Goal: Information Seeking & Learning: Check status

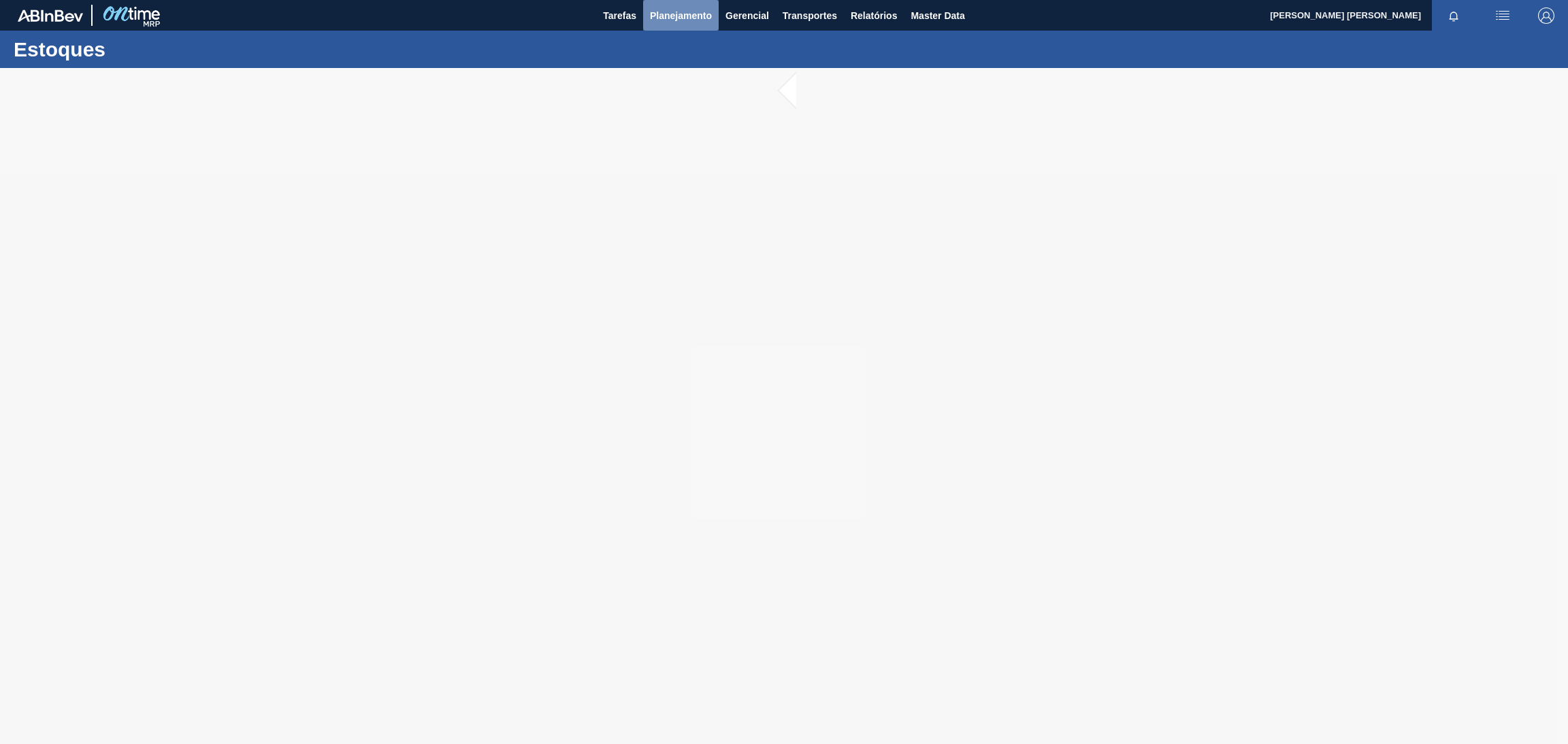
click at [668, 19] on span "Planejamento" at bounding box center [681, 15] width 62 height 17
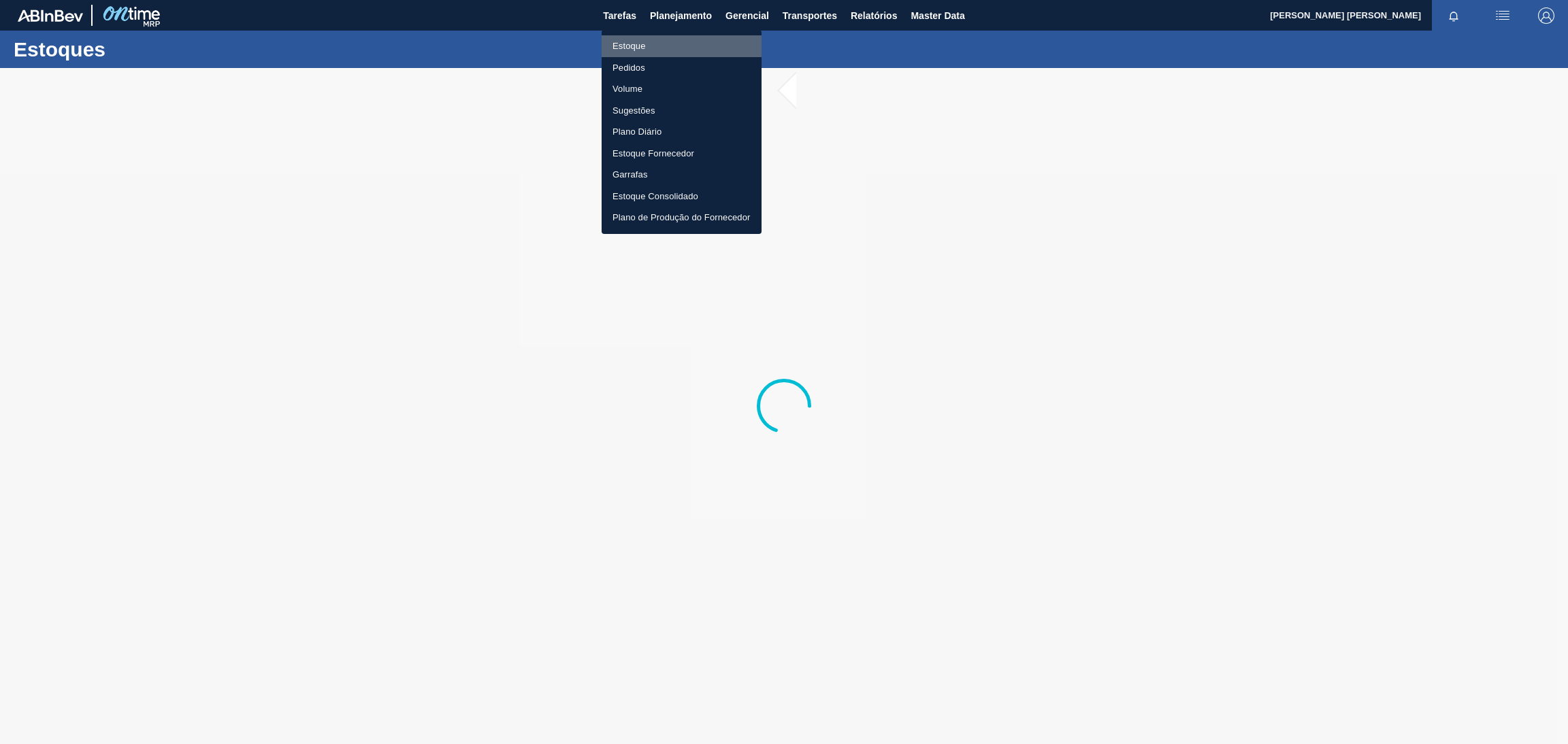
click at [636, 43] on li "Estoque" at bounding box center [682, 46] width 160 height 22
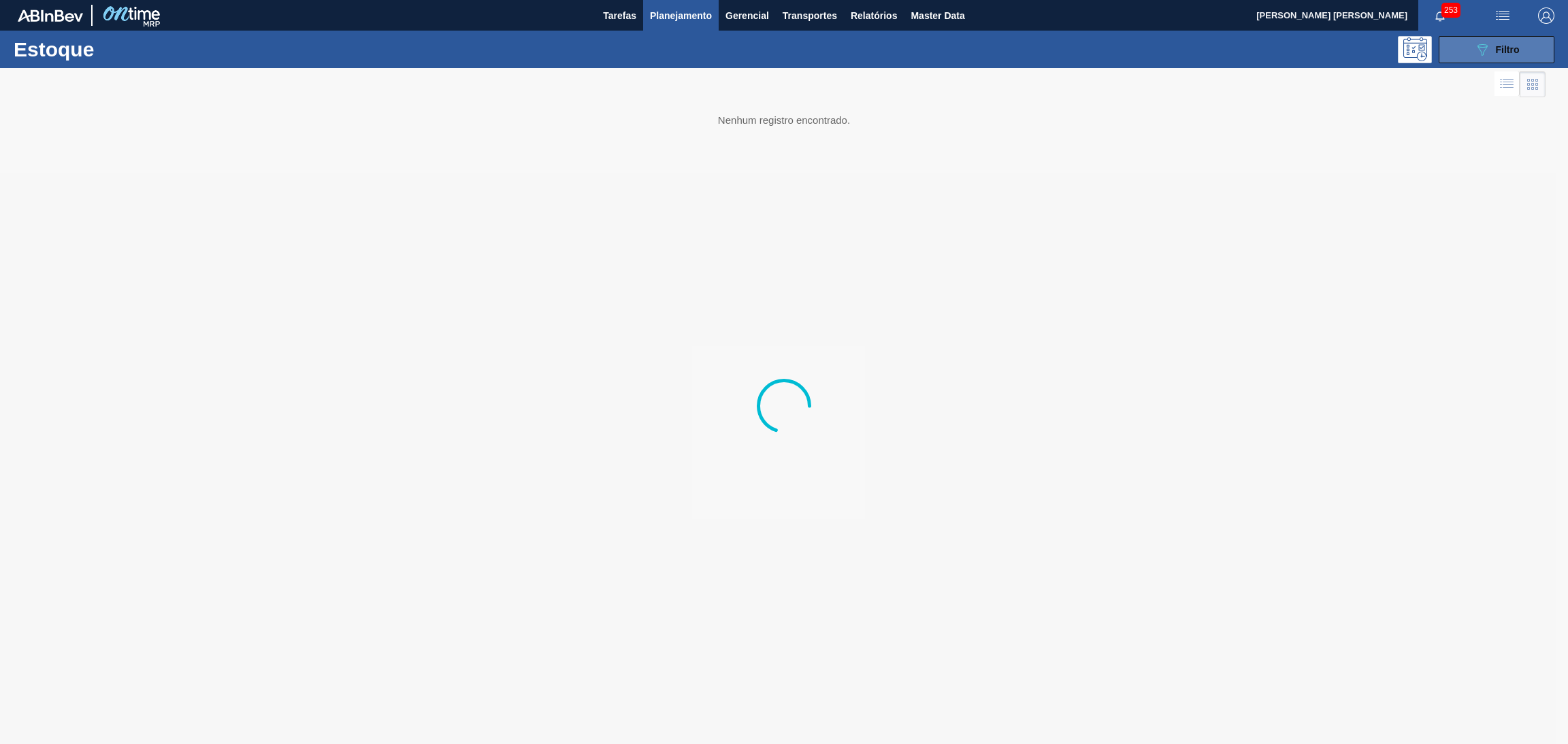
click at [1521, 55] on button "089F7B8B-B2A5-4AFE-B5C0-19BA573D28AC Filtro" at bounding box center [1496, 49] width 115 height 27
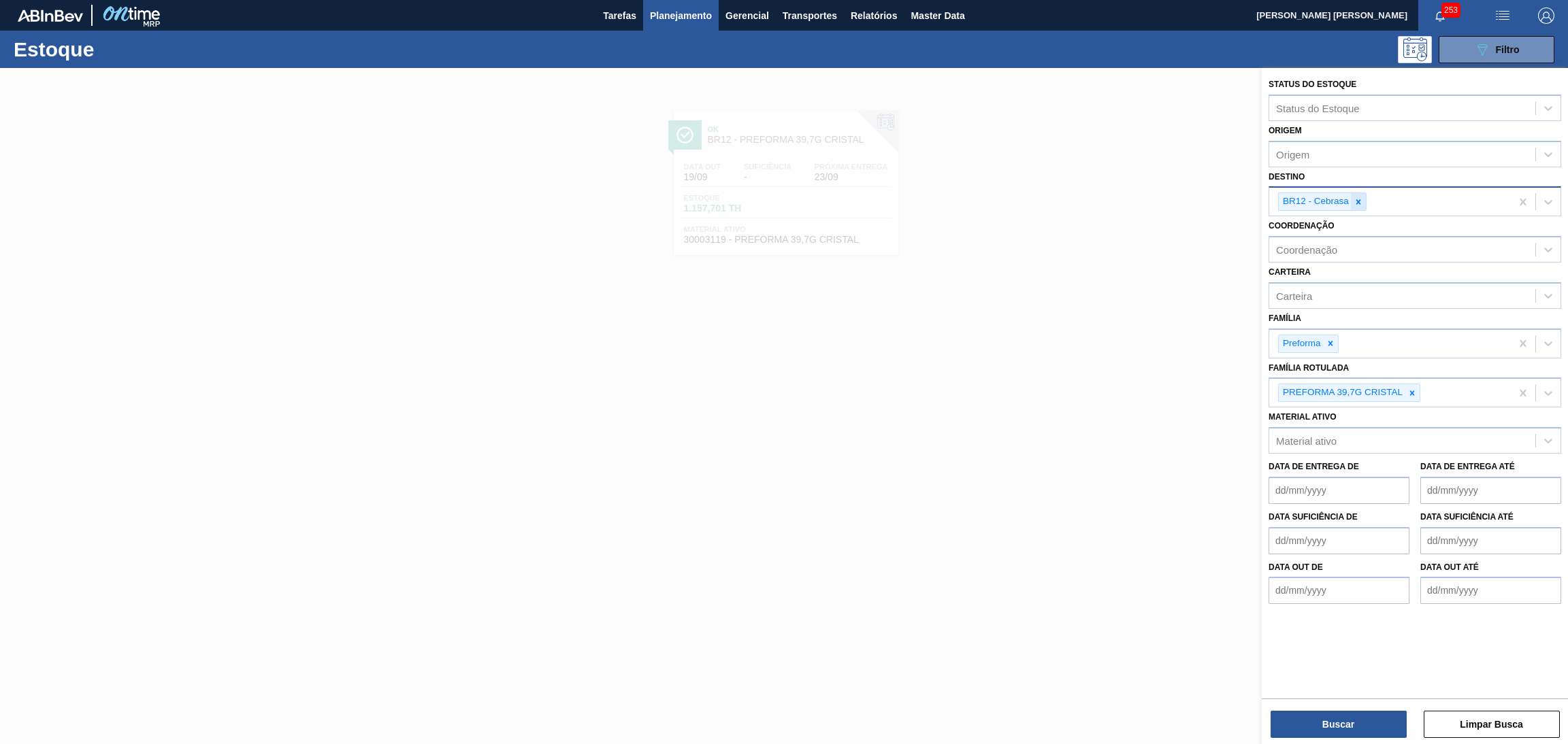
click at [1360, 197] on icon at bounding box center [1357, 202] width 10 height 10
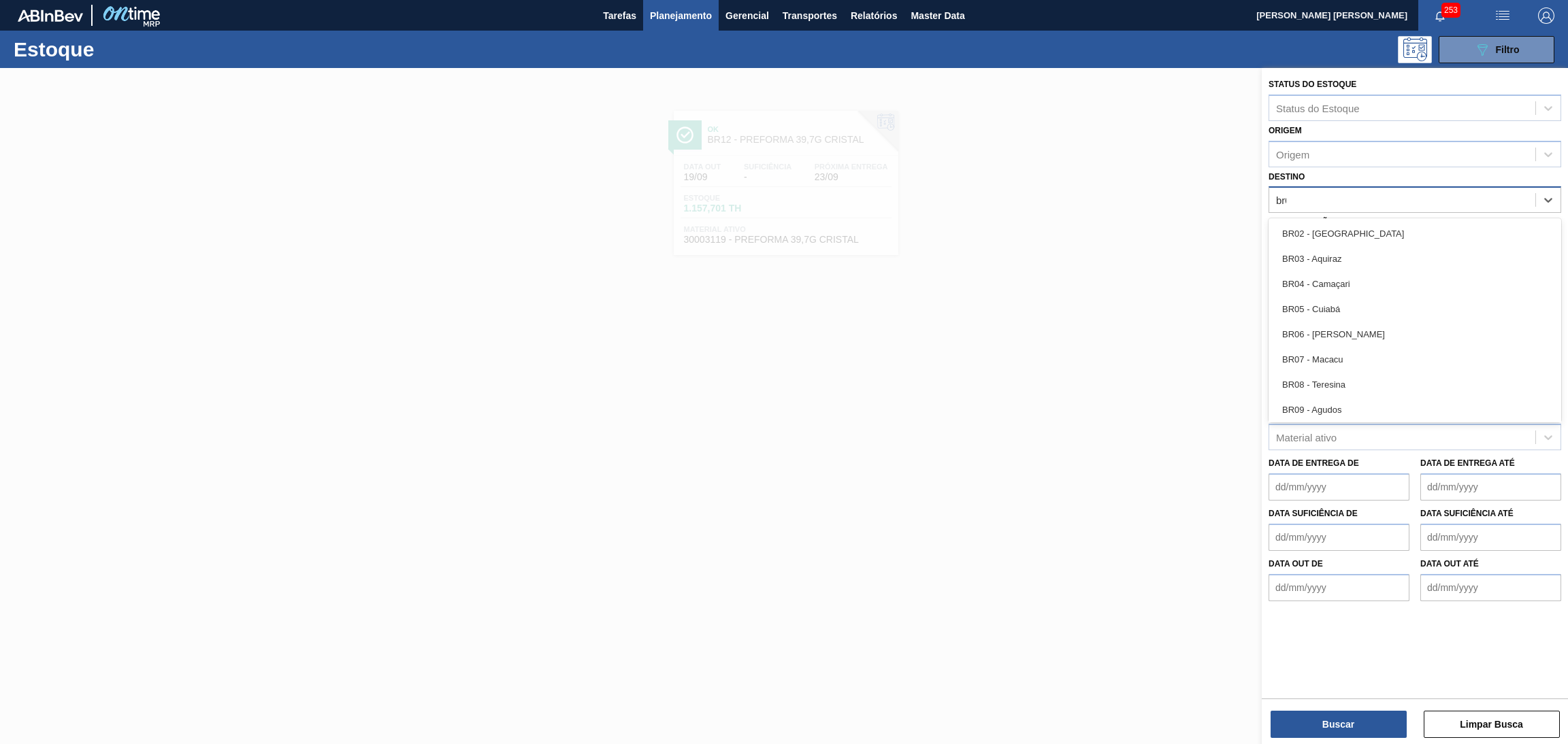
type input "br08"
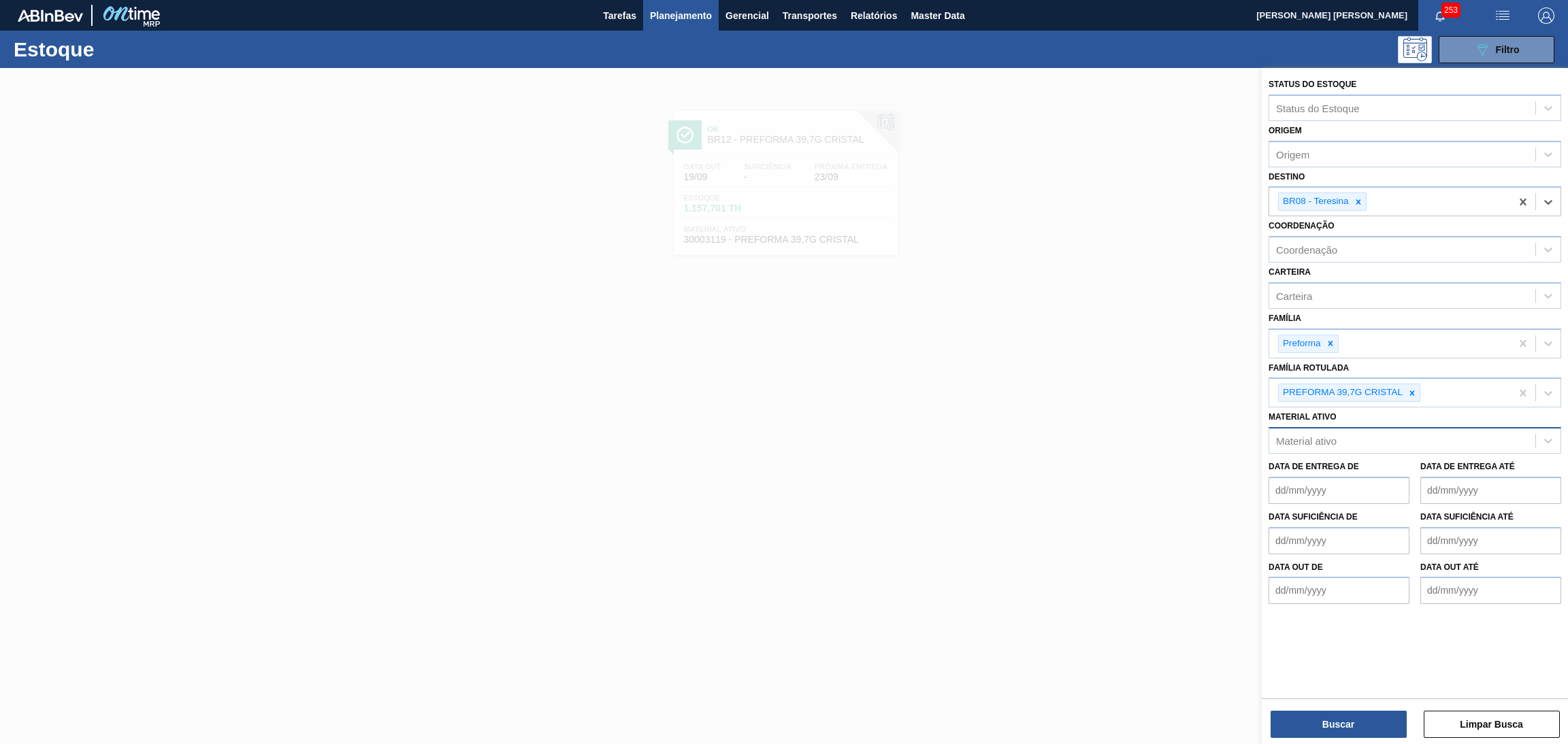
drag, startPoint x: 1415, startPoint y: 395, endPoint x: 1419, endPoint y: 421, distance: 26.3
click at [1415, 394] on icon at bounding box center [1411, 393] width 10 height 10
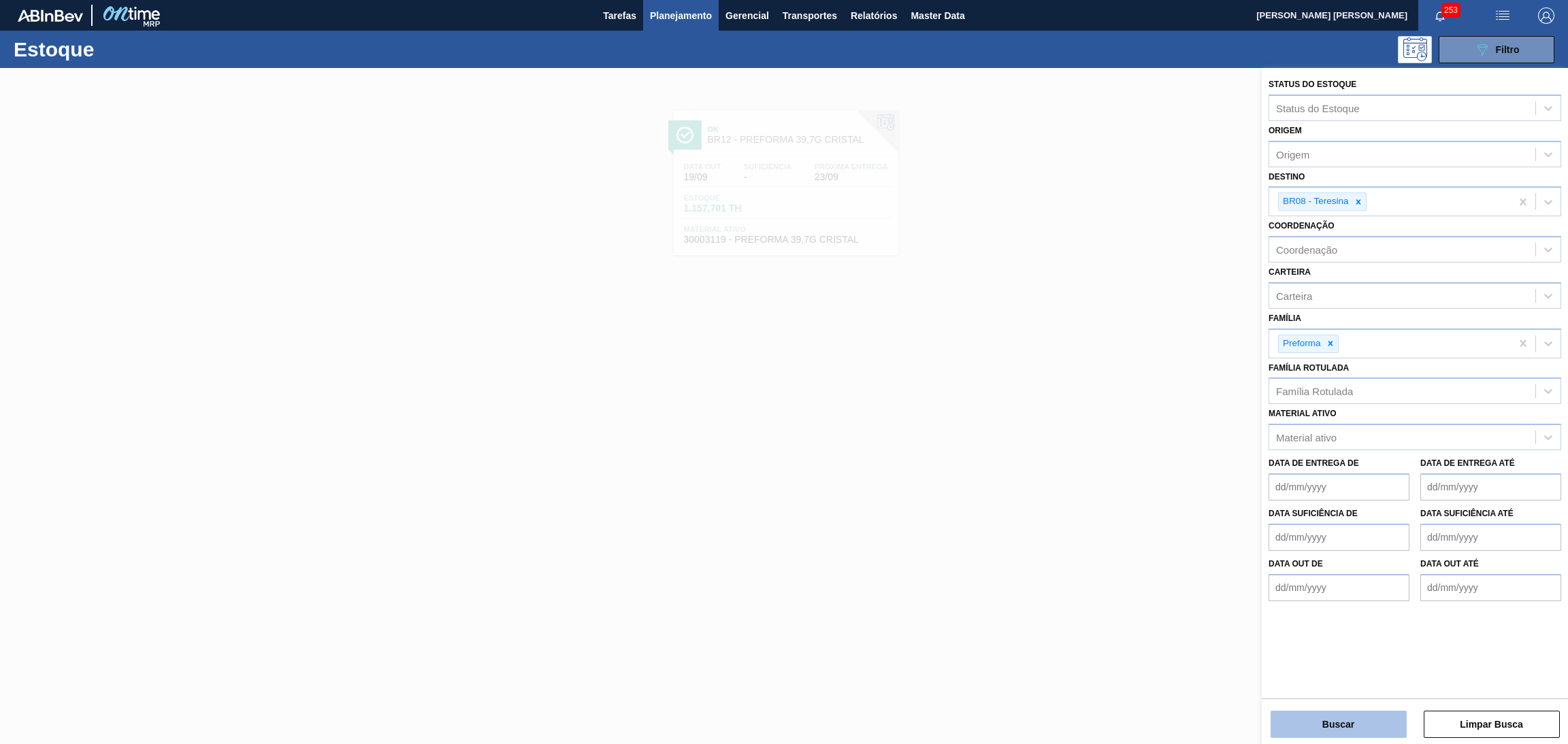
click at [1336, 713] on button "Buscar" at bounding box center [1338, 724] width 136 height 27
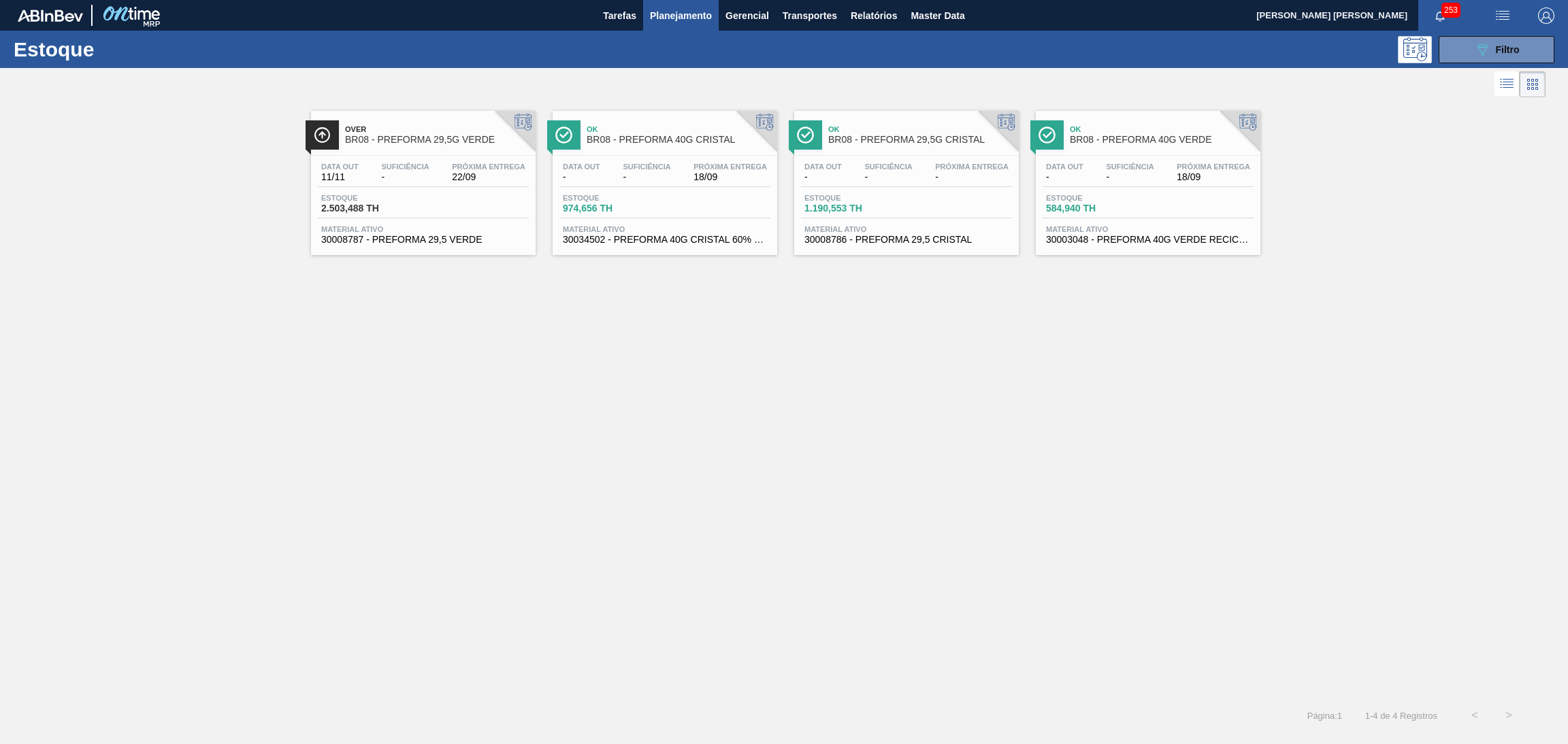
click at [1137, 189] on div "Data out - Suficiência - Próxima Entrega 18/09 Estoque 584,940 TH Material ativ…" at bounding box center [1148, 202] width 225 height 92
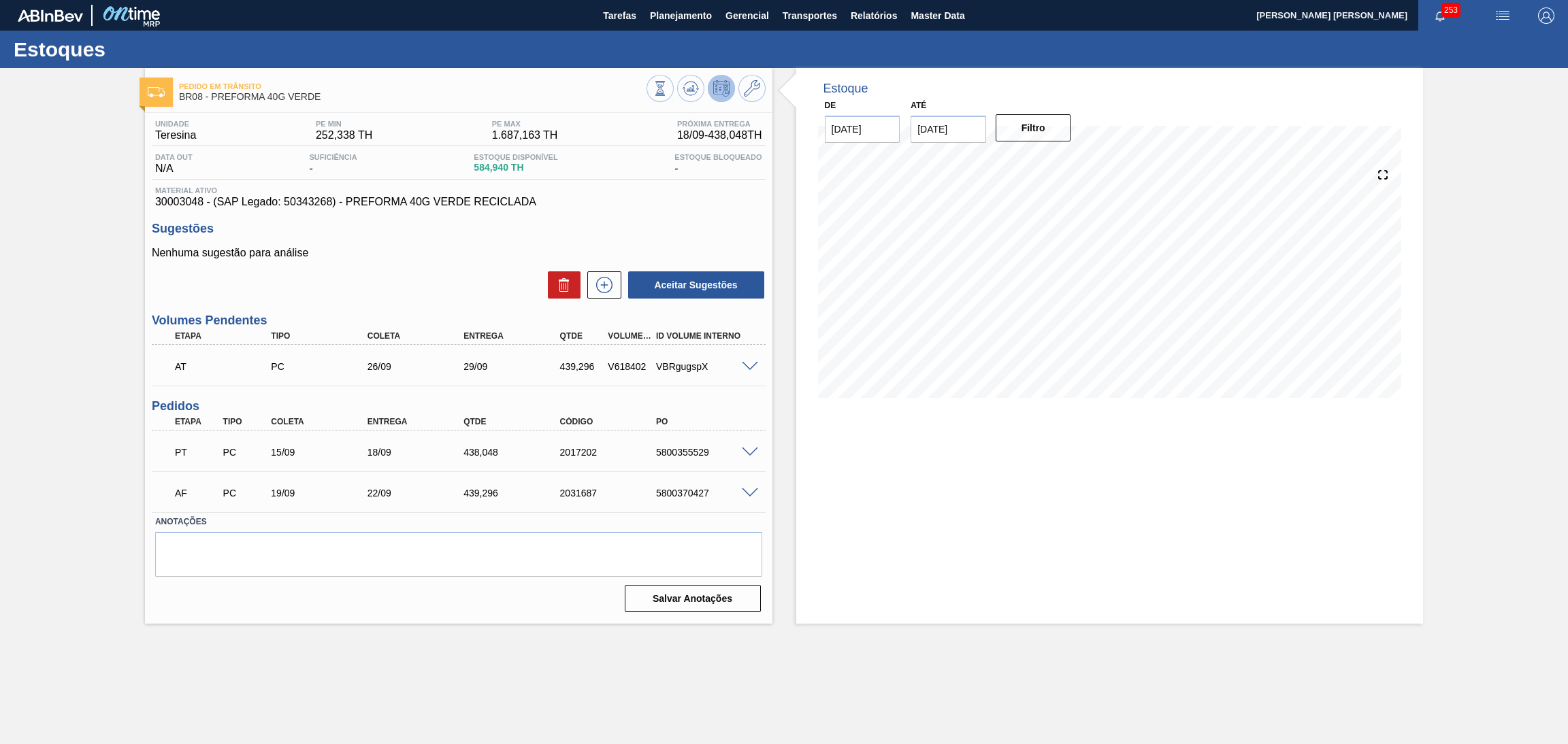
click at [708, 195] on span "30003048 - (SAP Legado: 50343268) - PREFORMA 40G VERDE RECICLADA" at bounding box center [458, 202] width 607 height 12
click at [366, 225] on h3 "Sugestões" at bounding box center [458, 229] width 614 height 14
click at [688, 92] on icon at bounding box center [691, 88] width 17 height 17
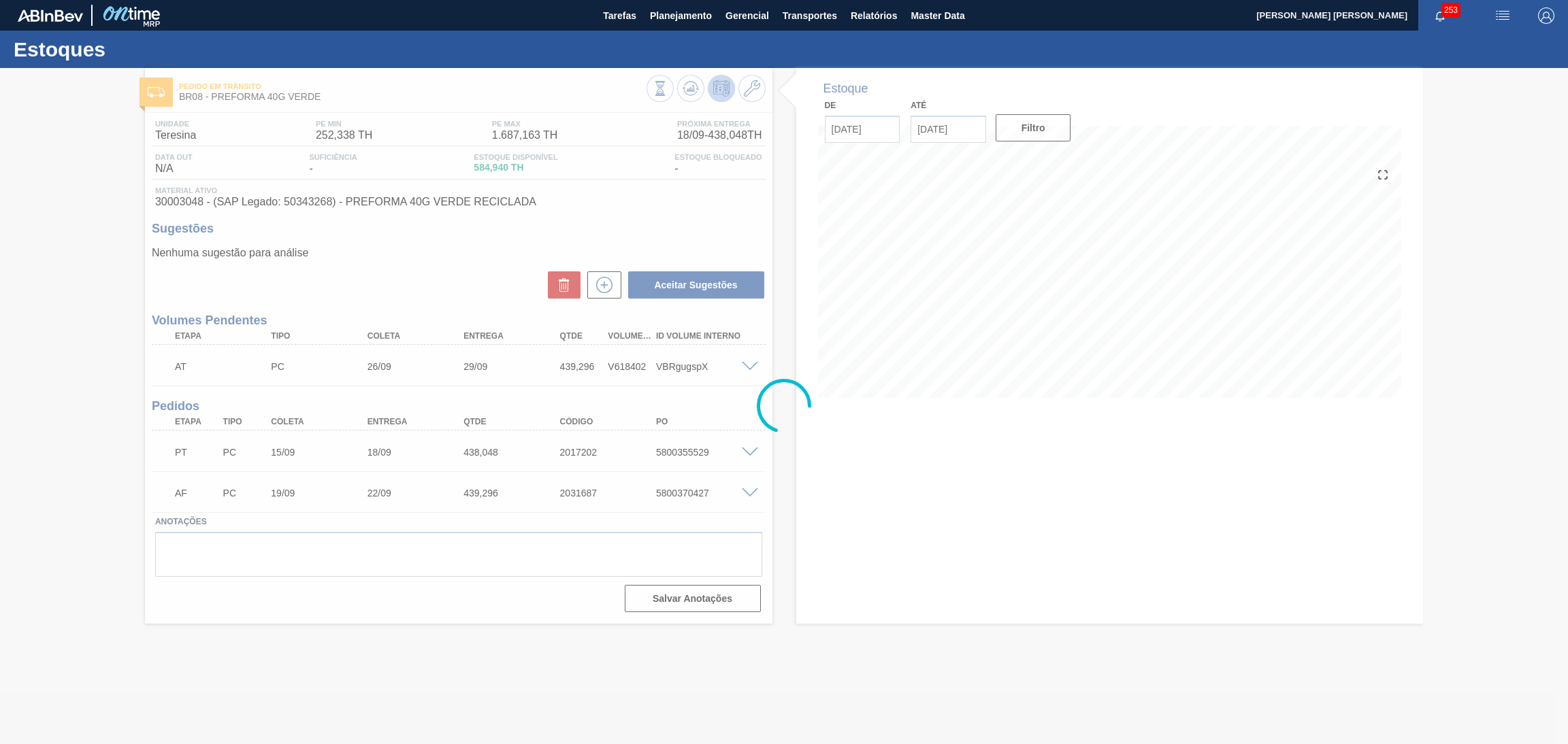
click at [833, 467] on div at bounding box center [784, 406] width 1568 height 676
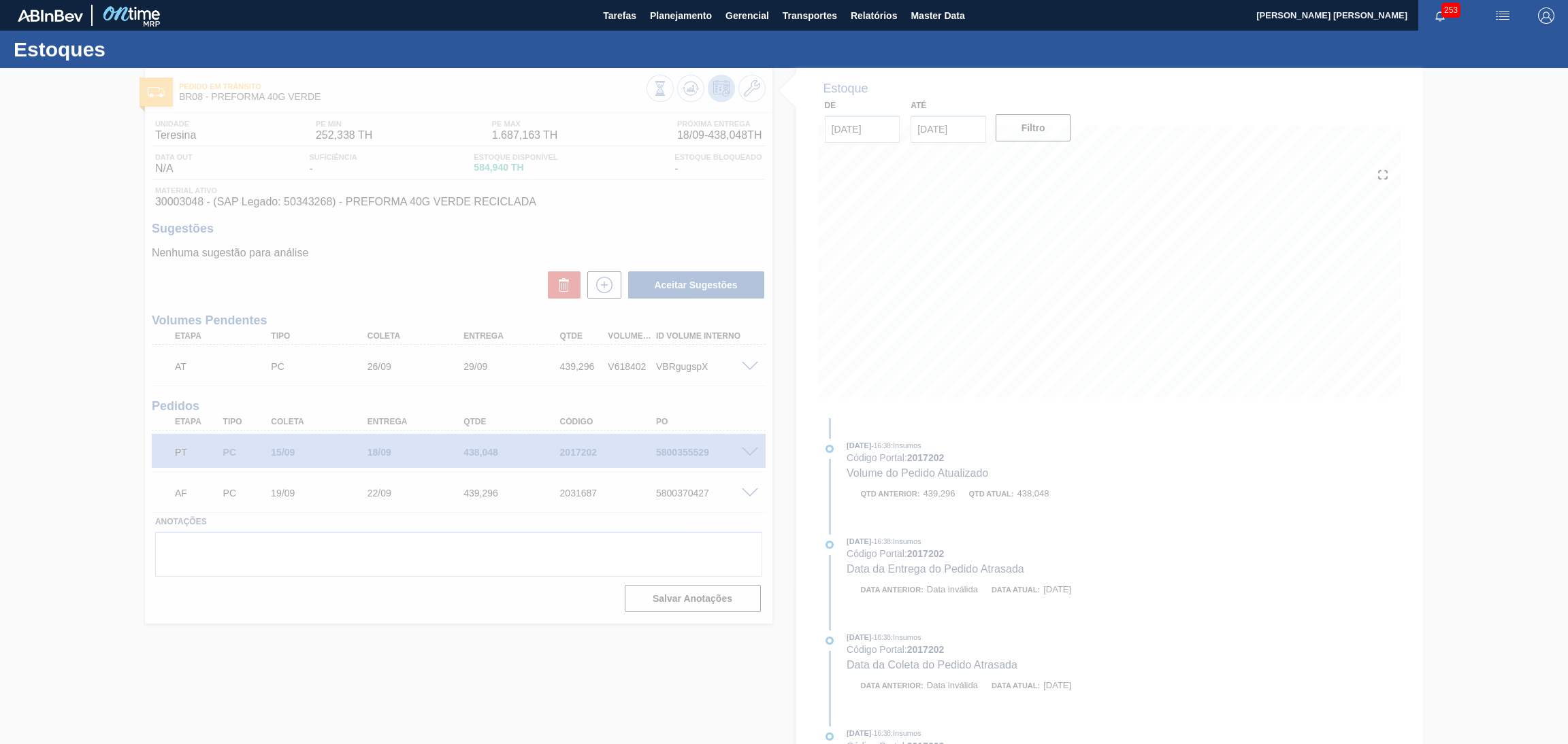
click at [387, 555] on div at bounding box center [784, 406] width 1568 height 676
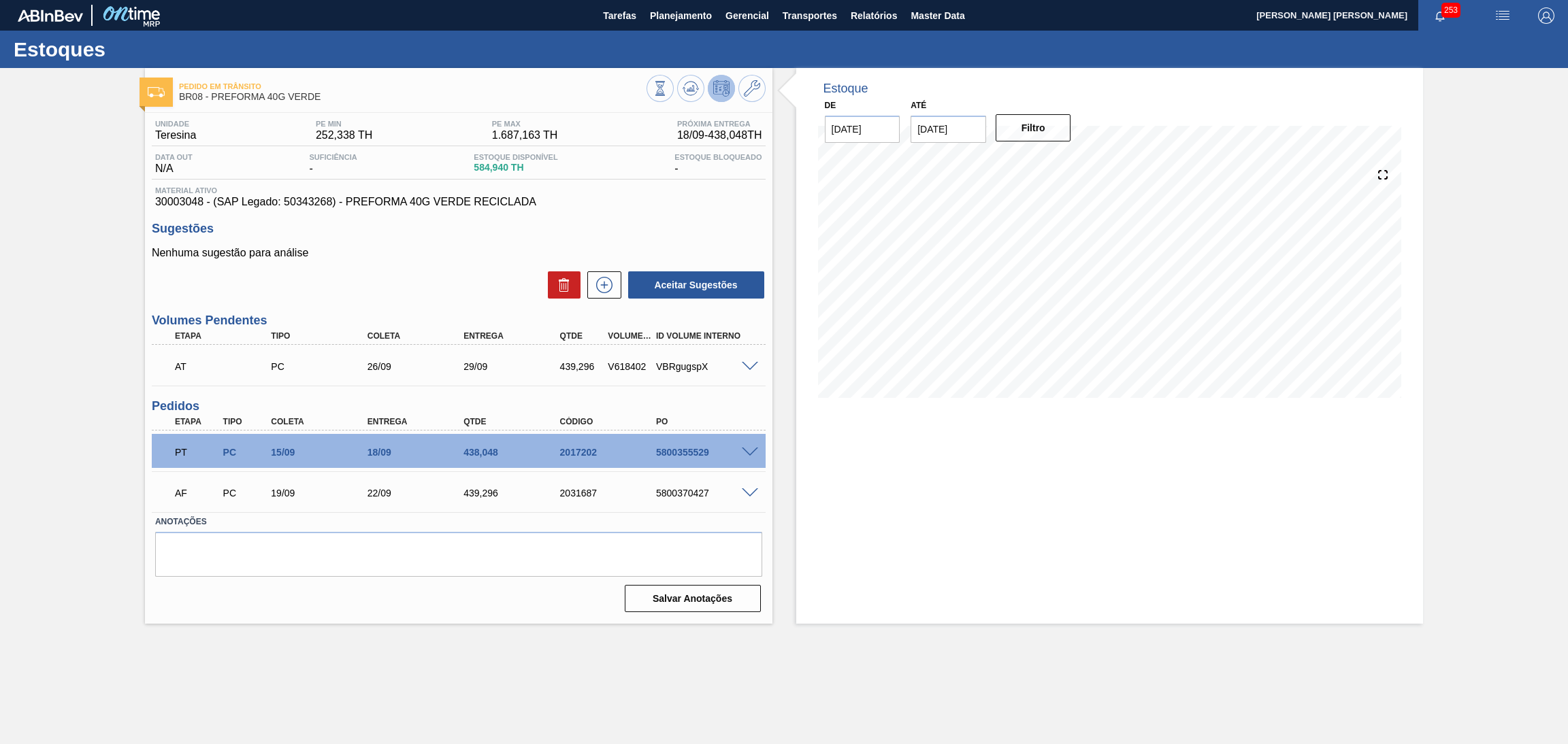
click at [853, 539] on div "Estoque De 18/09/2025 Até 30/11/2025 Filtro 02/10 Projeção de Estoque 1,116.576…" at bounding box center [1110, 345] width 627 height 556
click at [467, 284] on div "Aceitar Sugestões" at bounding box center [458, 285] width 614 height 30
click at [847, 502] on div "Estoque De 18/09/2025 Até 30/11/2025 Filtro 02/10 Projeção de Estoque 1,116.576…" at bounding box center [1110, 345] width 627 height 556
click at [818, 530] on div "Estoque De 18/09/2025 Até 30/11/2025 Filtro 02/10 Projeção de Estoque 1,116.576…" at bounding box center [1110, 345] width 627 height 556
click at [740, 451] on div "PT PC 15/09 18/09 438,048 2017202 5800355529" at bounding box center [458, 451] width 614 height 34
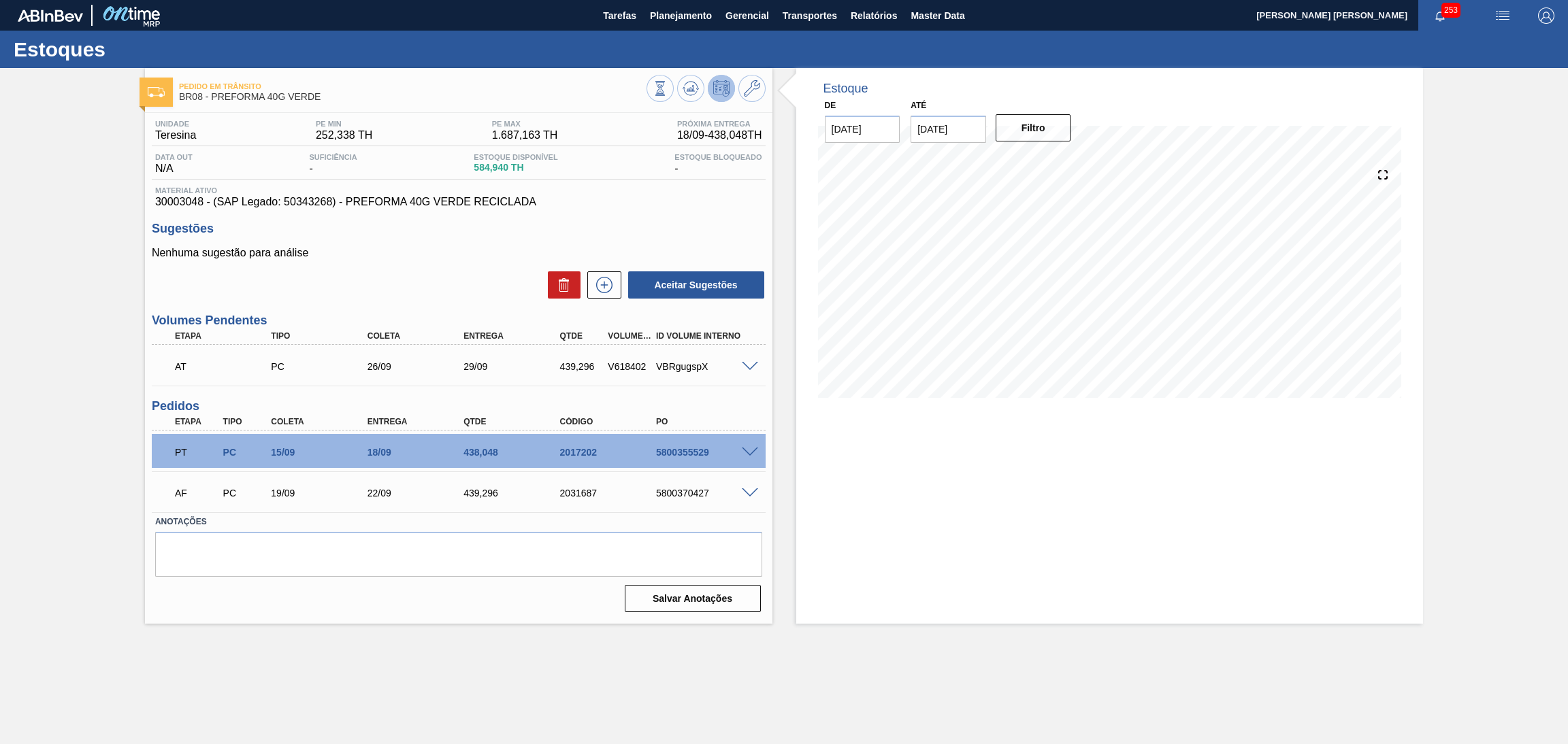
click at [745, 447] on span at bounding box center [750, 453] width 17 height 11
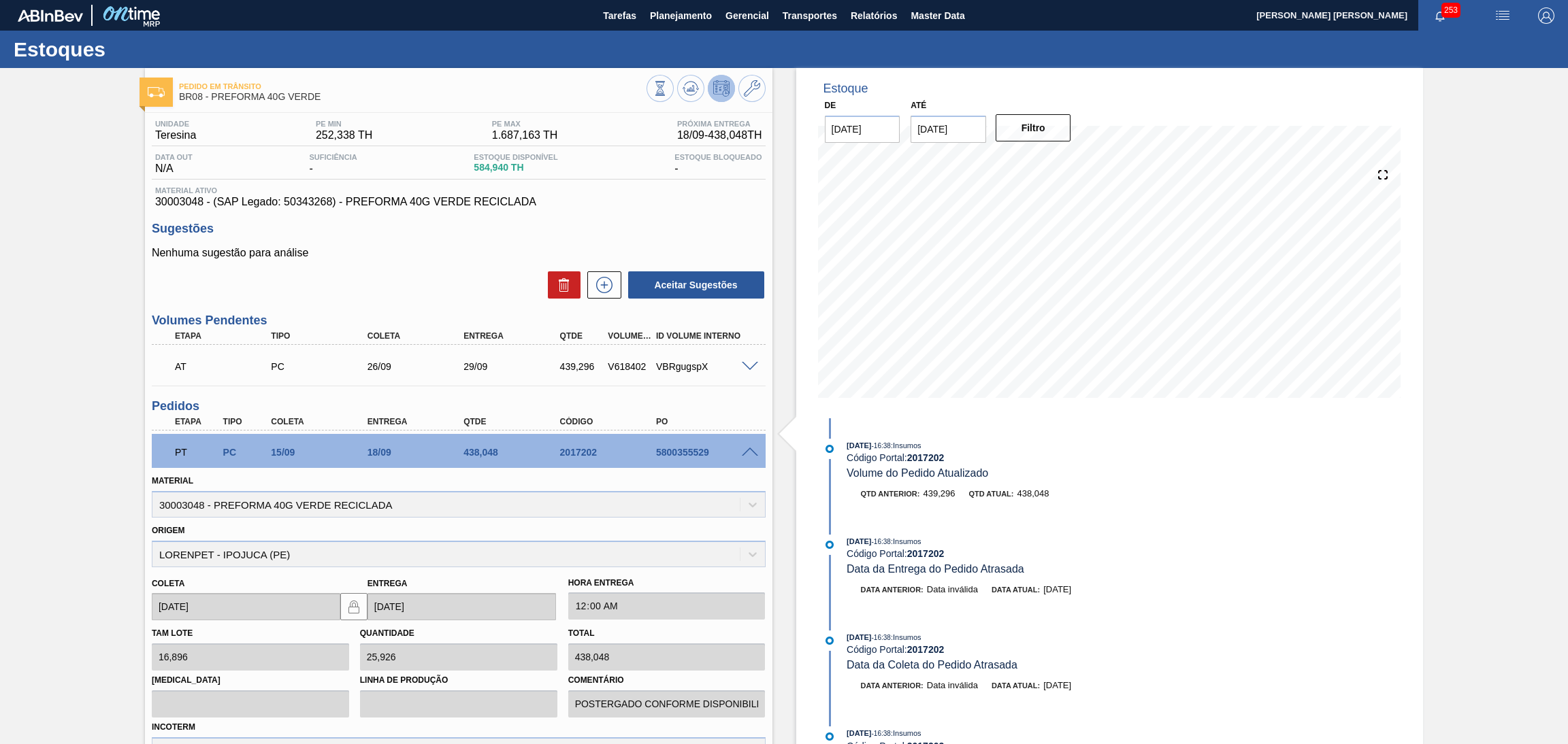
click at [750, 453] on span at bounding box center [750, 453] width 17 height 11
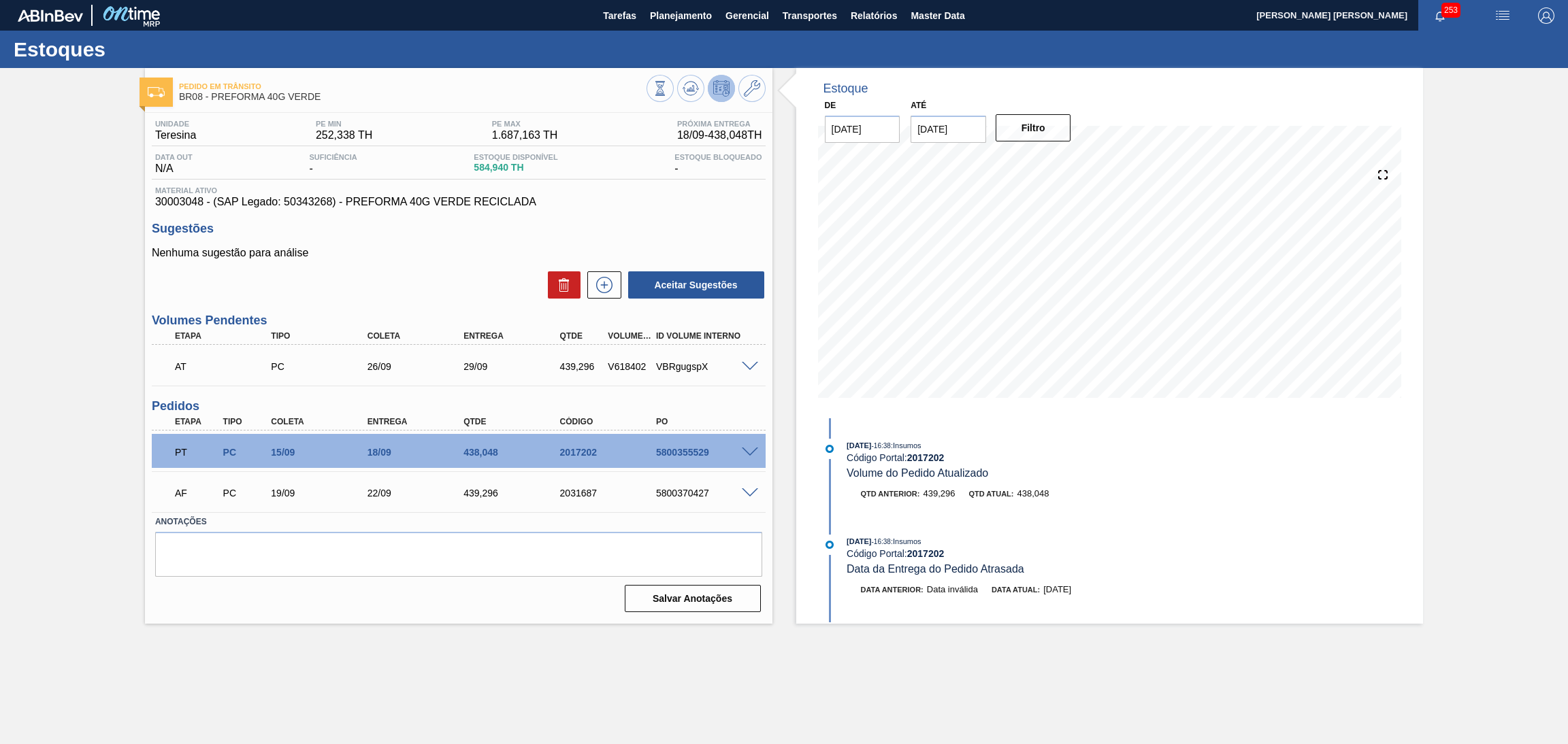
click at [506, 239] on div "Sugestões Nenhuma sugestão para análise Aceitar Sugestões" at bounding box center [458, 261] width 614 height 78
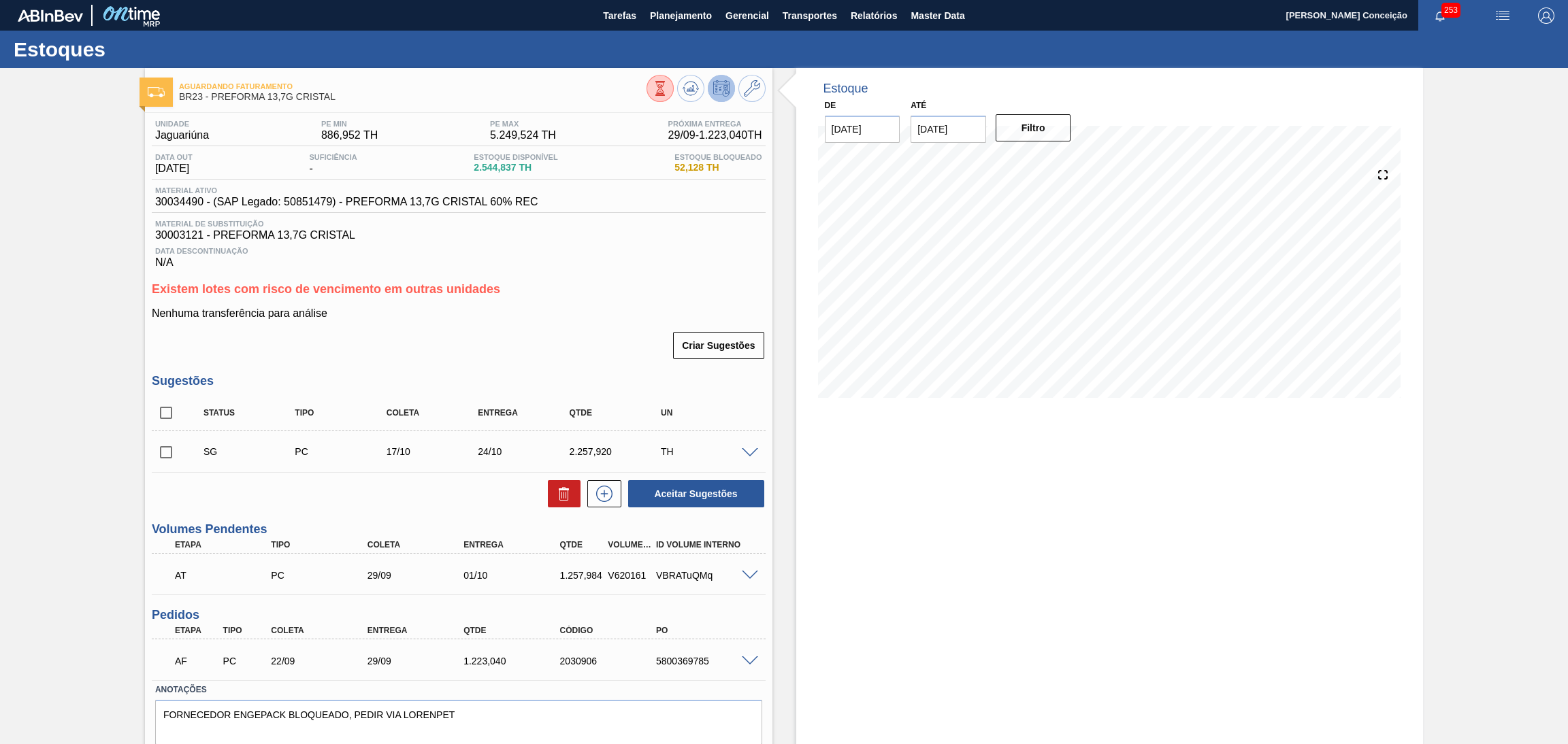
scroll to position [45, 0]
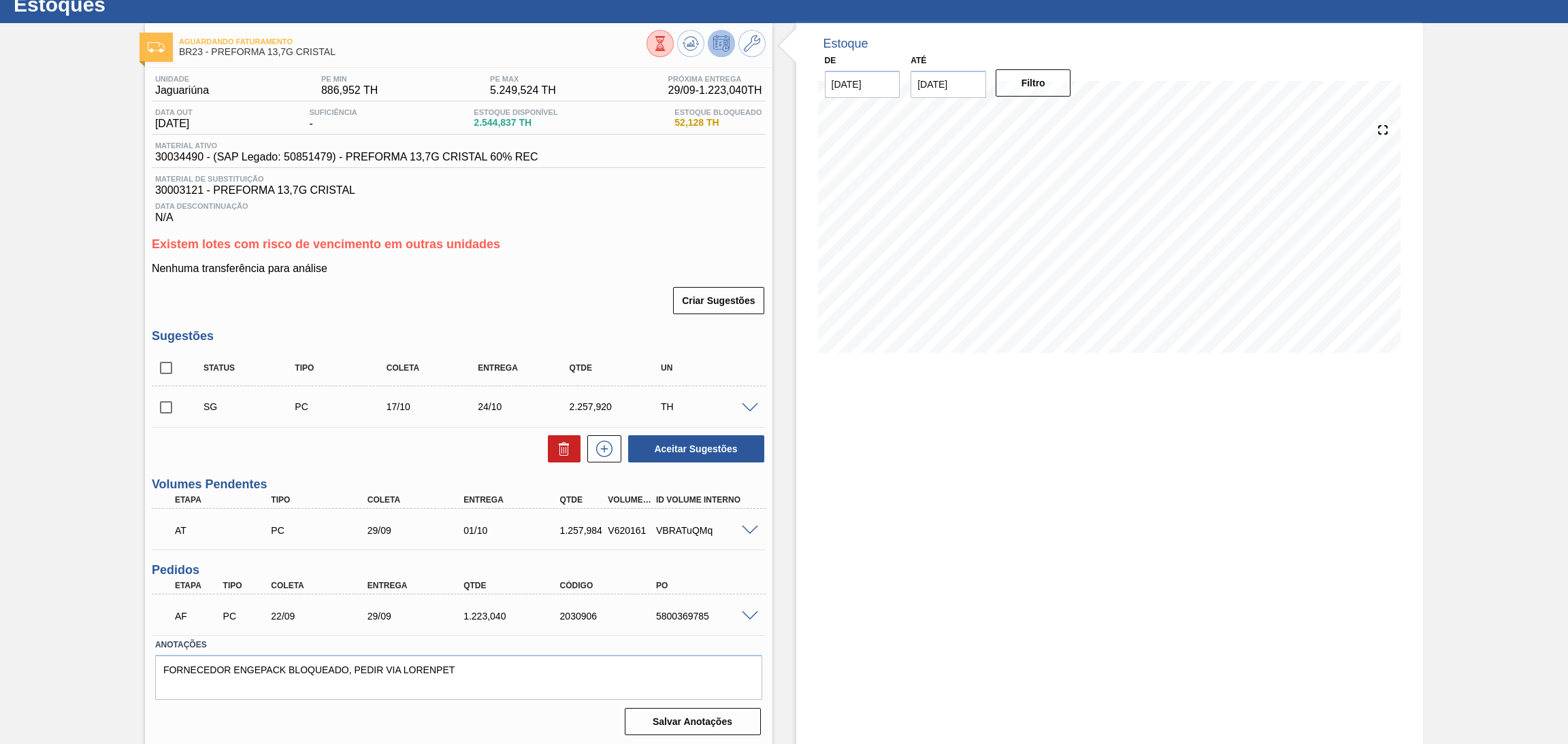
click at [877, 508] on div "Estoque De 18/09/2025 Até 30/11/2025 Filtro 18/09 Projeção de Estoque 2,544.837…" at bounding box center [1110, 385] width 627 height 724
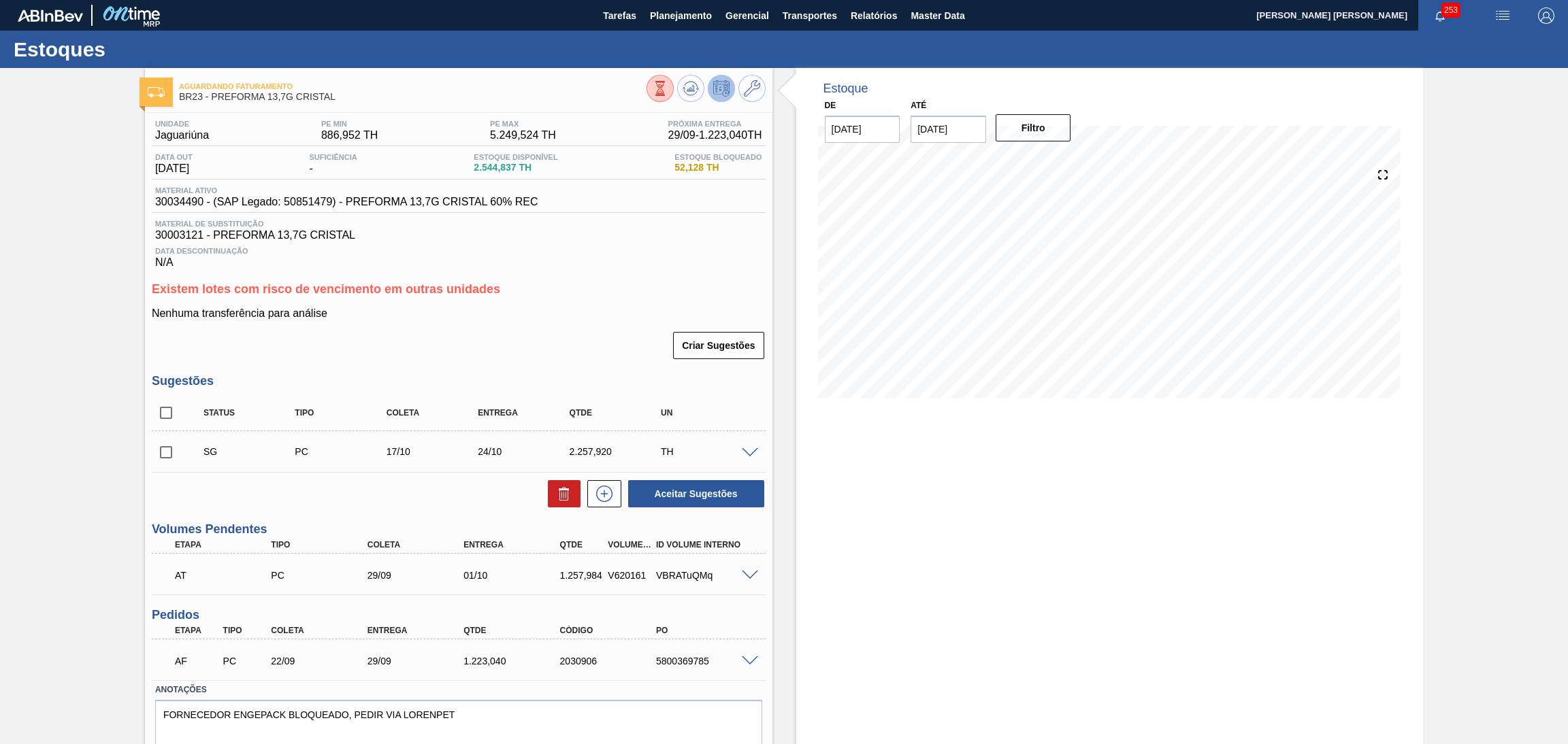
click at [685, 253] on span "Data Descontinuação" at bounding box center [458, 250] width 607 height 8
click at [669, 13] on span "Planejamento" at bounding box center [681, 15] width 62 height 17
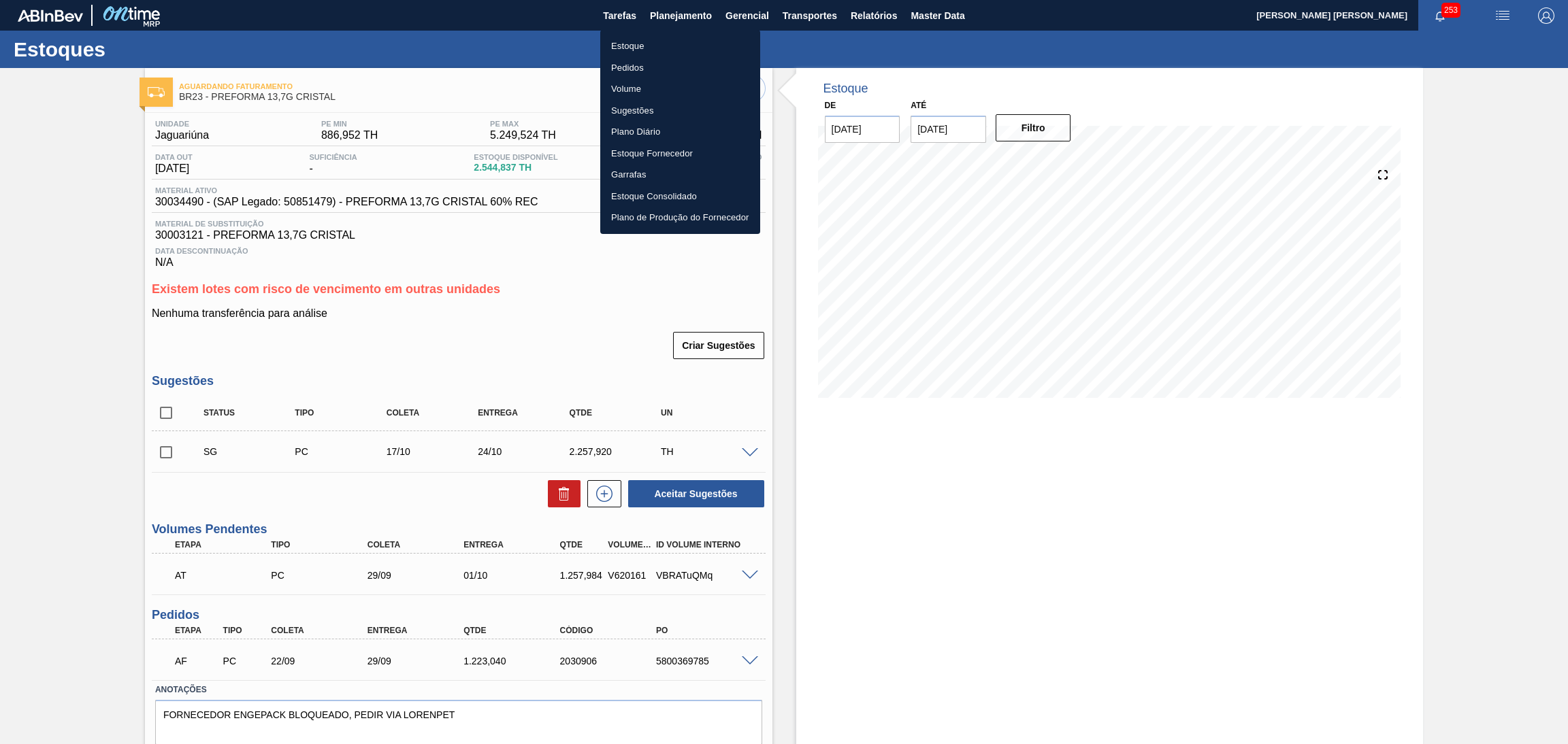
click at [633, 52] on li "Estoque" at bounding box center [680, 46] width 160 height 22
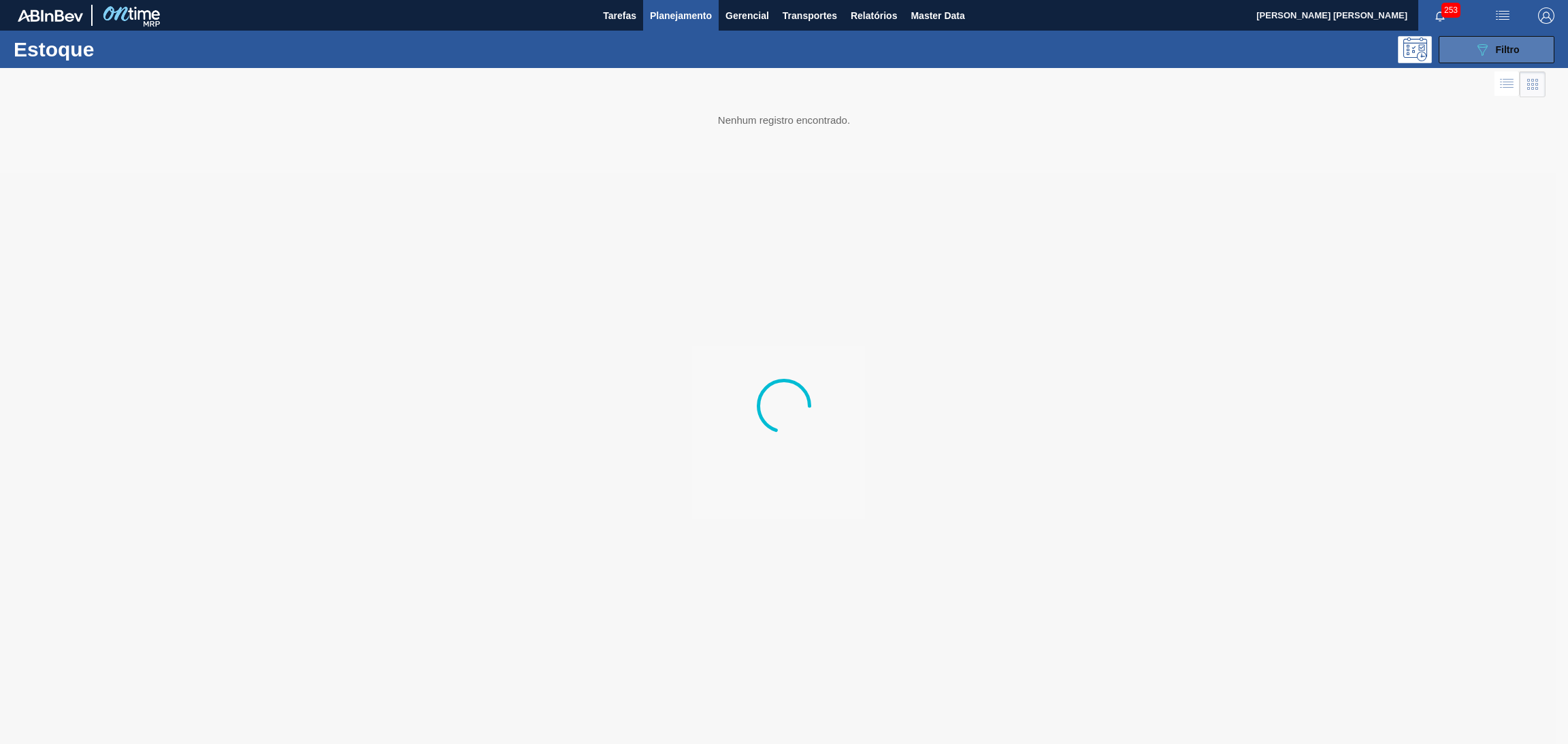
click at [1525, 47] on button "089F7B8B-B2A5-4AFE-B5C0-19BA573D28AC Filtro" at bounding box center [1496, 49] width 115 height 27
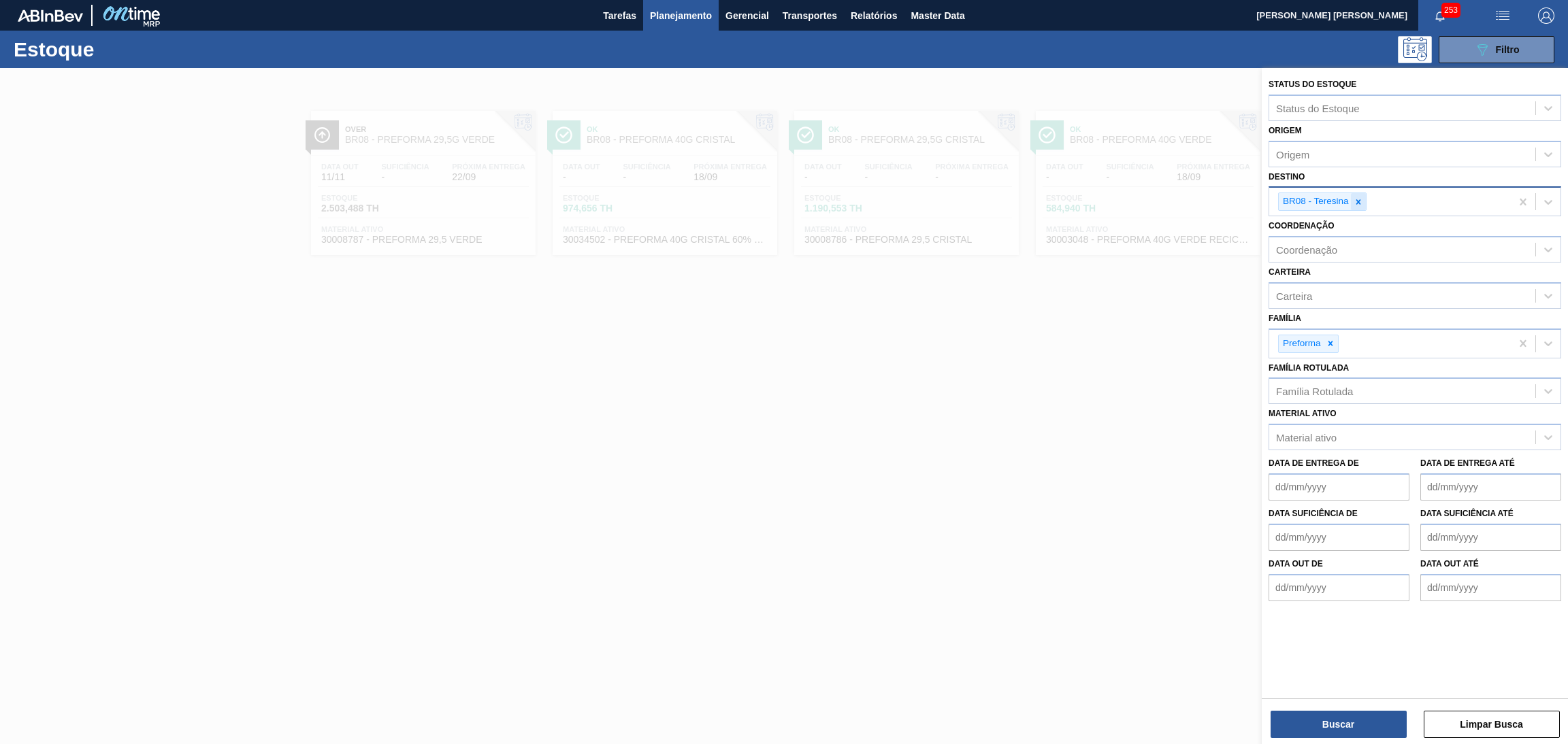
click at [1357, 199] on icon at bounding box center [1357, 202] width 10 height 10
type input "BR22"
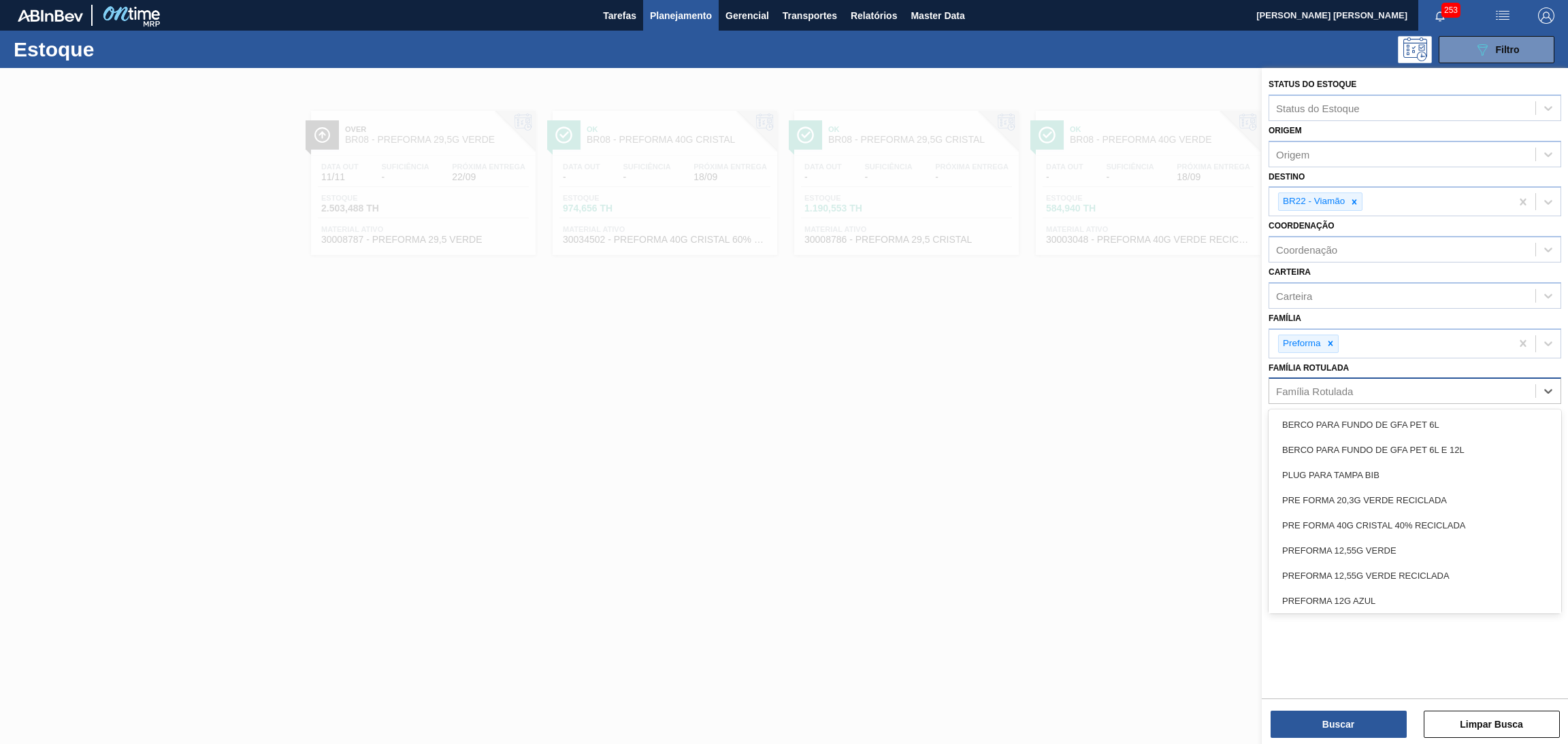
click at [1335, 388] on div "Família Rotulada" at bounding box center [1313, 391] width 77 height 11
type Rotulada "40"
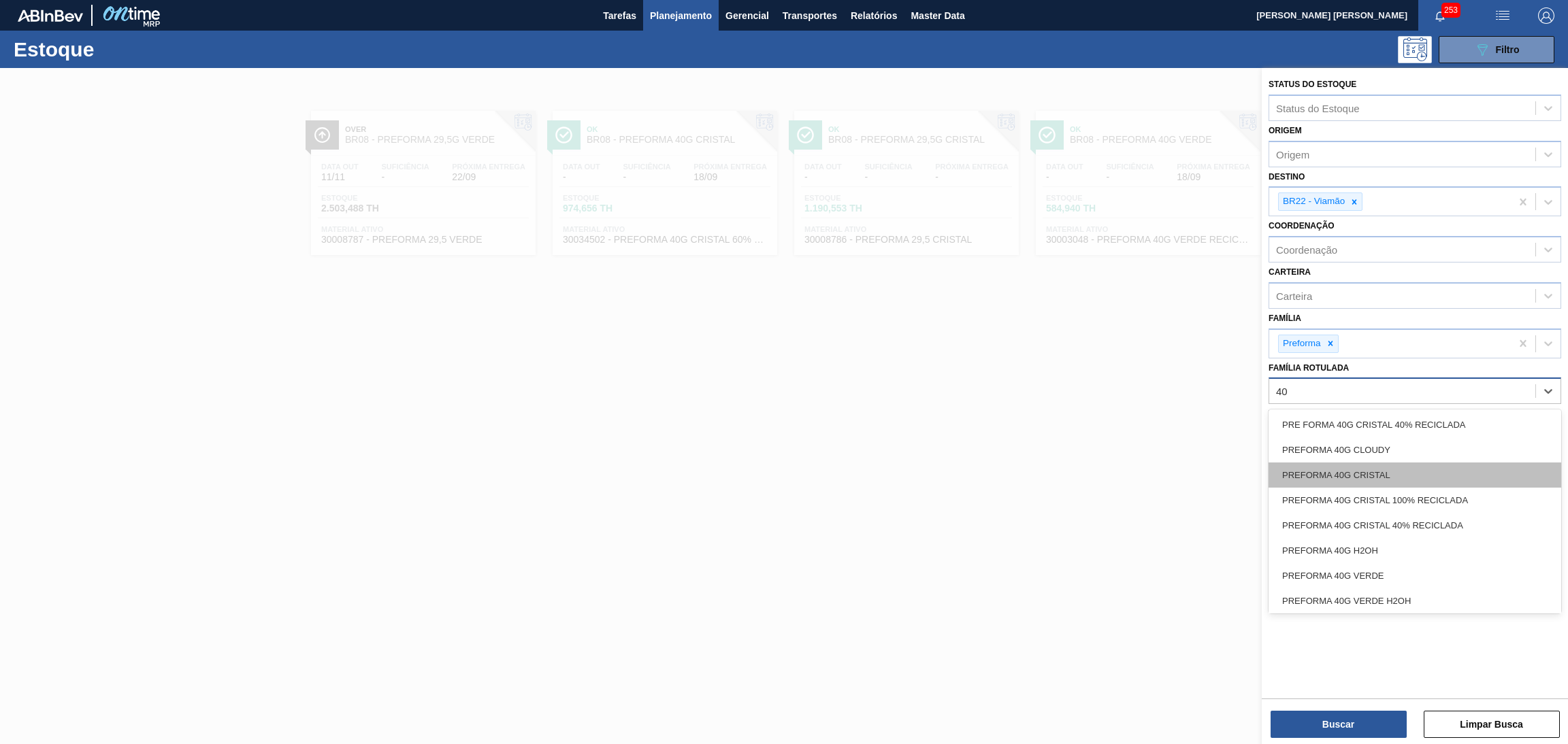
click at [1359, 468] on div "PREFORMA 40G CRISTAL" at bounding box center [1415, 475] width 292 height 26
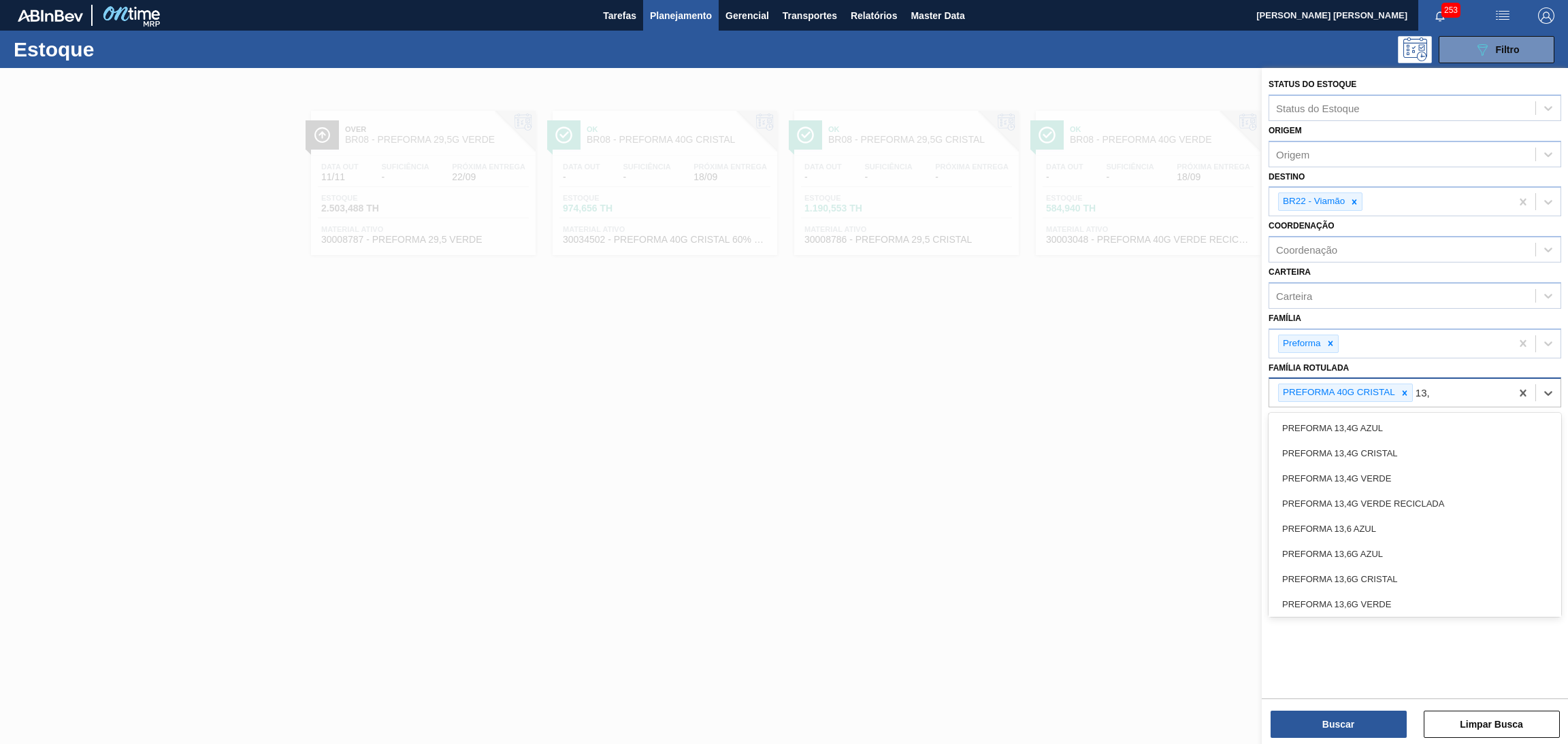
type Rotulada "13,7"
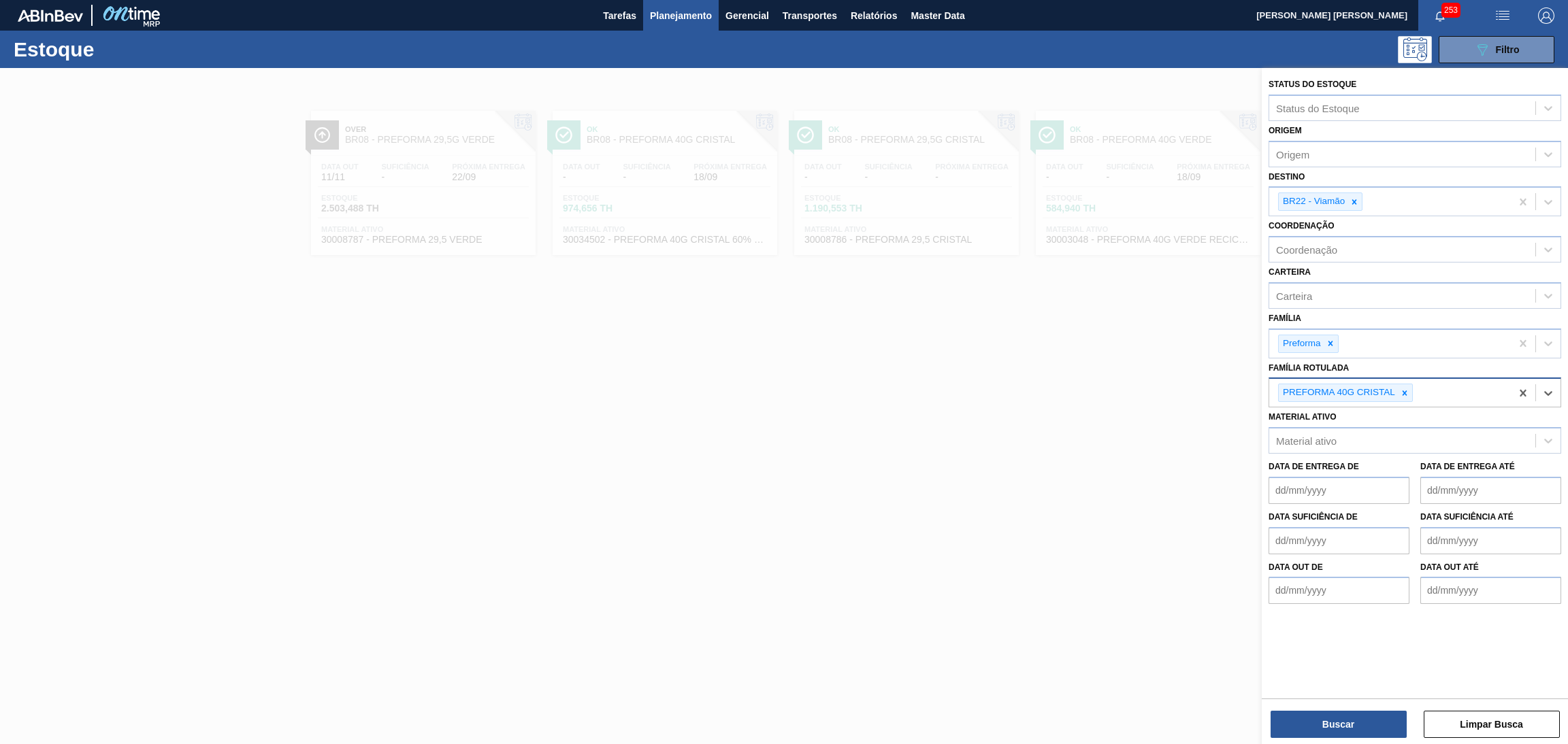
drag, startPoint x: 1437, startPoint y: 388, endPoint x: 1423, endPoint y: 384, distance: 14.6
click at [1423, 384] on div "PREFORMA 40G CRISTAL" at bounding box center [1390, 393] width 241 height 28
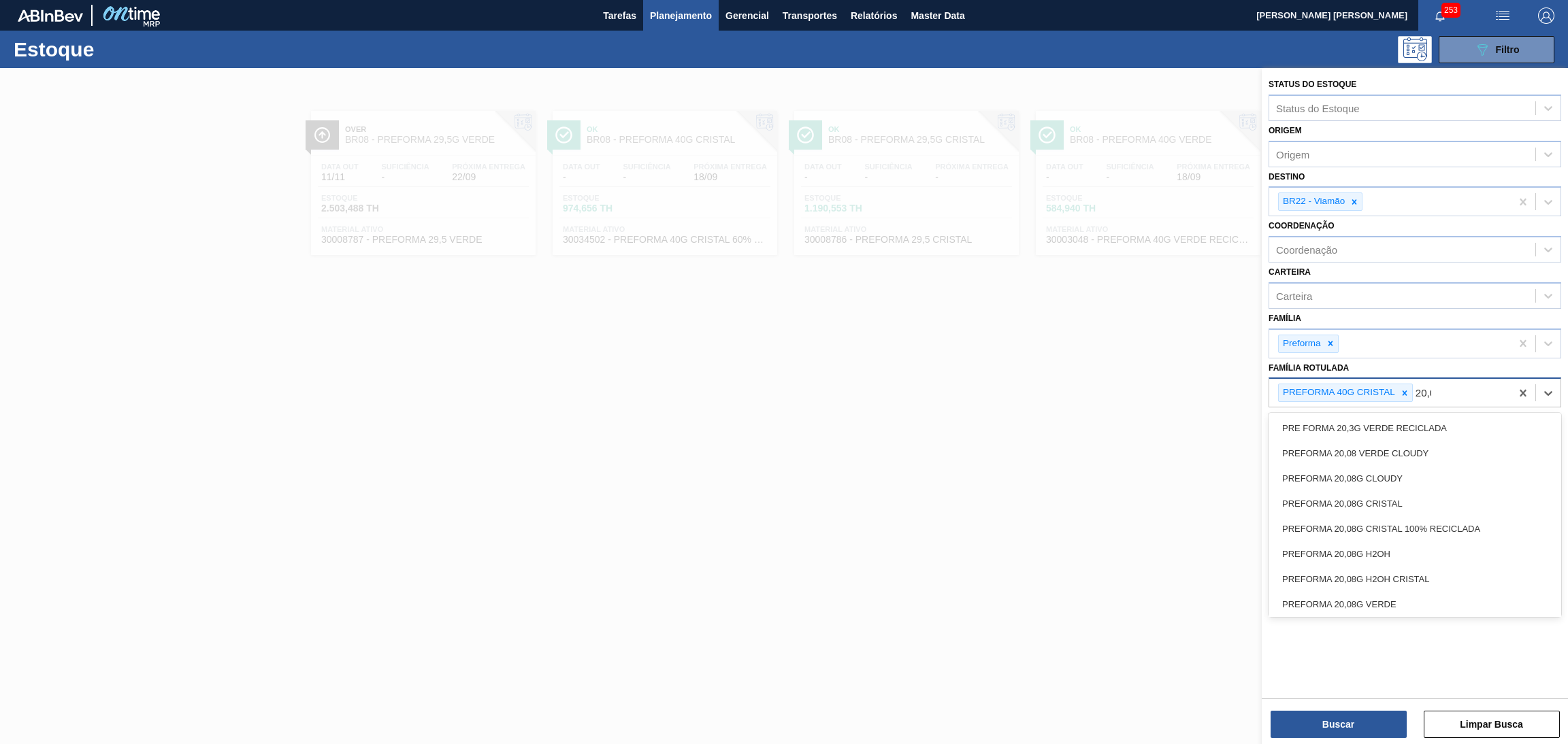
type Rotulada "20,08"
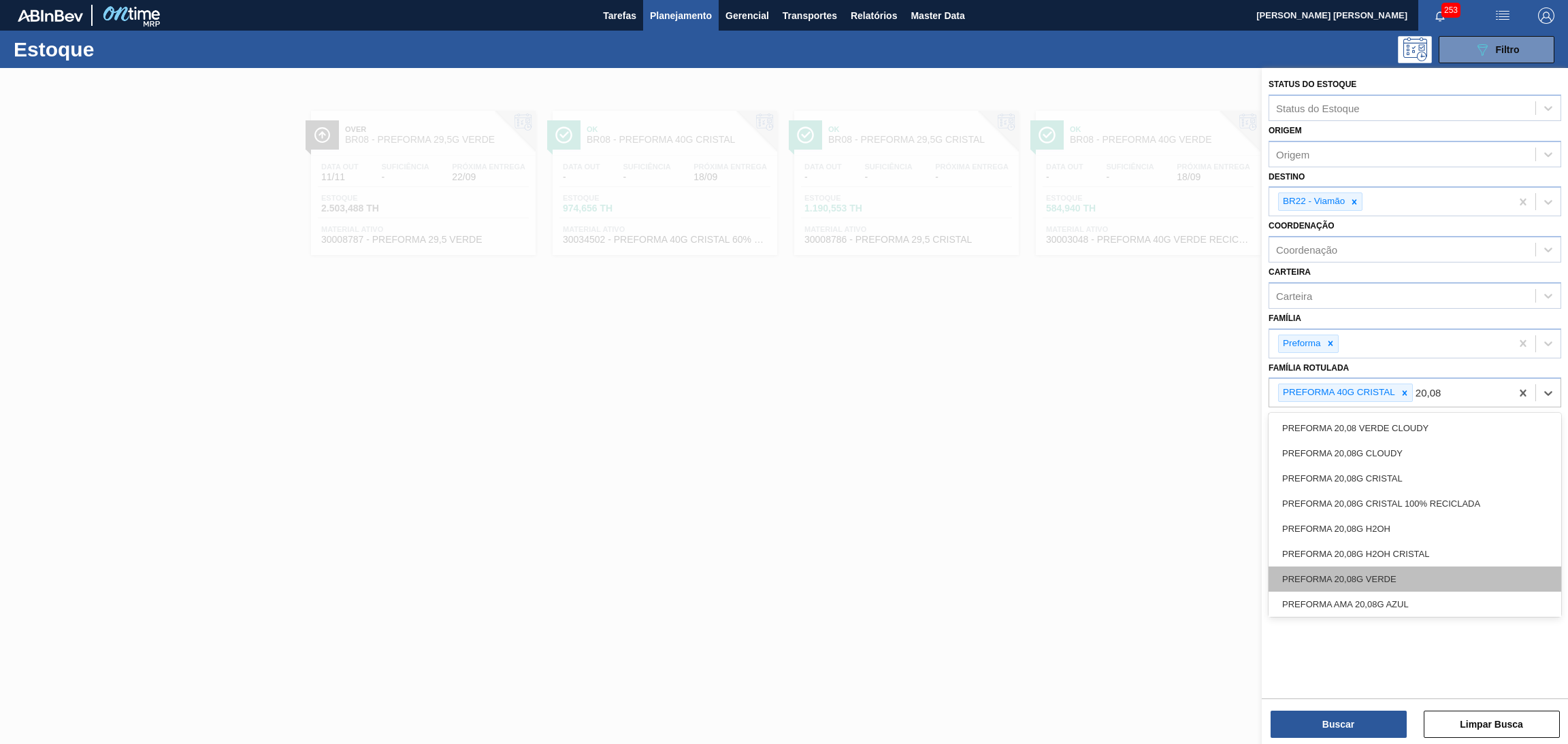
click at [1392, 578] on div "PREFORMA 20,08G VERDE" at bounding box center [1415, 578] width 292 height 26
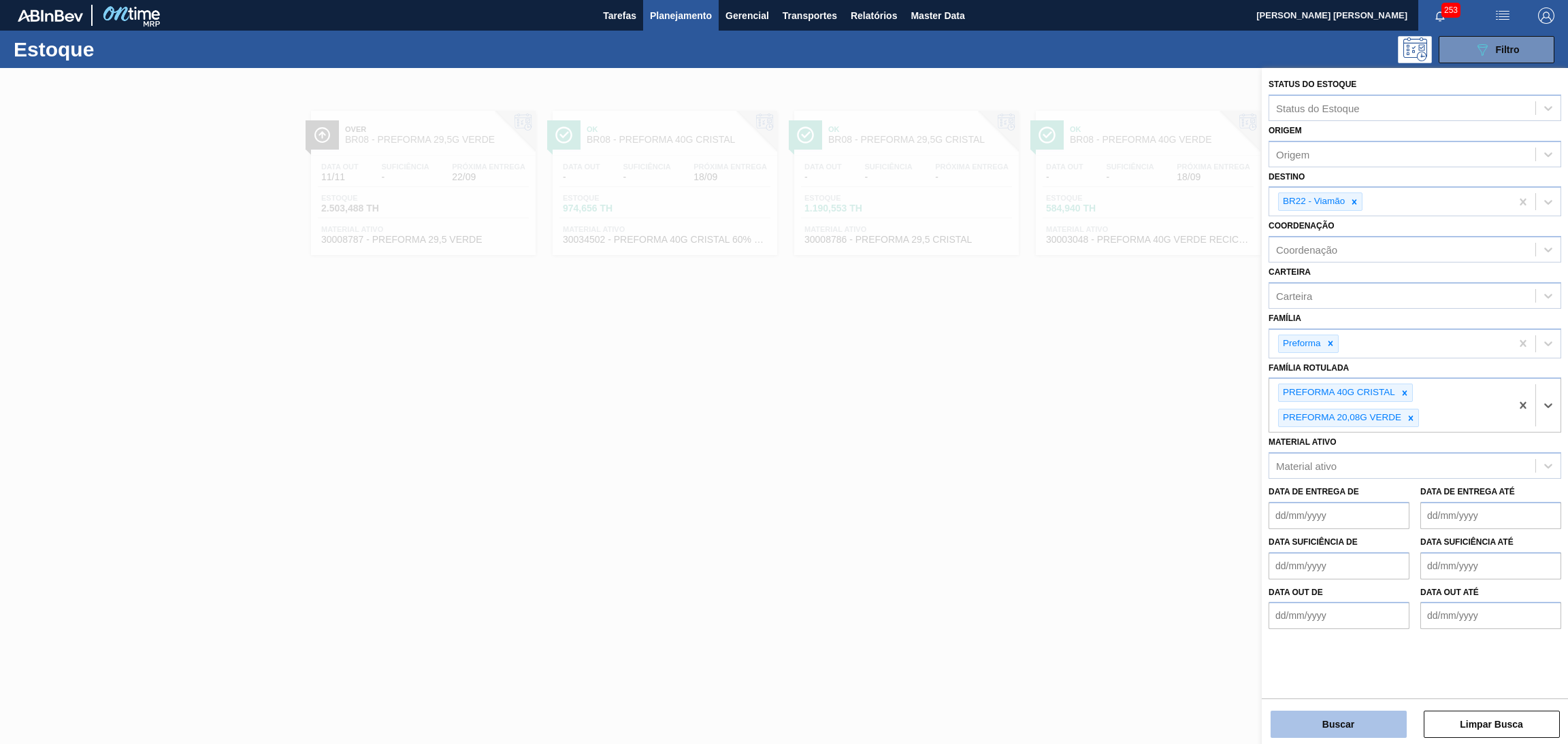
click at [1338, 722] on button "Buscar" at bounding box center [1338, 724] width 136 height 27
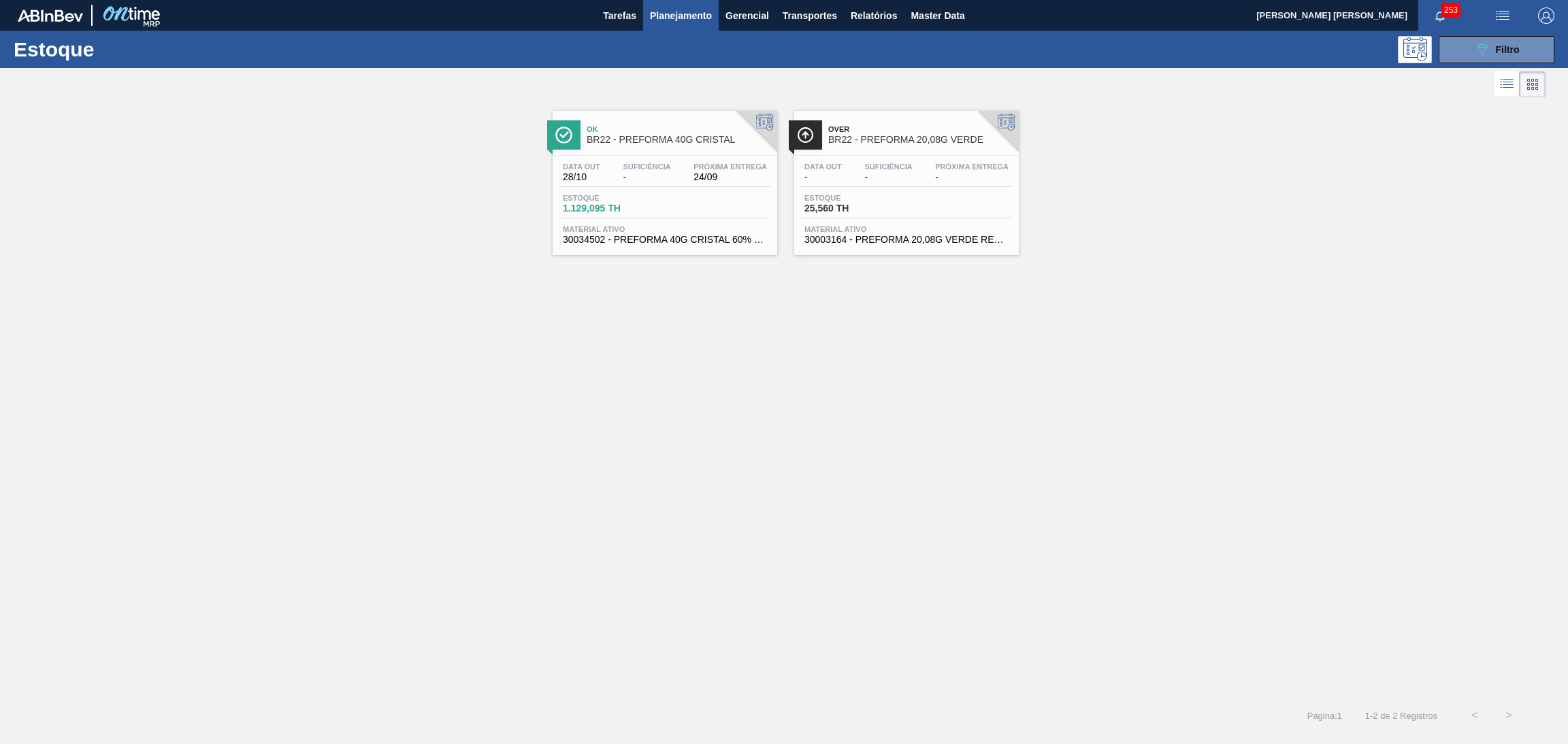
click at [609, 209] on span "1.129,095 TH" at bounding box center [610, 209] width 95 height 11
click at [842, 154] on div "Over BR22 - PREFORMA 20,08G VERDE Data out - Suficiência - Próxima Entrega - Es…" at bounding box center [906, 183] width 225 height 144
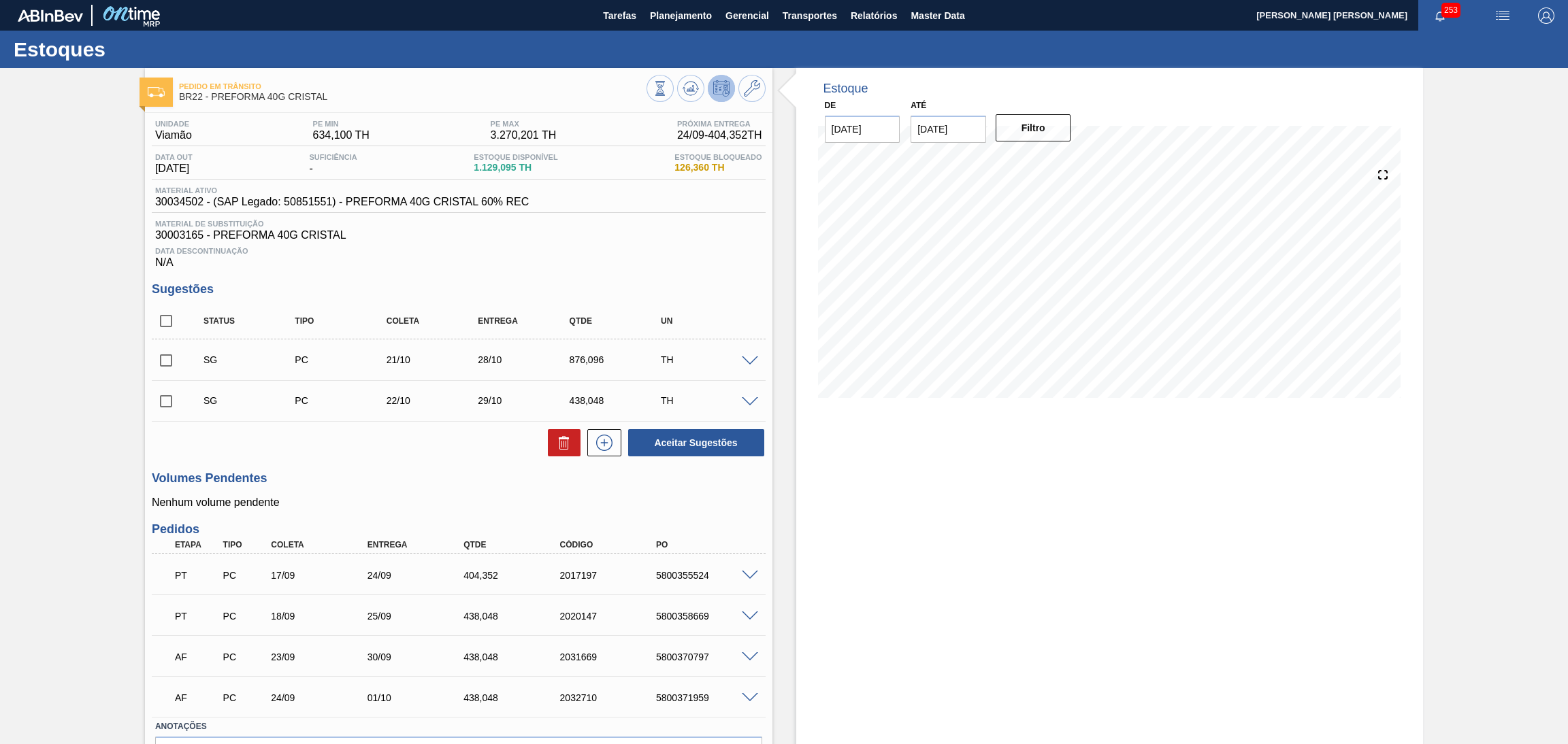
click at [658, 262] on div "Data Descontinuação N/A" at bounding box center [458, 254] width 614 height 27
click at [680, 94] on button at bounding box center [691, 88] width 27 height 27
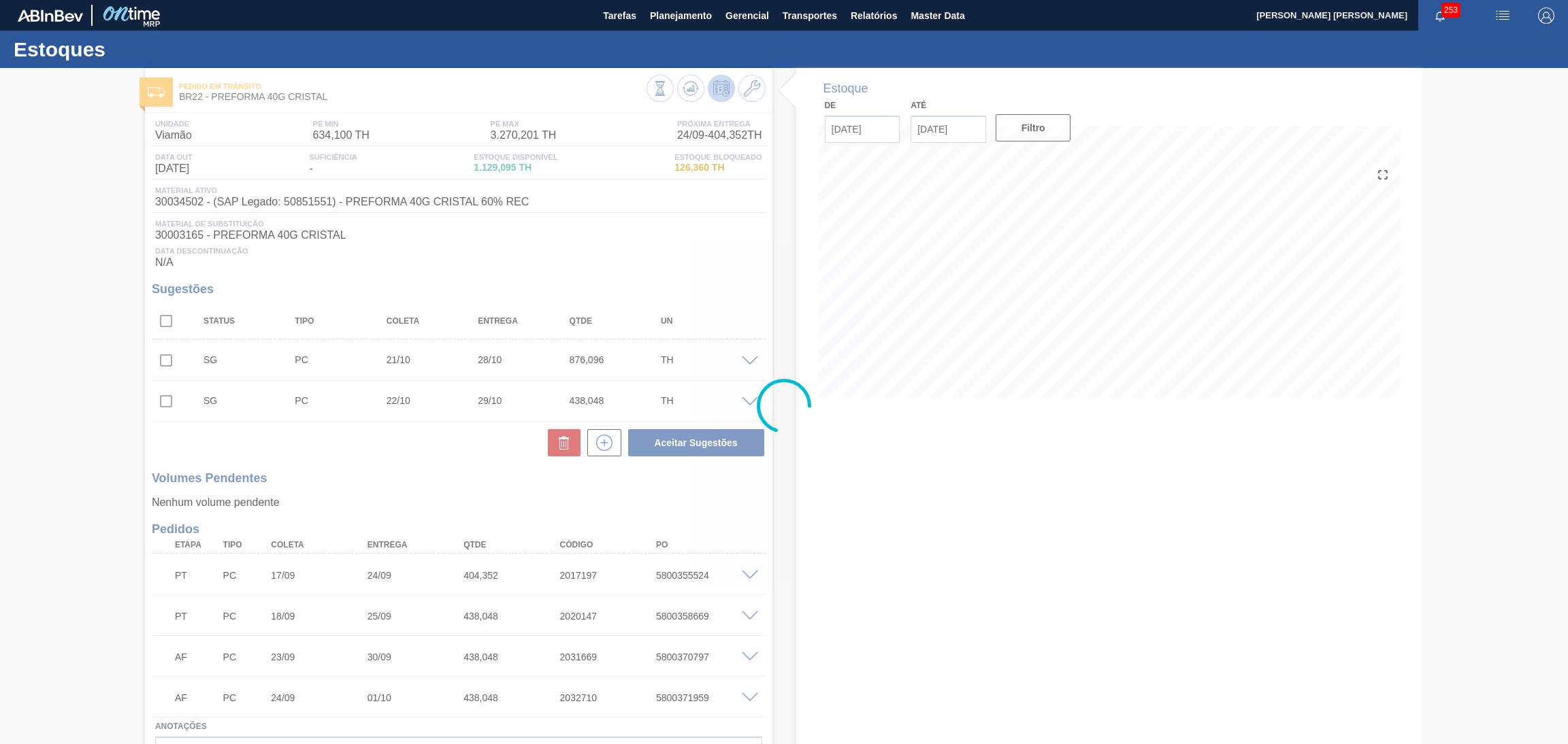
click at [858, 495] on div at bounding box center [784, 406] width 1568 height 676
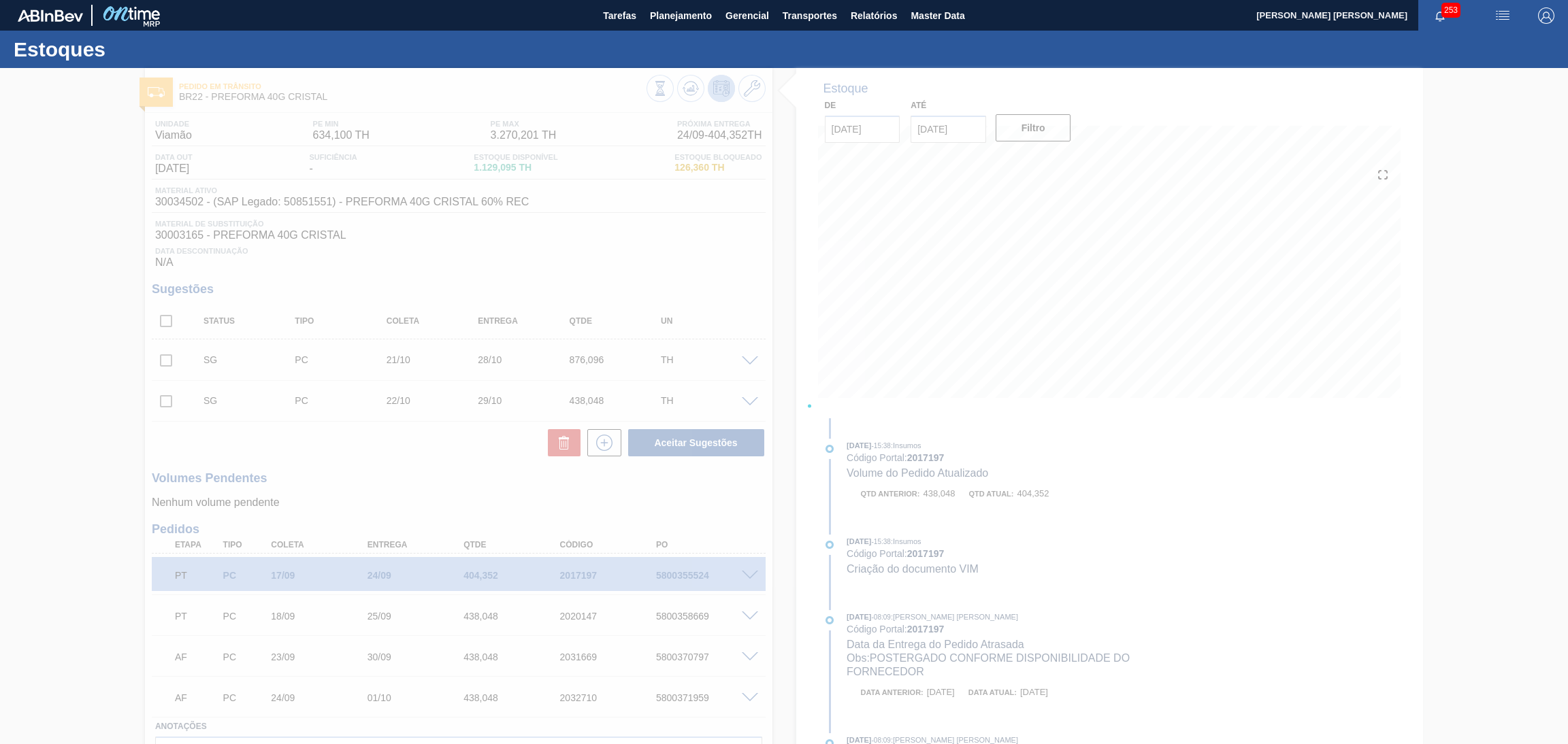
click at [442, 474] on div at bounding box center [784, 406] width 1568 height 676
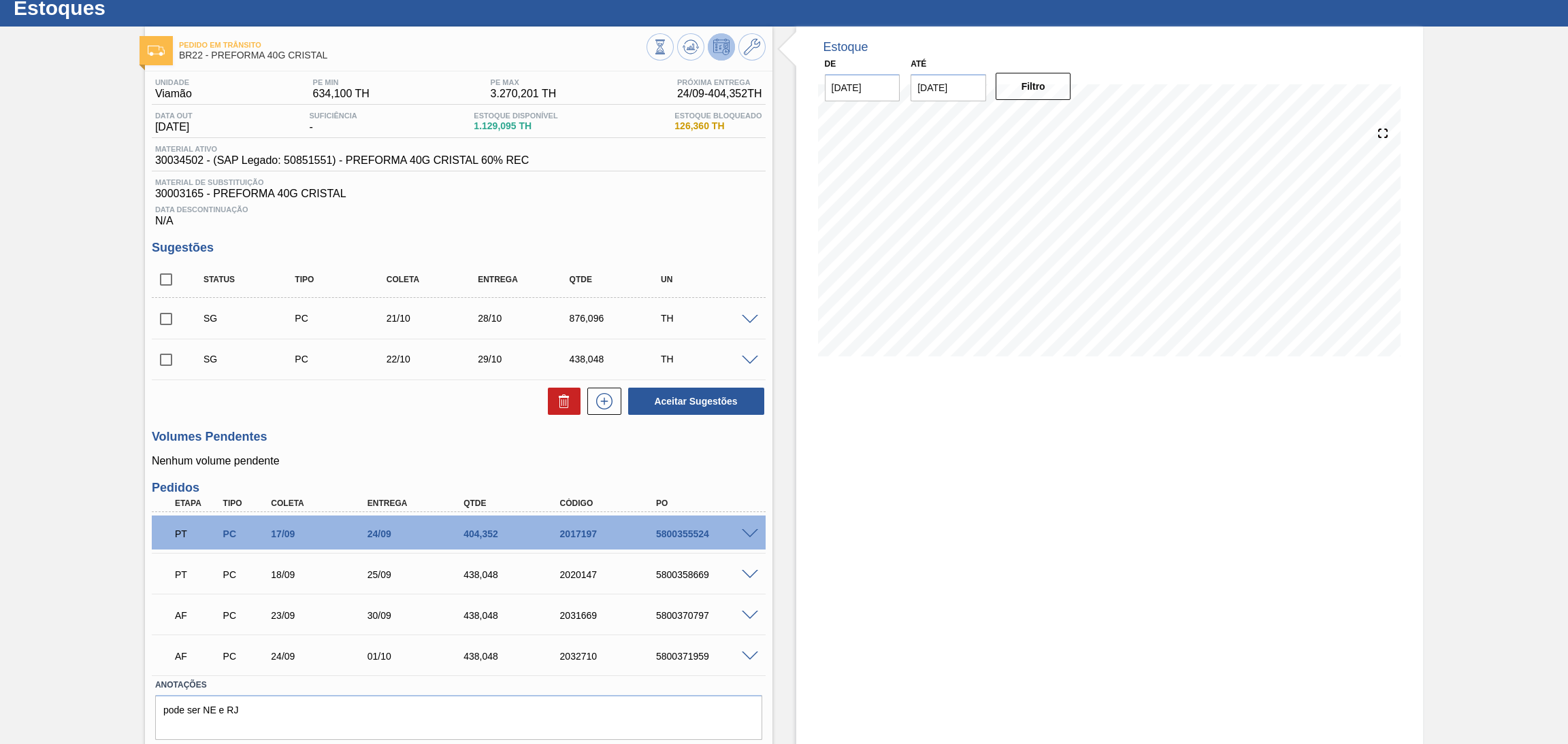
scroll to position [82, 0]
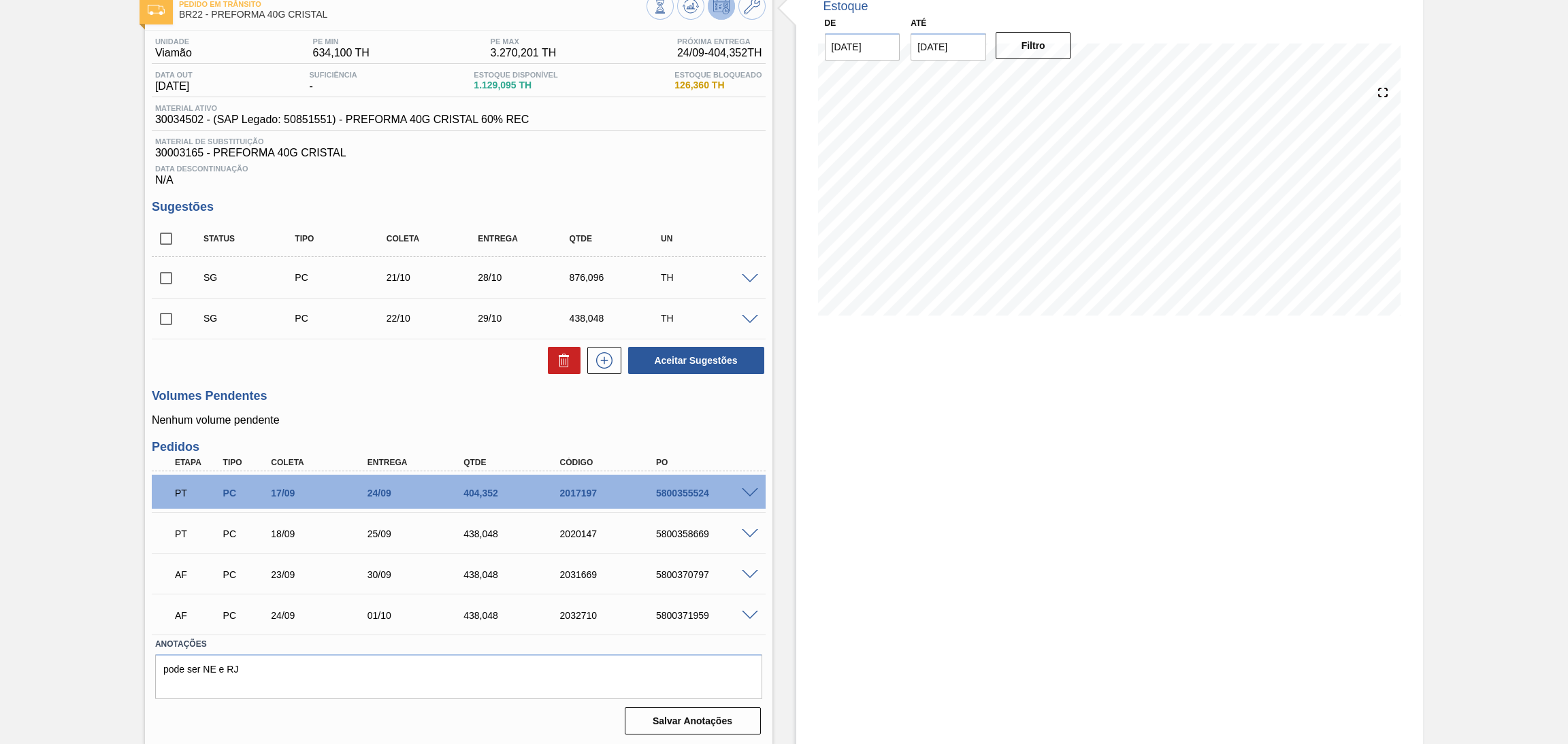
click at [748, 490] on span at bounding box center [750, 494] width 17 height 11
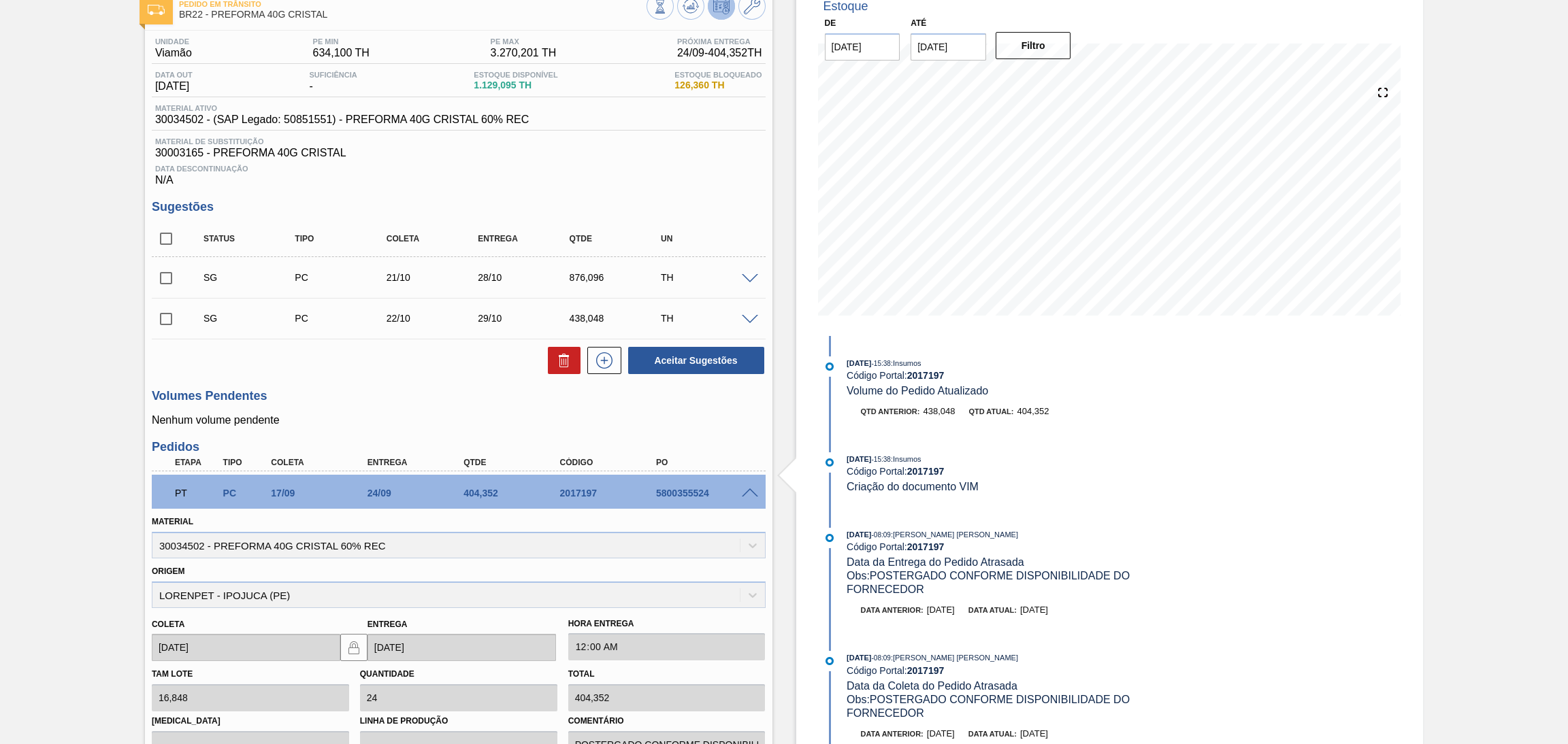
click at [746, 490] on span at bounding box center [750, 494] width 17 height 11
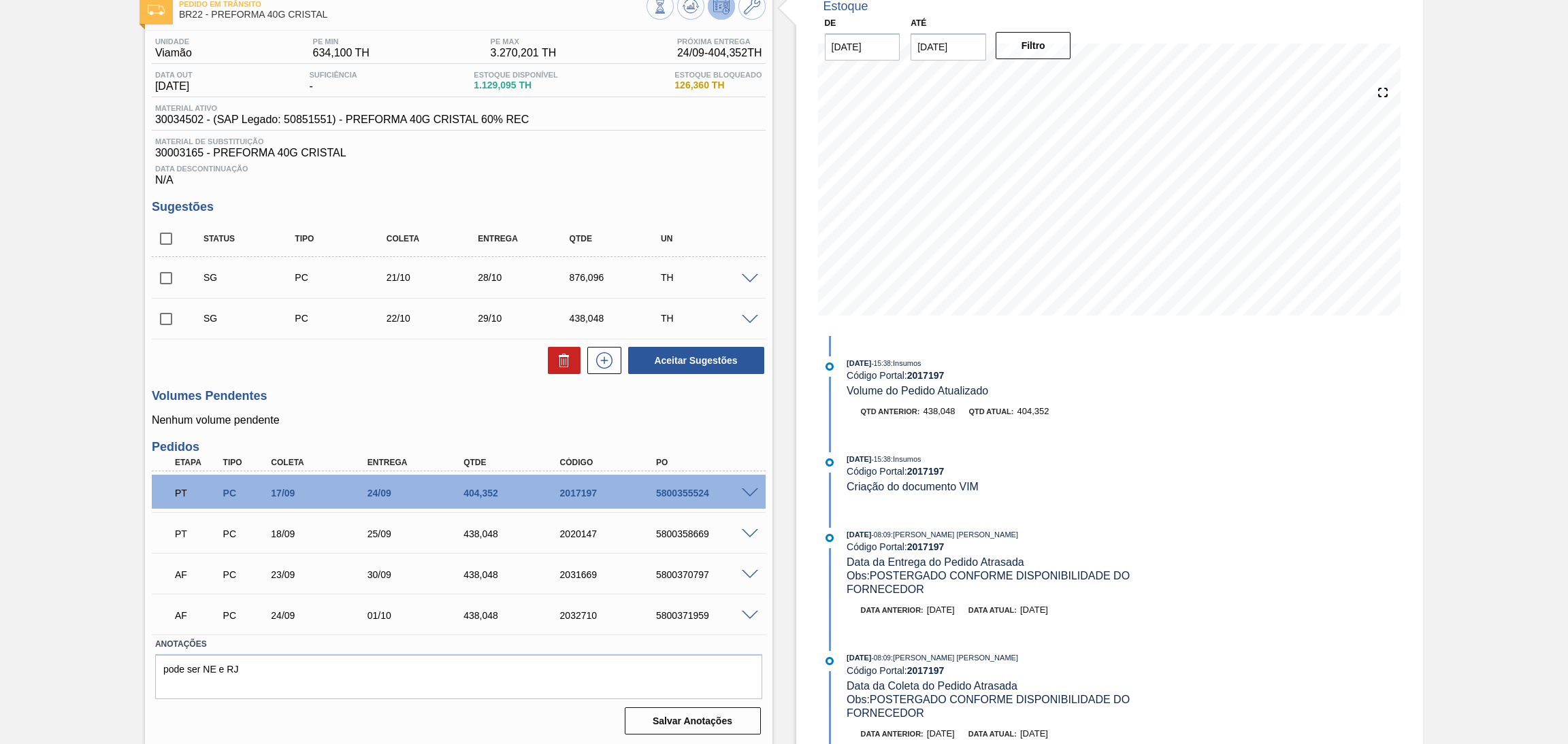
click at [750, 532] on span at bounding box center [750, 534] width 17 height 11
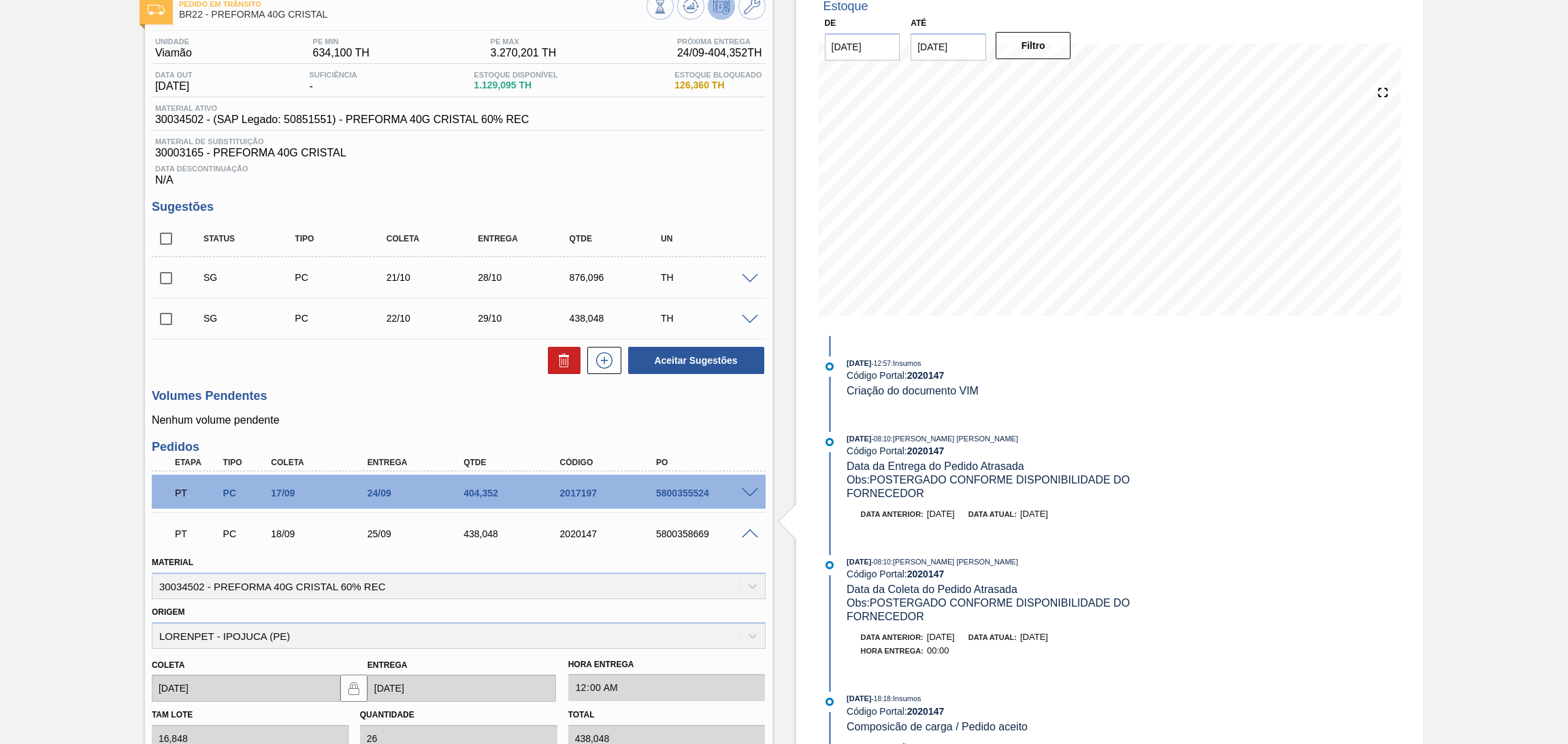
click at [750, 532] on span at bounding box center [750, 534] width 17 height 11
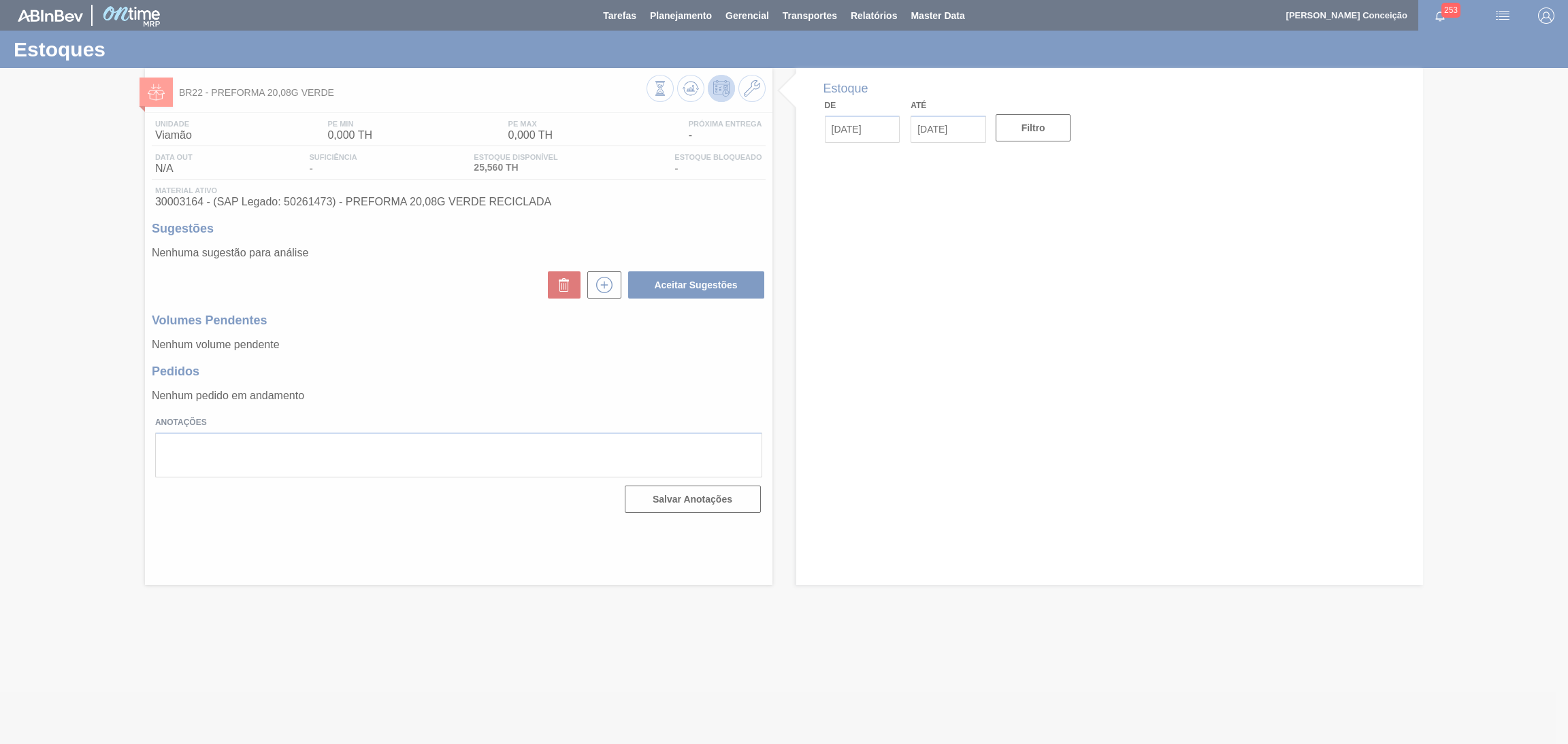
click at [396, 306] on div at bounding box center [784, 372] width 1568 height 744
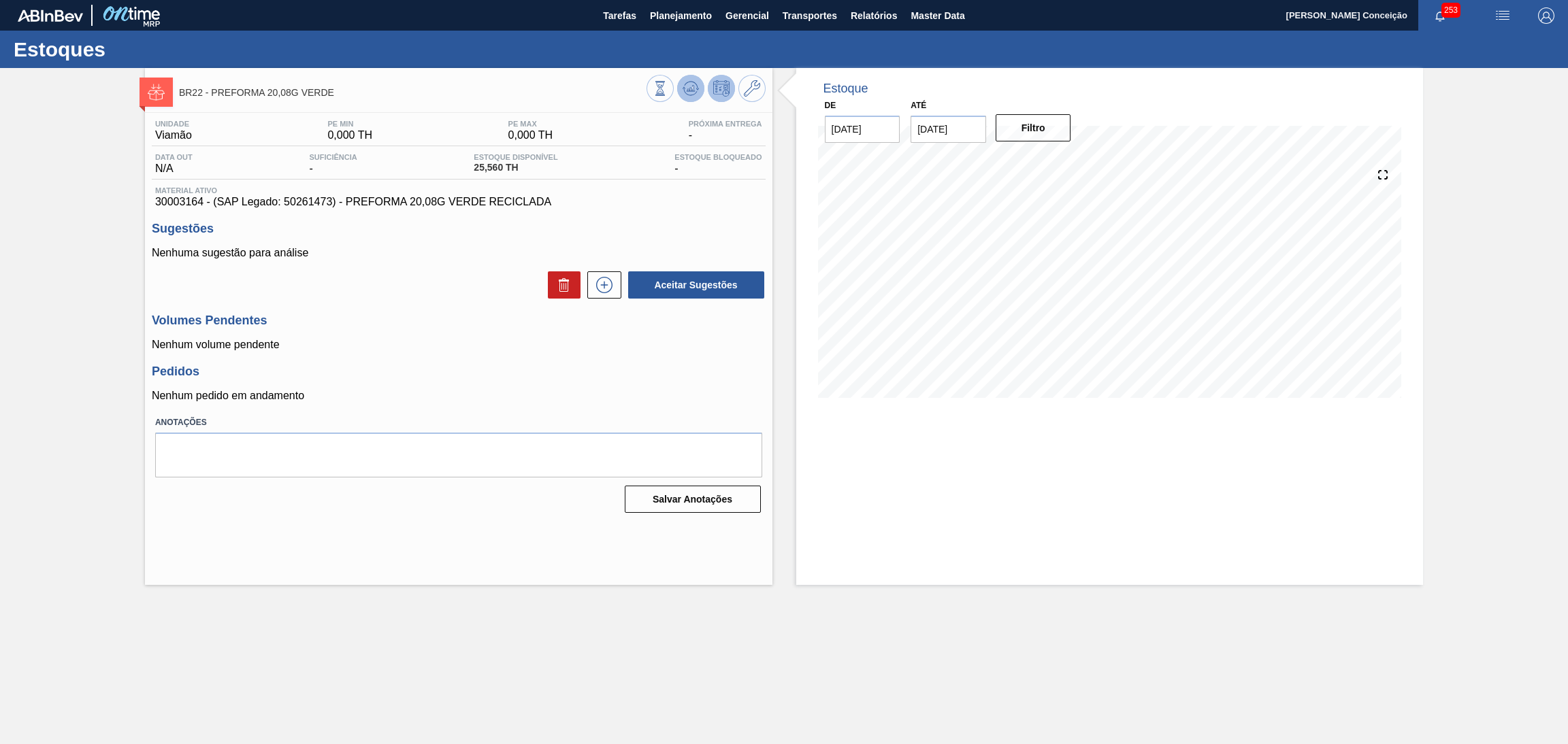
click at [680, 91] on button at bounding box center [691, 88] width 27 height 27
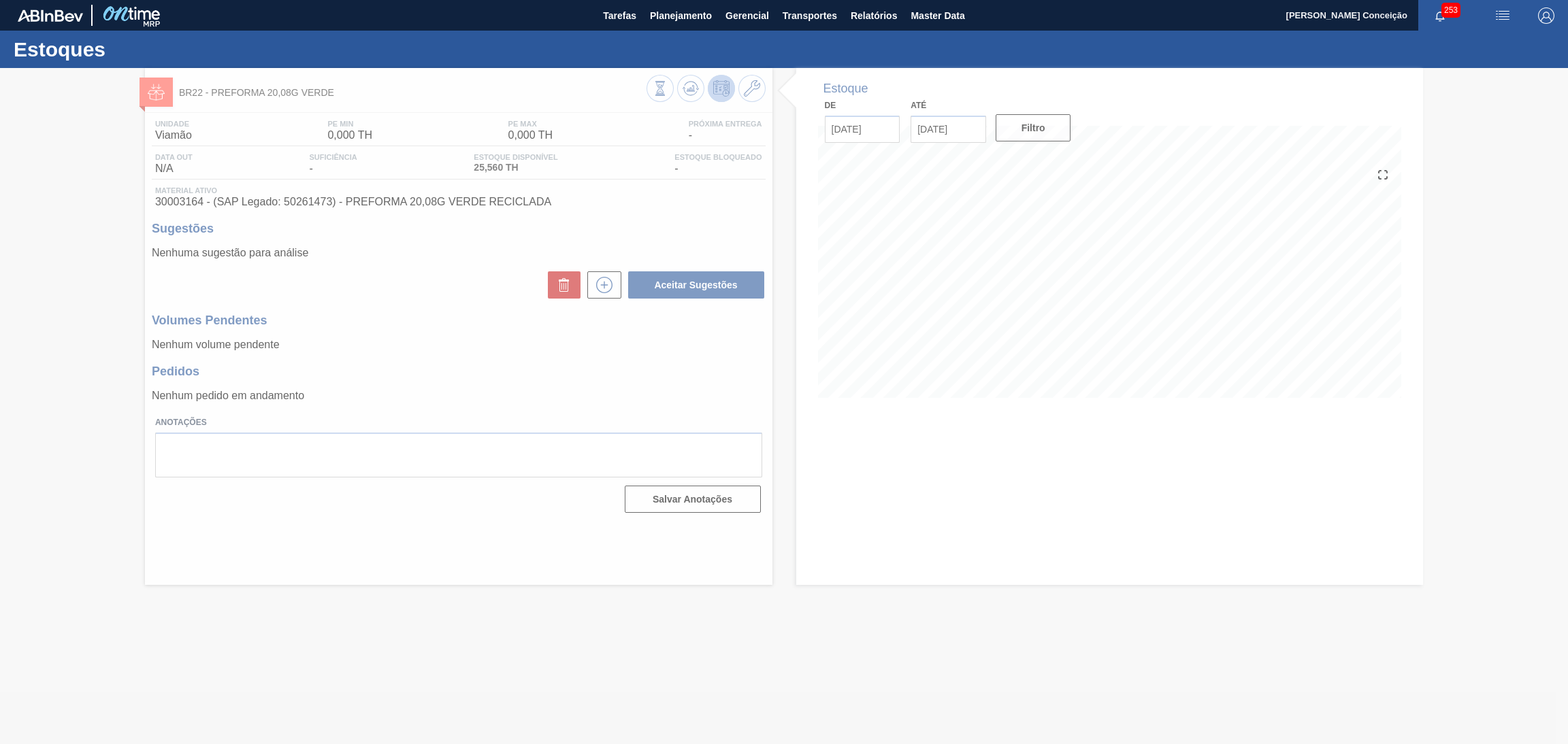
click at [603, 392] on div at bounding box center [784, 406] width 1568 height 676
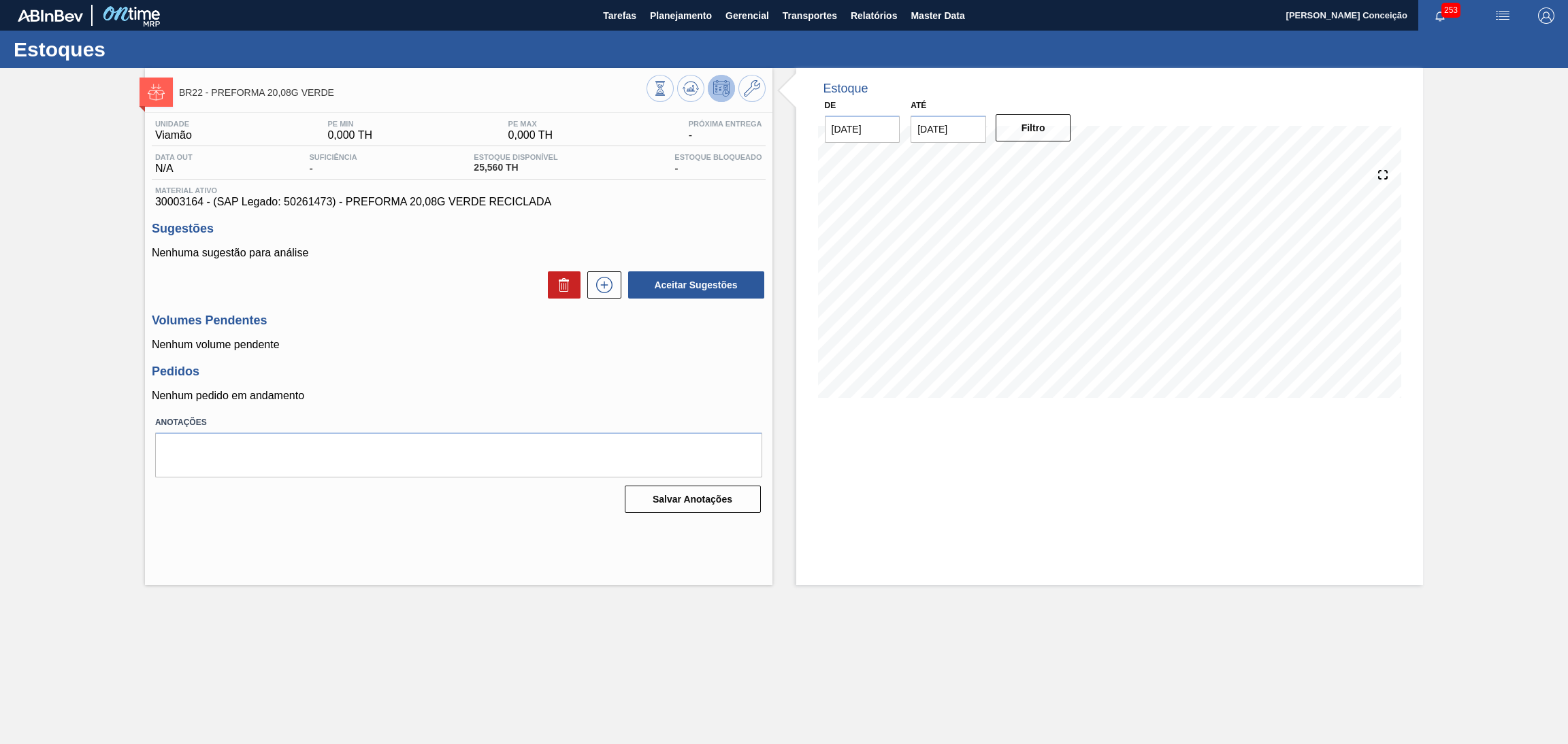
click at [705, 359] on div "Unidade Viamão PE MIN 0,000 TH PE MAX 0,000 TH Próxima Entrega - Data out N/A S…" at bounding box center [459, 315] width 627 height 405
click at [692, 94] on icon at bounding box center [691, 88] width 17 height 17
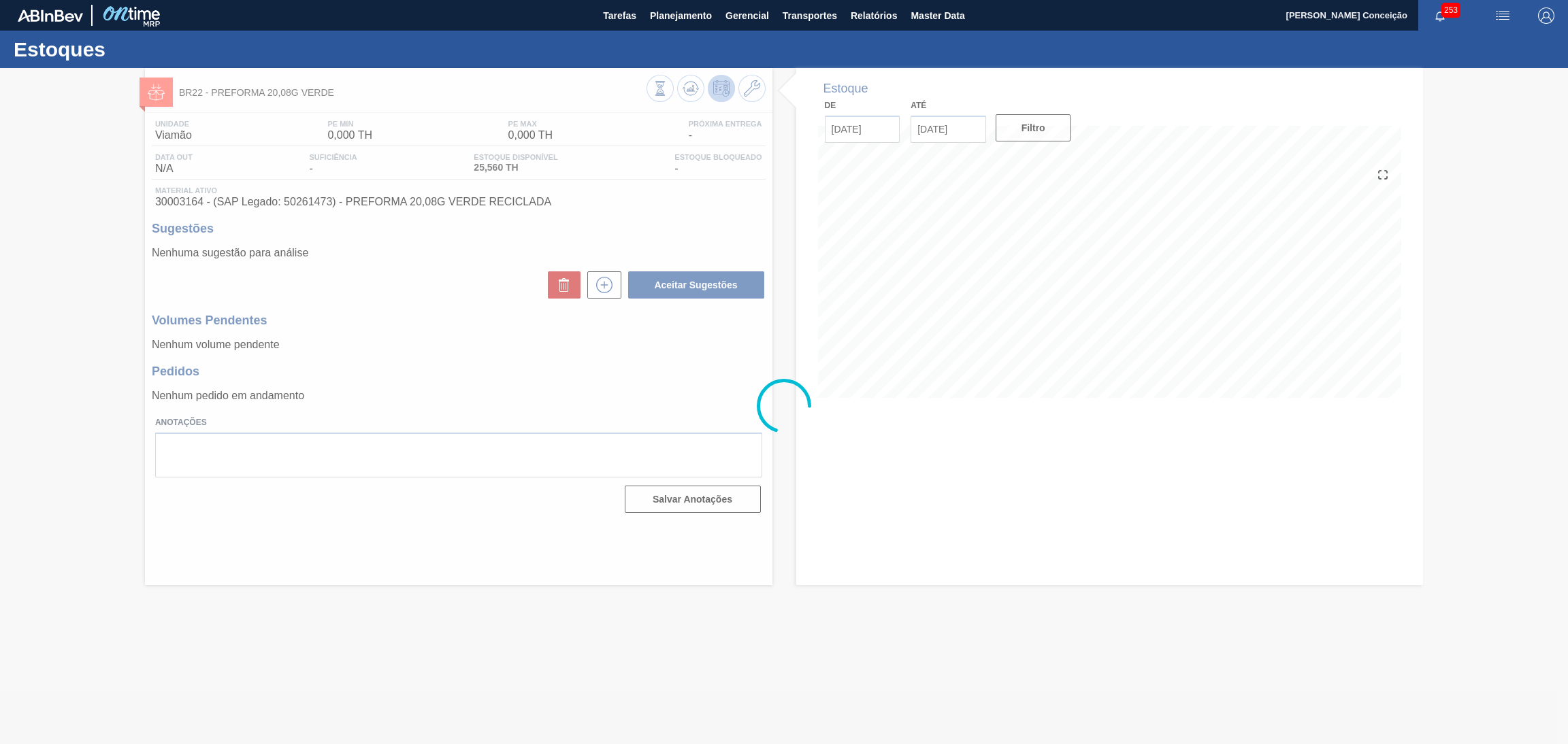
click at [477, 318] on div at bounding box center [784, 406] width 1568 height 676
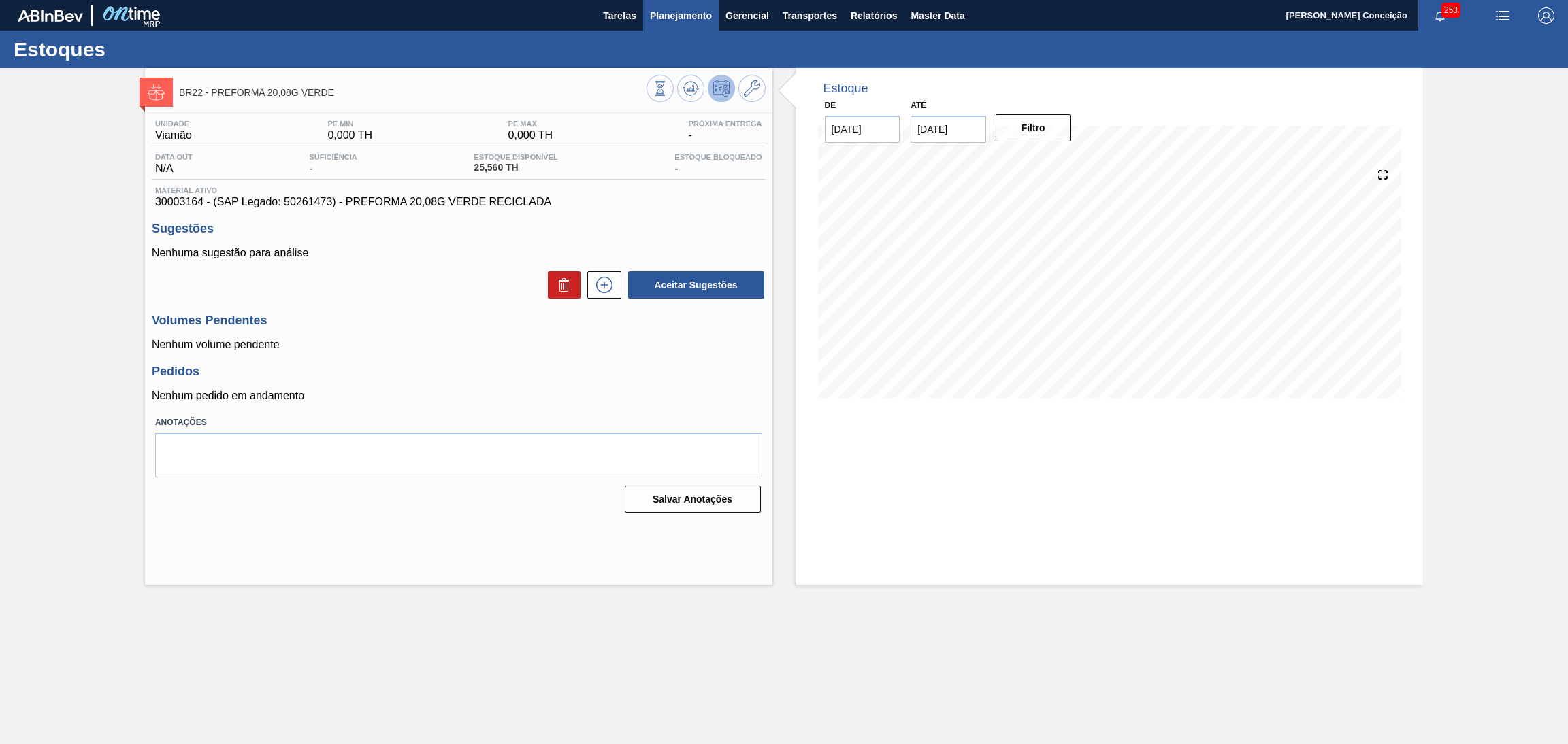
click at [684, 17] on span "Planejamento" at bounding box center [681, 15] width 62 height 17
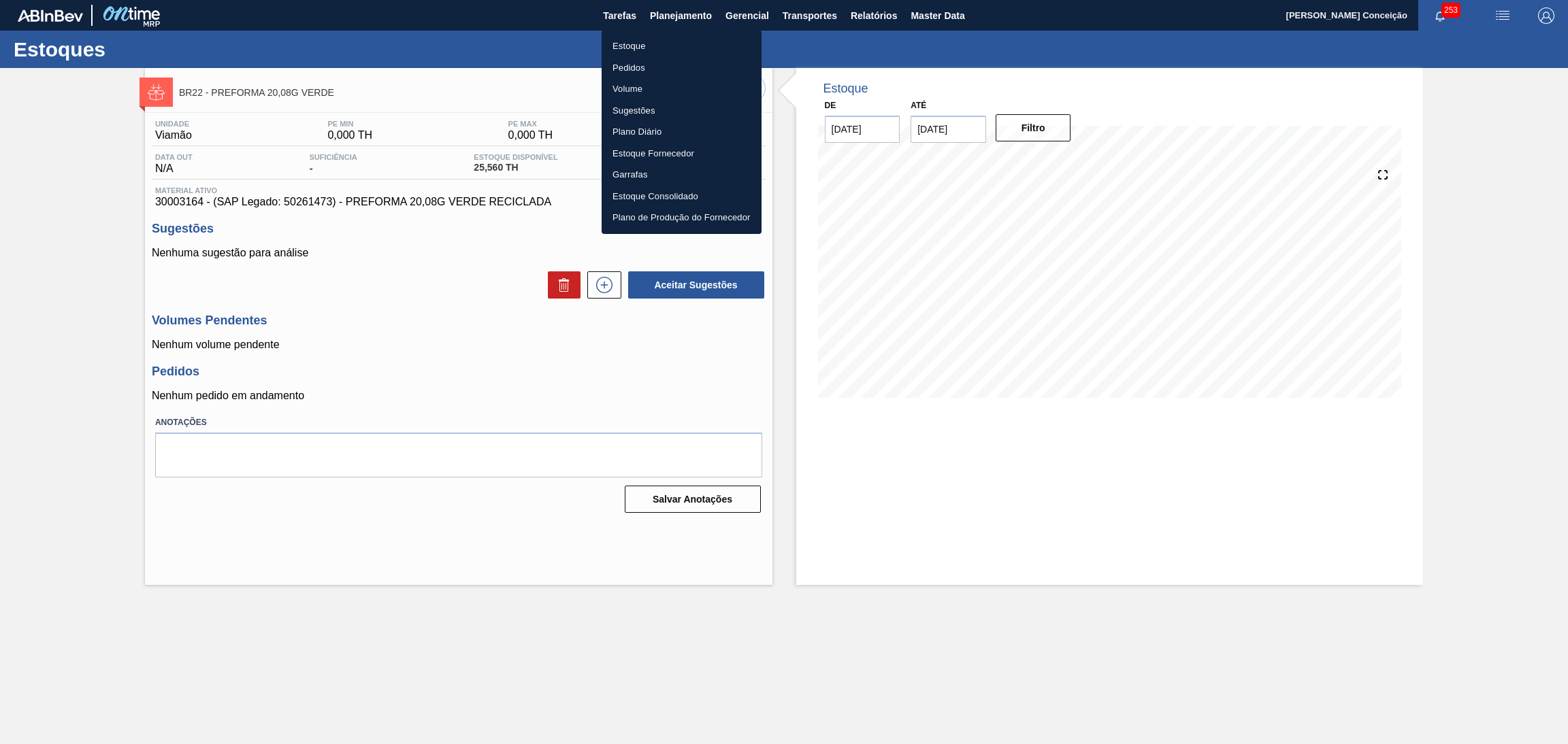
drag, startPoint x: 632, startPoint y: 47, endPoint x: 644, endPoint y: 50, distance: 12.4
click at [632, 47] on li "Estoque" at bounding box center [682, 46] width 160 height 22
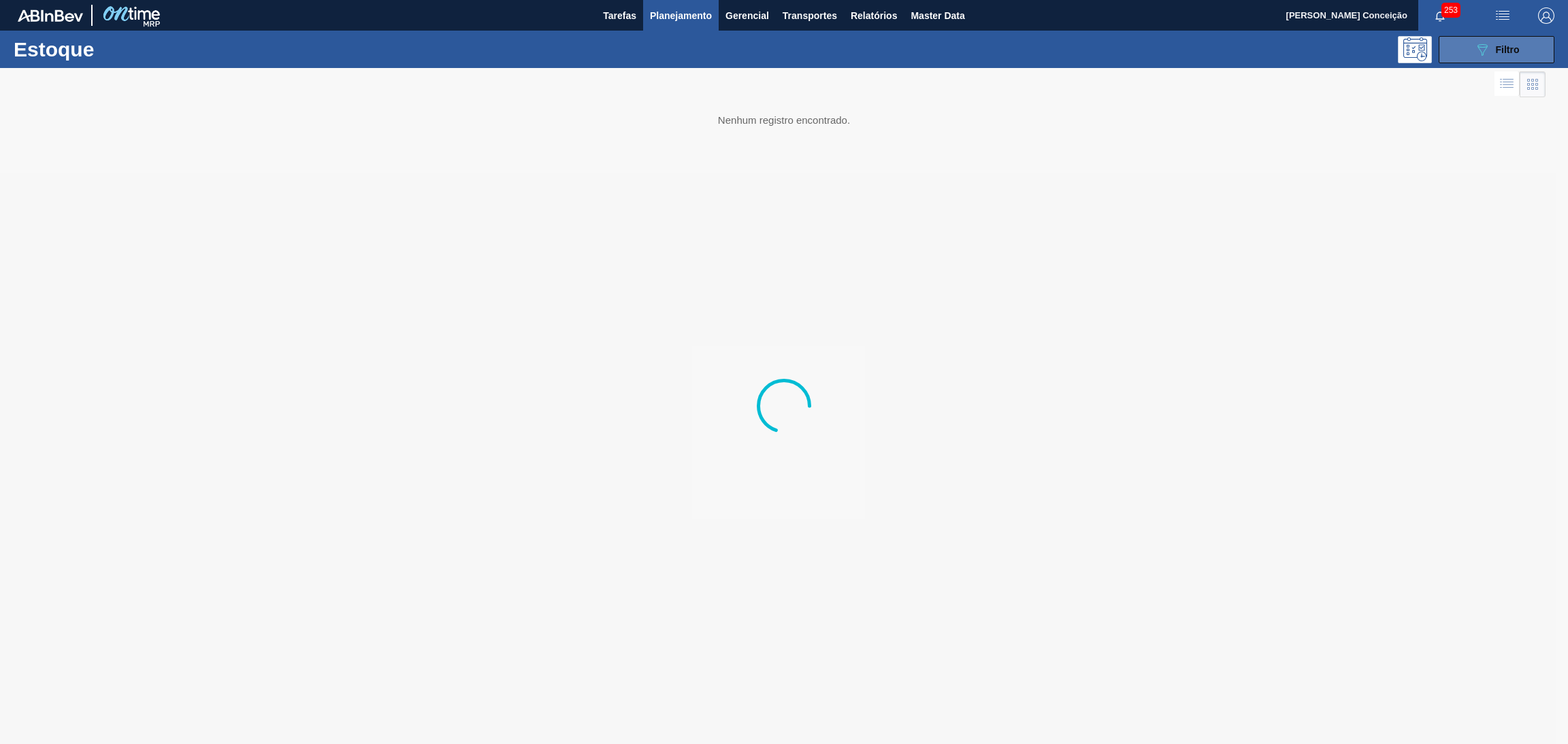
click at [1482, 53] on icon "089F7B8B-B2A5-4AFE-B5C0-19BA573D28AC" at bounding box center [1482, 49] width 17 height 17
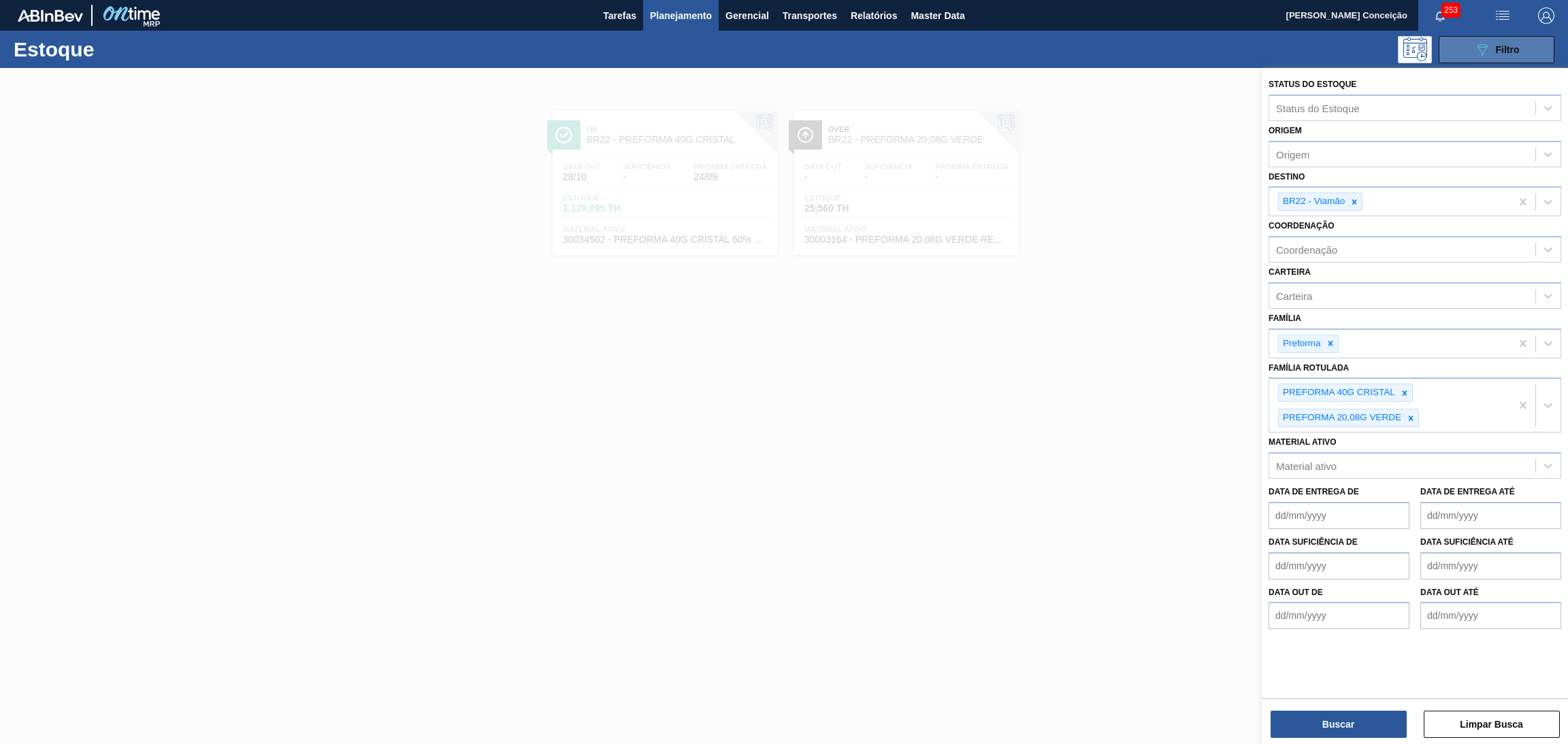
click at [1505, 48] on span "Filtro" at bounding box center [1507, 49] width 24 height 11
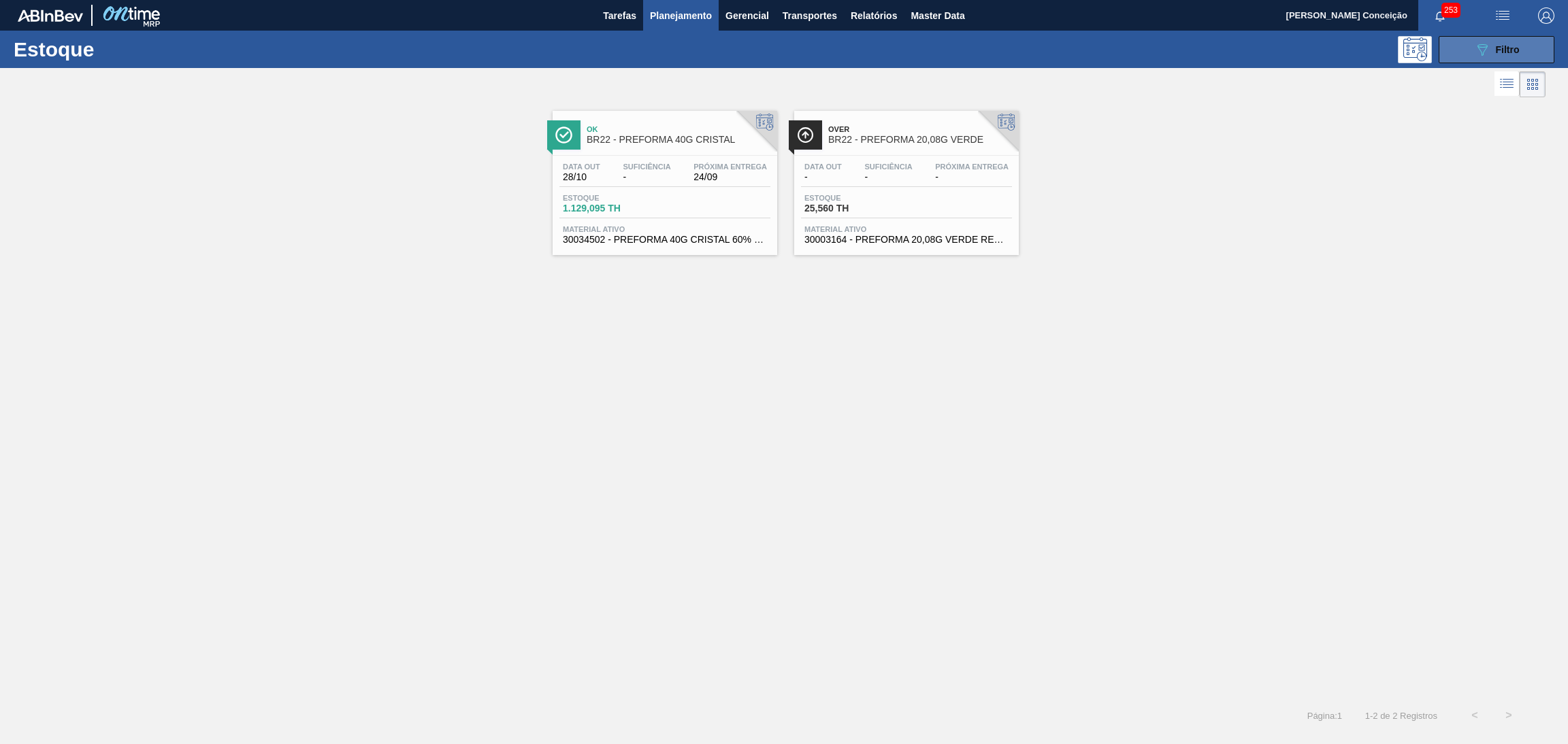
click at [1490, 51] on div "089F7B8B-B2A5-4AFE-B5C0-19BA573D28AC Filtro" at bounding box center [1497, 49] width 46 height 17
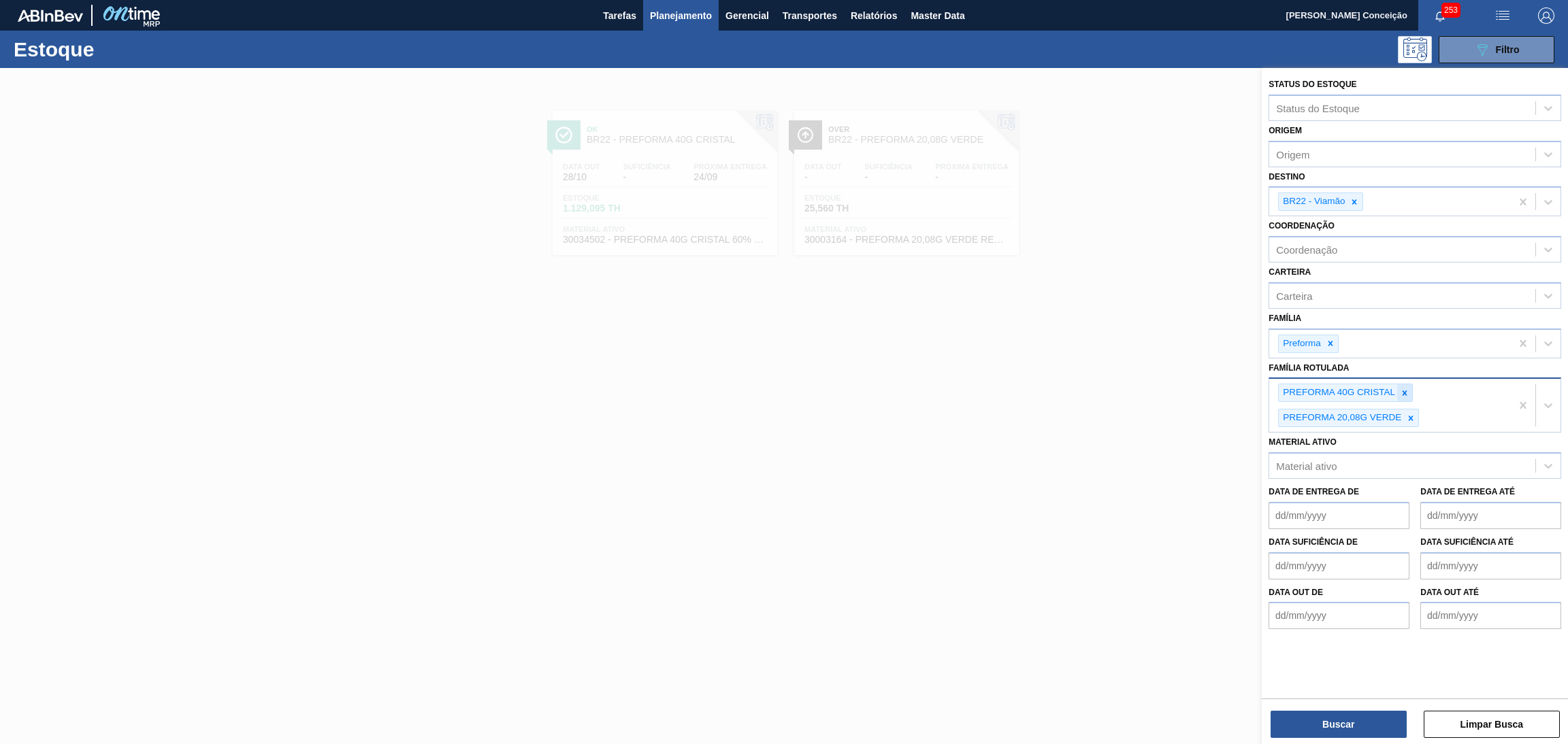
click at [1402, 394] on icon at bounding box center [1404, 393] width 10 height 10
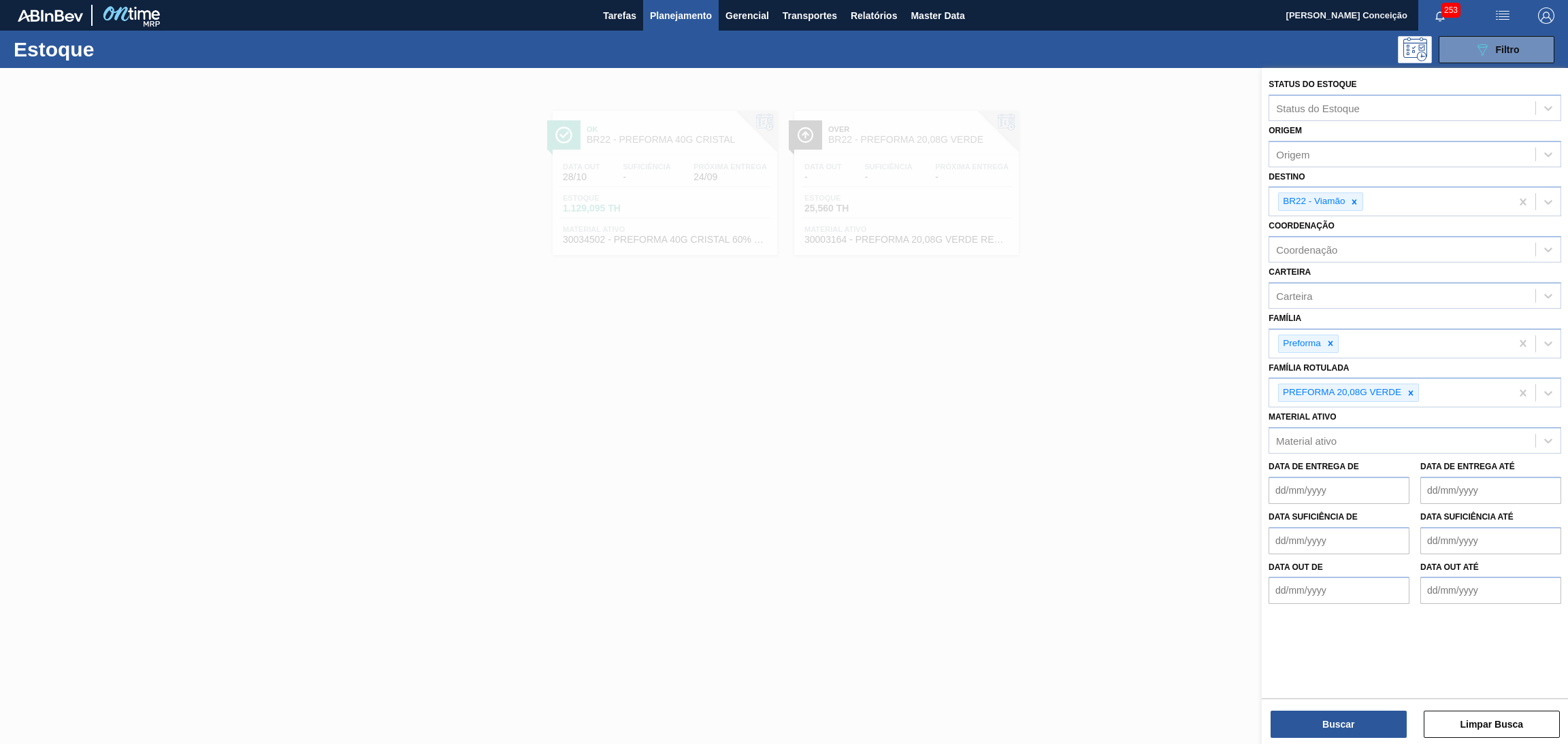
click at [1408, 410] on div "Material ativo Material ativo" at bounding box center [1415, 431] width 292 height 47
click at [1412, 392] on icon at bounding box center [1410, 392] width 4 height 4
click at [1350, 203] on icon at bounding box center [1354, 202] width 10 height 10
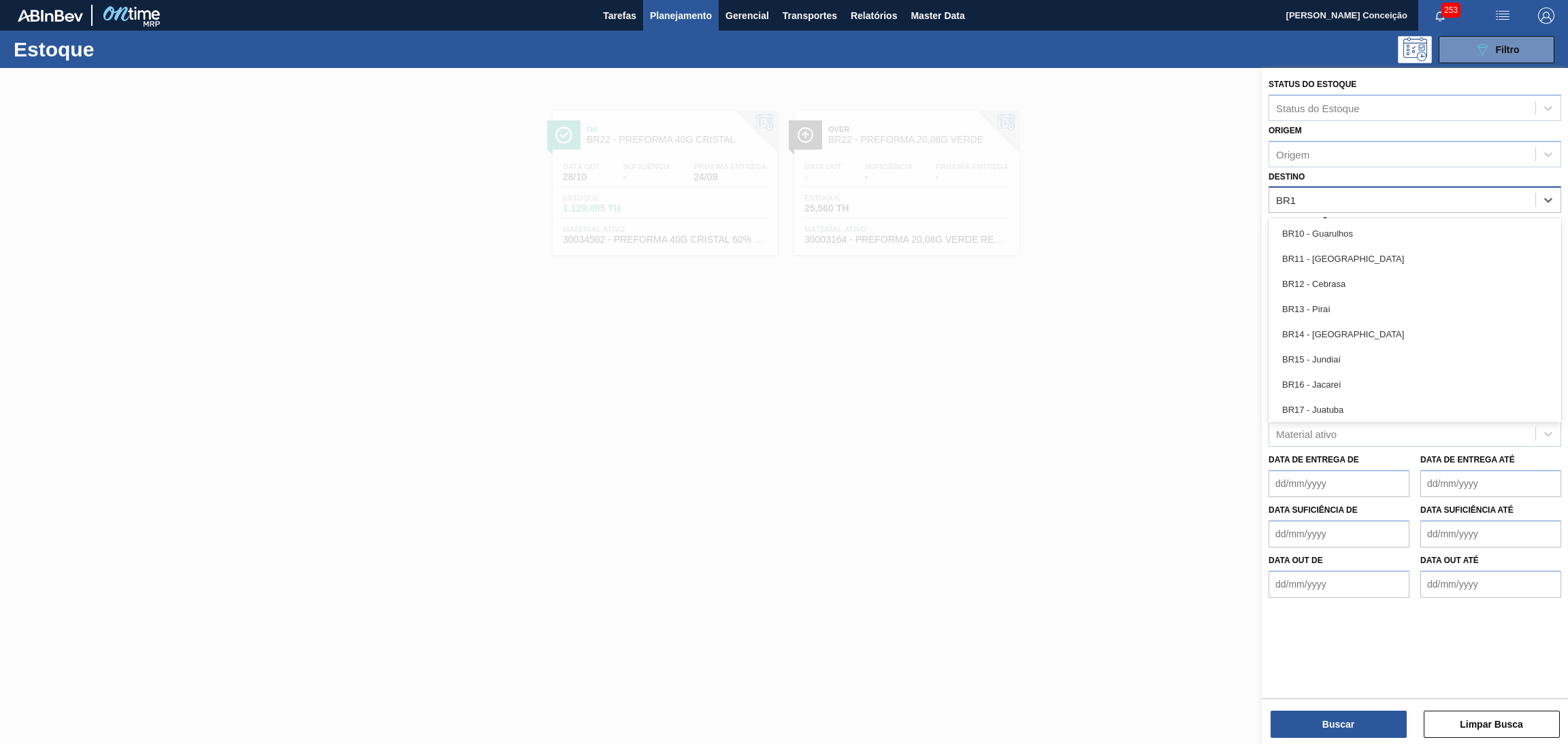
type input "BR13"
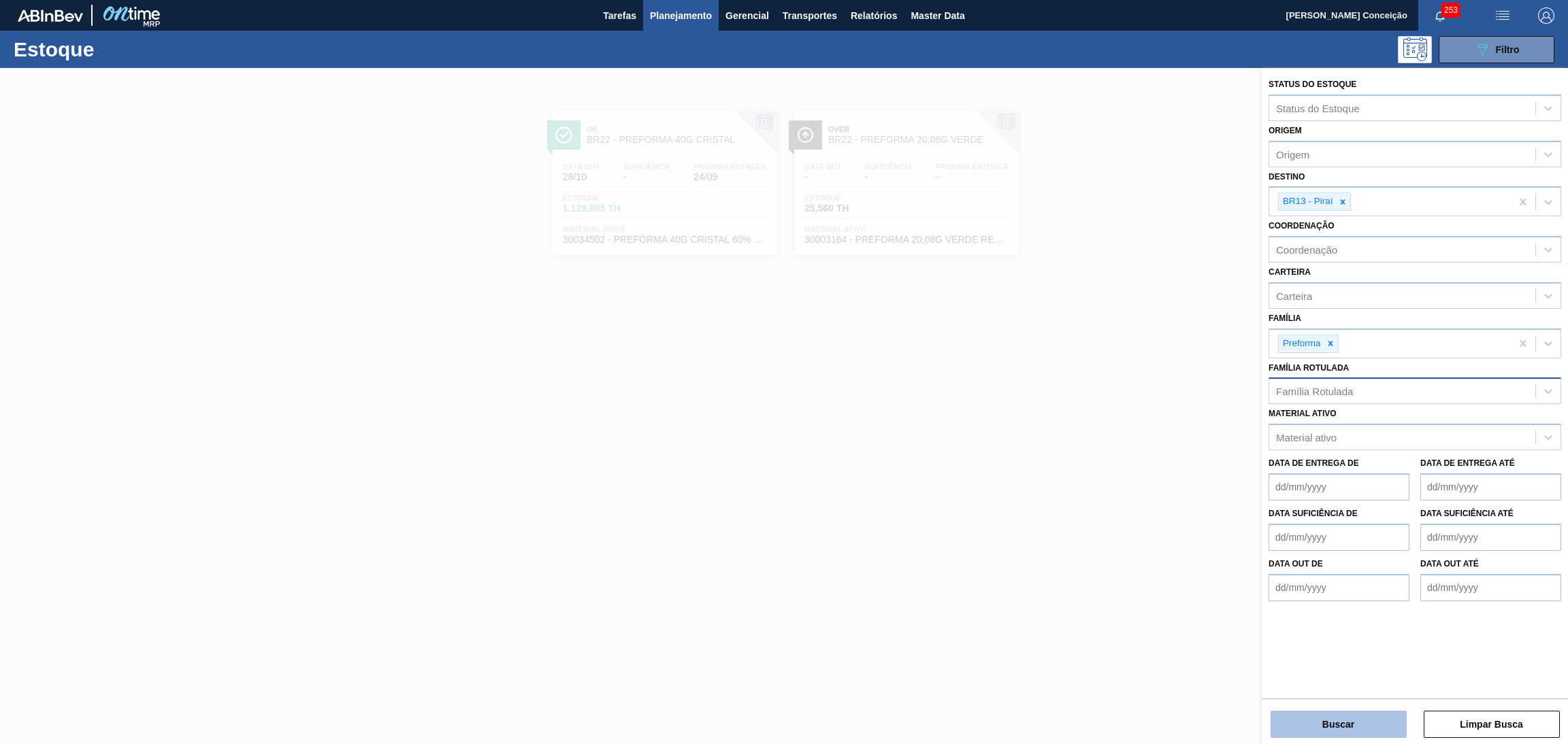
click at [1357, 722] on button "Buscar" at bounding box center [1338, 724] width 136 height 27
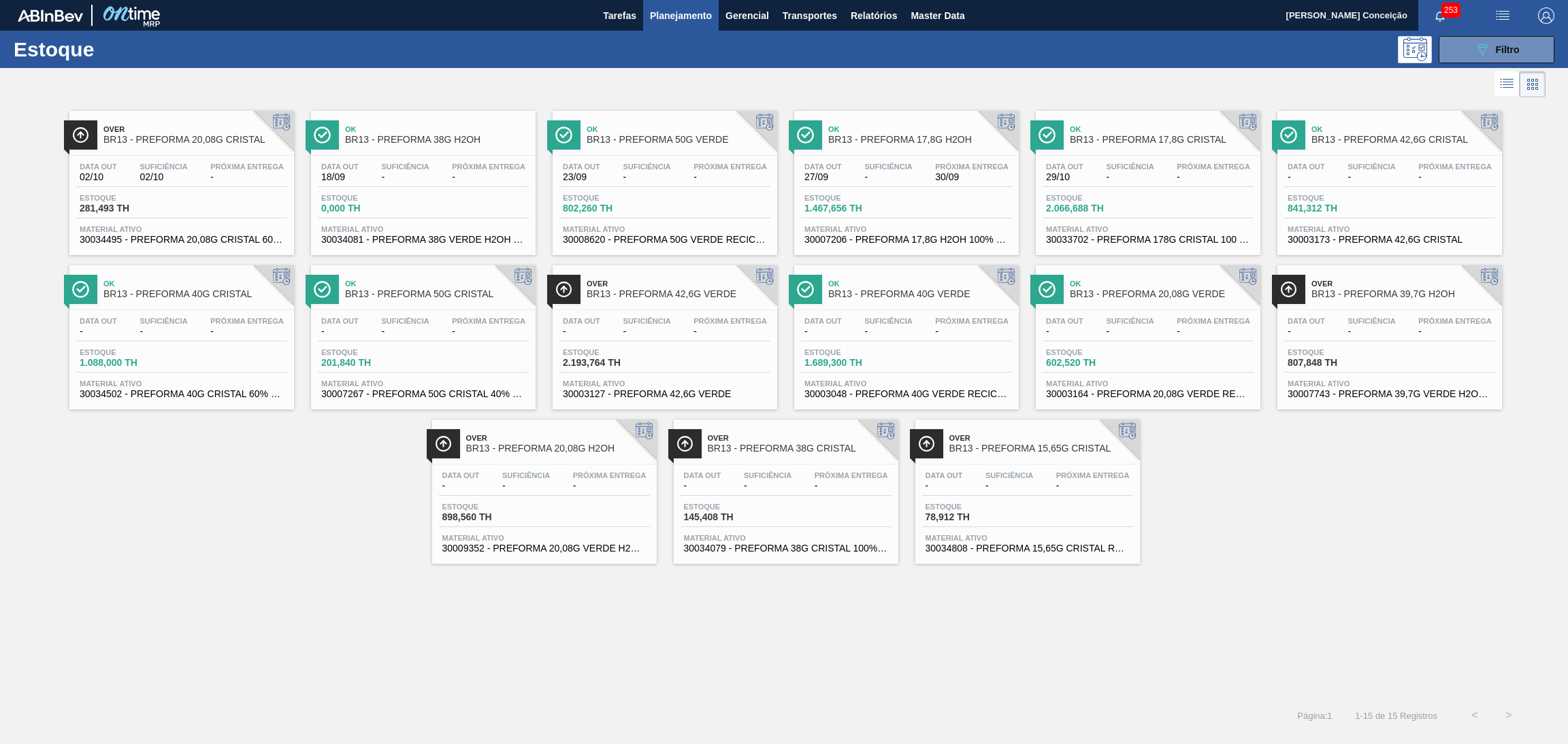
click at [1175, 181] on div "Data out 29/10 Suficiência - Próxima Entrega -" at bounding box center [1147, 175] width 211 height 25
click at [848, 173] on div "Data out 27/09 Suficiência - Próxima Entrega 30/09" at bounding box center [906, 175] width 211 height 25
click at [684, 164] on div "Data out 23/09 Suficiência - Próxima Entrega -" at bounding box center [664, 175] width 211 height 25
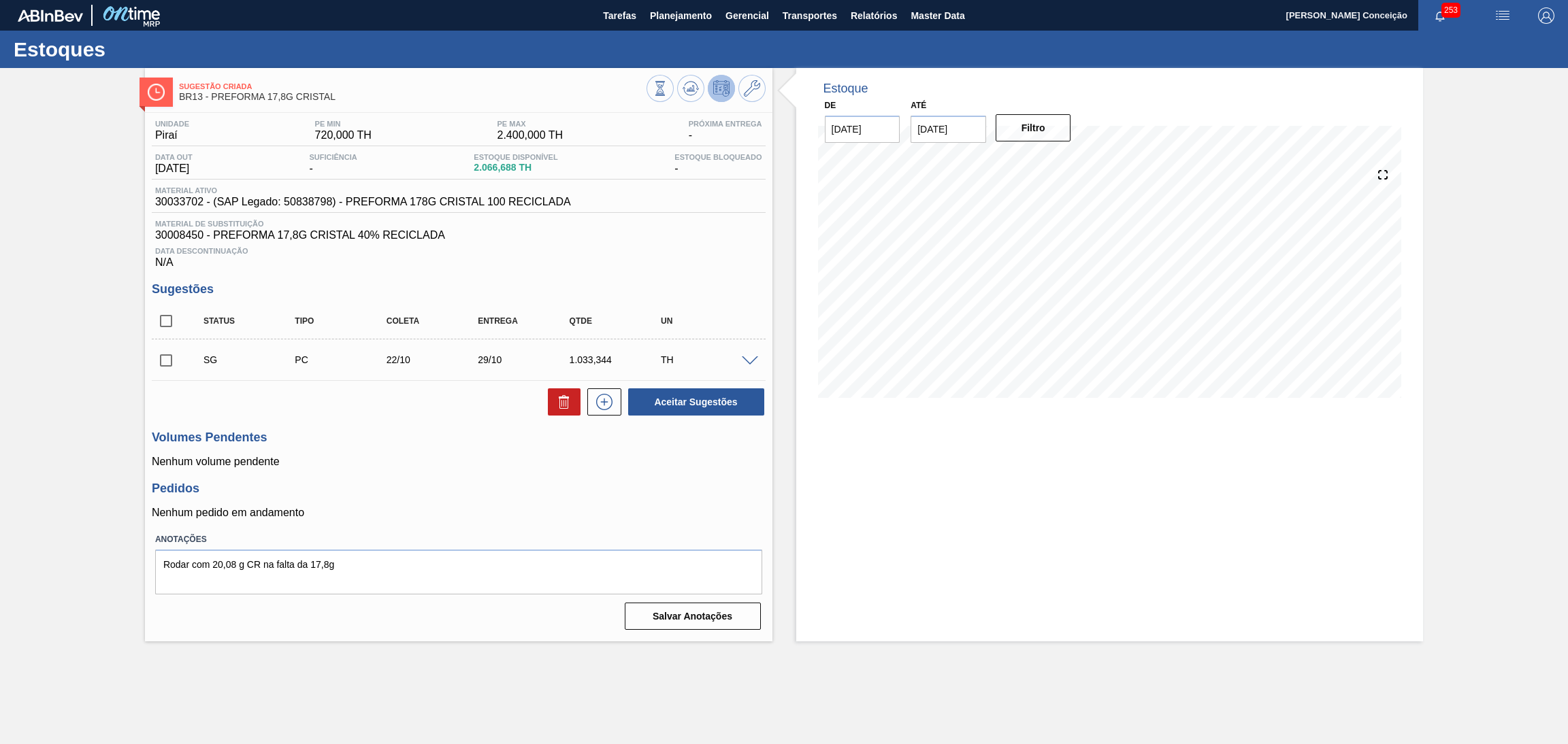
click at [647, 261] on div "Data Descontinuação N/A" at bounding box center [458, 254] width 614 height 27
click at [689, 10] on span "Planejamento" at bounding box center [681, 15] width 62 height 17
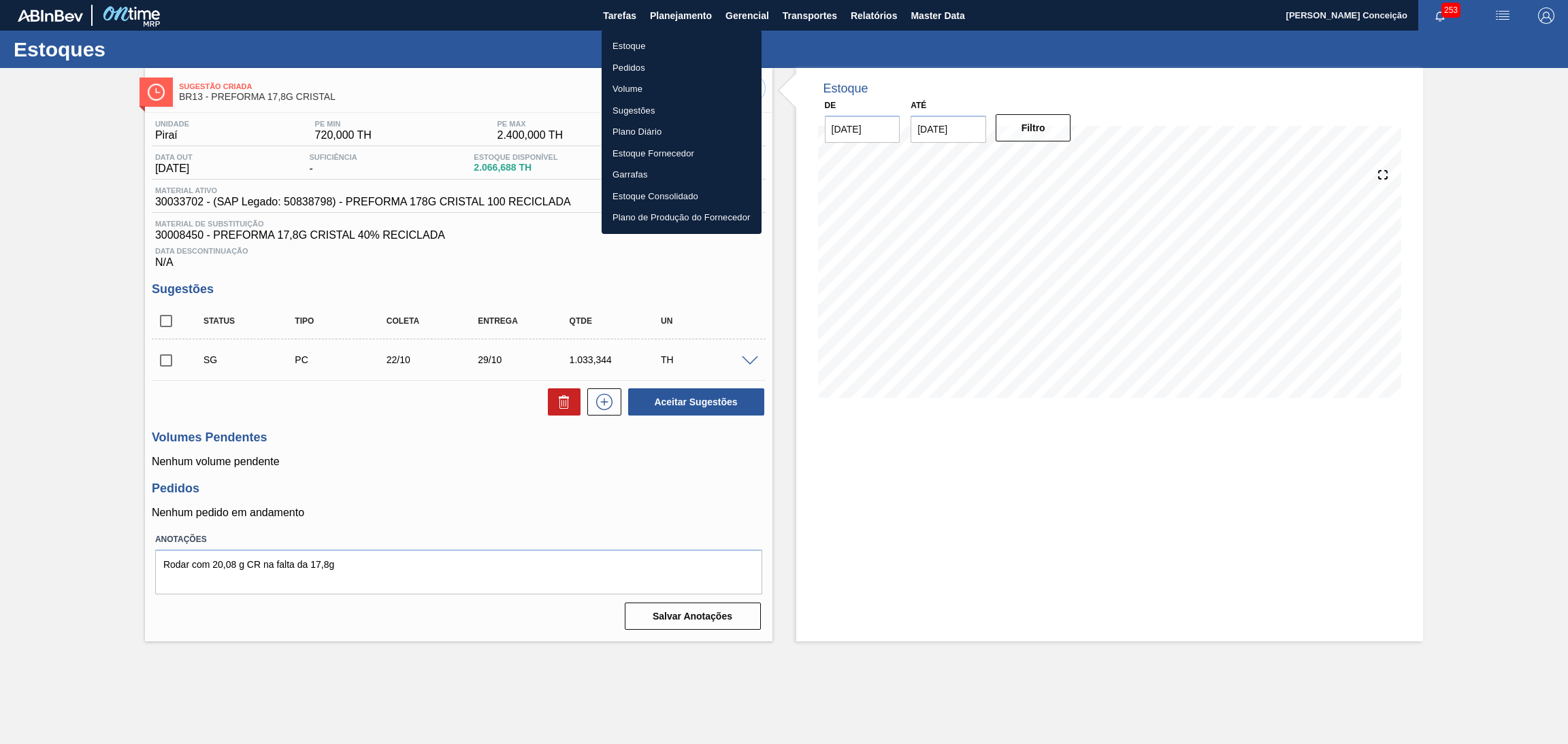
click at [622, 44] on li "Estoque" at bounding box center [682, 46] width 160 height 22
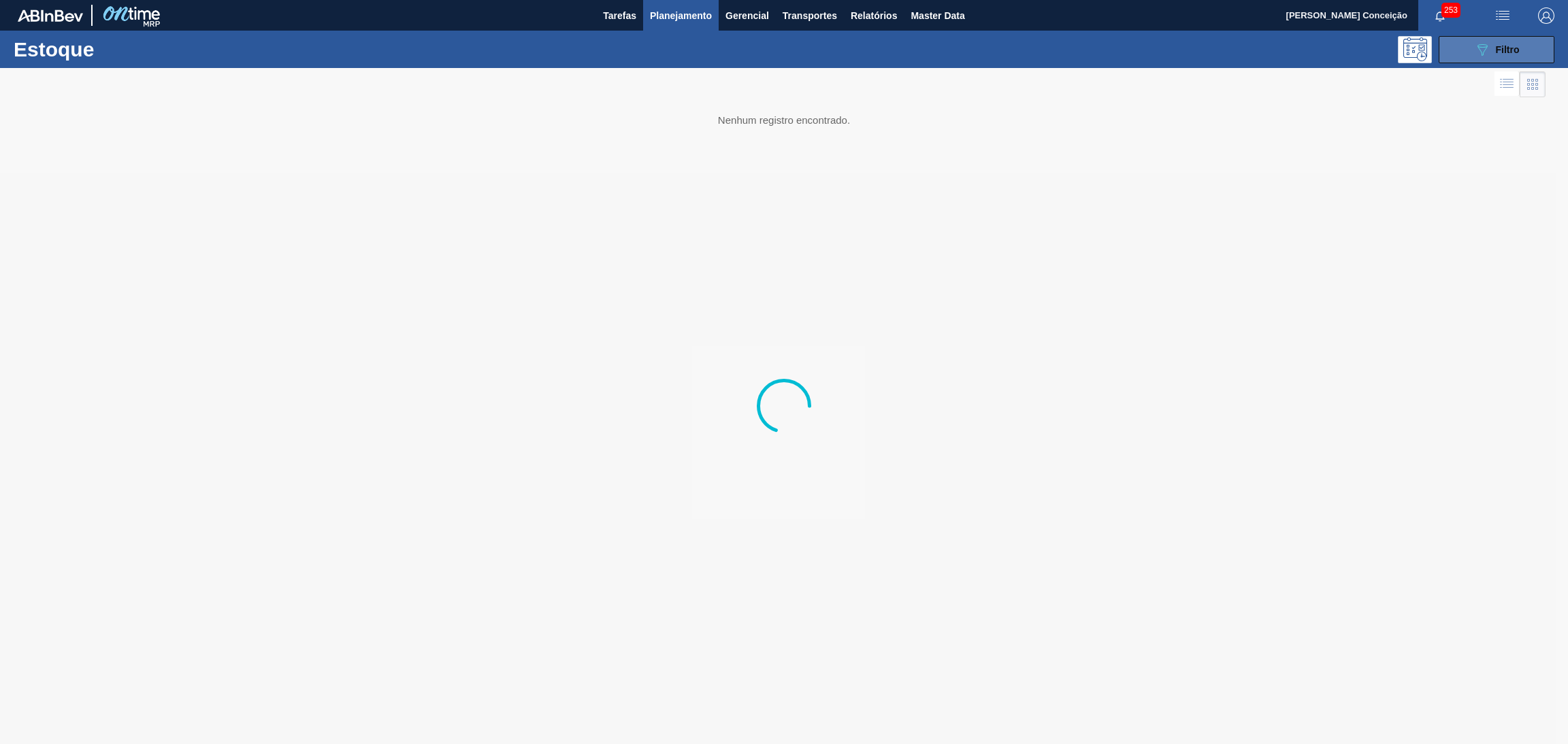
click at [1498, 41] on div "089F7B8B-B2A5-4AFE-B5C0-19BA573D28AC Filtro" at bounding box center [1497, 49] width 46 height 17
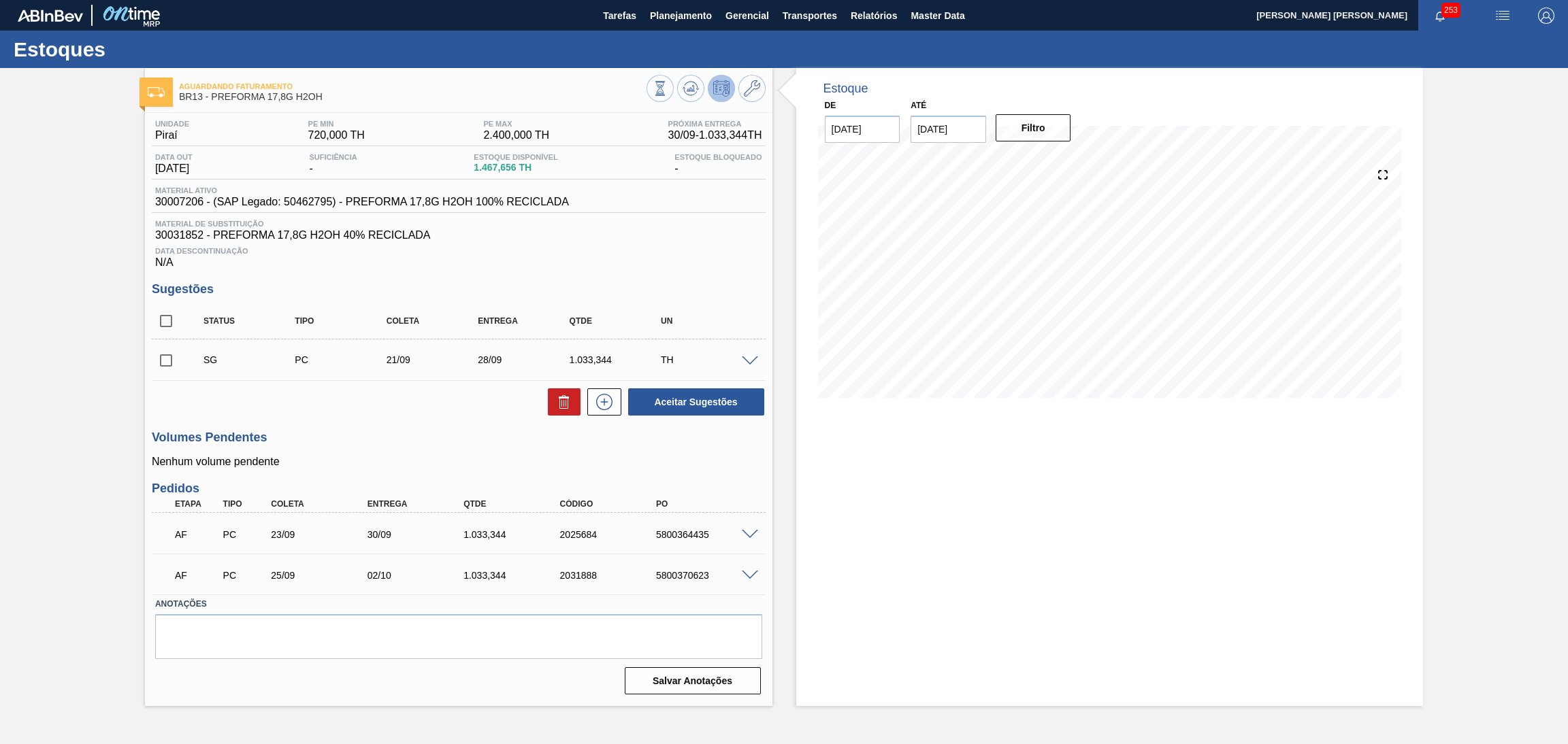
click at [390, 432] on h3 "Volumes Pendentes" at bounding box center [458, 438] width 614 height 14
click at [154, 355] on input "checkbox" at bounding box center [166, 360] width 28 height 28
click at [563, 410] on button at bounding box center [564, 401] width 33 height 27
checkbox input "false"
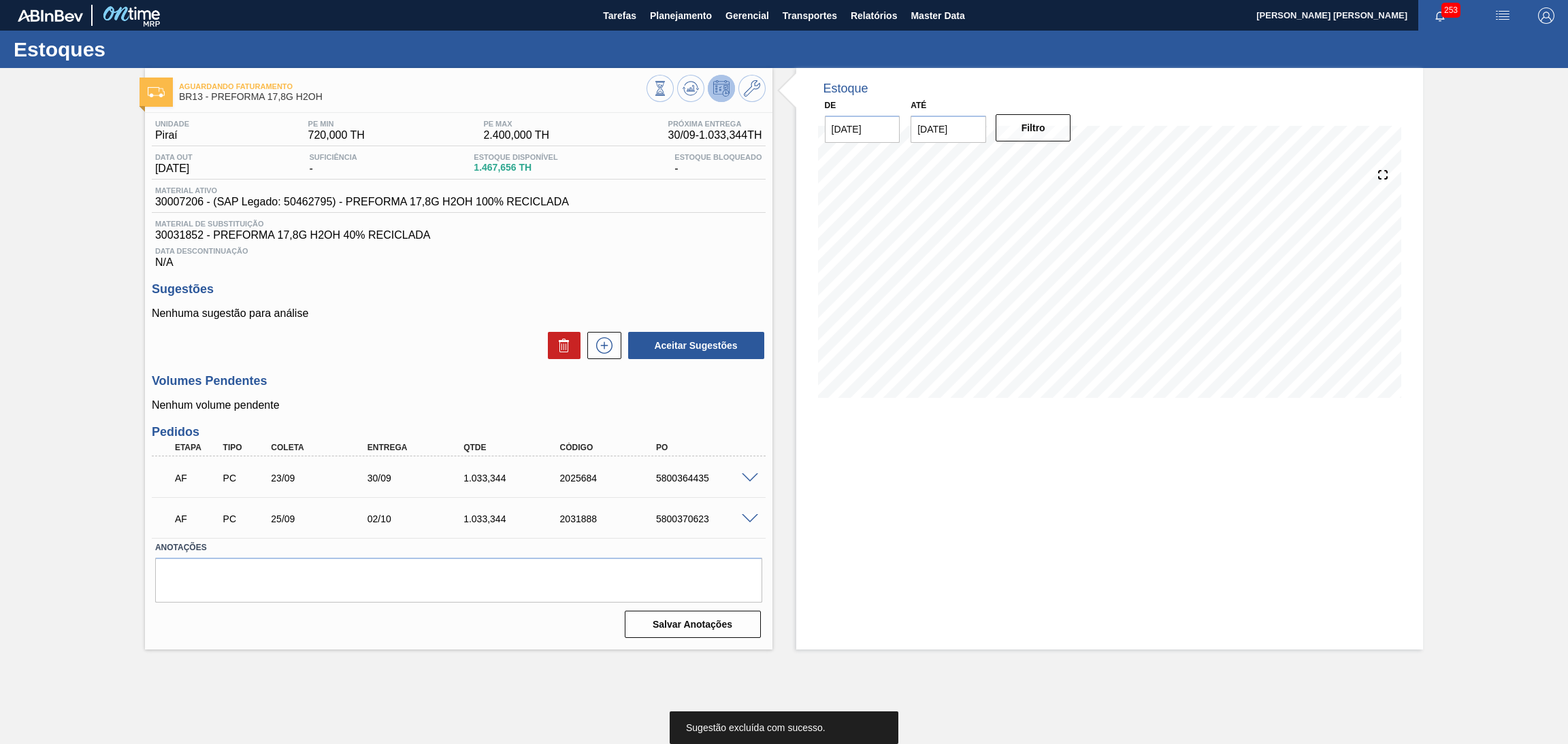
click at [690, 413] on div "Unidade Piraí PE MIN 720,000 TH PE MAX 2.400,000 TH Próxima Entrega 30/09 - 1.0…" at bounding box center [459, 378] width 627 height 530
click at [414, 379] on h3 "Volumes Pendentes" at bounding box center [458, 381] width 614 height 14
click at [750, 475] on span at bounding box center [750, 479] width 17 height 11
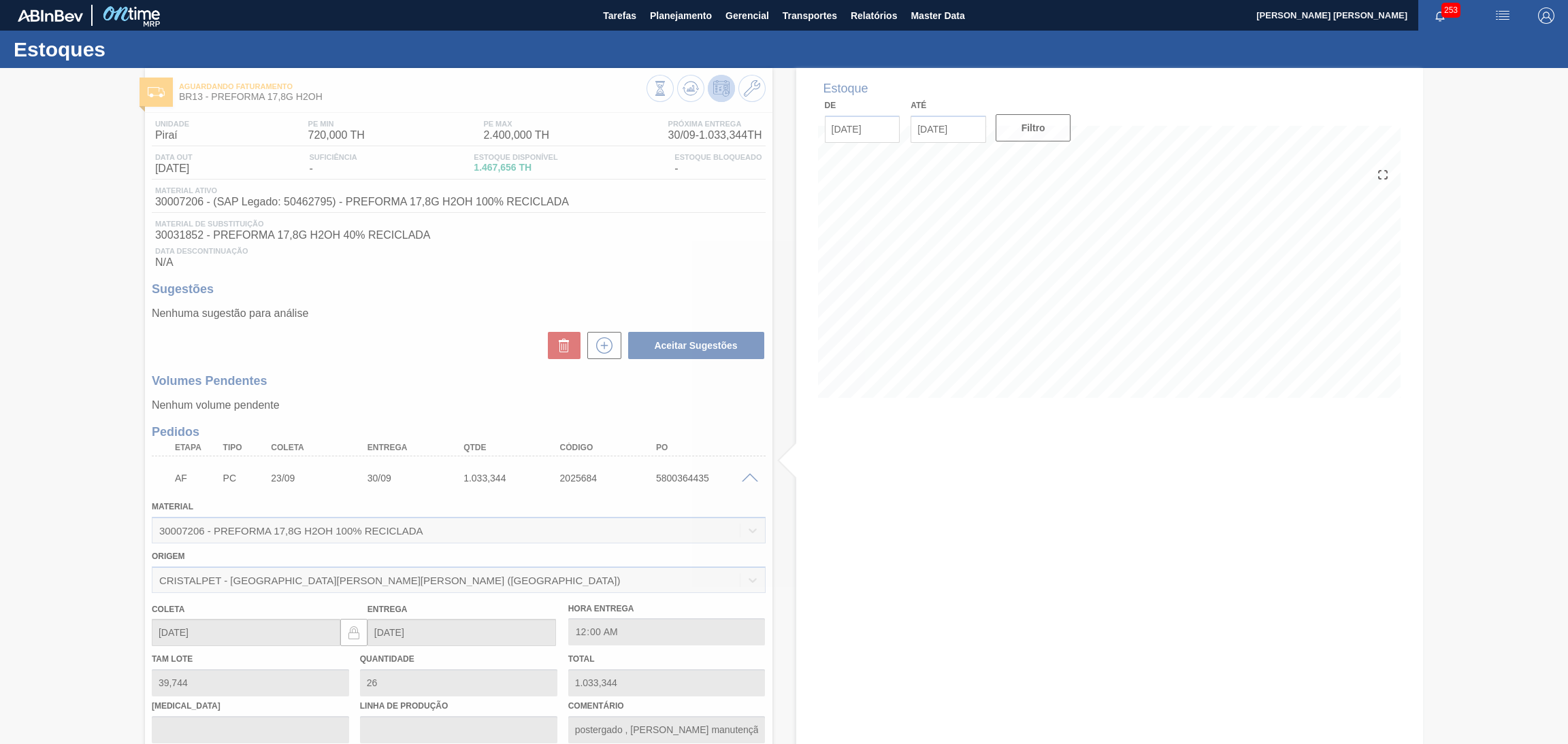
click at [750, 475] on div at bounding box center [784, 406] width 1568 height 676
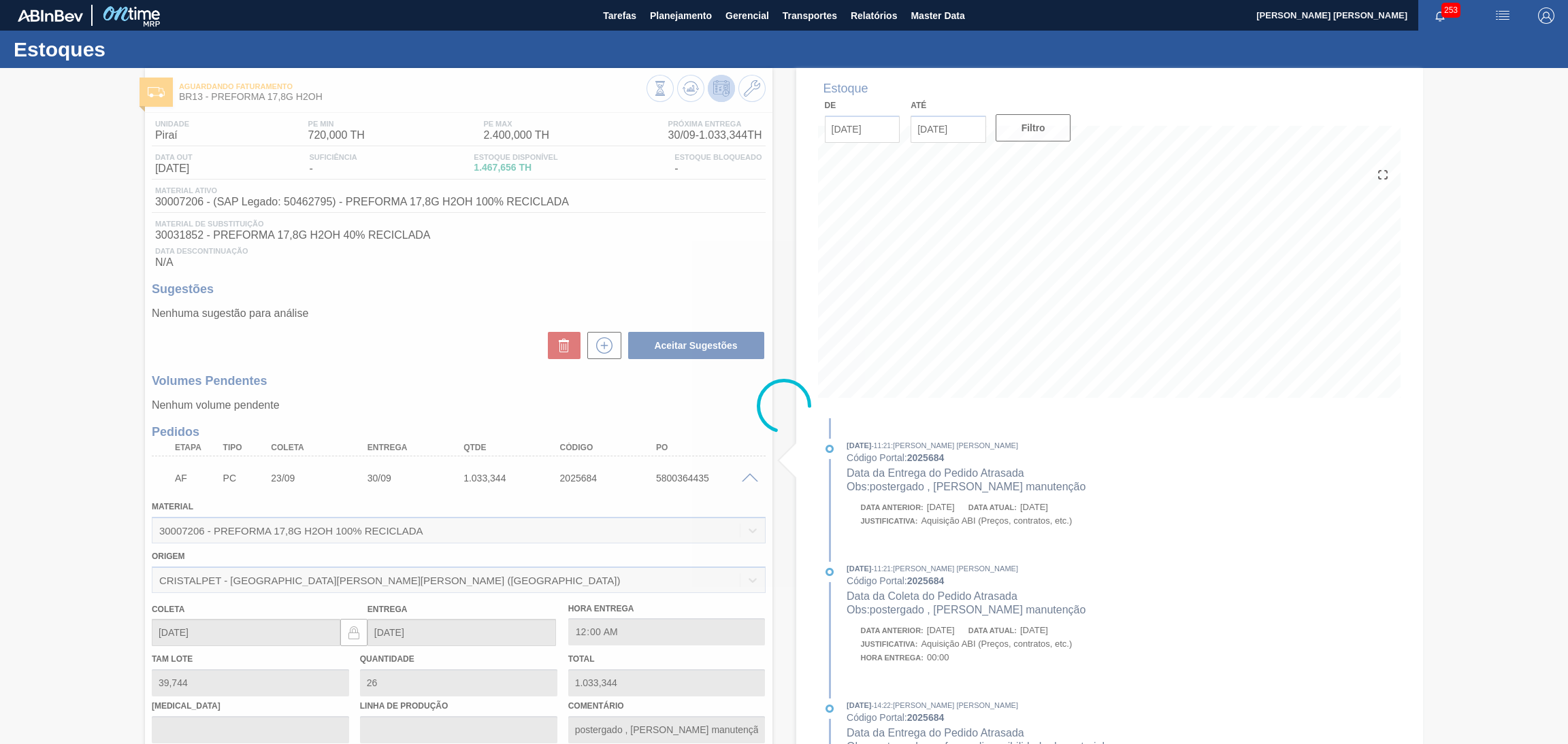
click at [750, 475] on div at bounding box center [784, 406] width 1568 height 676
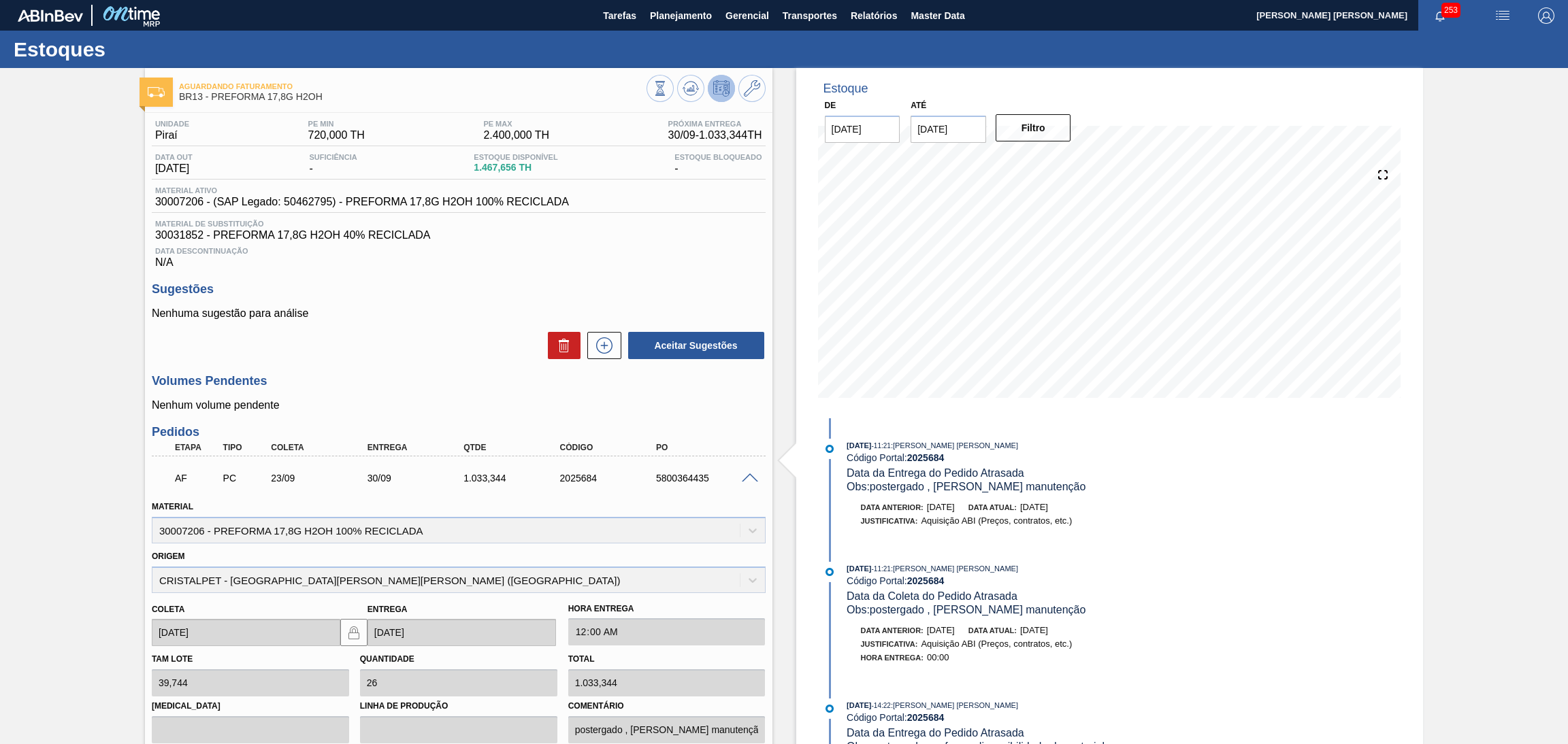
click at [750, 475] on span at bounding box center [750, 479] width 17 height 11
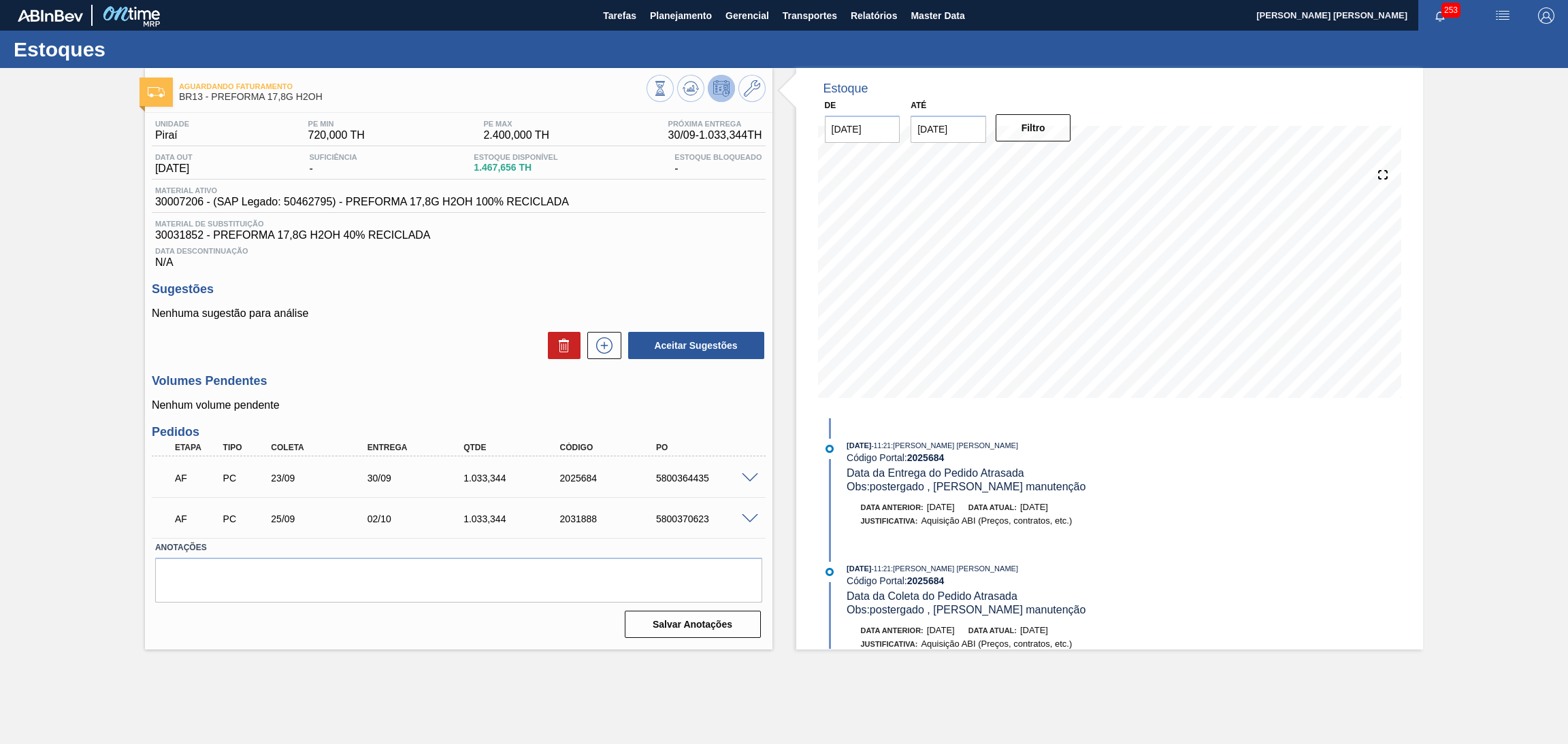
click at [431, 372] on div "Unidade Piraí PE MIN 720,000 TH PE MAX 2.400,000 TH Próxima Entrega 30/09 - 1.0…" at bounding box center [459, 378] width 627 height 530
click at [471, 274] on div "Unidade Piraí PE MIN 720,000 TH PE MAX 2.400,000 TH Próxima Entrega 30/09 - 1.0…" at bounding box center [459, 378] width 627 height 530
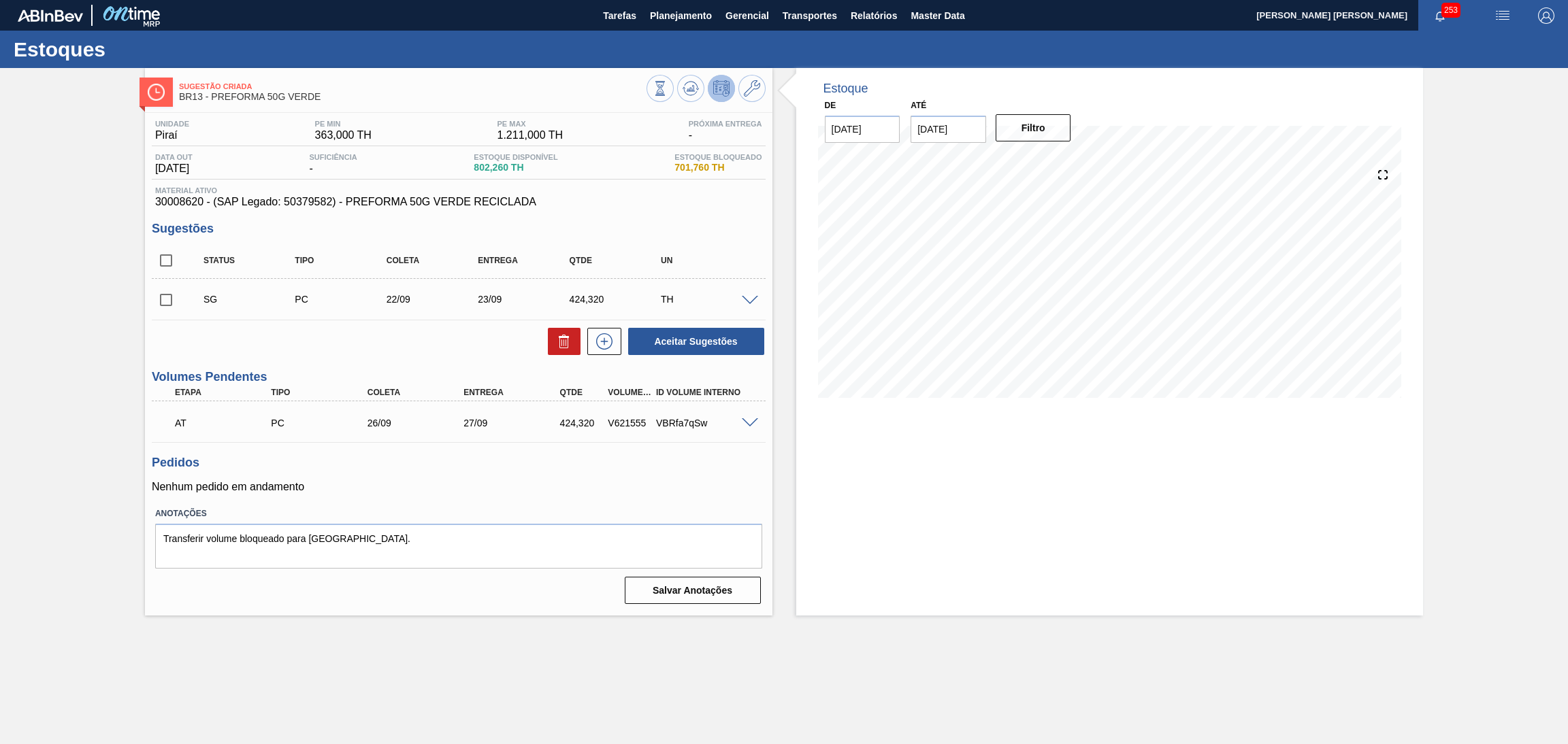
click at [463, 474] on div "Pedidos Nenhum pedido em andamento" at bounding box center [458, 475] width 614 height 37
click at [165, 298] on input "checkbox" at bounding box center [166, 299] width 28 height 28
click at [543, 347] on div at bounding box center [560, 341] width 40 height 27
click at [557, 344] on icon at bounding box center [564, 342] width 17 height 17
checkbox input "false"
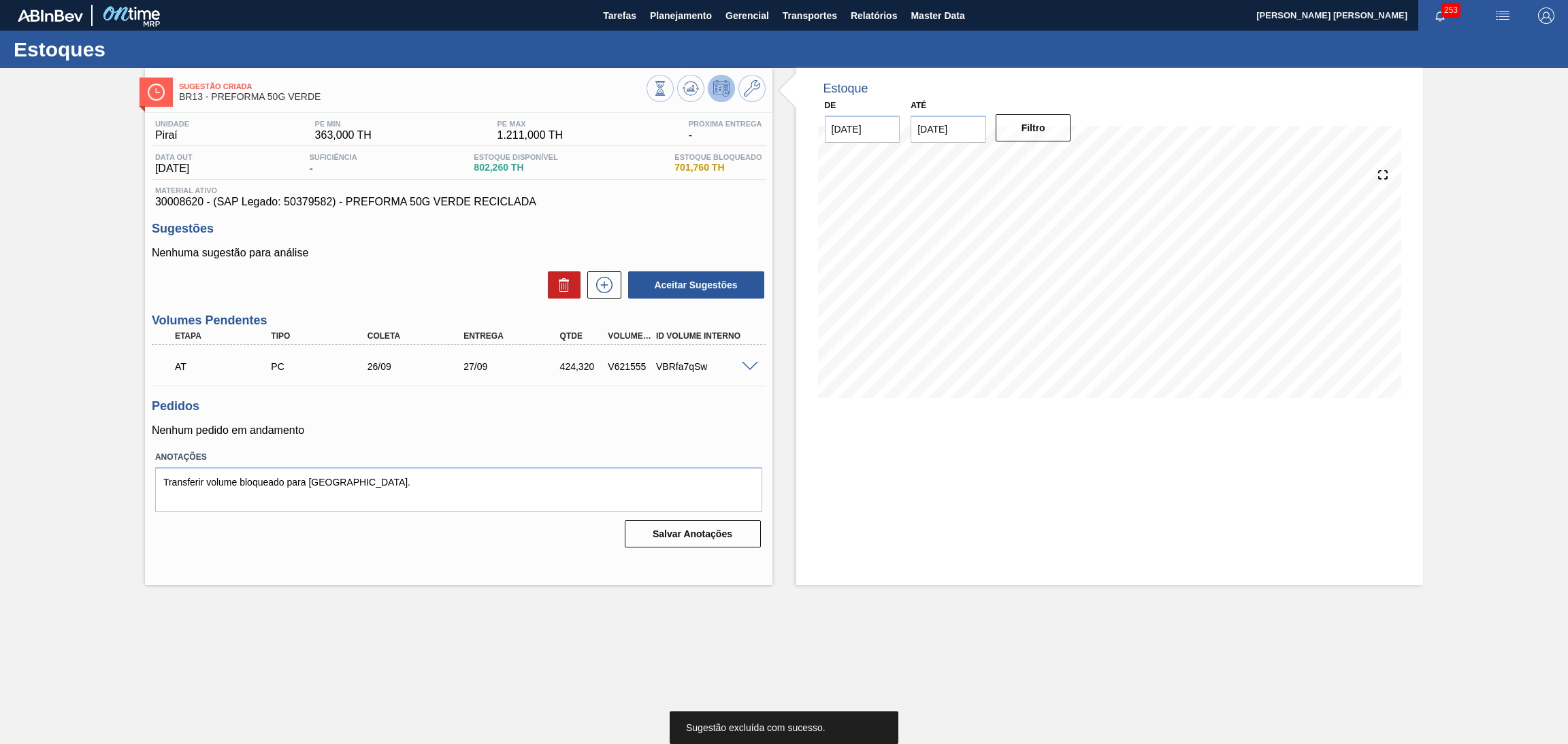
click at [684, 399] on h3 "Pedidos" at bounding box center [458, 406] width 614 height 14
click at [441, 392] on div "Unidade Piraí PE MIN 363,000 TH PE MAX 1.211,000 TH Próxima Entrega - Data out …" at bounding box center [459, 332] width 627 height 439
click at [190, 202] on span "30008620 - (SAP Legado: 50379582) - PREFORMA 50G VERDE RECICLADA" at bounding box center [458, 202] width 607 height 12
copy span "30008620"
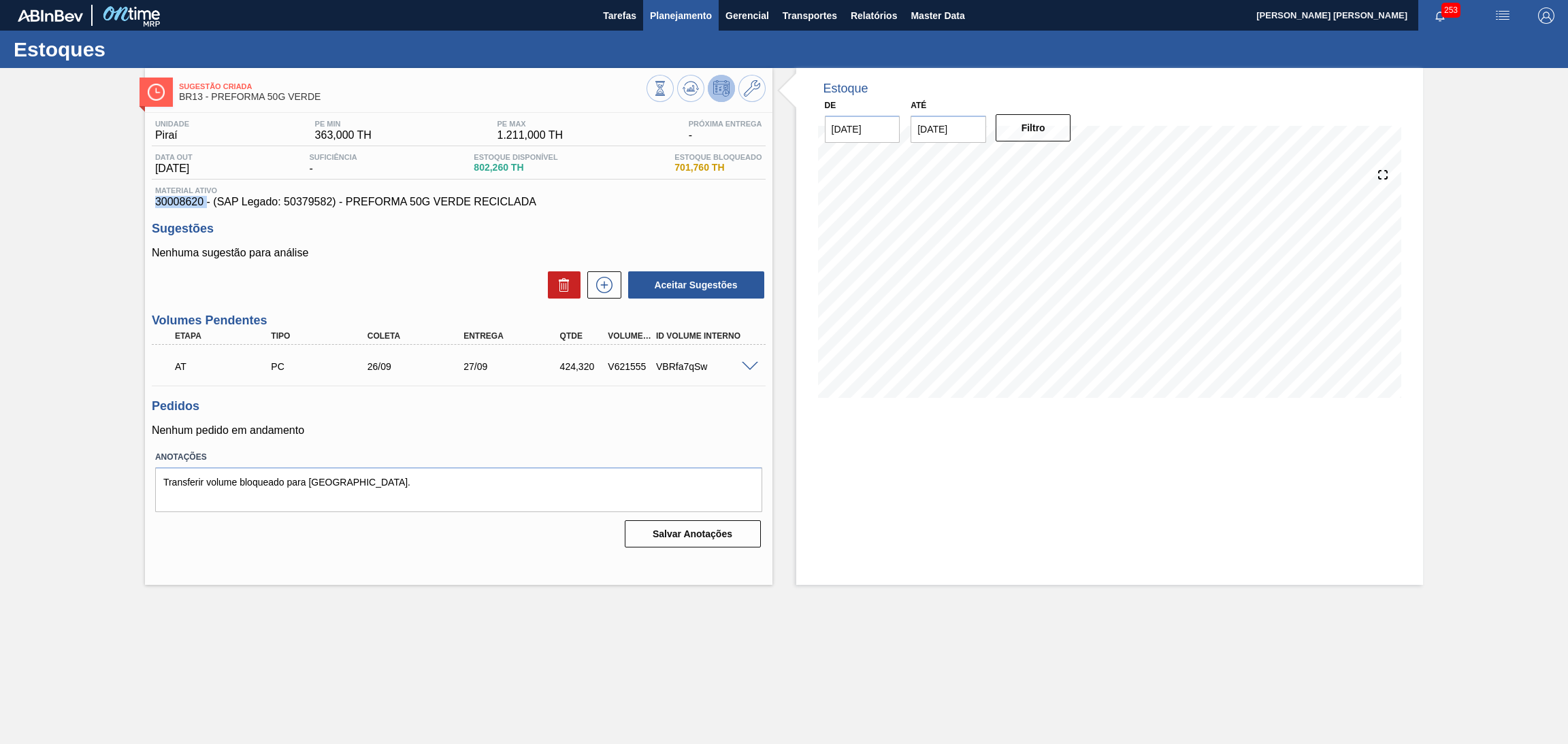
click at [700, 14] on span "Planejamento" at bounding box center [681, 15] width 62 height 17
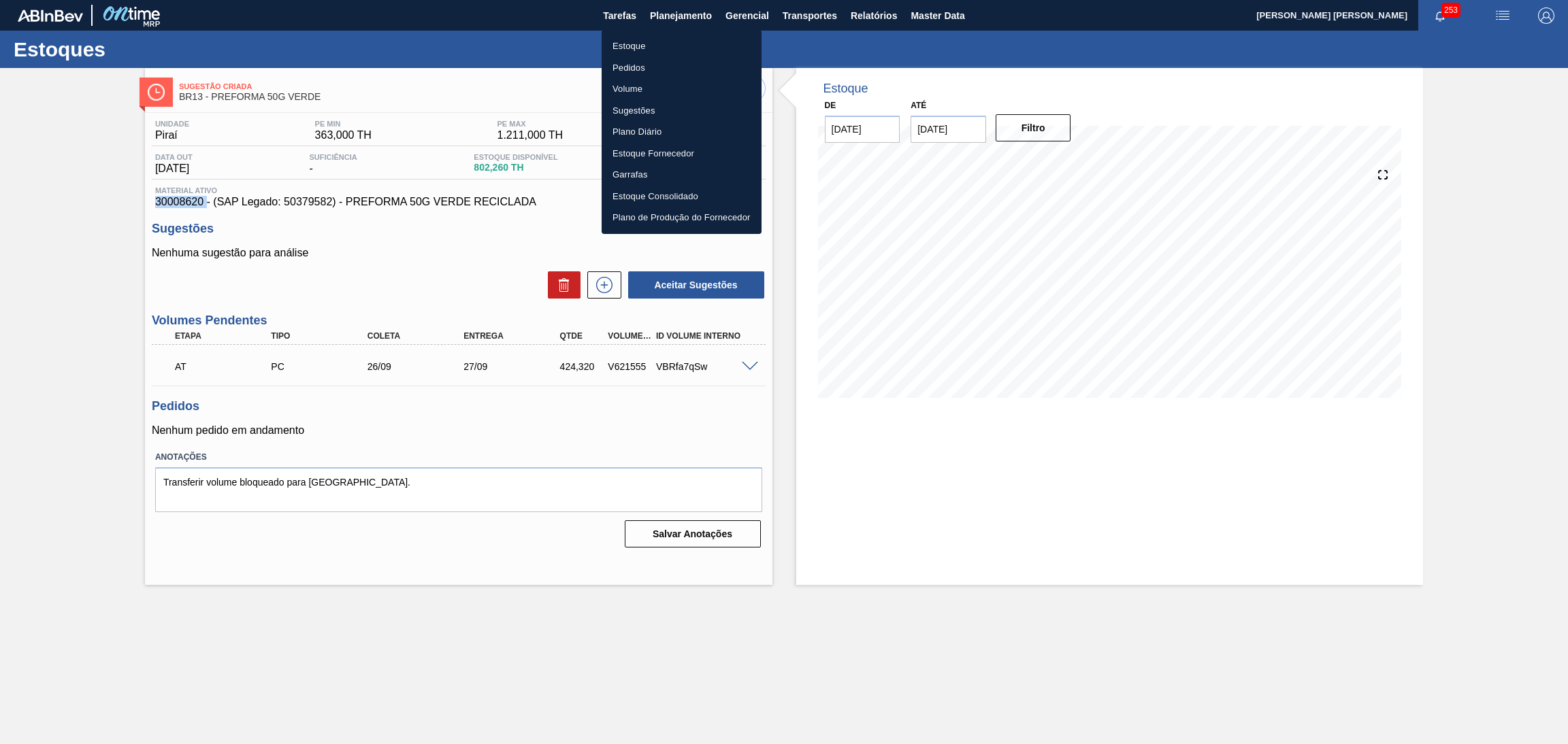
click at [646, 45] on li "Estoque" at bounding box center [682, 46] width 160 height 22
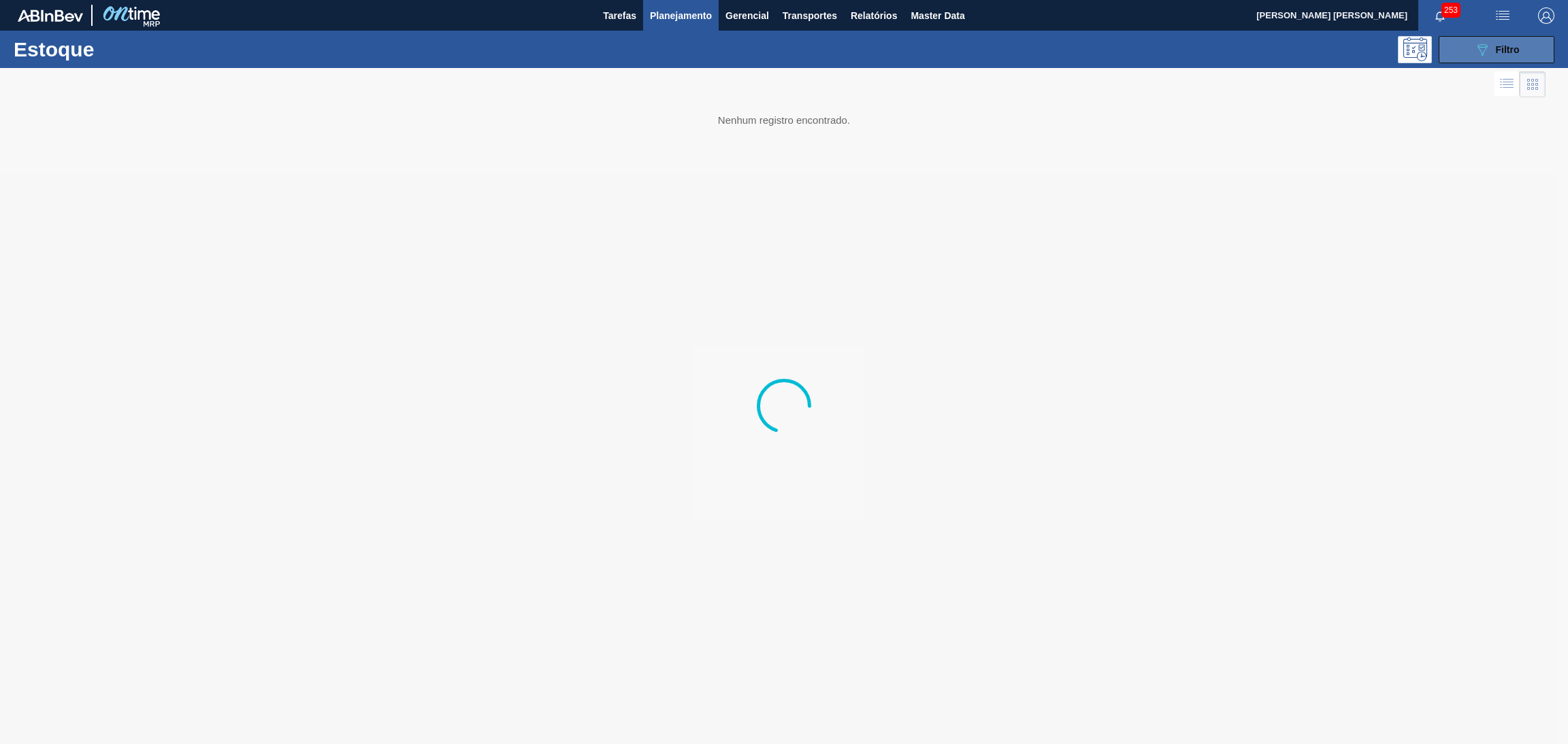
click at [1487, 49] on icon "089F7B8B-B2A5-4AFE-B5C0-19BA573D28AC" at bounding box center [1482, 49] width 17 height 17
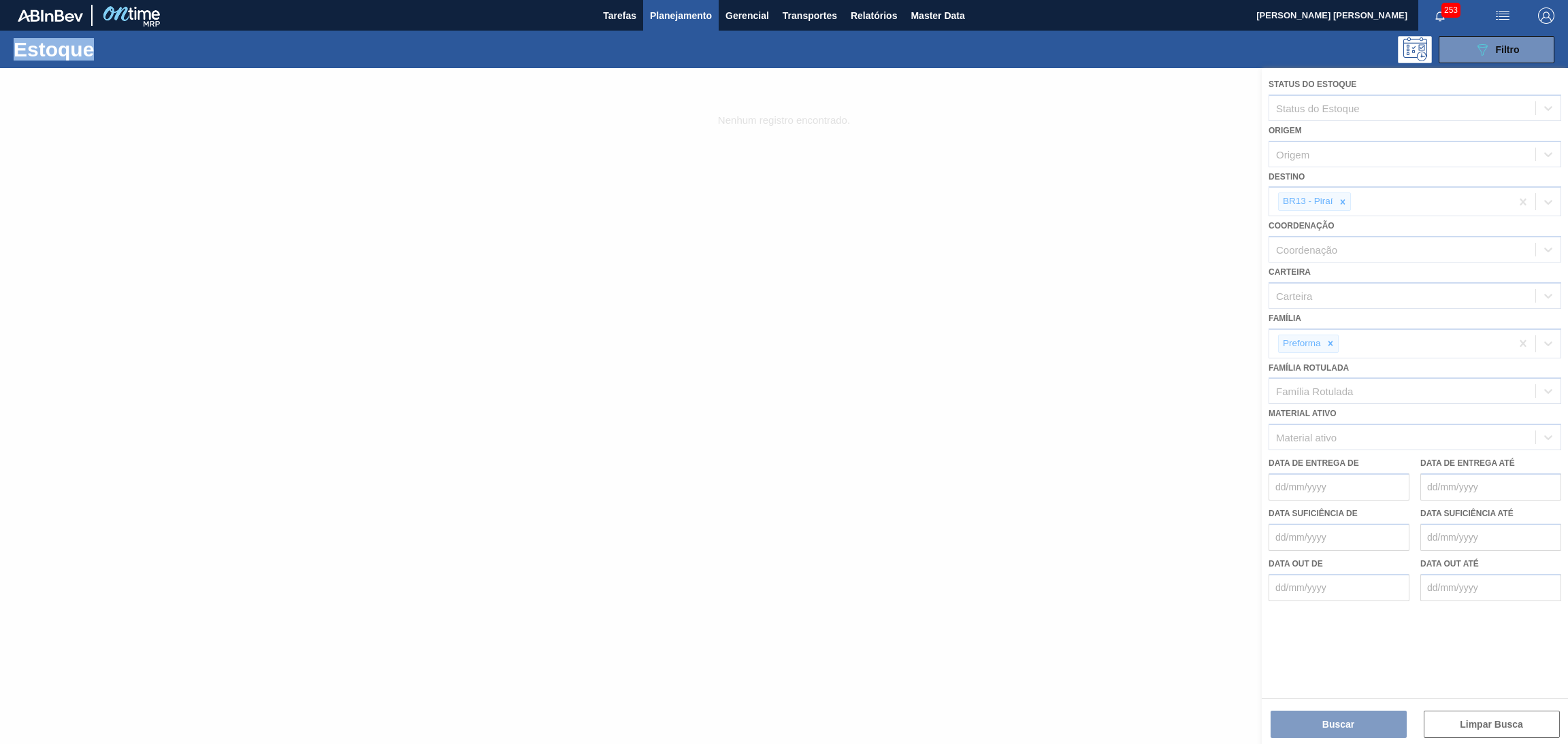
click at [1345, 205] on div at bounding box center [784, 406] width 1568 height 676
click at [1345, 201] on icon at bounding box center [1342, 202] width 10 height 10
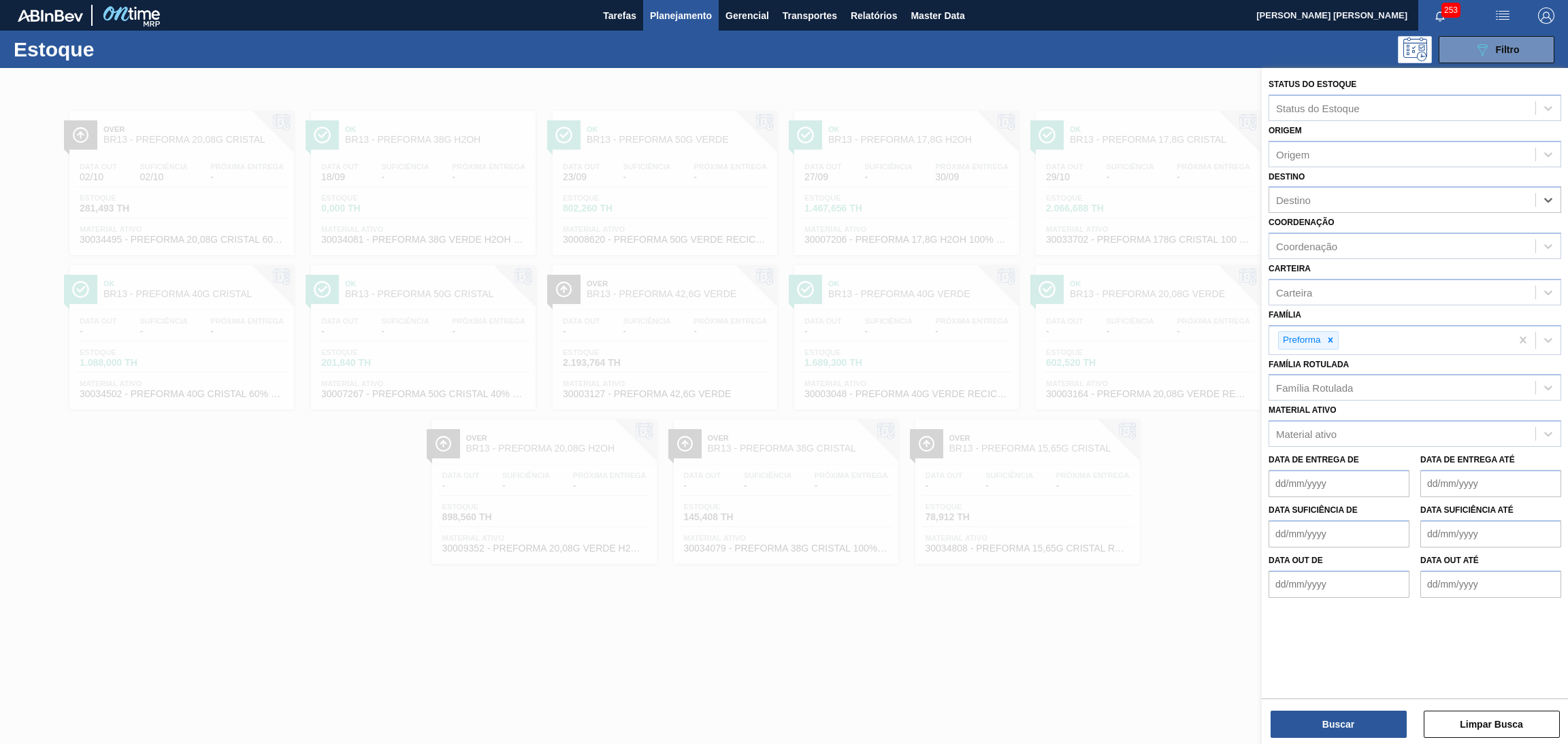
click at [1345, 201] on div "Destino" at bounding box center [1402, 200] width 266 height 19
type input "BR03"
click at [1321, 389] on div "Família Rotulada" at bounding box center [1313, 391] width 77 height 11
type Rotulada "29,5"
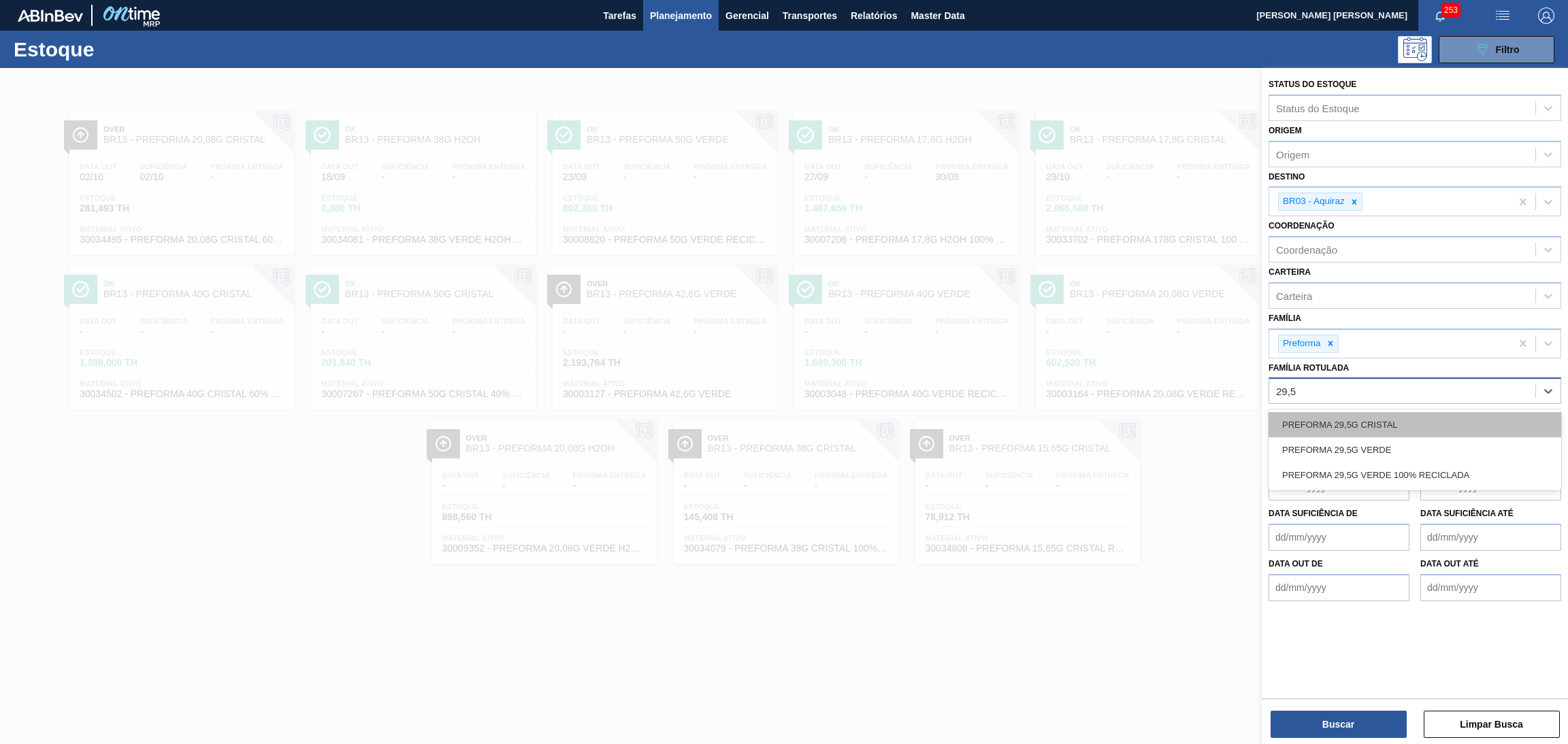
click at [1365, 432] on div "PREFORMA 29,5G CRISTAL" at bounding box center [1415, 424] width 292 height 26
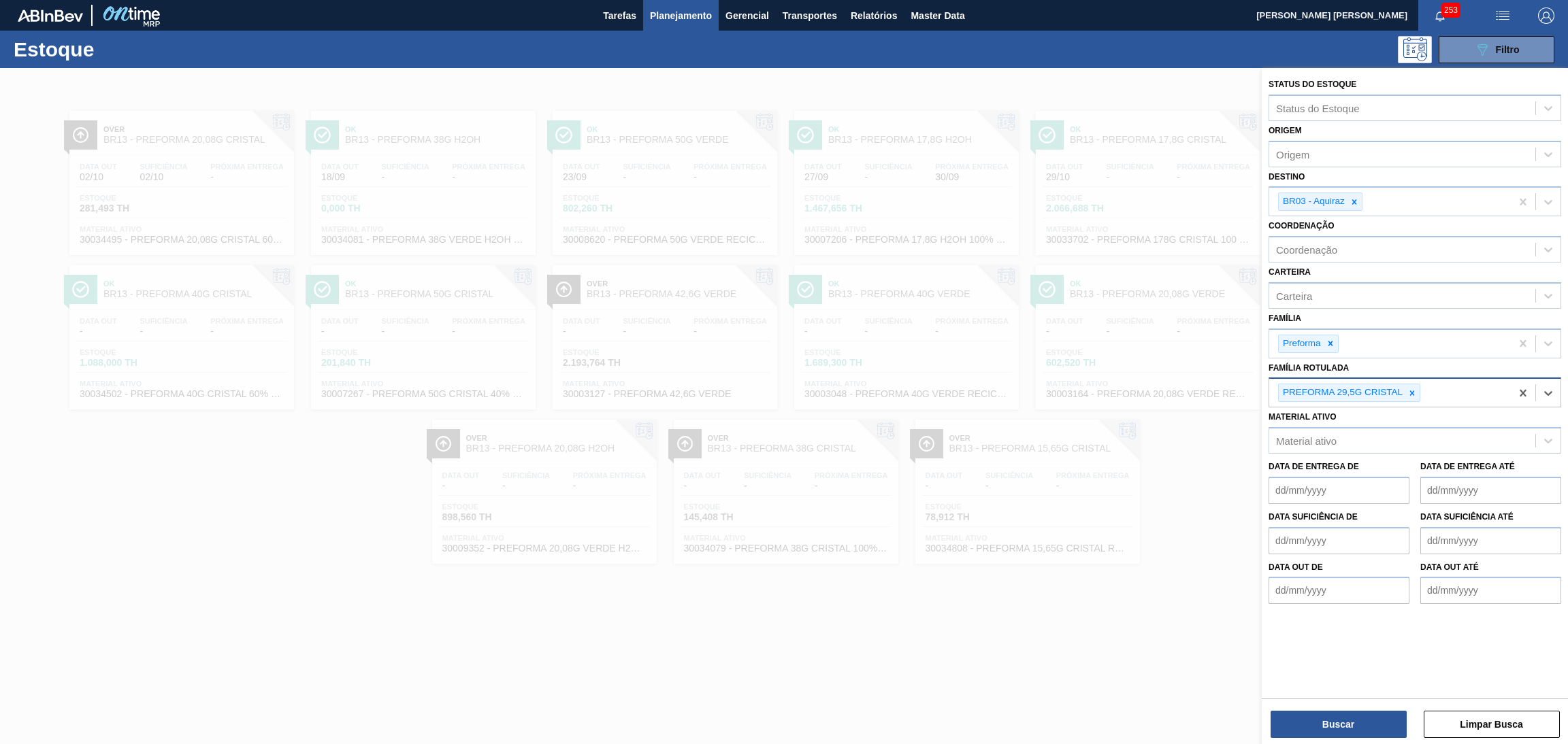
click at [1438, 392] on div "PREFORMA 29,5G CRISTAL" at bounding box center [1390, 393] width 241 height 28
type Rotulada "28,7G C"
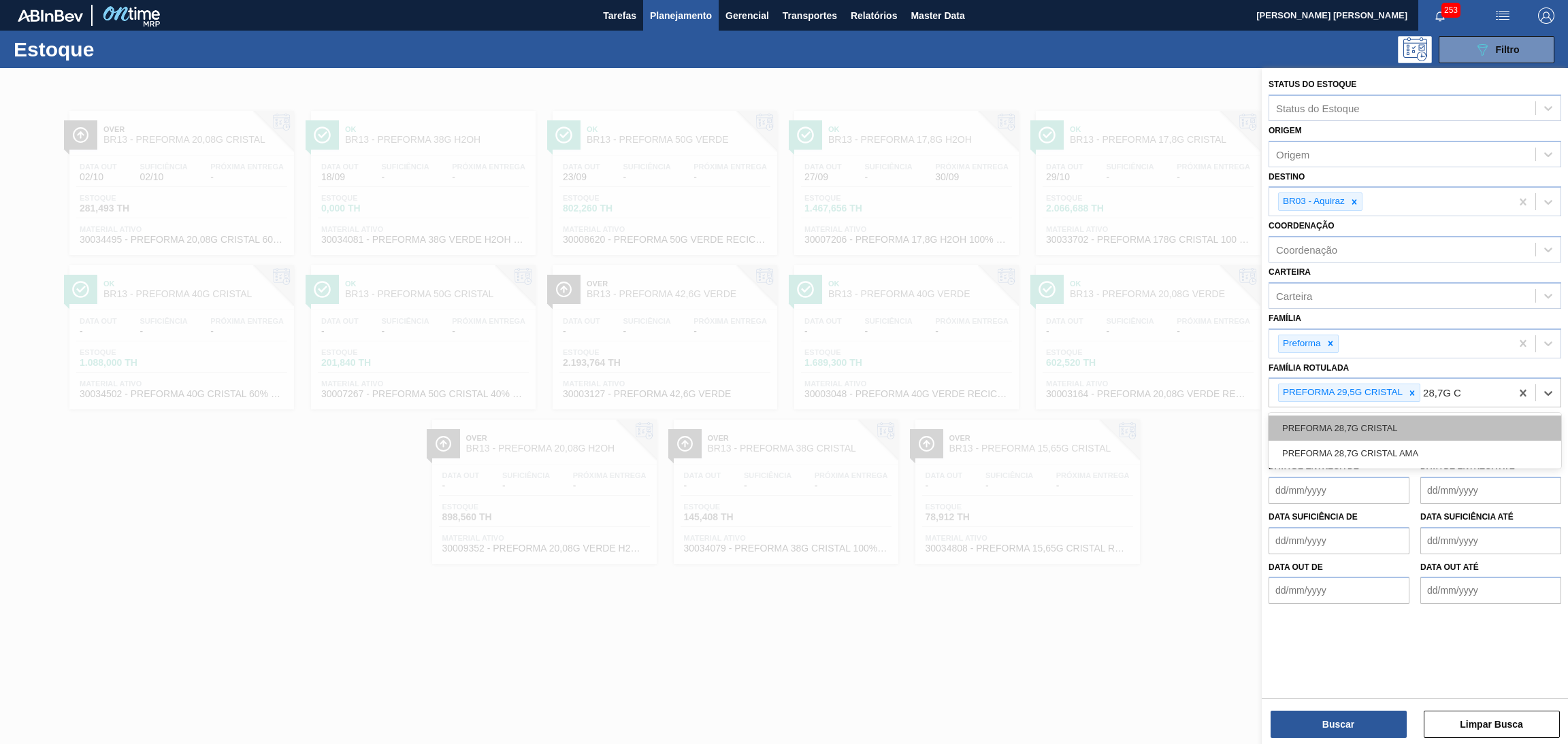
click at [1443, 420] on div "PREFORMA 28,7G CRISTAL" at bounding box center [1415, 428] width 292 height 26
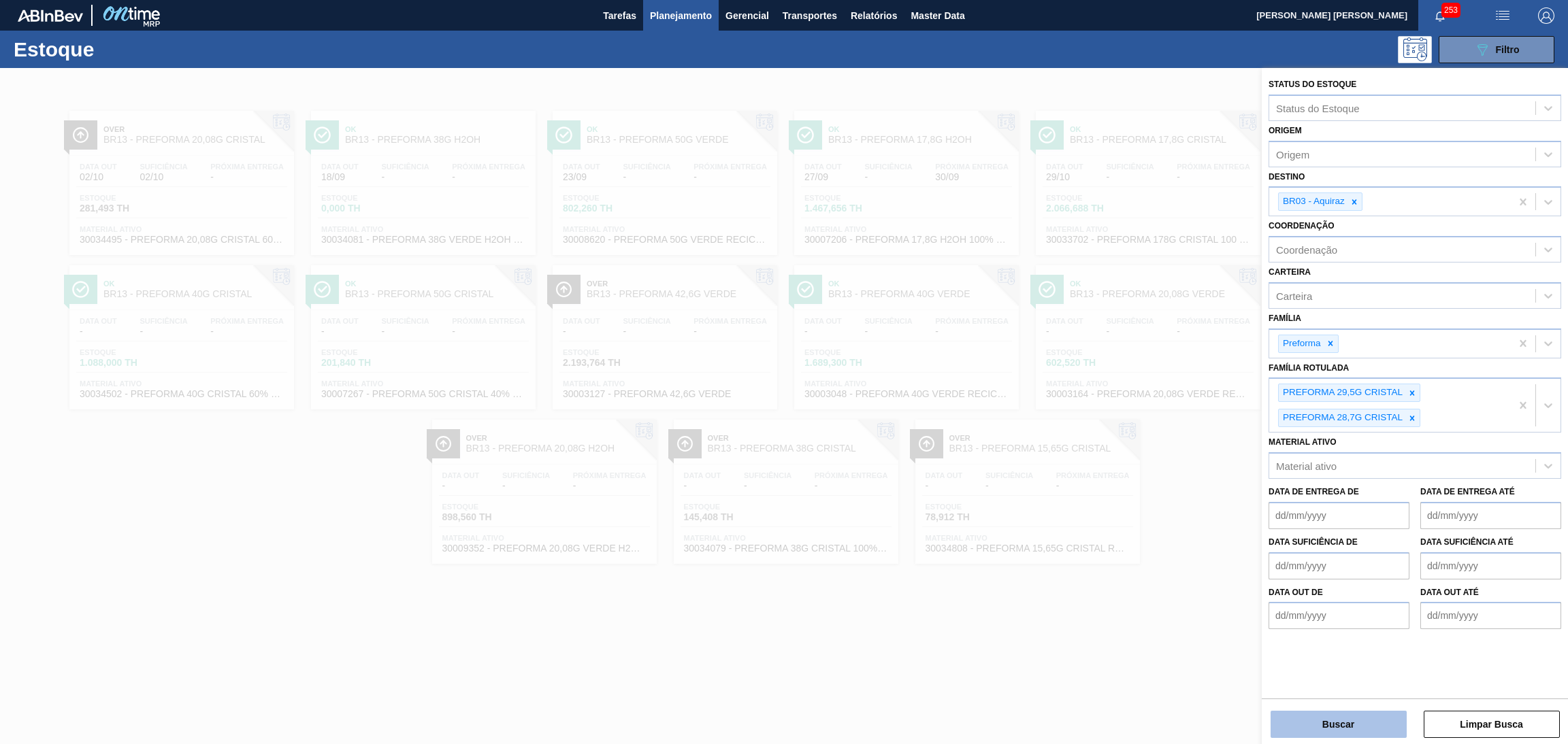
click at [1307, 722] on button "Buscar" at bounding box center [1338, 724] width 136 height 27
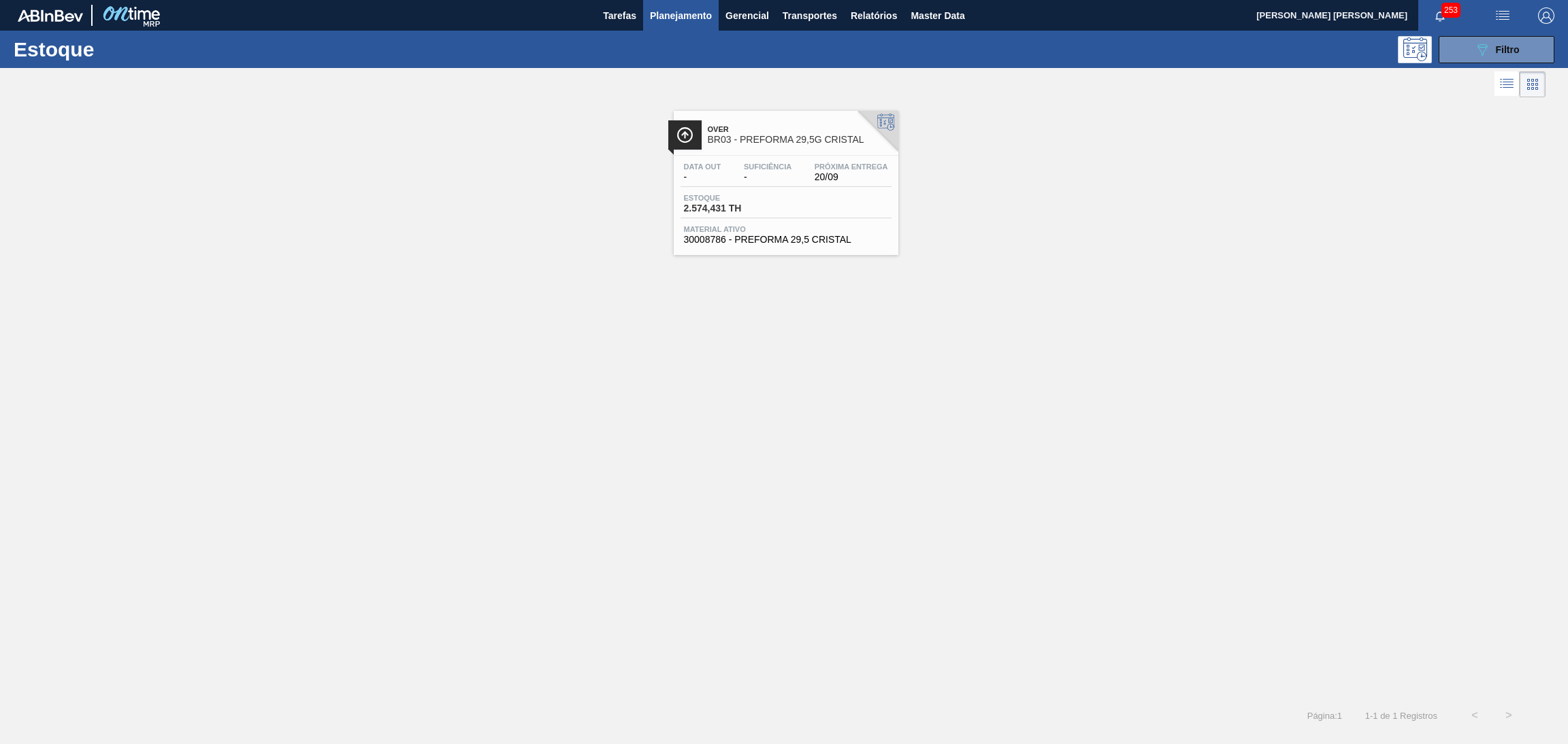
click at [800, 180] on div "Data out - Suficiência - Próxima Entrega 20/09" at bounding box center [785, 175] width 211 height 25
click at [1492, 45] on div "089F7B8B-B2A5-4AFE-B5C0-19BA573D28AC Filtro" at bounding box center [1497, 49] width 46 height 17
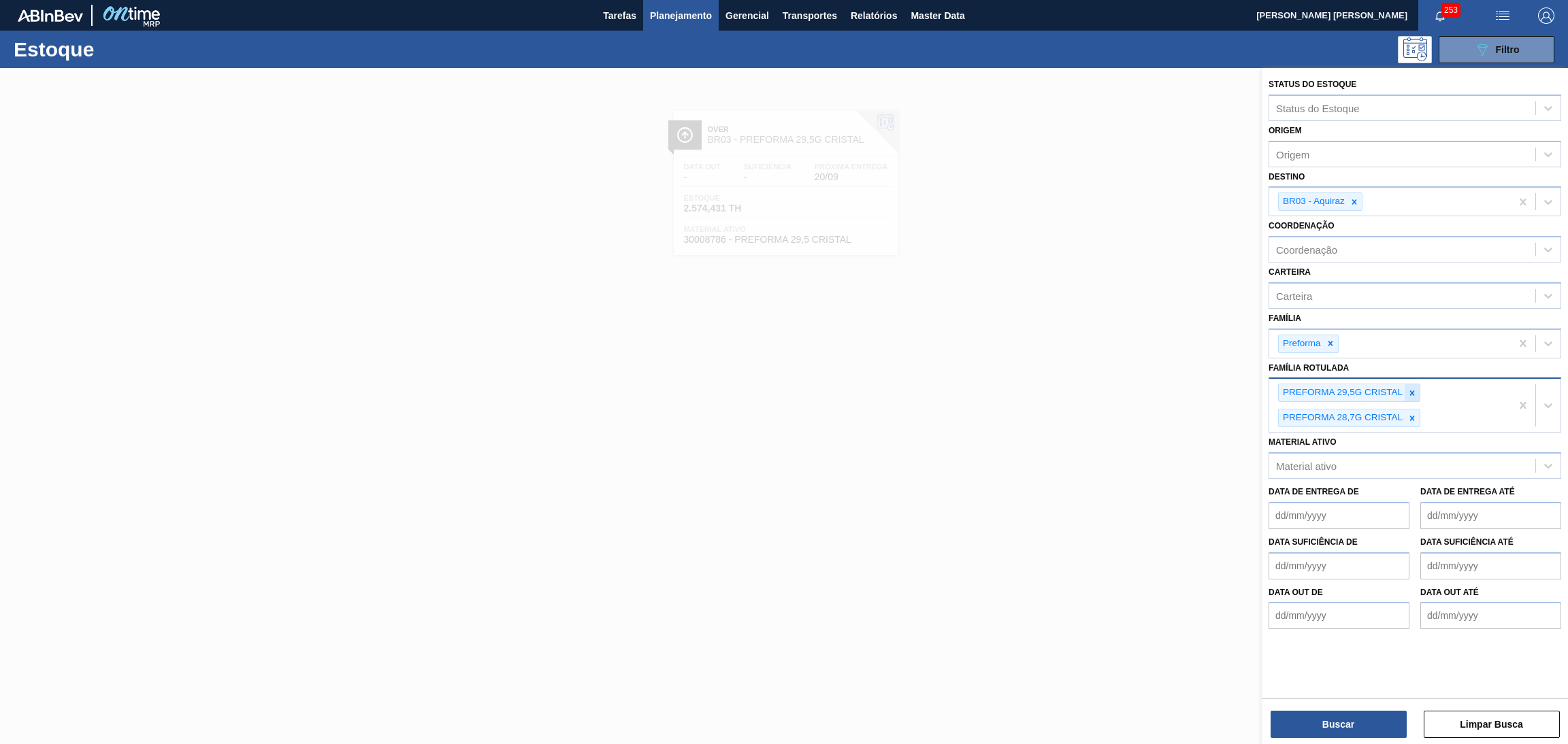
click at [1411, 393] on icon at bounding box center [1411, 393] width 10 height 10
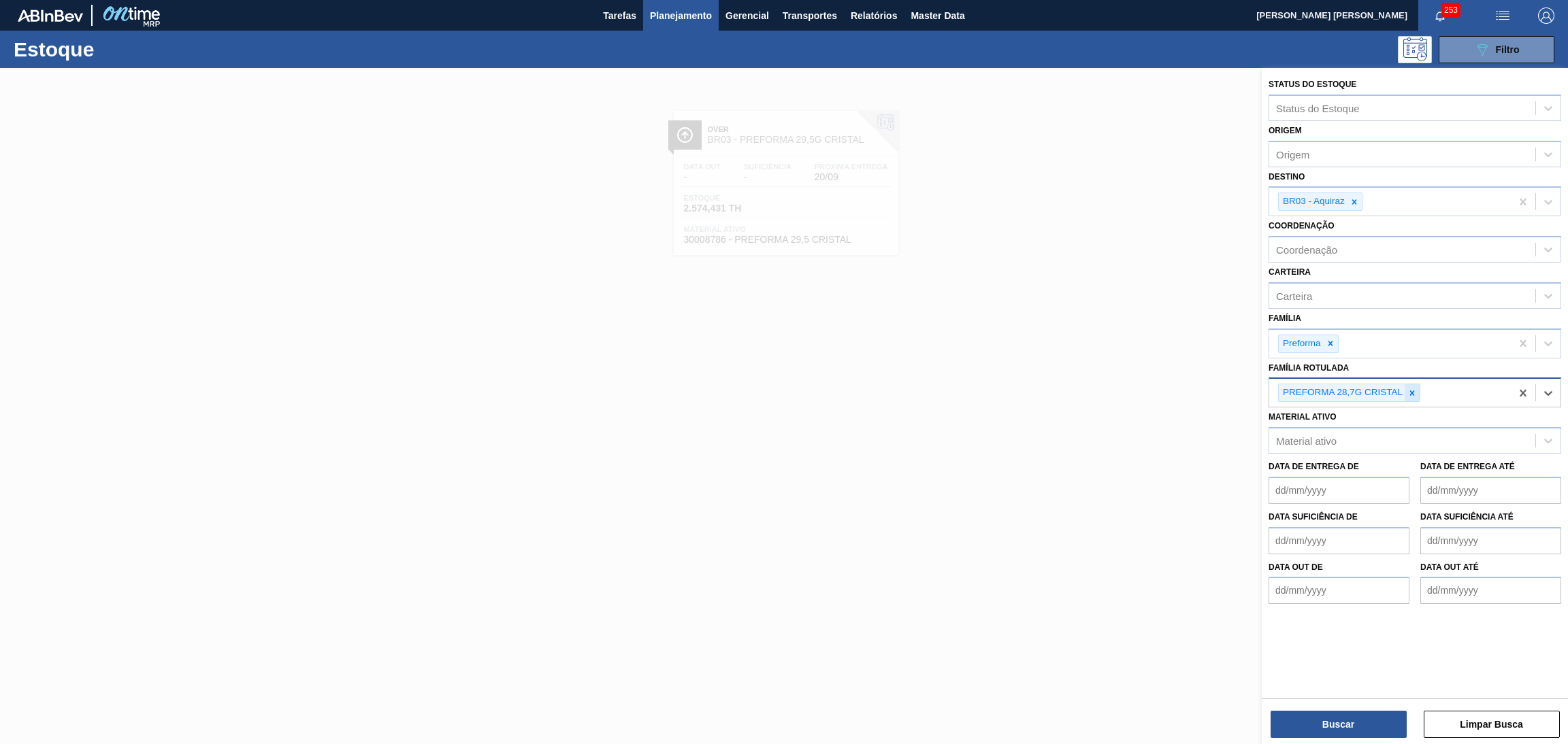
click at [1411, 395] on icon at bounding box center [1411, 393] width 10 height 10
click at [1416, 388] on div "Família Rotulada" at bounding box center [1402, 391] width 266 height 19
type Rotulada "29,5G V"
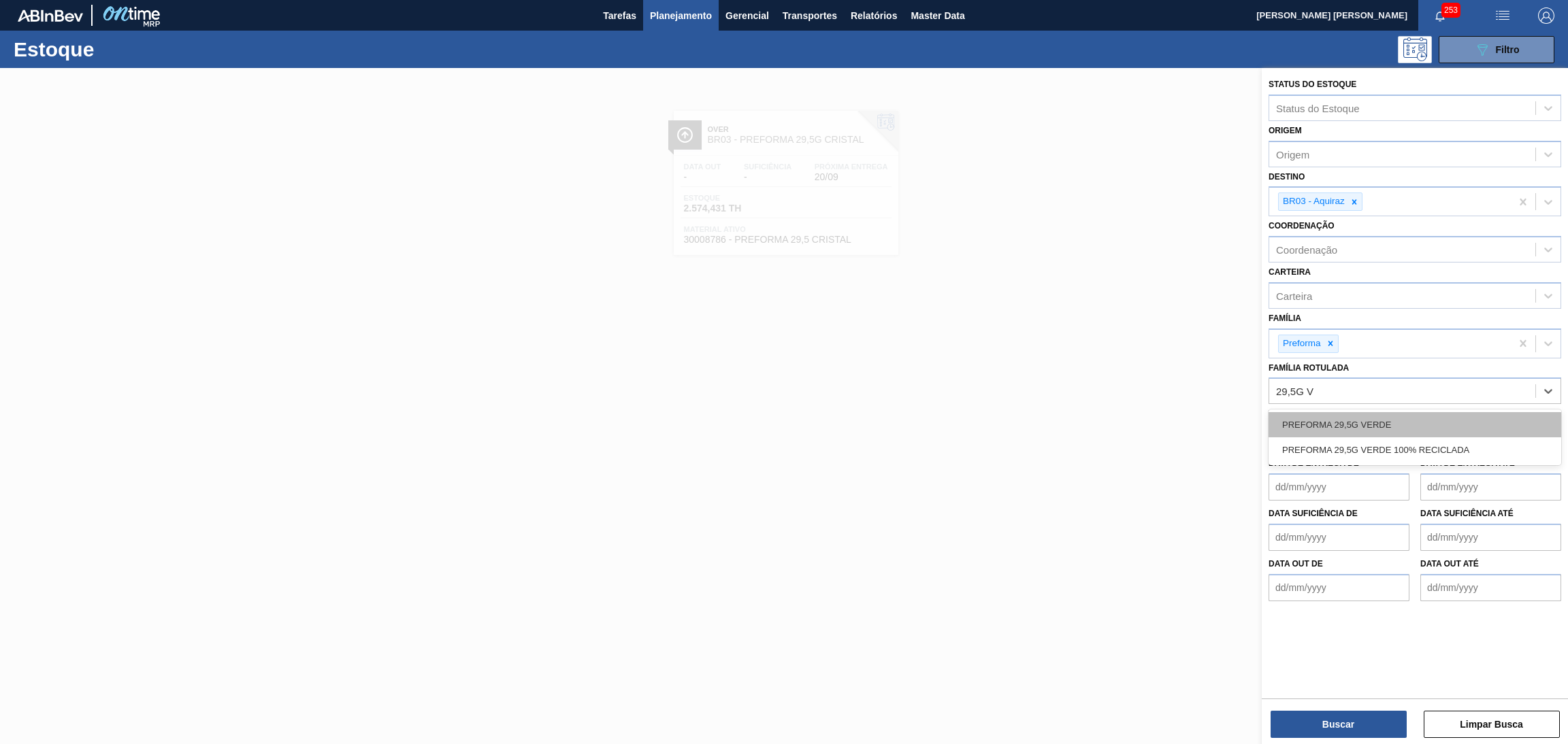
click at [1390, 424] on div "PREFORMA 29,5G VERDE" at bounding box center [1415, 424] width 292 height 26
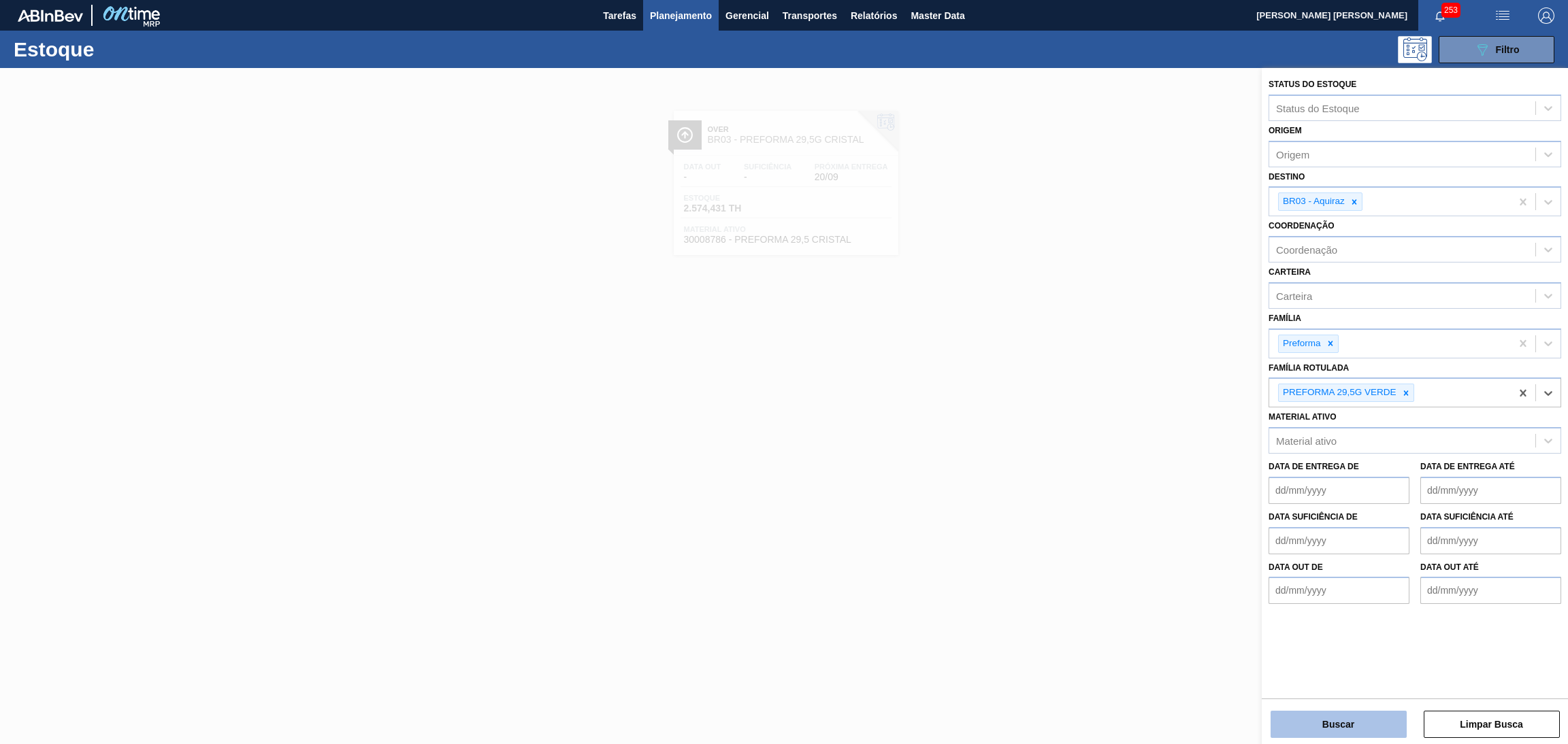
click at [1341, 716] on button "Buscar" at bounding box center [1338, 724] width 136 height 27
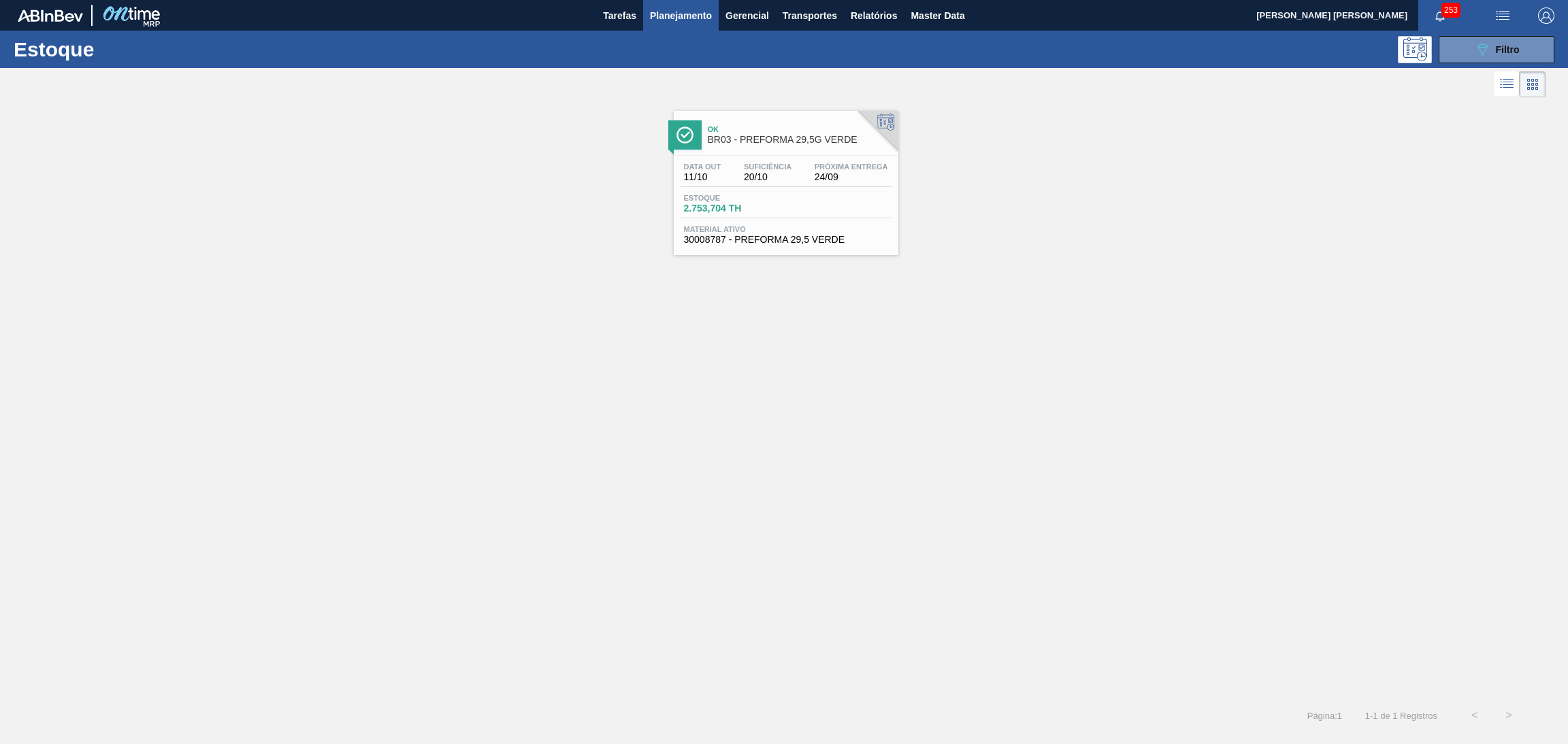
click at [770, 195] on span "Estoque" at bounding box center [731, 197] width 95 height 8
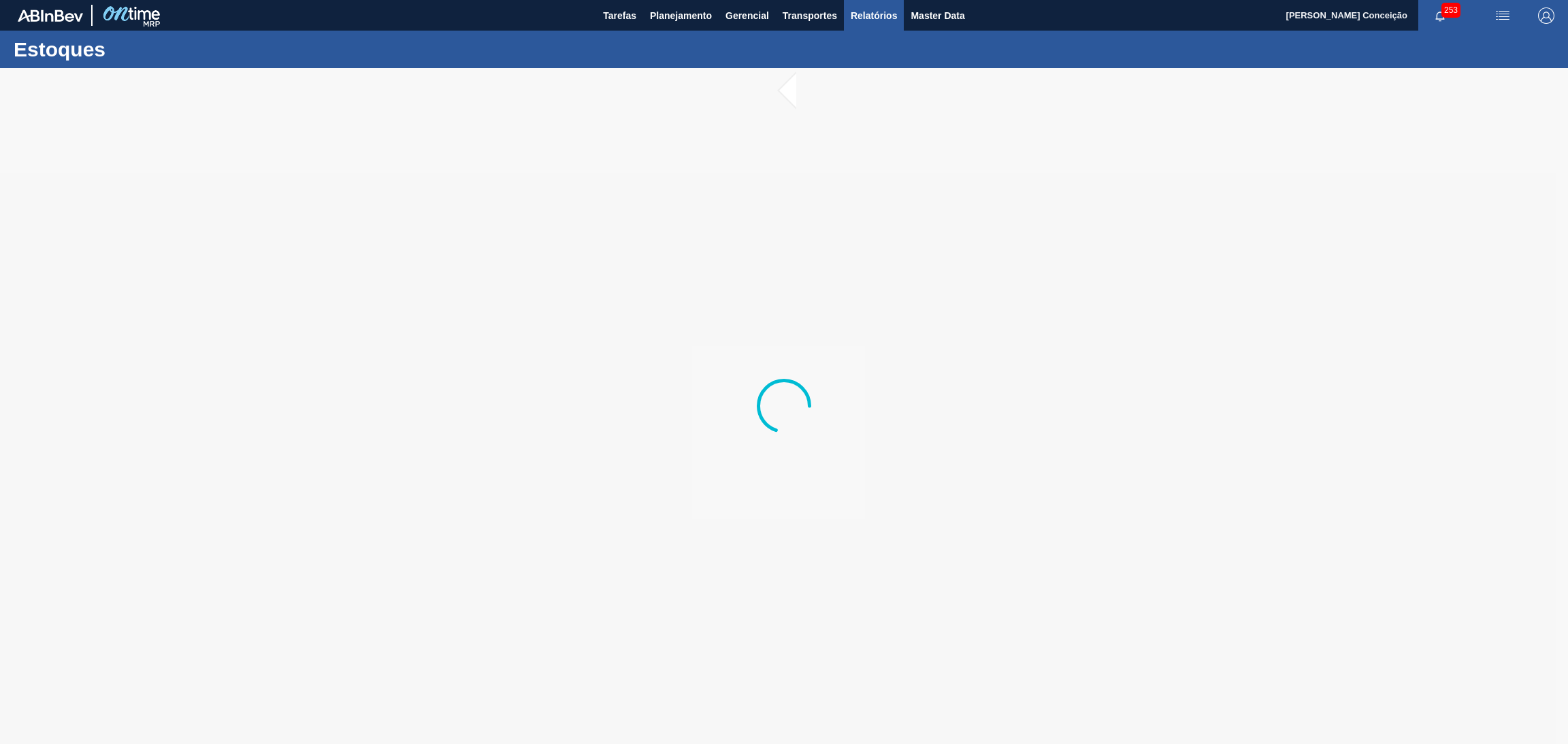
click at [863, 17] on span "Relatórios" at bounding box center [874, 15] width 47 height 17
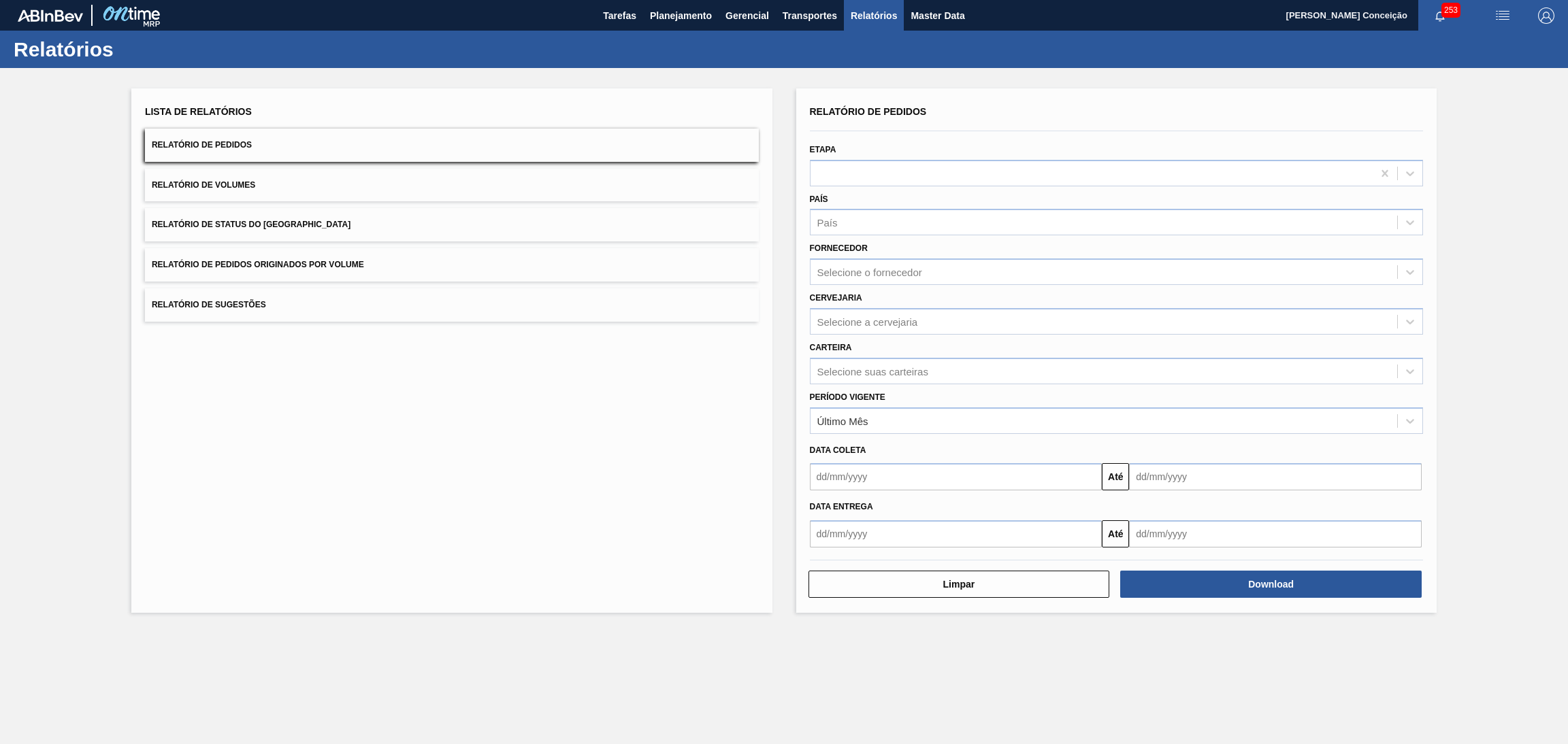
click at [281, 143] on button "Relatório de Pedidos" at bounding box center [452, 145] width 614 height 33
click at [838, 226] on div "País" at bounding box center [1104, 223] width 588 height 19
type input "br"
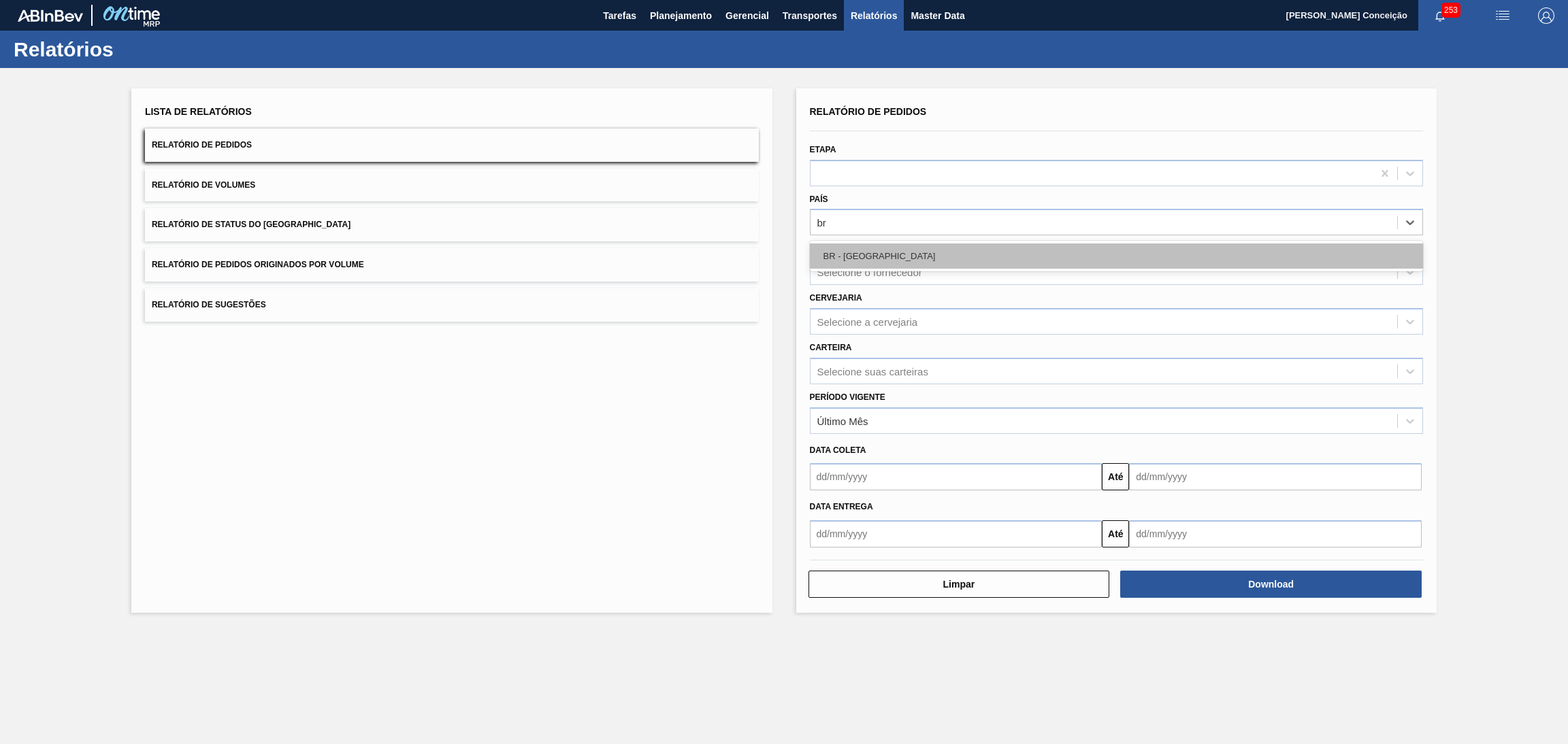
click at [848, 253] on div "BR - [GEOGRAPHIC_DATA]" at bounding box center [1116, 256] width 614 height 26
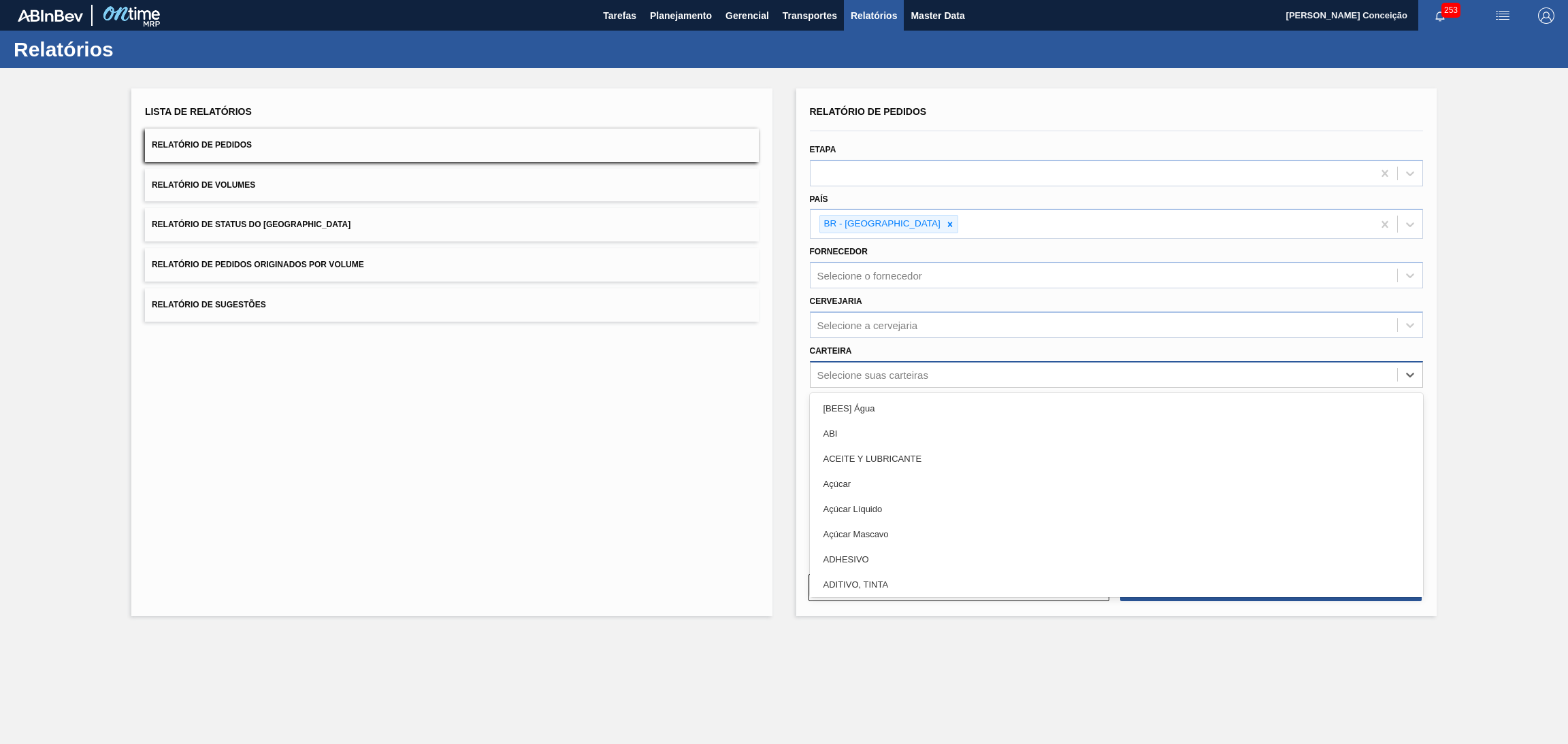
click at [851, 369] on div "Selecione suas carteiras" at bounding box center [873, 374] width 111 height 11
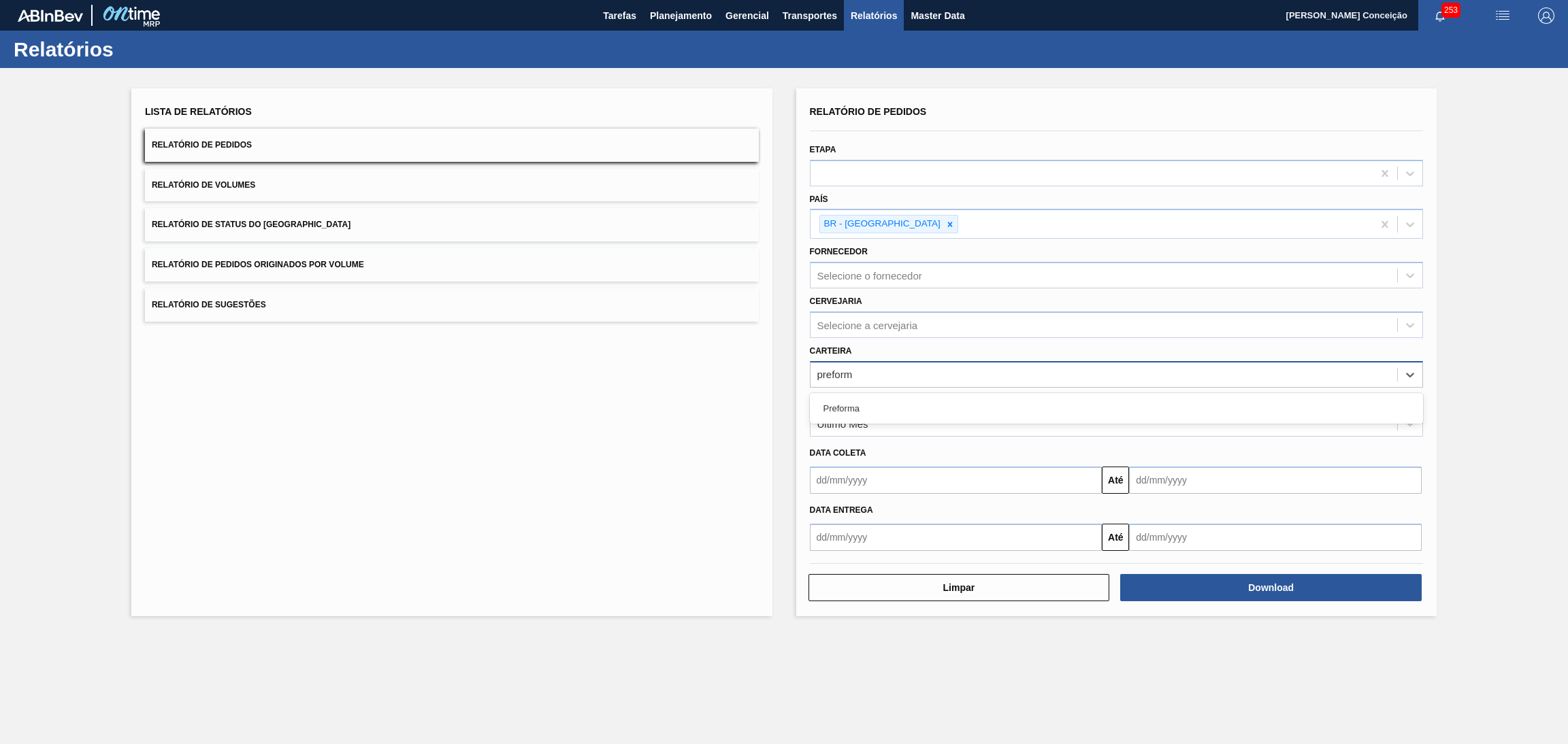
type input "preforma"
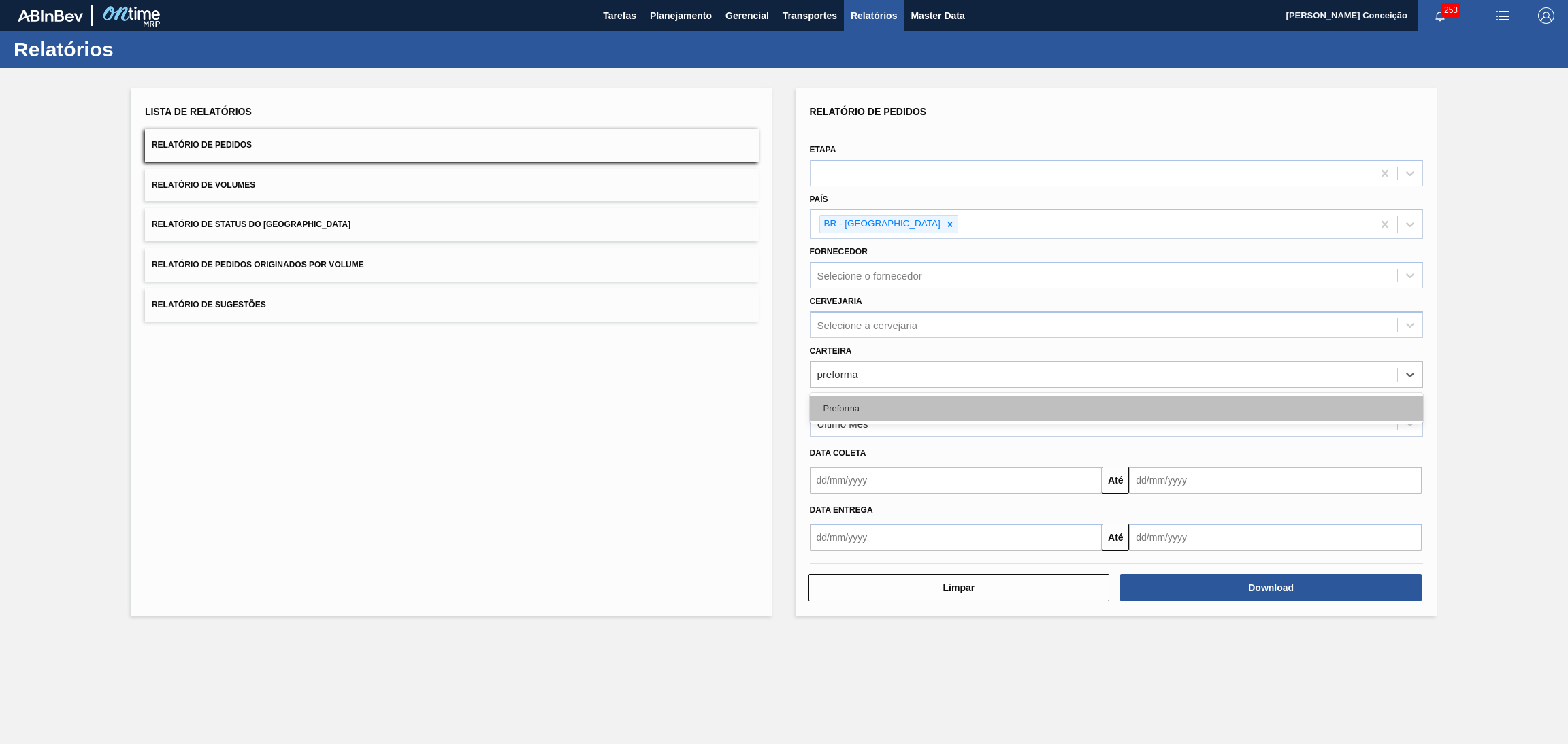
click at [861, 413] on div "Preforma" at bounding box center [1116, 409] width 614 height 26
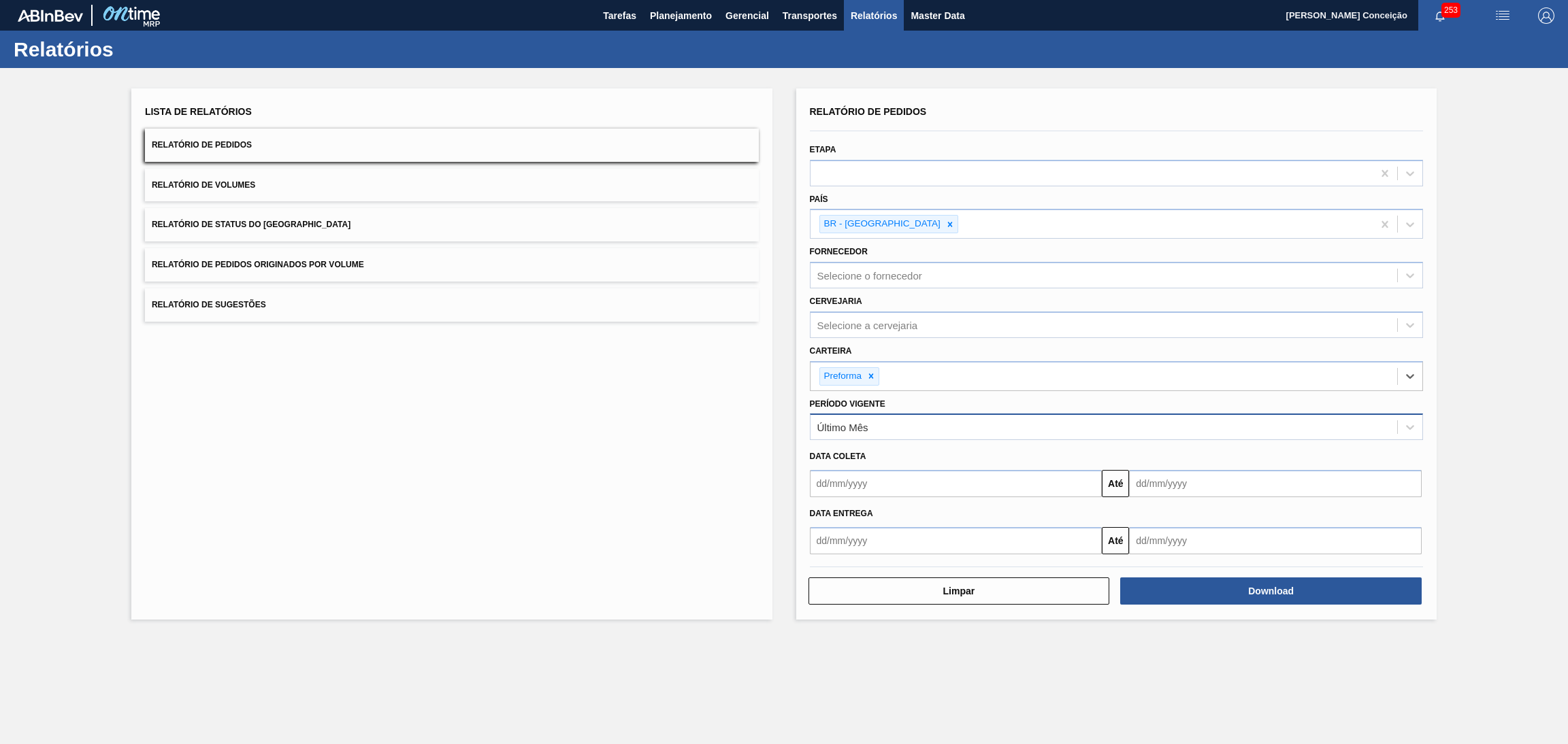
click at [861, 426] on div "Último Mês" at bounding box center [843, 427] width 51 height 11
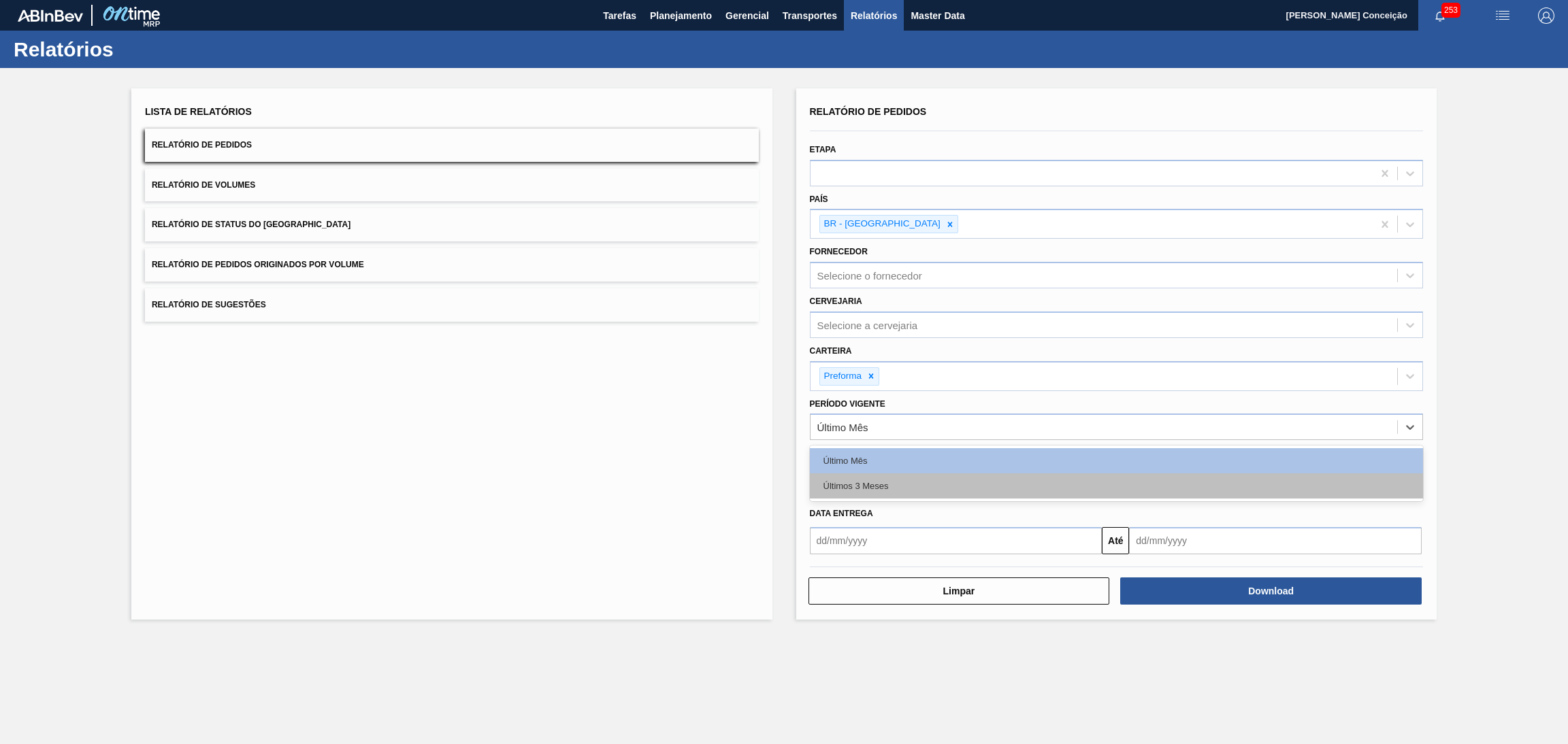
click at [872, 483] on div "Últimos 3 Meses" at bounding box center [1116, 486] width 614 height 26
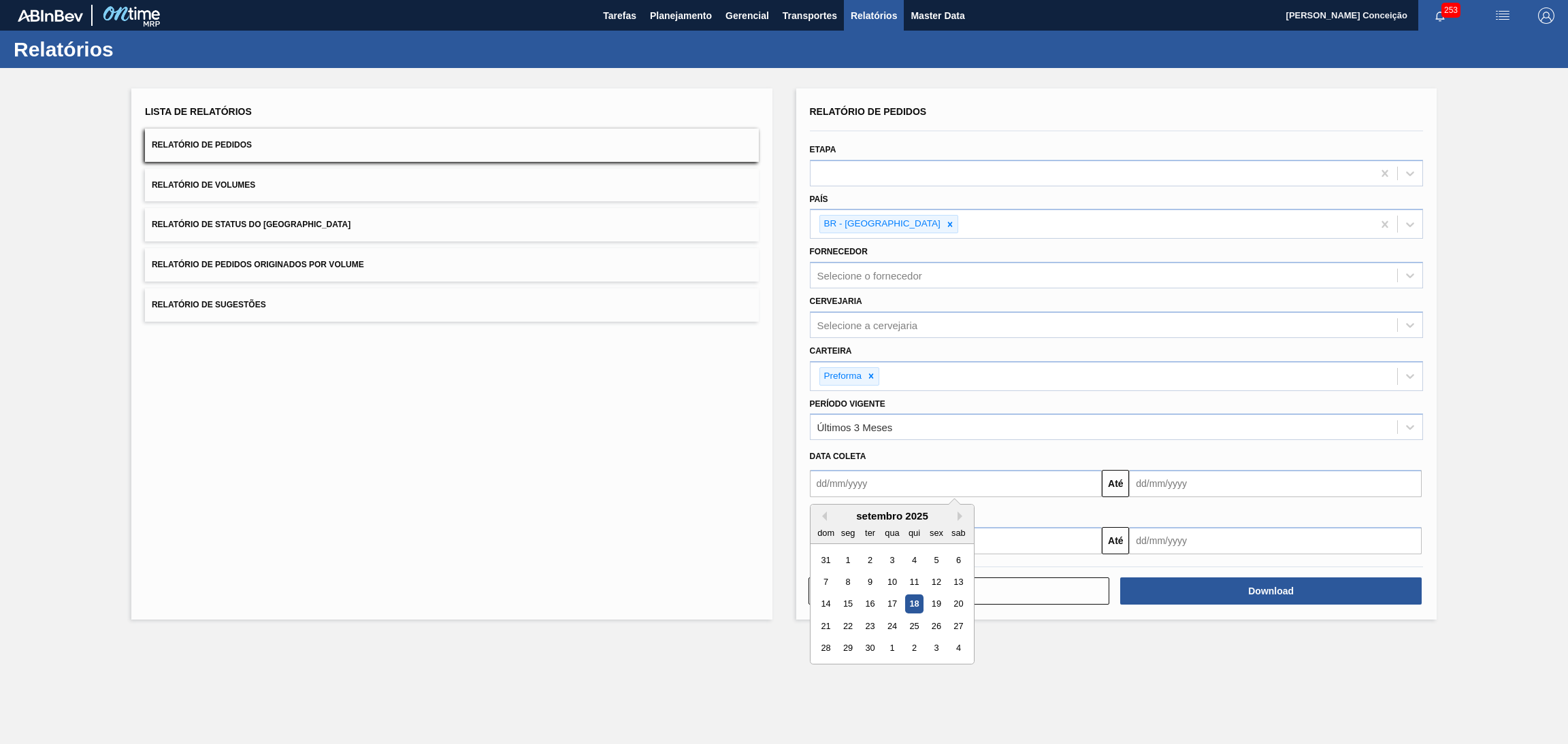
click at [875, 482] on input "text" at bounding box center [956, 483] width 292 height 27
type input "[DATE]"
click at [1185, 467] on div "[DATE] Previous Month Next Month [DATE] dom seg ter qua qui sex sab 31 1 2 3 4 …" at bounding box center [1116, 482] width 625 height 31
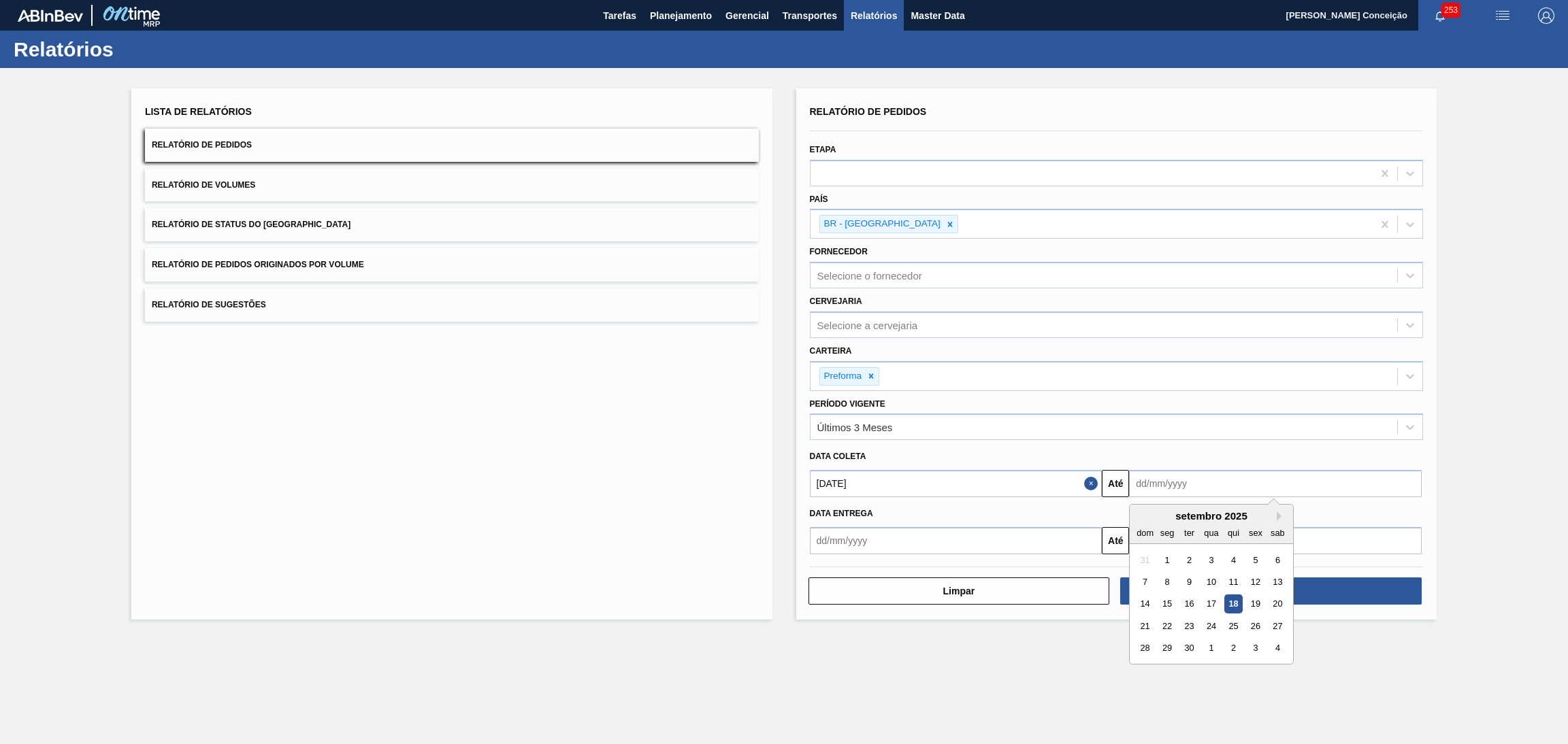
click at [1197, 487] on input "text" at bounding box center [1276, 483] width 292 height 27
click at [934, 18] on span "Master Data" at bounding box center [937, 15] width 54 height 17
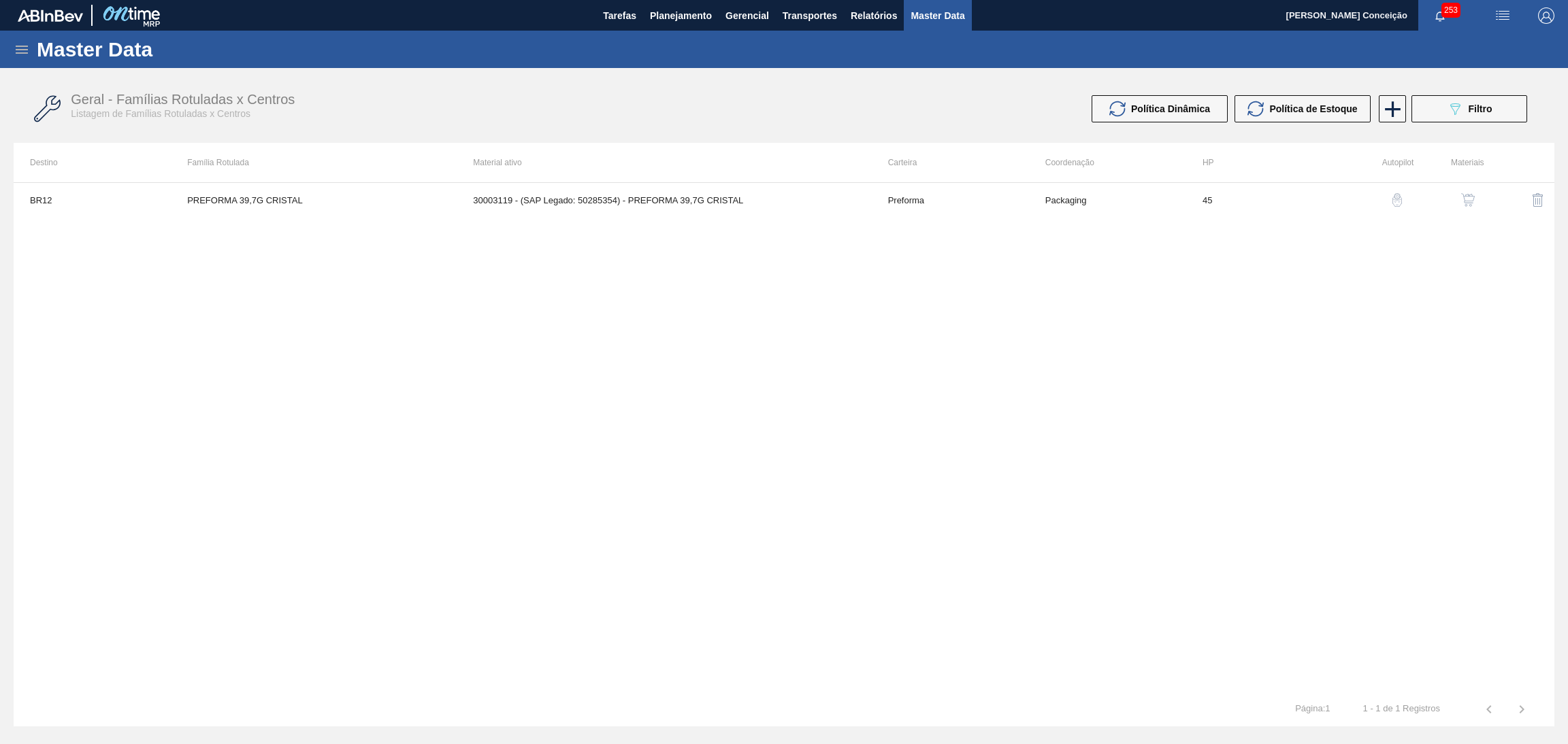
click at [27, 47] on icon at bounding box center [21, 49] width 17 height 17
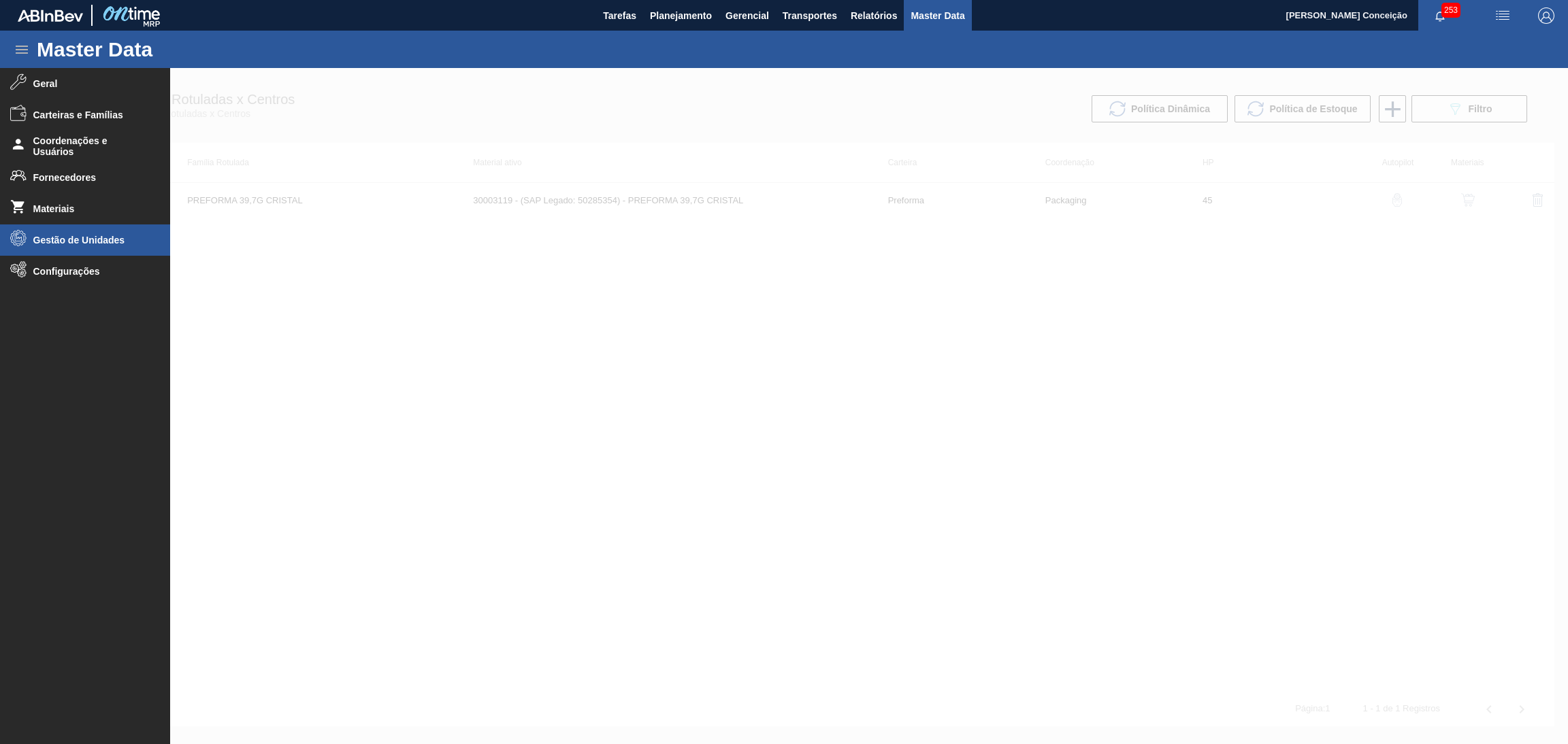
click at [39, 236] on span "Gestão de Unidades" at bounding box center [89, 240] width 112 height 11
click at [46, 299] on span "Grade" at bounding box center [94, 297] width 105 height 11
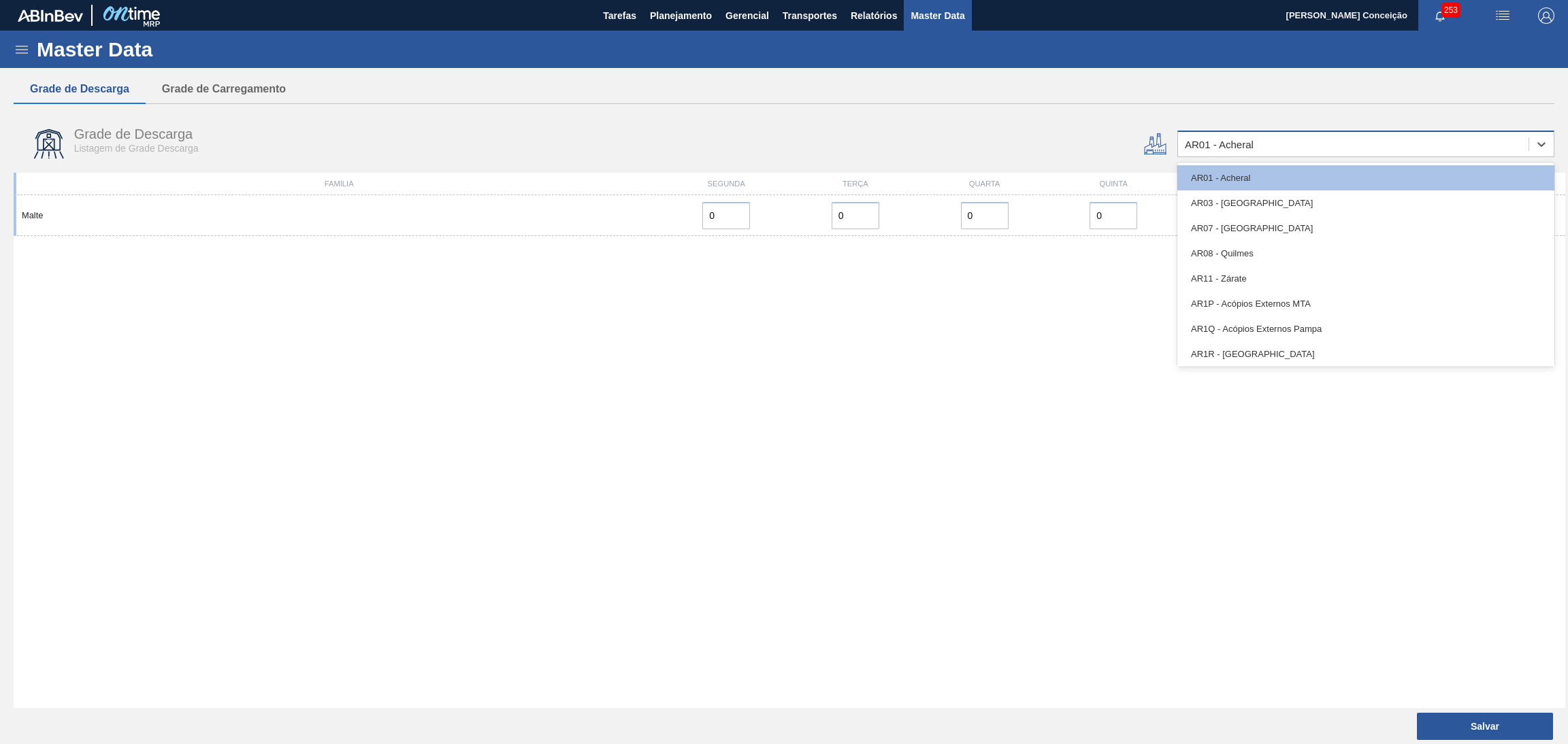
click at [1303, 148] on div "AR01 - Acheral" at bounding box center [1353, 144] width 351 height 19
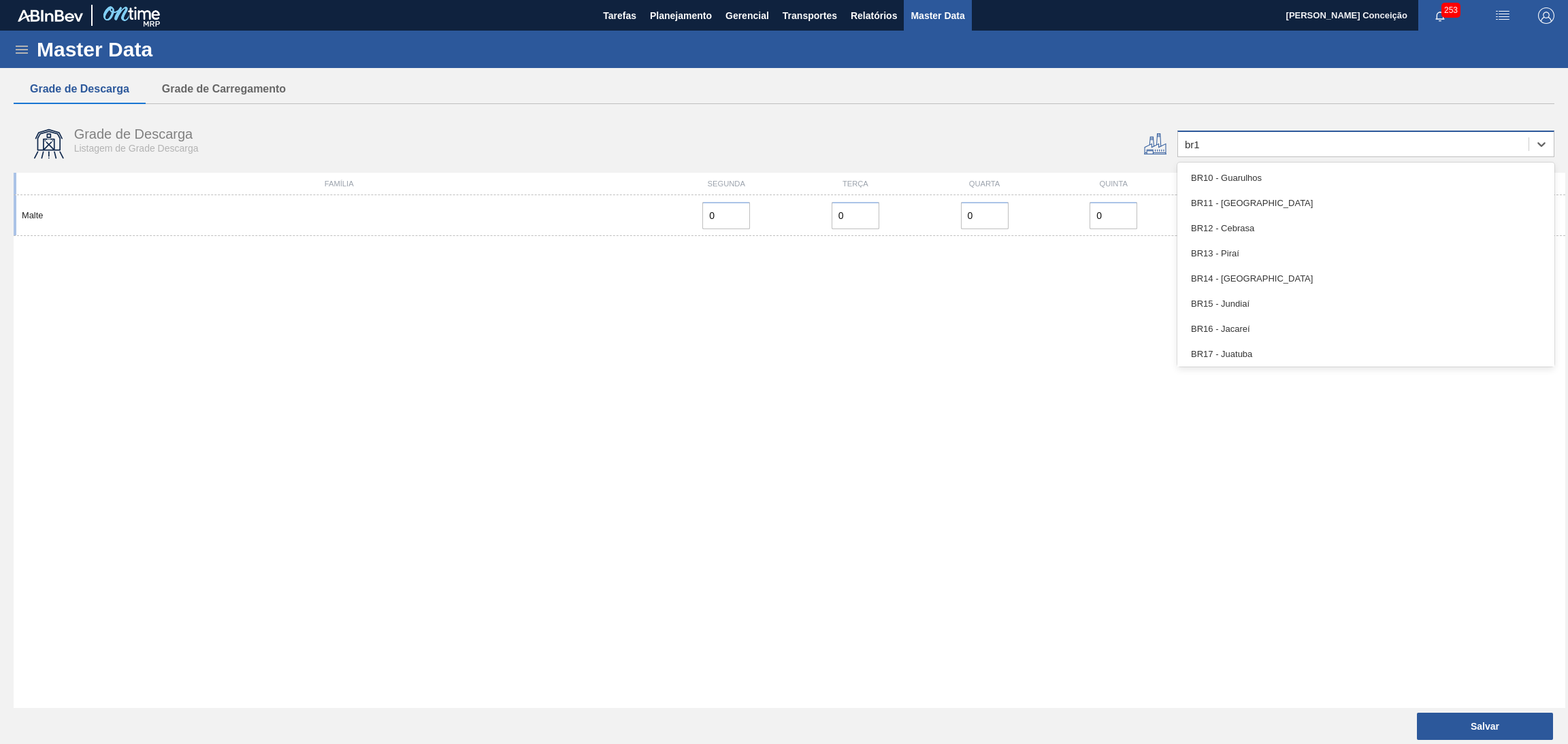
type input "br15"
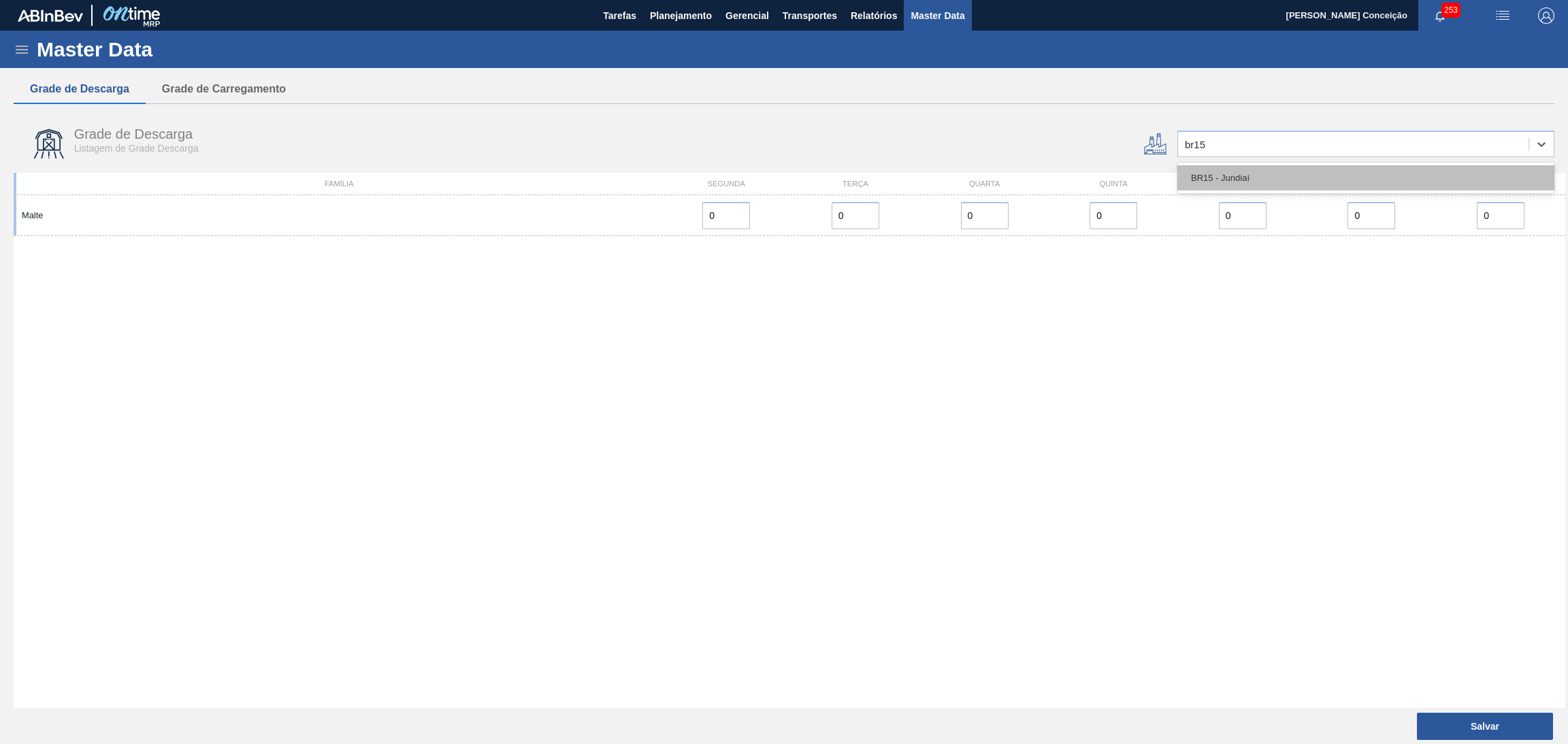
click at [1291, 175] on div "BR15 - Jundiaí" at bounding box center [1365, 178] width 377 height 26
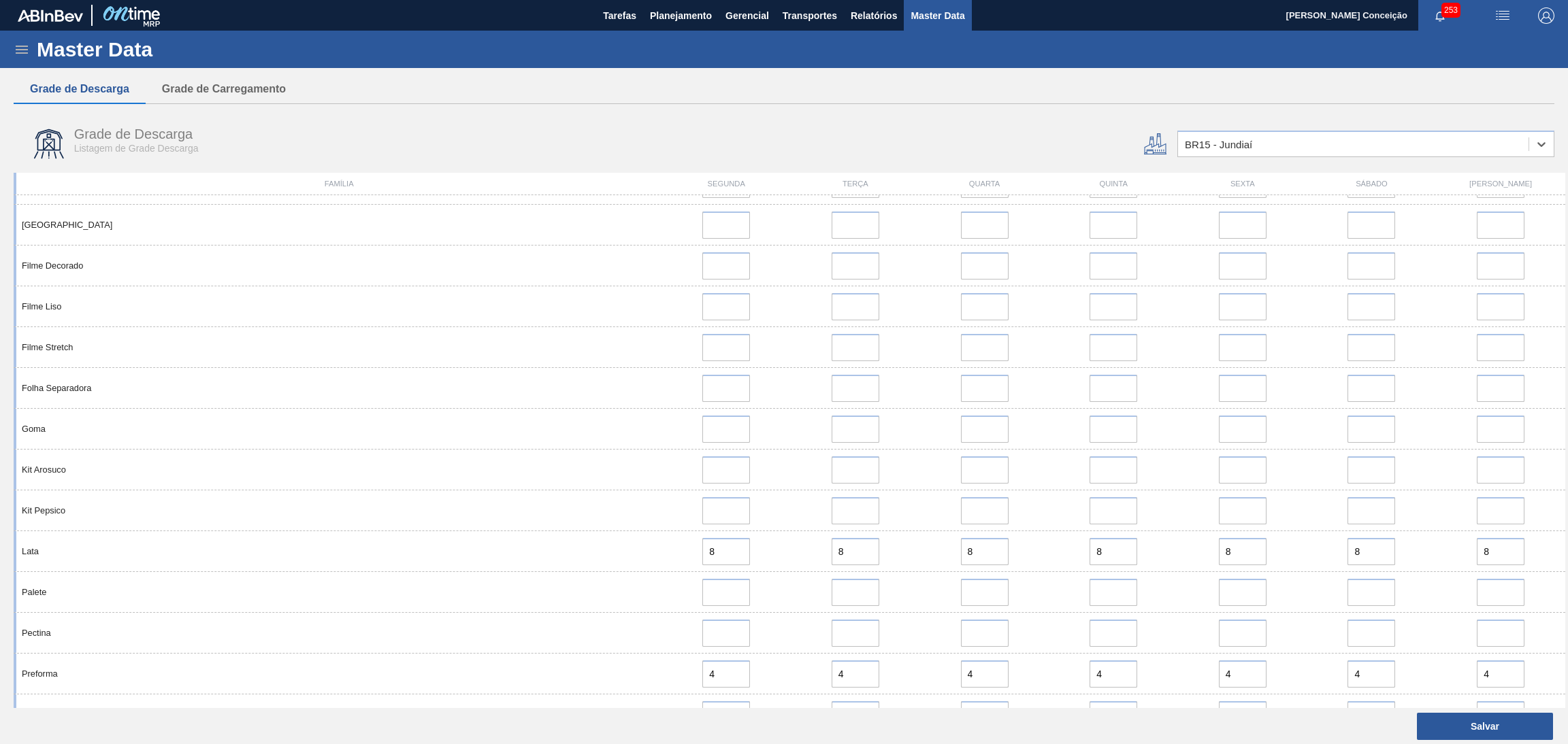
scroll to position [714, 0]
click at [870, 14] on span "Relatórios" at bounding box center [874, 15] width 47 height 17
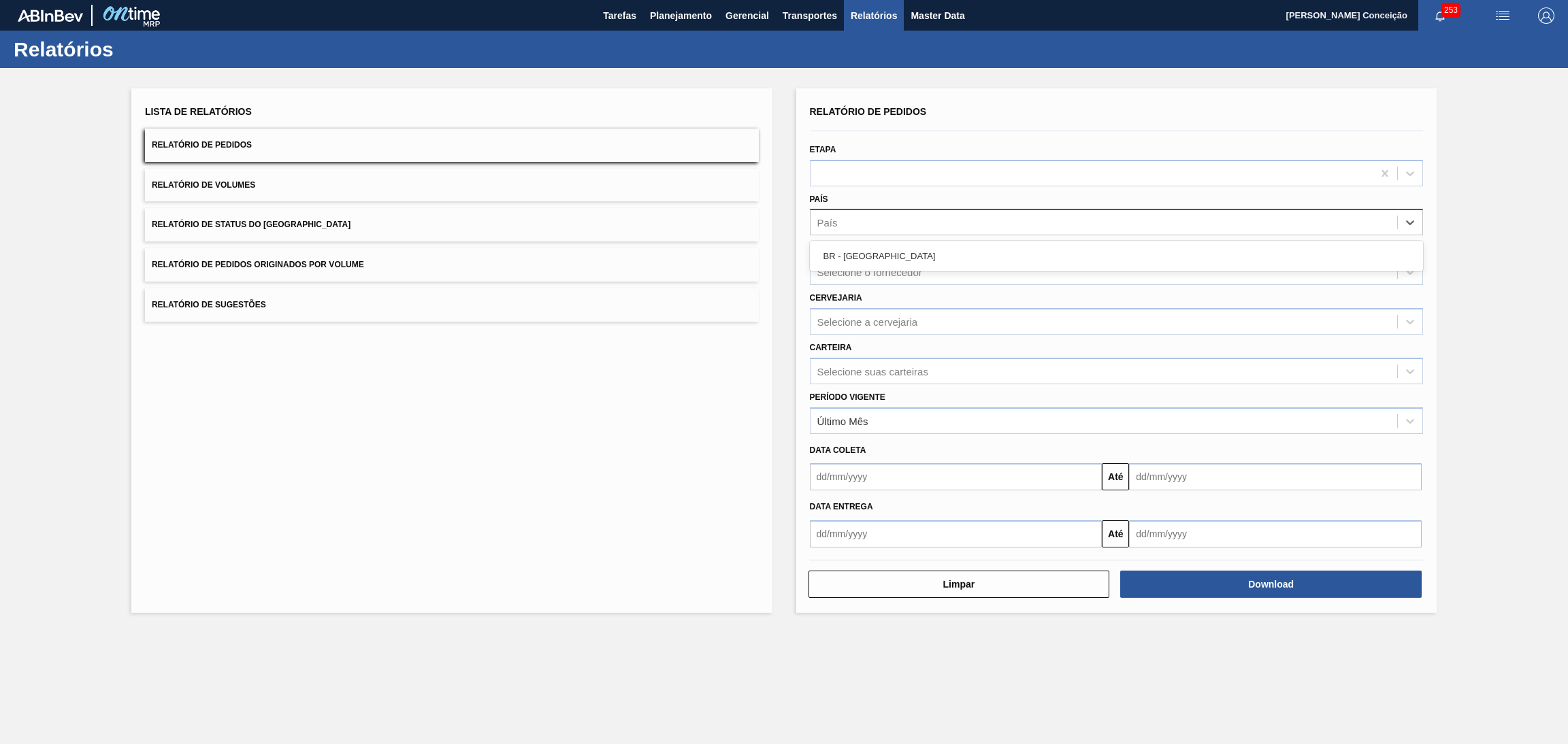
click at [844, 220] on div "País" at bounding box center [1104, 223] width 588 height 19
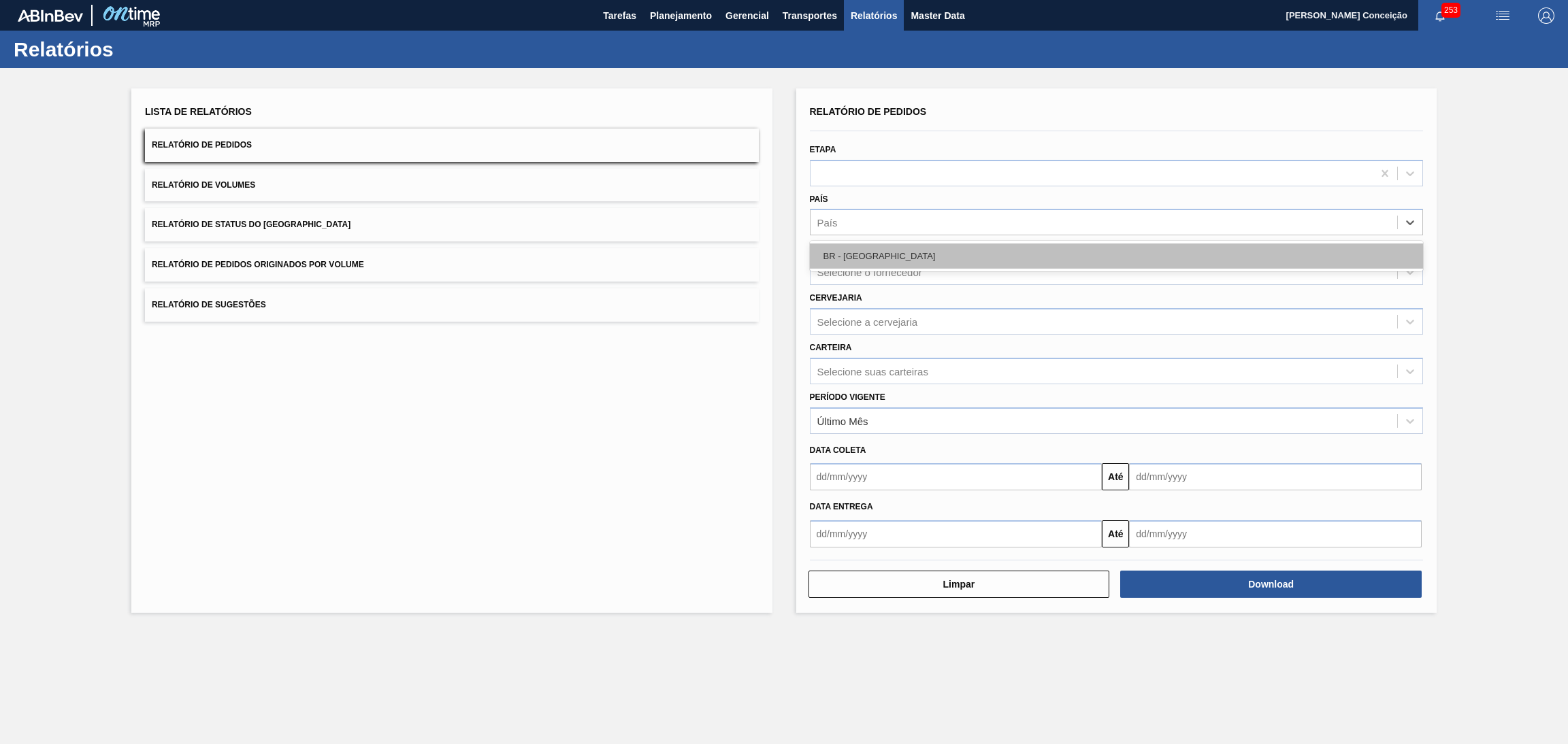
click at [853, 255] on div "BR - [GEOGRAPHIC_DATA]" at bounding box center [1116, 256] width 614 height 26
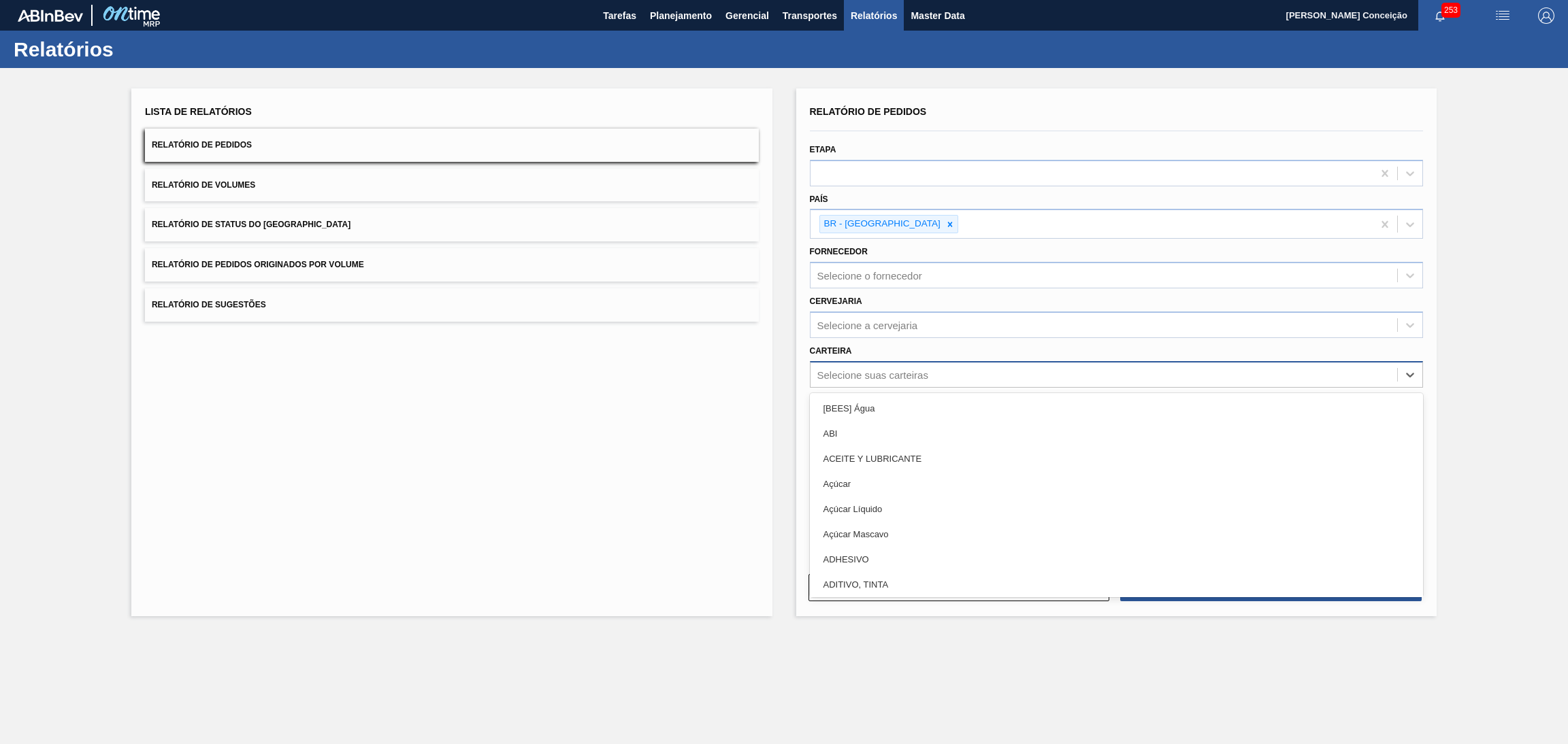
click at [852, 375] on div "Selecione suas carteiras" at bounding box center [873, 374] width 111 height 11
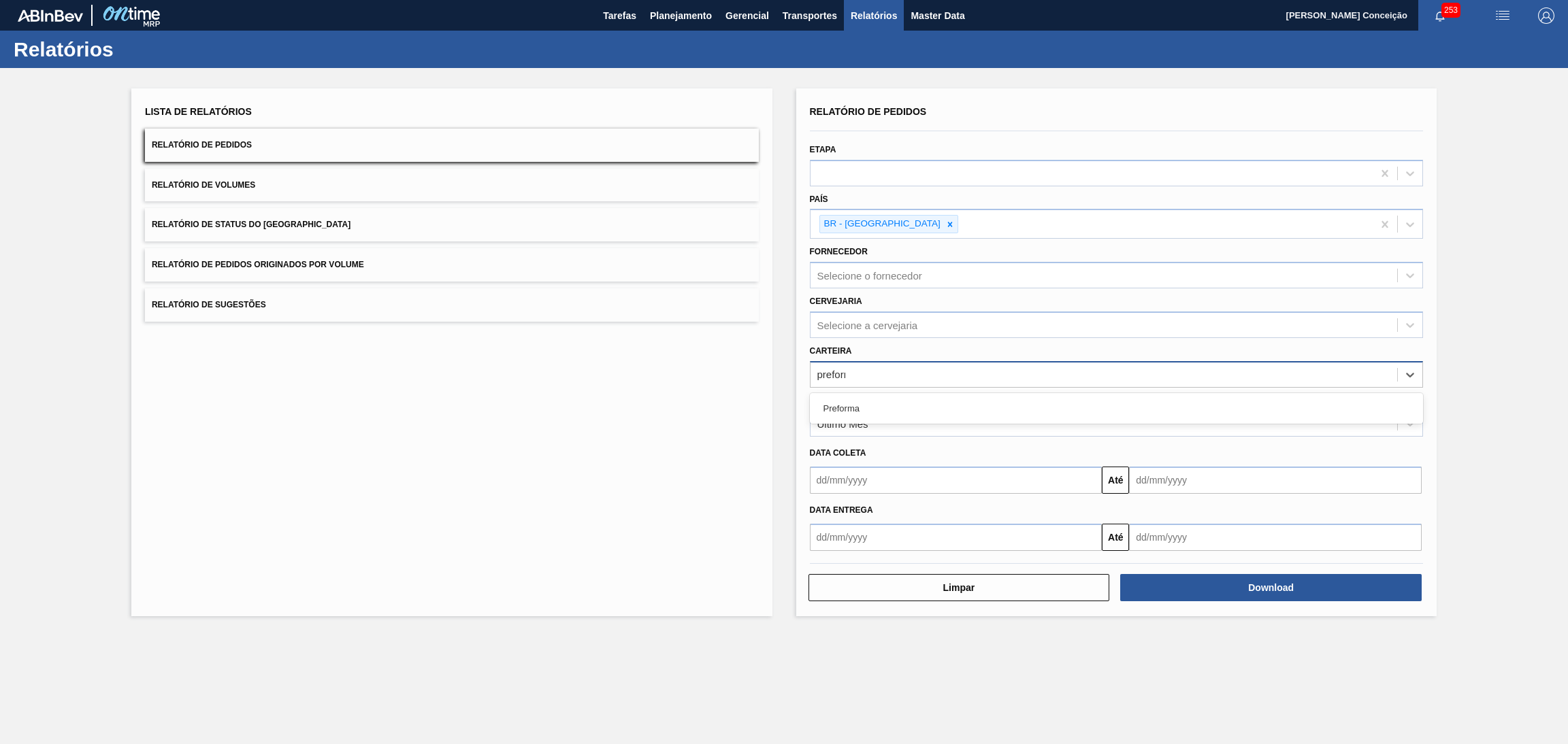
type input "preforma"
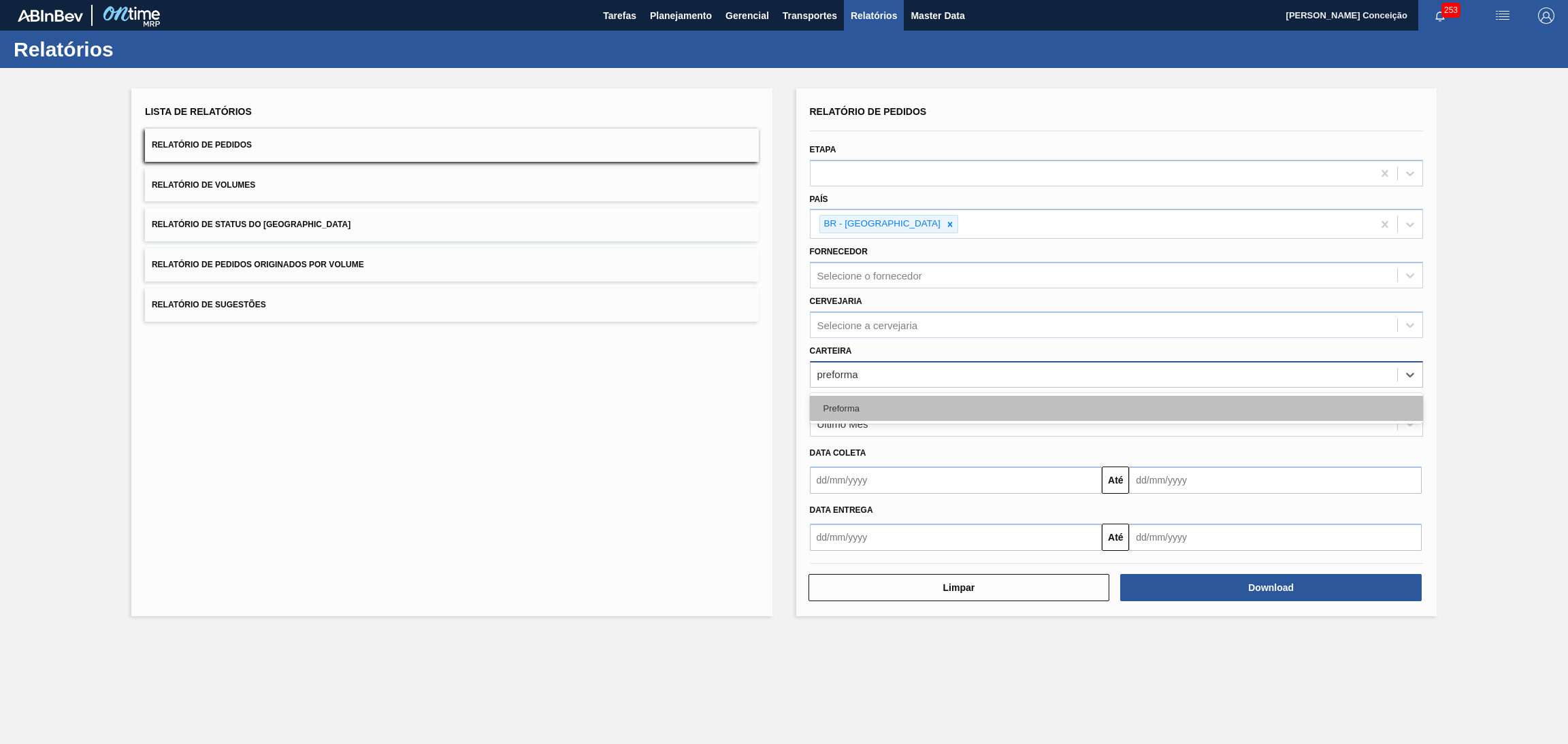
click at [854, 417] on div "Preforma" at bounding box center [1116, 409] width 614 height 26
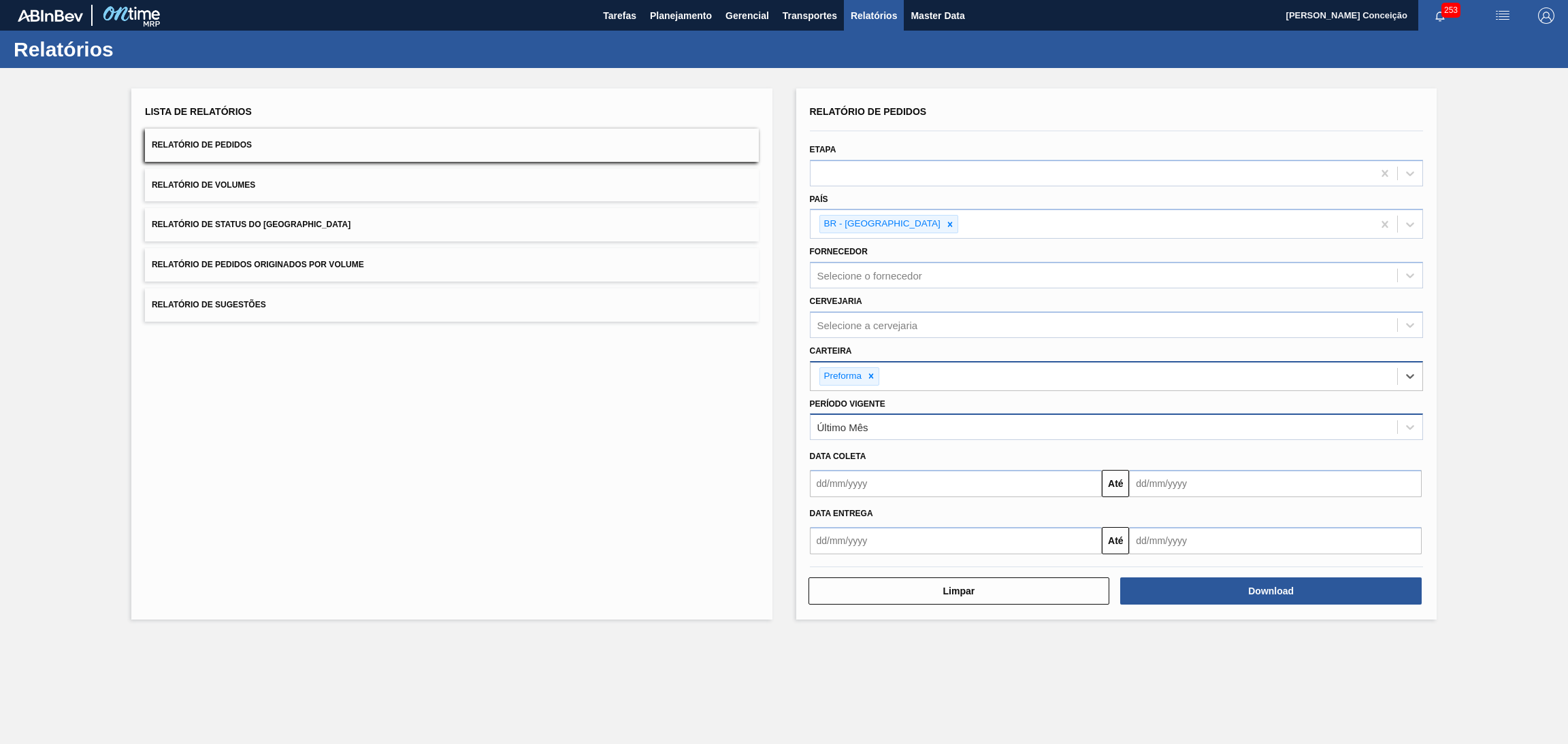
click at [883, 425] on div "Último Mês" at bounding box center [1104, 427] width 588 height 19
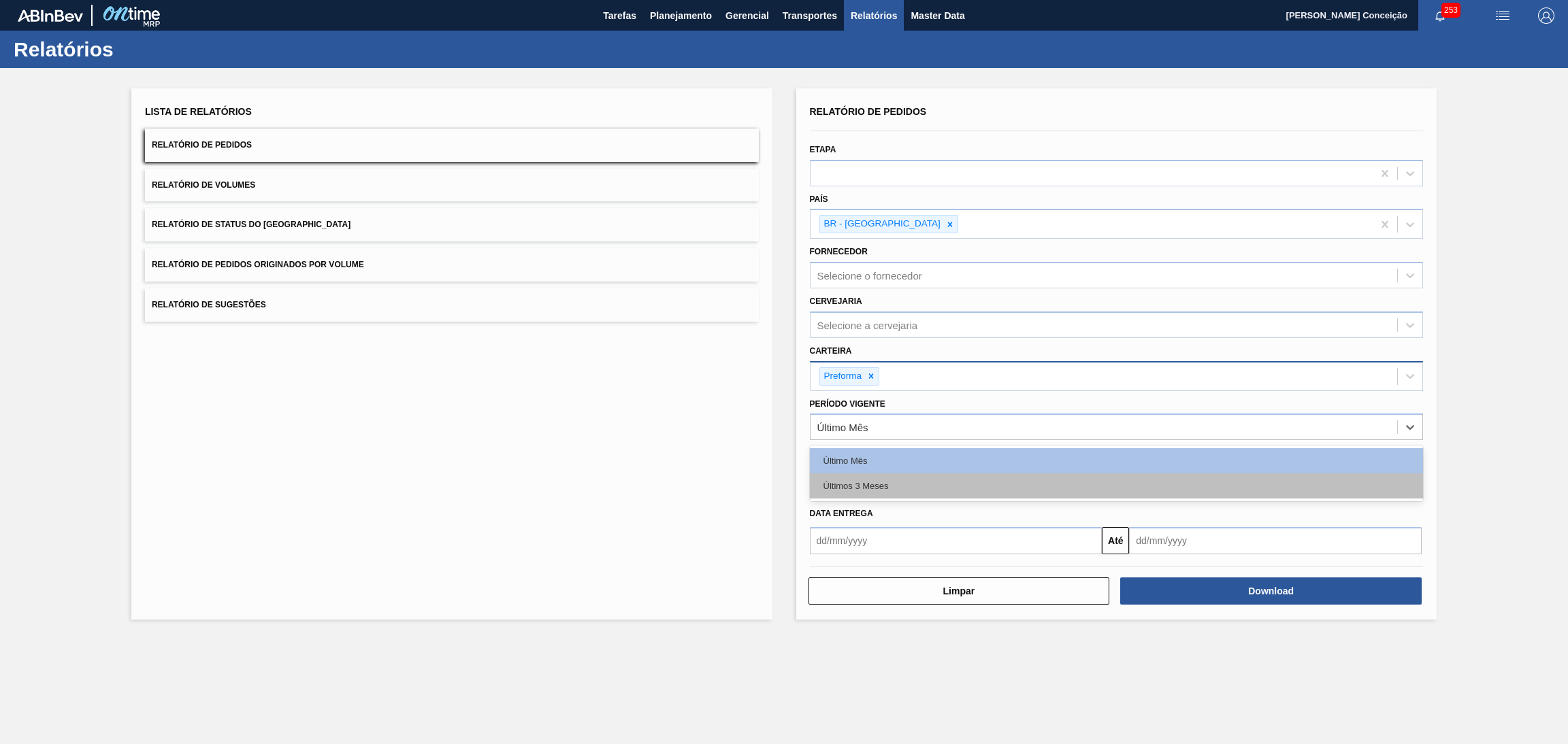
click at [883, 485] on div "Últimos 3 Meses" at bounding box center [1116, 486] width 614 height 26
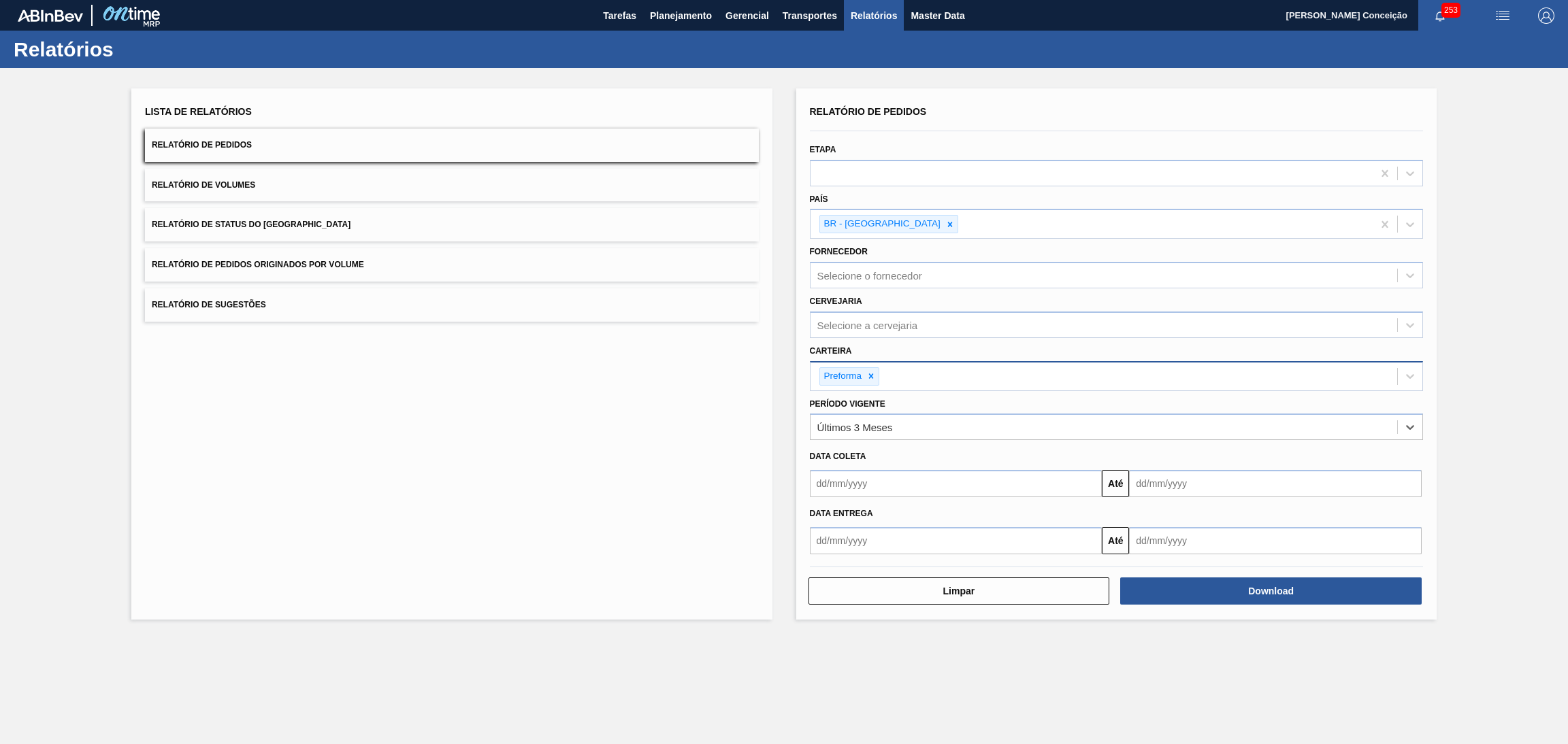
click at [956, 482] on input "text" at bounding box center [956, 483] width 292 height 27
type input "[DATE]"
click at [1284, 483] on input "text" at bounding box center [1276, 483] width 292 height 27
drag, startPoint x: 1284, startPoint y: 483, endPoint x: 779, endPoint y: 495, distance: 505.1
click at [816, 493] on div "[DATE] Até [DATE]" at bounding box center [1116, 482] width 625 height 31
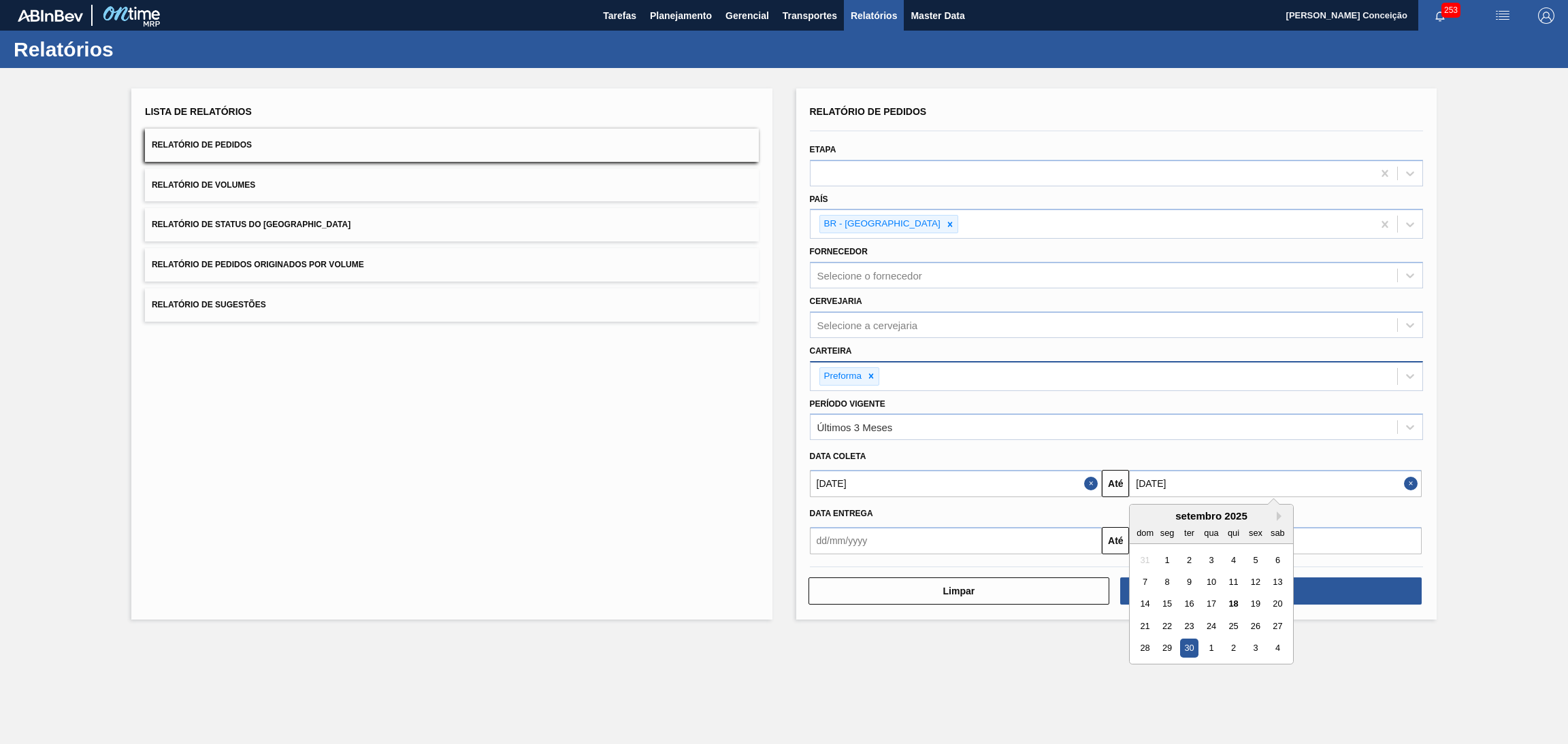
type input "[DATE]"
click at [1208, 576] on div "Download" at bounding box center [1272, 591] width 313 height 30
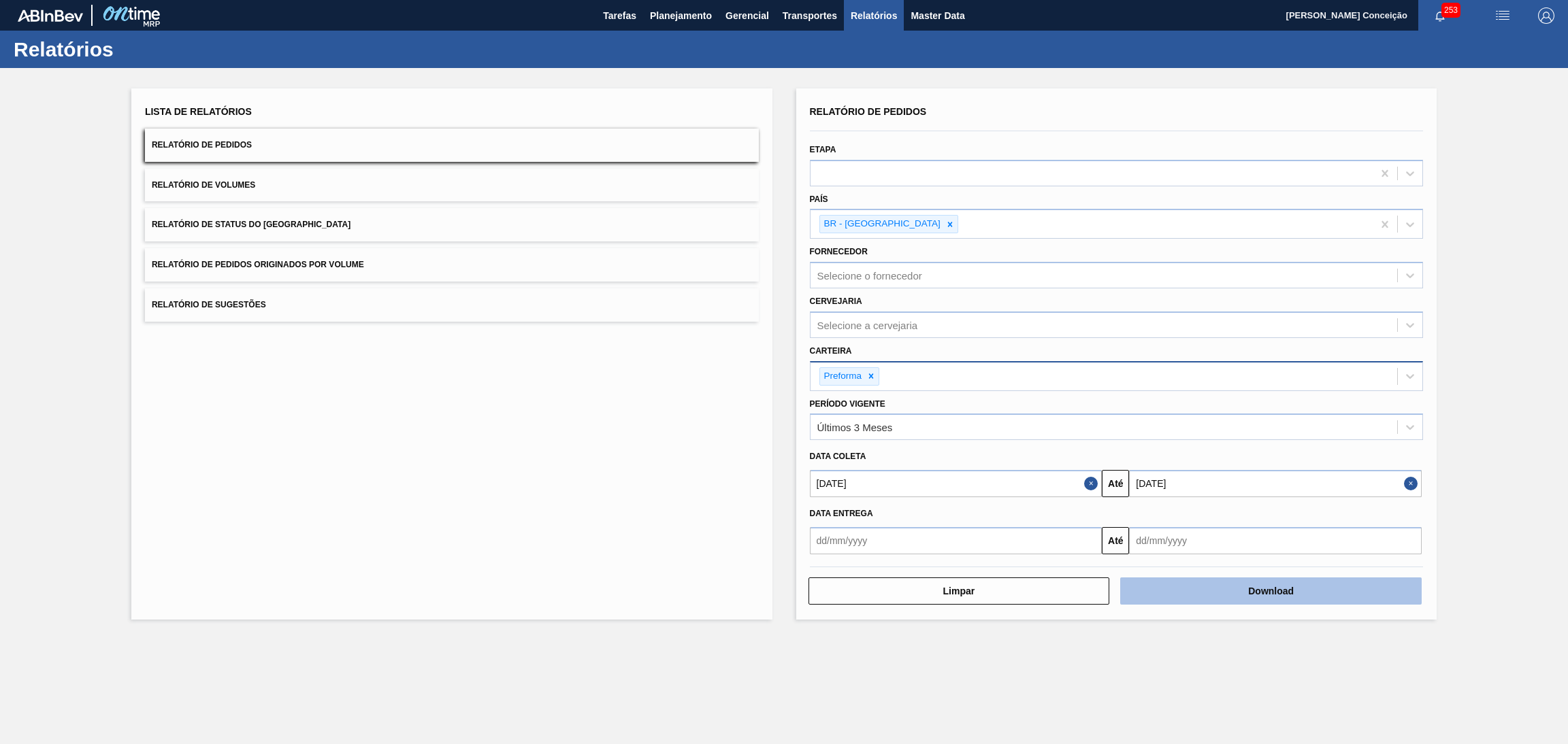
click at [1209, 584] on button "Download" at bounding box center [1271, 591] width 301 height 27
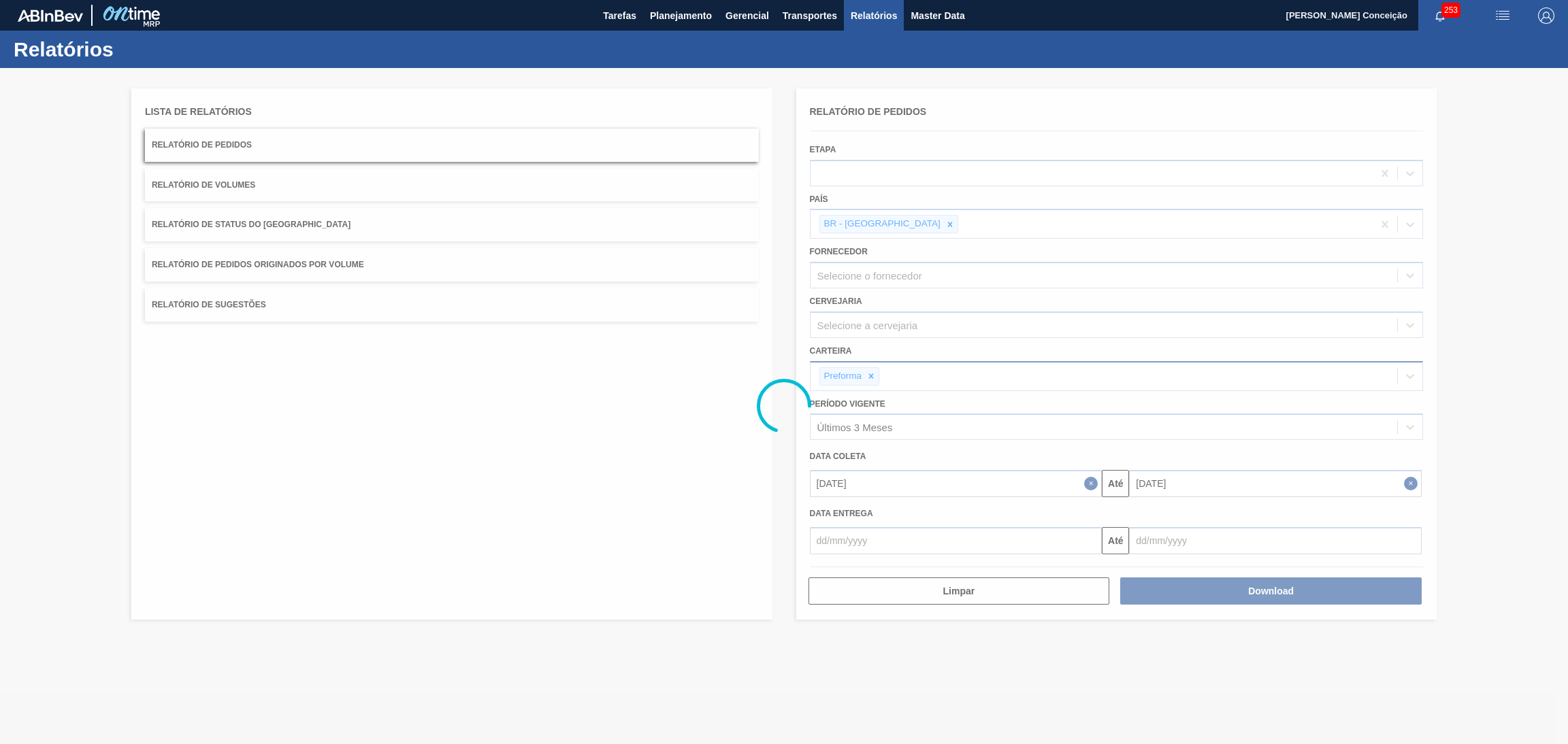
click at [1251, 637] on div at bounding box center [784, 406] width 1568 height 676
click at [615, 593] on div at bounding box center [784, 406] width 1568 height 676
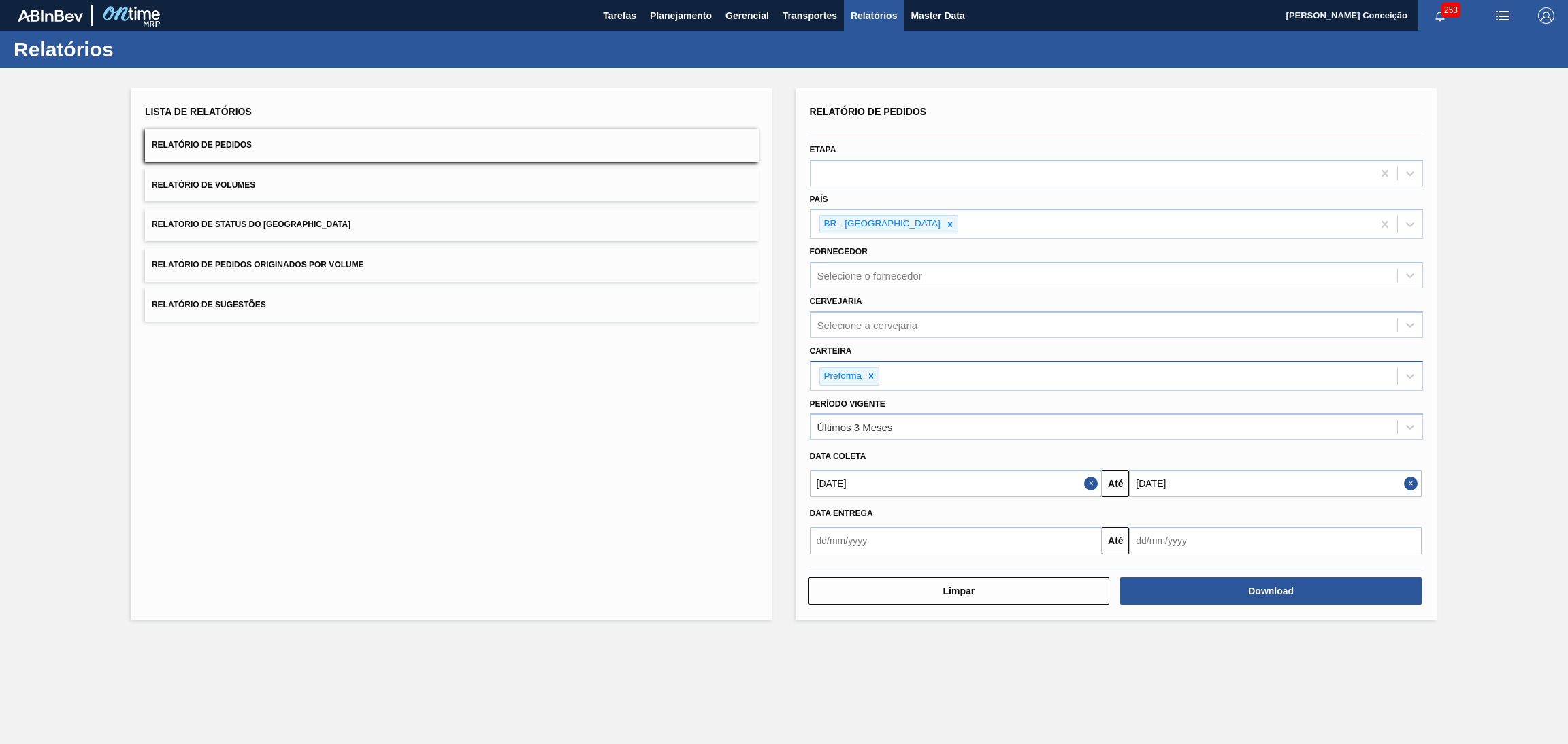
click at [1480, 166] on div "Lista de Relatórios Relatório de Pedidos Relatório de Volumes Relatório de Stat…" at bounding box center [784, 352] width 1568 height 569
click at [1461, 402] on div "Lista de Relatórios Relatório de Pedidos Relatório de Volumes Relatório de Stat…" at bounding box center [784, 352] width 1568 height 569
click at [1513, 384] on div "Lista de Relatórios Relatório de Pedidos Relatório de Volumes Relatório de Stat…" at bounding box center [784, 352] width 1568 height 569
click at [668, 486] on div "Lista de Relatórios Relatório de Pedidos Relatório de Volumes Relatório de Stat…" at bounding box center [452, 353] width 641 height 531
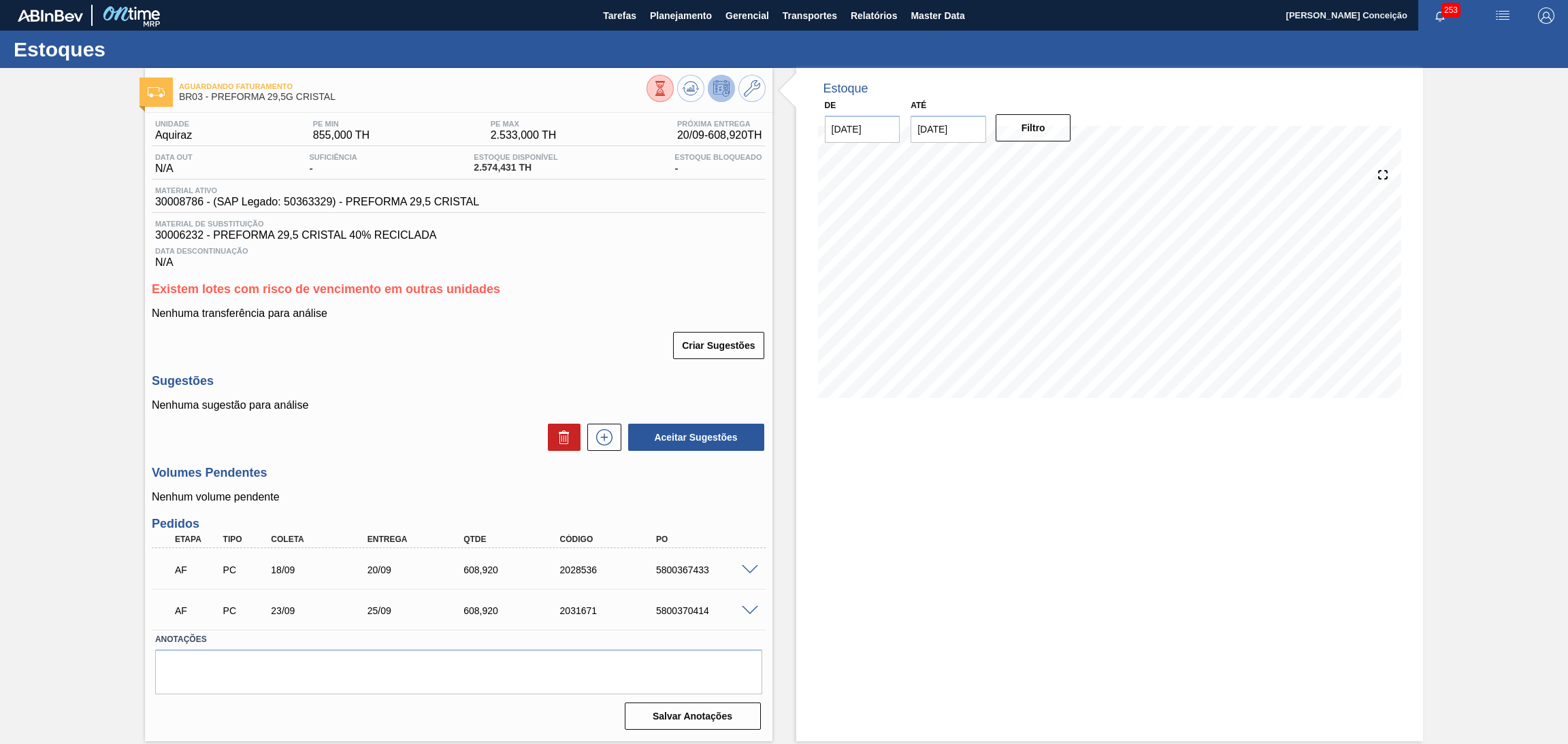
click at [571, 270] on div "Unidade Aquiraz PE MIN 855,000 TH PE MAX 2.533,000 TH Próxima Entrega 20/09 - 6…" at bounding box center [459, 424] width 627 height 622
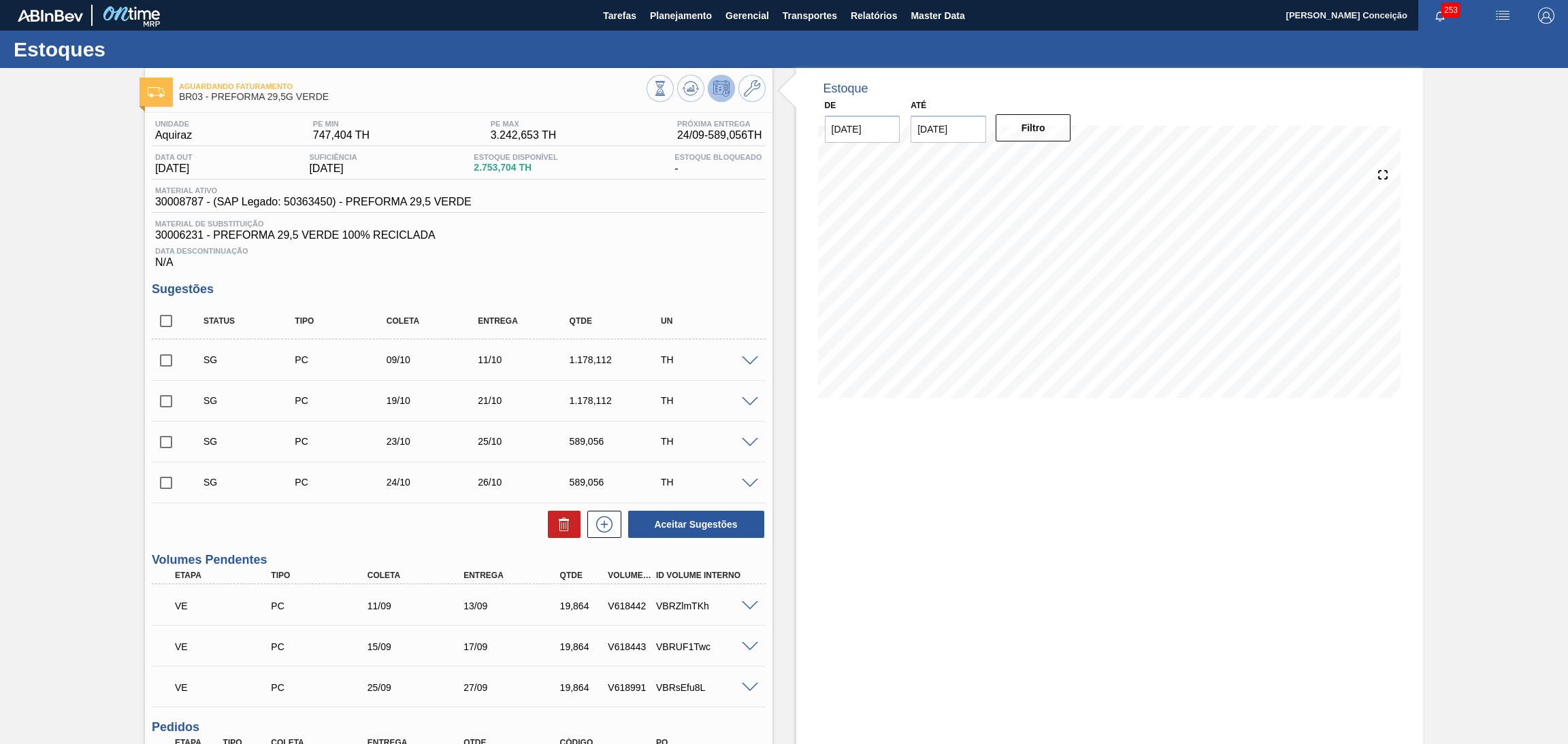
click at [950, 450] on div "Estoque De [DATE] Até [DATE] Filtro" at bounding box center [1110, 506] width 627 height 877
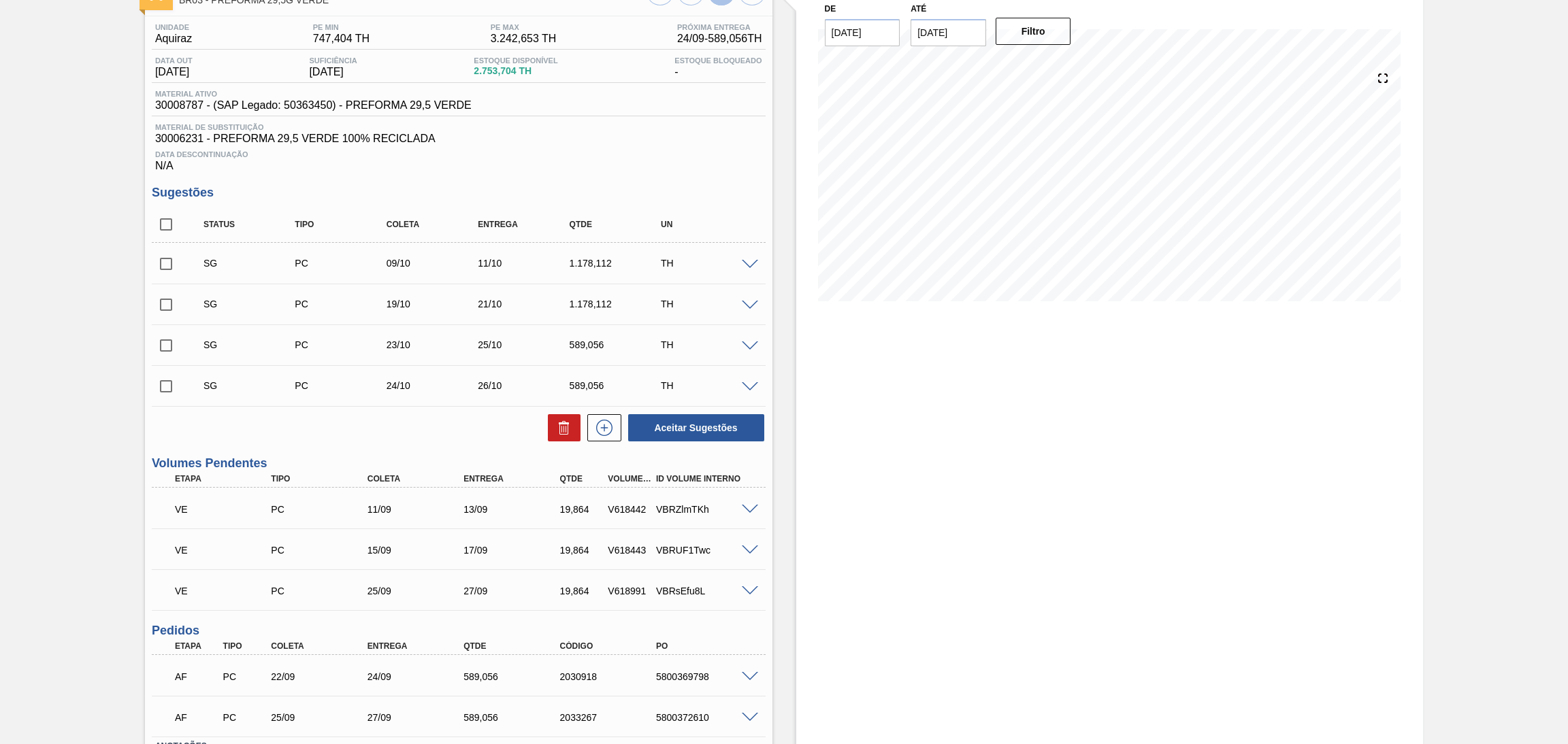
scroll to position [198, 0]
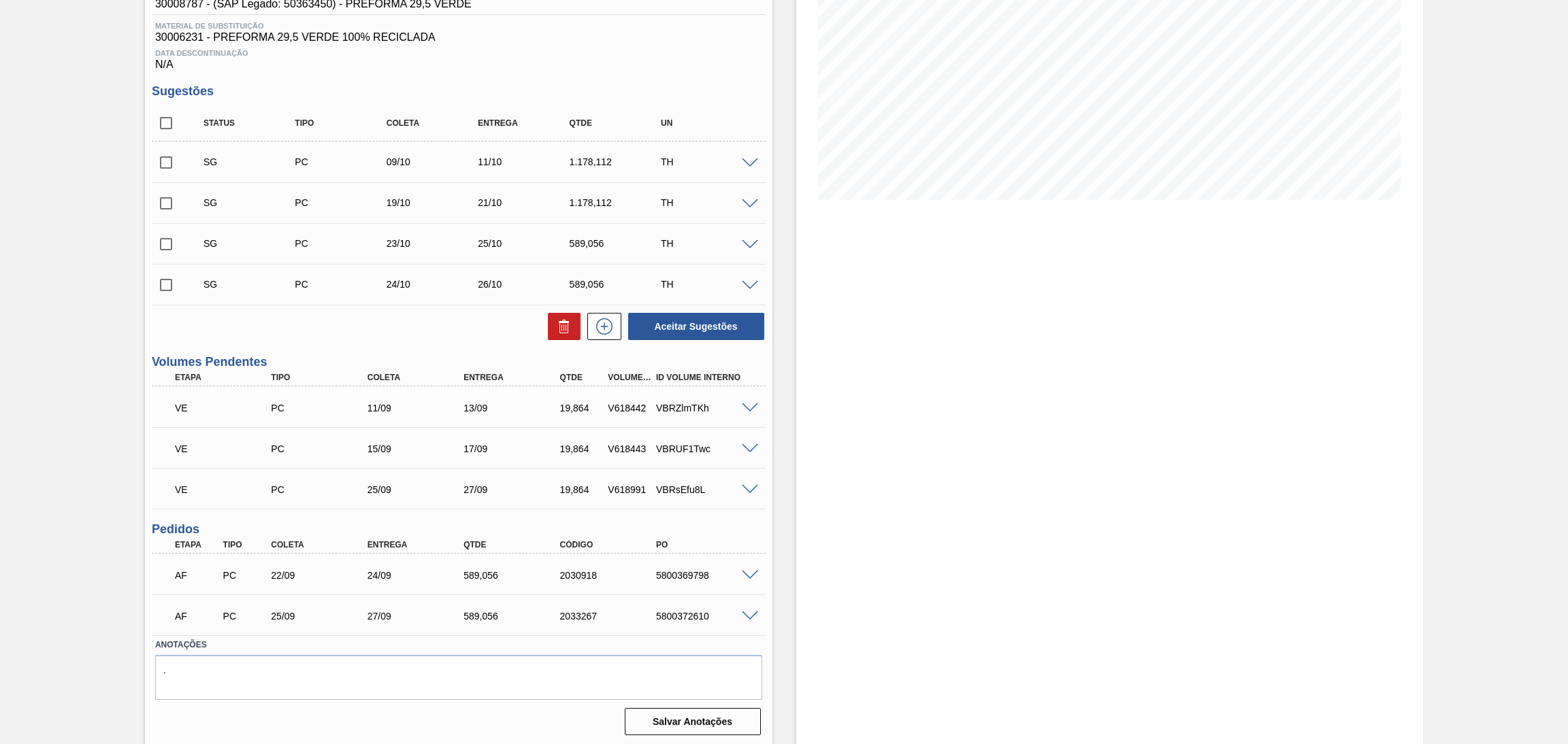
click at [424, 343] on div "Unidade Aquiraz PE MIN 747,404 TH PE MAX 3.242,653 TH Próxima Entrega 24/09 - 5…" at bounding box center [459, 327] width 627 height 825
click at [788, 385] on div "Estoque De [DATE] Até [DATE] Filtro" at bounding box center [1098, 308] width 651 height 877
click at [750, 406] on span at bounding box center [750, 409] width 17 height 11
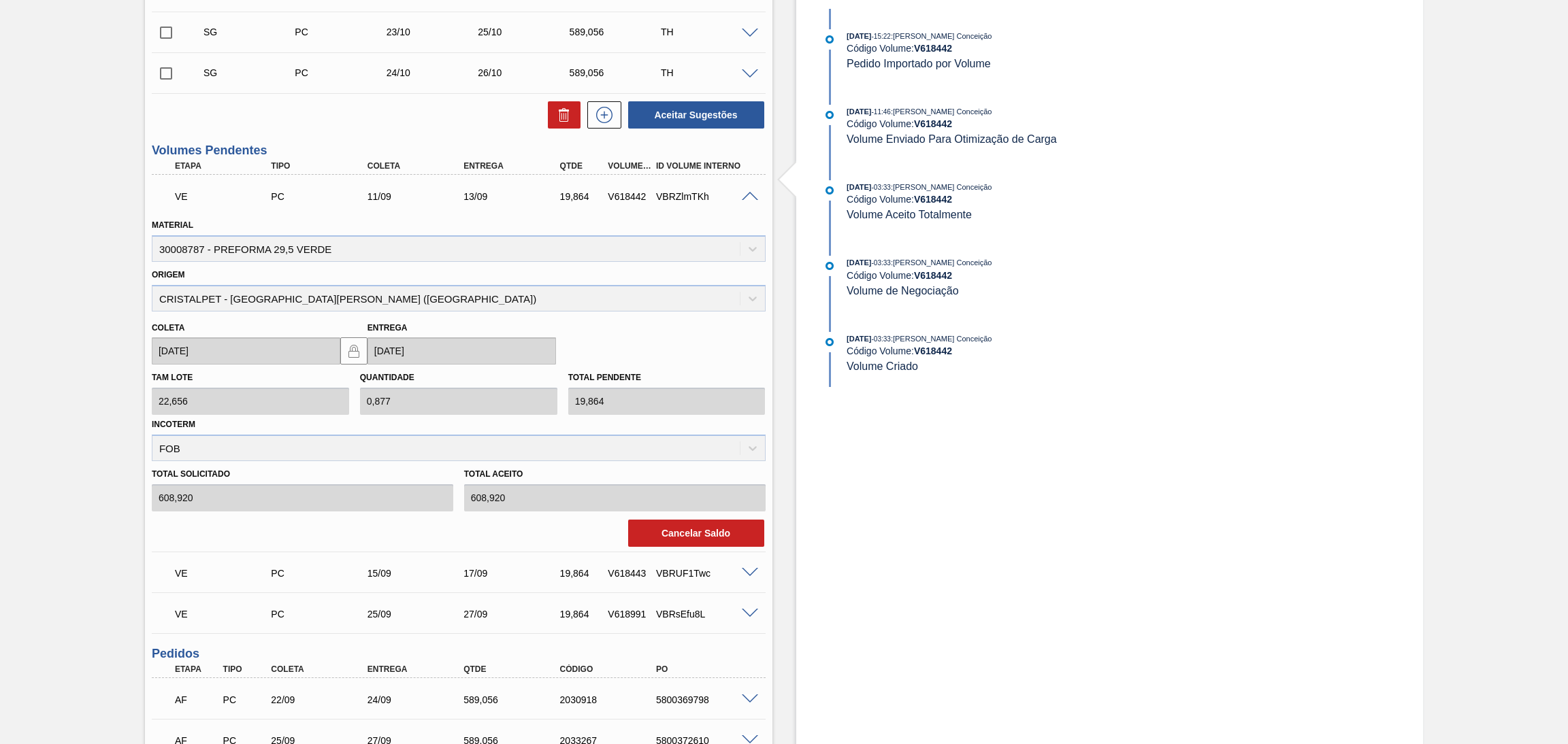
scroll to position [504, 0]
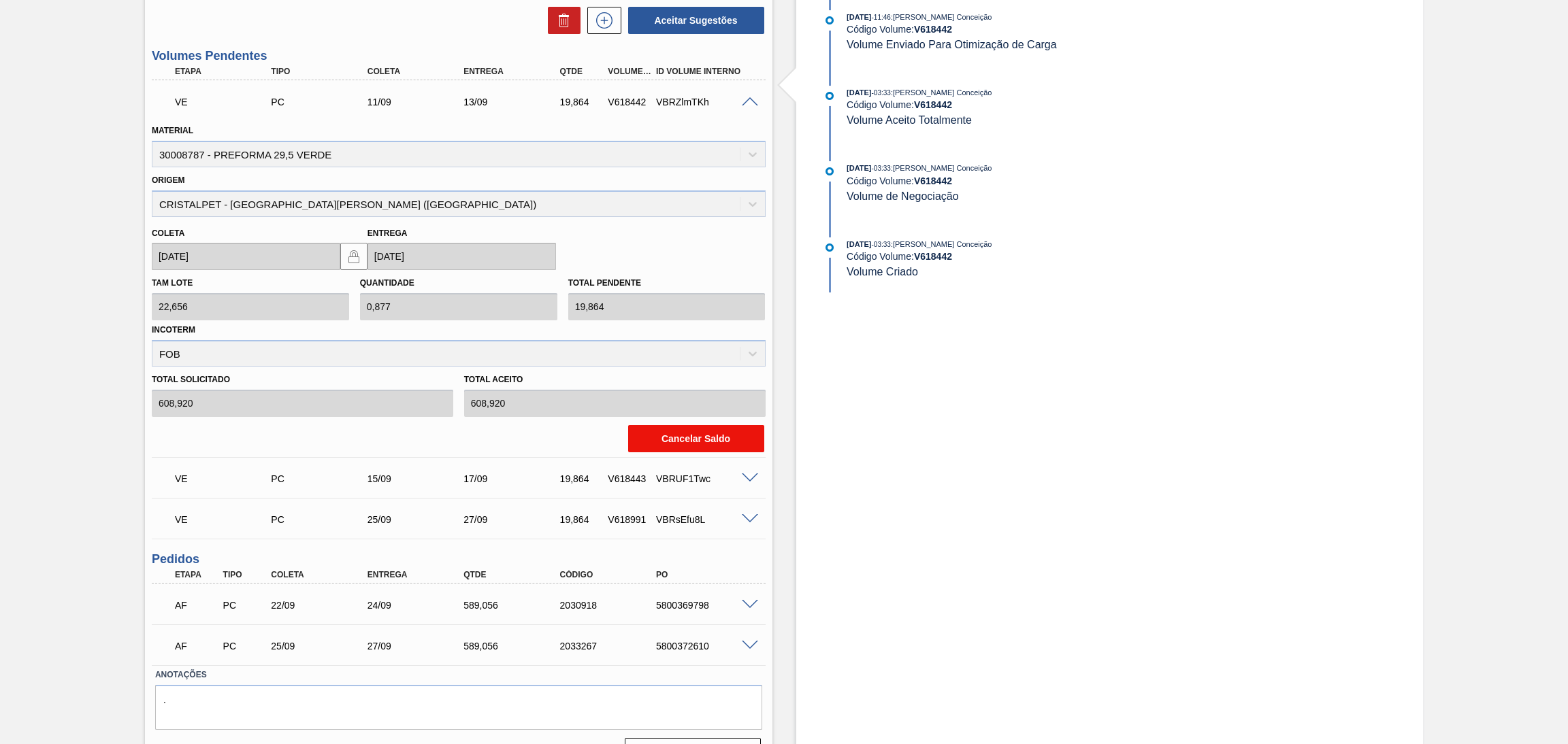
click at [710, 438] on button "Cancelar Saldo" at bounding box center [696, 438] width 136 height 27
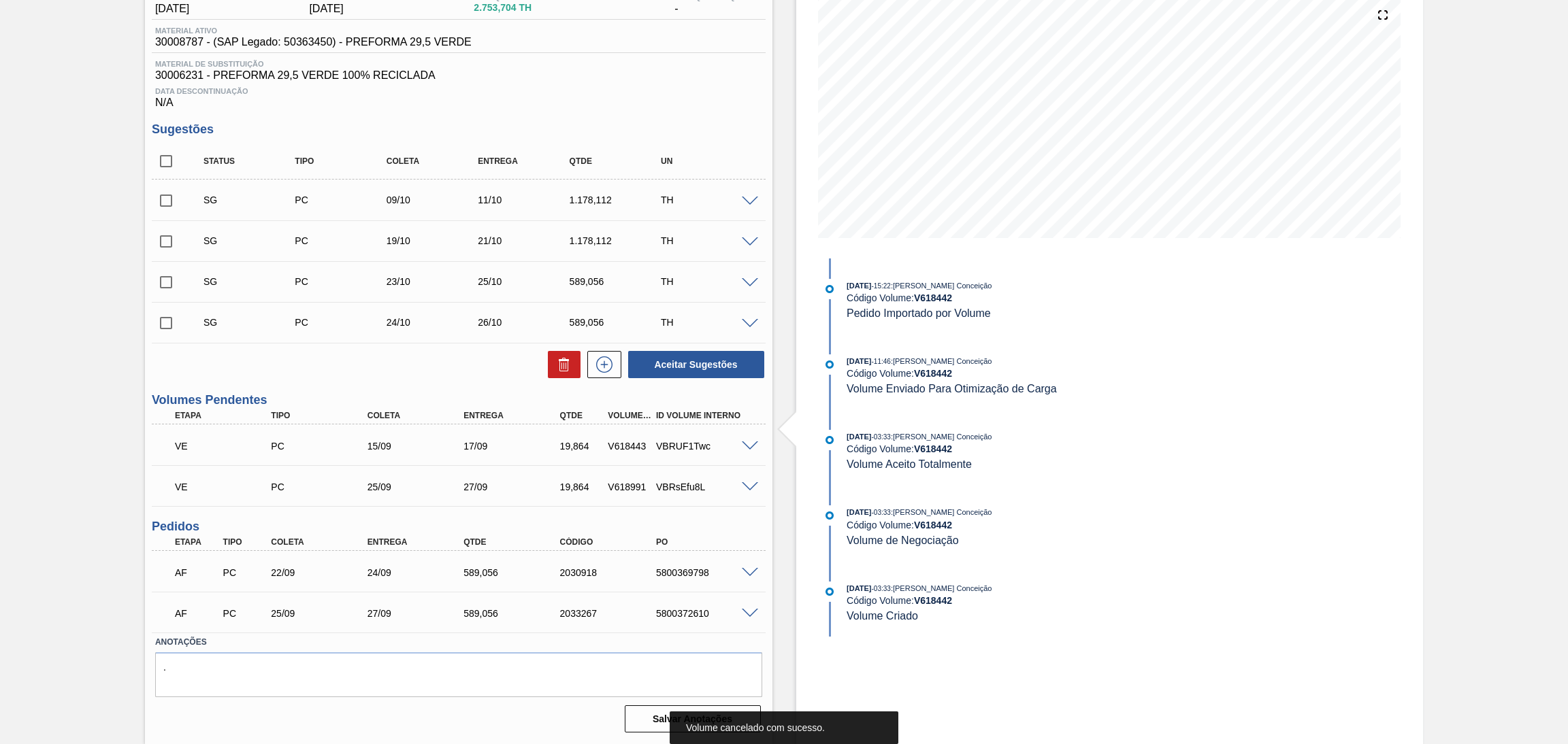
scroll to position [157, 0]
click at [744, 446] on span at bounding box center [750, 449] width 17 height 11
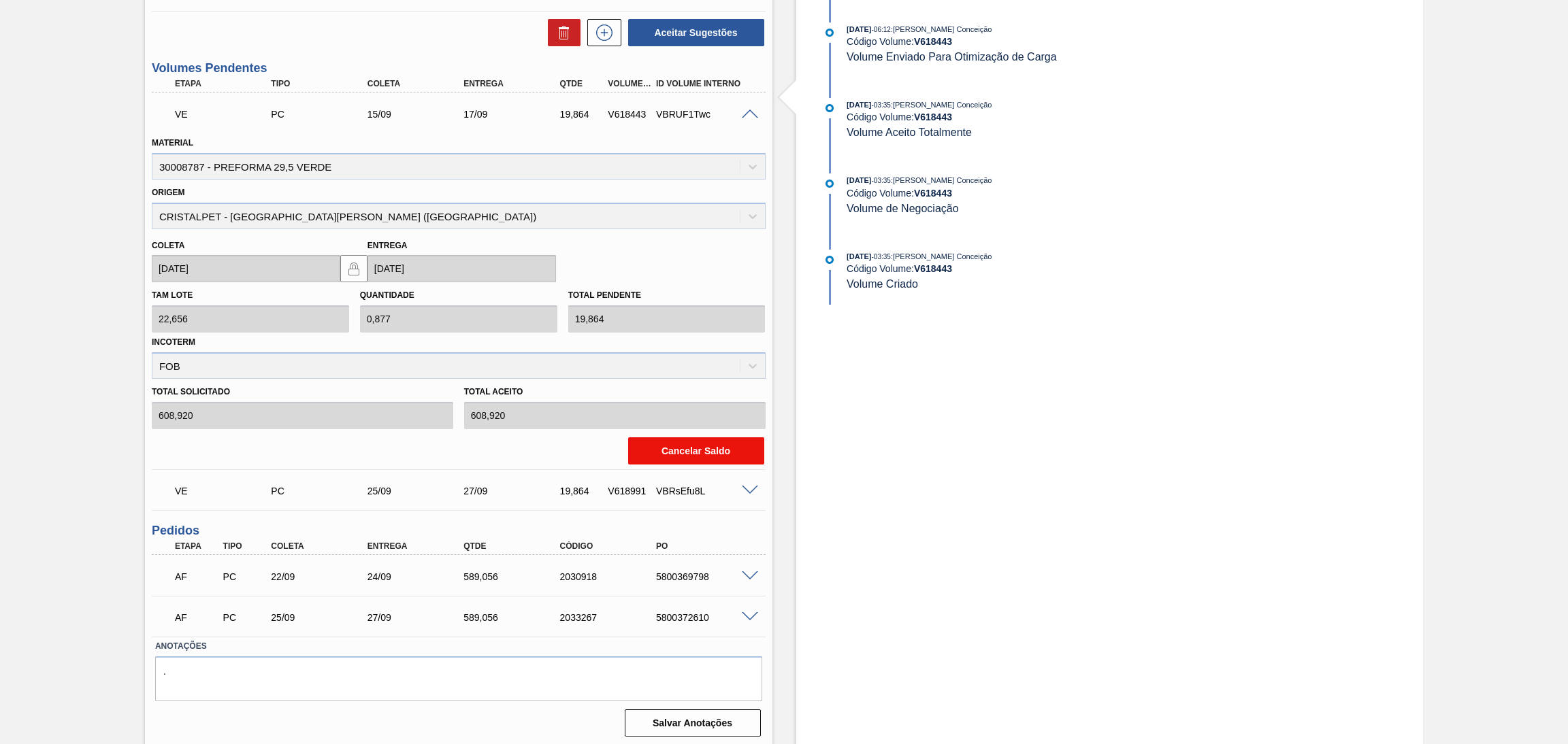
click at [703, 449] on button "Cancelar Saldo" at bounding box center [696, 451] width 136 height 27
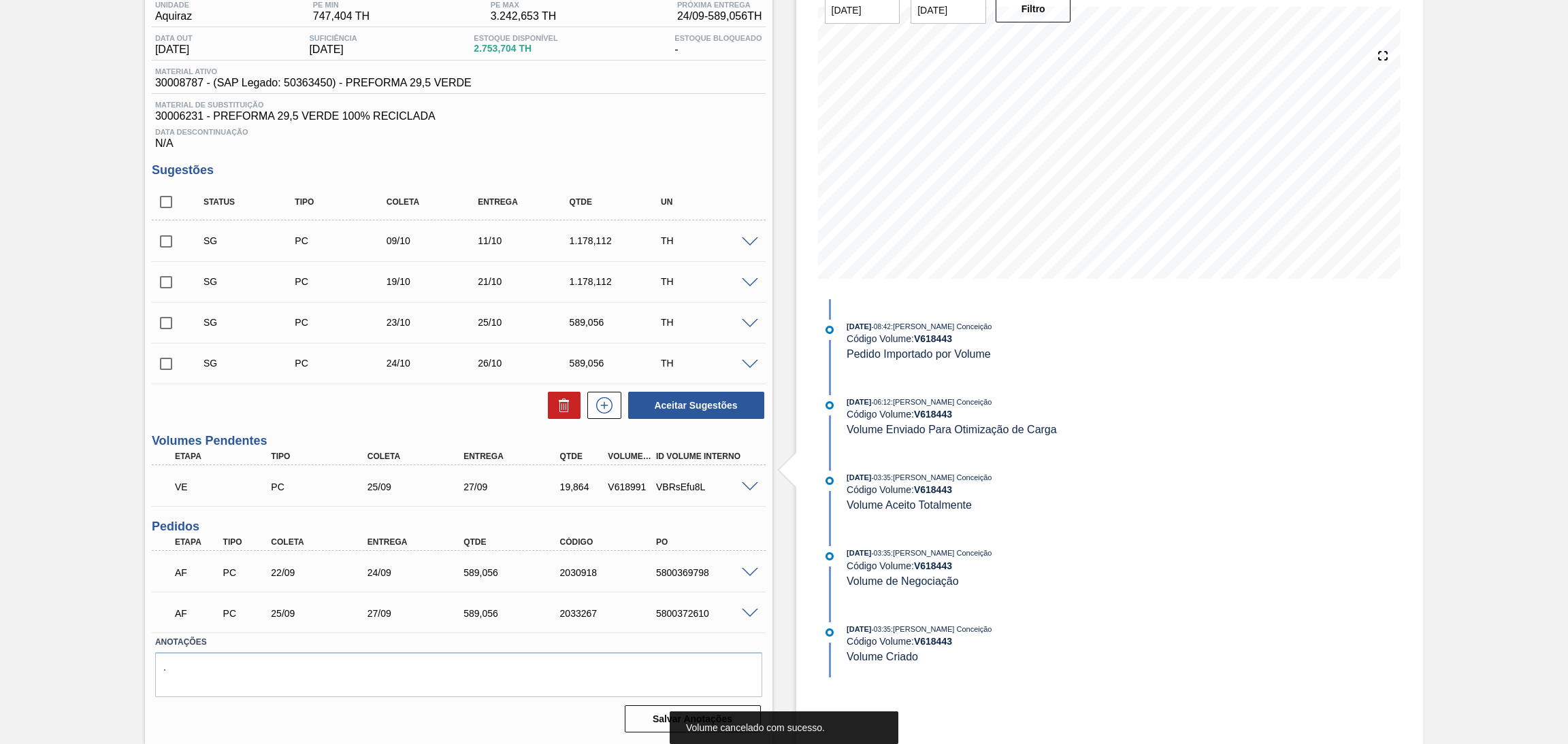
scroll to position [116, 0]
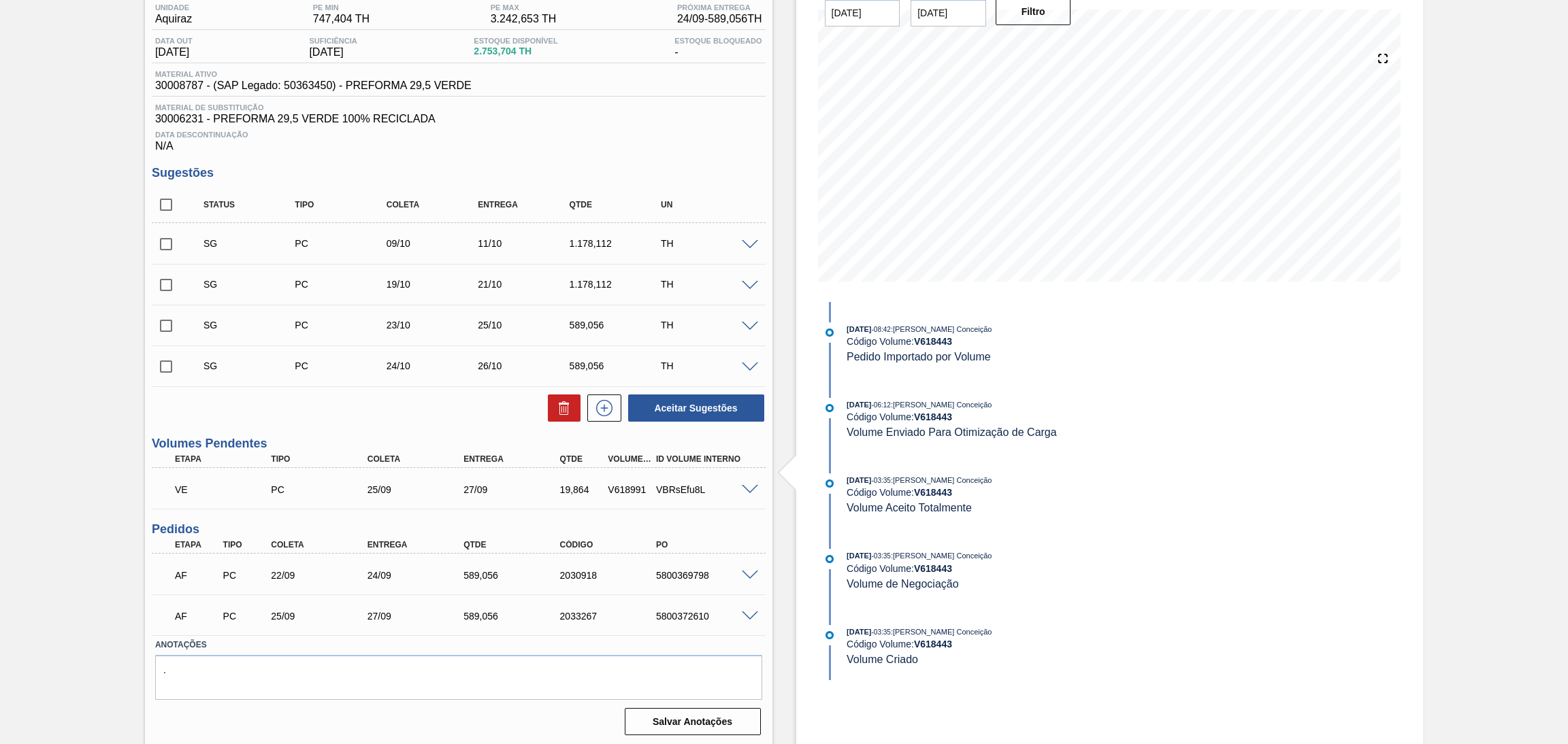
click at [746, 485] on span at bounding box center [750, 490] width 17 height 11
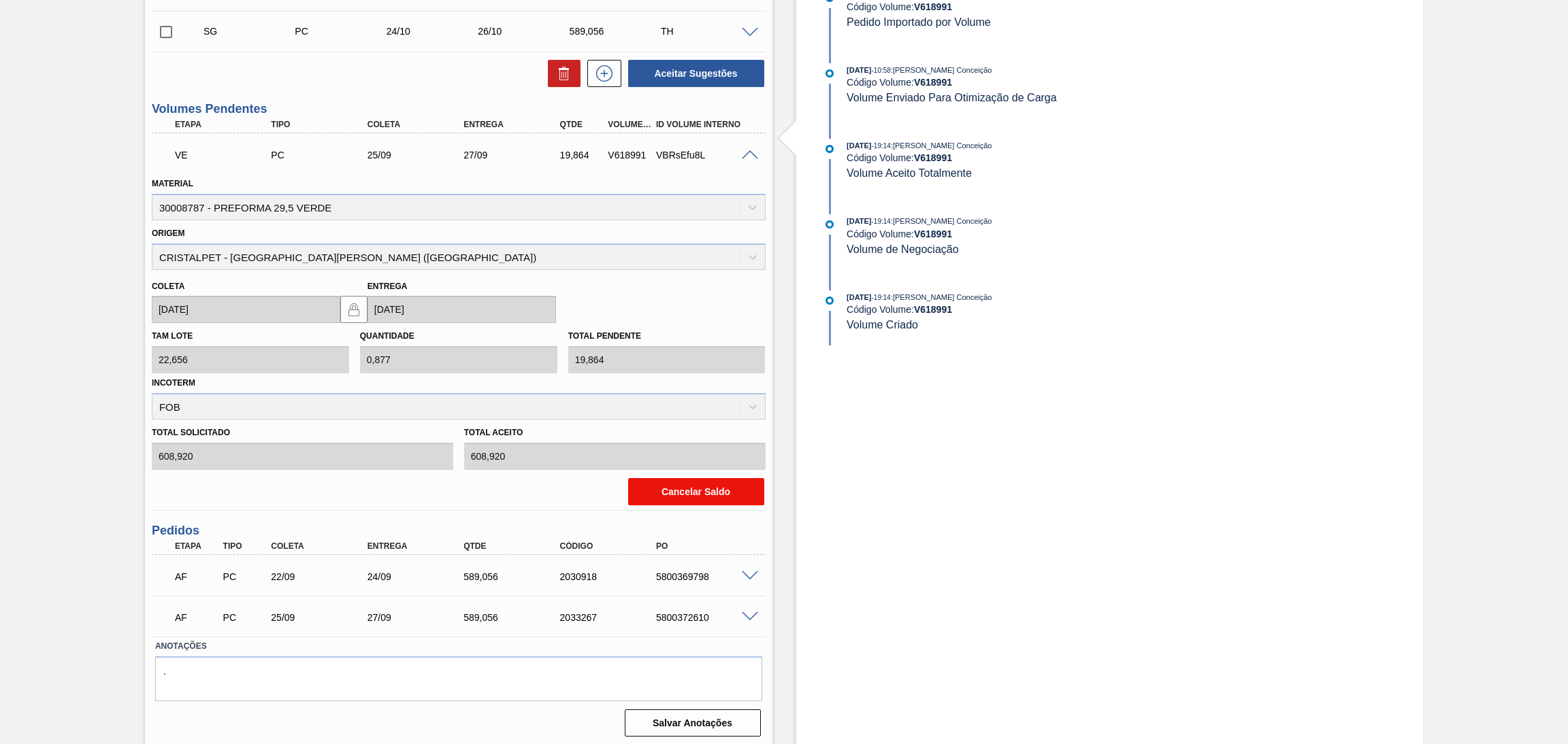
click at [700, 497] on button "Cancelar Saldo" at bounding box center [696, 491] width 136 height 27
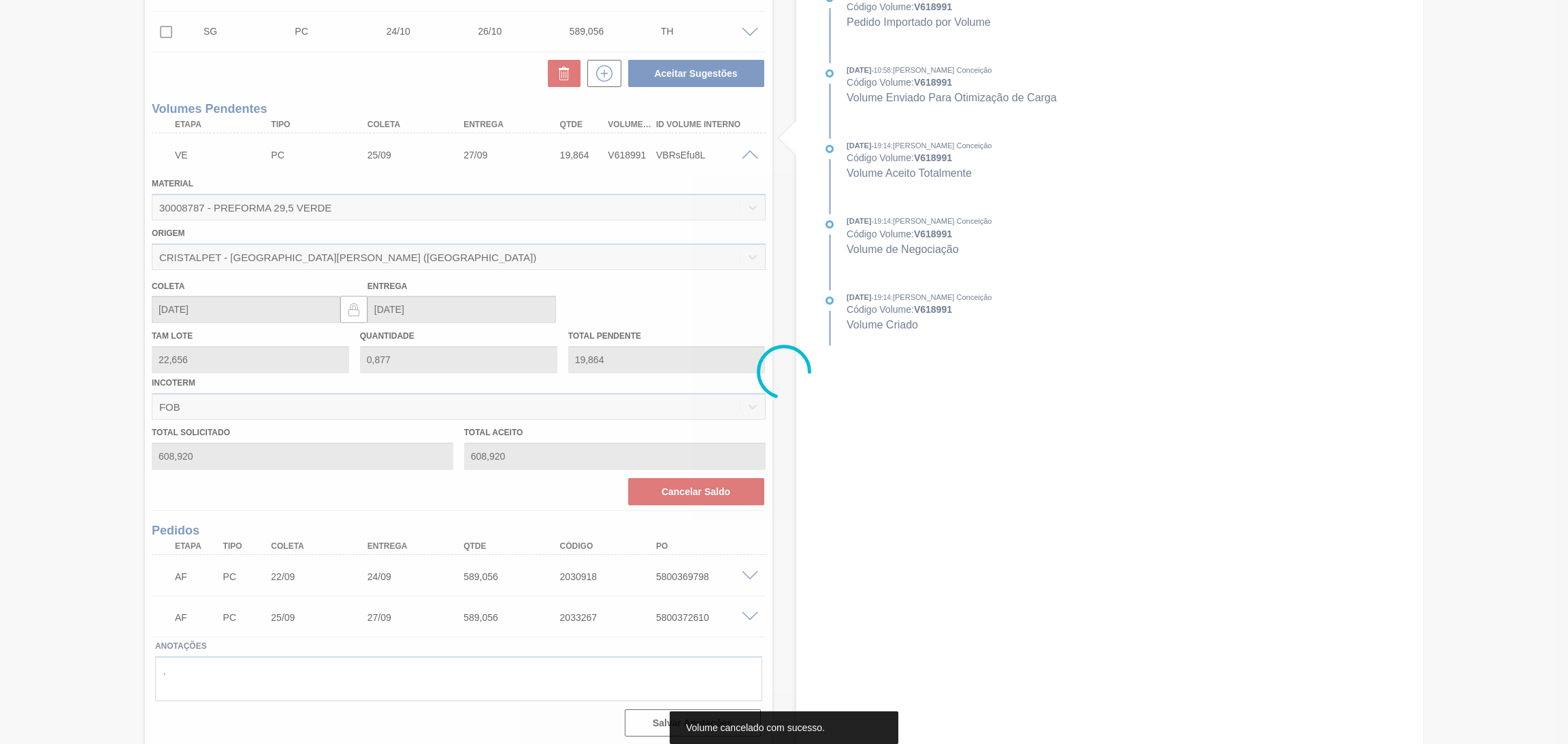
scroll to position [82, 0]
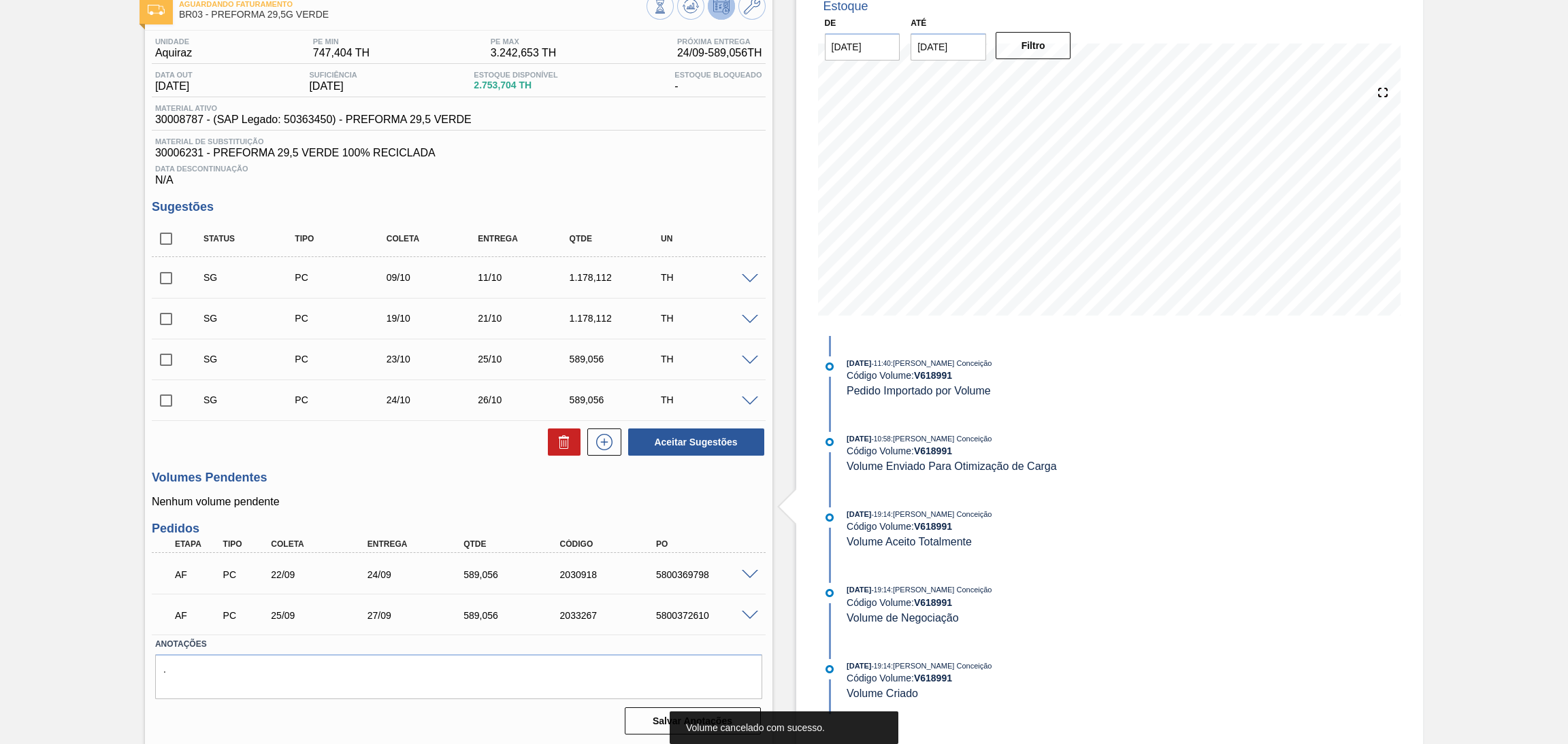
click at [495, 448] on div "Aceitar Sugestões" at bounding box center [458, 442] width 614 height 30
click at [172, 238] on input "checkbox" at bounding box center [166, 239] width 28 height 28
checkbox input "true"
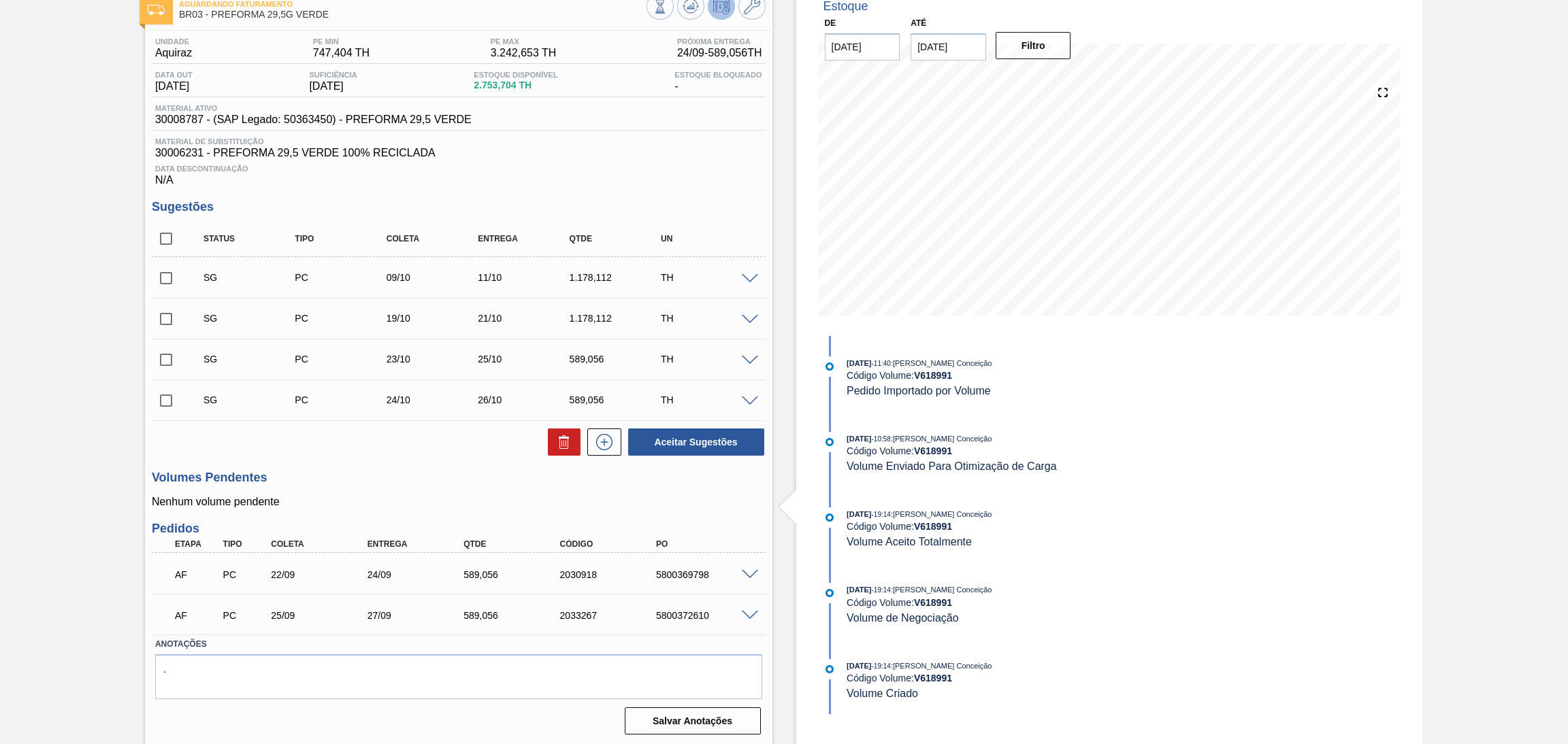
checkbox input "true"
click at [560, 442] on icon at bounding box center [564, 442] width 17 height 17
checkbox input "false"
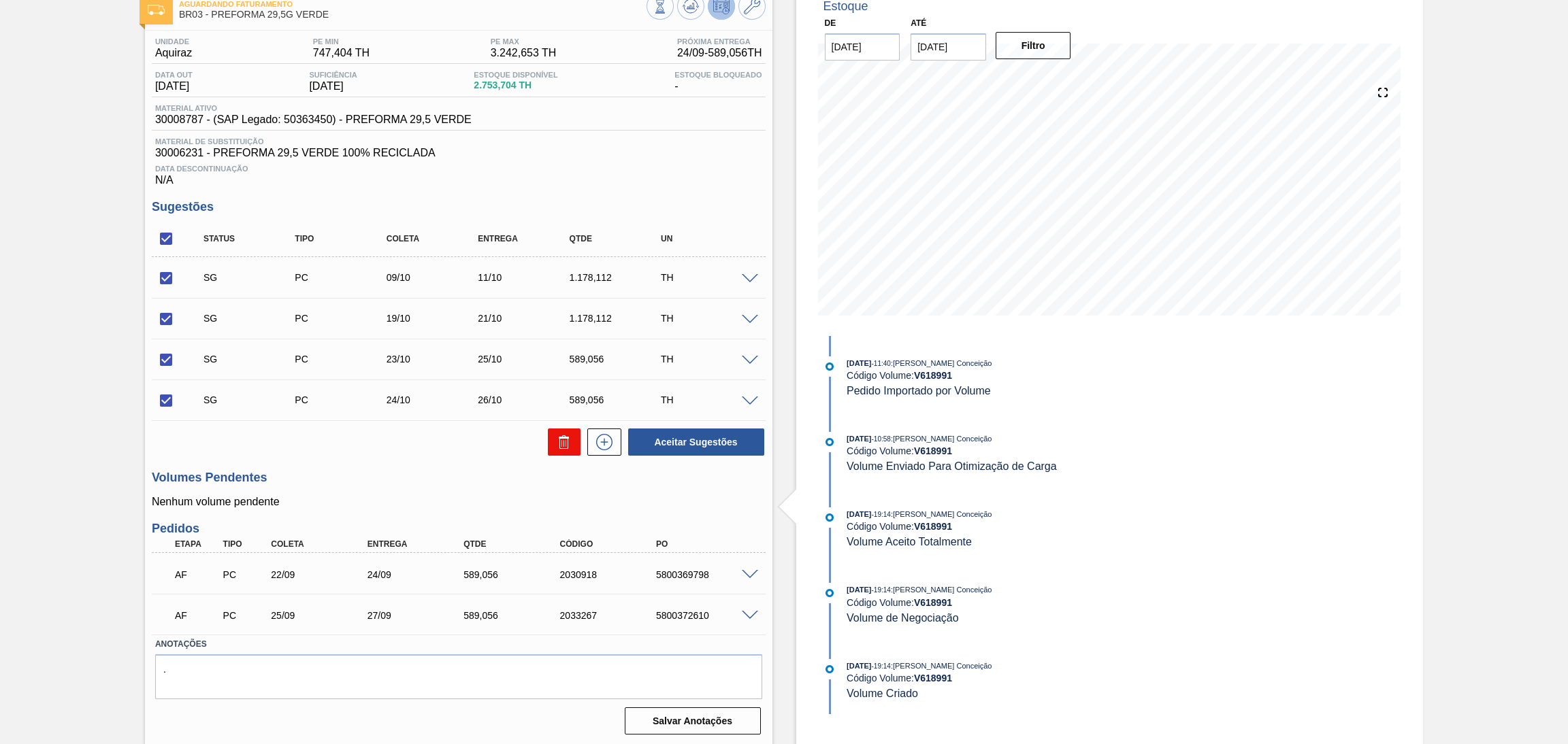
checkbox input "false"
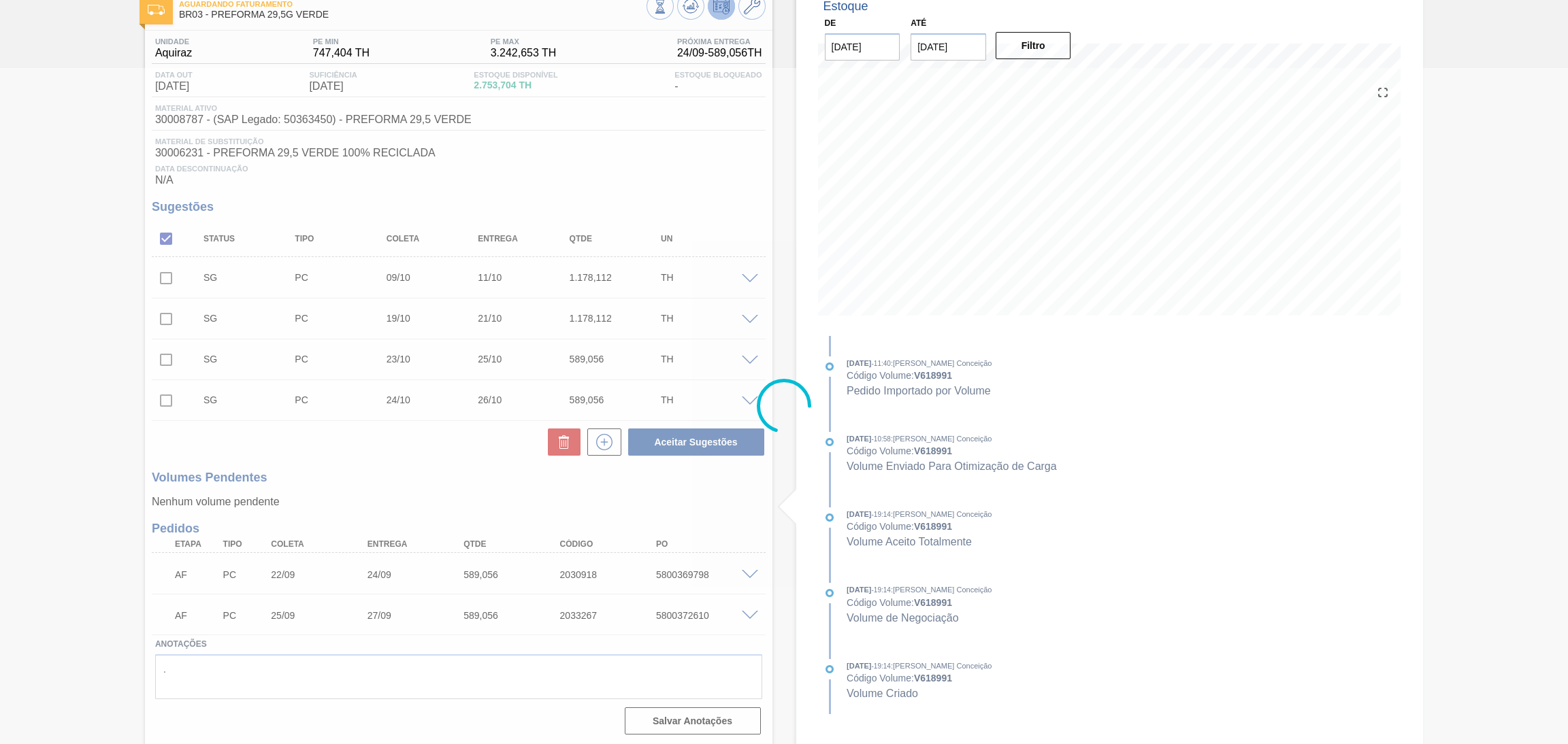
scroll to position [54, 0]
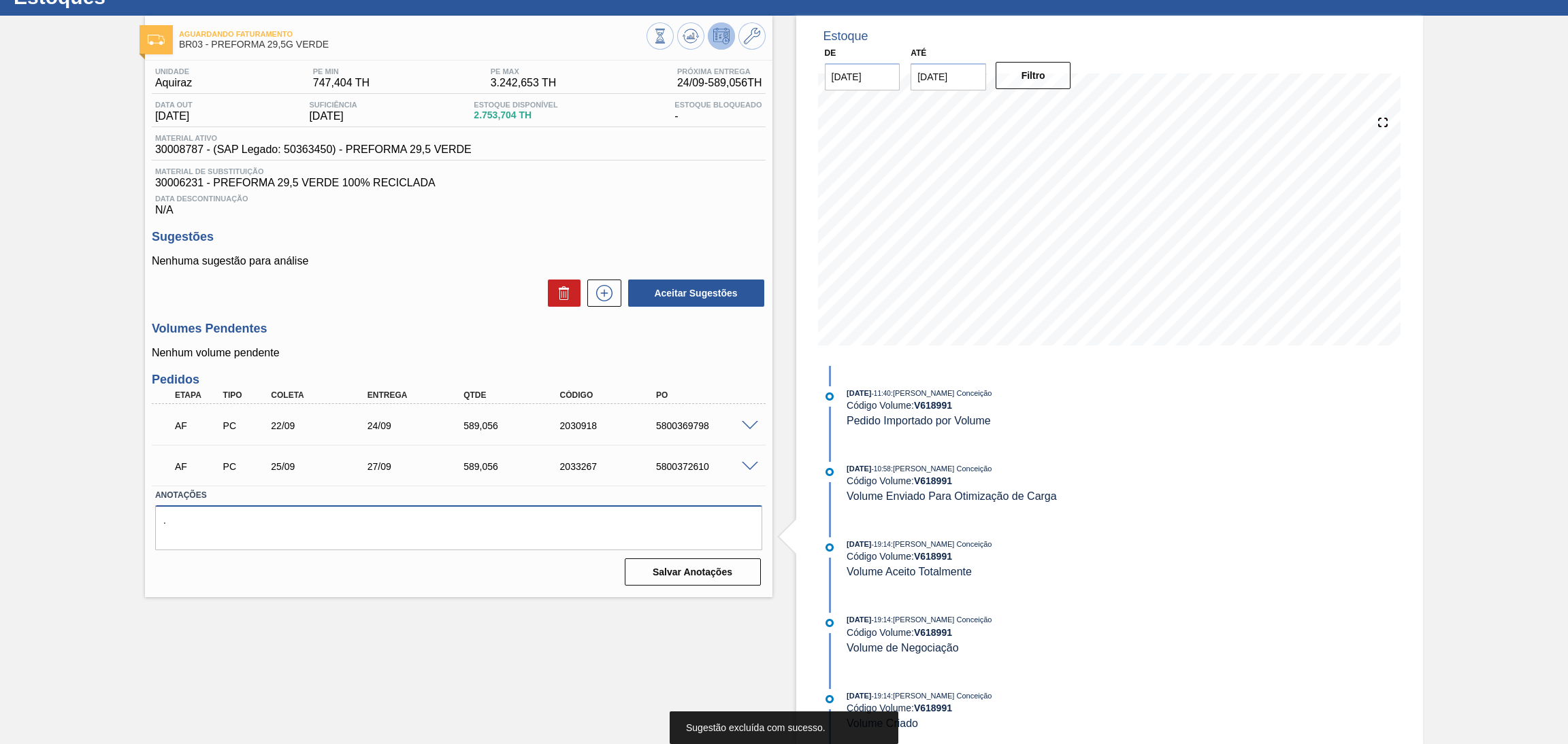
click at [420, 527] on textarea "." at bounding box center [458, 527] width 607 height 45
click at [447, 336] on div "Volumes Pendentes Nenhum volume pendente" at bounding box center [458, 340] width 614 height 37
click at [438, 324] on h3 "Volumes Pendentes" at bounding box center [458, 328] width 614 height 14
click at [424, 290] on div "Aceitar Sugestões" at bounding box center [458, 293] width 614 height 30
click at [698, 372] on h3 "Pedidos" at bounding box center [458, 379] width 614 height 14
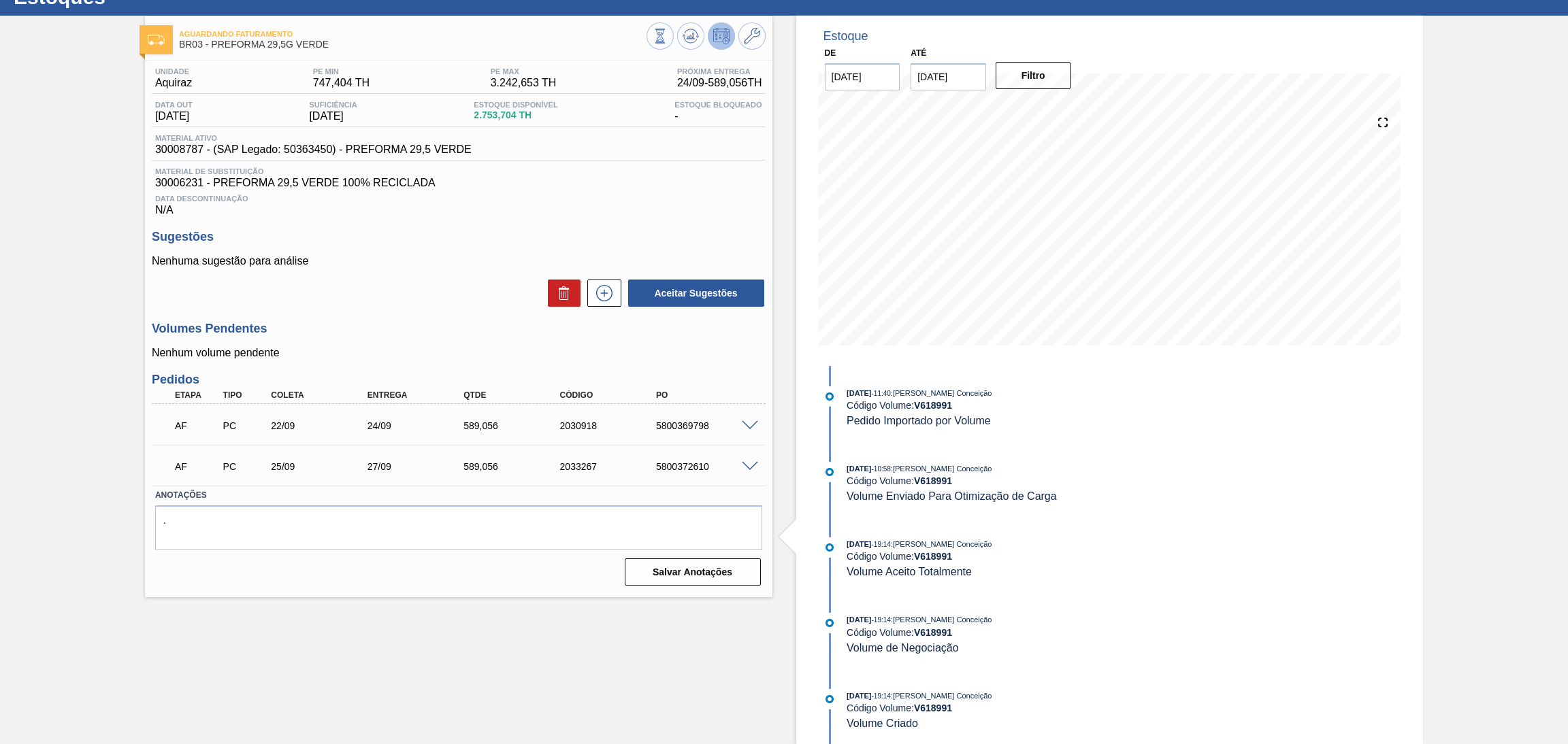
scroll to position [0, 0]
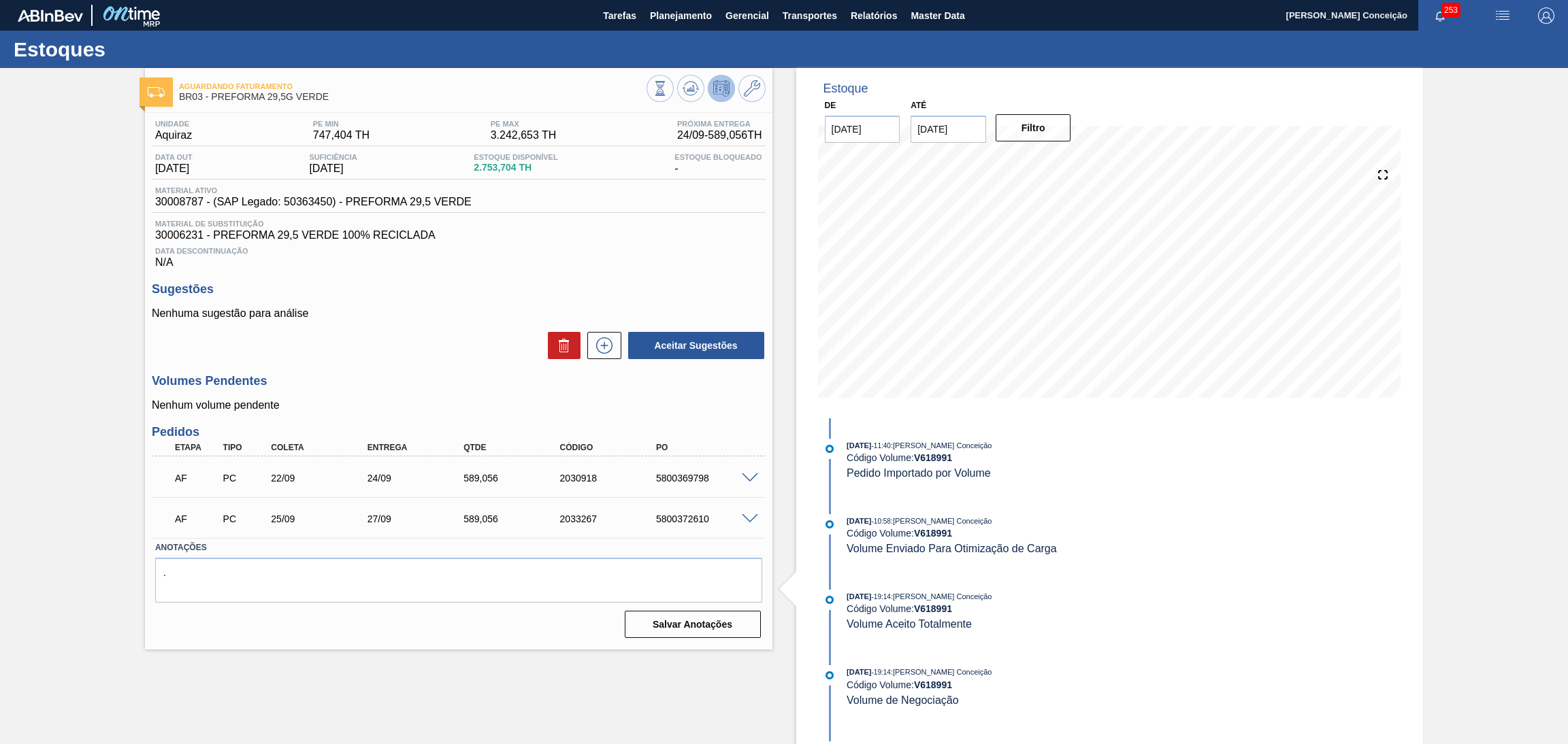
click at [557, 253] on span "Data Descontinuação" at bounding box center [458, 250] width 607 height 8
click at [403, 357] on div "Aceitar Sugestões" at bounding box center [458, 345] width 614 height 30
click at [191, 195] on span "30008787 - (SAP Legado: 50363450) - PREFORMA 29,5 VERDE" at bounding box center [313, 202] width 316 height 12
copy span "30008787"
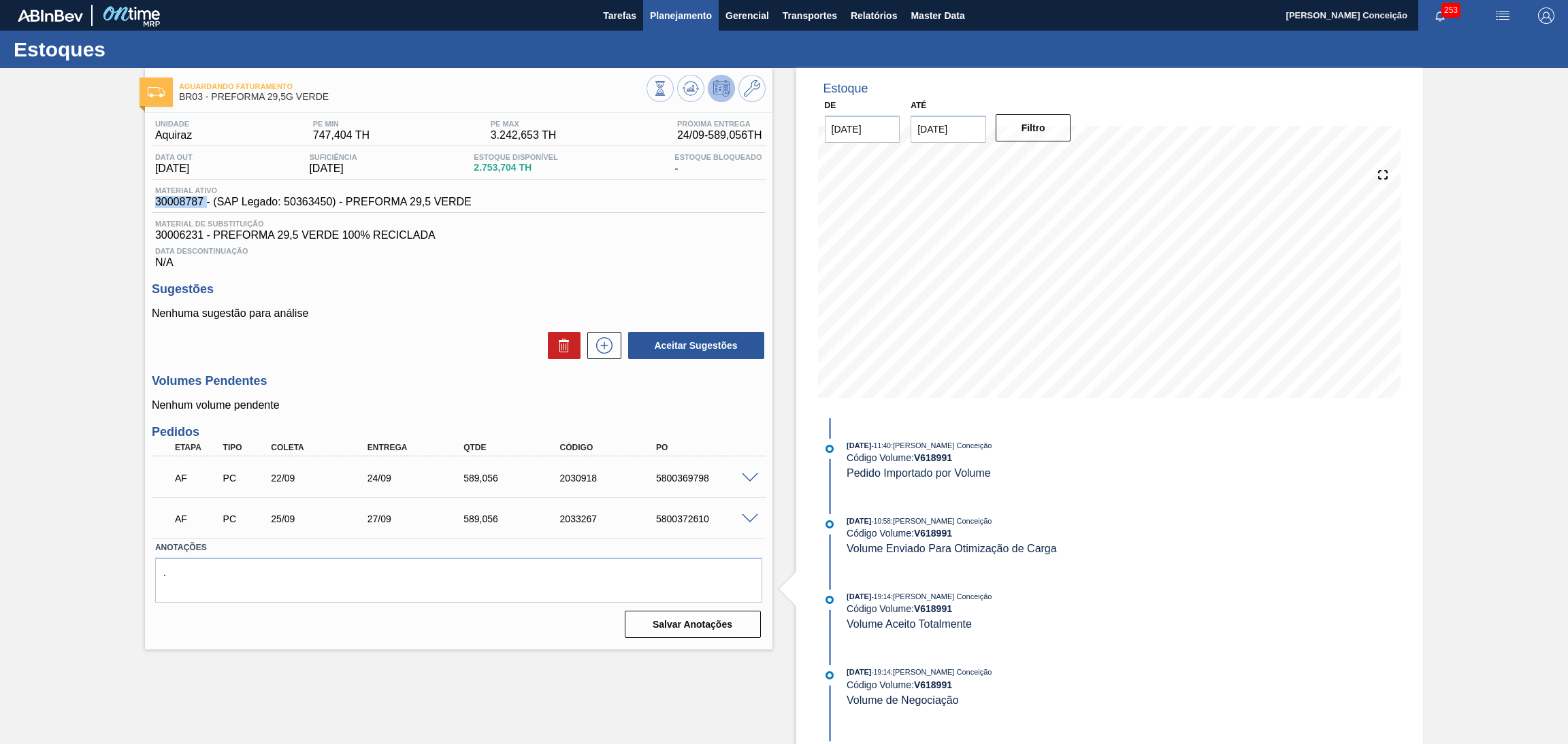
click at [695, 26] on button "Planejamento" at bounding box center [681, 15] width 76 height 31
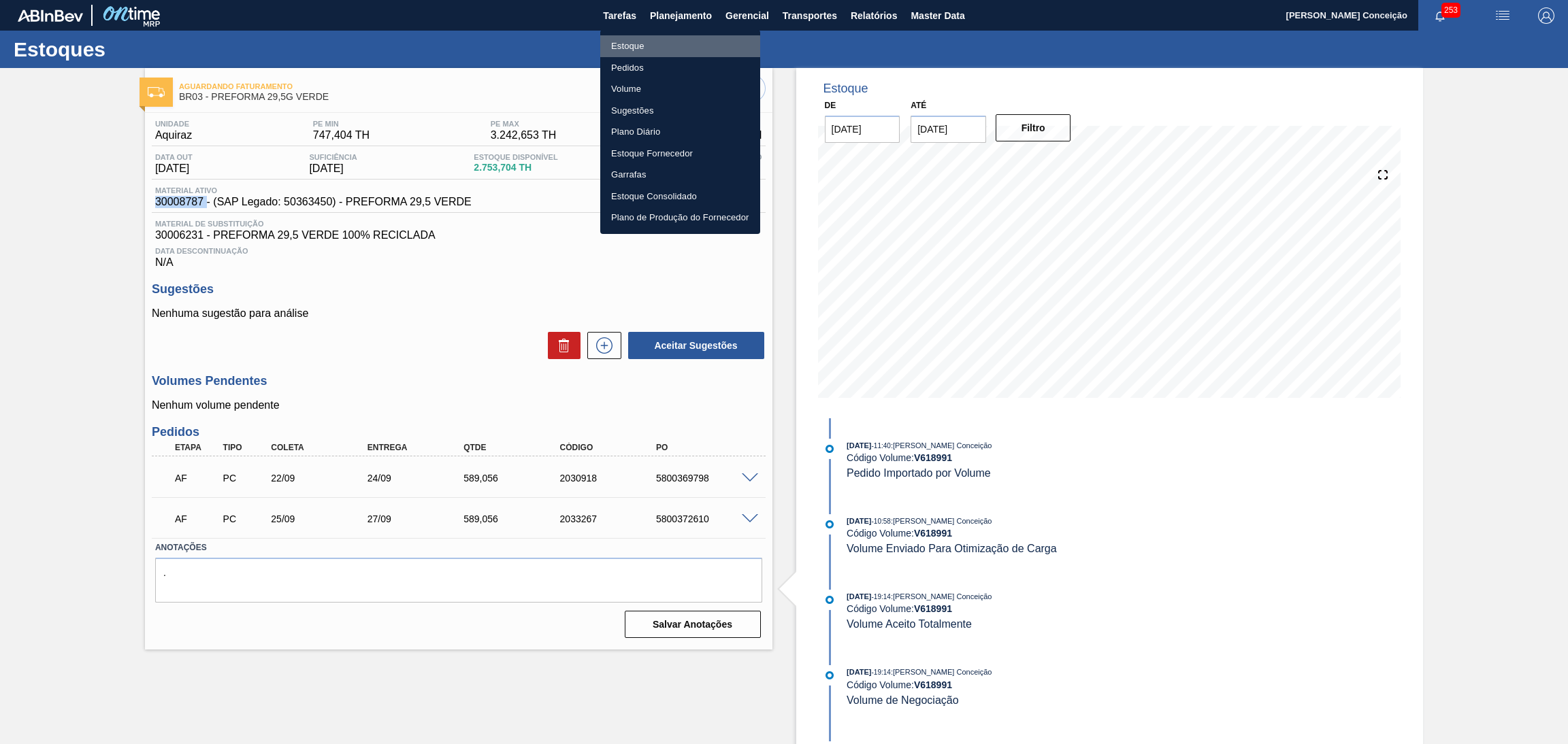
click at [644, 49] on li "Estoque" at bounding box center [680, 46] width 160 height 22
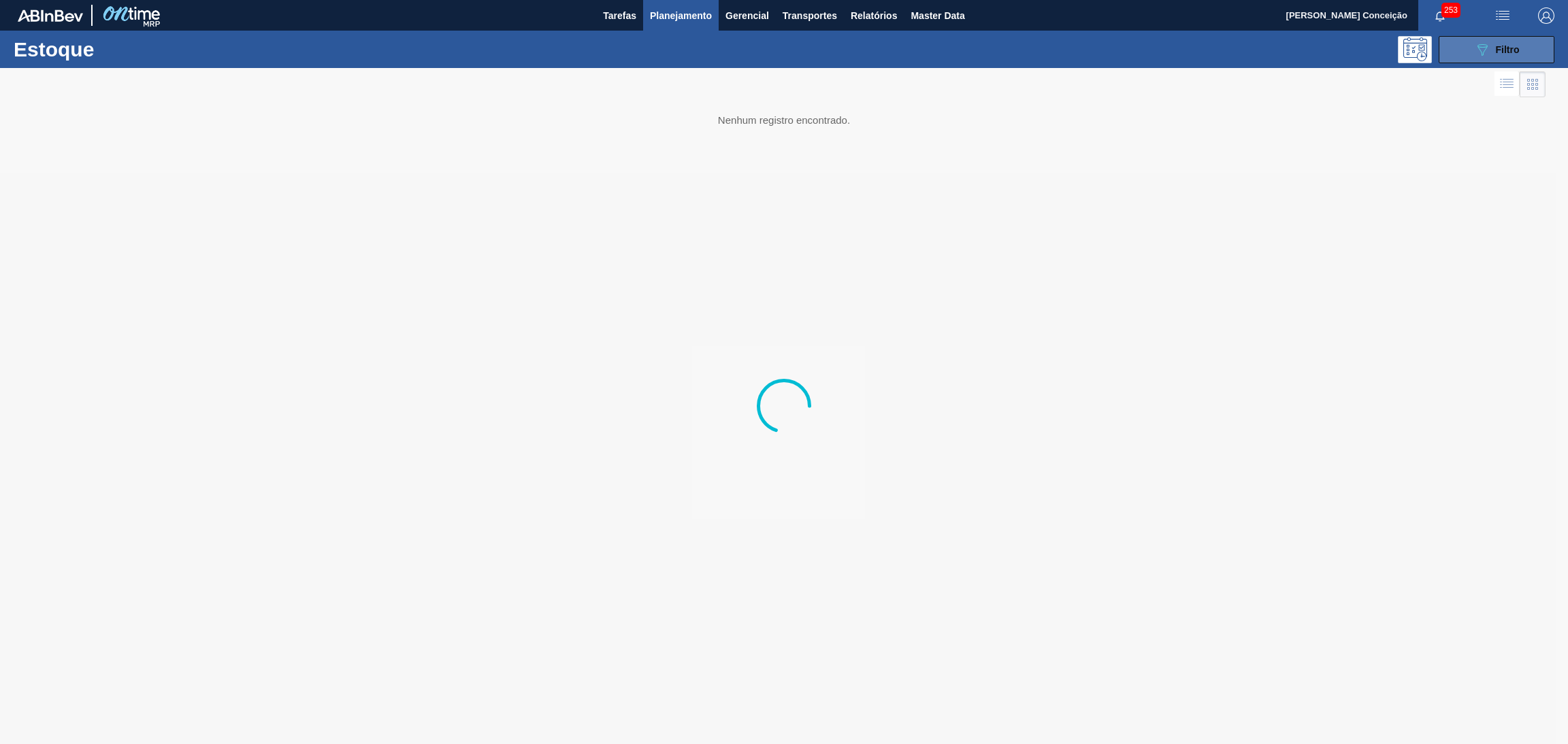
click at [1510, 47] on span "Filtro" at bounding box center [1507, 49] width 24 height 11
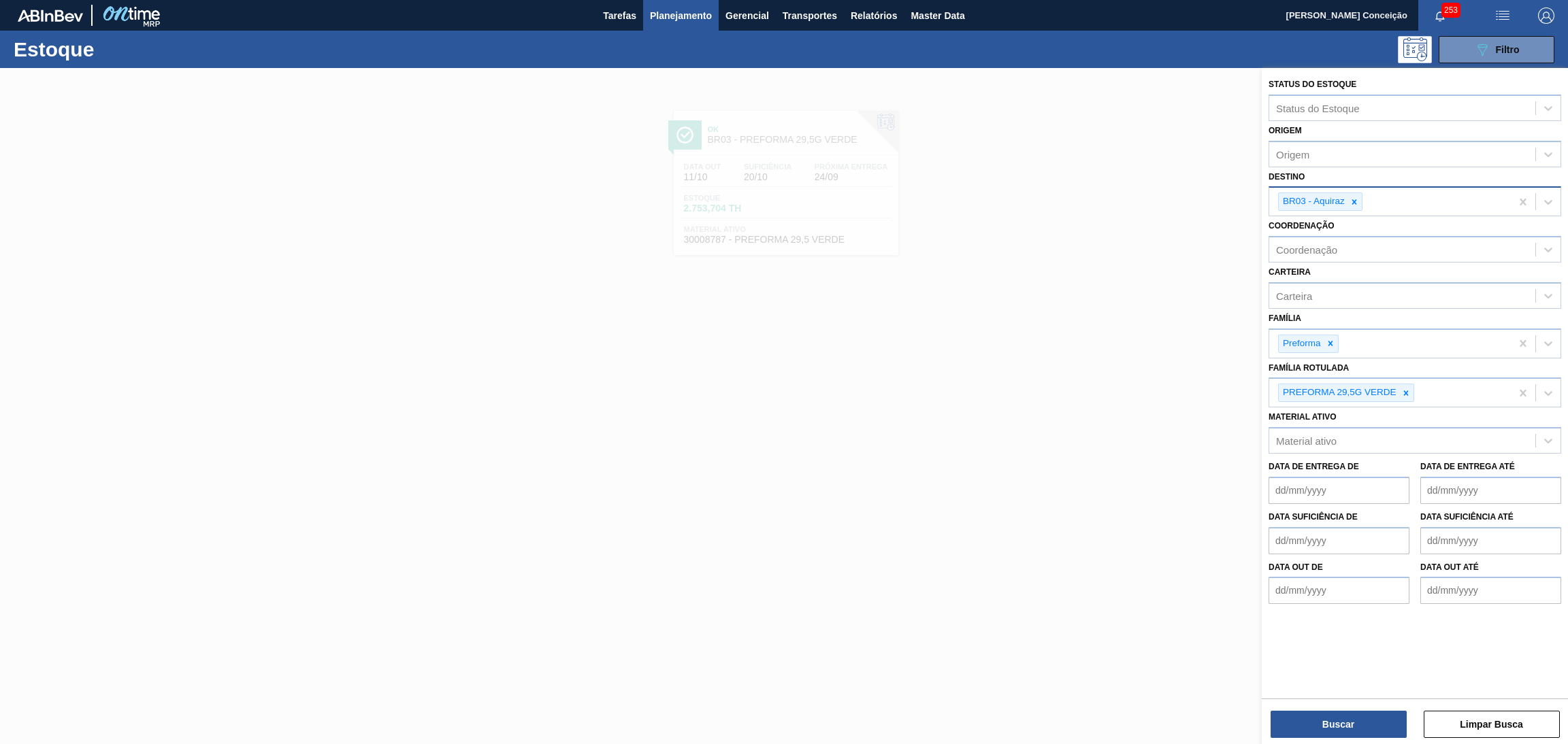
click at [1349, 202] on div at bounding box center [1354, 201] width 15 height 17
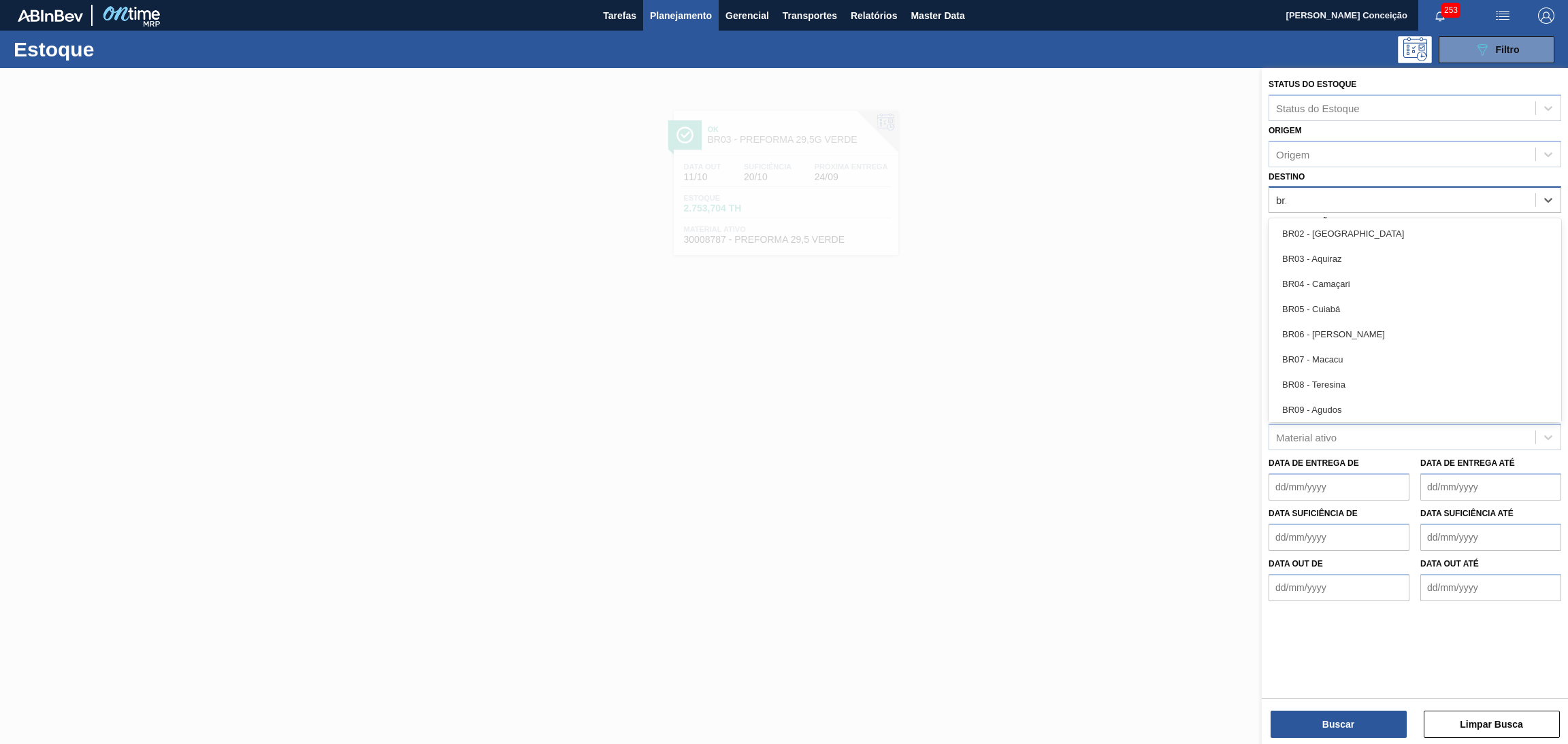
type input "br12"
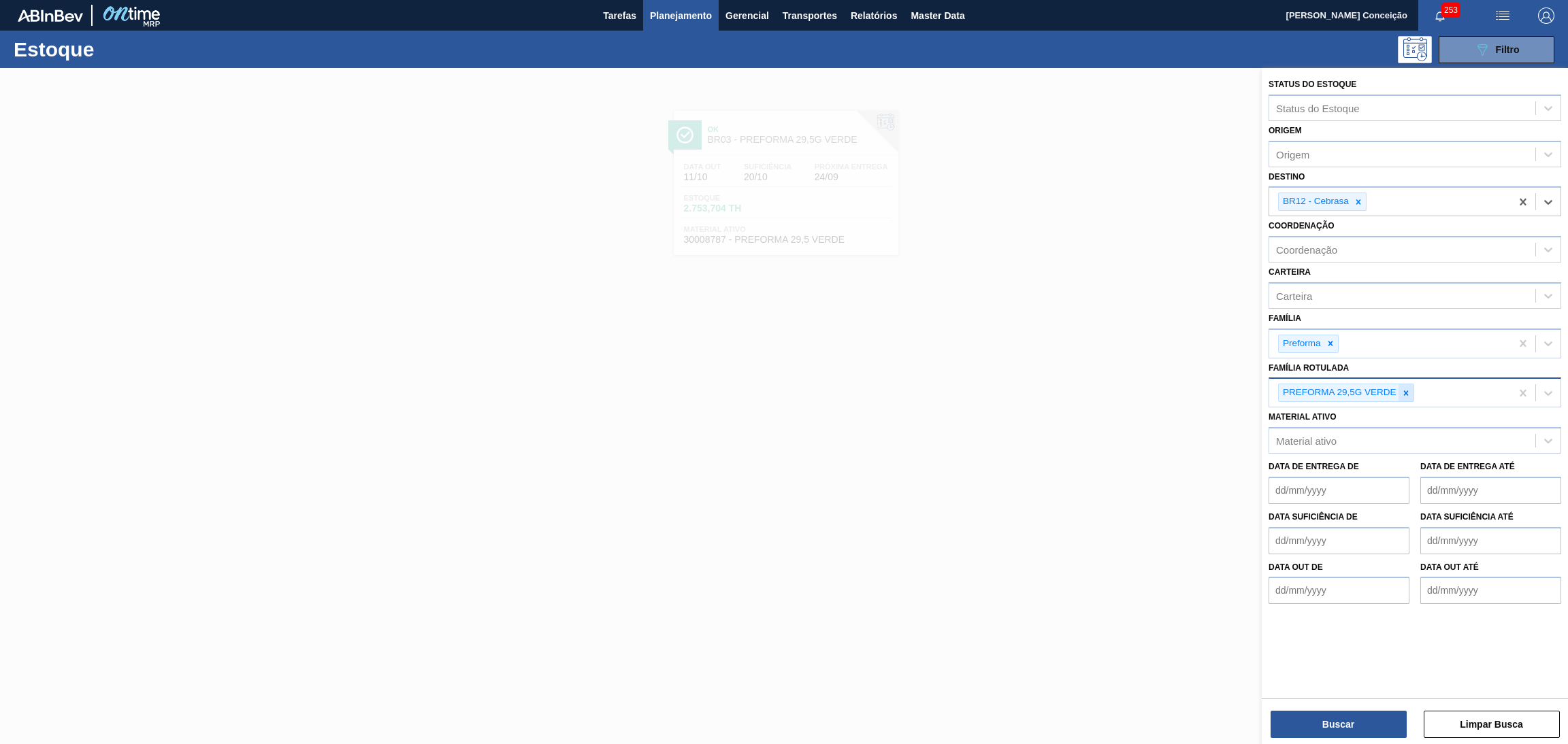
click at [1410, 393] on icon at bounding box center [1406, 393] width 10 height 10
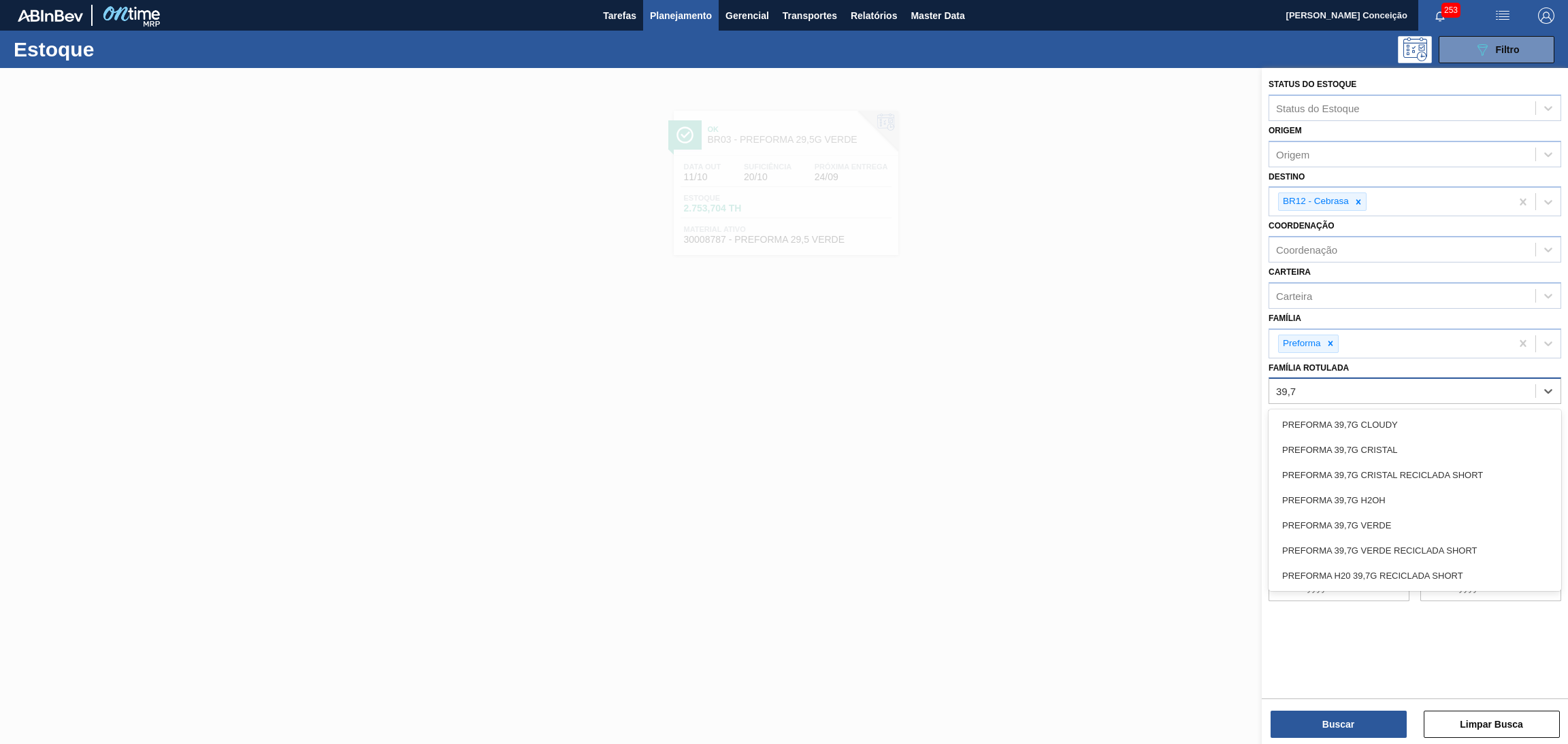
type Rotulada "39,7g"
click at [1377, 441] on div "PREFORMA 39,7G CRISTAL" at bounding box center [1415, 450] width 292 height 26
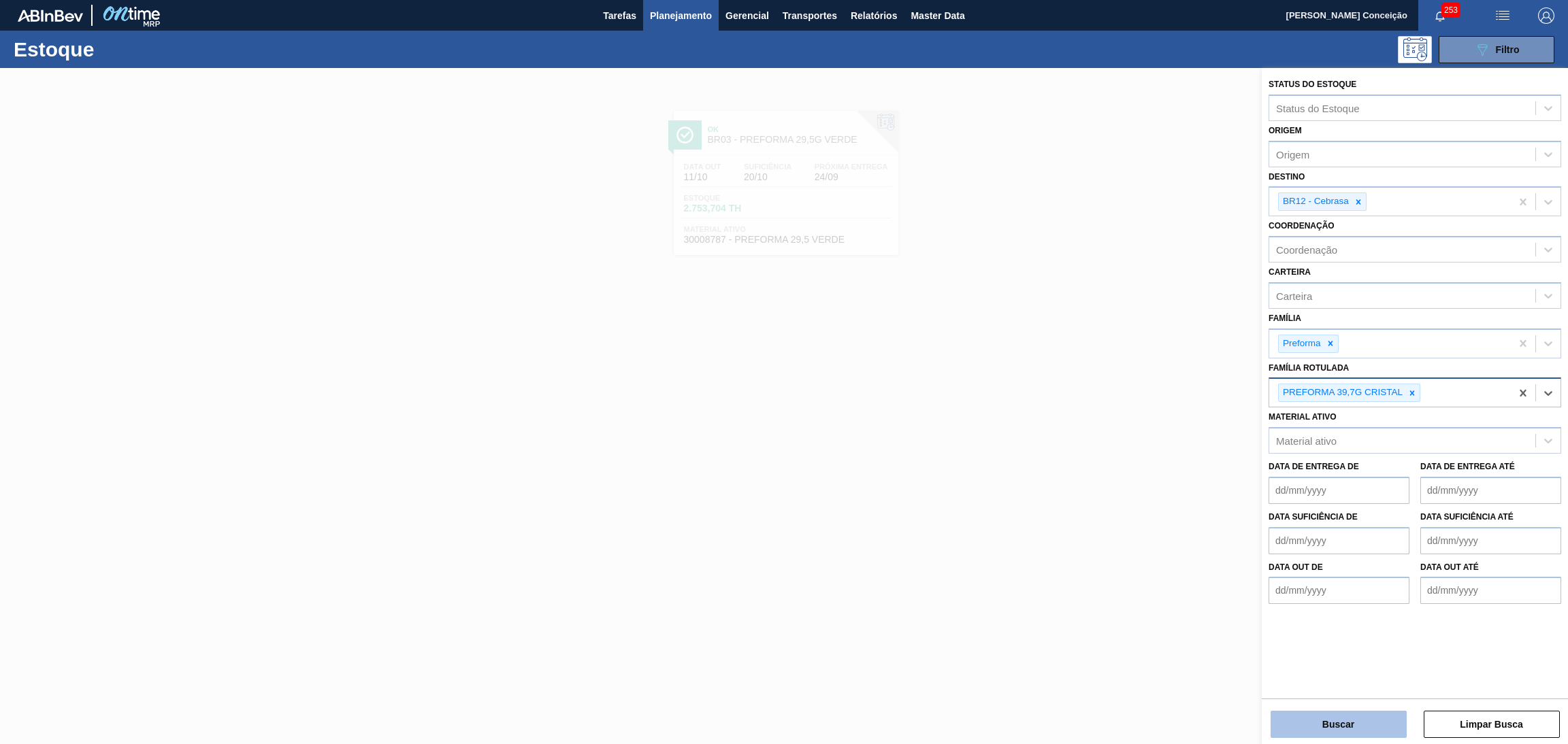
click at [1342, 718] on button "Buscar" at bounding box center [1338, 724] width 136 height 27
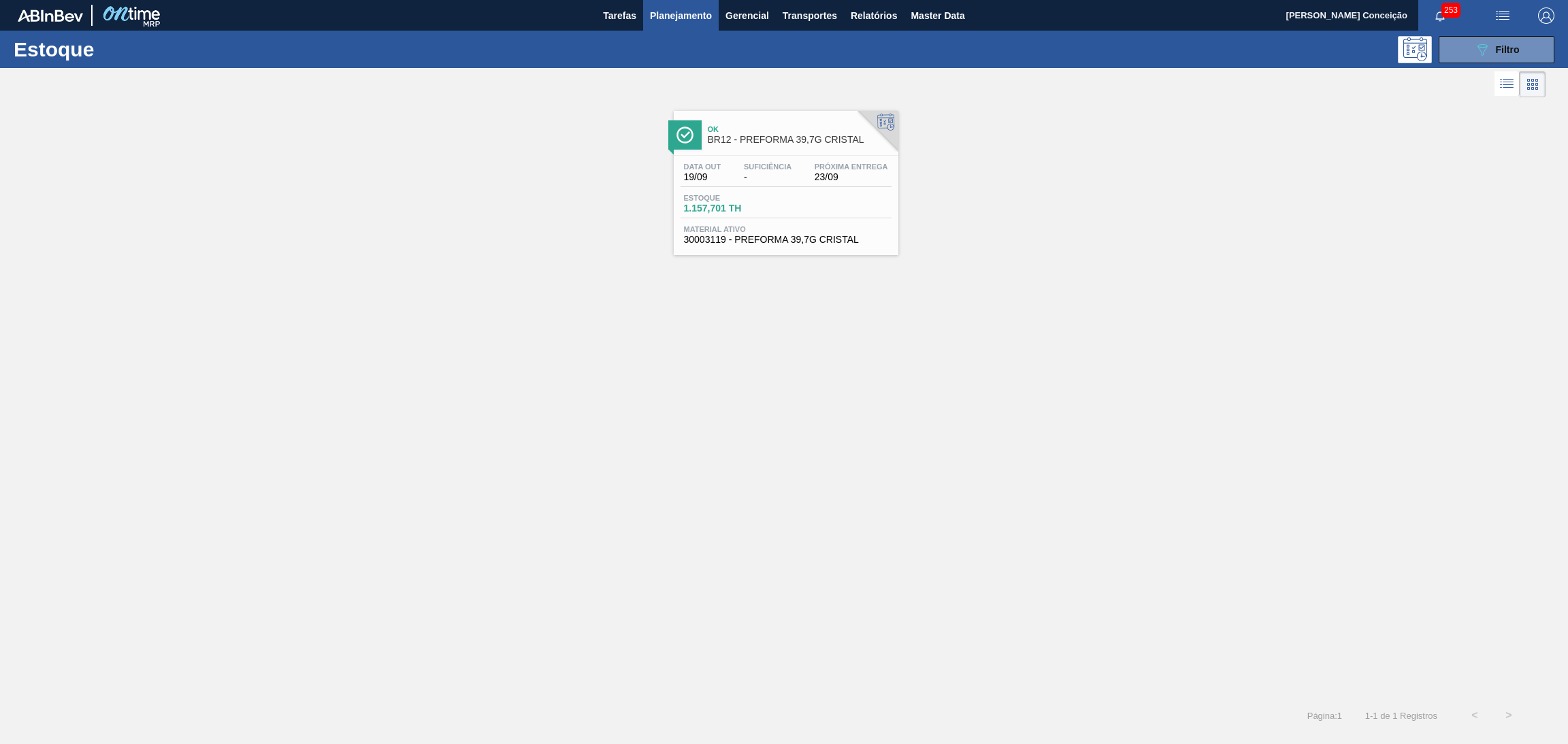
click at [785, 178] on span "-" at bounding box center [767, 177] width 48 height 11
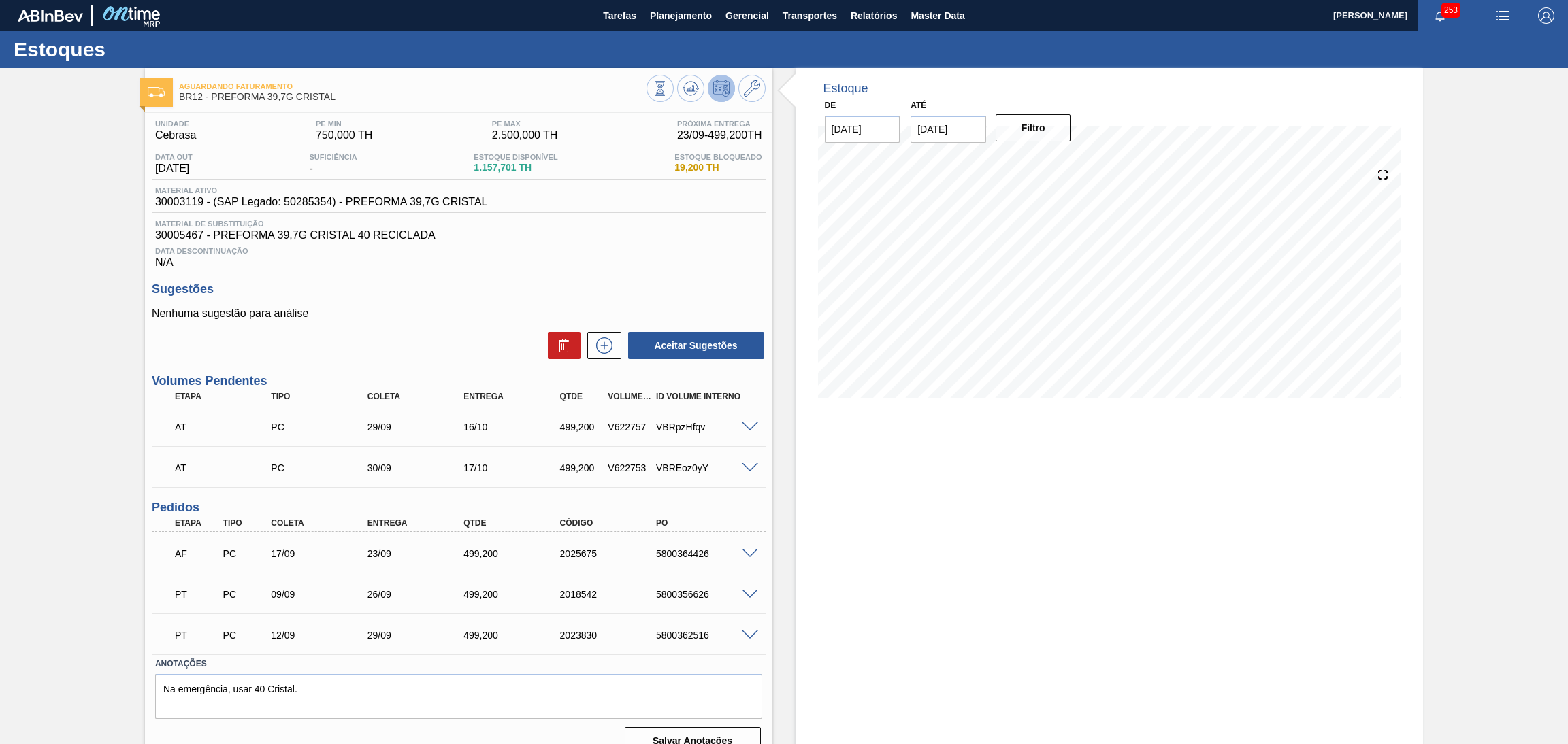
click at [867, 417] on div "Estoque De [DATE] Até [DATE] Filtro" at bounding box center [1110, 416] width 627 height 698
click at [620, 250] on span "Data Descontinuação" at bounding box center [458, 250] width 607 height 8
click at [802, 556] on div "Estoque De [DATE] Até [DATE] Filtro 22/09 Projeção de Estoque 128.899 [DOMAIN_N…" at bounding box center [1110, 416] width 627 height 698
click at [1190, 89] on div at bounding box center [1209, 89] width 396 height 14
click at [185, 206] on span "30003119 - (SAP Legado: 50285354) - PREFORMA 39,7G CRISTAL" at bounding box center [322, 202] width 333 height 12
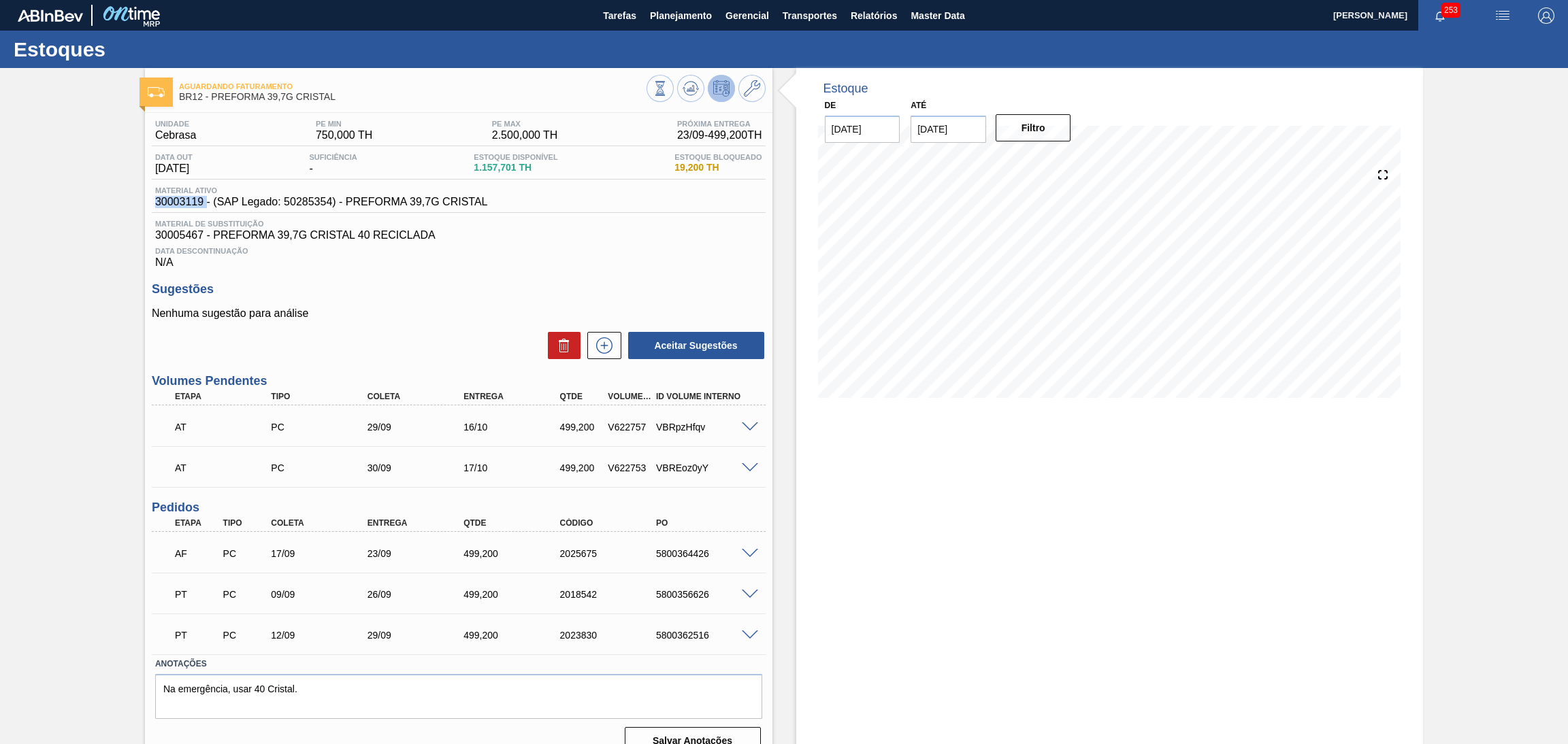
click at [185, 206] on span "30003119 - (SAP Legado: 50285354) - PREFORMA 39,7G CRISTAL" at bounding box center [322, 202] width 333 height 12
copy span "30003119"
click at [608, 232] on span "30005467 - PREFORMA 39,7G CRISTAL 40 RECICLADA" at bounding box center [458, 235] width 607 height 12
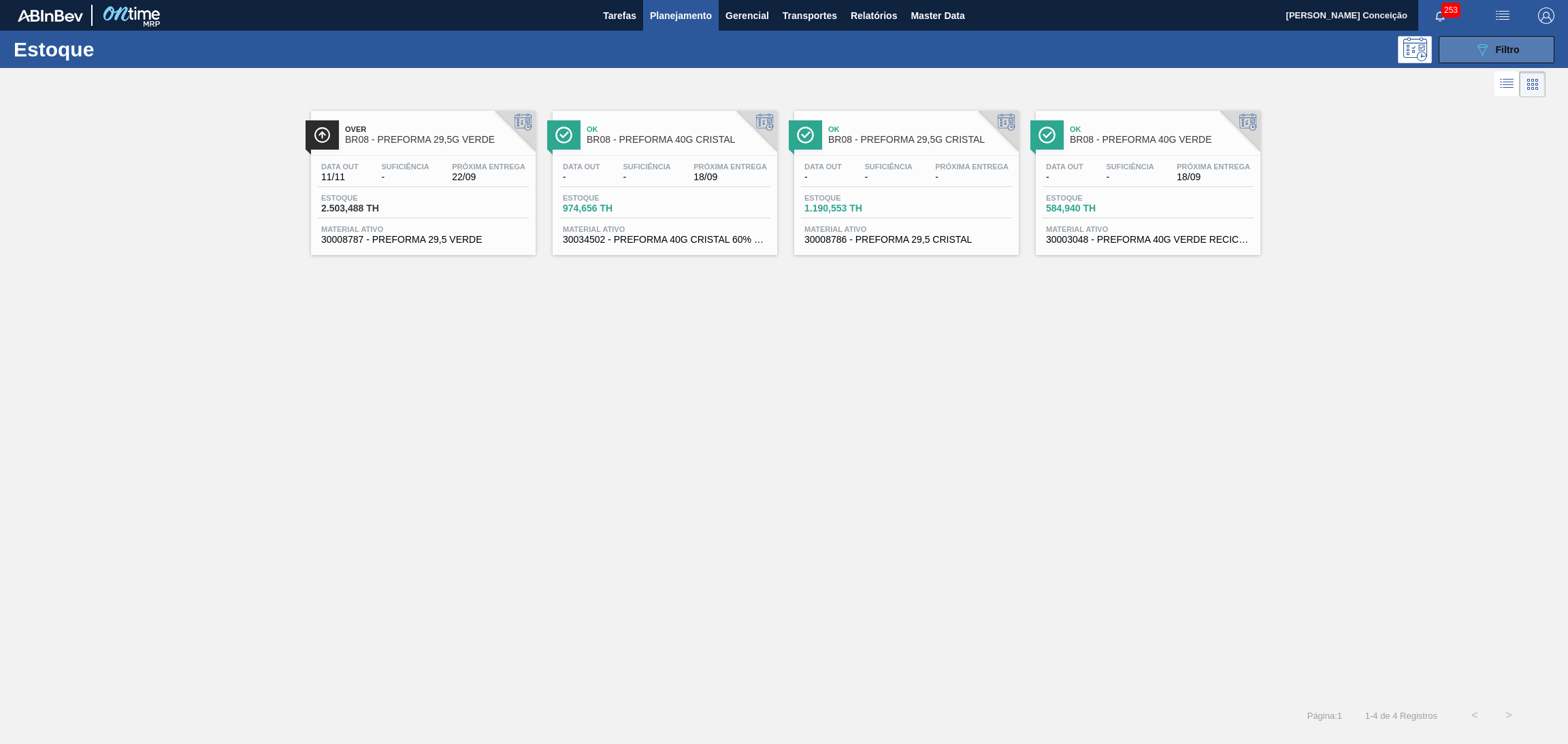
click at [1496, 47] on span "Filtro" at bounding box center [1507, 49] width 24 height 11
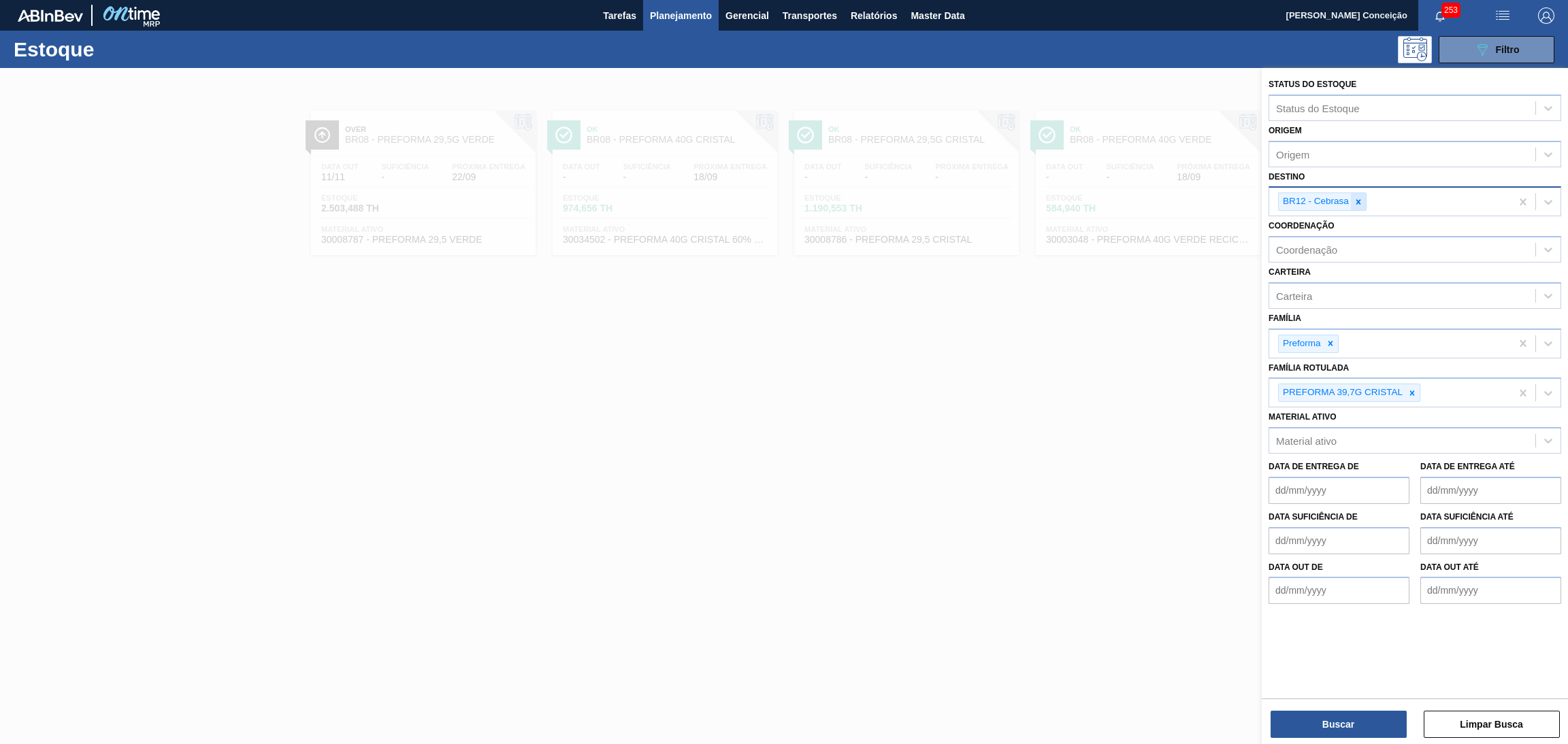
click at [1354, 197] on icon at bounding box center [1357, 202] width 10 height 10
type input "br05"
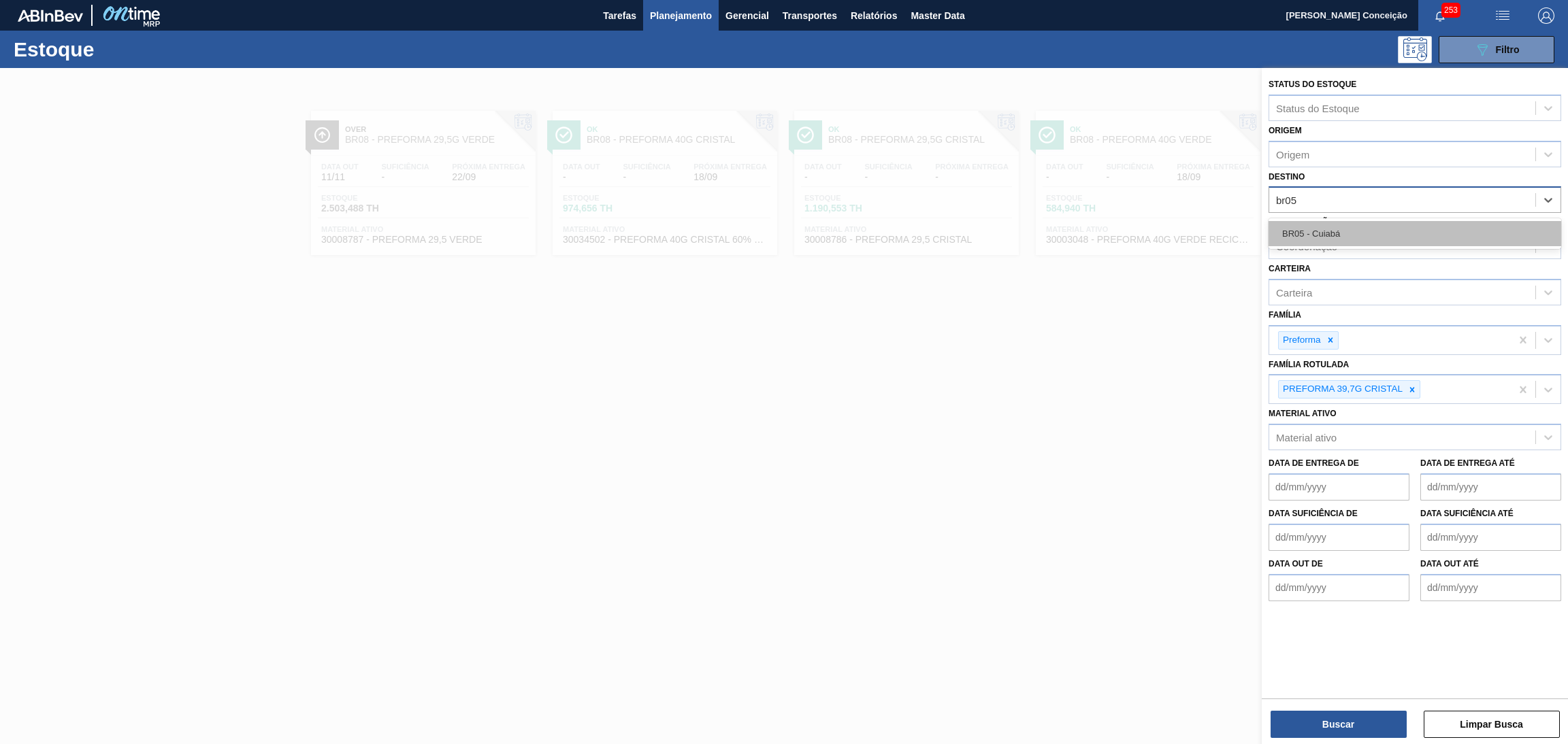
click at [1352, 226] on div "BR05 - Cuiabá" at bounding box center [1415, 233] width 292 height 26
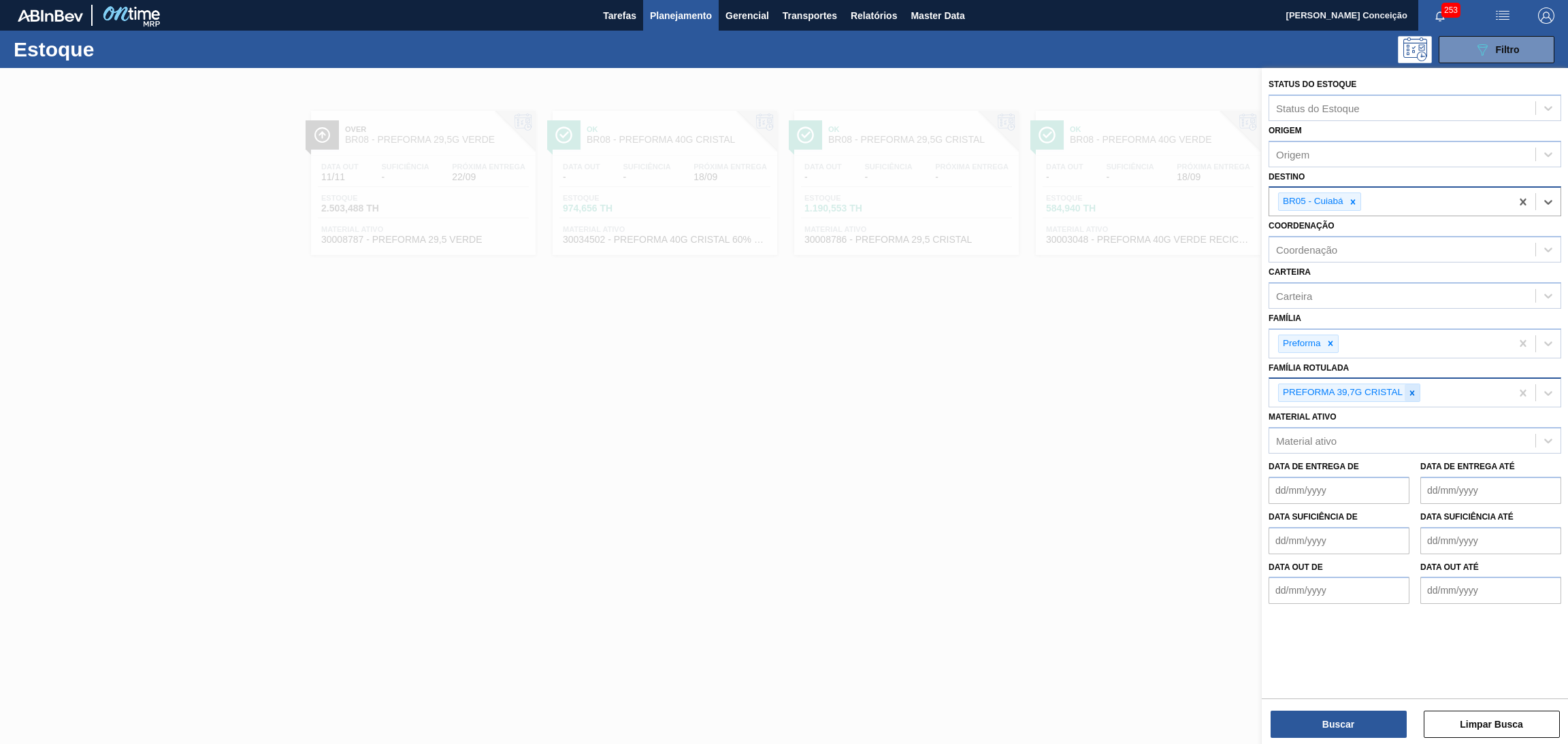
click at [1416, 395] on icon at bounding box center [1411, 393] width 10 height 10
click at [1340, 725] on button "Buscar" at bounding box center [1338, 724] width 136 height 27
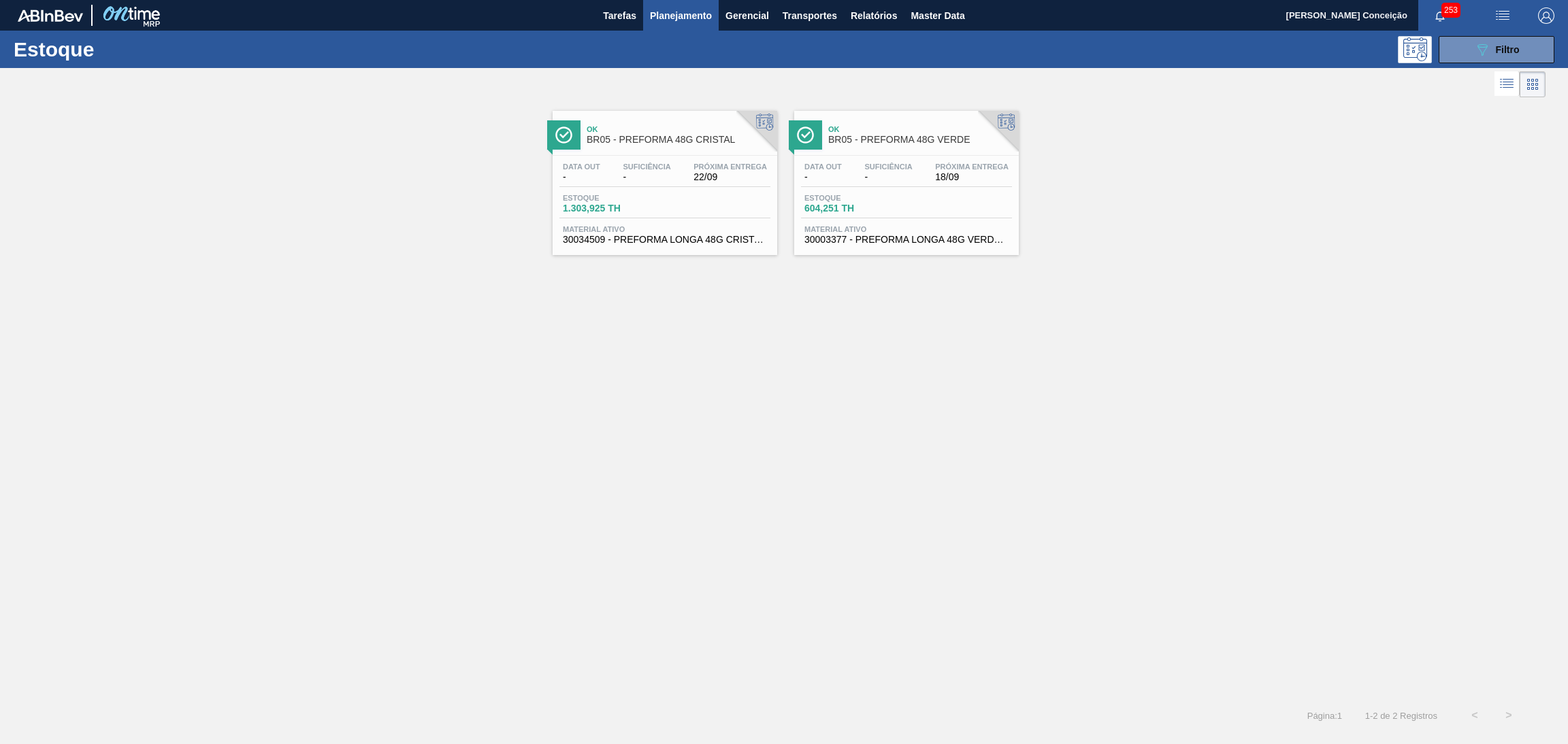
click at [997, 160] on div "Data out - Suficiência - Próxima Entrega 18/09 Estoque 604,251 TH Material ativ…" at bounding box center [906, 202] width 225 height 92
click at [709, 185] on div "Data out - Suficiência - Próxima Entrega 22/09" at bounding box center [664, 175] width 211 height 25
click at [1503, 44] on span "Filtro" at bounding box center [1507, 49] width 24 height 11
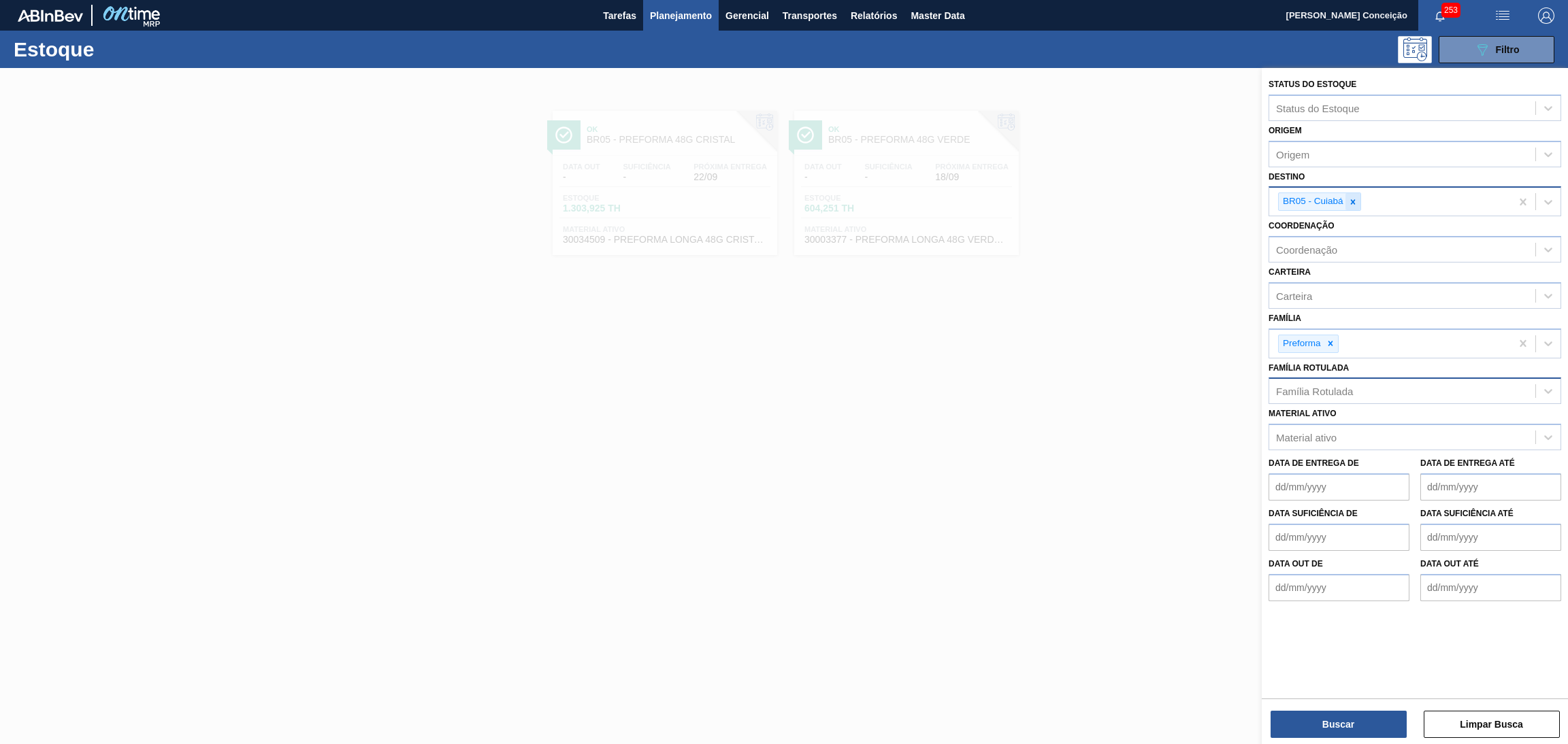
click at [1353, 202] on icon at bounding box center [1352, 201] width 4 height 4
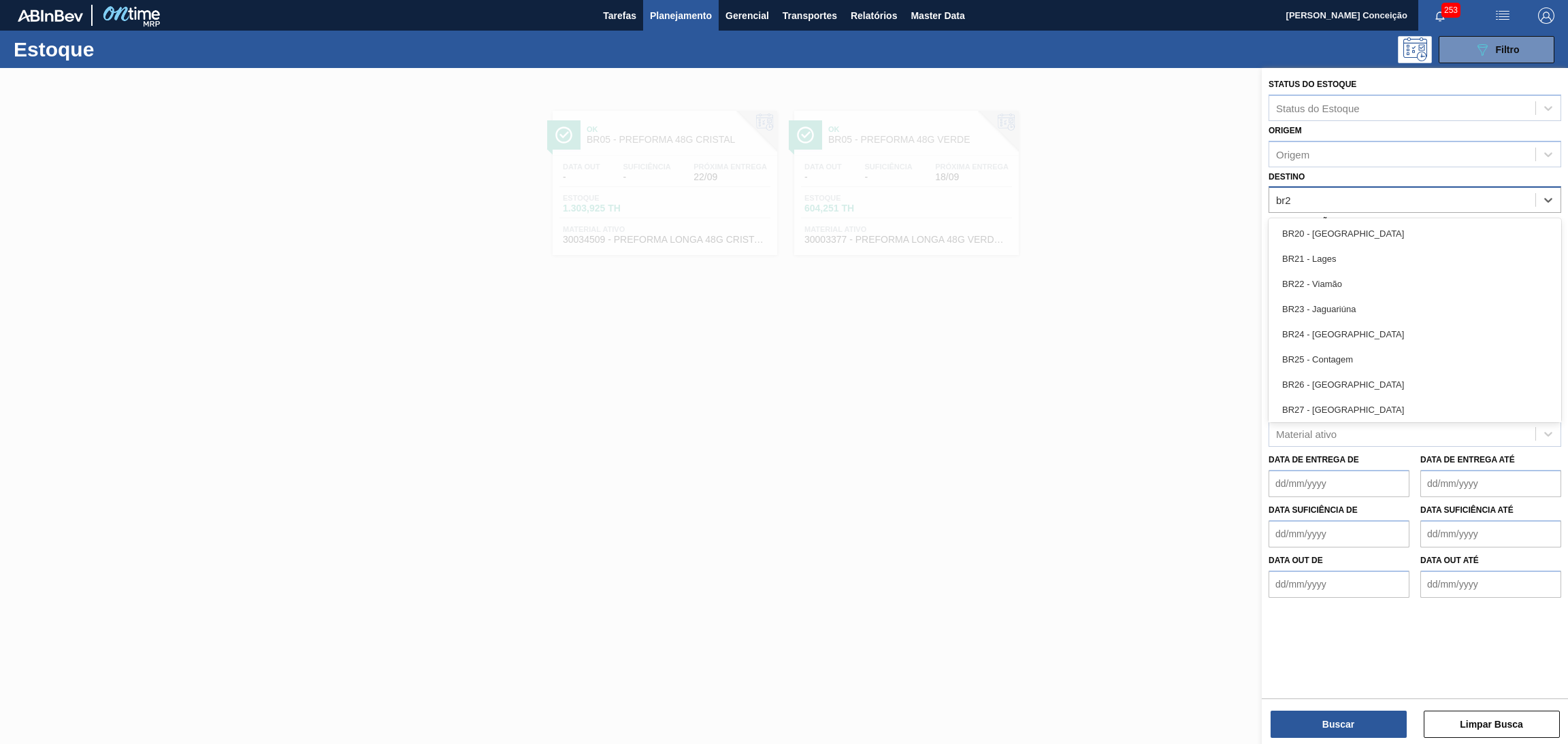
type input "br23"
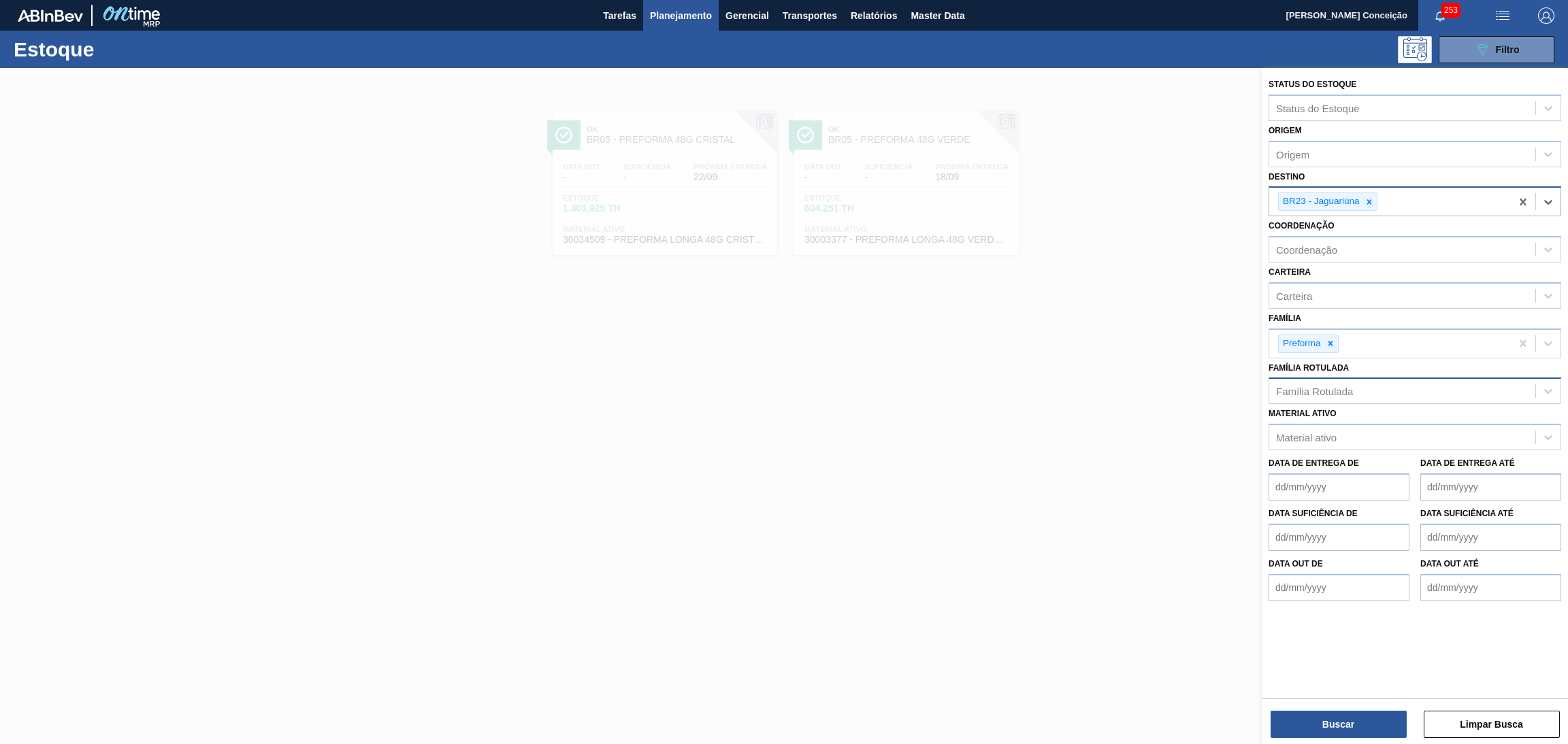
click at [1334, 387] on div "Família Rotulada" at bounding box center [1313, 391] width 77 height 11
type Rotulada "13,7g v"
click at [1358, 422] on div "PREFORMA 13,7G VERDE" at bounding box center [1415, 424] width 292 height 26
click at [1344, 718] on button "Buscar" at bounding box center [1338, 724] width 136 height 27
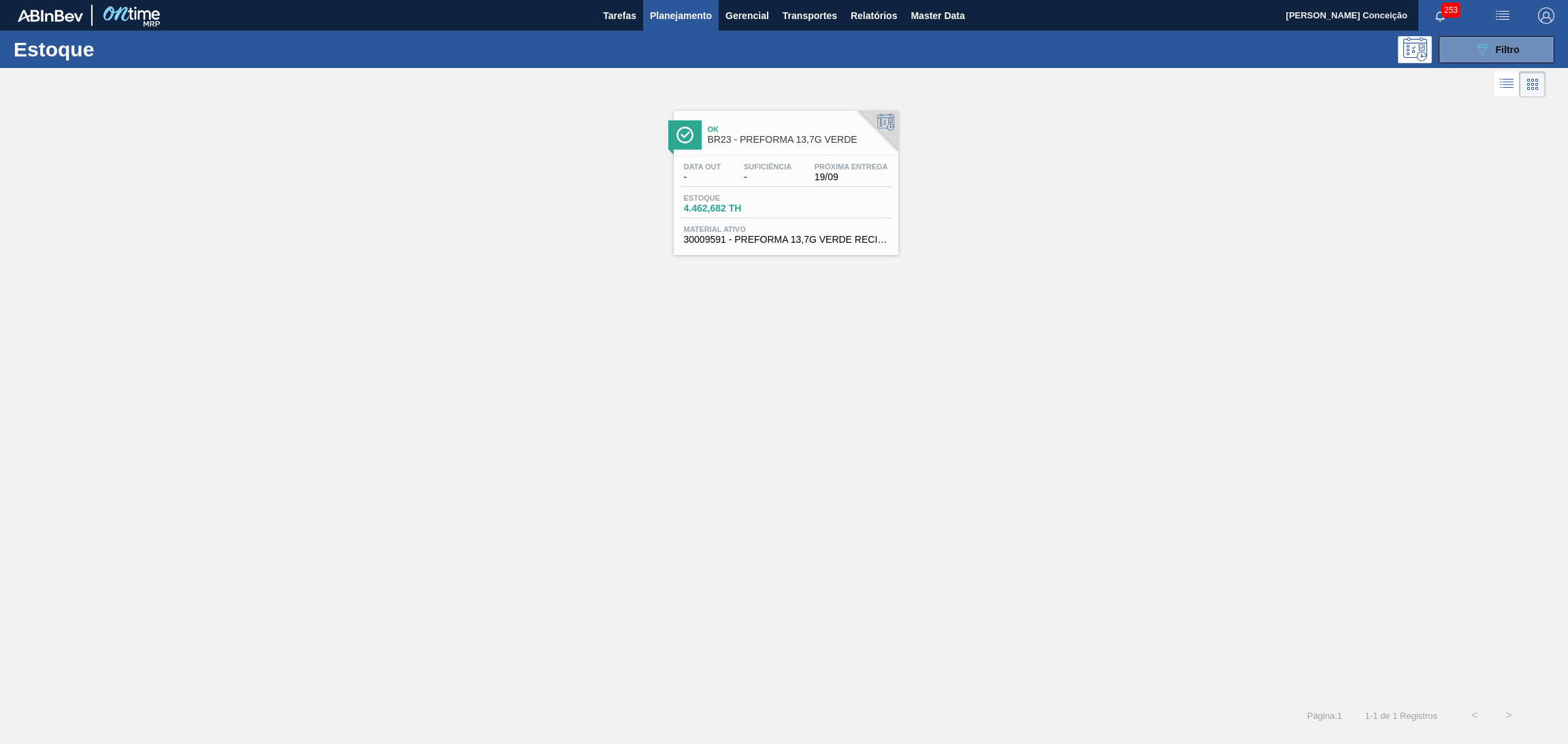
click at [813, 193] on div "Data out - Suficiência - Próxima Entrega 19/09 Estoque 4.462,682 TH Material at…" at bounding box center [786, 202] width 225 height 92
click at [1524, 46] on button "089F7B8B-B2A5-4AFE-B5C0-19BA573D28AC Filtro" at bounding box center [1496, 49] width 115 height 27
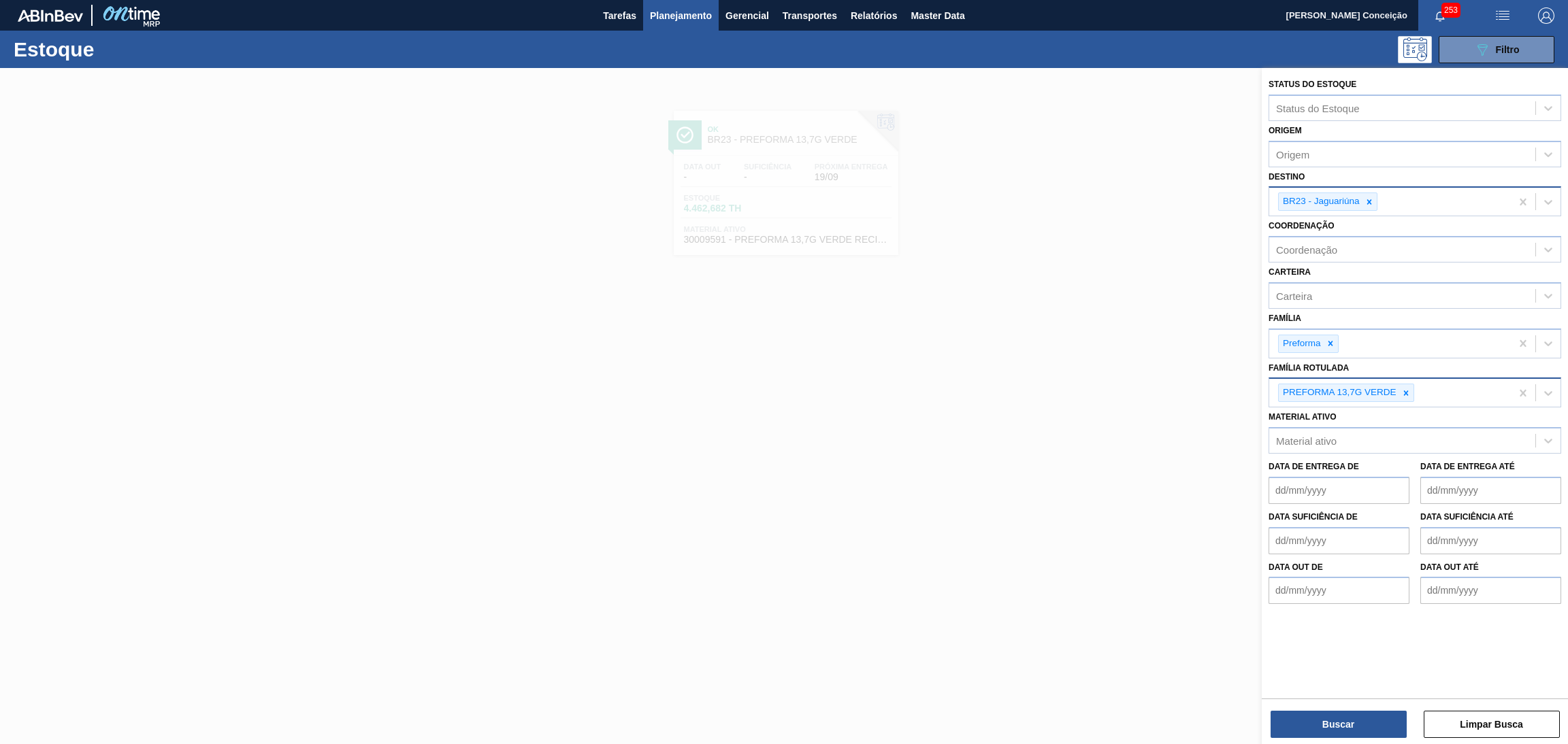
click at [1366, 202] on icon at bounding box center [1369, 202] width 10 height 10
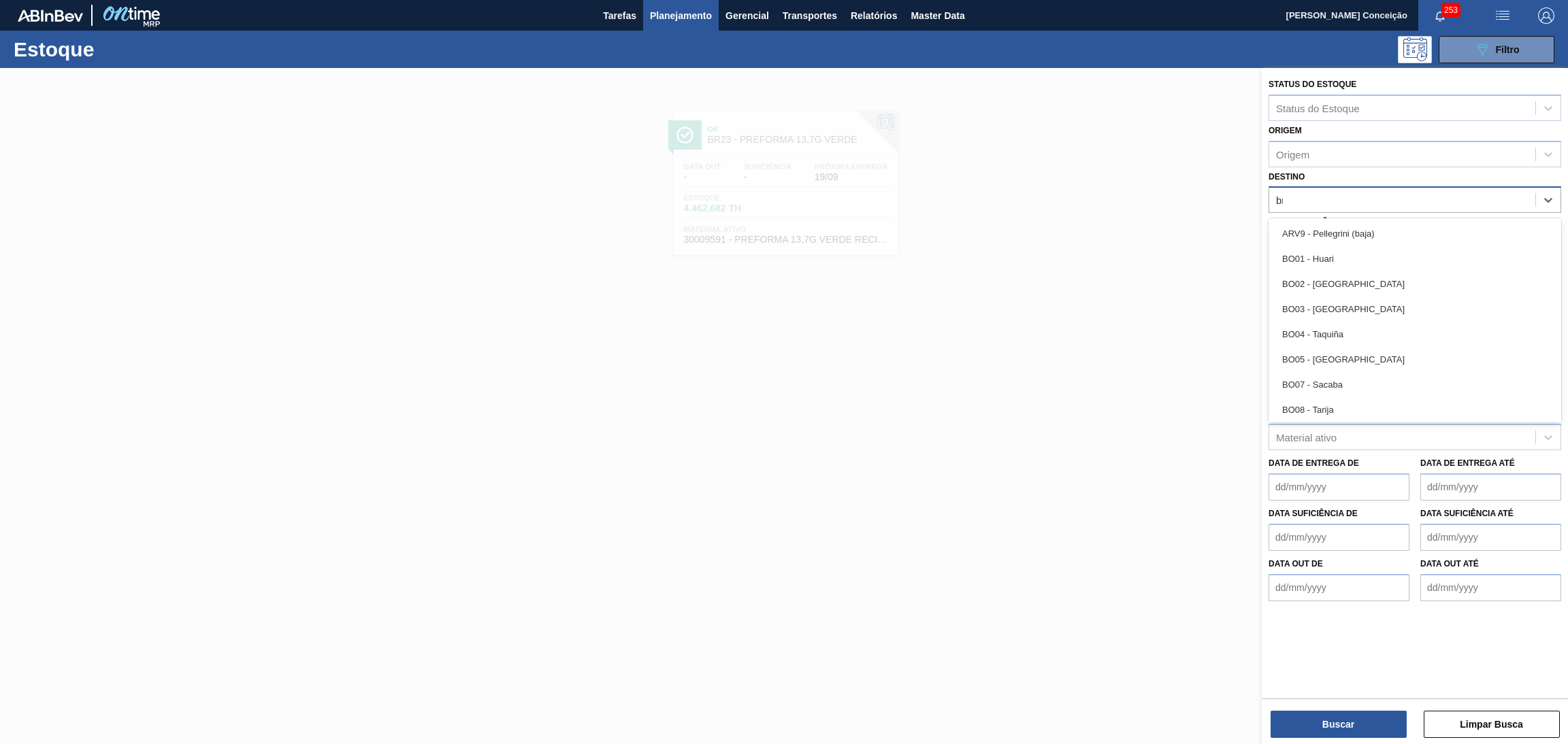
type input "br15"
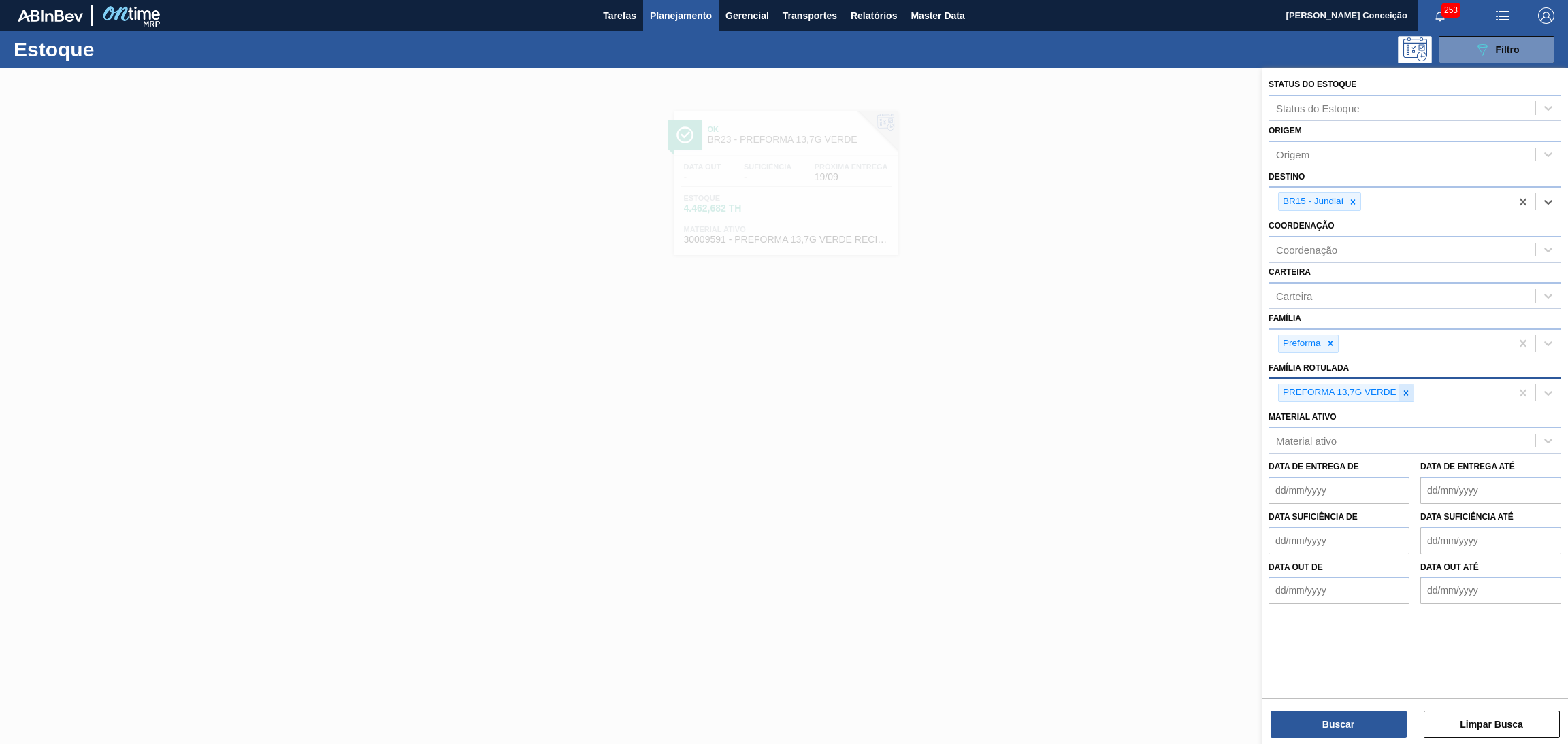
click at [1406, 395] on icon at bounding box center [1406, 393] width 10 height 10
type Rotulada "40g v"
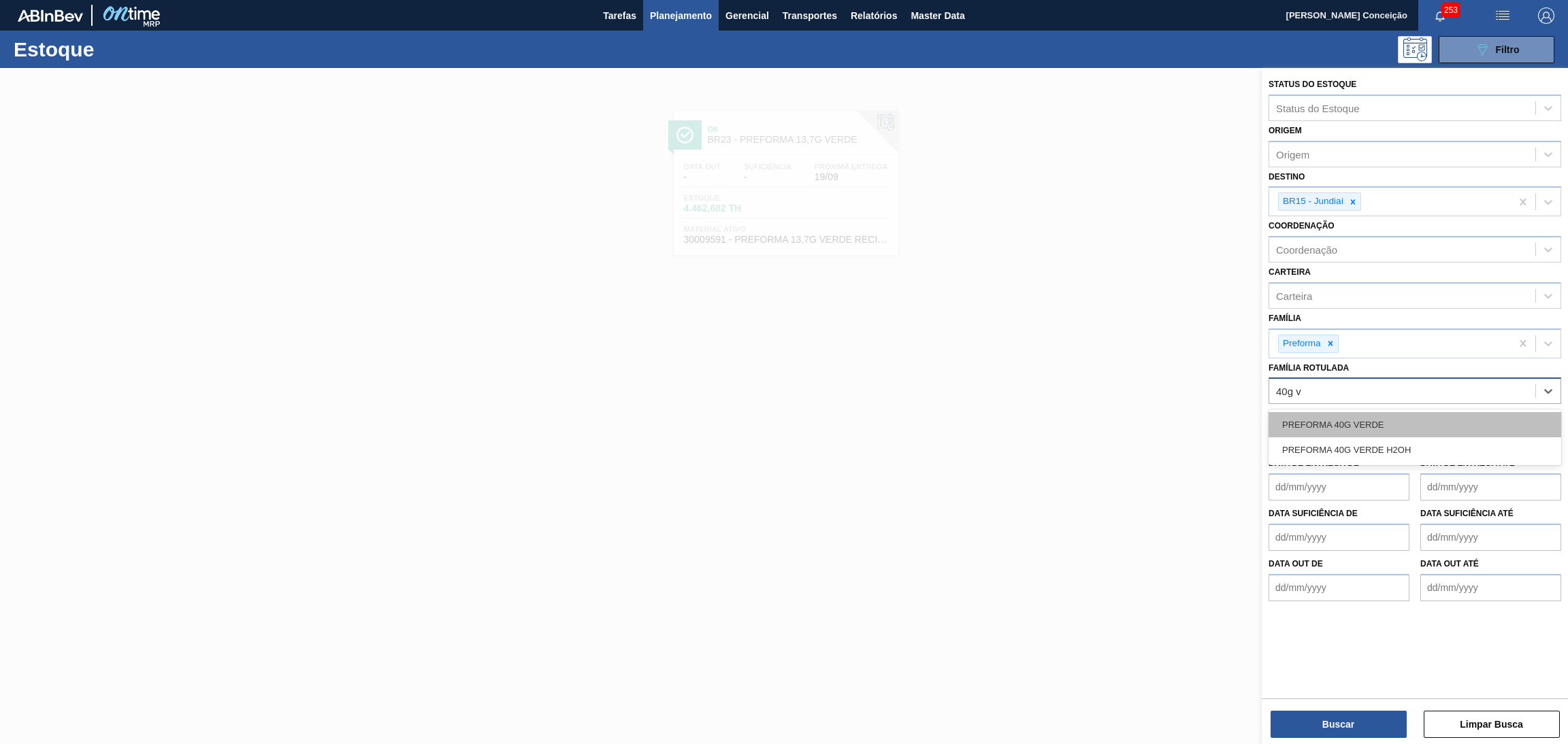
click at [1397, 417] on div "PREFORMA 40G VERDE" at bounding box center [1415, 424] width 292 height 26
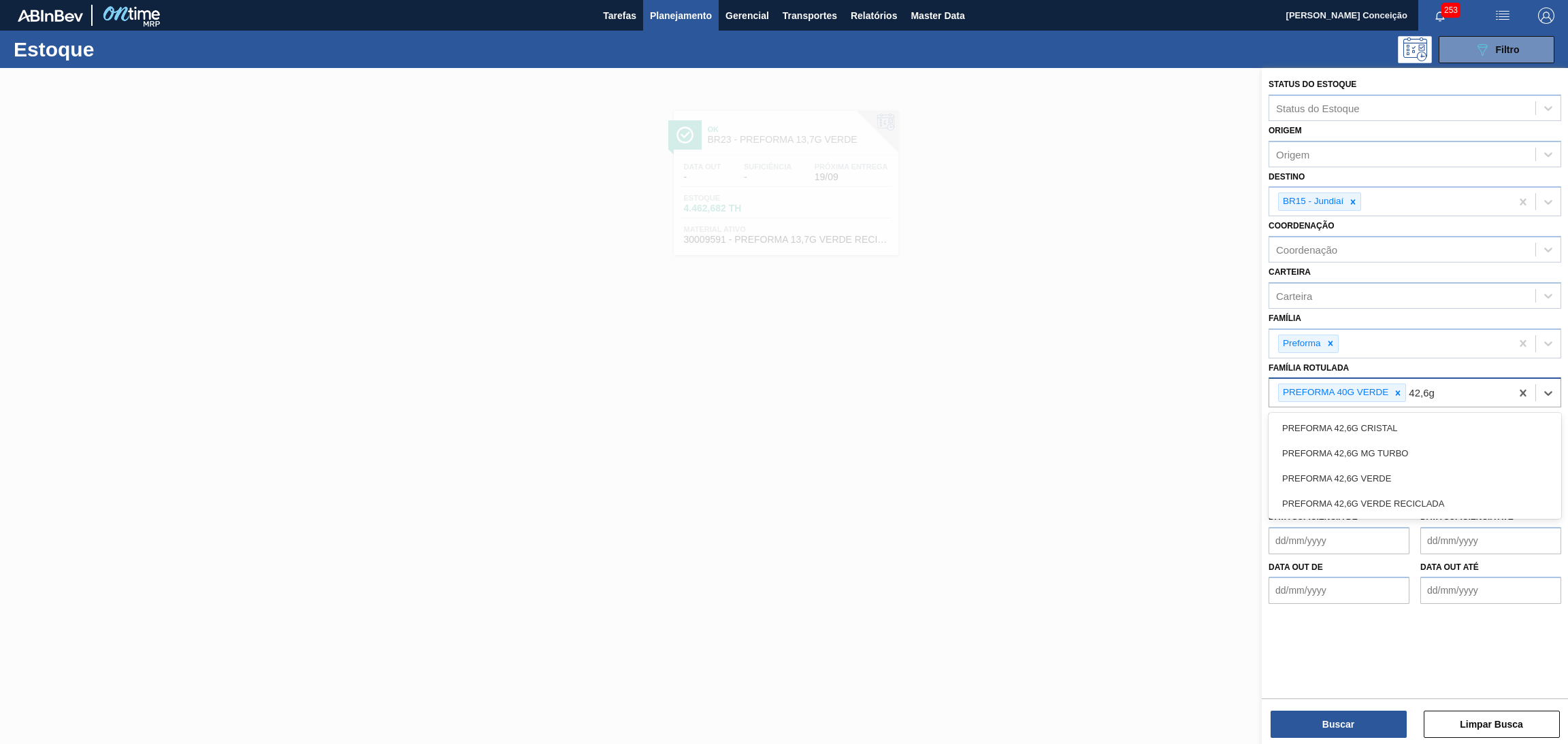
type Rotulada "42,6g c"
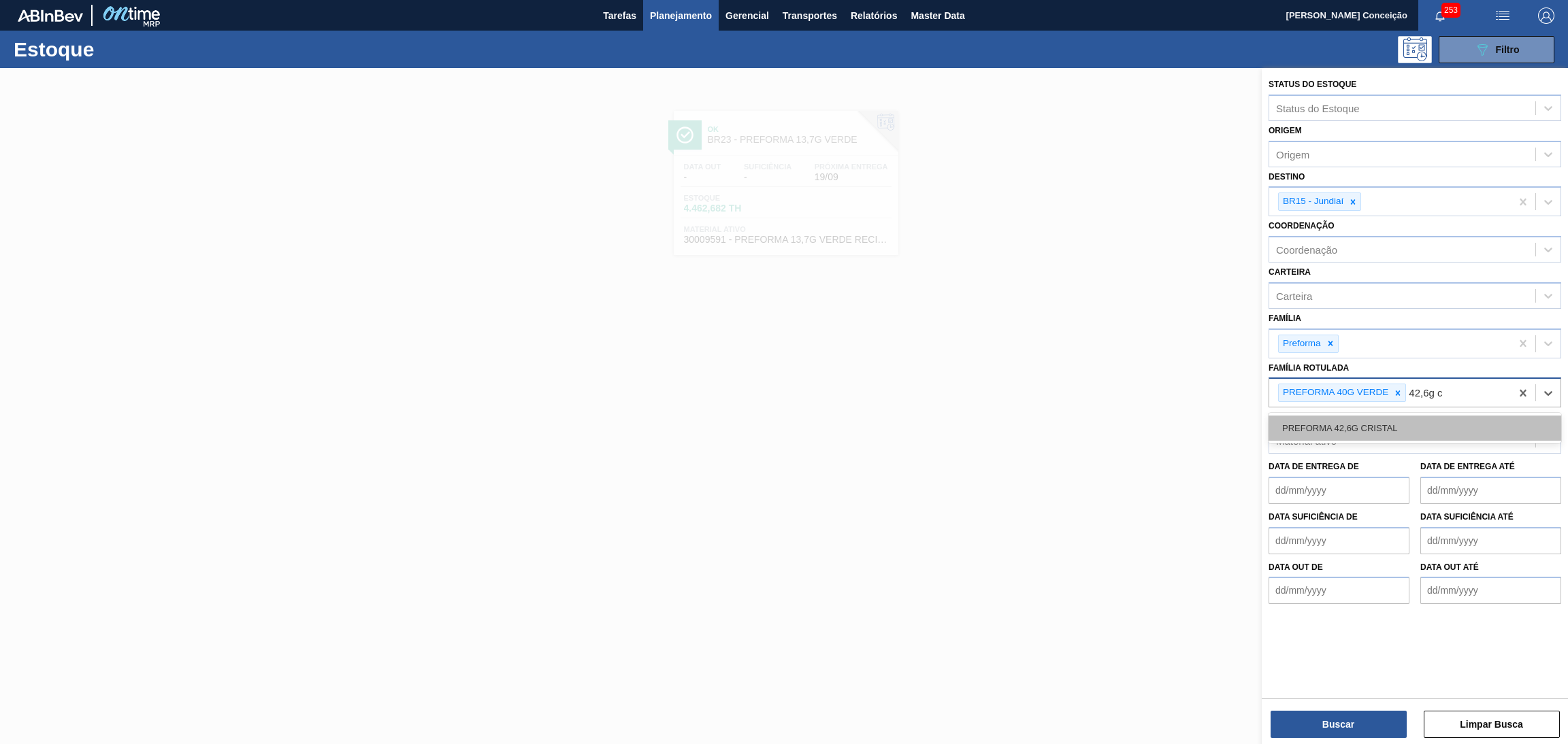
click at [1402, 420] on div "PREFORMA 42,6G CRISTAL" at bounding box center [1415, 428] width 292 height 26
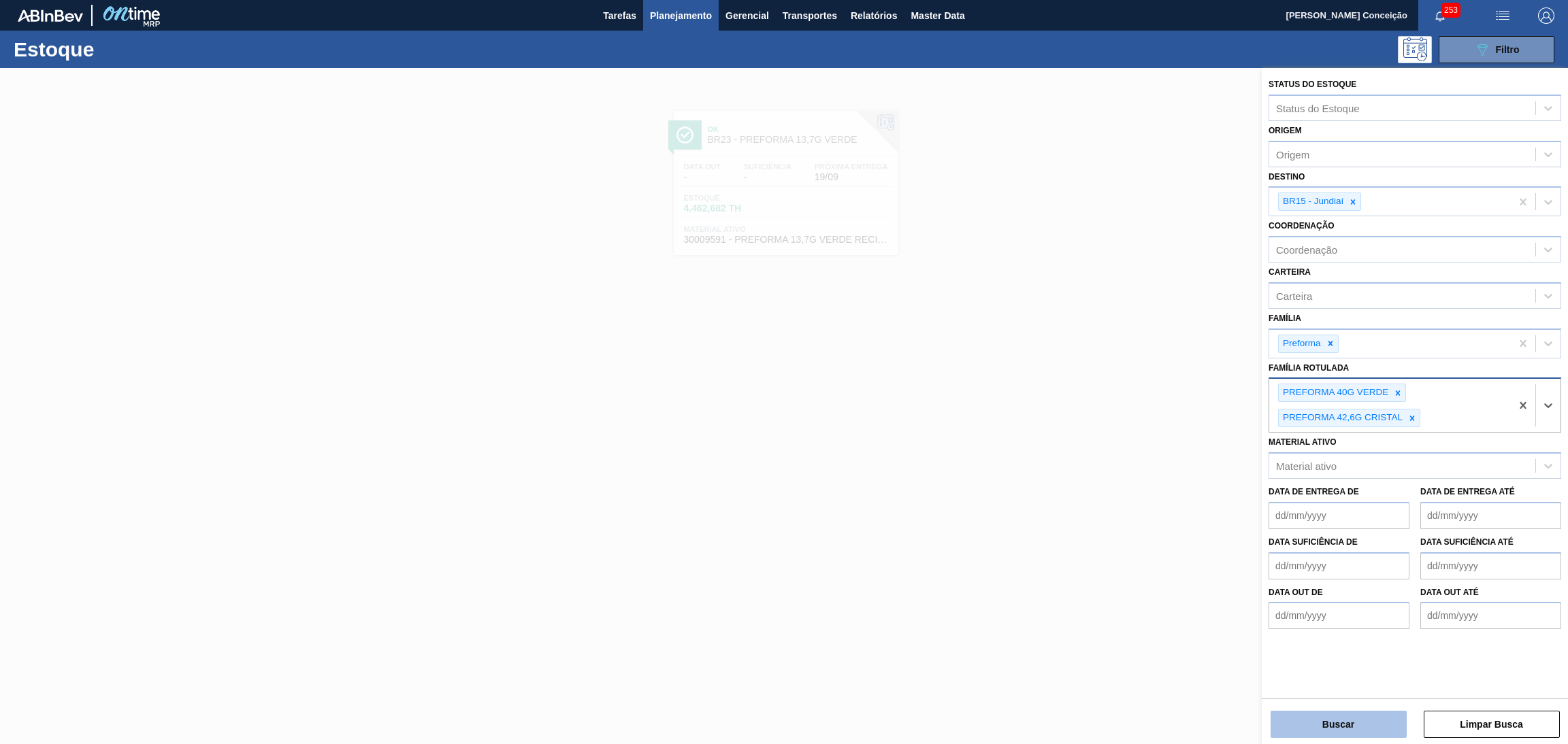
click at [1322, 719] on button "Buscar" at bounding box center [1338, 724] width 136 height 27
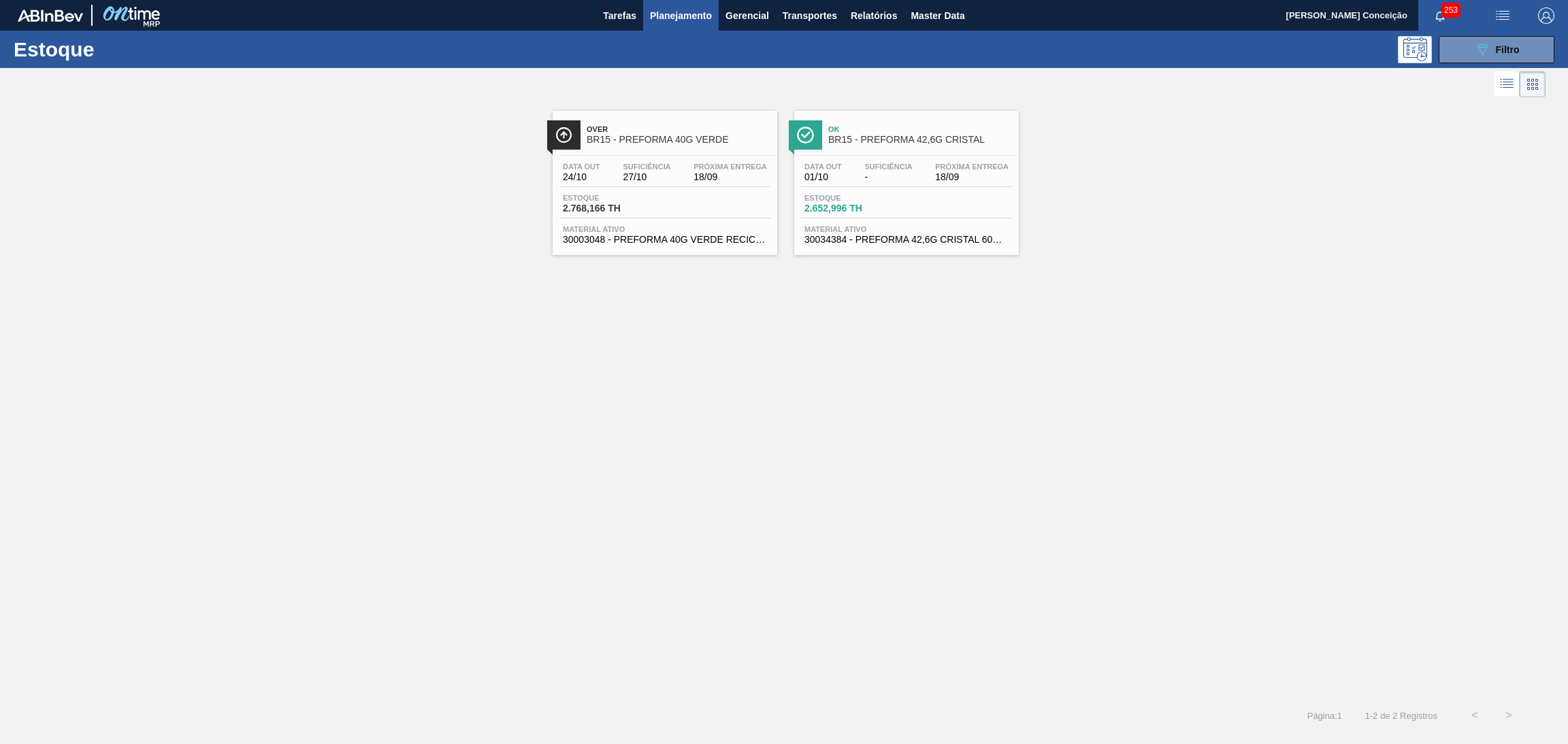
click at [669, 192] on div "Data out 24/10 Suficiência 27/10 Próxima Entrega 18/09 Estoque 2.768,166 TH Mat…" at bounding box center [664, 202] width 225 height 92
click at [848, 187] on div "Data out 01/10 Suficiência - Próxima Entrega 18/09 Estoque 2.652,996 TH Materia…" at bounding box center [906, 202] width 225 height 92
click at [1554, 51] on div "089F7B8B-B2A5-4AFE-B5C0-19BA573D28AC Filtro" at bounding box center [1496, 49] width 129 height 27
click at [1542, 49] on button "089F7B8B-B2A5-4AFE-B5C0-19BA573D28AC Filtro" at bounding box center [1496, 49] width 115 height 27
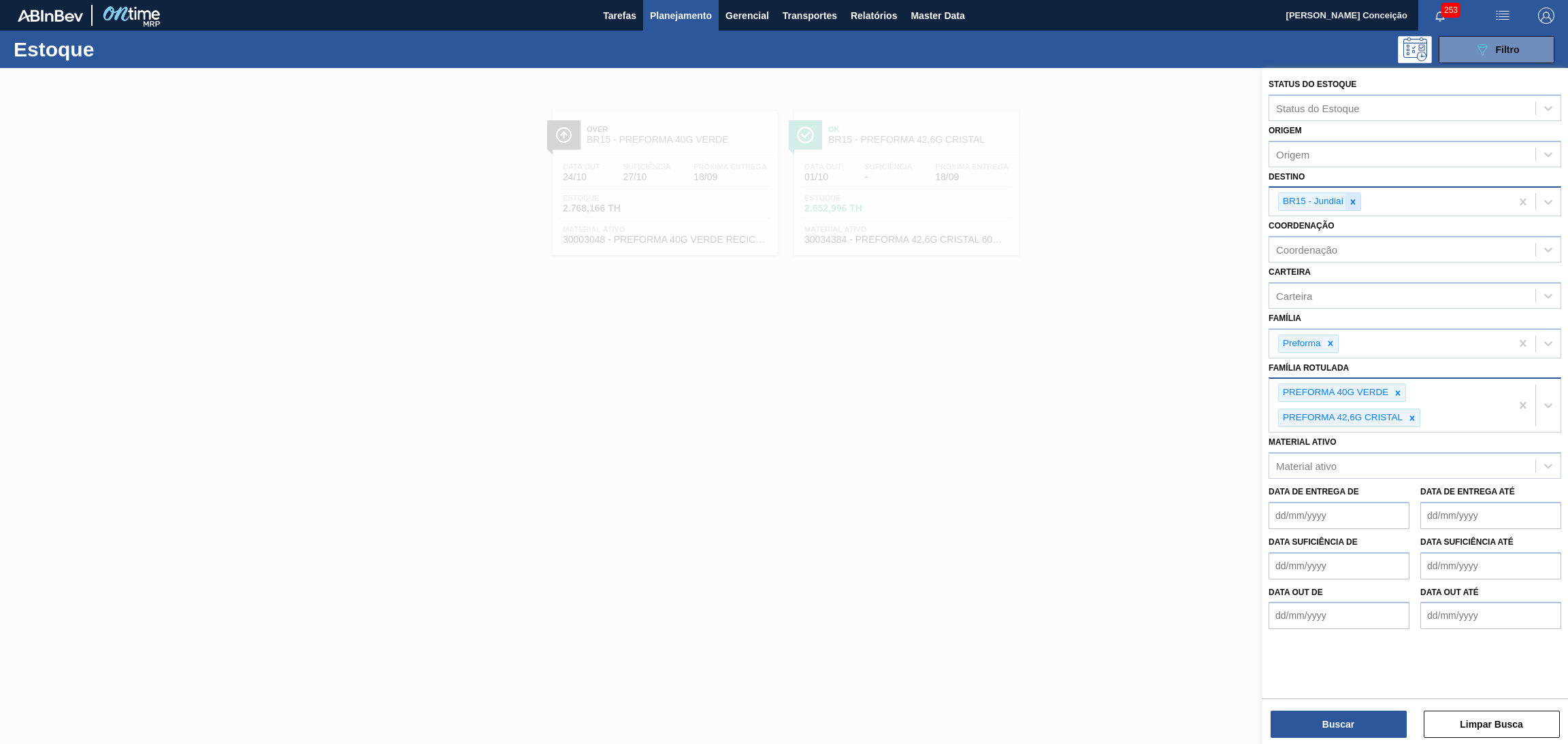
click at [1357, 200] on icon at bounding box center [1352, 202] width 10 height 10
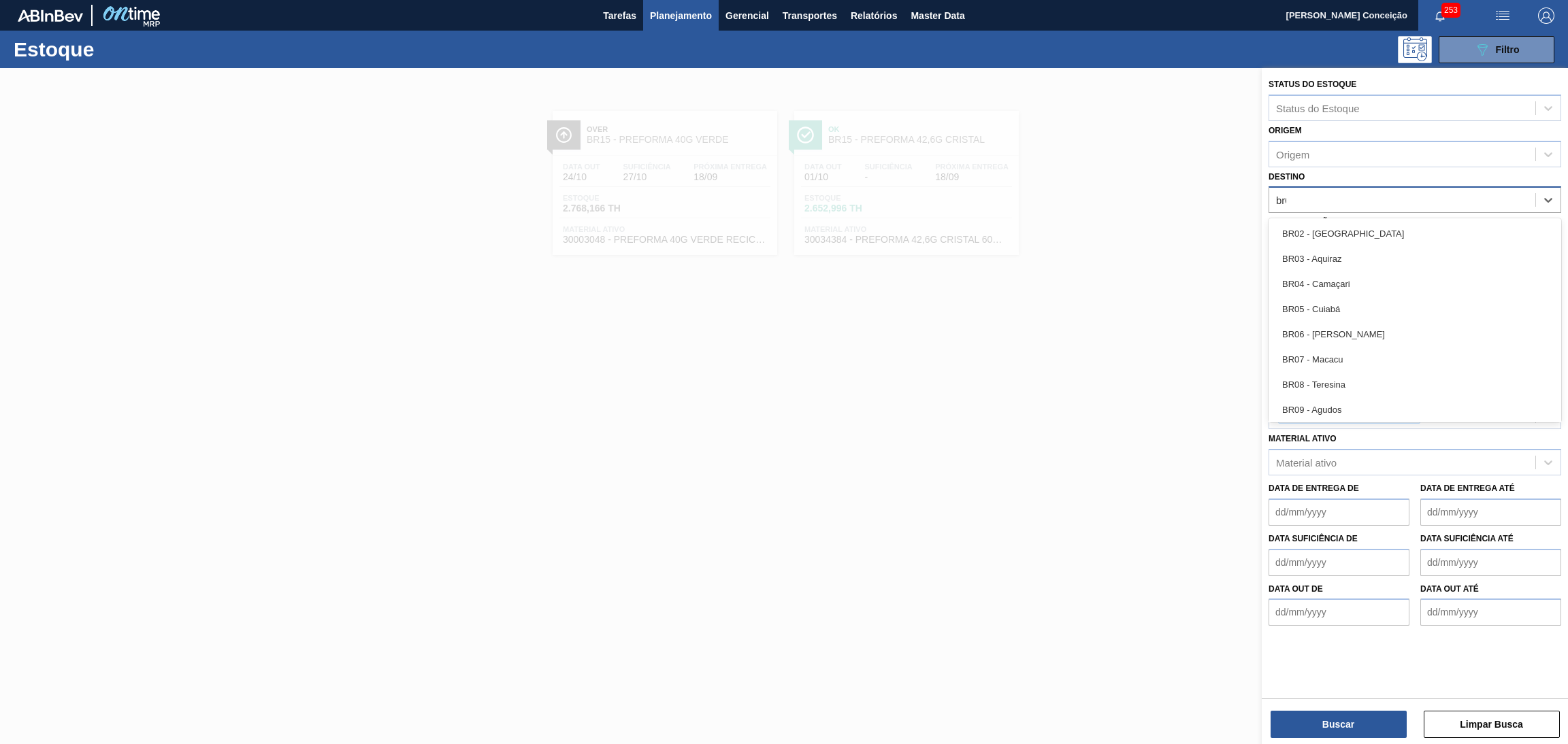
type input "br07"
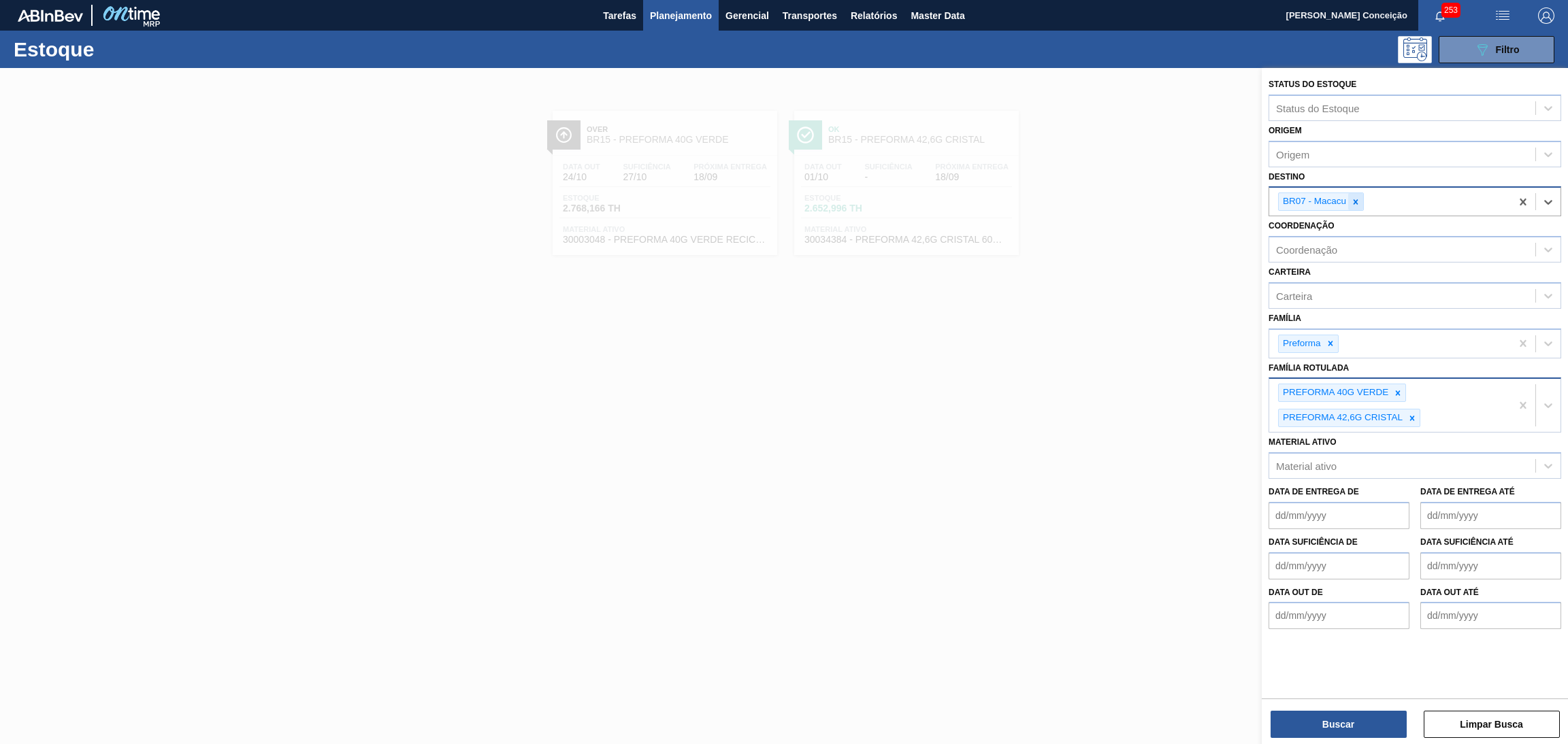
click at [1358, 200] on icon at bounding box center [1355, 202] width 10 height 10
drag, startPoint x: 1413, startPoint y: 418, endPoint x: 1406, endPoint y: 405, distance: 14.8
click at [1410, 416] on div at bounding box center [1411, 414] width 15 height 17
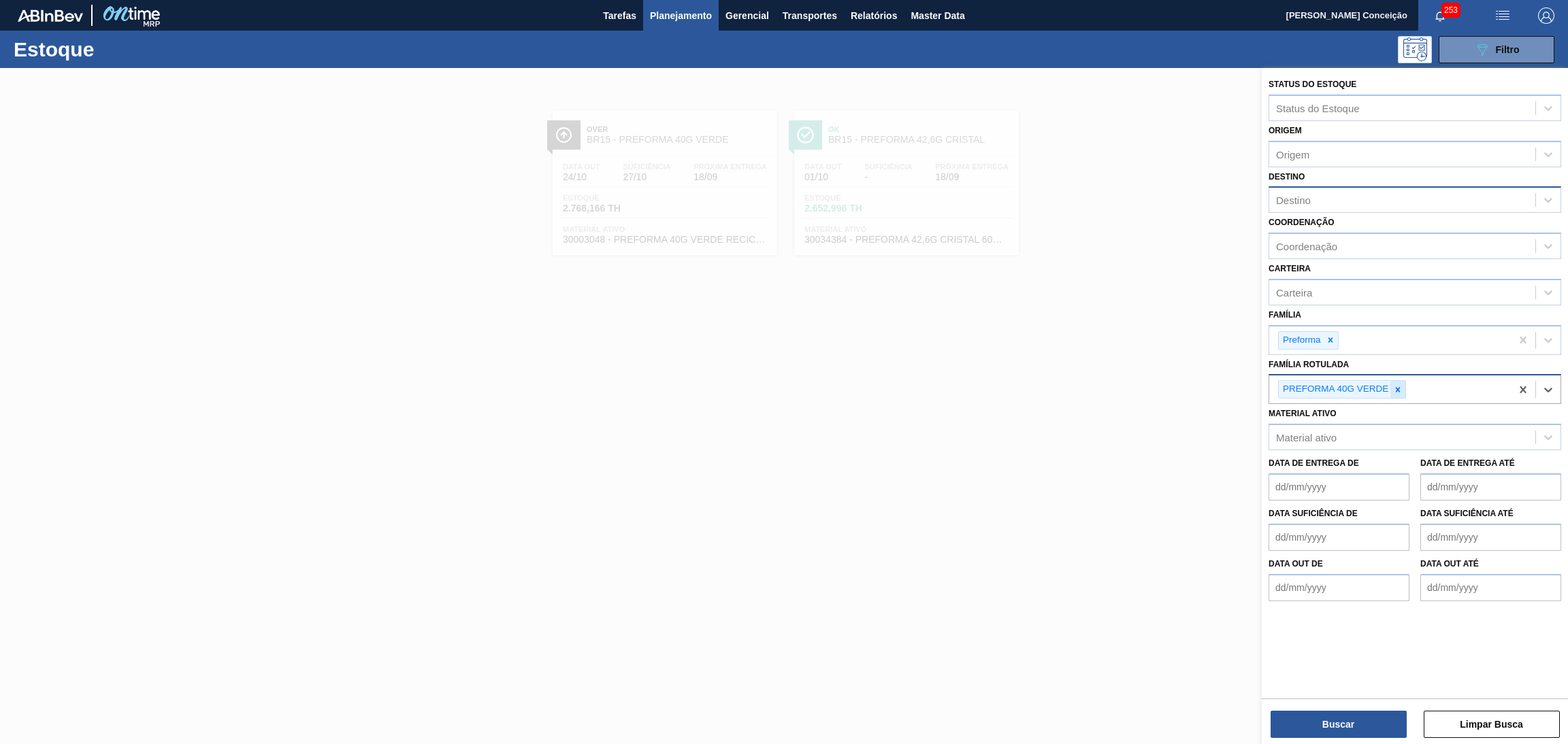
click at [1397, 388] on icon at bounding box center [1397, 389] width 4 height 4
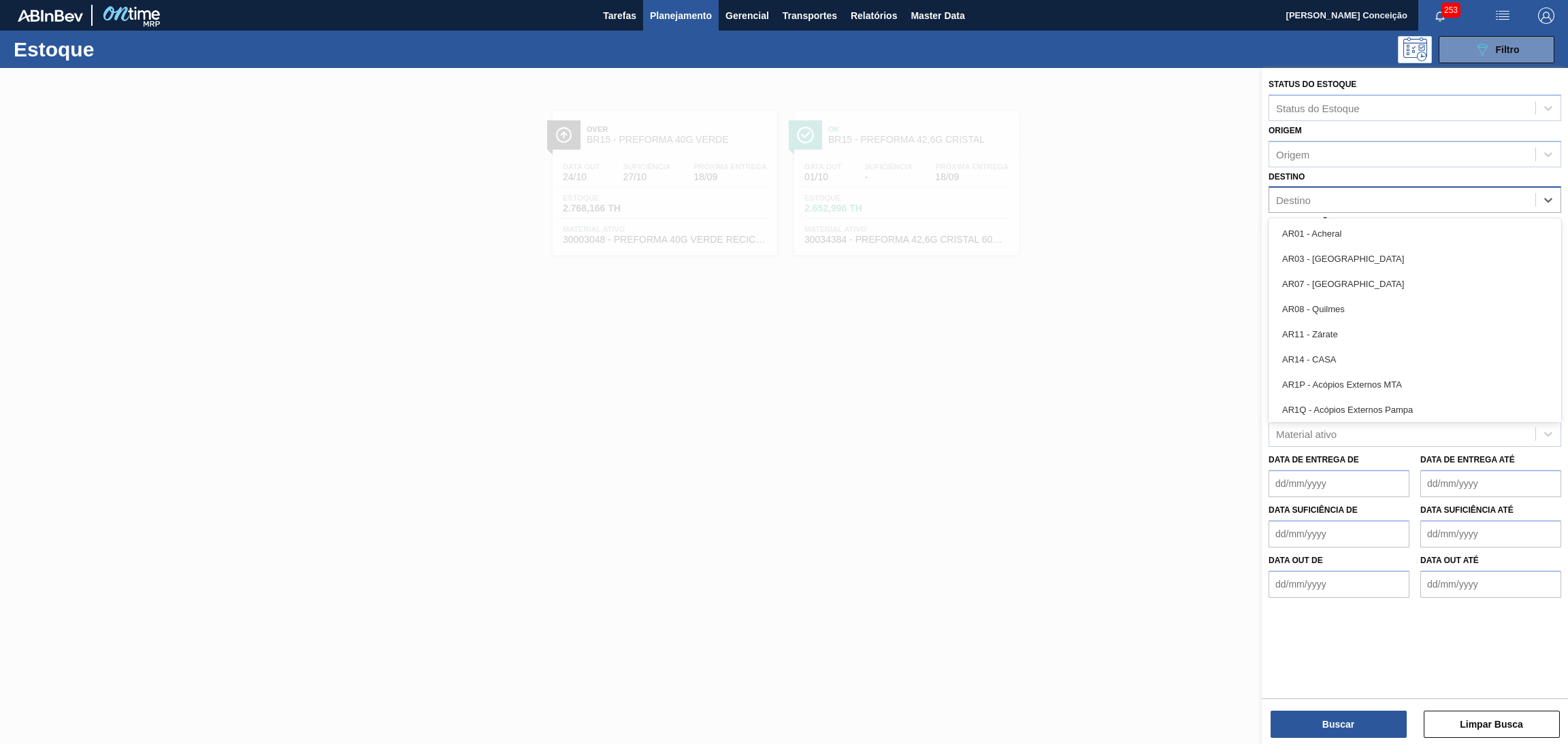
click at [1315, 200] on div "Destino" at bounding box center [1402, 200] width 266 height 19
type input "br07"
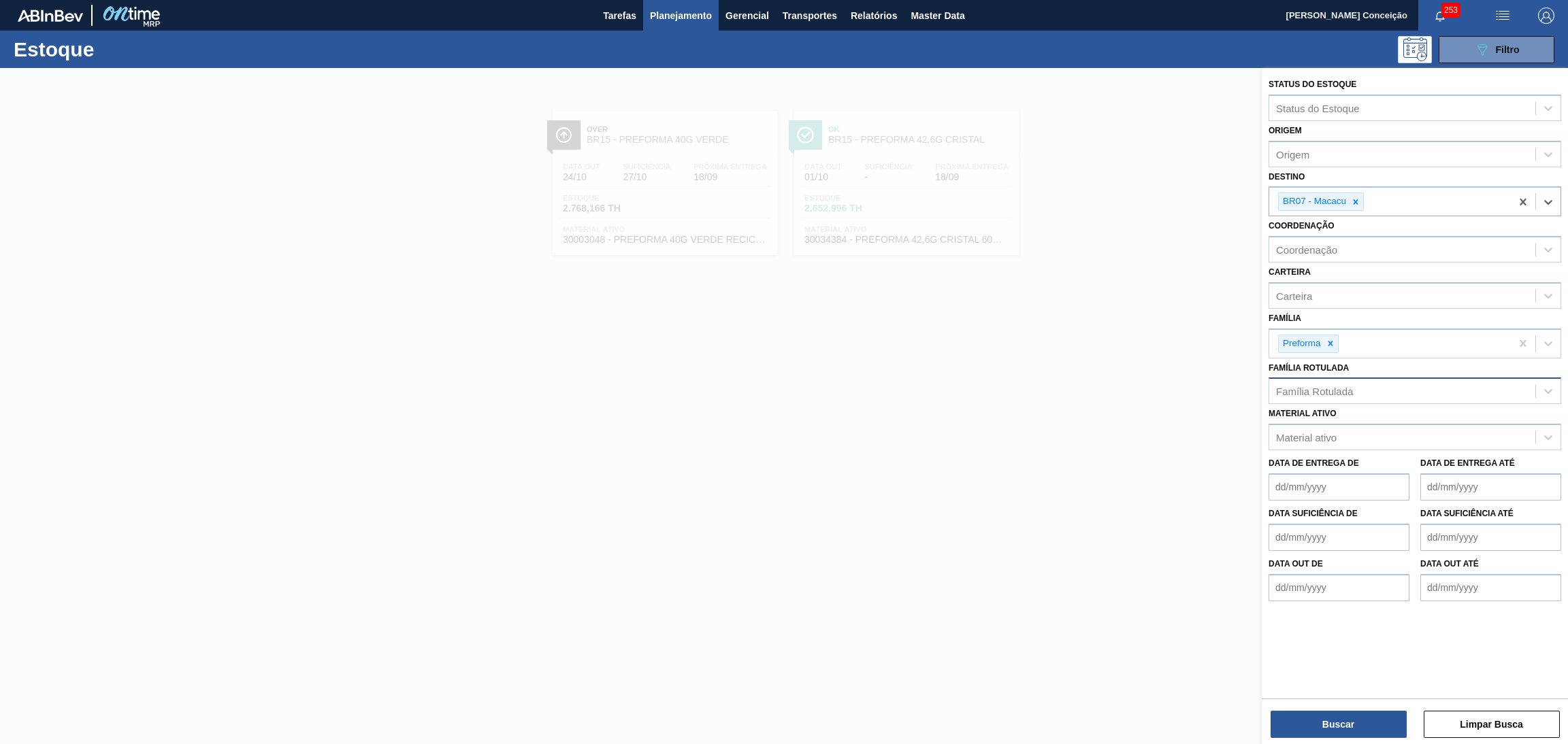
click at [1305, 393] on div "Família Rotulada" at bounding box center [1313, 391] width 77 height 11
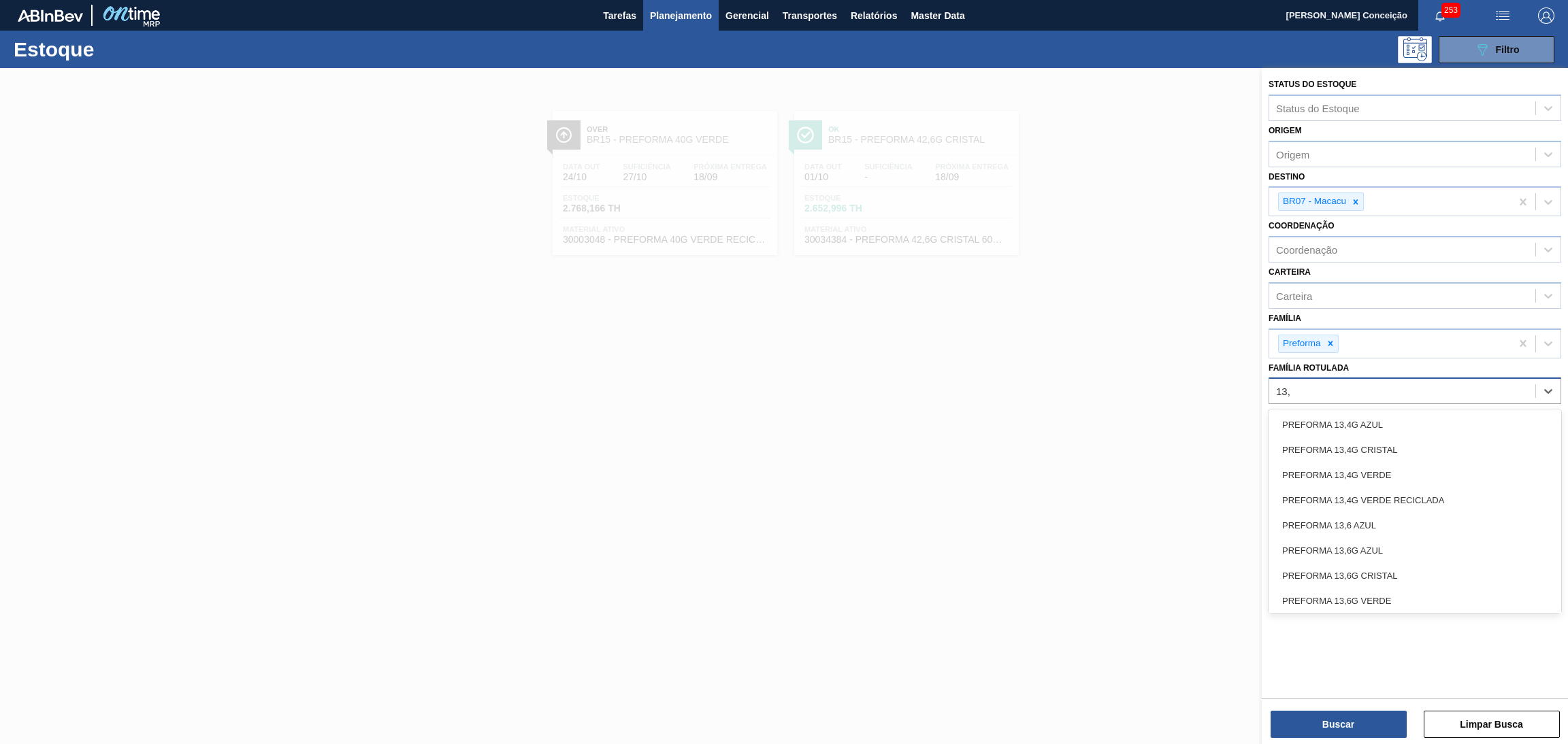
type Rotulada "13,7"
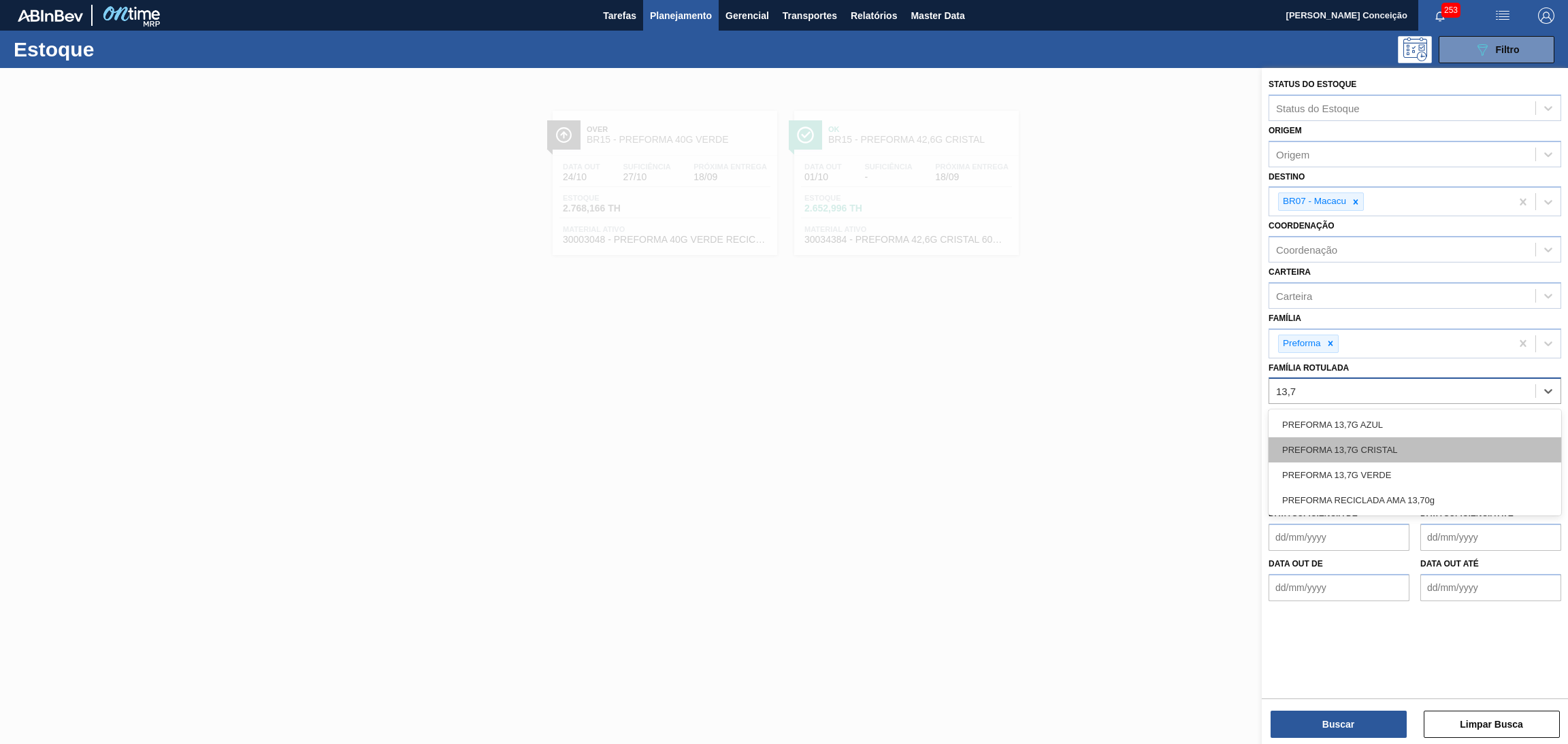
click at [1350, 449] on div "PREFORMA 13,7G CRISTAL" at bounding box center [1415, 450] width 292 height 26
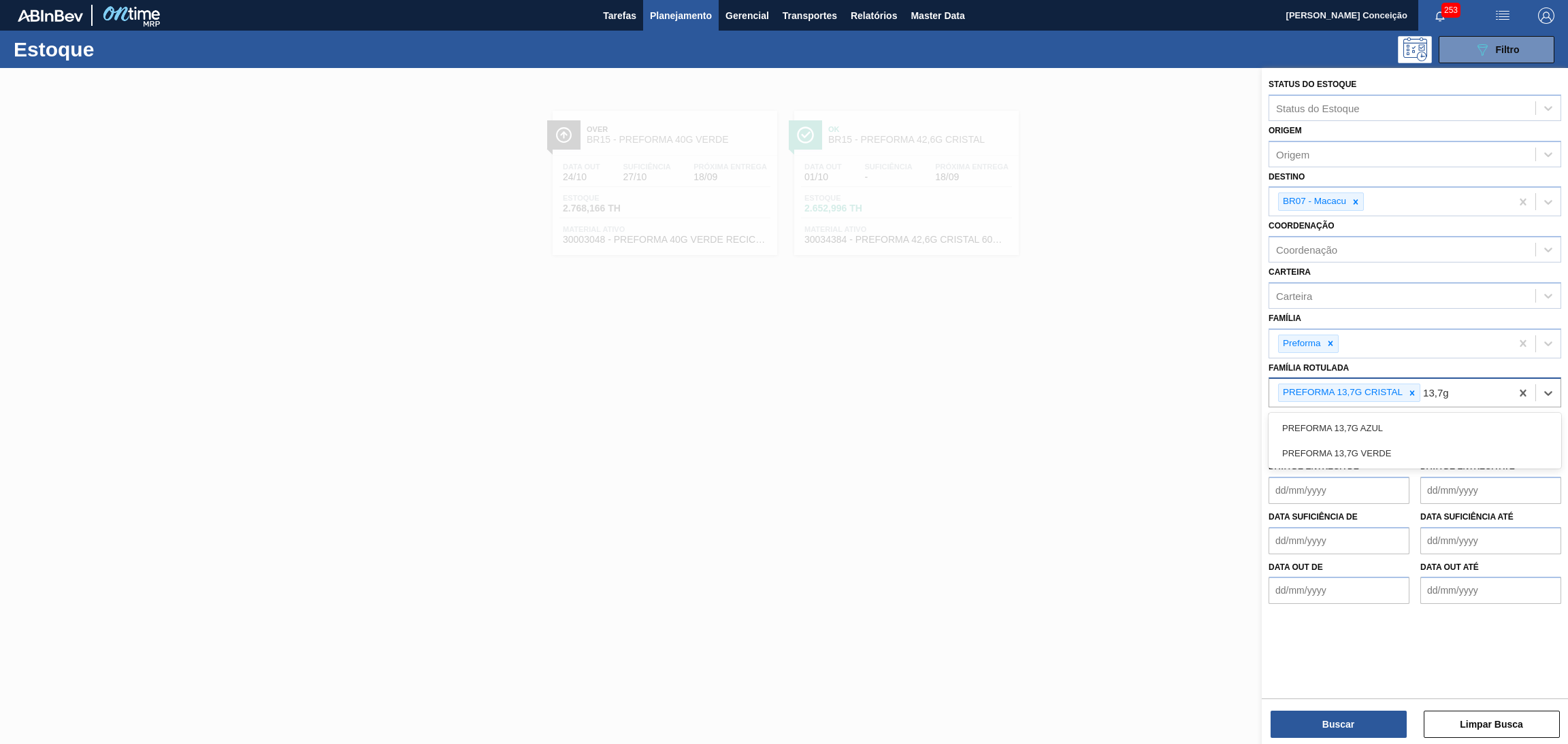
type Rotulada "13,7g v"
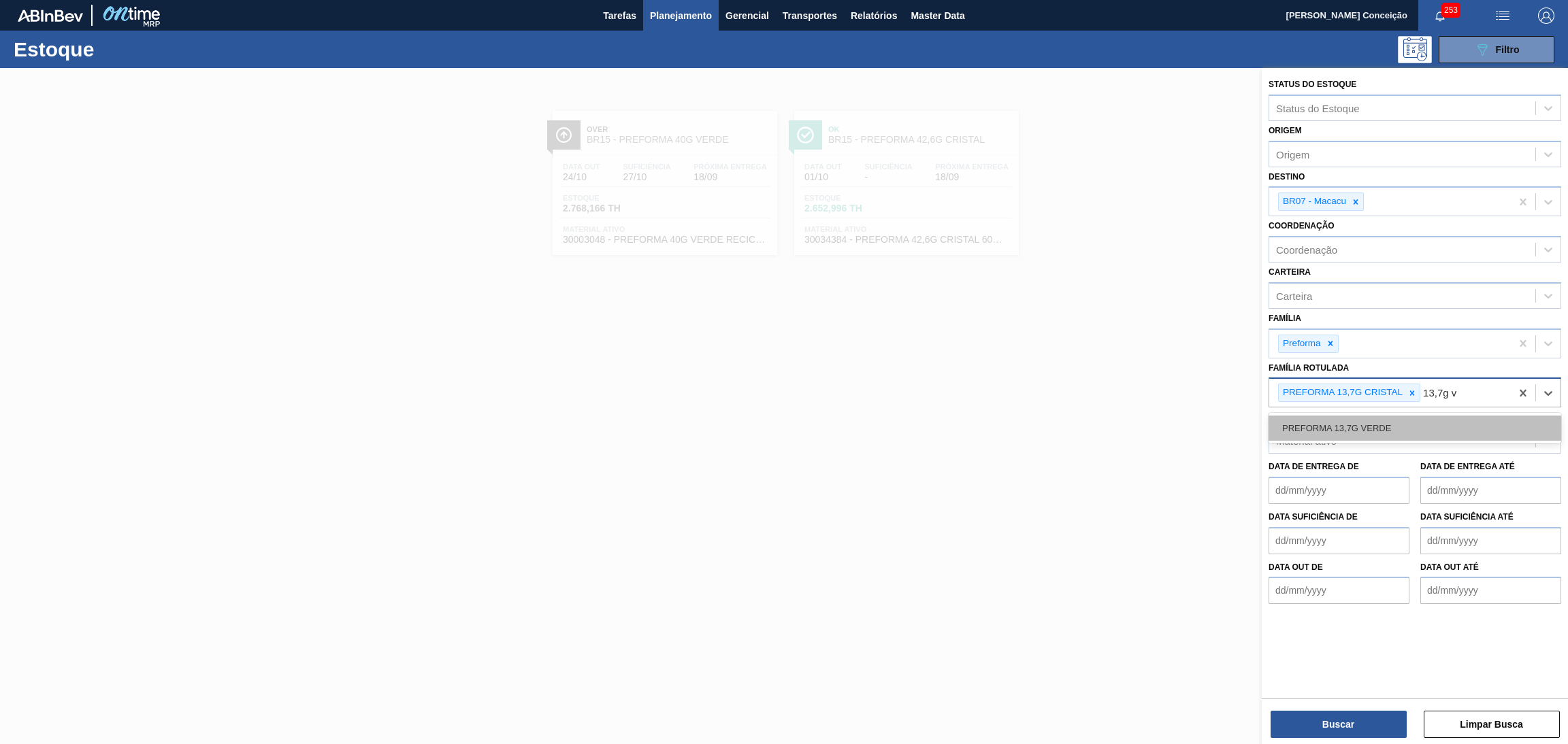
click at [1402, 422] on div "PREFORMA 13,7G VERDE" at bounding box center [1415, 428] width 292 height 26
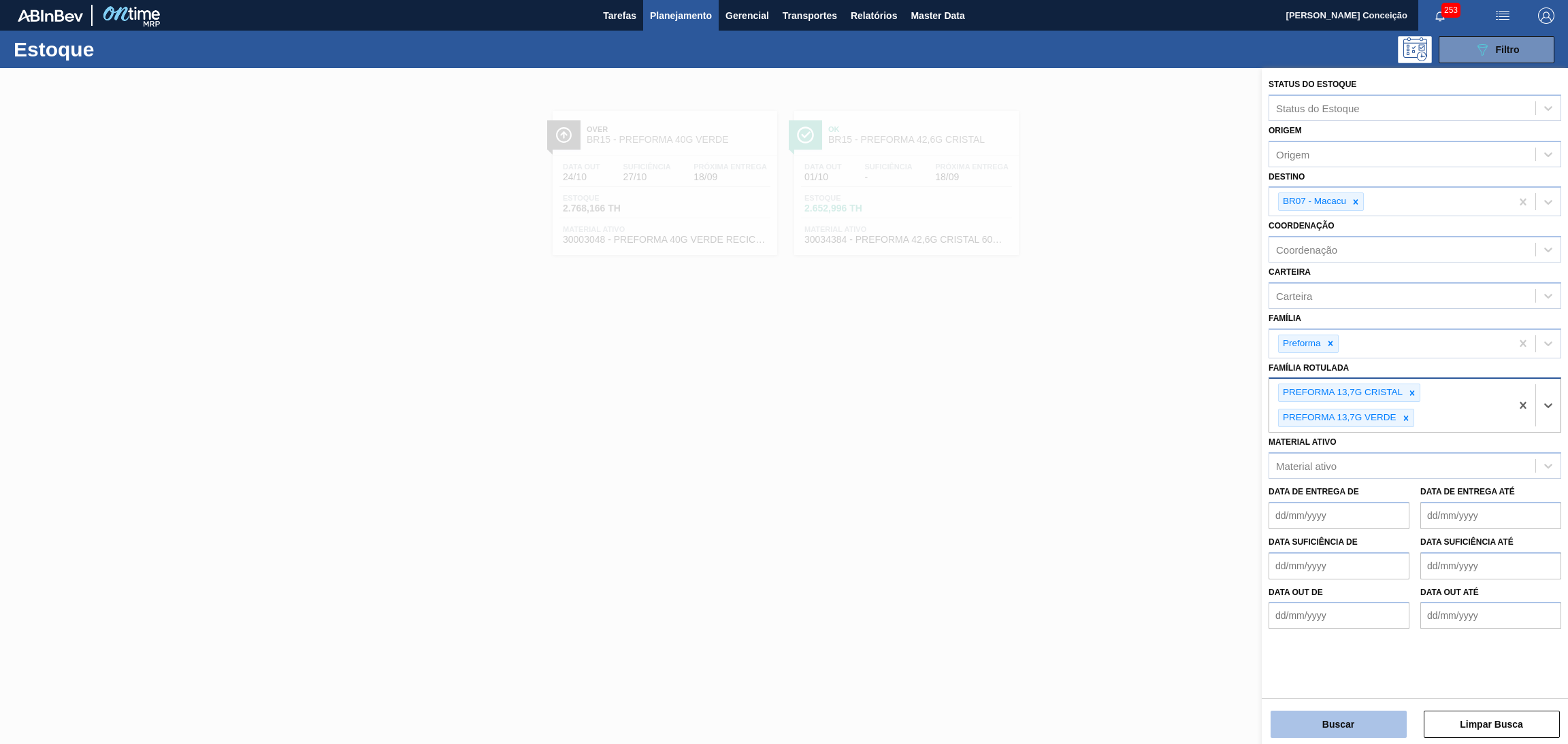
click at [1370, 718] on button "Buscar" at bounding box center [1338, 724] width 136 height 27
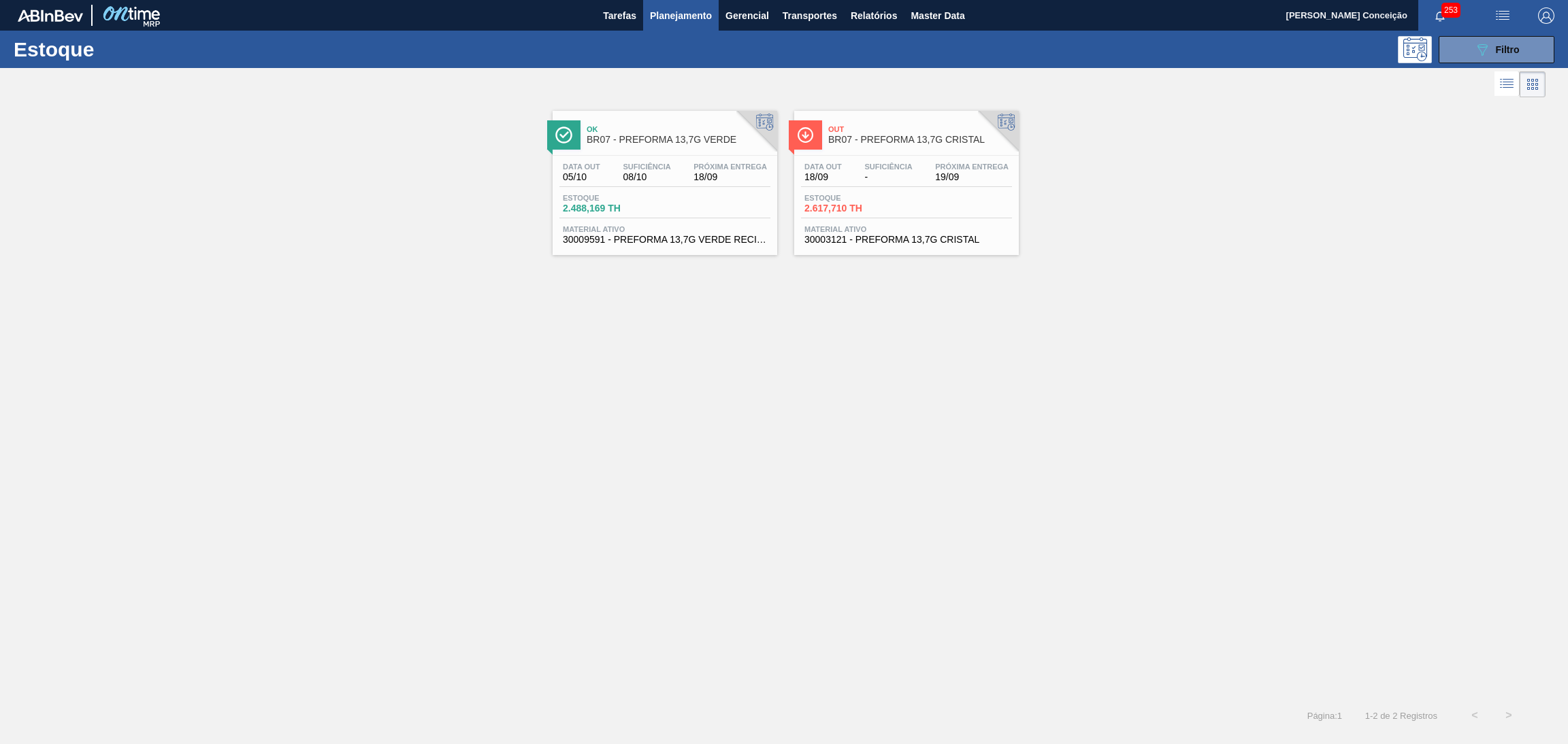
click at [861, 187] on div "Data out 18/09 Suficiência - Próxima Entrega 19/09" at bounding box center [906, 175] width 211 height 25
click at [669, 188] on div "Data out 05/10 Suficiência 08/10 Próxima Entrega 18/09 Estoque 2.488,169 TH Mat…" at bounding box center [664, 202] width 225 height 92
drag, startPoint x: 726, startPoint y: 437, endPoint x: 754, endPoint y: 424, distance: 30.9
click at [729, 437] on div "Ok BR07 - PREFORMA 13,7G VERDE Data out 05/10 Suficiência 08/10 Próxima Entrega…" at bounding box center [784, 399] width 1568 height 598
click at [1472, 55] on button "089F7B8B-B2A5-4AFE-B5C0-19BA573D28AC Filtro" at bounding box center [1496, 49] width 115 height 27
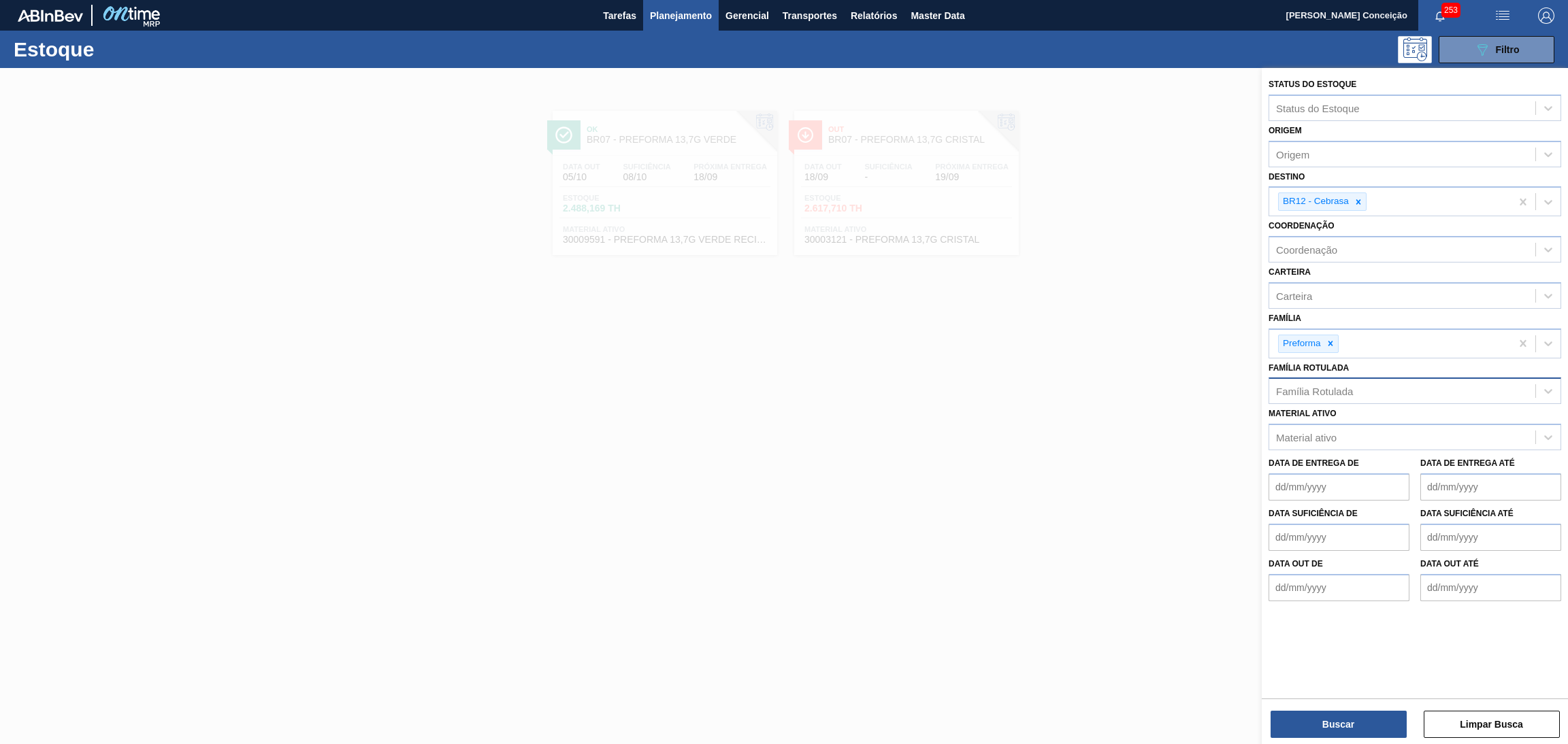
click at [854, 425] on div at bounding box center [784, 439] width 1568 height 744
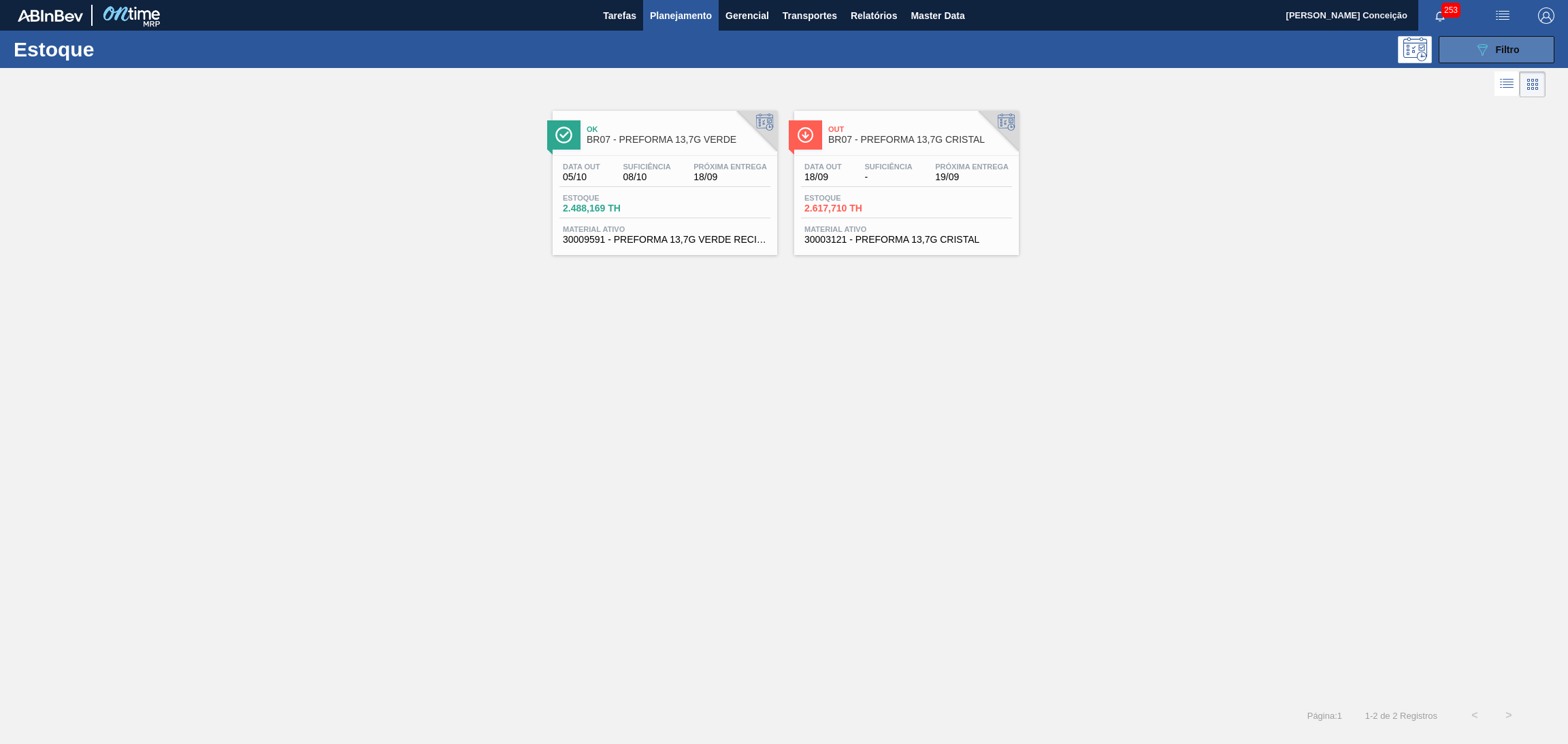
click at [1460, 51] on button "089F7B8B-B2A5-4AFE-B5C0-19BA573D28AC Filtro" at bounding box center [1496, 49] width 115 height 27
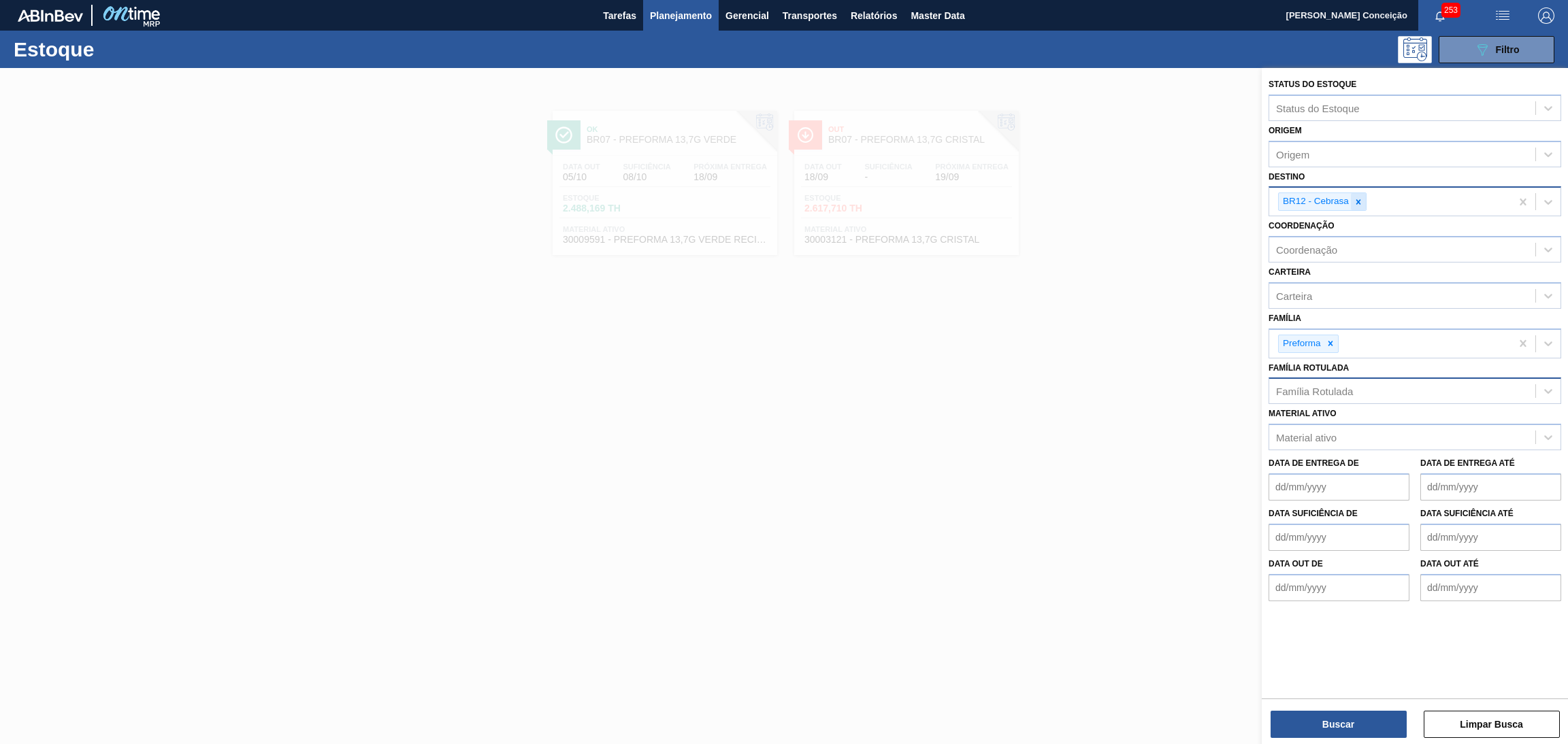
click at [1357, 201] on icon at bounding box center [1358, 201] width 4 height 4
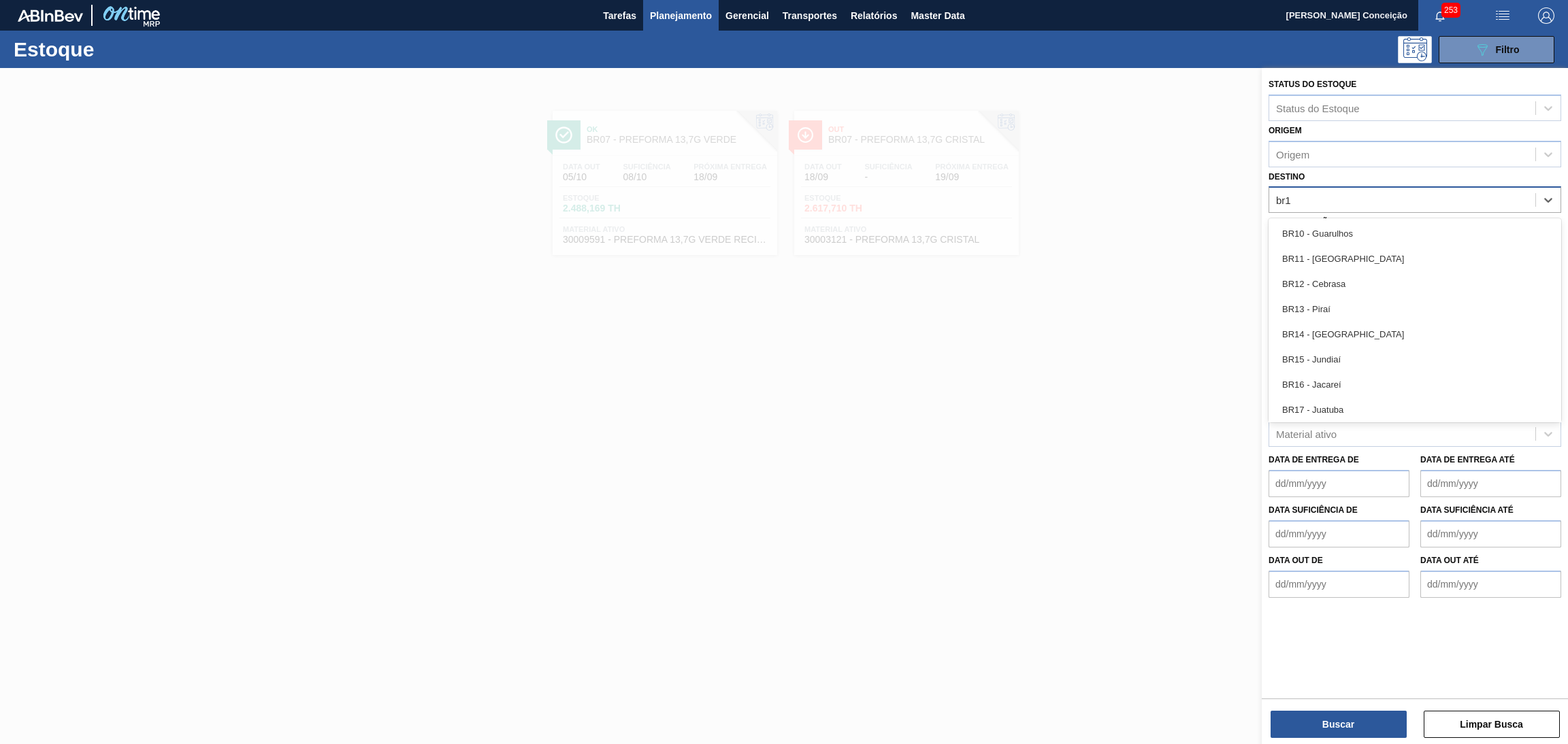
type input "br13"
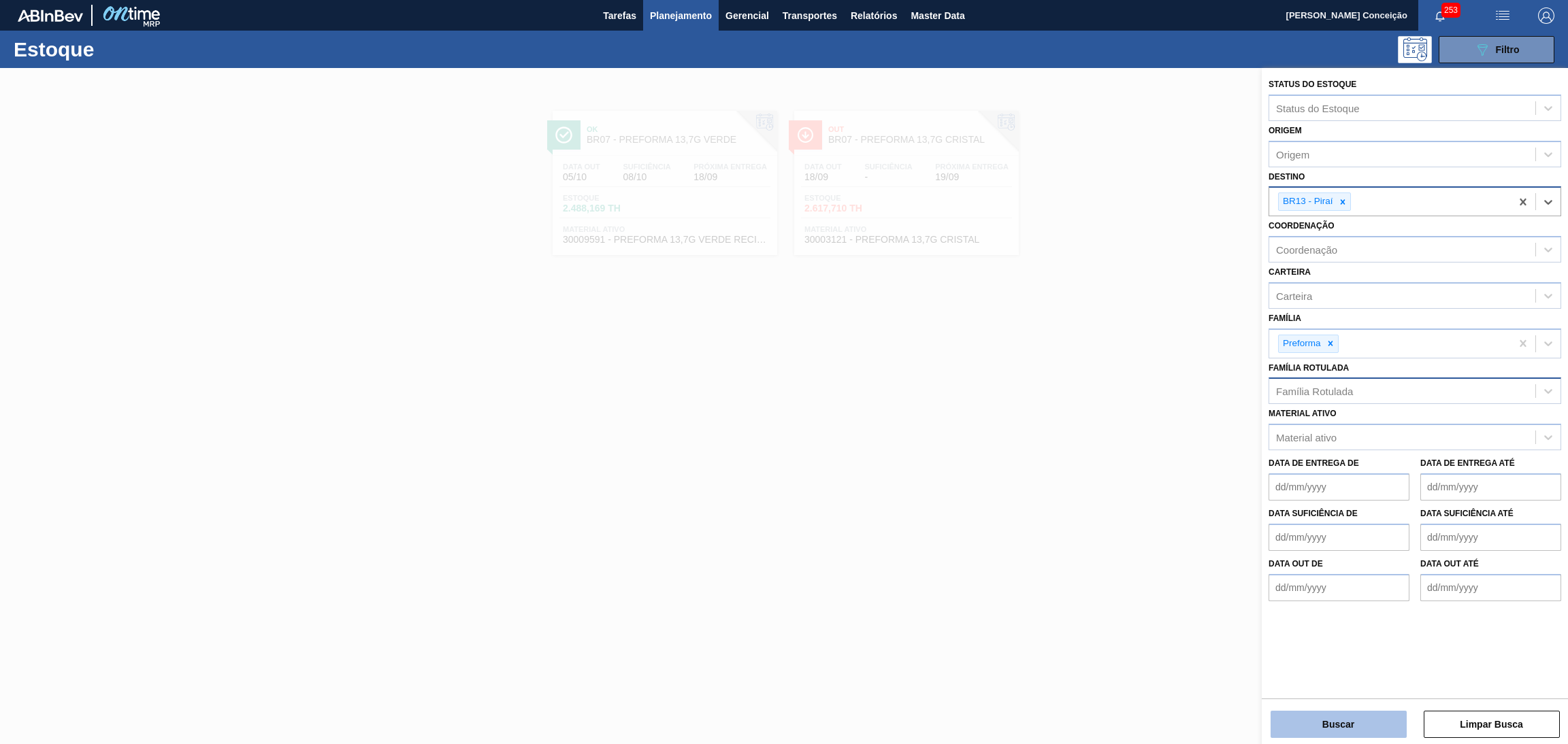
click at [1365, 720] on button "Buscar" at bounding box center [1338, 724] width 136 height 27
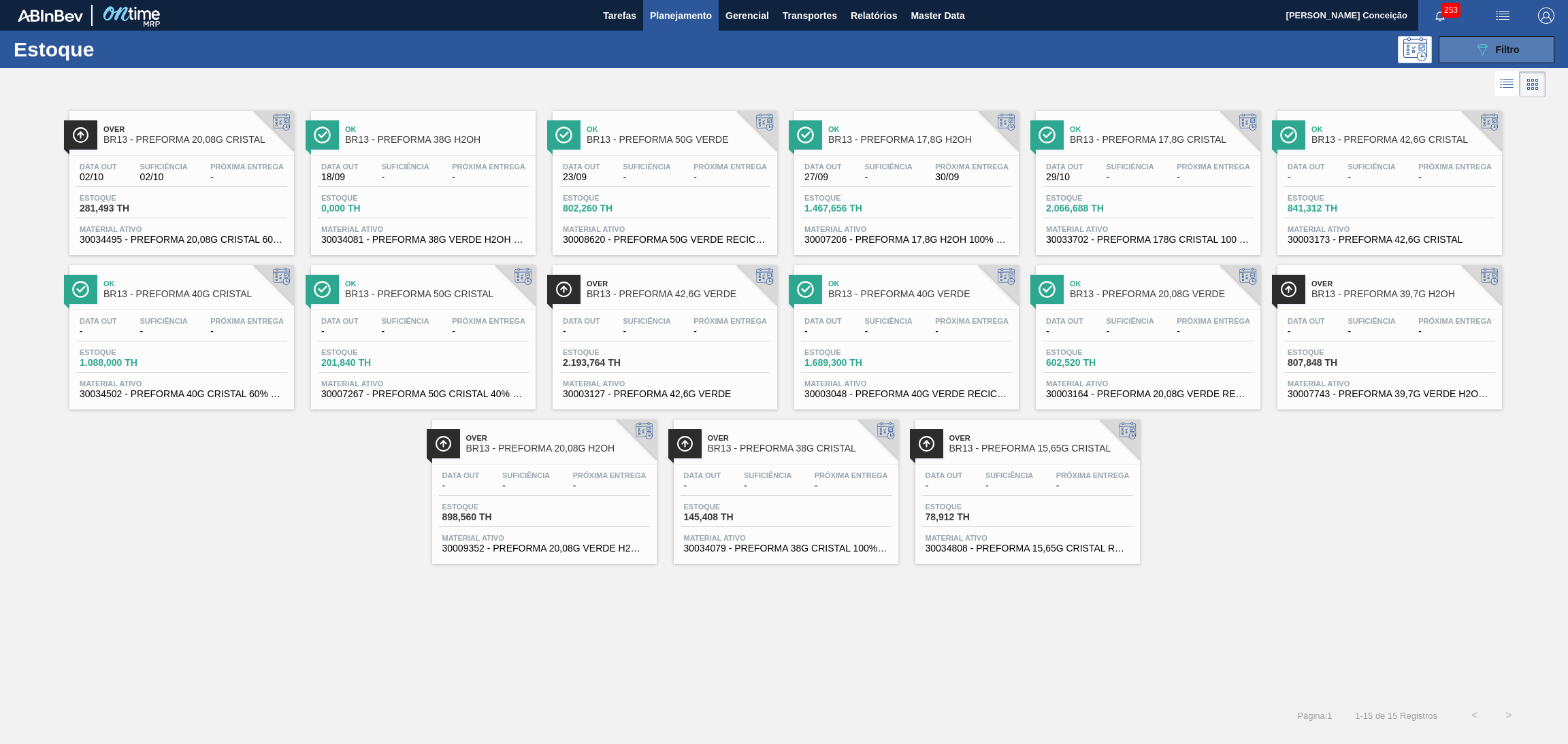
click at [1527, 47] on button "089F7B8B-B2A5-4AFE-B5C0-19BA573D28AC Filtro" at bounding box center [1496, 49] width 115 height 27
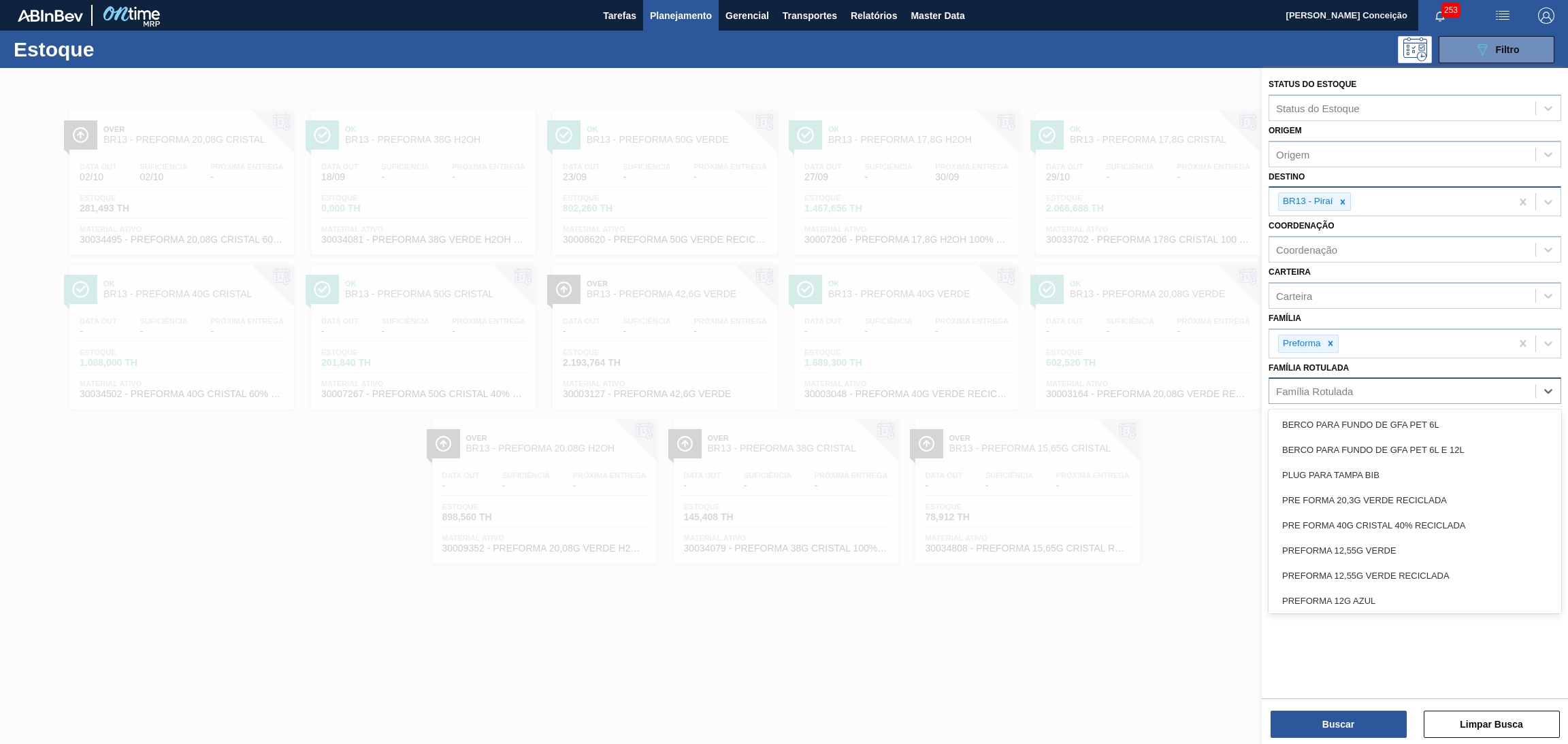
click at [1336, 388] on div "Família Rotulada" at bounding box center [1313, 391] width 77 height 11
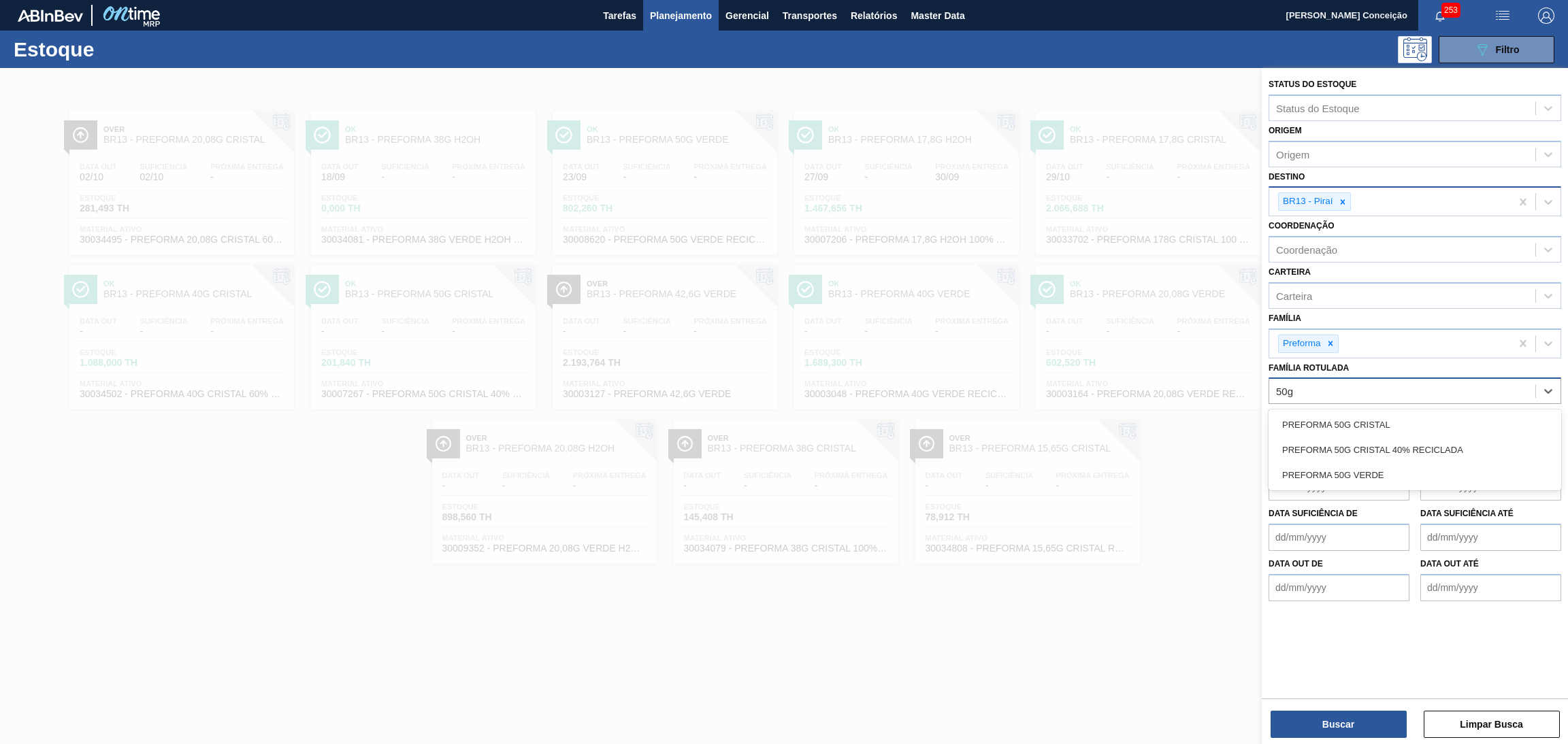
type Rotulada "50g v"
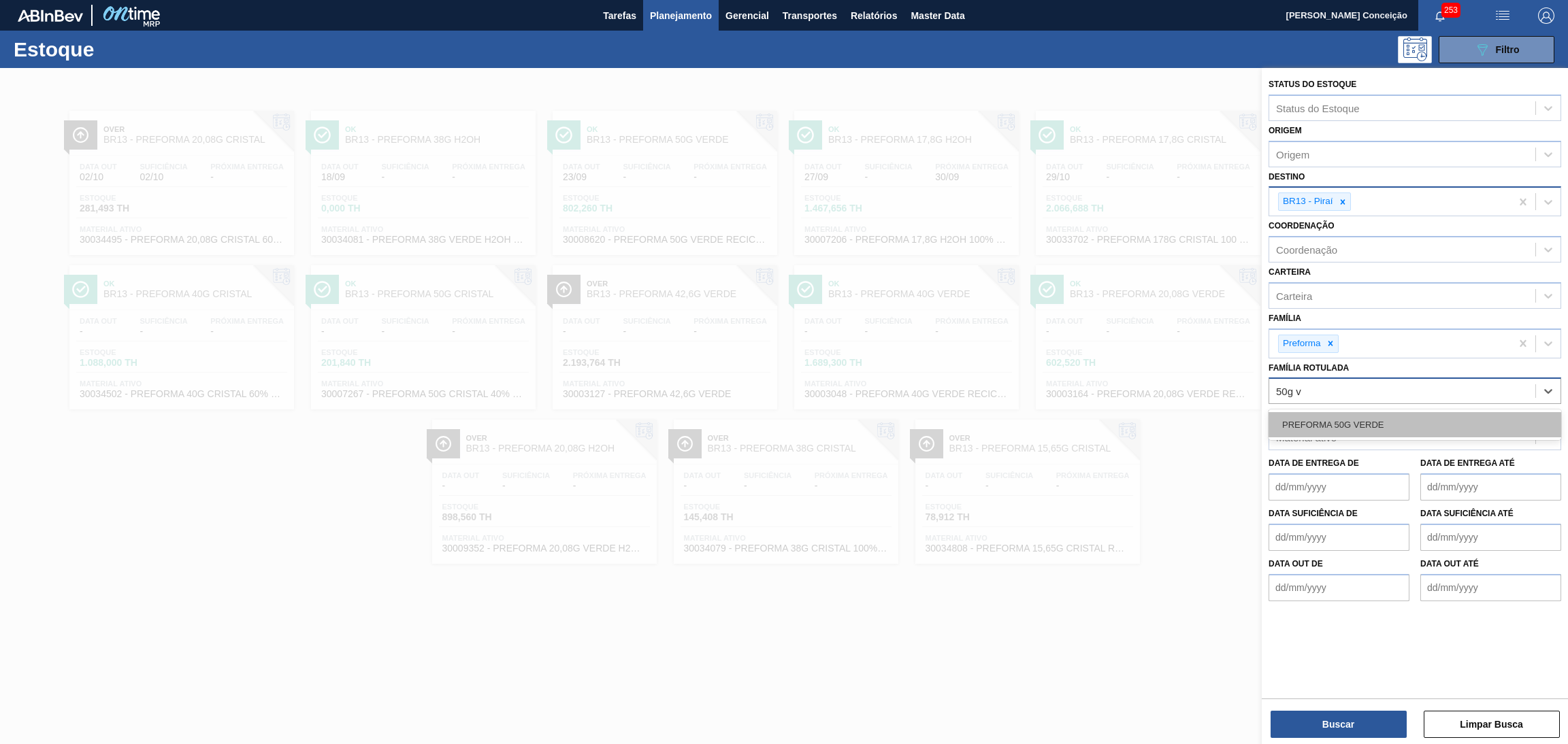
click at [1344, 420] on div "PREFORMA 50G VERDE" at bounding box center [1415, 424] width 292 height 26
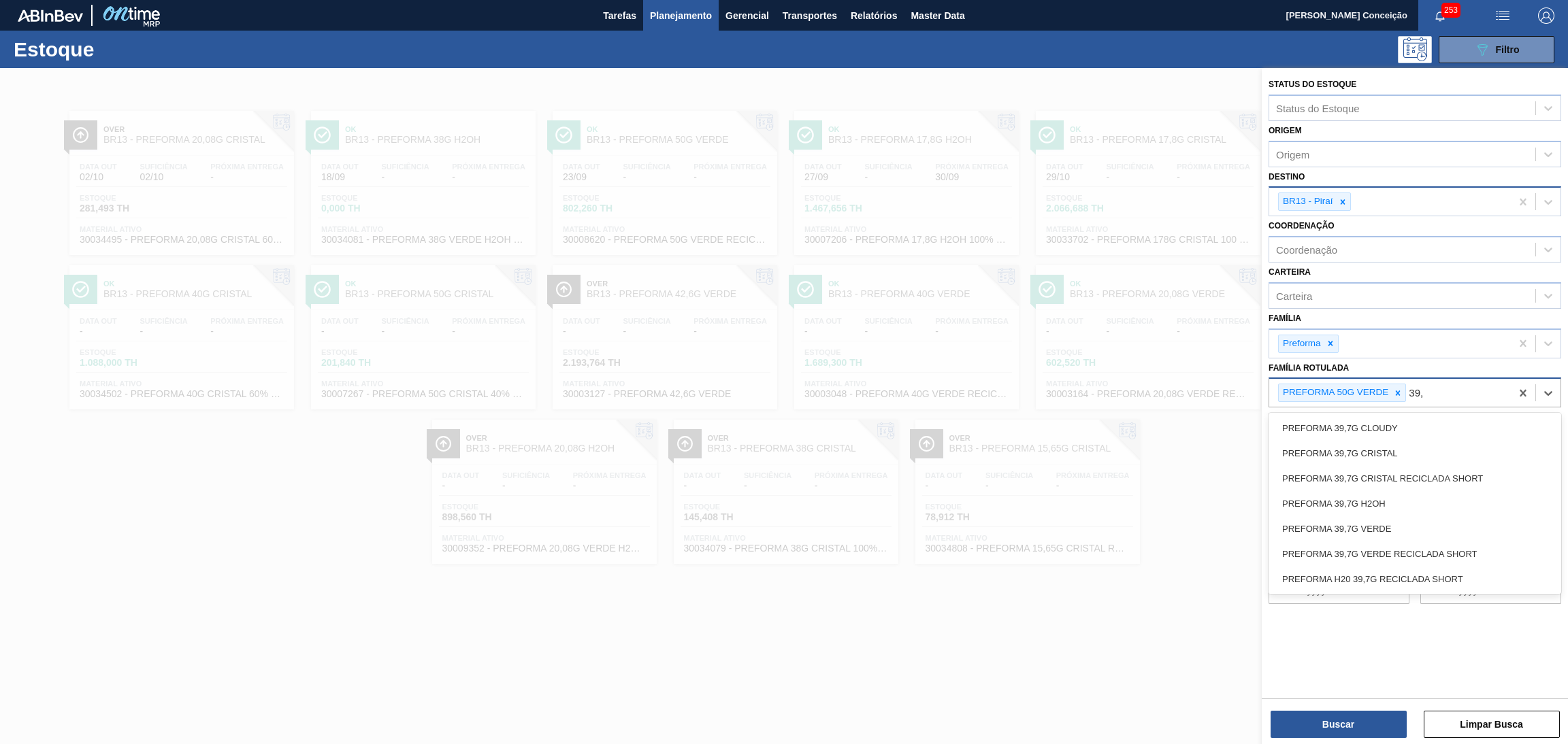
type Rotulada "39,7"
click at [1374, 501] on div "PREFORMA 39,7G H2OH" at bounding box center [1415, 504] width 292 height 26
type Rotulada "38"
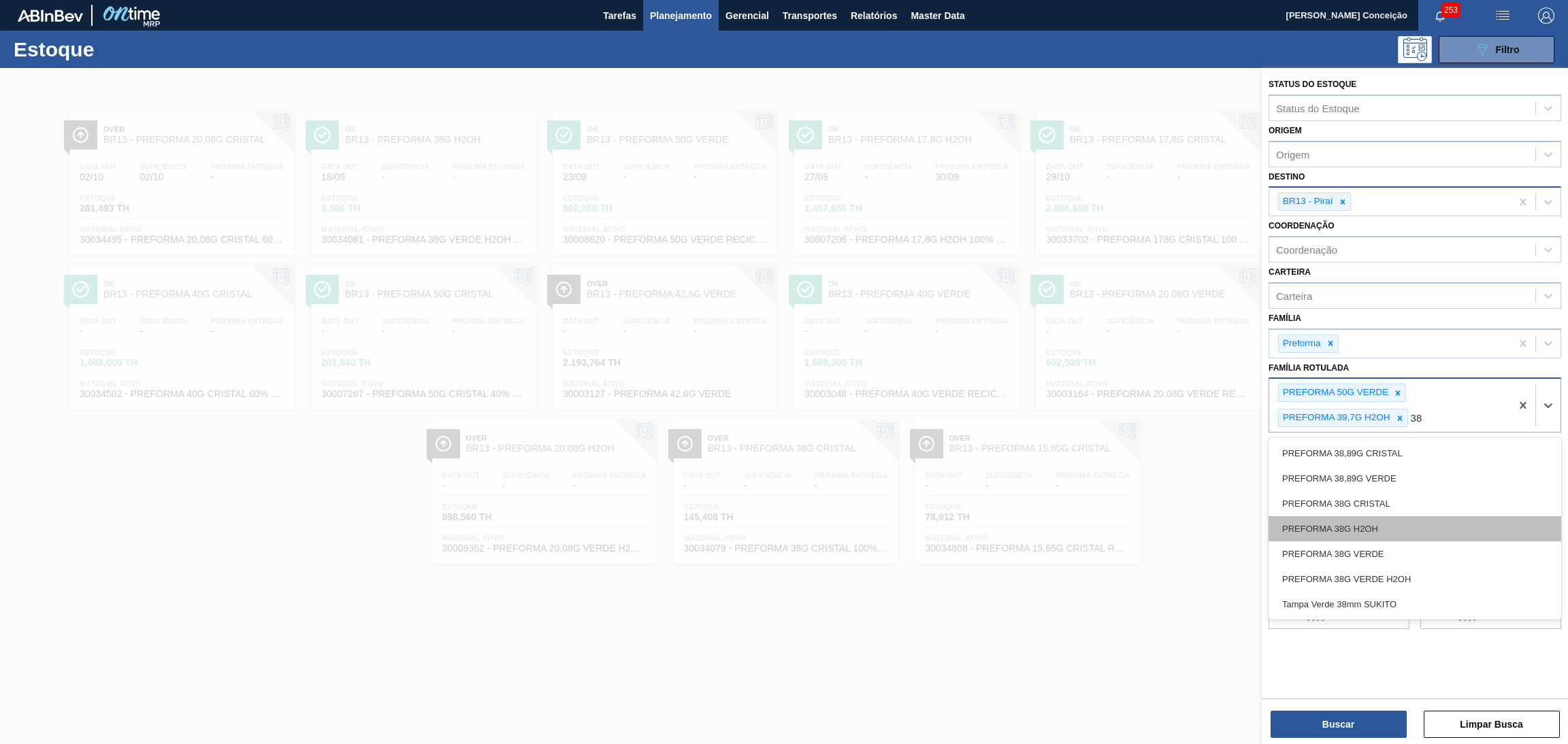
click at [1374, 524] on div "PREFORMA 38G H2OH" at bounding box center [1415, 528] width 292 height 26
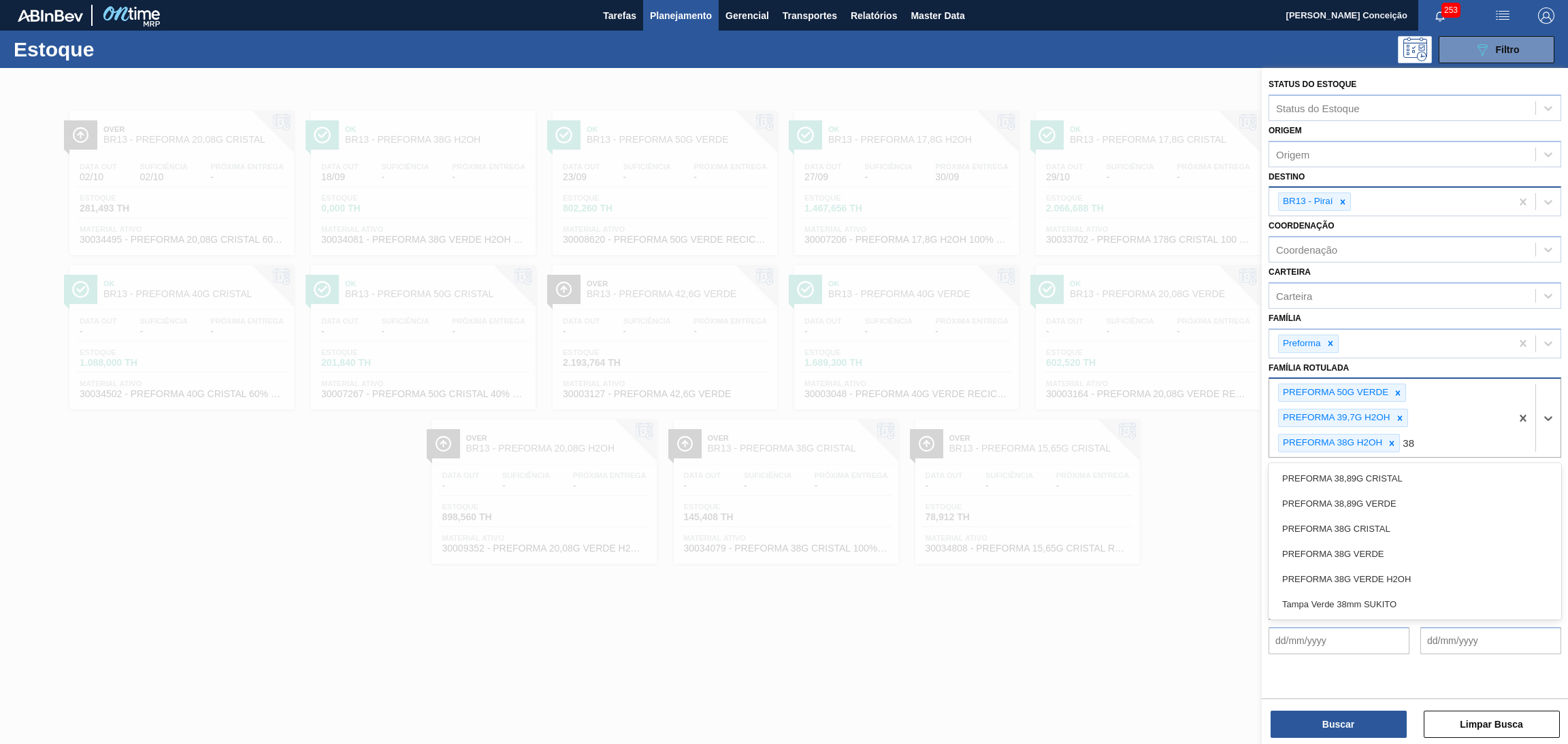
type Rotulada "38g"
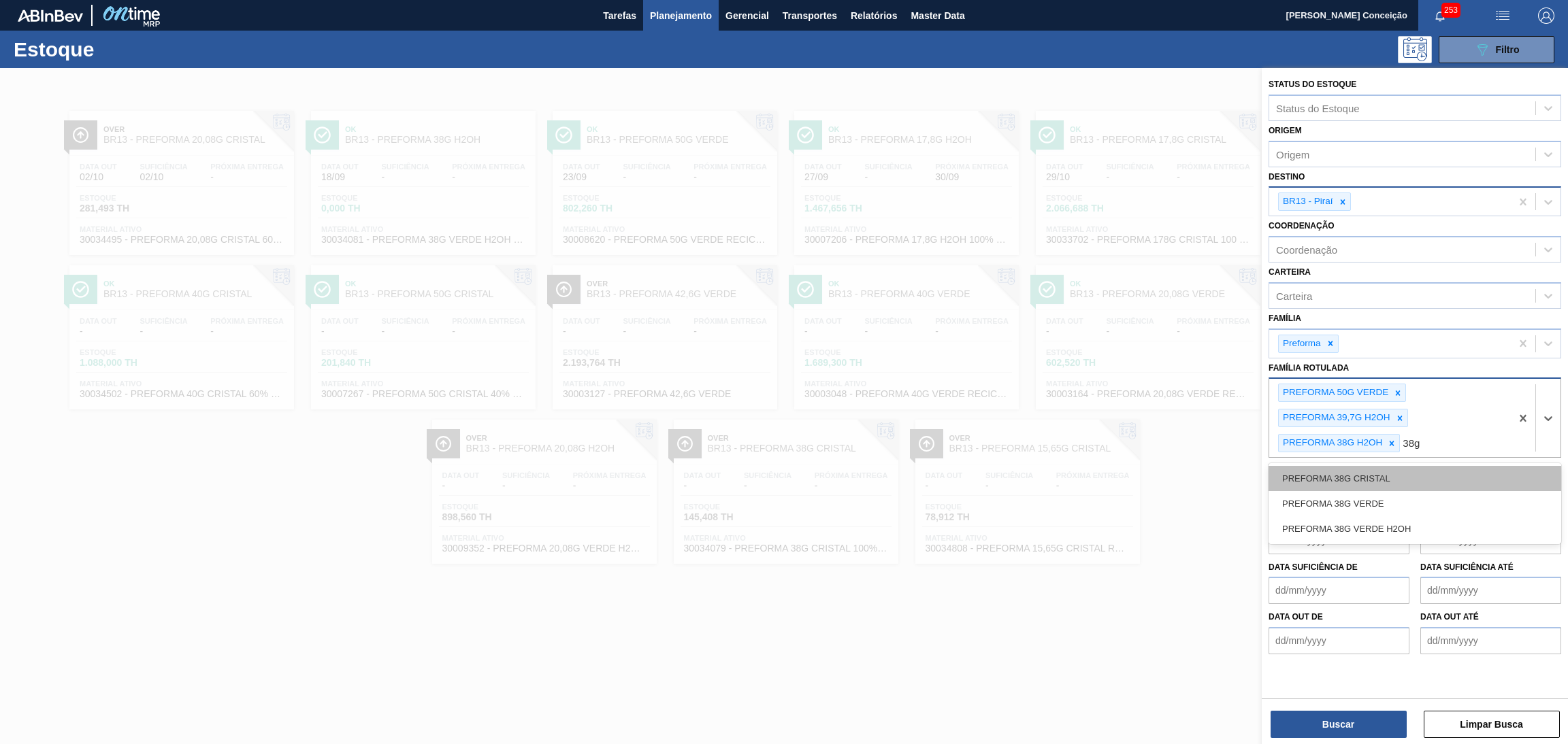
click at [1398, 478] on div "PREFORMA 38G CRISTAL" at bounding box center [1415, 478] width 292 height 26
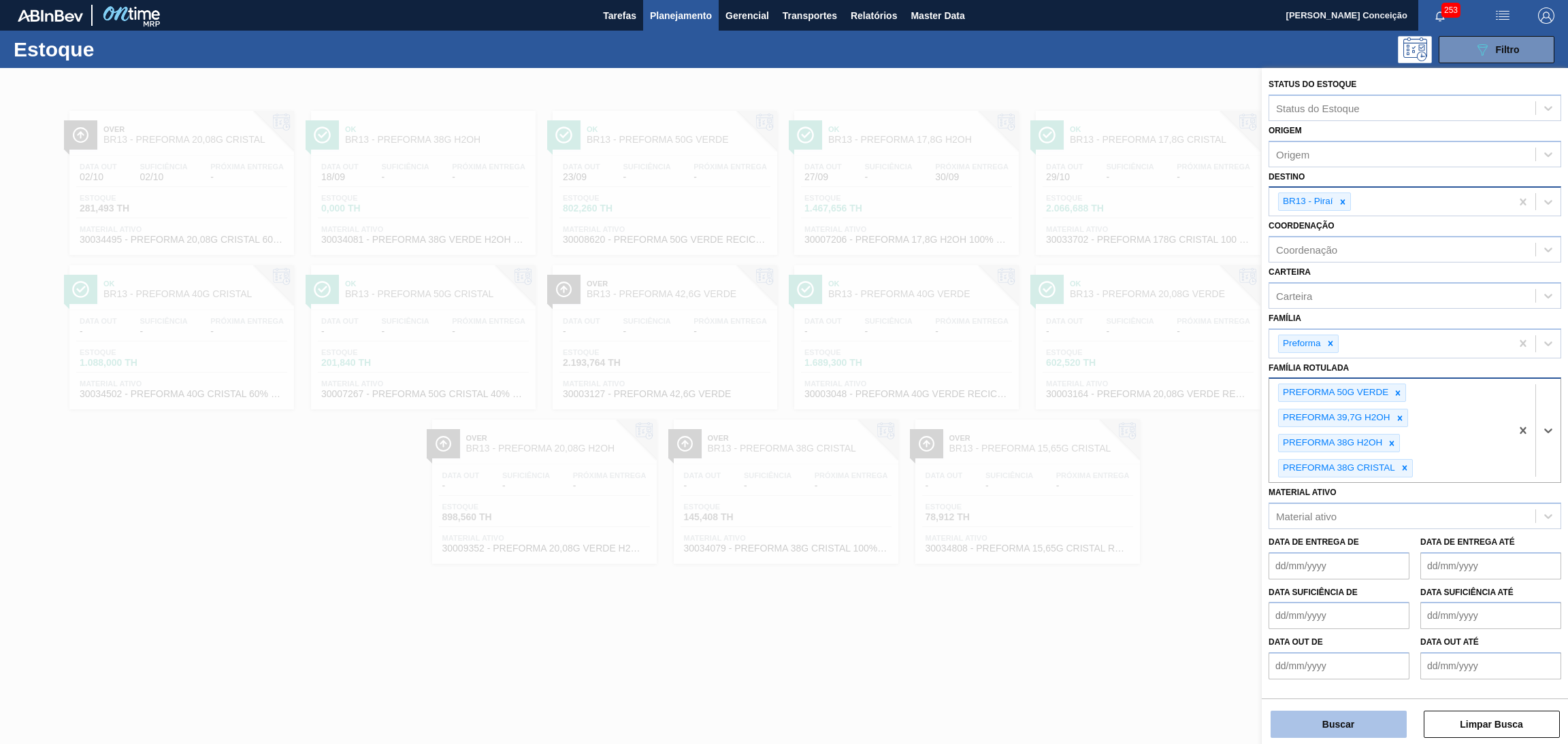
click at [1298, 718] on button "Buscar" at bounding box center [1338, 724] width 136 height 27
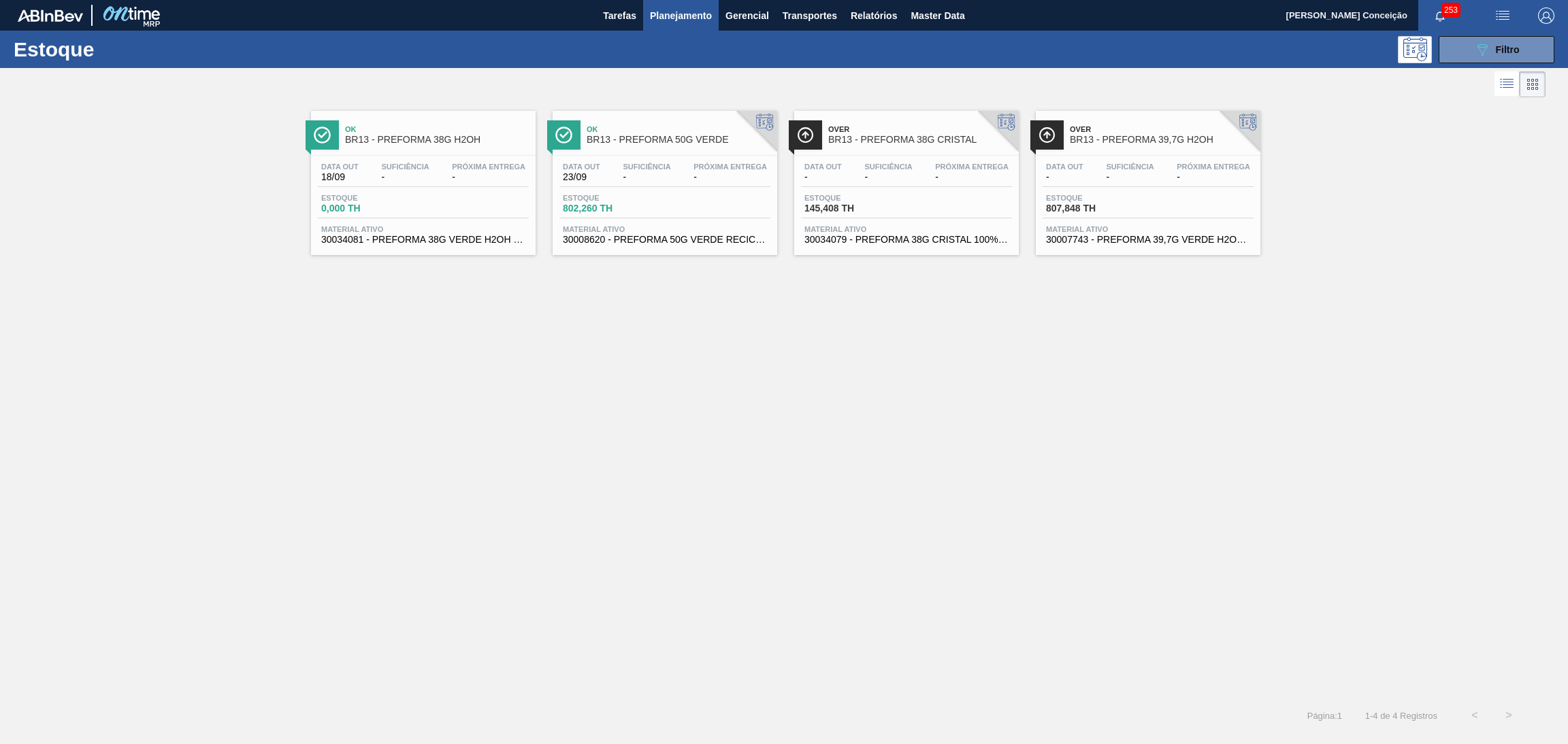
click at [707, 429] on div "Ok BR13 - PREFORMA 38G H2OH Data out 18/09 Suficiência - Próxima Entrega - Esto…" at bounding box center [784, 399] width 1568 height 598
click at [905, 157] on div "Data out - Suficiência - Próxima Entrega - Estoque 145,408 TH Material ativo 30…" at bounding box center [906, 202] width 225 height 92
click at [1518, 51] on span "Filtro" at bounding box center [1507, 49] width 24 height 11
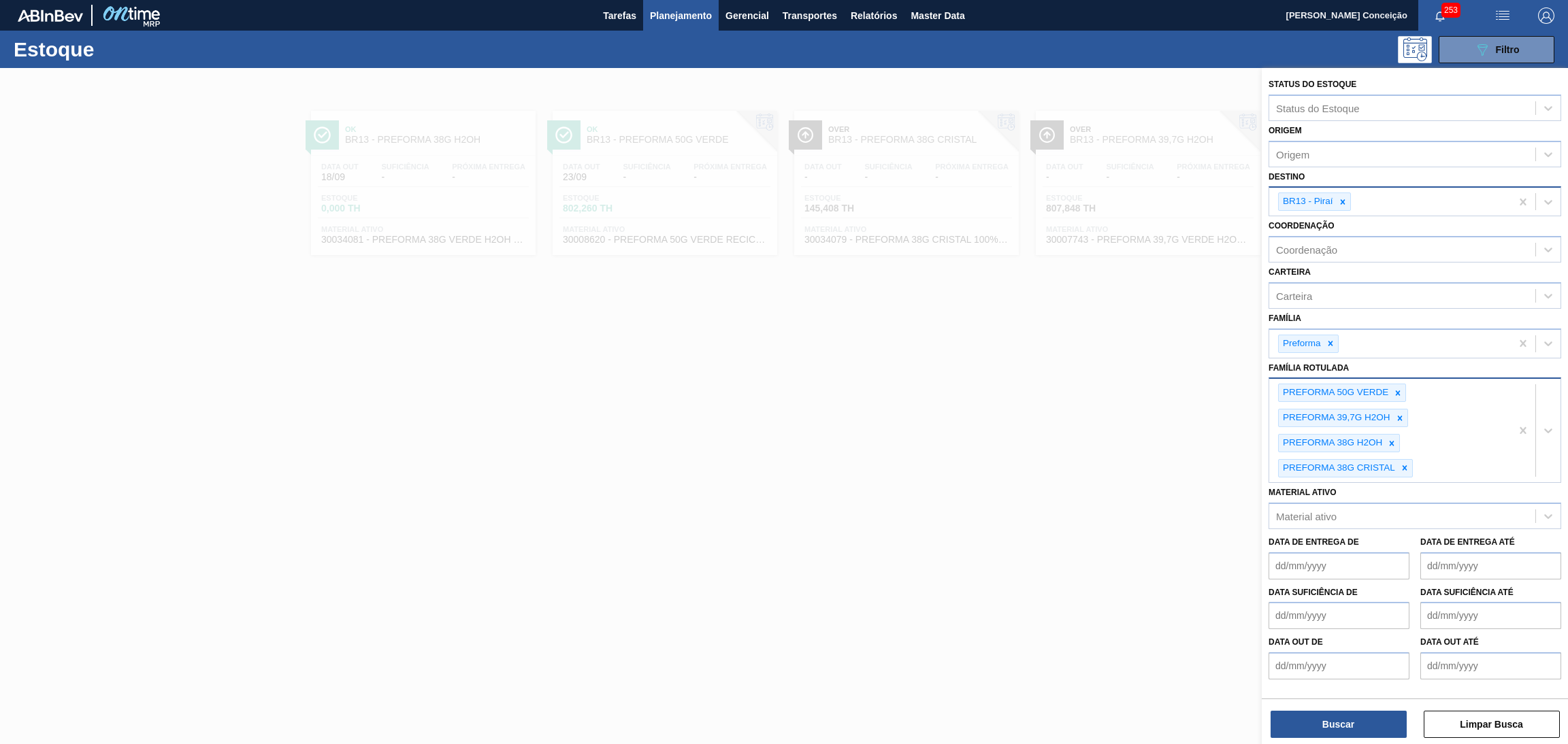
click at [1437, 460] on div "PREFORMA 50G VERDE PREFORMA 39,7G H2OH PREFORMA 38G H2OH PREFORMA 38G CRISTAL" at bounding box center [1390, 430] width 241 height 103
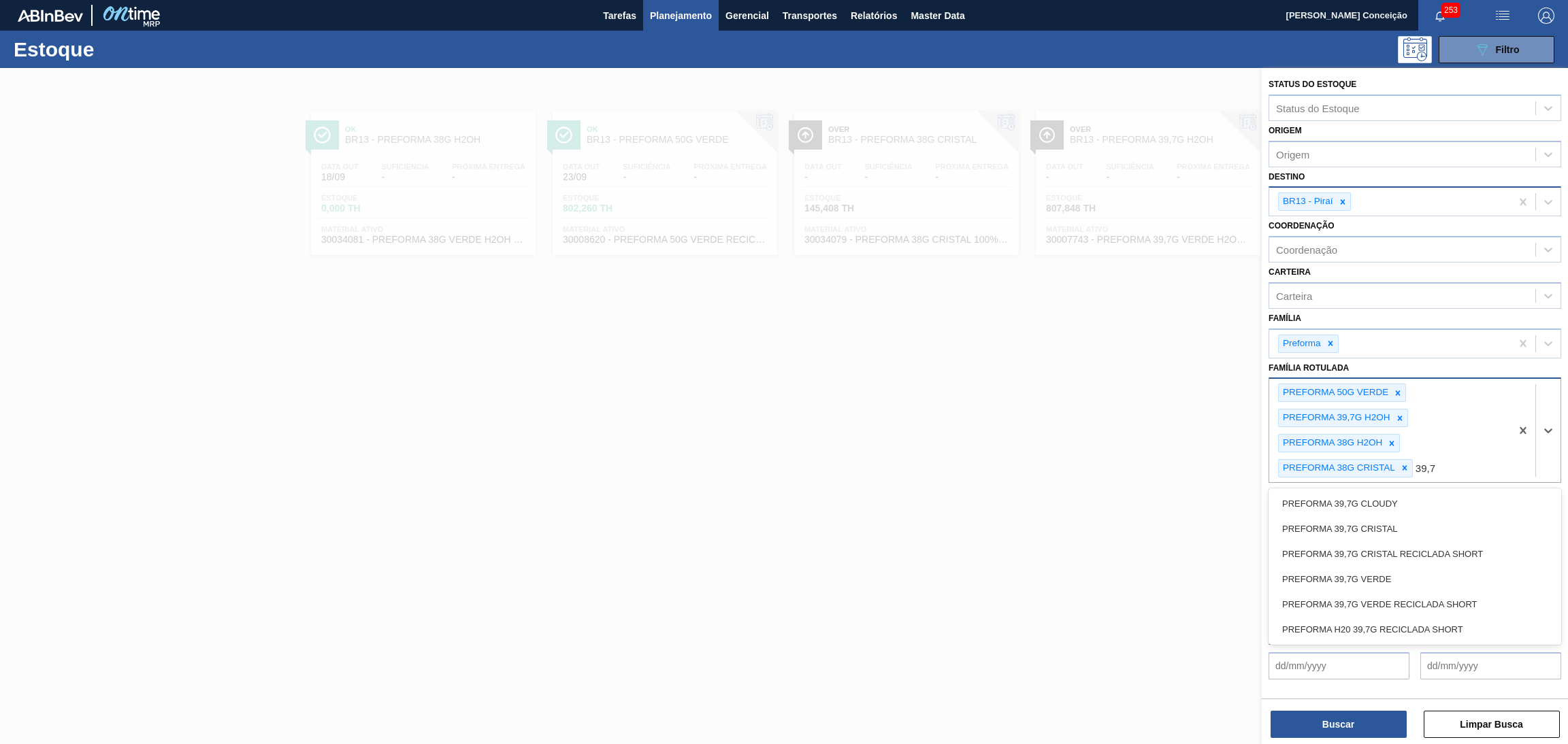
type Rotulada "39,7g"
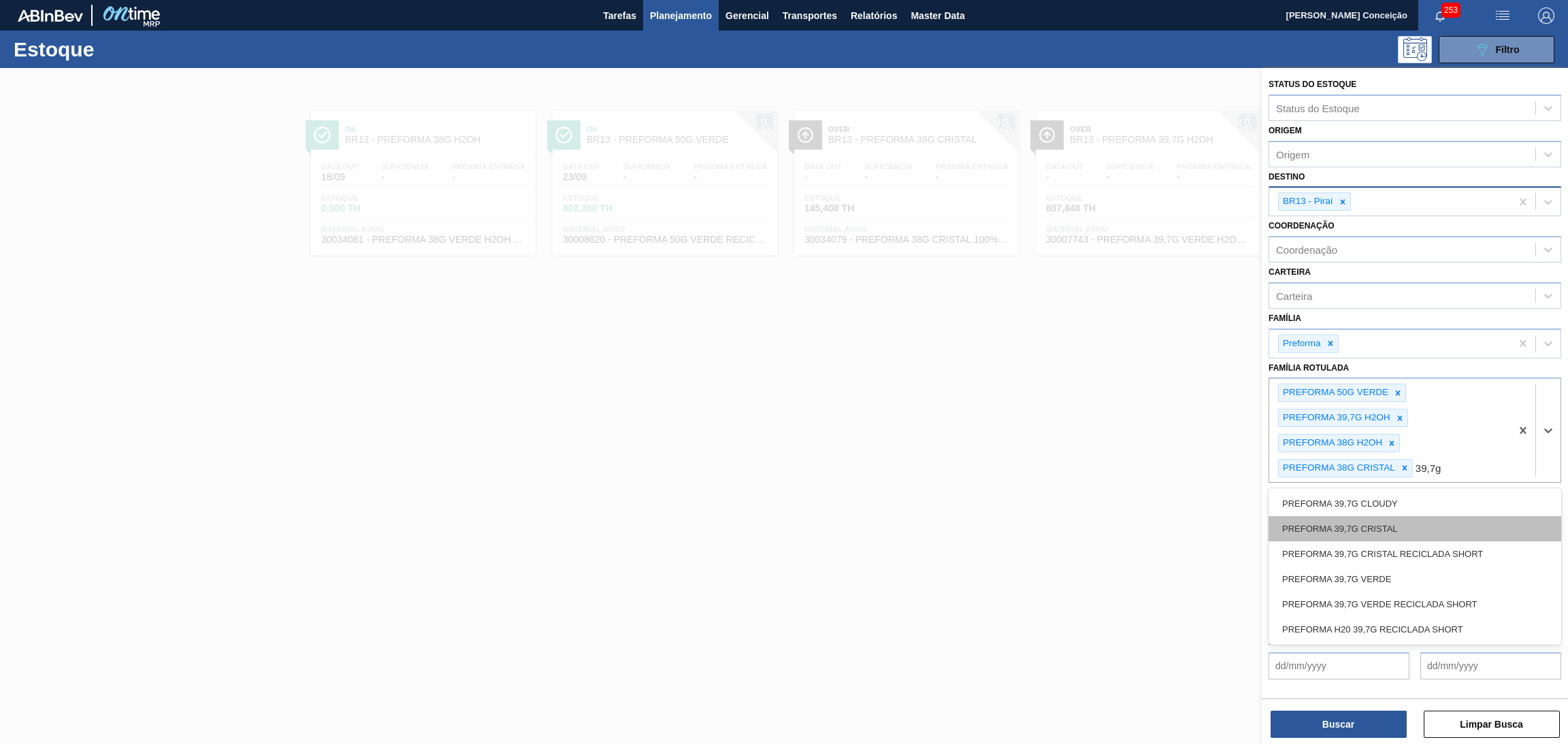
click at [1402, 527] on div "PREFORMA 39,7G CRISTAL" at bounding box center [1415, 528] width 292 height 26
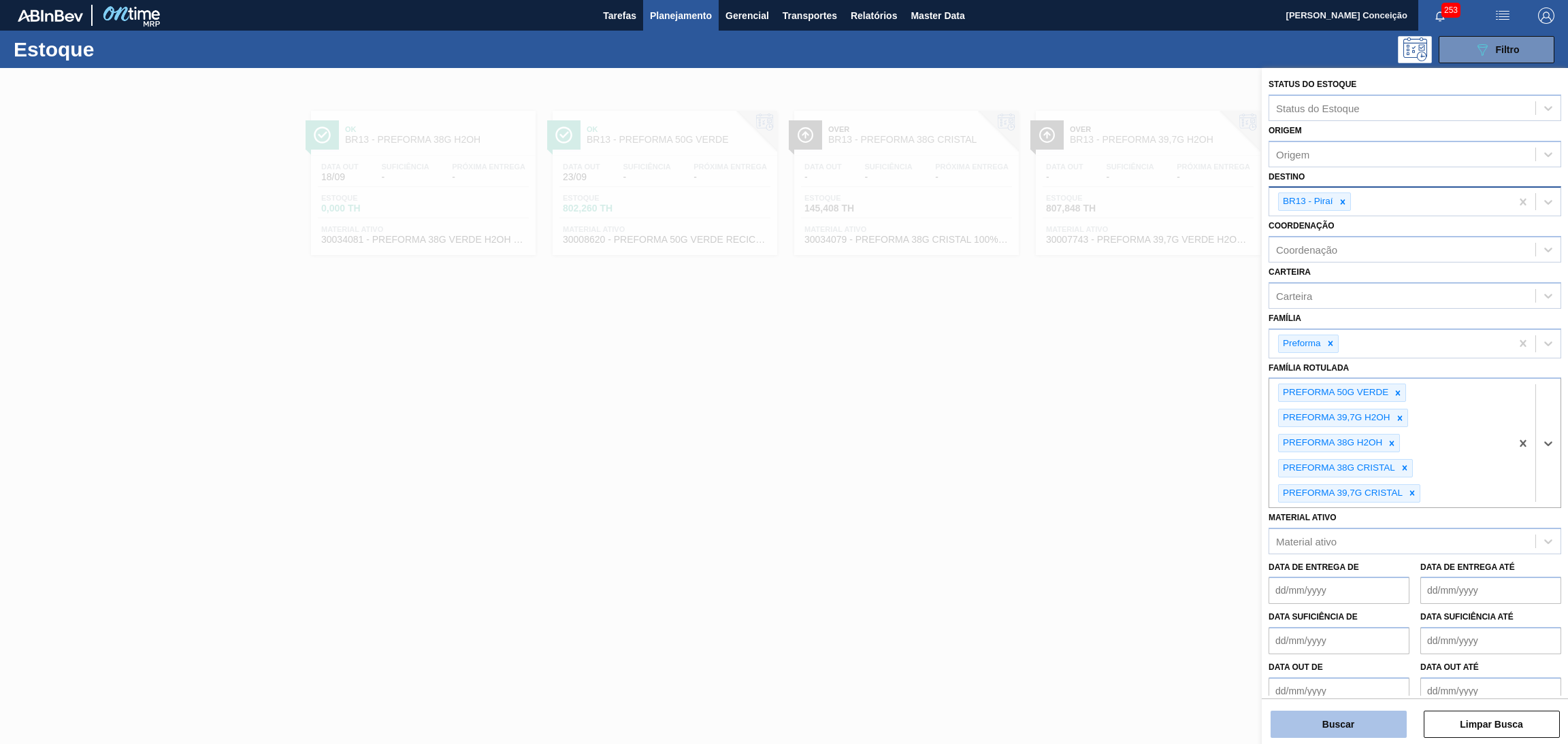
click at [1338, 726] on button "Buscar" at bounding box center [1338, 724] width 136 height 27
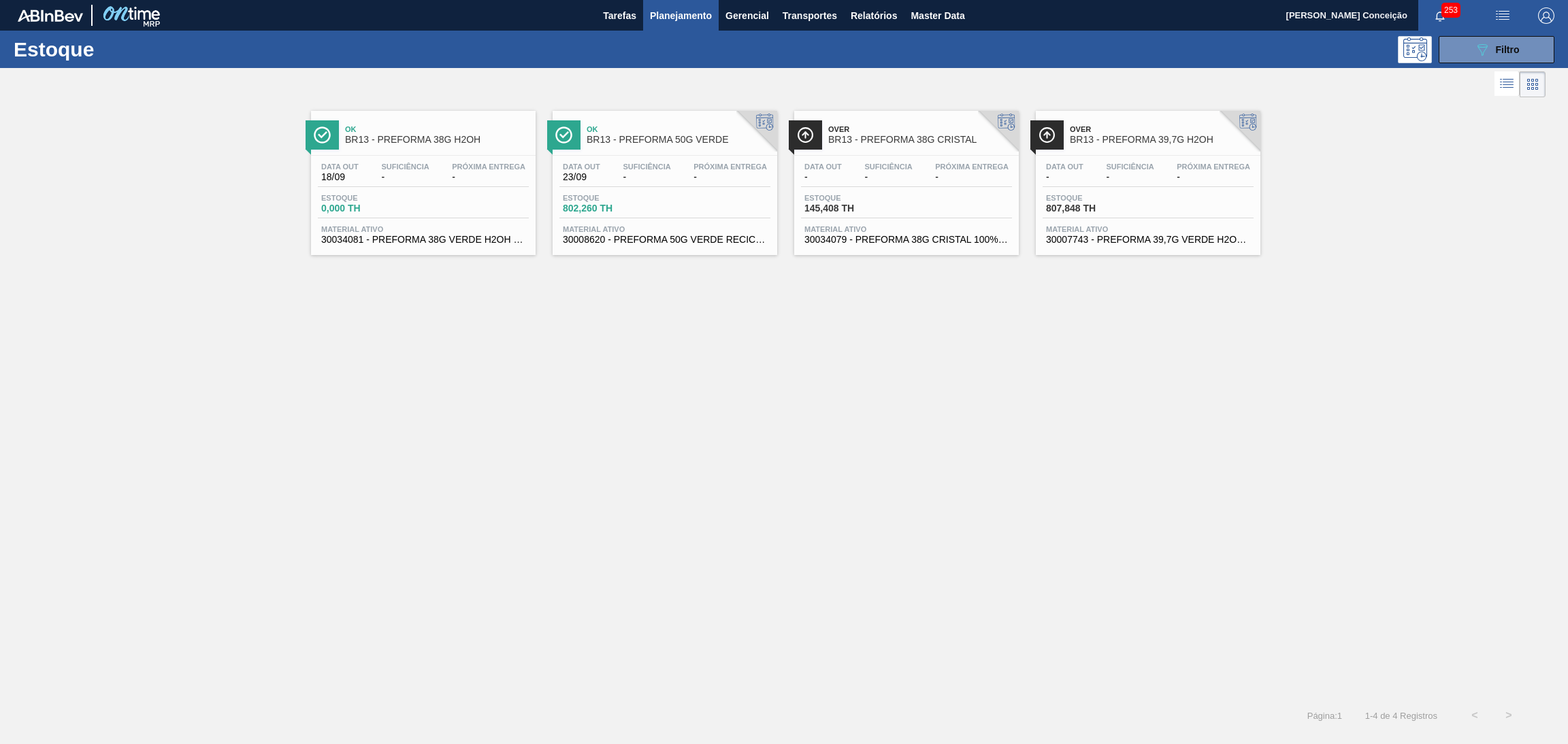
click at [827, 324] on div "Ok BR13 - PREFORMA 38G H2OH Data out 18/09 Suficiência - Próxima Entrega - Esto…" at bounding box center [784, 399] width 1568 height 598
click at [1488, 38] on button "089F7B8B-B2A5-4AFE-B5C0-19BA573D28AC Filtro" at bounding box center [1496, 49] width 115 height 27
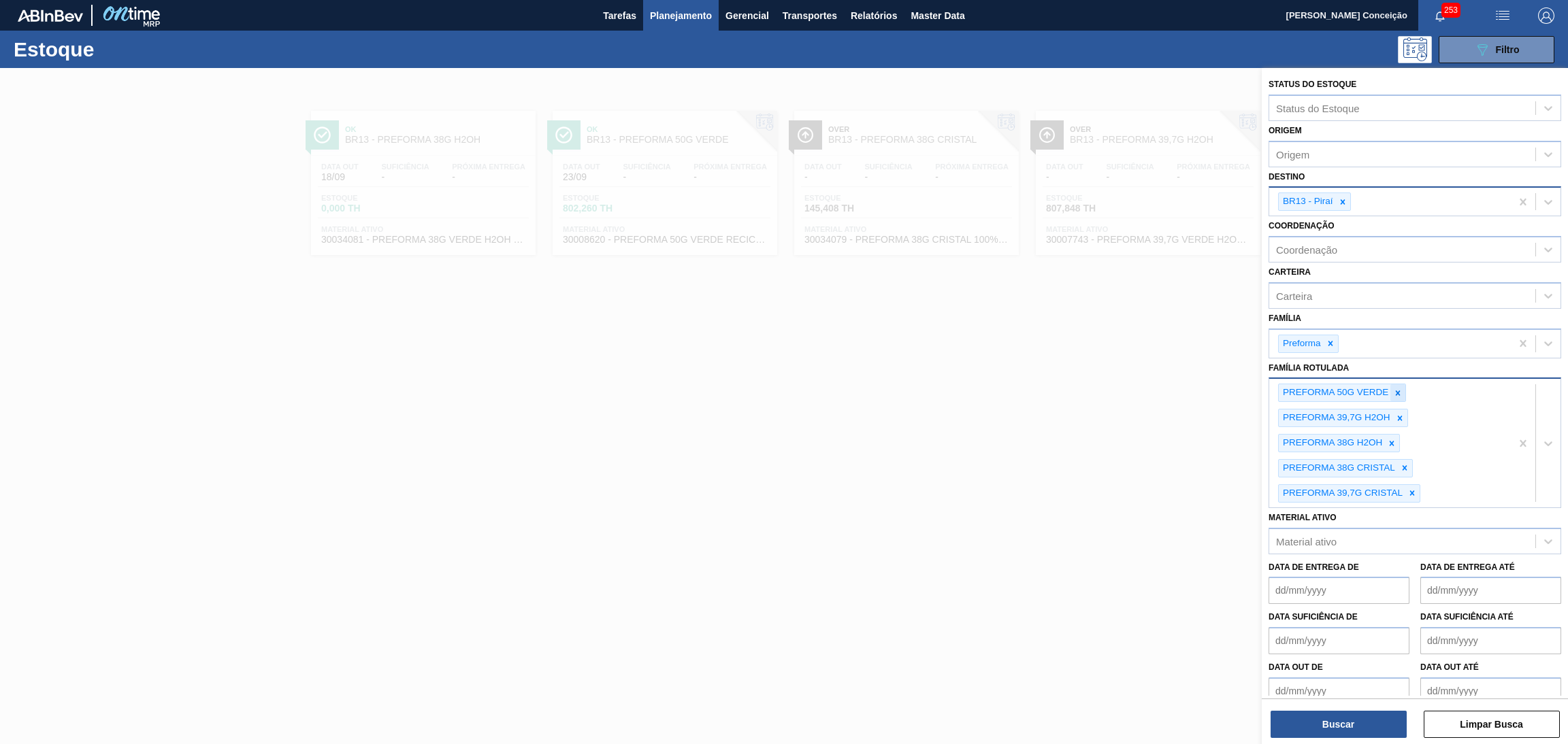
click at [1394, 390] on icon at bounding box center [1397, 393] width 10 height 10
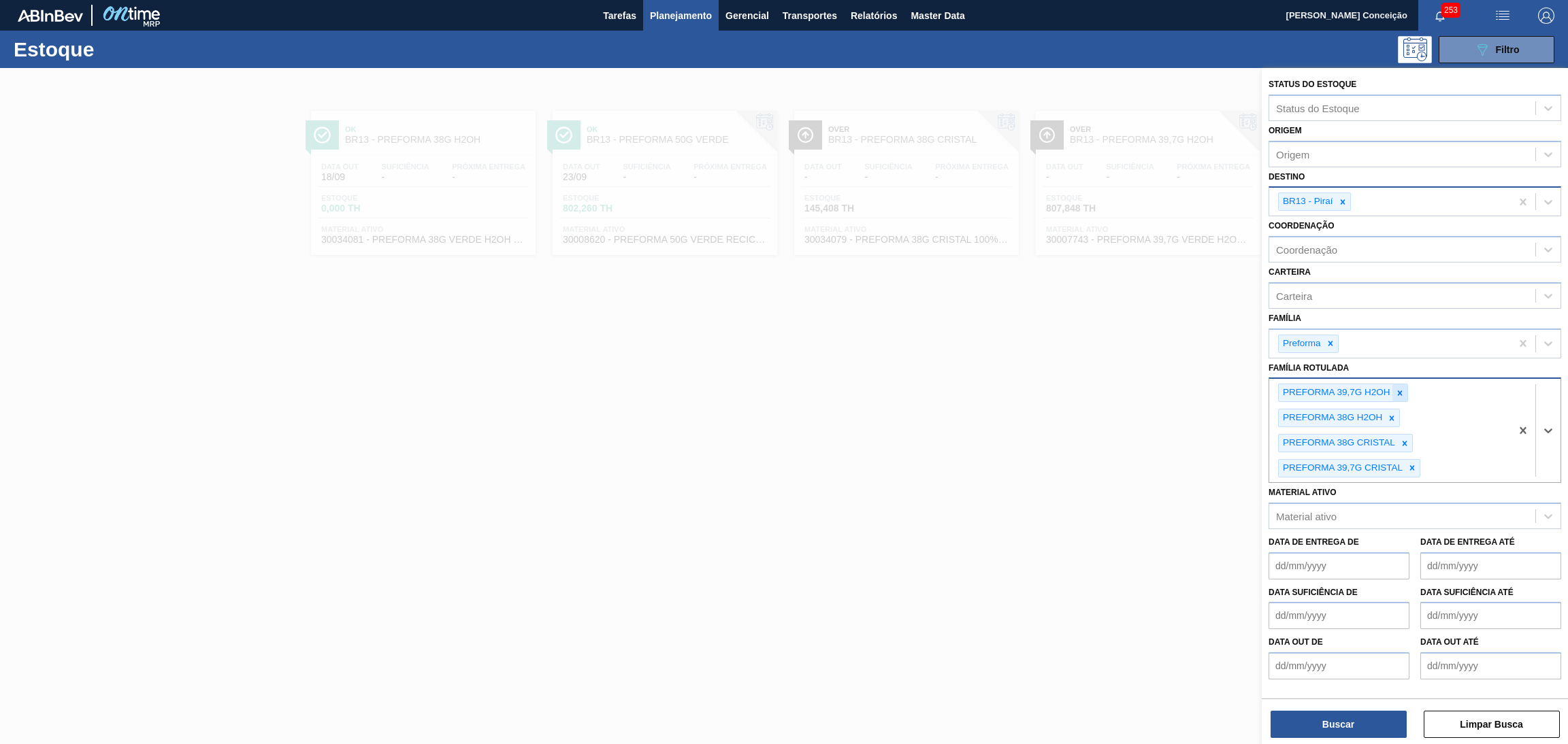
click at [1395, 391] on icon at bounding box center [1400, 393] width 10 height 10
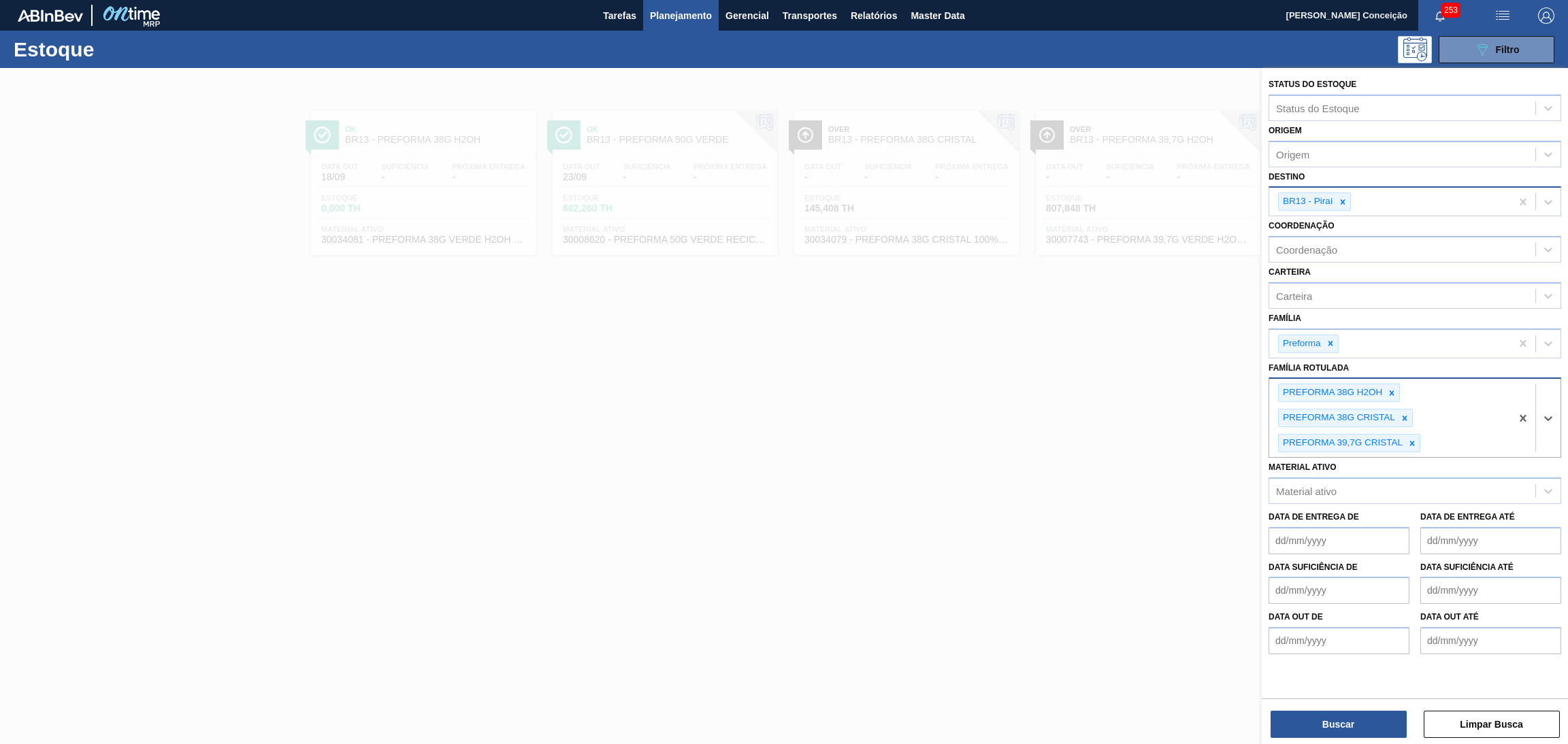
click at [1394, 391] on icon at bounding box center [1391, 393] width 10 height 10
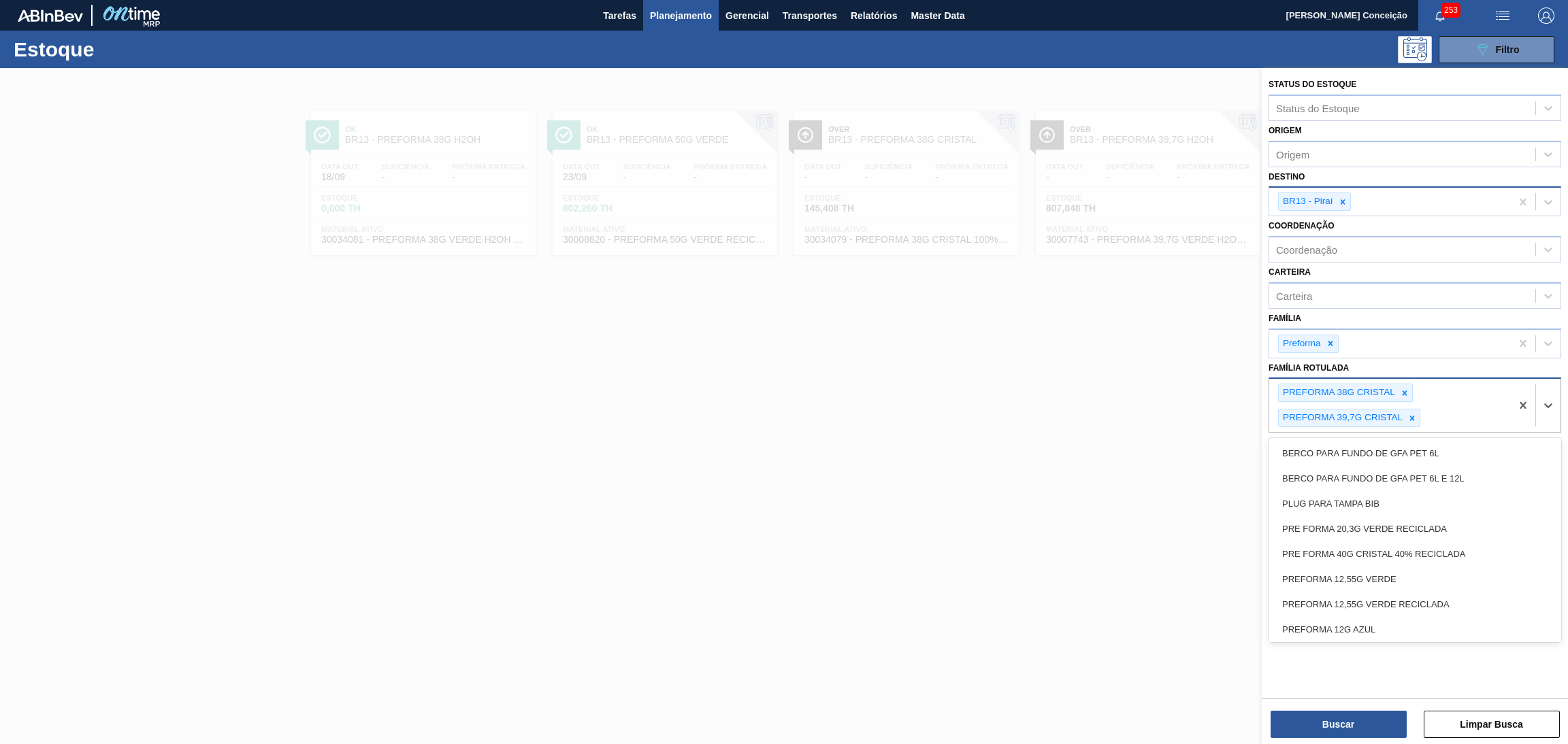
click at [1394, 391] on div "PREFORMA 38G CRISTAL" at bounding box center [1337, 392] width 118 height 17
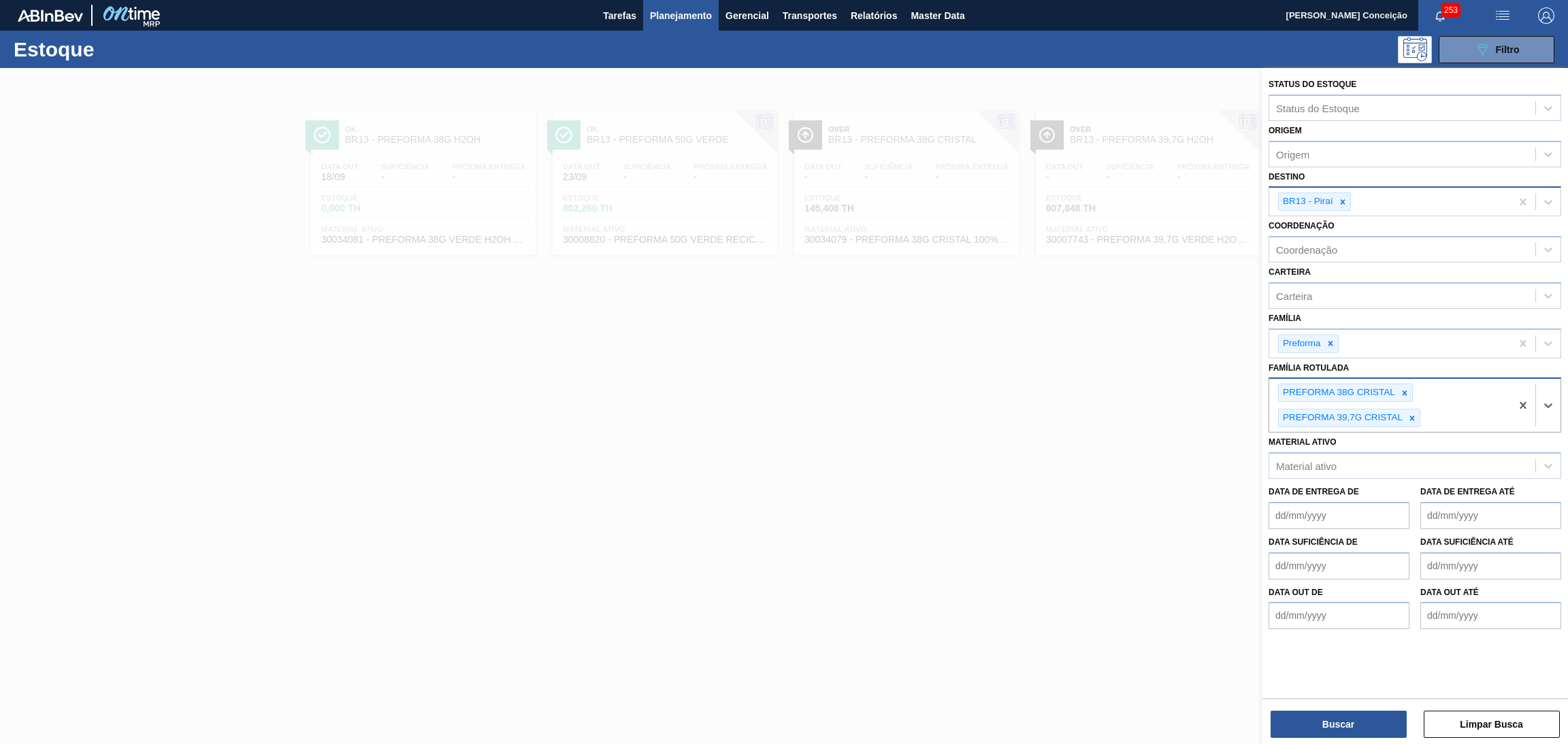
click at [1394, 391] on div "PREFORMA 38G CRISTAL" at bounding box center [1337, 392] width 118 height 17
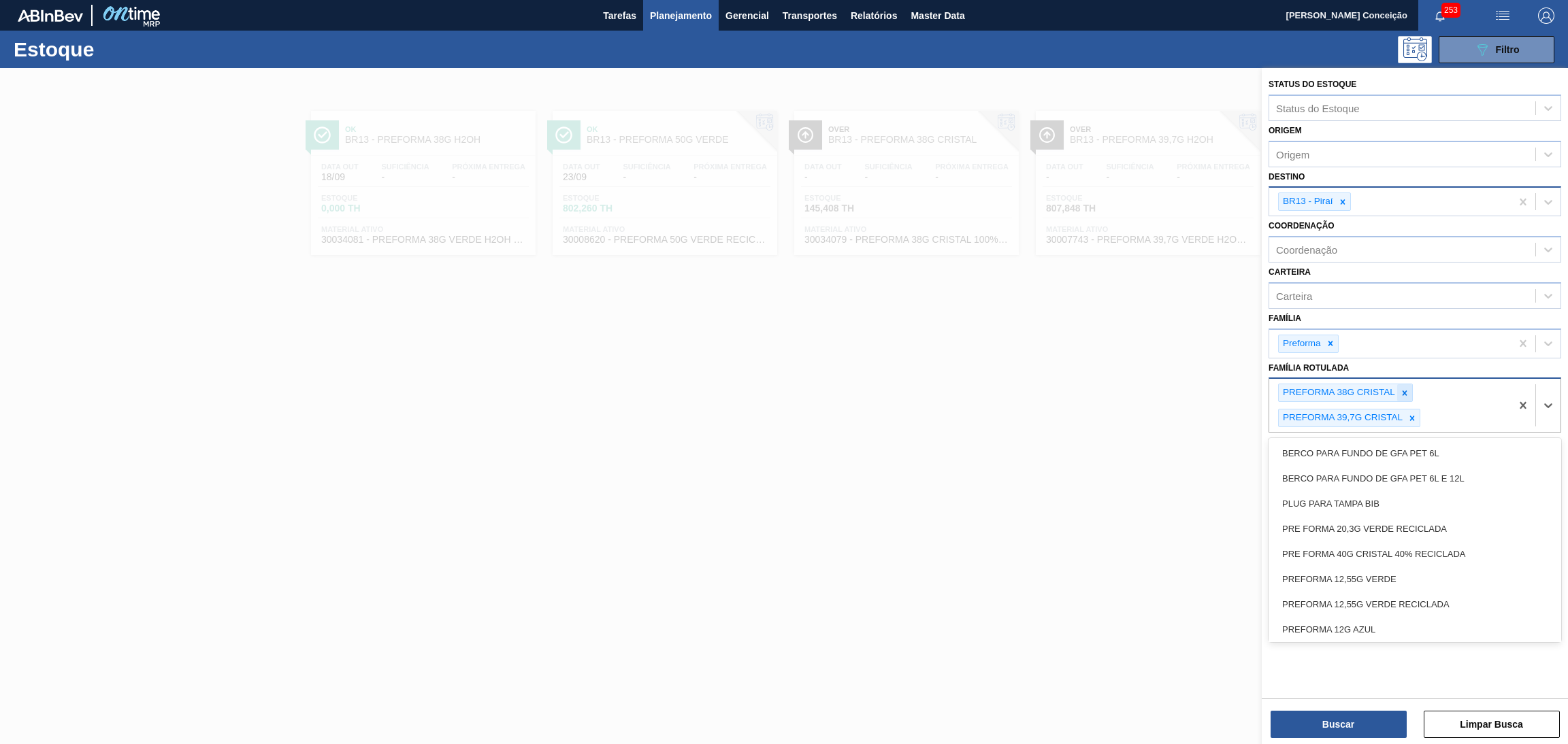
click at [1400, 388] on icon at bounding box center [1404, 393] width 10 height 10
click at [1399, 387] on div "PREFORMA 39,7G CRISTAL" at bounding box center [1341, 392] width 126 height 17
click at [1408, 391] on icon at bounding box center [1411, 393] width 10 height 10
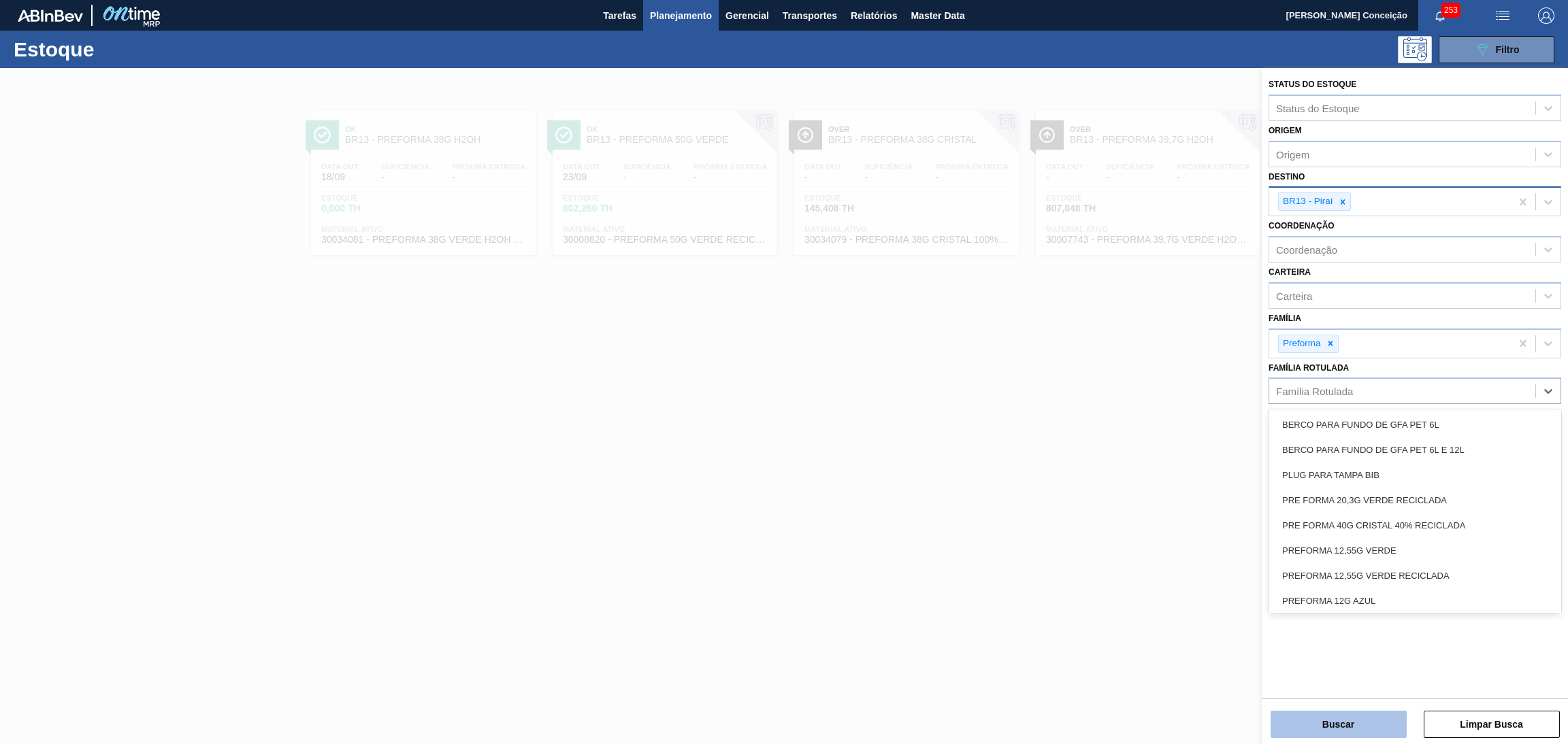
click at [1323, 725] on button "Buscar" at bounding box center [1338, 724] width 136 height 27
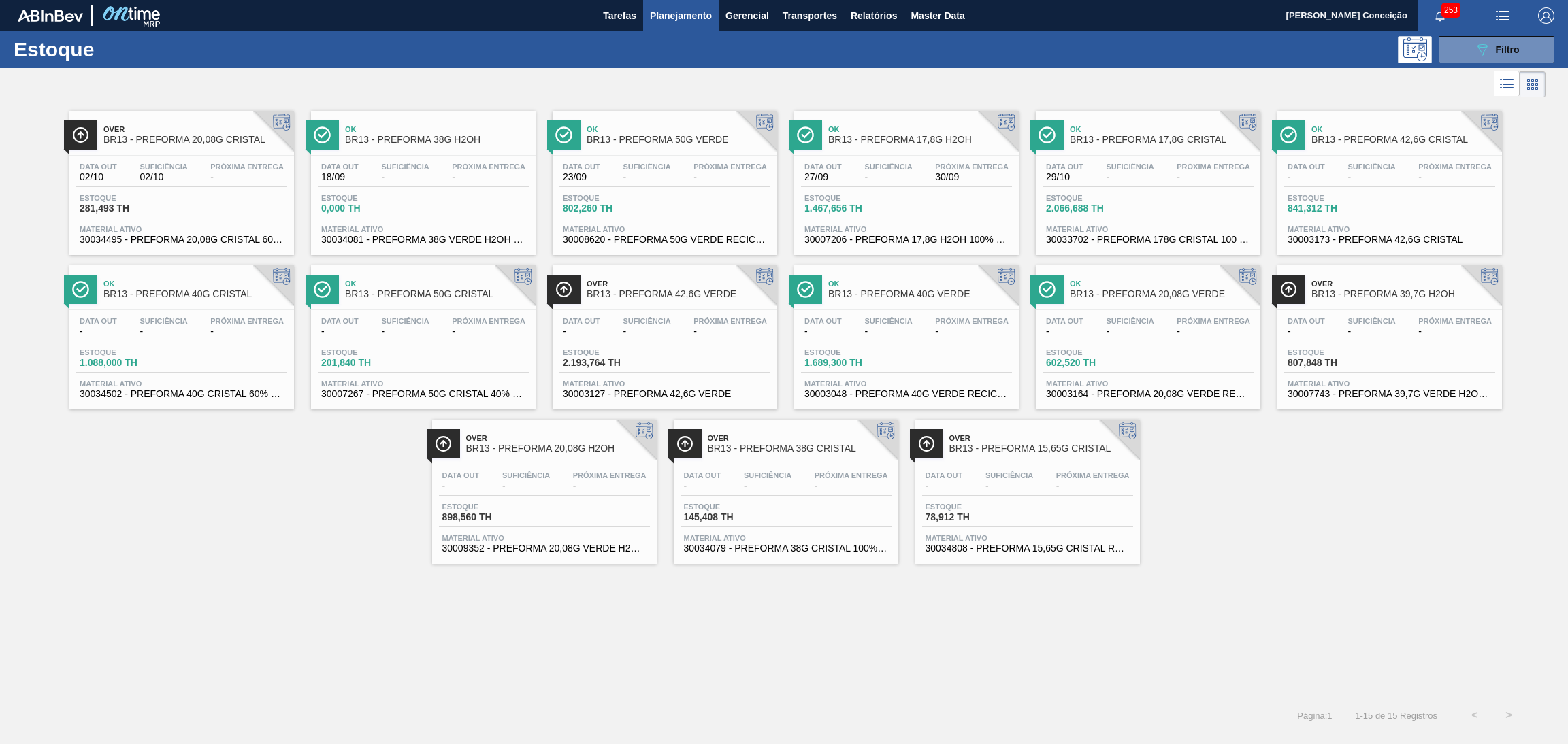
click at [96, 458] on div "Over BR13 - PREFORMA 20,08G CRISTAL Data out 02/10 Suficiência 02/10 Próxima En…" at bounding box center [784, 332] width 1568 height 463
click at [823, 474] on span "Próxima Entrega" at bounding box center [851, 475] width 73 height 8
click at [1243, 483] on div "Over BR13 - PREFORMA 20,08G CRISTAL Data out 02/10 Suficiência 02/10 Próxima En…" at bounding box center [784, 332] width 1568 height 463
click at [1483, 48] on icon "089F7B8B-B2A5-4AFE-B5C0-19BA573D28AC" at bounding box center [1482, 49] width 17 height 17
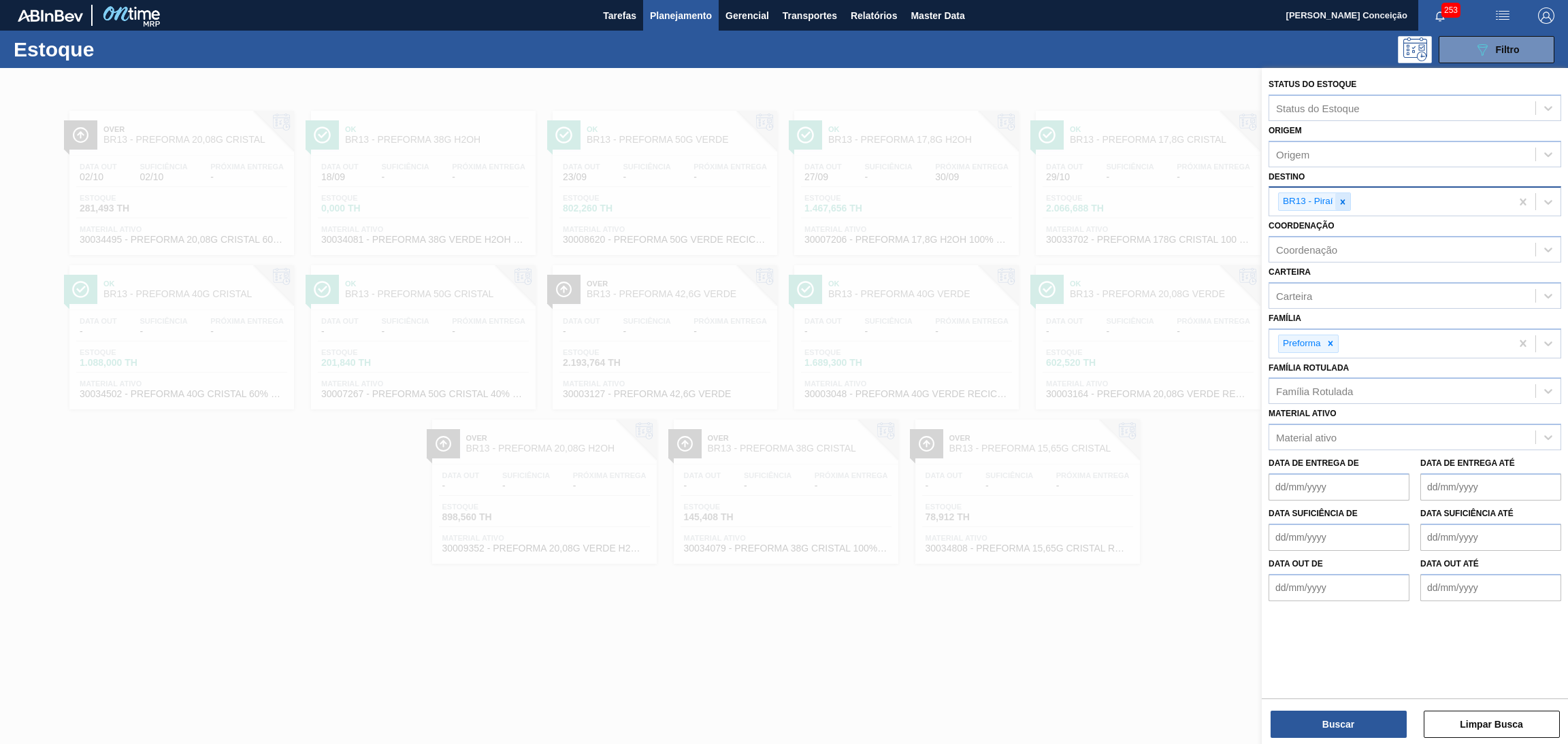
click at [1342, 201] on icon at bounding box center [1342, 201] width 4 height 4
type input "br"
click at [1328, 198] on div "br" at bounding box center [1402, 200] width 266 height 19
type input "br19"
click at [1346, 386] on div "Família Rotulada" at bounding box center [1313, 391] width 77 height 11
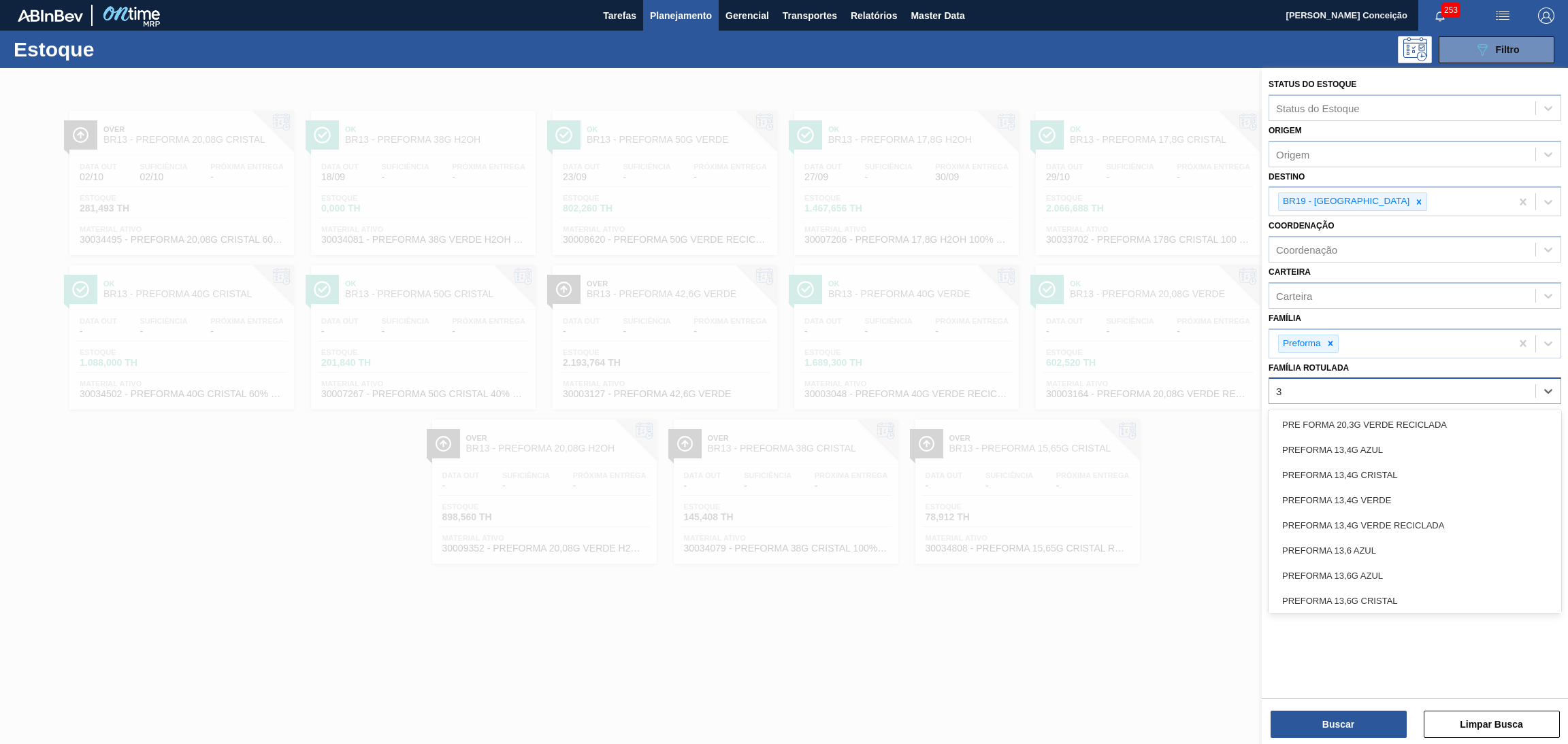
type Rotulada "38"
click at [1365, 494] on div "PREFORMA 38G H2OH" at bounding box center [1415, 500] width 292 height 26
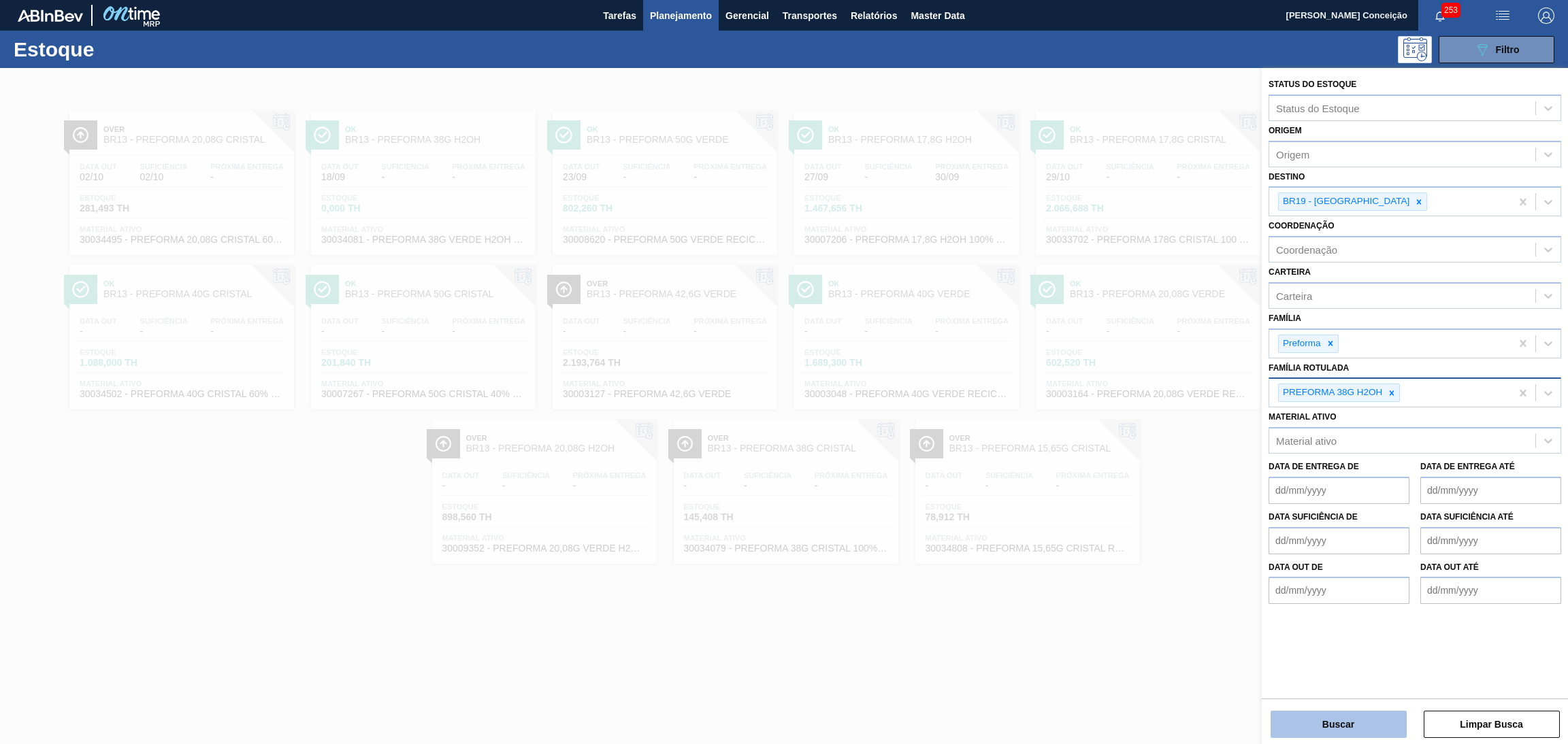
click at [1350, 720] on button "Buscar" at bounding box center [1338, 724] width 136 height 27
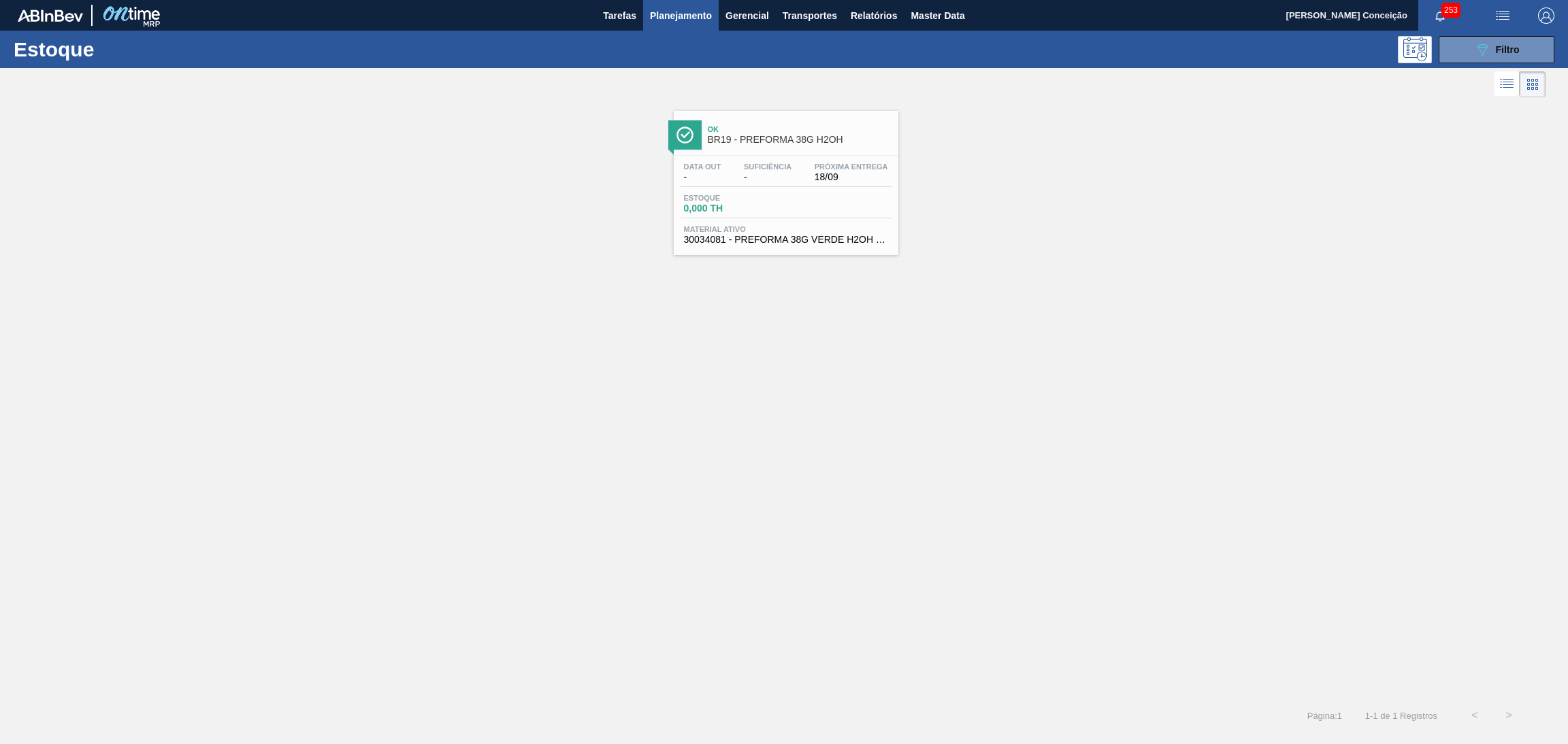
click at [783, 198] on div "Estoque 0,000 TH" at bounding box center [785, 206] width 211 height 25
click at [761, 144] on span "BR19 - PREFORMA 38G H2OH" at bounding box center [799, 140] width 184 height 11
click at [1481, 48] on icon "089F7B8B-B2A5-4AFE-B5C0-19BA573D28AC" at bounding box center [1482, 49] width 17 height 17
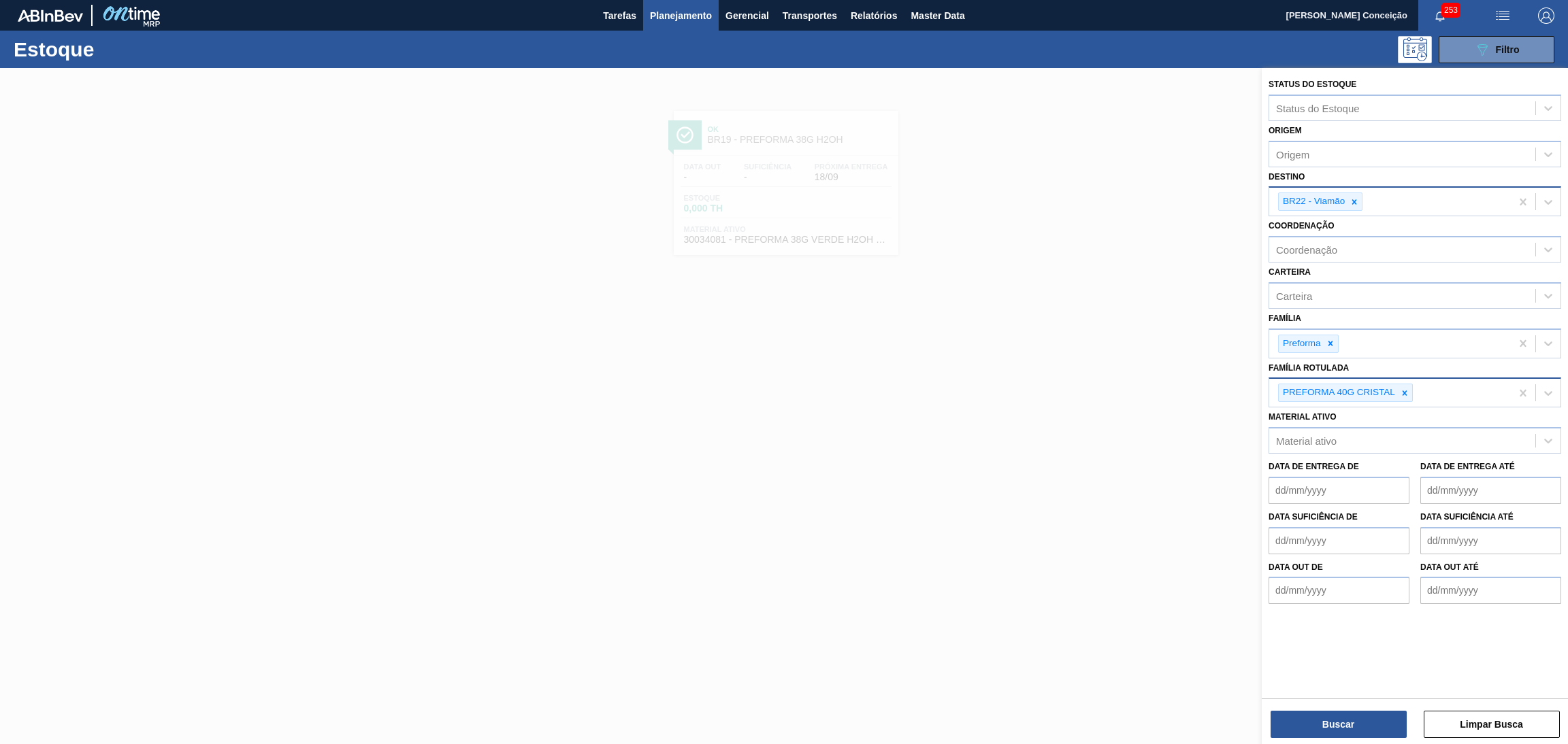
click at [1357, 194] on div at bounding box center [1354, 201] width 15 height 17
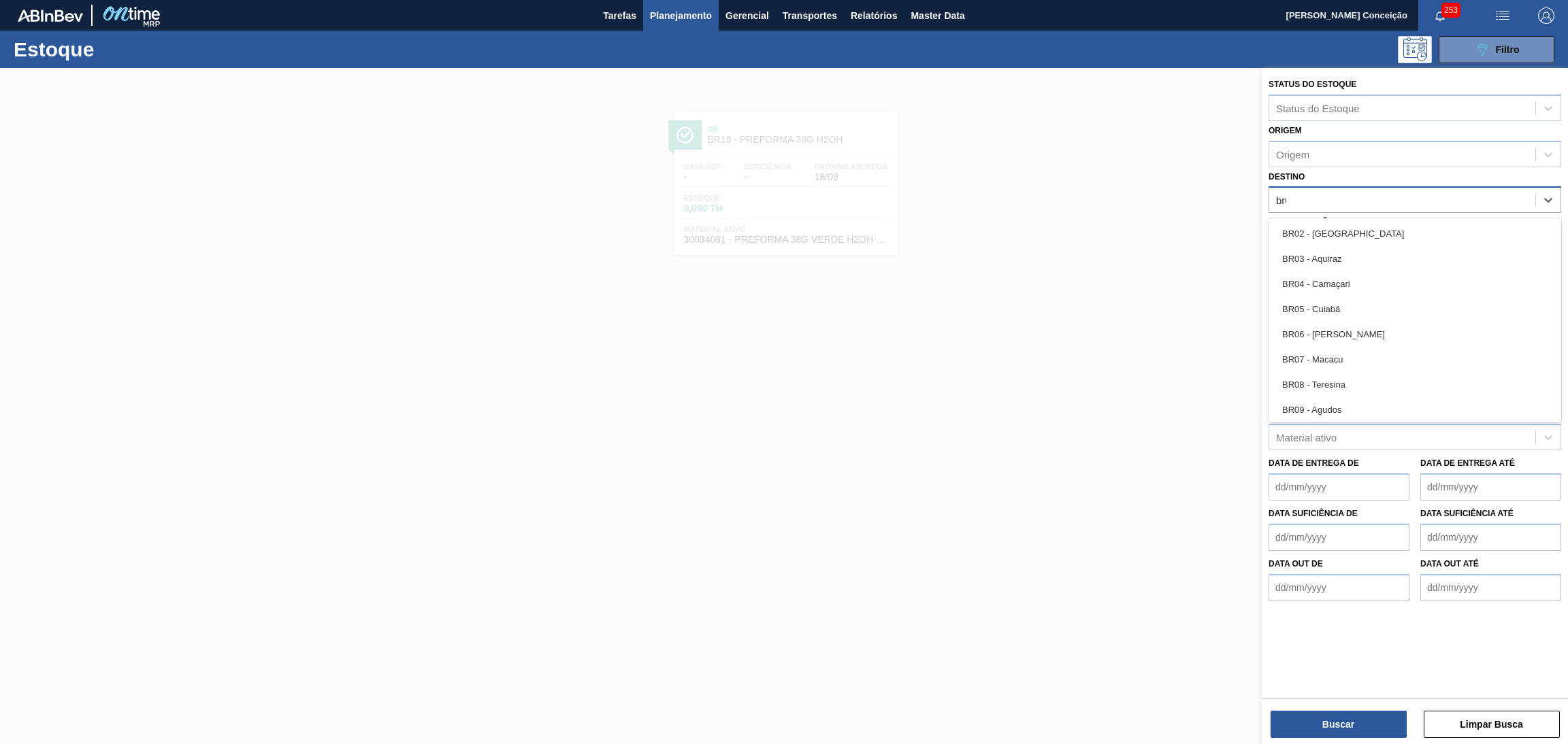
type input "br04"
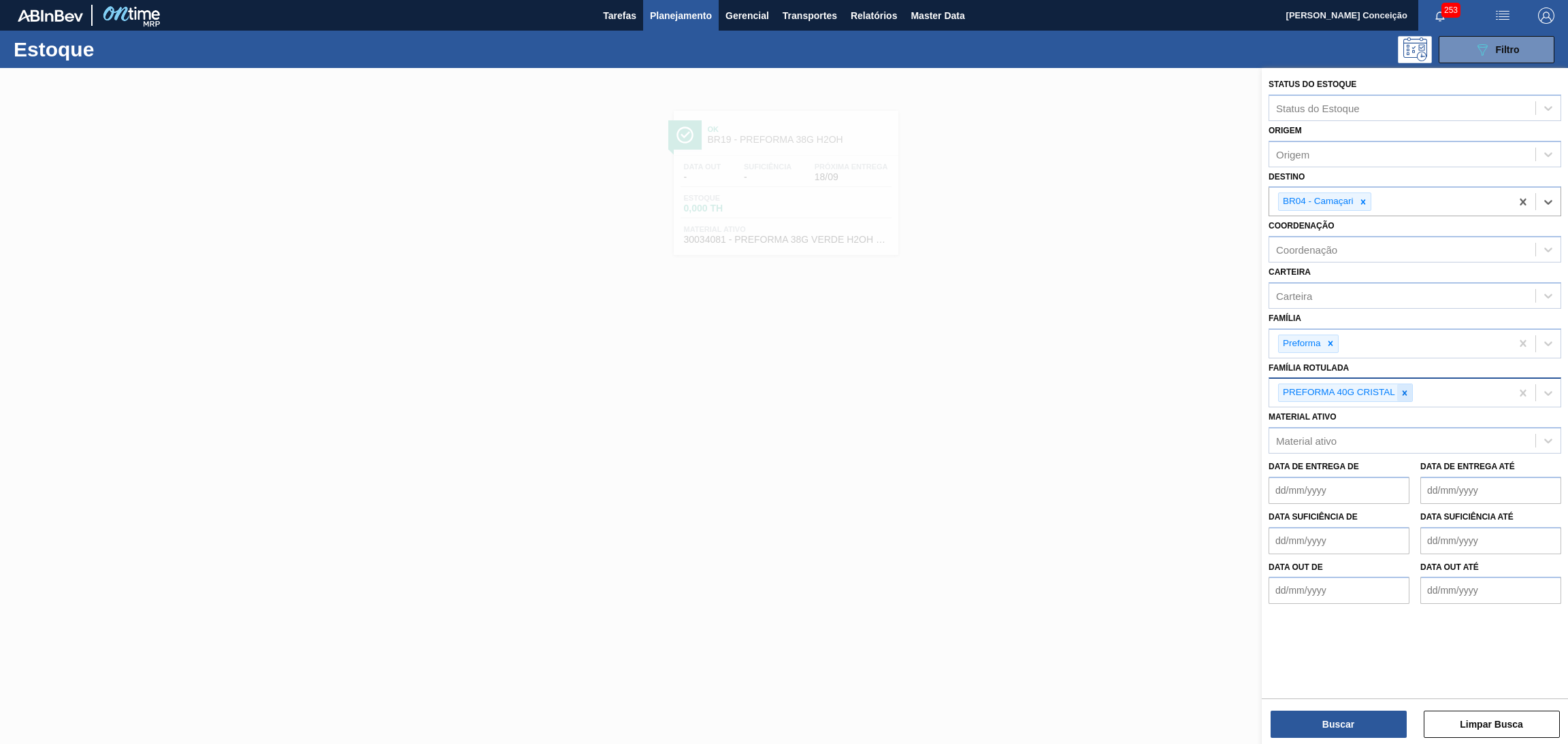
click at [1406, 388] on icon at bounding box center [1404, 393] width 10 height 10
type Rotulada "29,5g"
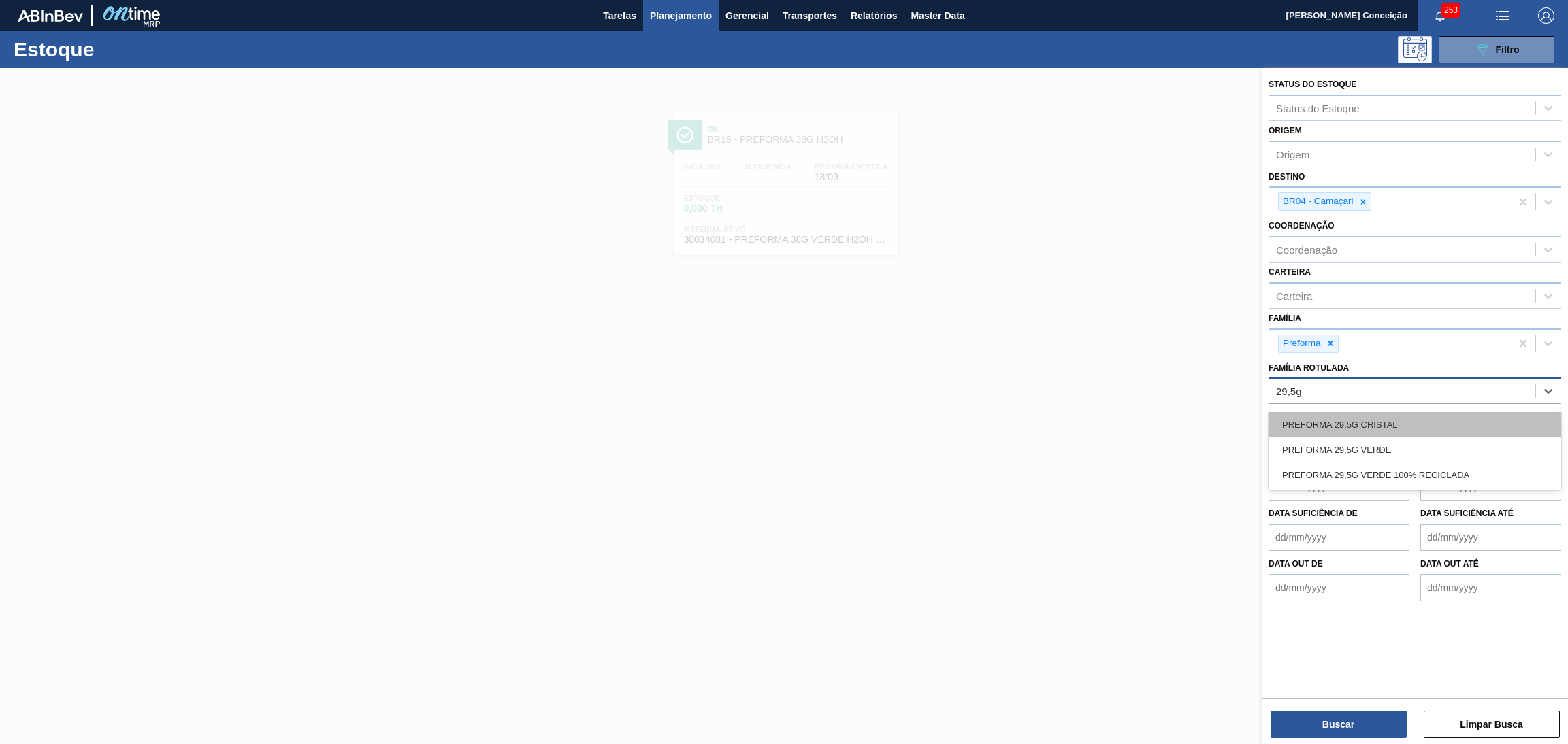
click at [1387, 426] on div "PREFORMA 29,5G CRISTAL" at bounding box center [1415, 424] width 292 height 26
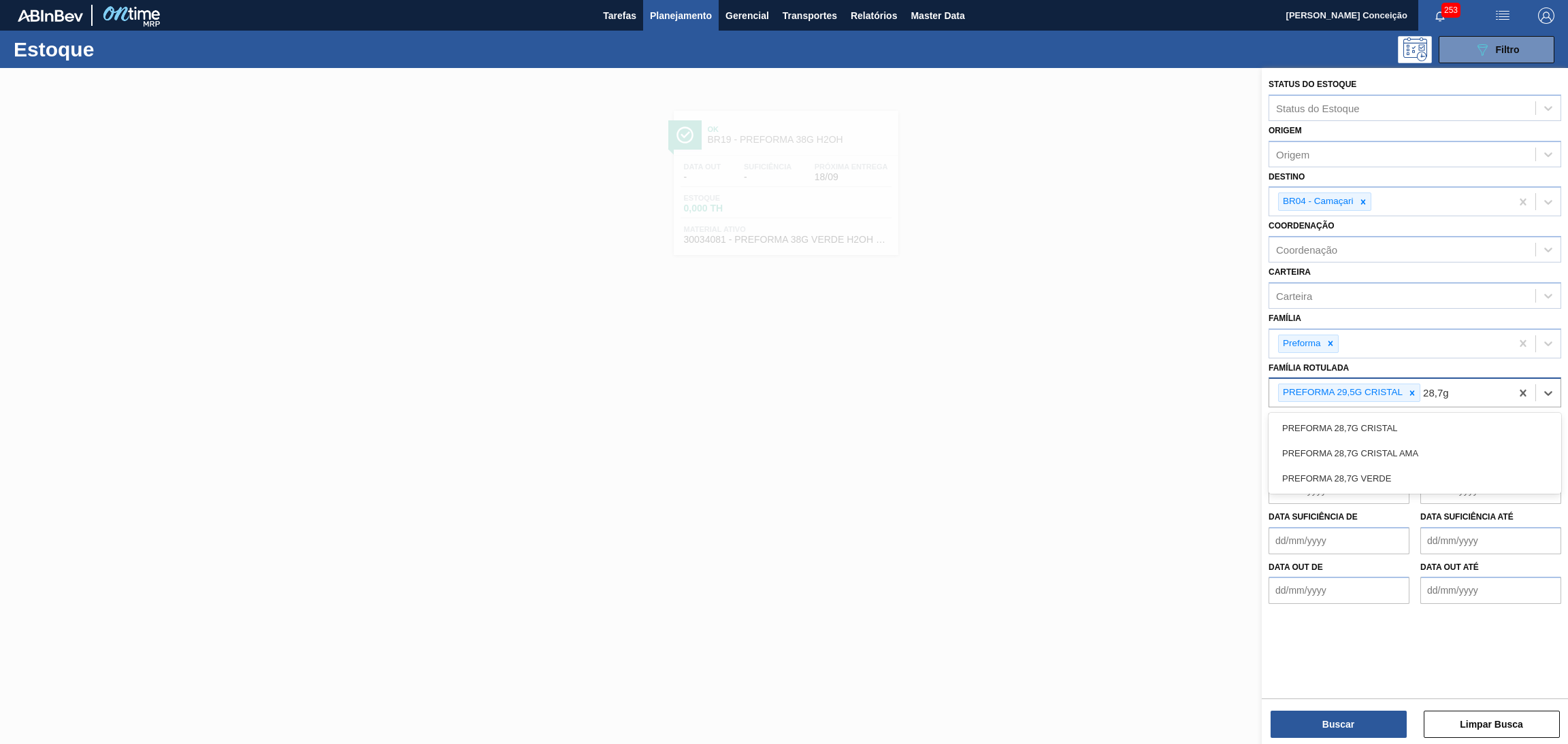
type Rotulada "28,7g c"
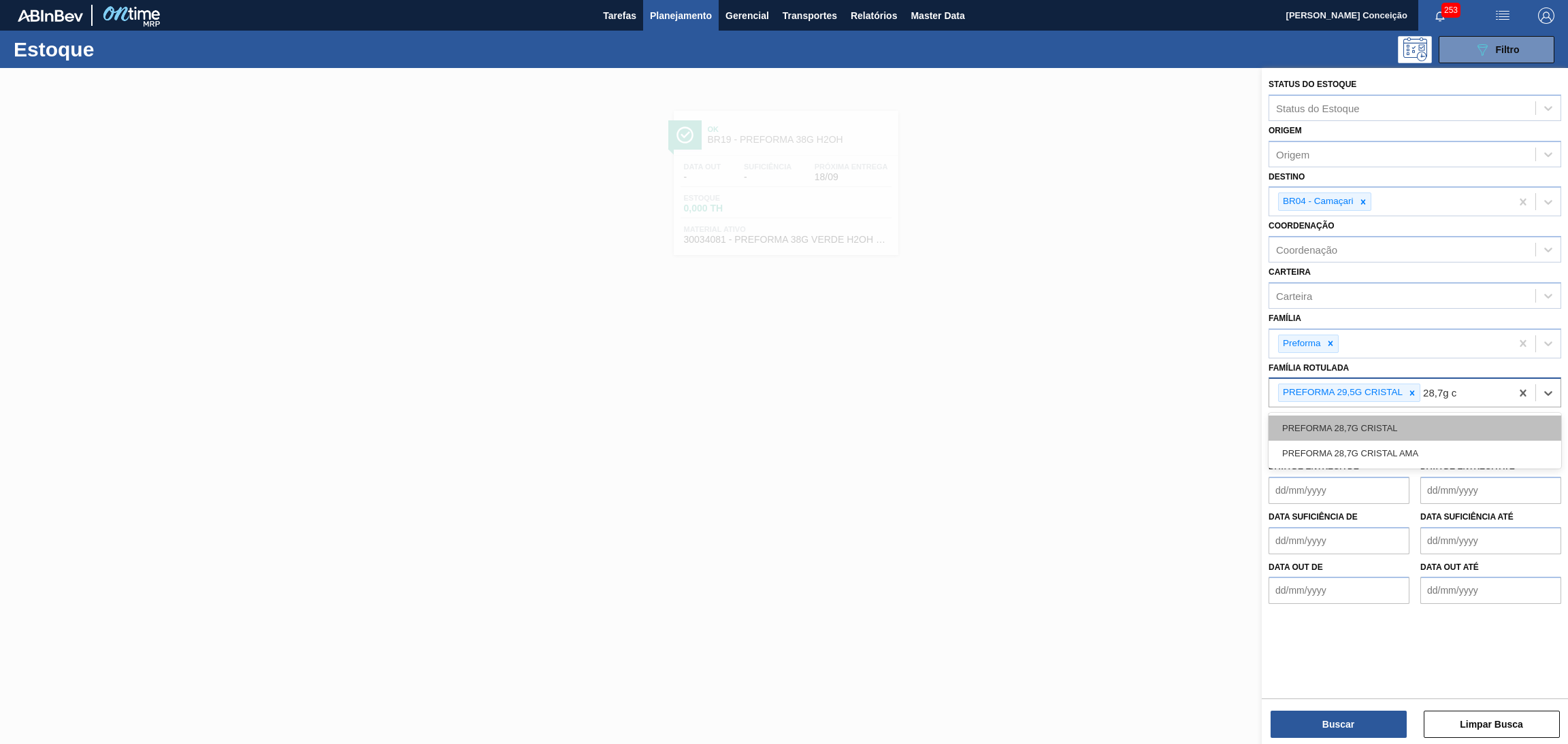
click at [1387, 426] on div "PREFORMA 28,7G CRISTAL" at bounding box center [1415, 428] width 292 height 26
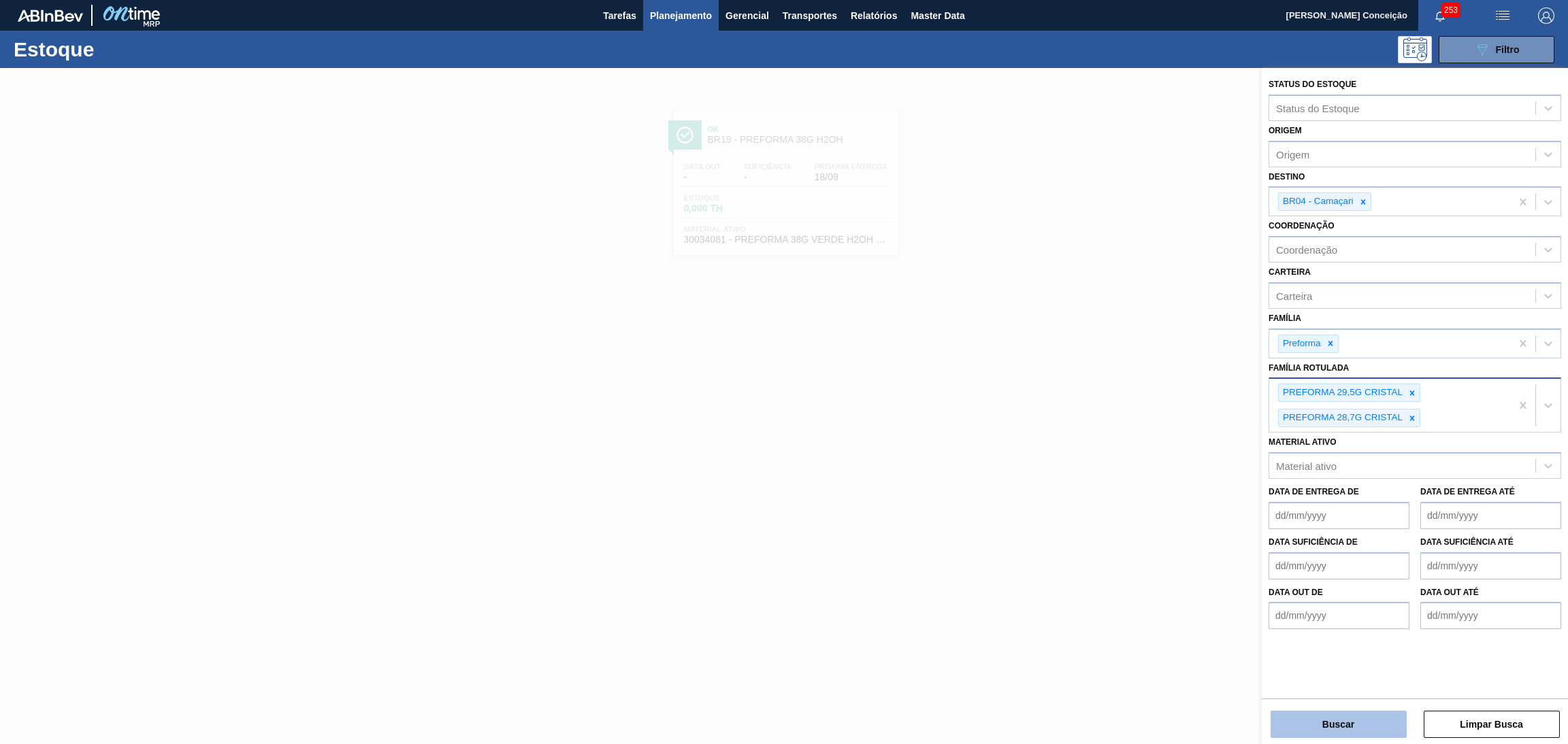
click at [1320, 727] on button "Buscar" at bounding box center [1338, 724] width 136 height 27
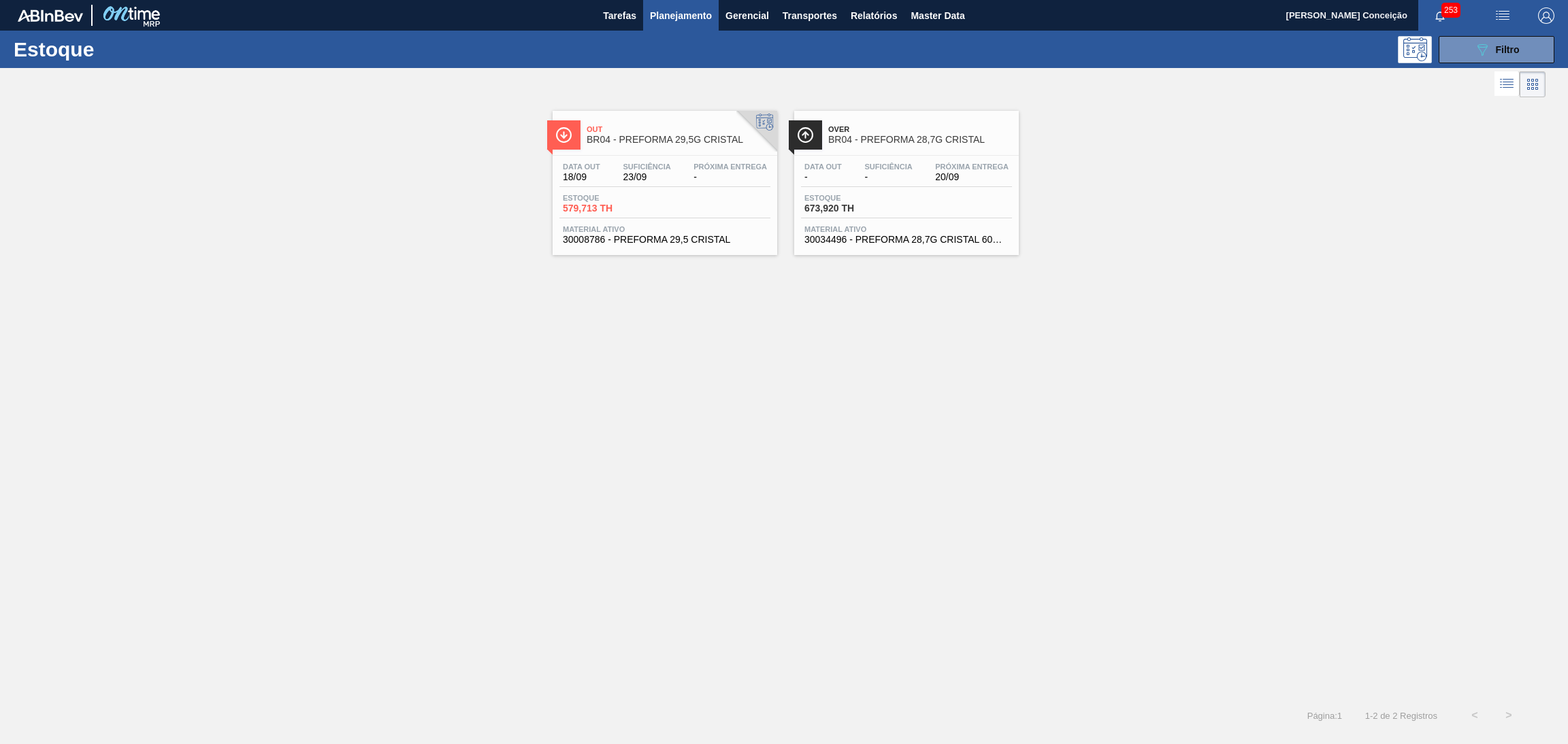
click at [1078, 336] on div "Out BR04 - PREFORMA 29,5G CRISTAL Data out 18/09 Suficiência 23/09 Próxima Entr…" at bounding box center [784, 399] width 1568 height 598
click at [1497, 48] on span "Filtro" at bounding box center [1507, 49] width 24 height 11
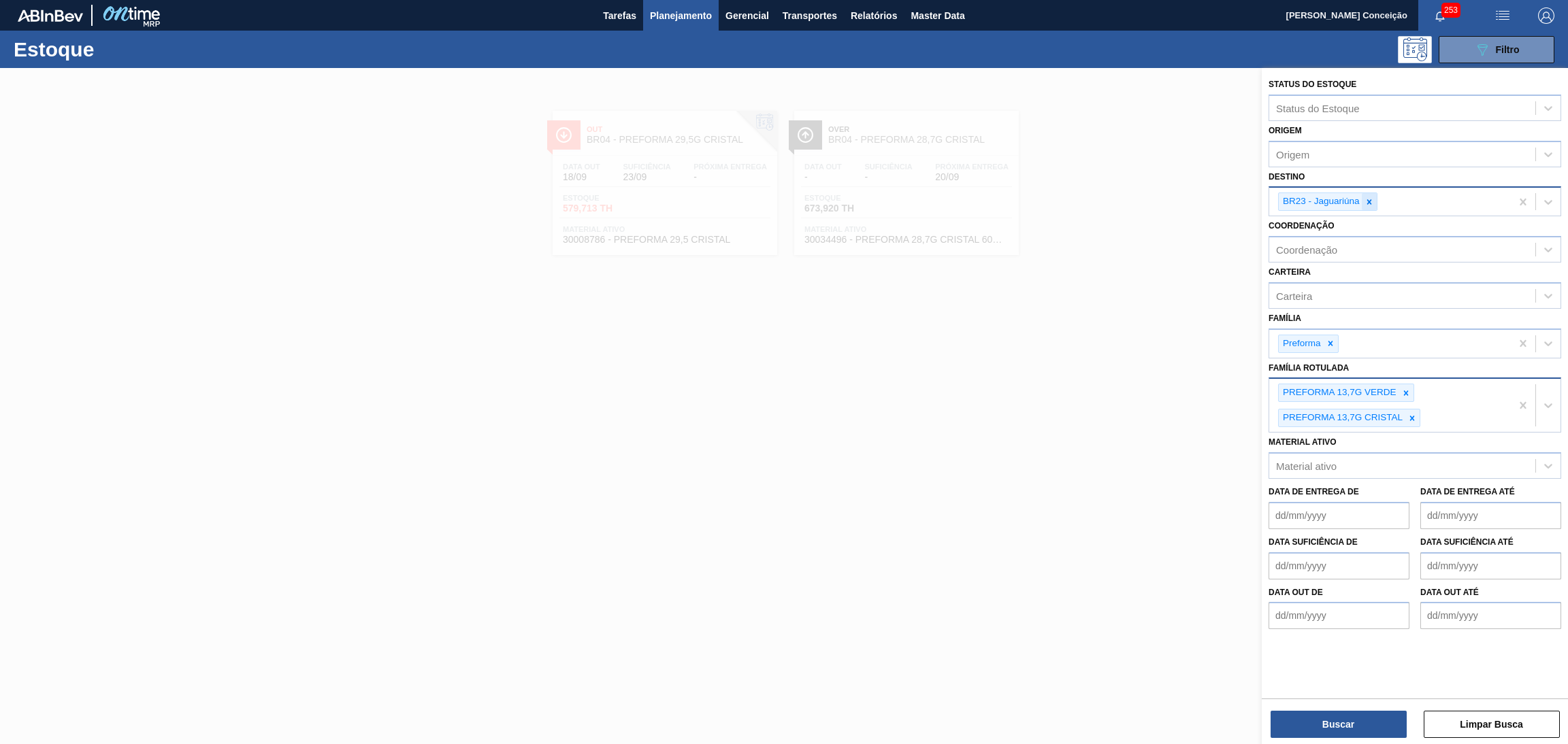
click at [1371, 202] on icon at bounding box center [1368, 201] width 4 height 4
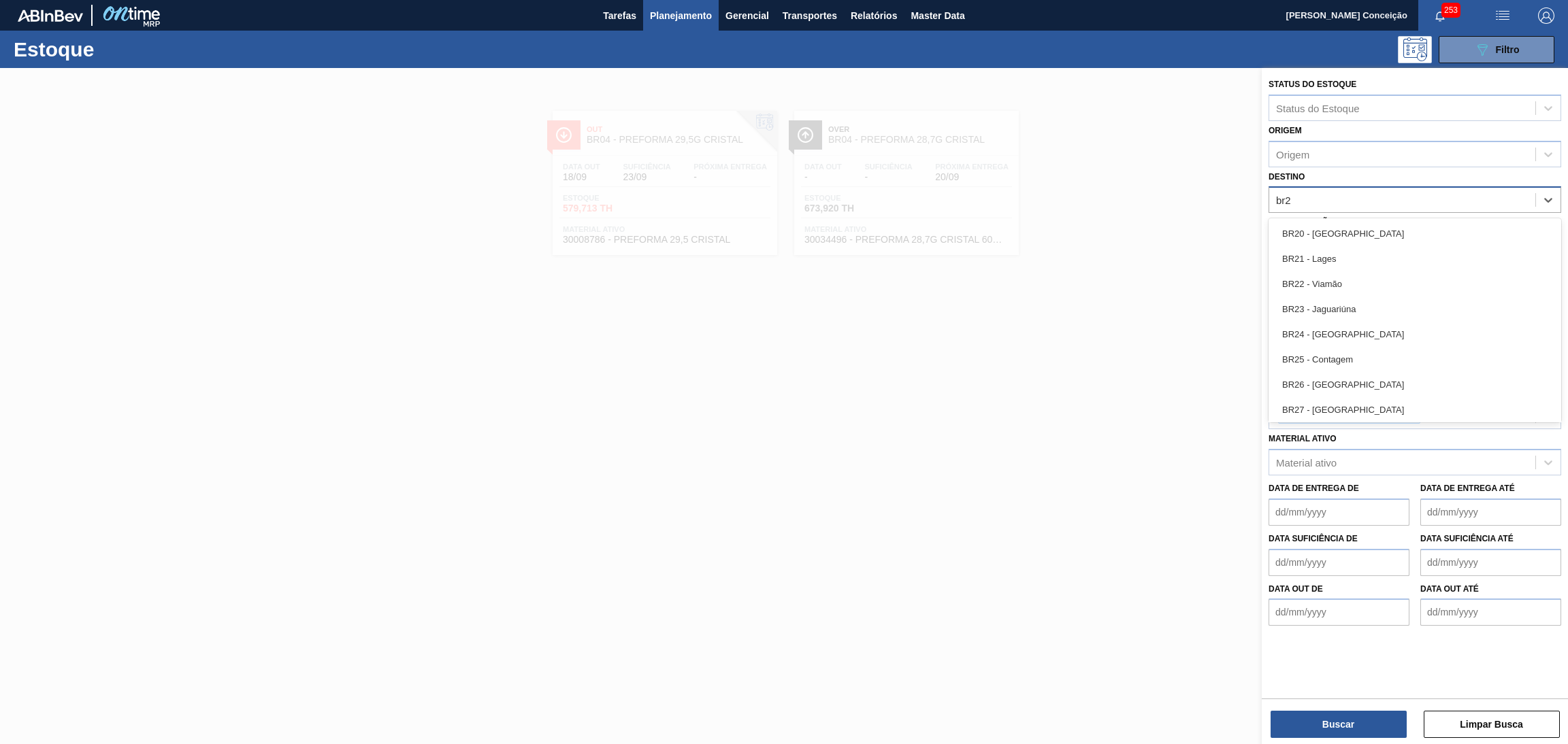
type input "br27"
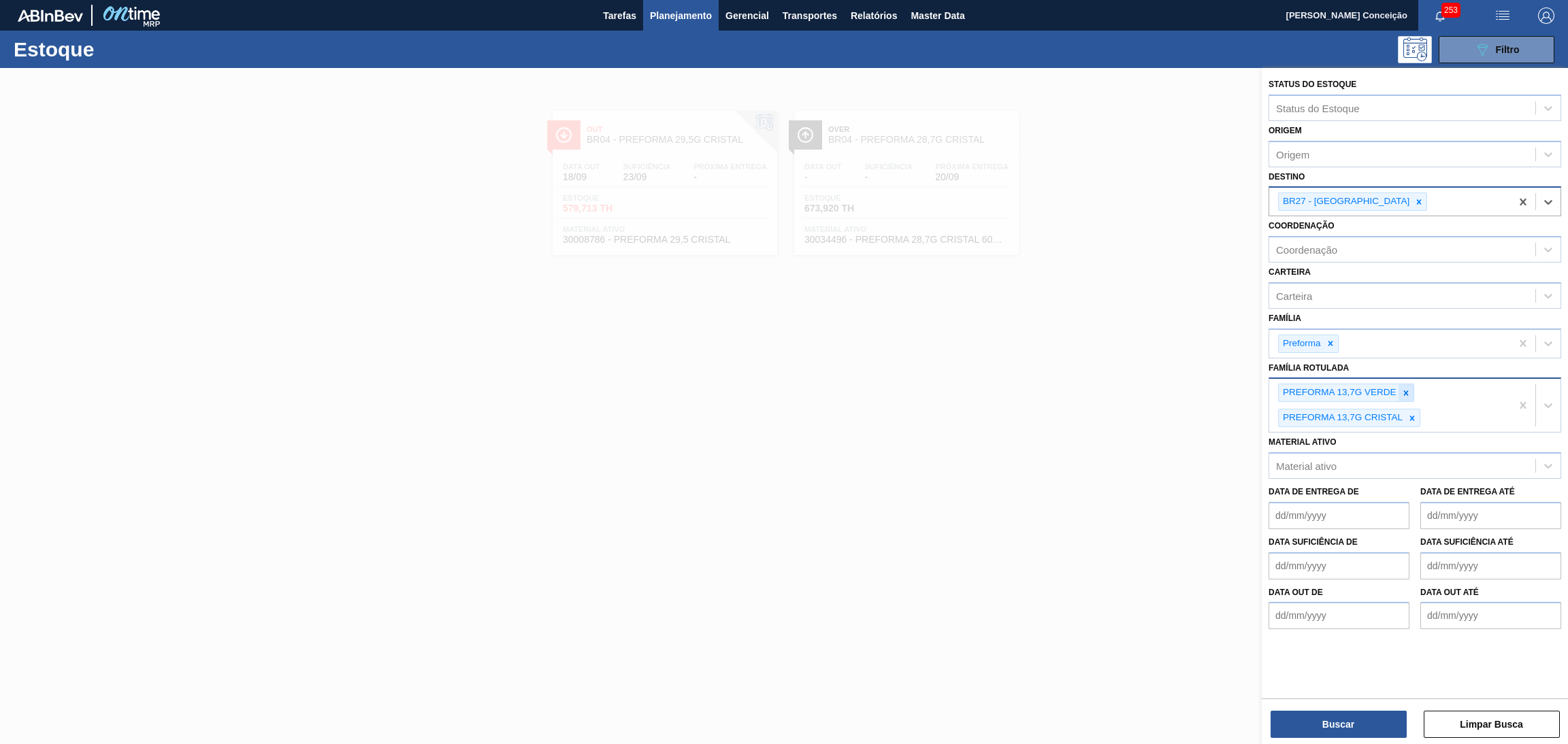
click at [1408, 393] on icon at bounding box center [1406, 393] width 10 height 10
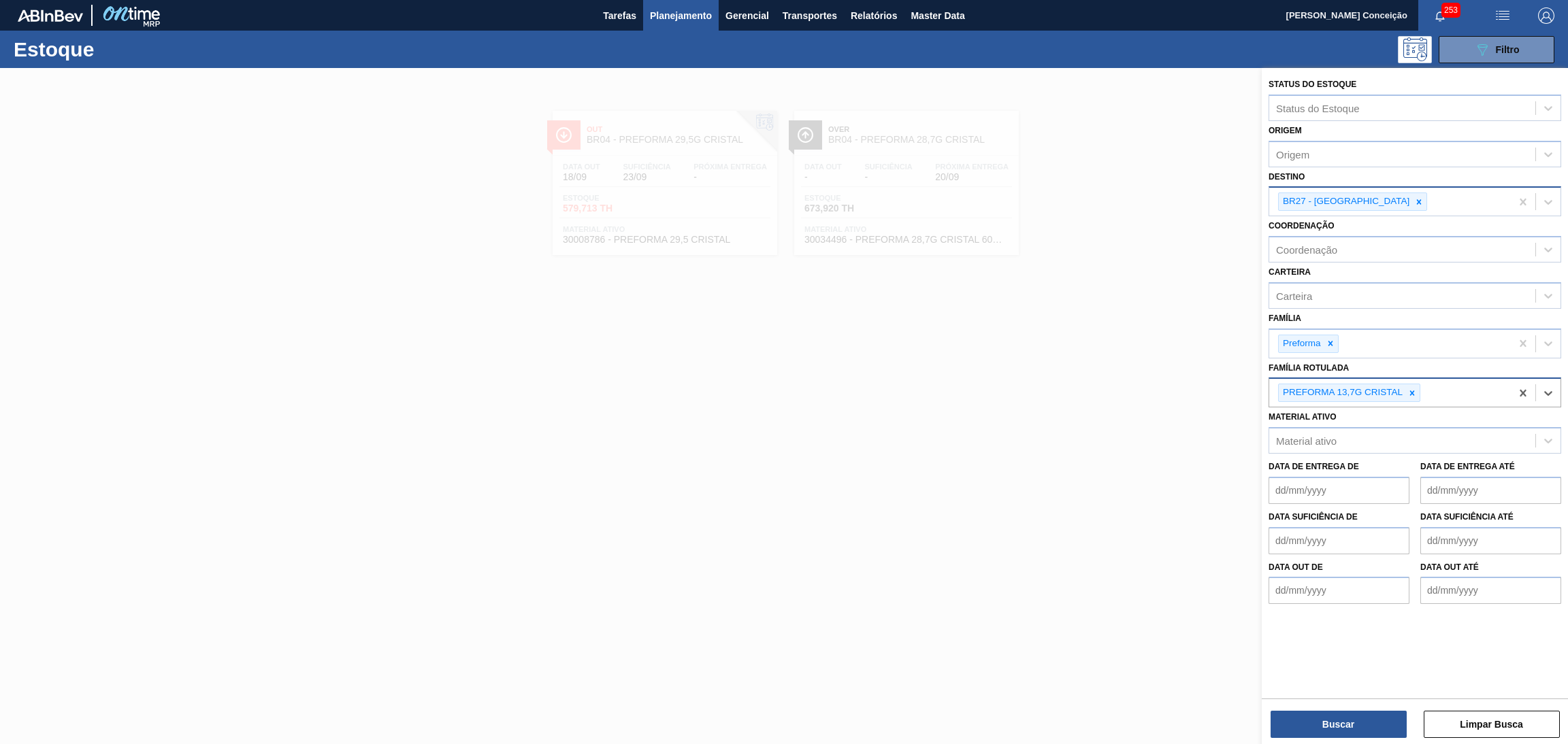
click at [1411, 388] on icon at bounding box center [1411, 393] width 10 height 10
click at [1308, 388] on div "Família Rotulada" at bounding box center [1313, 391] width 77 height 11
type Rotulada "13,7g"
type Rotulada "v"
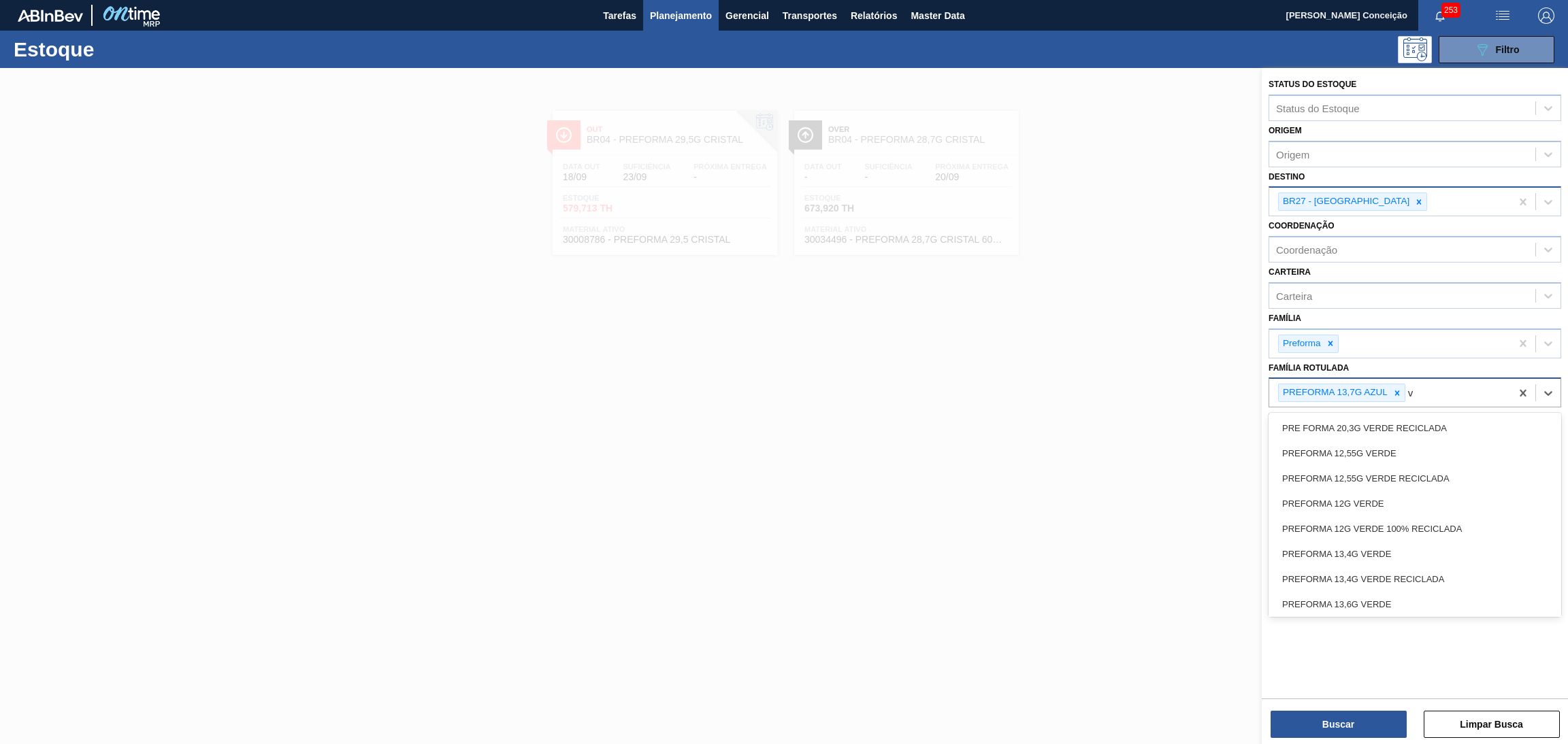
drag, startPoint x: 1389, startPoint y: 396, endPoint x: 1400, endPoint y: 390, distance: 12.5
click at [1389, 396] on div at bounding box center [1396, 392] width 15 height 17
click at [1402, 388] on div "v" at bounding box center [1402, 391] width 266 height 19
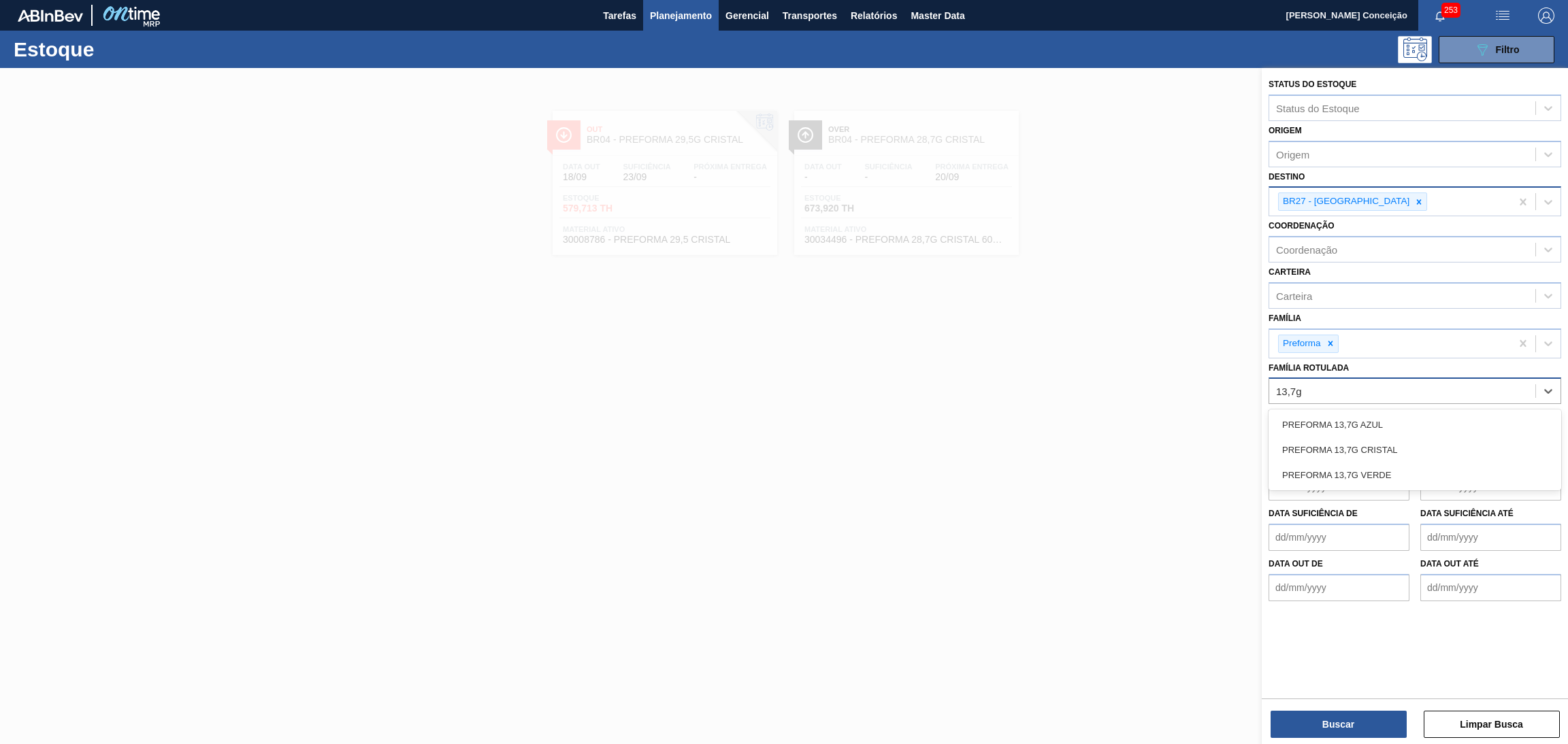
type Rotulada "13,7g v"
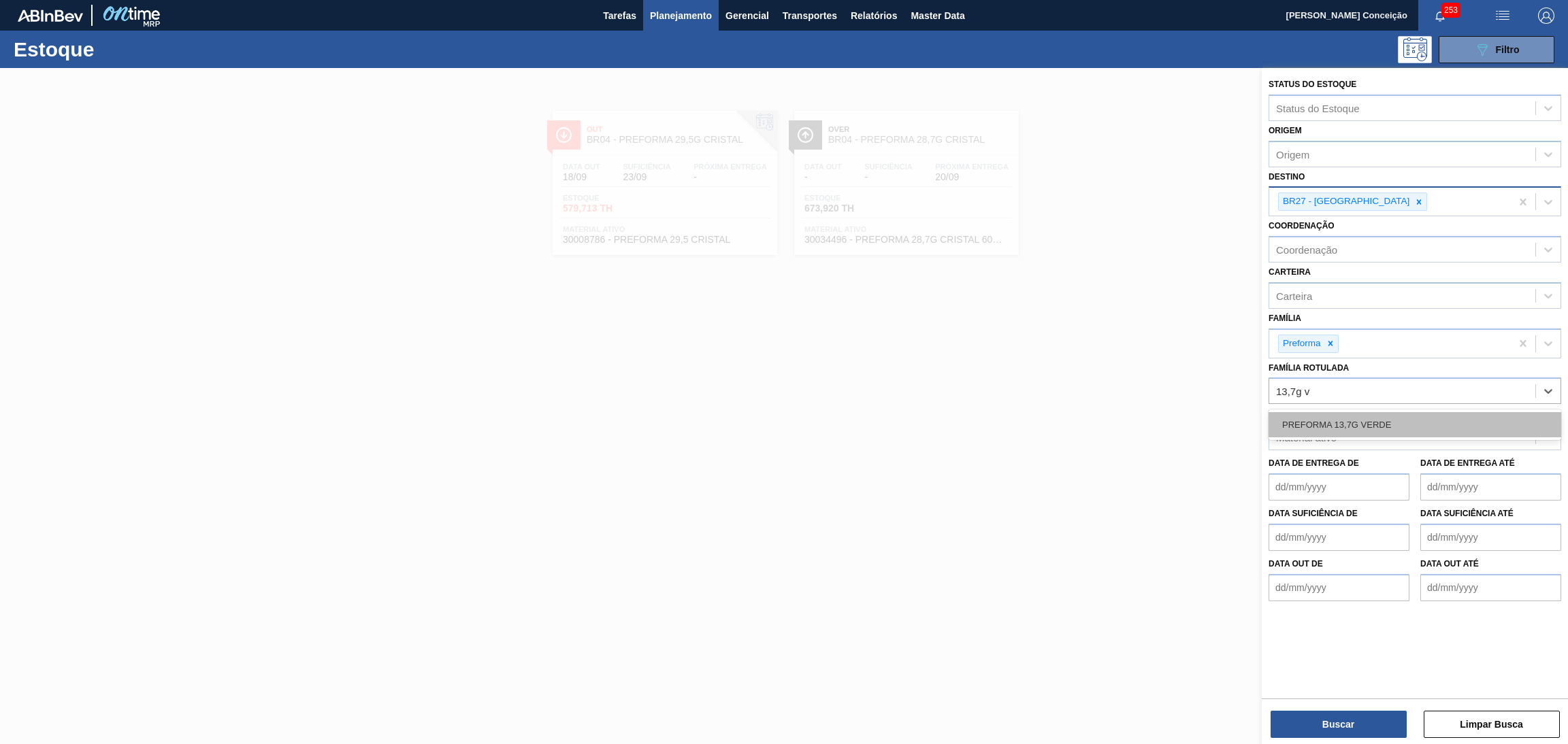
click at [1365, 428] on div "PREFORMA 13,7G VERDE" at bounding box center [1415, 424] width 292 height 26
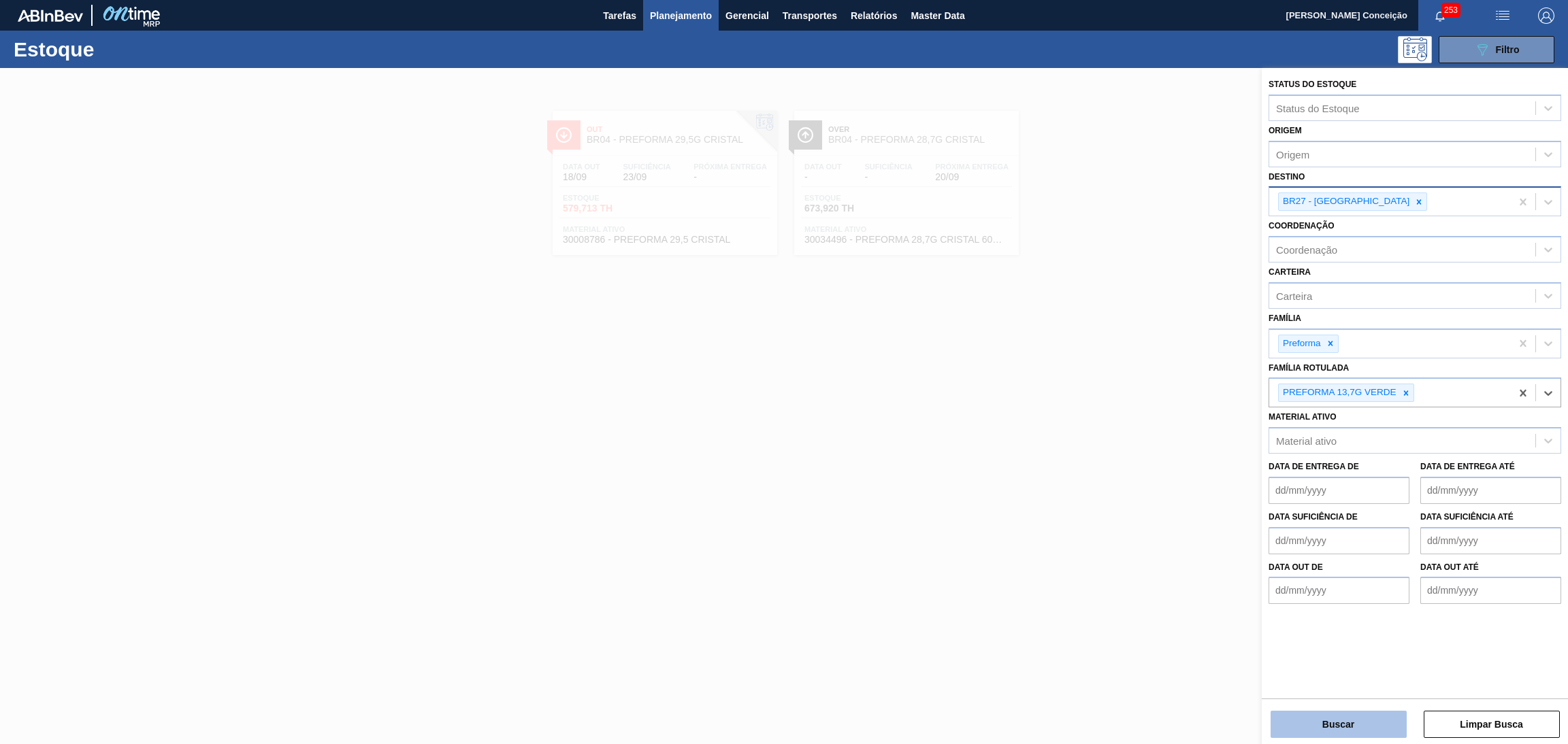
click at [1335, 730] on button "Buscar" at bounding box center [1338, 724] width 136 height 27
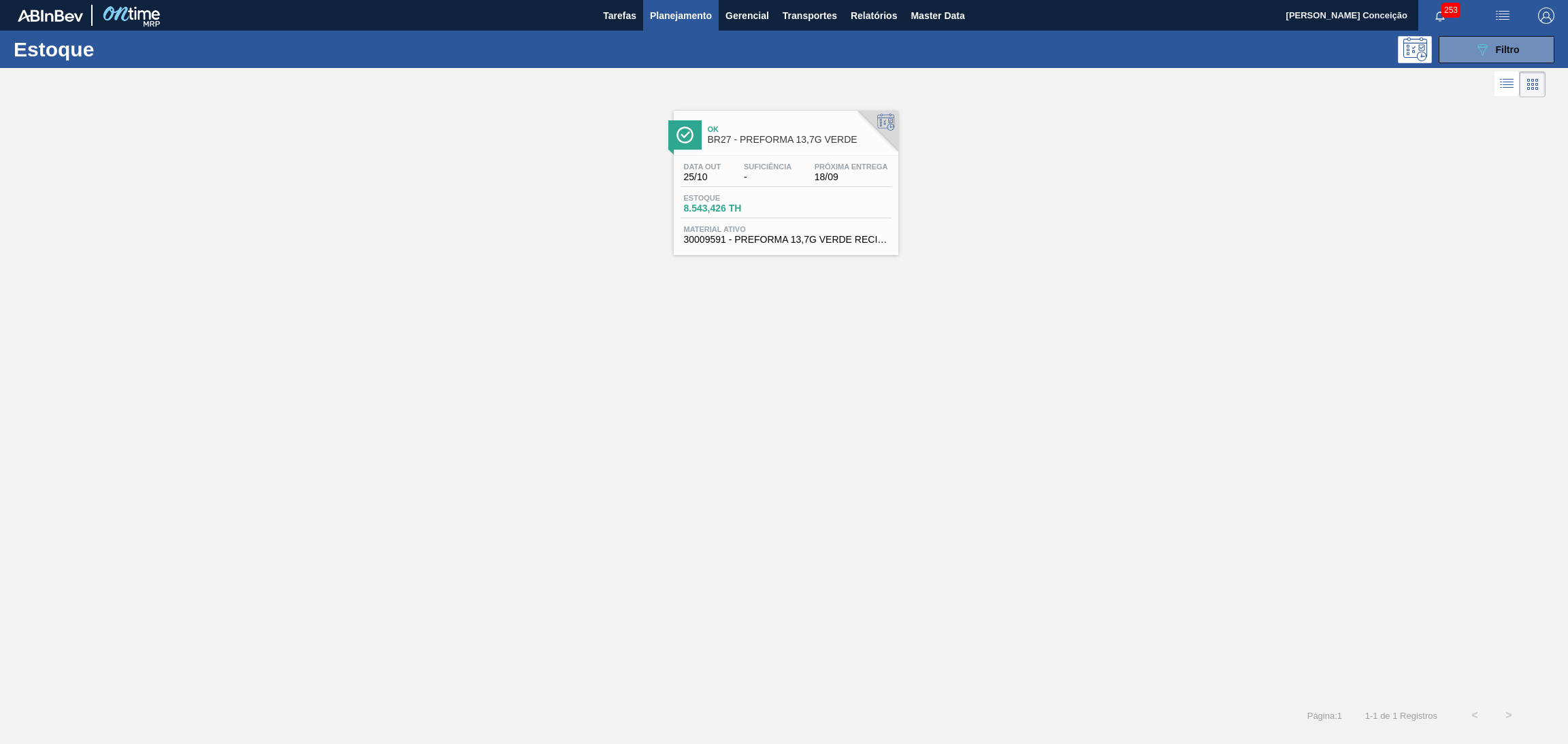
click at [805, 172] on div "Data out 25/10 Suficiência - Próxima Entrega 18/09" at bounding box center [785, 175] width 211 height 25
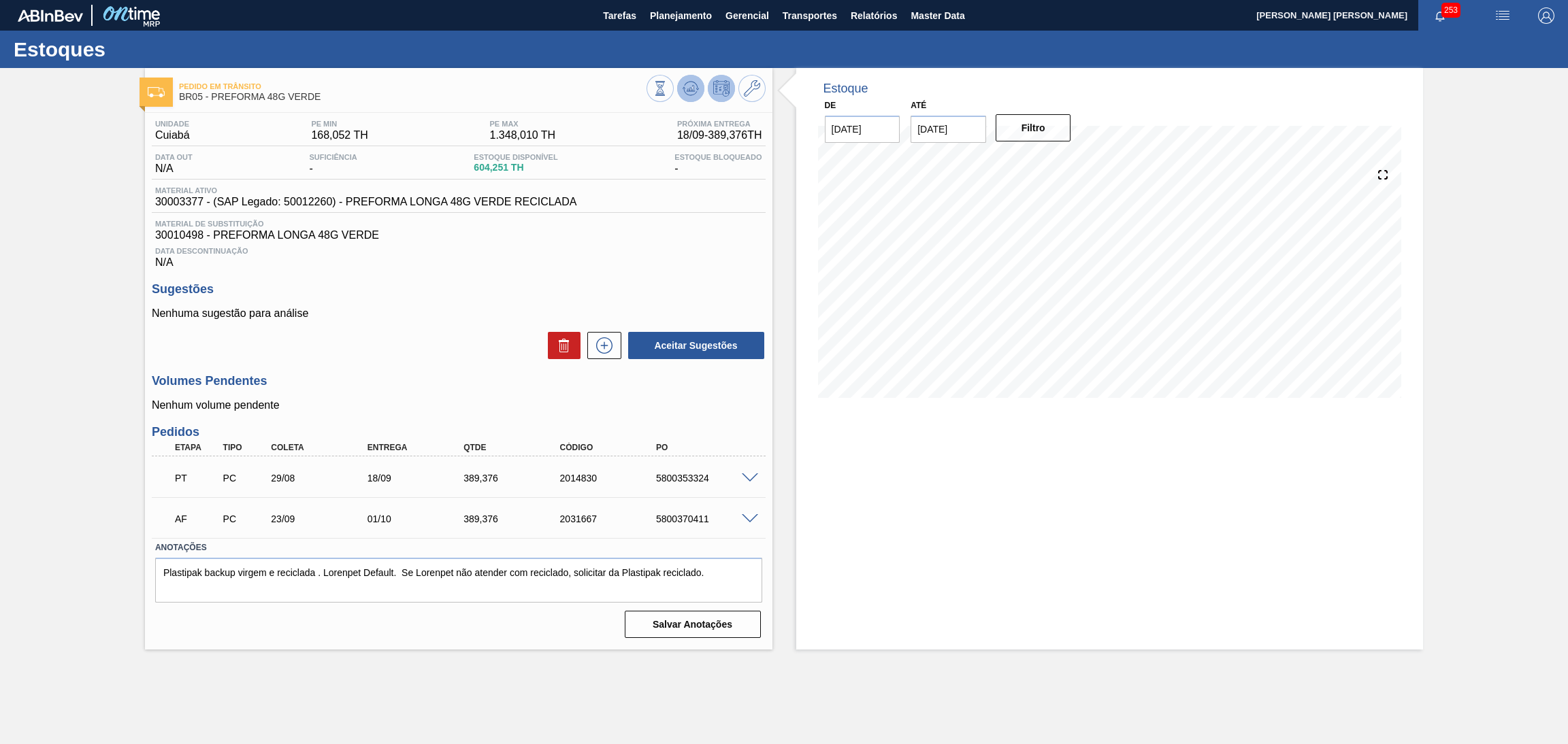
click at [689, 84] on icon at bounding box center [691, 88] width 17 height 17
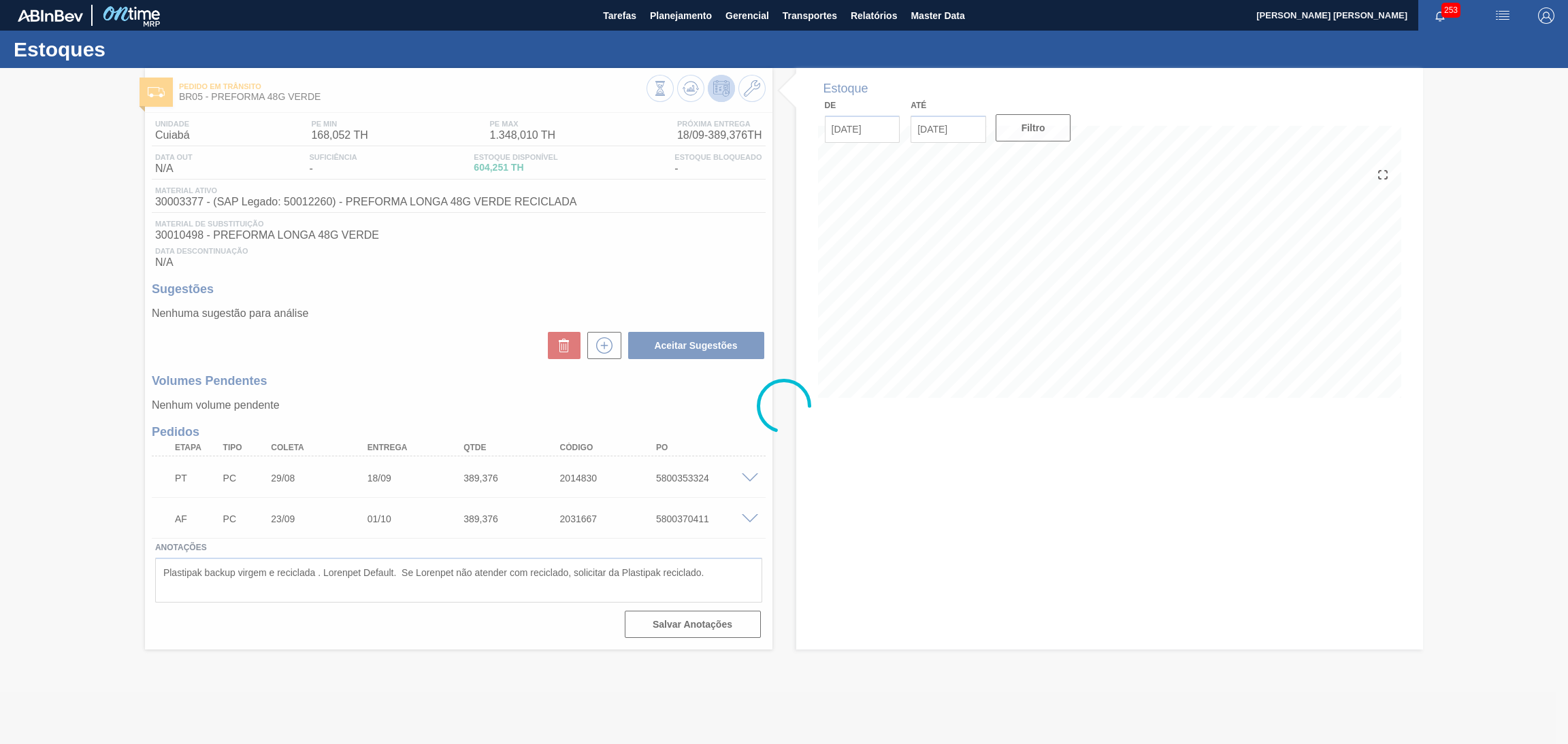
click at [773, 603] on div at bounding box center [784, 406] width 1568 height 676
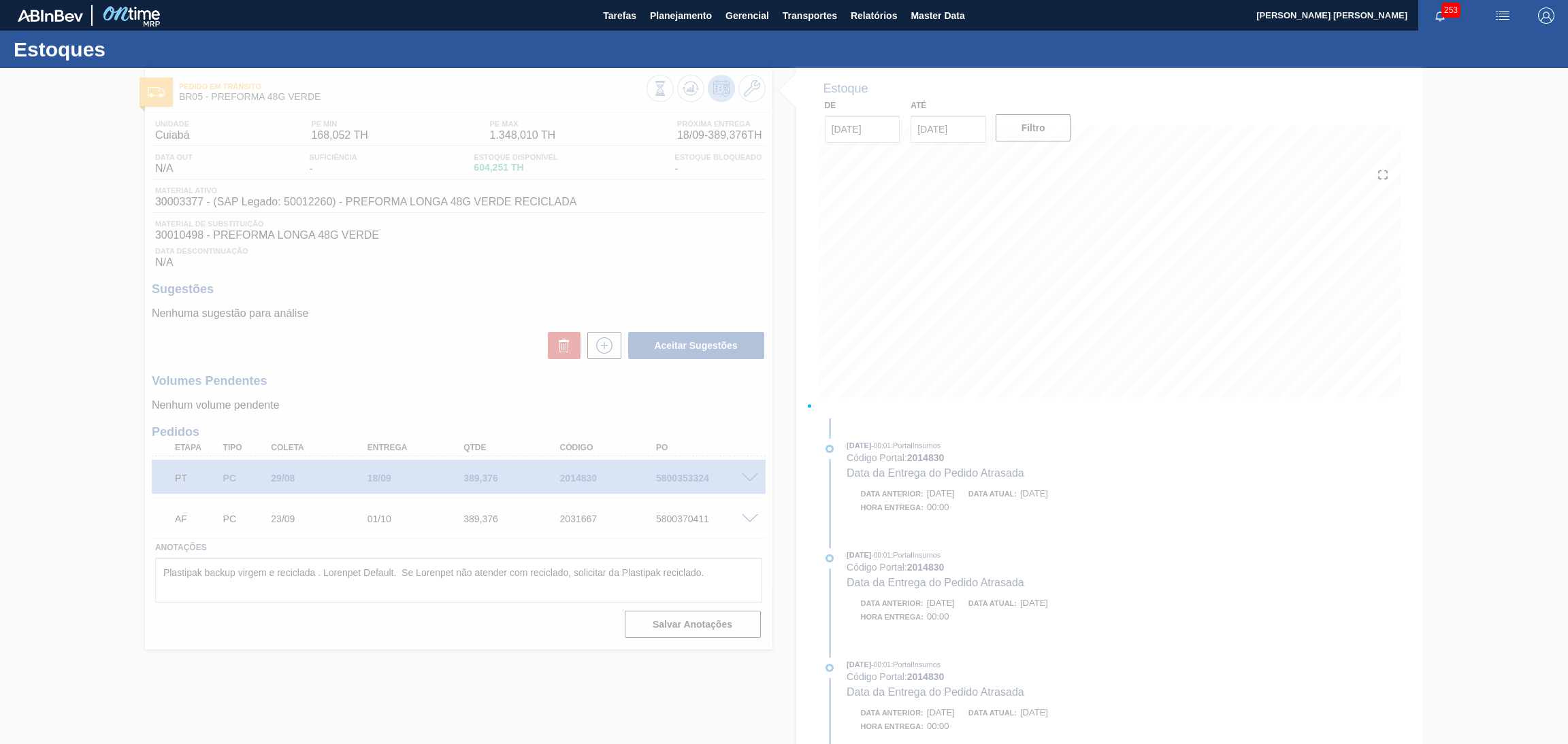
click at [447, 311] on div at bounding box center [784, 406] width 1568 height 676
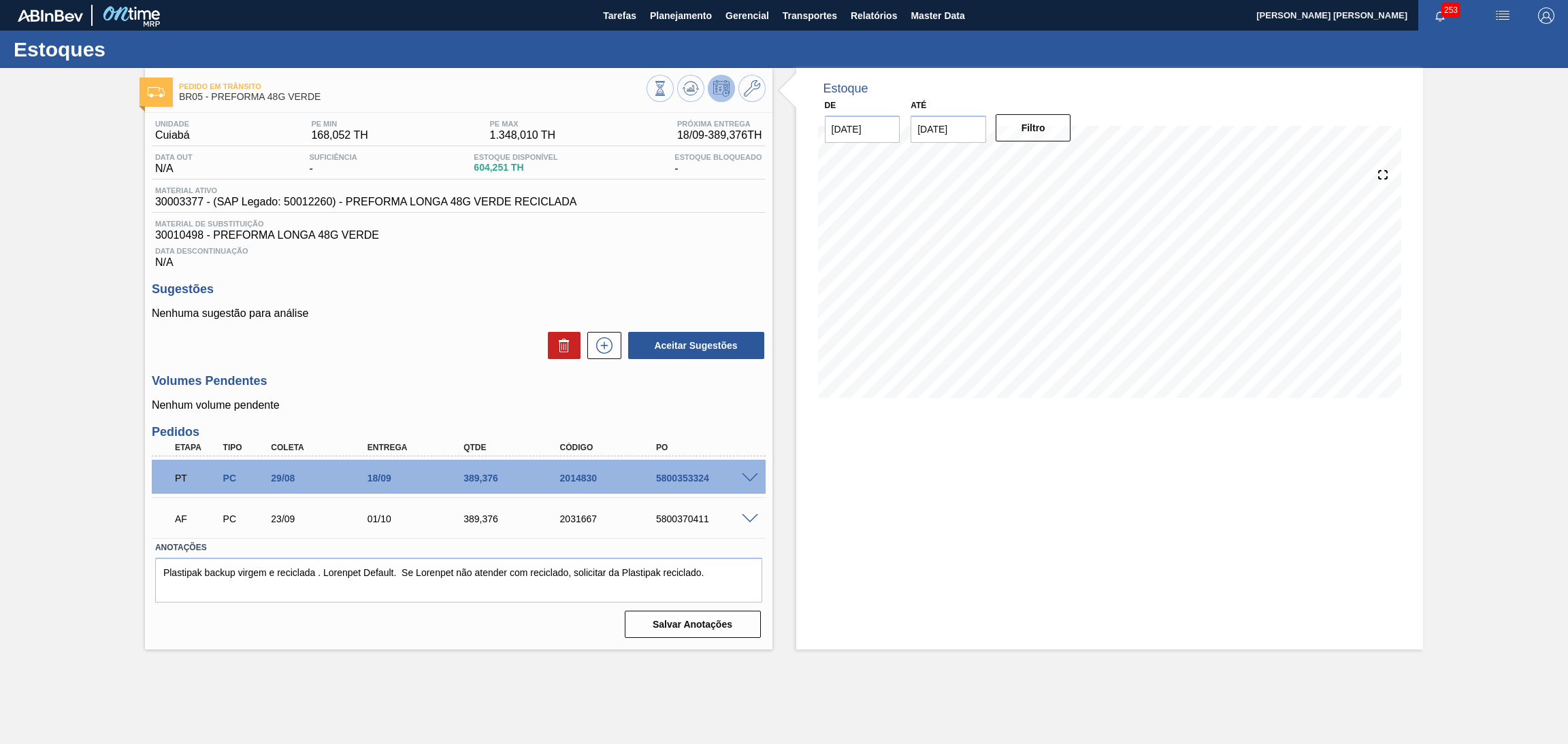
click at [455, 301] on div "Sugestões Nenhuma sugestão para análise Aceitar Sugestões" at bounding box center [458, 321] width 614 height 78
click at [625, 238] on span "30010498 - PREFORMA LONGA 48G VERDE" at bounding box center [458, 235] width 607 height 12
click at [462, 294] on h3 "Sugestões" at bounding box center [458, 290] width 614 height 14
click at [486, 291] on h3 "Sugestões" at bounding box center [458, 290] width 614 height 14
click at [441, 393] on div "Volumes Pendentes Nenhum volume pendente" at bounding box center [458, 393] width 614 height 37
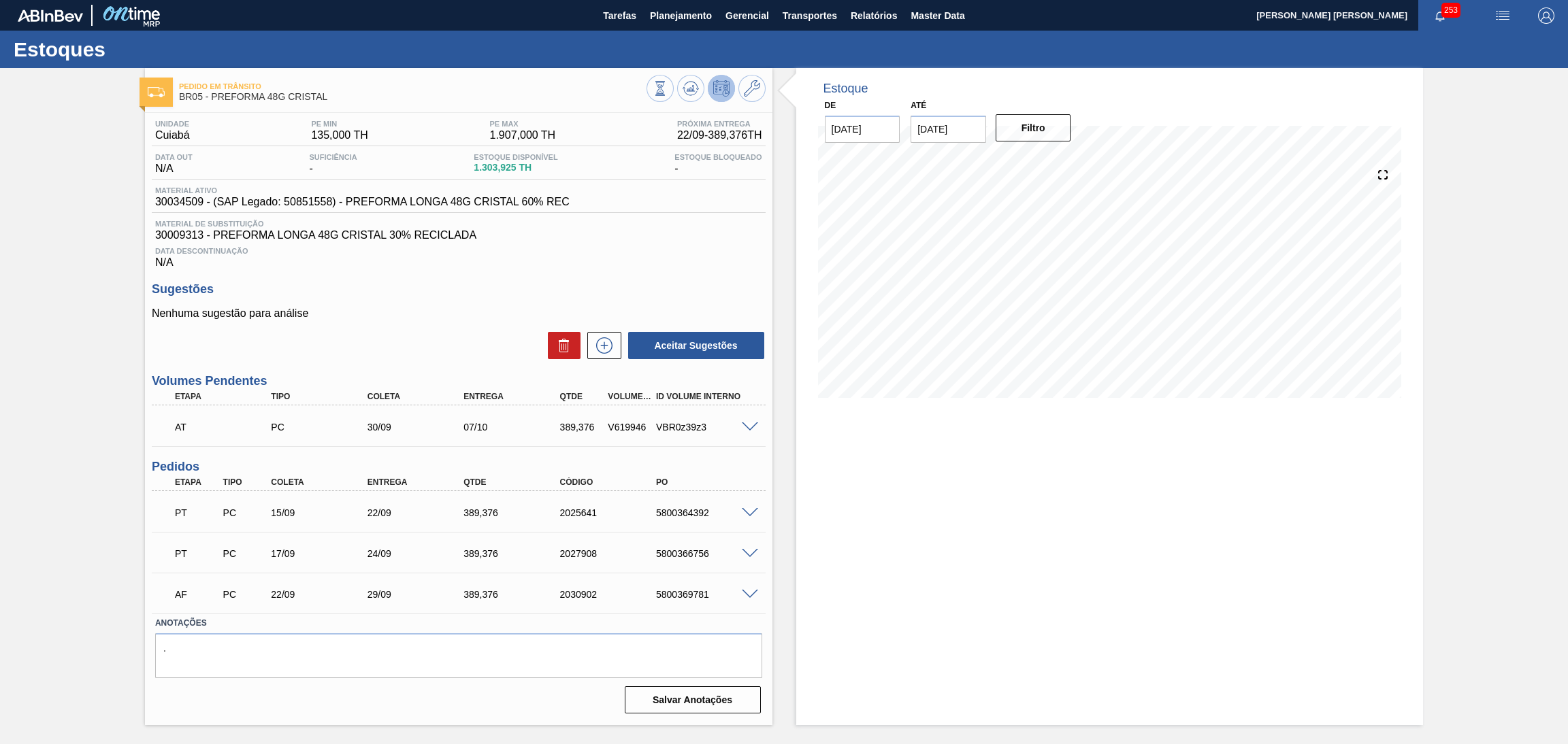
click at [751, 512] on span at bounding box center [750, 513] width 17 height 11
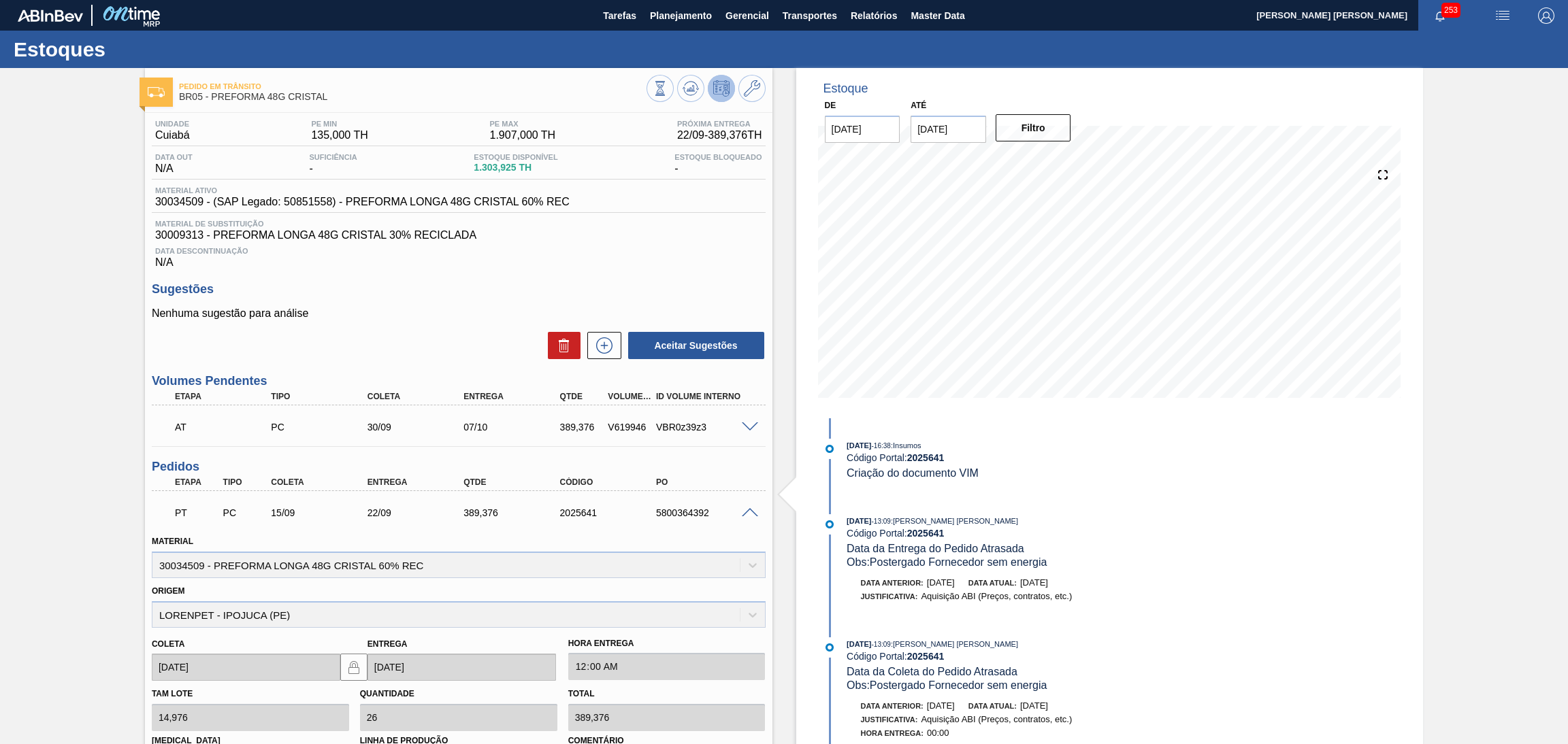
click at [751, 510] on span at bounding box center [750, 513] width 17 height 11
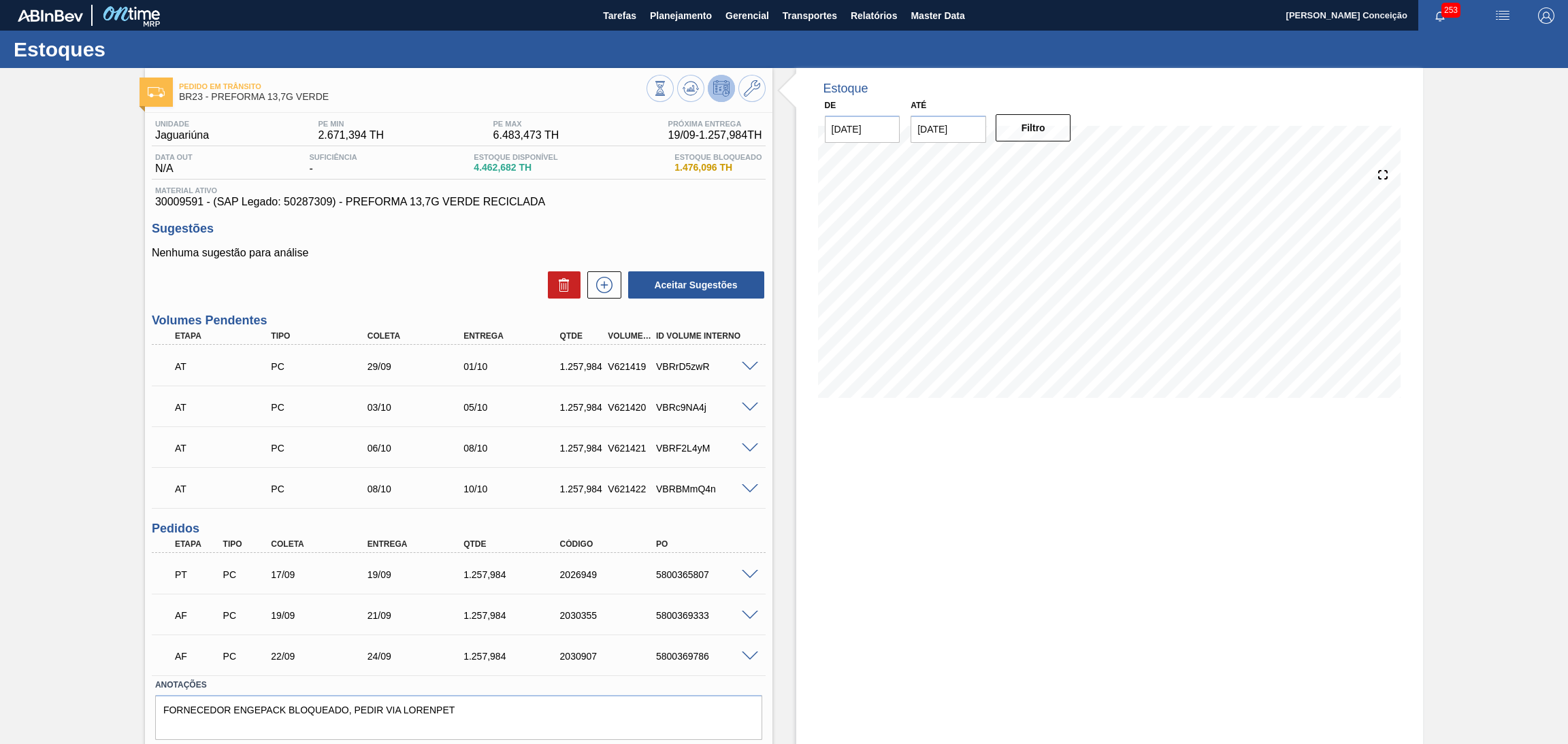
scroll to position [40, 0]
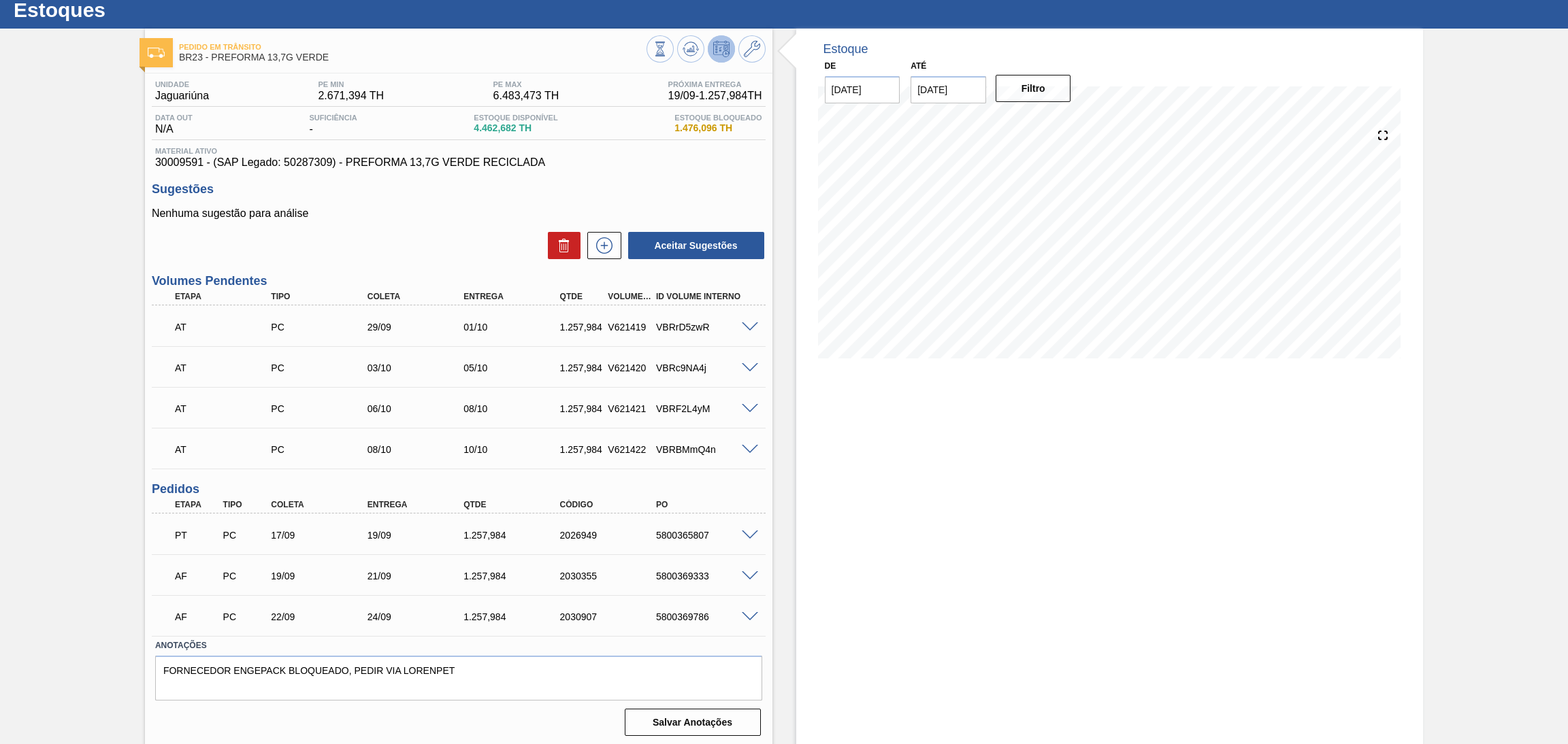
click at [778, 504] on div "Estoque De [DATE] Até [DATE] Filtro" at bounding box center [1098, 387] width 651 height 719
click at [887, 443] on div "Estoque De [DATE] Até [DATE] Filtro 12/10 Projeção de Estoque 7,596.614 [DOMAIN…" at bounding box center [1110, 387] width 627 height 719
click at [632, 189] on h3 "Sugestões" at bounding box center [458, 189] width 614 height 14
click at [692, 534] on div "5800365807" at bounding box center [707, 535] width 109 height 11
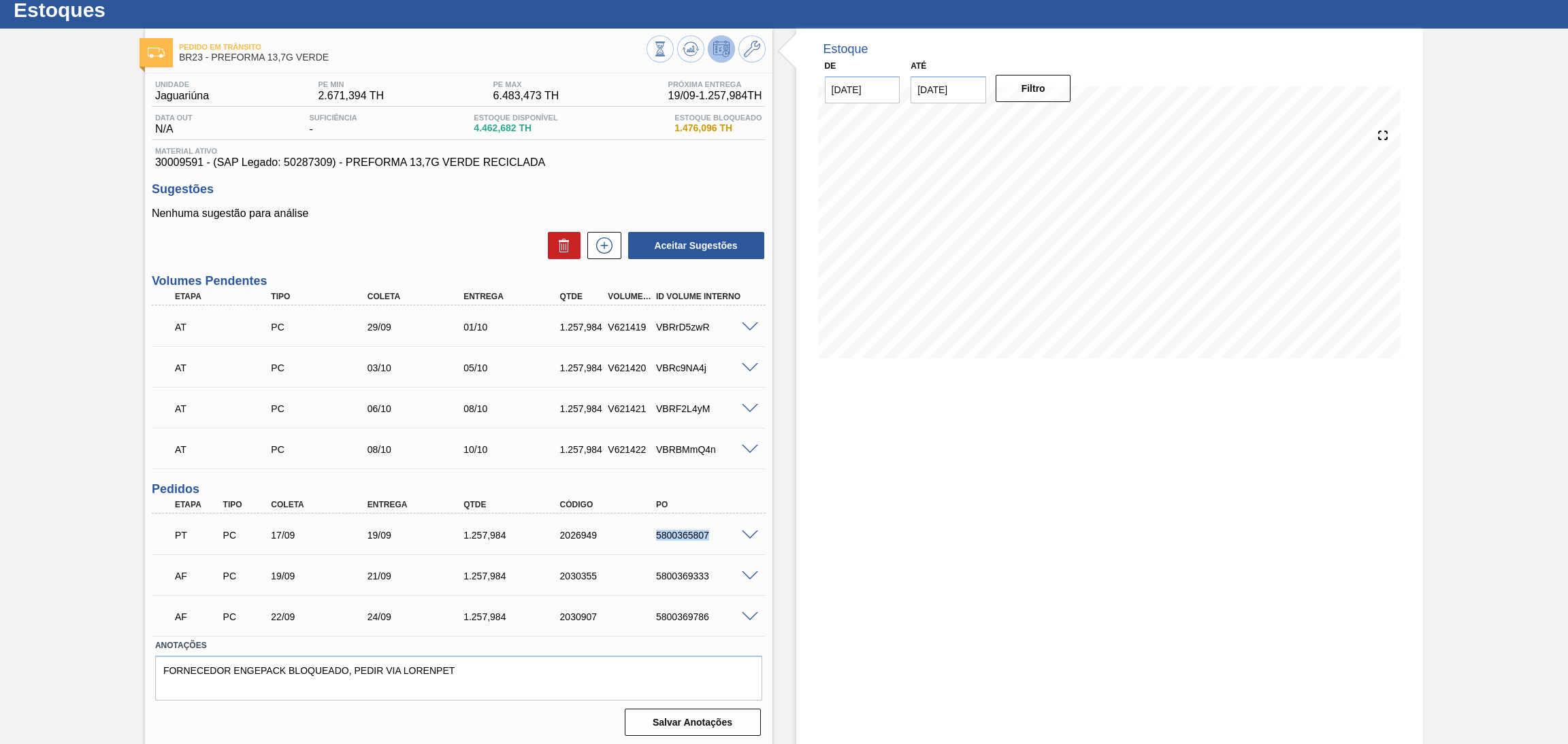
click at [692, 534] on div "5800365807" at bounding box center [707, 535] width 109 height 11
copy div "5800365807"
click at [788, 486] on div "Estoque De [DATE] Até [DATE] Filtro 28/09 Projeção de Estoque 5,629.658 [DOMAIN…" at bounding box center [1098, 387] width 651 height 719
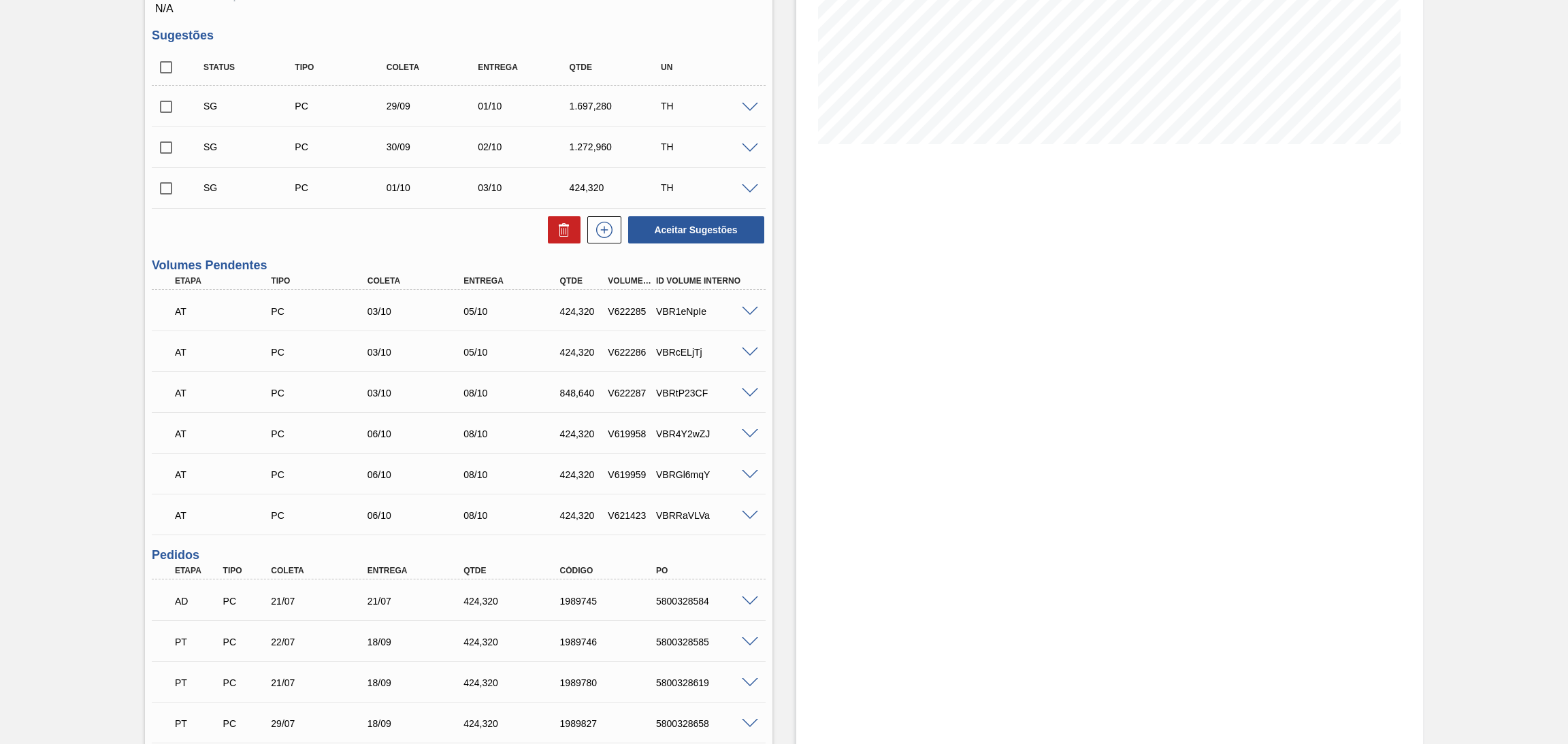
scroll to position [204, 0]
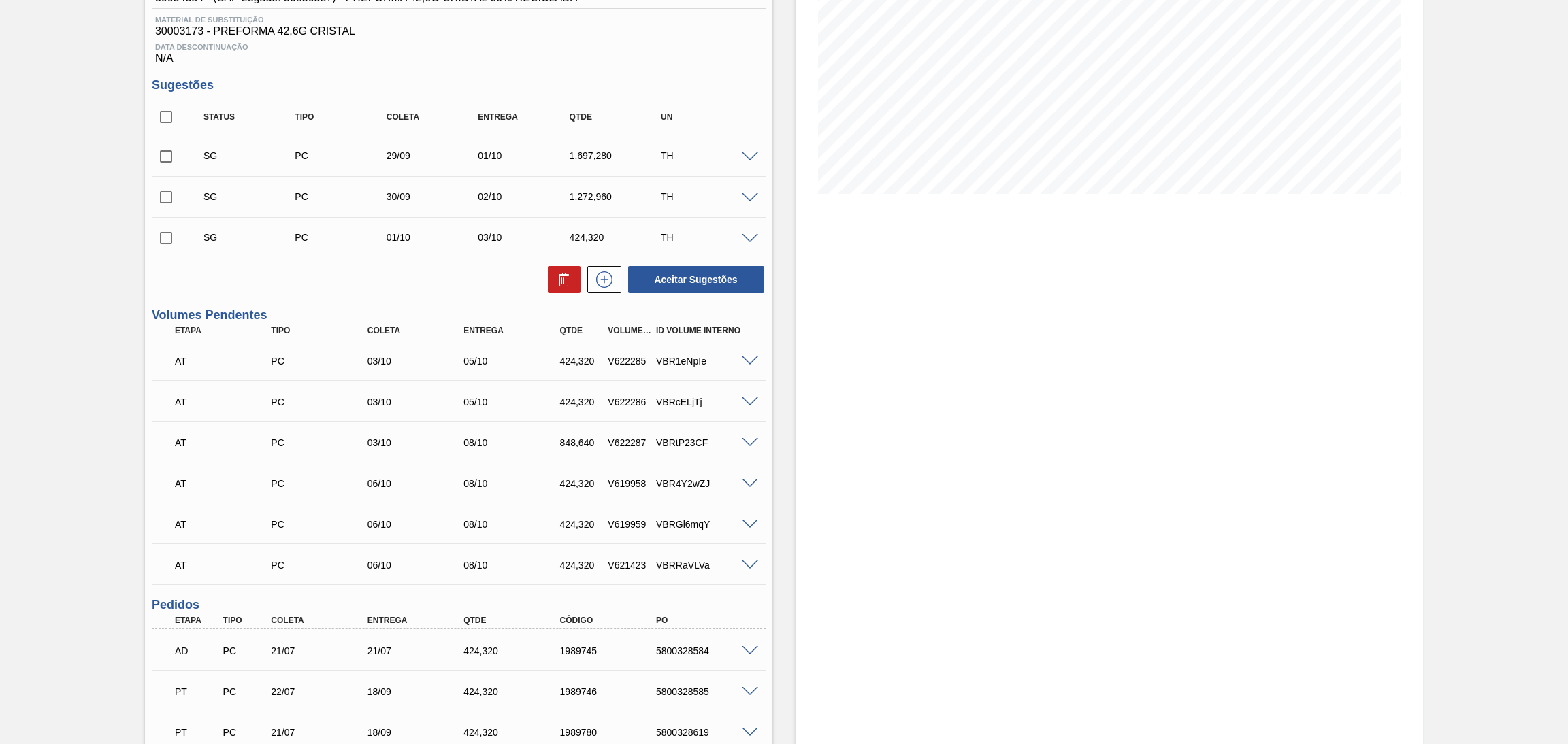
drag, startPoint x: 168, startPoint y: 120, endPoint x: 176, endPoint y: 128, distance: 11.3
click at [166, 119] on input "checkbox" at bounding box center [166, 117] width 28 height 28
checkbox input "true"
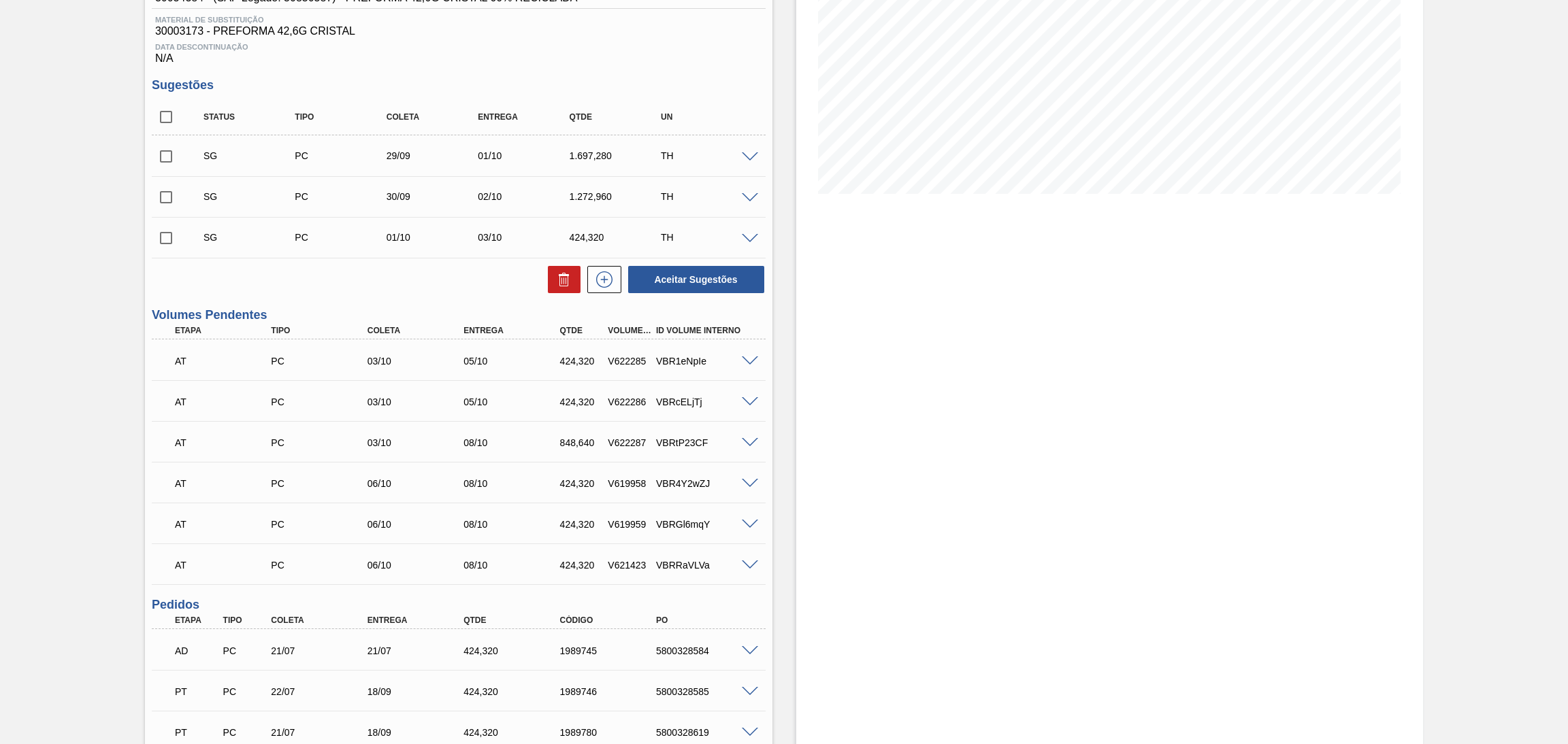
checkbox input "true"
click at [577, 279] on button at bounding box center [564, 279] width 33 height 27
checkbox input "false"
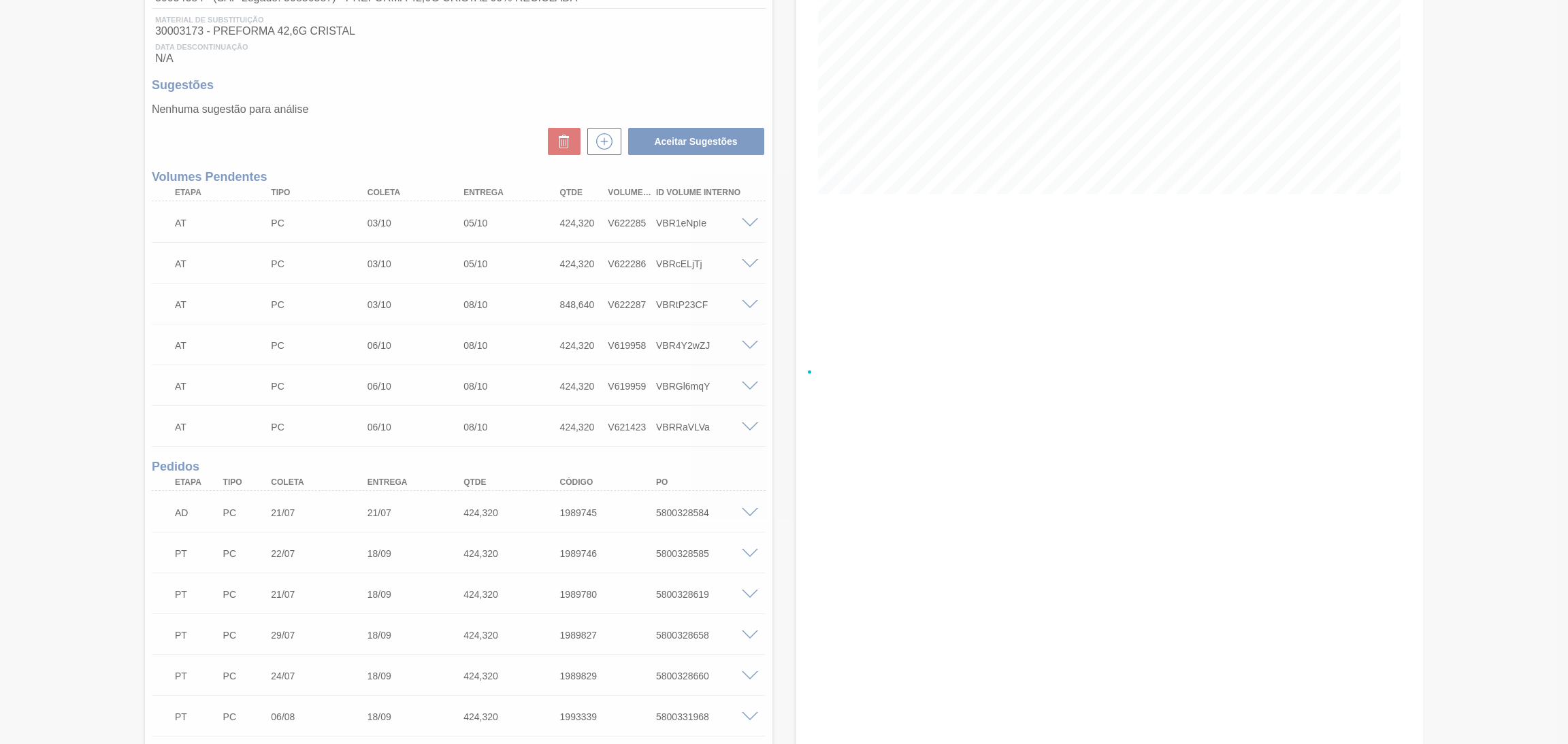
click at [446, 122] on div at bounding box center [784, 372] width 1568 height 744
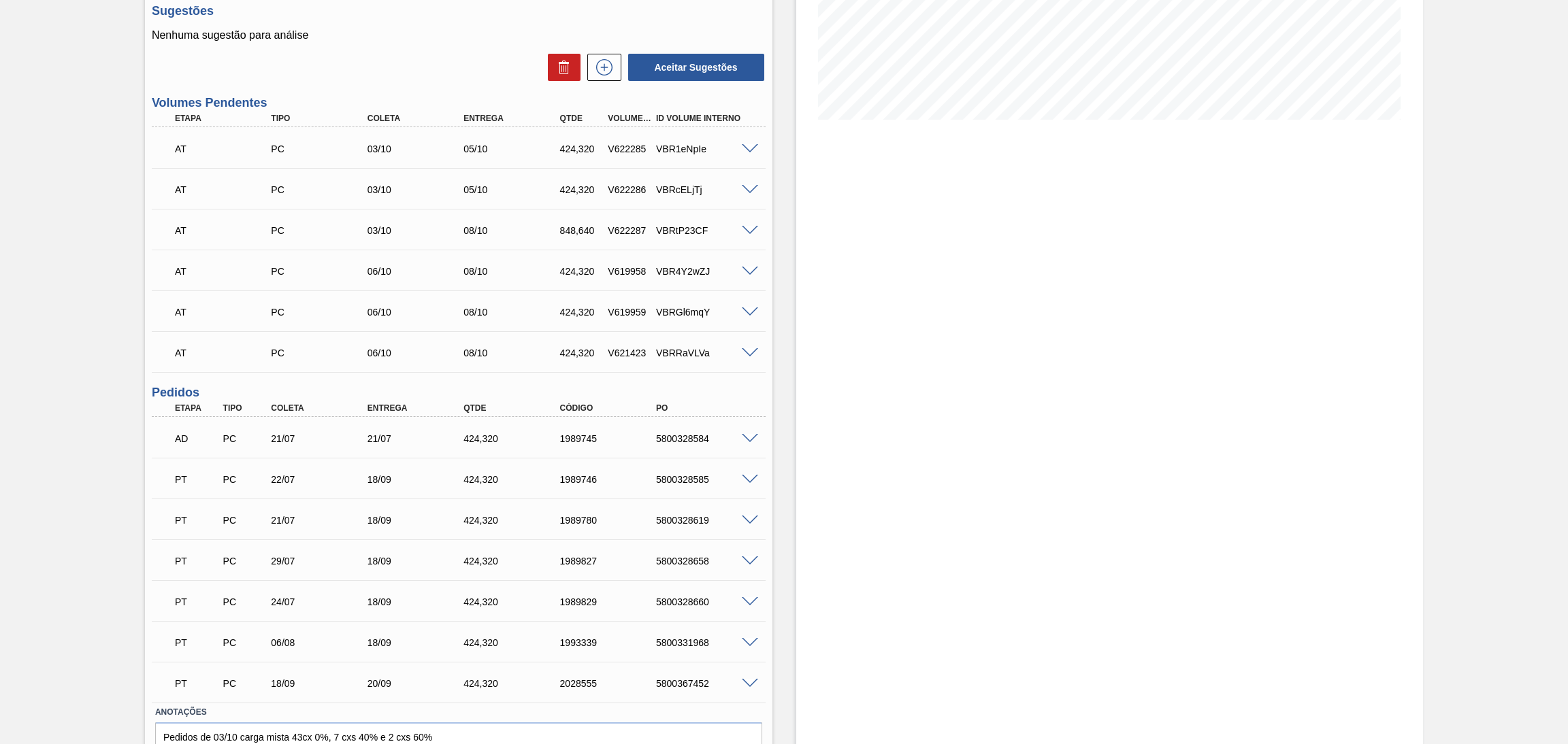
scroll to position [345, 0]
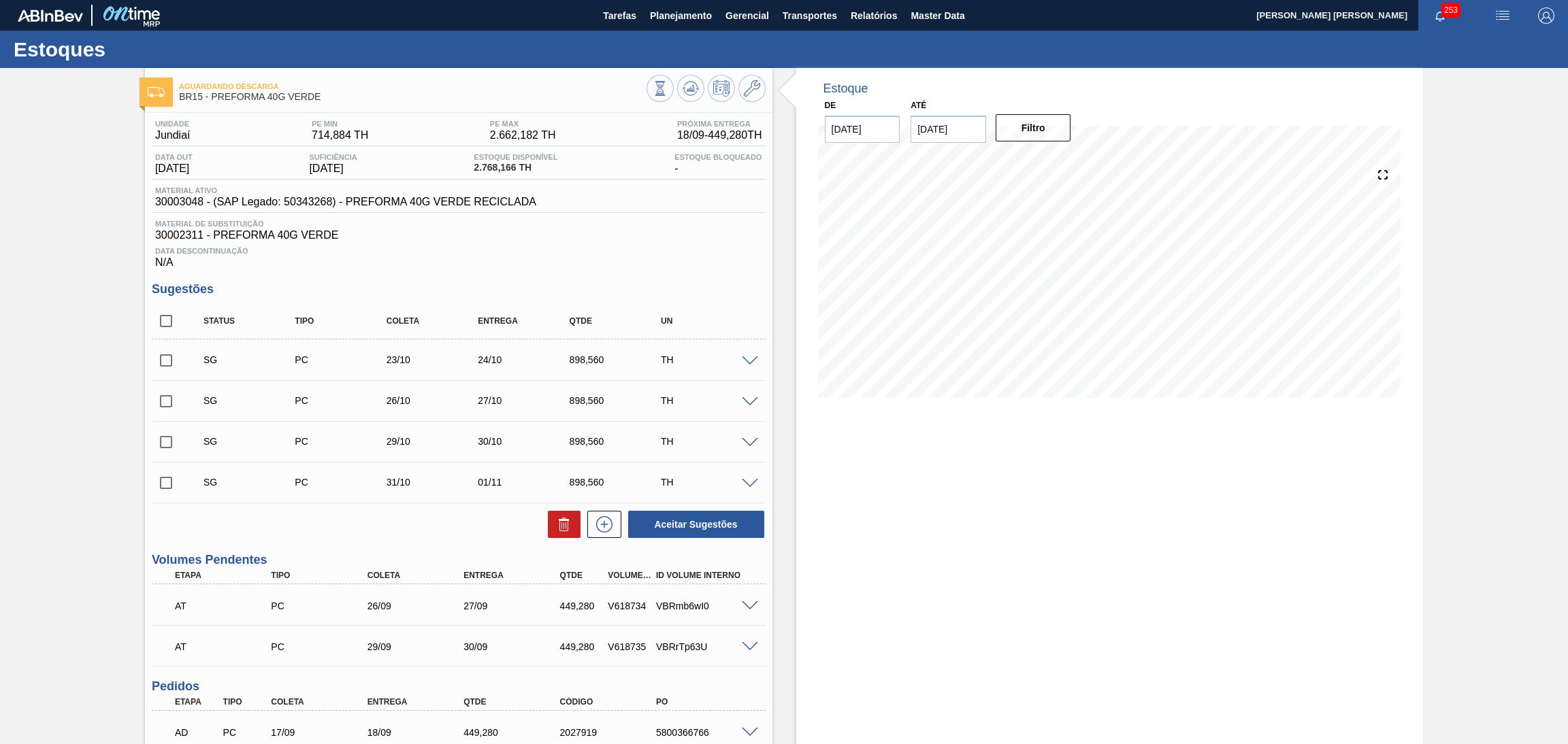
click at [630, 262] on div "Data Descontinuação N/A" at bounding box center [458, 254] width 614 height 27
click at [825, 479] on div "Estoque De [DATE] Até [DATE] Filtro" at bounding box center [1110, 527] width 627 height 917
click at [585, 239] on span "30002311 - PREFORMA 40G VERDE" at bounding box center [458, 235] width 607 height 12
click at [182, 202] on span "30003048 - (SAP Legado: 50343268) - PREFORMA 40G VERDE RECICLADA" at bounding box center [345, 202] width 381 height 12
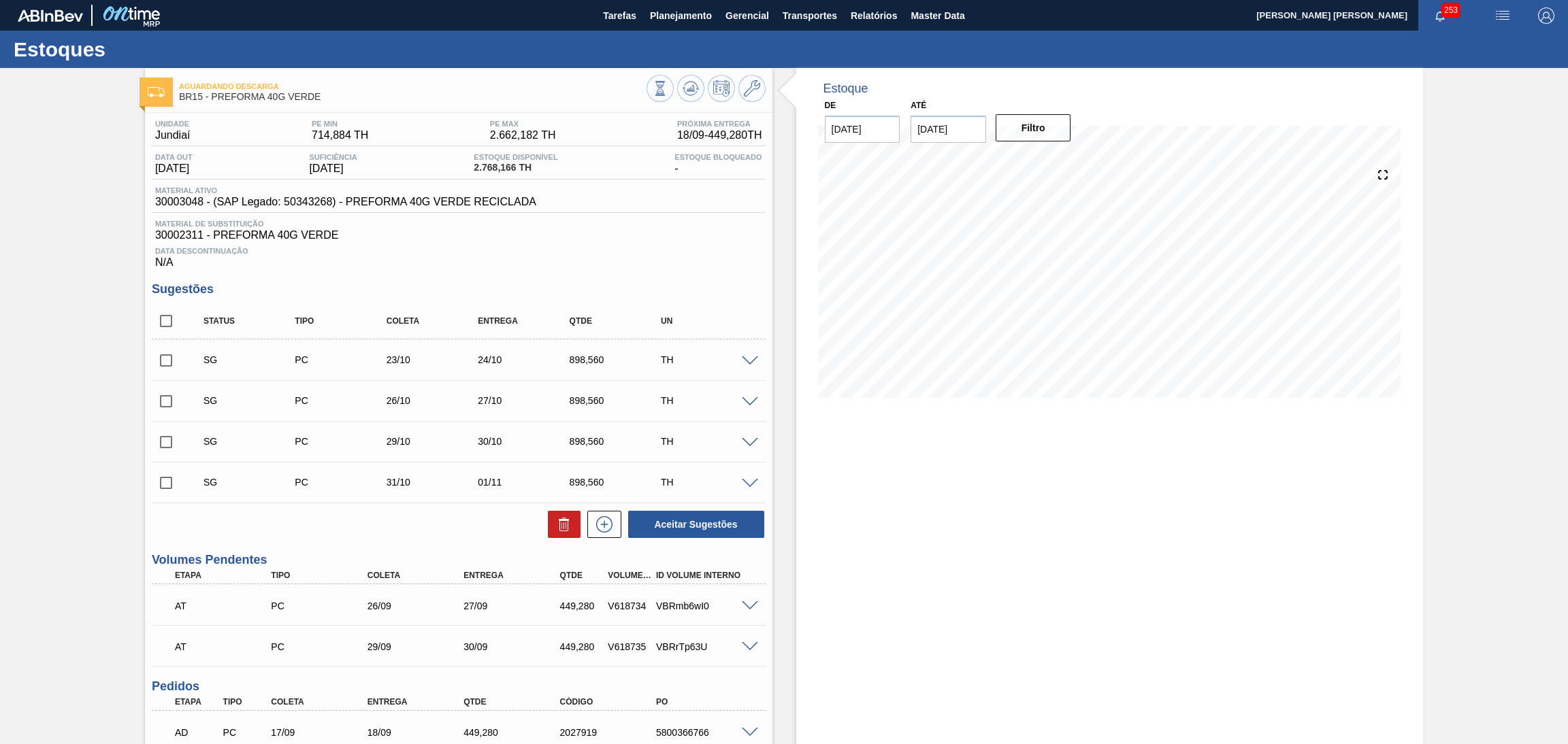
click at [611, 261] on div "Data Descontinuação N/A" at bounding box center [458, 254] width 614 height 27
click at [199, 195] on div "Material ativo 30003048 - (SAP Legado: 50343268) - PREFORMA 40G VERDE RECICLADA" at bounding box center [345, 197] width 388 height 22
copy span "30003048"
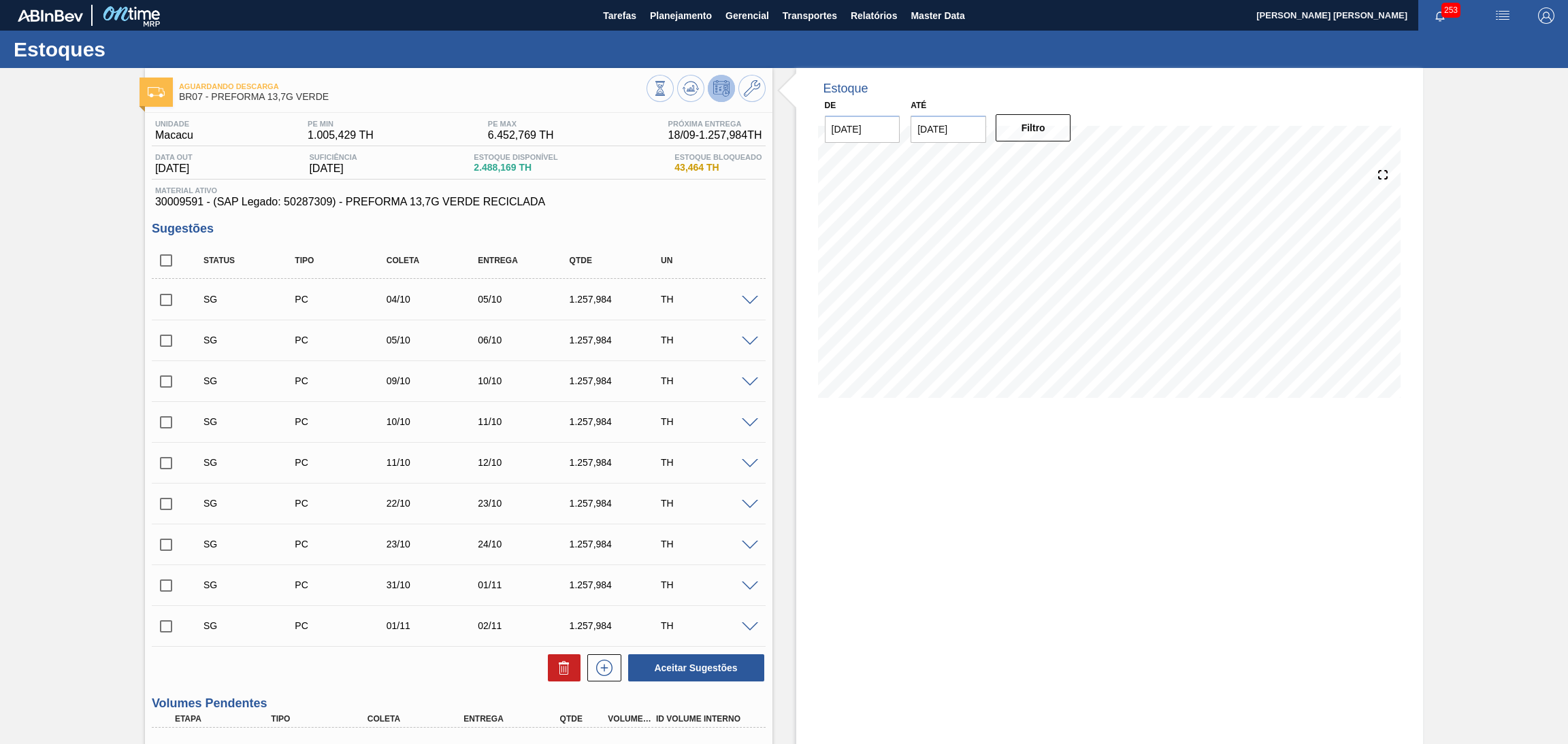
click at [184, 203] on span "30009591 - (SAP Legado: 50287309) - PREFORMA 13,7G VERDE RECICLADA" at bounding box center [458, 202] width 607 height 12
copy span "30009591"
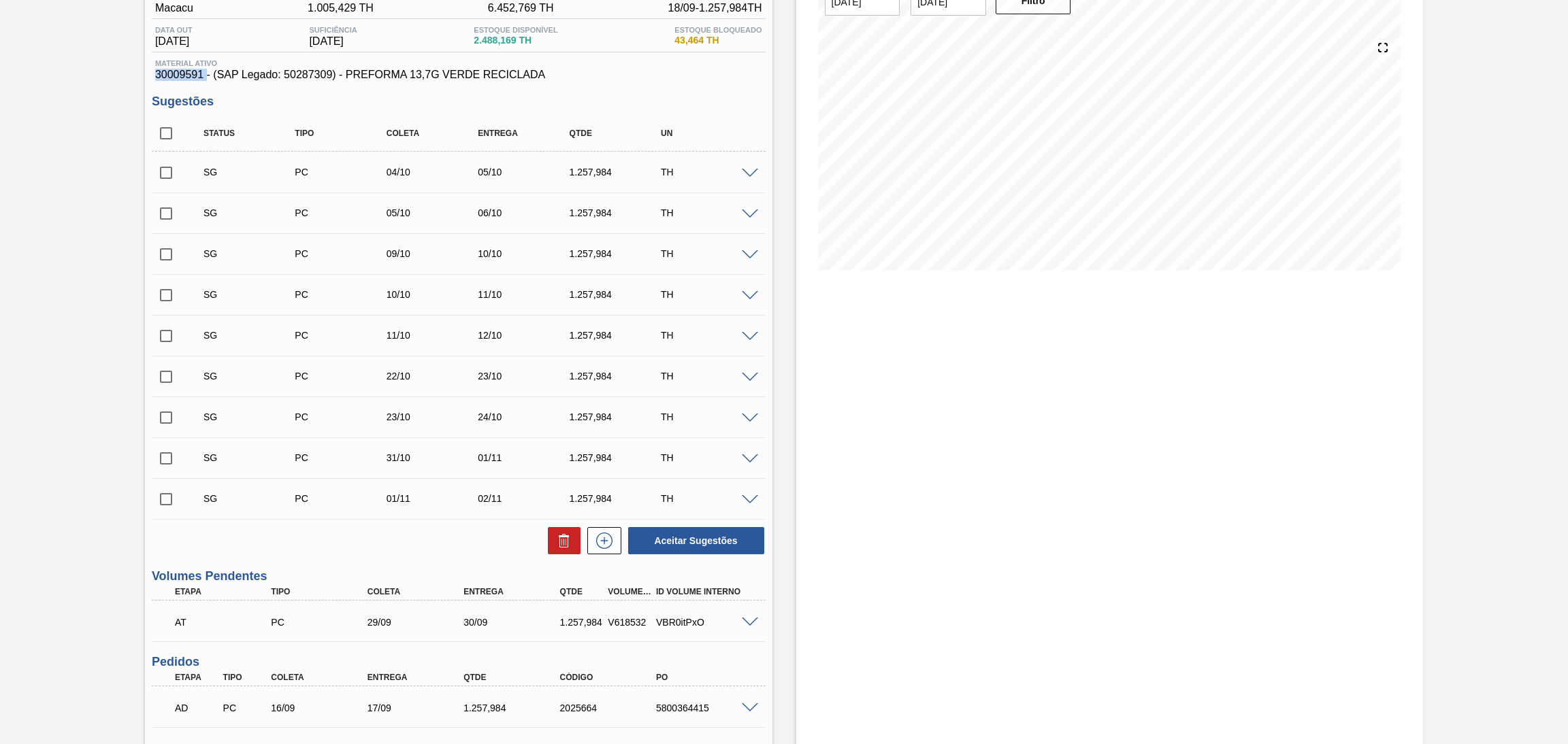
scroll to position [300, 0]
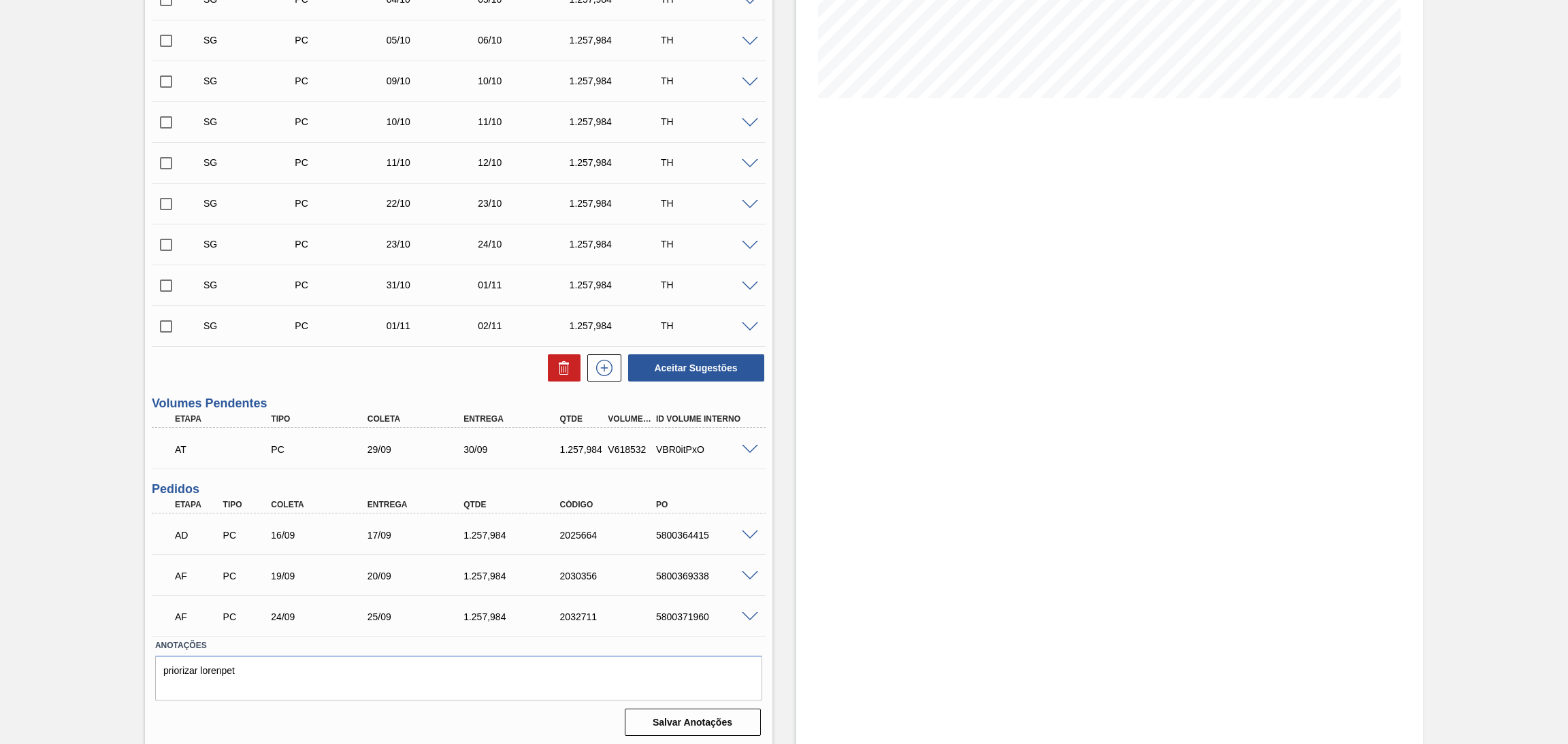
click at [803, 379] on div "Estoque De [DATE] Até [DATE] Filtro" at bounding box center [1110, 258] width 627 height 979
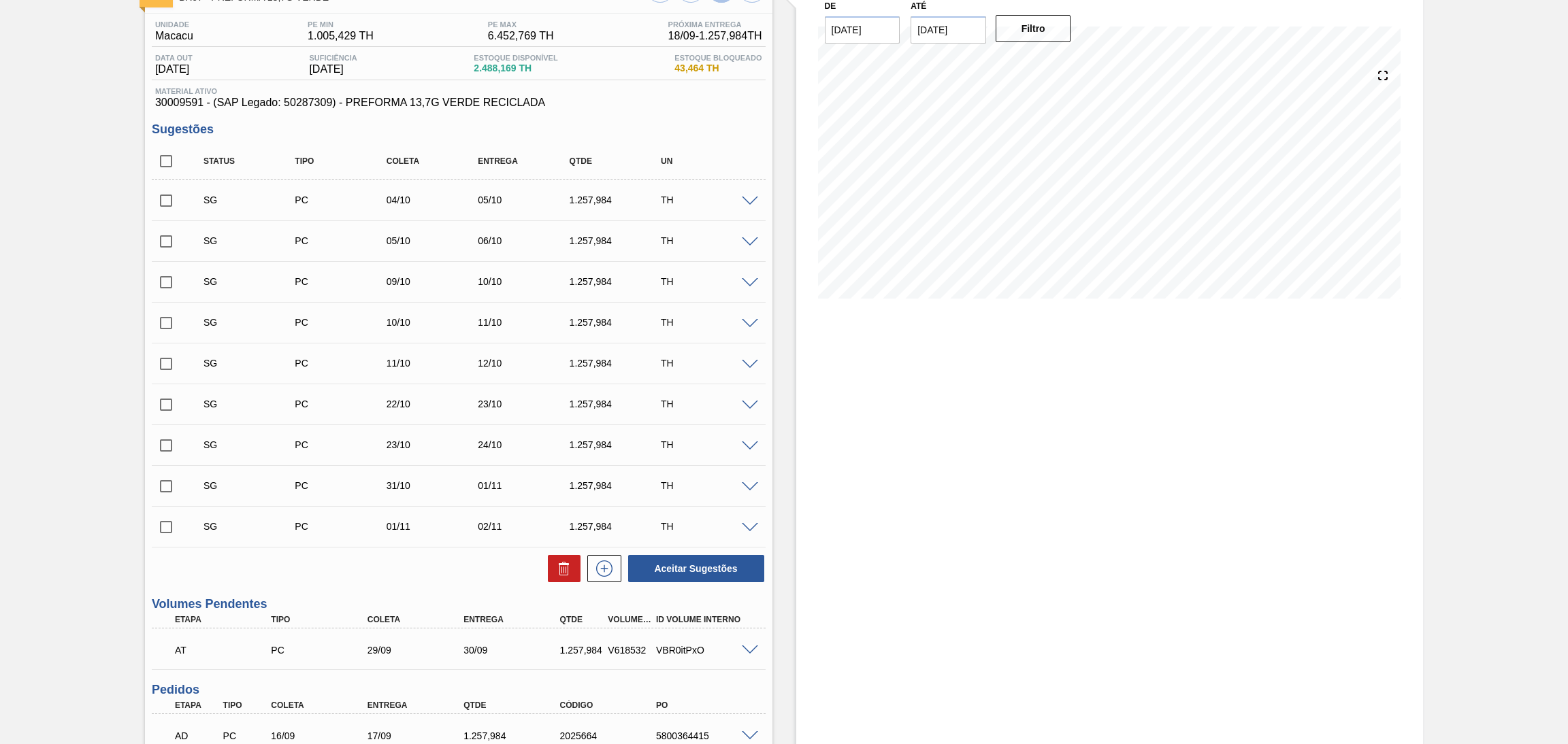
scroll to position [96, 0]
drag, startPoint x: 166, startPoint y: 159, endPoint x: 318, endPoint y: 288, distance: 199.4
click at [166, 160] on input "checkbox" at bounding box center [166, 165] width 28 height 28
checkbox input "true"
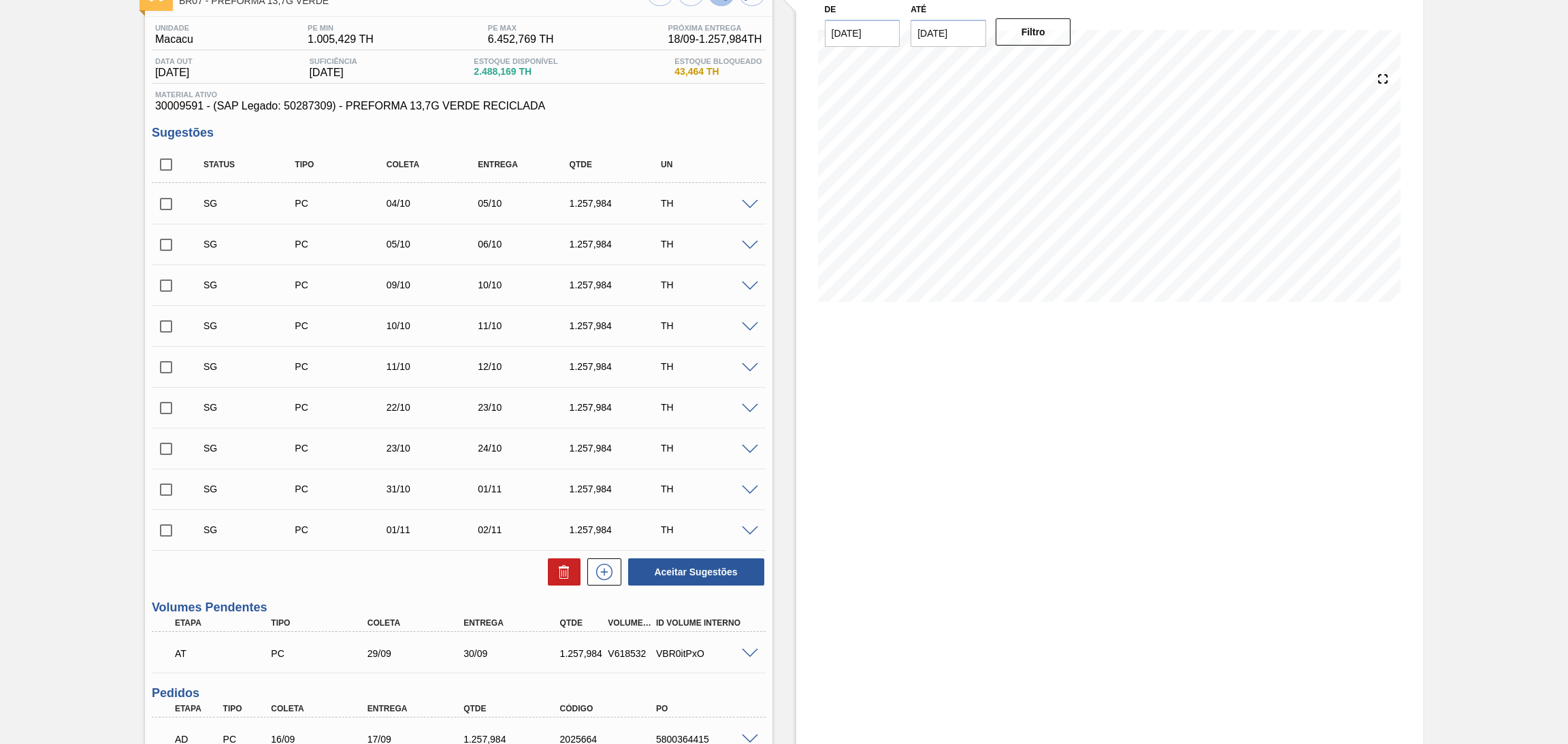
checkbox input "true"
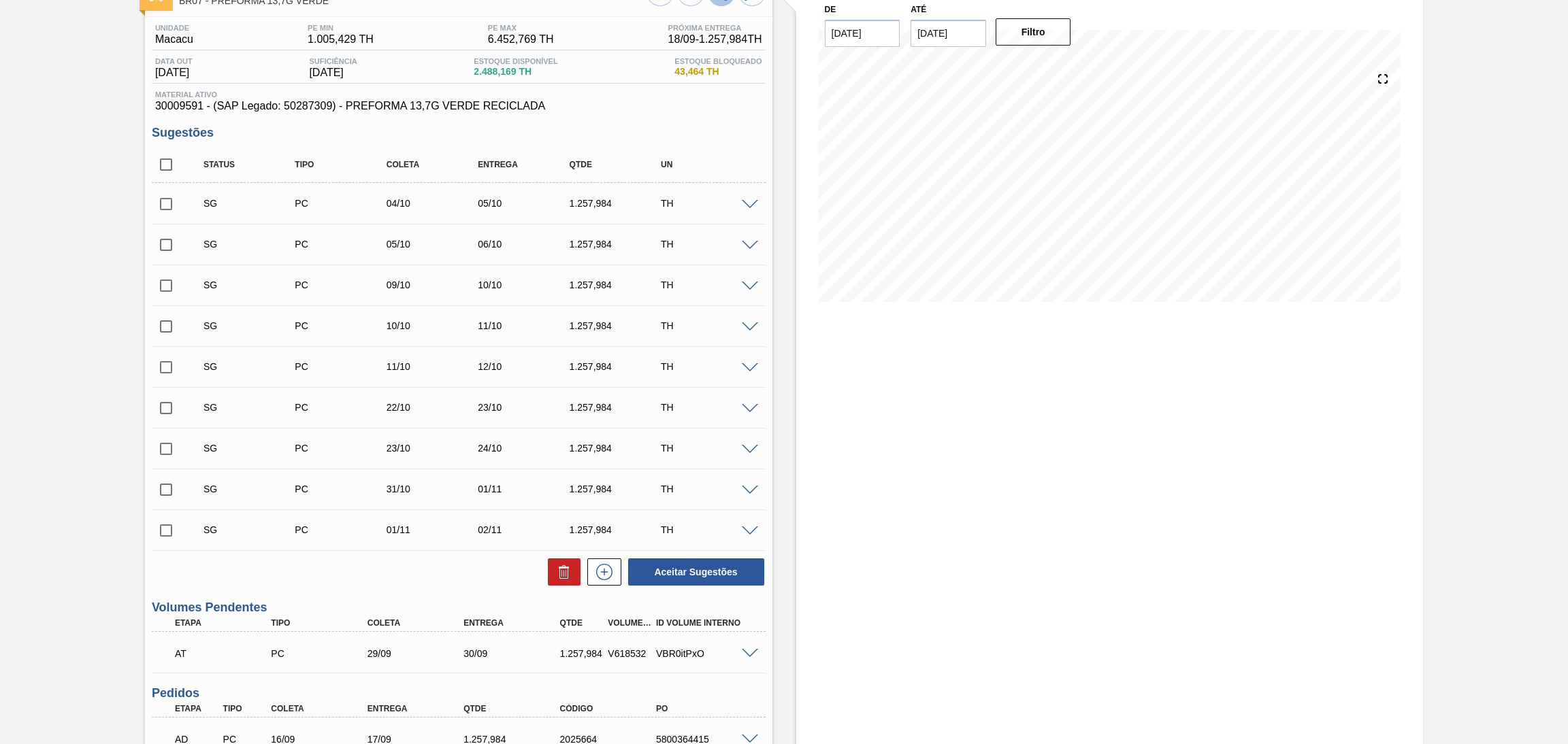
checkbox input "true"
click at [551, 578] on button at bounding box center [564, 571] width 33 height 27
checkbox input "false"
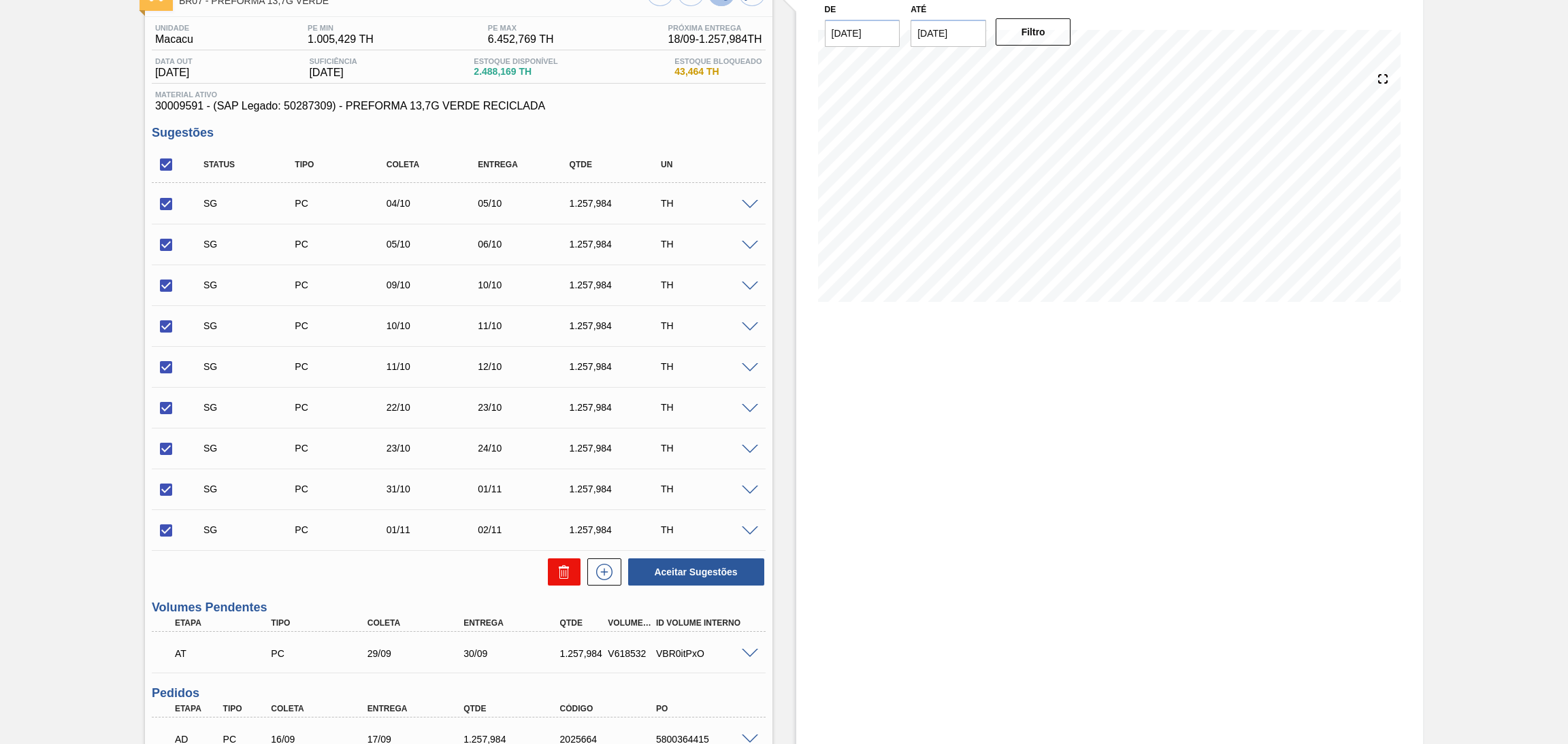
checkbox input "false"
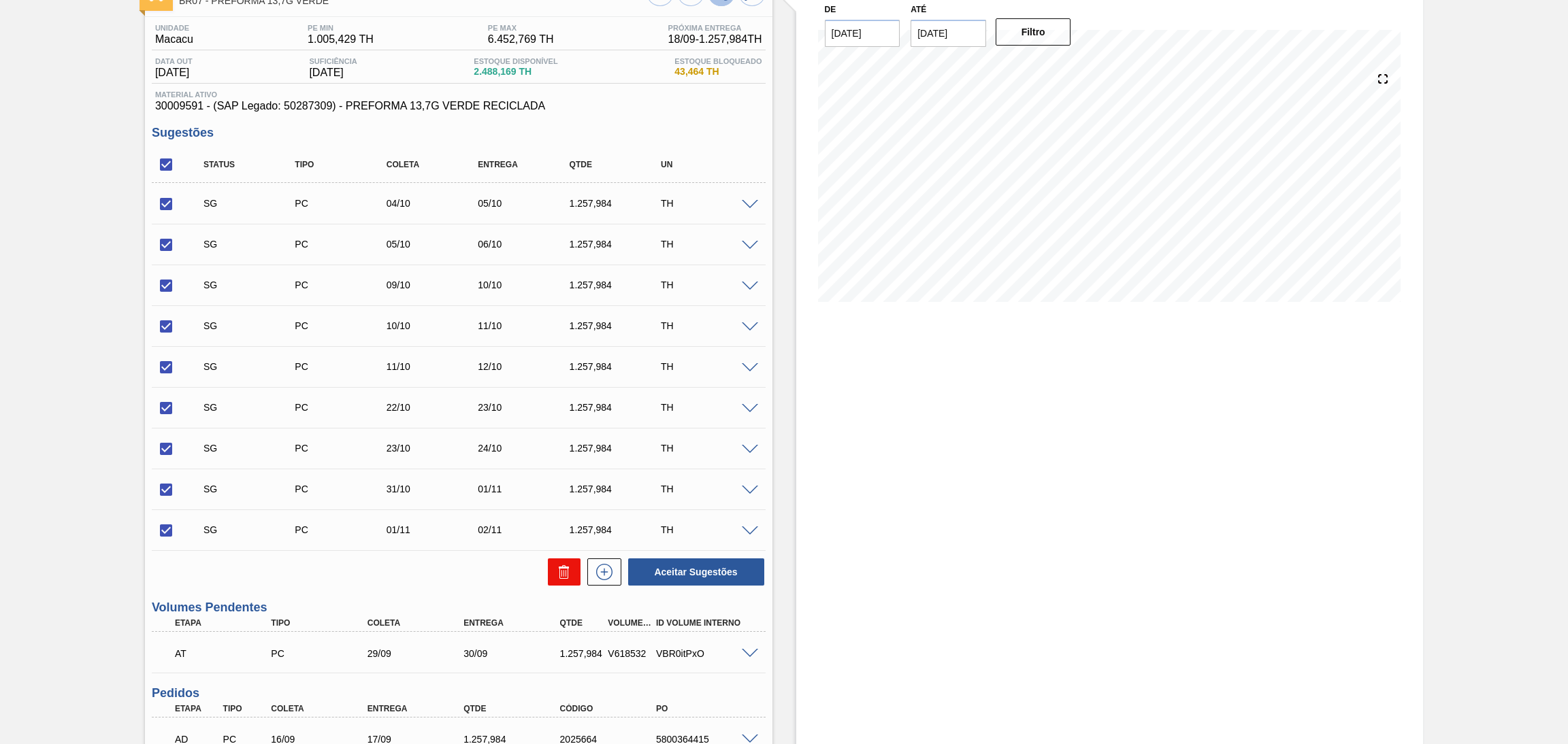
checkbox input "false"
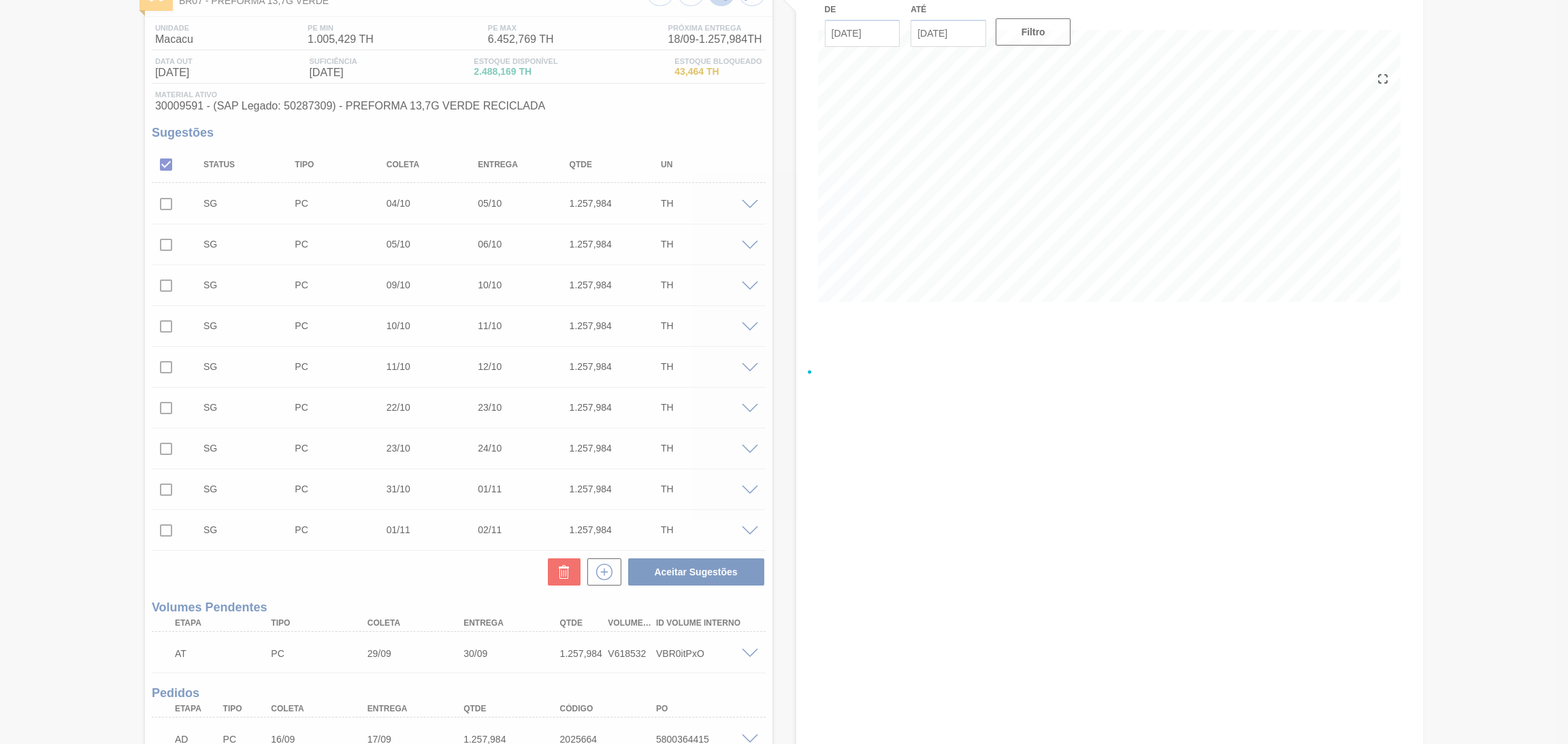
scroll to position [0, 0]
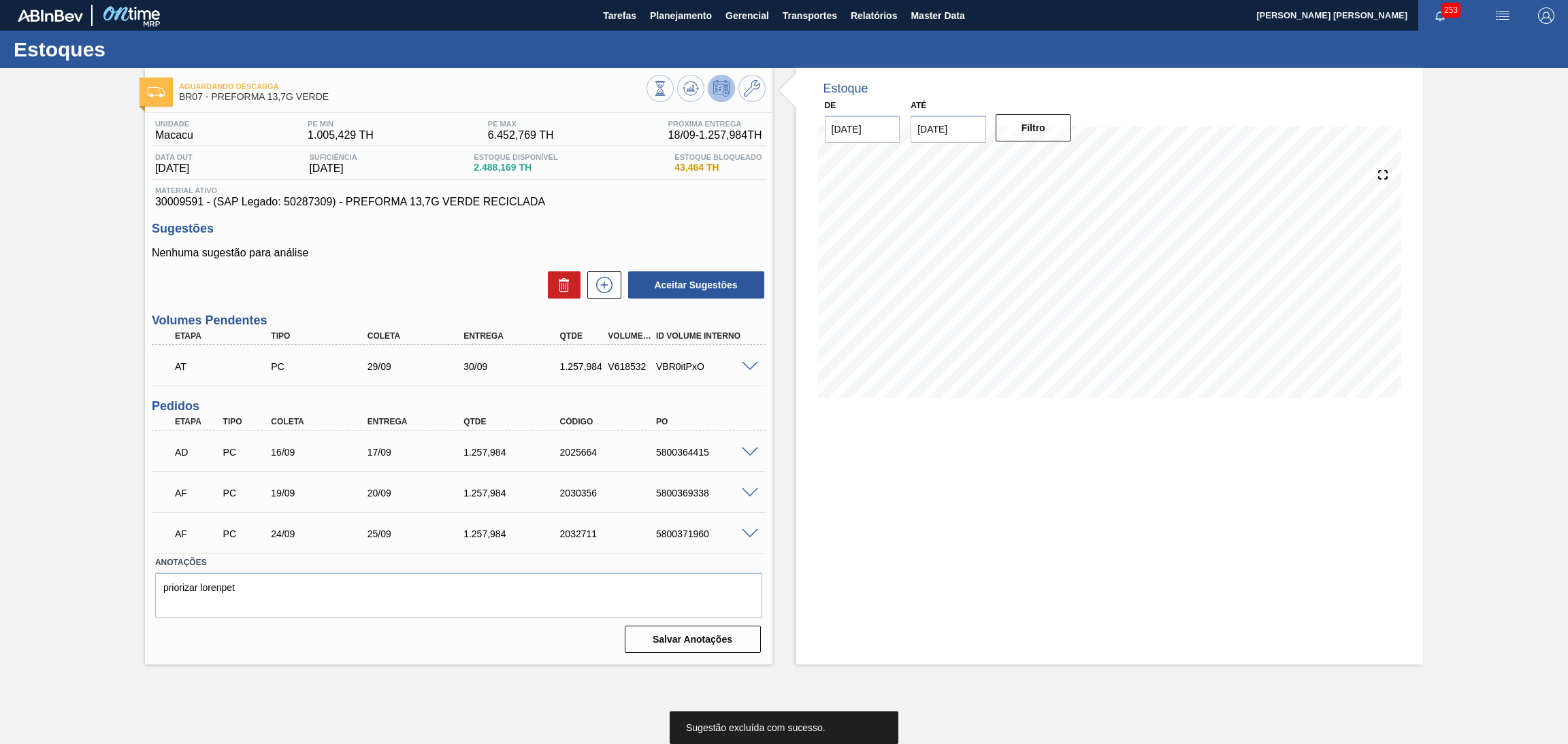
click at [810, 549] on div "Estoque De [DATE] Até [DATE] Filtro" at bounding box center [1110, 365] width 627 height 596
click at [396, 264] on div "Nenhuma sugestão para análise Aceitar Sugestões" at bounding box center [458, 273] width 614 height 53
click at [381, 300] on div "Unidade Macacu PE MIN 1.005,429 TH PE MAX 6.452,769 TH Próxima Entrega 18/09 - …" at bounding box center [459, 385] width 627 height 545
click at [472, 270] on div "Aceitar Sugestões" at bounding box center [458, 285] width 614 height 30
click at [680, 20] on span "Planejamento" at bounding box center [681, 15] width 62 height 17
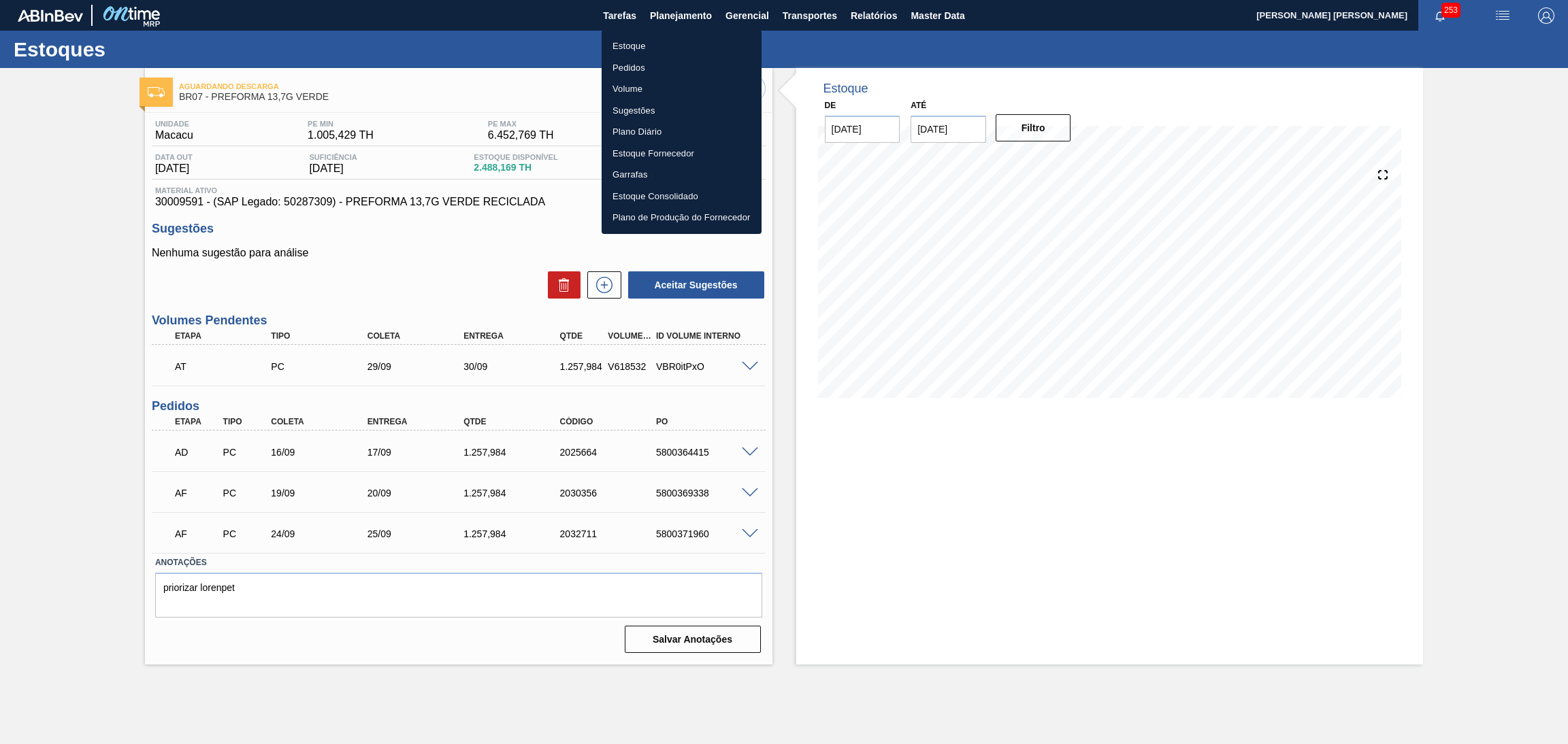
click at [647, 49] on li "Estoque" at bounding box center [682, 46] width 160 height 22
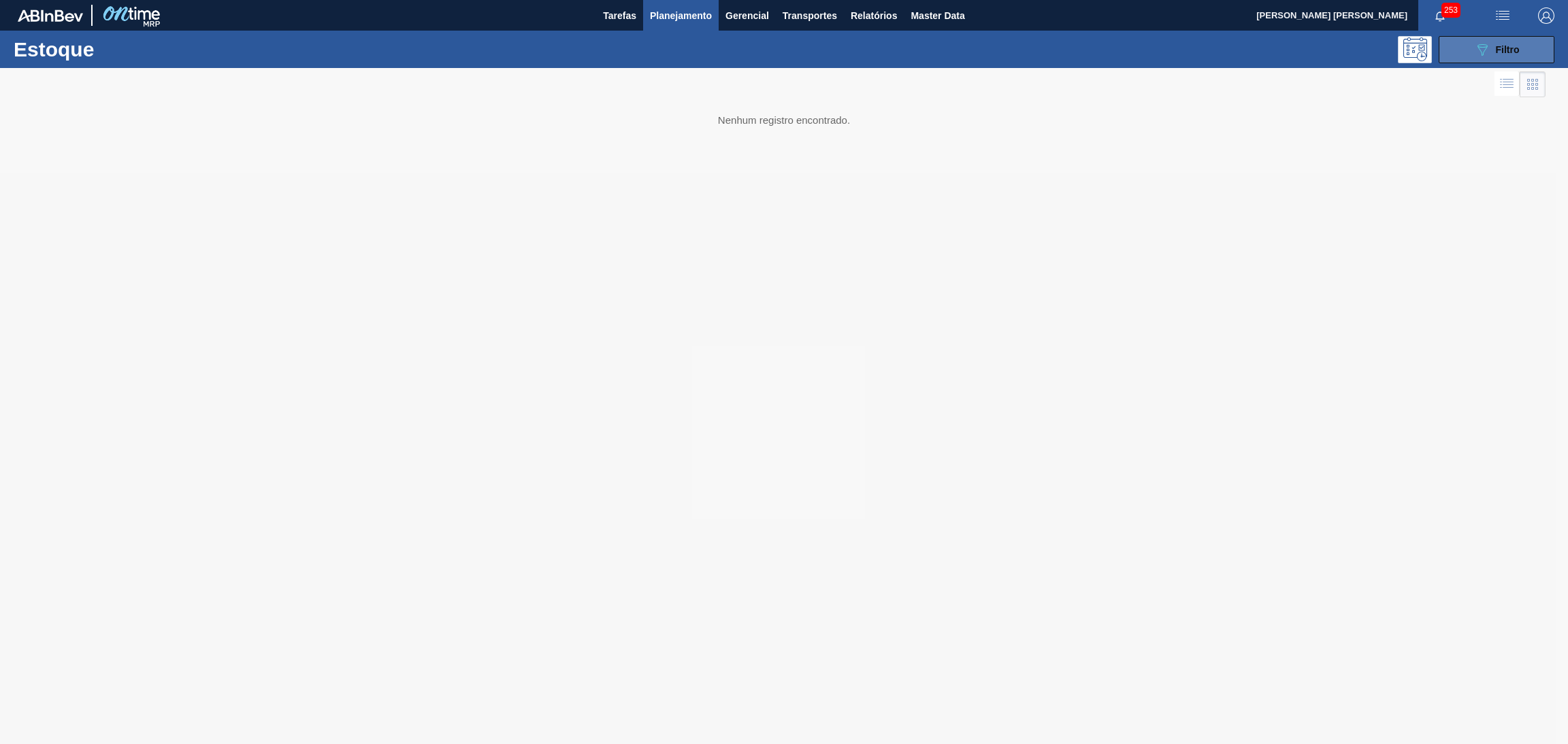
click at [1498, 53] on span "Filtro" at bounding box center [1507, 49] width 24 height 11
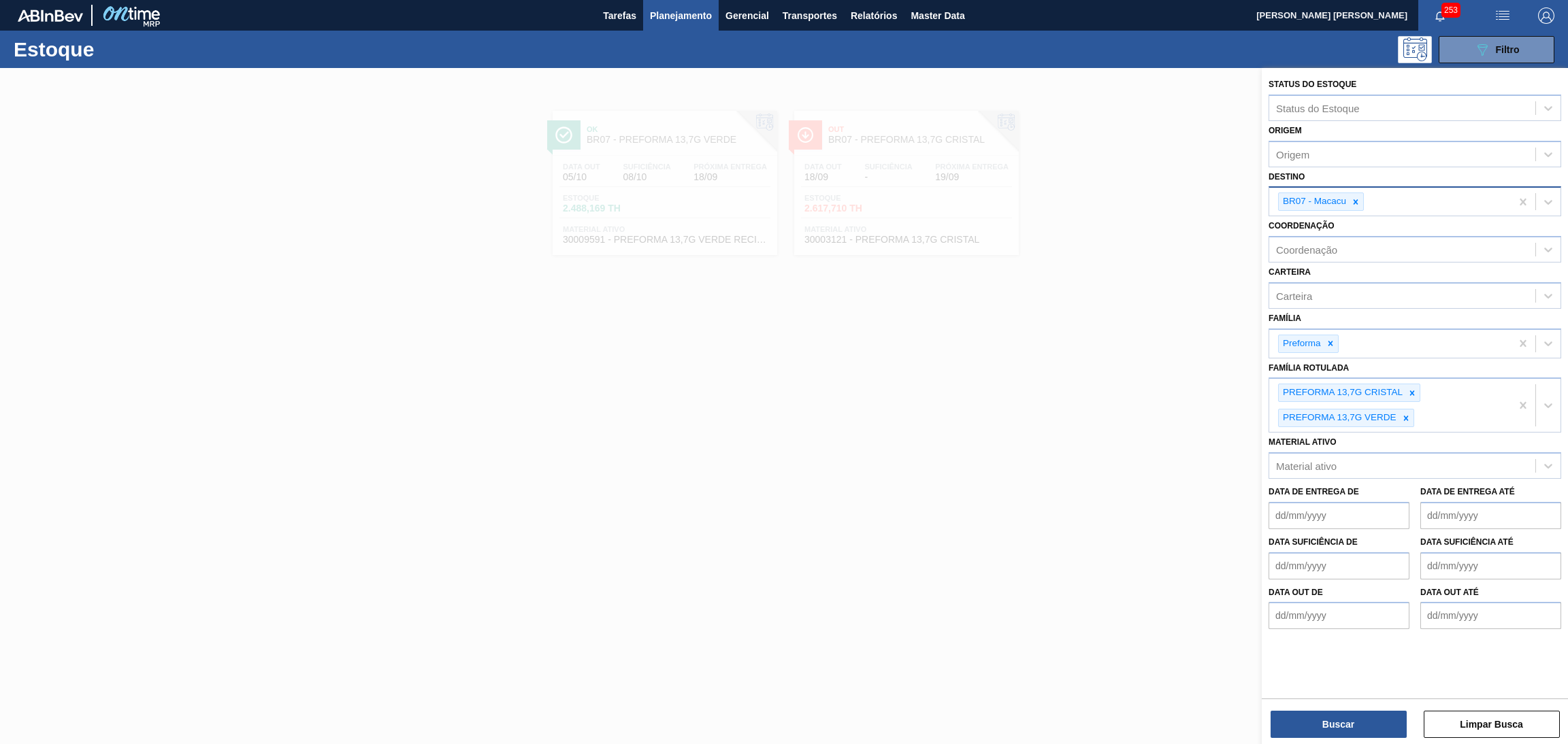
click at [1355, 202] on icon at bounding box center [1355, 202] width 10 height 10
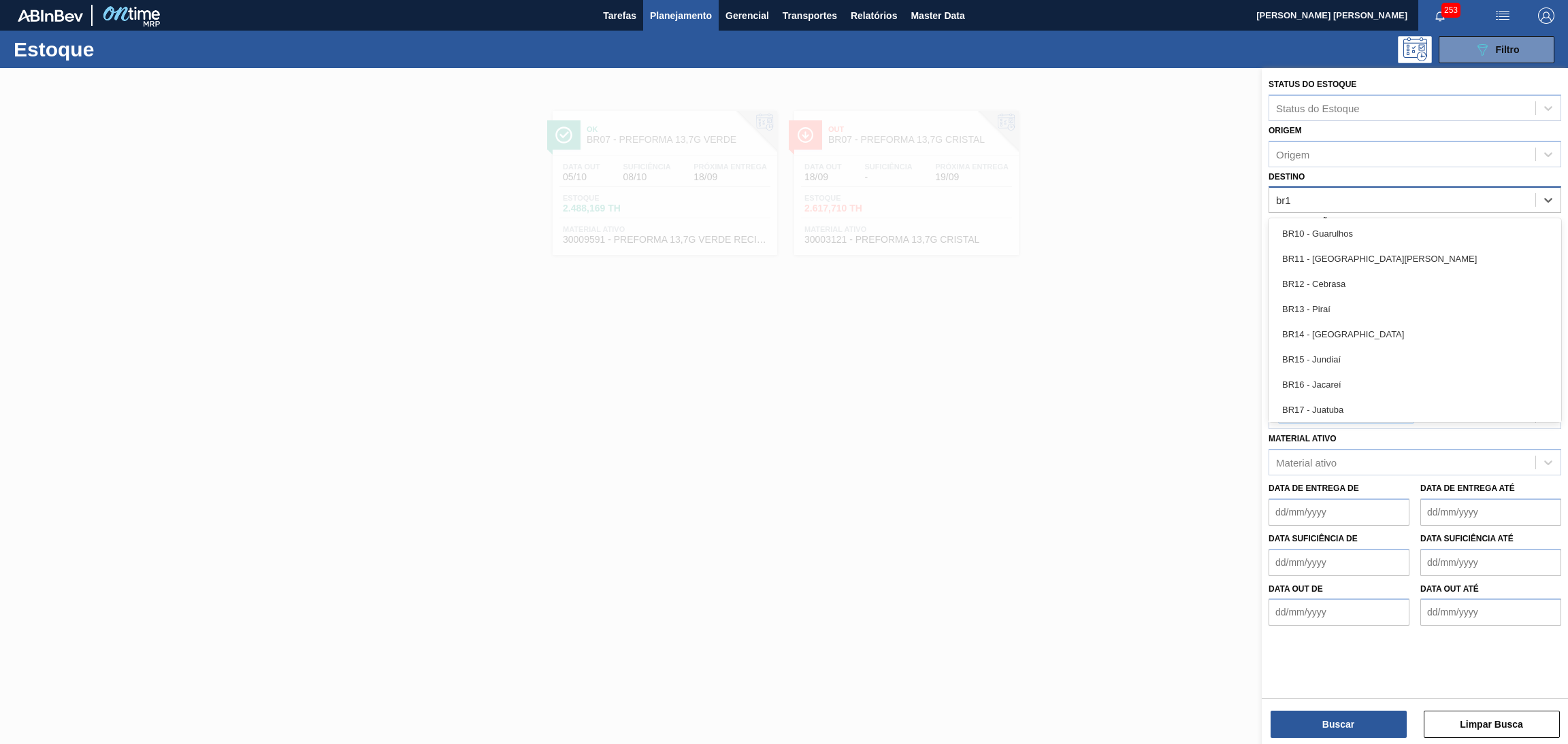
type input "br12"
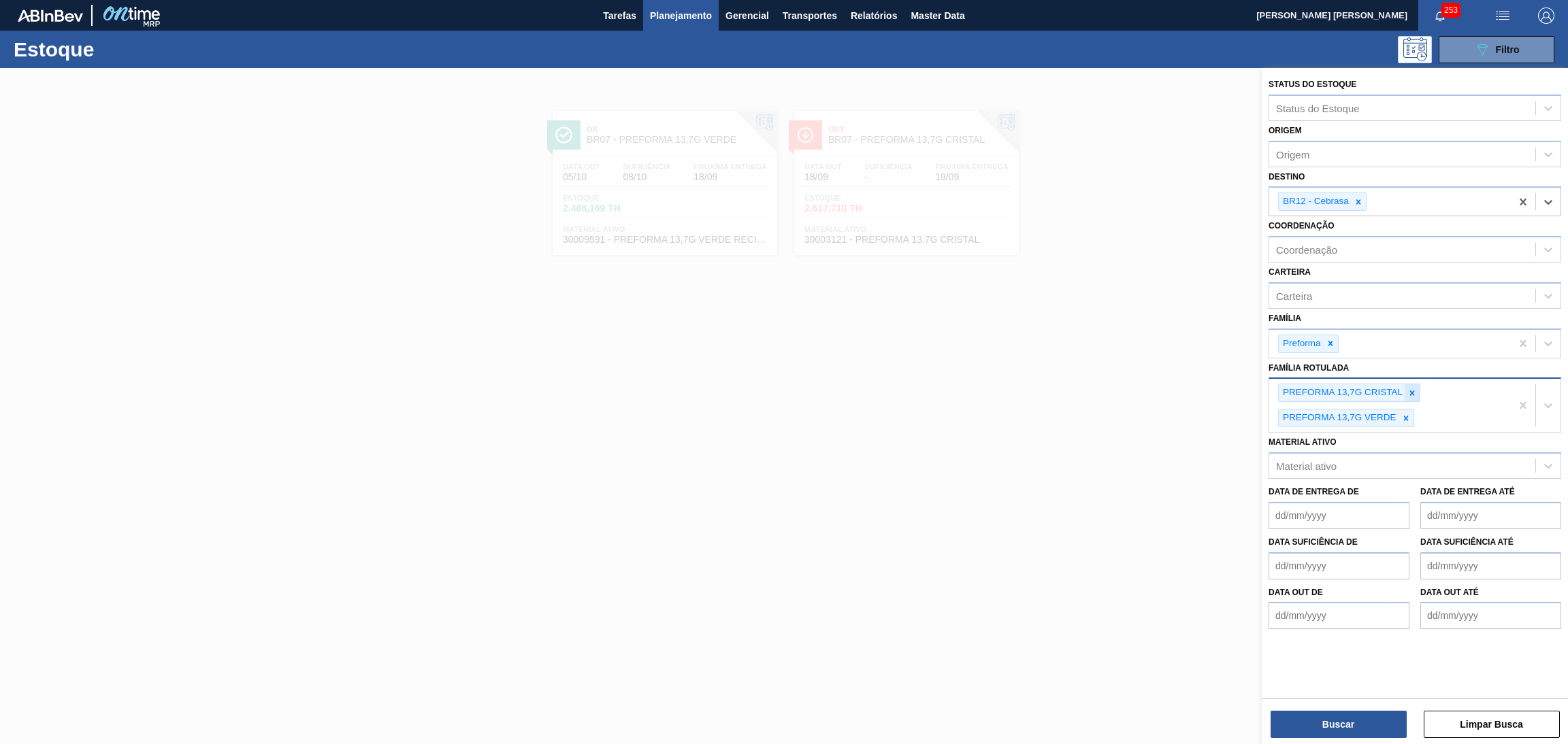
click at [1415, 390] on icon at bounding box center [1411, 393] width 10 height 10
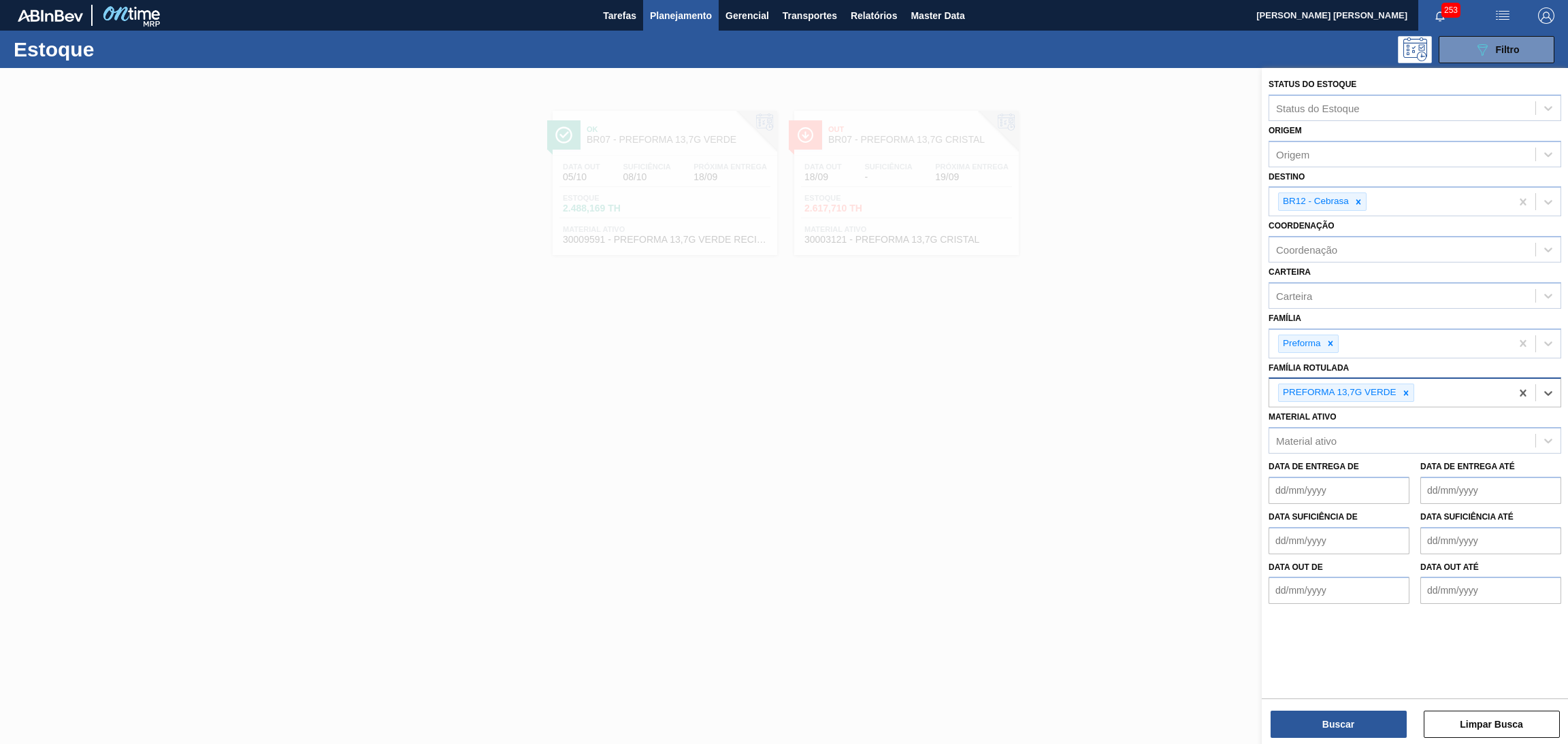
click at [1411, 417] on div "Material ativo Material ativo" at bounding box center [1415, 431] width 292 height 47
click at [1411, 394] on div at bounding box center [1405, 392] width 15 height 17
click at [1348, 733] on button "Buscar" at bounding box center [1338, 724] width 136 height 27
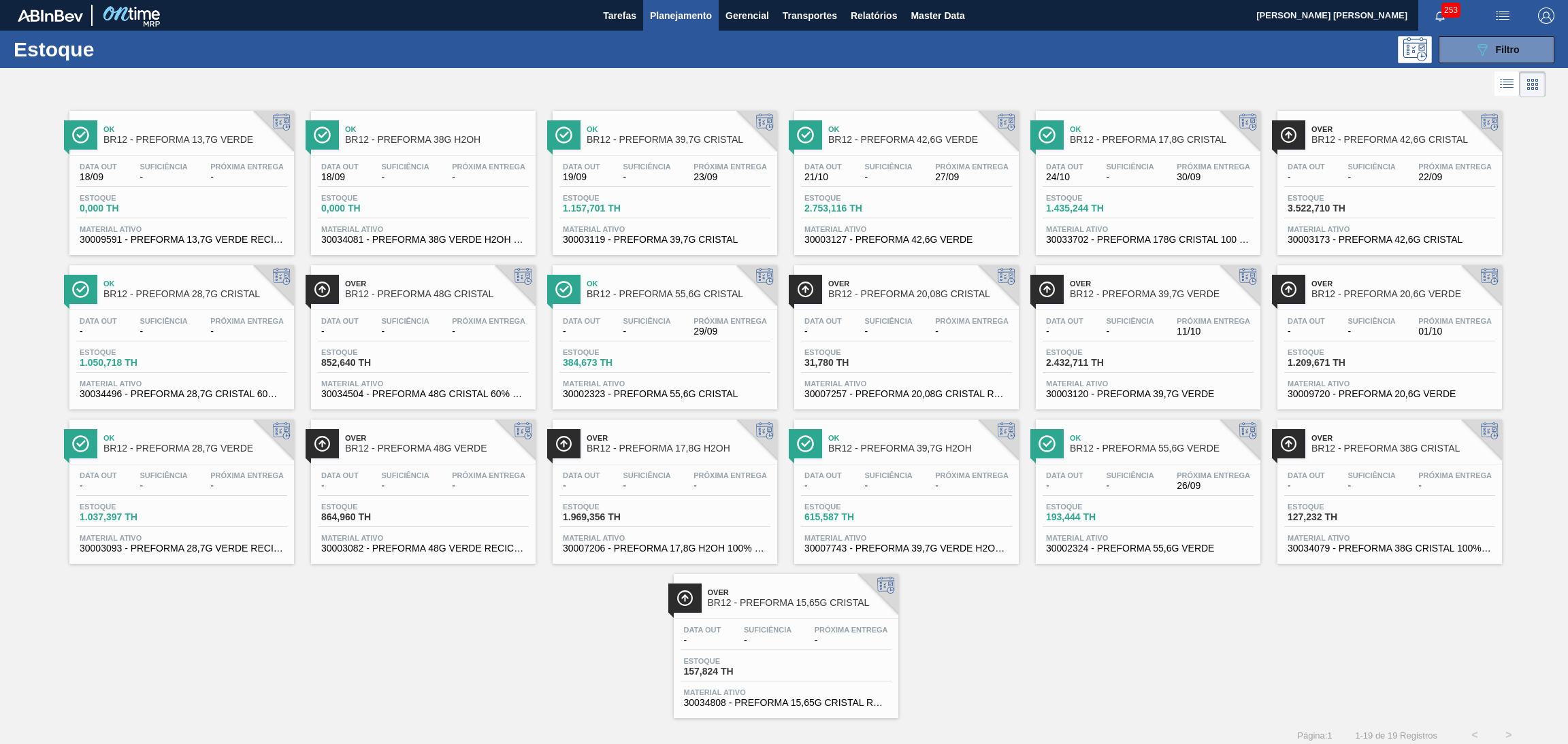
click at [1095, 398] on span "30003120 - PREFORMA 39,7G VERDE" at bounding box center [1148, 394] width 204 height 11
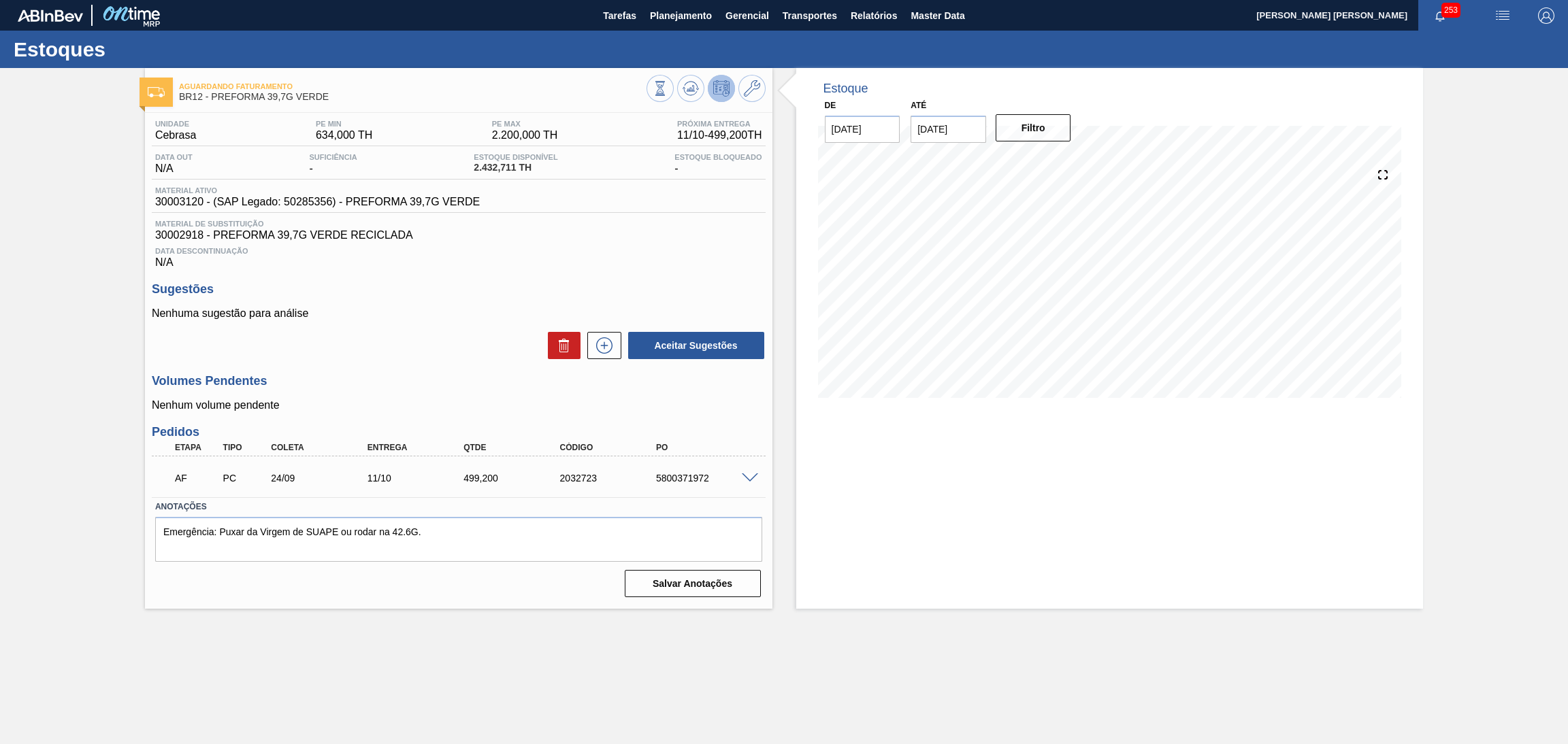
click at [183, 235] on span "30002918 - PREFORMA 39,7G VERDE RECICLADA" at bounding box center [458, 235] width 607 height 12
copy span "30002918"
click at [598, 230] on span "30002918 - PREFORMA 39,7G VERDE RECICLADA" at bounding box center [458, 235] width 607 height 12
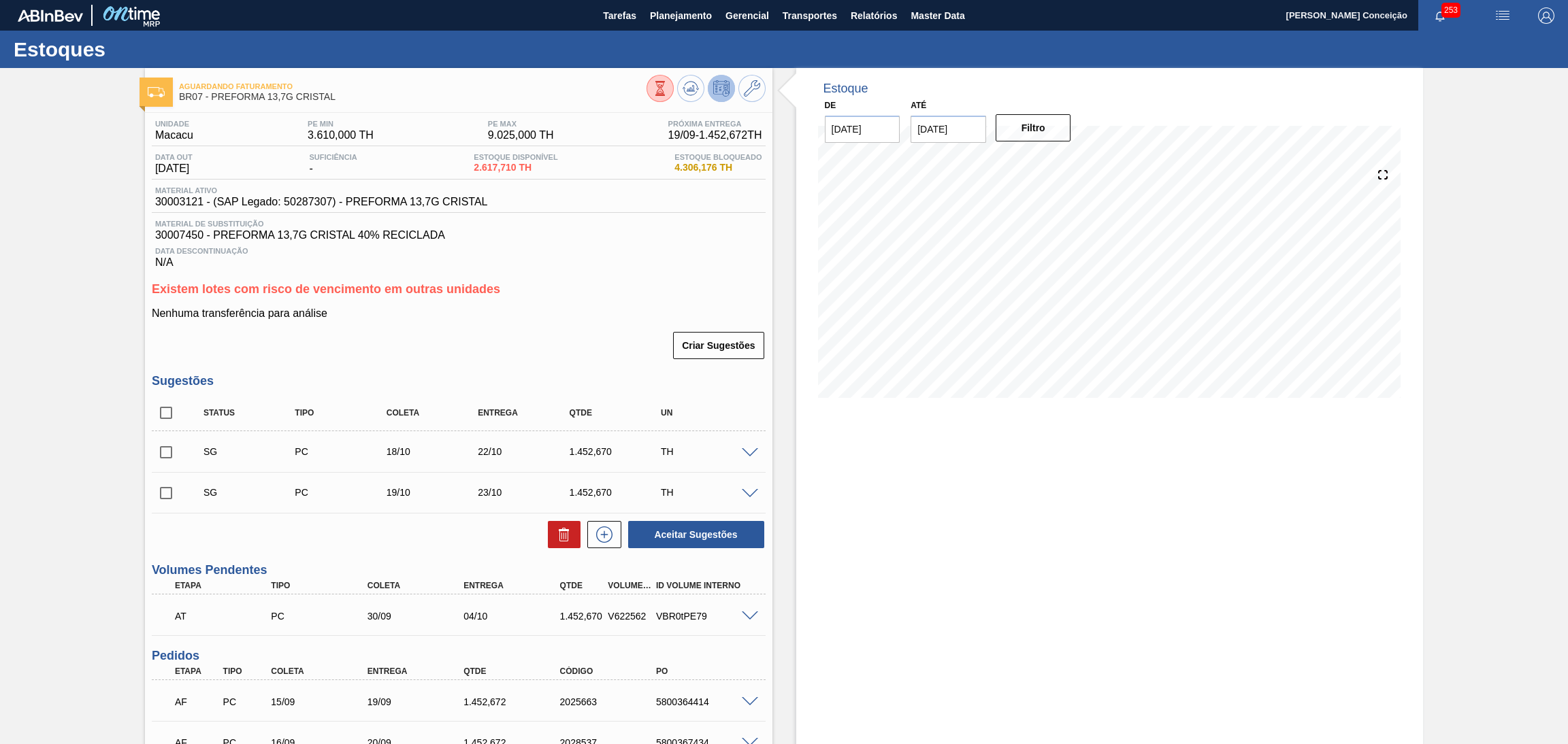
click at [551, 288] on h3 "Existem lotes com risco de vencimento em outras unidades" at bounding box center [458, 290] width 614 height 14
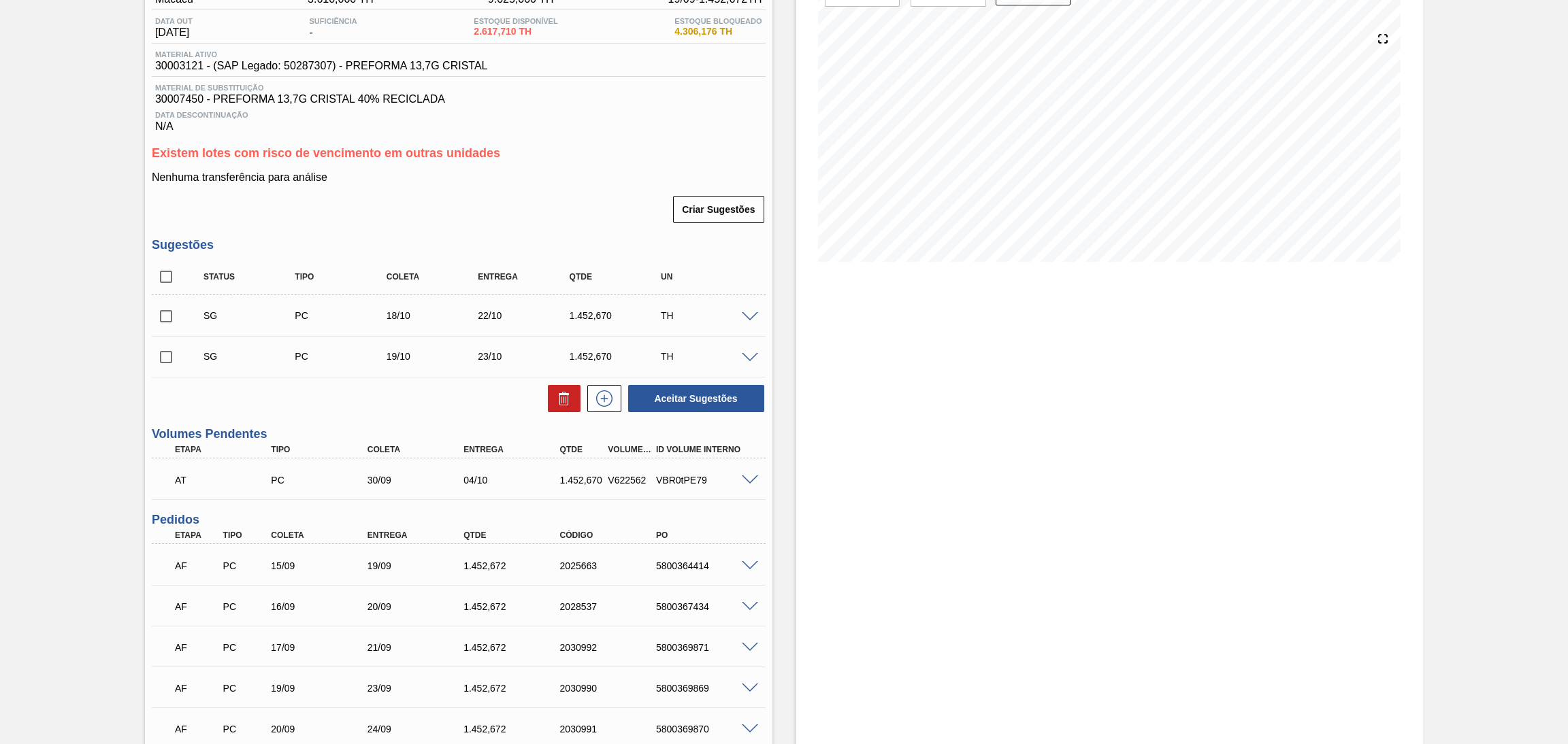
scroll to position [330, 0]
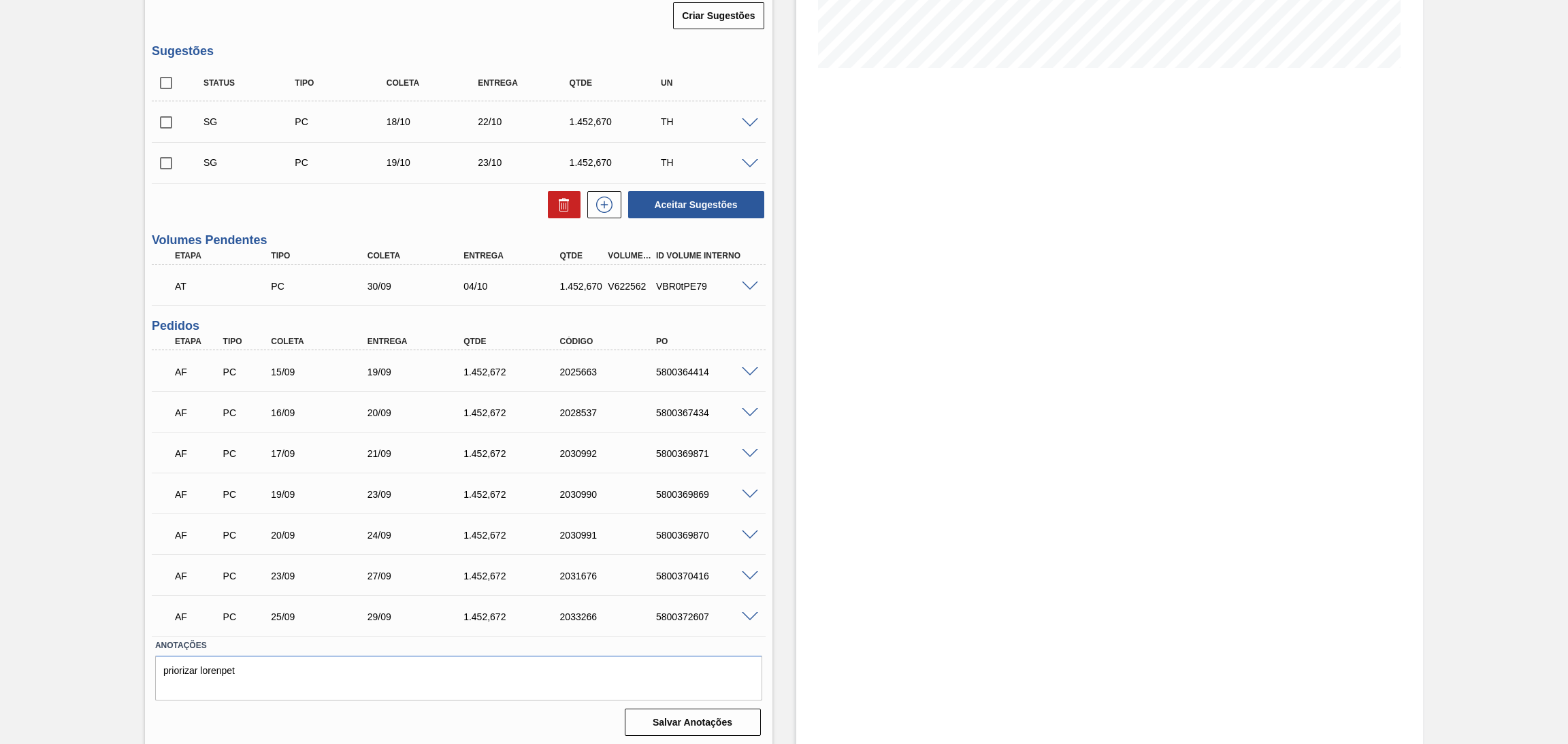
click at [782, 352] on div "Estoque De [DATE] Até [DATE] Filtro 29/09 Projeção de Estoque 9,016.41 [DOMAIN_…" at bounding box center [1098, 243] width 651 height 1009
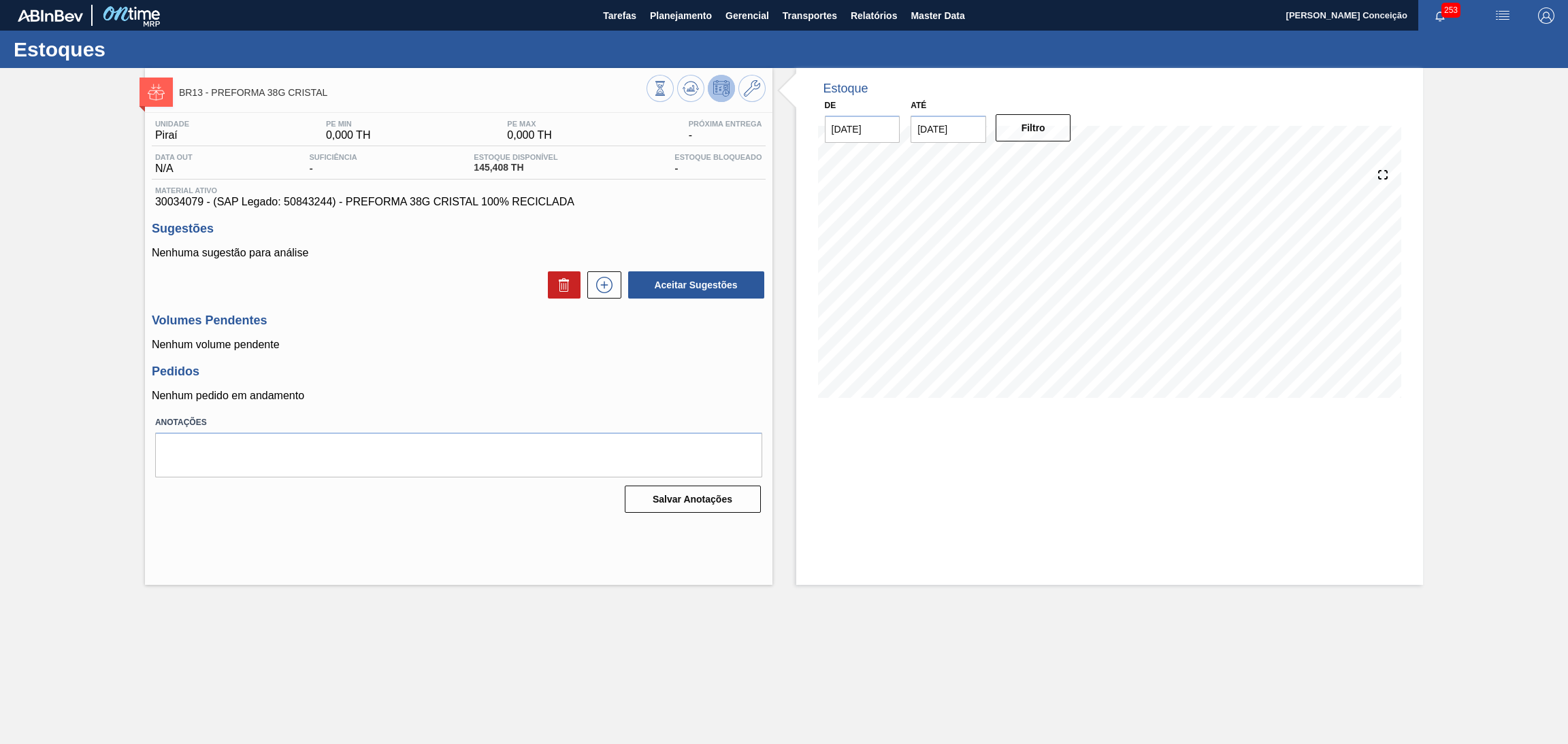
click at [413, 304] on div "Unidade Piraí PE MIN 0,000 TH PE MAX 0,000 TH Próxima Entrega - Data out N/A Su…" at bounding box center [459, 315] width 627 height 405
click at [680, 90] on button at bounding box center [691, 88] width 27 height 27
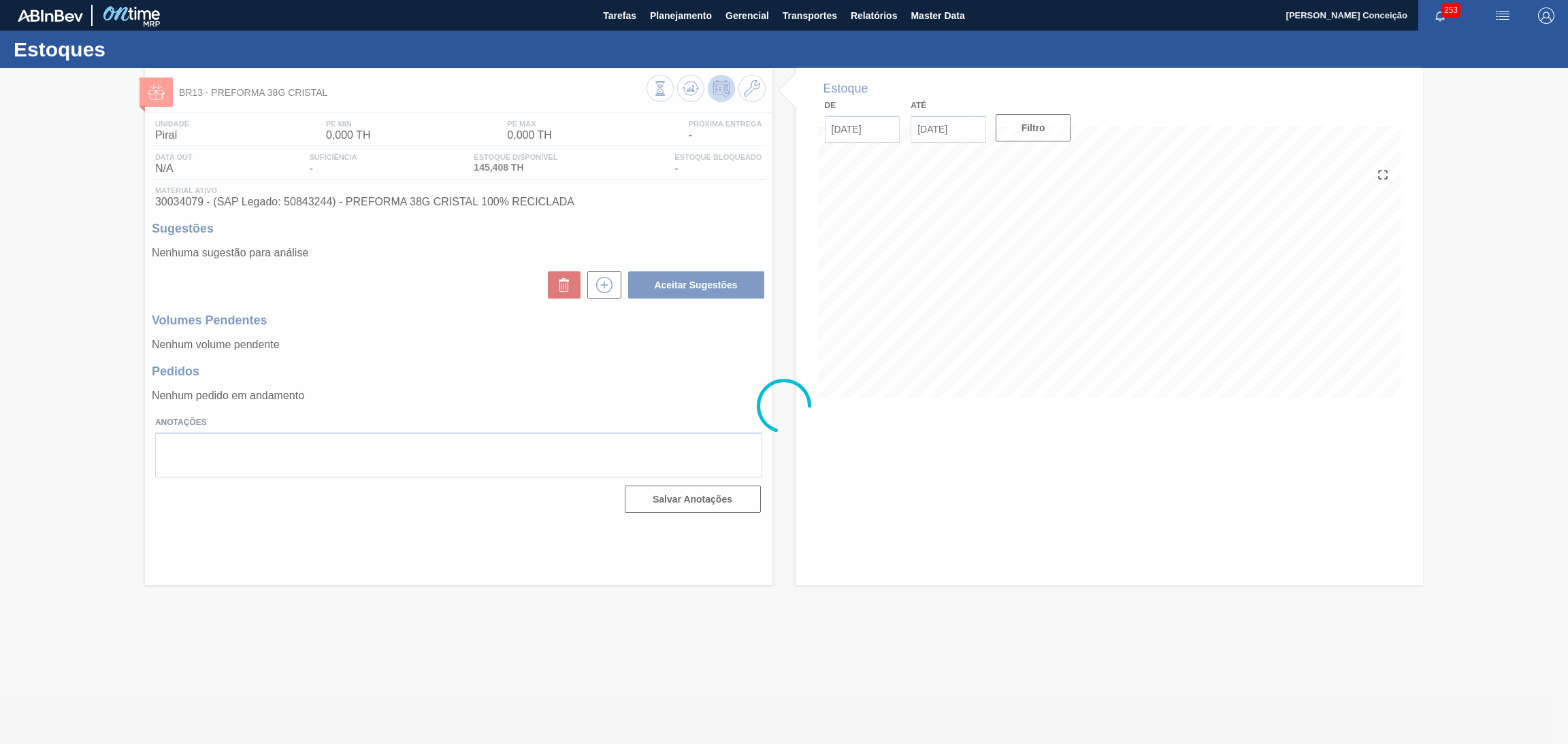
click at [447, 331] on div at bounding box center [784, 406] width 1568 height 676
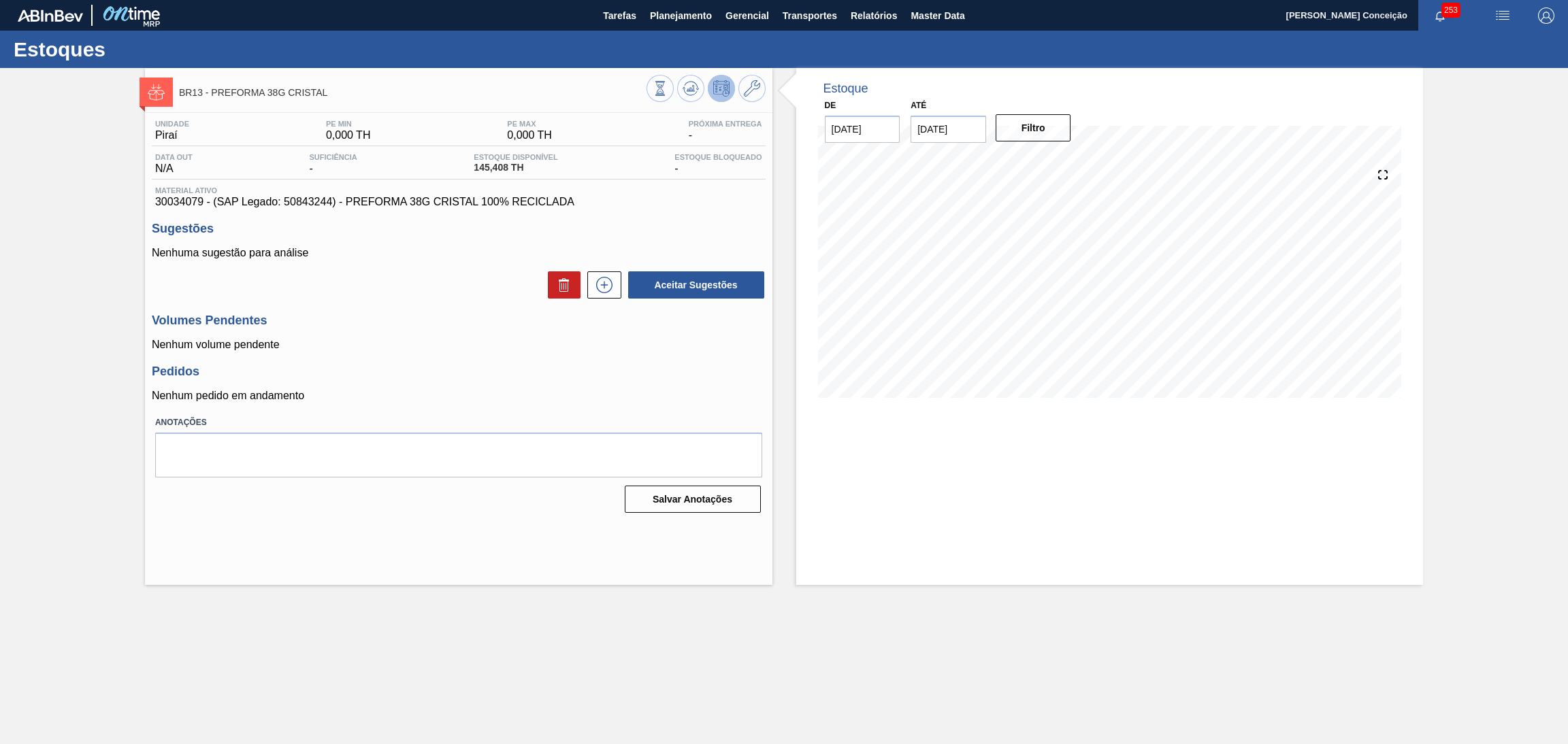
click at [513, 247] on p "Nenhuma sugestão para análise" at bounding box center [458, 253] width 614 height 12
click at [411, 285] on div "Aceitar Sugestões" at bounding box center [458, 285] width 614 height 30
click at [688, 94] on icon at bounding box center [691, 88] width 17 height 17
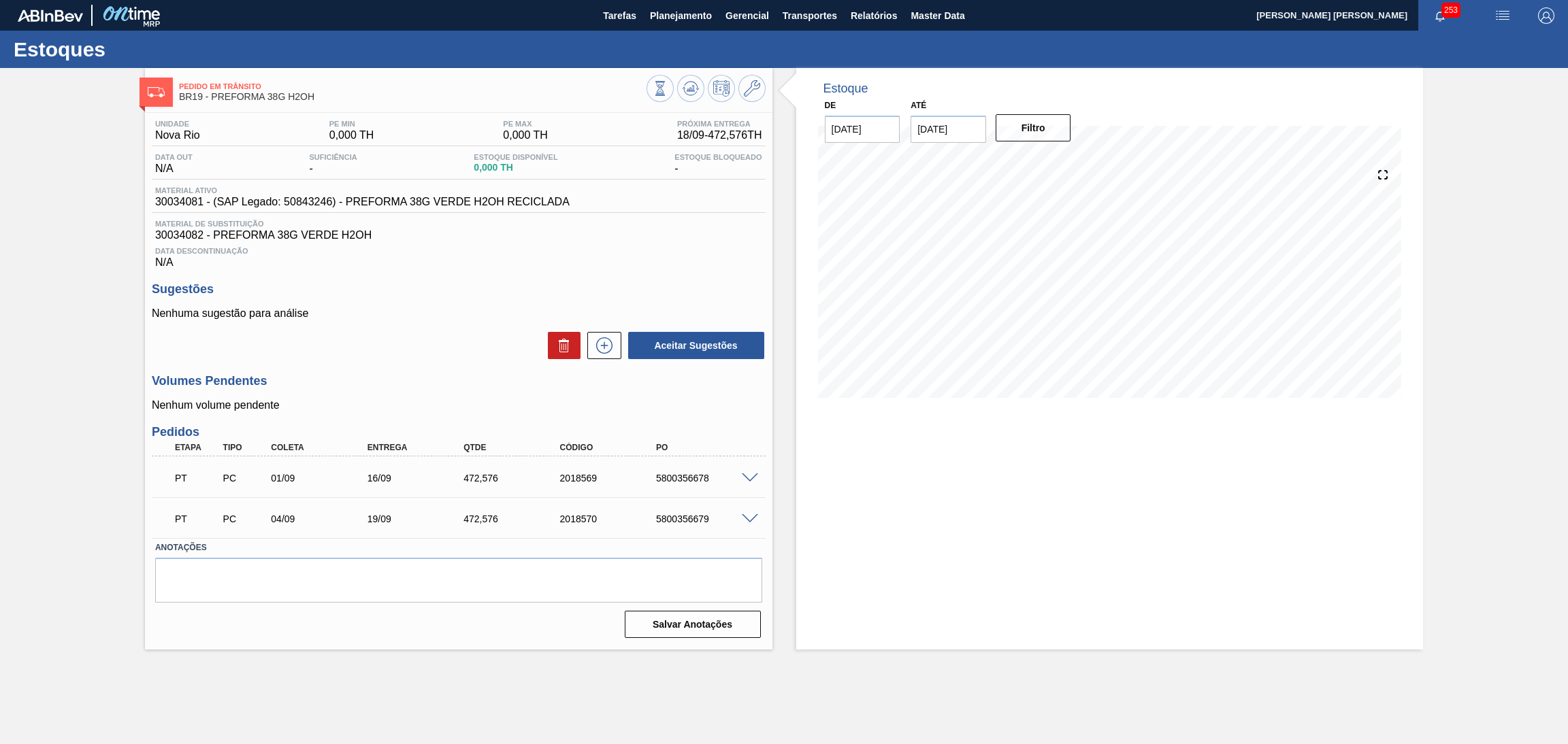
click at [475, 395] on div "Volumes Pendentes Nenhum volume pendente" at bounding box center [458, 393] width 614 height 37
click at [693, 481] on div "5800356678" at bounding box center [707, 478] width 109 height 11
copy div "5800356678"
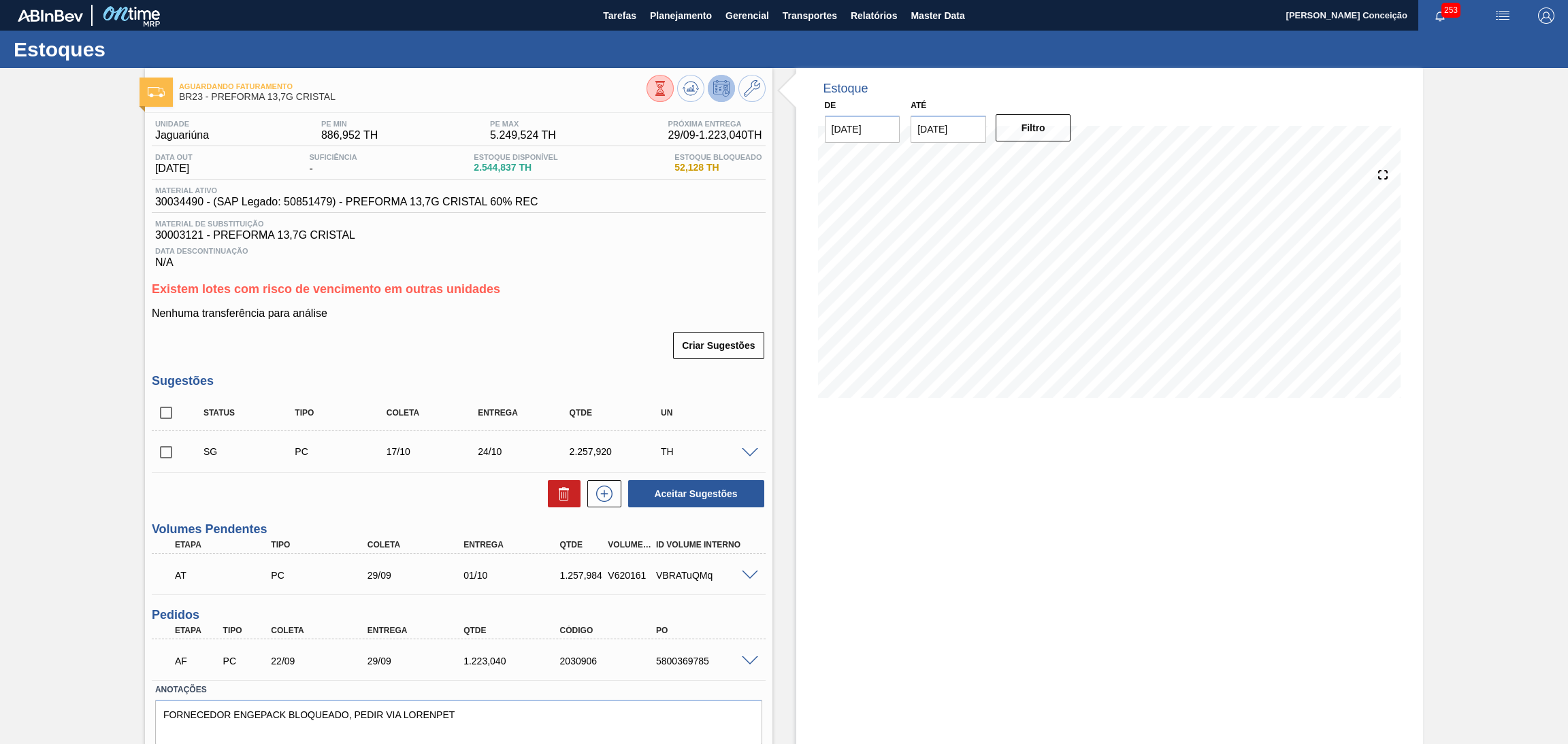
click at [678, 20] on span "Planejamento" at bounding box center [681, 15] width 62 height 17
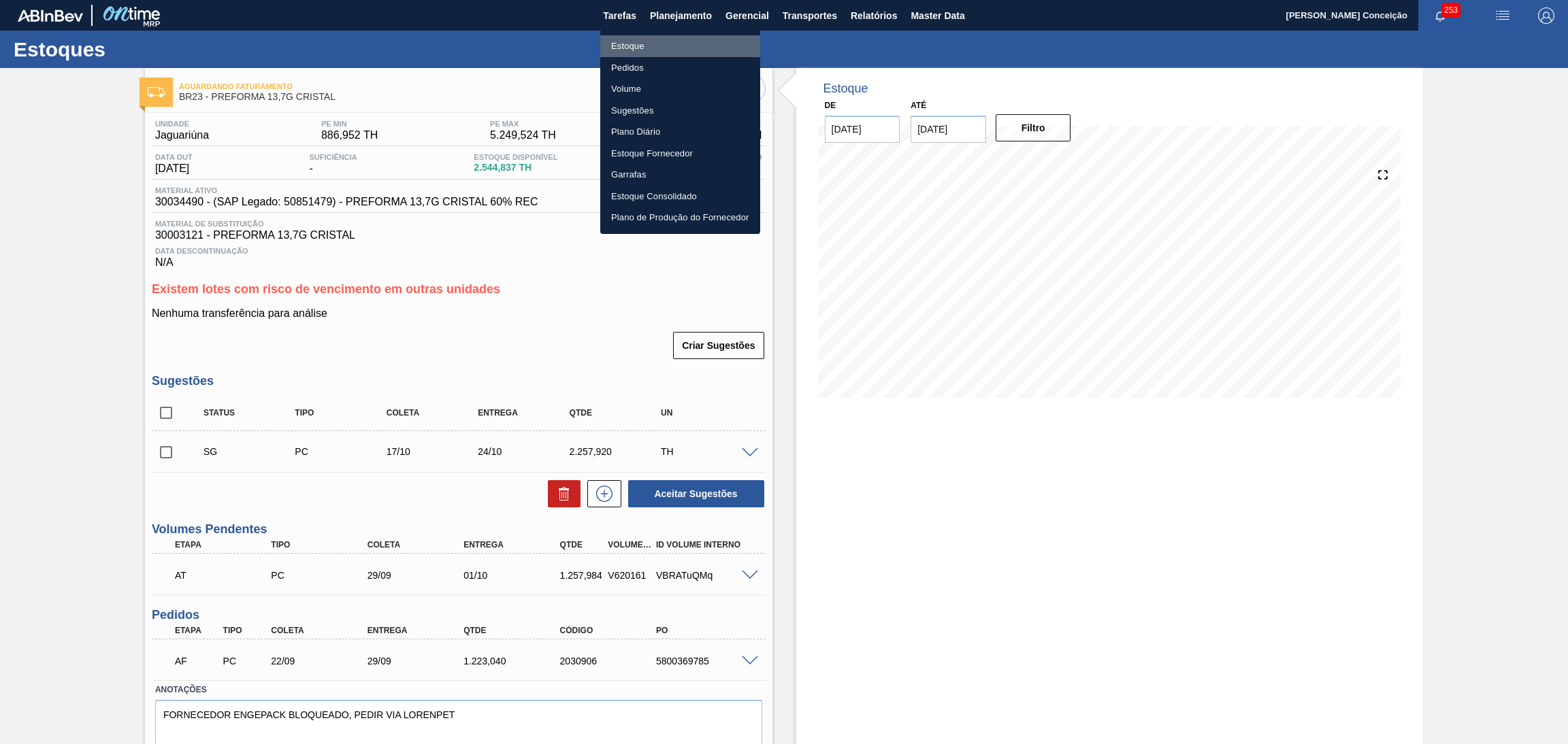
click at [630, 47] on li "Estoque" at bounding box center [680, 46] width 160 height 22
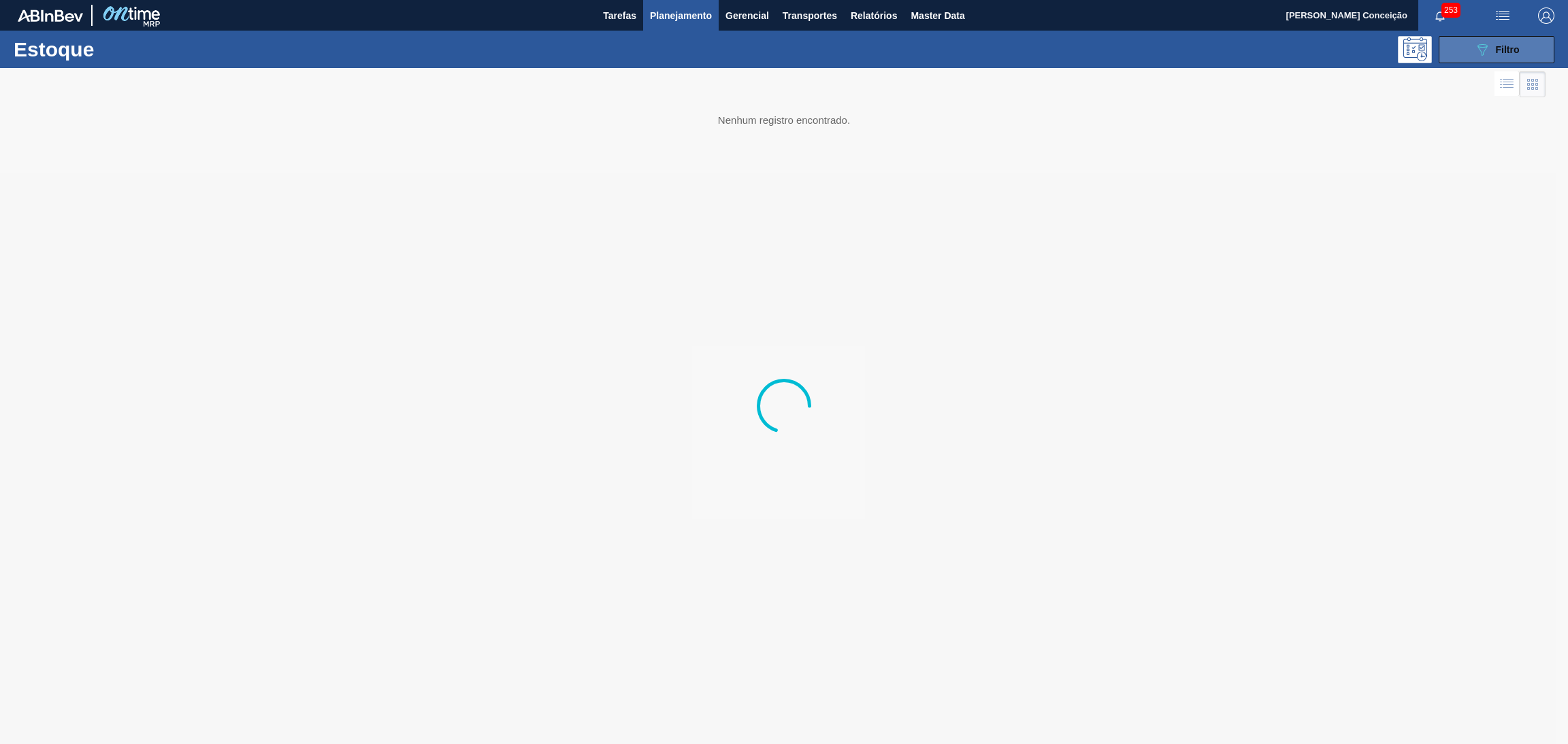
click at [1488, 41] on icon "089F7B8B-B2A5-4AFE-B5C0-19BA573D28AC" at bounding box center [1482, 49] width 17 height 17
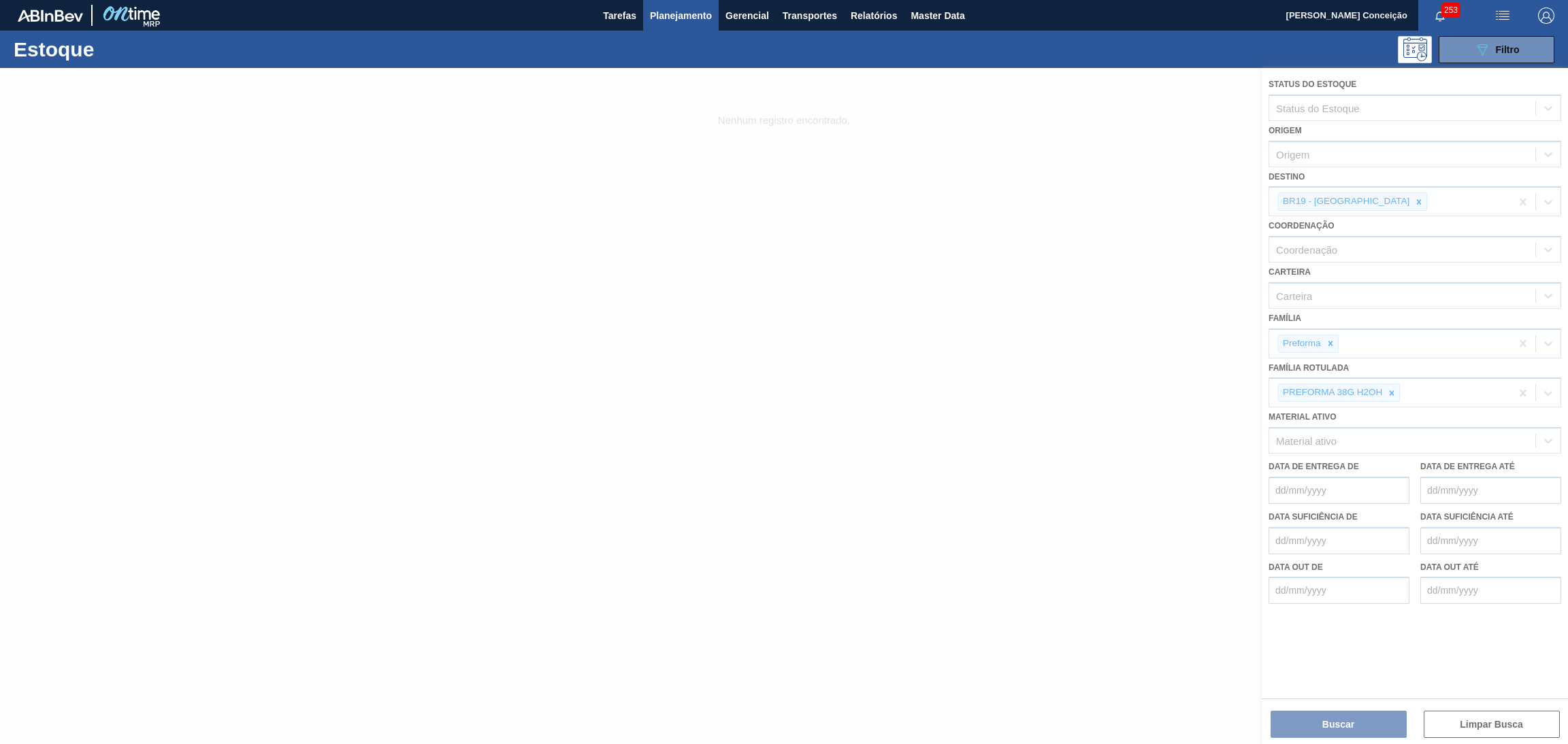
click at [1361, 202] on div at bounding box center [784, 406] width 1568 height 676
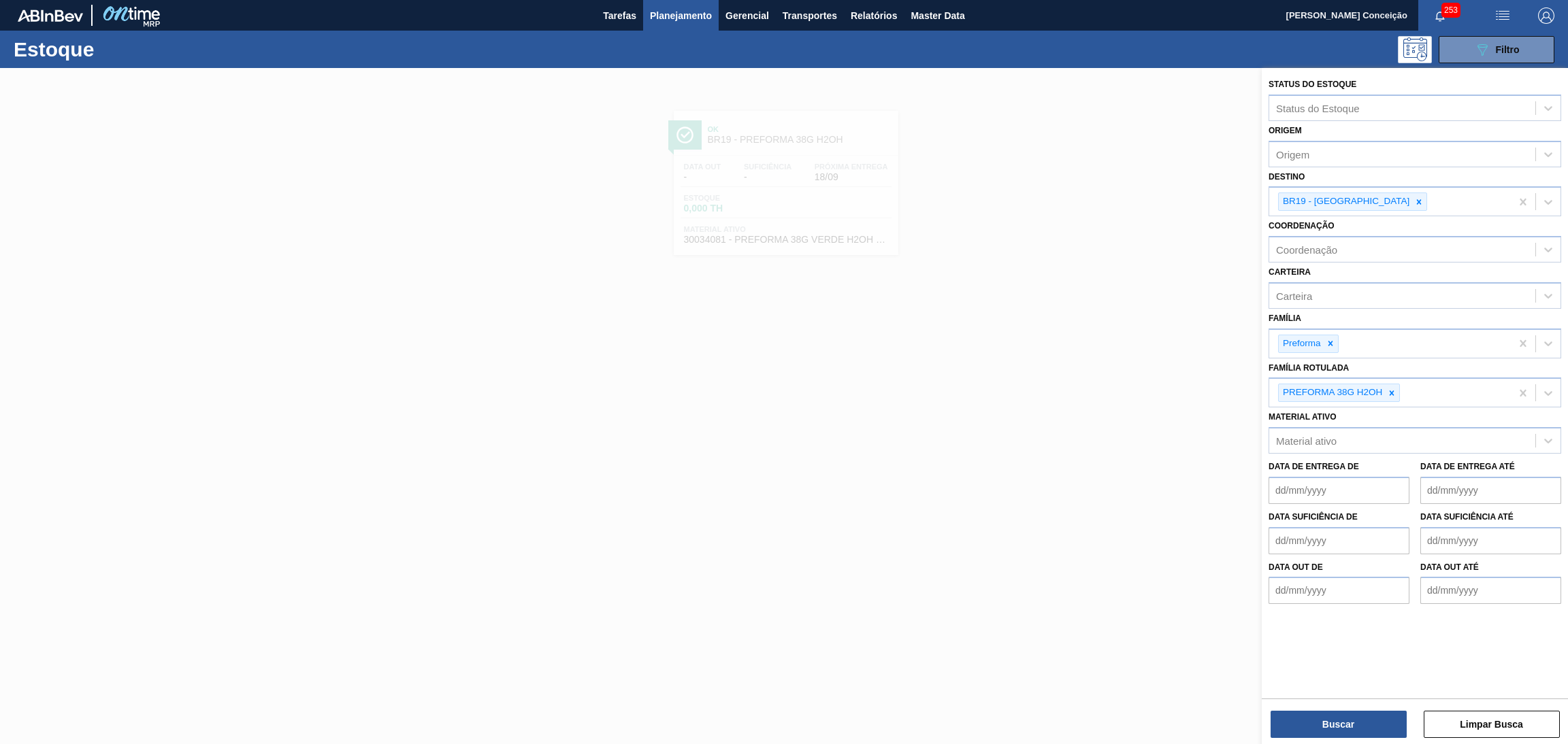
click at [1414, 202] on icon at bounding box center [1418, 202] width 10 height 10
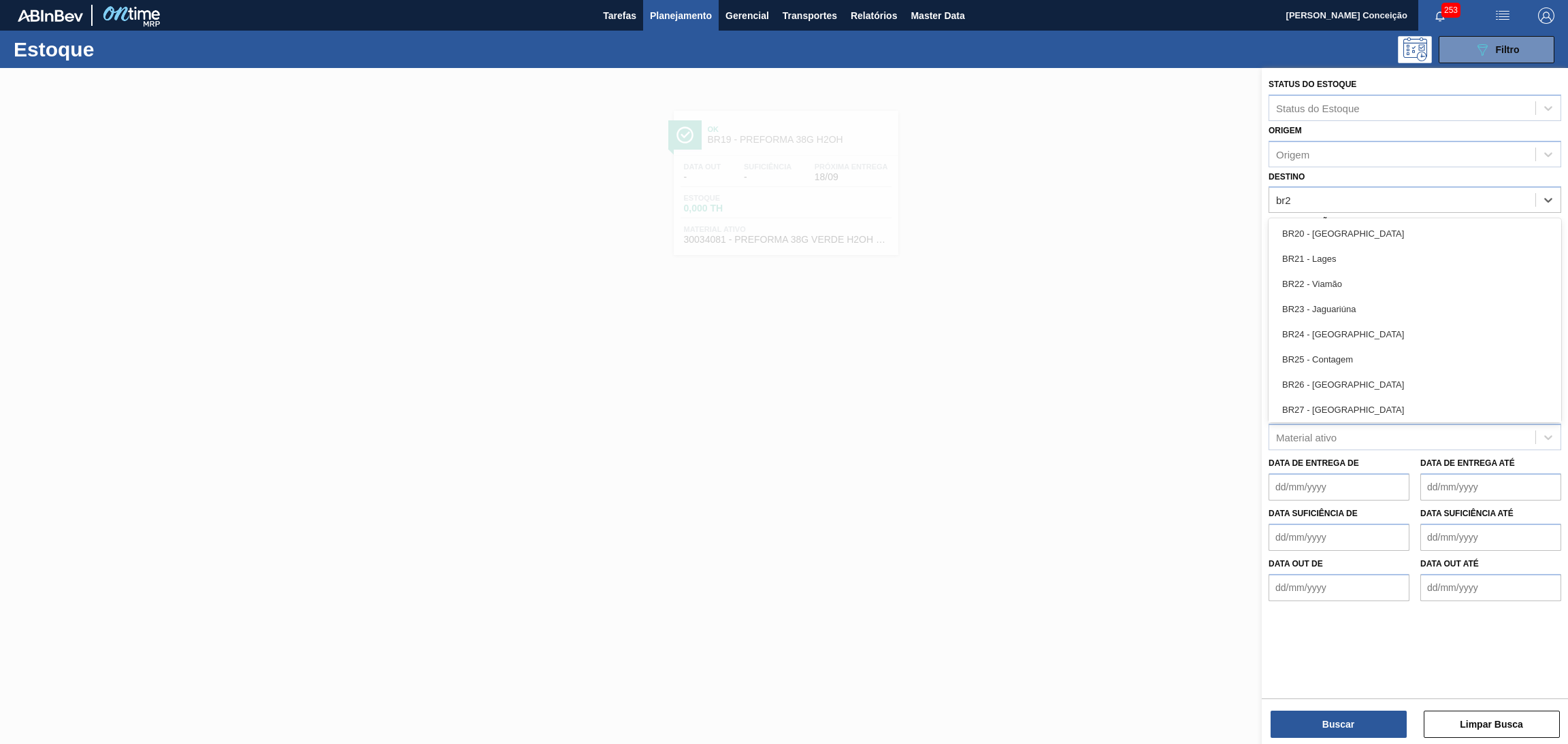
type input "br20"
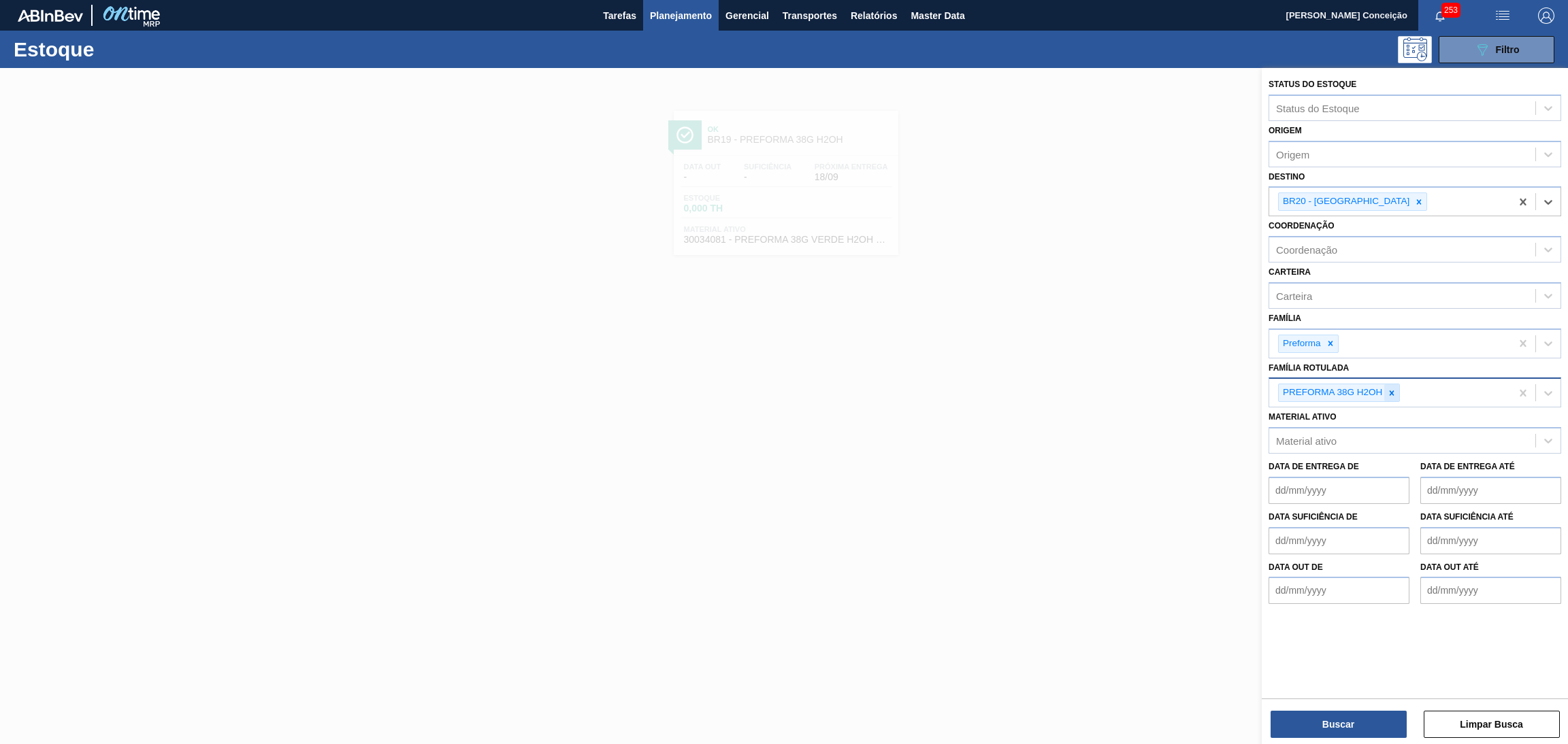
click at [1394, 396] on div at bounding box center [1391, 392] width 15 height 17
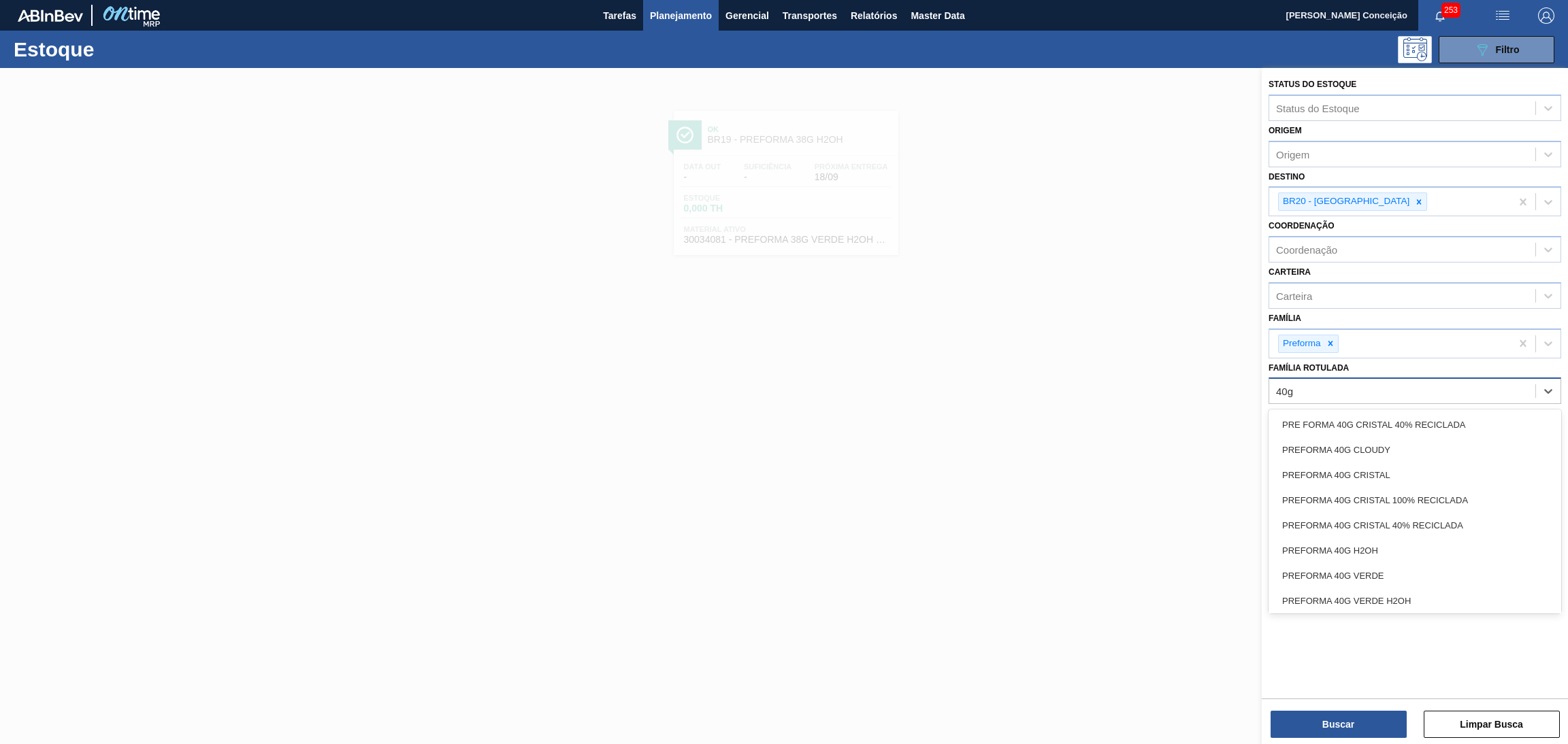
type Rotulada "40g c"
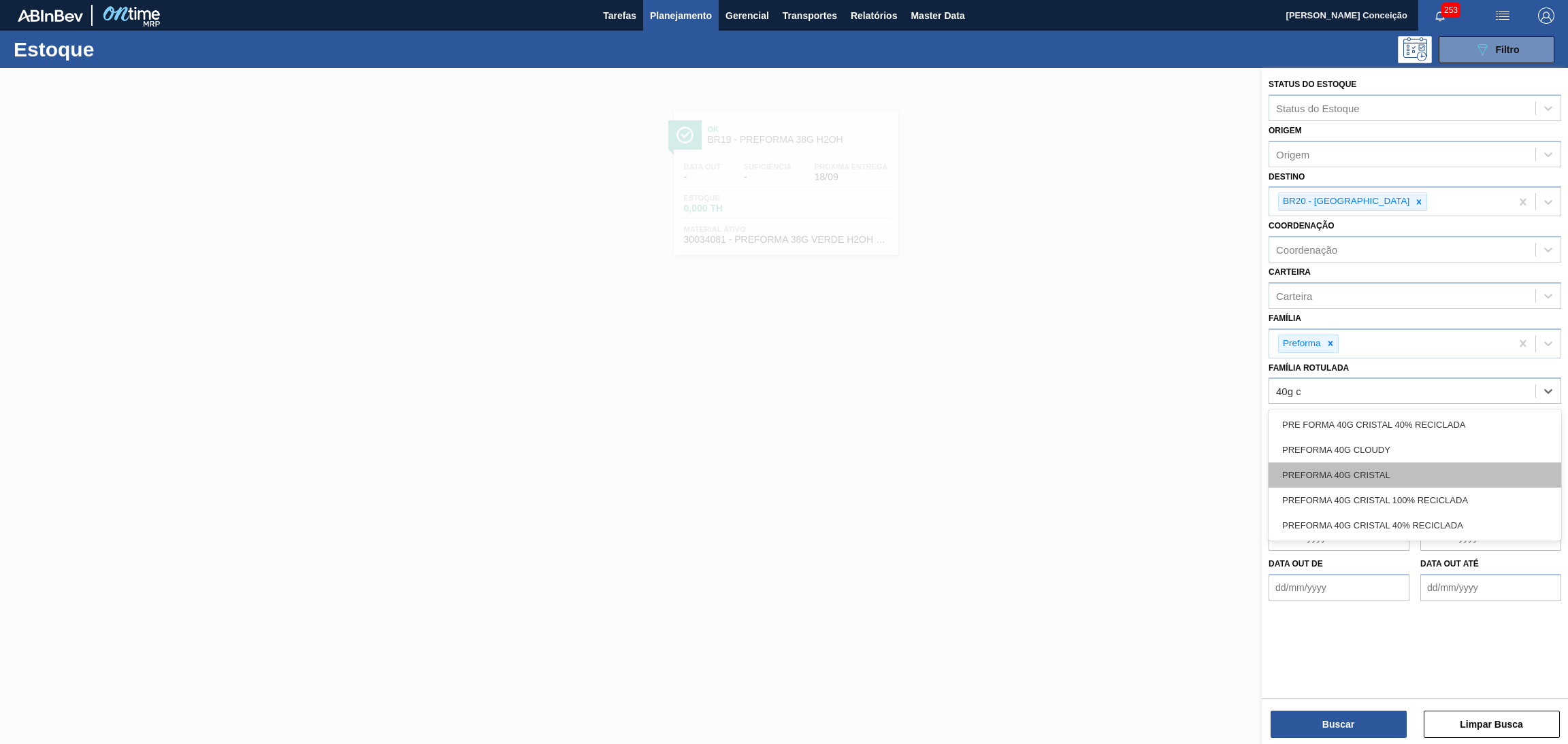
click at [1383, 467] on div "PREFORMA 40G CRISTAL" at bounding box center [1415, 475] width 292 height 26
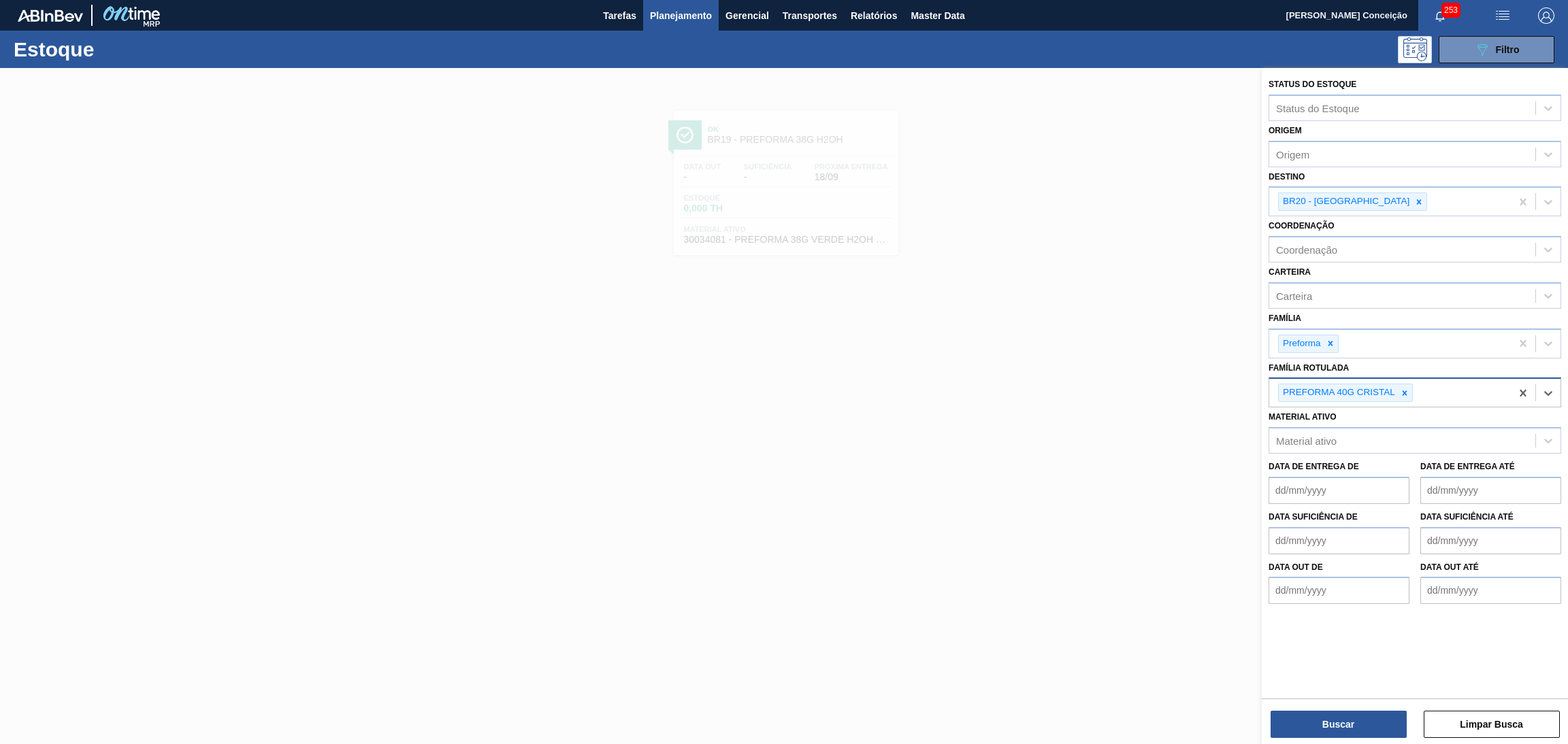
click at [1435, 392] on div "PREFORMA 40G CRISTAL" at bounding box center [1390, 393] width 241 height 28
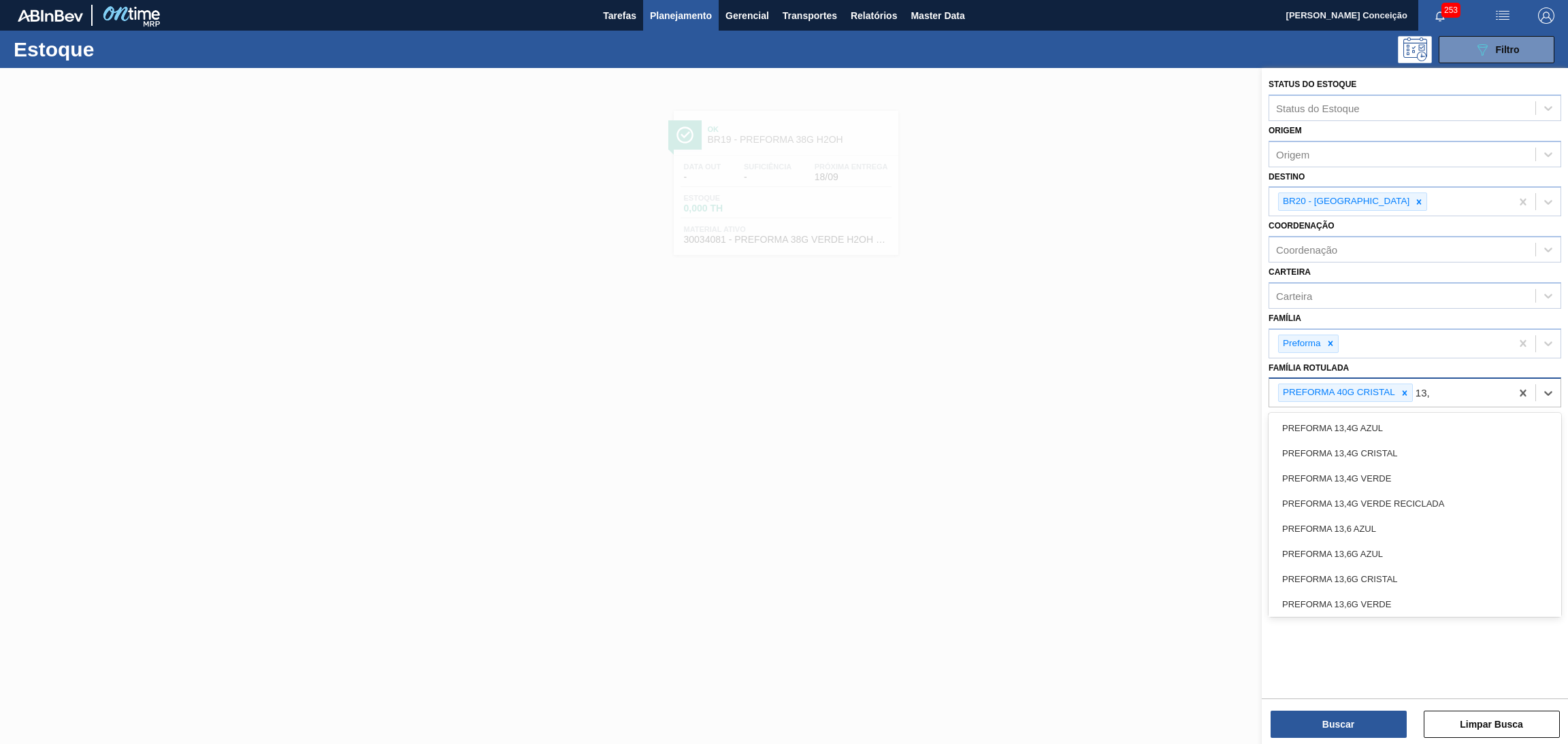
type Rotulada "13,7"
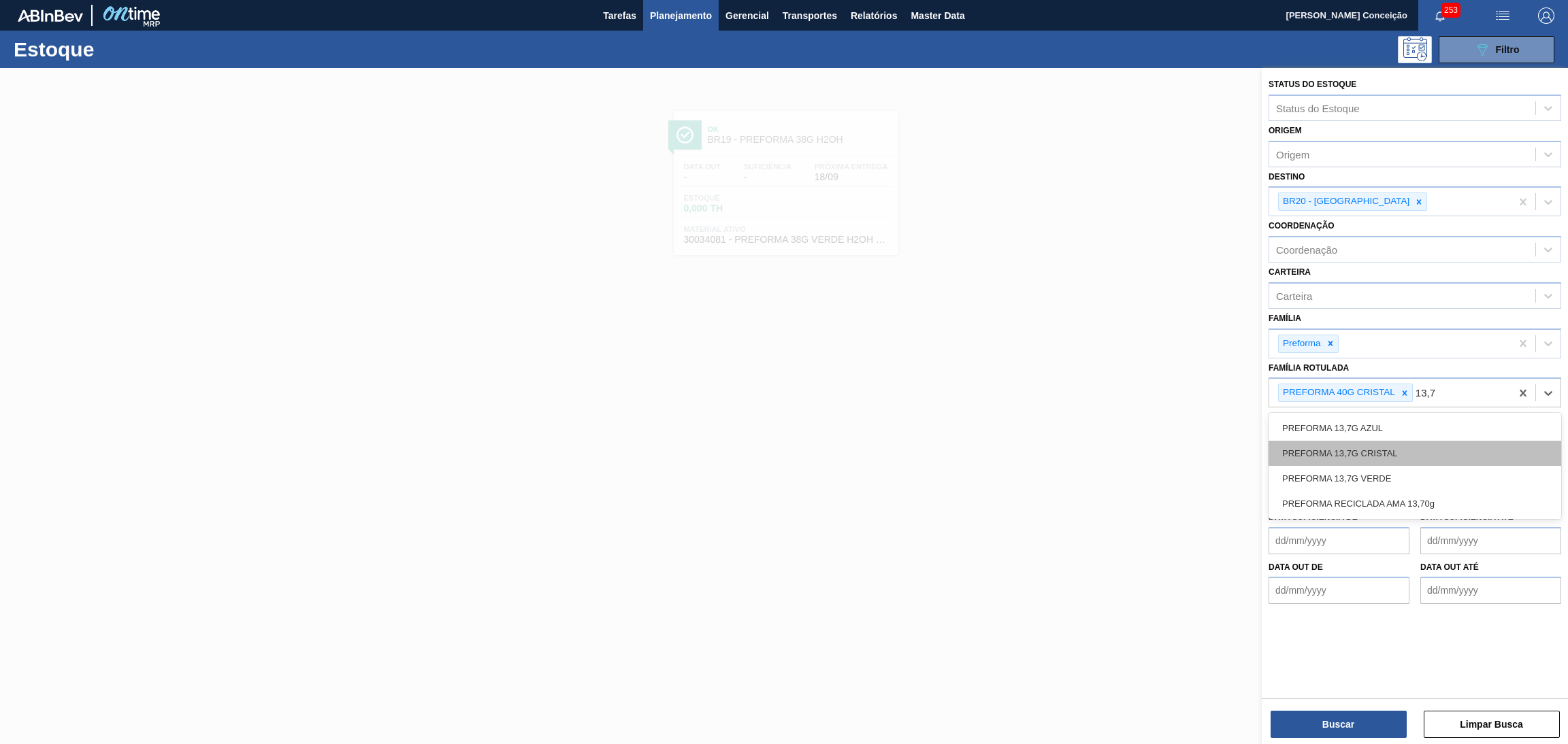
click at [1387, 448] on div "PREFORMA 13,7G CRISTAL" at bounding box center [1415, 453] width 292 height 26
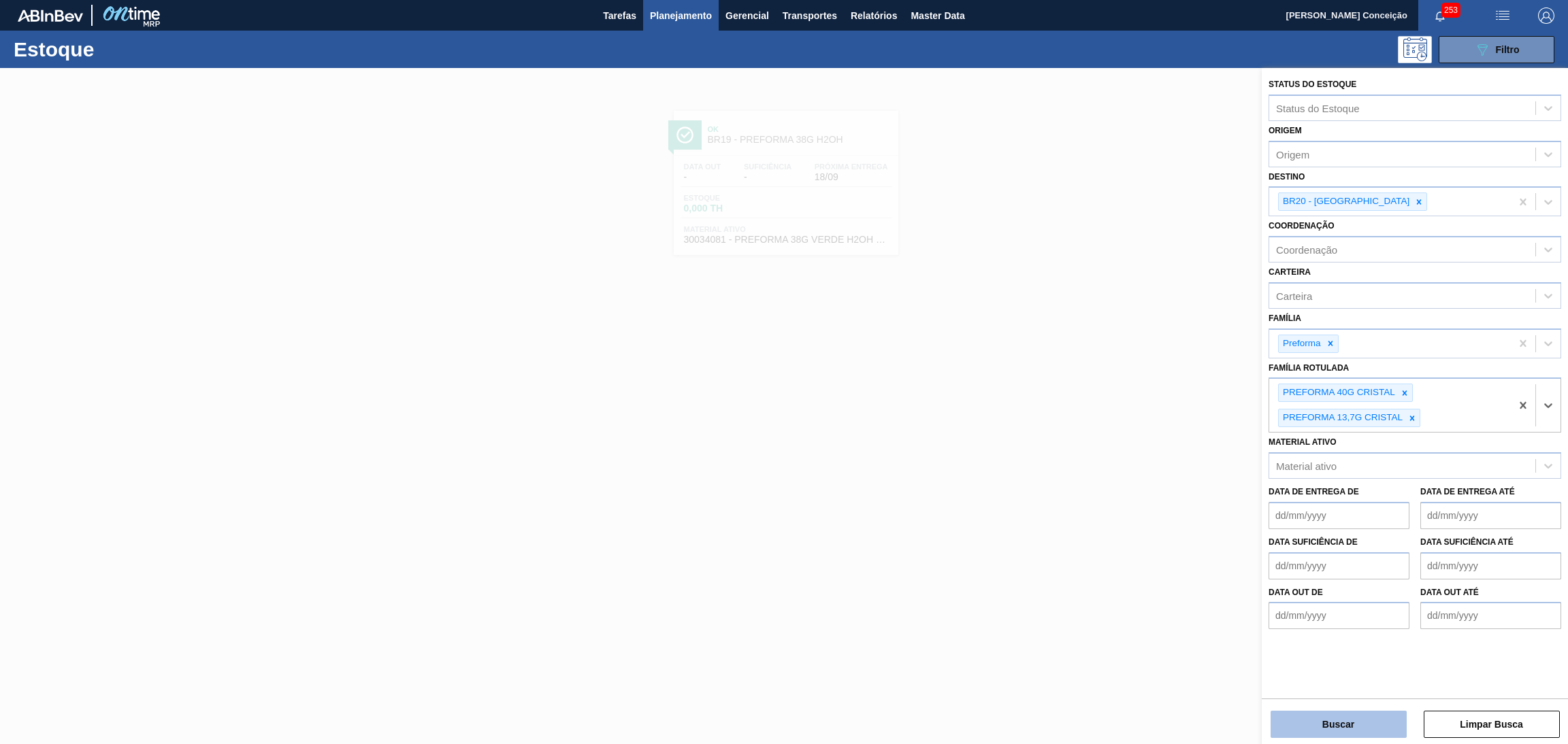
click at [1368, 715] on button "Buscar" at bounding box center [1338, 724] width 136 height 27
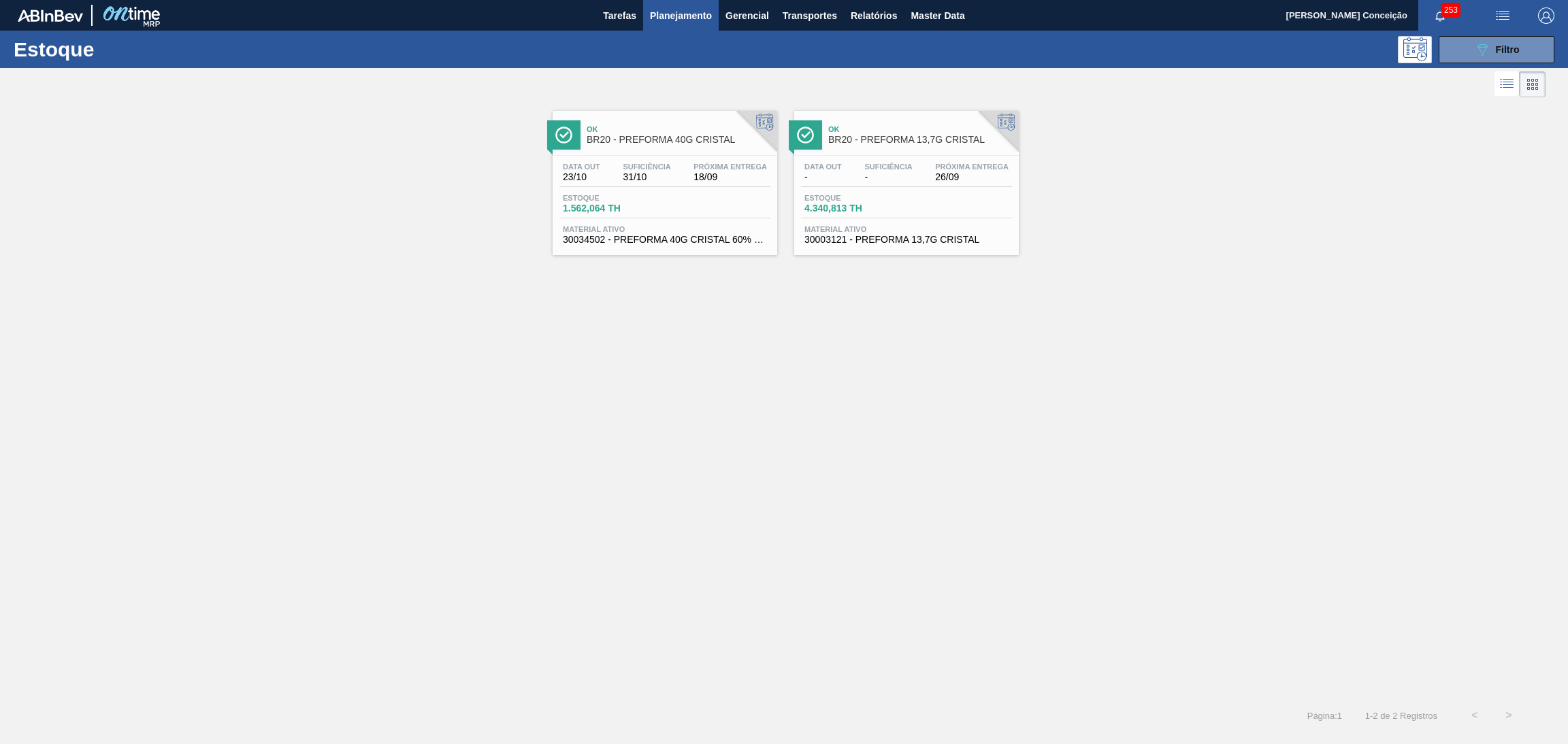
click at [701, 175] on span "18/09" at bounding box center [729, 177] width 73 height 11
click at [954, 154] on div "Ok BR20 - PREFORMA 13,7G CRISTAL Data out - Suficiência - Próxima Entrega 26/09…" at bounding box center [906, 183] width 225 height 144
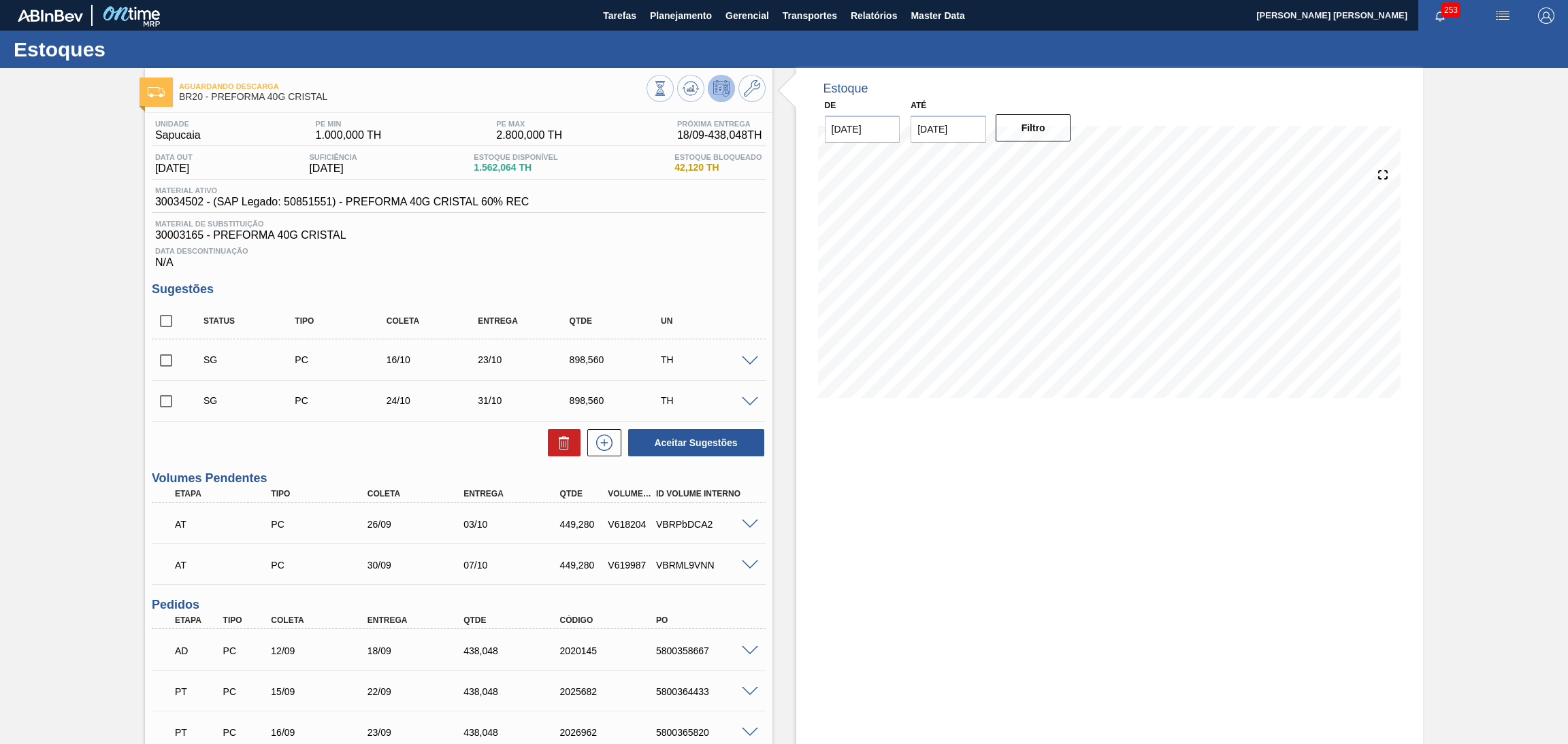
click at [506, 163] on span "1.562,064 TH" at bounding box center [515, 168] width 84 height 11
click at [659, 222] on span "Material de Substituição" at bounding box center [458, 224] width 607 height 8
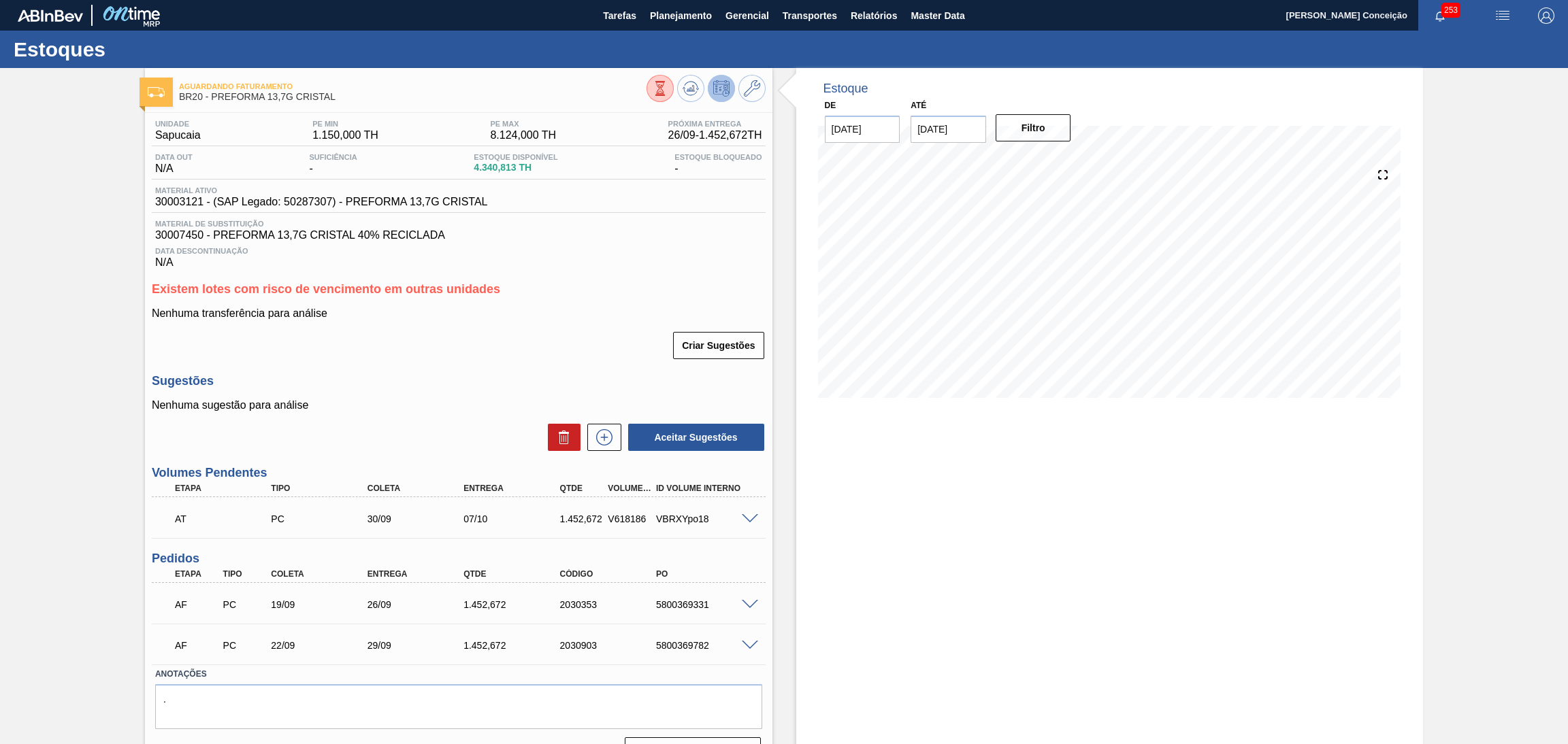
click at [427, 360] on div "Unidade Sapucaia PE MIN 1.150,000 TH PE MAX 8.124,000 TH Próxima Entrega 26/09 …" at bounding box center [459, 440] width 627 height 656
click at [746, 604] on span at bounding box center [750, 605] width 17 height 11
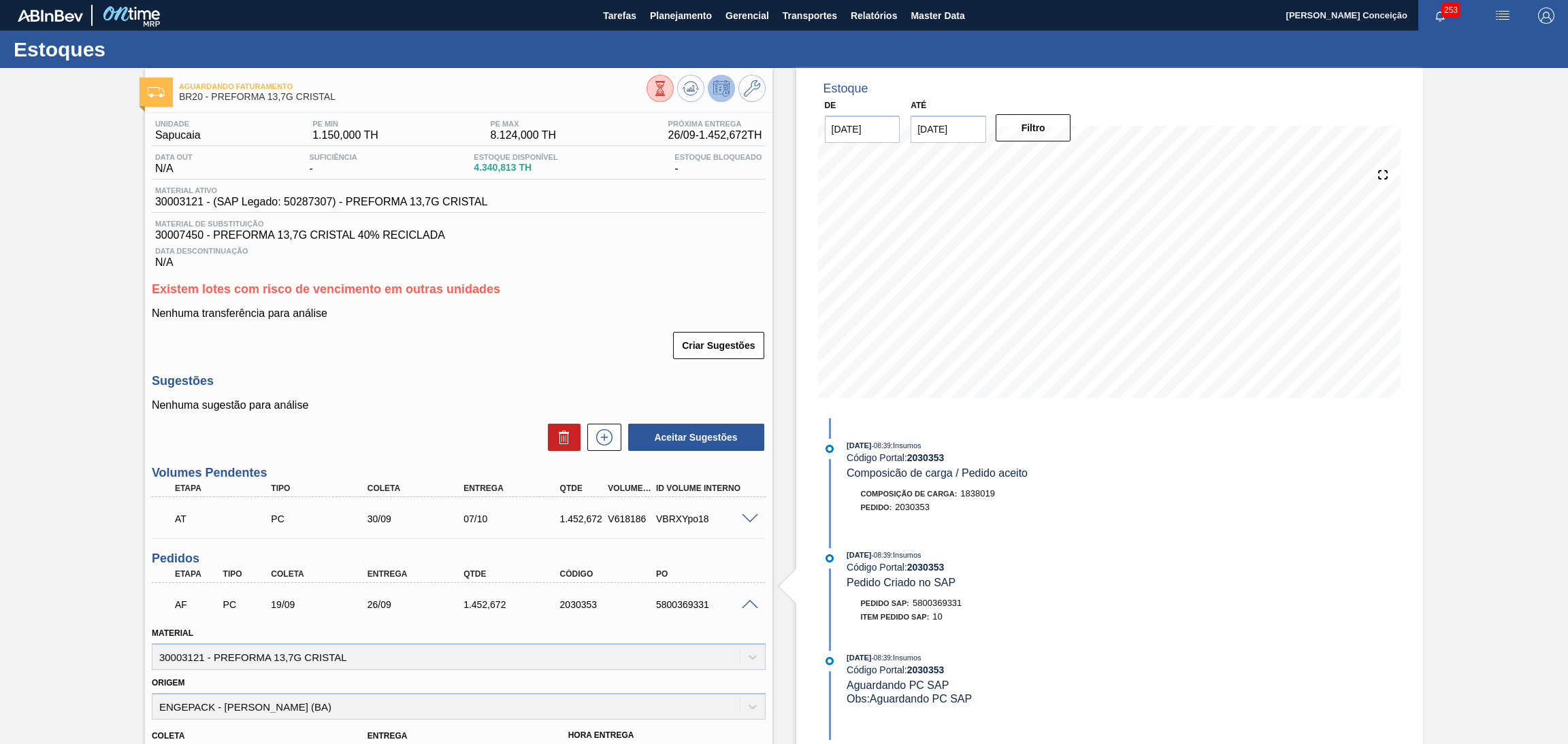
click at [746, 604] on span at bounding box center [750, 605] width 17 height 11
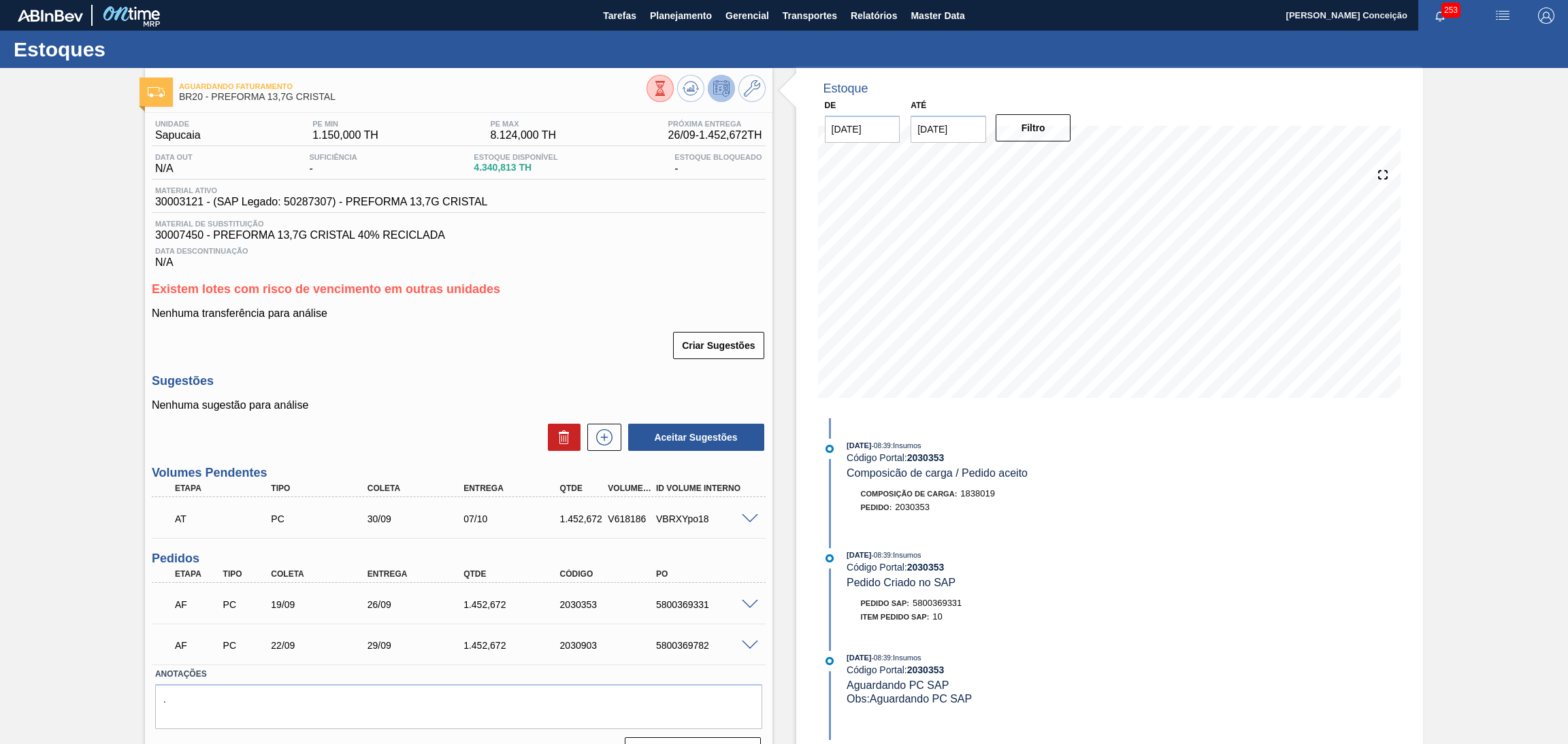
click at [176, 206] on span "30003121 - (SAP Legado: 50287307) - PREFORMA 13,7G CRISTAL" at bounding box center [322, 202] width 333 height 12
copy span "30003121"
click at [470, 355] on div "Criar Sugestões" at bounding box center [458, 345] width 614 height 30
click at [546, 336] on div "Criar Sugestões" at bounding box center [458, 345] width 614 height 30
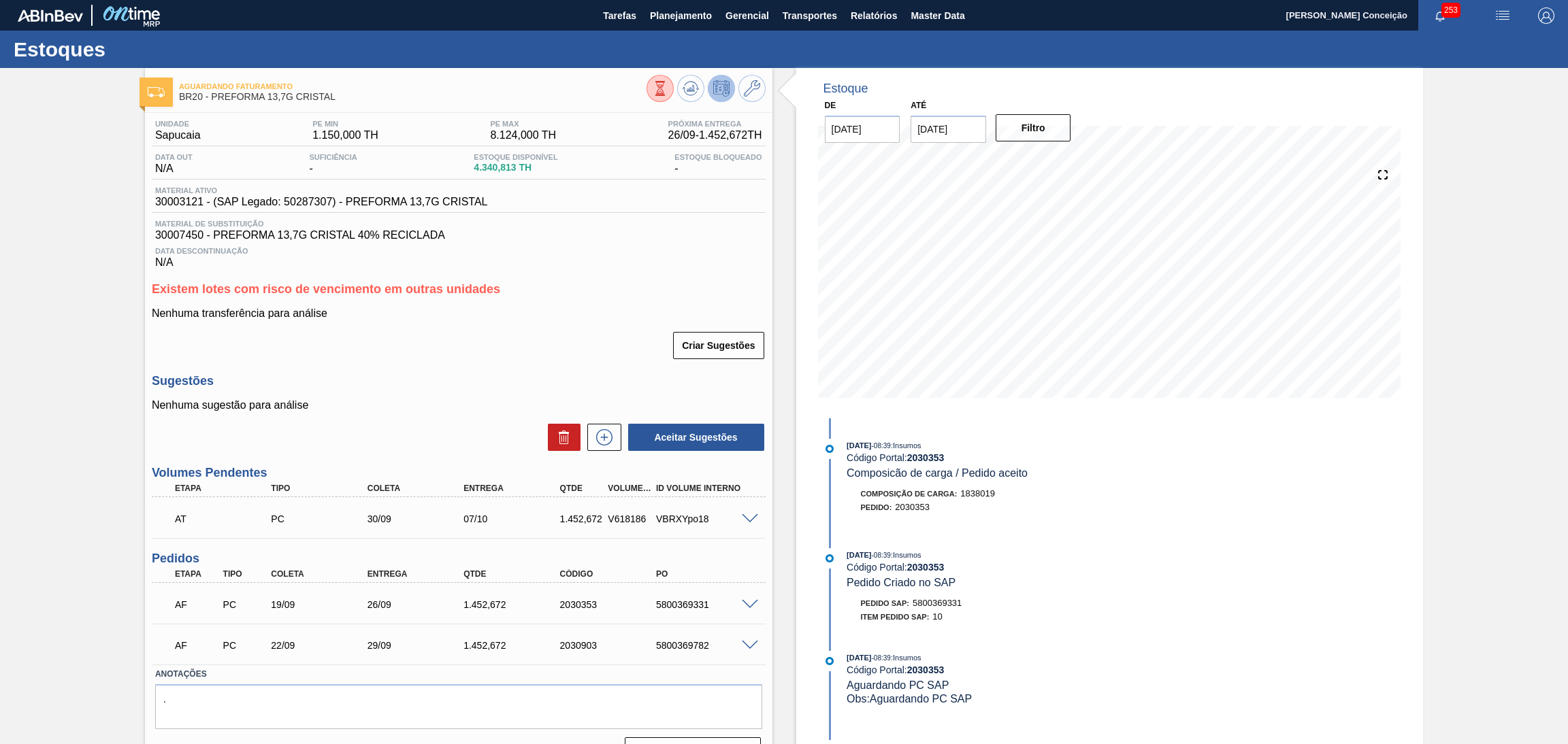
click at [536, 333] on div "Criar Sugestões" at bounding box center [458, 345] width 614 height 30
click at [645, 12] on button "Planejamento" at bounding box center [681, 15] width 76 height 31
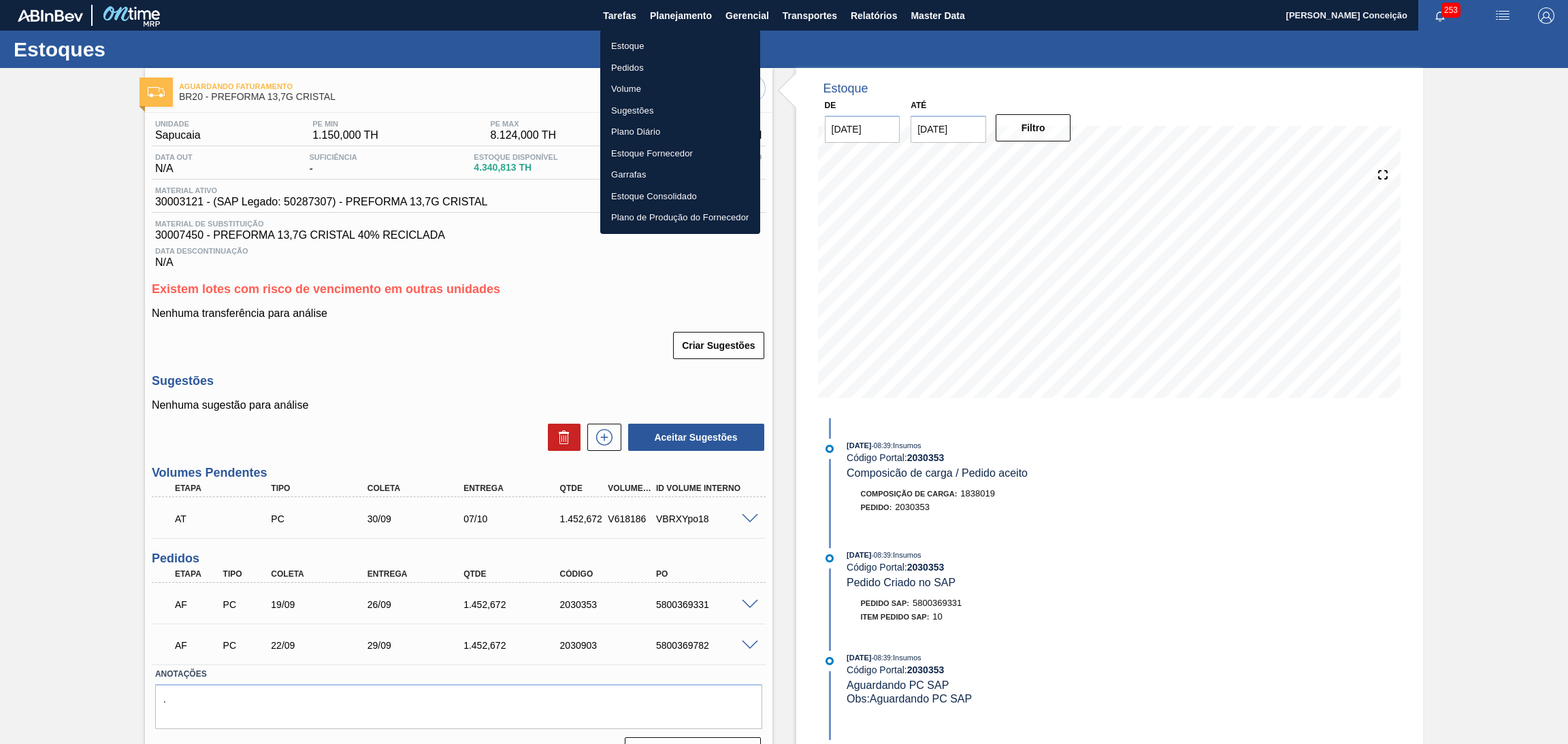
click at [627, 59] on li "Pedidos" at bounding box center [680, 68] width 160 height 22
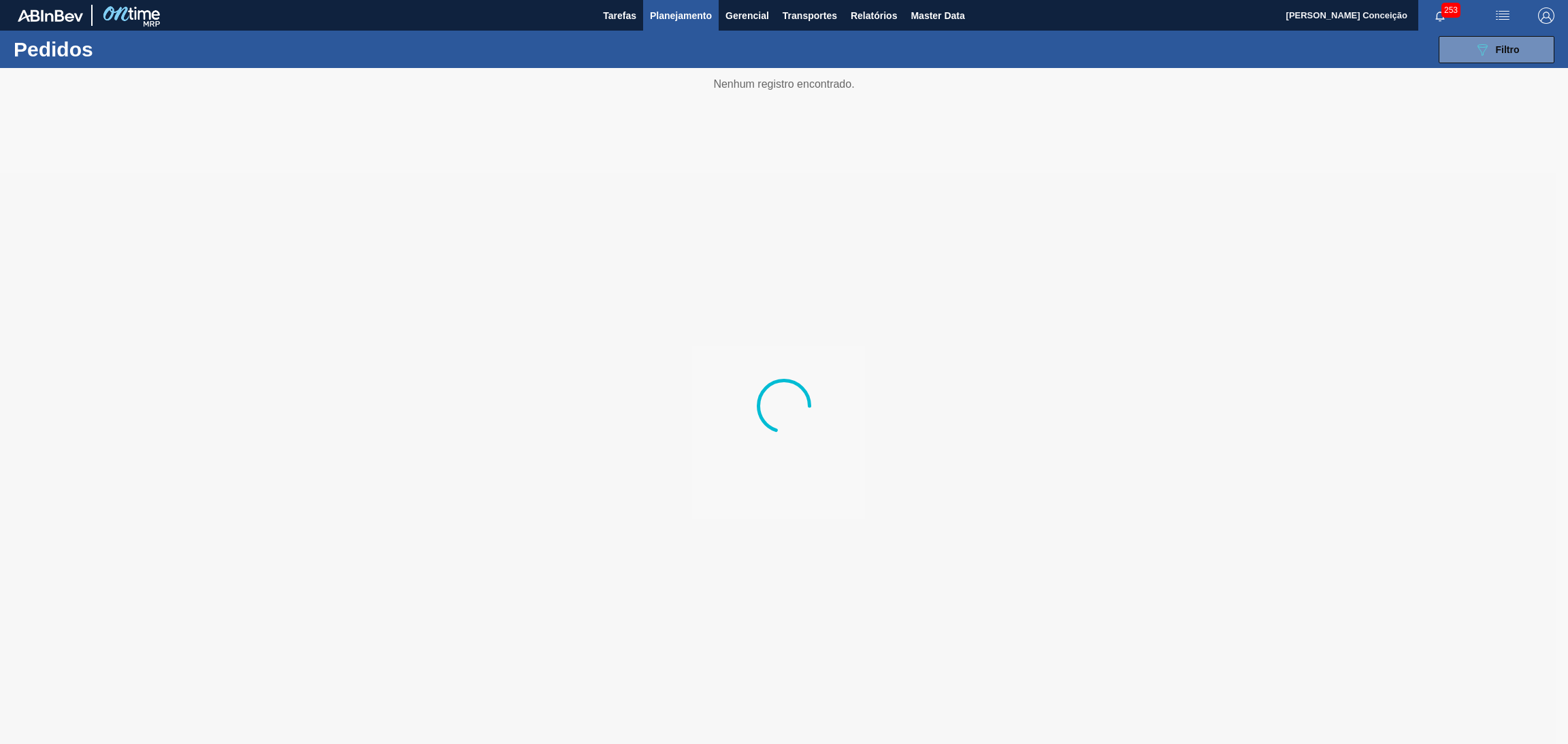
click at [627, 46] on div "089F7B8B-B2A5-4AFE-B5C0-19BA573D28AC Filtro Código Pedido Portal Códido PO SAP …" at bounding box center [891, 49] width 1338 height 41
click at [686, 17] on span "Planejamento" at bounding box center [681, 15] width 62 height 17
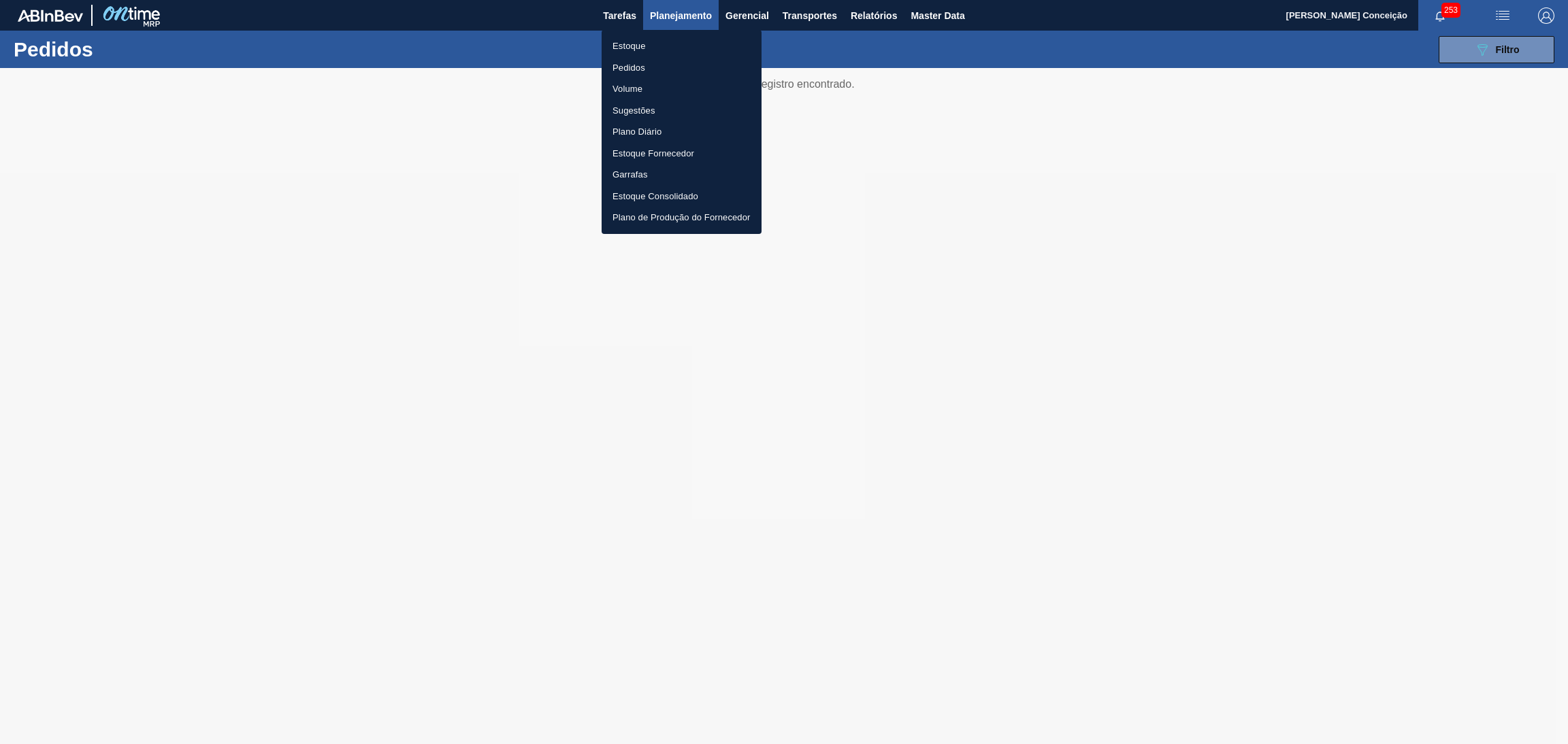
click at [640, 46] on li "Estoque" at bounding box center [682, 46] width 160 height 22
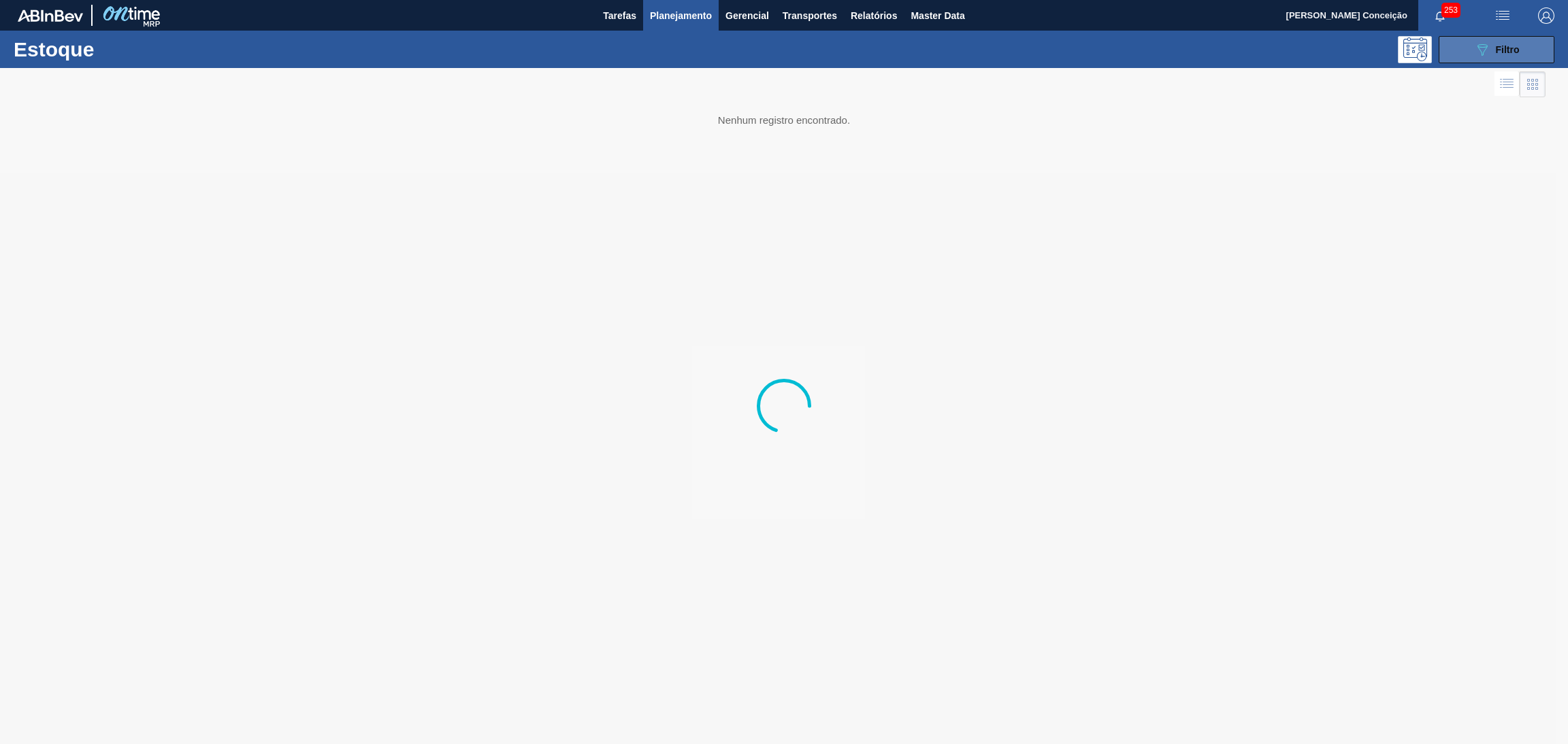
click at [1500, 44] on span "Filtro" at bounding box center [1507, 49] width 24 height 11
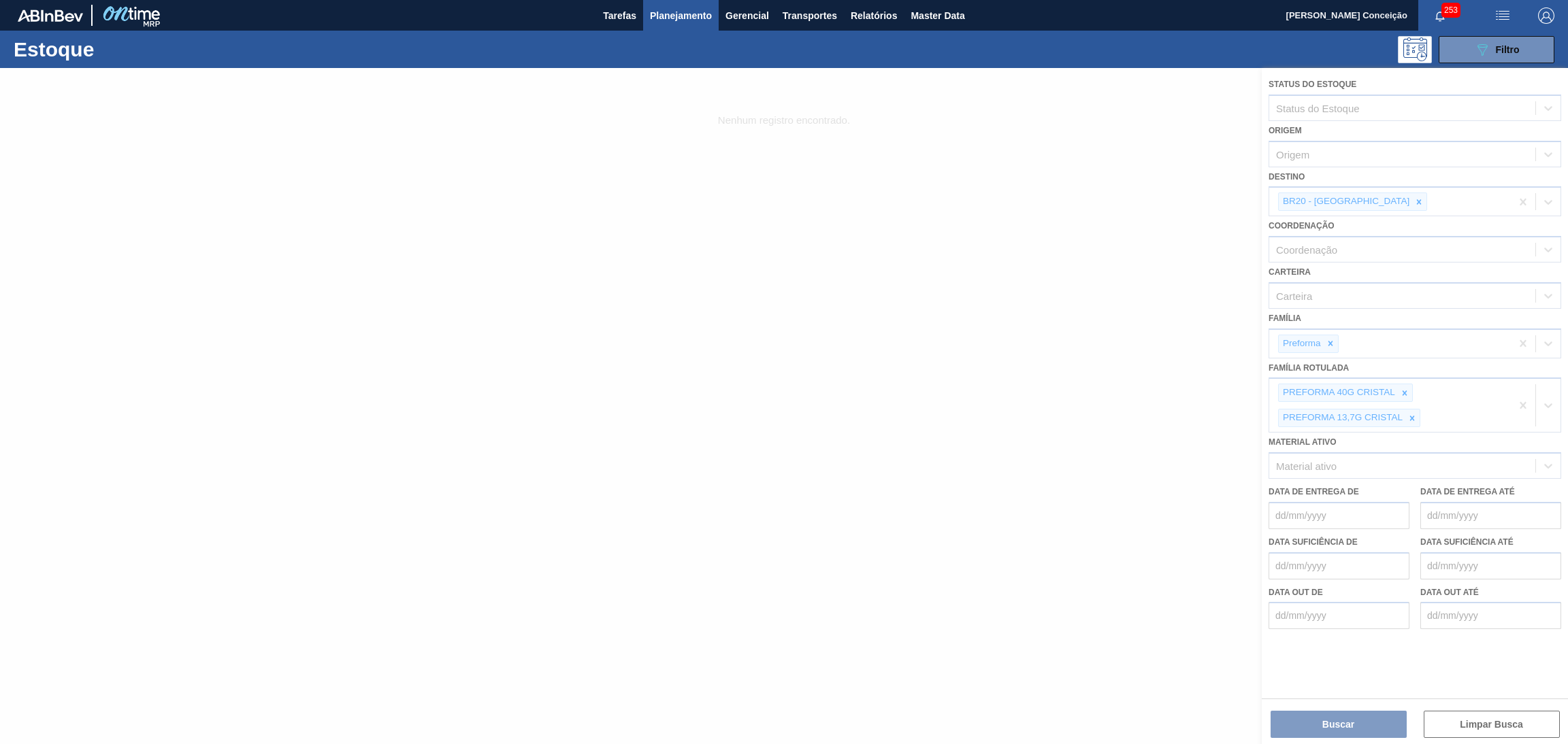
click at [1354, 199] on div at bounding box center [784, 406] width 1568 height 676
click at [1357, 200] on div at bounding box center [784, 406] width 1568 height 676
click at [1358, 201] on div at bounding box center [784, 406] width 1568 height 676
click at [1414, 201] on icon at bounding box center [1418, 202] width 10 height 10
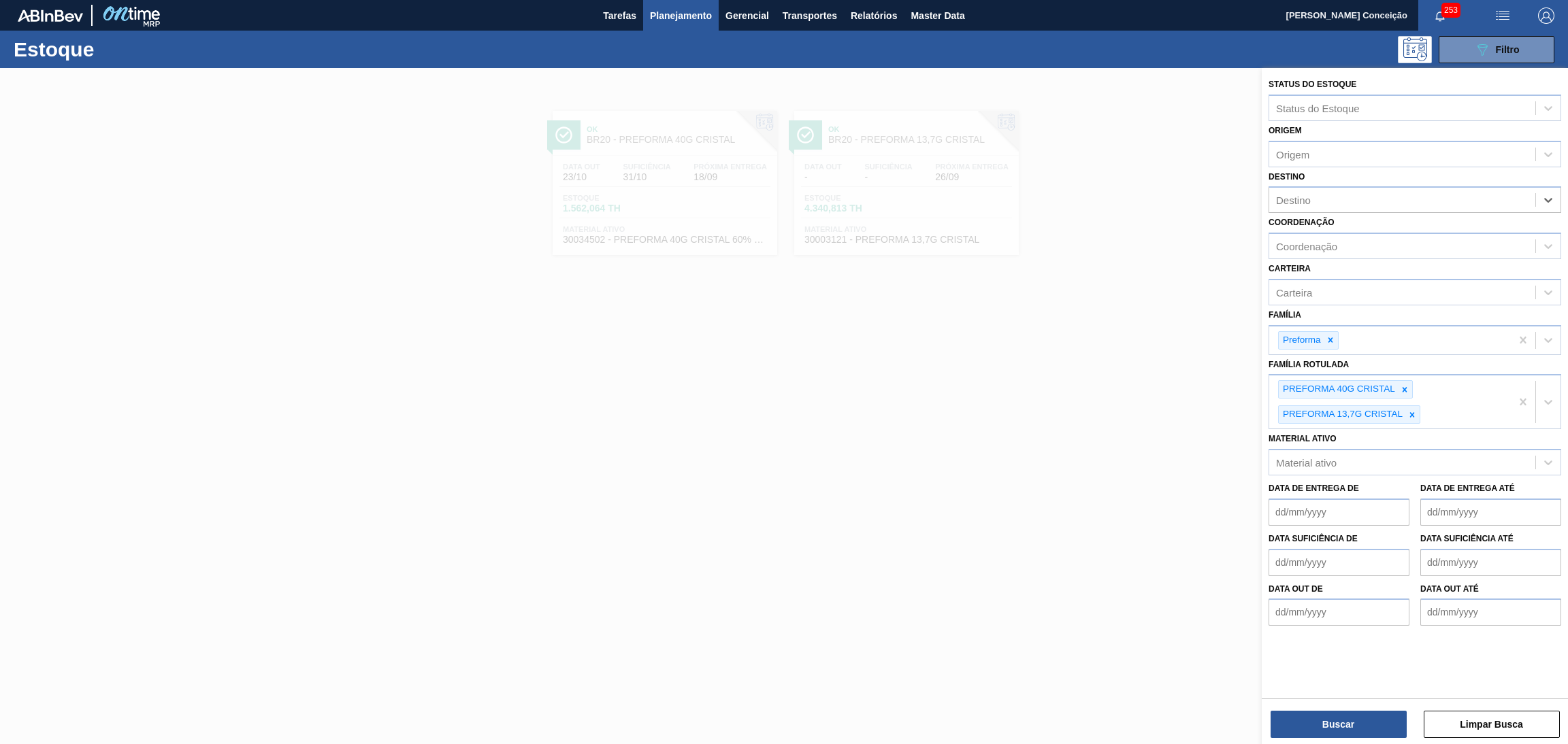
click at [1358, 201] on div "Destino" at bounding box center [1402, 200] width 266 height 19
type input "br22"
click at [1413, 414] on icon at bounding box center [1411, 418] width 10 height 10
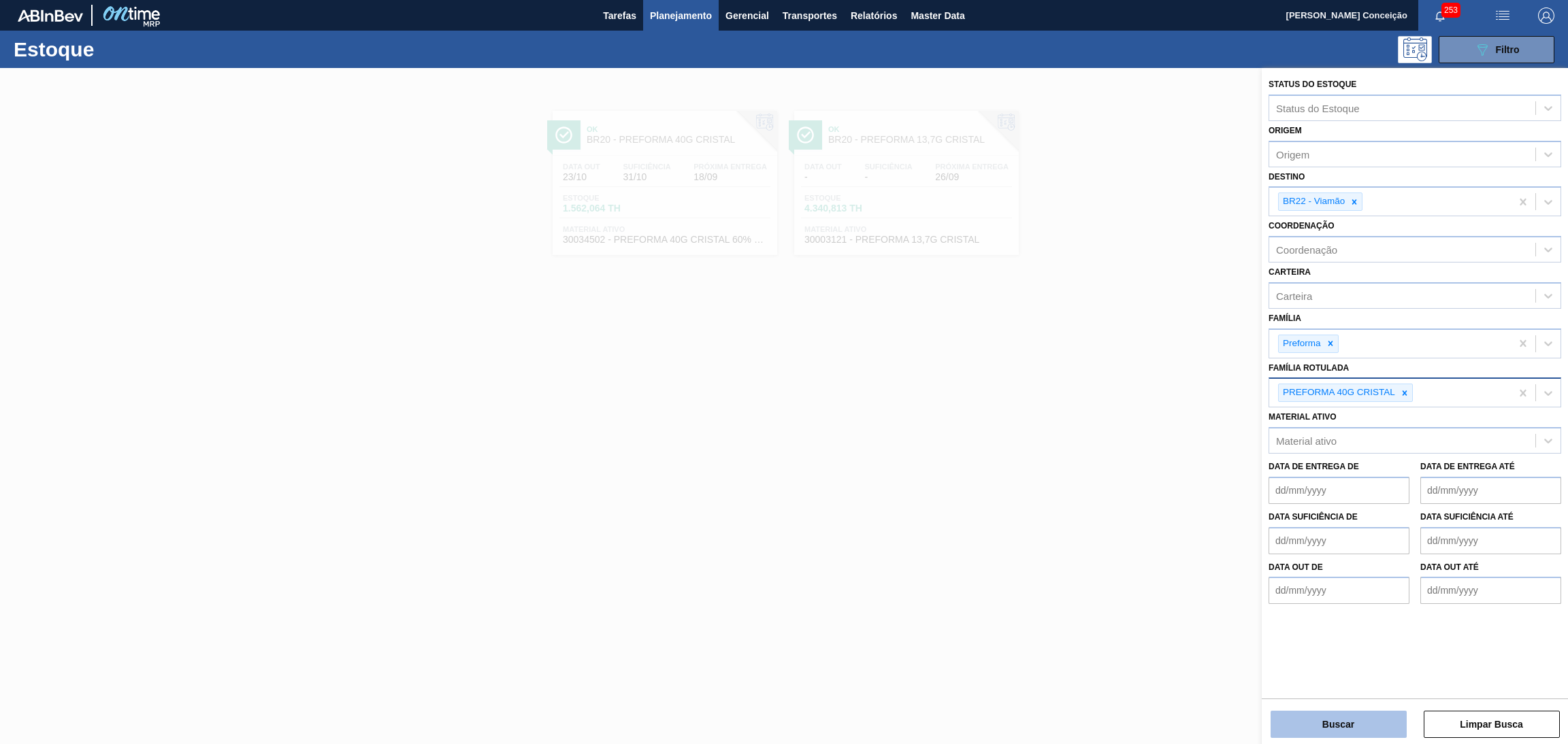
click at [1327, 718] on button "Buscar" at bounding box center [1338, 724] width 136 height 27
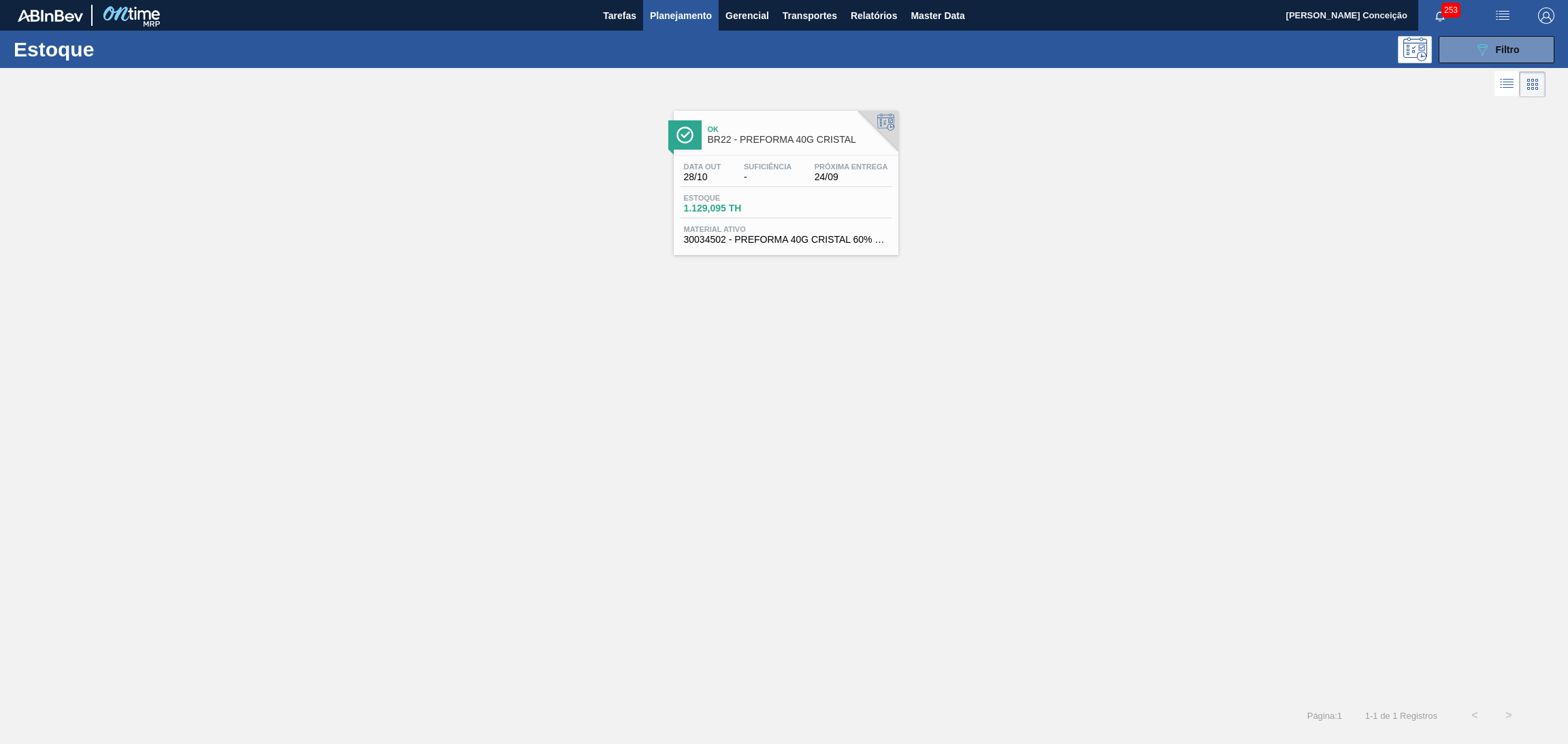
click at [704, 228] on span "Material ativo" at bounding box center [786, 229] width 204 height 8
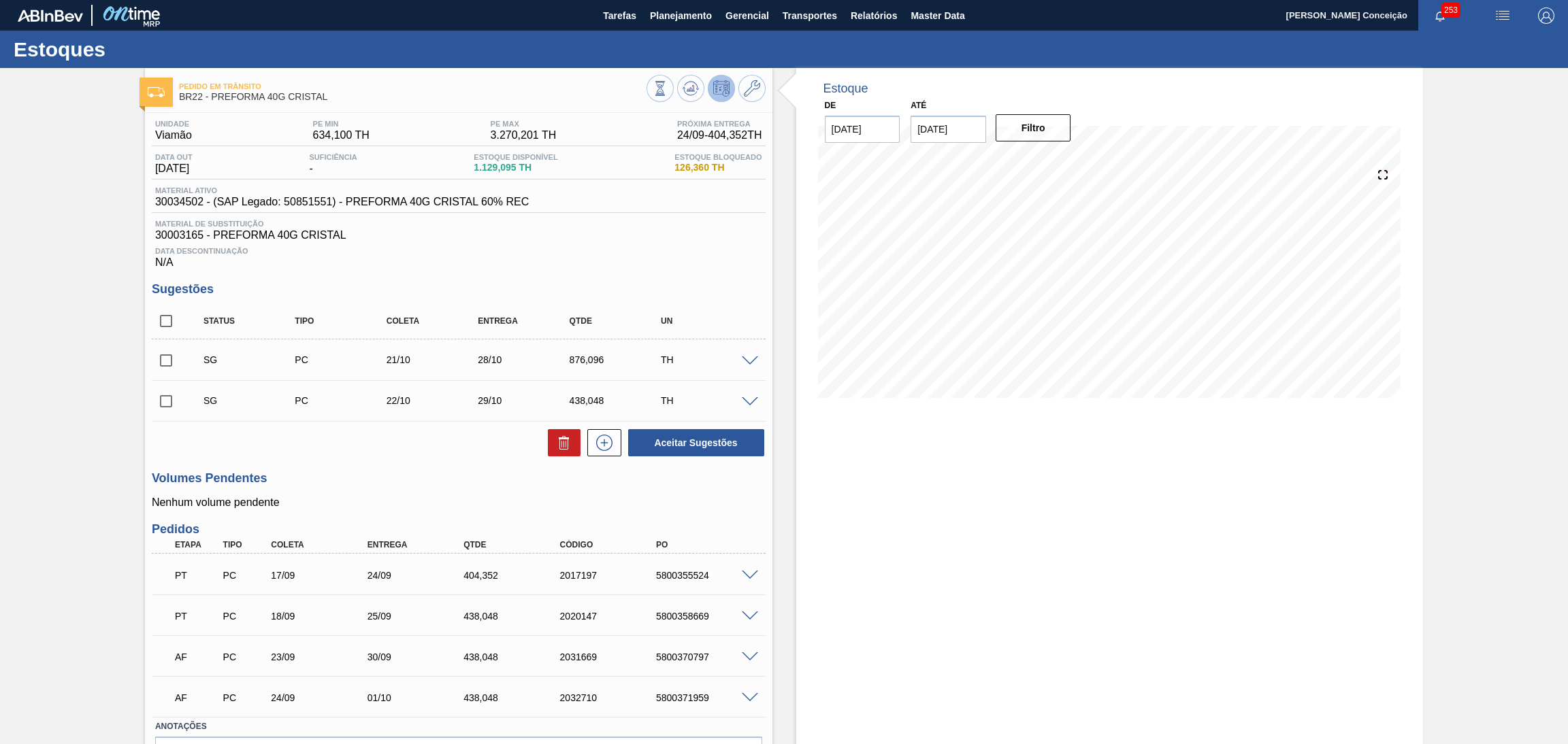
click at [471, 463] on div "Unidade Viamão PE MIN 634,100 TH PE MAX 3.270,201 TH Próxima Entrega 24/09 - 40…" at bounding box center [459, 467] width 627 height 709
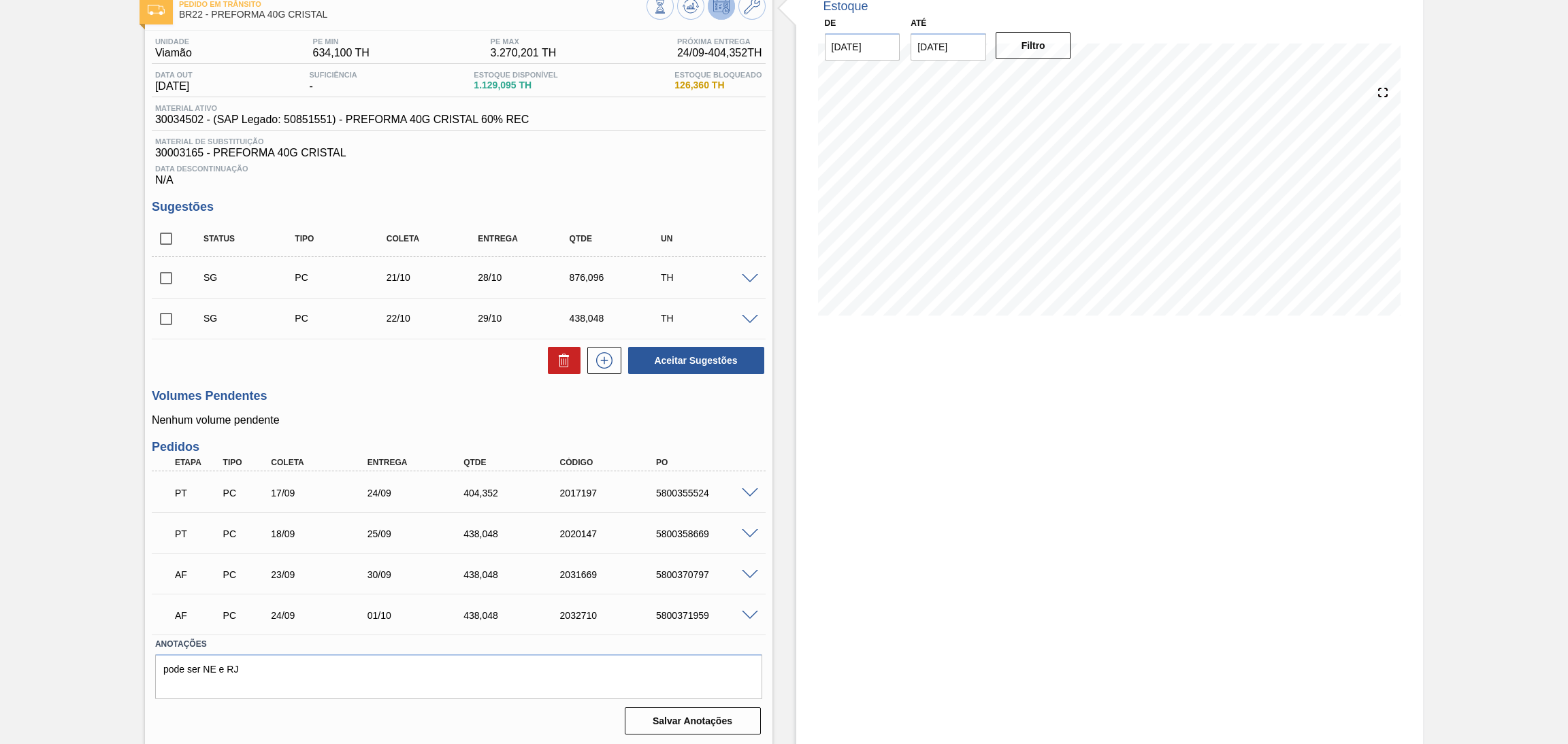
click at [744, 494] on span at bounding box center [750, 494] width 17 height 11
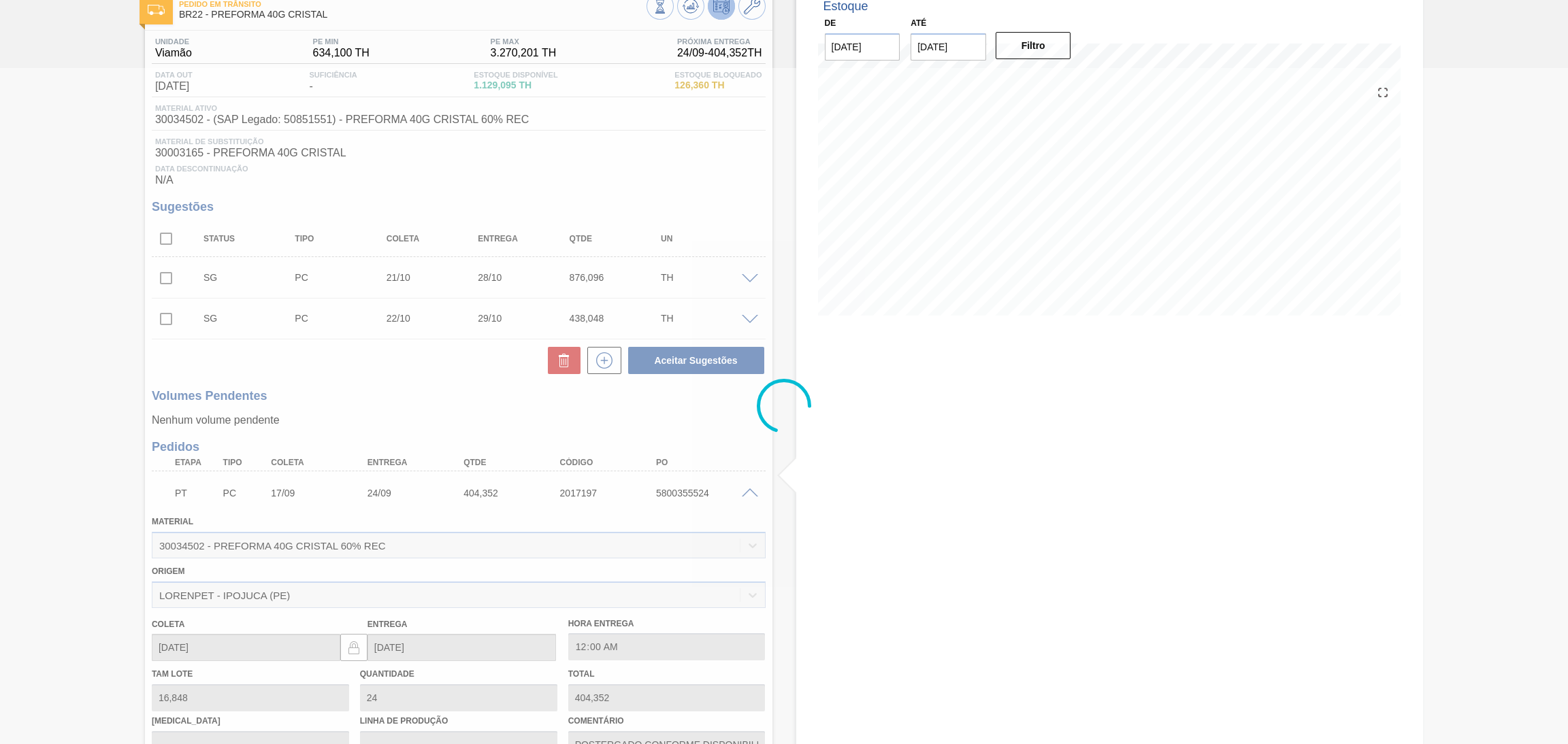
click at [744, 493] on div at bounding box center [784, 406] width 1568 height 676
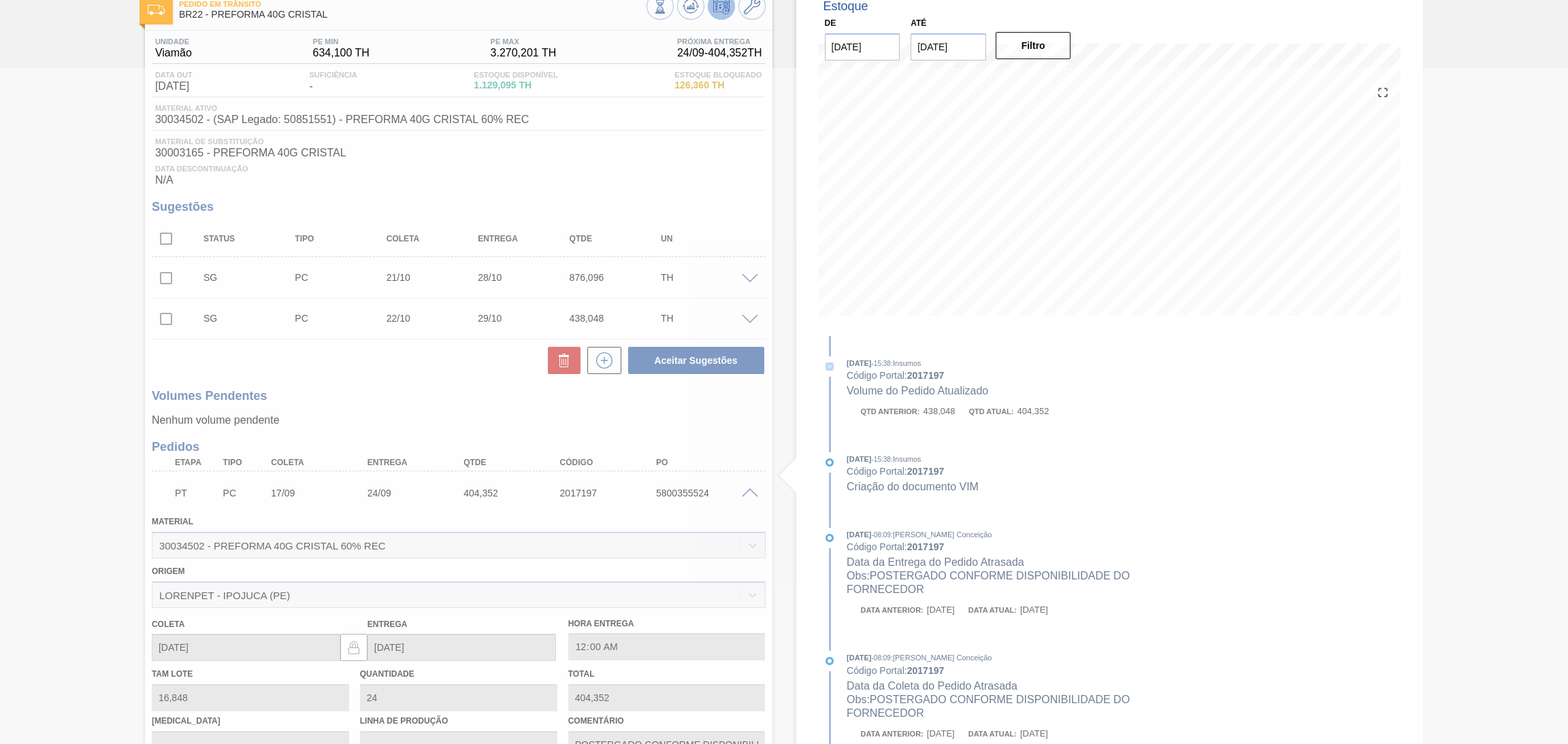
click at [744, 493] on div at bounding box center [784, 406] width 1568 height 676
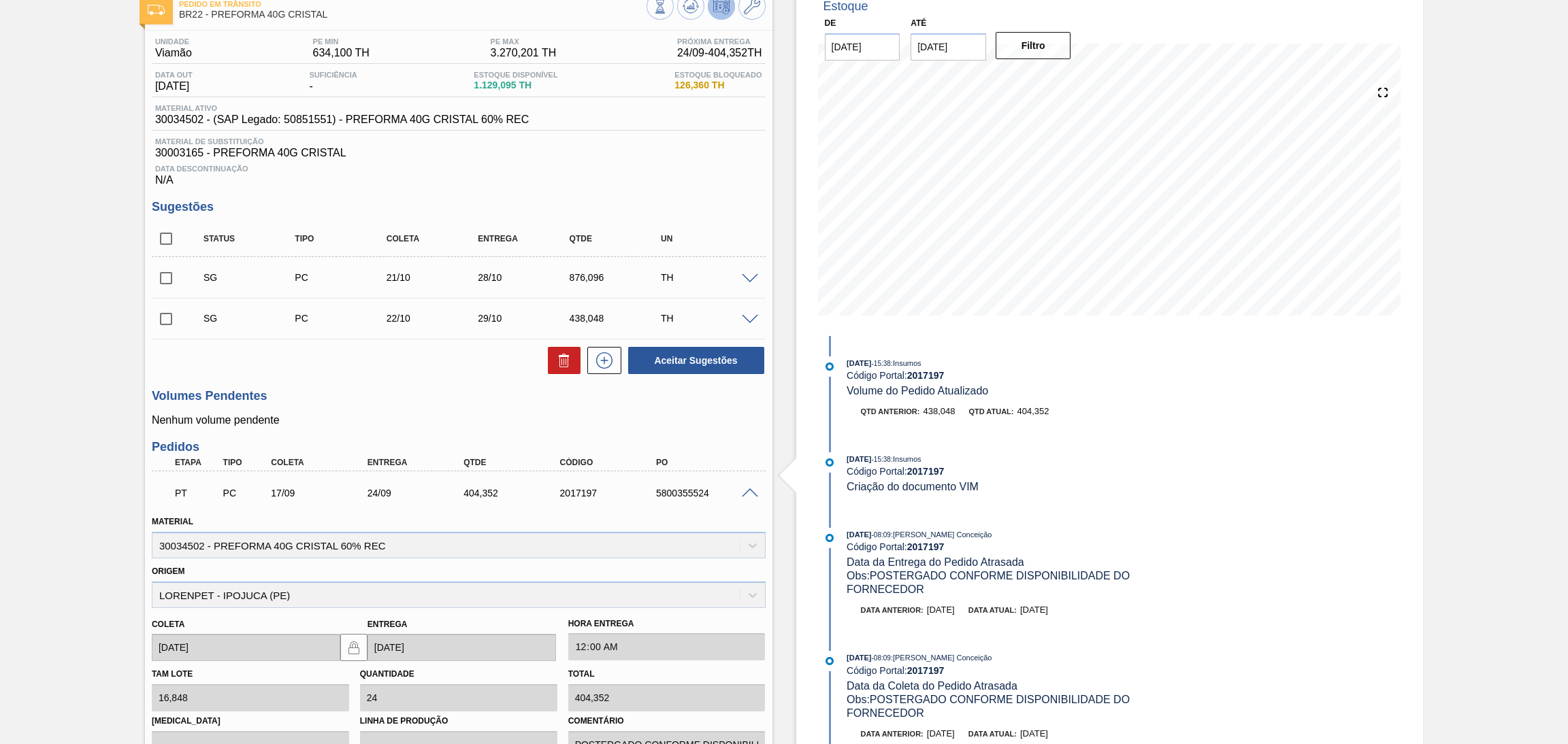
click at [746, 489] on span at bounding box center [750, 494] width 17 height 11
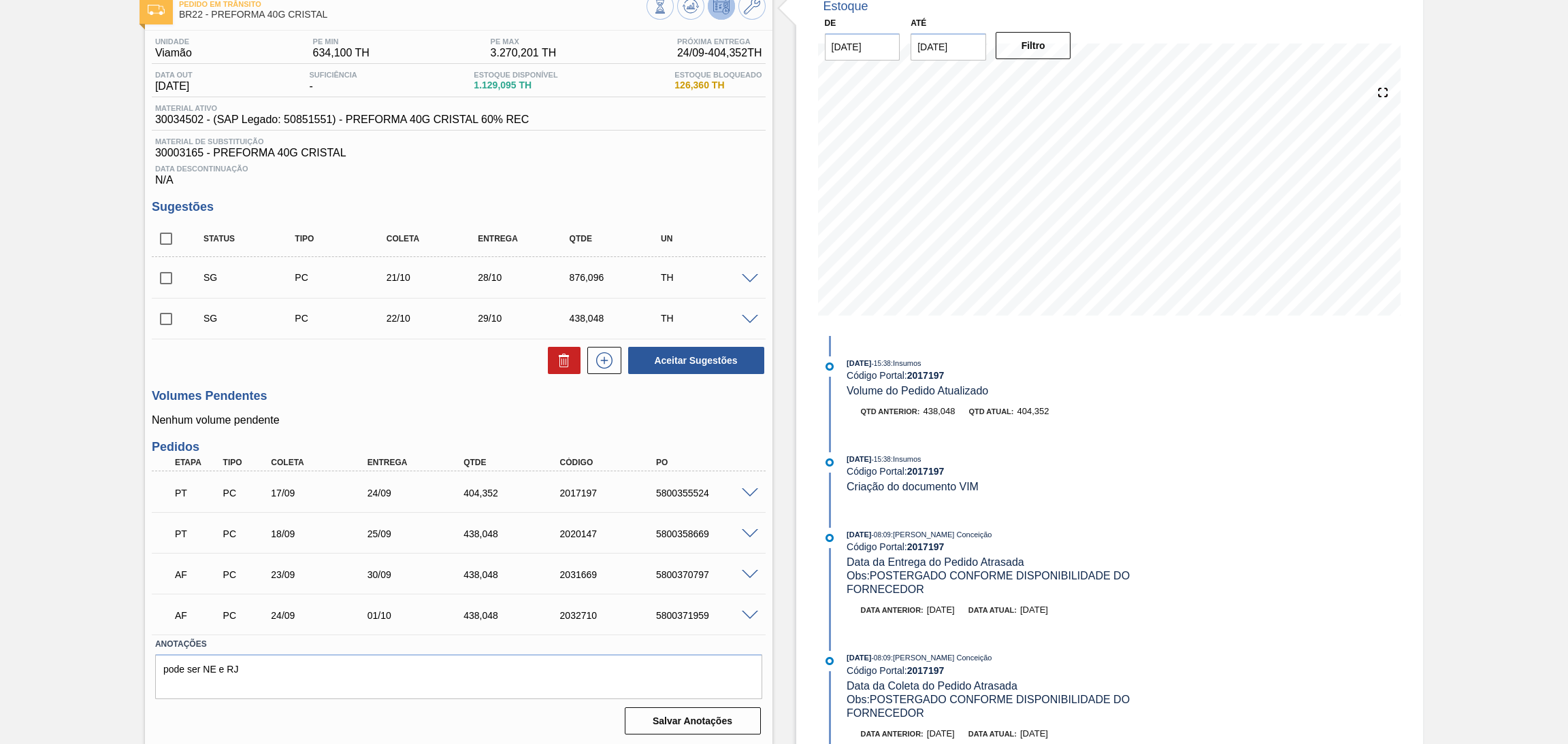
click at [677, 491] on div "5800355524" at bounding box center [707, 493] width 109 height 11
copy div "5800355524"
click at [1315, 390] on div "Estoque De [DATE] Até [DATE] Filtro 04/10 Projeção de Estoque 1,347.591 [DOMAIN…" at bounding box center [1110, 366] width 627 height 761
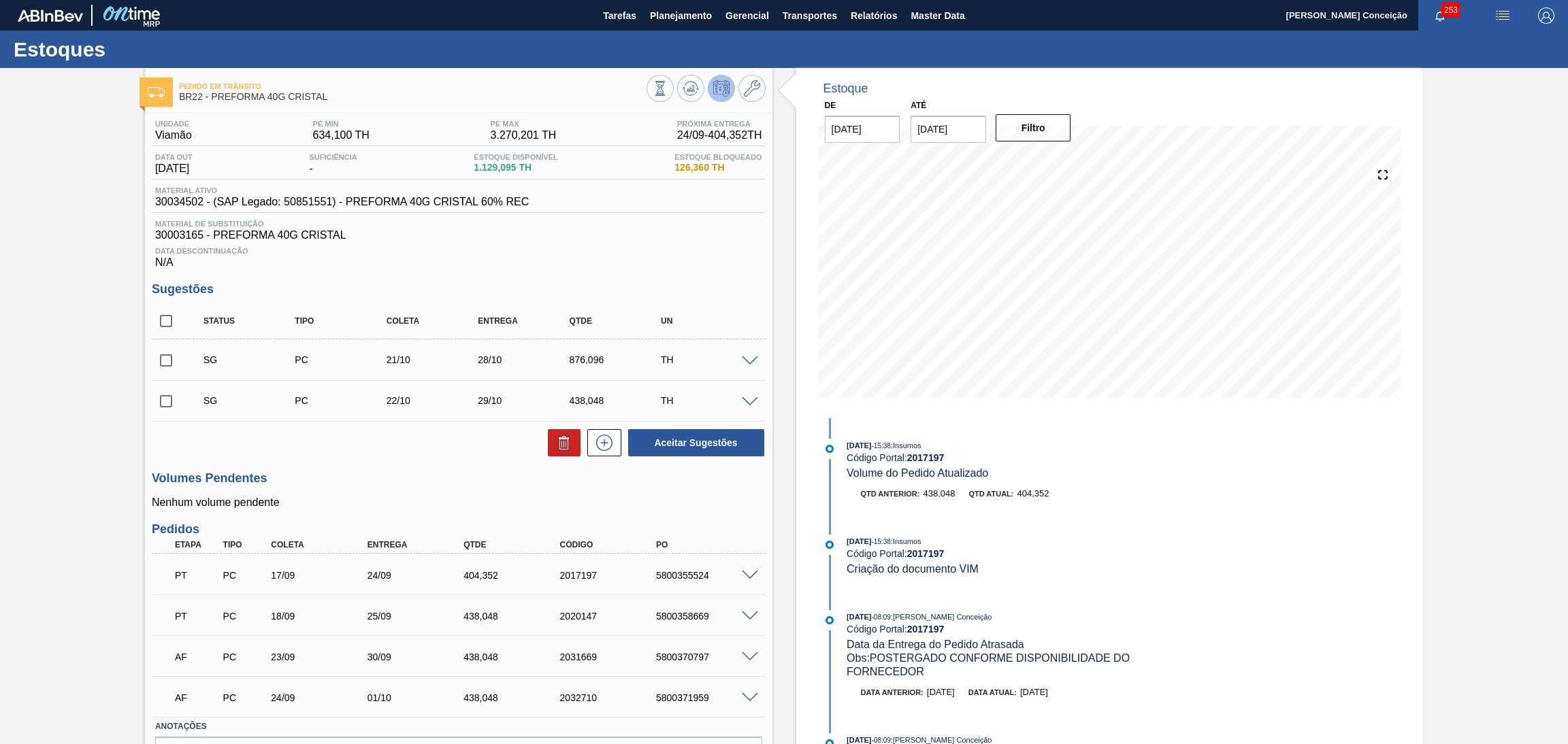
drag, startPoint x: 684, startPoint y: 14, endPoint x: 665, endPoint y: 32, distance: 26.2
click at [684, 14] on span "Planejamento" at bounding box center [681, 15] width 62 height 17
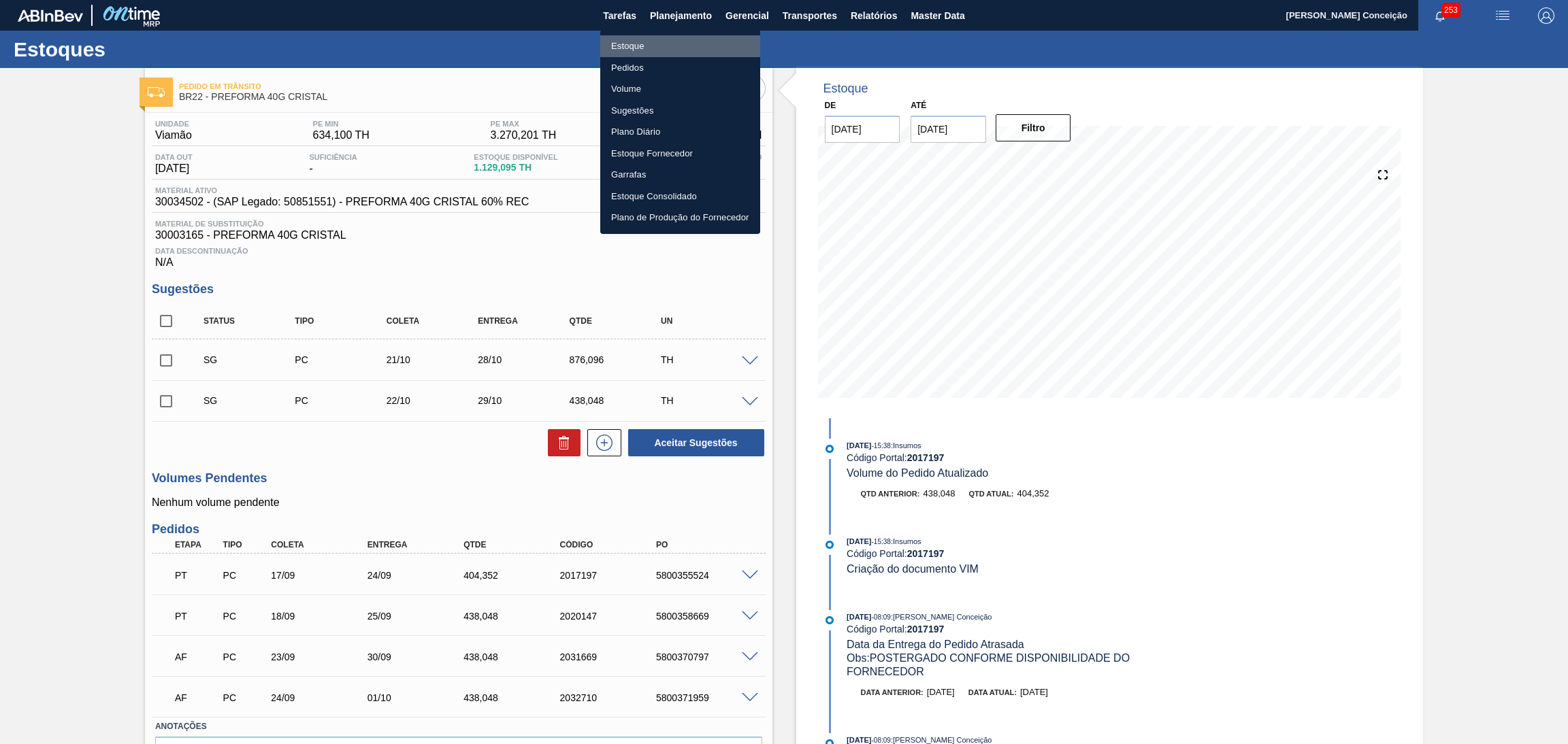
click at [618, 47] on li "Estoque" at bounding box center [680, 46] width 160 height 22
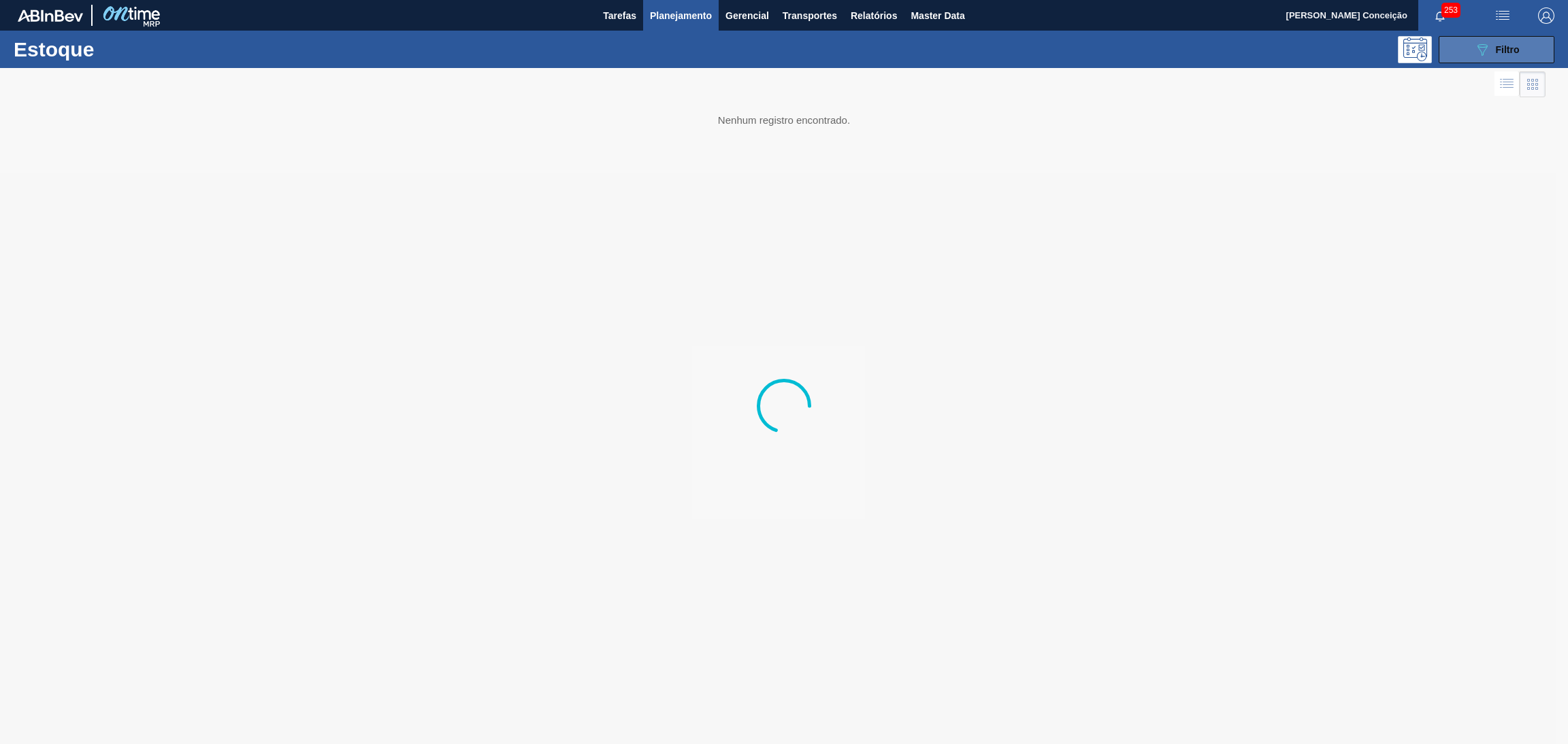
click at [1505, 42] on div "089F7B8B-B2A5-4AFE-B5C0-19BA573D28AC Filtro" at bounding box center [1497, 49] width 46 height 17
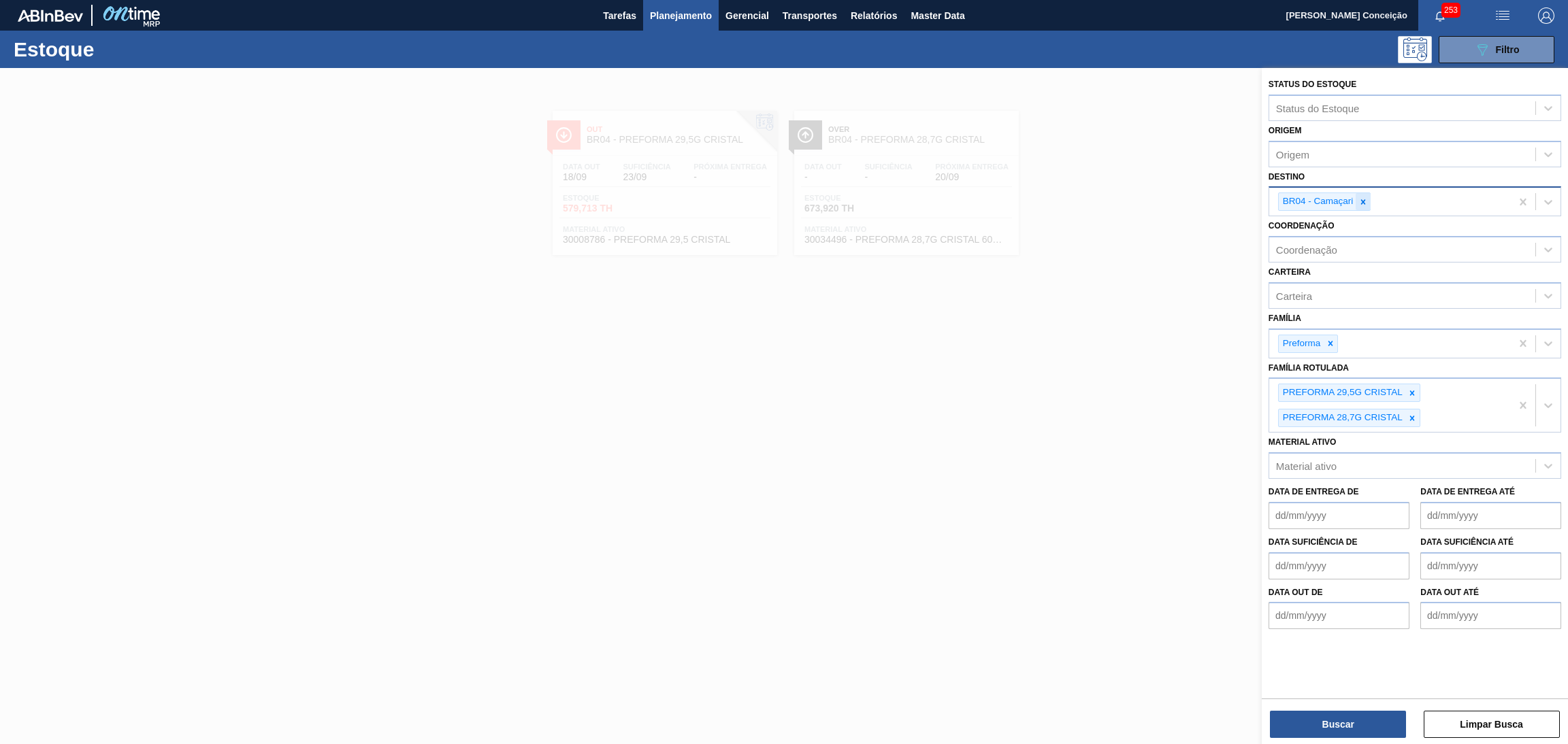
click at [1363, 197] on icon at bounding box center [1363, 202] width 10 height 10
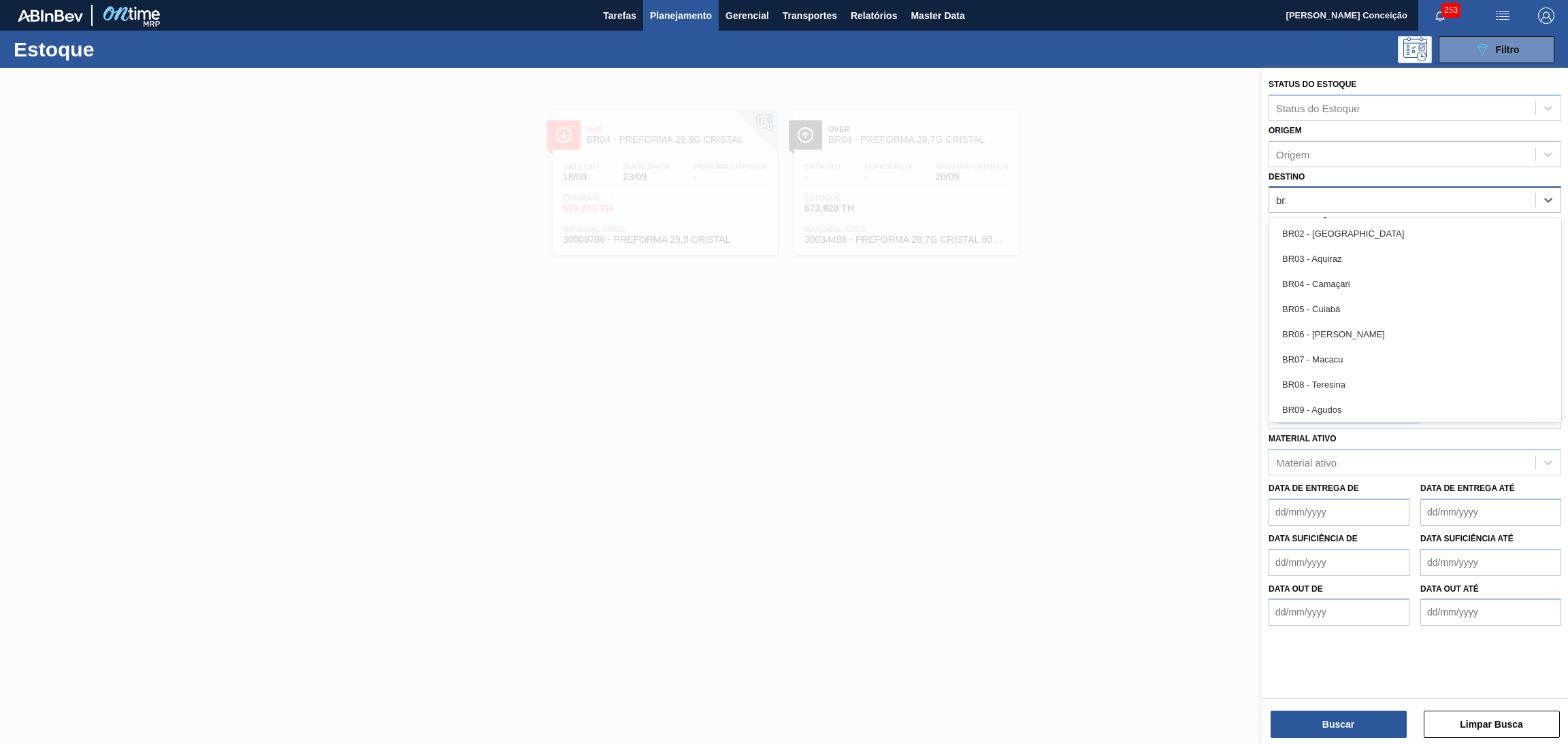
type input "br27"
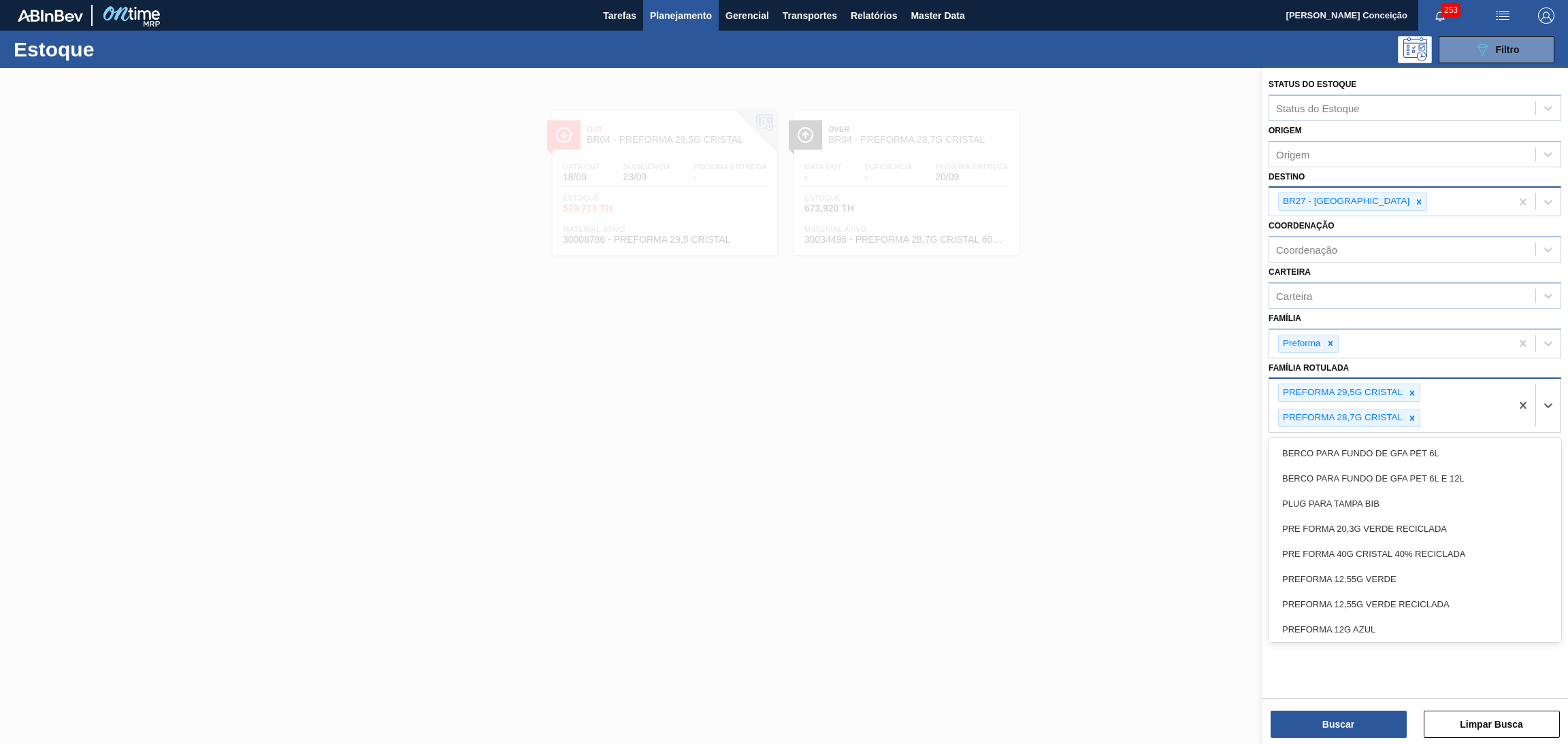
click at [1422, 391] on div "PREFORMA 29,5G CRISTAL PREFORMA 28,7G CRISTAL" at bounding box center [1390, 405] width 241 height 53
click at [1417, 389] on div at bounding box center [1411, 392] width 15 height 17
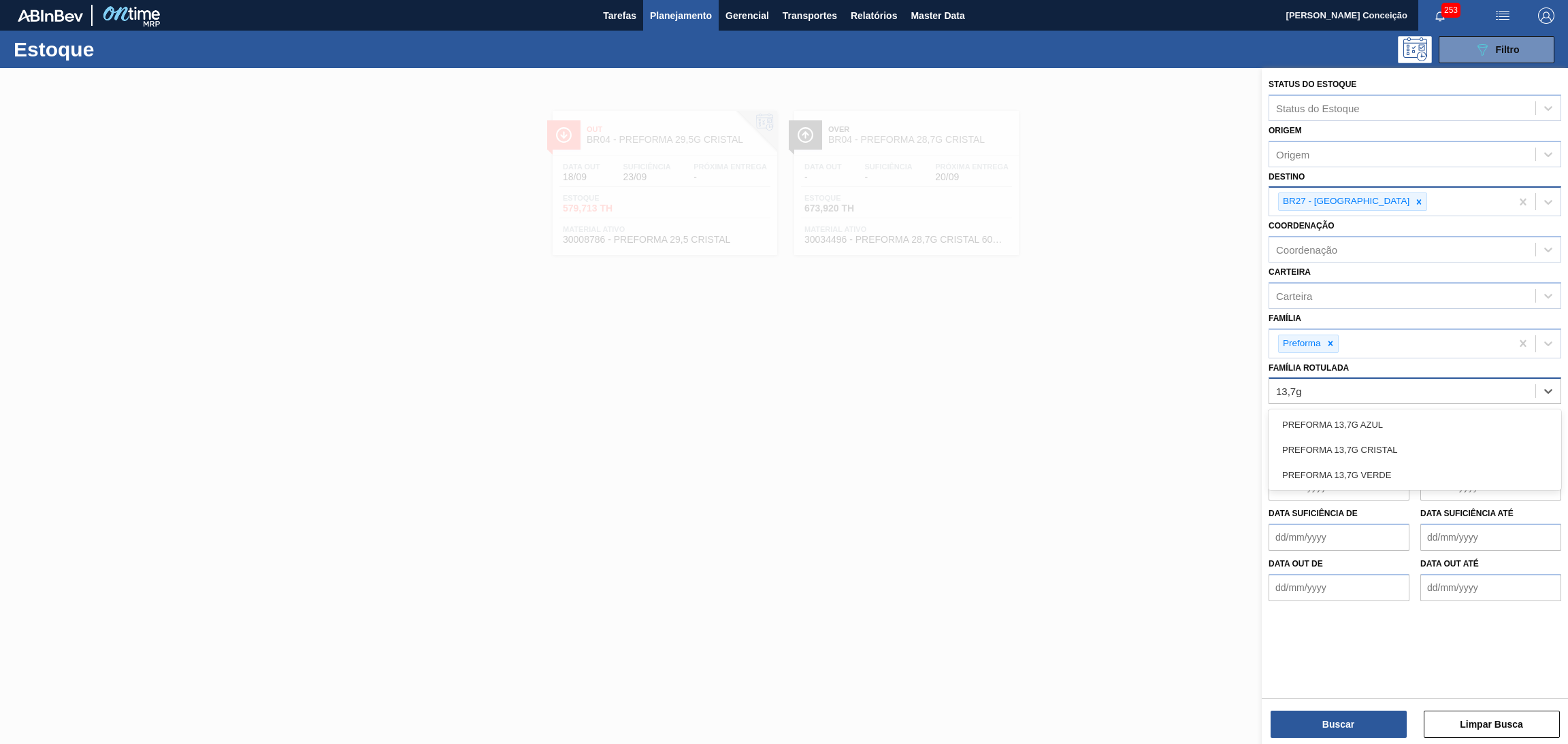
type Rotulada "13,7g"
click at [1379, 467] on div "PREFORMA 13,7G VERDE" at bounding box center [1415, 475] width 292 height 26
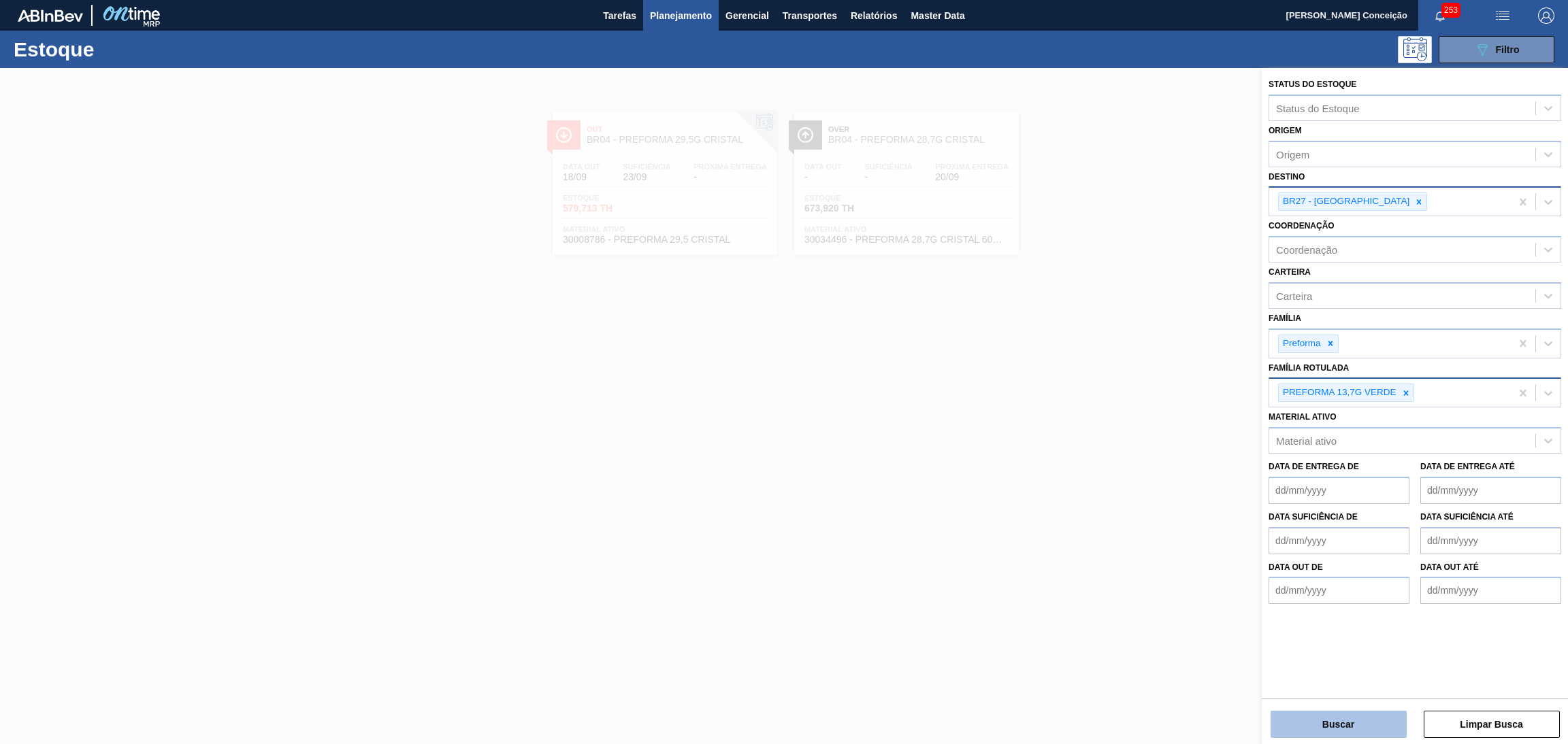
click at [1328, 725] on button "Buscar" at bounding box center [1338, 724] width 136 height 27
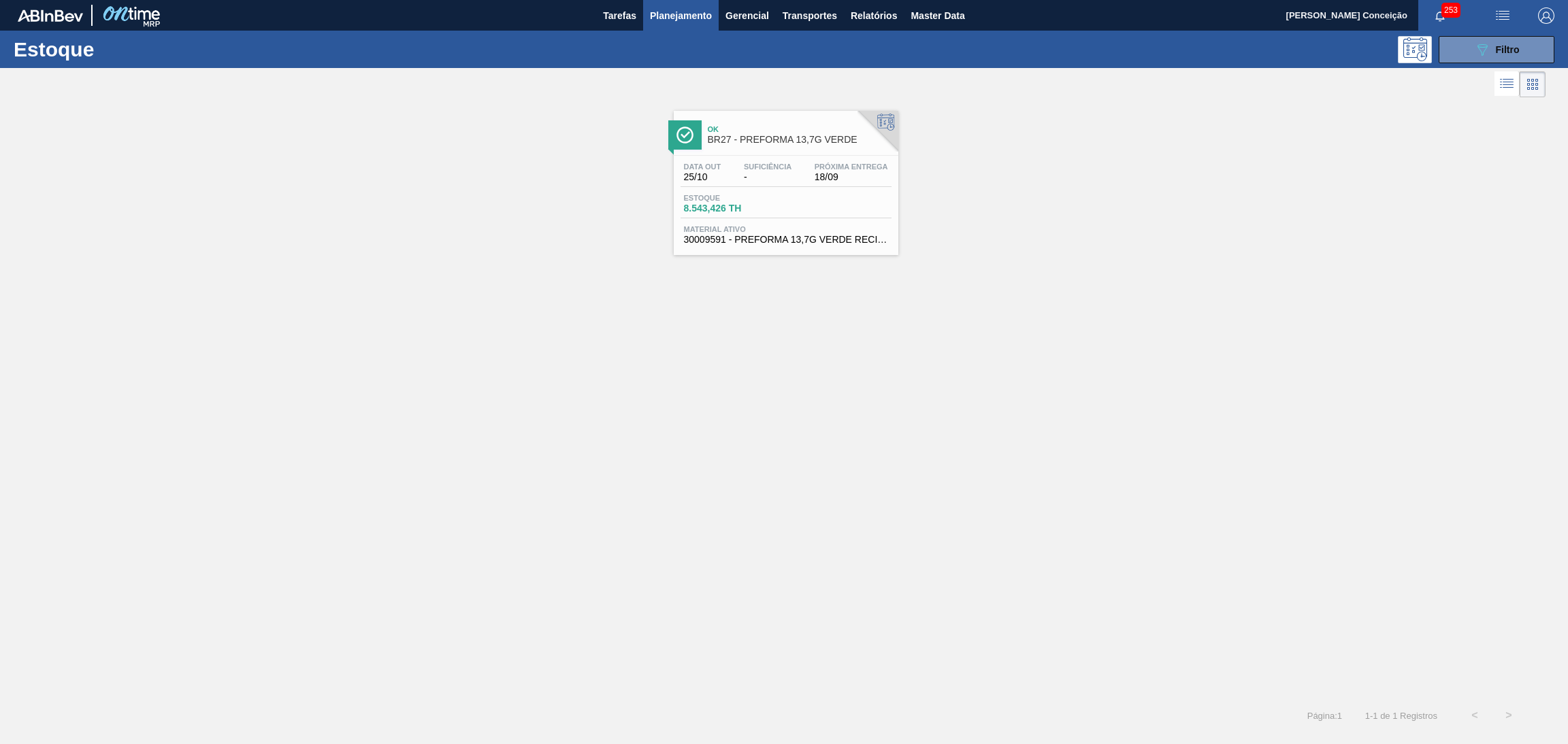
click at [705, 156] on div "Data [DATE] Suficiência - Próxima Entrega 18/09 Estoque 8.543,426 TH Material a…" at bounding box center [786, 202] width 225 height 92
click at [779, 169] on span "Suficiência" at bounding box center [767, 166] width 48 height 8
drag, startPoint x: 1130, startPoint y: 432, endPoint x: 1134, endPoint y: 426, distance: 7.2
click at [1134, 426] on div "Ok BR27 - PREFORMA 13,7G VERDE Data out 25/10 Suficiência - Próxima Entrega 18/…" at bounding box center [784, 399] width 1568 height 598
click at [1482, 47] on icon at bounding box center [1483, 49] width 11 height 11
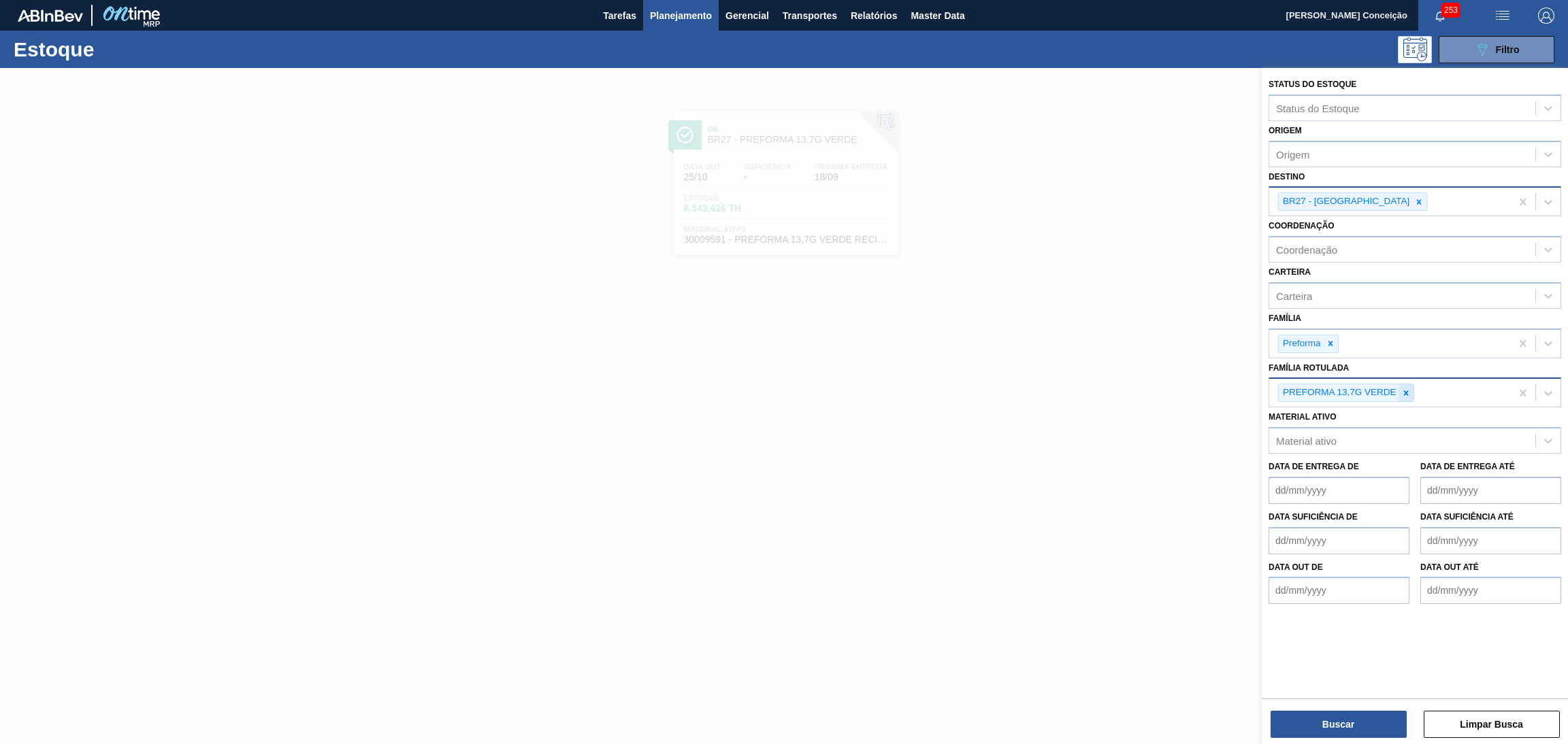
click at [1404, 388] on icon at bounding box center [1406, 393] width 10 height 10
click at [1330, 343] on icon at bounding box center [1330, 343] width 10 height 10
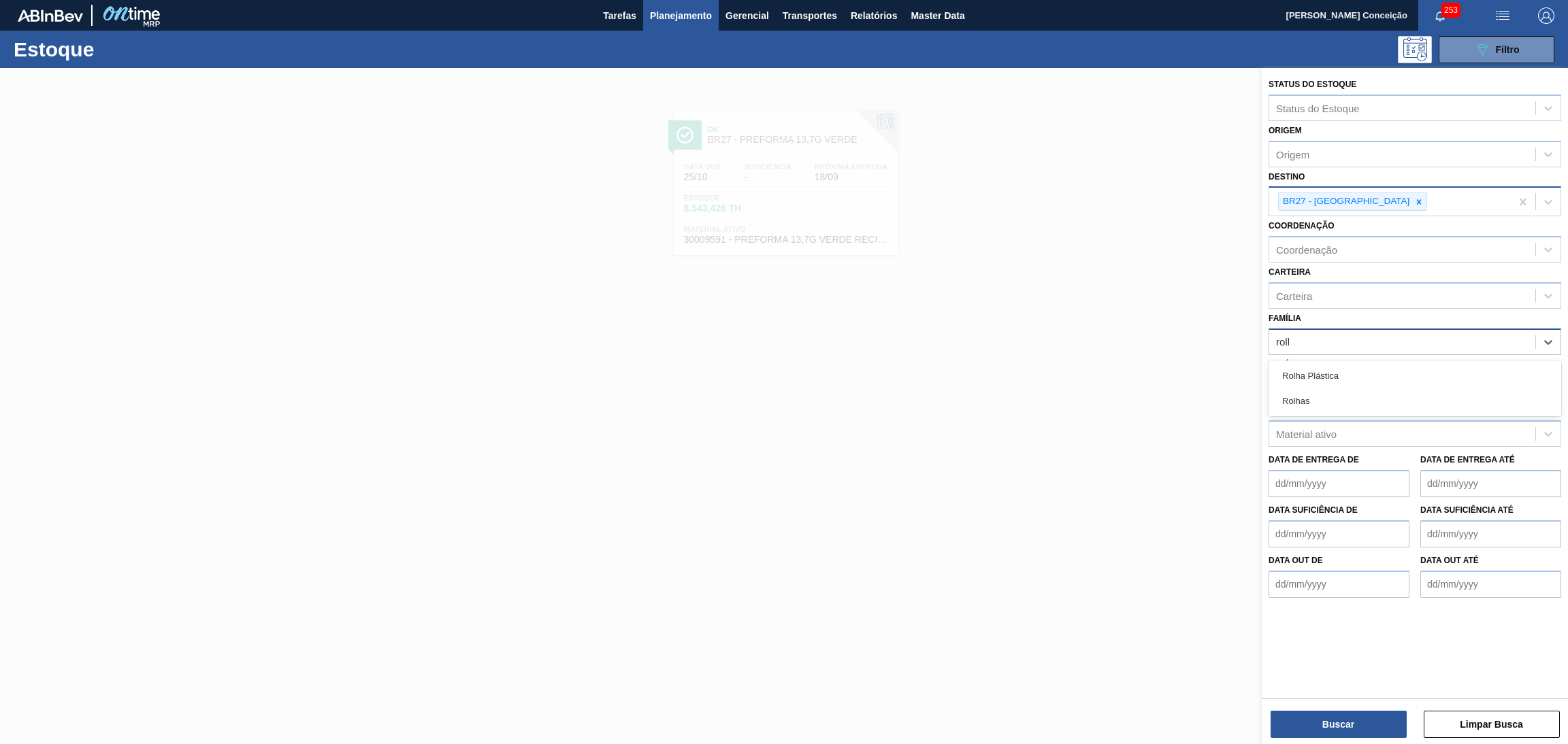
type input "rolha"
click at [1434, 372] on div "Rolha Plástica" at bounding box center [1415, 376] width 292 height 26
click at [1414, 203] on icon at bounding box center [1418, 202] width 10 height 10
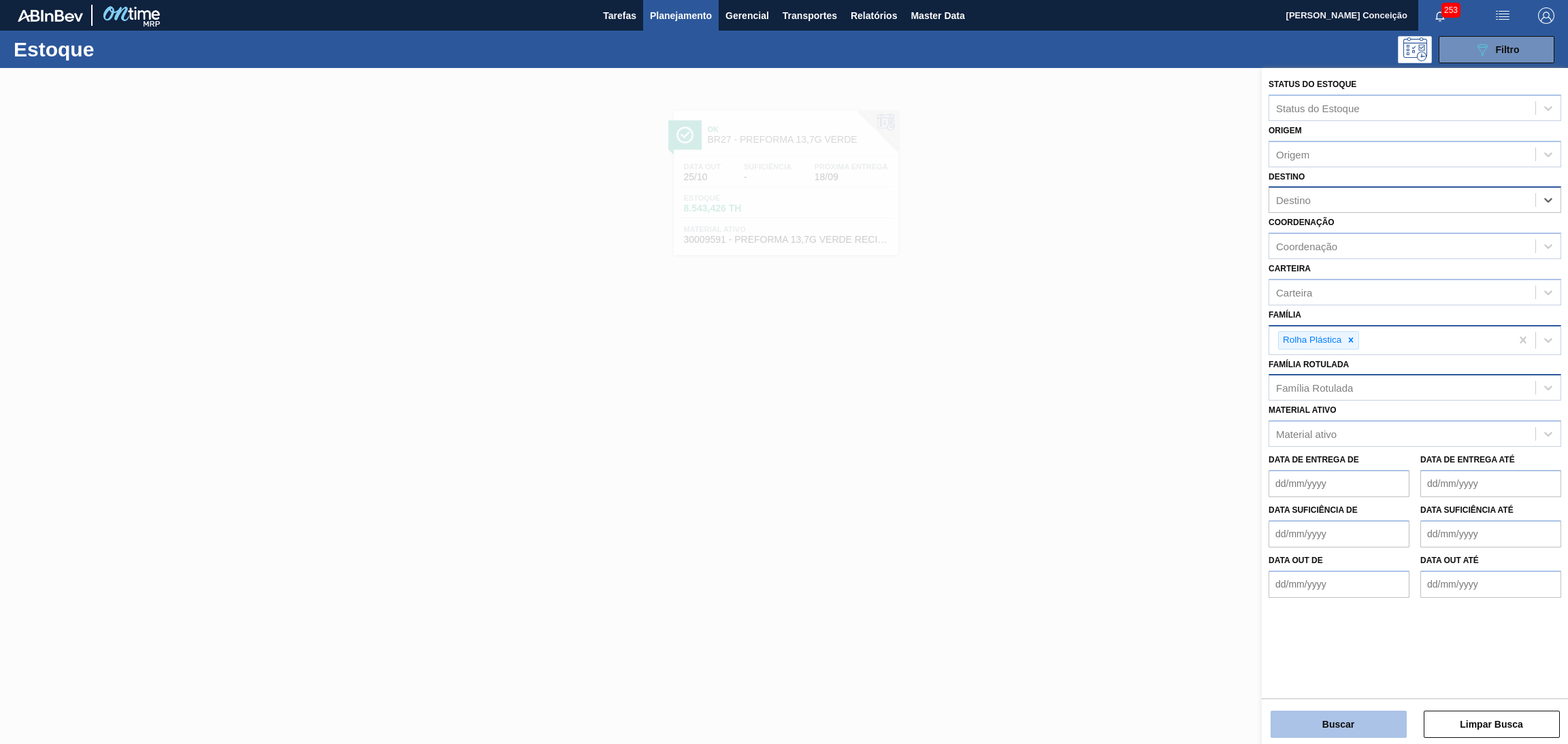
click at [1350, 735] on button "Buscar" at bounding box center [1338, 724] width 136 height 27
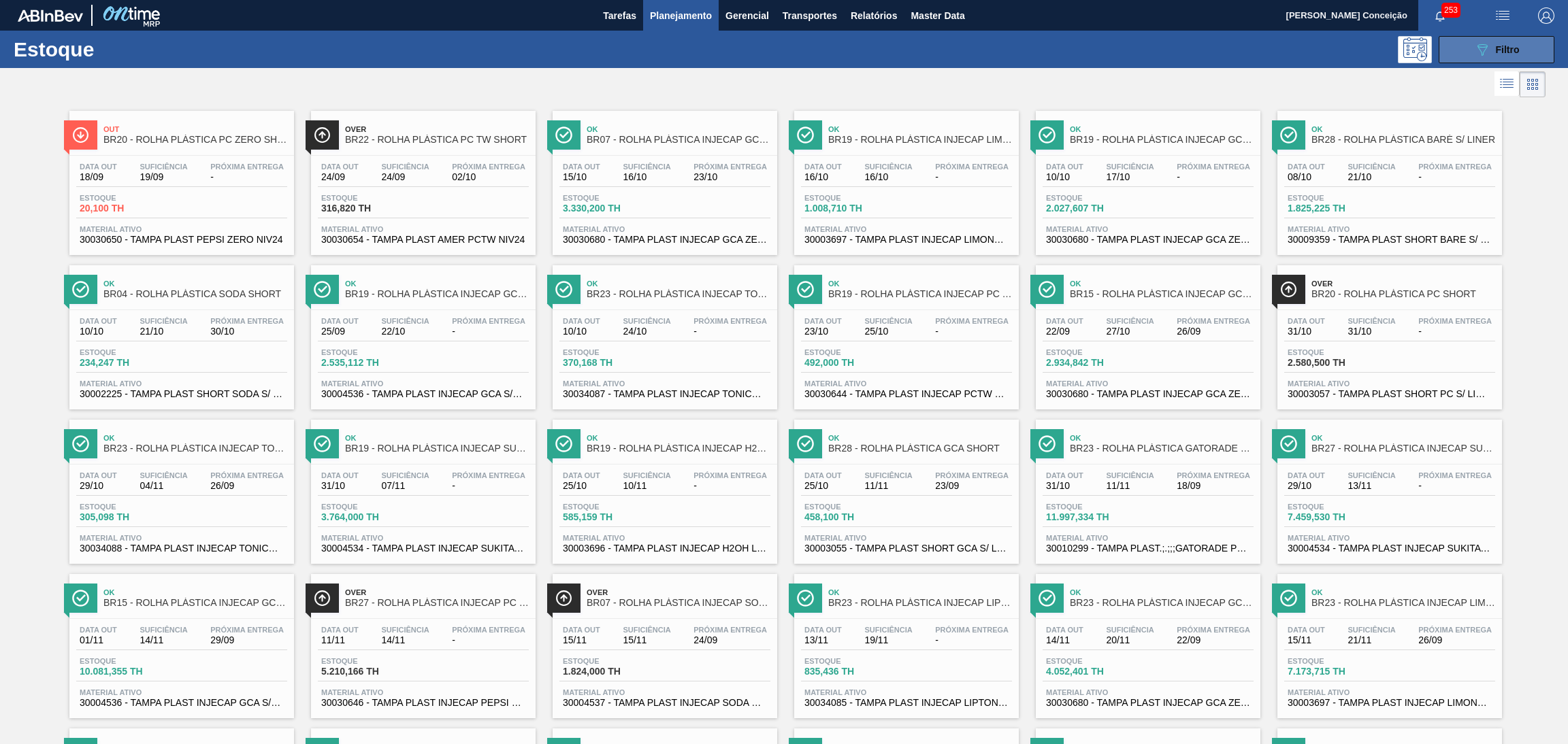
click at [1506, 47] on span "Filtro" at bounding box center [1507, 49] width 24 height 11
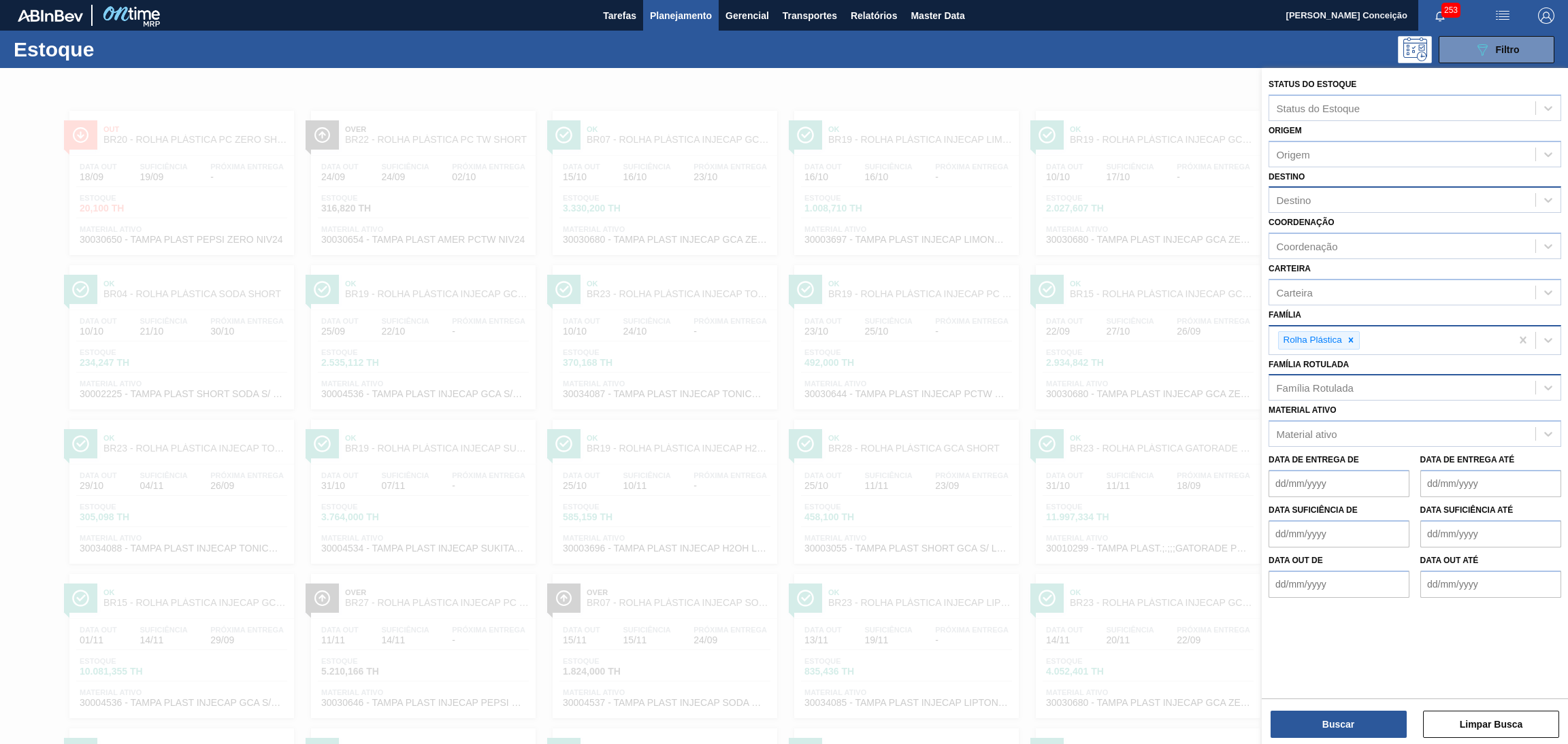
click at [1301, 198] on div "Destino" at bounding box center [1292, 200] width 34 height 11
type input "br23"
click at [1317, 225] on div "BR23 - Jaguariúna" at bounding box center [1415, 233] width 292 height 26
click at [1348, 343] on icon at bounding box center [1350, 343] width 10 height 10
type input "preforma"
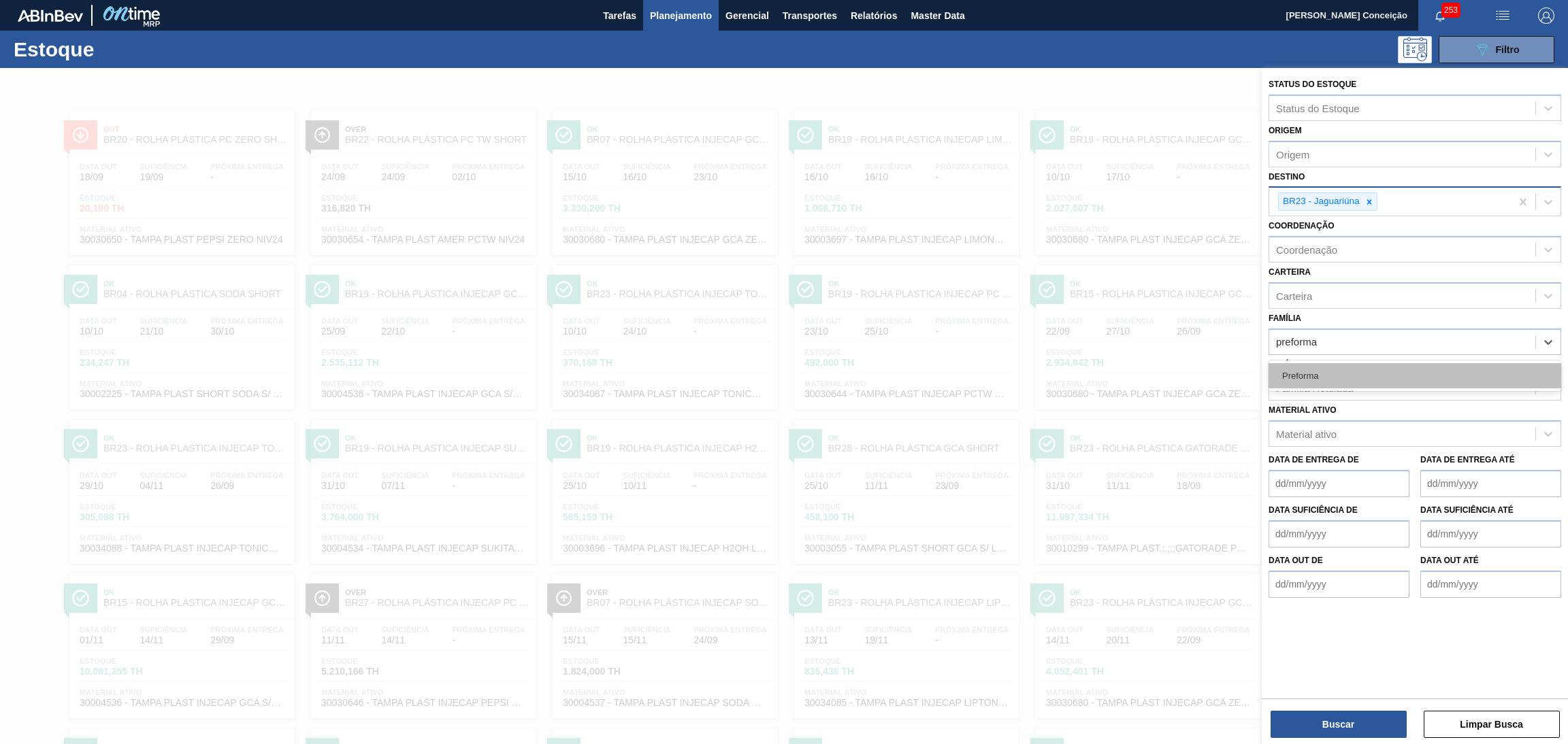
click at [1333, 365] on div "Preforma" at bounding box center [1415, 376] width 292 height 26
click at [1313, 396] on div "Família Rotulada" at bounding box center [1402, 391] width 266 height 19
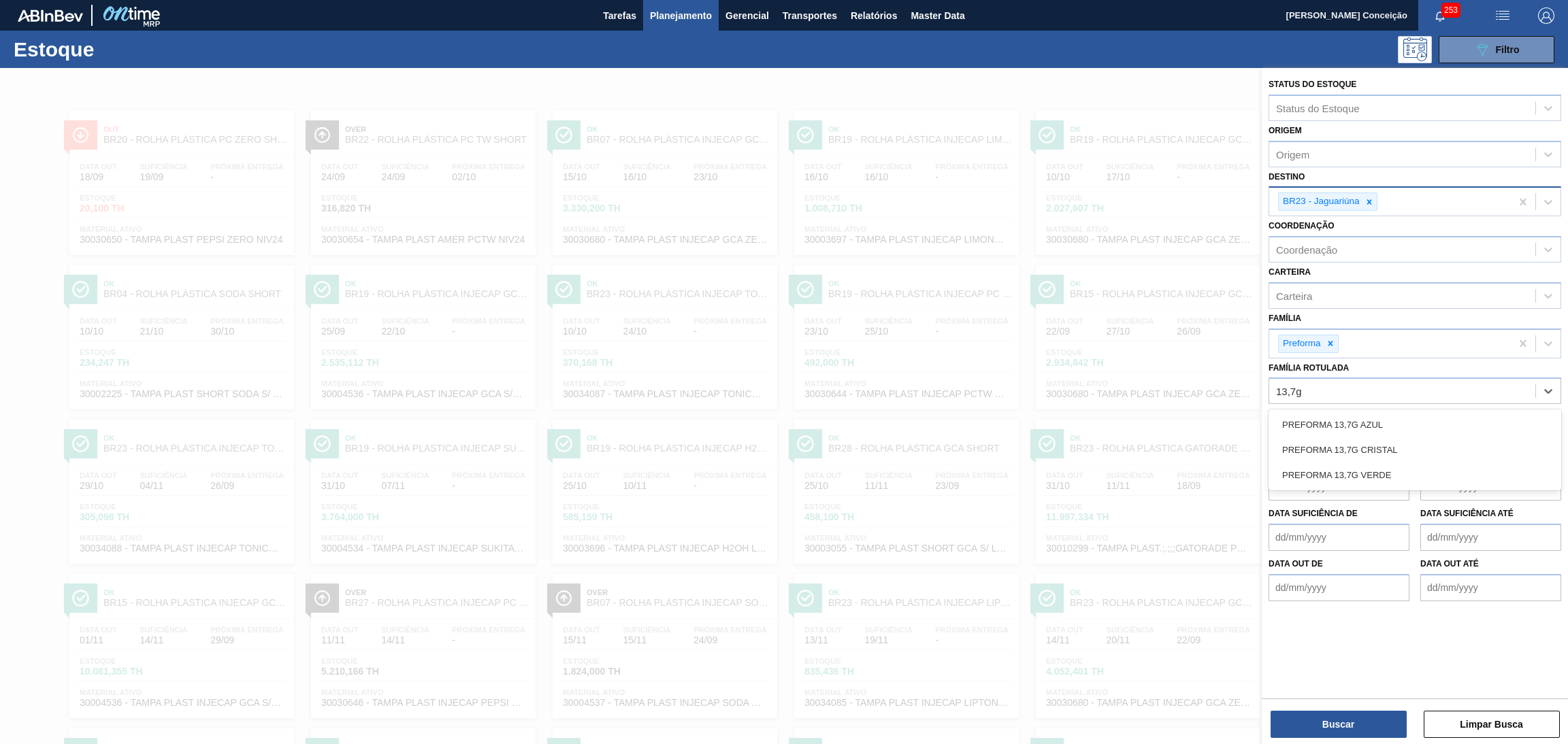
type Rotulada "13,7g v"
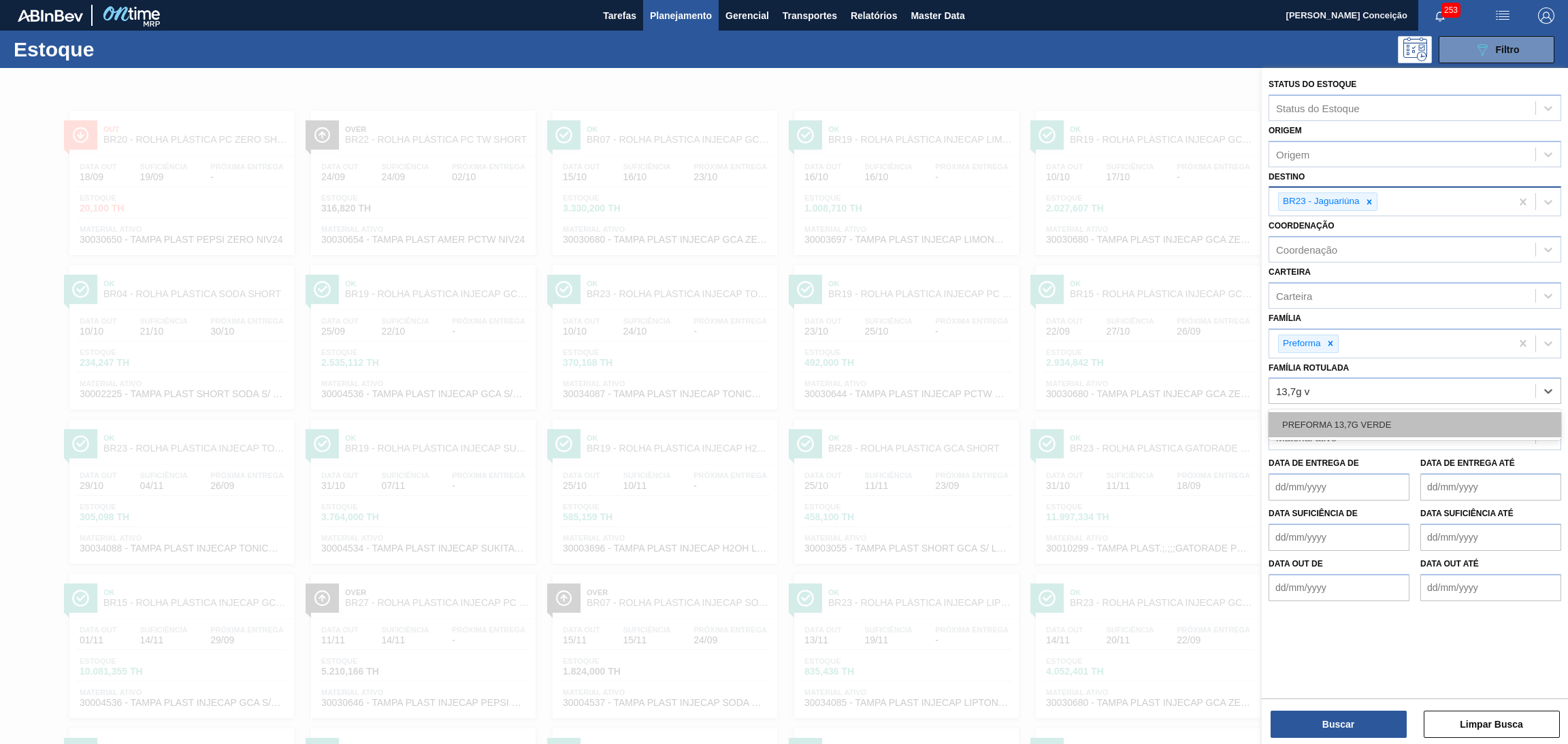
click at [1372, 420] on div "PREFORMA 13,7G VERDE" at bounding box center [1415, 424] width 292 height 26
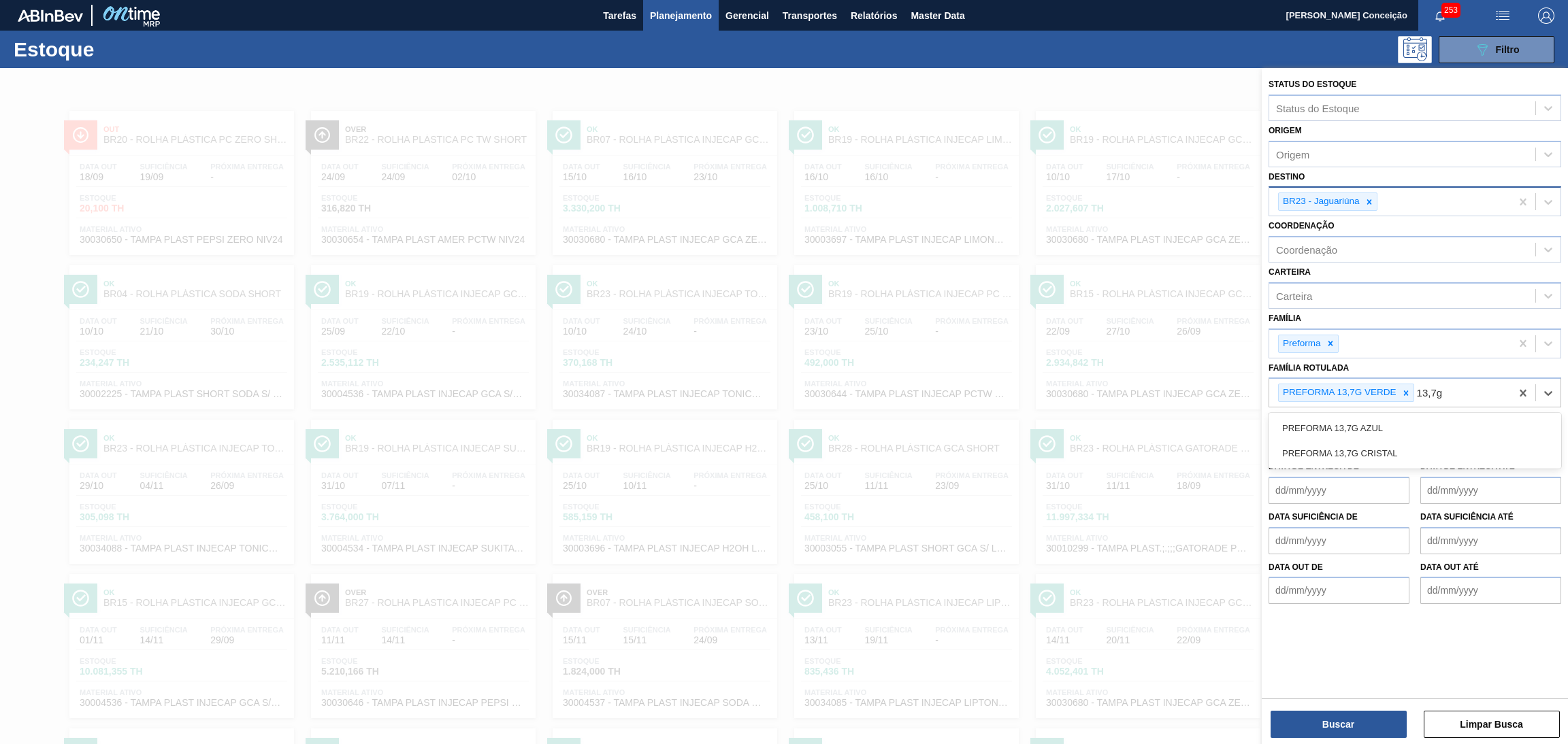
type Rotulada "13,7g c"
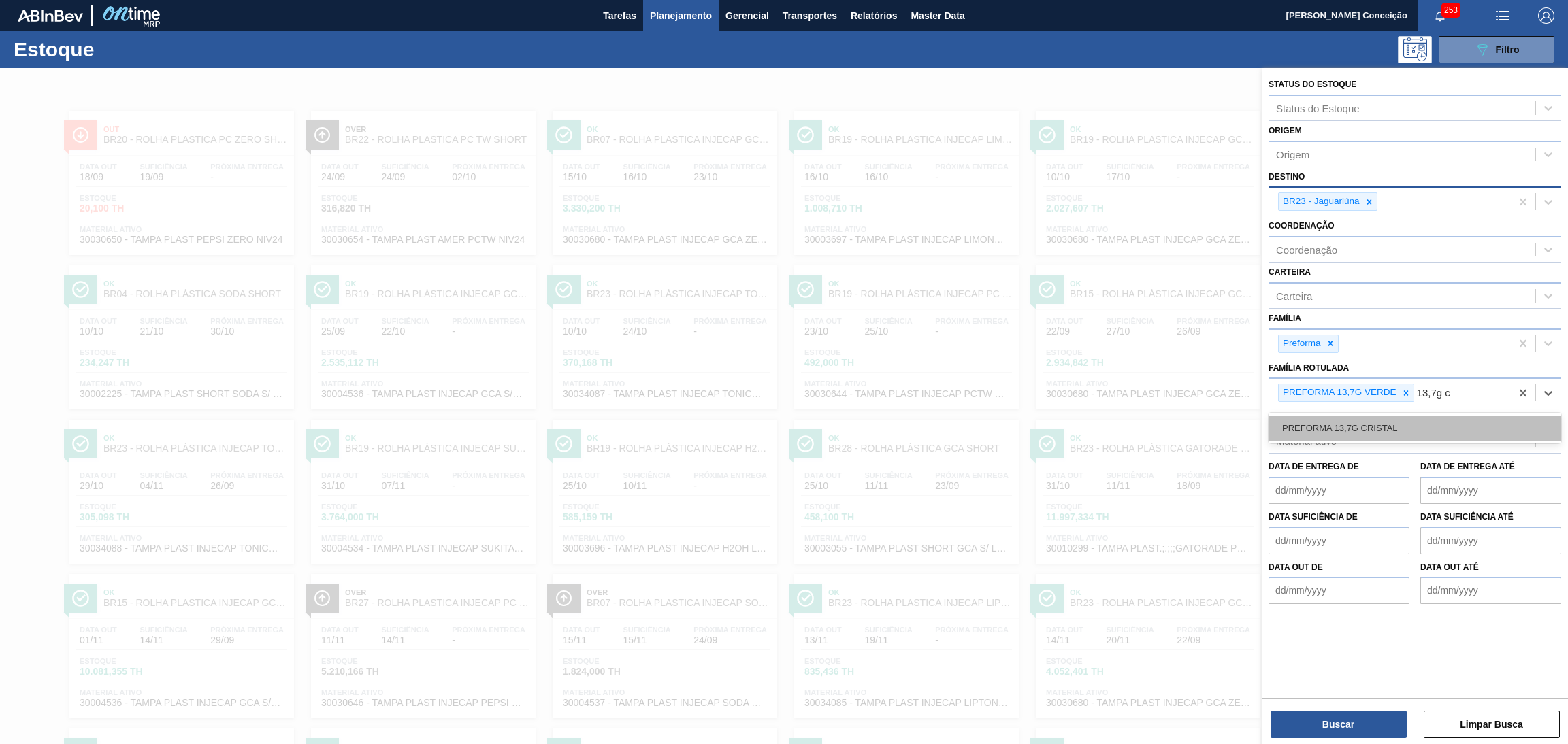
click at [1381, 429] on div "PREFORMA 13,7G CRISTAL" at bounding box center [1415, 428] width 292 height 26
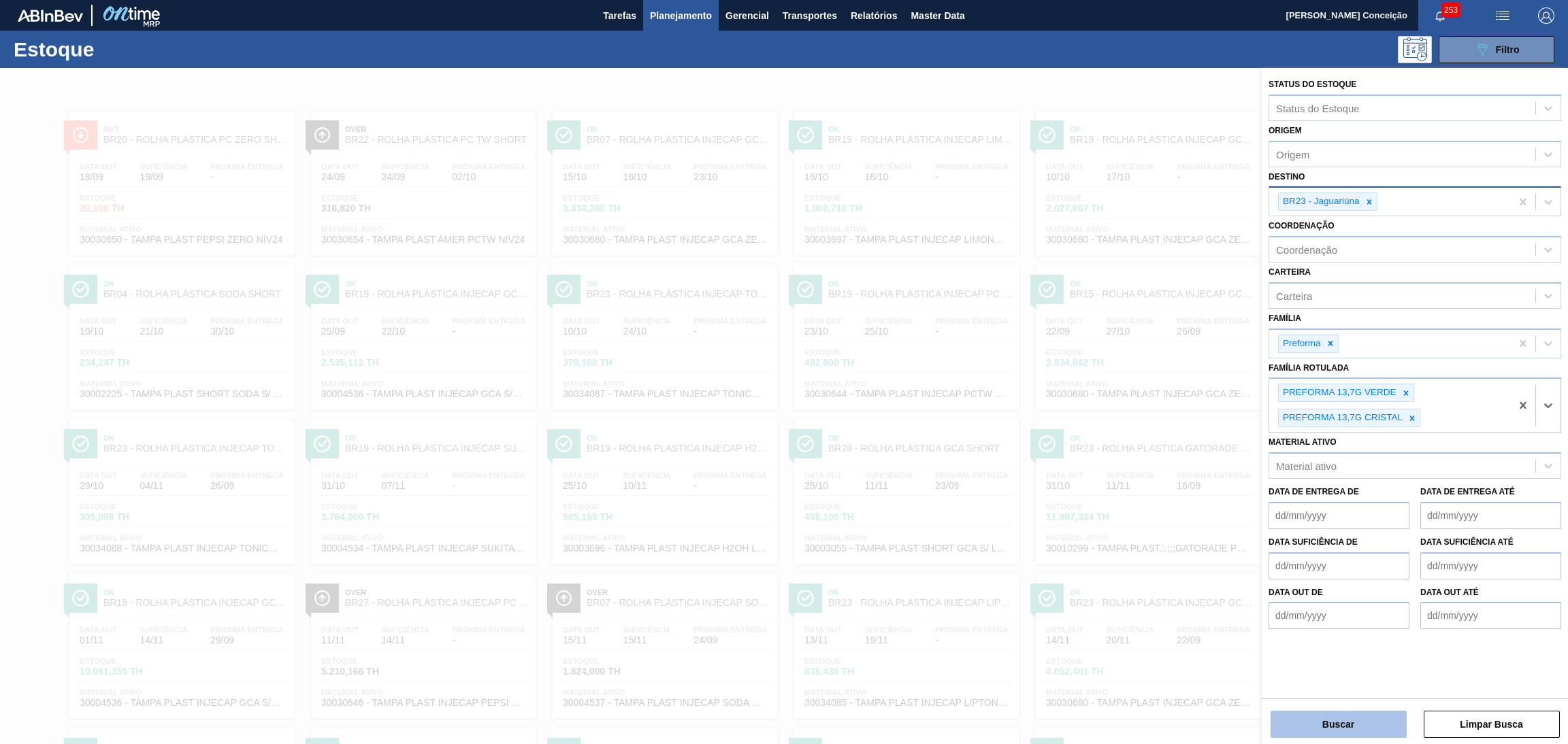
click at [1328, 735] on button "Buscar" at bounding box center [1338, 724] width 136 height 27
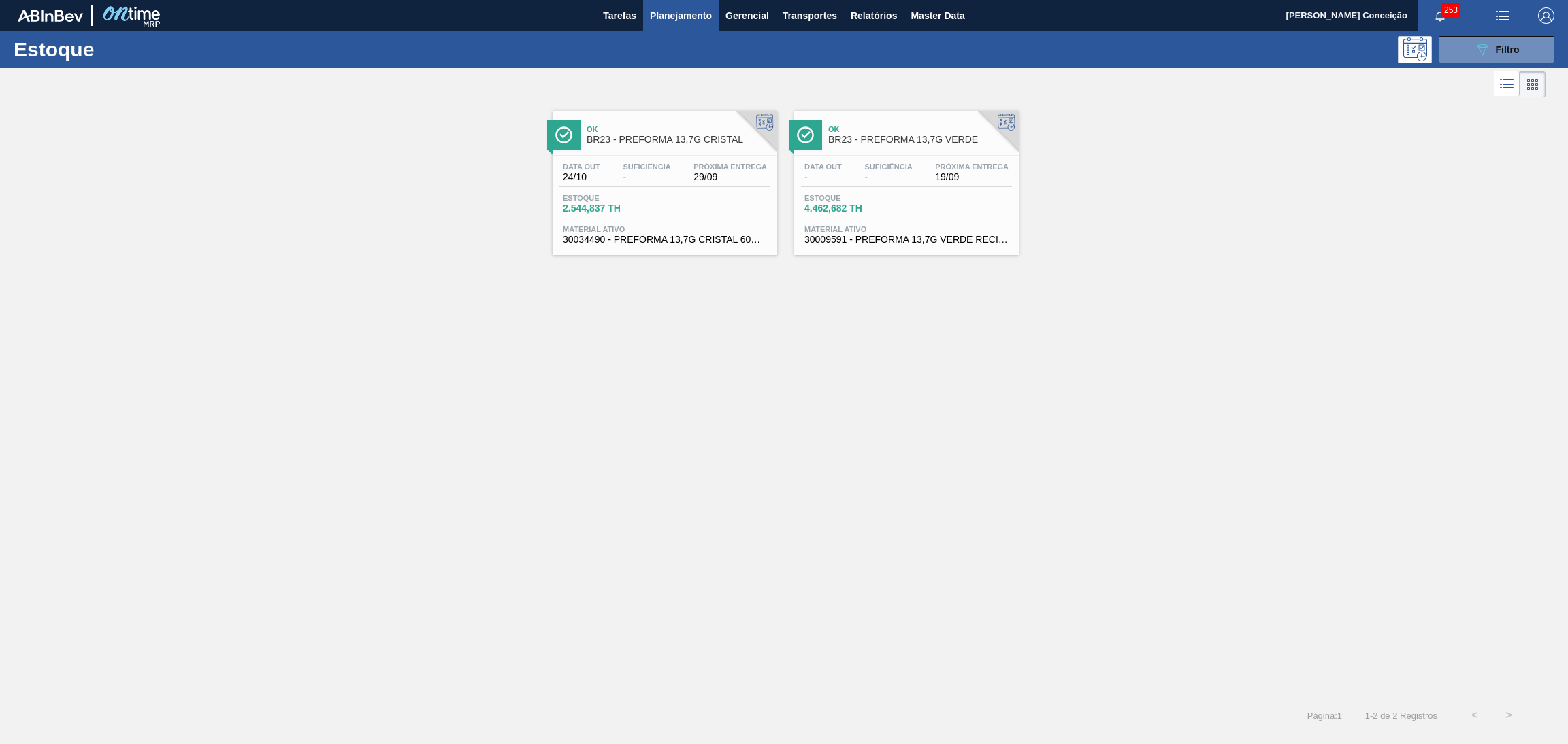
click at [646, 168] on span "Suficiência" at bounding box center [647, 166] width 48 height 8
click at [866, 188] on div "Data out - Suficiência - Próxima Entrega 19/09 Estoque 4.462,682 TH Material at…" at bounding box center [906, 202] width 225 height 92
click at [1488, 41] on icon "089F7B8B-B2A5-4AFE-B5C0-19BA573D28AC" at bounding box center [1482, 49] width 17 height 17
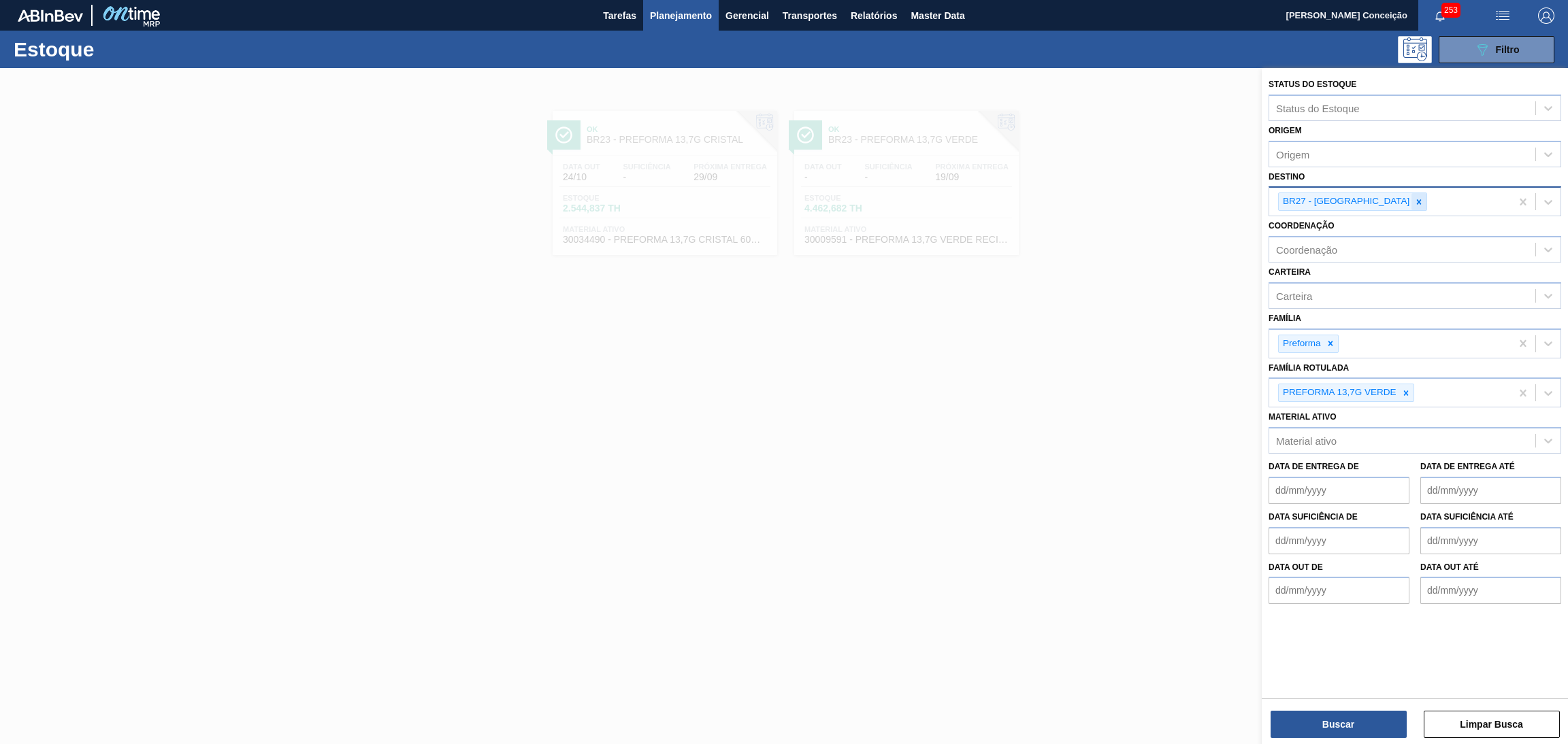
click at [1414, 201] on icon at bounding box center [1418, 202] width 10 height 10
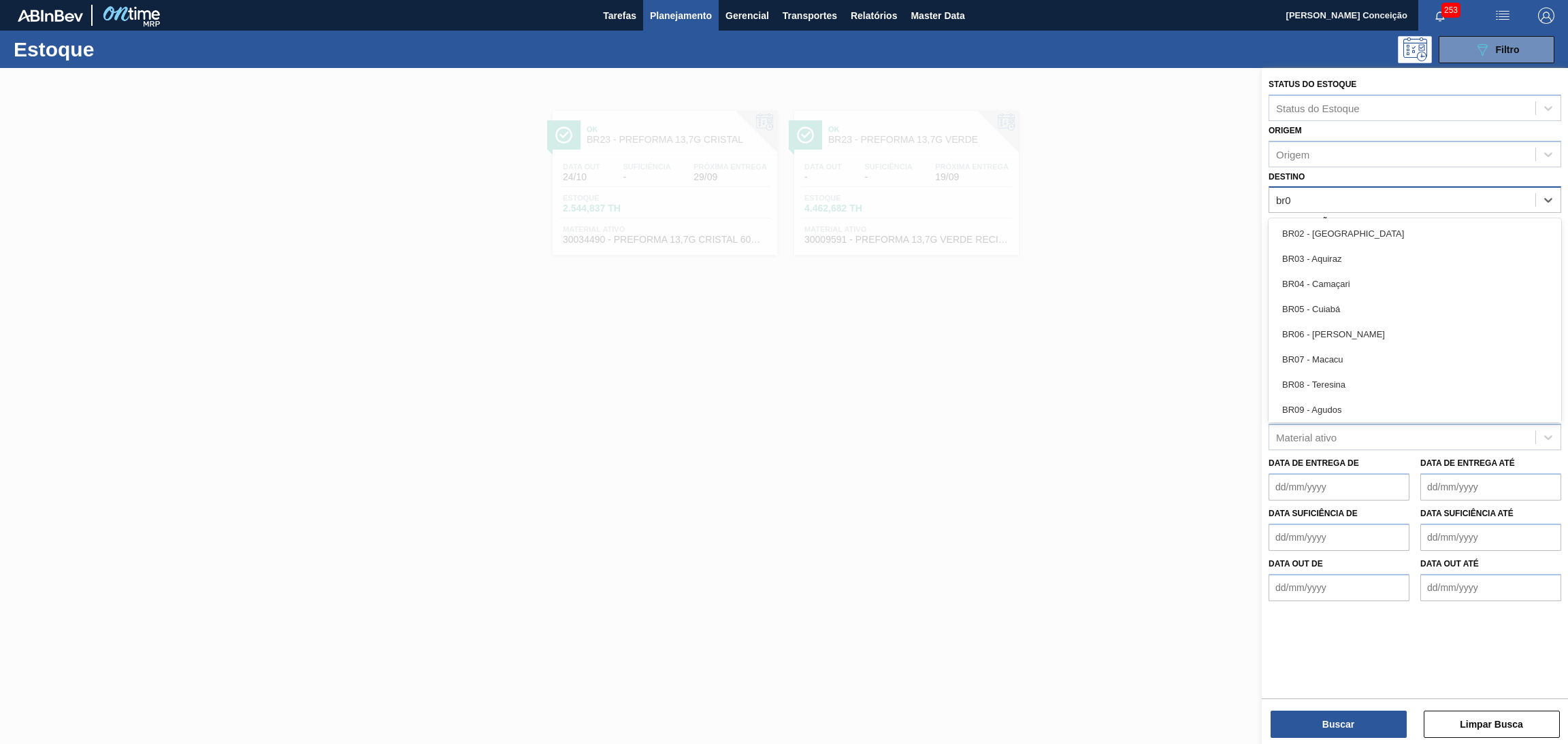
type input "br03"
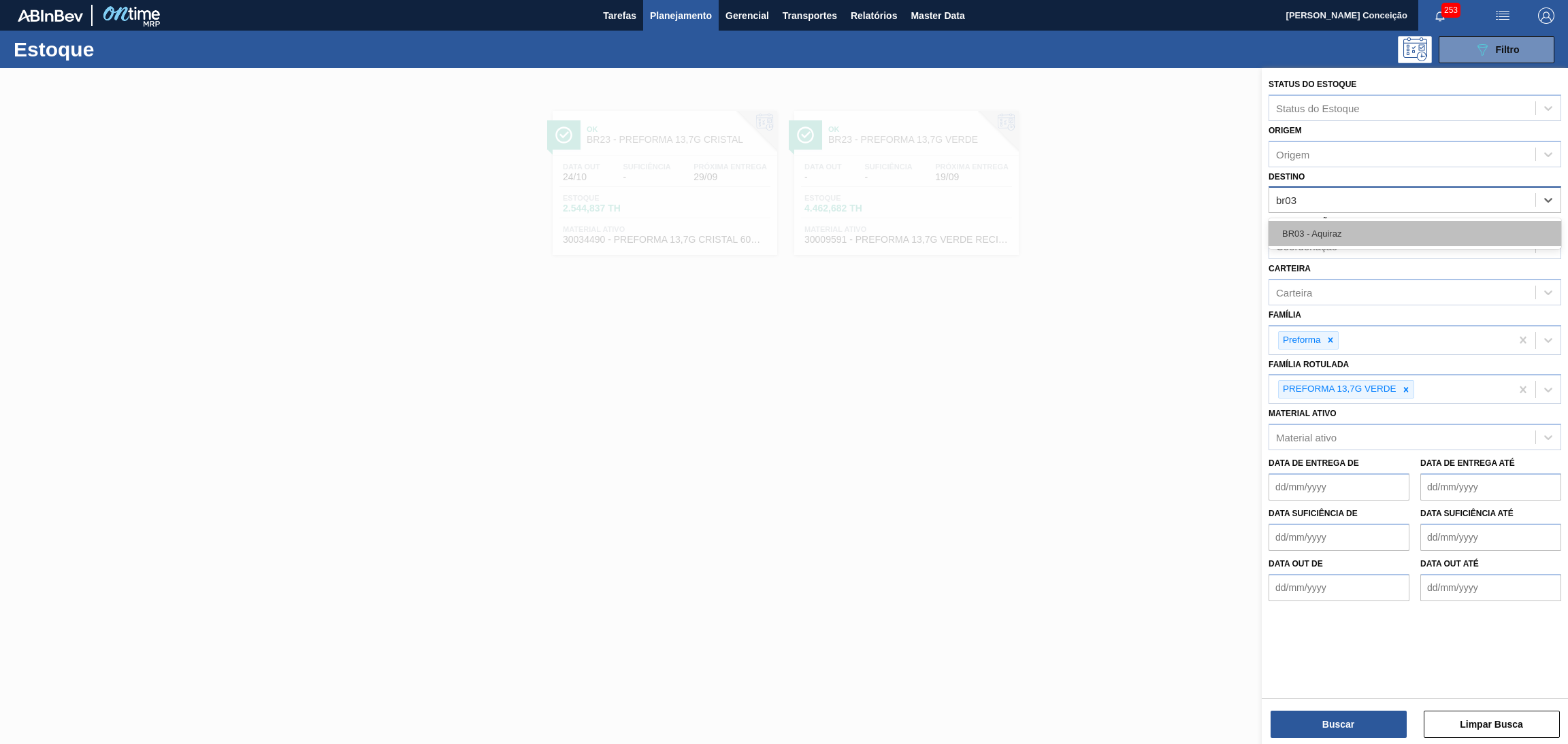
click at [1342, 232] on div "BR03 - Aquiraz" at bounding box center [1415, 233] width 292 height 26
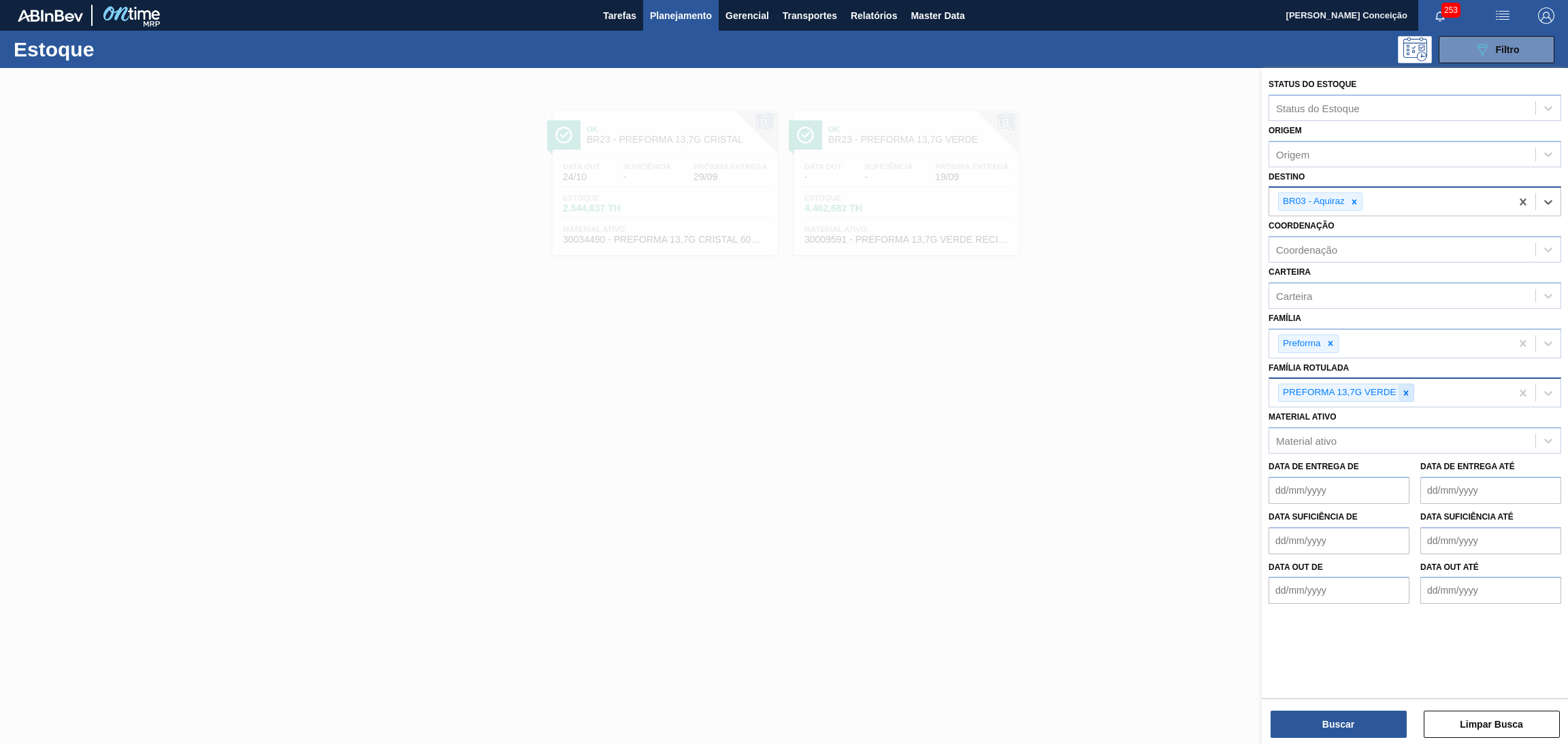
click at [1407, 391] on icon at bounding box center [1406, 393] width 10 height 10
click at [1332, 344] on icon at bounding box center [1330, 343] width 10 height 10
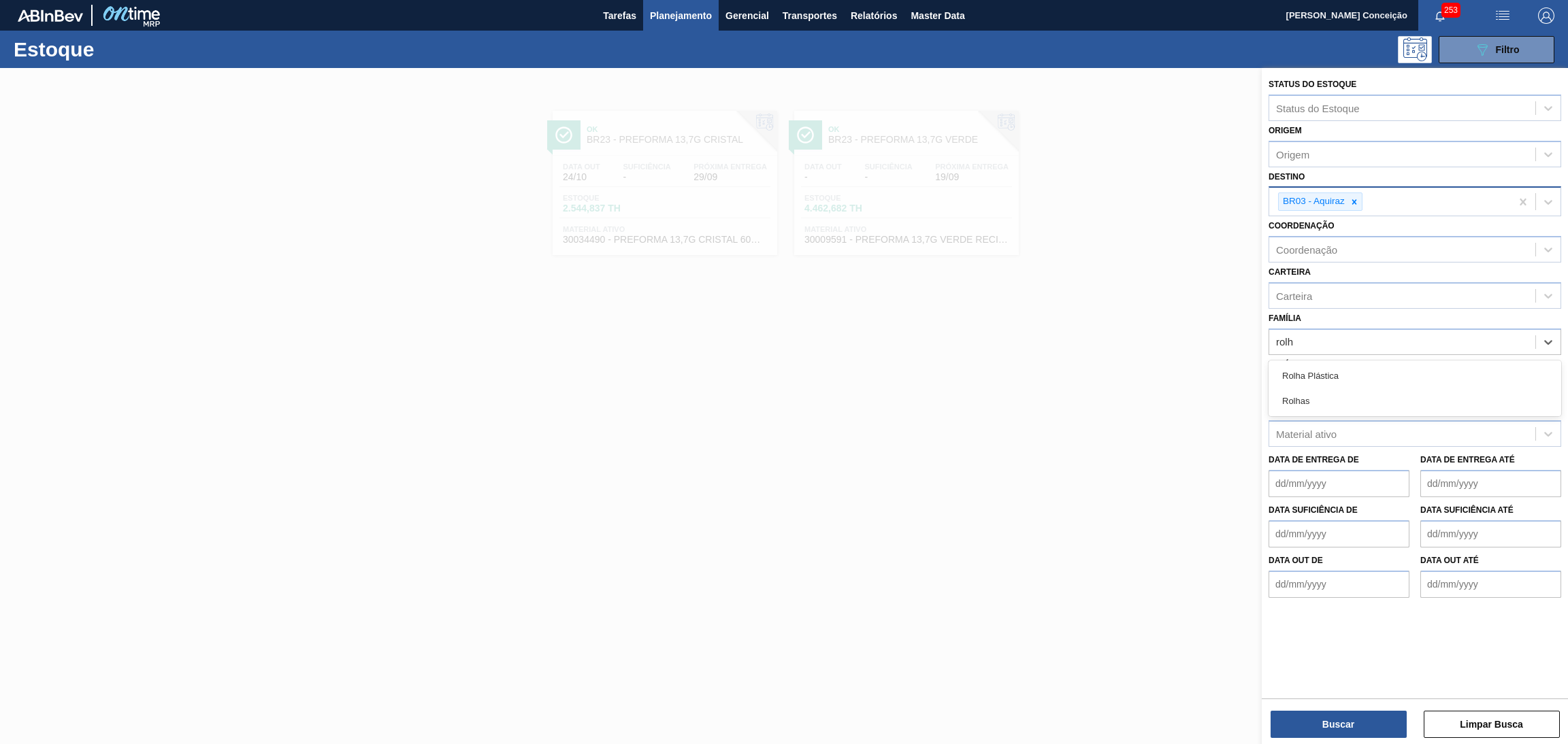
type input "rolha"
click at [1353, 367] on div "Rolha Plástica" at bounding box center [1415, 376] width 292 height 26
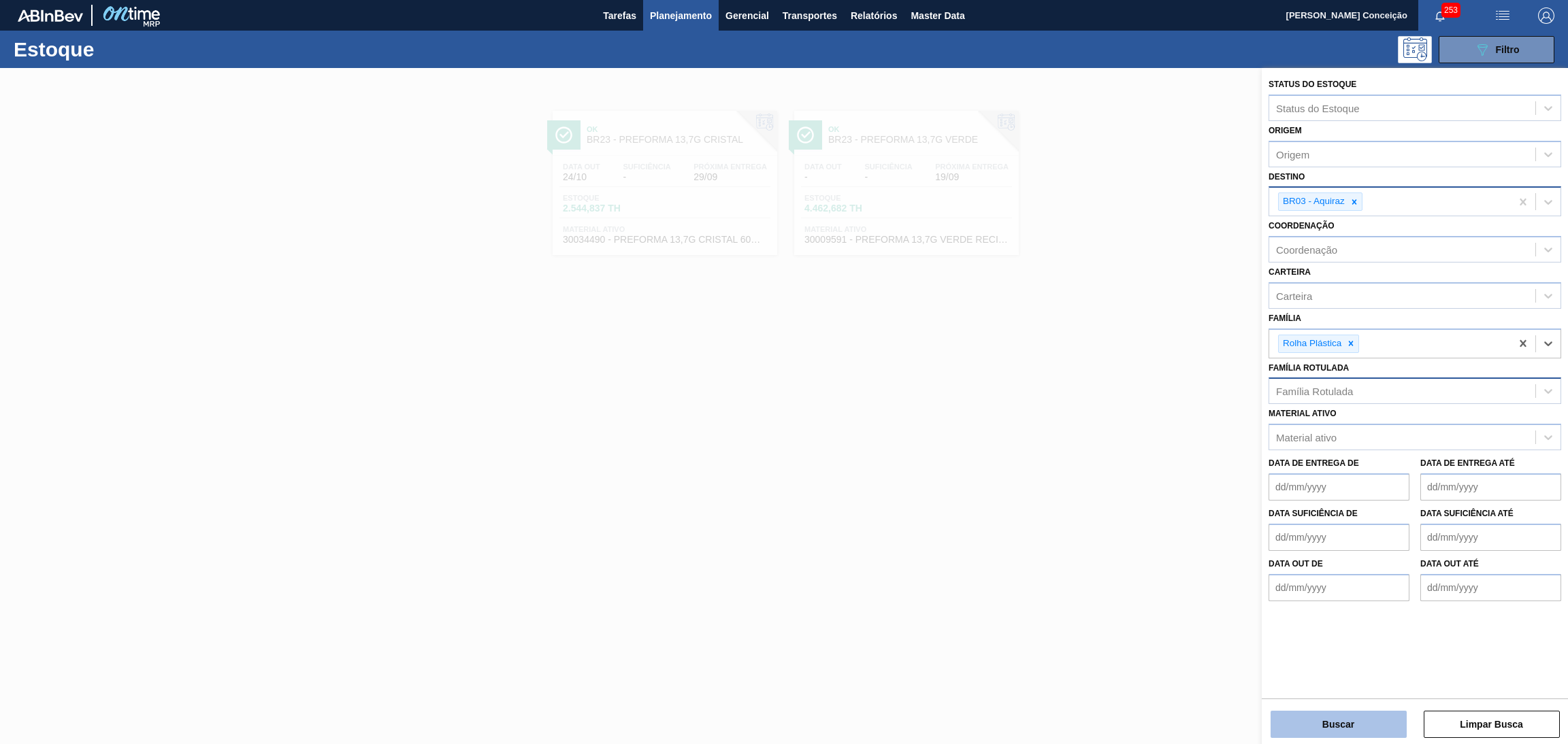
click at [1335, 719] on button "Buscar" at bounding box center [1338, 724] width 136 height 27
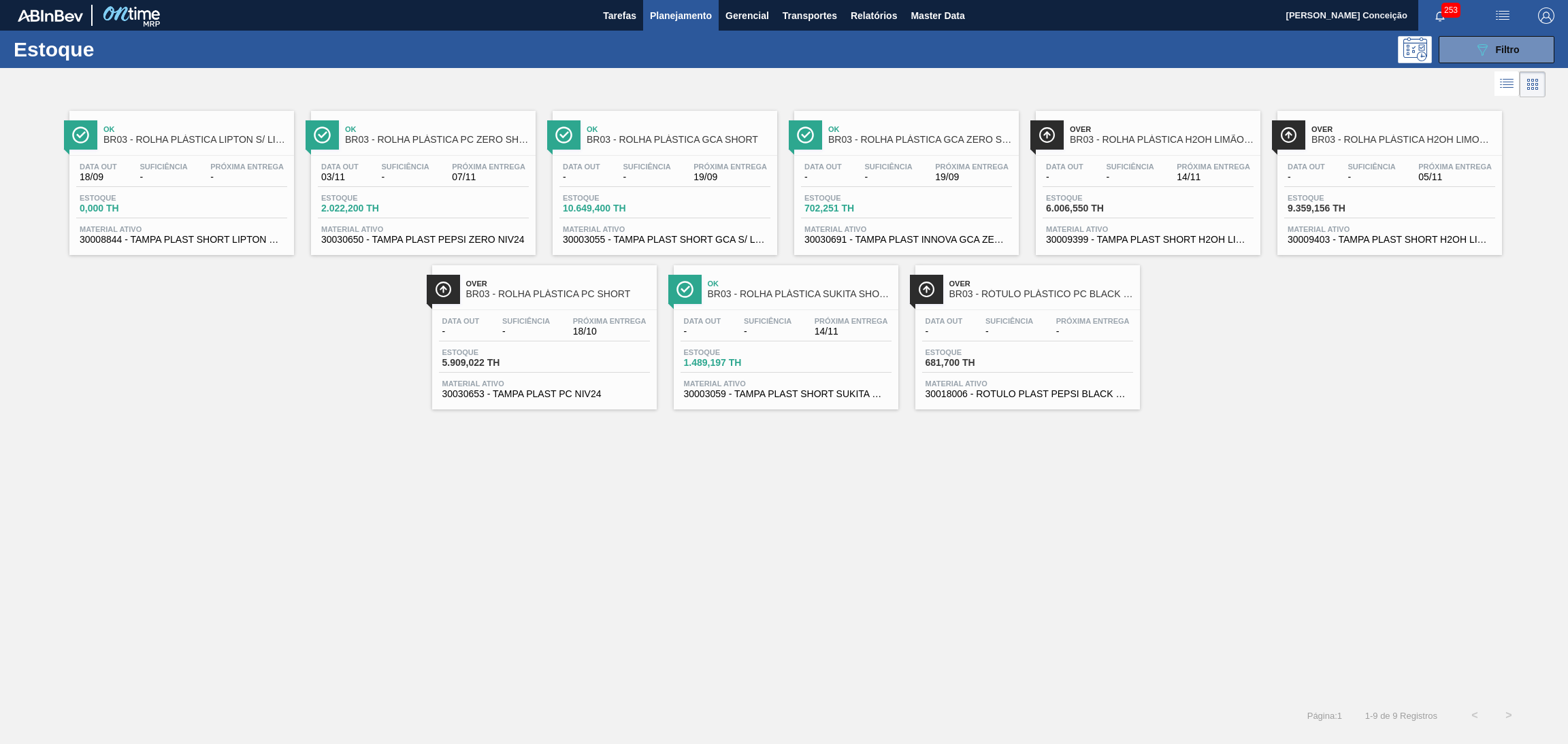
click at [1276, 323] on div "Ok BR03 - ROLHA PLÁSTICA LIPTON S/ LINER Data out 18/09 Suficiência - Próxima E…" at bounding box center [784, 254] width 1568 height 309
click at [692, 474] on div "Ok BR03 - ROLHA PLÁSTICA LIPTON S/ LINER Data out 18/09 Suficiência - Próxima E…" at bounding box center [784, 399] width 1568 height 598
click at [1452, 57] on button "089F7B8B-B2A5-4AFE-B5C0-19BA573D28AC Filtro" at bounding box center [1496, 49] width 115 height 27
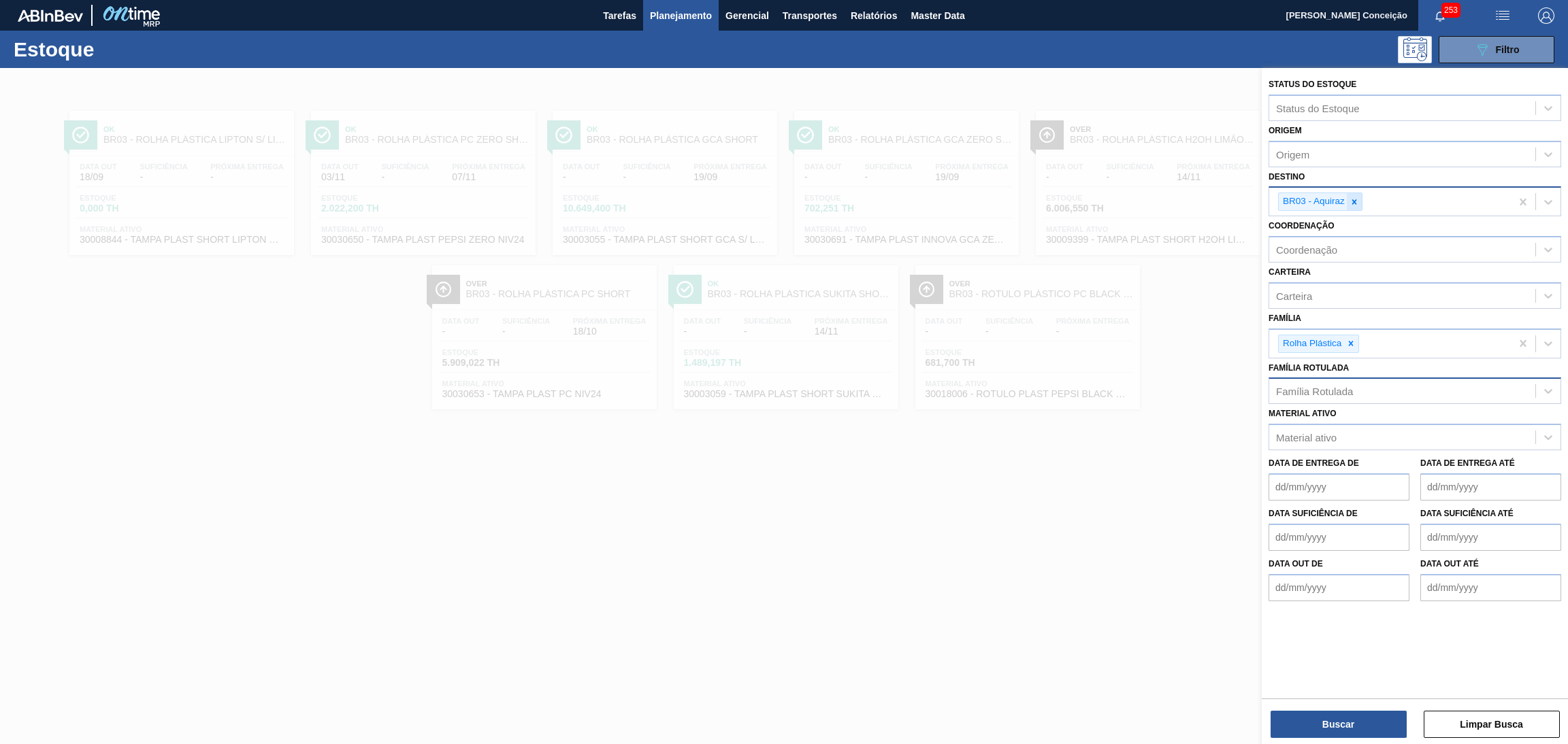
click at [1359, 202] on div at bounding box center [1354, 201] width 15 height 17
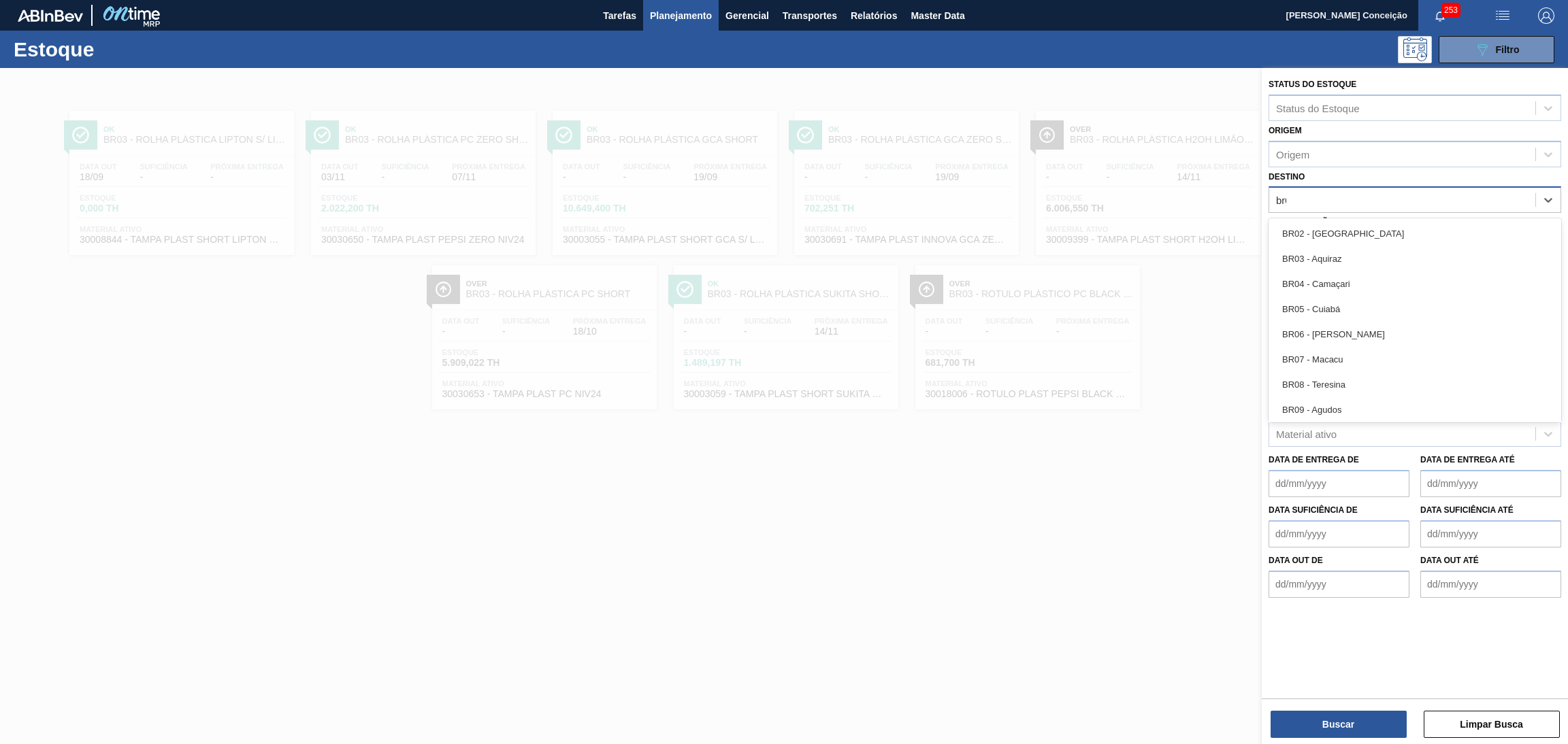
type input "br04"
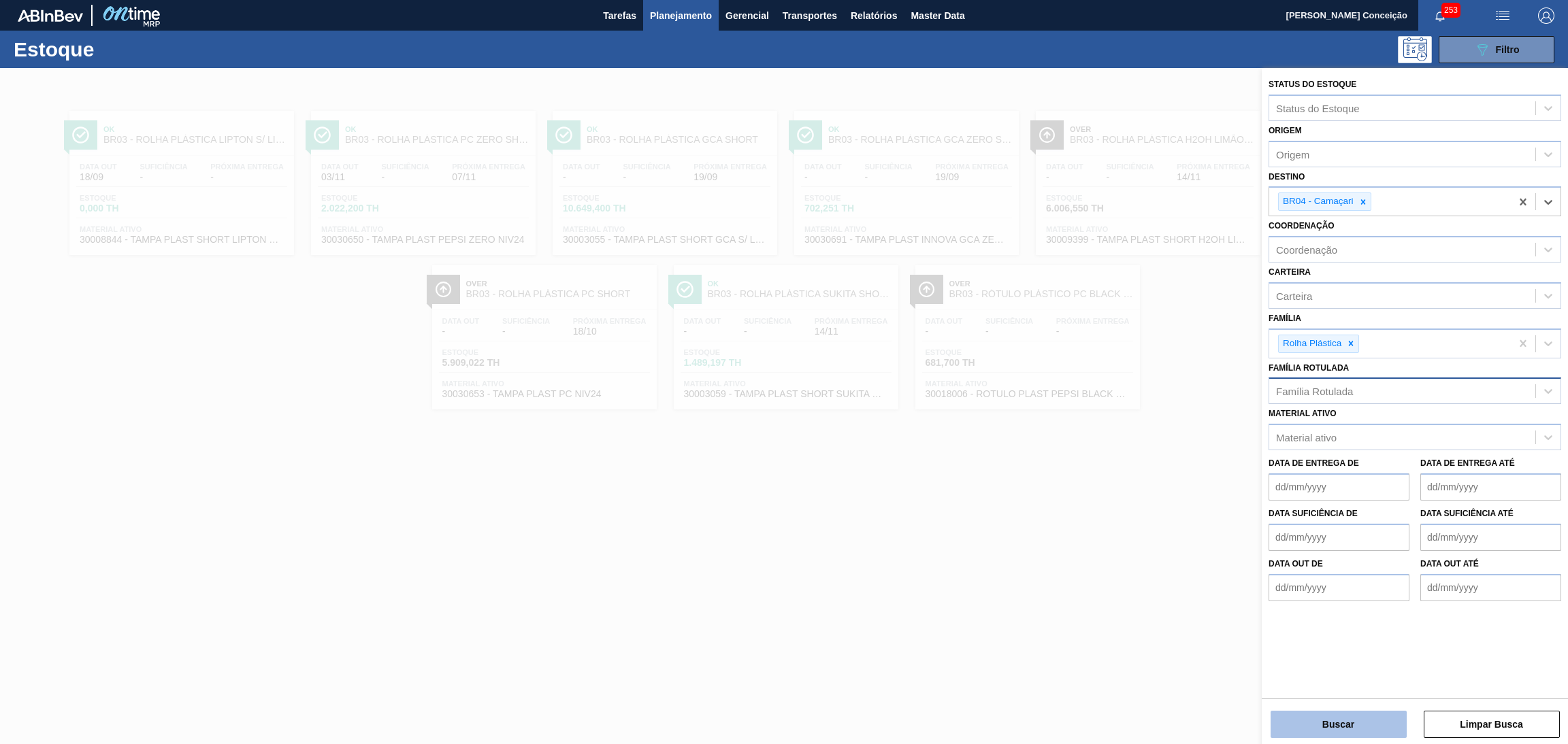
click at [1323, 728] on button "Buscar" at bounding box center [1338, 724] width 136 height 27
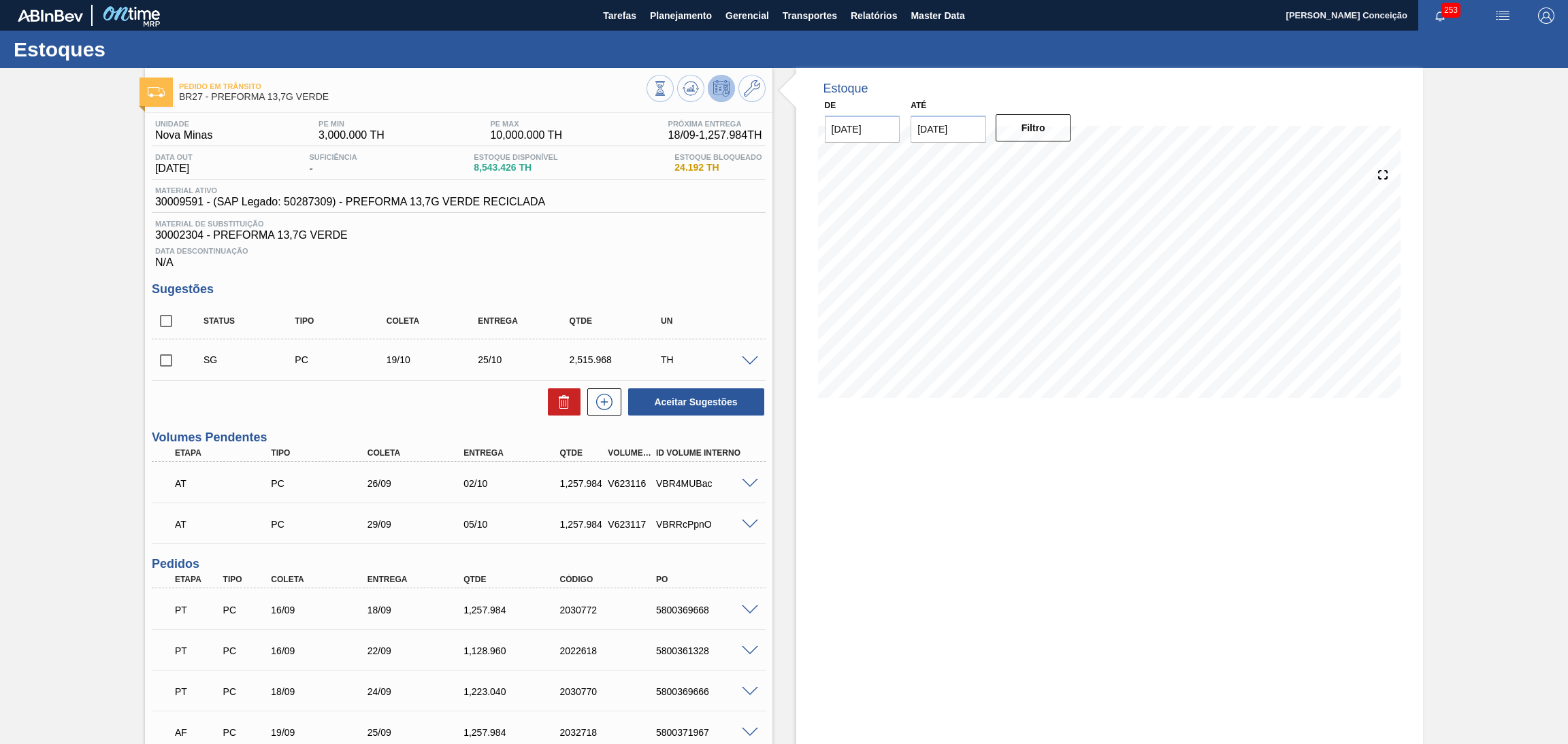
scroll to position [157, 0]
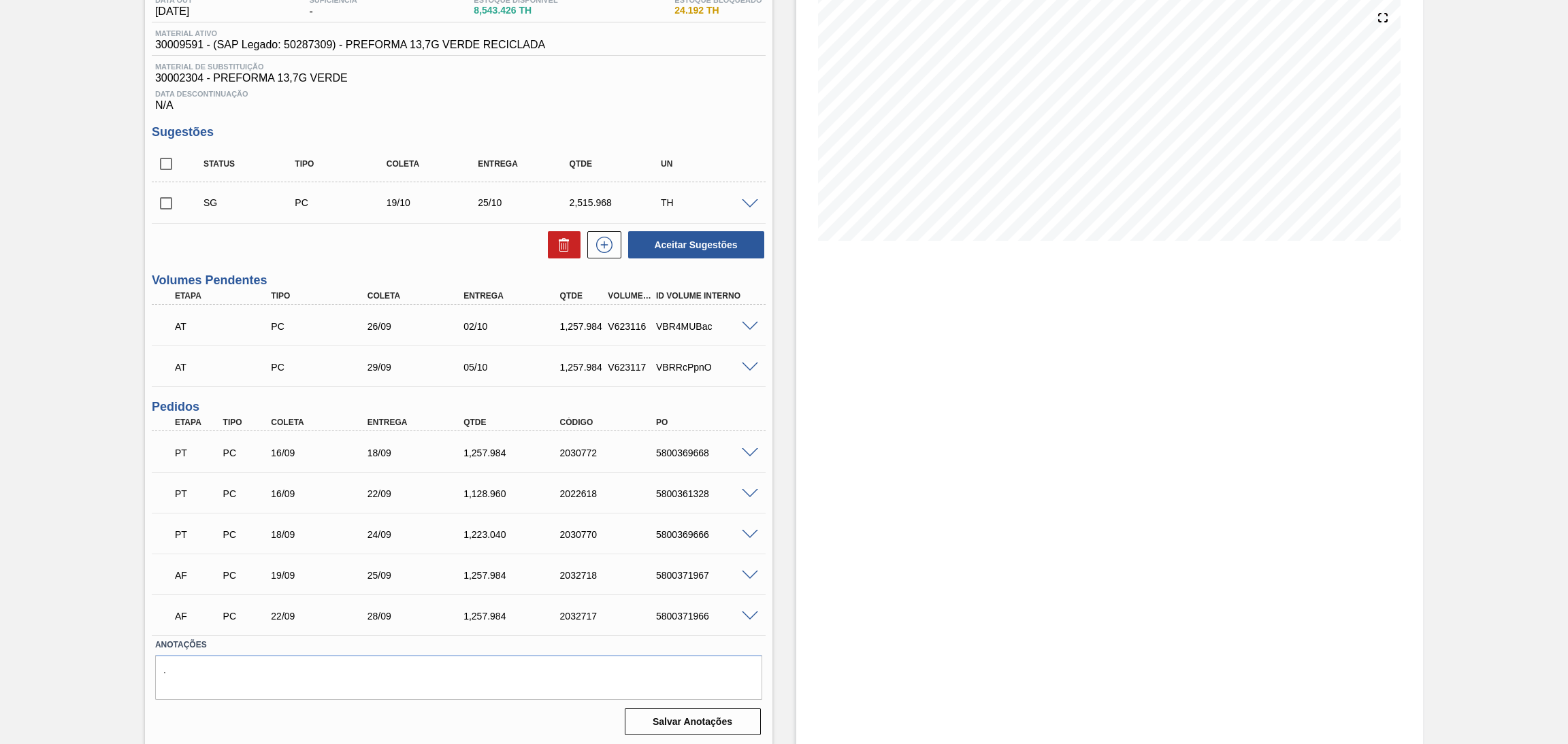
click at [801, 388] on div "Estoque De [DATE] Até [DATE] Filtro" at bounding box center [1110, 328] width 627 height 836
click at [184, 73] on span "30002304 - PREFORMA 13,7G VERDE" at bounding box center [458, 78] width 607 height 12
copy span "30002304"
click at [313, 274] on h3 "Volumes Pendentes" at bounding box center [458, 281] width 614 height 14
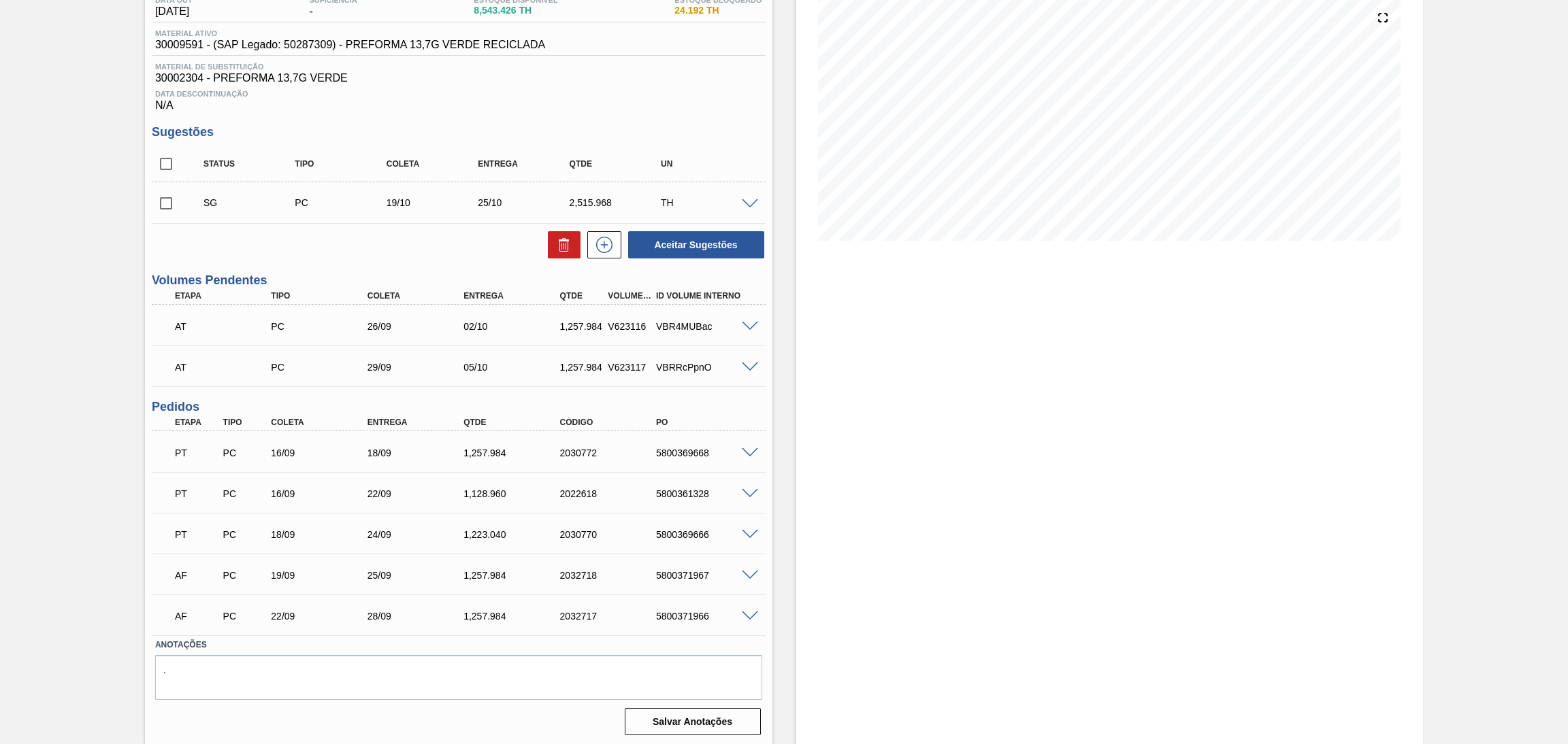
click at [742, 535] on span at bounding box center [750, 535] width 17 height 11
type input "48,384"
type input "23,333"
type input "1.128,96"
type input "48,384"
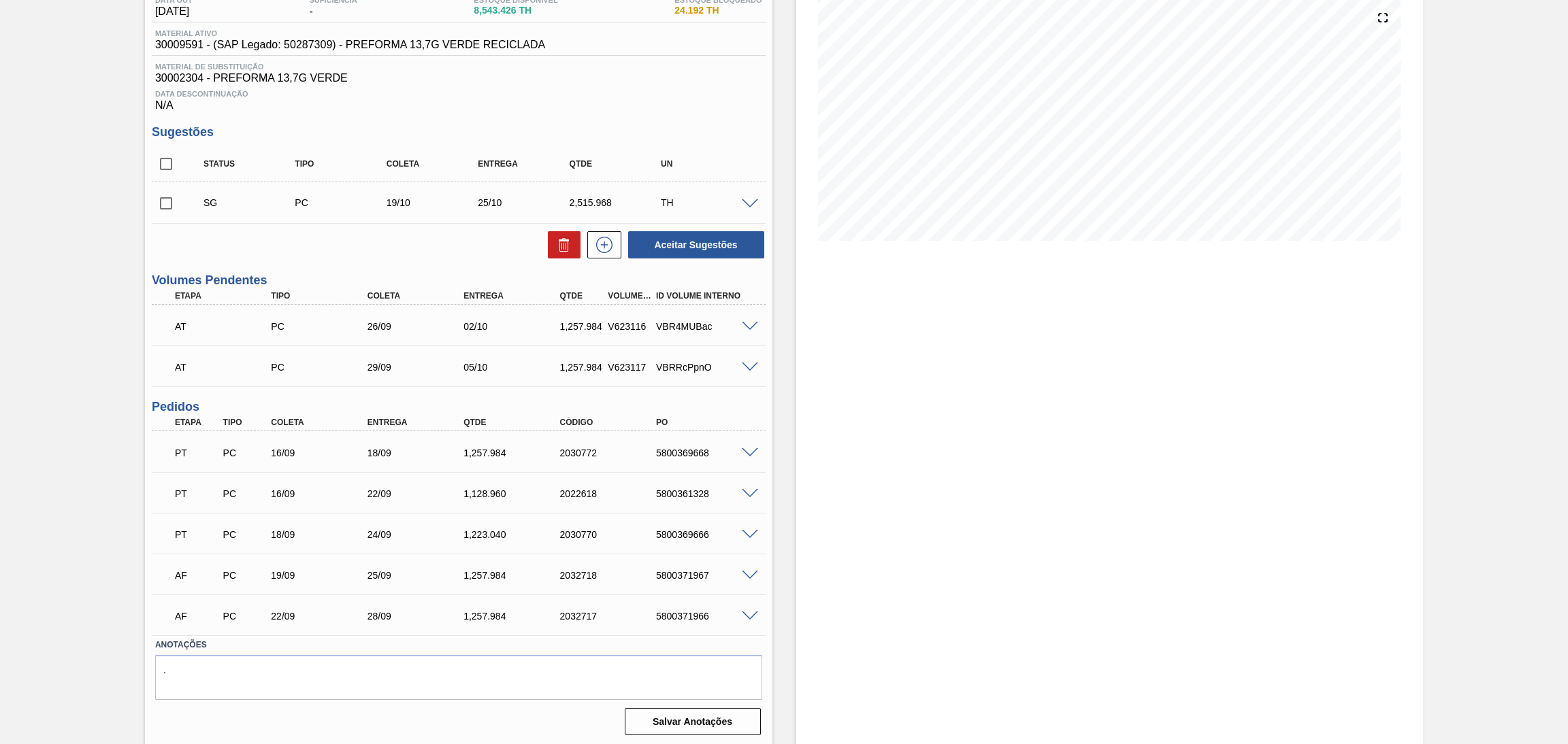
type input "25,278"
type input "1.223,04"
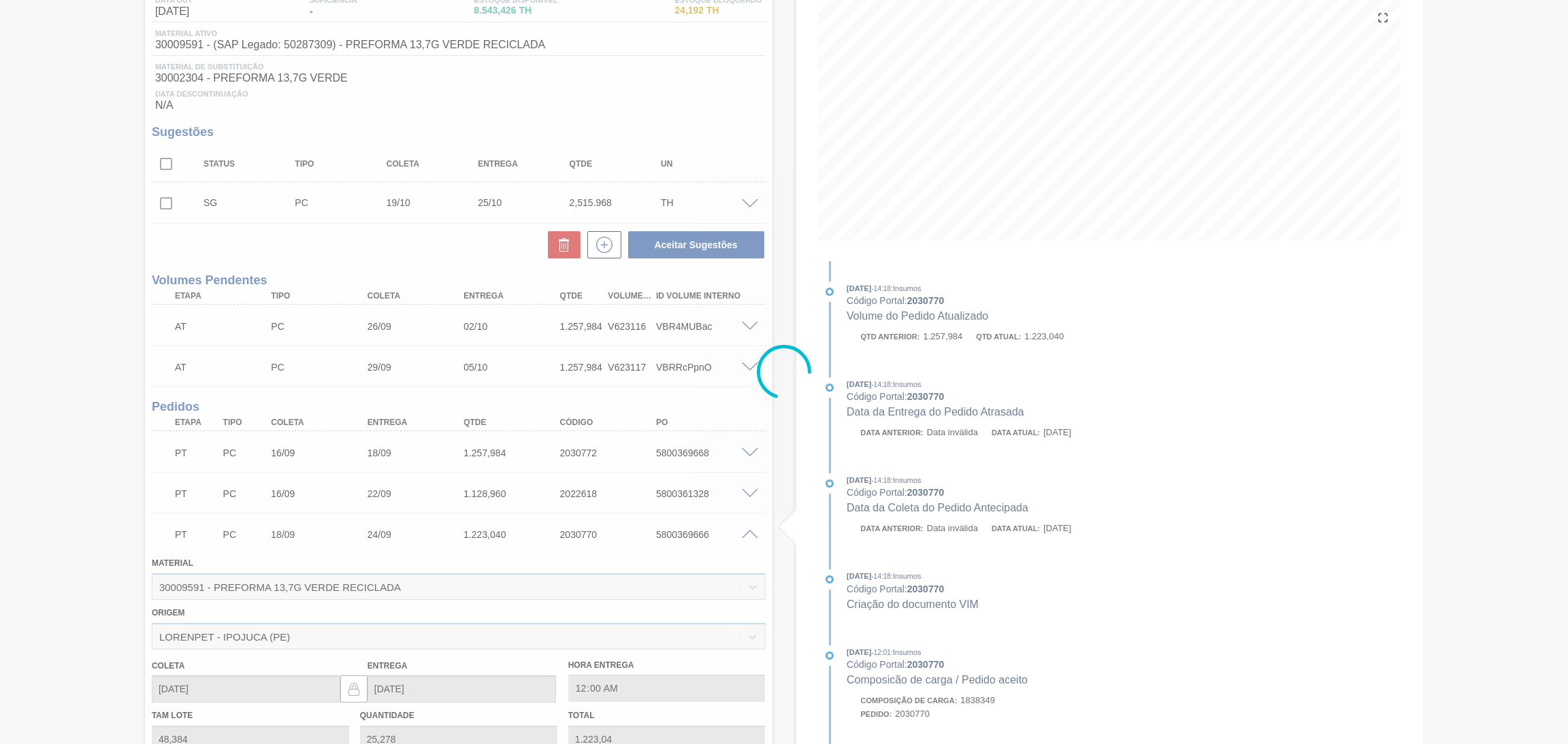
click at [746, 533] on div at bounding box center [784, 372] width 1568 height 744
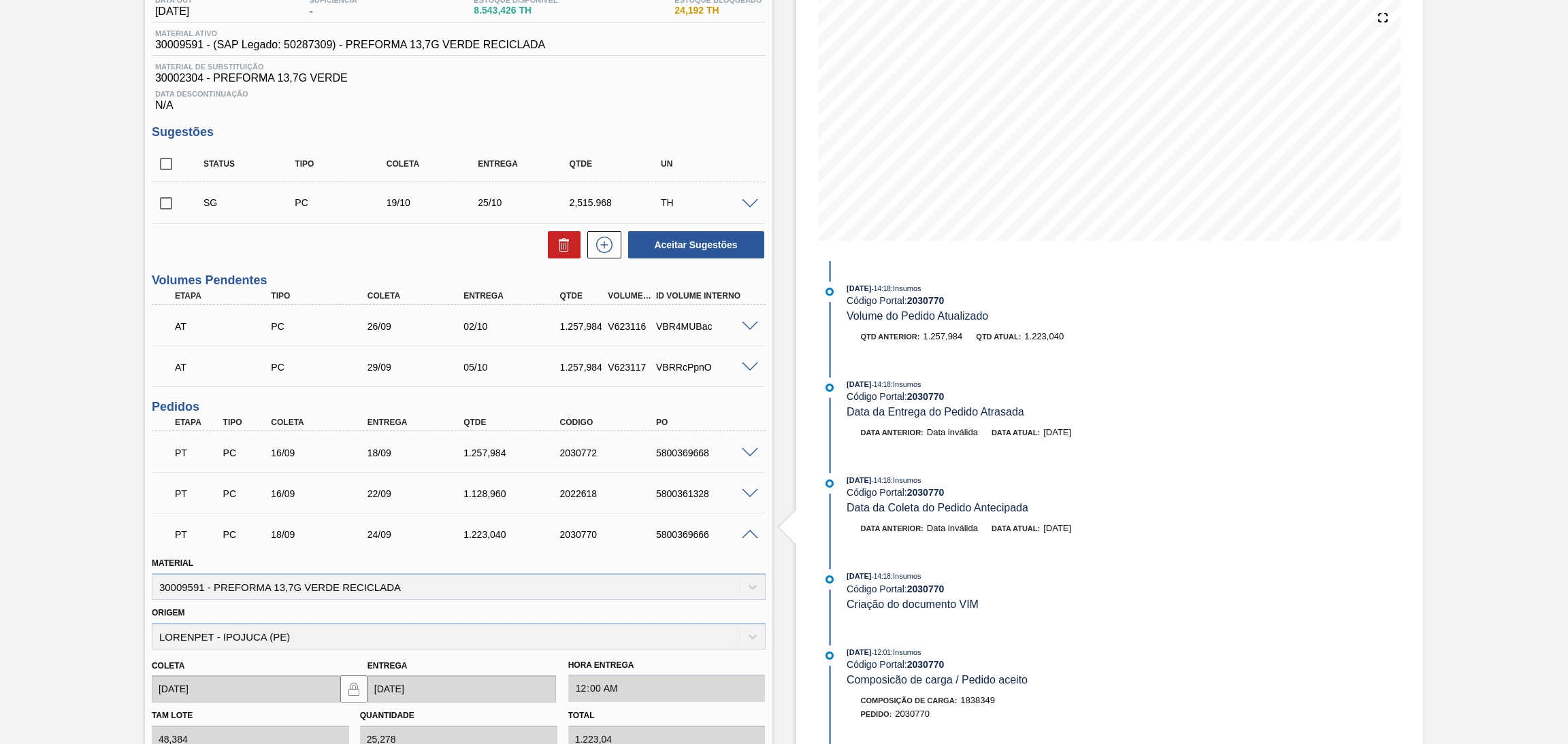
click at [746, 533] on span at bounding box center [750, 535] width 17 height 11
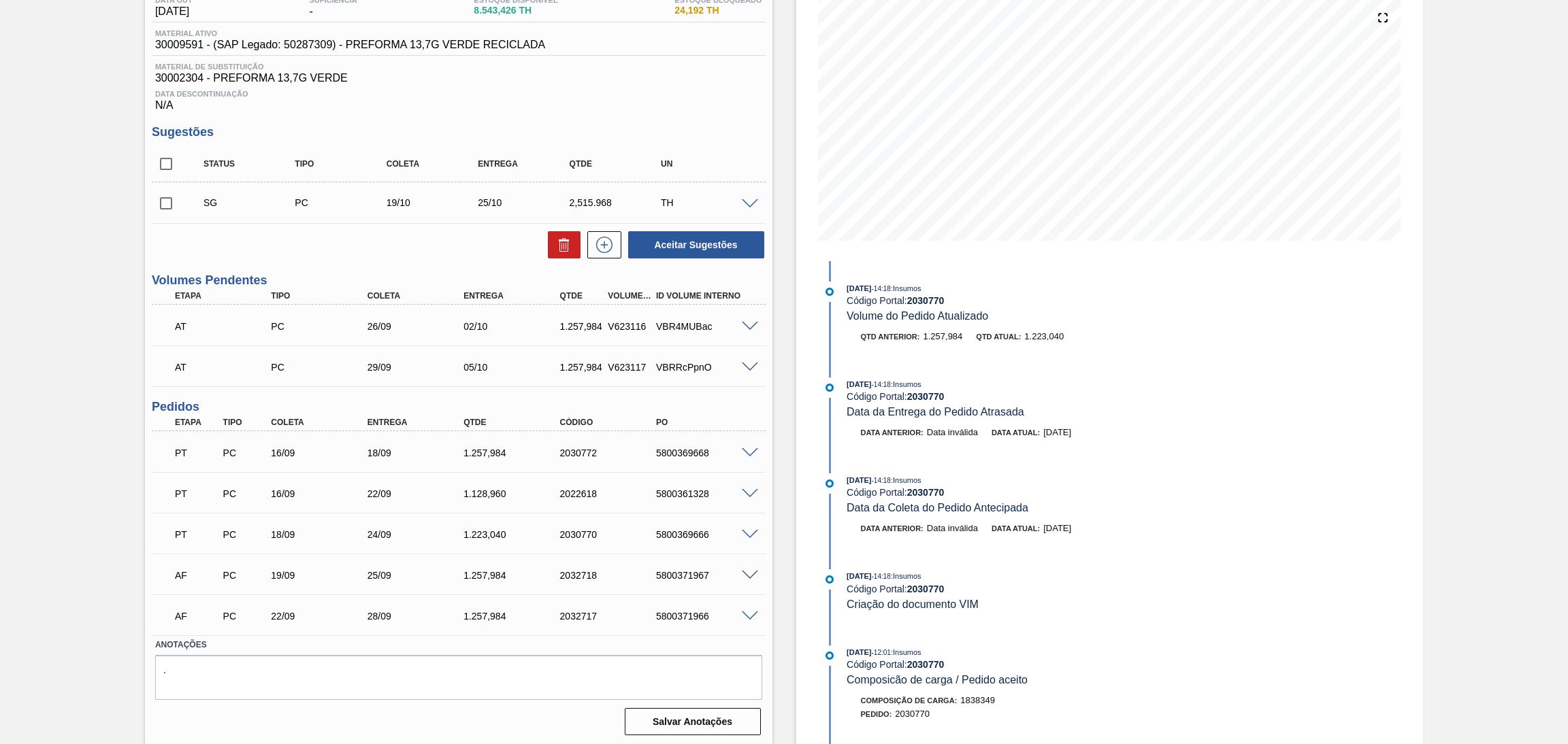
click at [745, 490] on span at bounding box center [750, 494] width 17 height 11
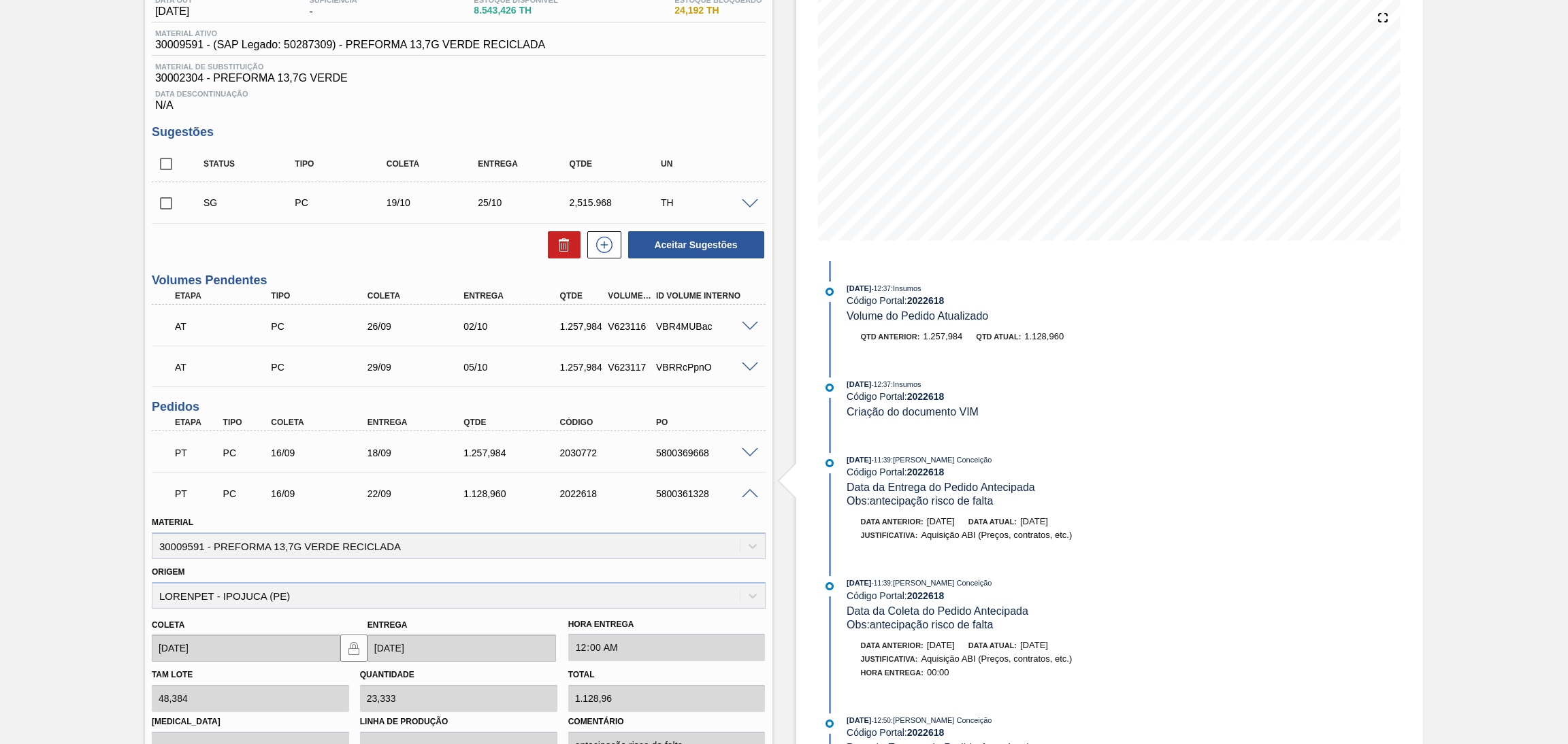
click at [746, 490] on span at bounding box center [750, 494] width 17 height 11
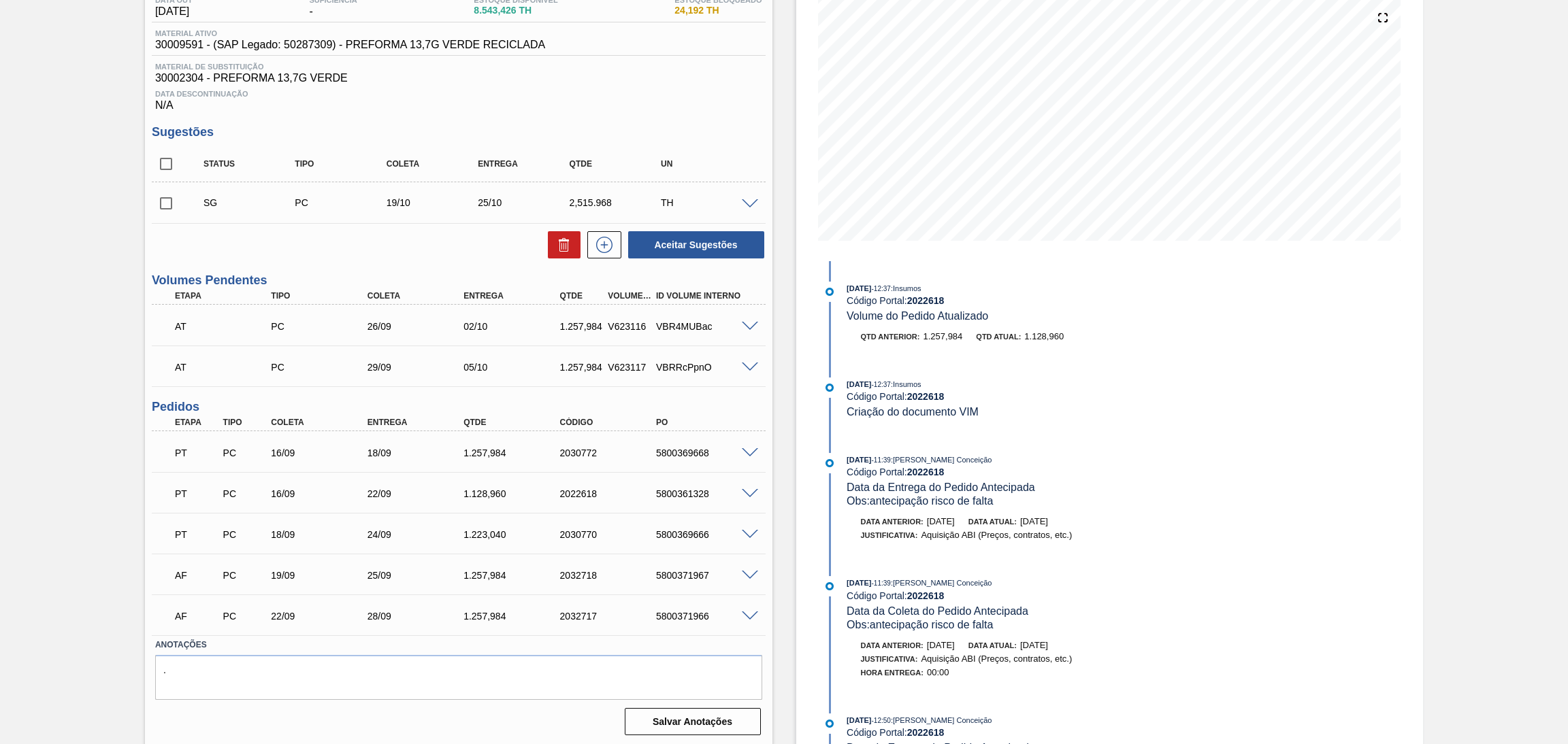
click at [746, 453] on span at bounding box center [750, 453] width 17 height 11
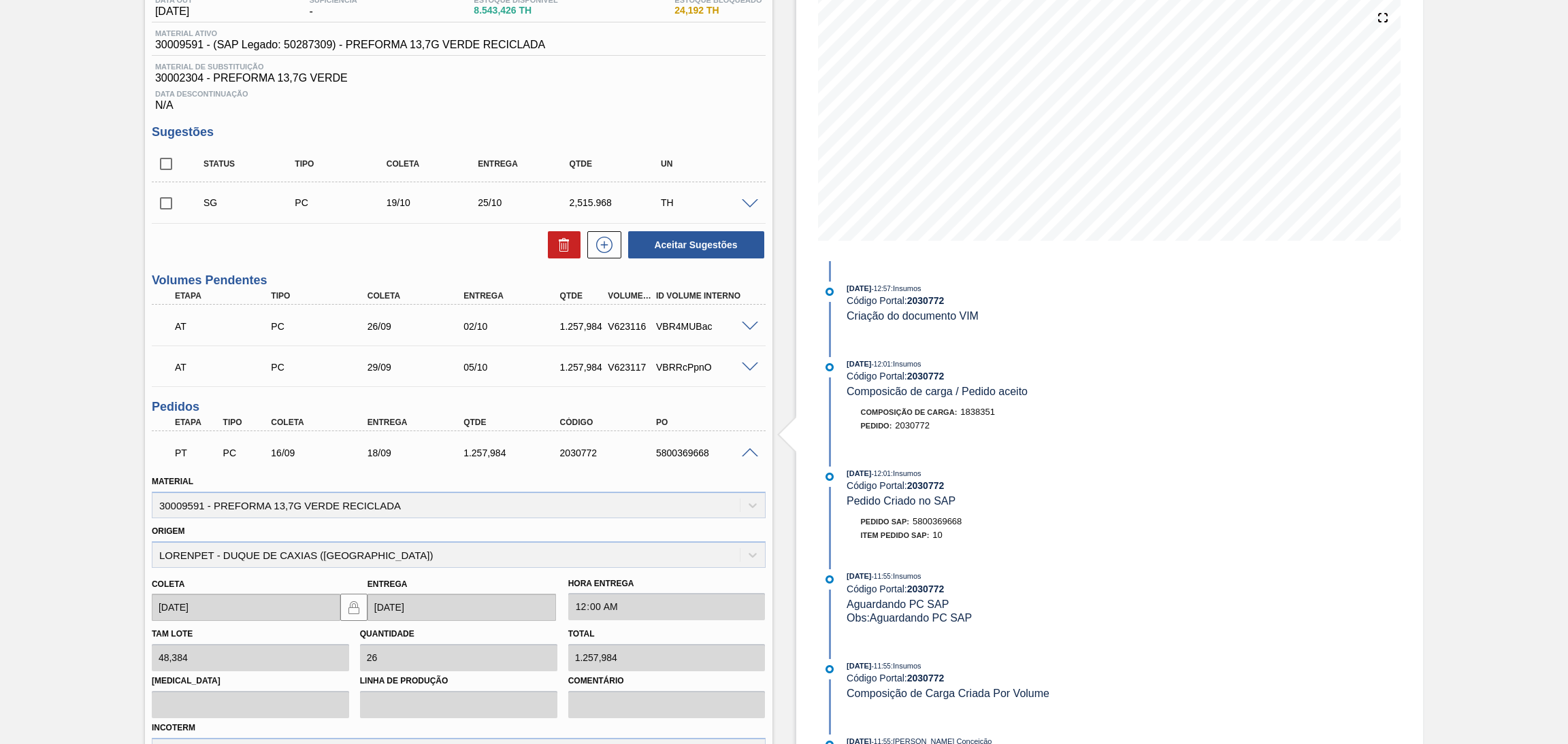
click at [746, 453] on span at bounding box center [750, 453] width 17 height 11
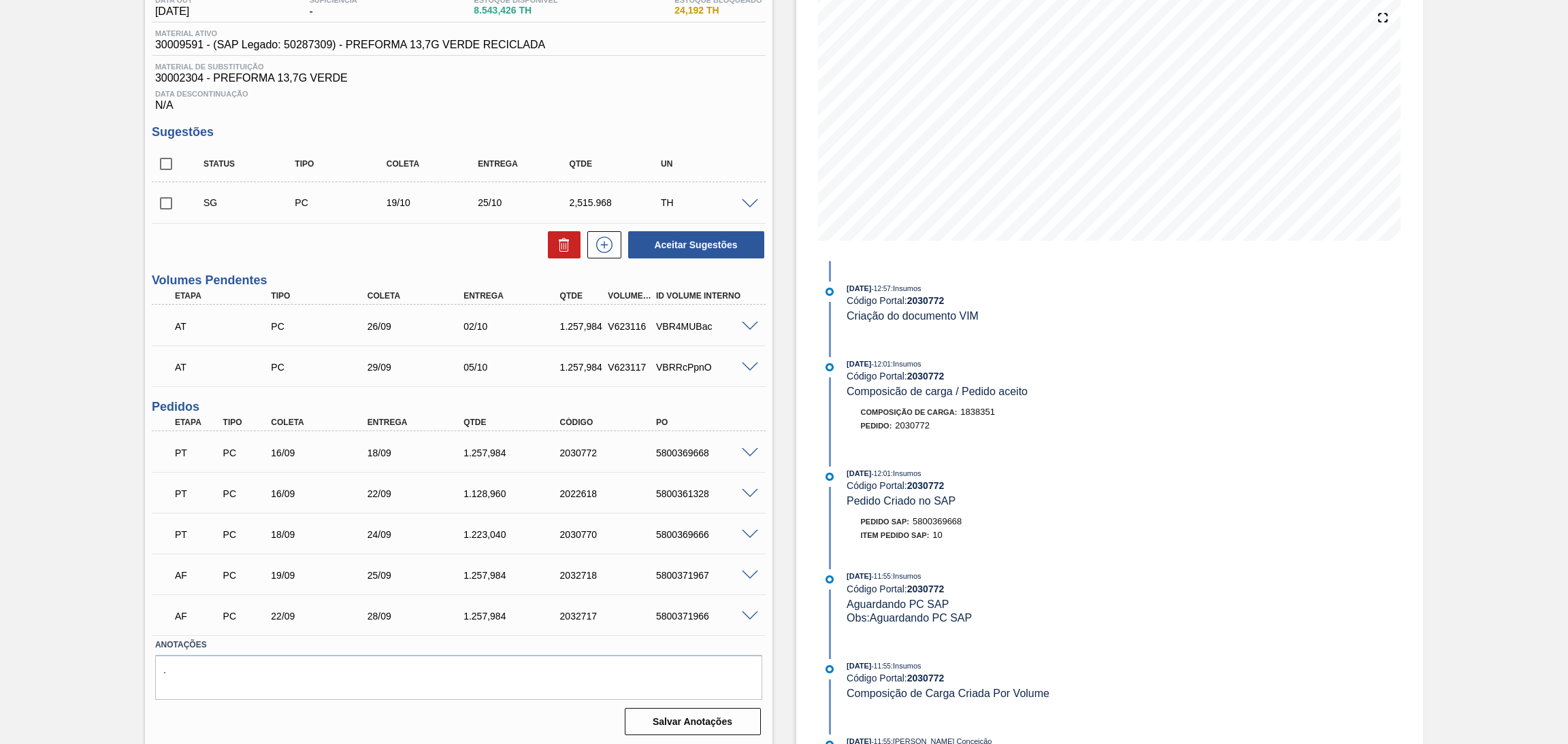
click at [750, 571] on span at bounding box center [750, 576] width 17 height 11
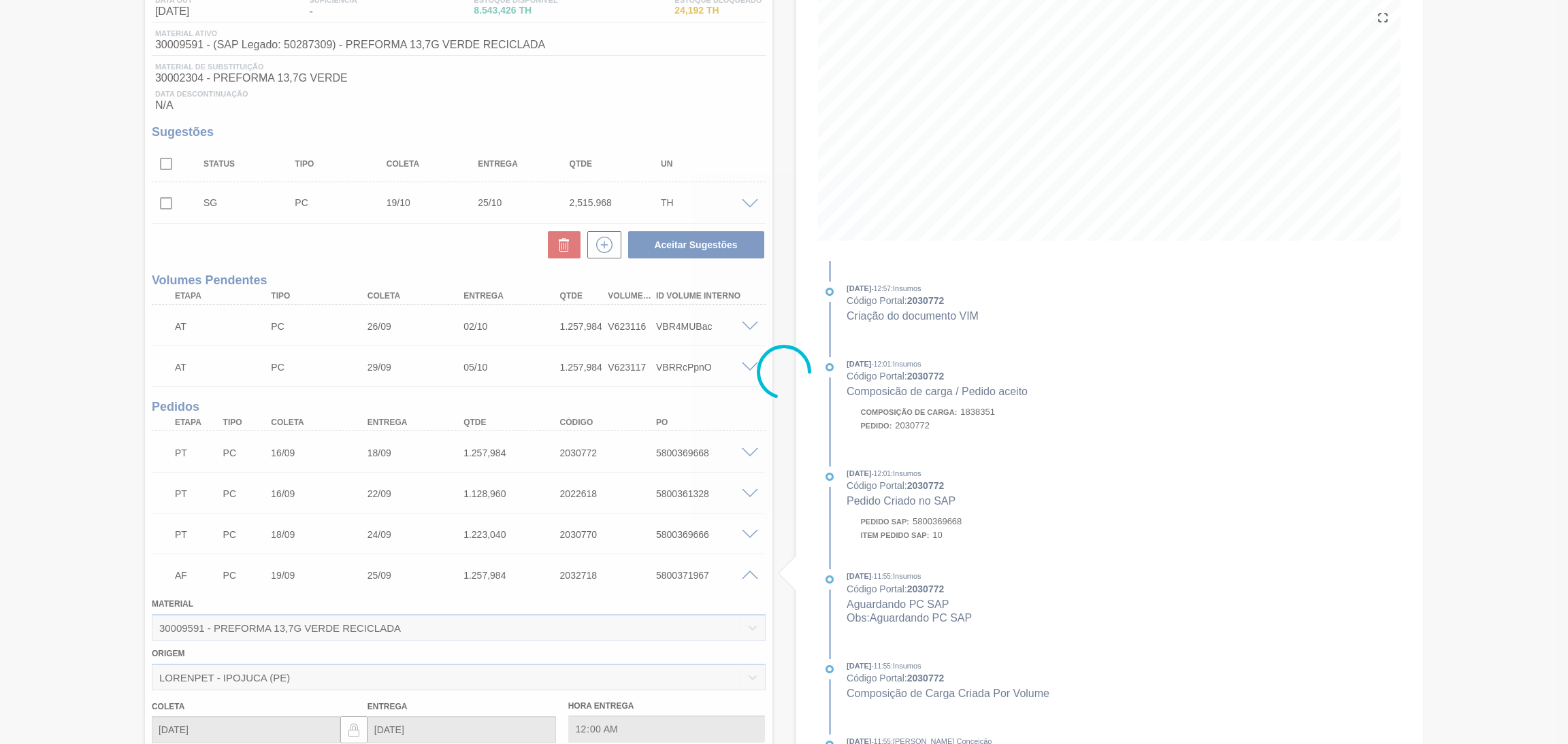
click at [750, 571] on div at bounding box center [784, 372] width 1568 height 744
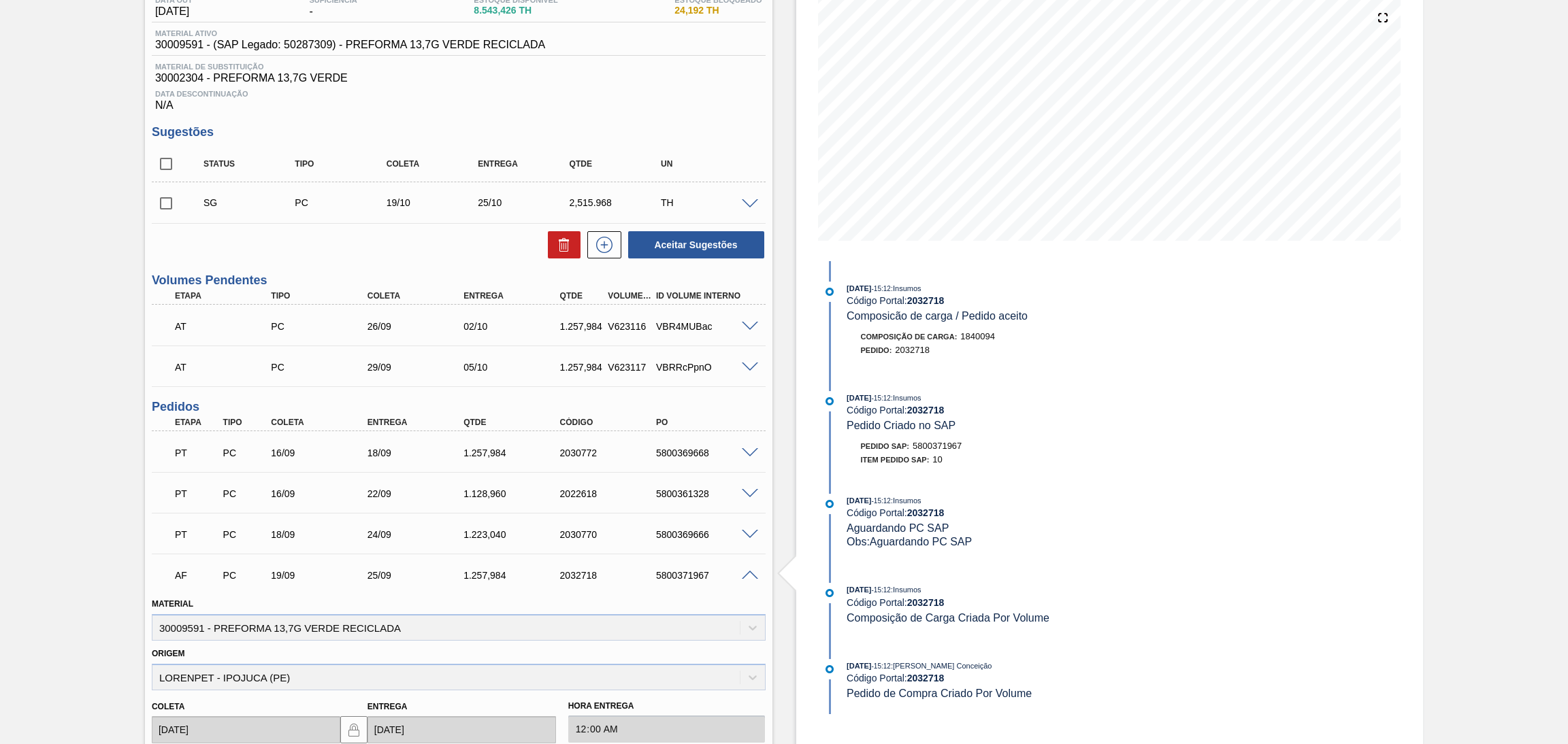
click at [750, 571] on span at bounding box center [750, 576] width 17 height 11
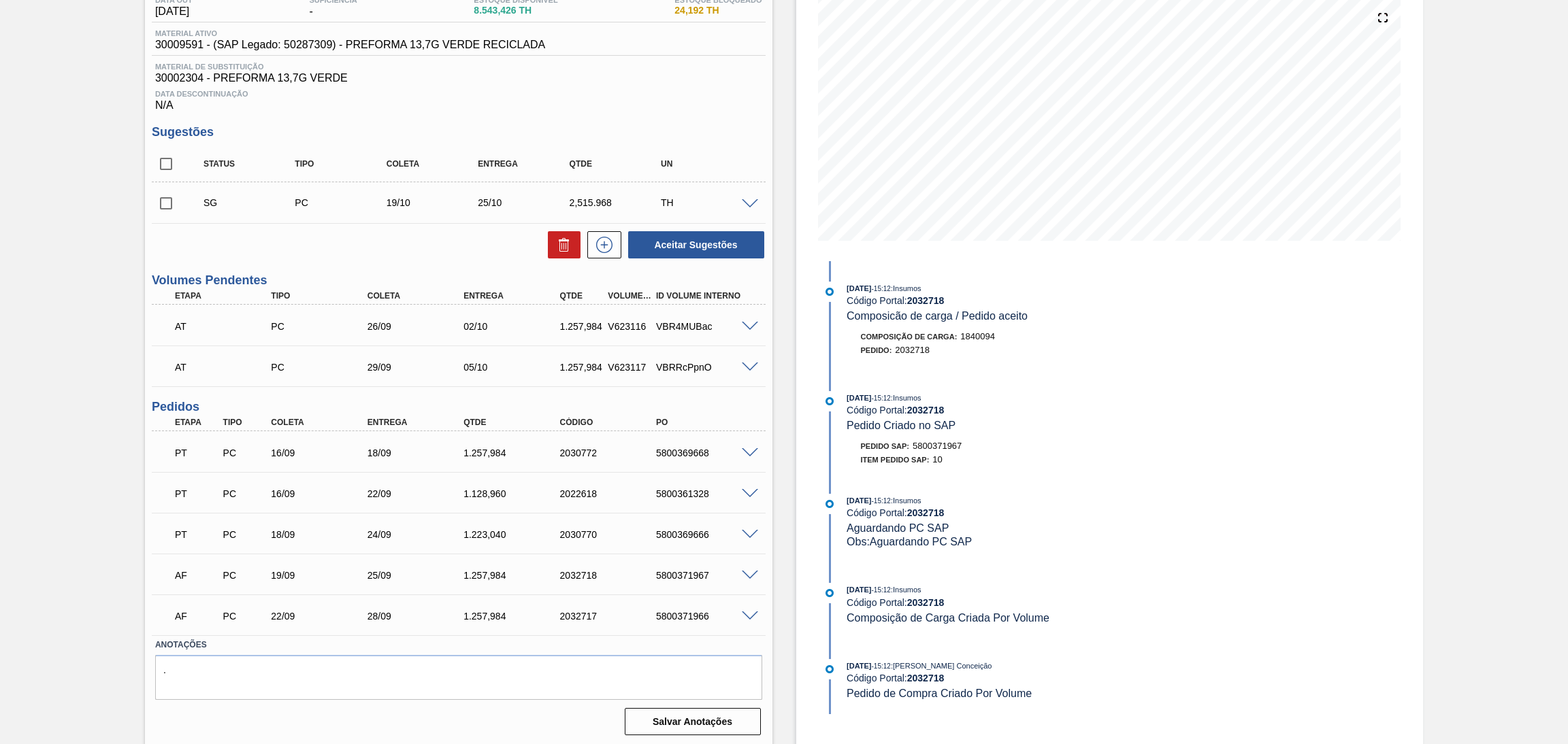
click at [745, 605] on div "AF PC 22/09 28/09 1.257,[PHONE_NUMBER] 5800371966" at bounding box center [458, 615] width 614 height 34
click at [743, 611] on span at bounding box center [750, 616] width 17 height 11
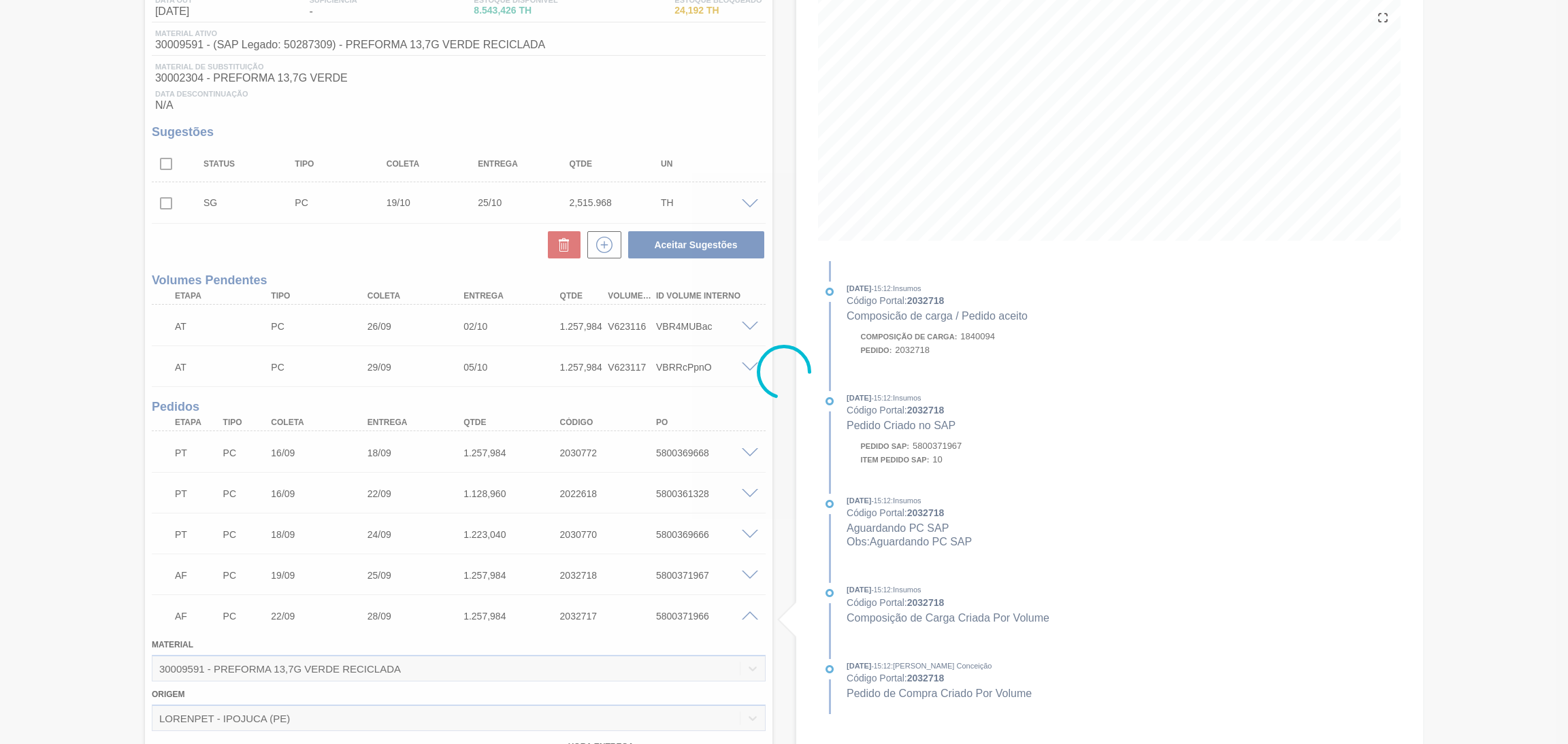
click at [749, 612] on div at bounding box center [784, 372] width 1568 height 744
click at [749, 612] on span at bounding box center [750, 616] width 17 height 11
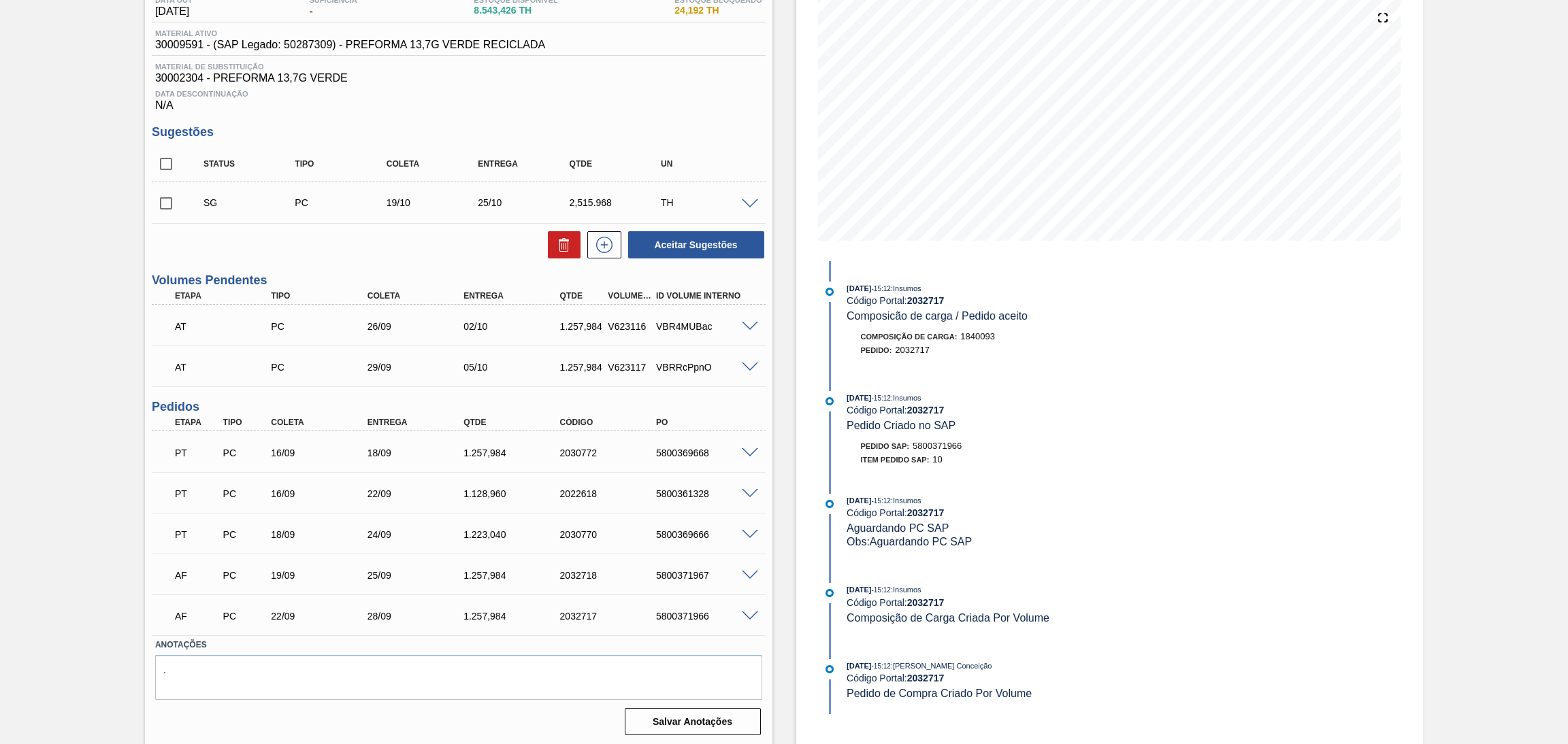
click at [742, 371] on div "VBRRcPpnO" at bounding box center [707, 367] width 109 height 11
click at [743, 371] on div "VBRRcPpnO" at bounding box center [707, 367] width 109 height 11
click at [746, 367] on span at bounding box center [750, 368] width 17 height 11
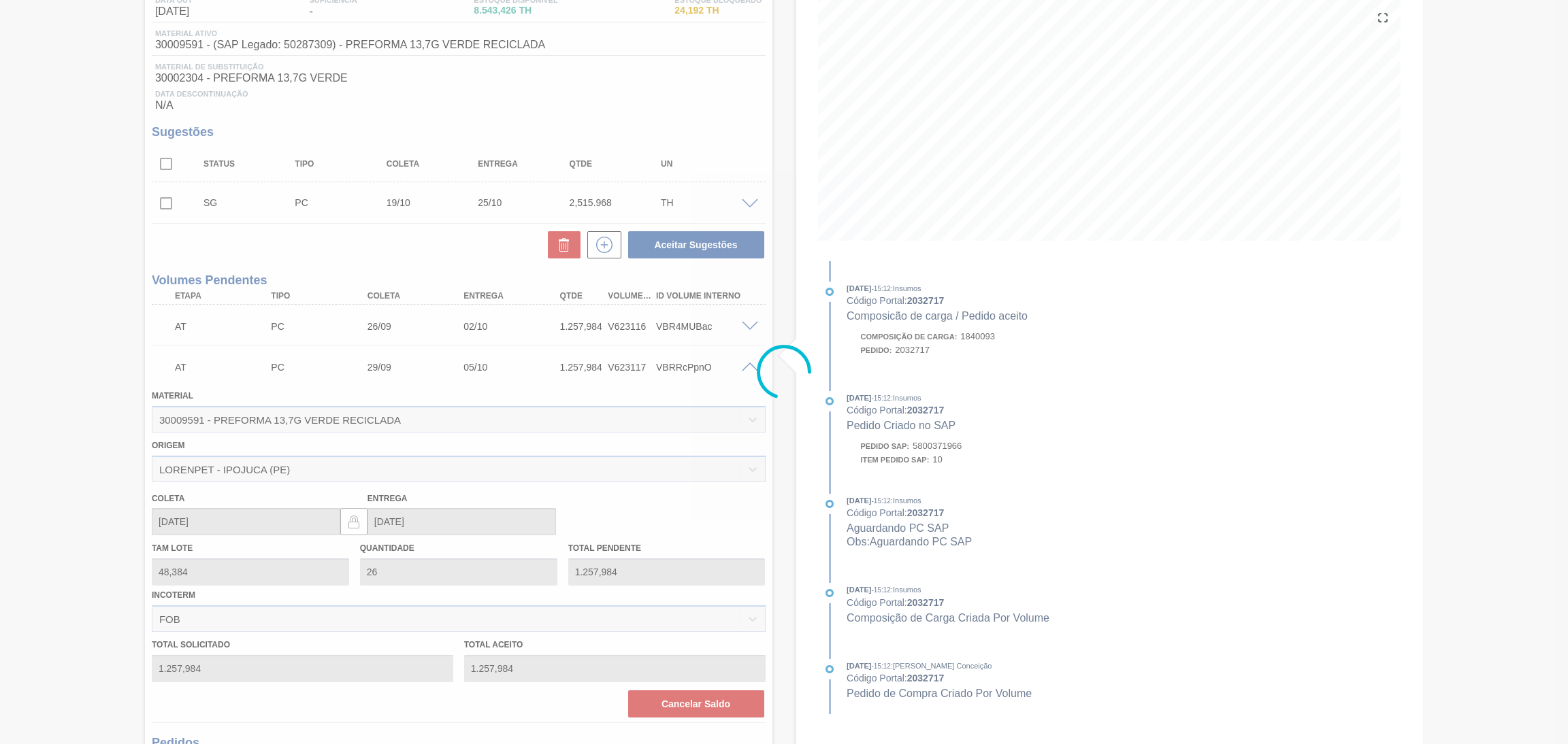
click at [748, 367] on div at bounding box center [784, 372] width 1568 height 744
click at [749, 364] on div at bounding box center [784, 372] width 1568 height 744
click at [750, 366] on div at bounding box center [784, 372] width 1568 height 744
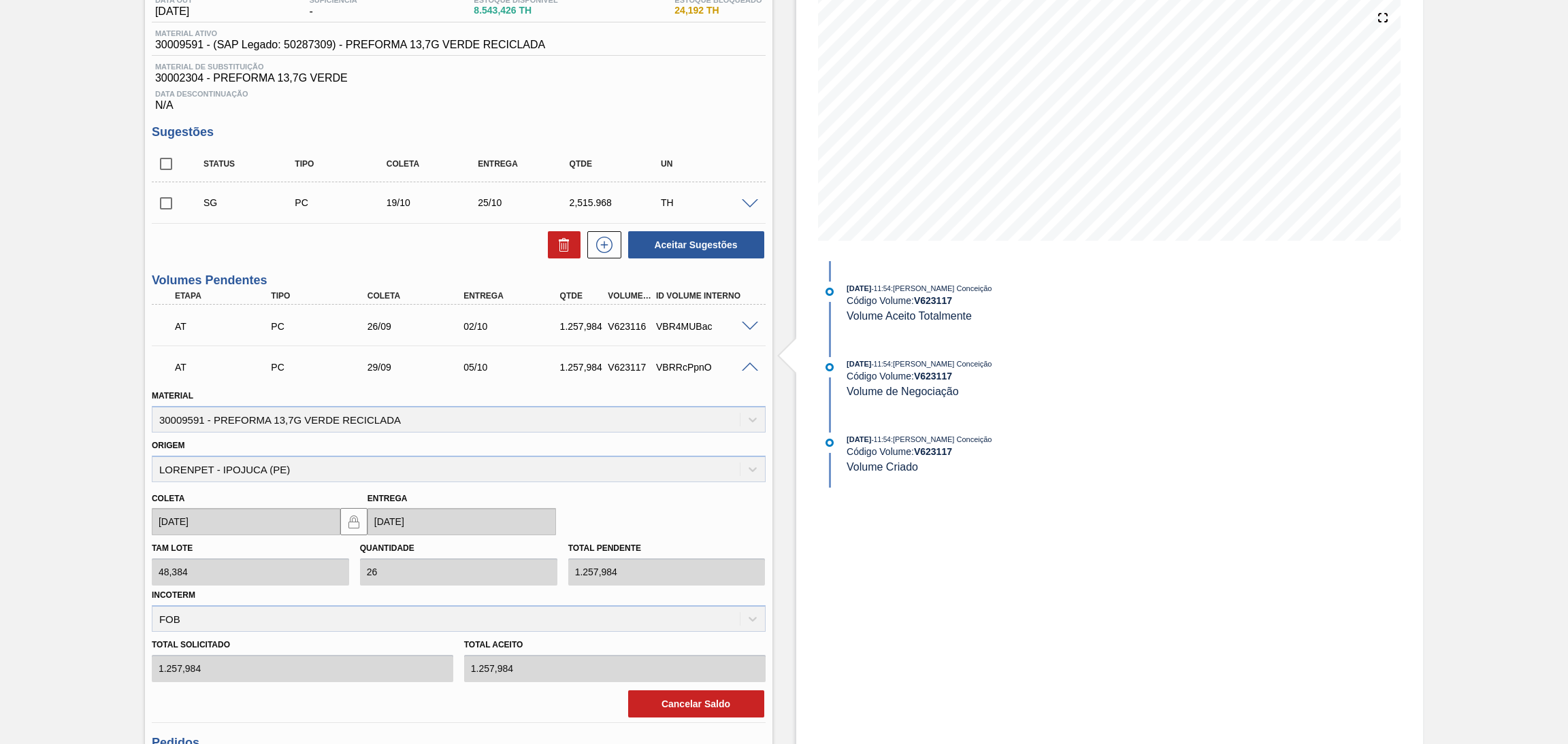
click at [753, 369] on span at bounding box center [750, 368] width 17 height 11
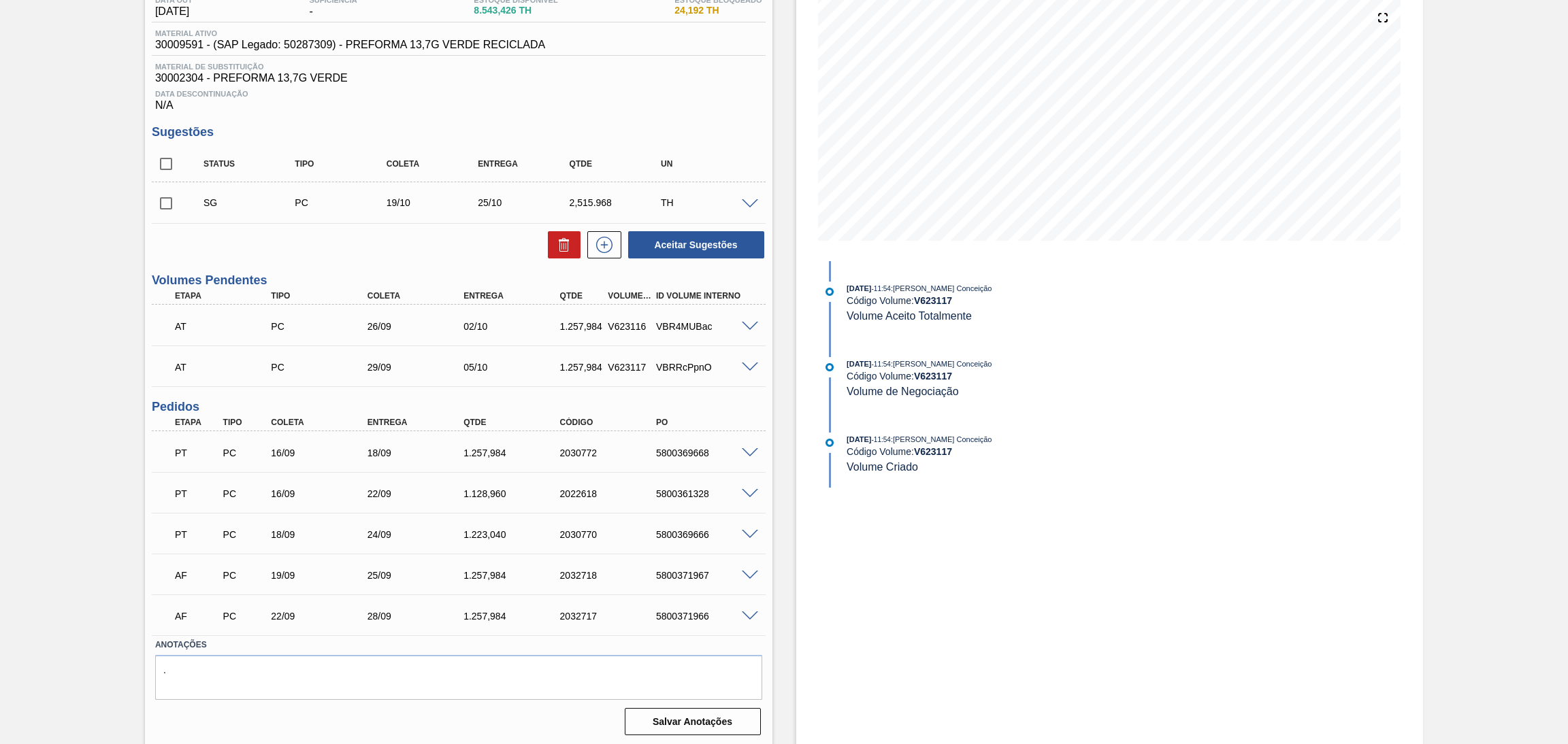
scroll to position [0, 0]
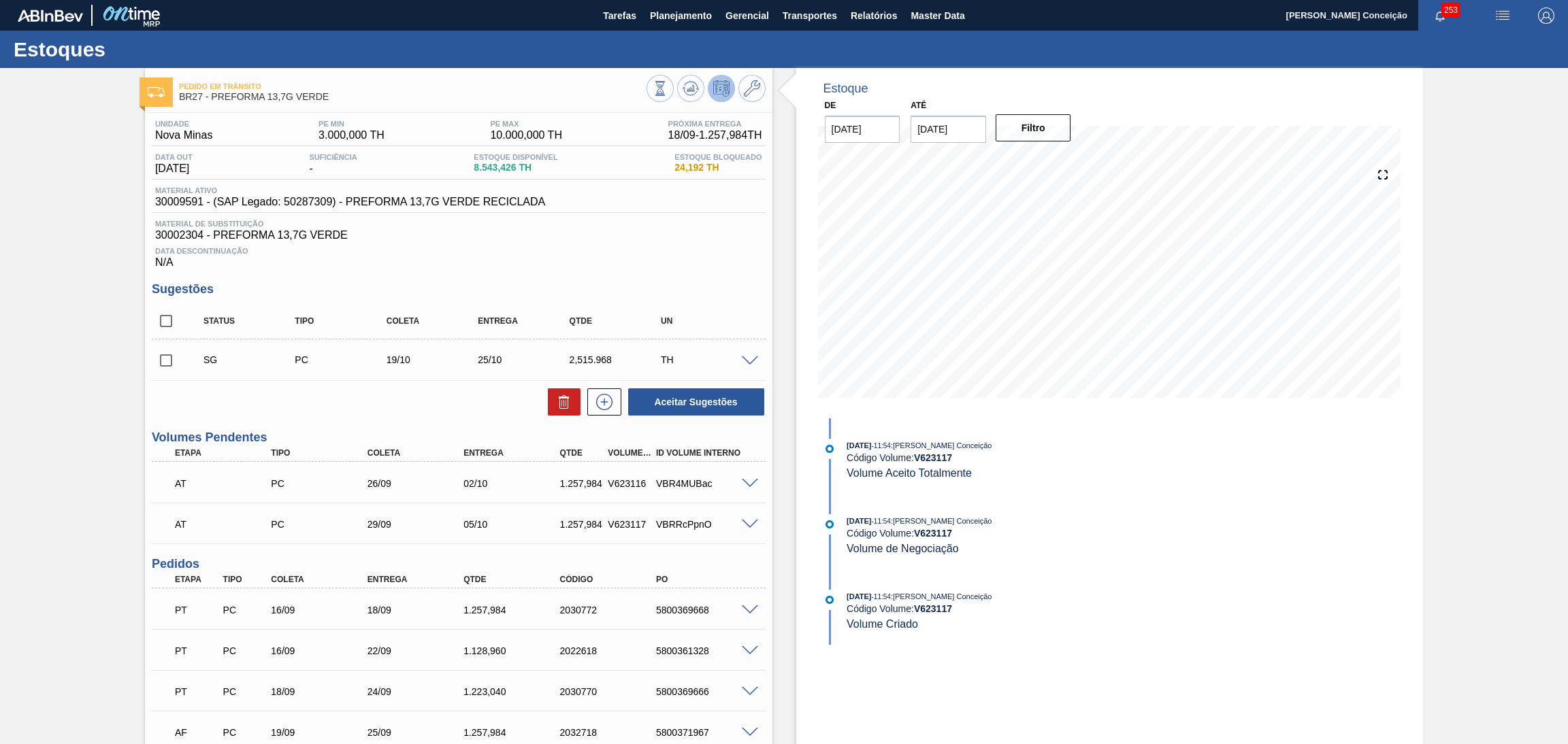
click at [172, 193] on span "Material ativo" at bounding box center [350, 190] width 390 height 8
click at [178, 201] on span "30009591 - (SAP Legado: 50287309) - PREFORMA 13,7G VERDE RECICLADA" at bounding box center [350, 202] width 390 height 12
copy span "30009591"
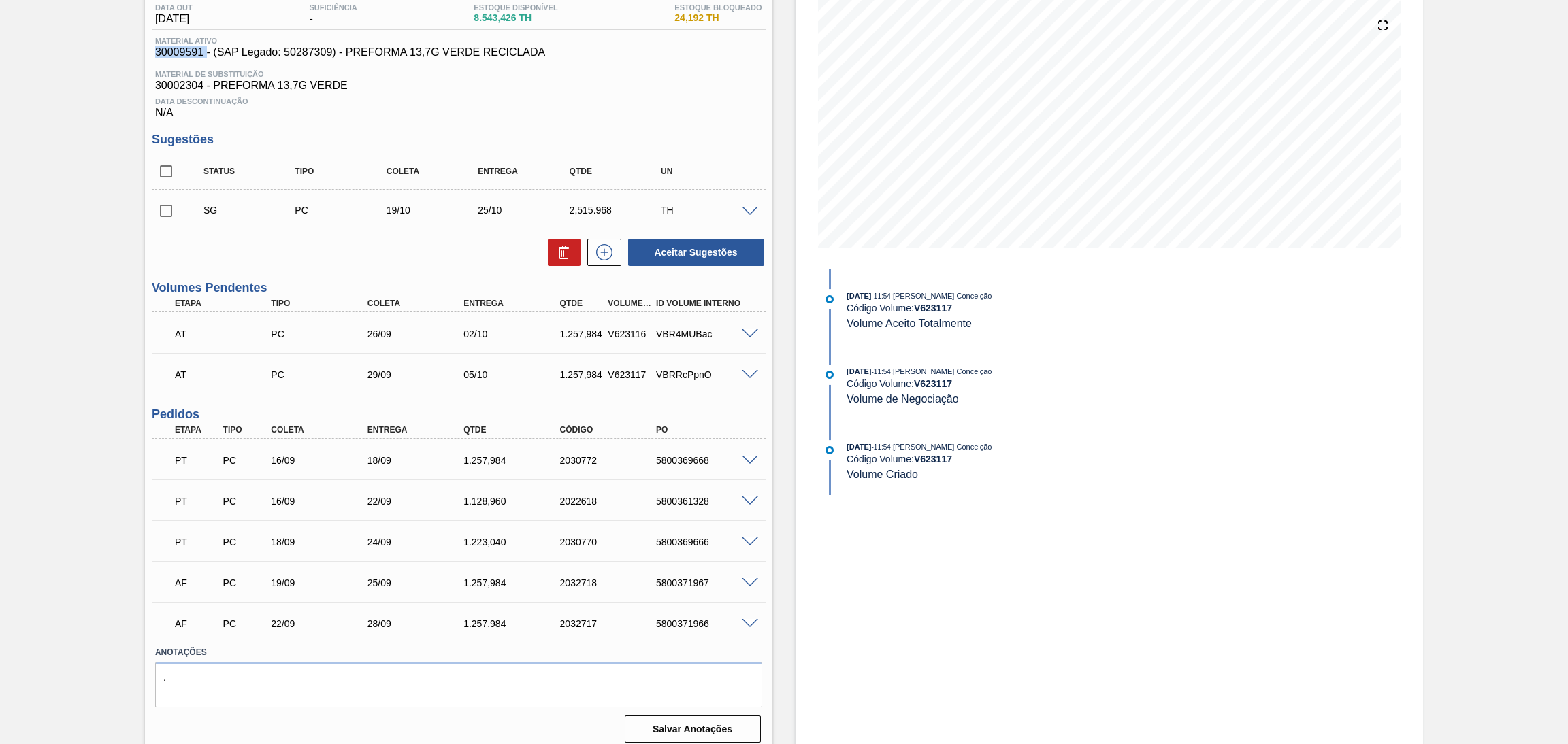
scroll to position [157, 0]
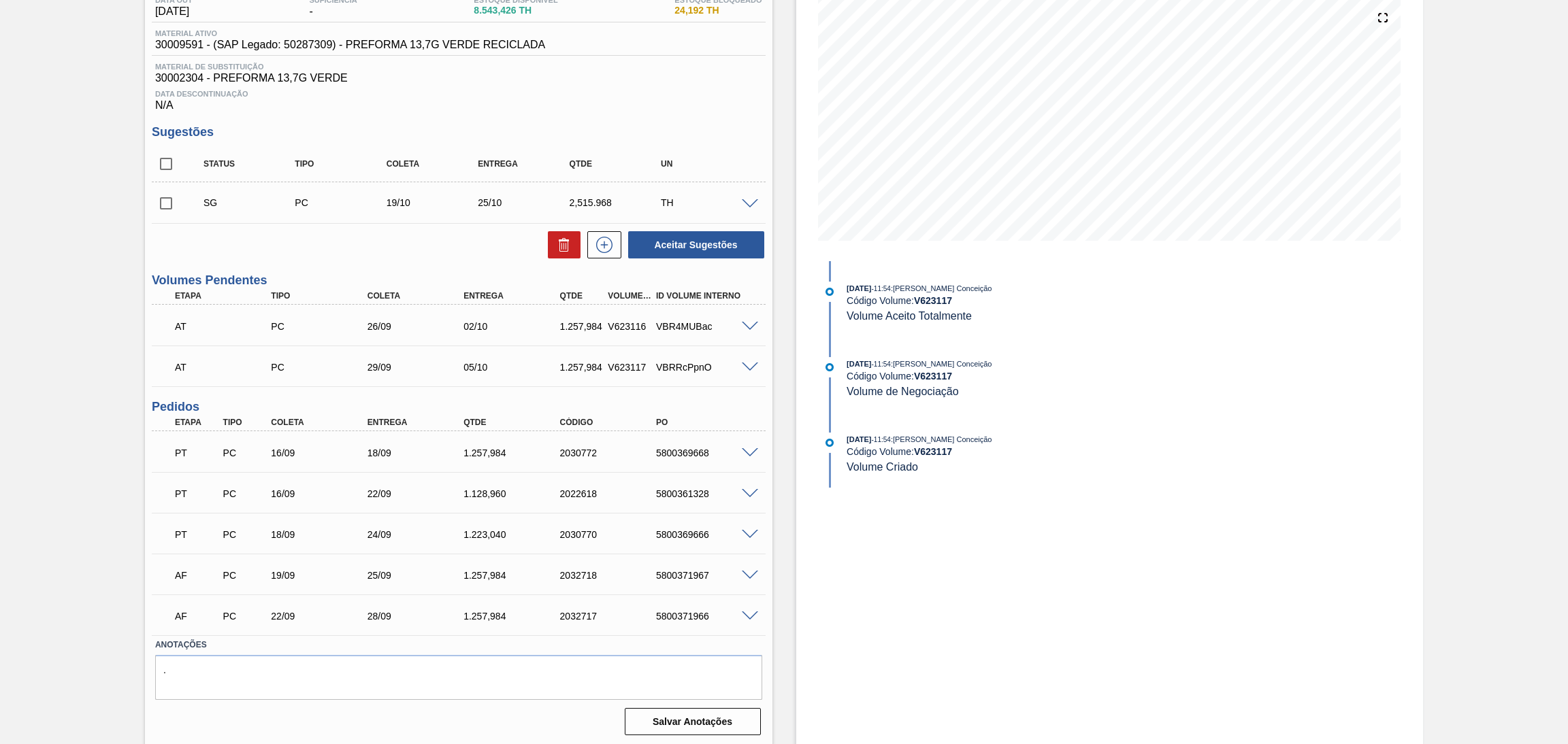
click at [650, 90] on span "Data Descontinuação" at bounding box center [458, 93] width 607 height 8
click at [393, 258] on div "Aceitar Sugestões" at bounding box center [458, 245] width 614 height 30
click at [716, 417] on div "PO" at bounding box center [707, 422] width 109 height 10
click at [734, 421] on div "PO" at bounding box center [707, 422] width 109 height 10
click at [721, 396] on div "Unidade Nova Minas PE MIN 3.000,000 TH PE MAX 10.000,000 TH Próxima Entrega 18/…" at bounding box center [459, 348] width 627 height 785
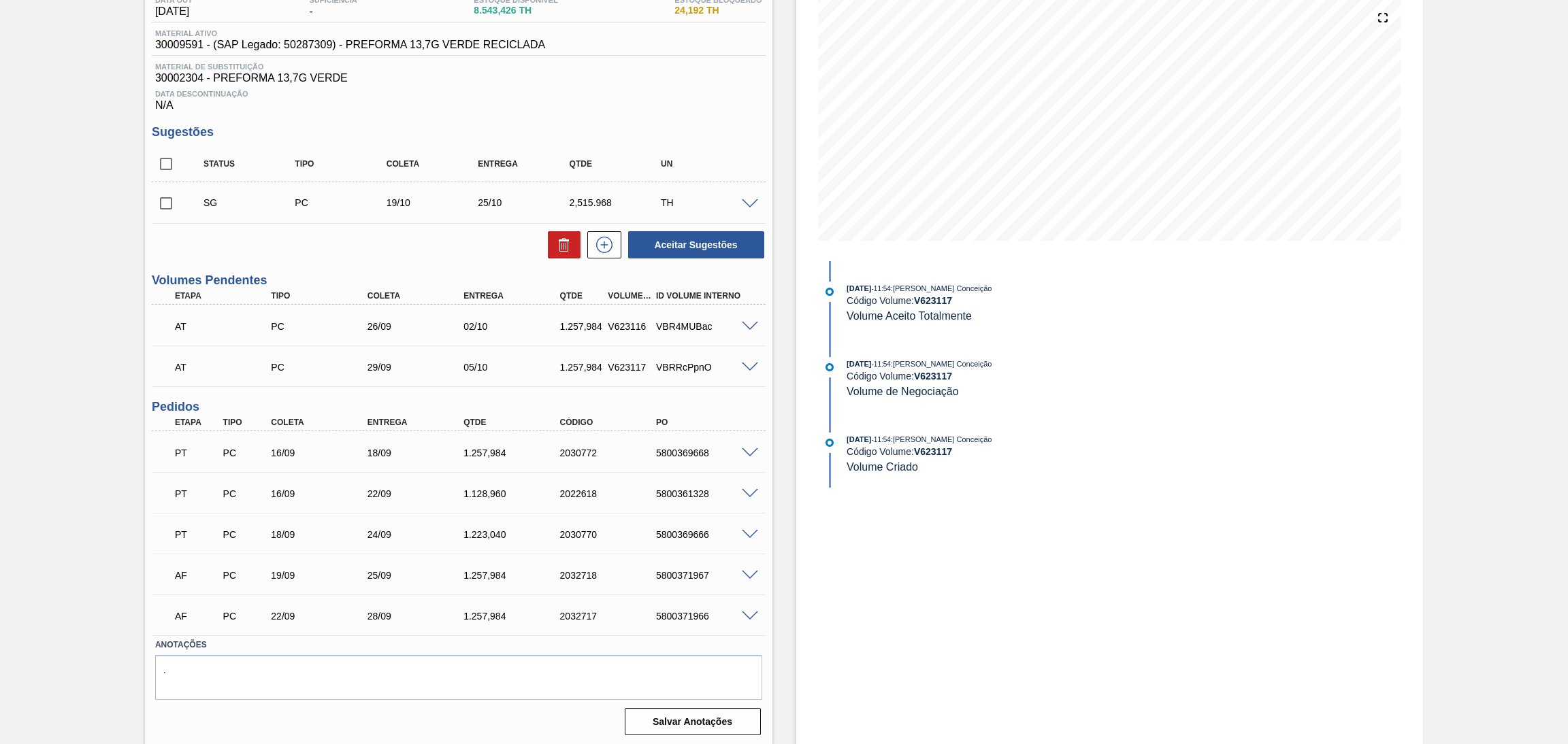
click at [319, 244] on div "Aceitar Sugestões" at bounding box center [458, 245] width 614 height 30
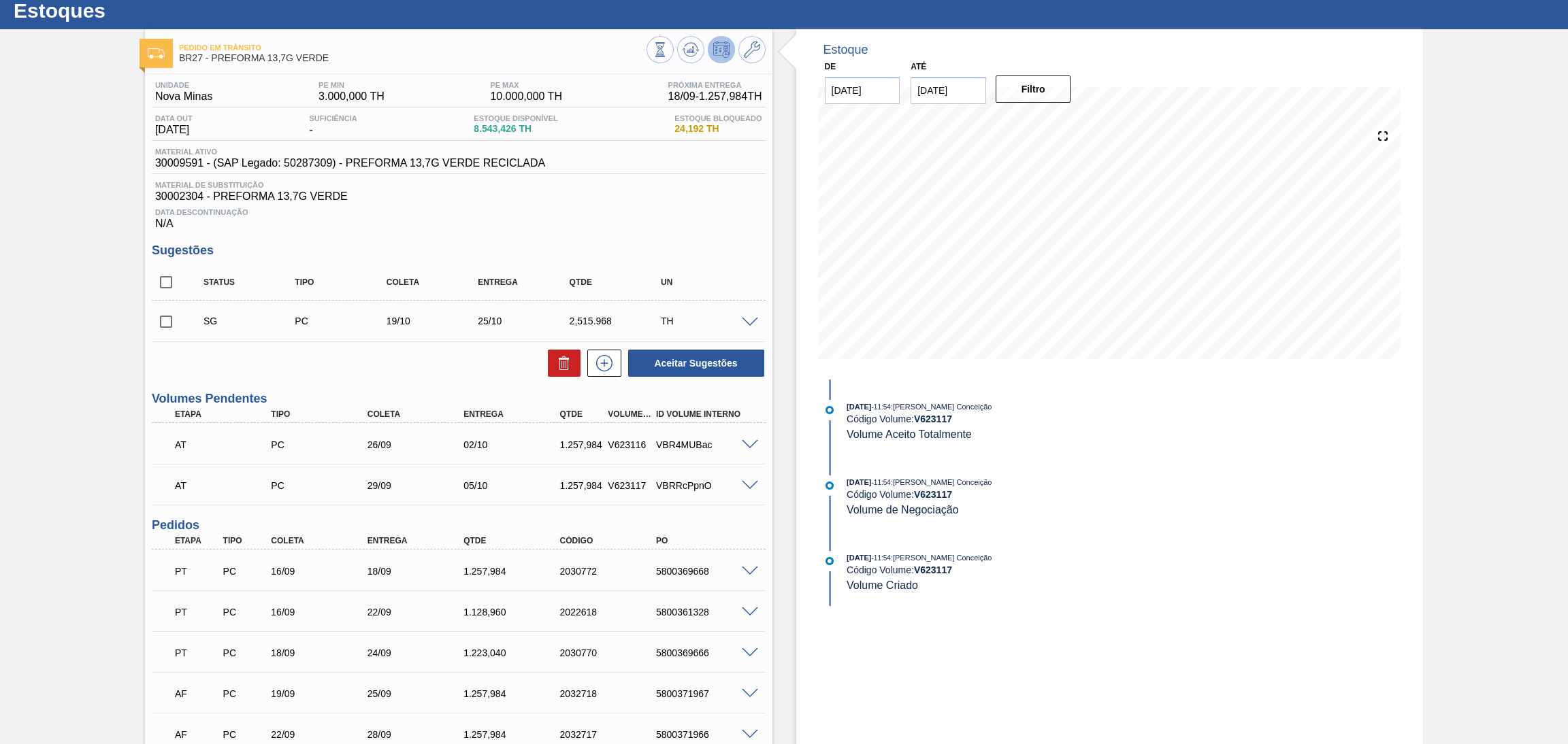
scroll to position [0, 0]
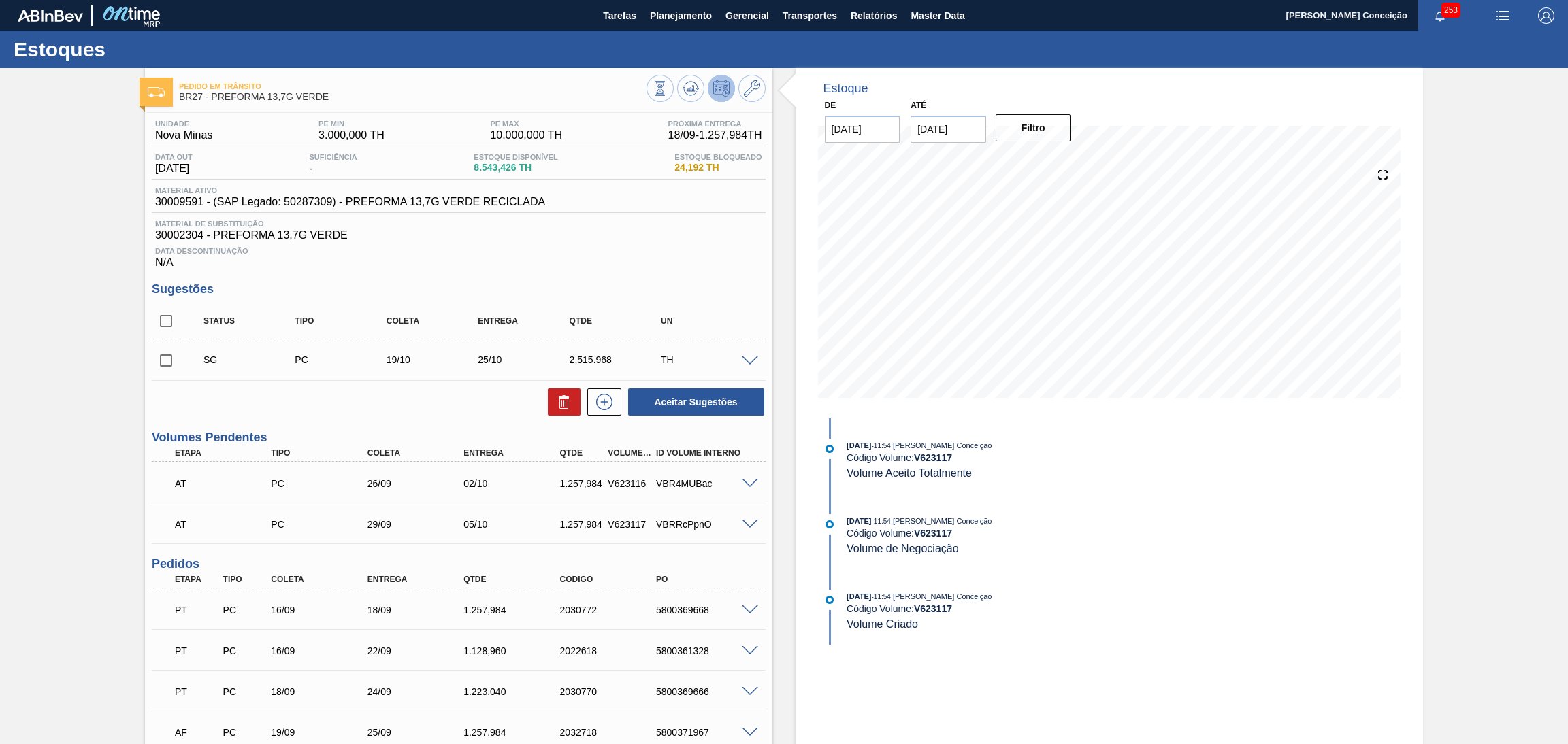
click at [681, 285] on h3 "Sugestões" at bounding box center [458, 290] width 614 height 14
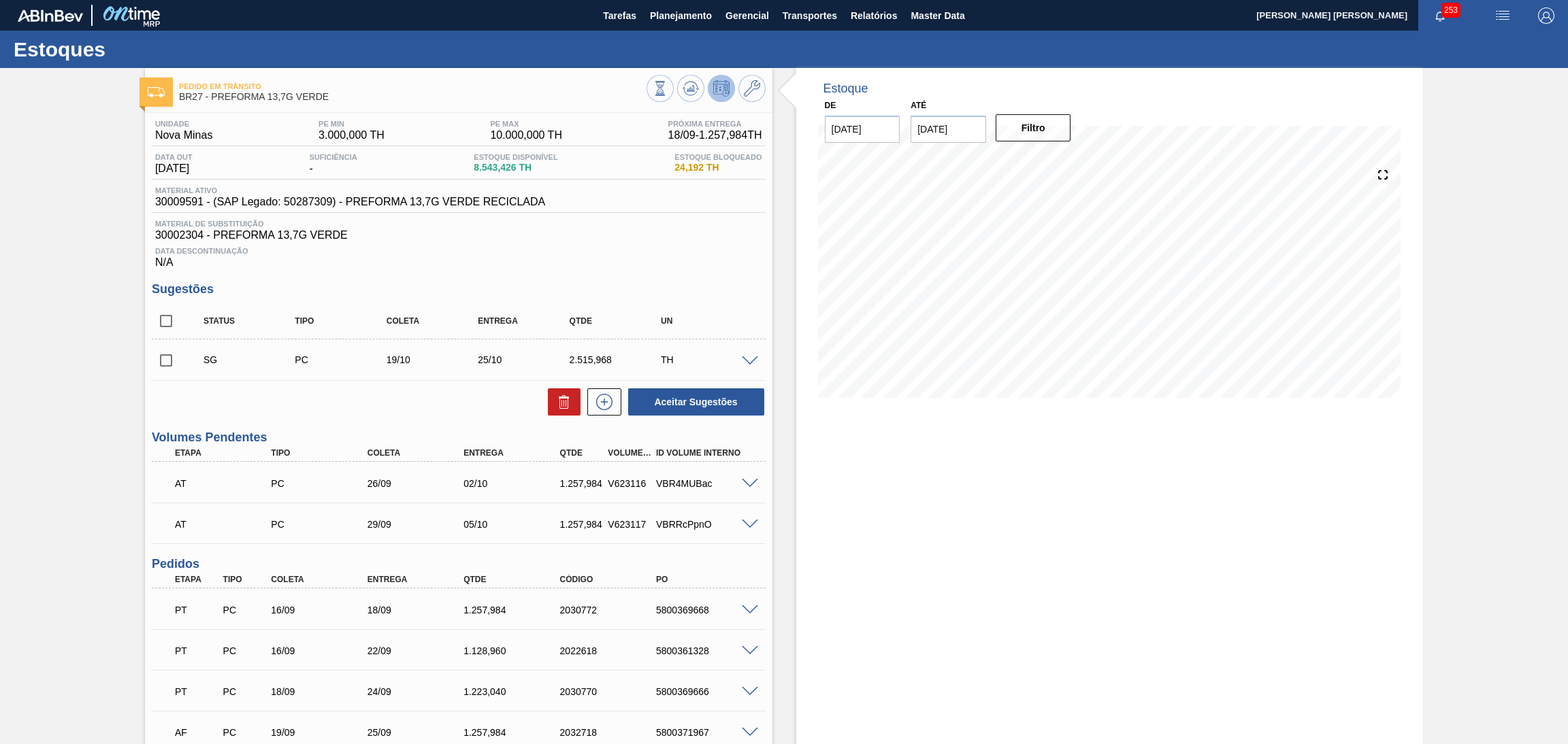
click at [350, 403] on div "Aceitar Sugestões" at bounding box center [458, 402] width 614 height 30
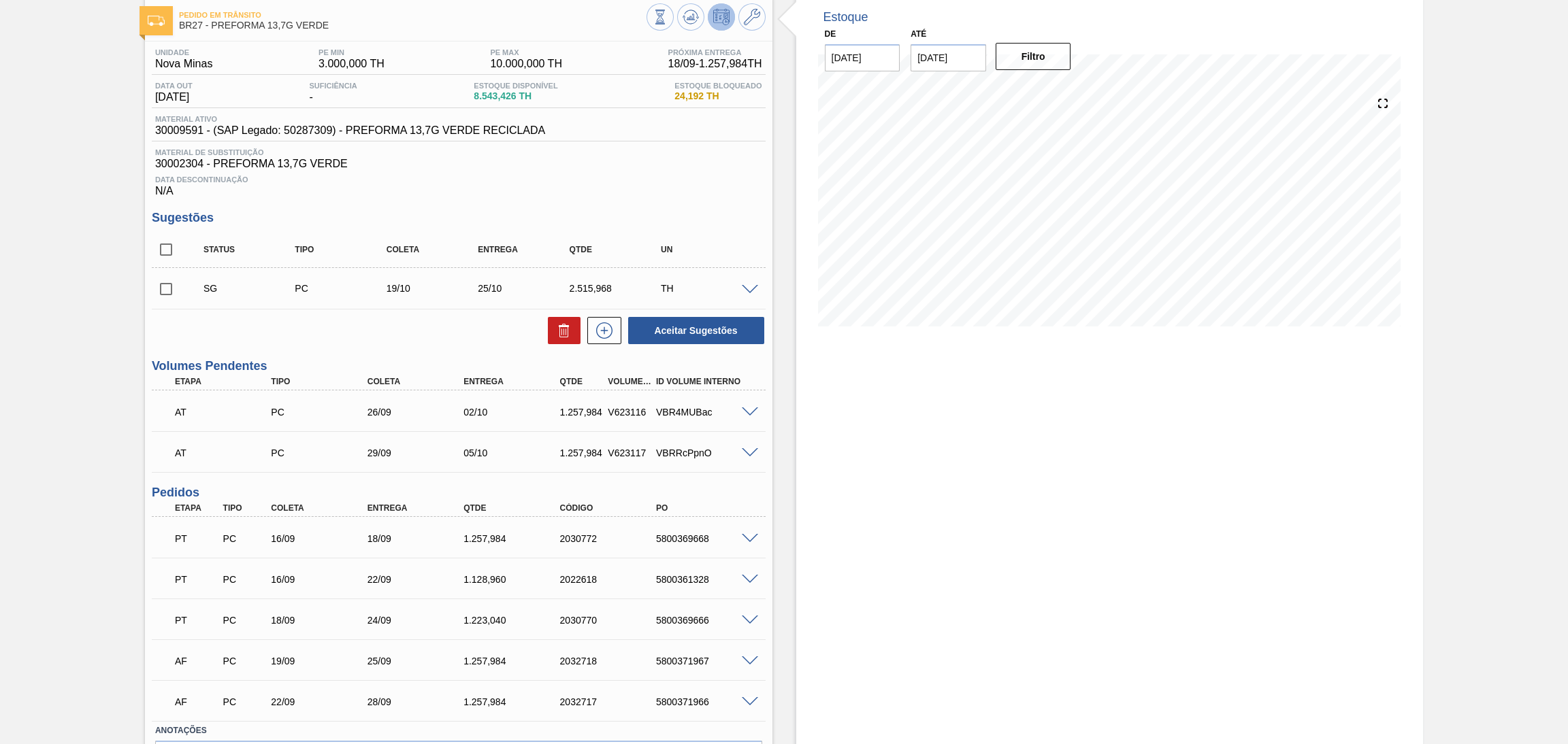
scroll to position [157, 0]
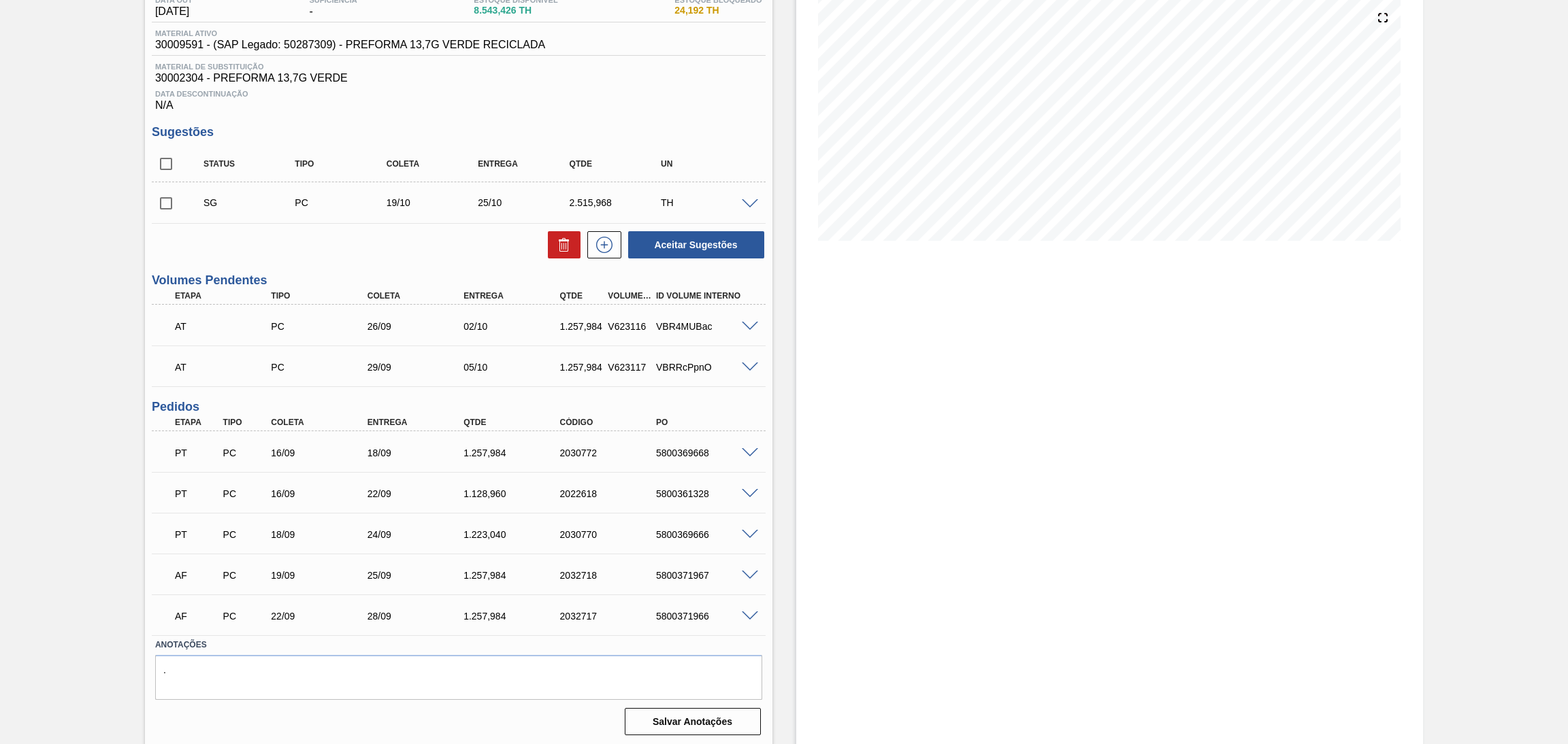
click at [677, 494] on div "5800361328" at bounding box center [707, 494] width 109 height 11
copy div "5800361328"
click at [680, 531] on div "5800369666" at bounding box center [707, 534] width 109 height 11
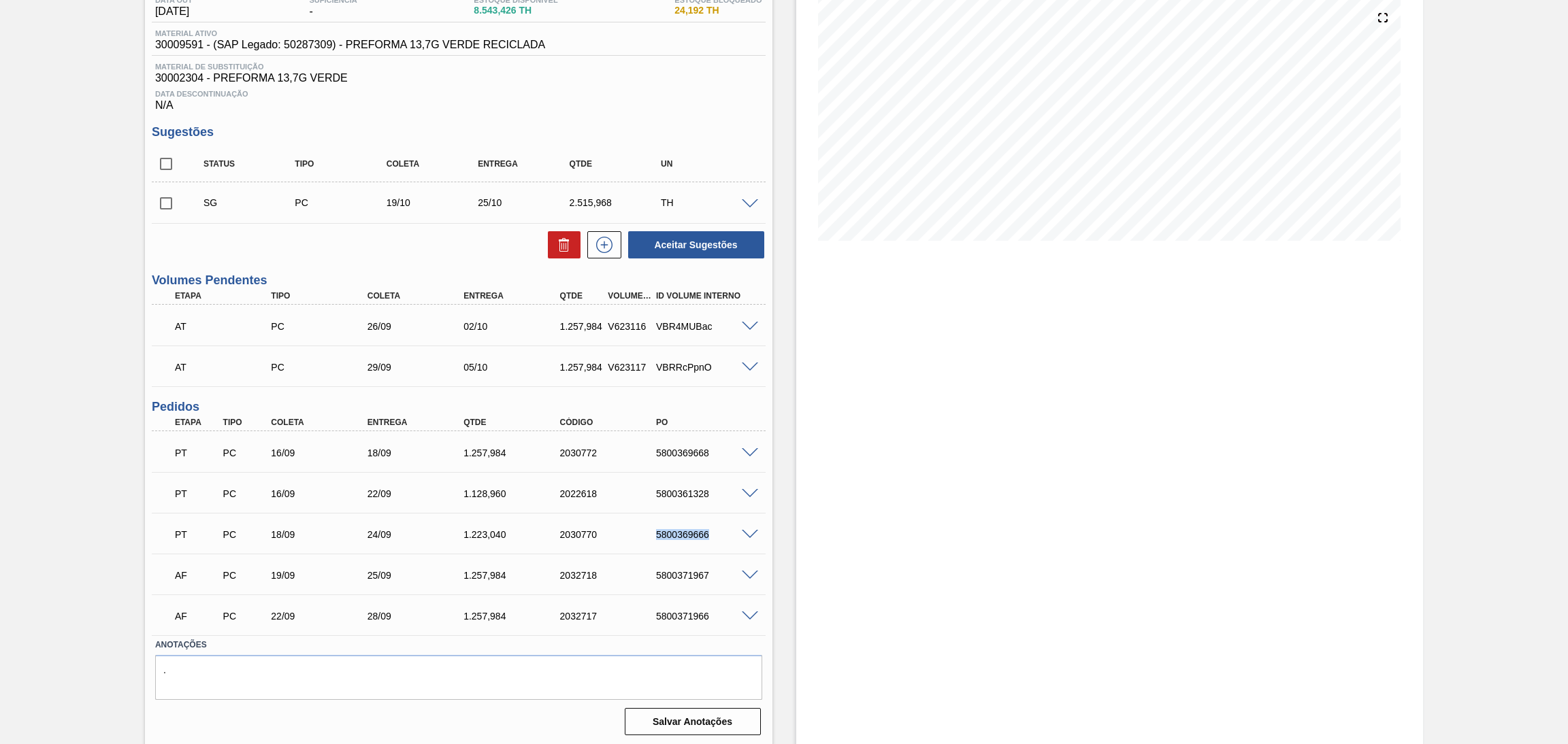
click at [680, 531] on div "5800369666" at bounding box center [707, 534] width 109 height 11
copy div "5800369666"
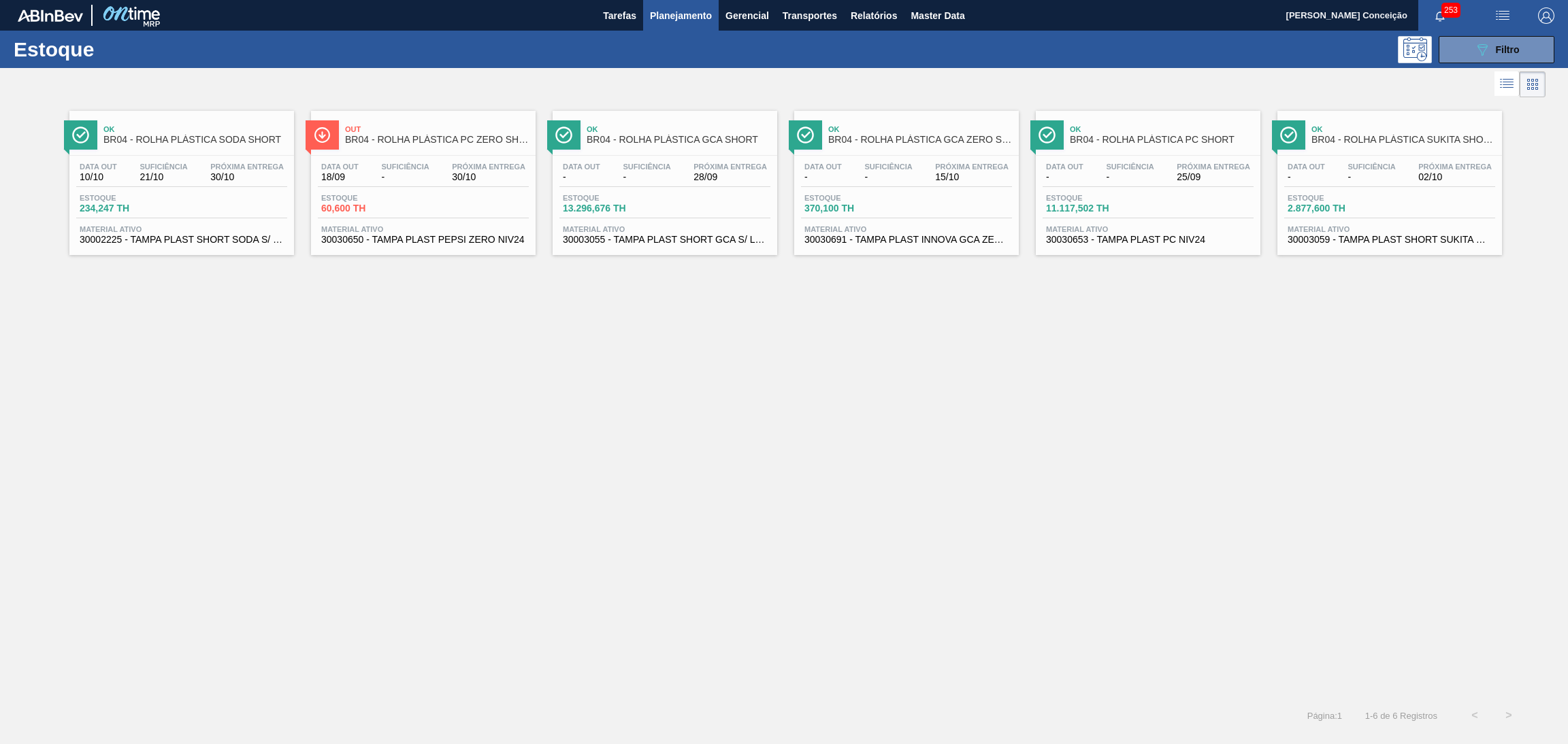
click at [391, 173] on span "-" at bounding box center [405, 177] width 48 height 11
click at [488, 378] on div "Ok BR04 - ROLHA PLÁSTICA SODA SHORT Data out 10/10 Suficiência 21/10 Próxima En…" at bounding box center [784, 399] width 1568 height 598
click at [120, 202] on span "Estoque" at bounding box center [127, 197] width 95 height 8
click at [632, 169] on span "Suficiência" at bounding box center [647, 166] width 48 height 8
click at [926, 165] on div "Data out - Suficiência - Próxima Entrega 15/10" at bounding box center [906, 175] width 211 height 25
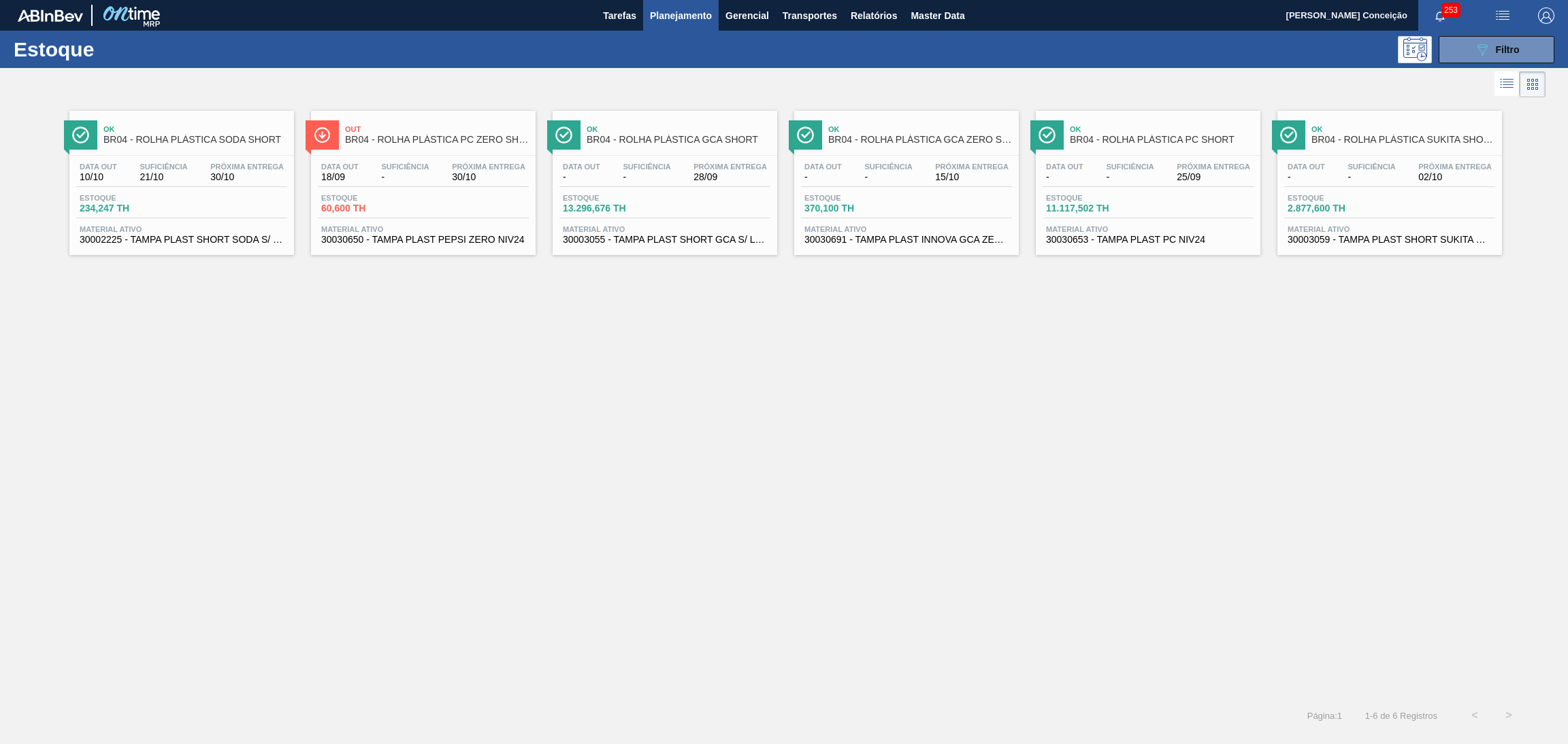
click at [1108, 160] on div "Data out - Suficiência - Próxima Entrega 25/09 Estoque 11.117,502 TH Material a…" at bounding box center [1148, 202] width 225 height 92
click at [1447, 172] on span "02/10" at bounding box center [1454, 177] width 73 height 11
click at [689, 399] on div "Ok BR04 - ROLHA PLÁSTICA SODA SHORT Data out 10/10 Suficiência 21/10 Próxima En…" at bounding box center [784, 399] width 1568 height 598
click at [415, 161] on div "Data out 18/09 Suficiência - Próxima Entrega 30/10 Estoque 60,600 TH Material a…" at bounding box center [423, 202] width 225 height 92
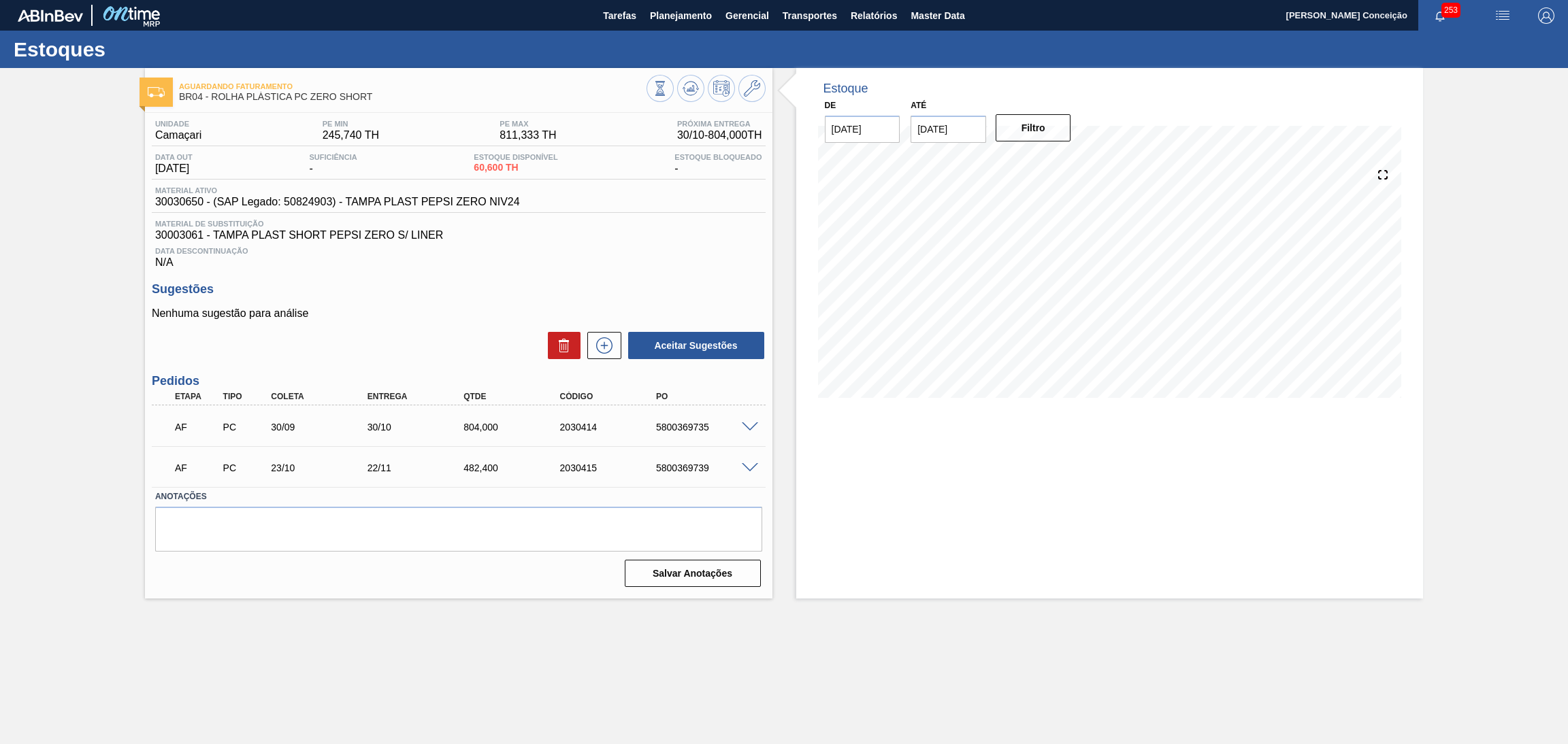
click at [655, 453] on div "AF PC 23/10 22/11 482,400 2030415 5800369739" at bounding box center [455, 466] width 578 height 27
click at [383, 287] on h3 "Sugestões" at bounding box center [458, 290] width 614 height 14
click at [1005, 473] on div "Estoque De [DATE] Até [DATE] Filtro" at bounding box center [1110, 333] width 627 height 531
click at [692, 81] on icon at bounding box center [691, 88] width 17 height 17
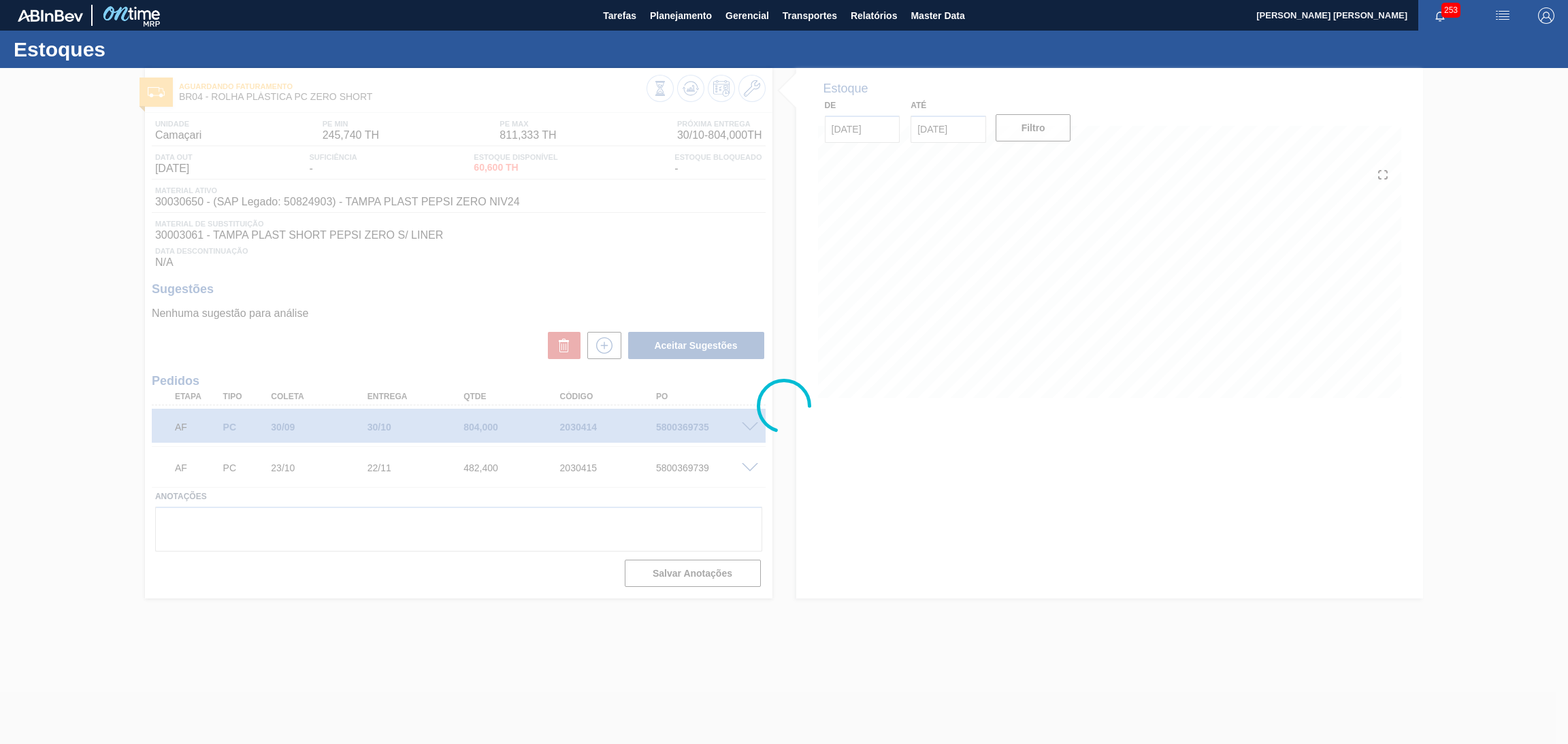
click at [438, 294] on div at bounding box center [784, 406] width 1568 height 676
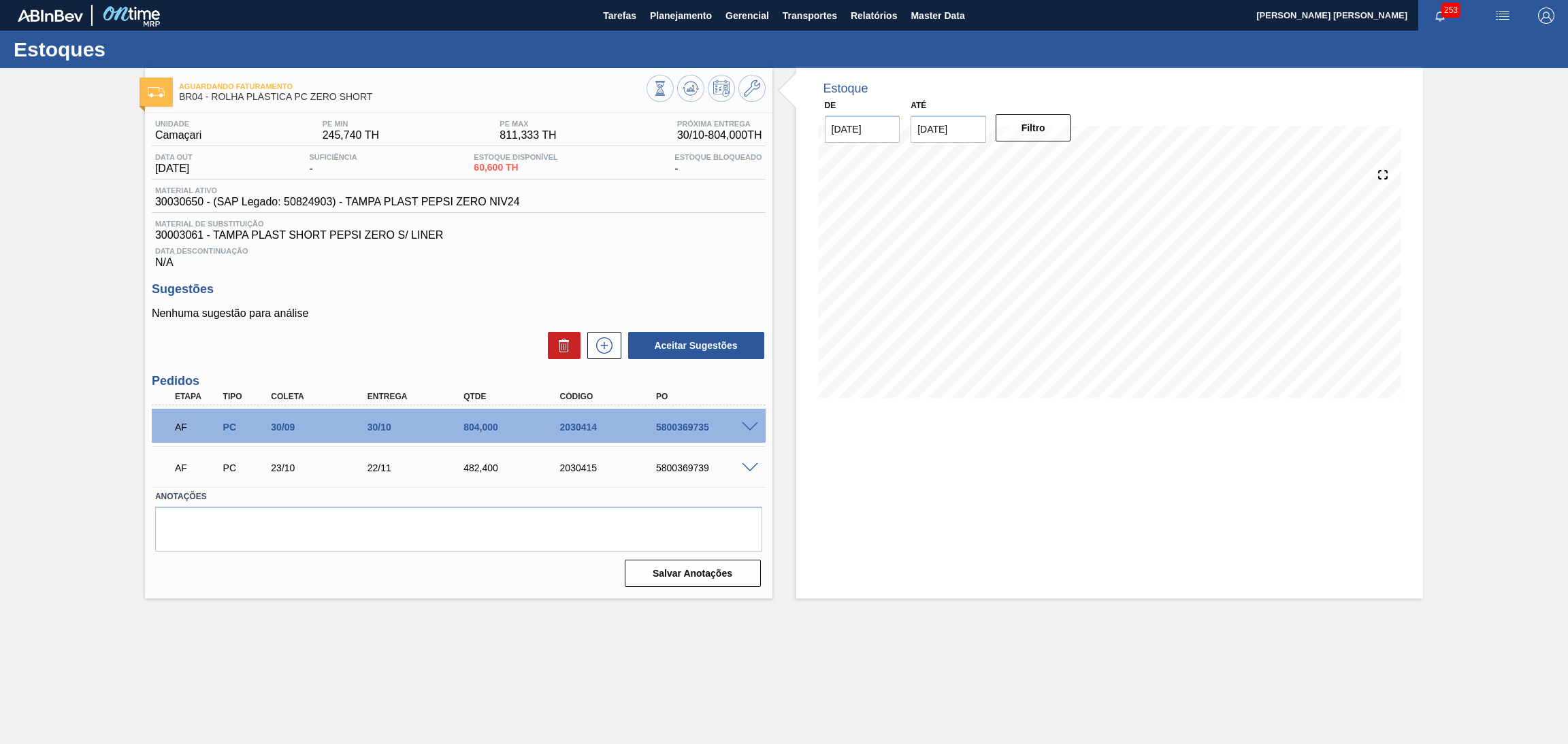
click at [363, 565] on div "Salvar Anotações" at bounding box center [458, 573] width 607 height 30
click at [749, 423] on span at bounding box center [750, 428] width 17 height 11
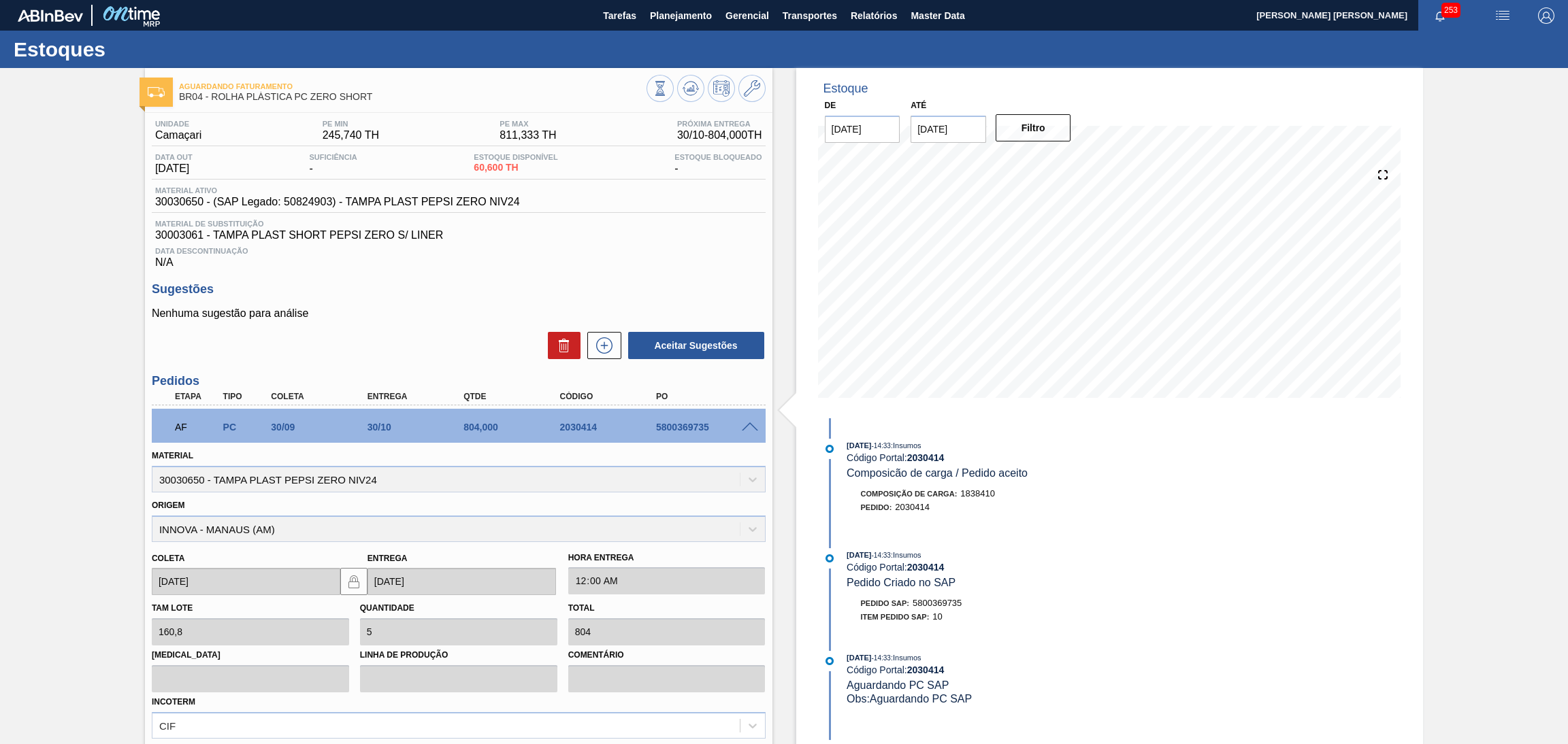
click at [749, 423] on span at bounding box center [750, 428] width 17 height 11
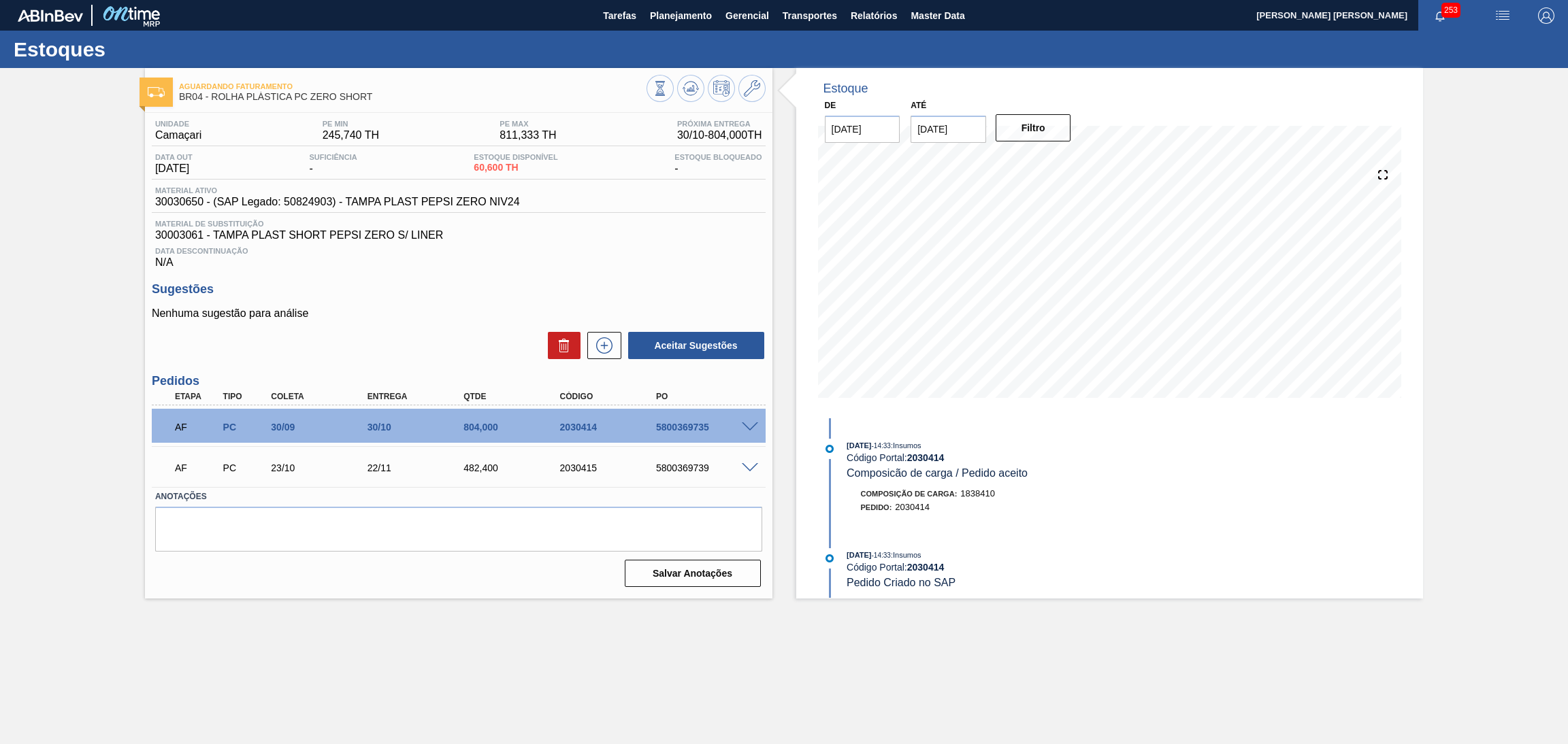
click at [542, 262] on div "Data Descontinuação N/A" at bounding box center [458, 254] width 614 height 27
click at [650, 251] on span "Data Descontinuação" at bounding box center [458, 250] width 607 height 8
click at [695, 94] on icon at bounding box center [691, 88] width 17 height 17
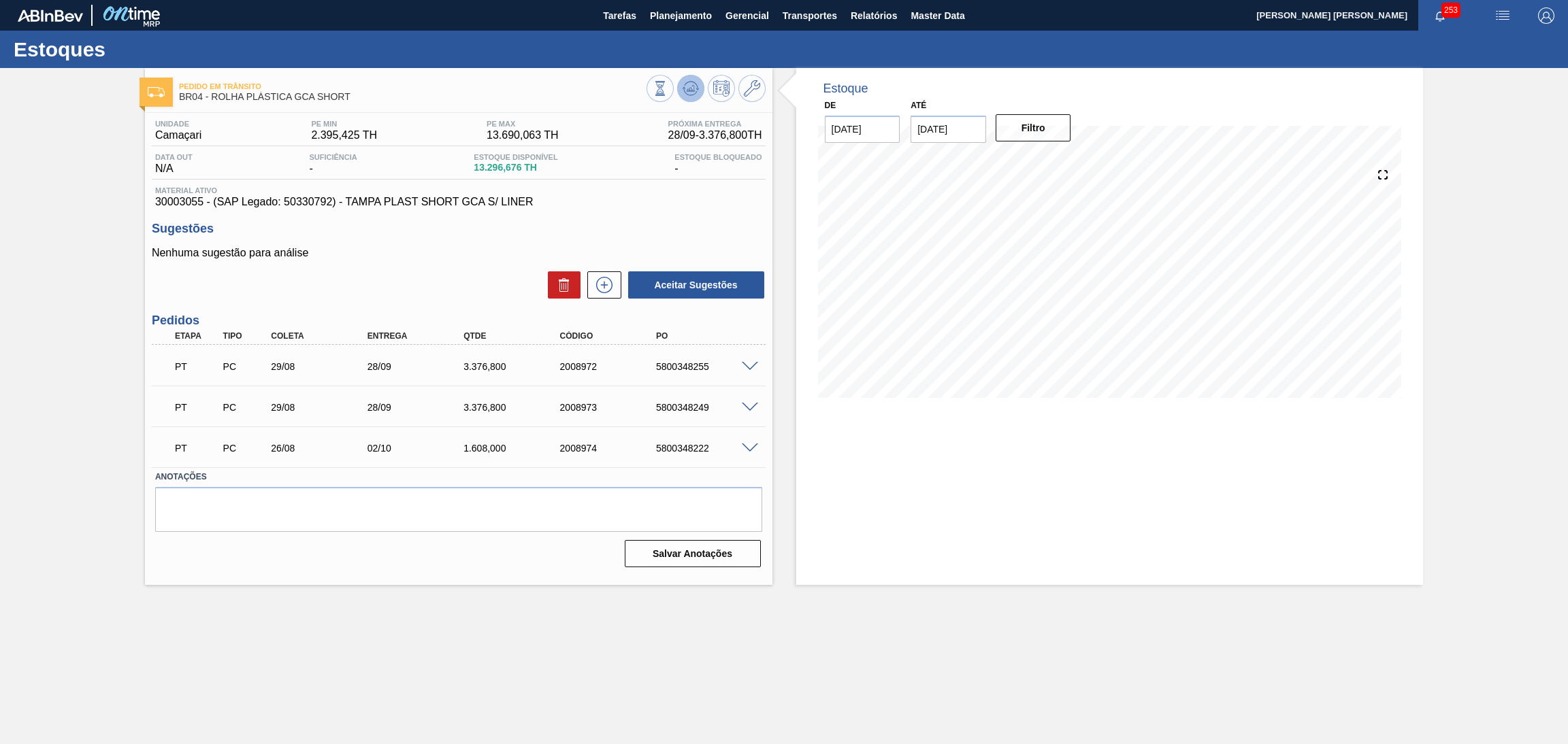
click at [692, 86] on icon at bounding box center [691, 88] width 17 height 17
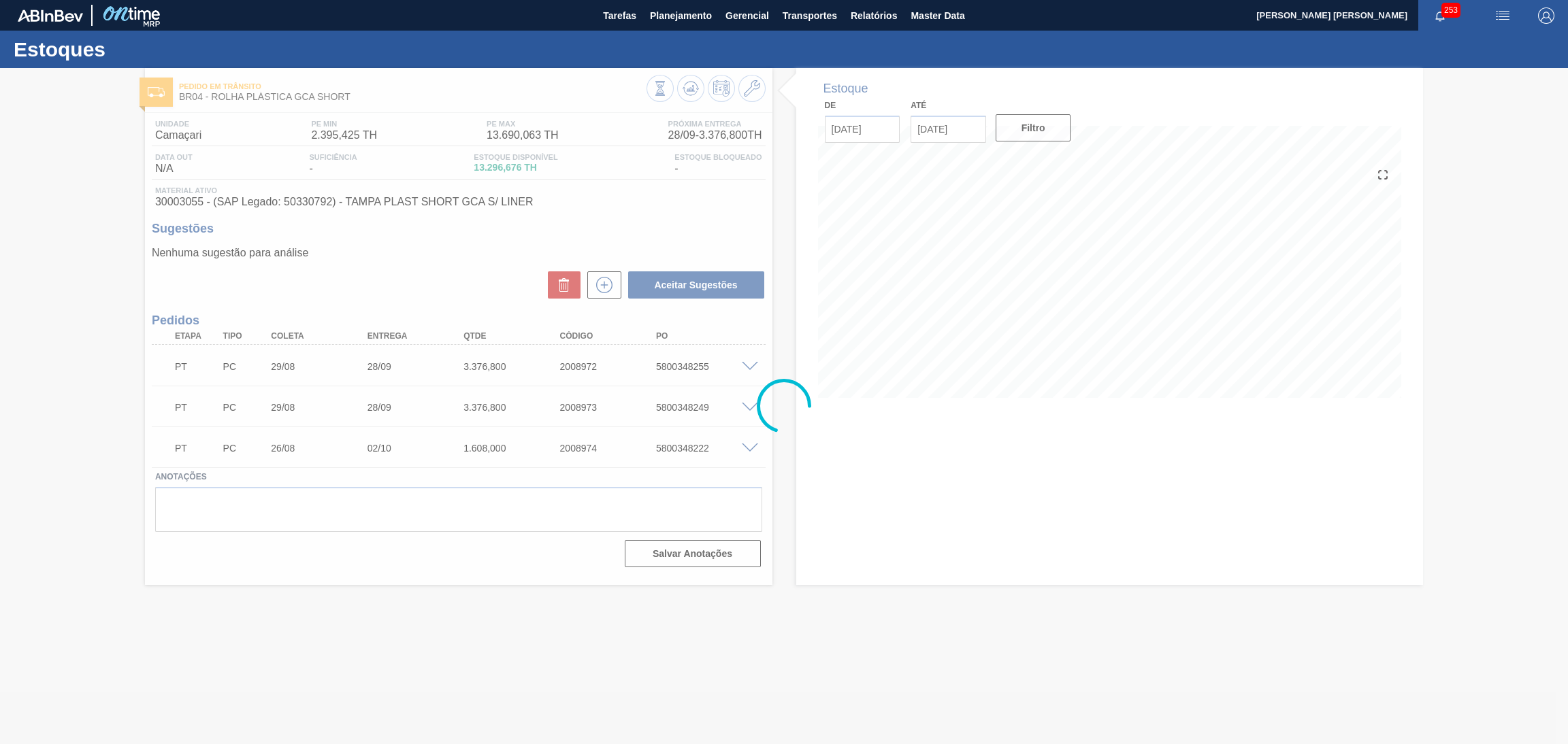
click at [869, 463] on div at bounding box center [784, 406] width 1568 height 676
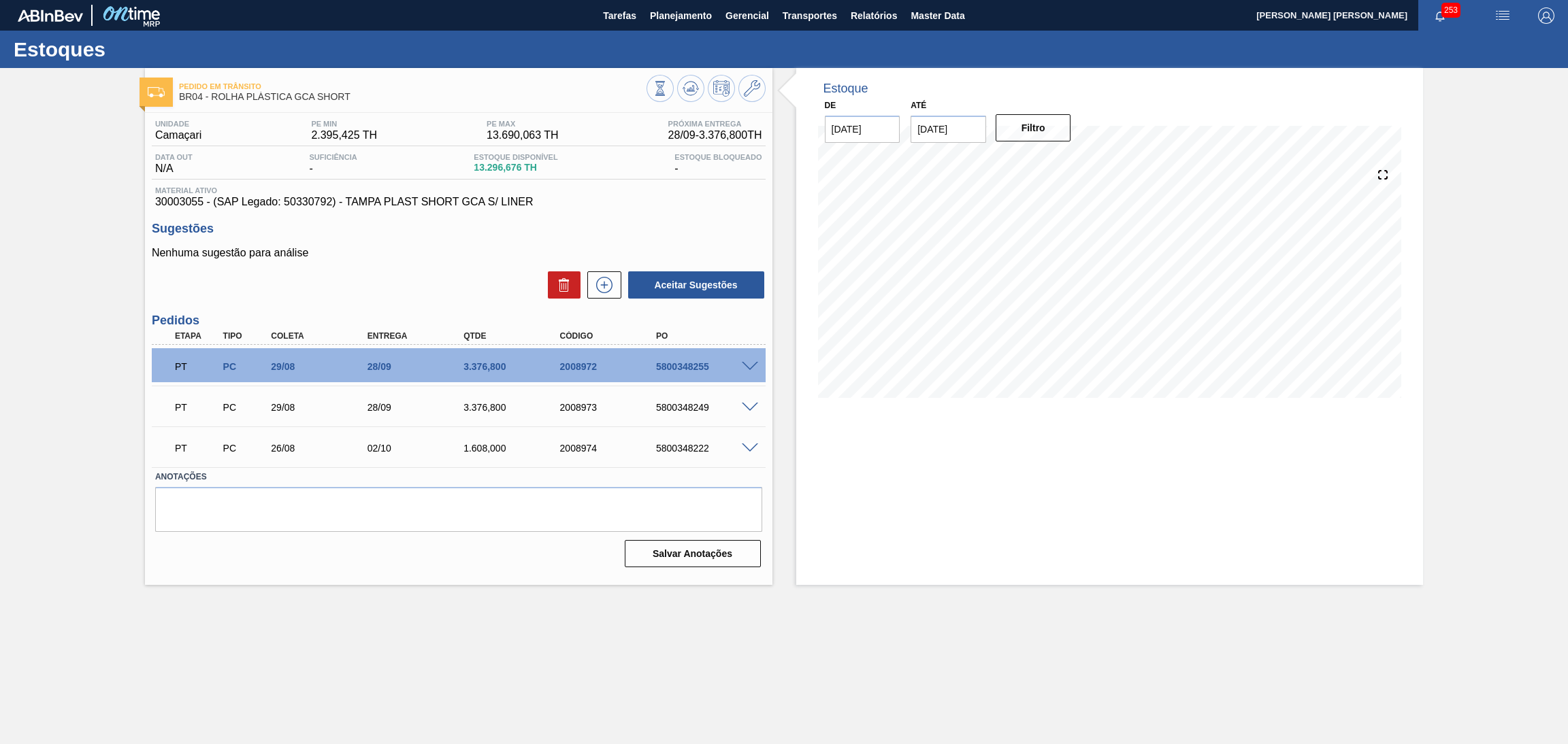
click at [648, 238] on div "Sugestões Nenhuma sugestão para análise Aceitar Sugestões" at bounding box center [458, 261] width 614 height 78
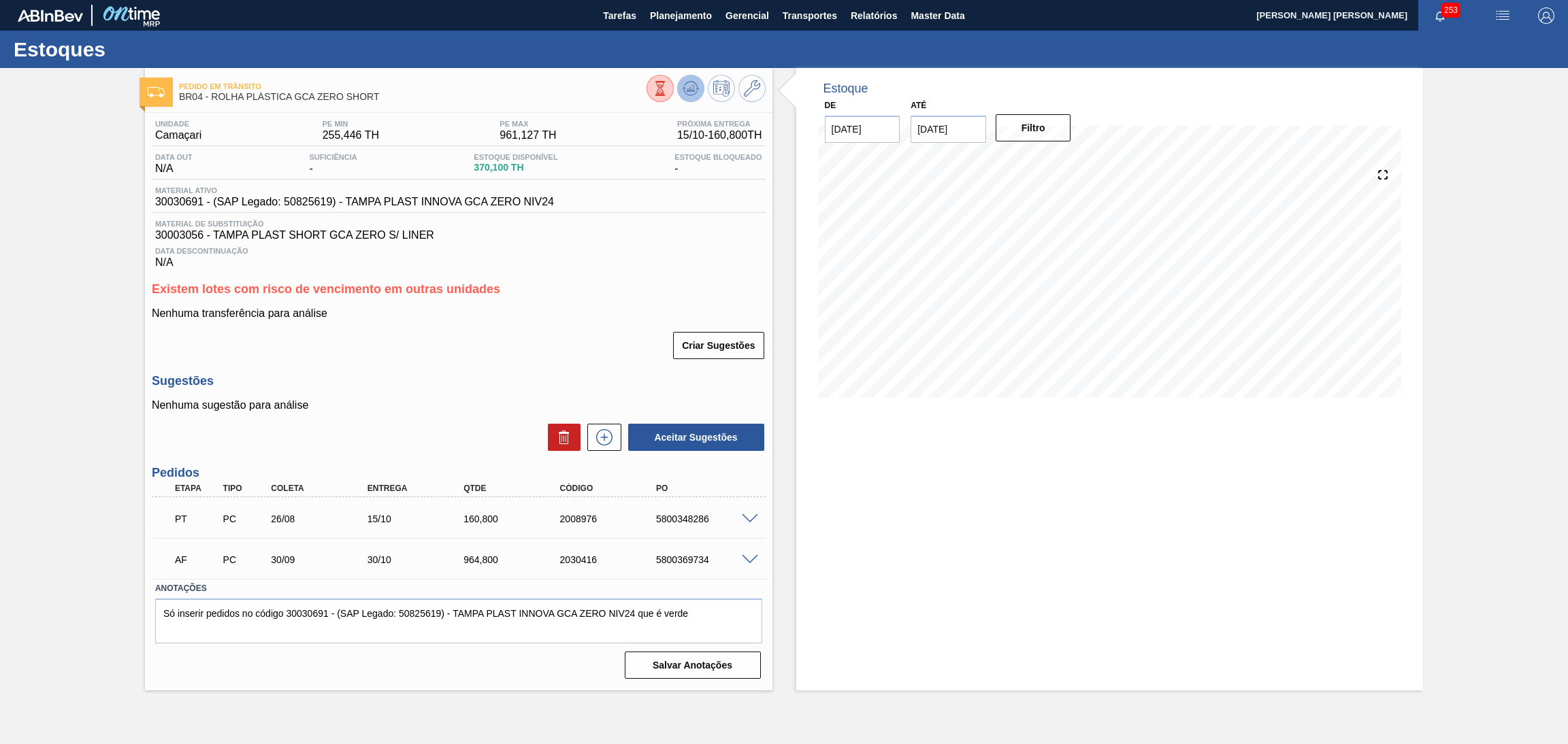
click at [692, 94] on icon at bounding box center [691, 88] width 17 height 17
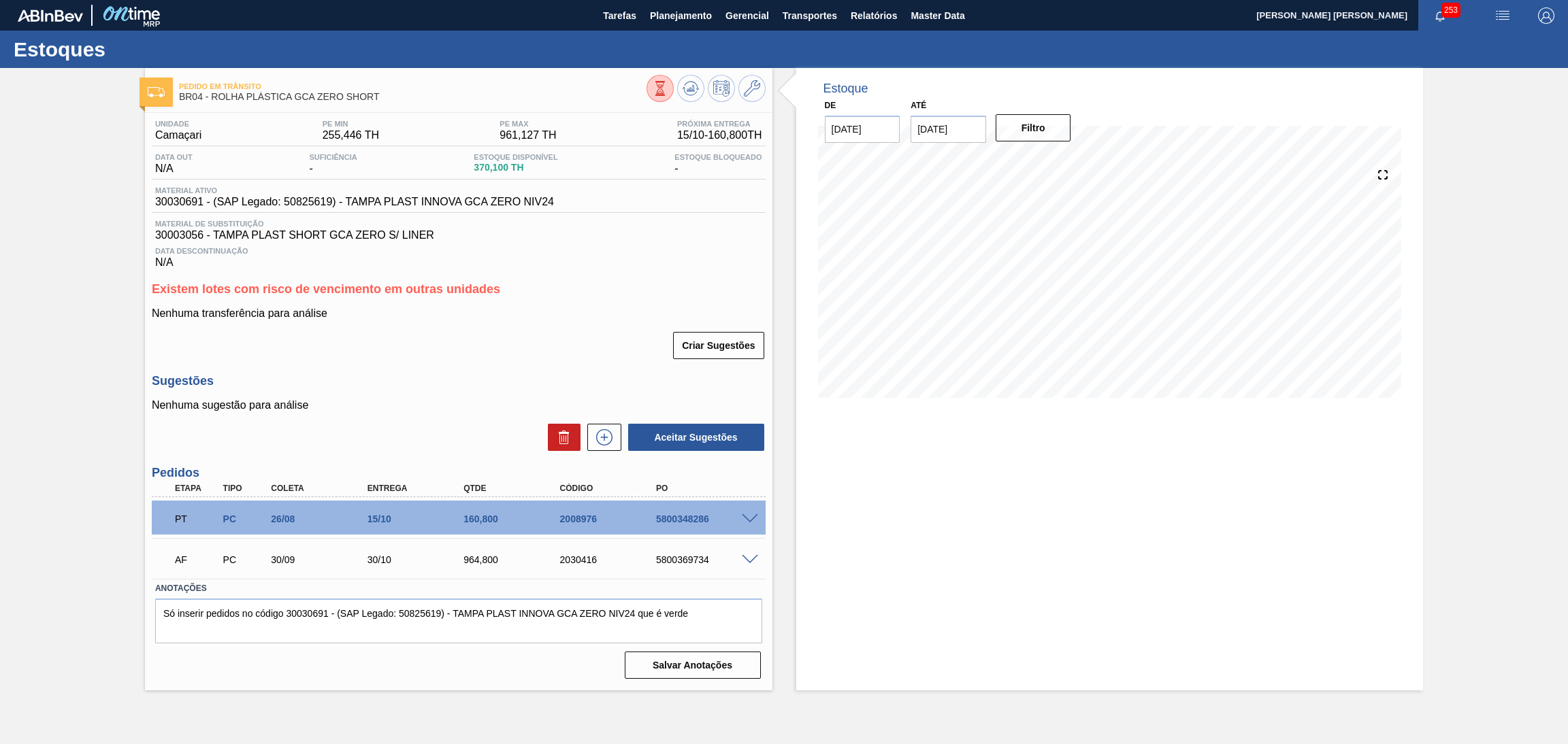
click at [687, 249] on span "Data Descontinuação" at bounding box center [458, 250] width 607 height 8
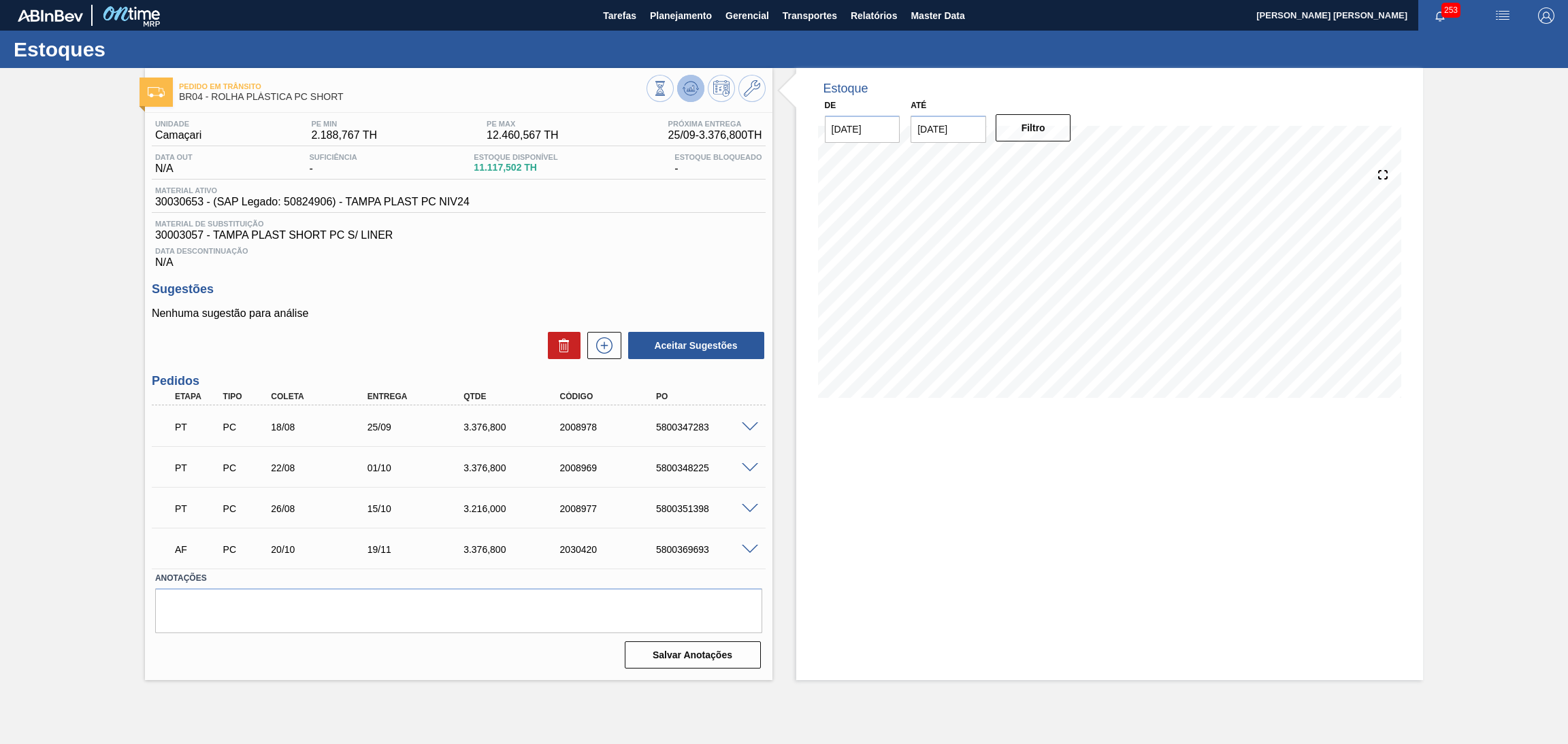
click at [695, 86] on icon at bounding box center [691, 88] width 17 height 17
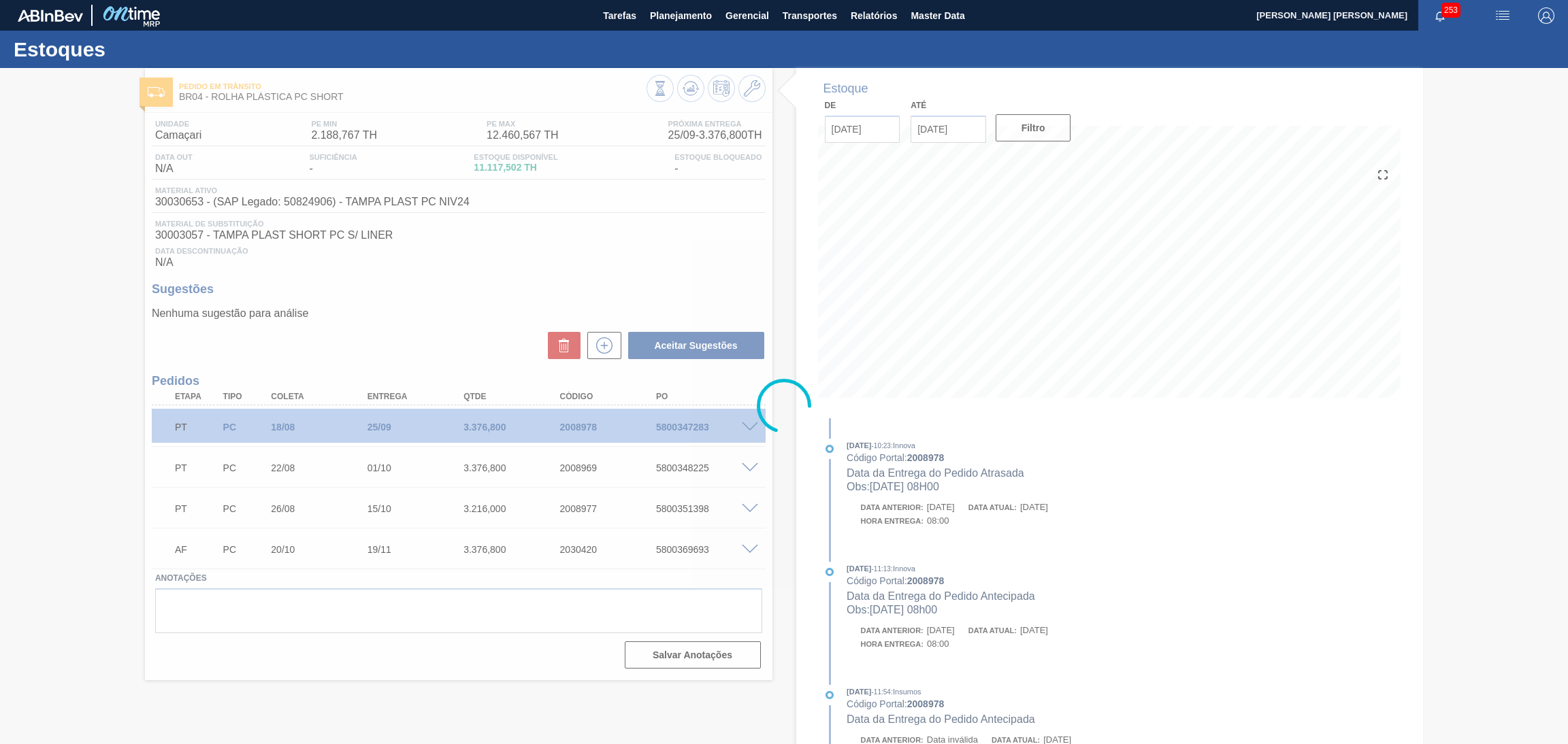
click at [561, 306] on div at bounding box center [784, 406] width 1568 height 676
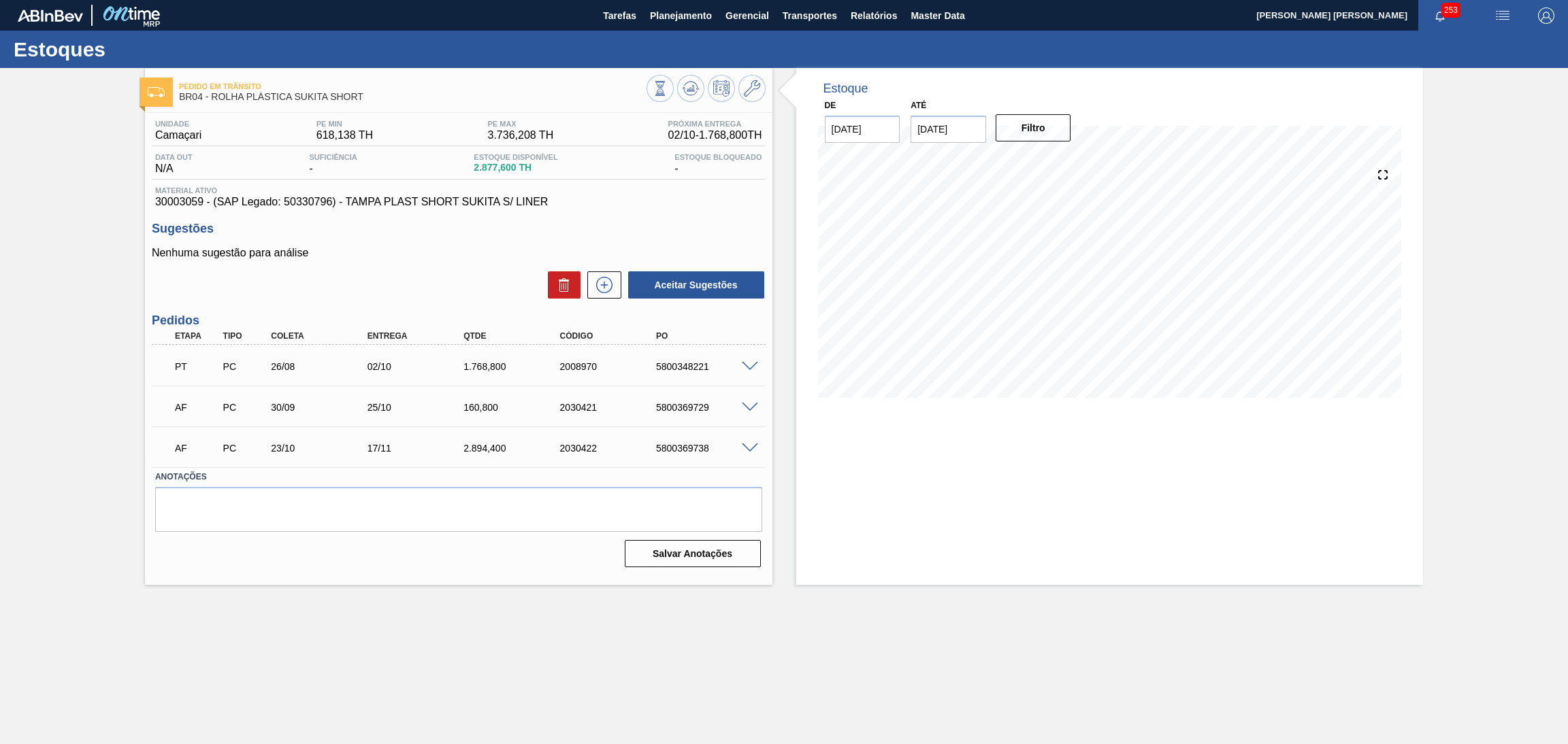
click at [374, 275] on div "Aceitar Sugestões" at bounding box center [458, 285] width 614 height 30
click at [692, 94] on icon at bounding box center [690, 92] width 13 height 7
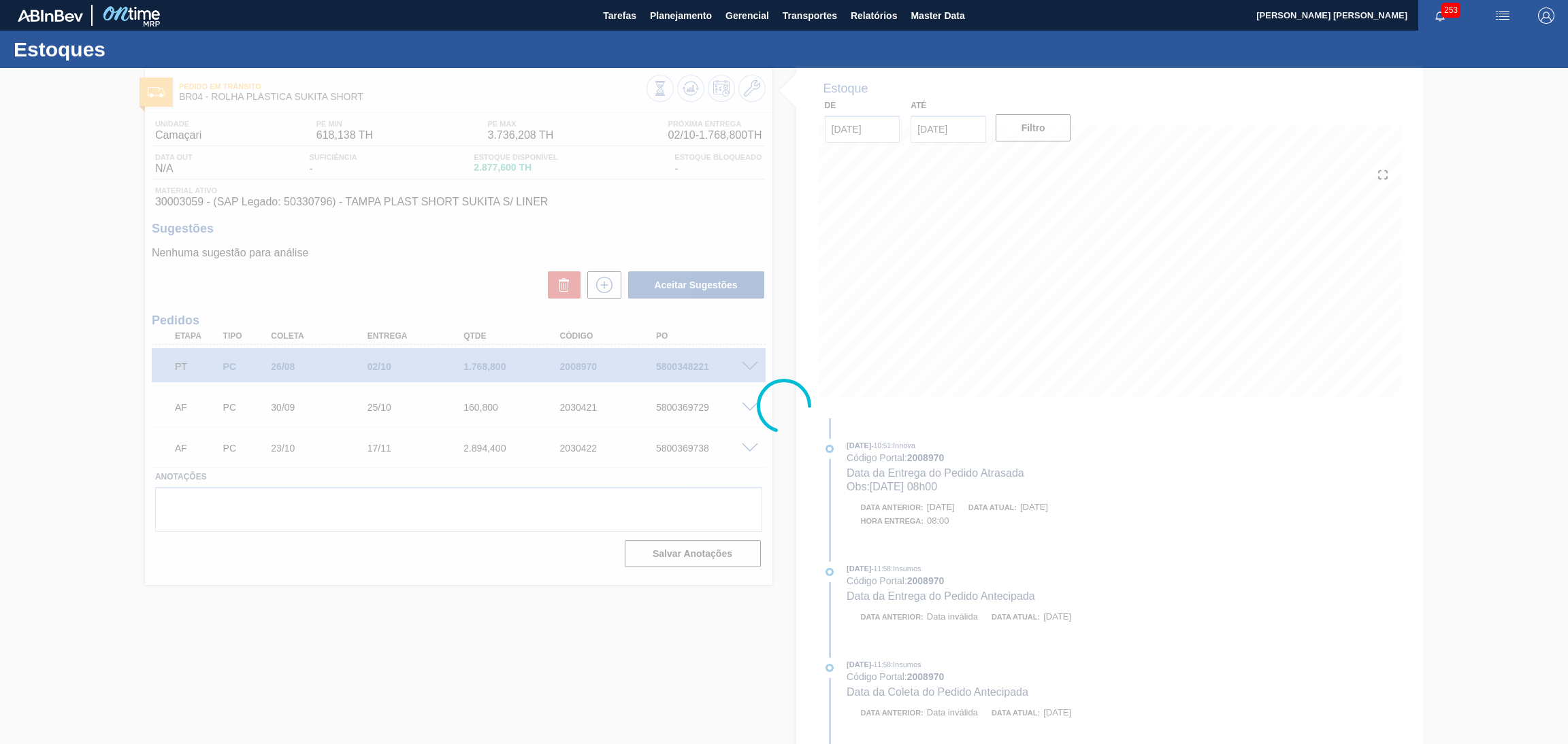
click at [456, 294] on div at bounding box center [784, 406] width 1568 height 676
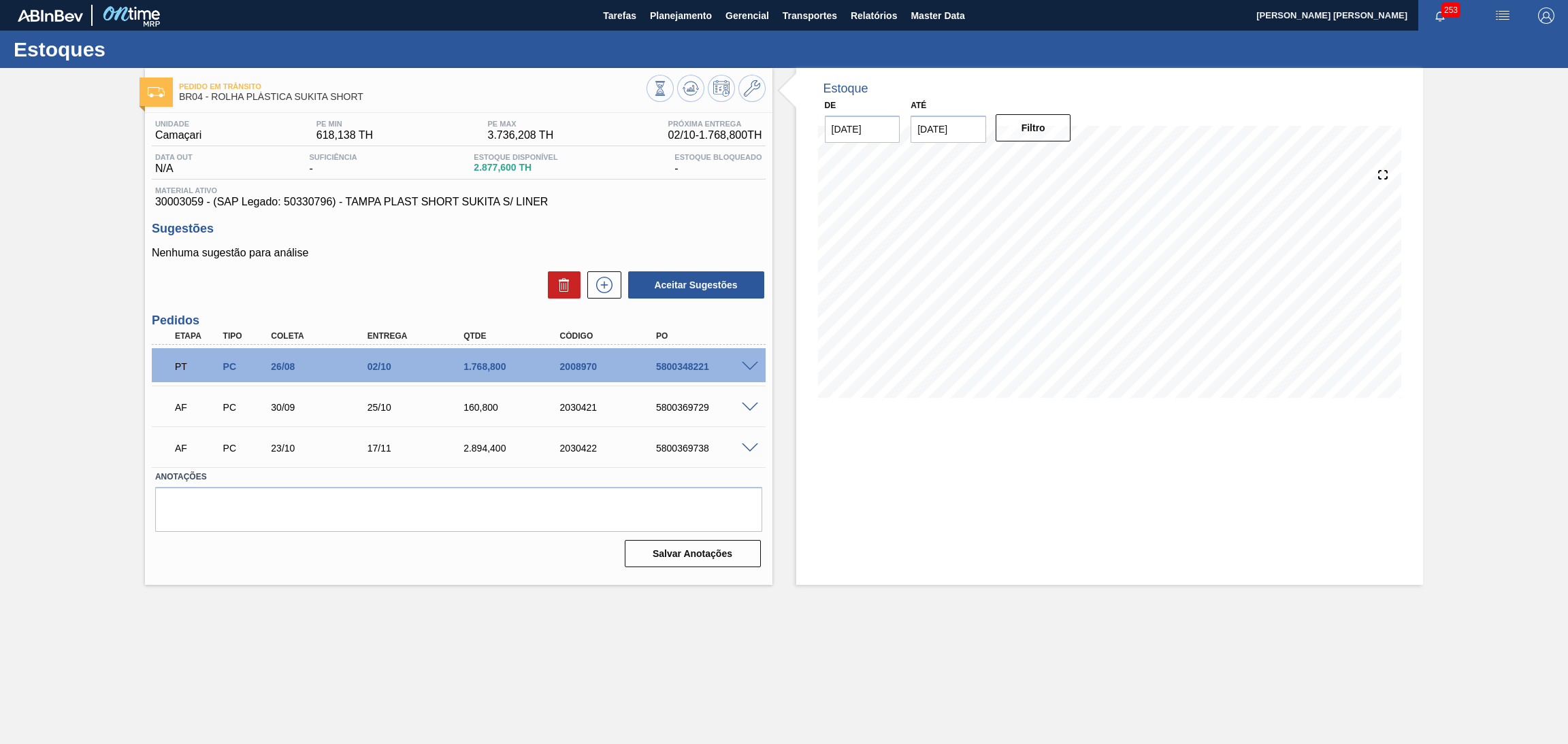
click at [377, 315] on h3 "Pedidos" at bounding box center [458, 320] width 614 height 14
click at [397, 287] on div "Aceitar Sugestões" at bounding box center [458, 285] width 614 height 30
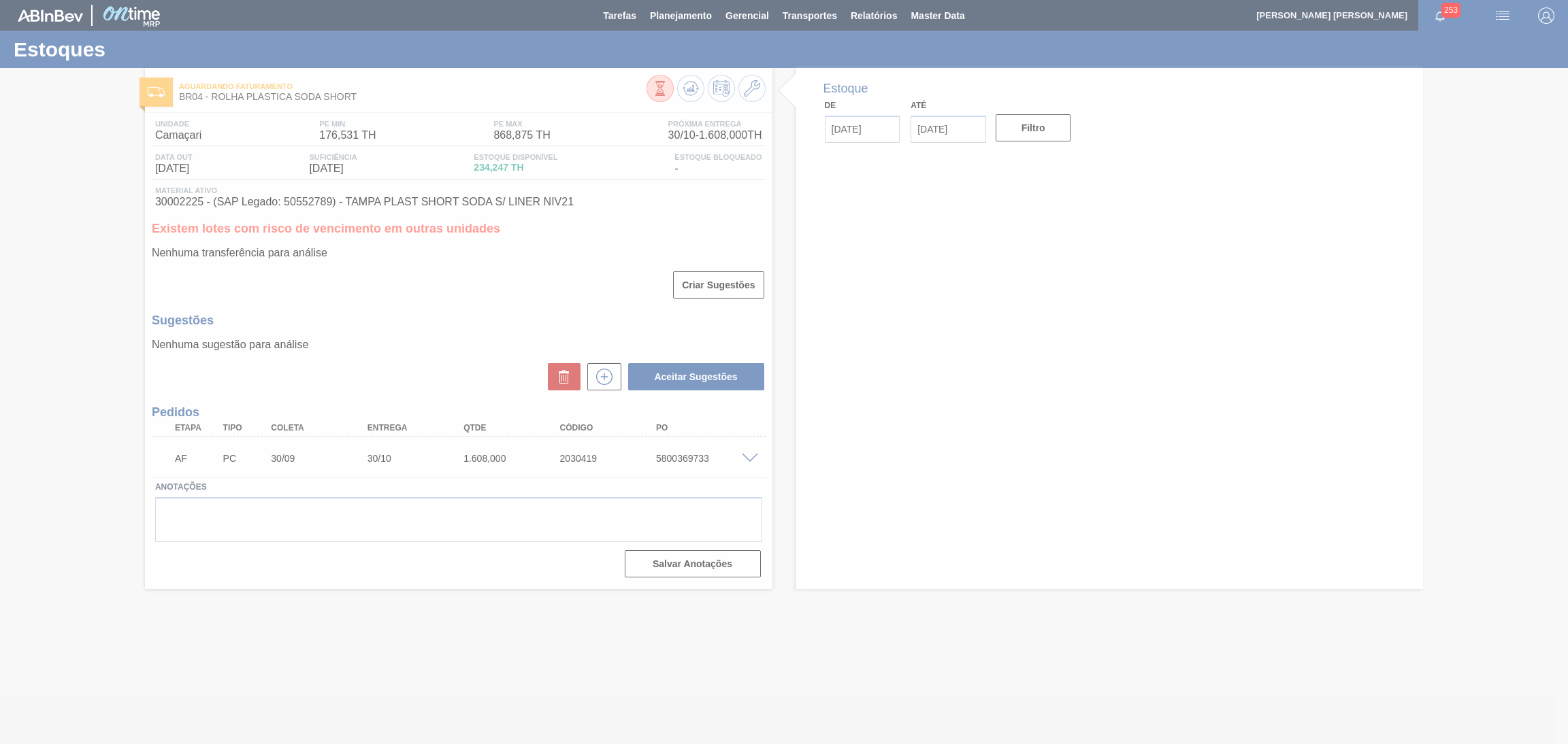
click at [504, 285] on div at bounding box center [784, 372] width 1568 height 744
click at [465, 293] on div at bounding box center [784, 372] width 1568 height 744
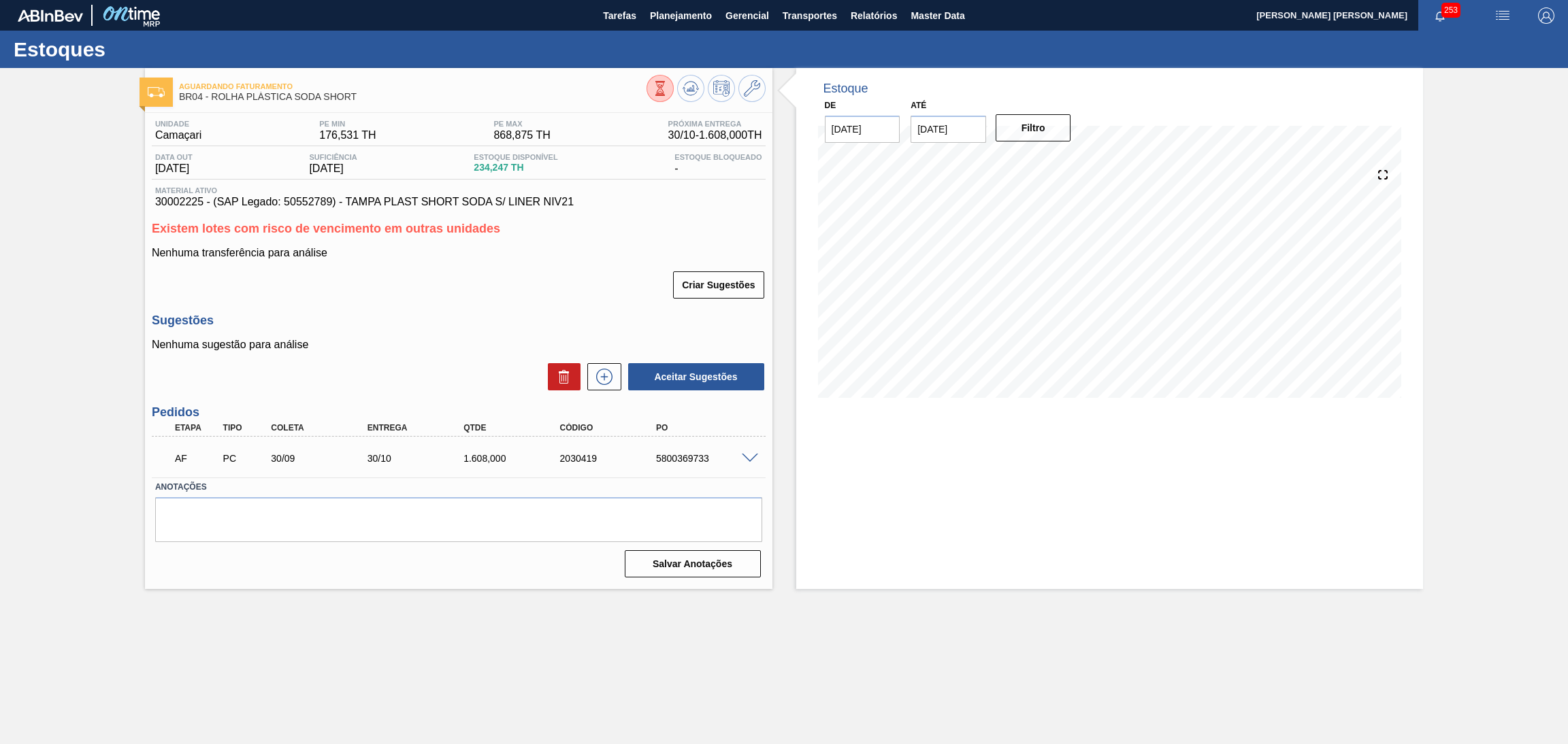
click at [435, 291] on div "Criar Sugestões" at bounding box center [458, 285] width 614 height 30
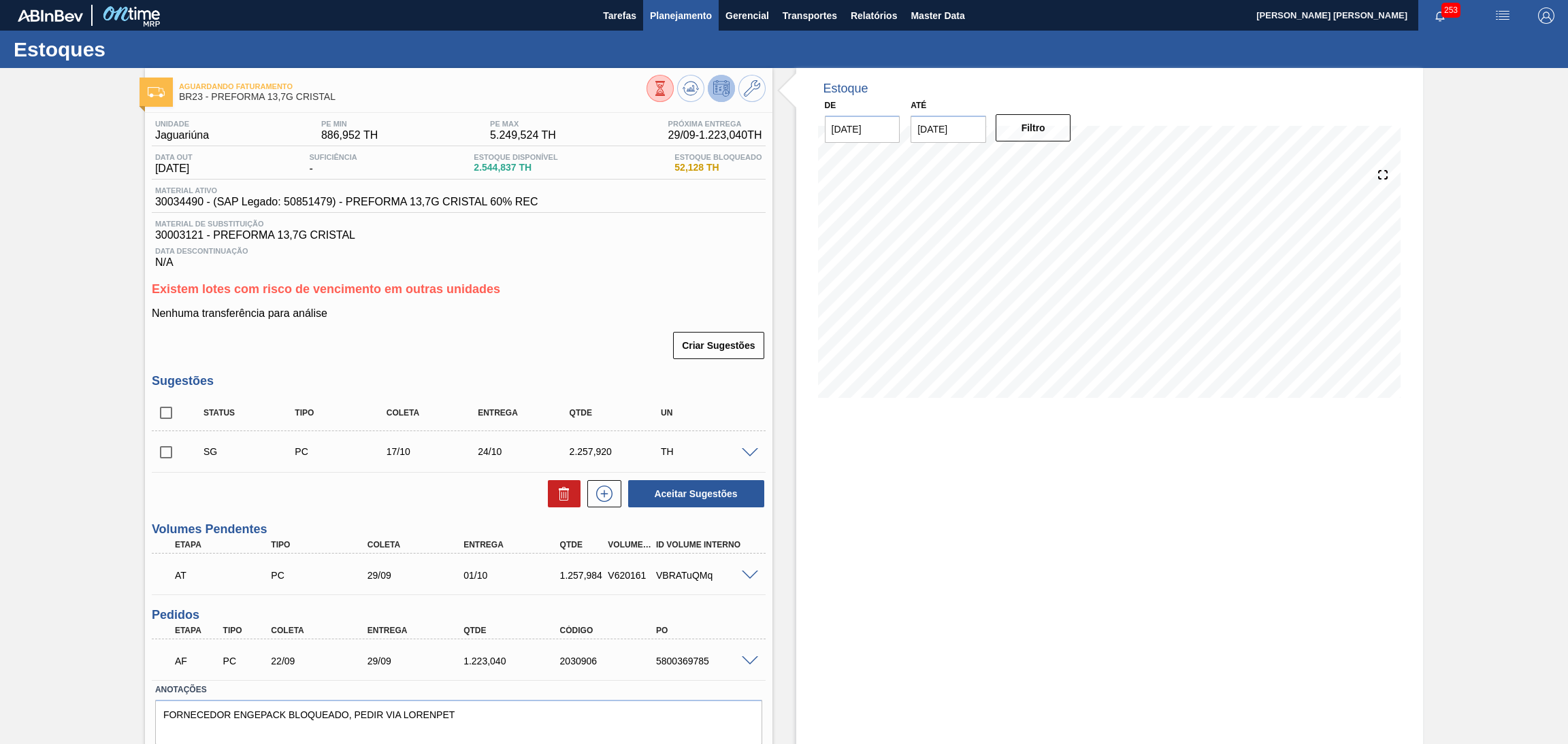
click at [666, 22] on span "Planejamento" at bounding box center [681, 15] width 62 height 17
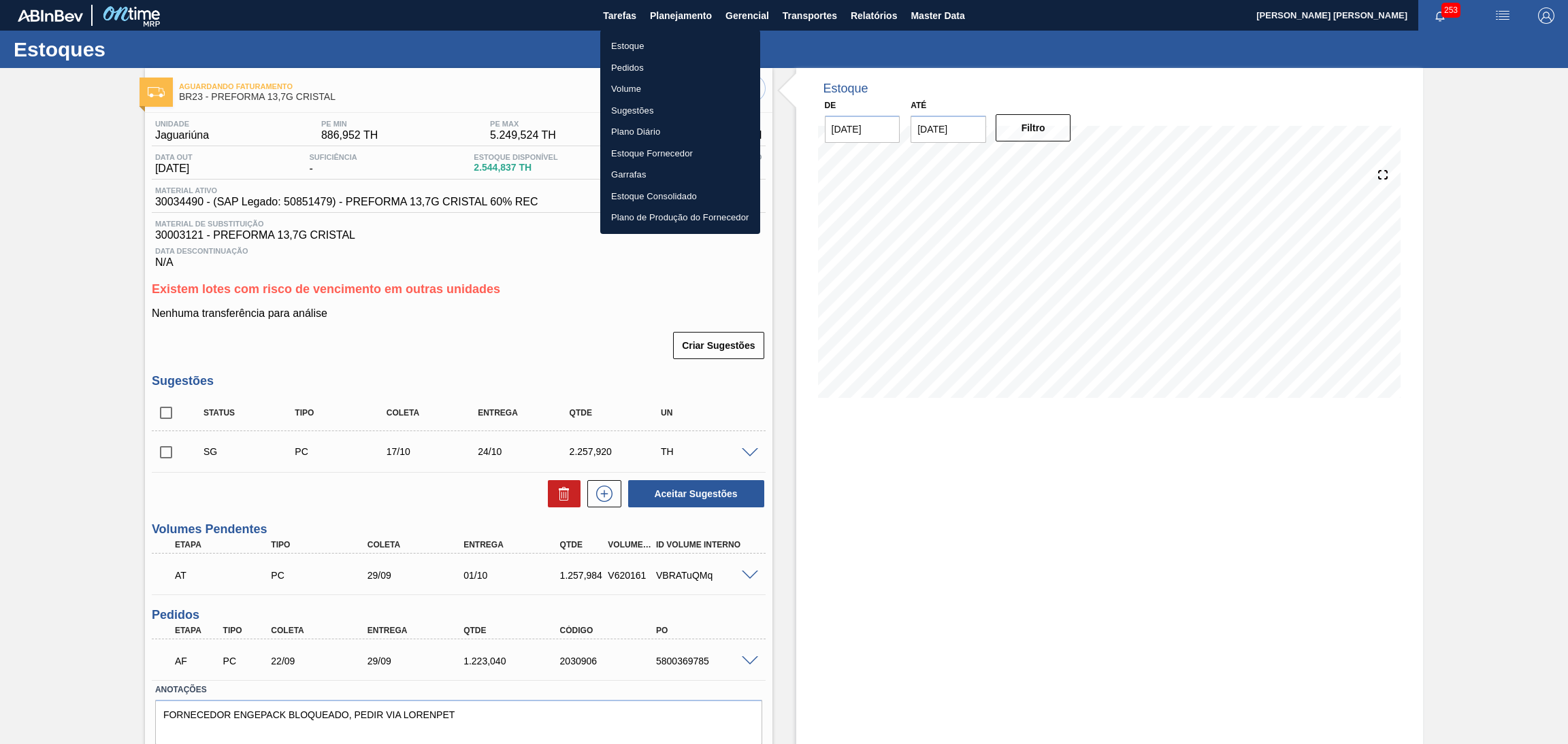
click at [644, 34] on ul "Estoque Pedidos Volume Sugestões Plano Diário Estoque Fornecedor Garrafas Estoq…" at bounding box center [680, 132] width 160 height 204
click at [630, 51] on li "Estoque" at bounding box center [680, 46] width 160 height 22
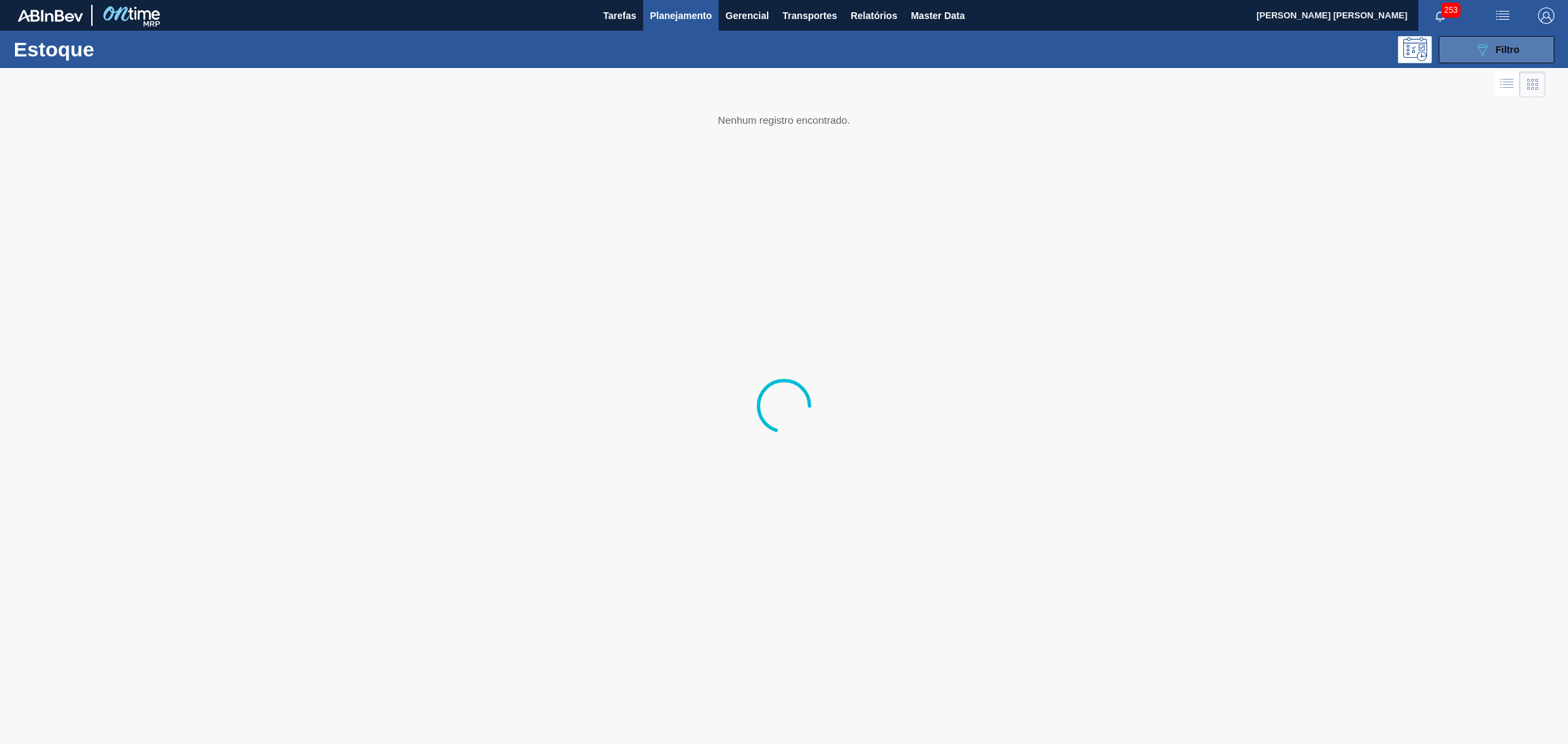
click at [1510, 52] on span "Filtro" at bounding box center [1507, 49] width 24 height 11
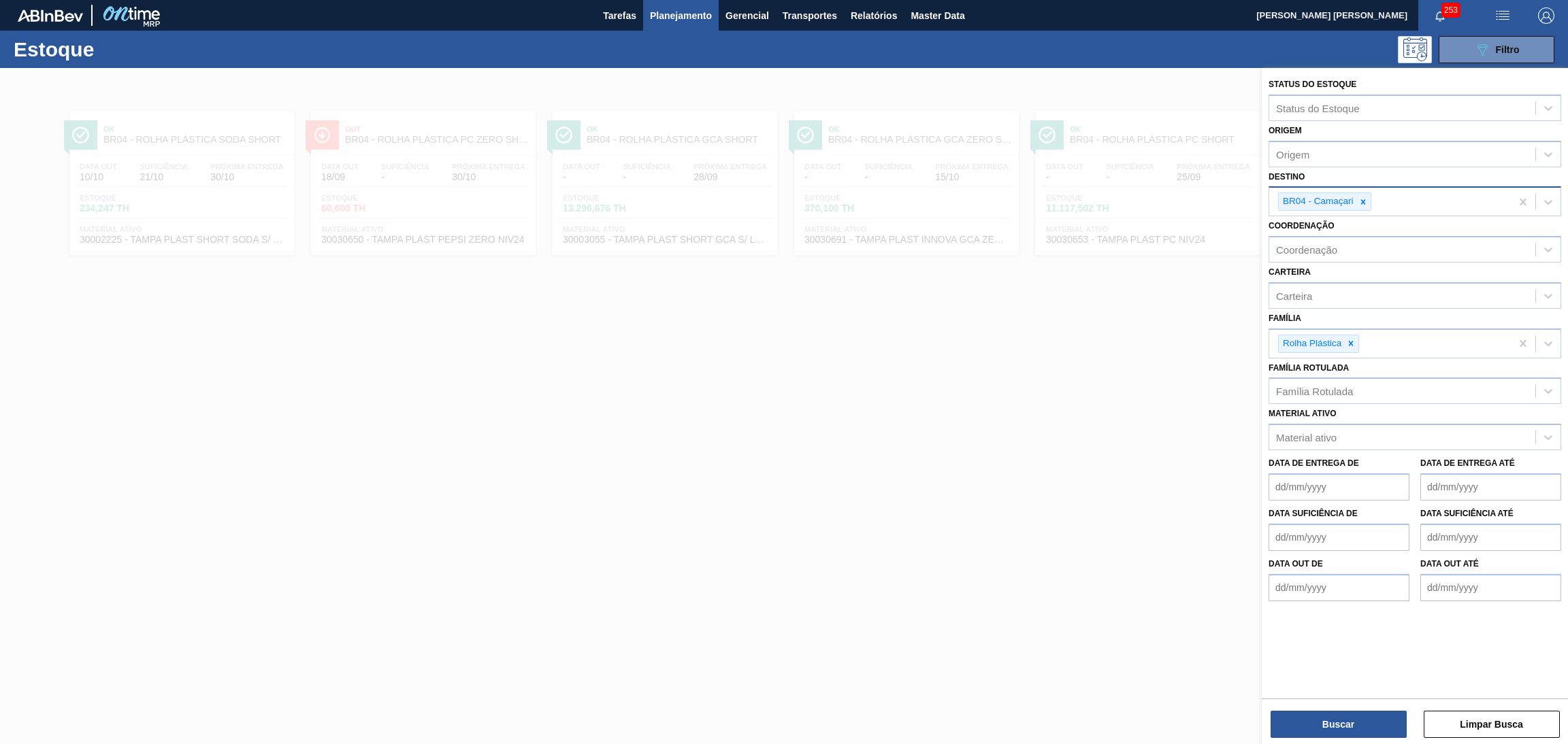
click at [1368, 196] on div at bounding box center [1363, 201] width 15 height 17
type input "br12"
click at [1353, 339] on icon at bounding box center [1350, 343] width 10 height 10
type input "b"
type input "preforma"
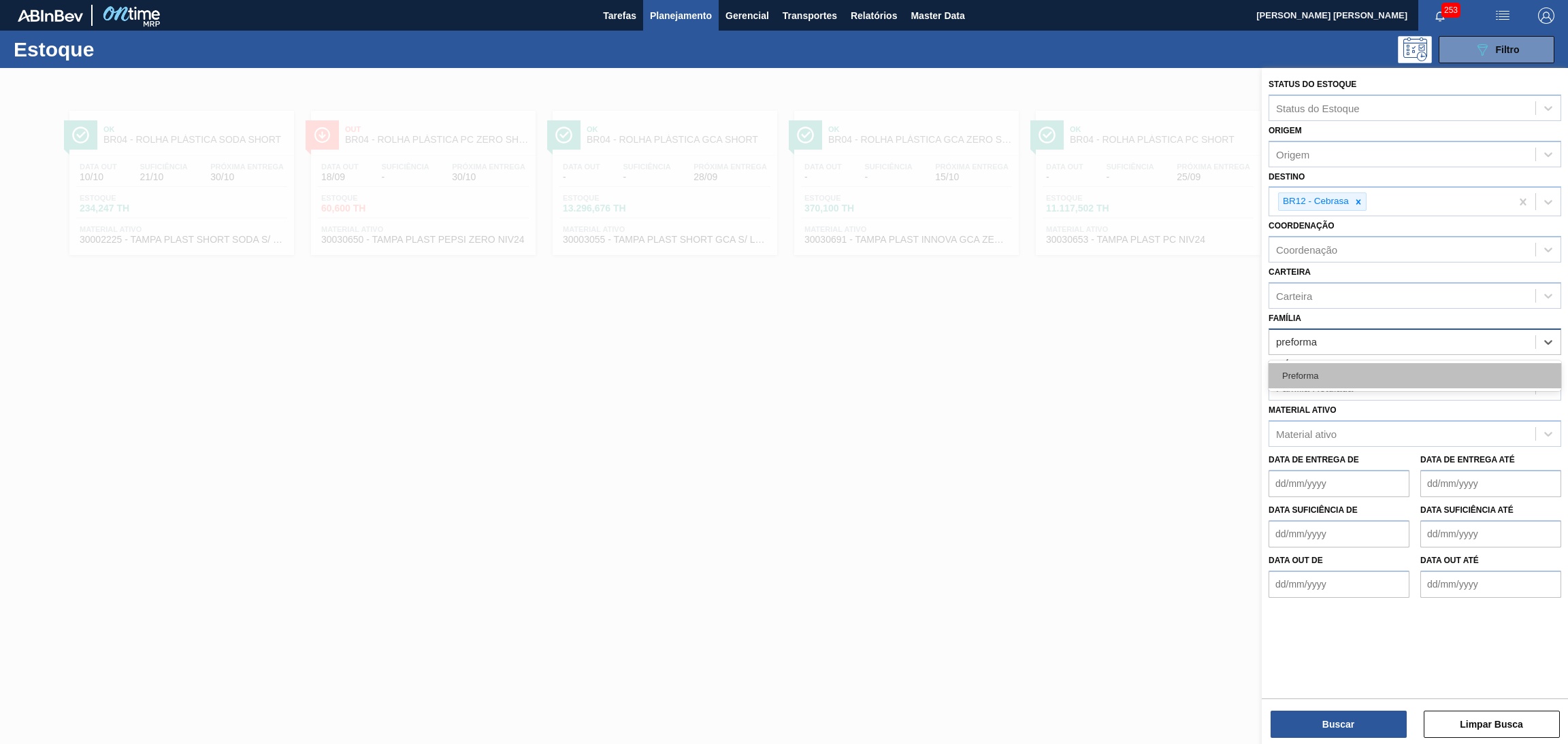
click at [1316, 365] on div "Preforma" at bounding box center [1415, 376] width 292 height 26
click at [1410, 387] on div "Família Rotulada" at bounding box center [1402, 391] width 266 height 19
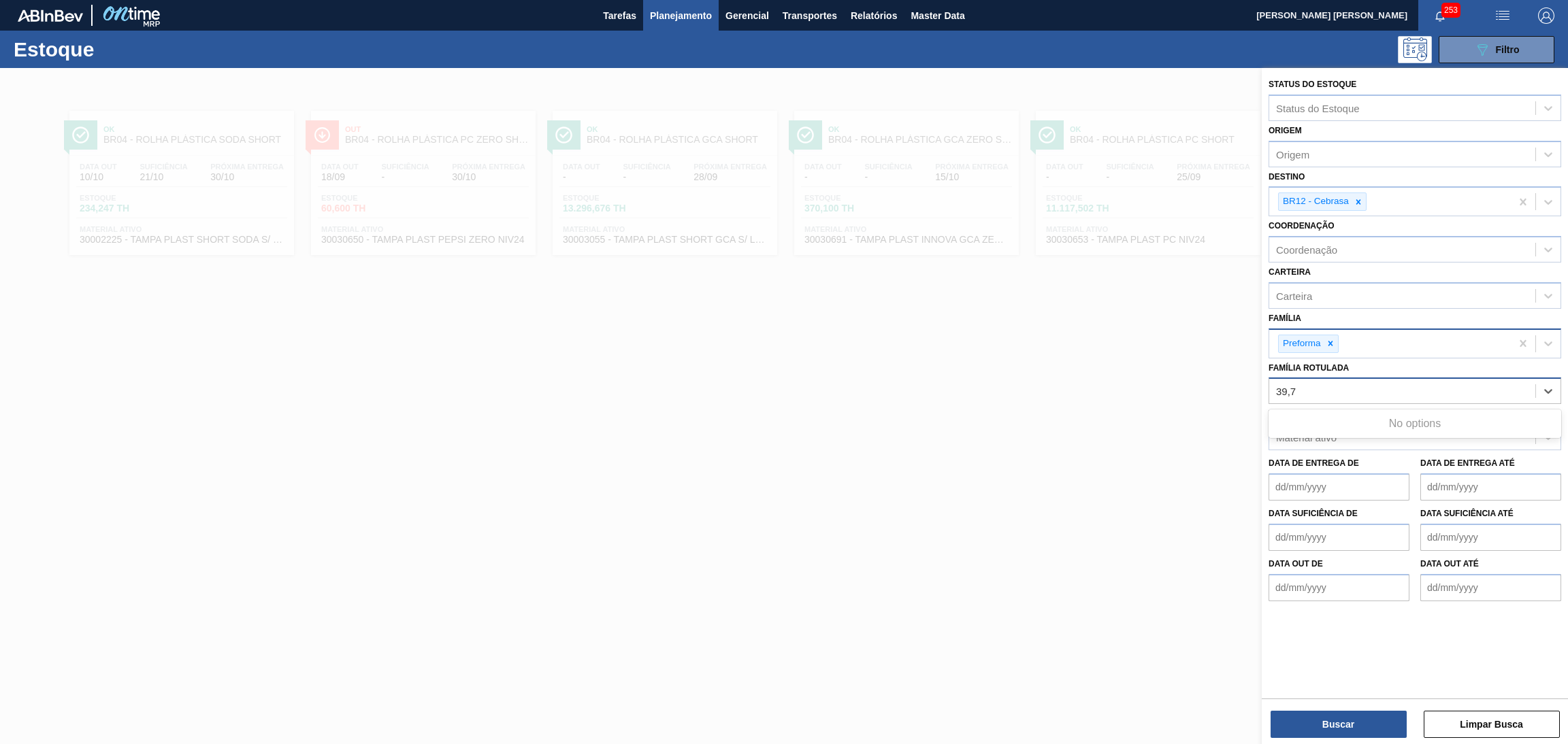
type Rotulada "39,7"
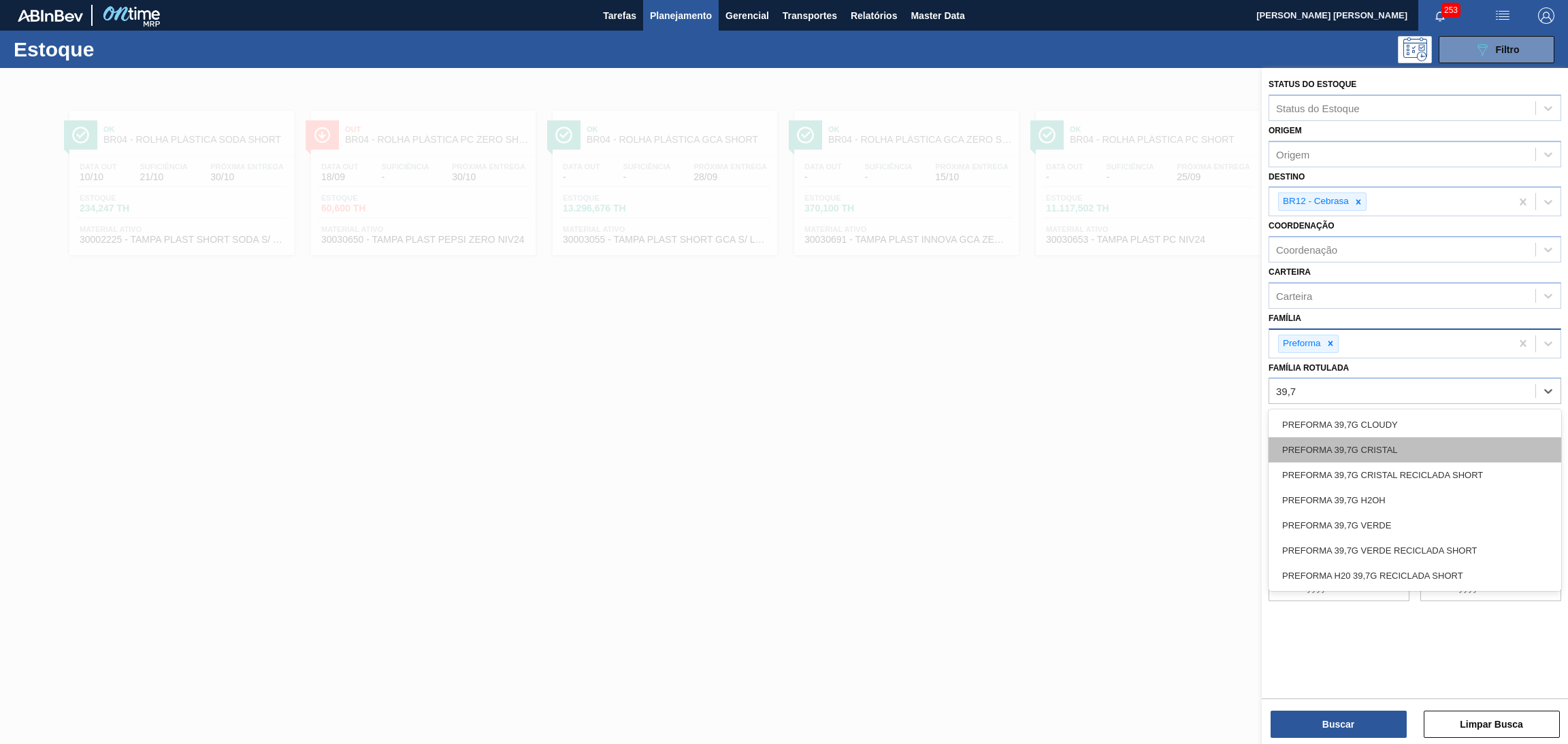
click at [1368, 447] on div "PREFORMA 39,7G CRISTAL" at bounding box center [1415, 450] width 292 height 26
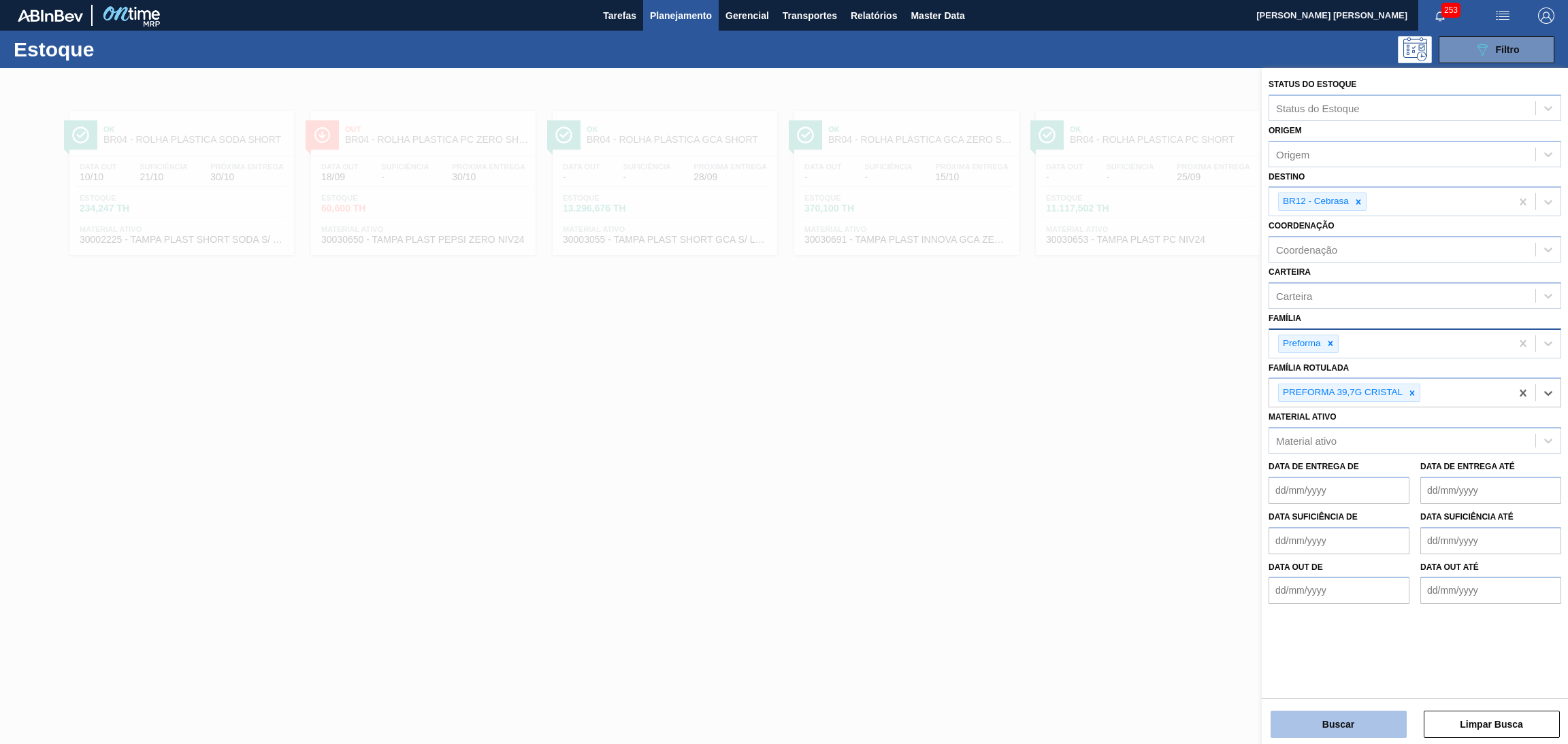
click at [1321, 719] on button "Buscar" at bounding box center [1338, 724] width 136 height 27
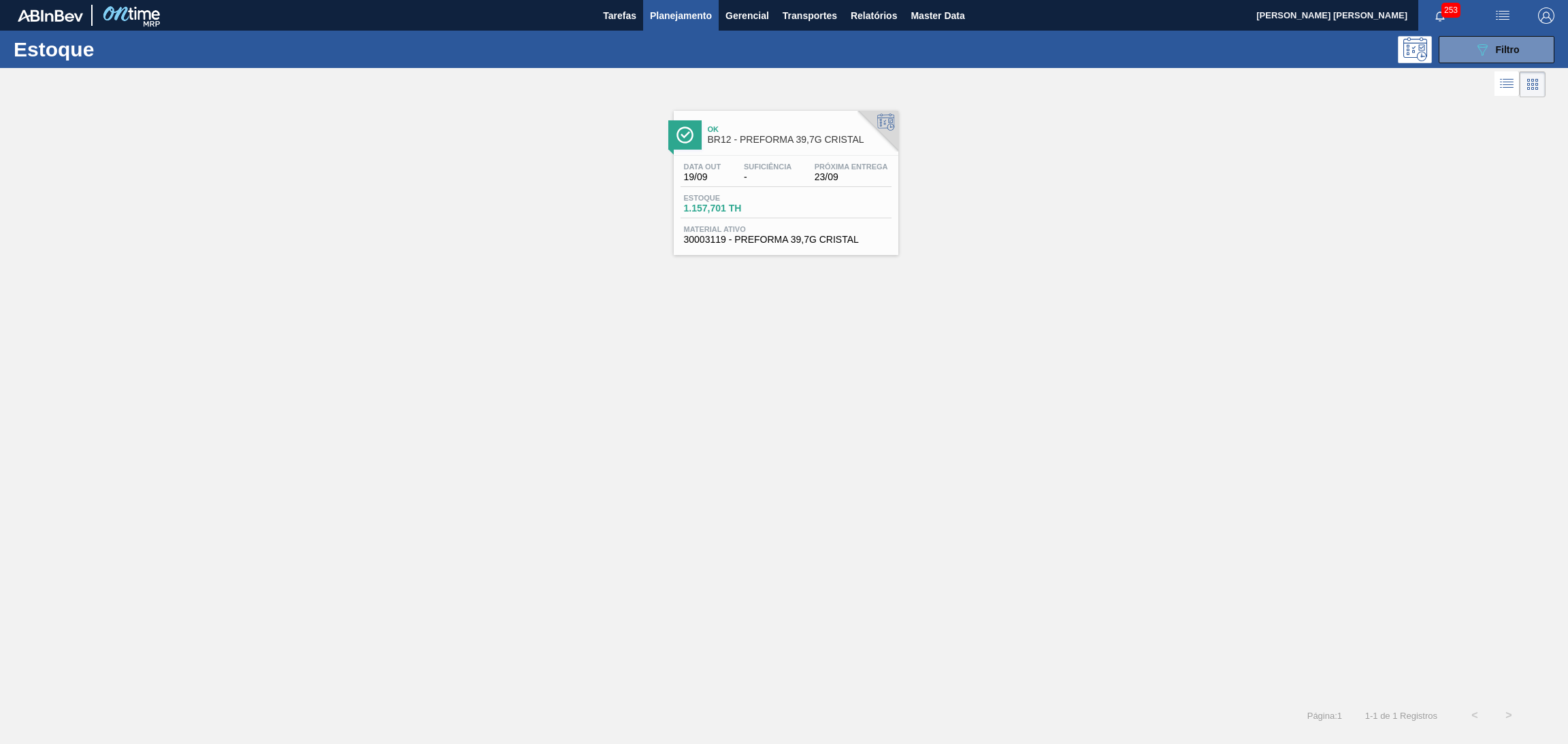
click at [835, 202] on div "Estoque 1.157,701 TH" at bounding box center [785, 206] width 211 height 25
click at [287, 468] on div "Ok BR12 - PREFORMA 39,7G CRISTAL Data out 19/09 Suficiência - Próxima Entrega 2…" at bounding box center [784, 399] width 1568 height 598
click at [771, 153] on div "Ok BR12 - PREFORMA 39,7G CRISTAL Data out 19/09 Suficiência - Próxima Entrega 2…" at bounding box center [786, 183] width 225 height 144
click at [994, 315] on div "Ok BR12 - PREFORMA 39,7G CRISTAL Data out 19/09 Suficiência - Próxima Entrega 2…" at bounding box center [784, 399] width 1568 height 598
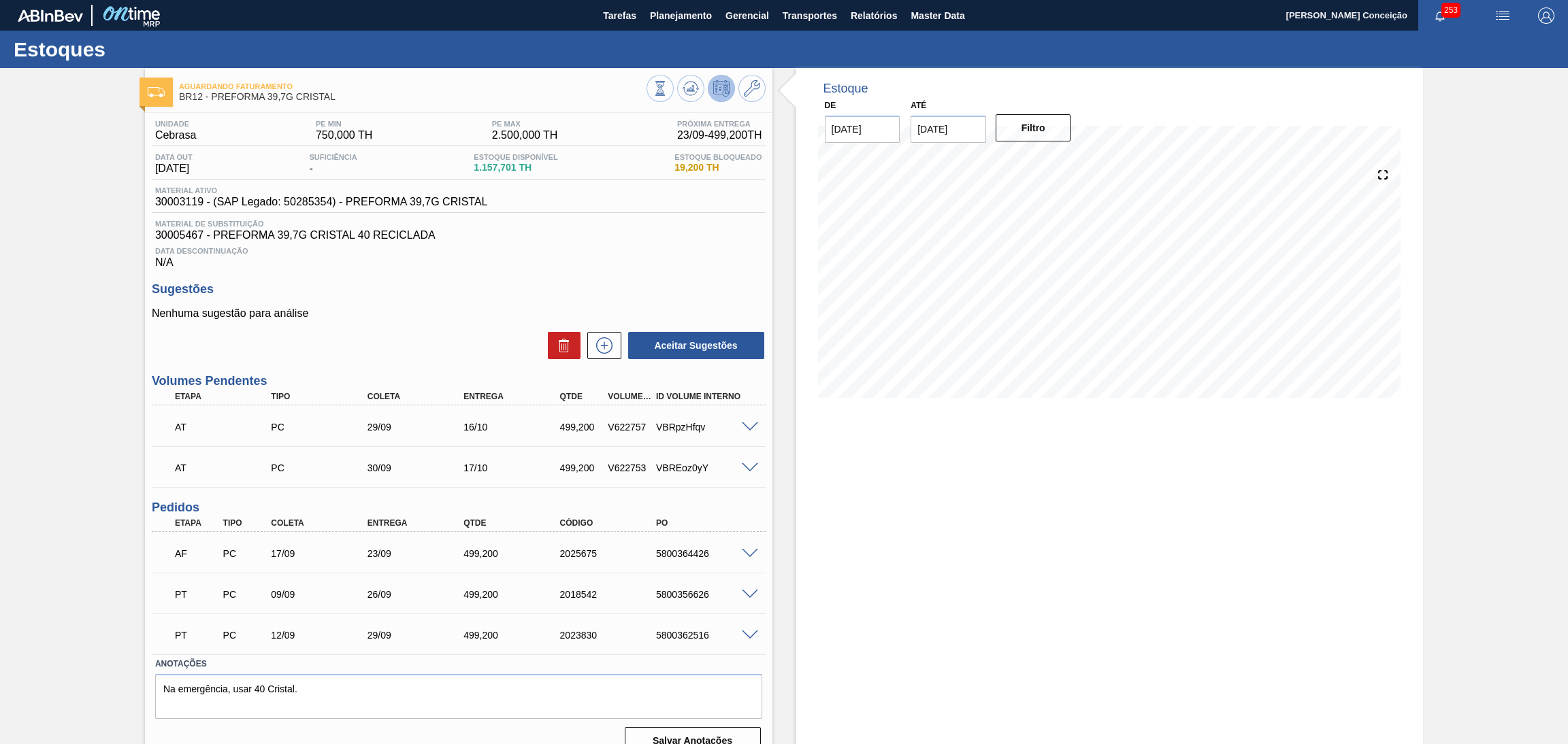
click at [746, 551] on span at bounding box center [750, 554] width 17 height 11
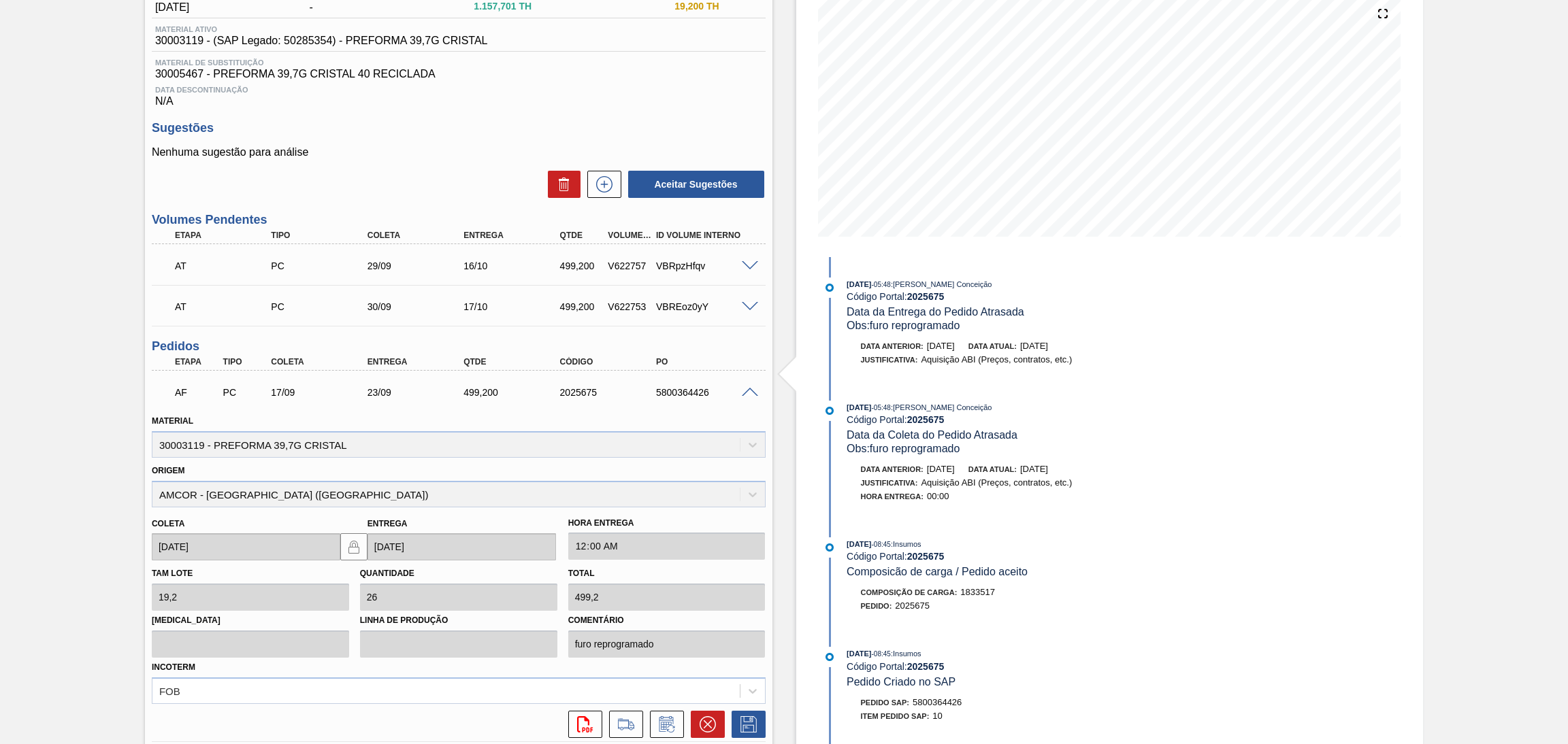
scroll to position [204, 0]
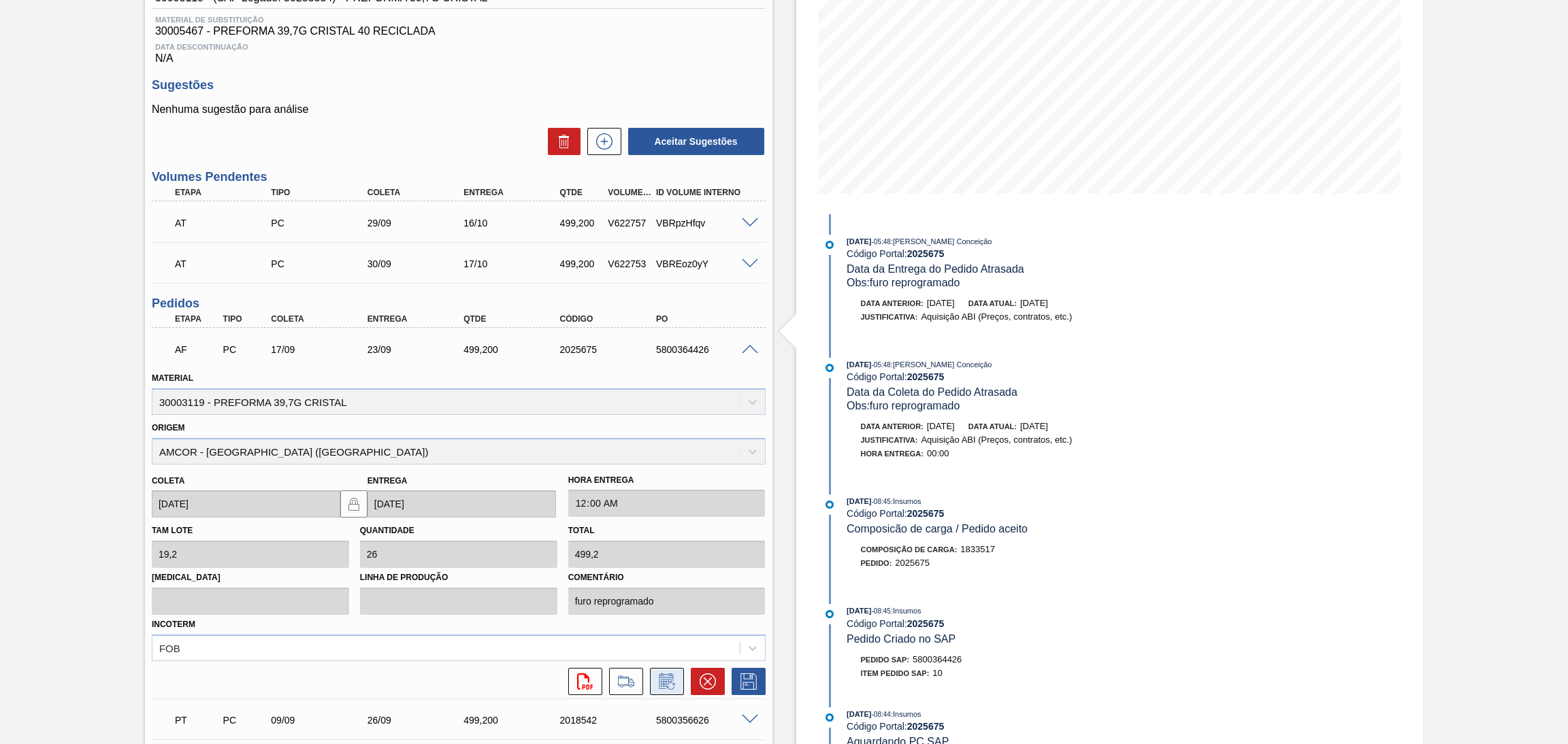
click at [668, 679] on icon at bounding box center [666, 682] width 11 height 8
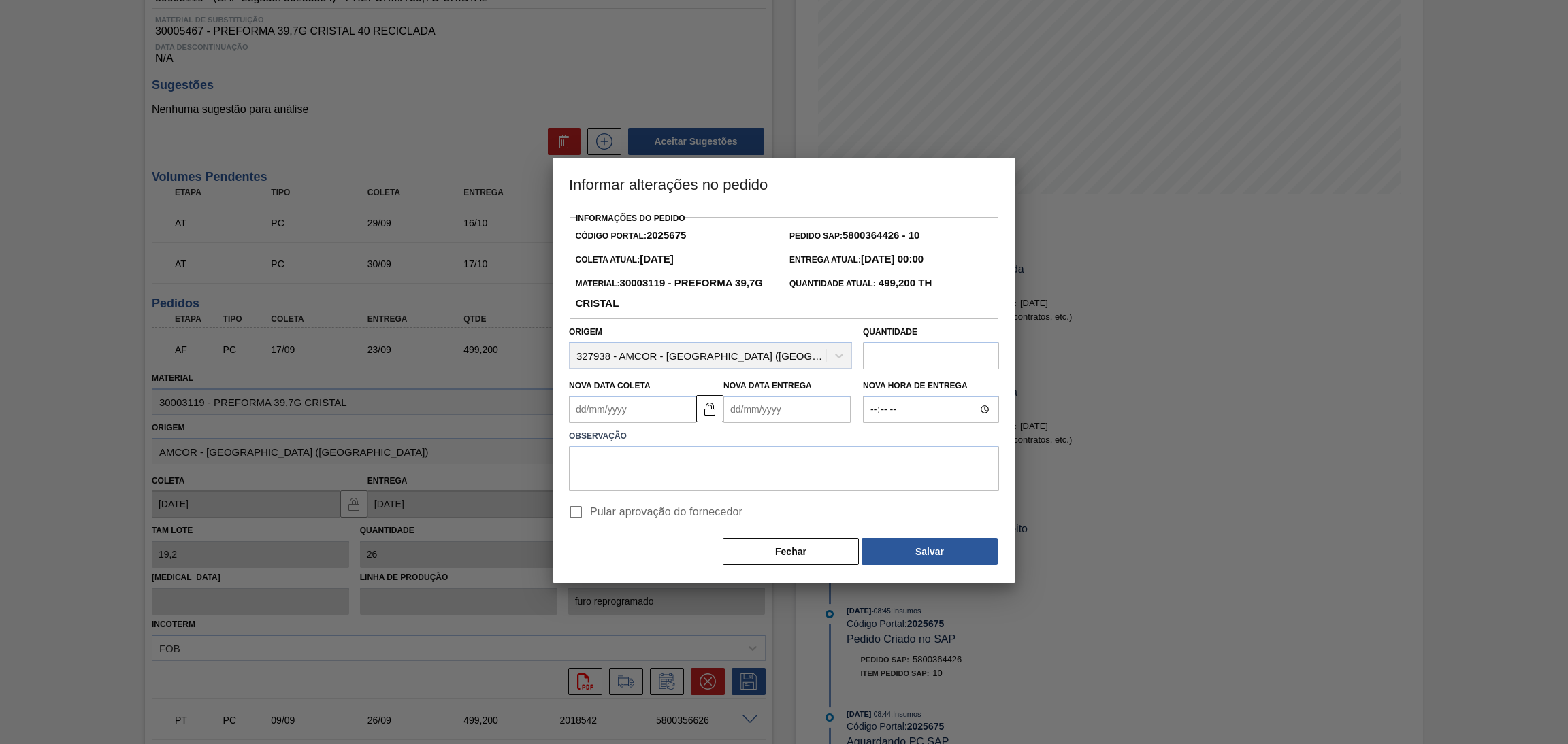
click at [636, 414] on Coleta2025675 "Nova Data Coleta" at bounding box center [632, 409] width 127 height 27
type Coleta2025675 "1"
type Entrega2025675 "07/09/2025"
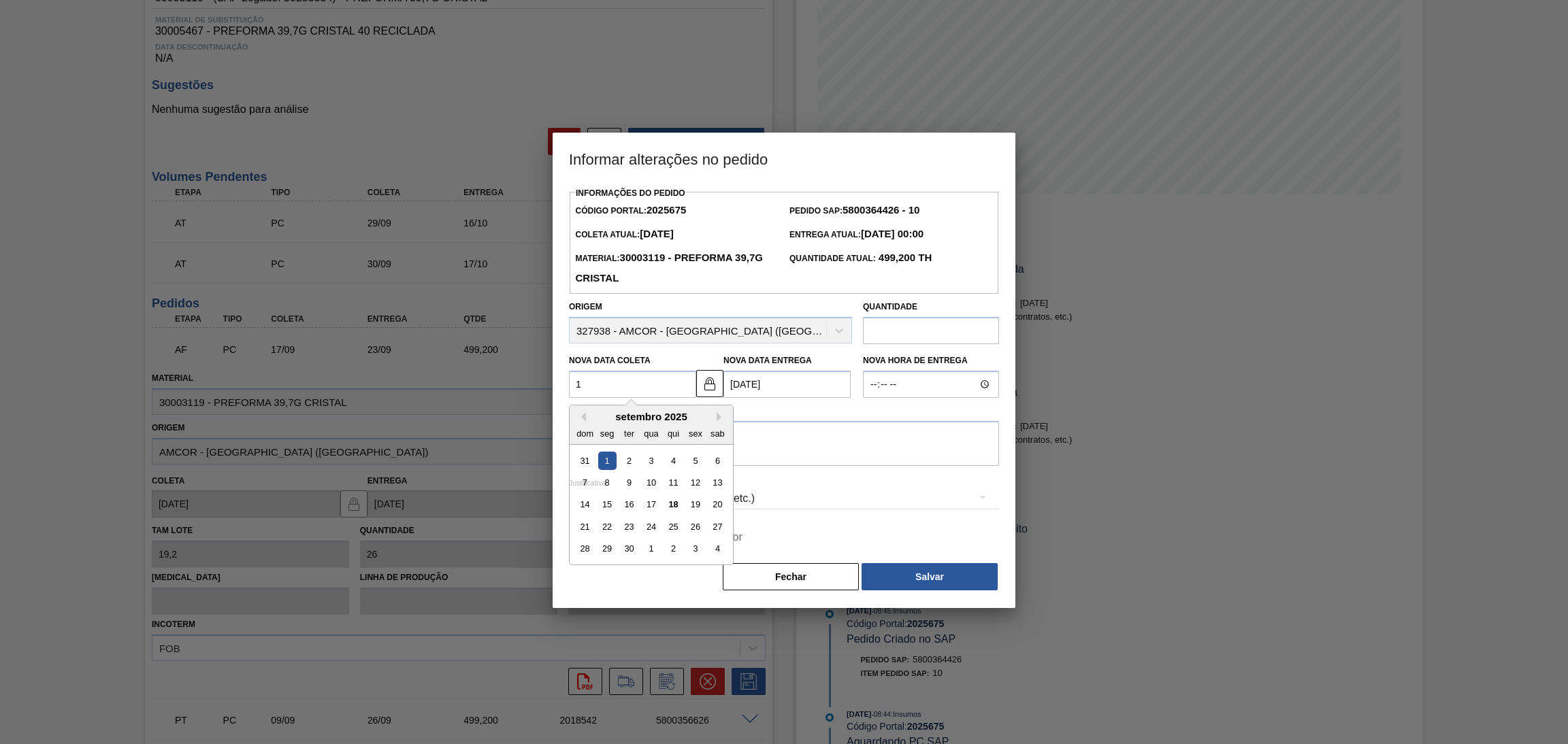
type Coleta2025675 "19"
type Entrega2025675 "25/09/2025"
type Coleta2025675 "19/09/20"
type Entrega2025675 "25/09/2020"
type Coleta2025675 "19/09/2025"
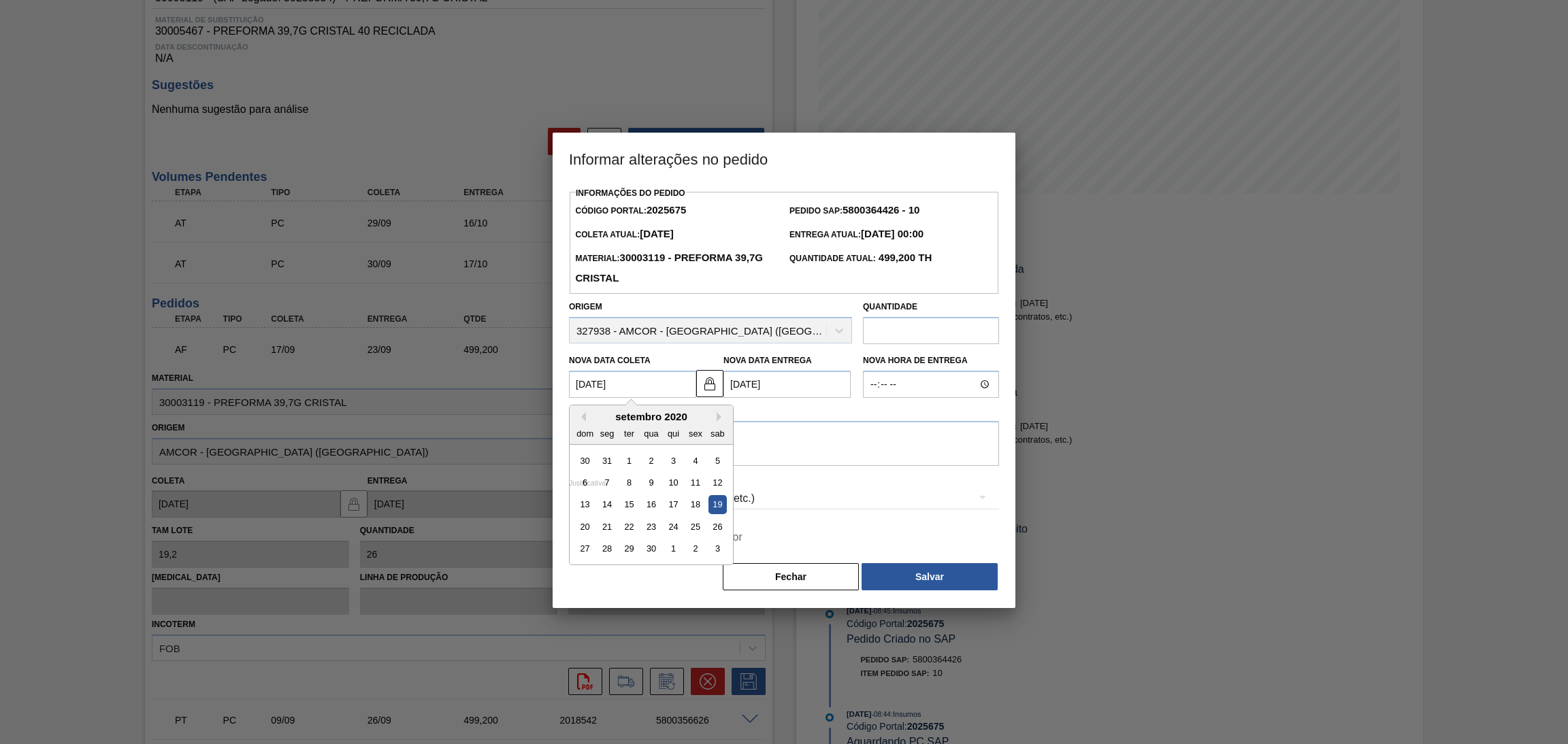
type Entrega2025675 "25/09/2025"
type Coleta2025675 "19/09/2025"
click at [652, 453] on textarea at bounding box center [784, 443] width 430 height 45
type textarea "postergado disponibilidade do fornecedor"
click at [618, 539] on span "Pular aprovação do fornecedor" at bounding box center [666, 537] width 152 height 17
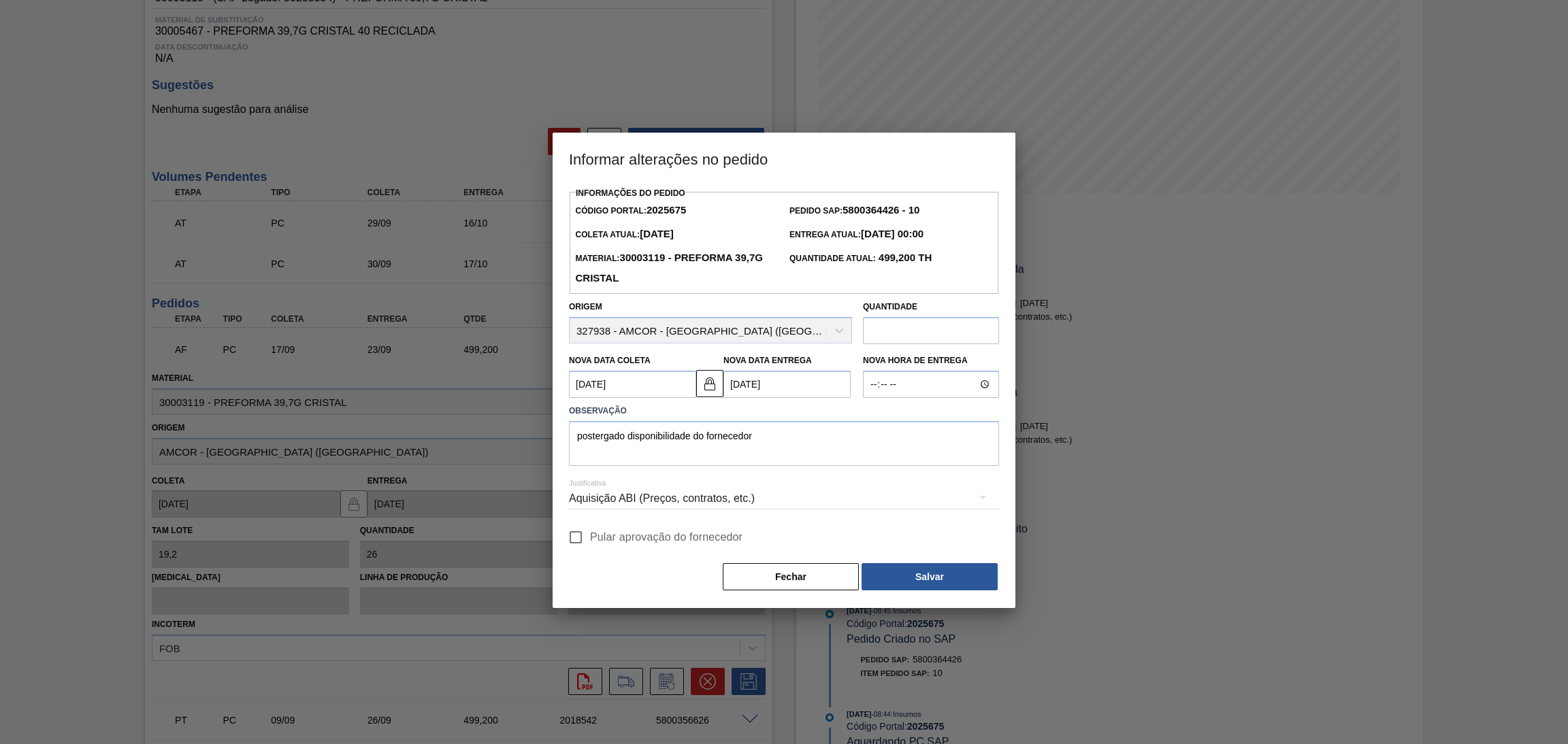
click at [590, 539] on input "Pular aprovação do fornecedor" at bounding box center [575, 537] width 28 height 28
checkbox input "true"
click at [898, 584] on button "Salvar" at bounding box center [929, 577] width 136 height 27
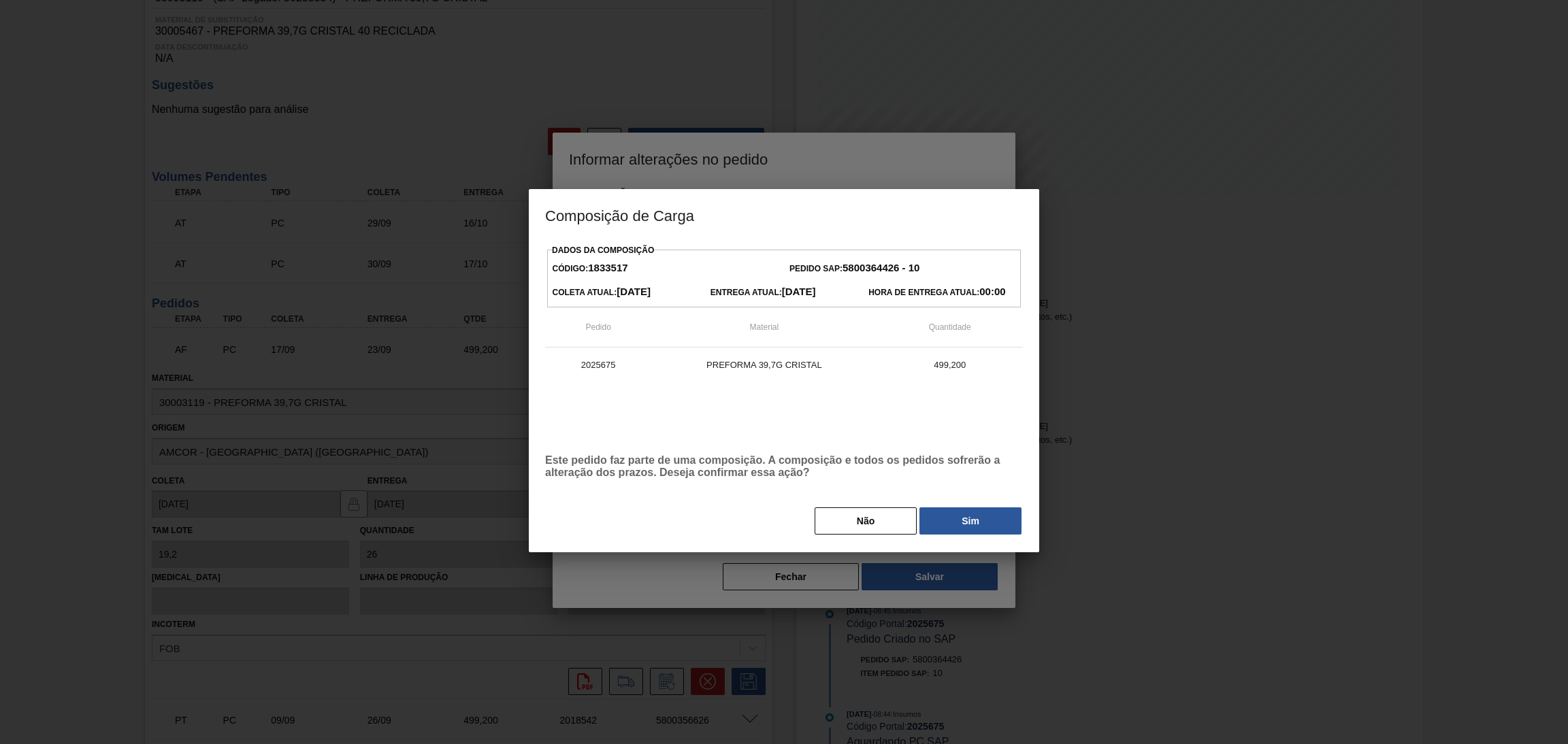
click at [941, 547] on div "Dados da Composição Código: 1833517 Pedido SAP: 5800364426 - 10 Coleta Atual: 1…" at bounding box center [783, 396] width 510 height 312
click at [962, 523] on button "Sim" at bounding box center [971, 520] width 102 height 27
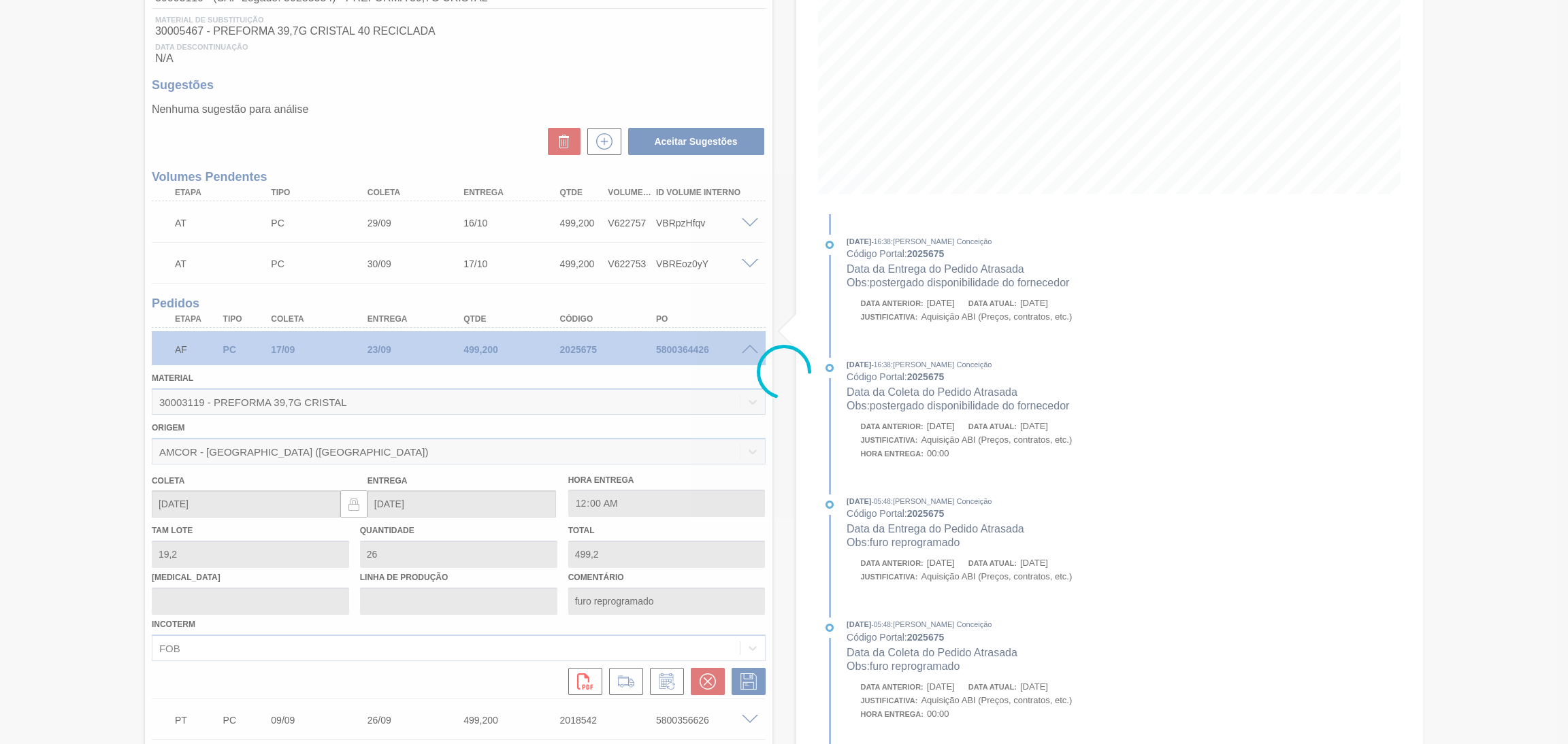
click at [704, 306] on div at bounding box center [784, 372] width 1568 height 744
type input "postergado disponibilidade do fornecedor"
type input "19/09/2025"
type input "[DATE]"
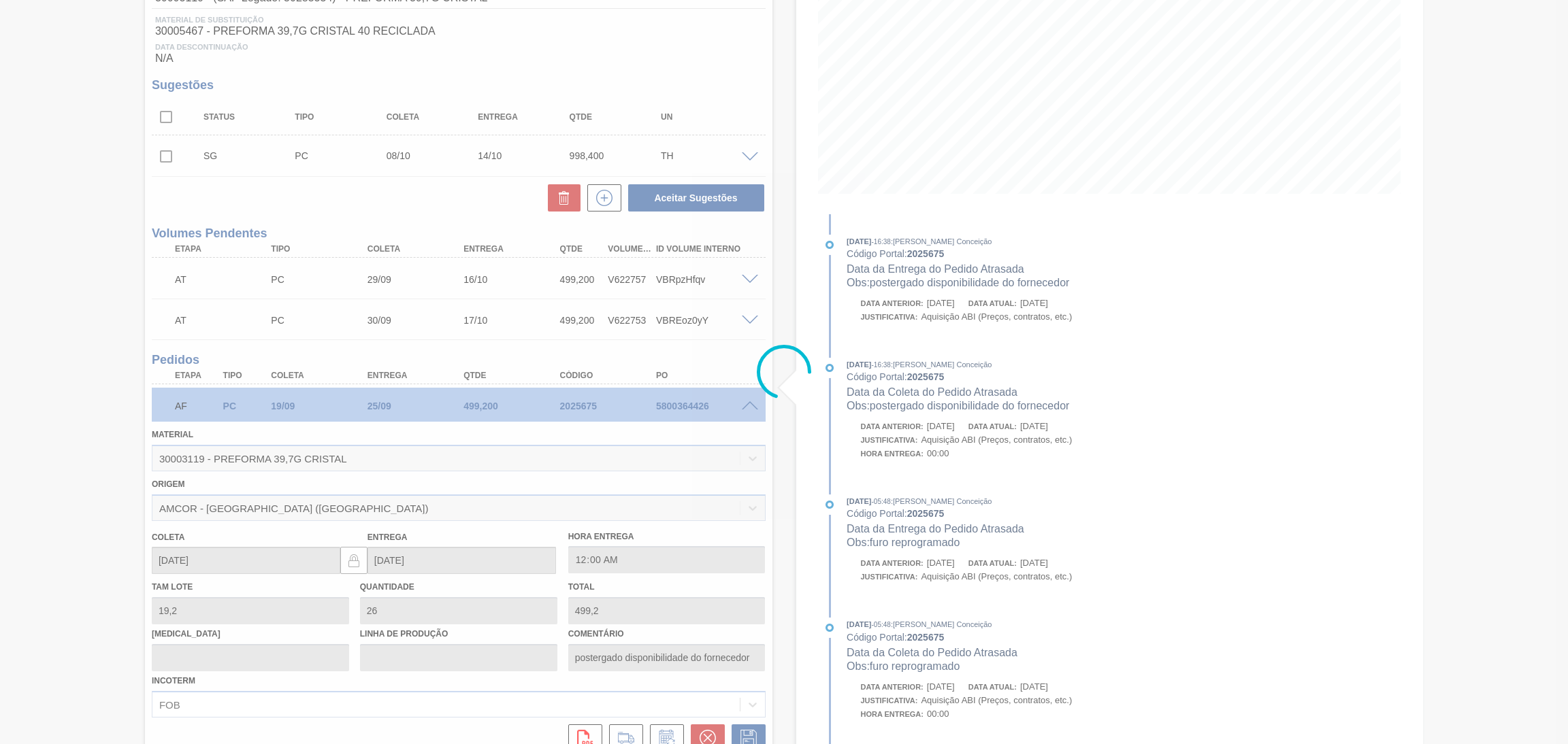
scroll to position [76, 0]
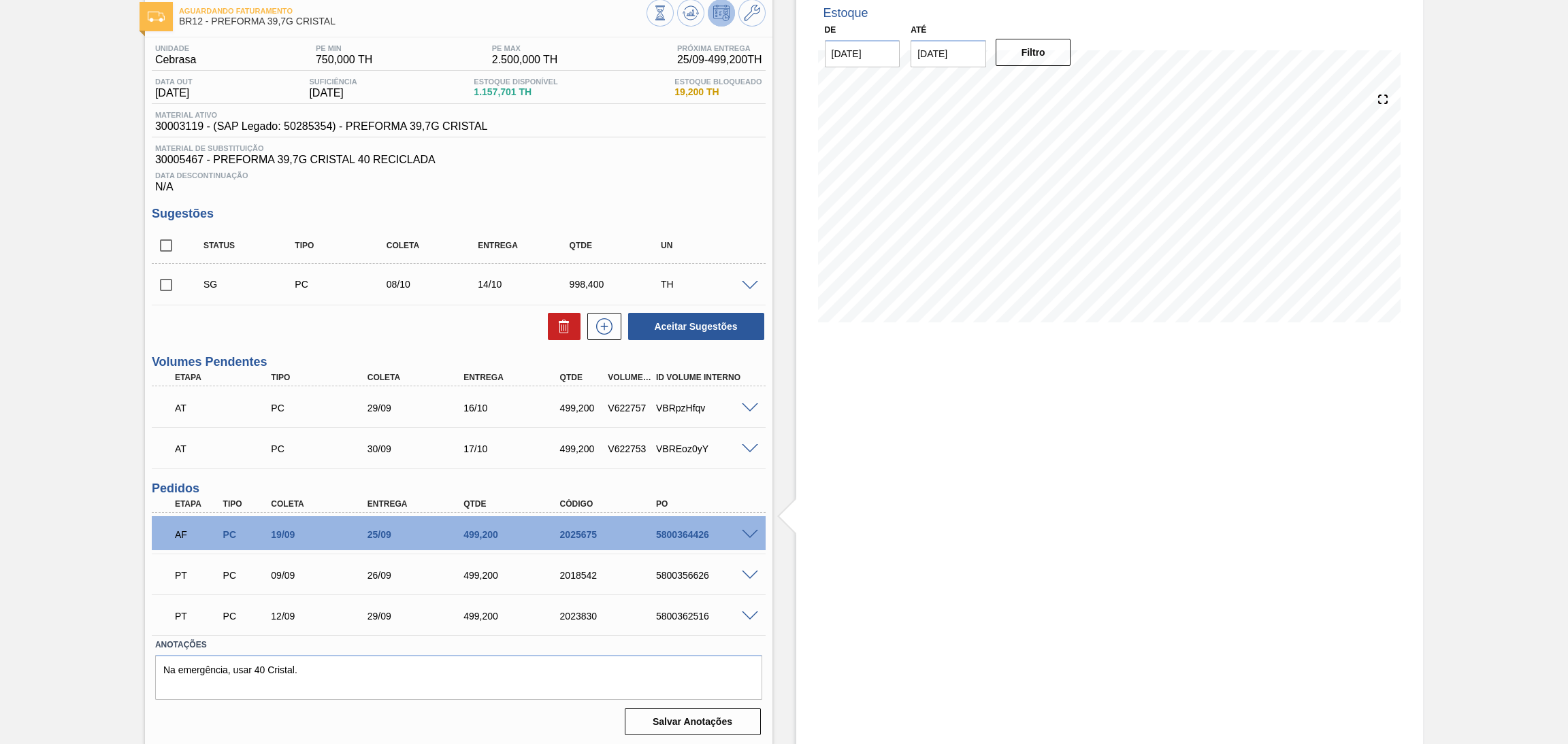
click at [696, 534] on div "5800364426" at bounding box center [707, 534] width 109 height 11
copy div "5800364426"
click at [688, 541] on div "AF PC 19/09 25/09 499,200 2025675 5800364426" at bounding box center [455, 533] width 578 height 27
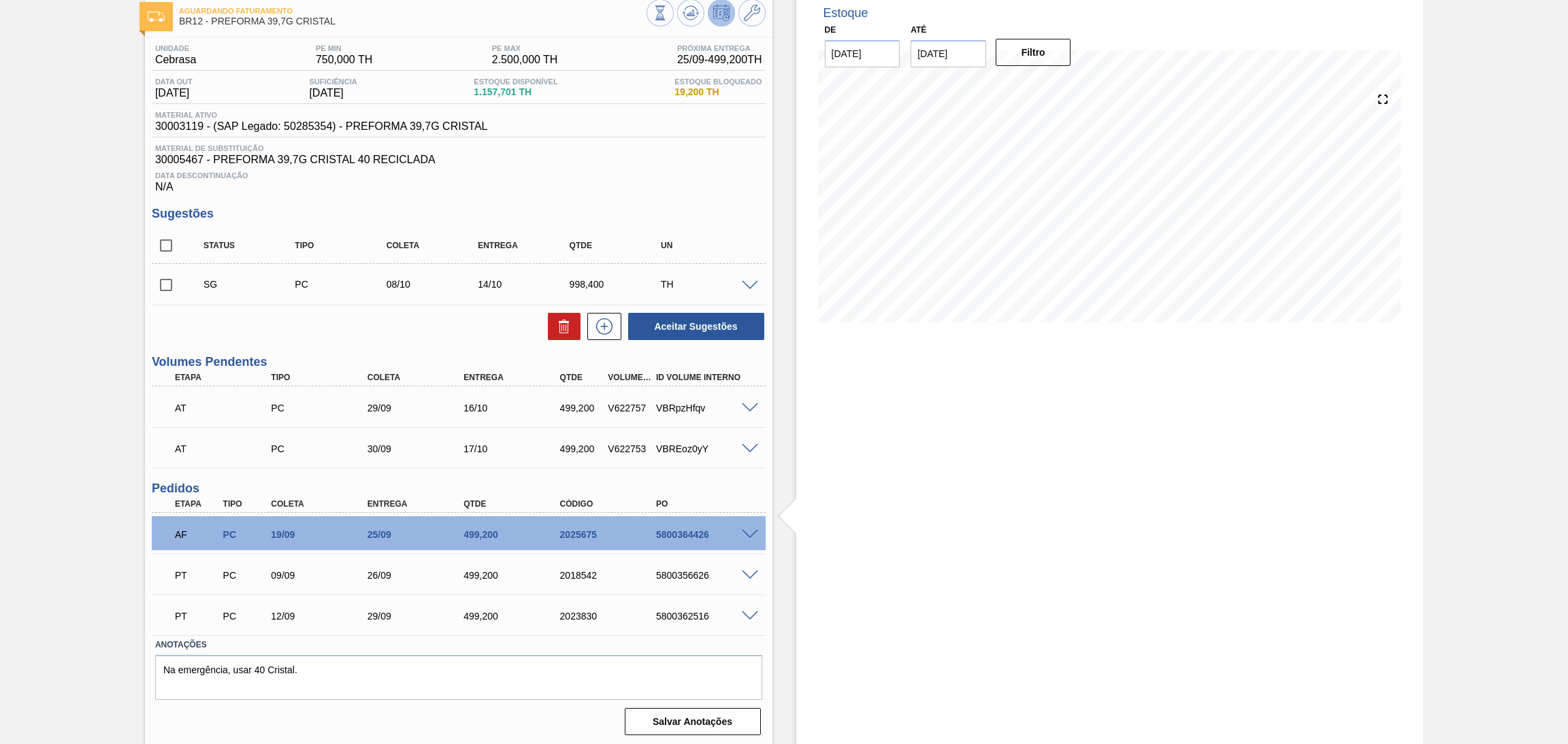
click at [1002, 384] on div "Estoque De 18/09/2025 Até 30/11/2025 Filtro 18/09 Projeção de Estoque 960.202 N…" at bounding box center [1110, 370] width 627 height 755
click at [916, 396] on div "Estoque De 18/09/2025 Até 30/11/2025 Filtro 25/09 Projeção de Estoque 493.364 N…" at bounding box center [1110, 370] width 627 height 755
click at [686, 18] on icon at bounding box center [690, 17] width 13 height 7
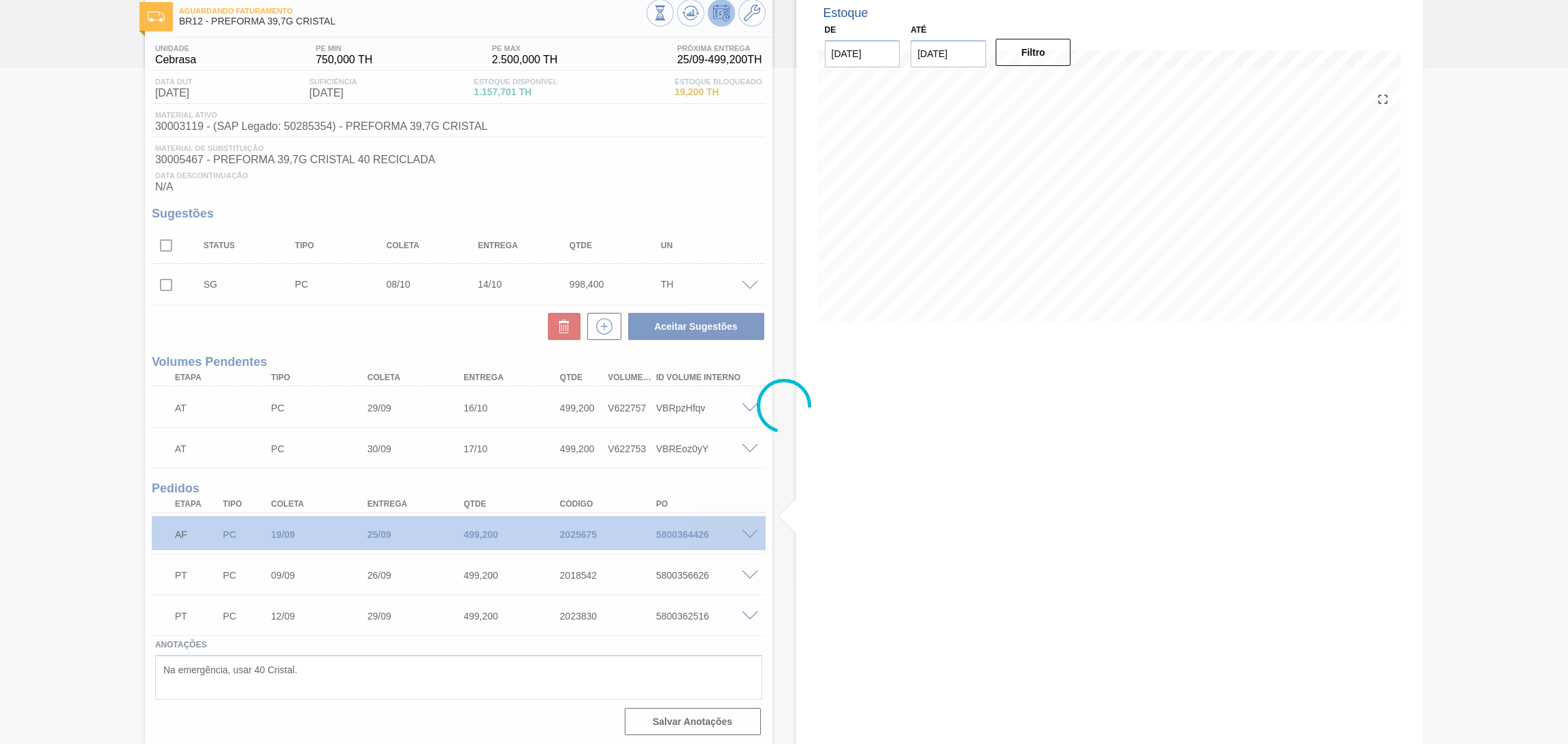
click at [823, 474] on div at bounding box center [784, 406] width 1568 height 676
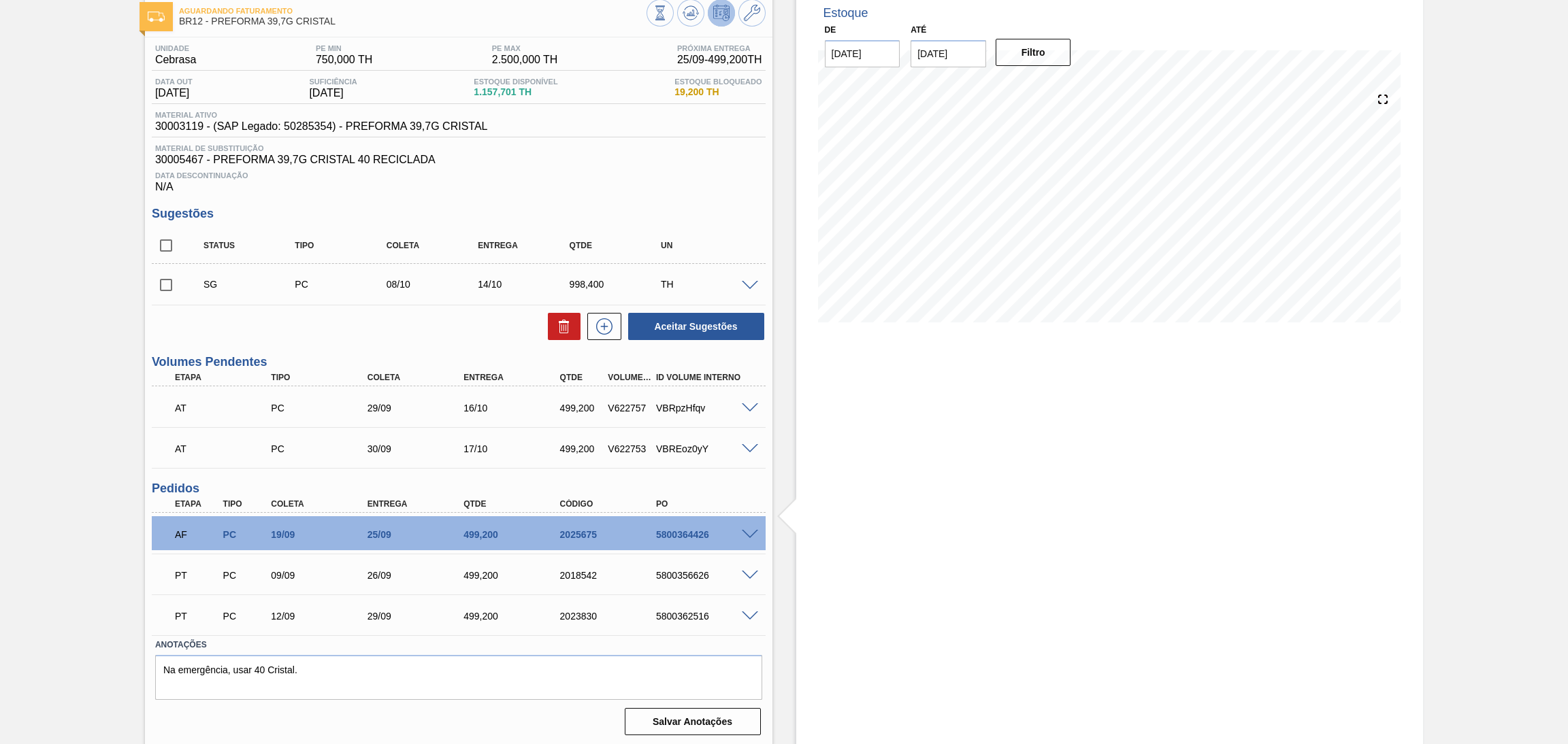
click at [693, 172] on span "Data Descontinuação" at bounding box center [458, 175] width 607 height 8
click at [425, 301] on div "SG PC 08/10 14/10 998,400 TH Material 30003119 - PREFORMA 39,7G CRISTAL Origem …" at bounding box center [458, 284] width 614 height 41
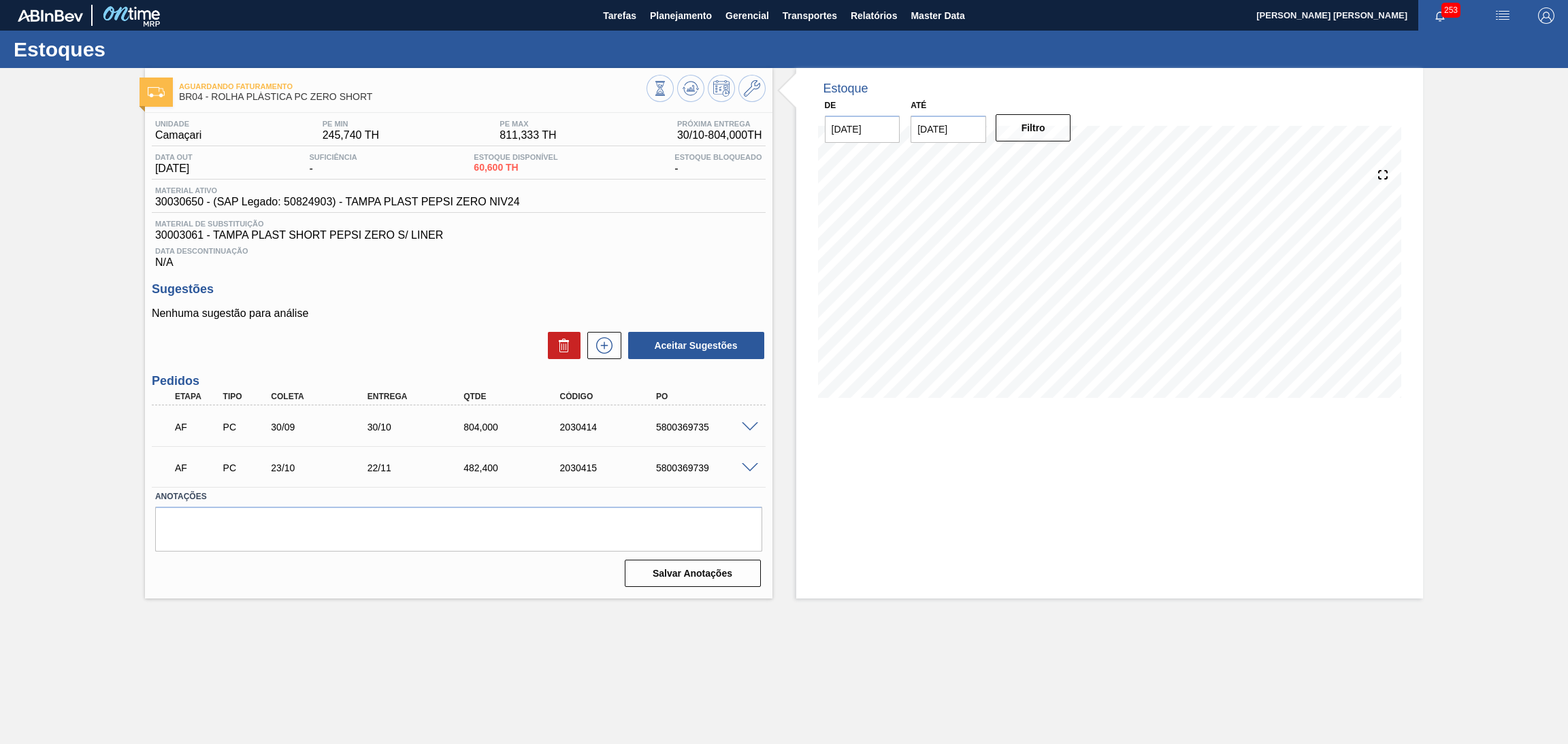
click at [707, 262] on div "Data Descontinuação N/A" at bounding box center [458, 254] width 614 height 27
click at [602, 253] on span "Data Descontinuação" at bounding box center [458, 250] width 607 height 8
click at [664, 240] on span "30003061 - TAMPA PLAST SHORT PEPSI ZERO S/ LINER" at bounding box center [458, 235] width 607 height 12
click at [808, 20] on span "Transportes" at bounding box center [810, 15] width 55 height 17
click at [798, 70] on li "Otimização de Carga" at bounding box center [810, 68] width 112 height 22
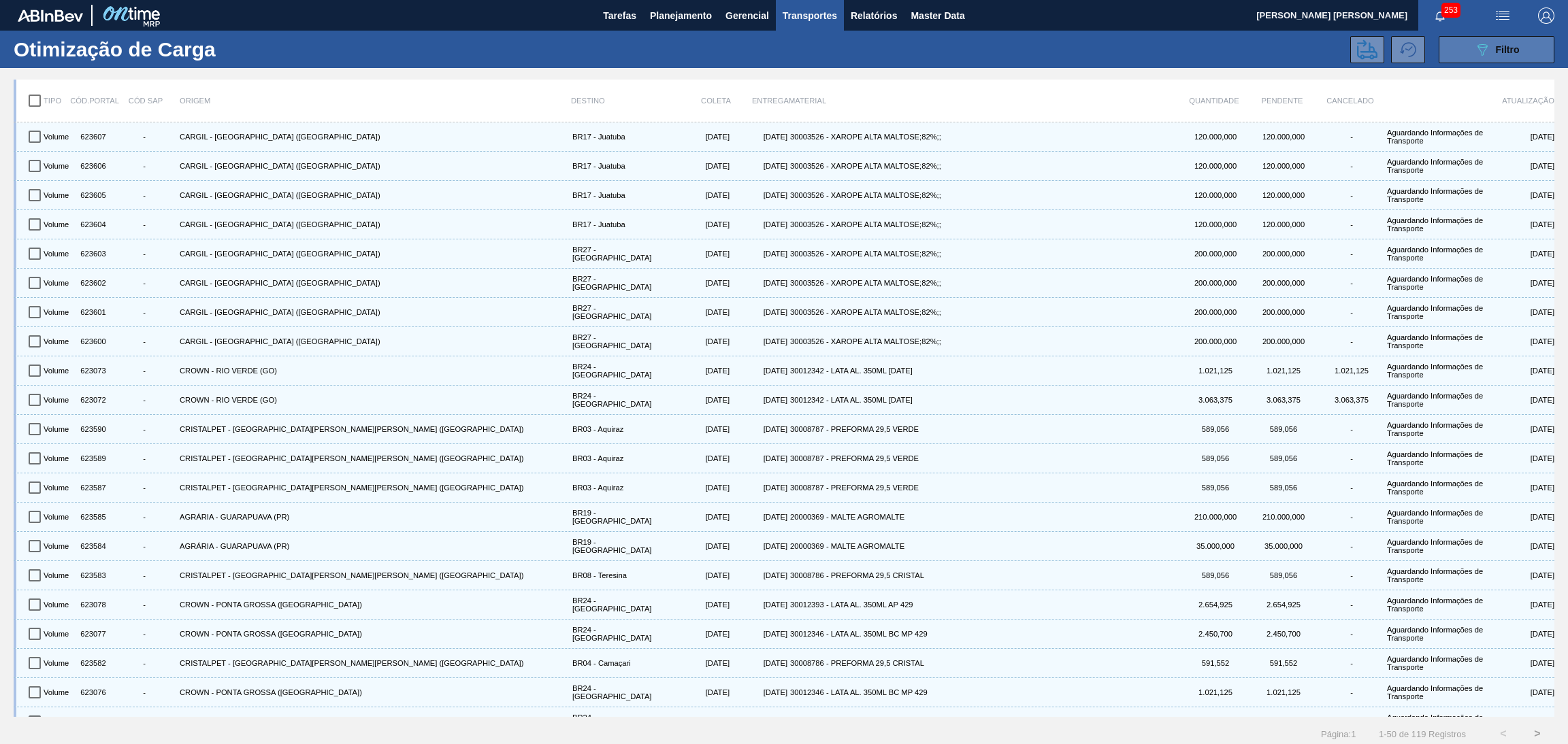
click at [1464, 53] on button "089F7B8B-B2A5-4AFE-B5C0-19BA573D28AC Filtro" at bounding box center [1496, 49] width 115 height 27
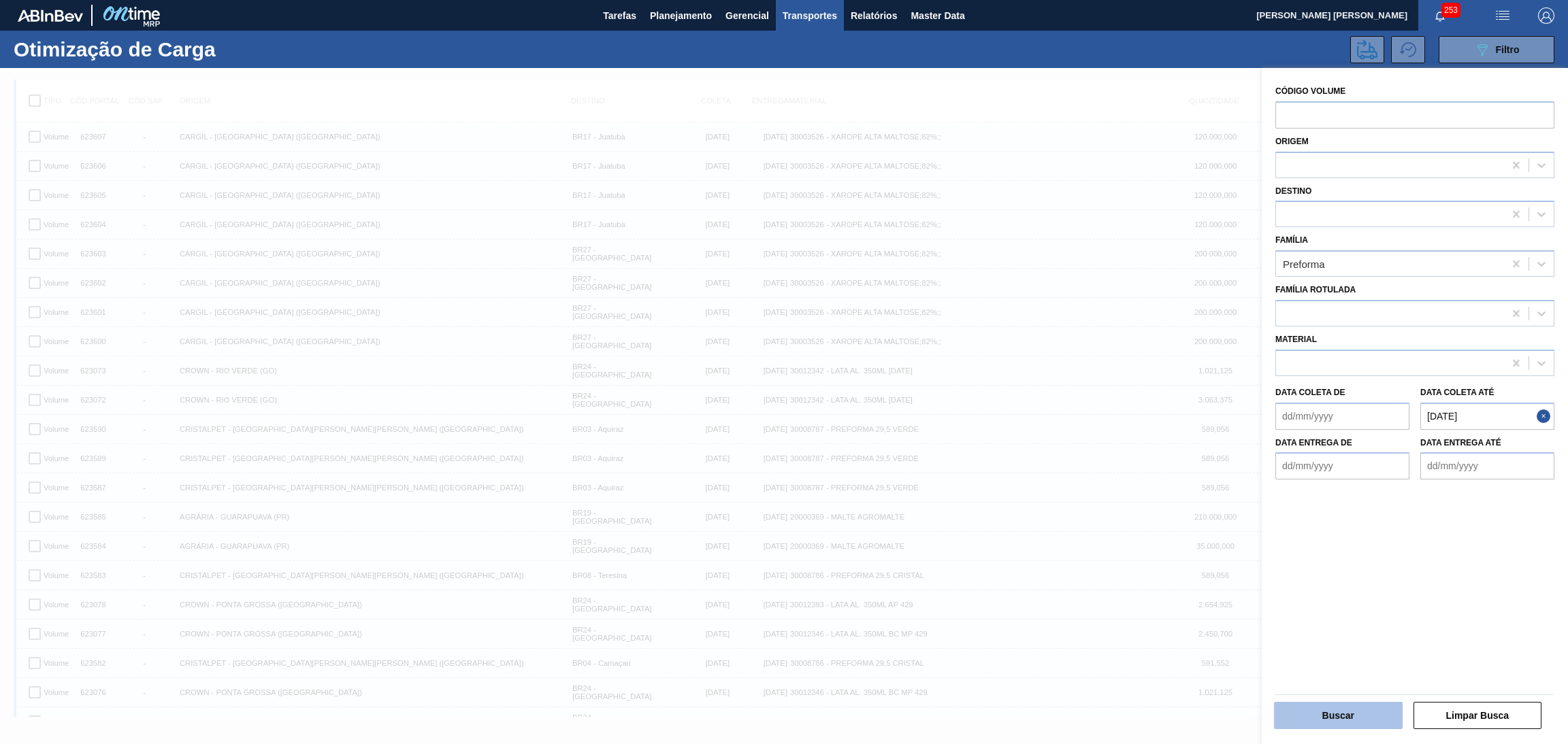
click at [1312, 718] on button "Buscar" at bounding box center [1338, 715] width 129 height 27
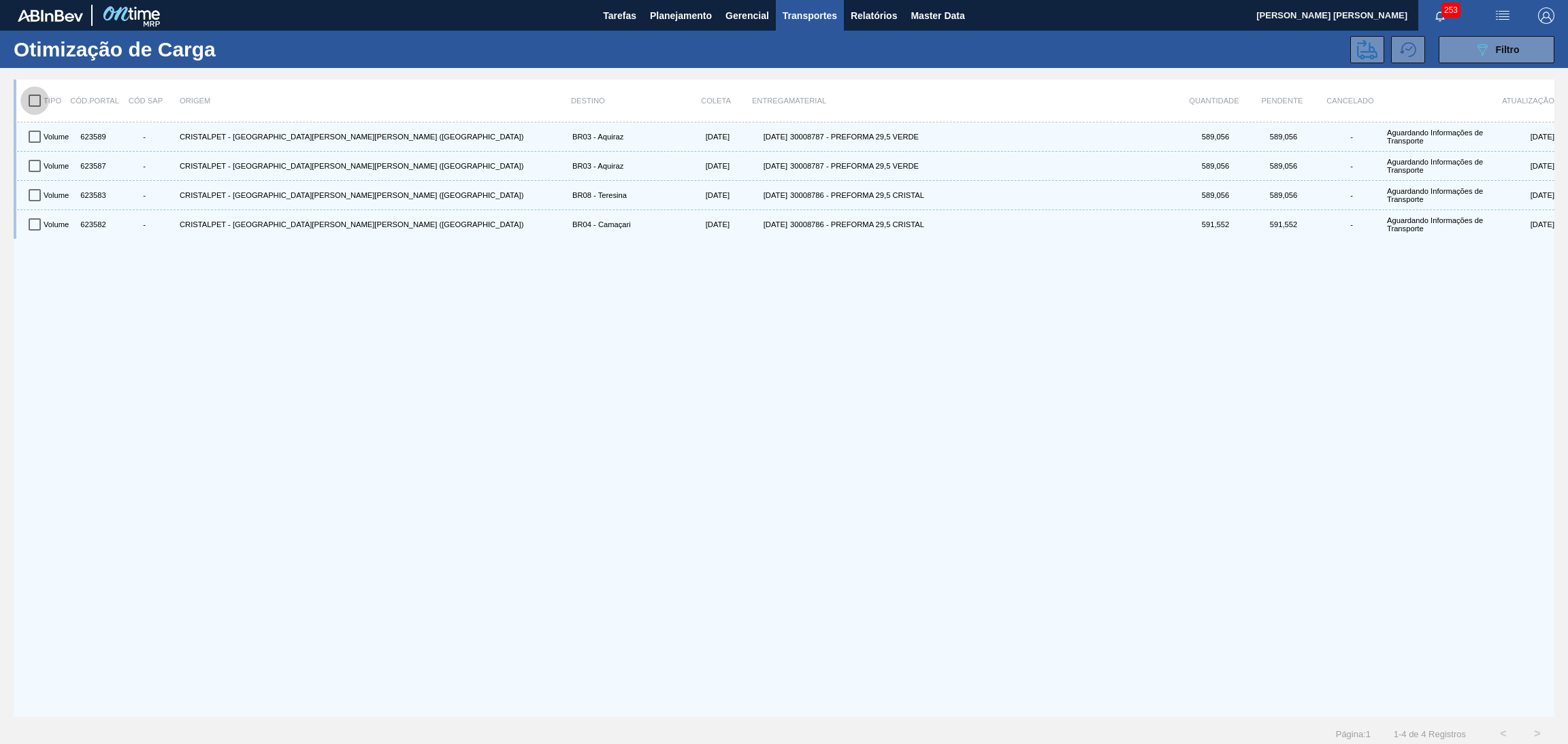
click at [40, 94] on input "checkbox" at bounding box center [34, 100] width 28 height 28
checkbox input "true"
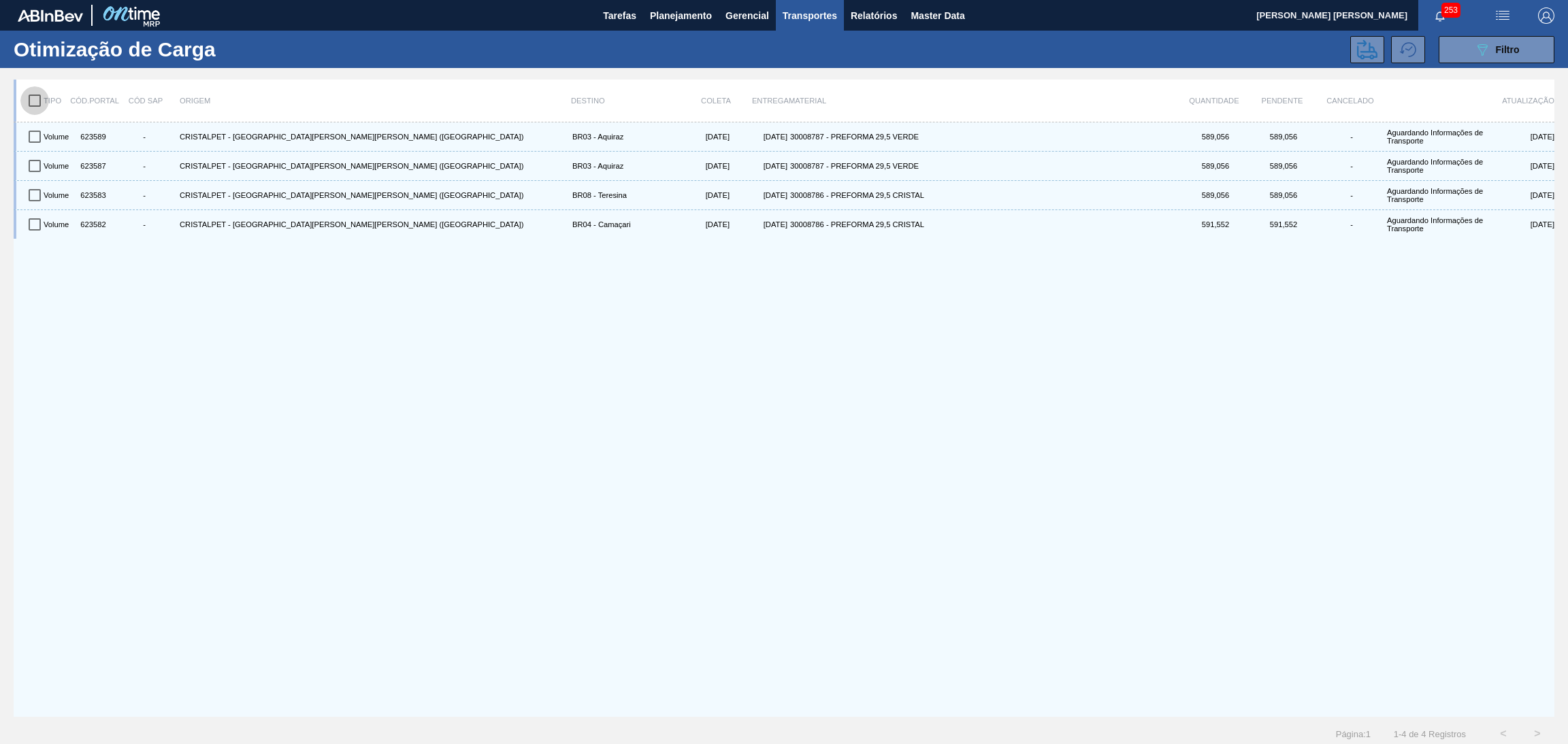
checkbox input "true"
click at [1366, 49] on icon at bounding box center [1366, 49] width 20 height 20
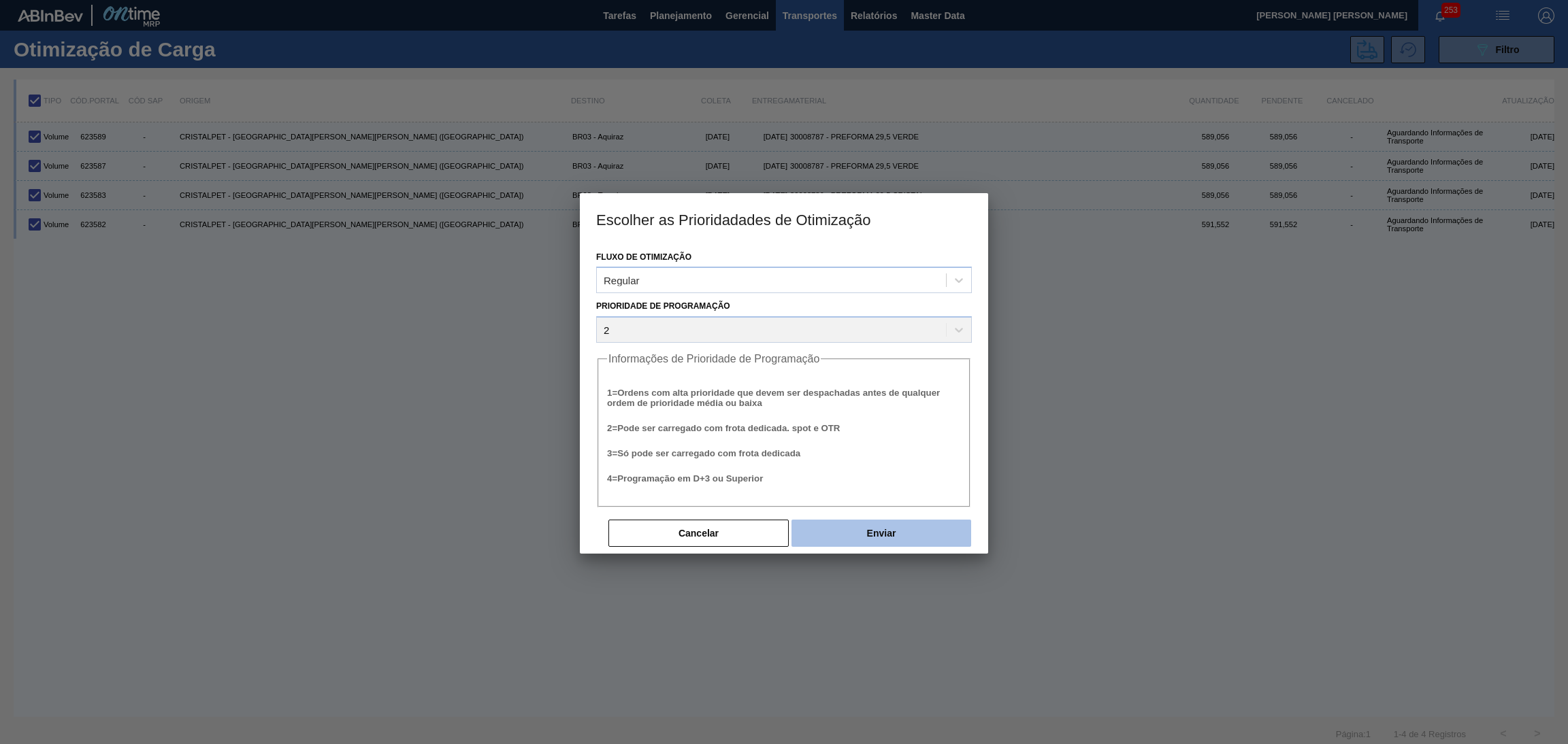
click at [891, 524] on button "Enviar" at bounding box center [881, 533] width 180 height 27
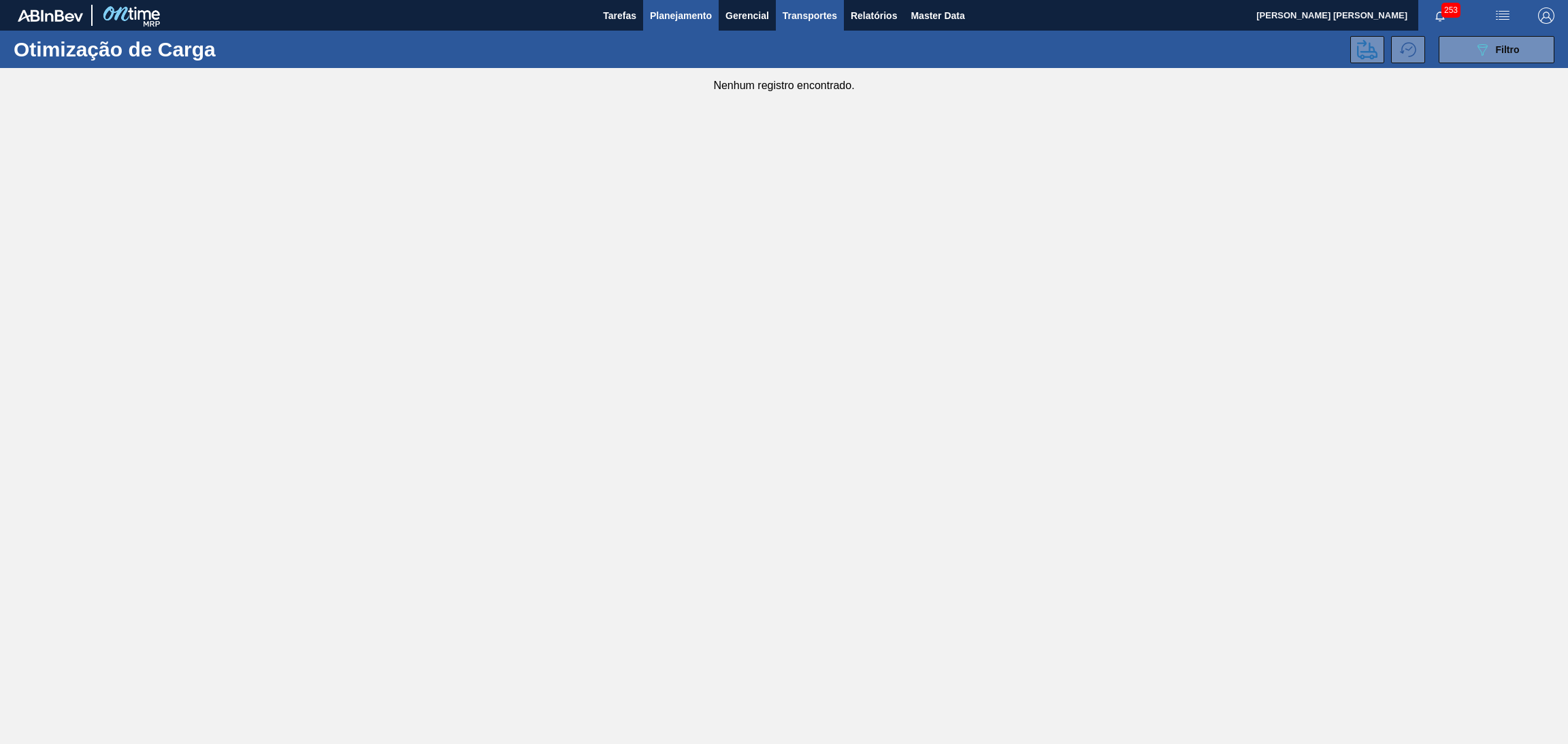
click at [666, 13] on span "Planejamento" at bounding box center [681, 15] width 62 height 17
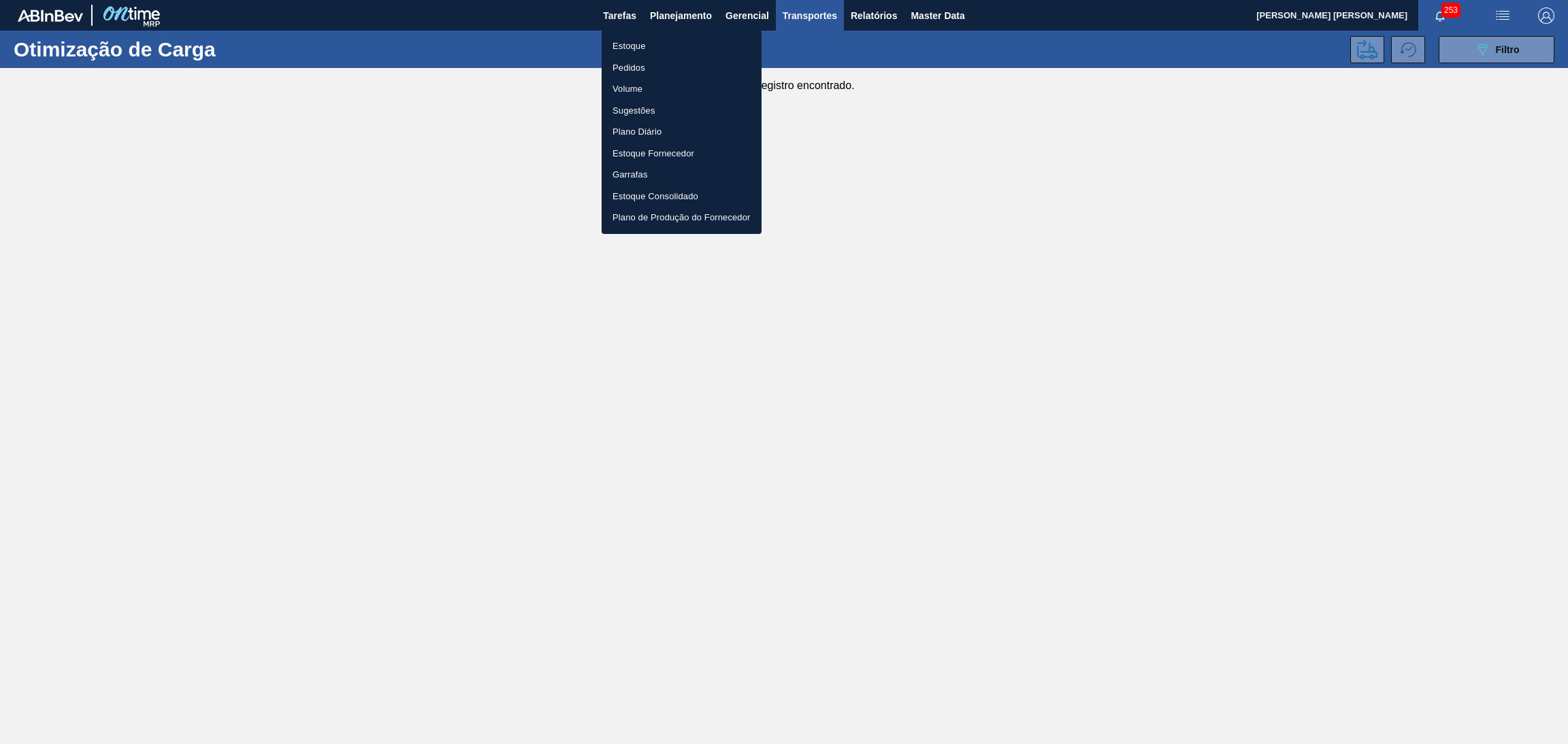
click at [648, 35] on li "Estoque" at bounding box center [682, 46] width 160 height 22
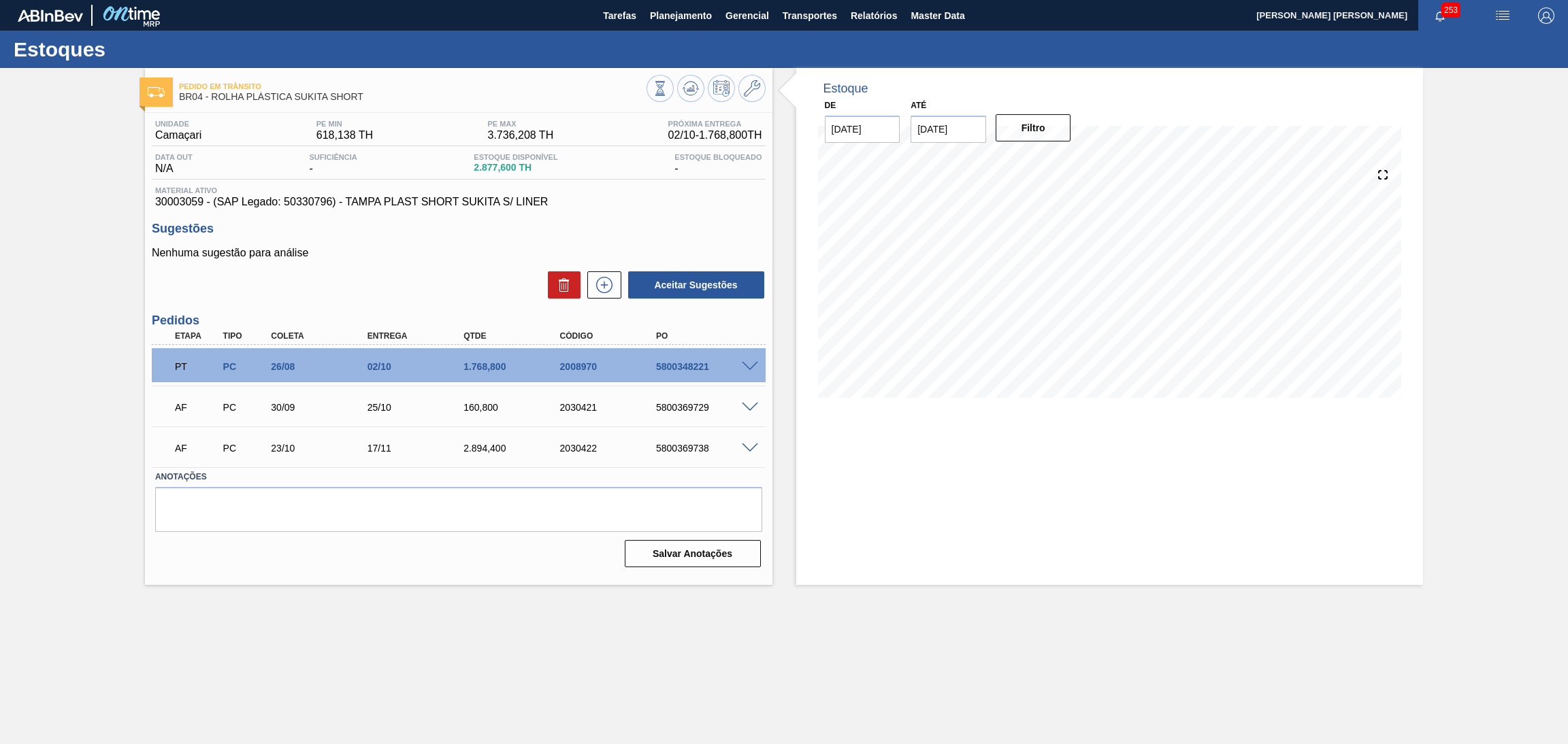
click at [690, 225] on h3 "Sugestões" at bounding box center [458, 229] width 614 height 14
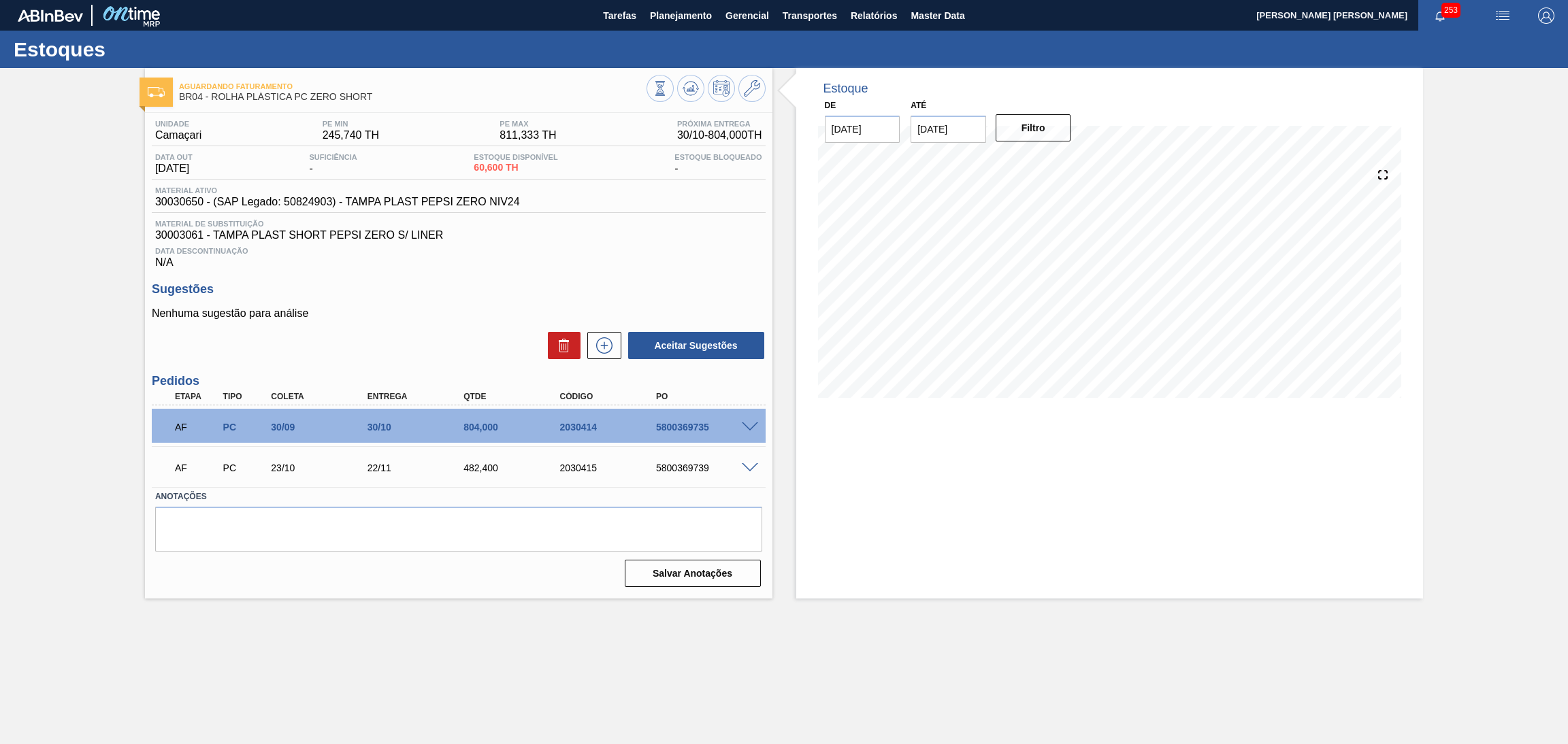
click at [630, 231] on span "30003061 - TAMPA PLAST SHORT PEPSI ZERO S/ LINER" at bounding box center [458, 235] width 607 height 12
click at [695, 90] on icon at bounding box center [691, 88] width 17 height 17
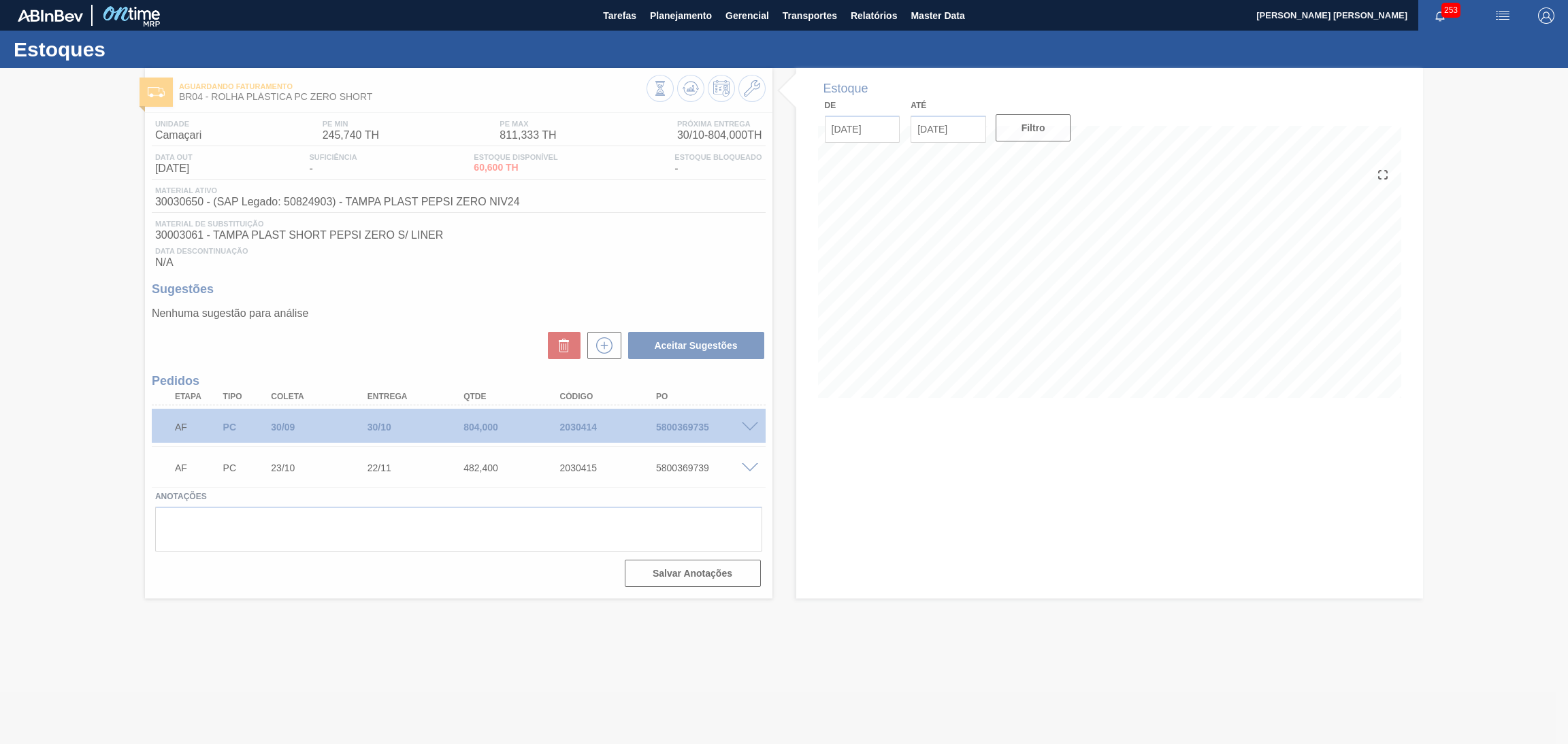
click at [924, 467] on div at bounding box center [784, 406] width 1568 height 676
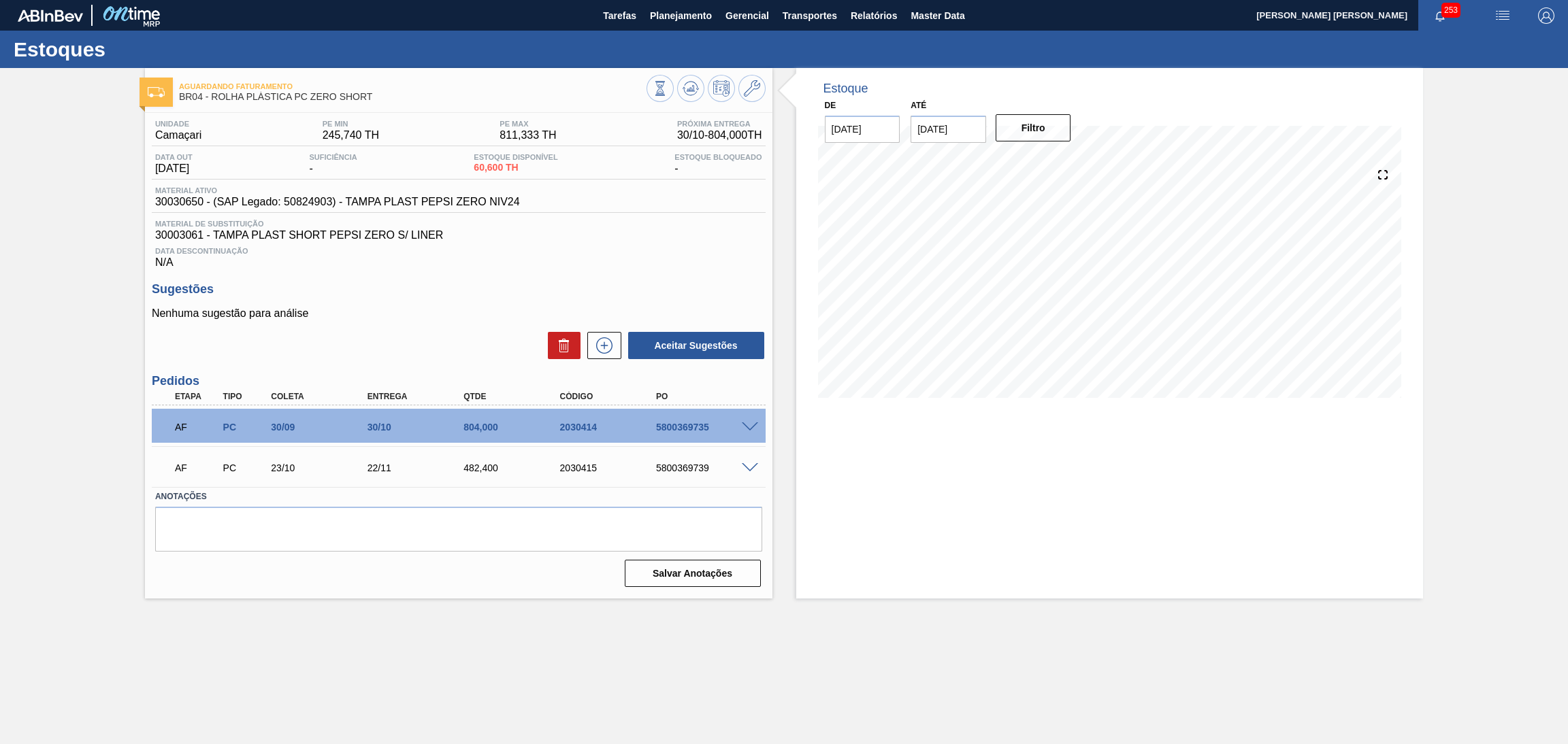
click at [439, 243] on div "Data Descontinuação N/A" at bounding box center [458, 254] width 614 height 27
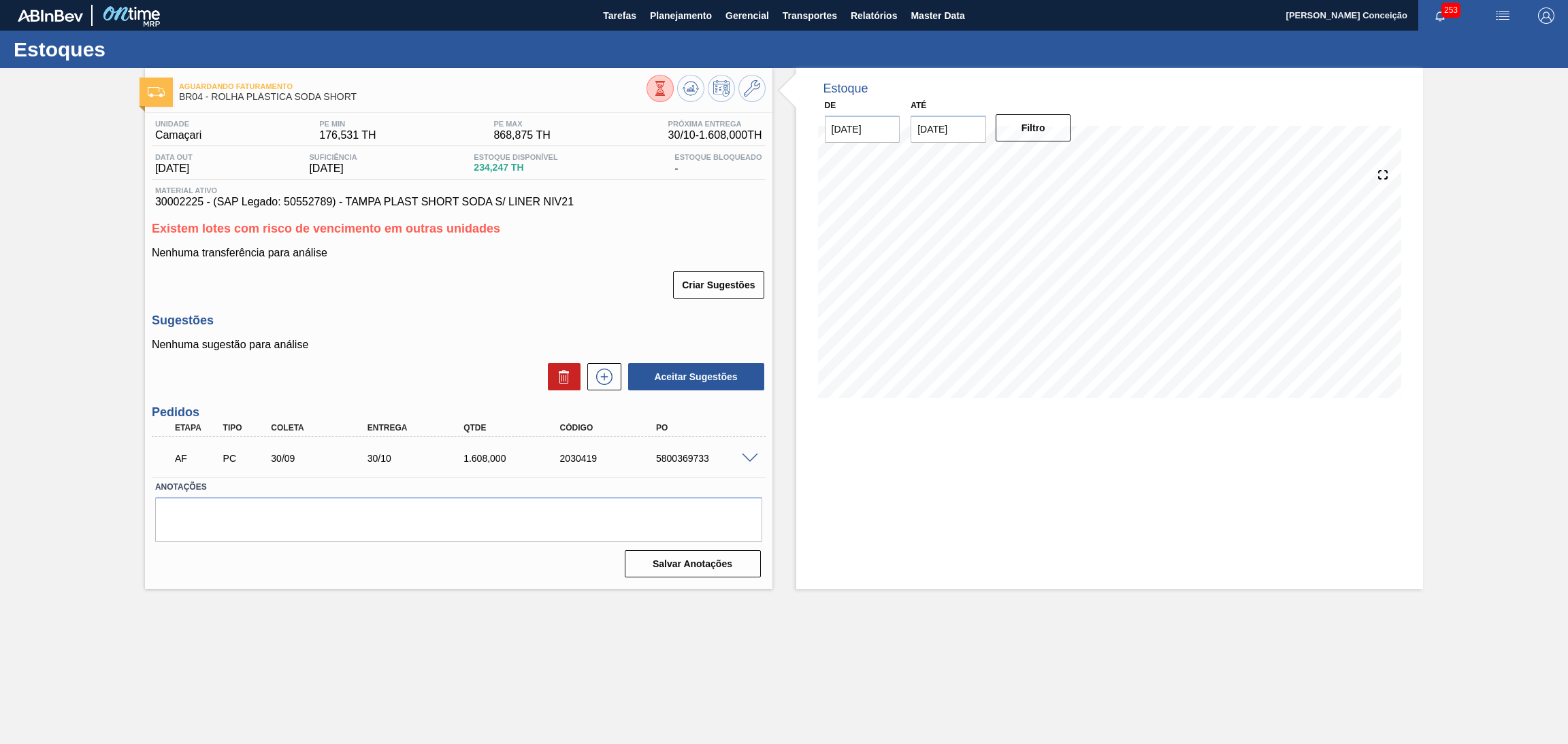
click at [391, 339] on p "Nenhuma sugestão para análise" at bounding box center [458, 345] width 614 height 12
click at [594, 304] on div "Unidade Camaçari PE MIN 176,531 TH PE MAX 868,875 TH Próxima Entrega 30/10 - 1.…" at bounding box center [459, 347] width 627 height 469
click at [718, 224] on h3 "Existem lotes com risco de vencimento em outras unidades" at bounding box center [458, 229] width 614 height 14
click at [765, 432] on div "Etapa Tipo Coleta Entrega Qtde Código PO" at bounding box center [458, 428] width 614 height 17
click at [477, 294] on div "Criar Sugestões" at bounding box center [458, 285] width 614 height 30
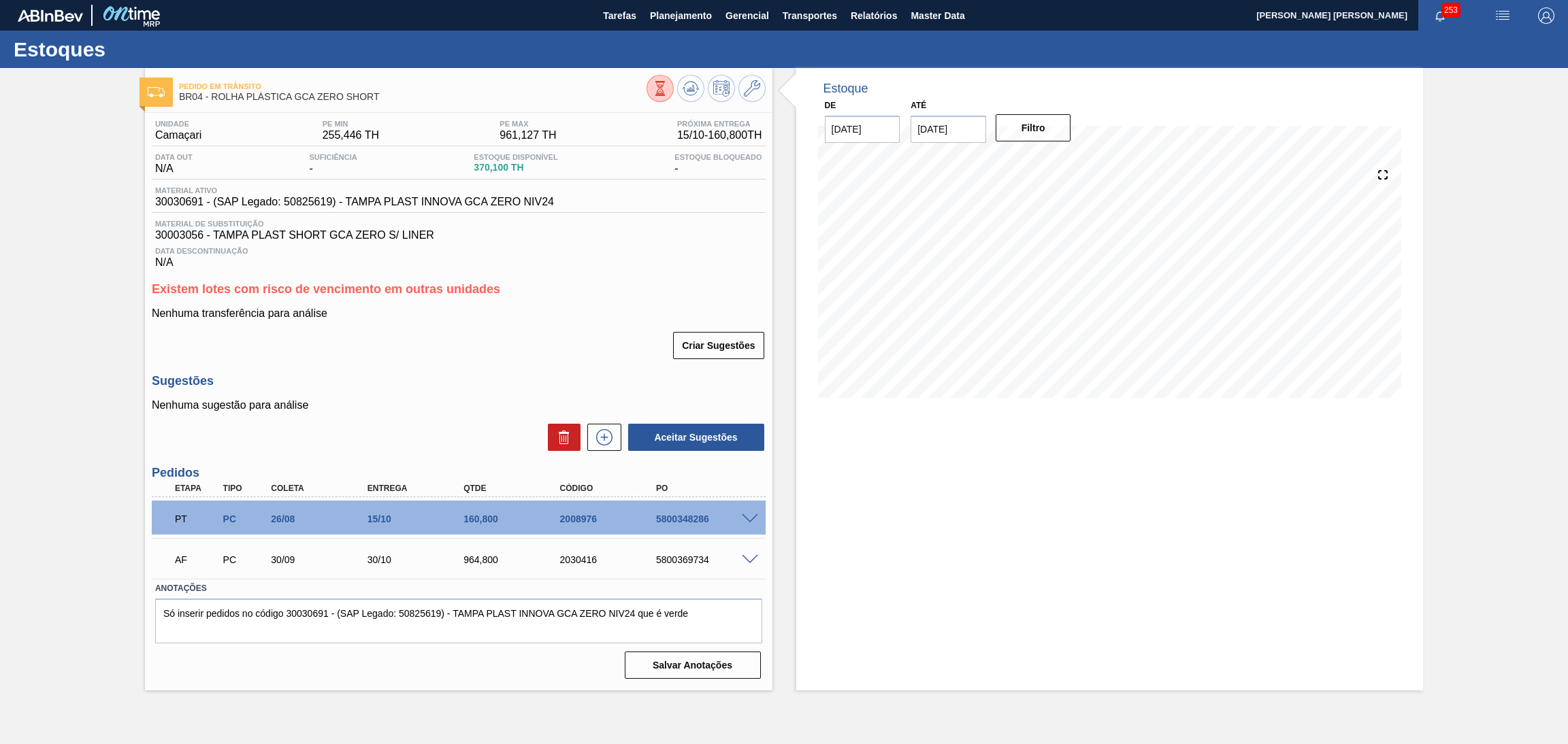
click at [546, 308] on p "Nenhuma transferência para análise" at bounding box center [458, 313] width 614 height 12
click at [712, 77] on button at bounding box center [721, 88] width 27 height 27
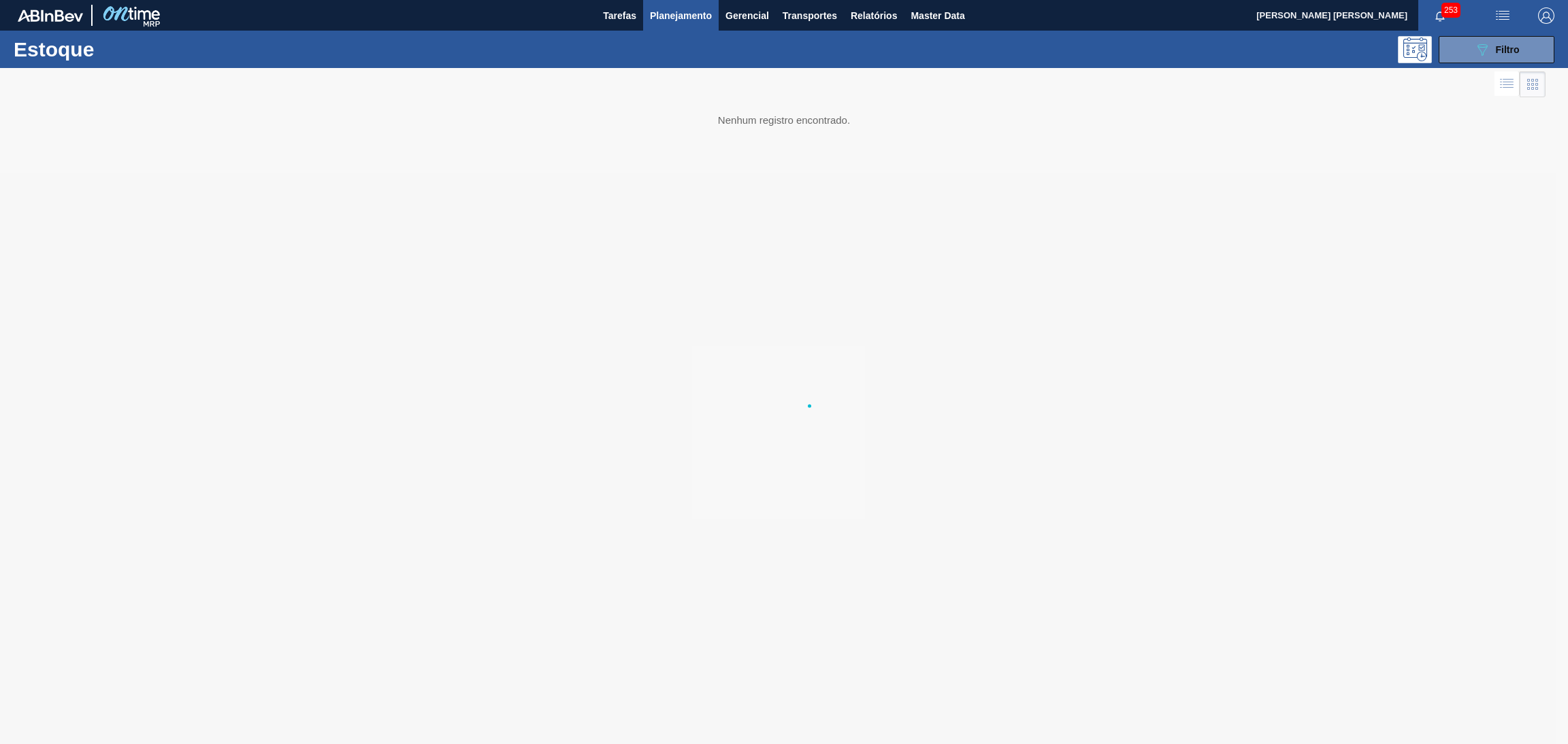
click at [691, 85] on div at bounding box center [784, 406] width 1568 height 676
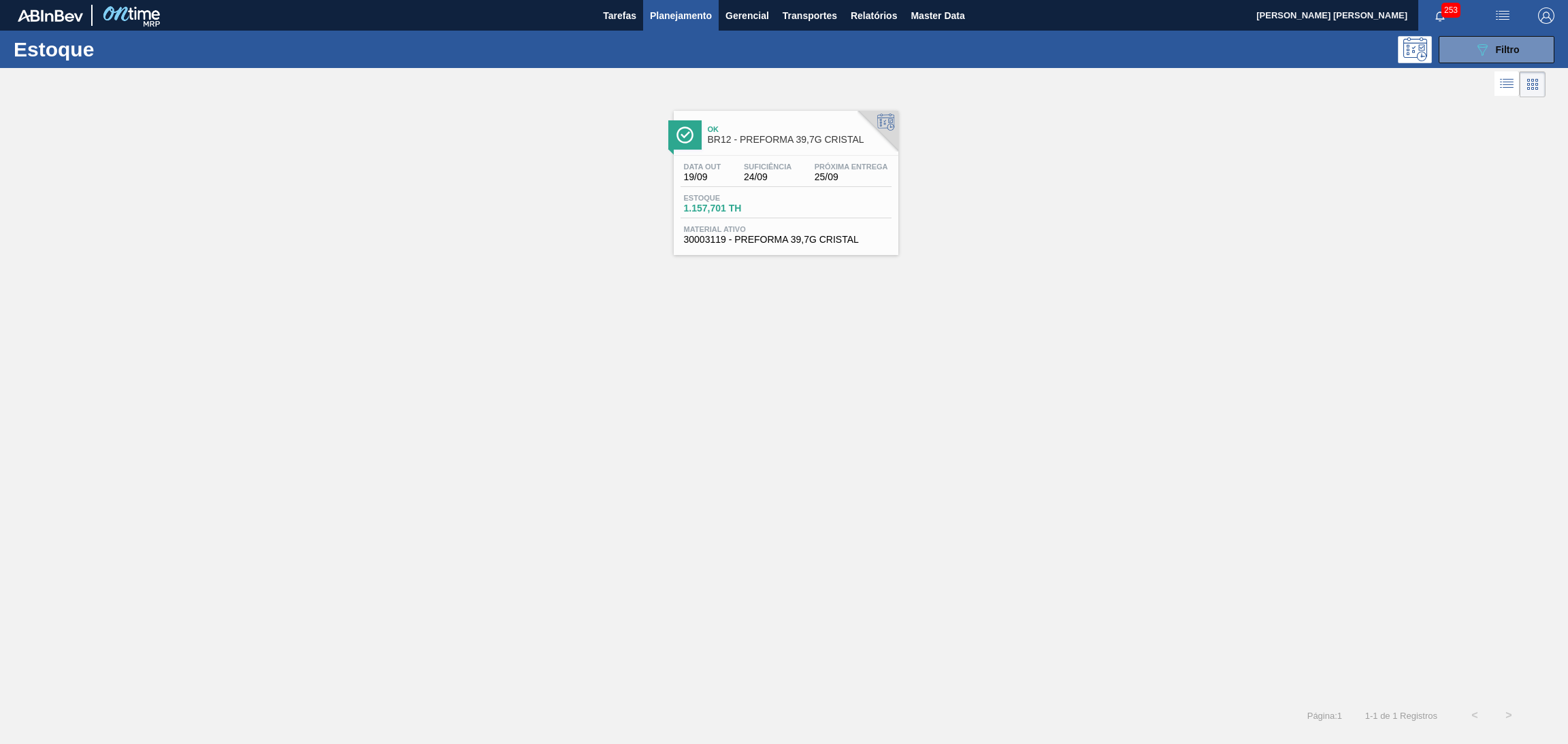
click at [692, 13] on span "Planejamento" at bounding box center [681, 15] width 62 height 17
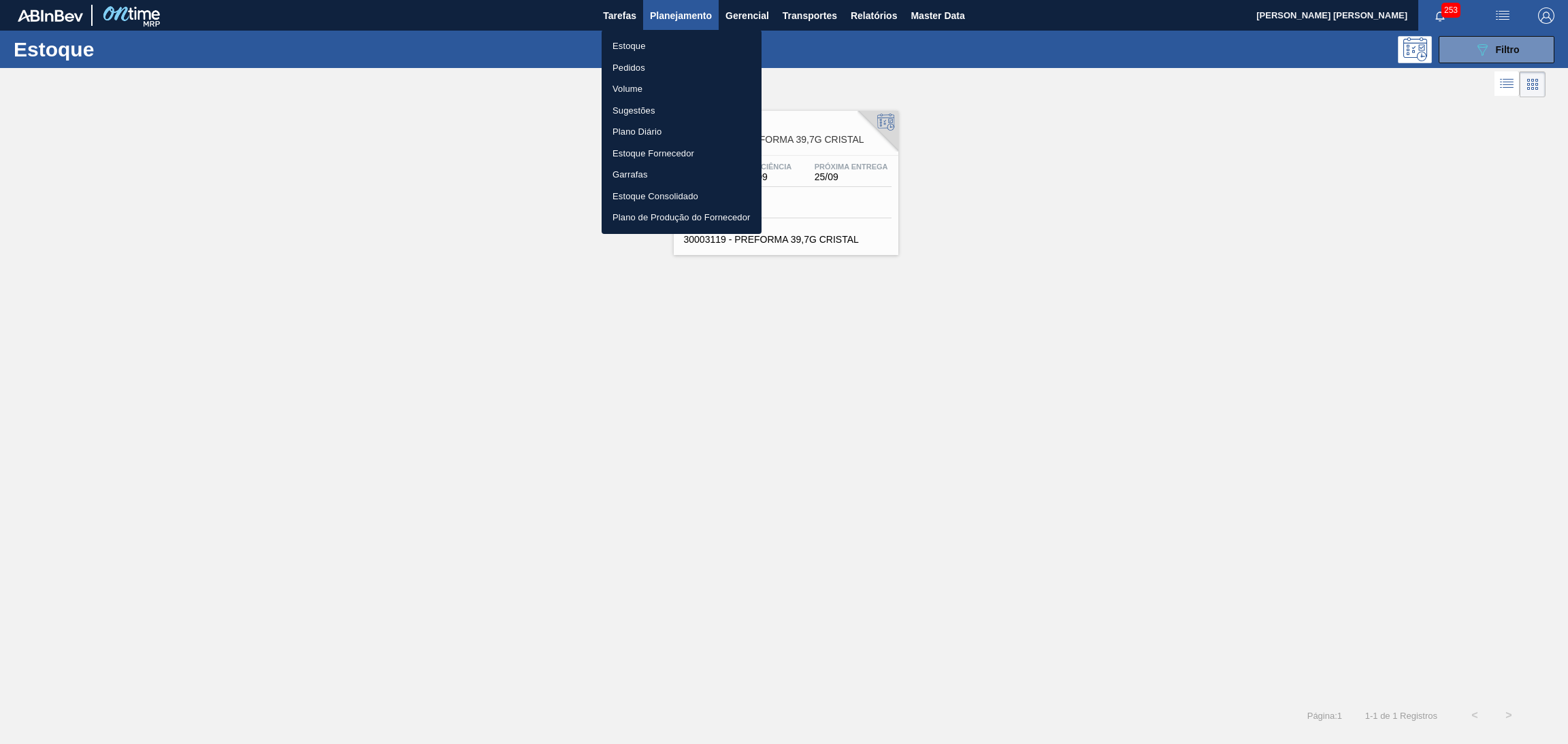
click at [632, 47] on li "Estoque" at bounding box center [682, 46] width 160 height 22
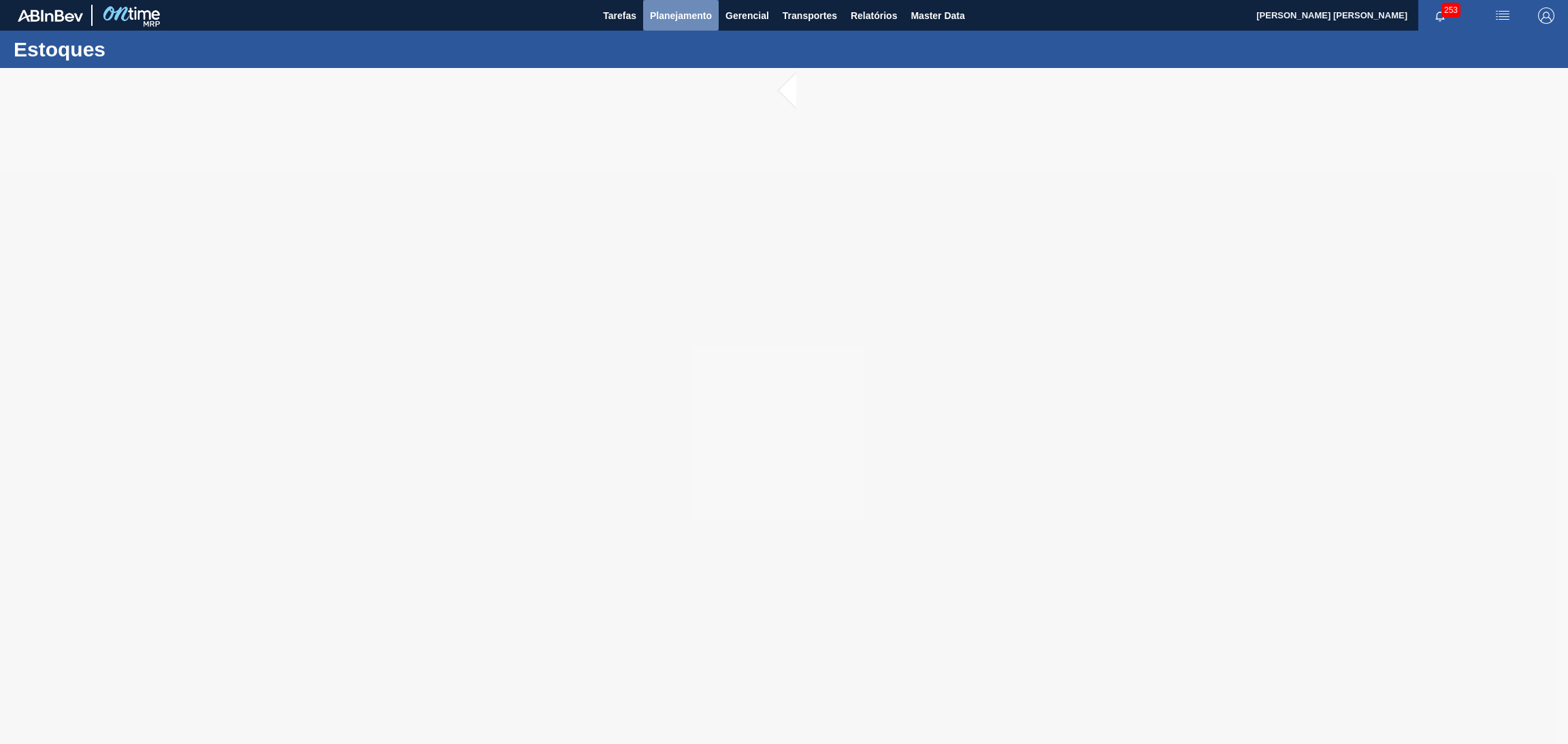
click at [692, 14] on span "Planejamento" at bounding box center [681, 15] width 62 height 17
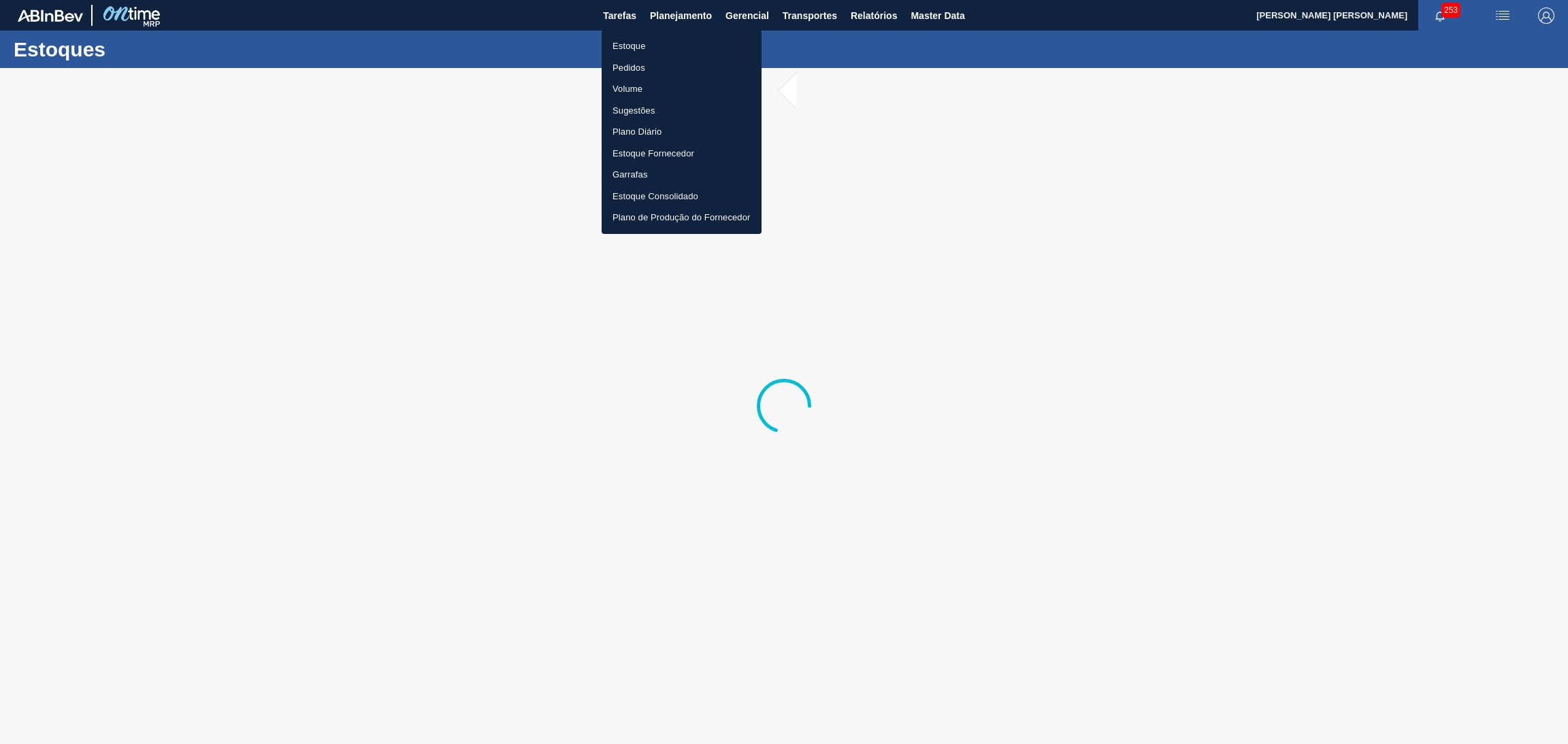
click at [640, 47] on li "Estoque" at bounding box center [682, 46] width 160 height 22
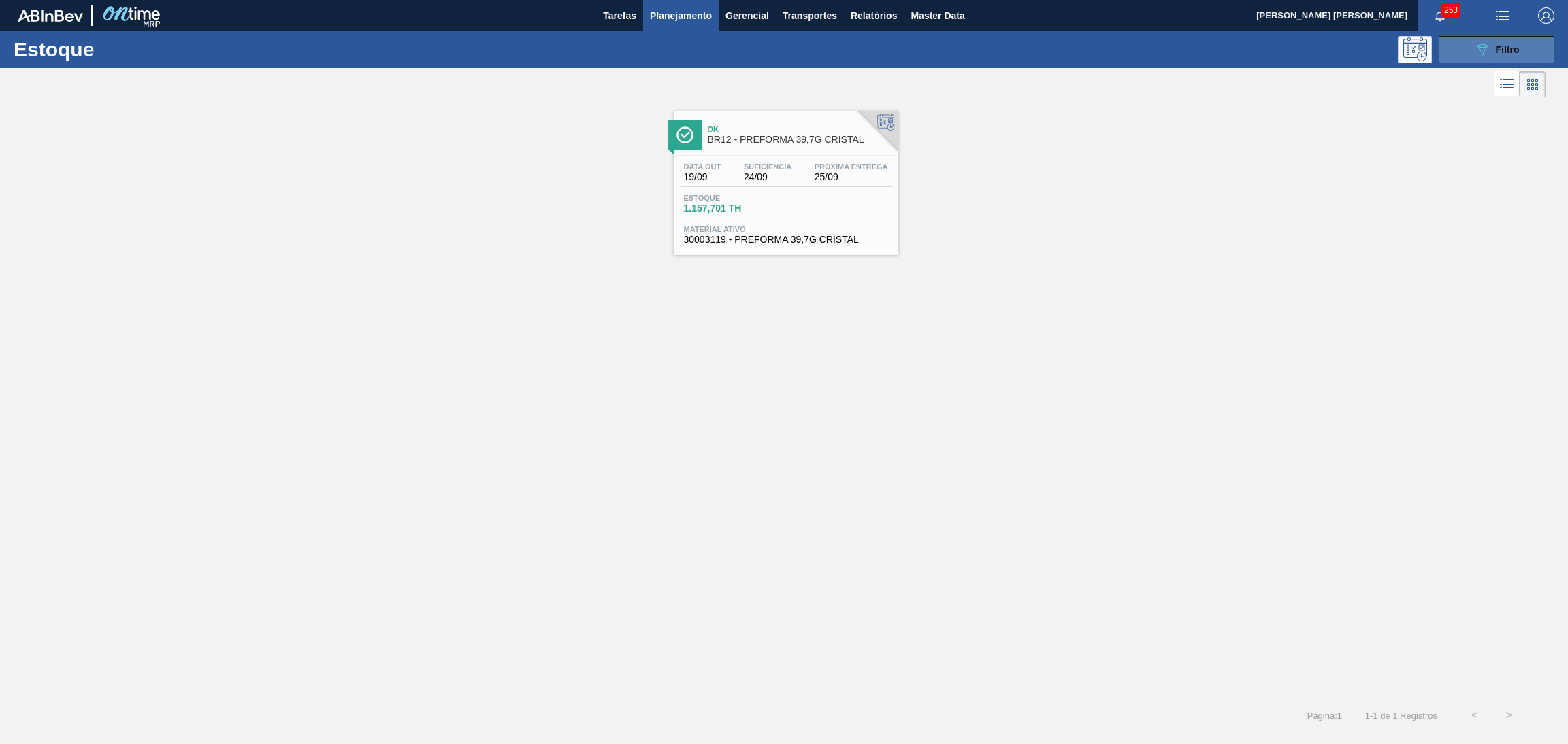
click at [1475, 47] on icon "089F7B8B-B2A5-4AFE-B5C0-19BA573D28AC" at bounding box center [1482, 49] width 17 height 17
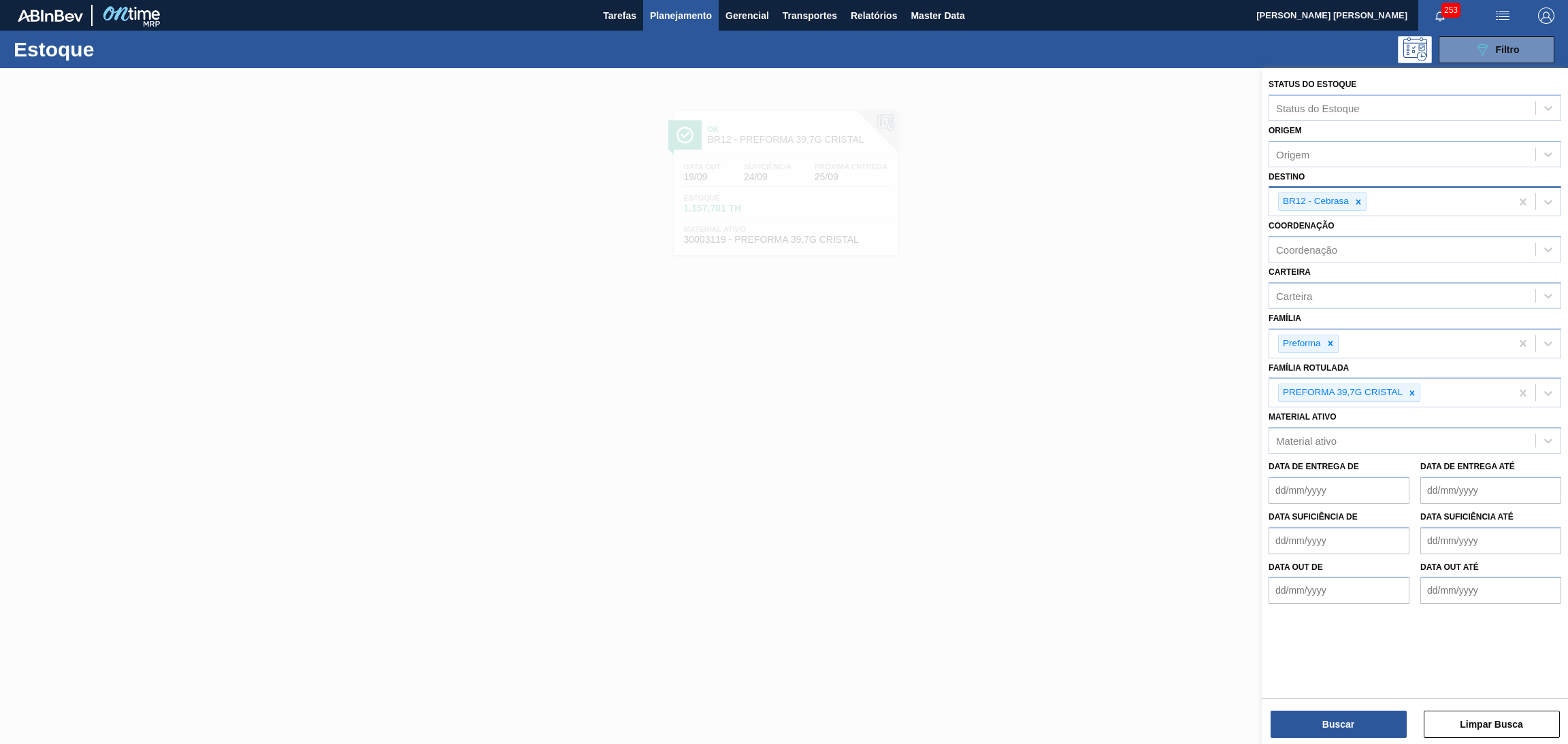
click at [1366, 199] on div "BR12 - Cebrasa" at bounding box center [1390, 202] width 241 height 28
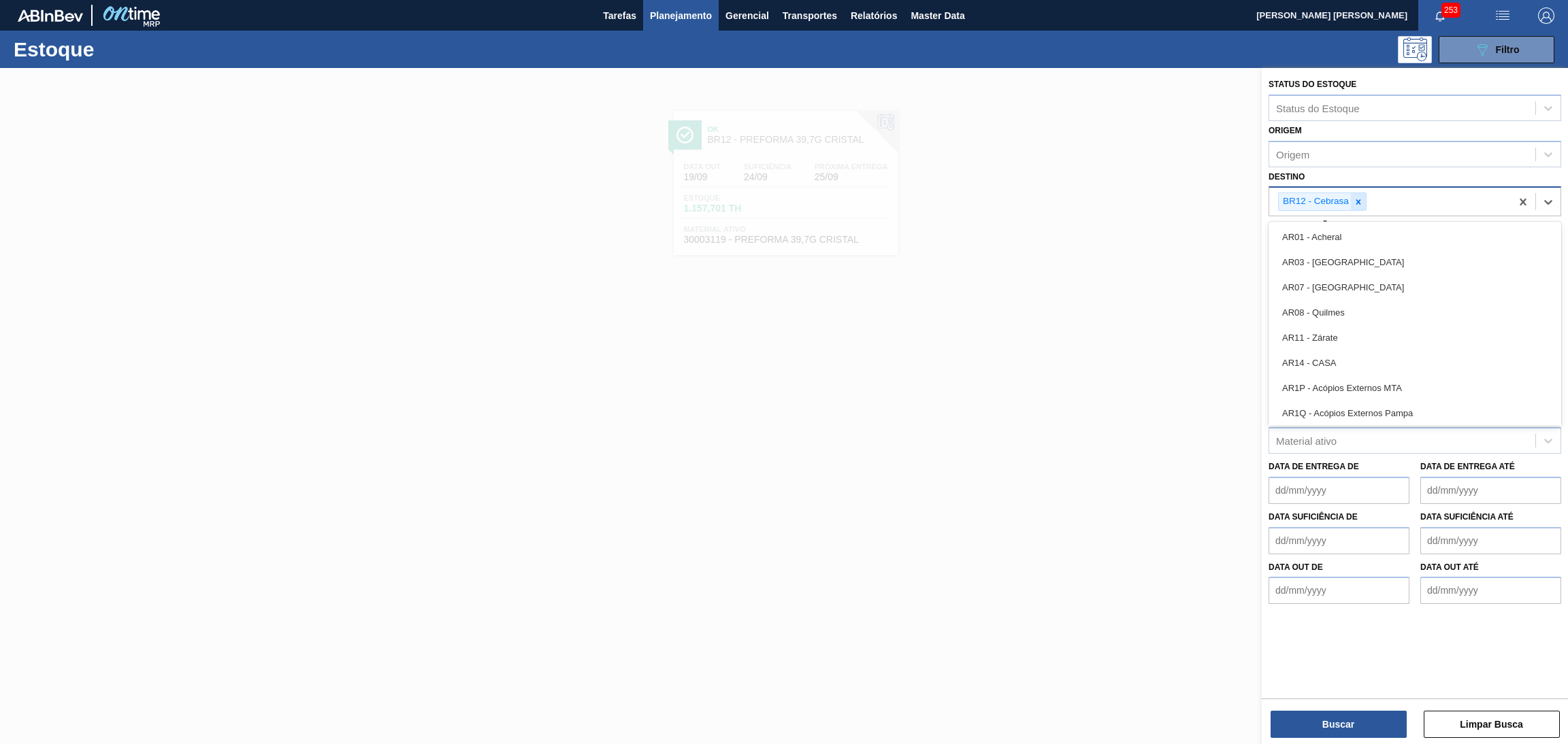
click at [1359, 199] on icon at bounding box center [1358, 201] width 4 height 4
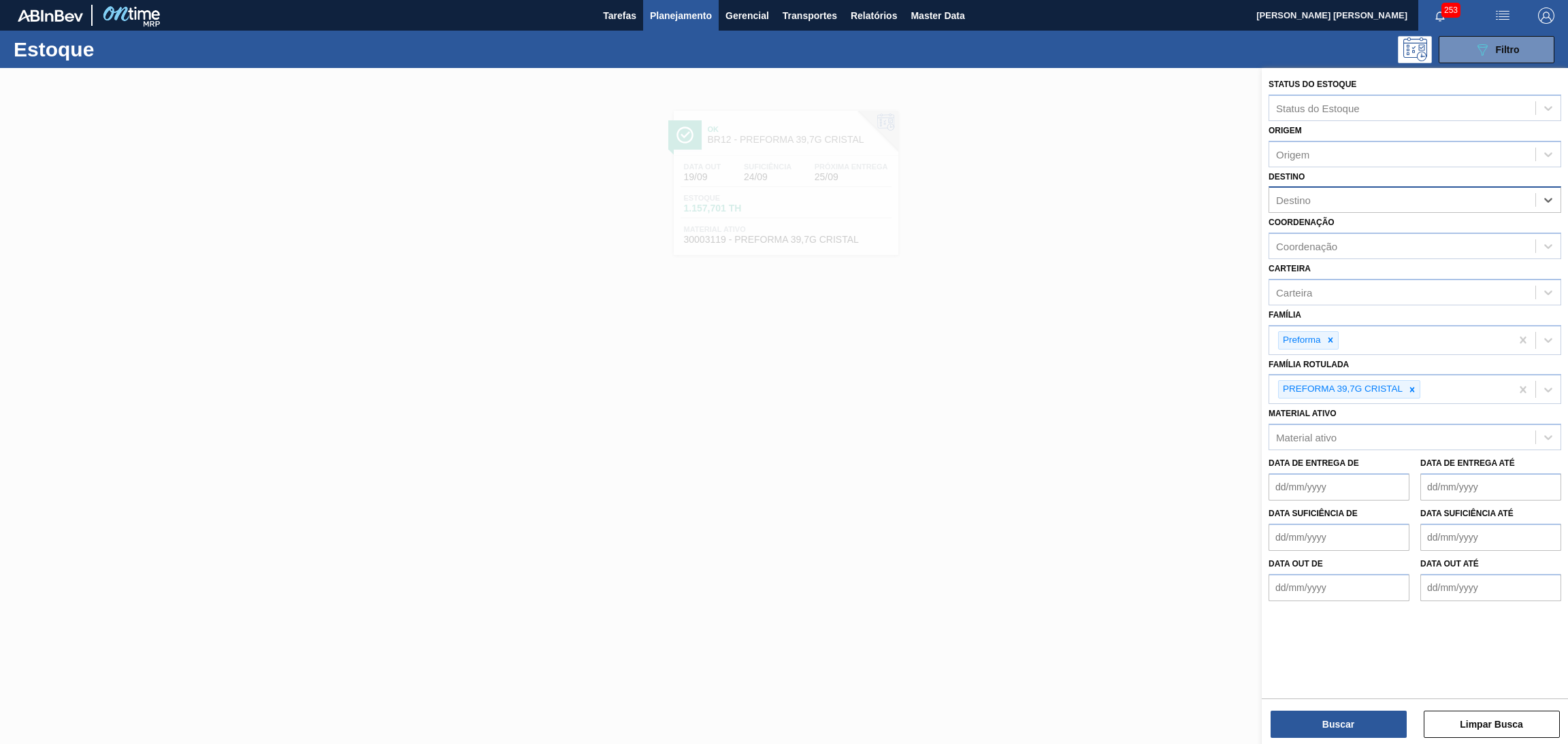
click at [1355, 197] on div "Destino" at bounding box center [1402, 200] width 266 height 19
click at [1409, 385] on icon at bounding box center [1411, 389] width 10 height 10
click at [1334, 335] on icon at bounding box center [1330, 340] width 10 height 10
type input "r"
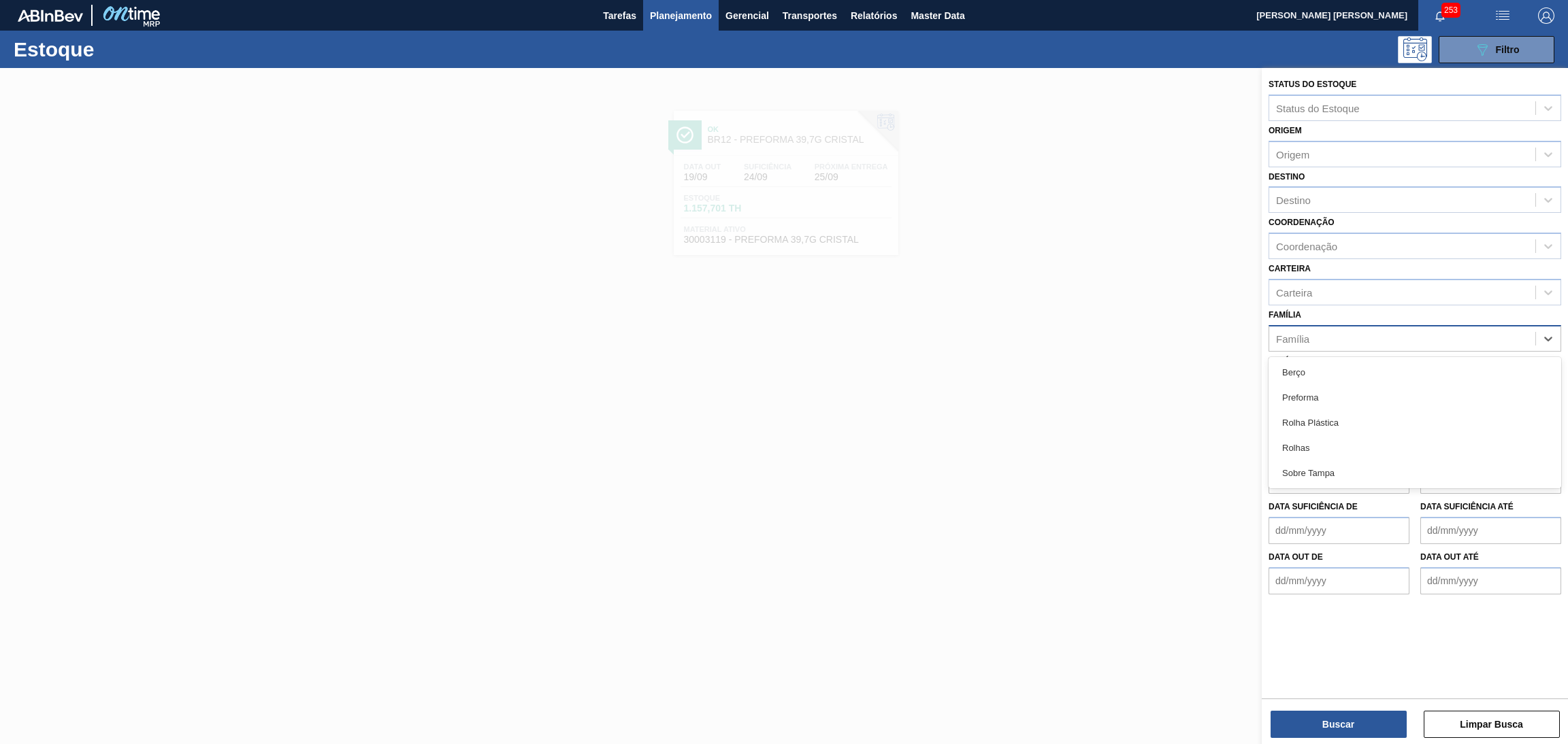
click at [1340, 339] on div "Família" at bounding box center [1402, 338] width 266 height 19
type input "r"
type input "pre"
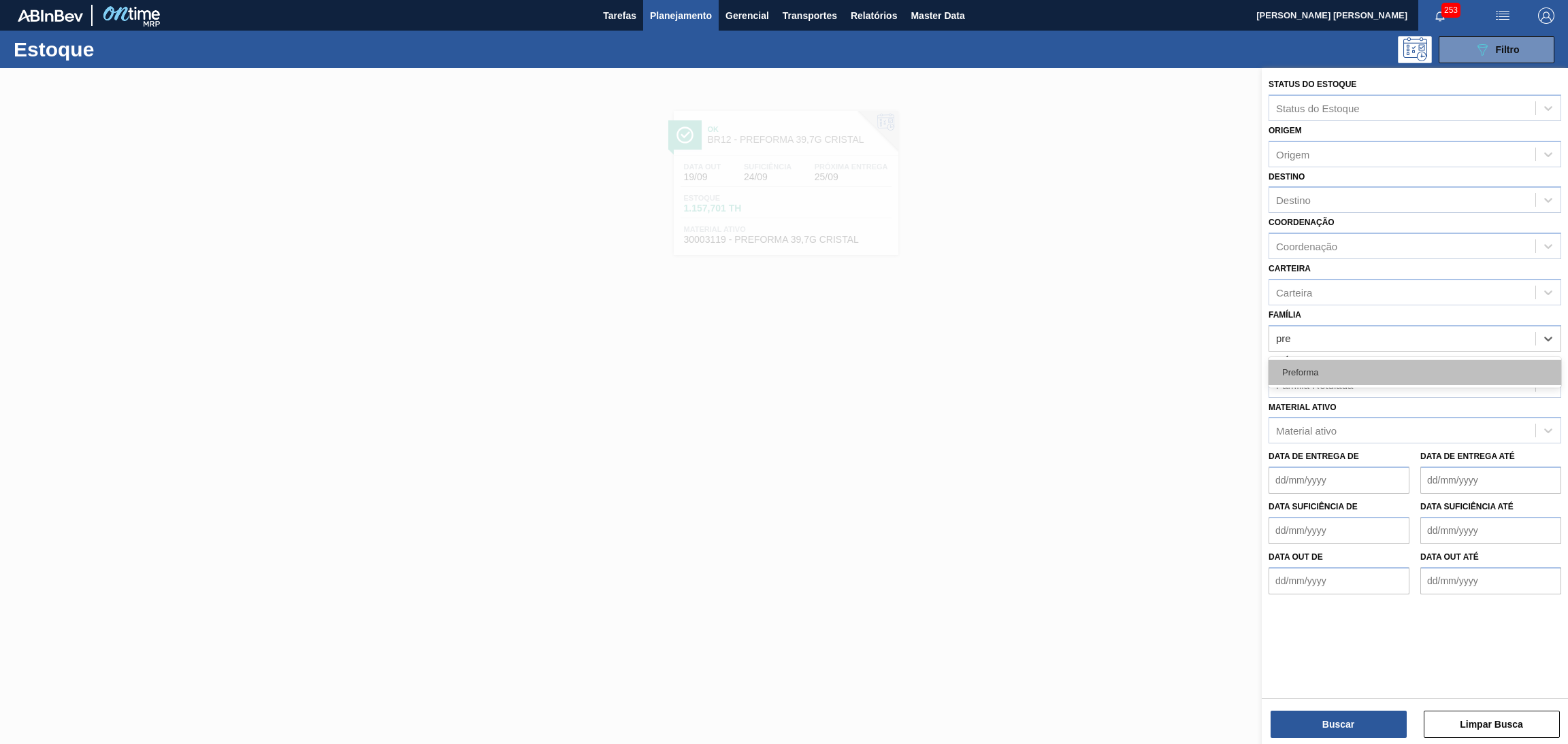
click at [1327, 361] on div "Preforma" at bounding box center [1415, 372] width 292 height 26
click at [1317, 387] on div "Família Rotulada" at bounding box center [1313, 387] width 77 height 11
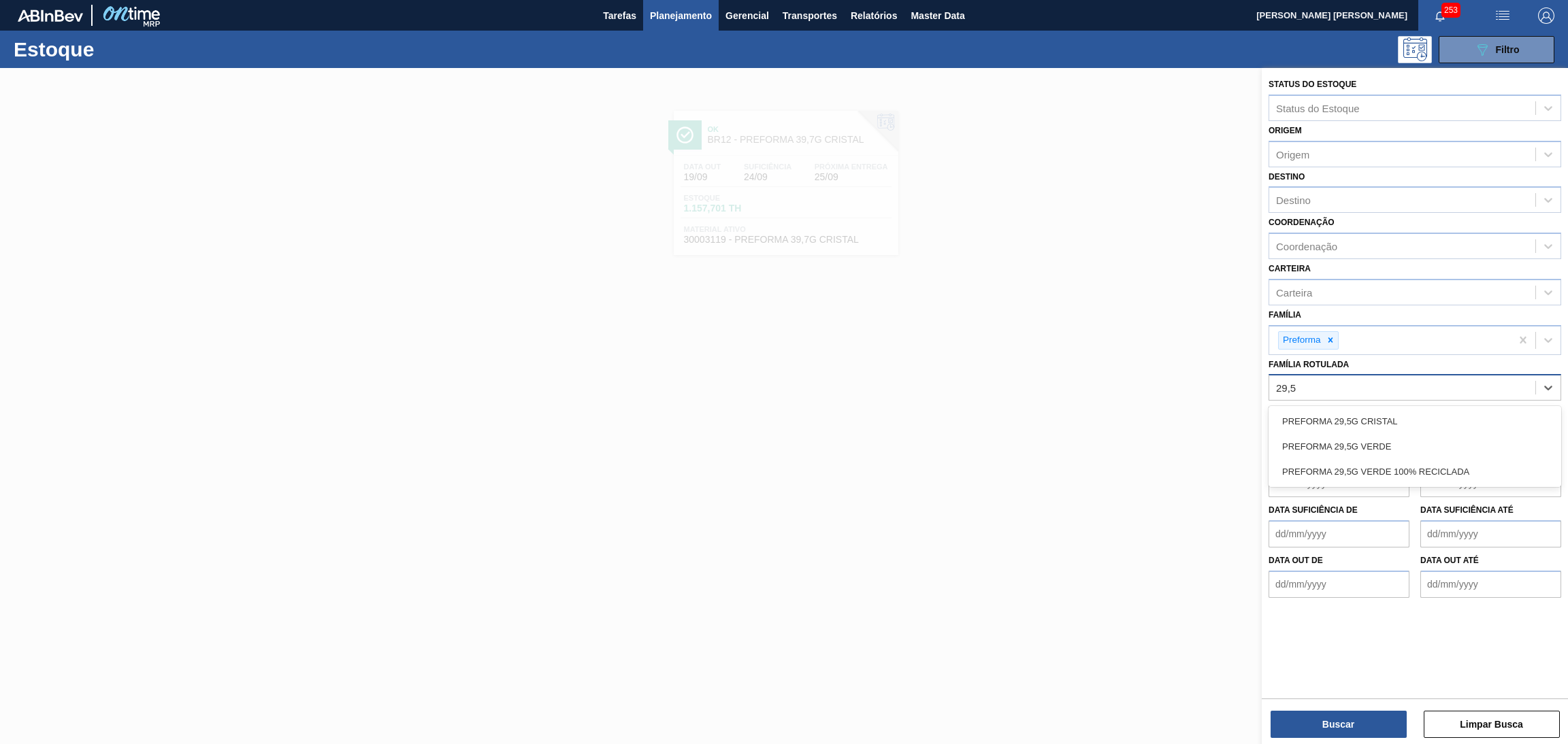
type Rotulada "29,5g"
click at [1389, 417] on div "PREFORMA 29,5G CRISTAL" at bounding box center [1415, 421] width 292 height 26
click at [1455, 381] on div "PREFORMA 29,5G CRISTAL" at bounding box center [1390, 389] width 241 height 28
type Rotulada "2"
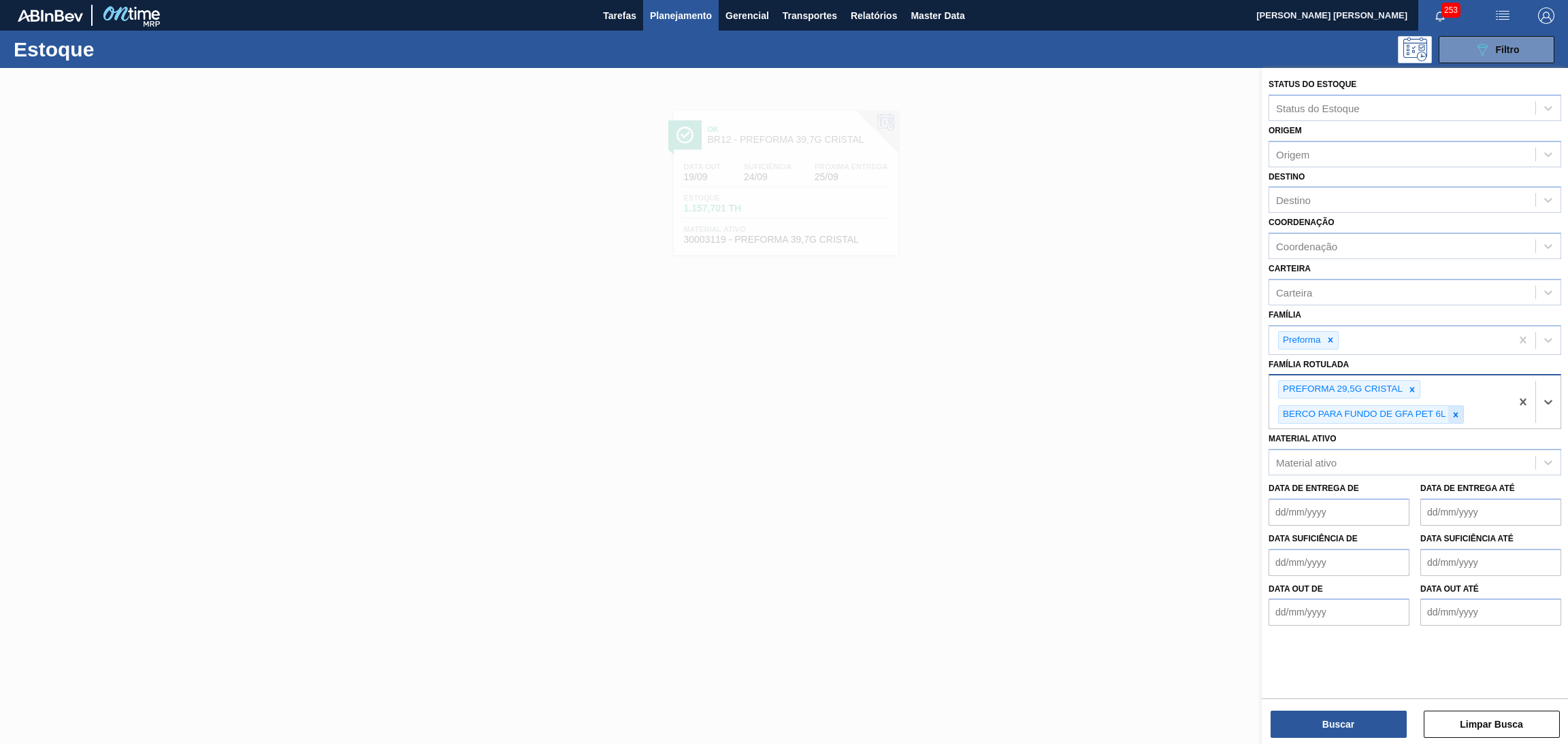
click at [1461, 412] on div at bounding box center [1455, 414] width 15 height 17
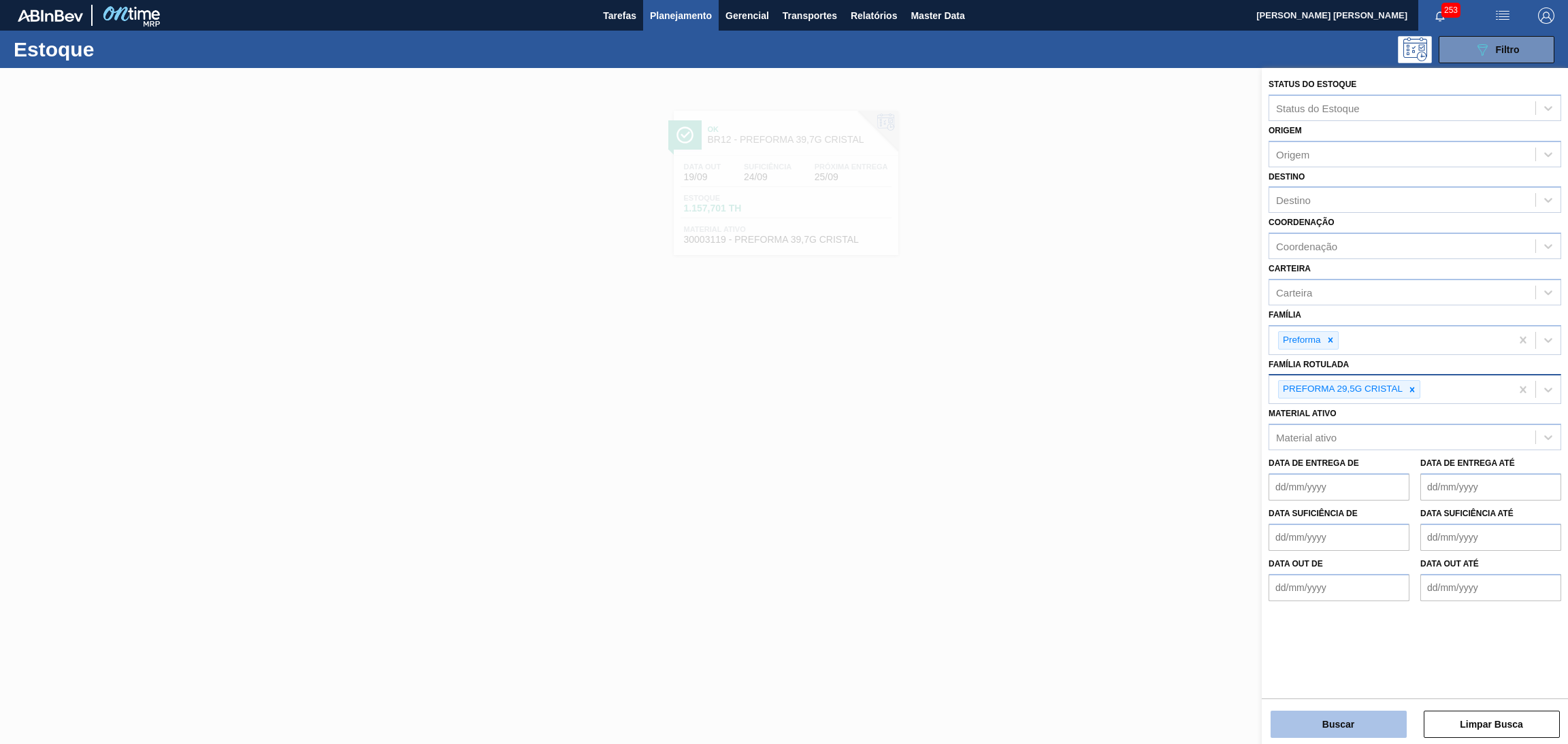
click at [1310, 731] on button "Buscar" at bounding box center [1338, 724] width 136 height 27
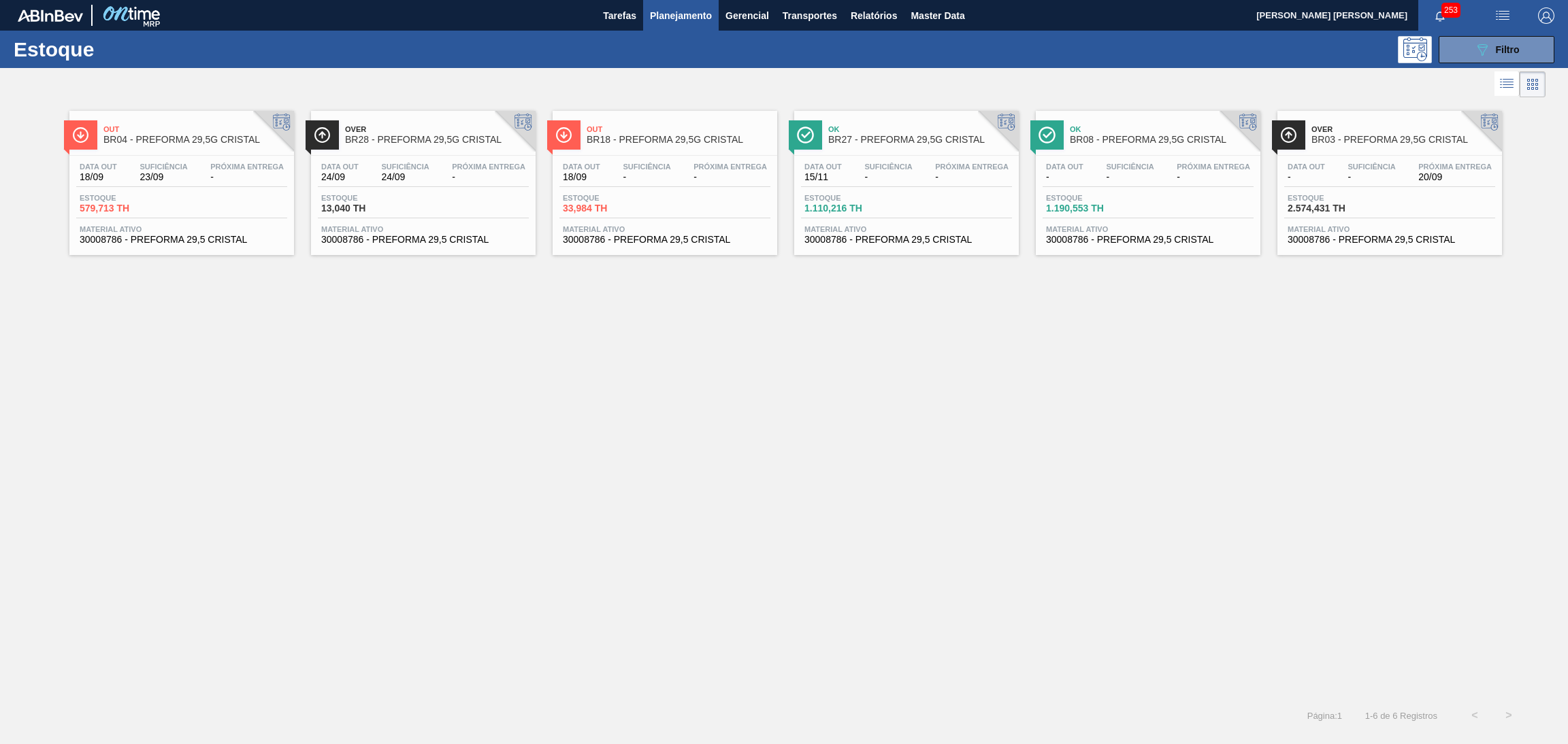
click at [164, 191] on div "Data out 18/09 Suficiência 23/09 Próxima Entrega - Estoque 579,713 TH Material …" at bounding box center [181, 202] width 225 height 92
click at [386, 188] on div "Data out 24/09 Suficiência 24/09 Próxima Entrega - Estoque 13,040 TH Material a…" at bounding box center [423, 202] width 225 height 92
click at [680, 156] on div "Data out 18/09 Suficiência - Próxima Entrega - Estoque 33,984 TH Material ativo…" at bounding box center [664, 202] width 225 height 92
click at [876, 197] on span "Estoque" at bounding box center [852, 197] width 95 height 8
click at [750, 465] on div "Out BR04 - PREFORMA 29,5G CRISTAL Data out 18/09 Suficiência 23/09 Próxima Entr…" at bounding box center [784, 399] width 1568 height 598
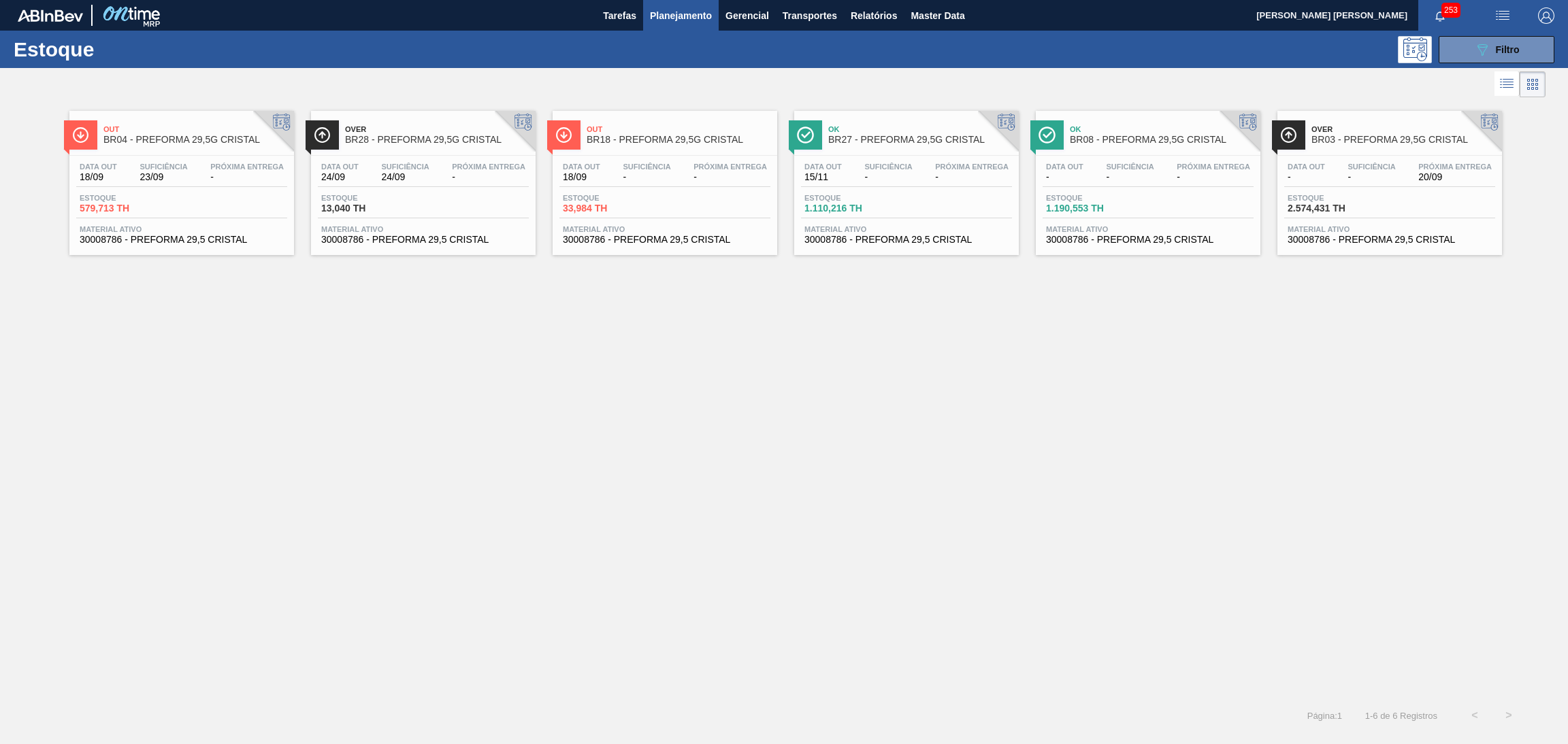
click at [1121, 178] on span "-" at bounding box center [1129, 177] width 48 height 11
click at [1322, 177] on span "-" at bounding box center [1306, 177] width 37 height 11
click at [1481, 49] on icon "089F7B8B-B2A5-4AFE-B5C0-19BA573D28AC" at bounding box center [1482, 49] width 17 height 17
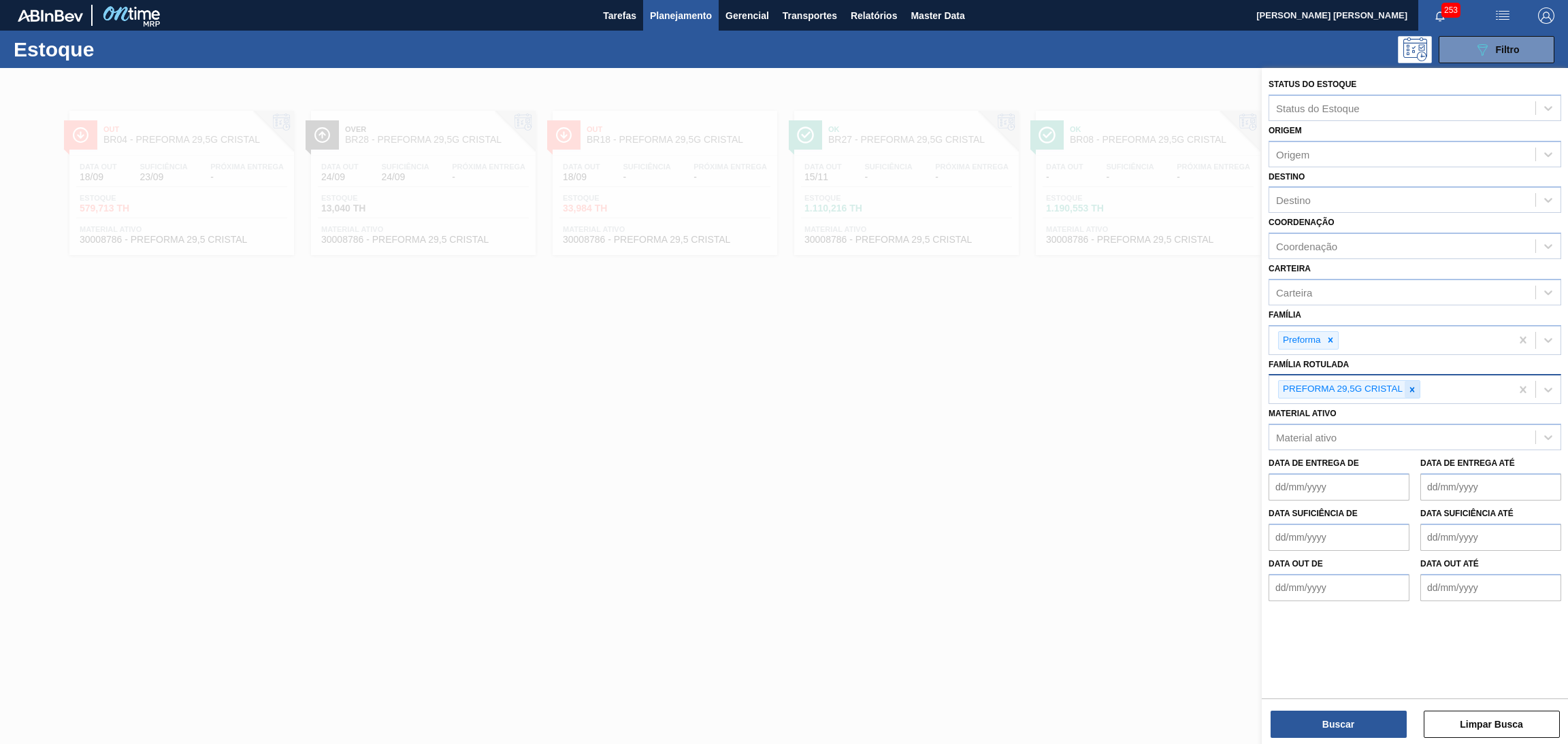
click at [1412, 387] on icon at bounding box center [1412, 389] width 4 height 4
type Rotulada "29,5g v"
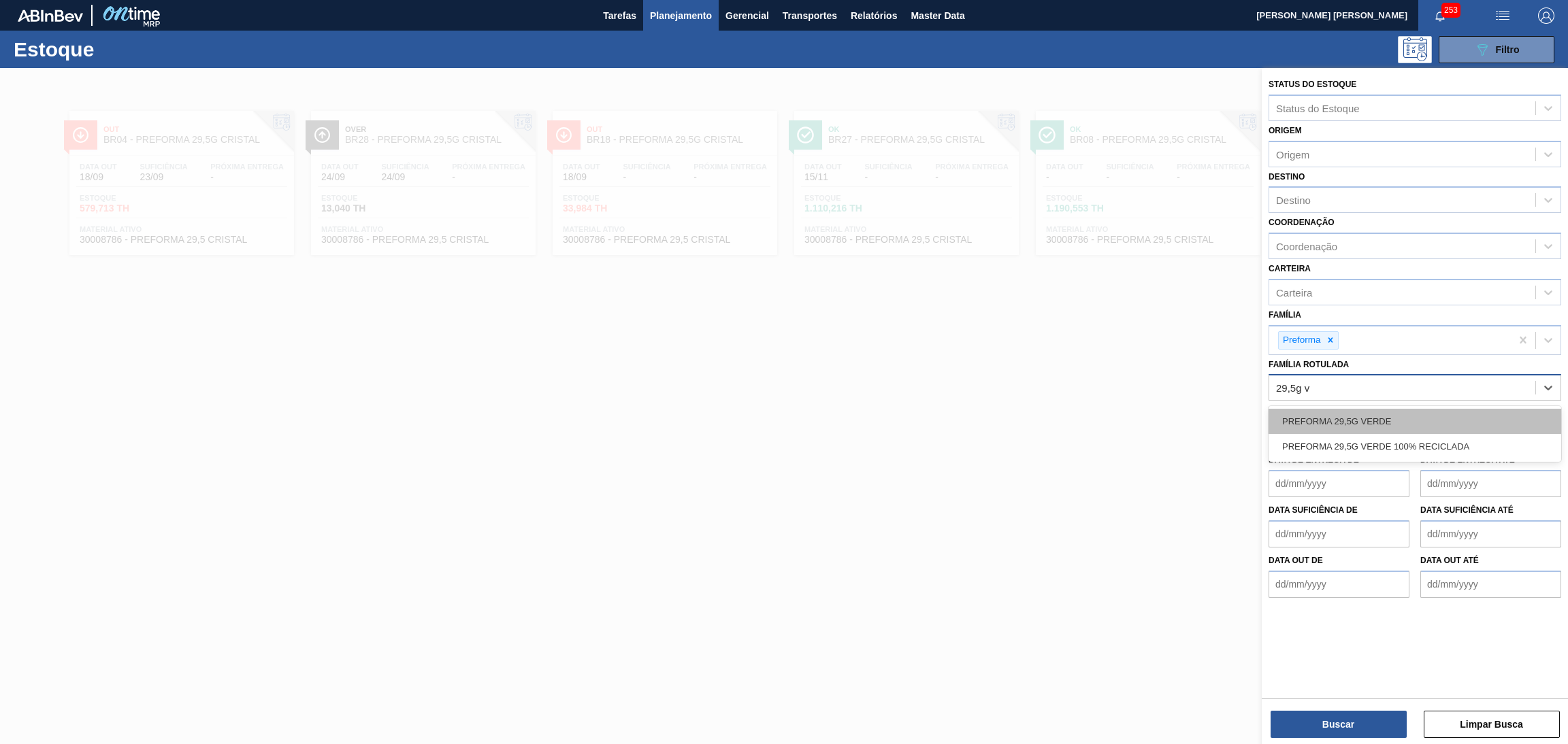
click at [1400, 430] on div "PREFORMA 29,5G VERDE" at bounding box center [1415, 421] width 292 height 26
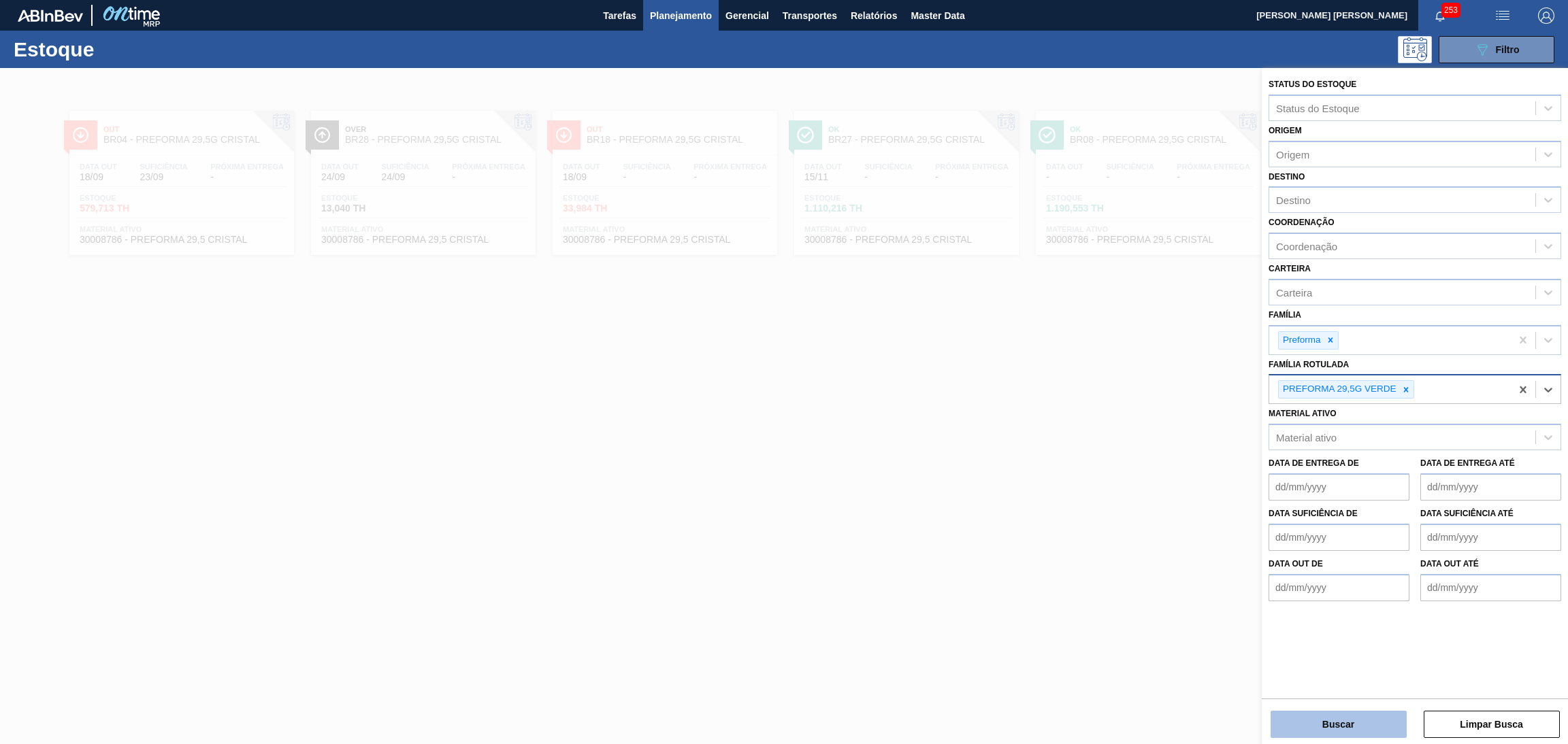
click at [1361, 728] on button "Buscar" at bounding box center [1338, 724] width 136 height 27
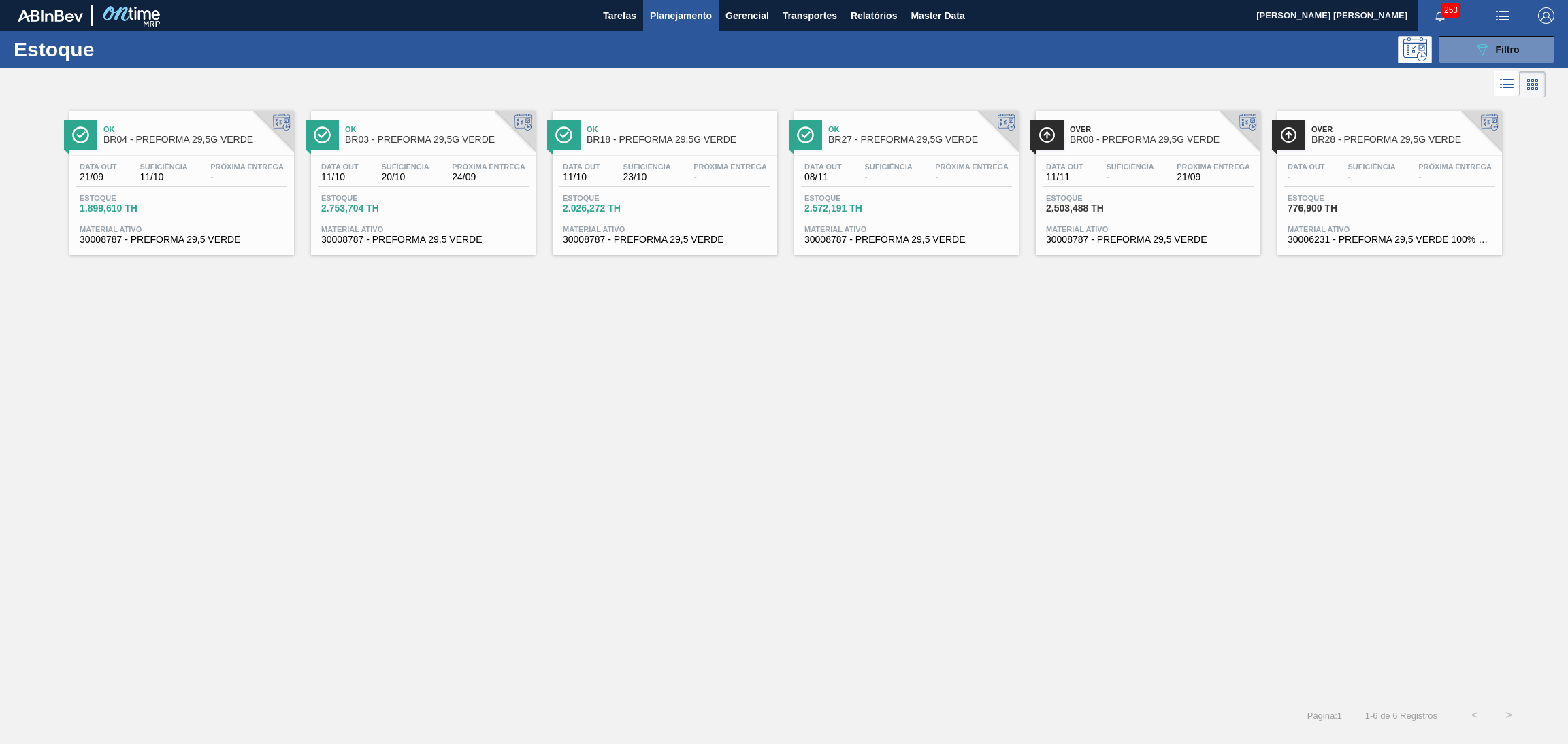
click at [593, 534] on div "Ok BR04 - PREFORMA 29,5G VERDE Data out 21/09 Suficiência 11/10 Próxima Entrega…" at bounding box center [784, 399] width 1568 height 598
click at [713, 350] on div "Ok BR04 - PREFORMA 29,5G VERDE Data out 21/09 Suficiência 11/10 Próxima Entrega…" at bounding box center [784, 399] width 1568 height 598
click at [408, 184] on div "Data out 11/10 Suficiência 20/10 Próxima Entrega 24/09" at bounding box center [423, 175] width 211 height 25
click at [1129, 184] on div "Data out 11/11 Suficiência - Próxima Entrega 21/09" at bounding box center [1147, 175] width 211 height 25
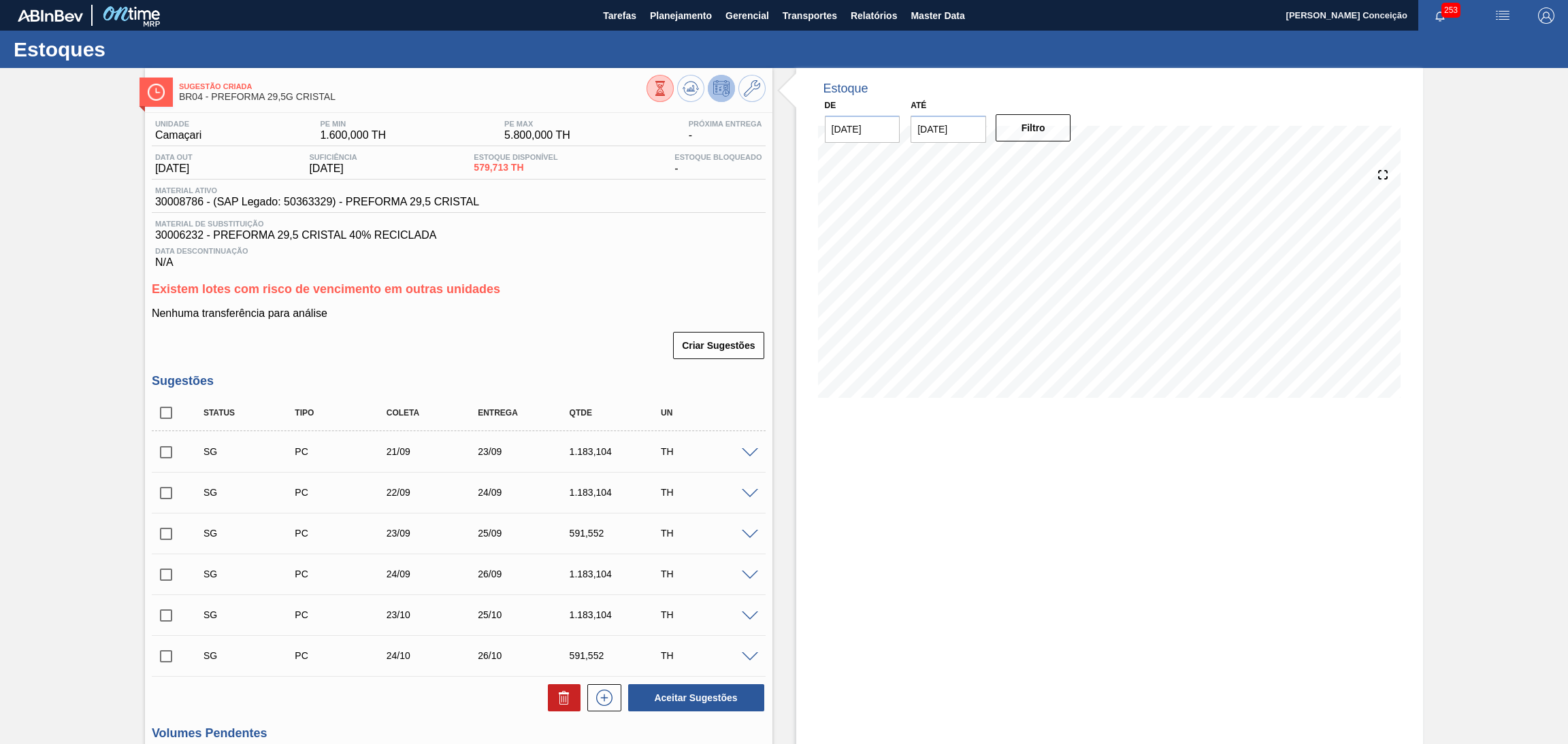
scroll to position [190, 0]
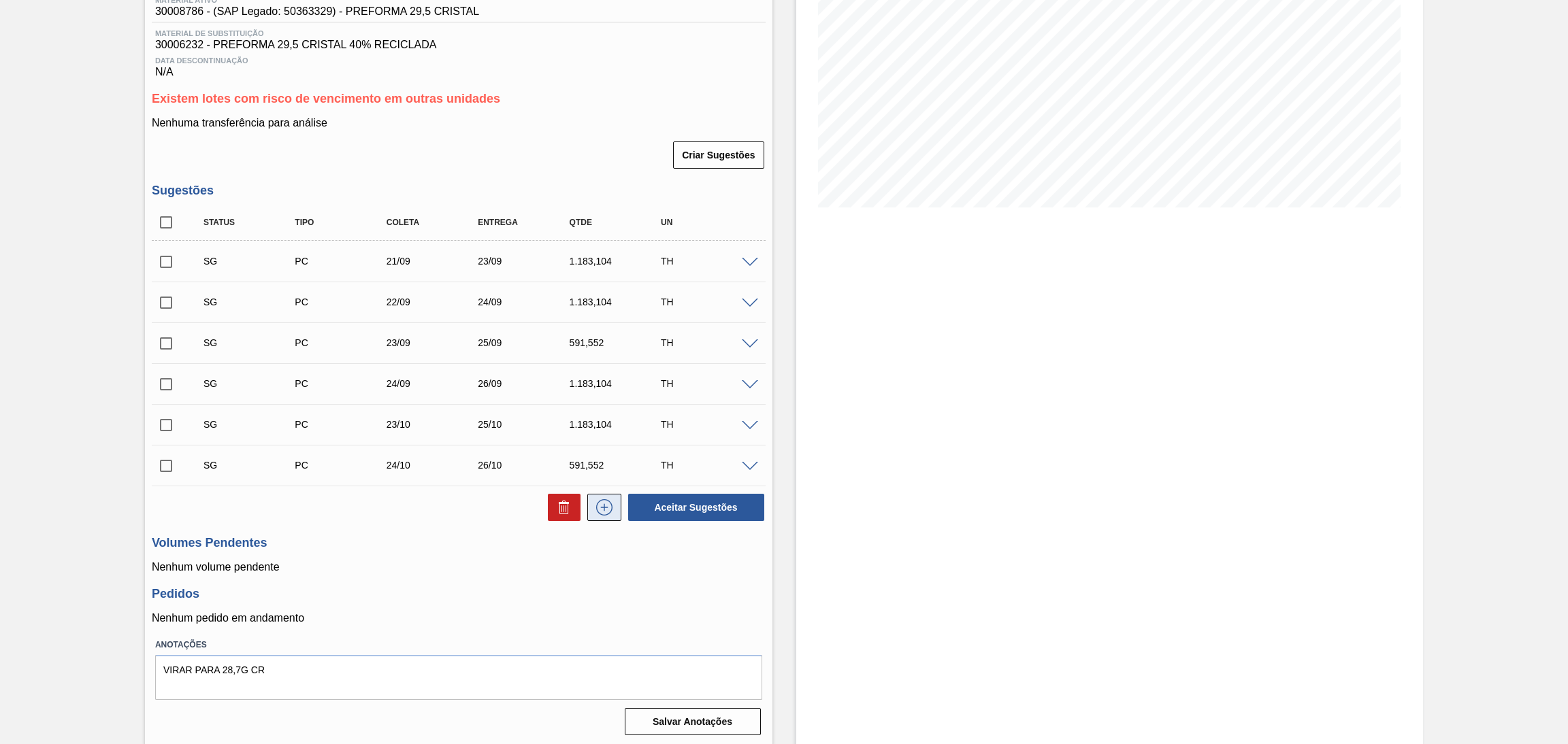
click at [606, 512] on icon at bounding box center [604, 507] width 22 height 17
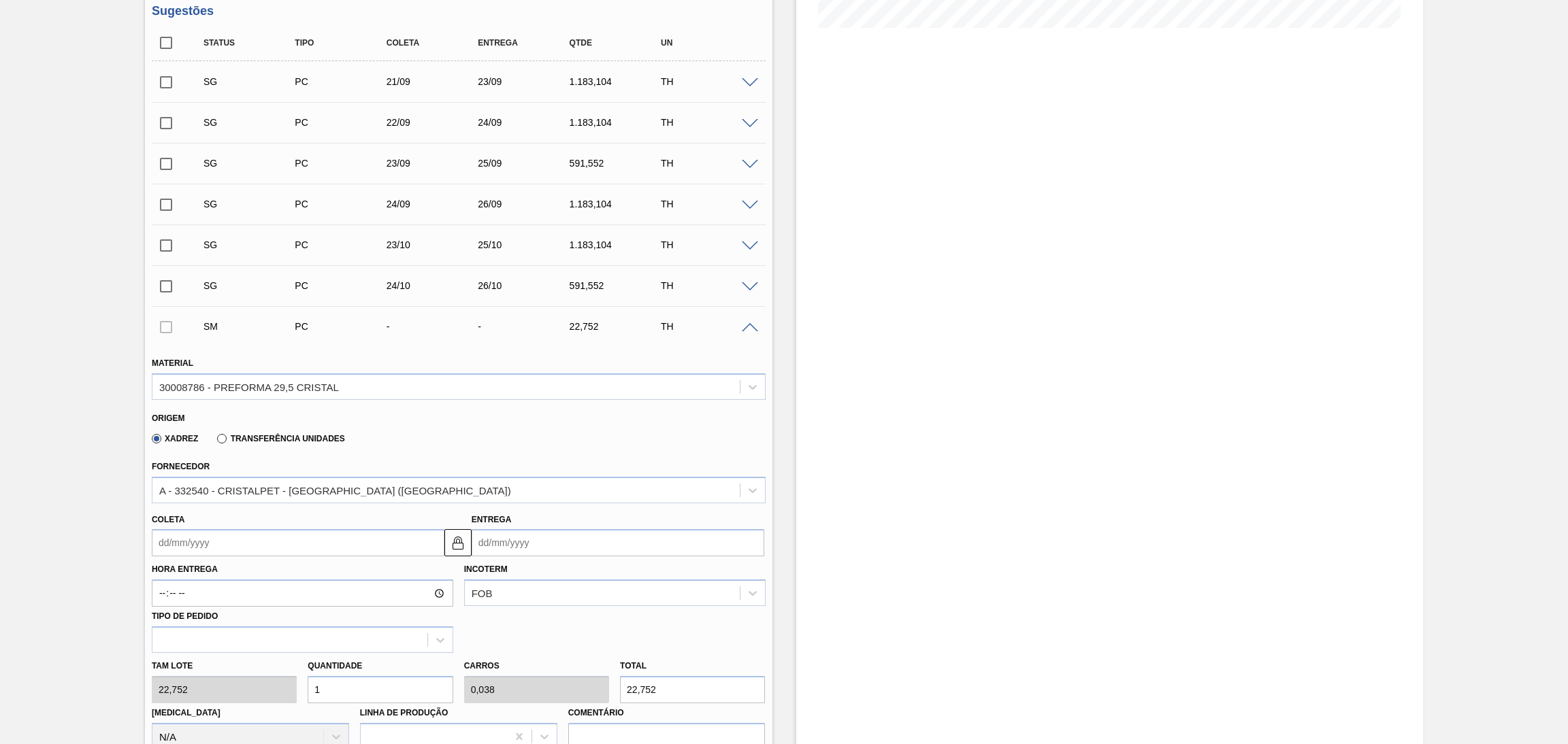
scroll to position [497, 0]
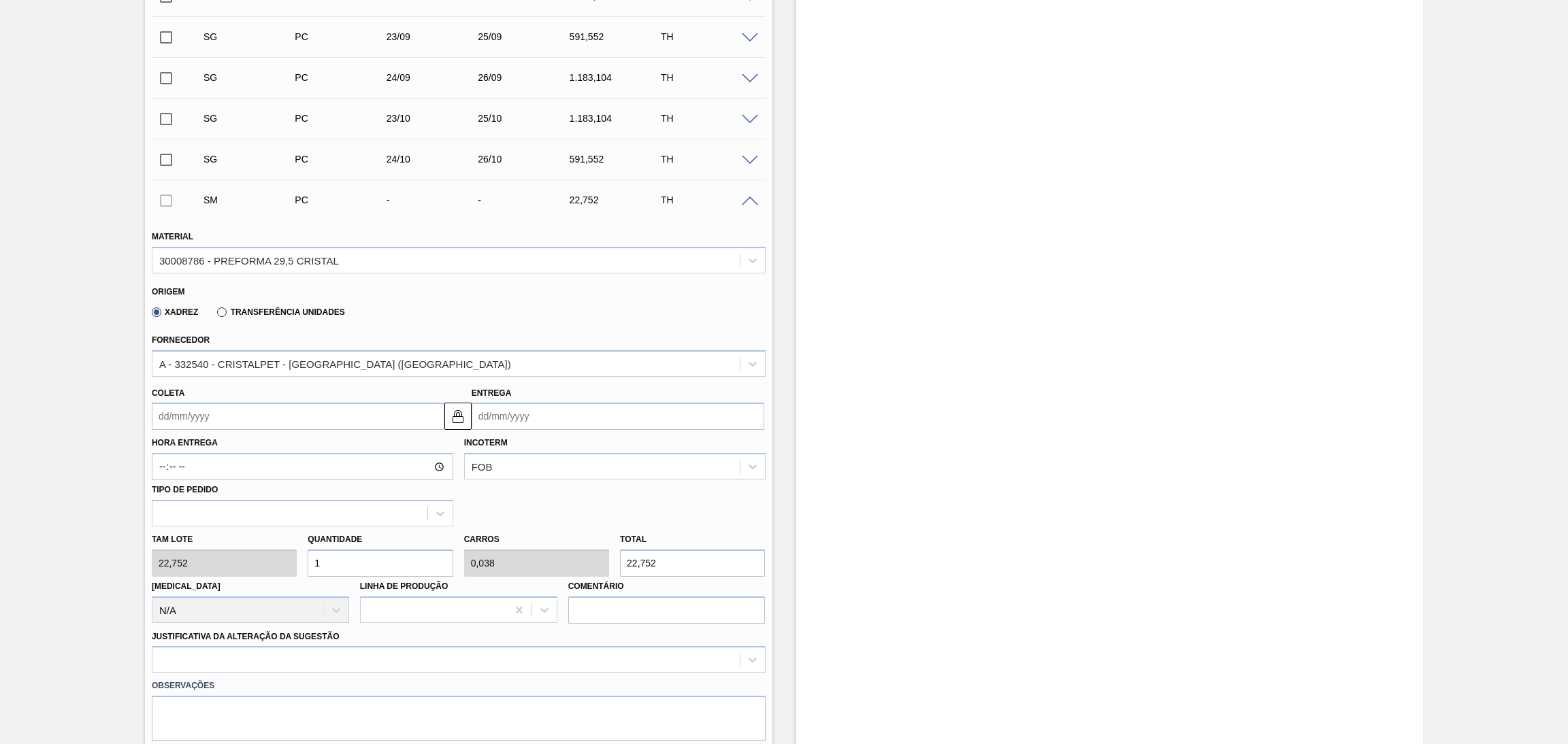
click at [215, 409] on input "Coleta" at bounding box center [298, 416] width 292 height 27
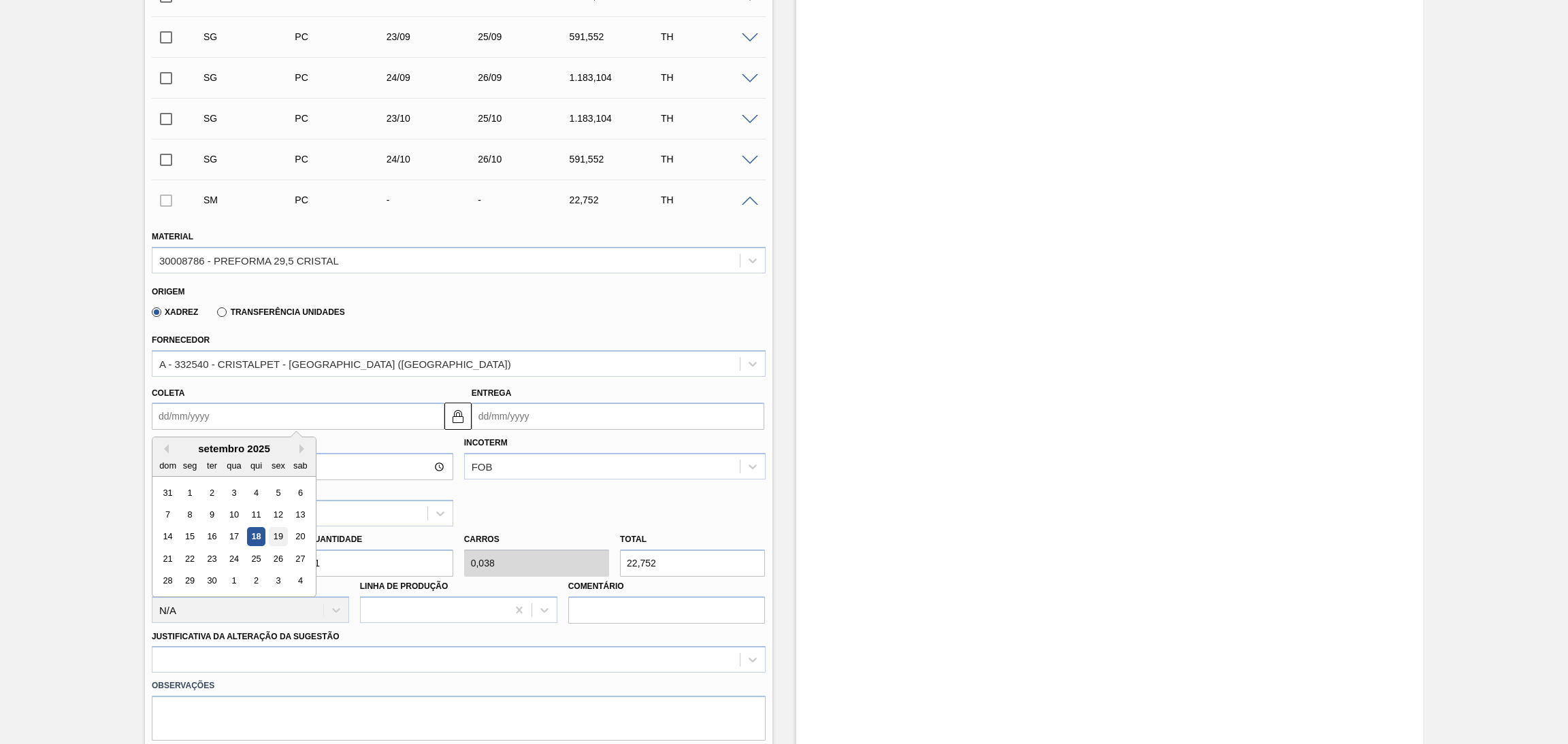
click at [283, 534] on div "19" at bounding box center [277, 536] width 18 height 18
type input "19/09/2025"
type input "21/09/2025"
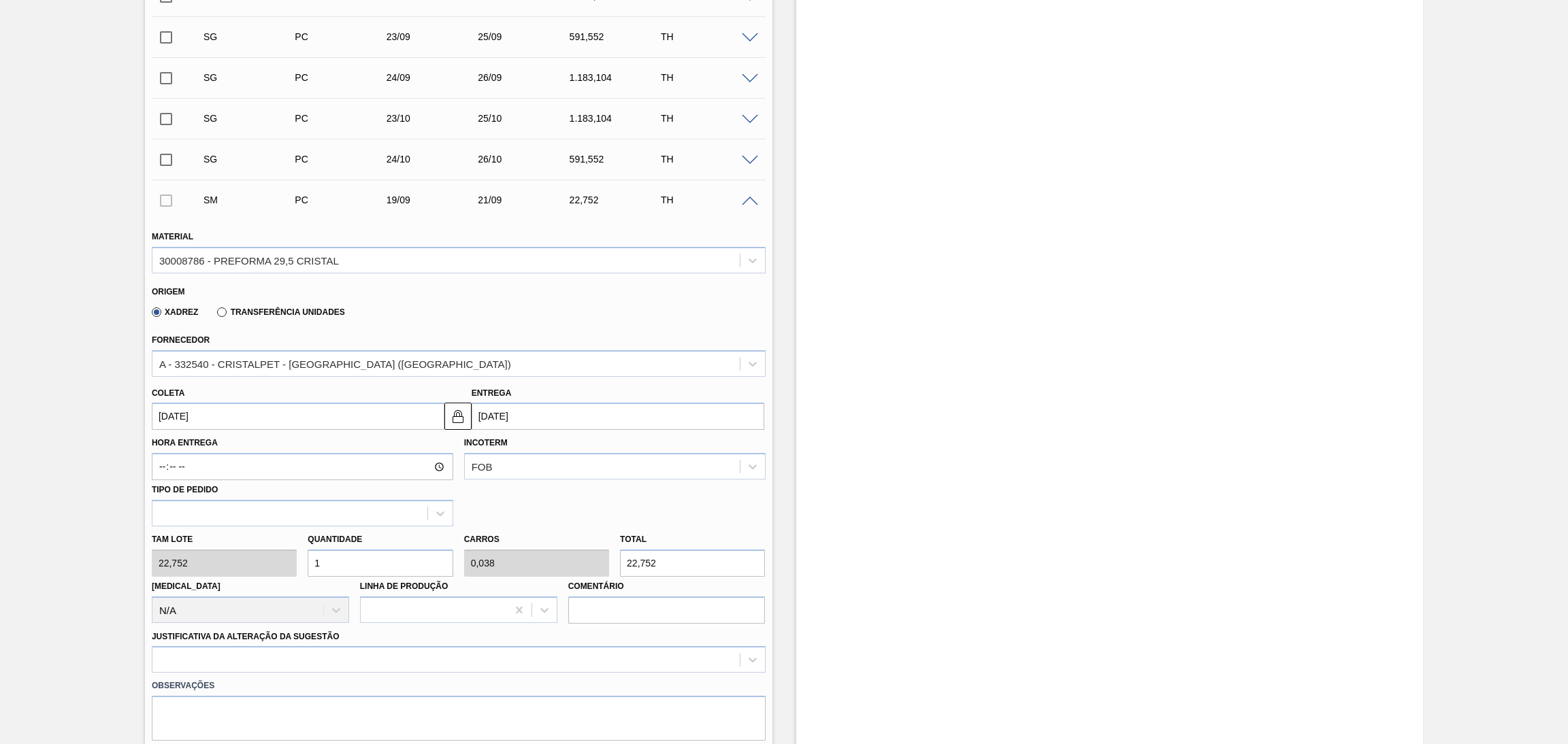
click at [250, 557] on div "Tam lote 22,752 Quantidade 1 Carros 0,038 Total 22,752 Doca N/A Linha de Produç…" at bounding box center [458, 575] width 625 height 97
type input "2"
type input "0,077"
type input "45,504"
type input "26"
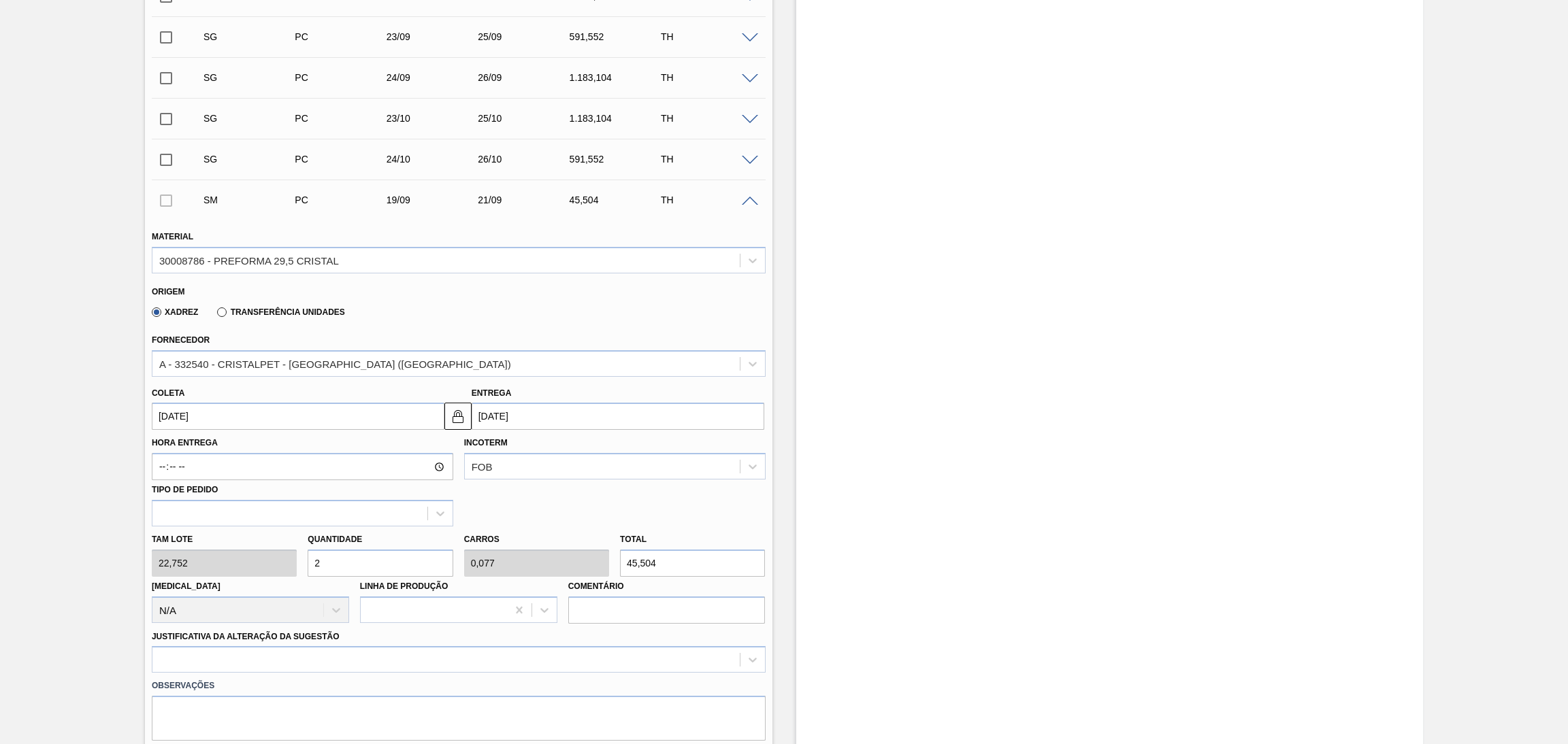
type input "1"
type input "591,552"
type input "26"
click at [218, 413] on input "19/09/2025" at bounding box center [298, 416] width 292 height 27
click at [193, 555] on div "22" at bounding box center [189, 558] width 18 height 18
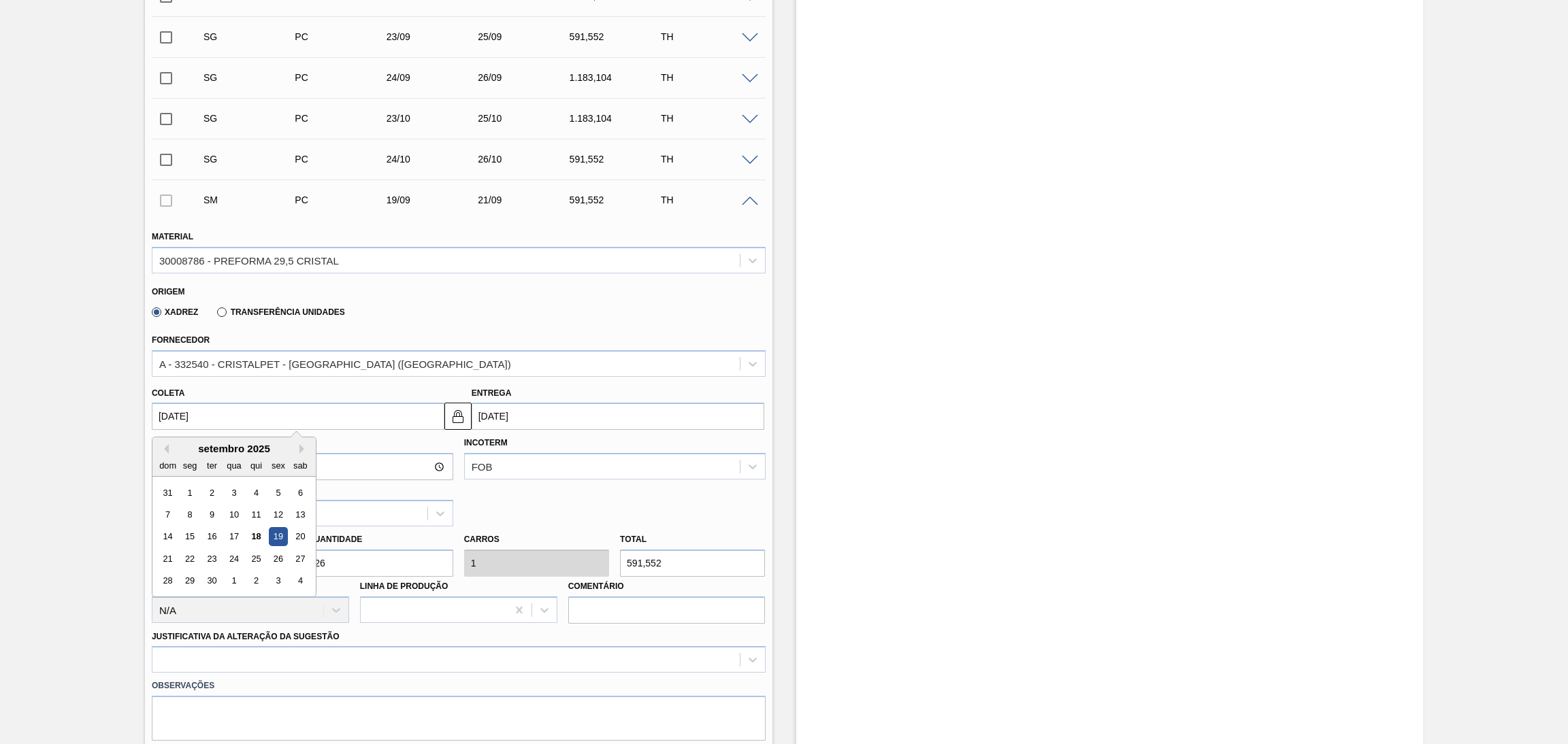
type input "[DATE]"
click at [177, 416] on input "[DATE]" at bounding box center [298, 416] width 292 height 27
click at [530, 298] on div "Xadrez Transferência Unidades" at bounding box center [453, 310] width 603 height 26
click at [366, 656] on div at bounding box center [458, 659] width 614 height 26
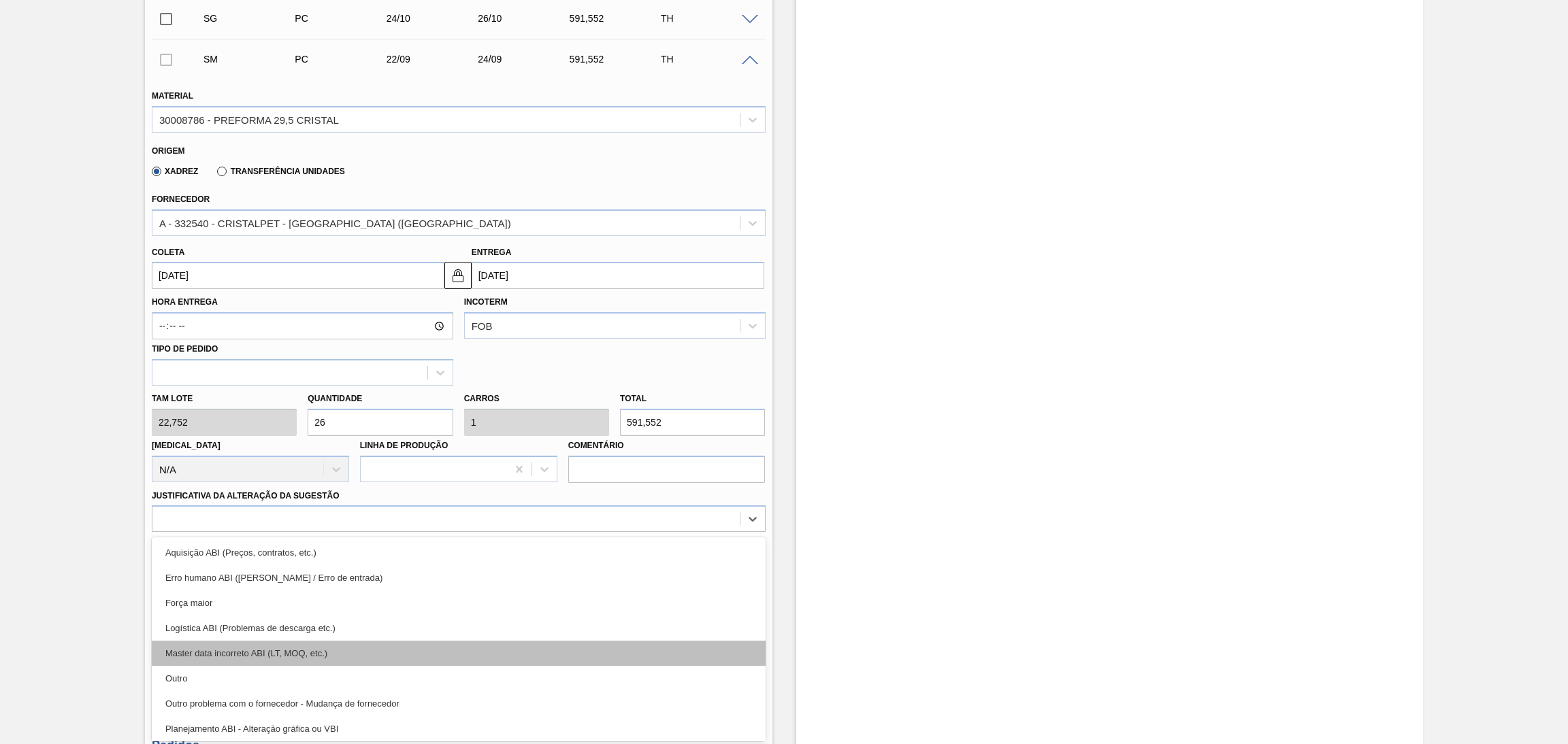
scroll to position [204, 0]
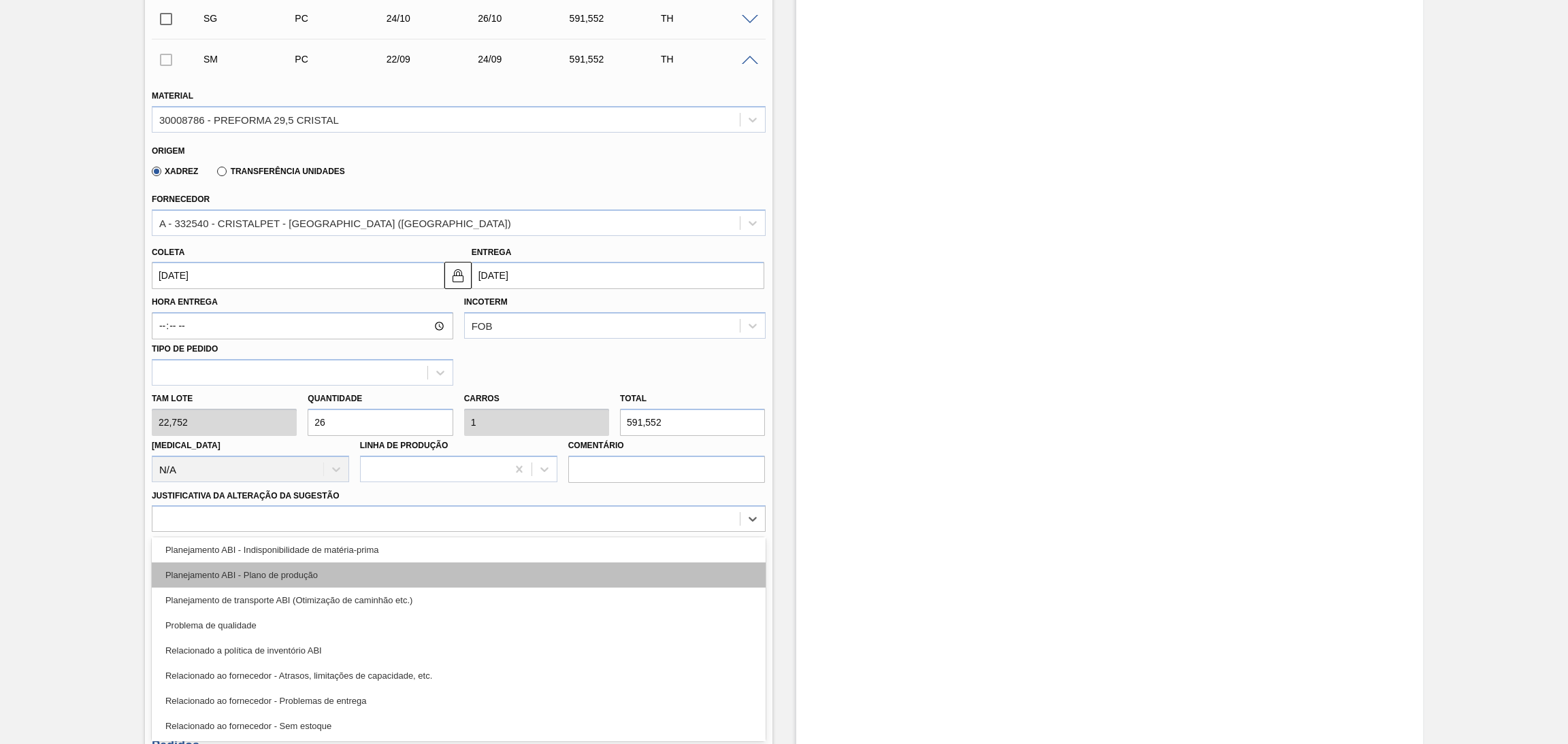
click at [316, 571] on div "Planejamento ABI - Plano de produção" at bounding box center [458, 575] width 614 height 26
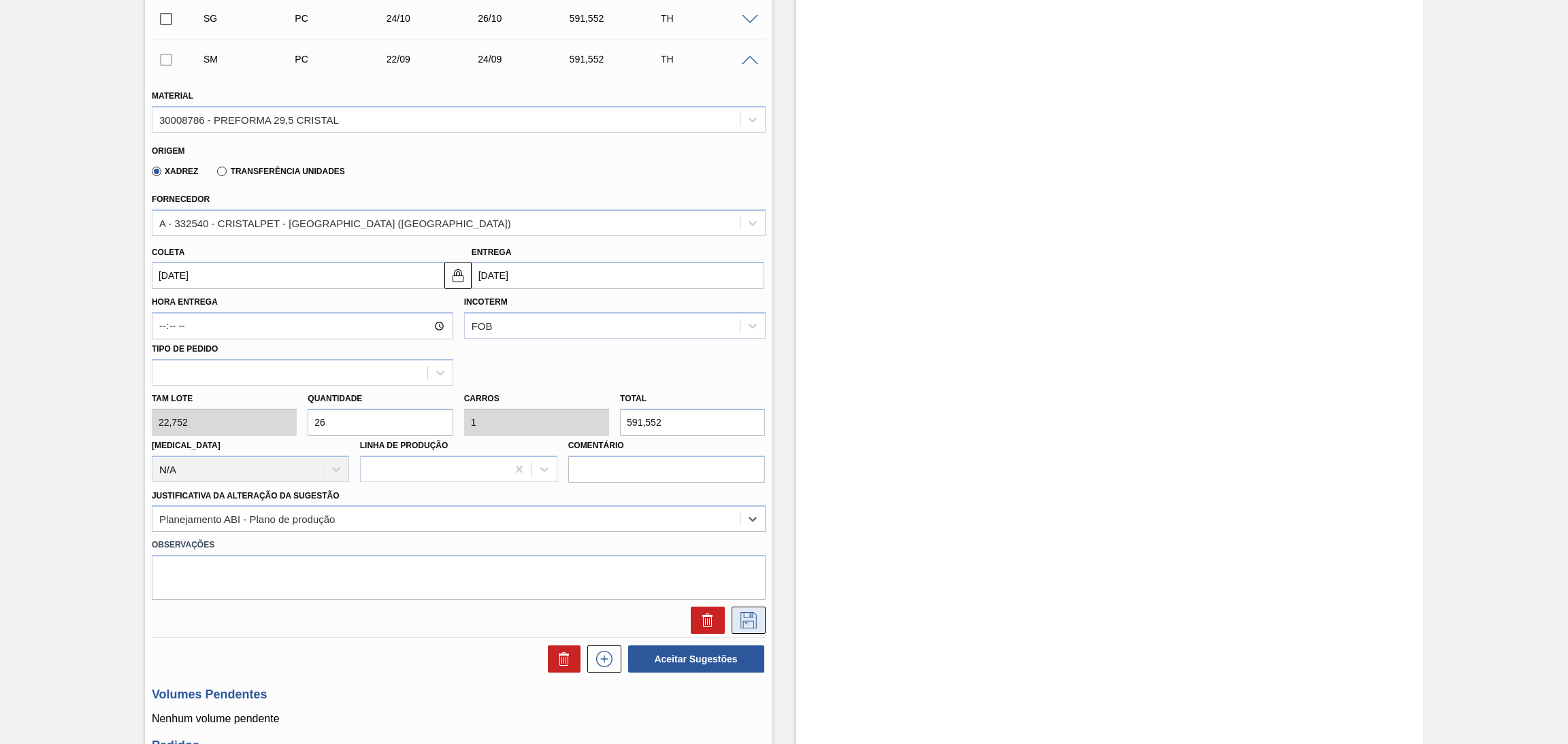
click at [752, 614] on icon at bounding box center [748, 620] width 22 height 17
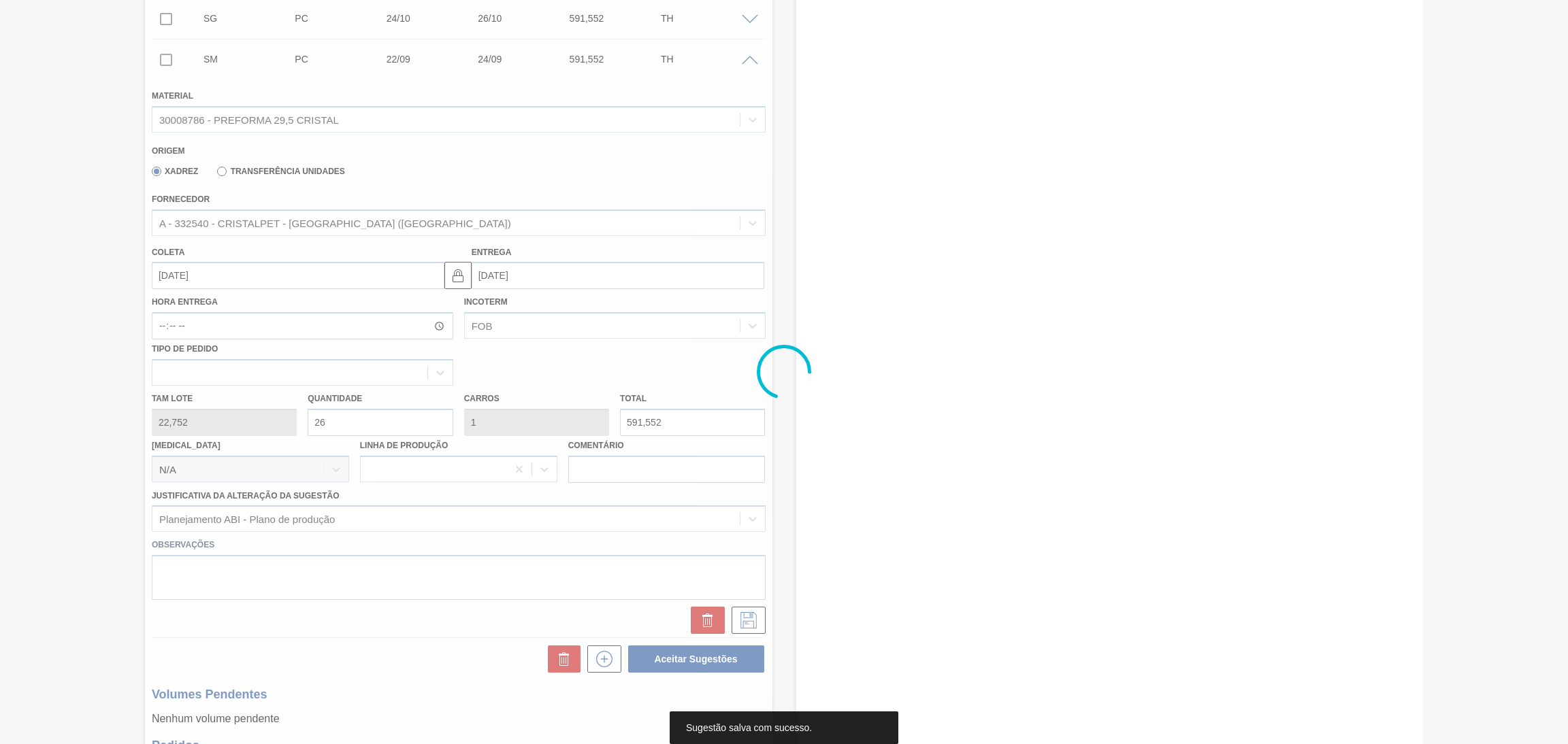
click at [100, 347] on div at bounding box center [784, 372] width 1568 height 744
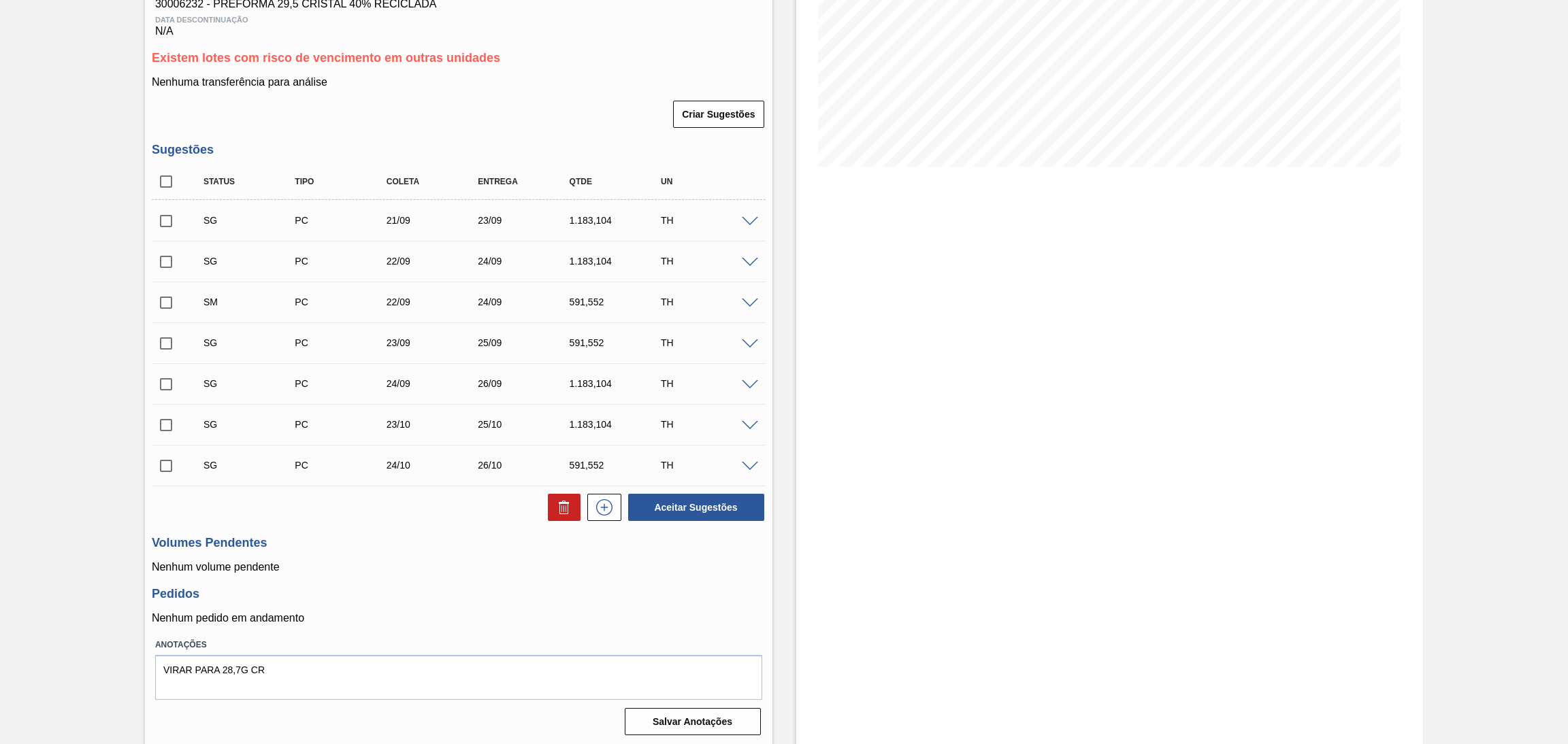
click at [752, 217] on span at bounding box center [750, 222] width 17 height 11
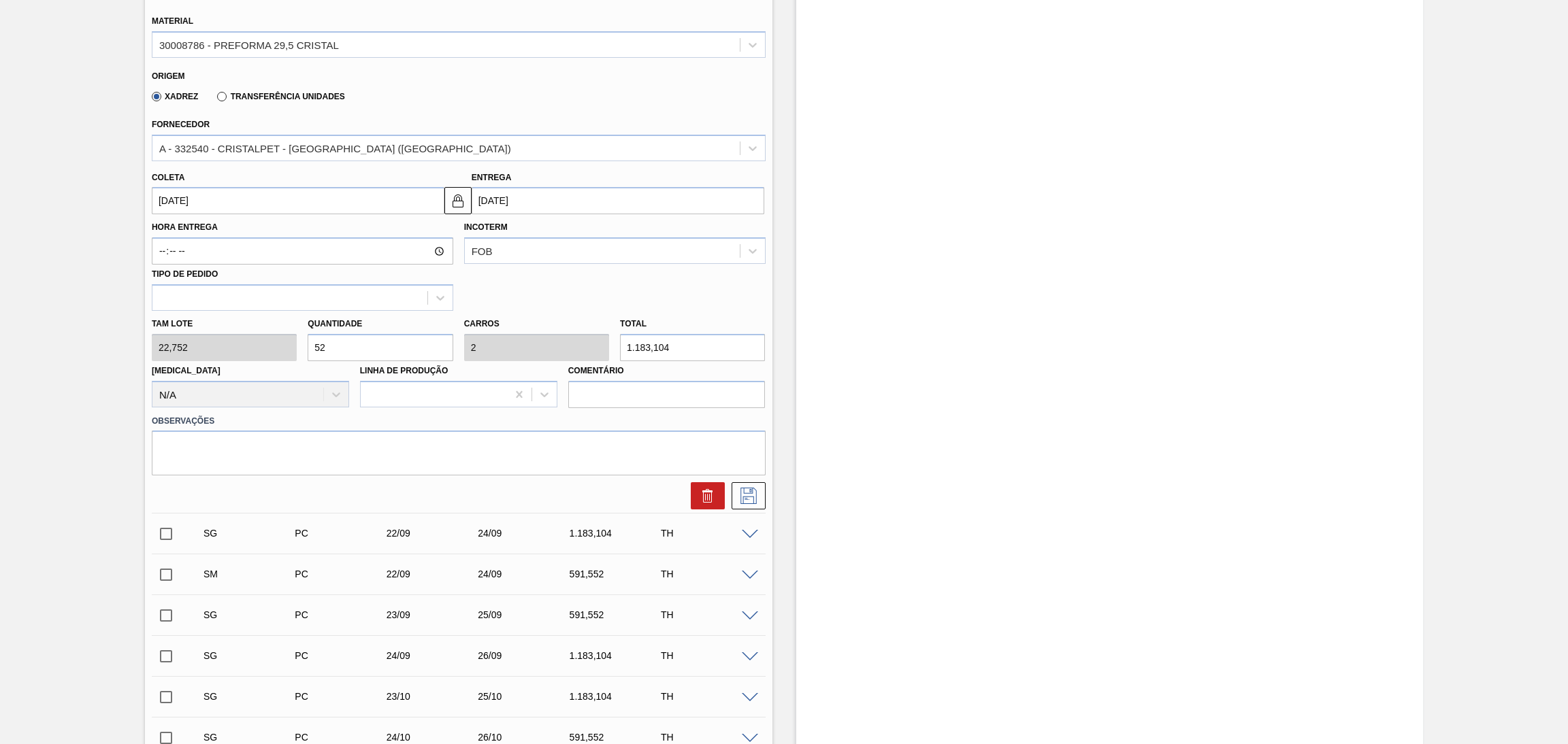
scroll to position [432, 0]
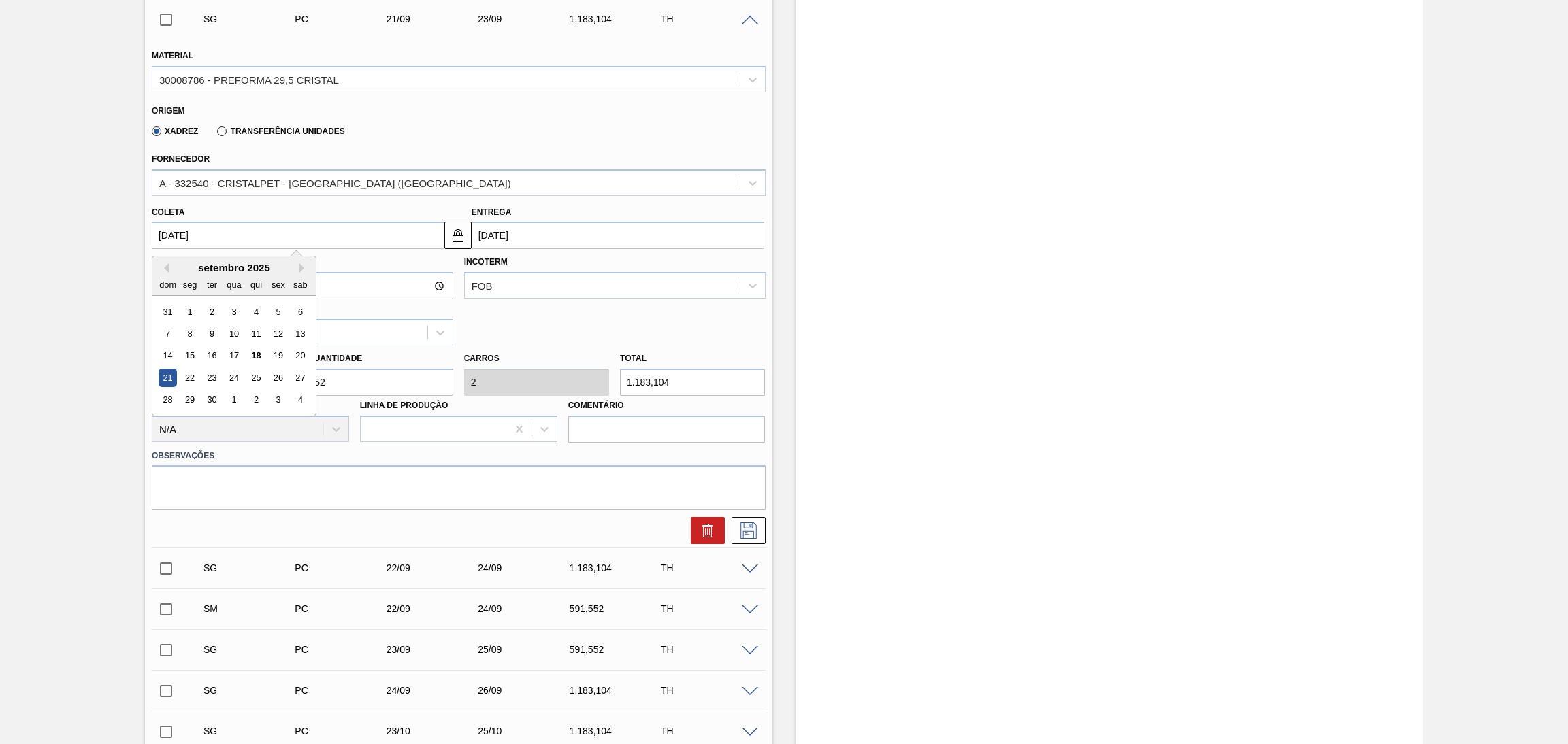
click at [199, 232] on input "21/09/2025" at bounding box center [298, 235] width 292 height 27
click at [193, 375] on div "22" at bounding box center [189, 378] width 18 height 18
type input "22/09/2025"
type input "24/09/2025"
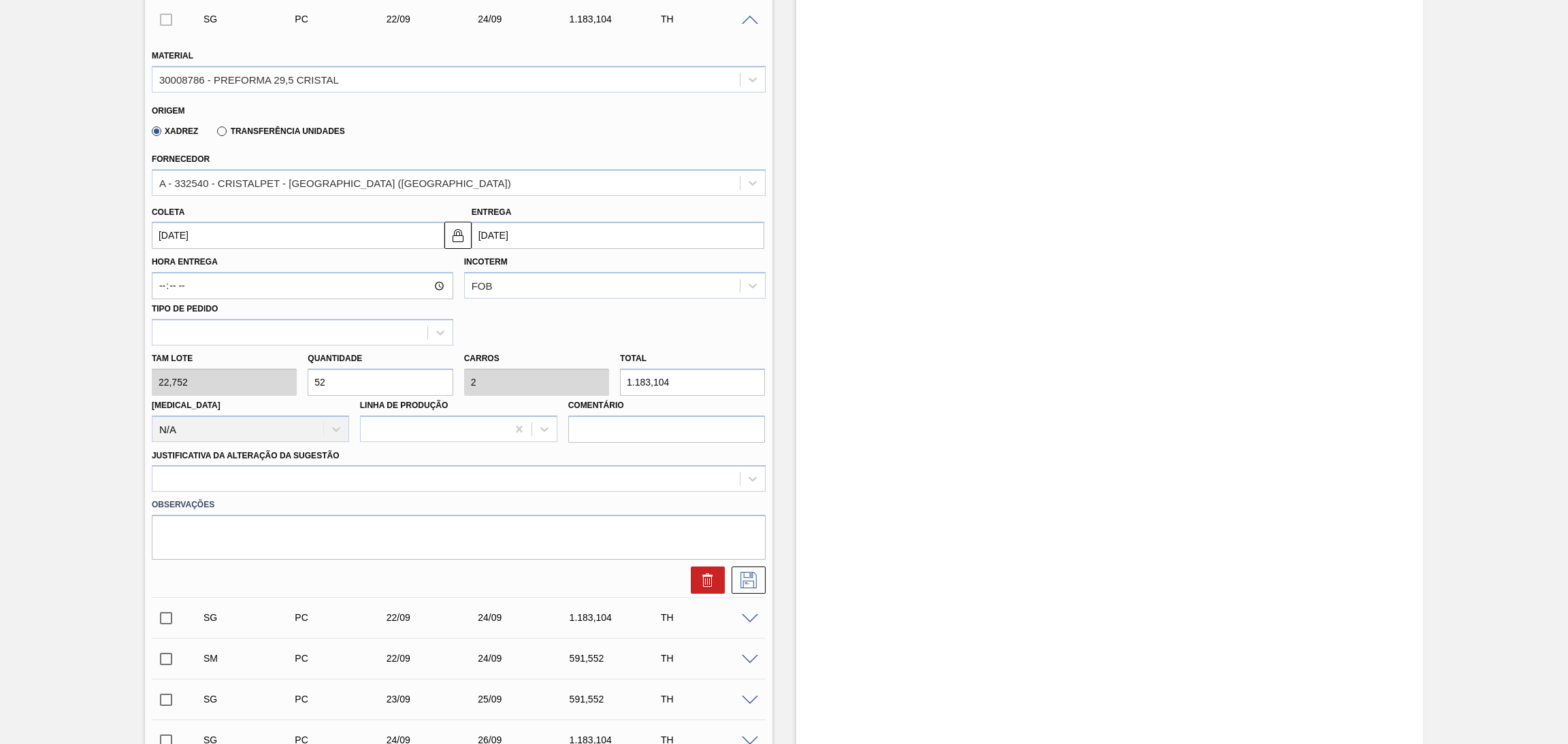
click at [250, 373] on div "Tam lote 22,752 Quantidade 52 Carros 2 Total 1.183,104 Doca N/A Linha de Produç…" at bounding box center [458, 394] width 625 height 97
type input "2"
type input "0,077"
type input "45,504"
type input "26"
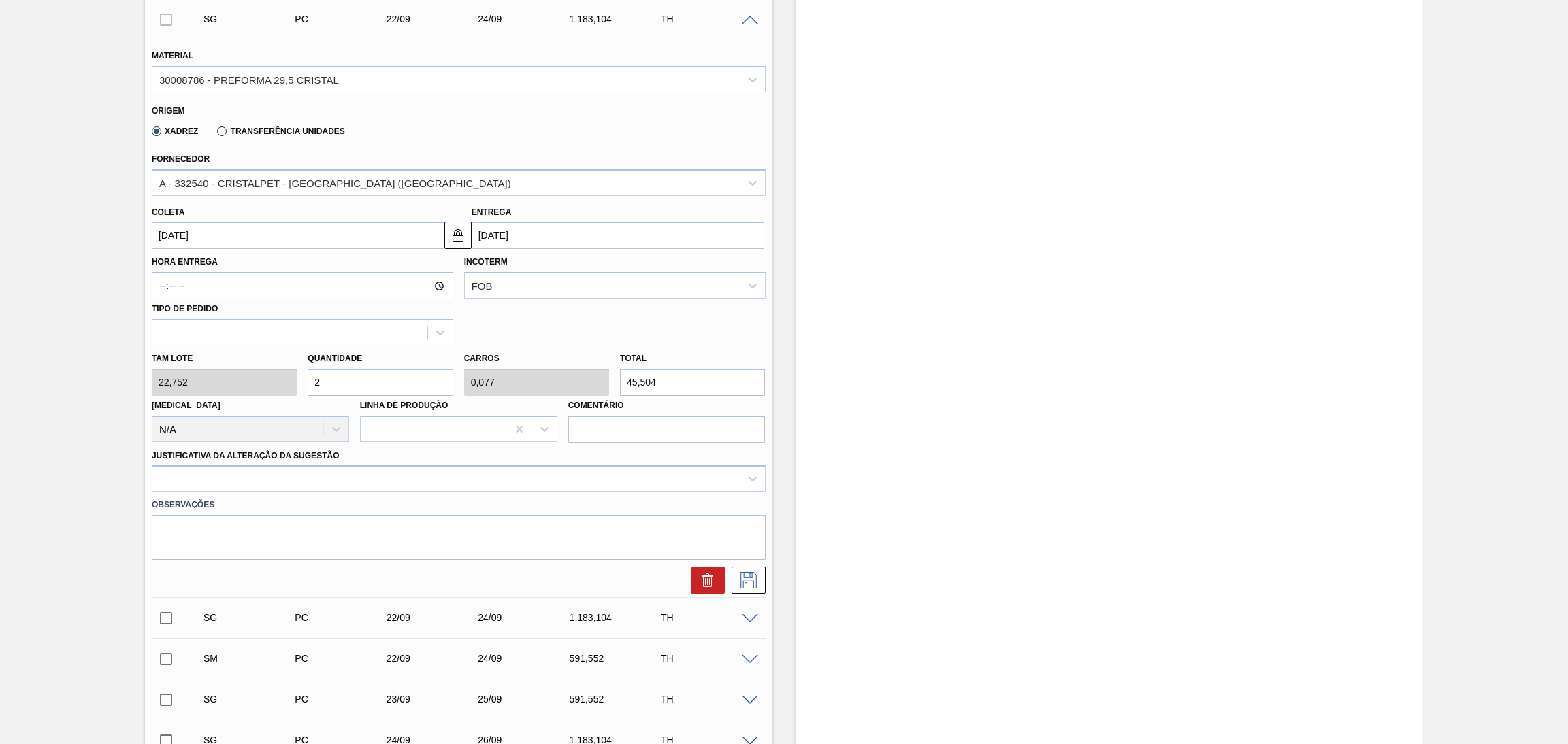
type input "1"
type input "591,552"
type input "26"
click at [267, 477] on div at bounding box center [446, 479] width 588 height 19
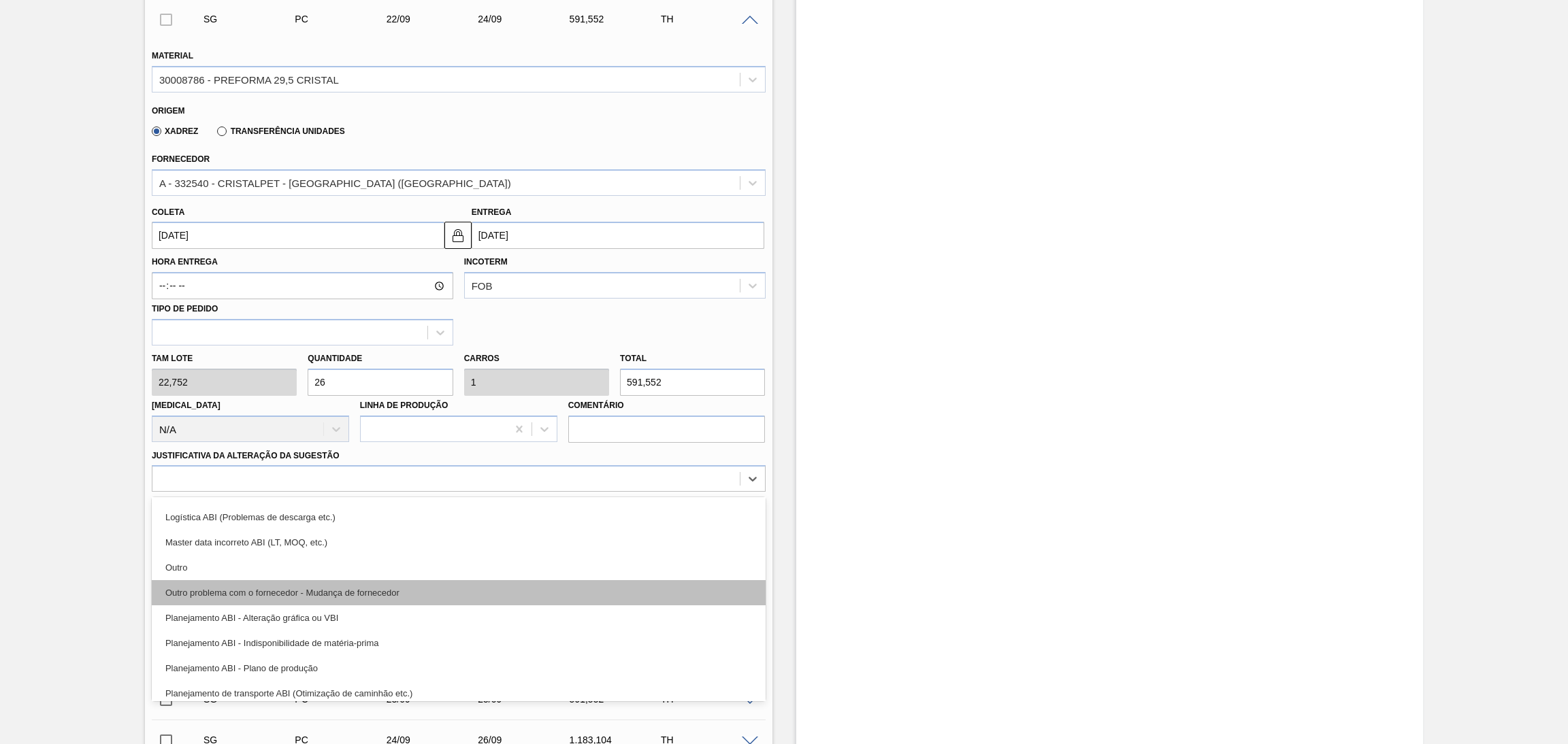
scroll to position [102, 0]
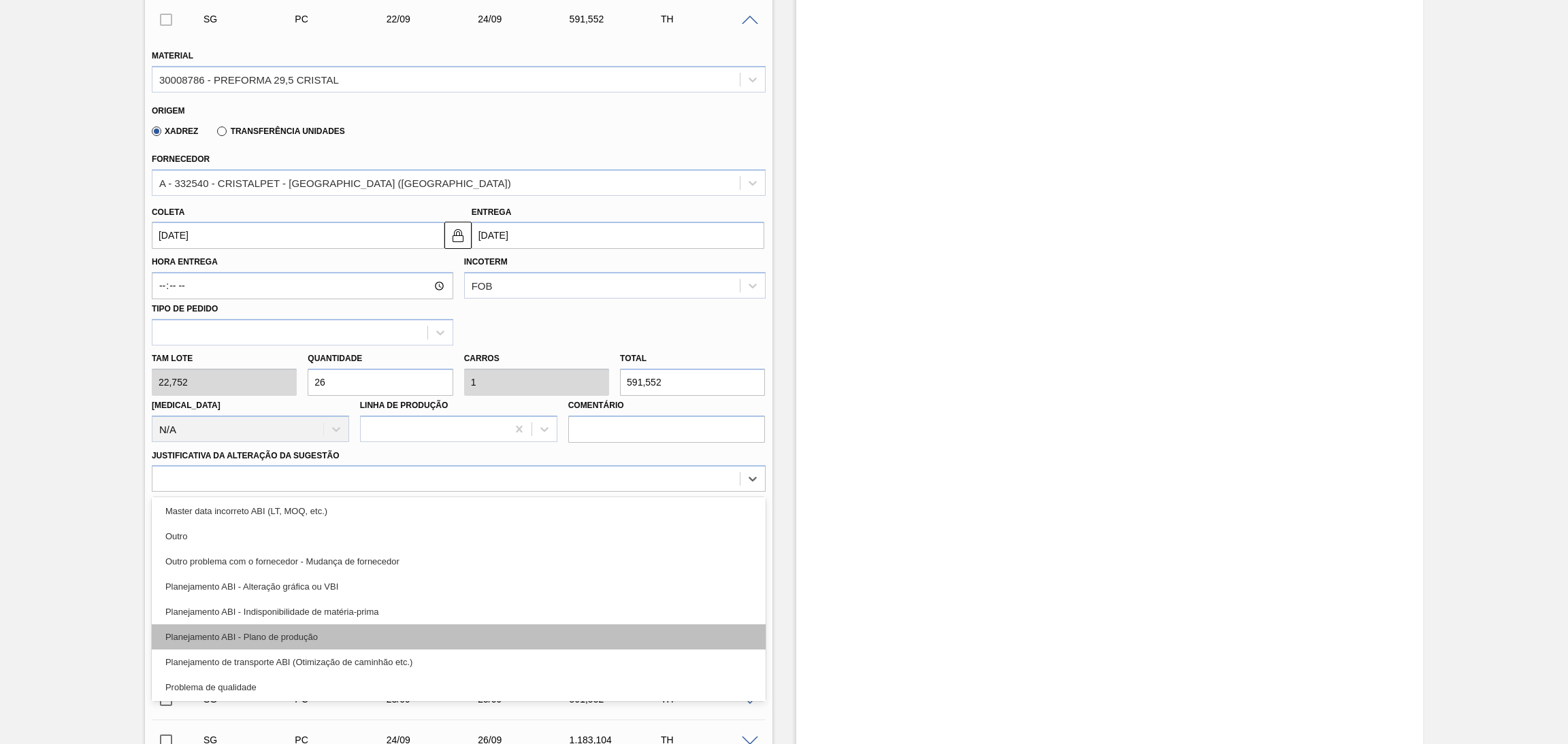
click at [292, 630] on div "Planejamento ABI - Plano de produção" at bounding box center [458, 637] width 614 height 26
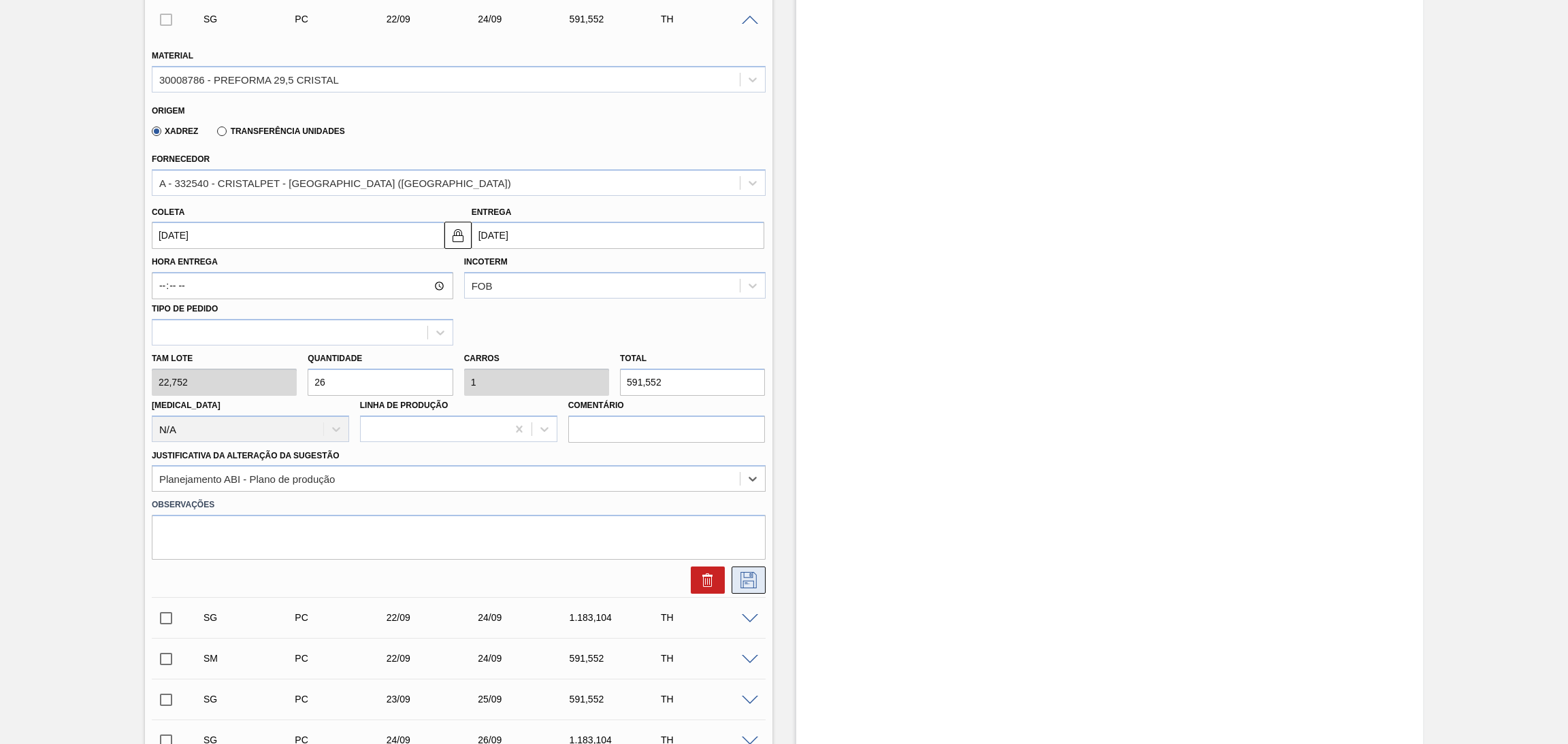
click at [750, 577] on icon at bounding box center [748, 580] width 22 height 17
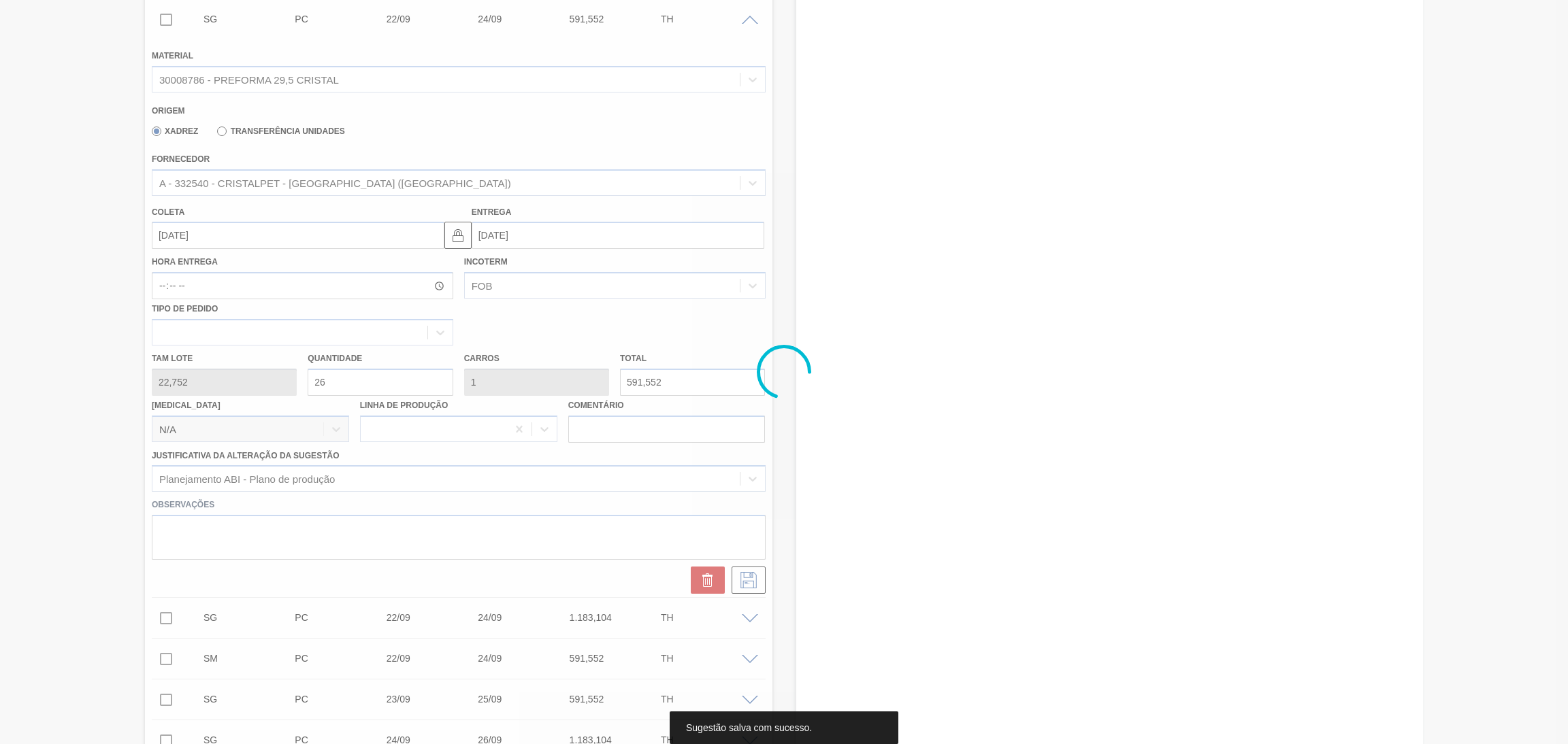
scroll to position [232, 0]
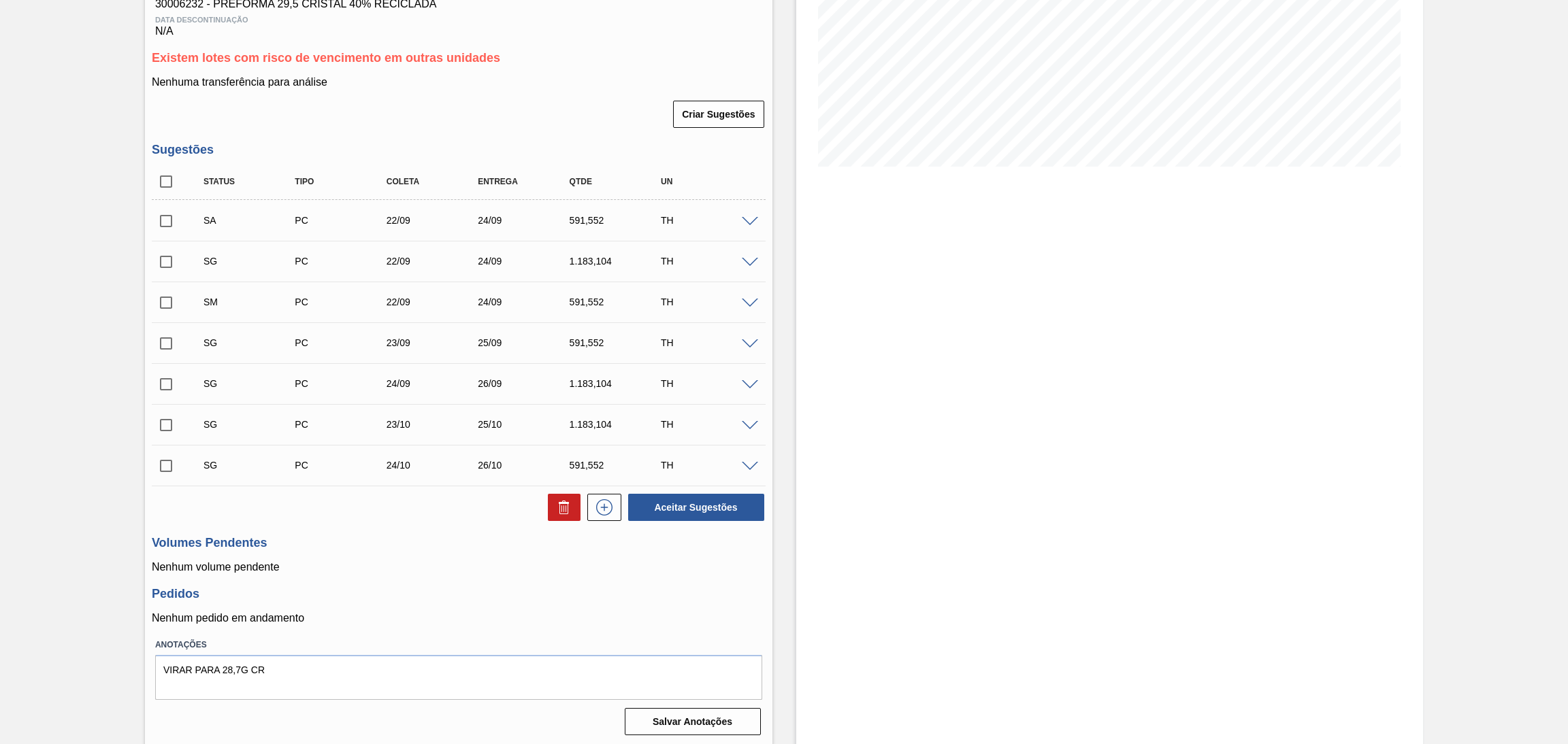
click at [182, 216] on span at bounding box center [190, 220] width 19 height 27
click at [170, 224] on input "checkbox" at bounding box center [166, 221] width 28 height 28
click at [691, 510] on button "Aceitar Sugestões" at bounding box center [696, 507] width 136 height 27
checkbox input "false"
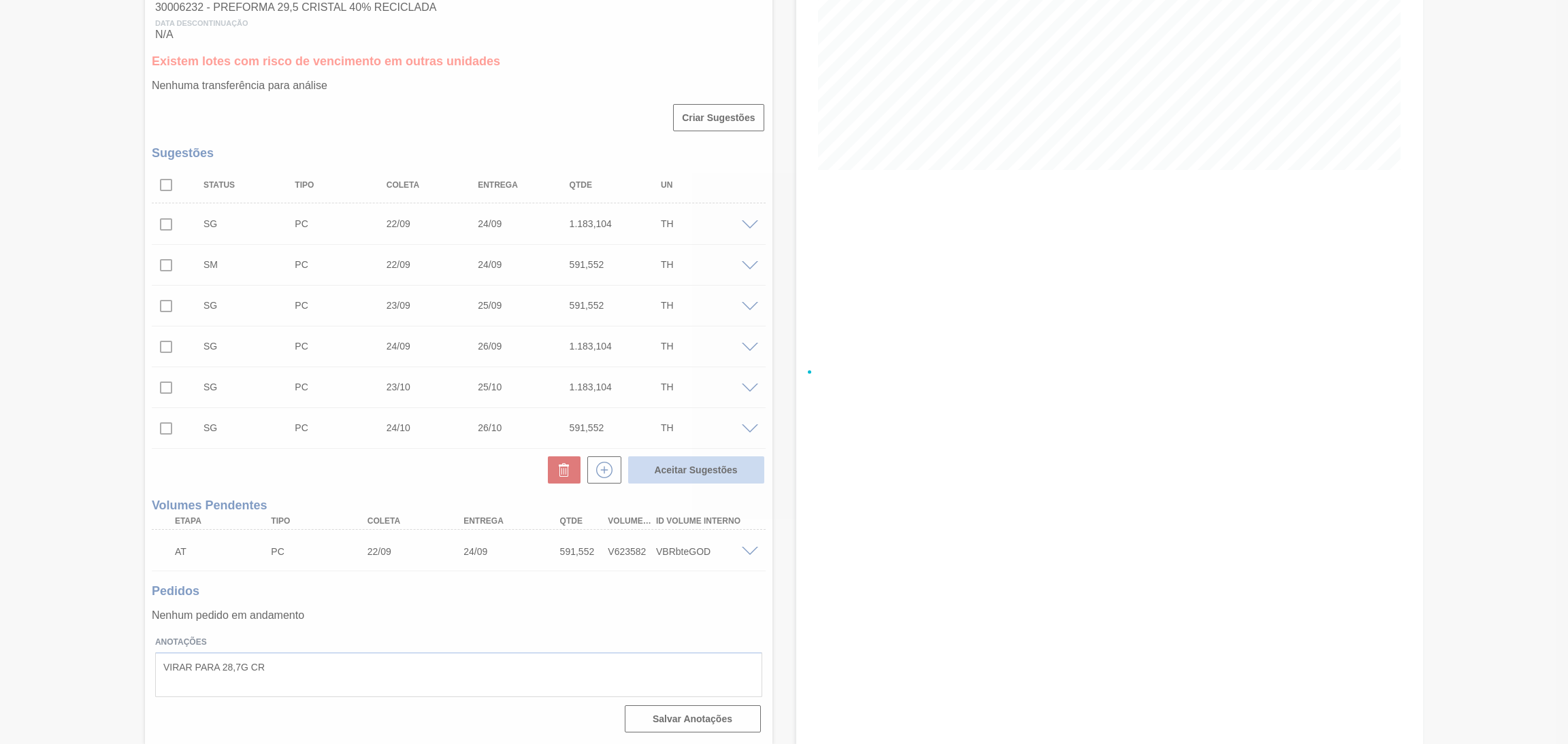
scroll to position [225, 0]
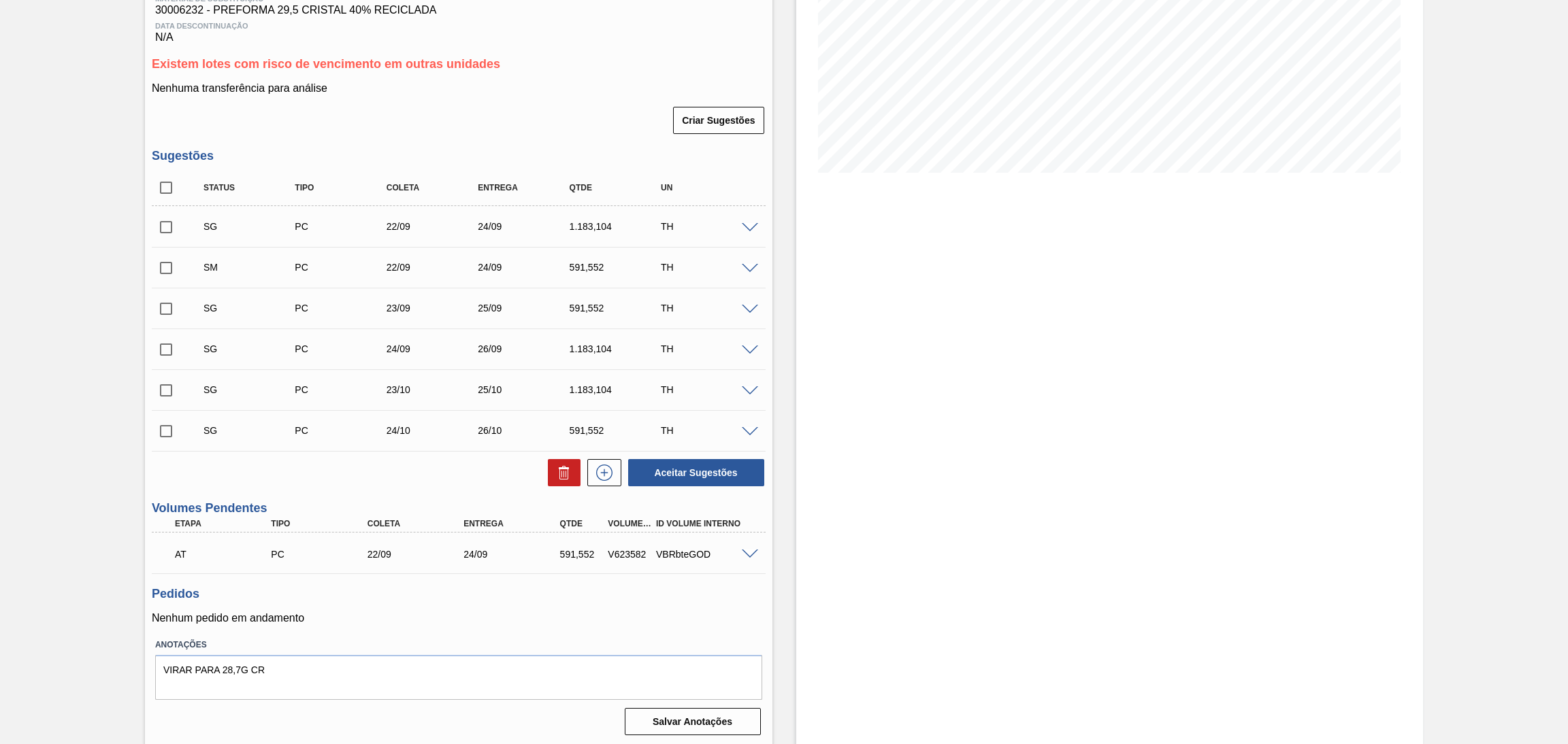
click at [529, 608] on div "Pedidos Nenhum pedido em andamento" at bounding box center [458, 606] width 614 height 37
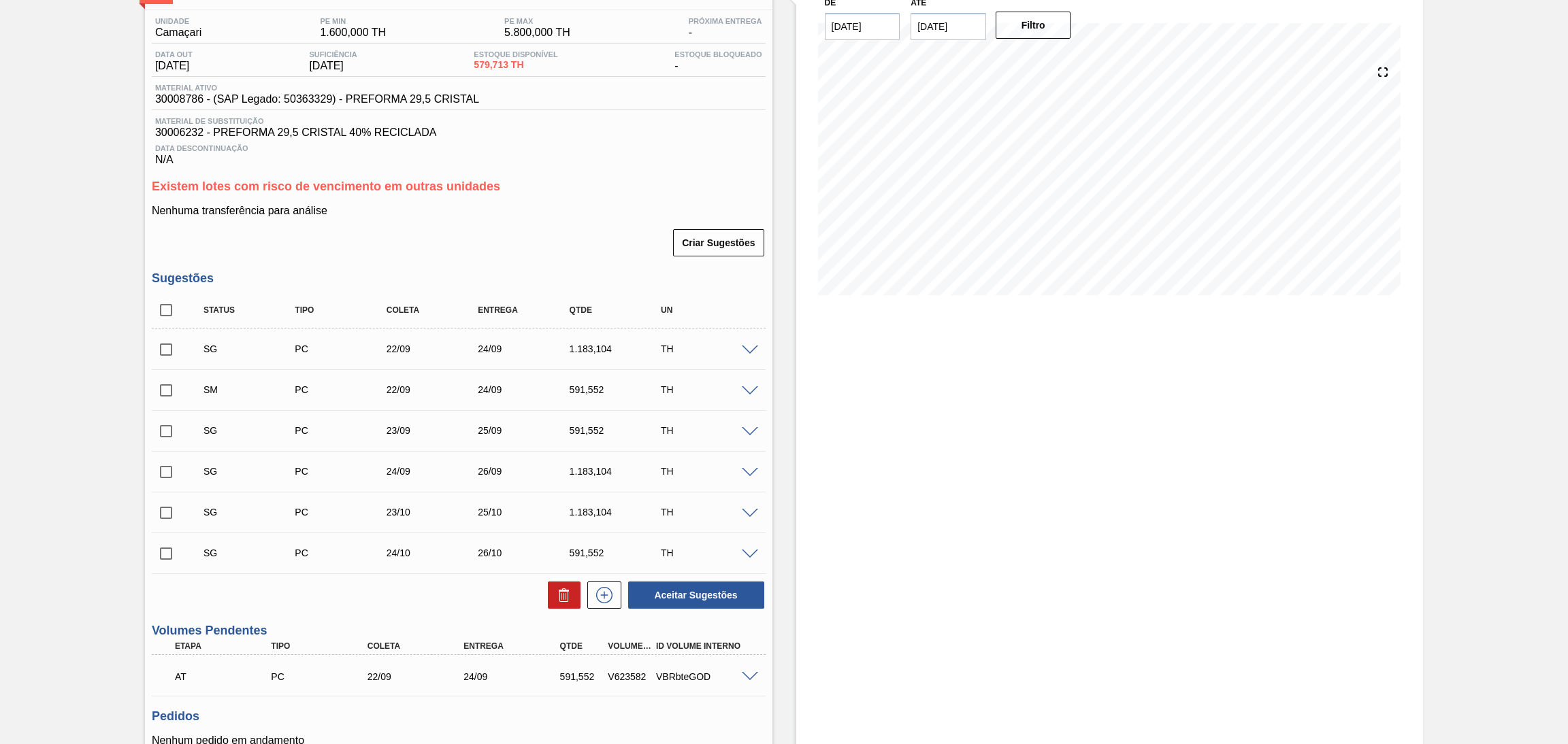
scroll to position [0, 0]
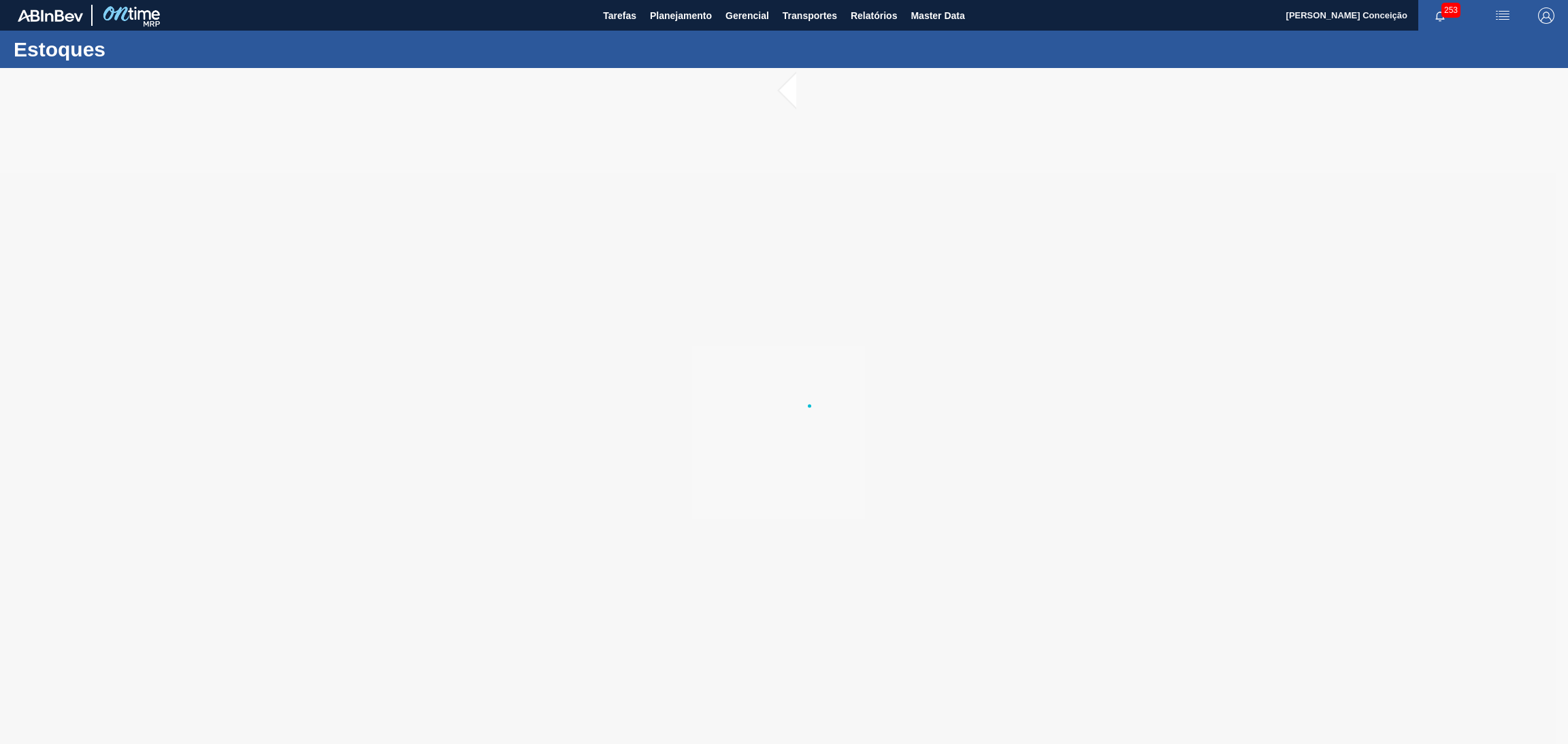
drag, startPoint x: 403, startPoint y: 432, endPoint x: 454, endPoint y: 404, distance: 58.2
click at [454, 404] on div at bounding box center [784, 406] width 1568 height 676
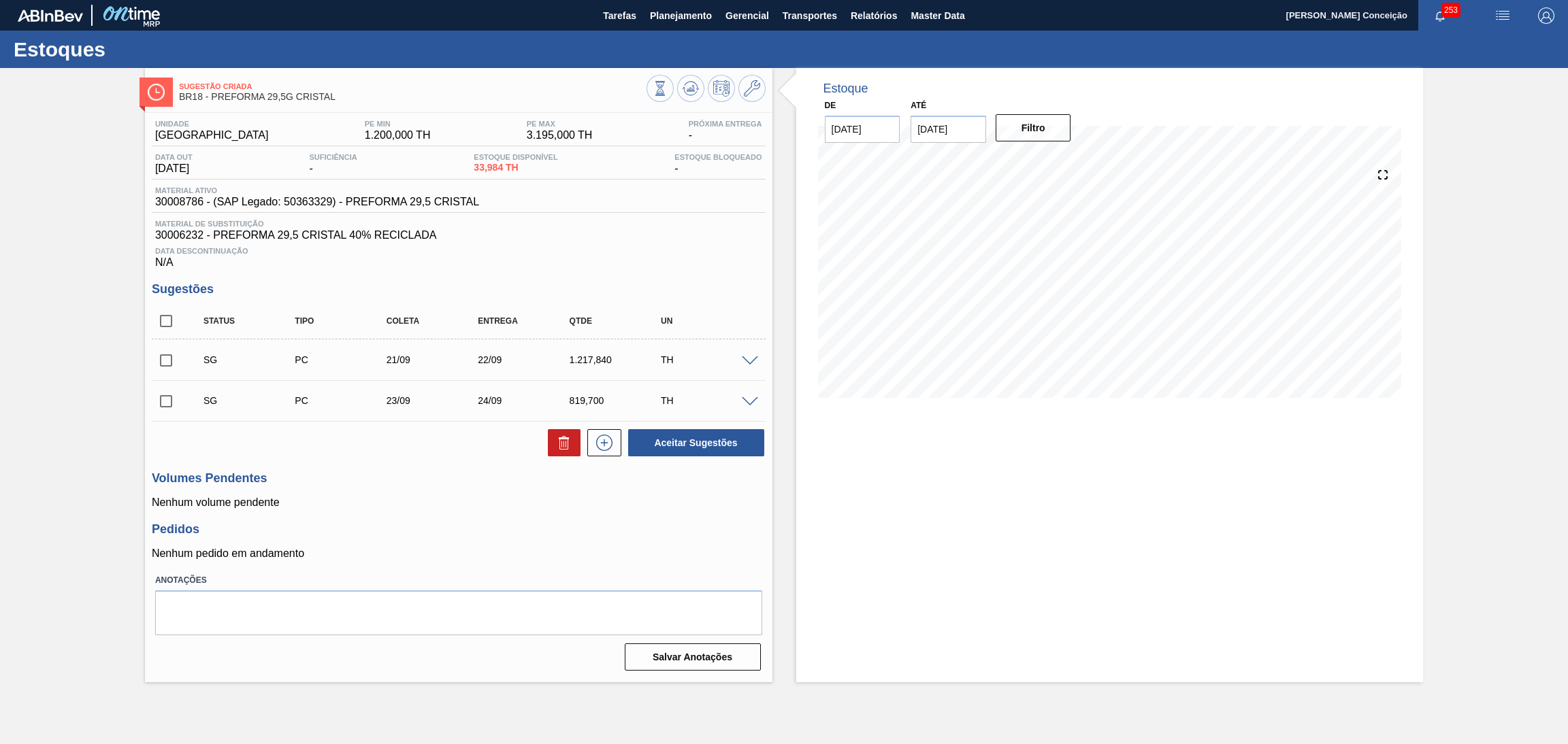
click at [373, 504] on p "Nenhum volume pendente" at bounding box center [458, 503] width 614 height 12
click at [495, 274] on div "Unidade Pernambuco PE MIN 1.200,000 TH PE MAX 3.195,000 TH Próxima Entrega - Da…" at bounding box center [459, 394] width 627 height 563
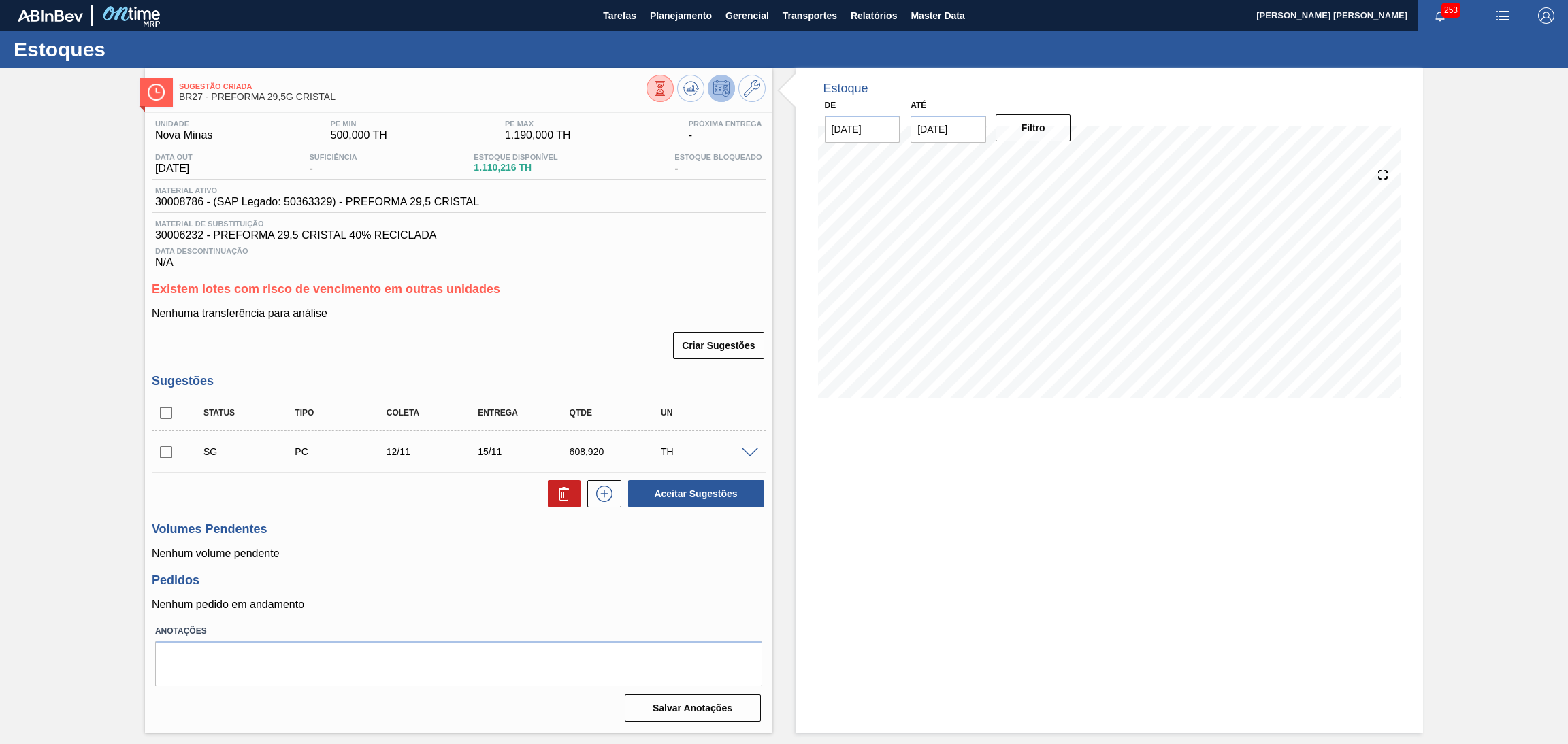
click at [541, 350] on div "Criar Sugestões" at bounding box center [458, 345] width 614 height 30
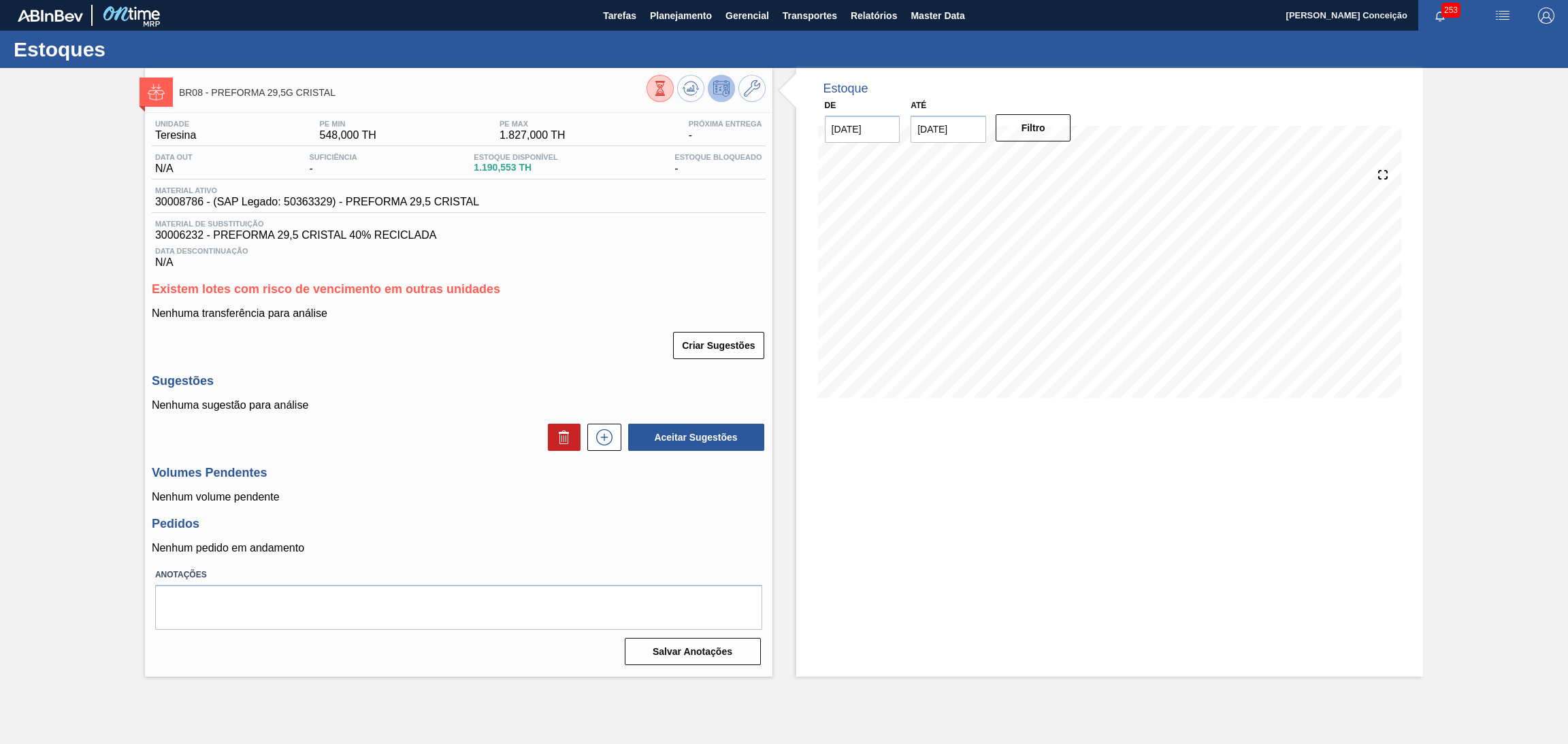
click at [589, 262] on div "Data Descontinuação N/A" at bounding box center [458, 254] width 614 height 27
click at [692, 82] on icon at bounding box center [691, 88] width 17 height 17
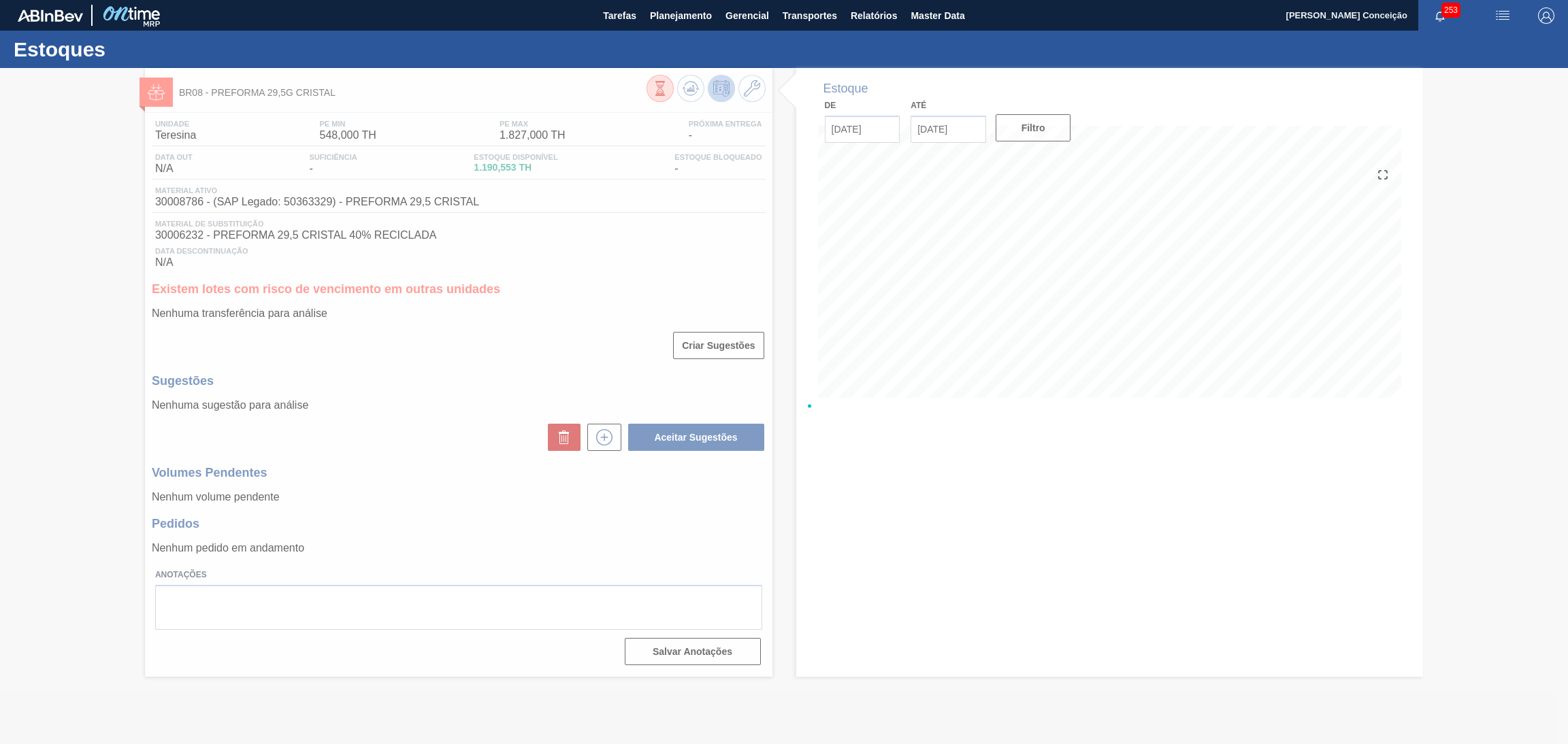
click at [573, 295] on div at bounding box center [784, 406] width 1568 height 676
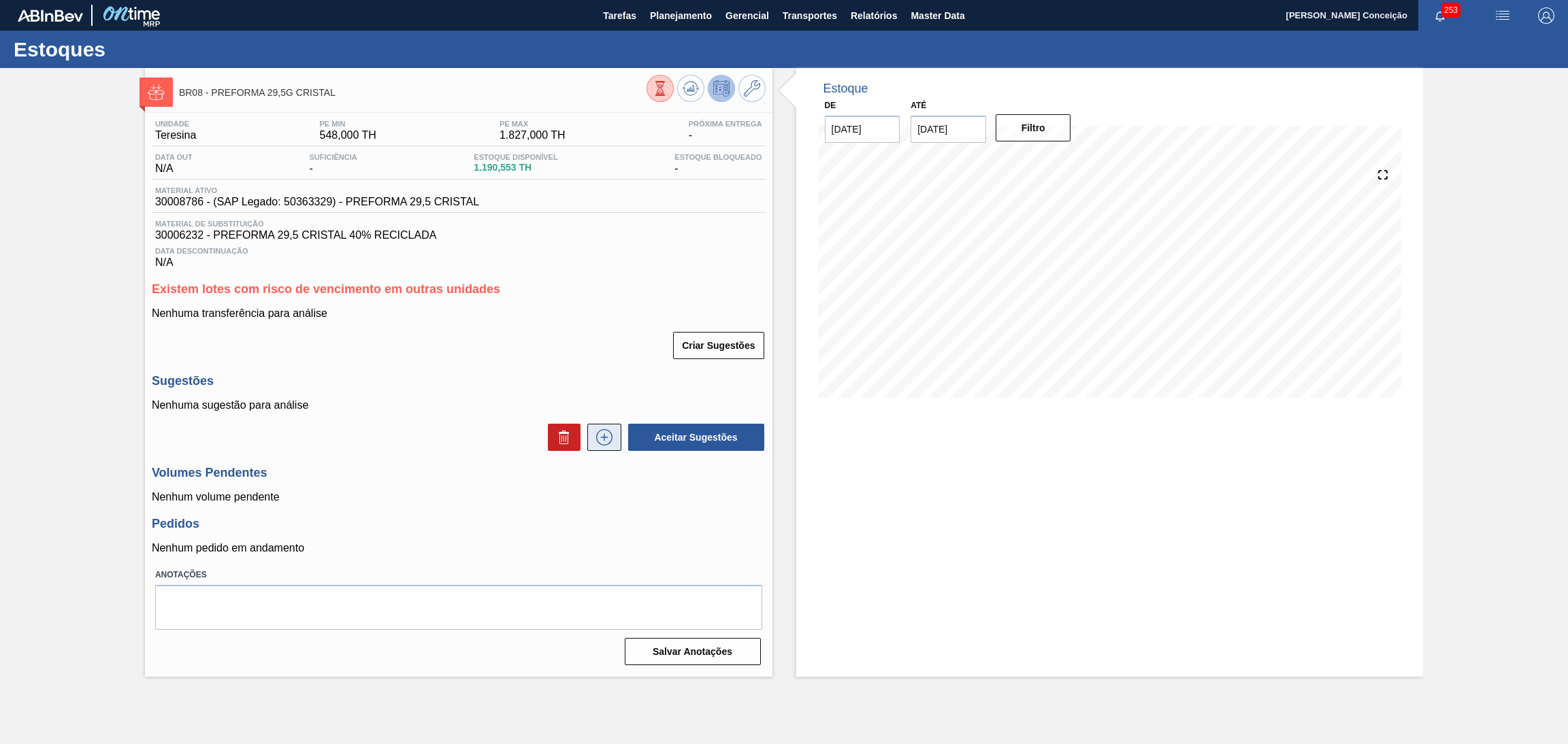
click at [596, 438] on icon at bounding box center [604, 437] width 17 height 17
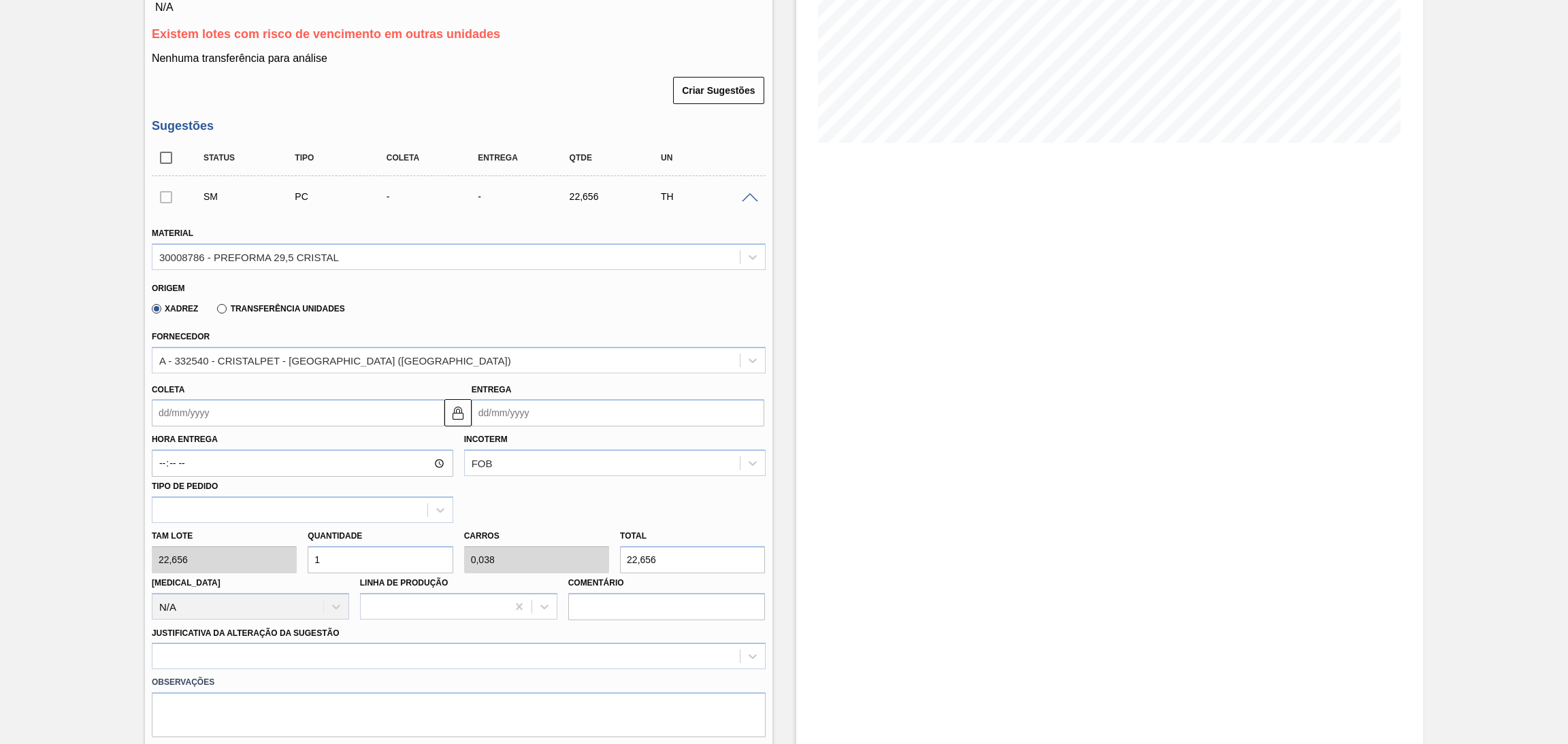
scroll to position [306, 0]
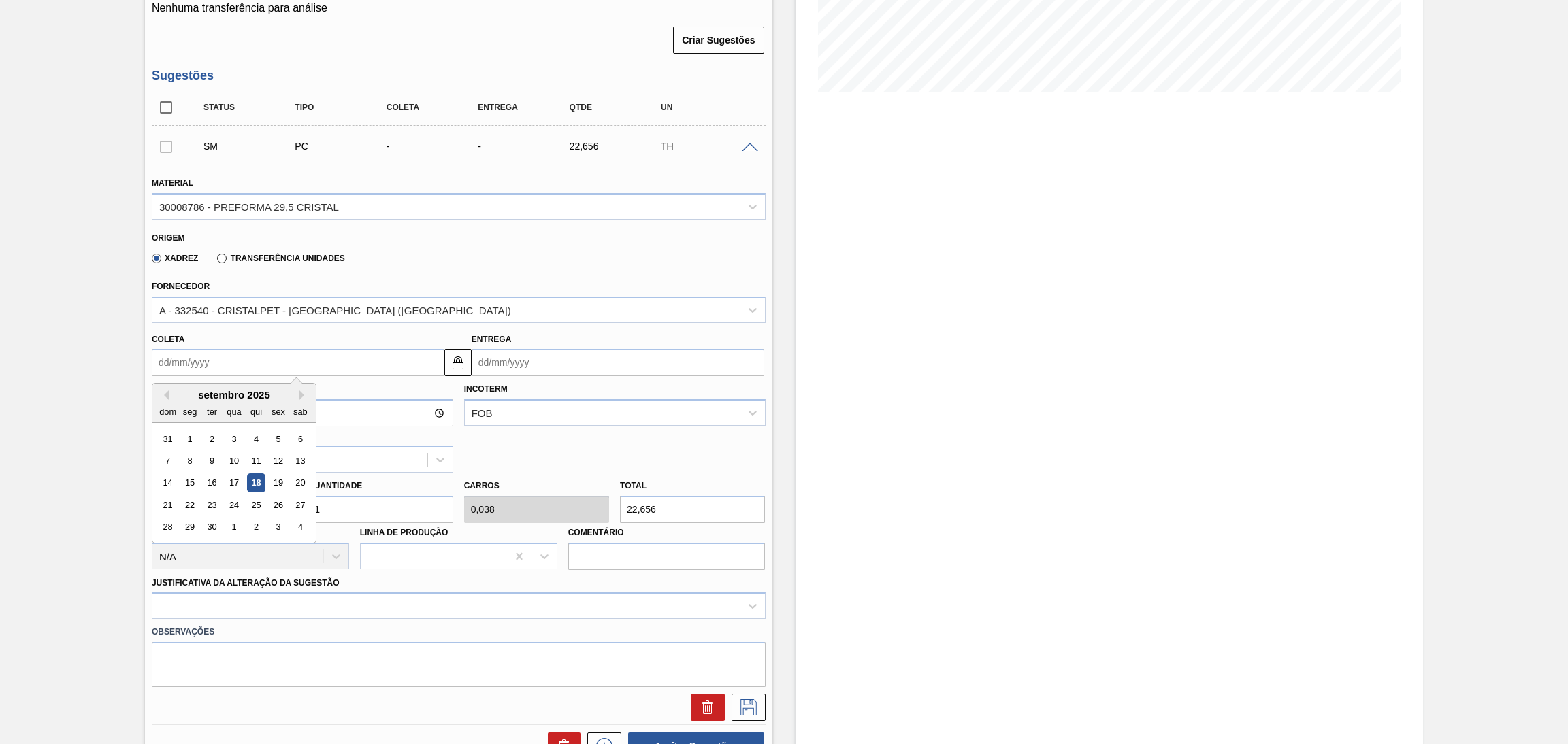
click at [205, 357] on input "Coleta" at bounding box center [298, 362] width 292 height 27
type input "2"
type input "[DATE]"
type input "22"
type input "[DATE]"
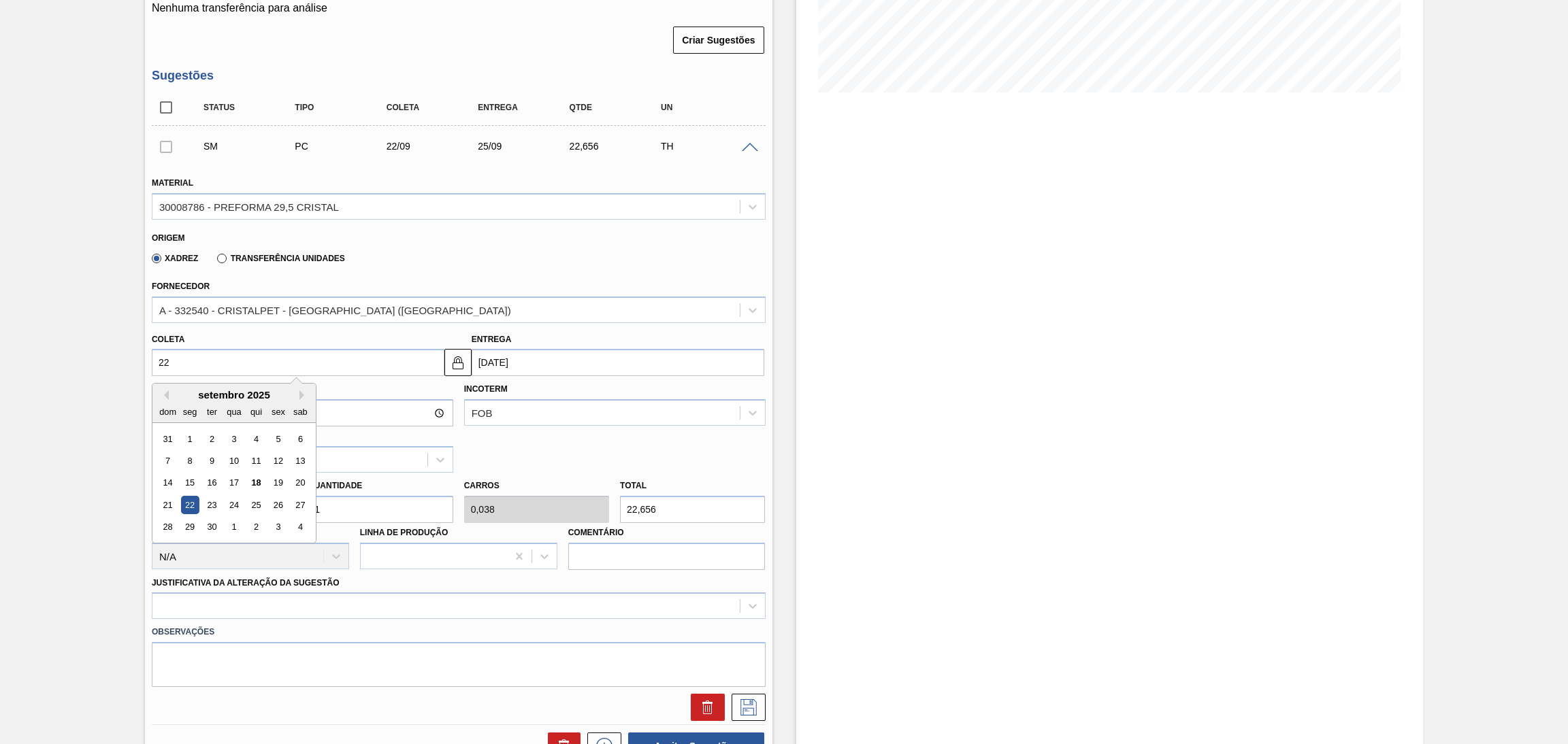
type input "2"
type input "[DATE]"
type input "23"
type input "[DATE]"
click at [211, 500] on div "23" at bounding box center [211, 505] width 18 height 18
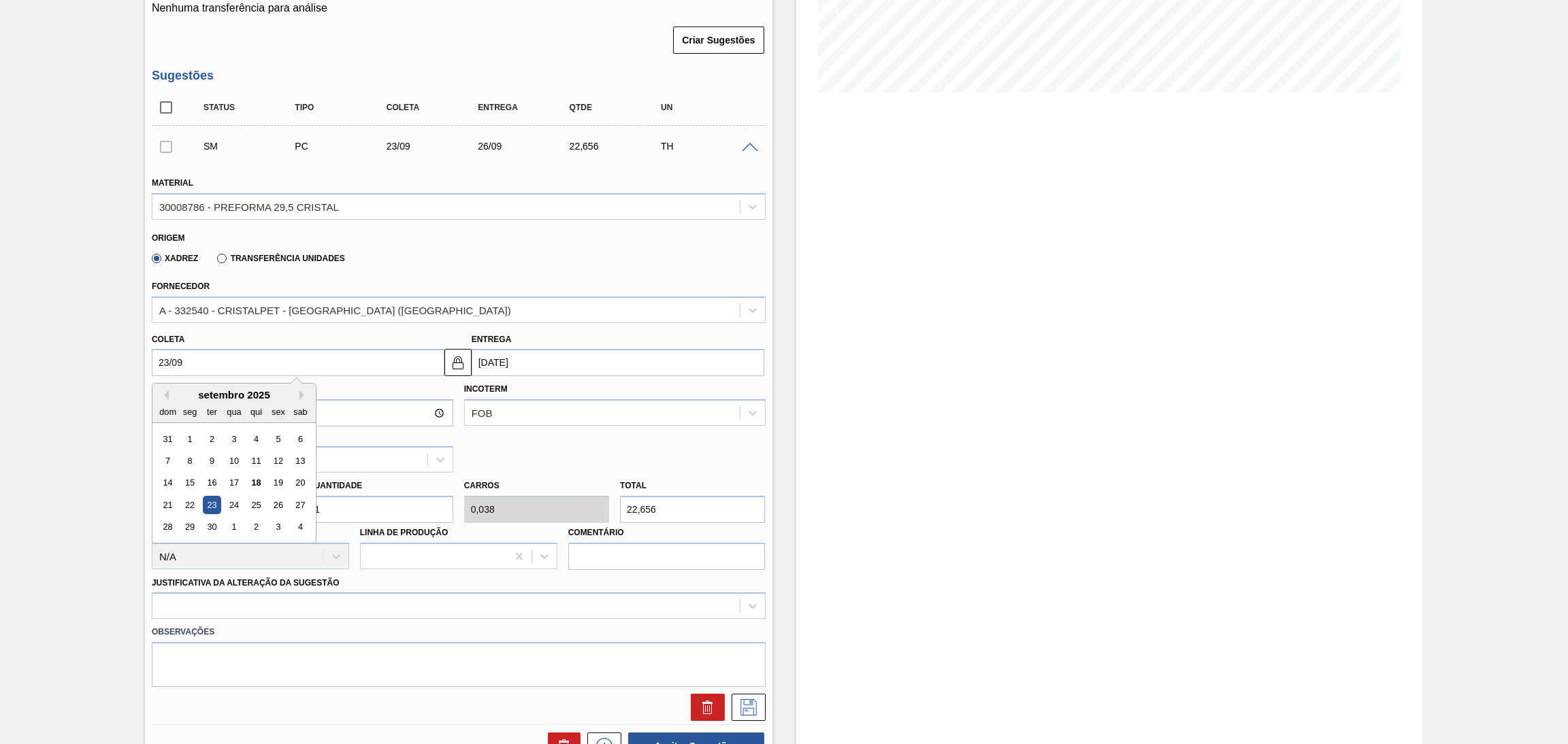
type input "[DATE]"
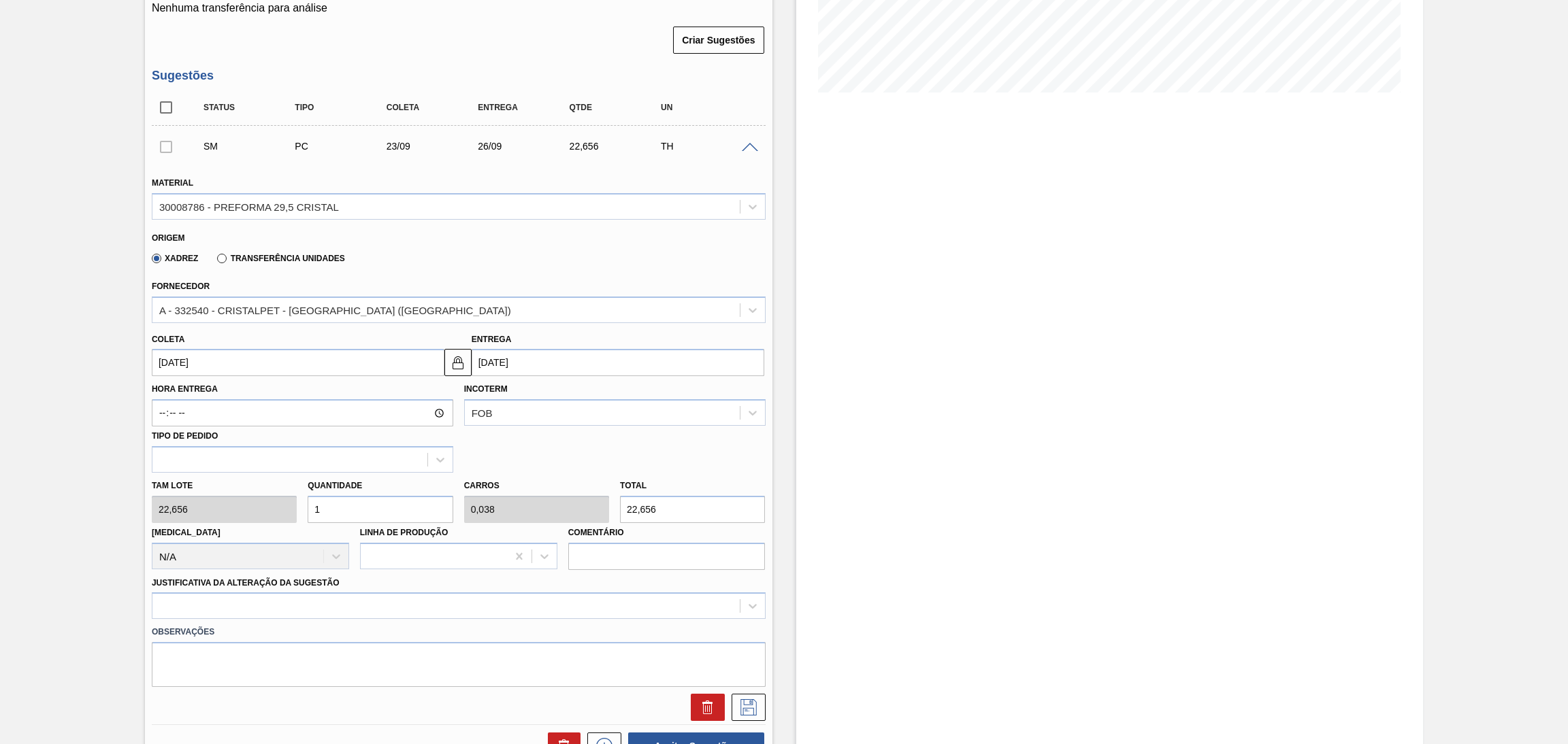
click at [248, 503] on div "Tam lote 22,656 Quantidade 1 Carros 0,038 Total 22,656 [MEDICAL_DATA] N/A Linha…" at bounding box center [458, 521] width 625 height 97
type input "2"
type input "0,077"
type input "45,312"
type input "26"
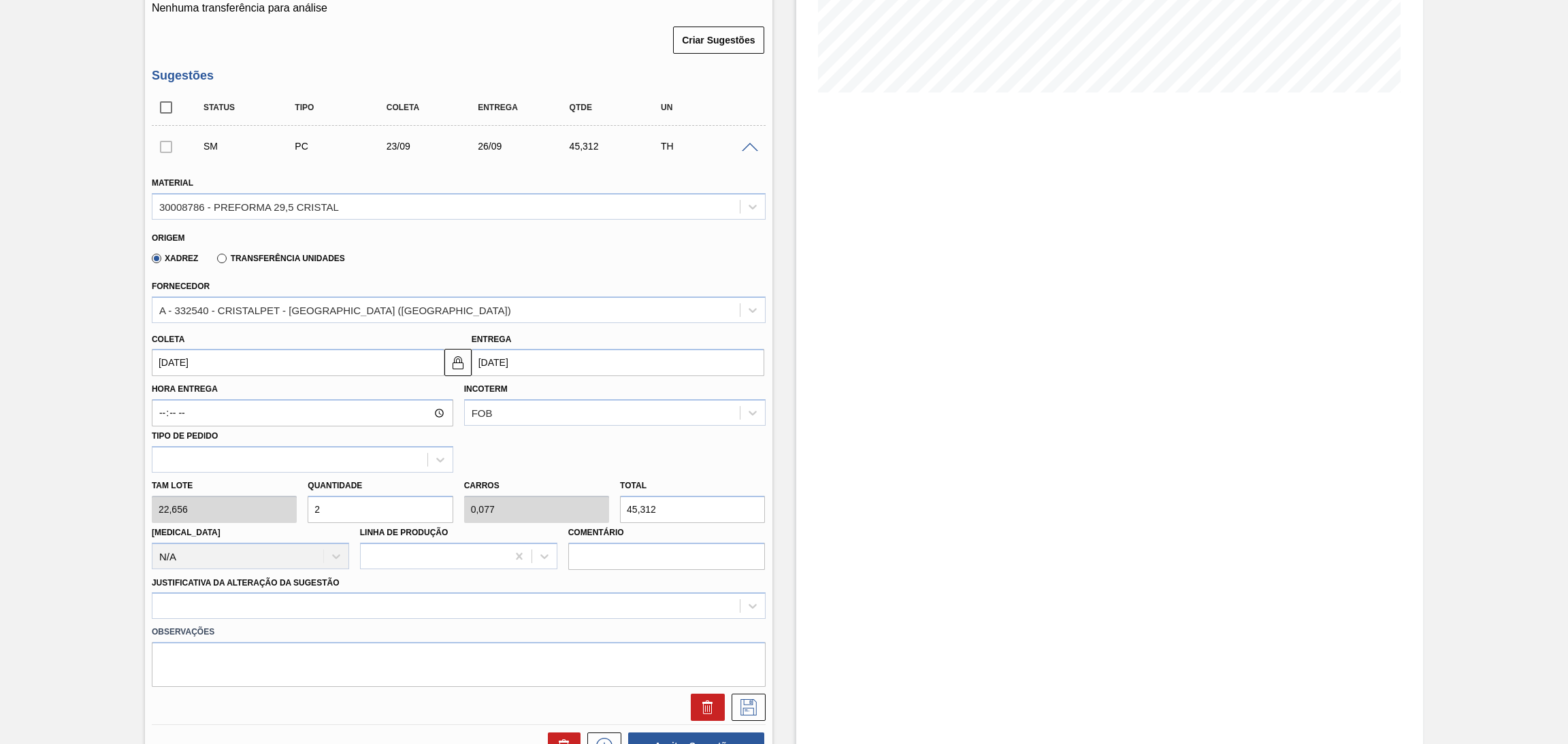
type input "1"
type input "589,056"
type input "26"
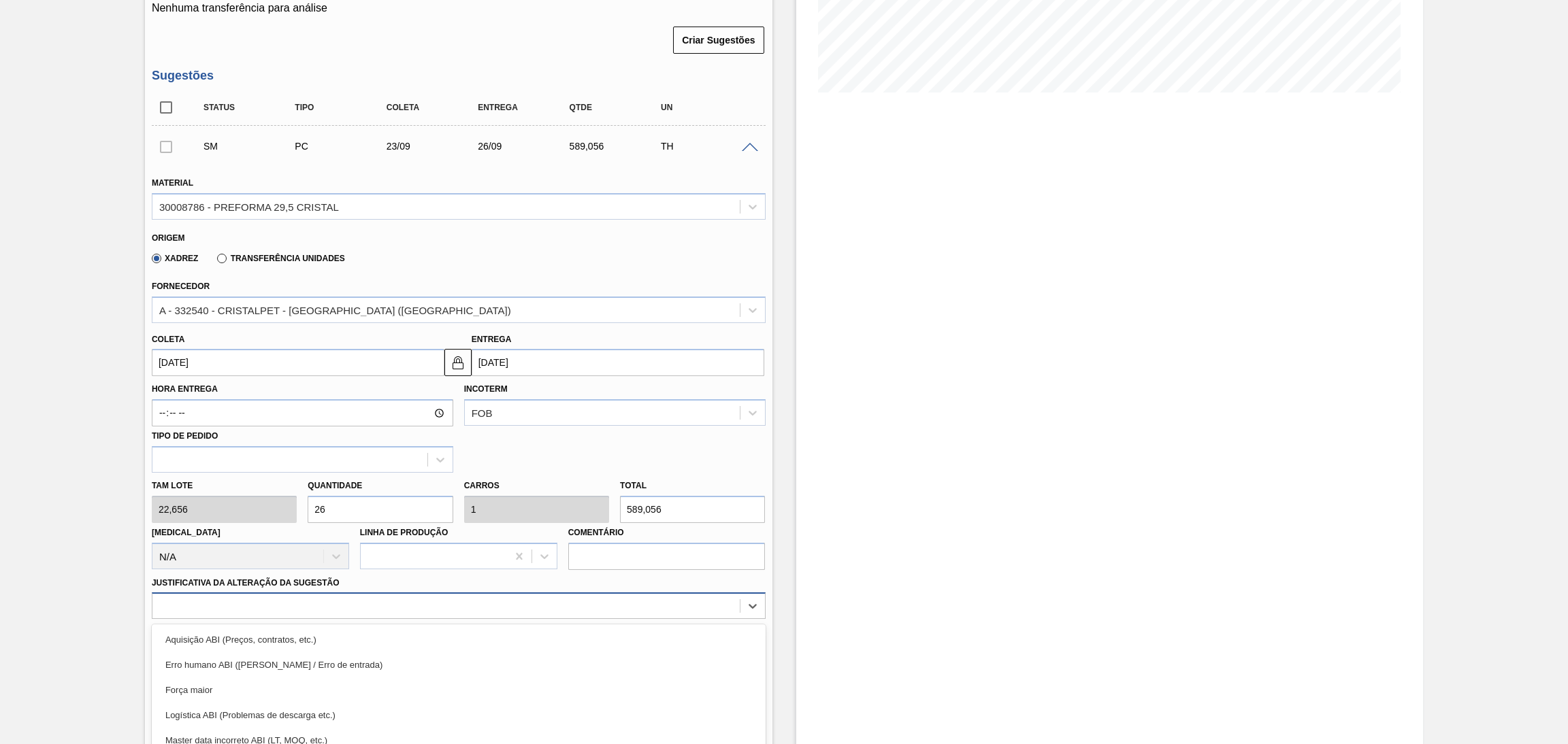
click at [211, 600] on div "option Força maior focused, 3 of 18. 18 results available. Use Up and Down to c…" at bounding box center [458, 606] width 614 height 26
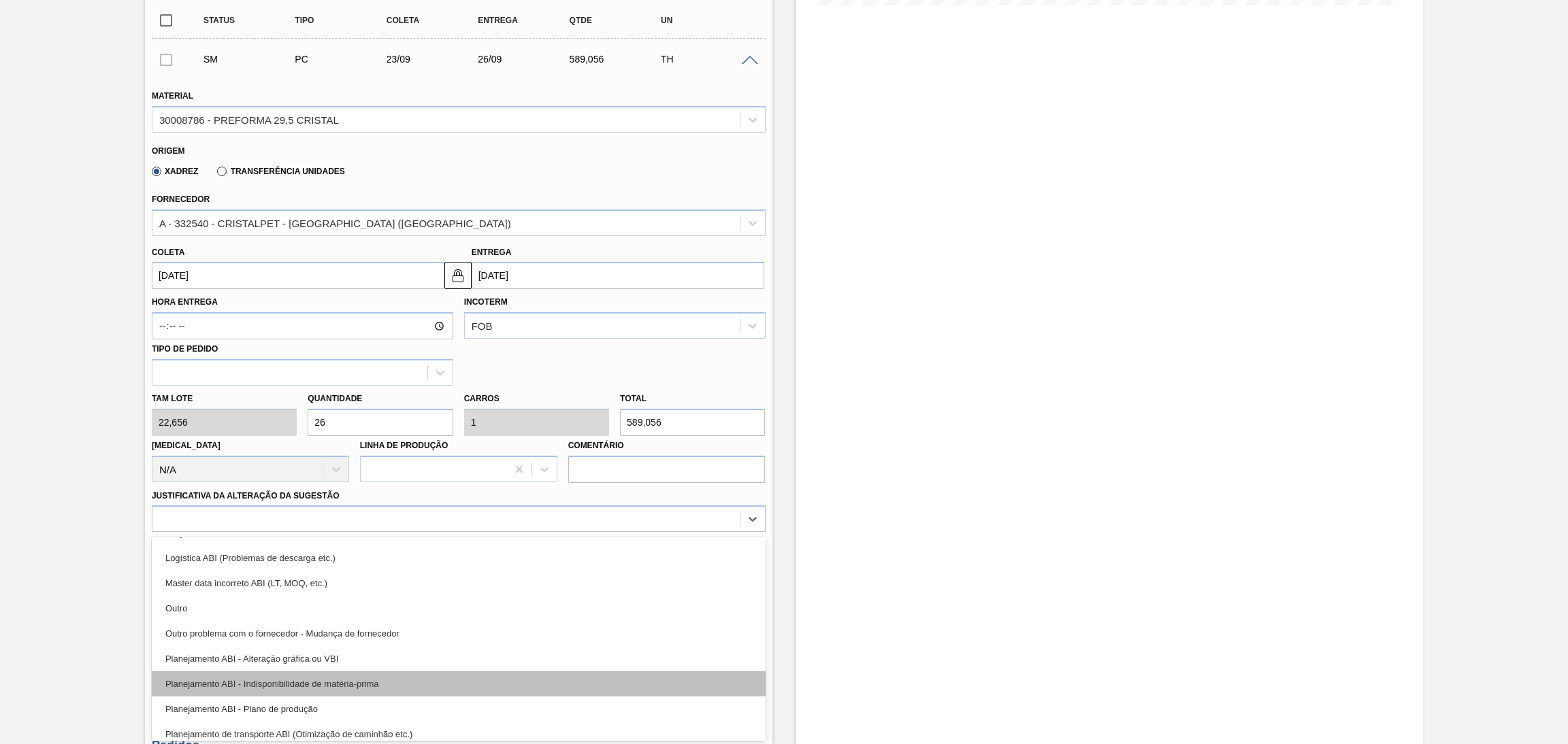
scroll to position [102, 0]
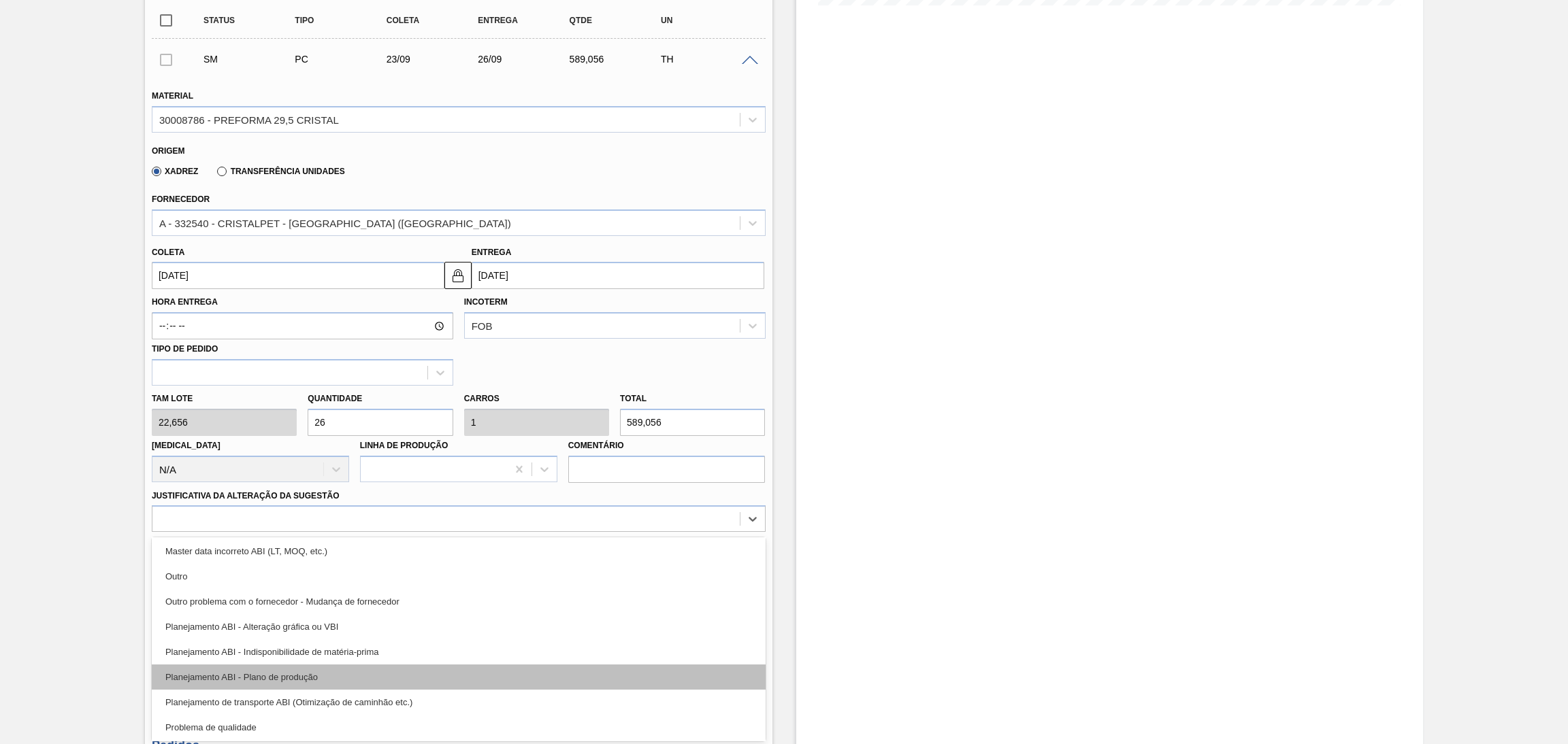
click at [253, 677] on div "Planejamento ABI - Plano de produção" at bounding box center [458, 677] width 614 height 26
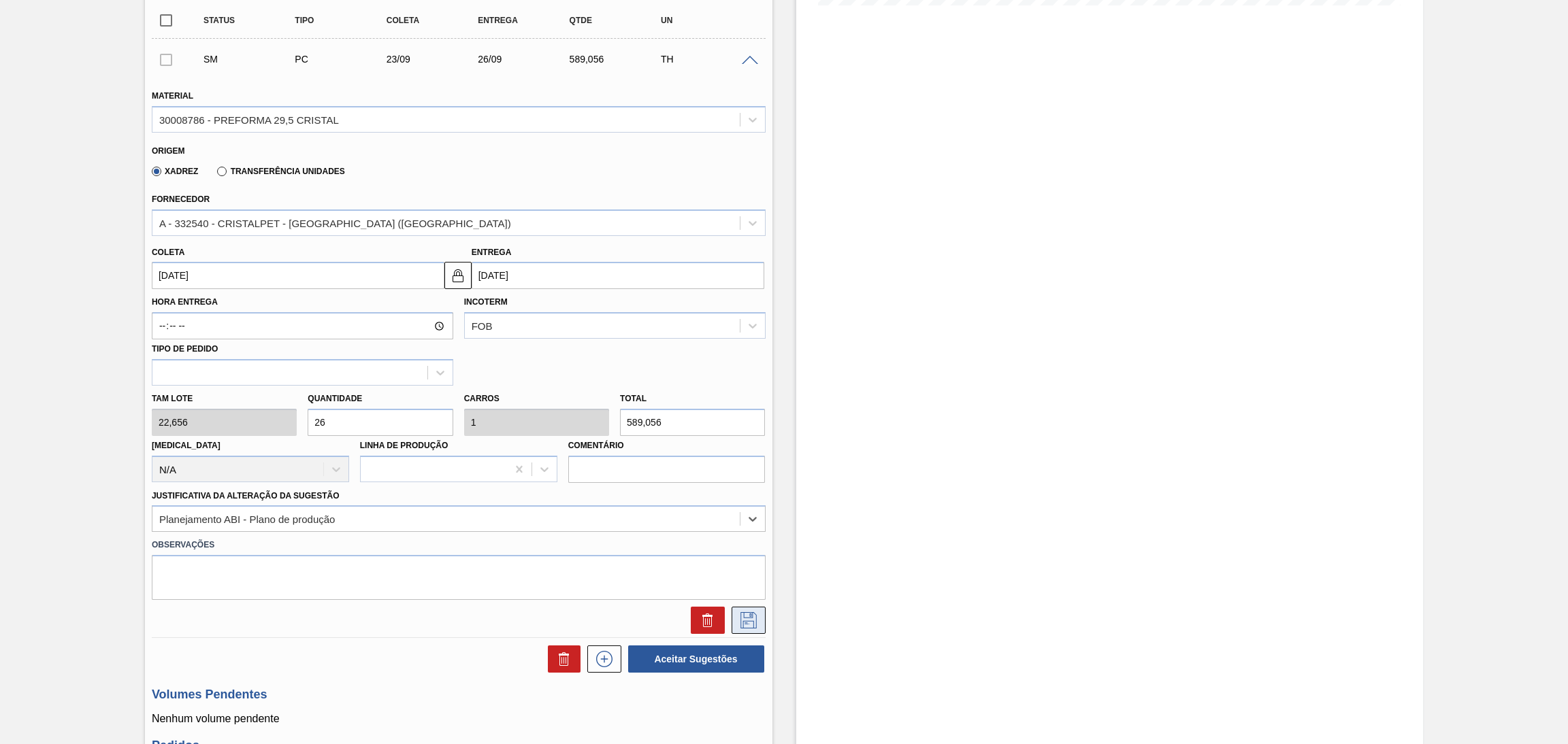
click at [751, 621] on icon at bounding box center [748, 620] width 22 height 17
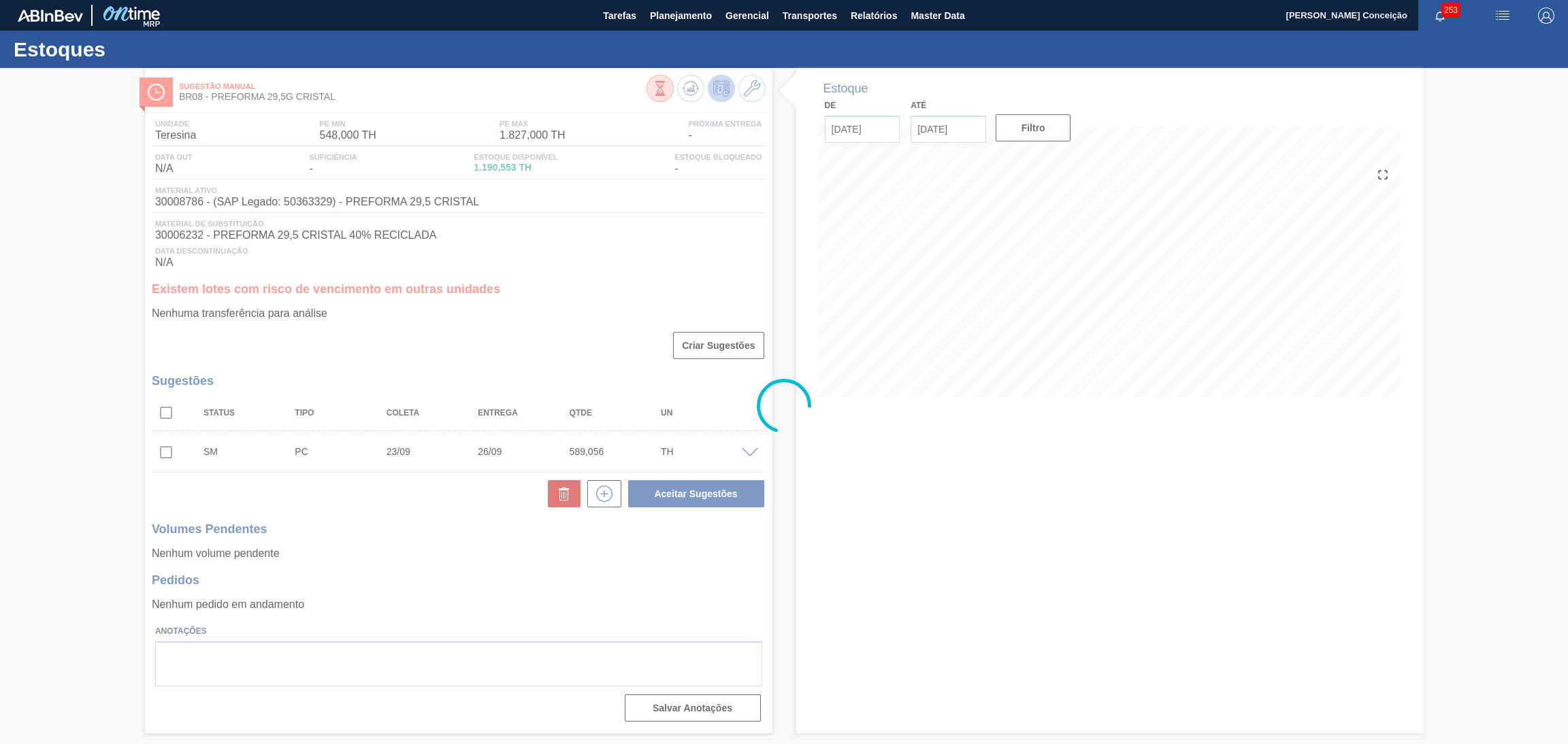
scroll to position [0, 0]
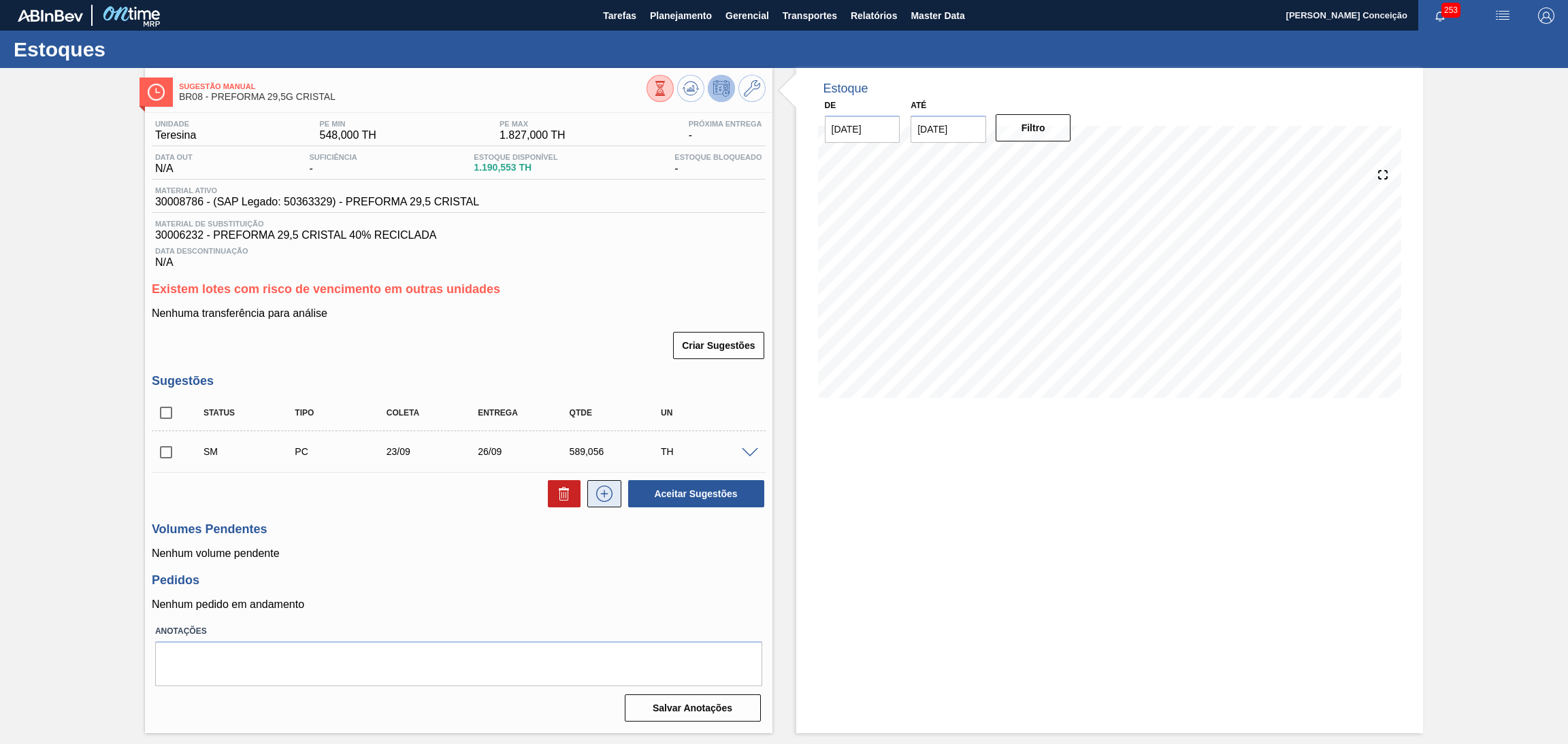
click at [594, 495] on icon at bounding box center [604, 494] width 22 height 17
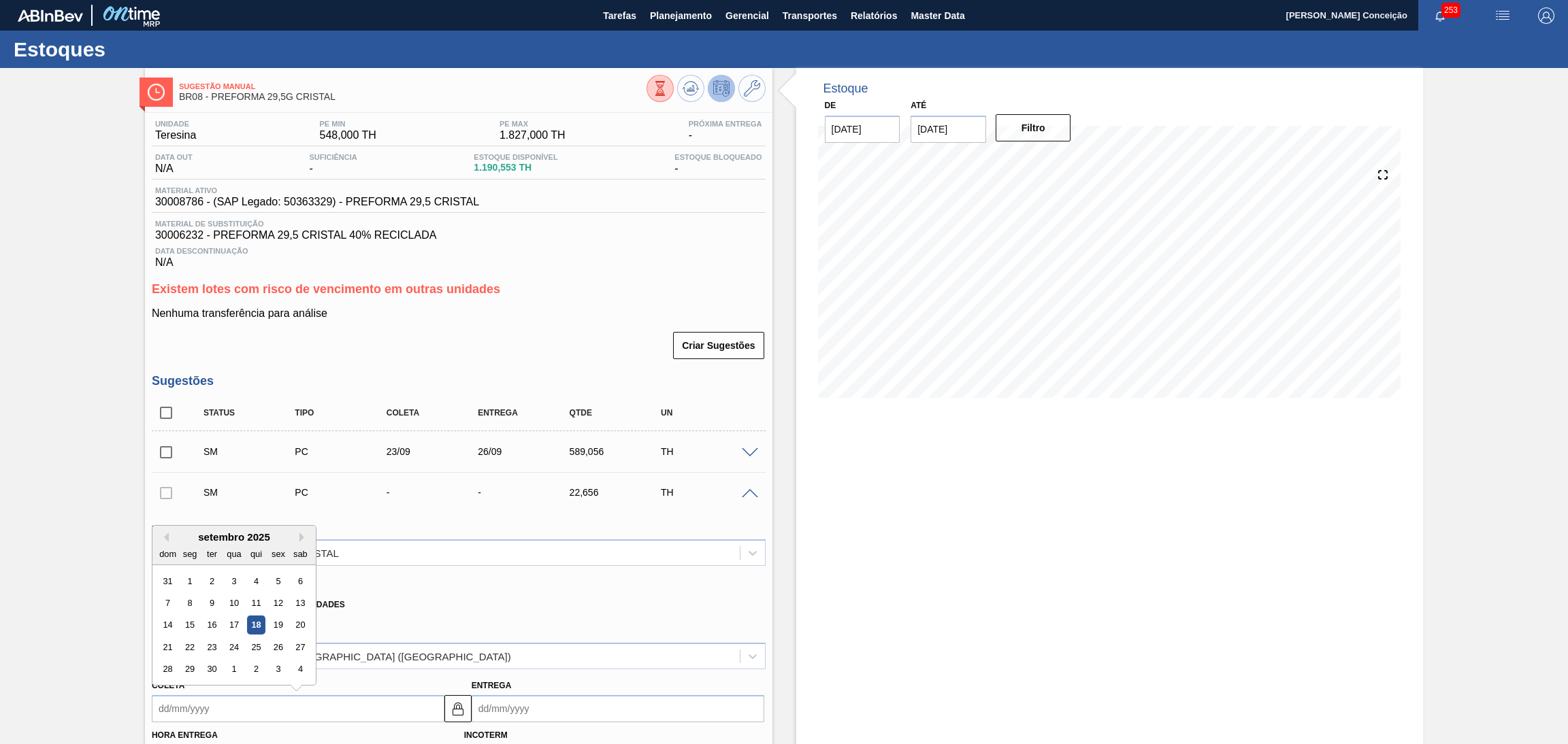
click at [184, 711] on input "Coleta" at bounding box center [298, 708] width 292 height 27
click at [216, 667] on div "30" at bounding box center [211, 669] width 18 height 18
type input "[DATE]"
click at [201, 703] on input "[DATE]" at bounding box center [298, 708] width 292 height 27
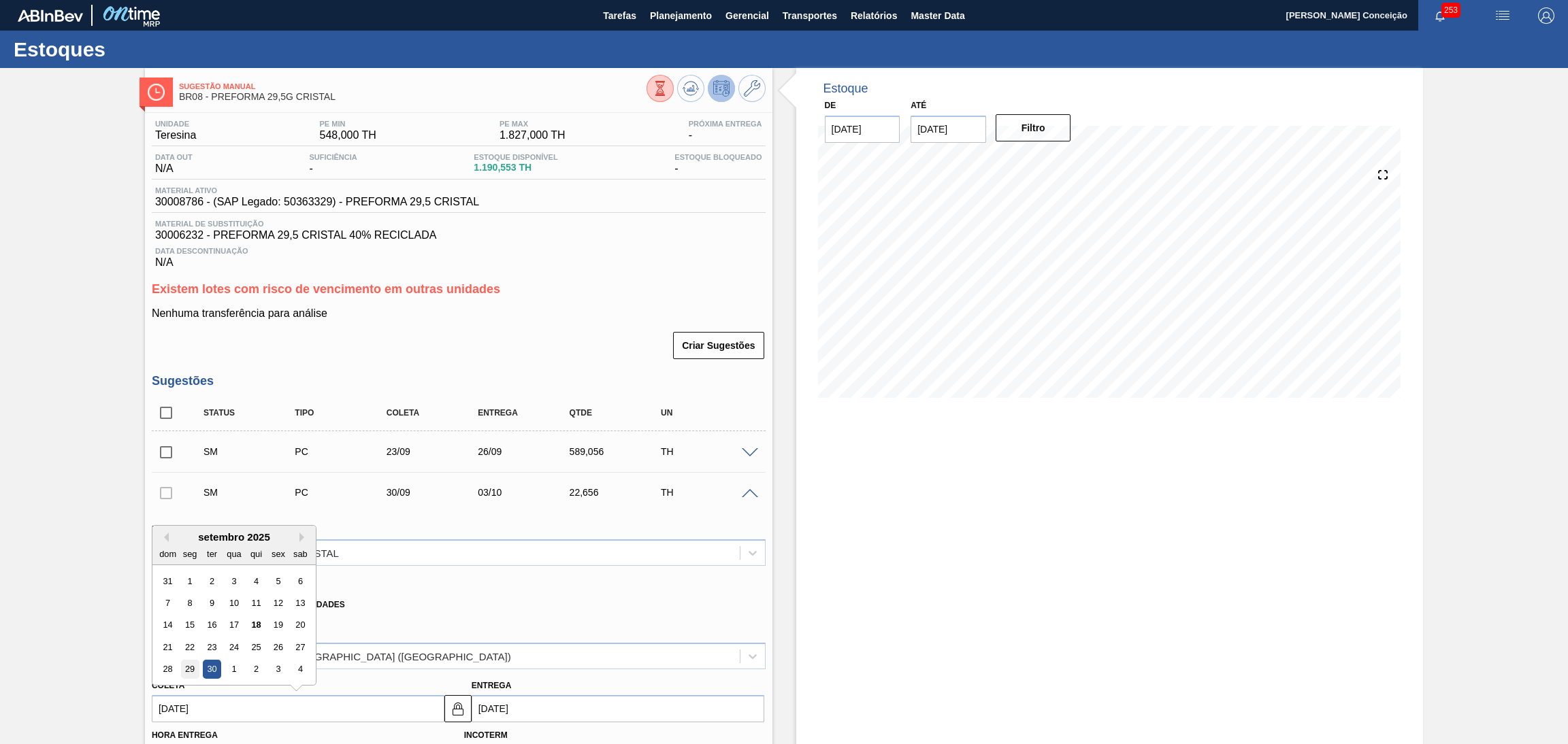
click at [189, 674] on div "29" at bounding box center [189, 669] width 18 height 18
type input "[DATE]"
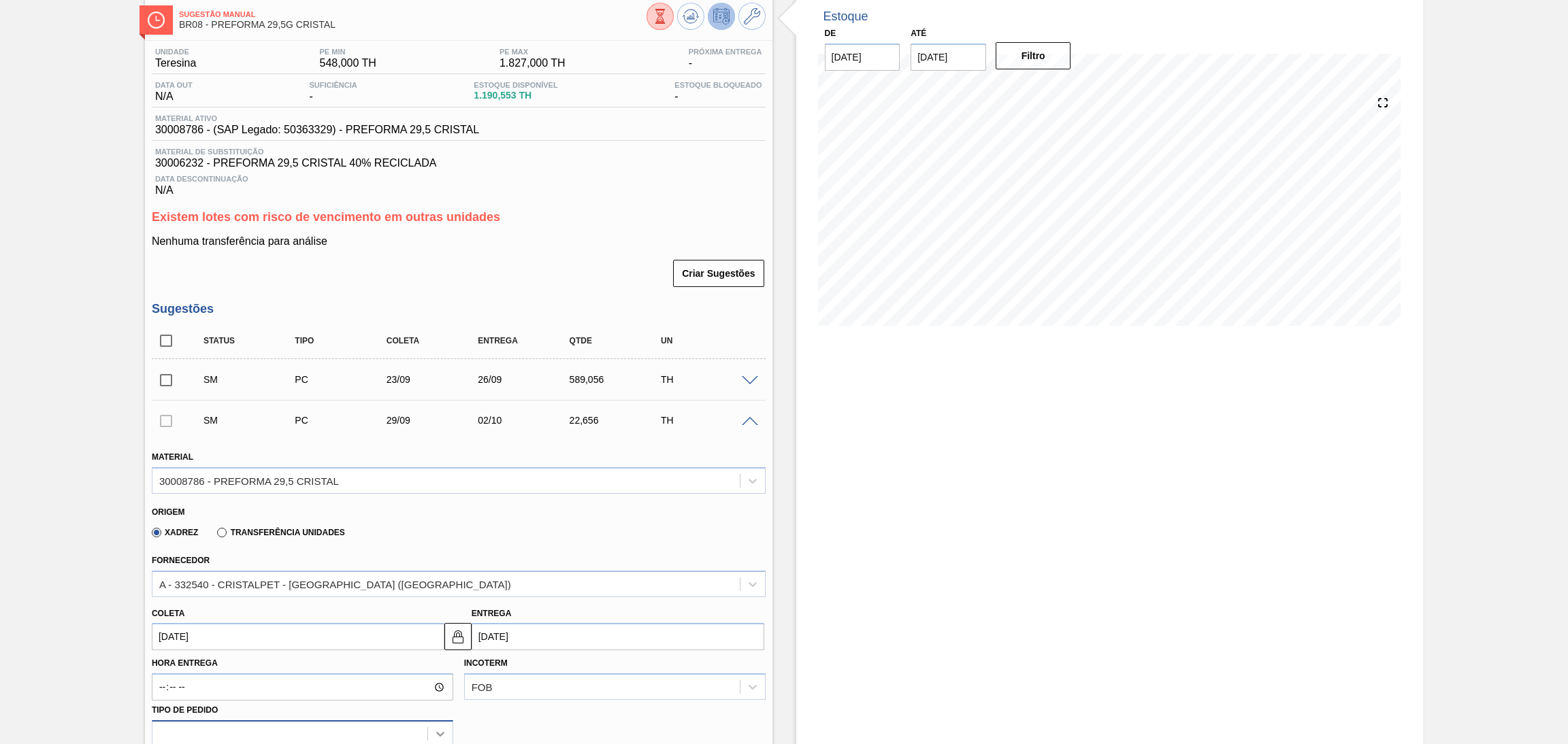
scroll to position [204, 0]
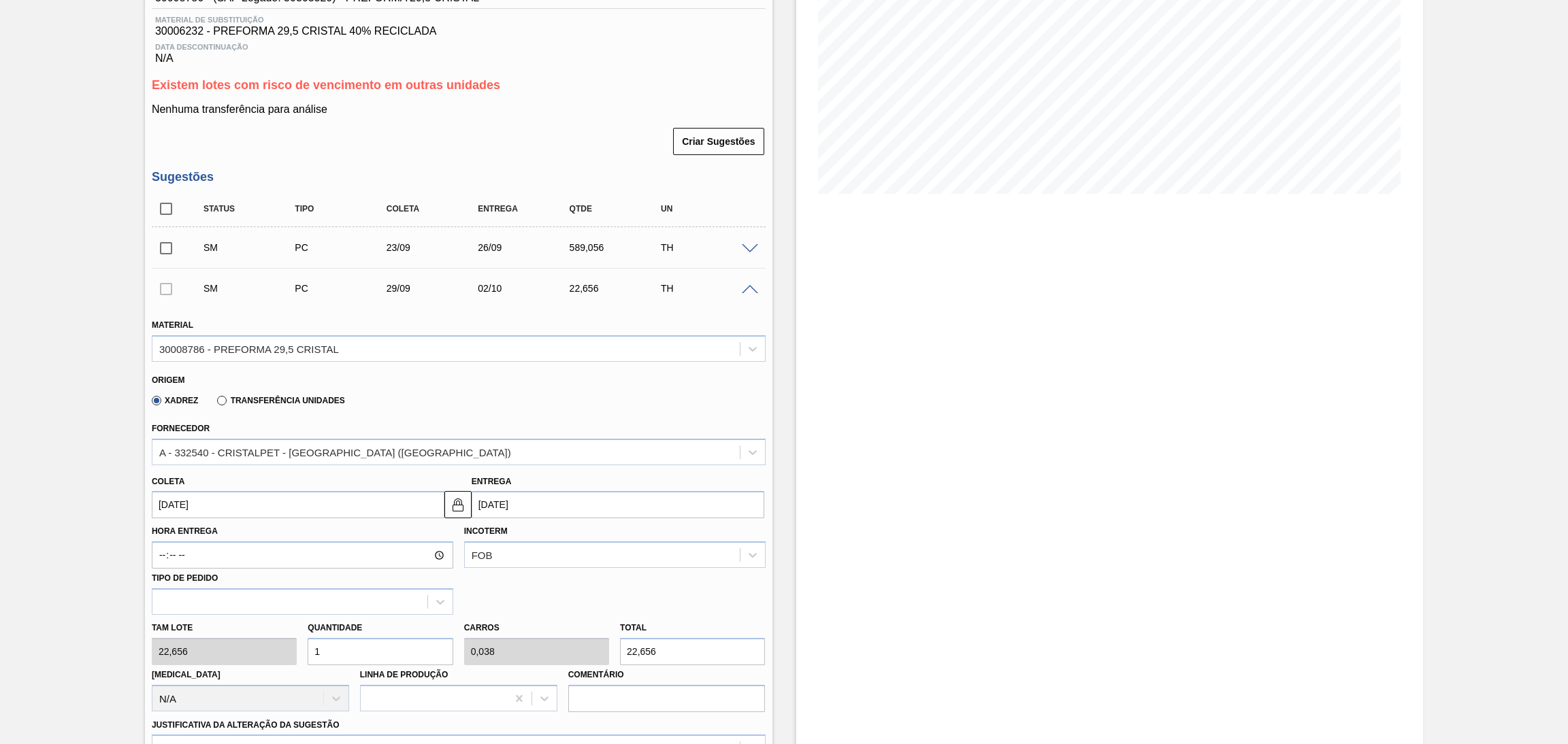
click at [255, 650] on div "Tam lote 22,656 Quantidade 1 Carros 0,038 Total 22,656 Doca N/A Linha de Produç…" at bounding box center [458, 663] width 625 height 97
type input "2"
type input "0,077"
type input "45,312"
type input "26"
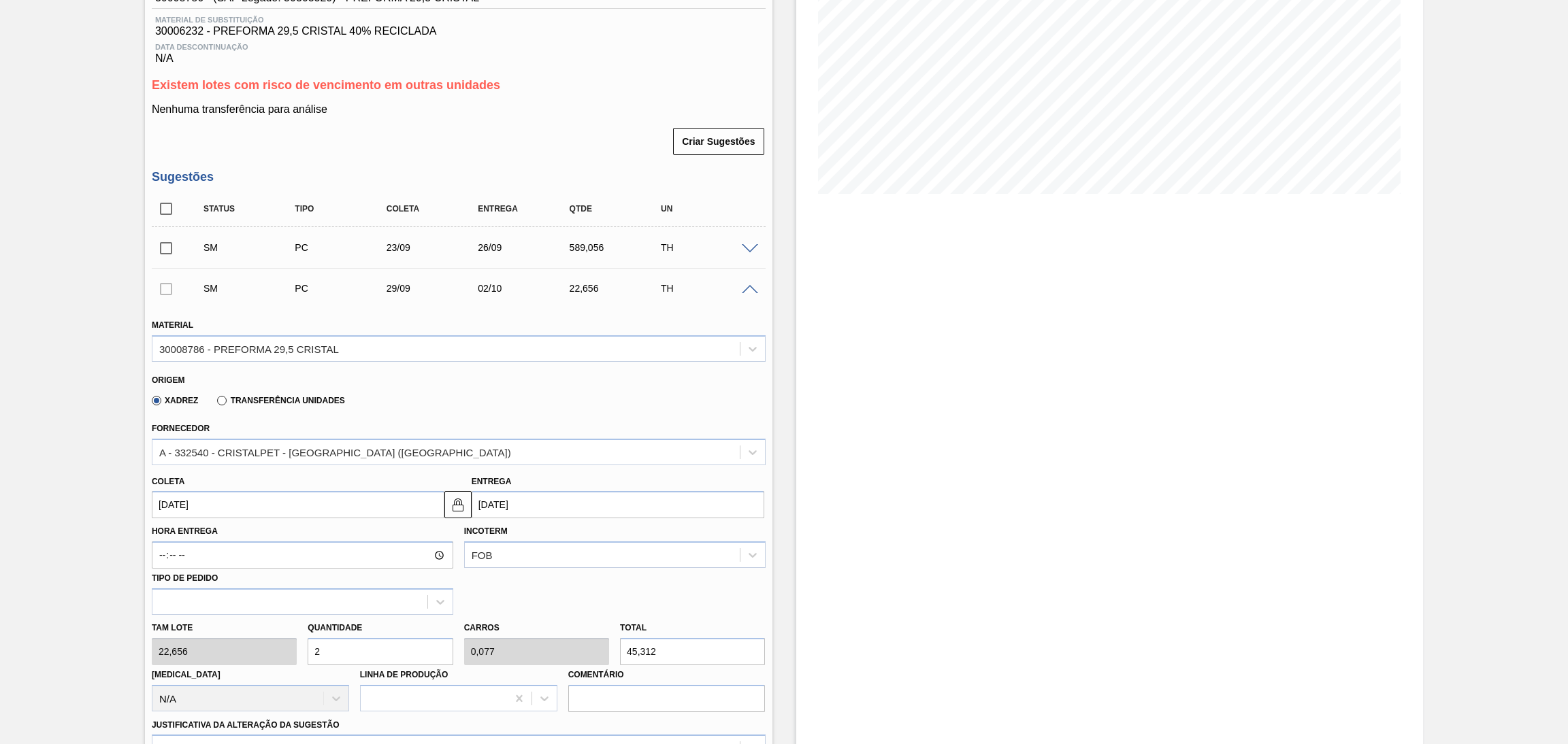
type input "1"
type input "589,056"
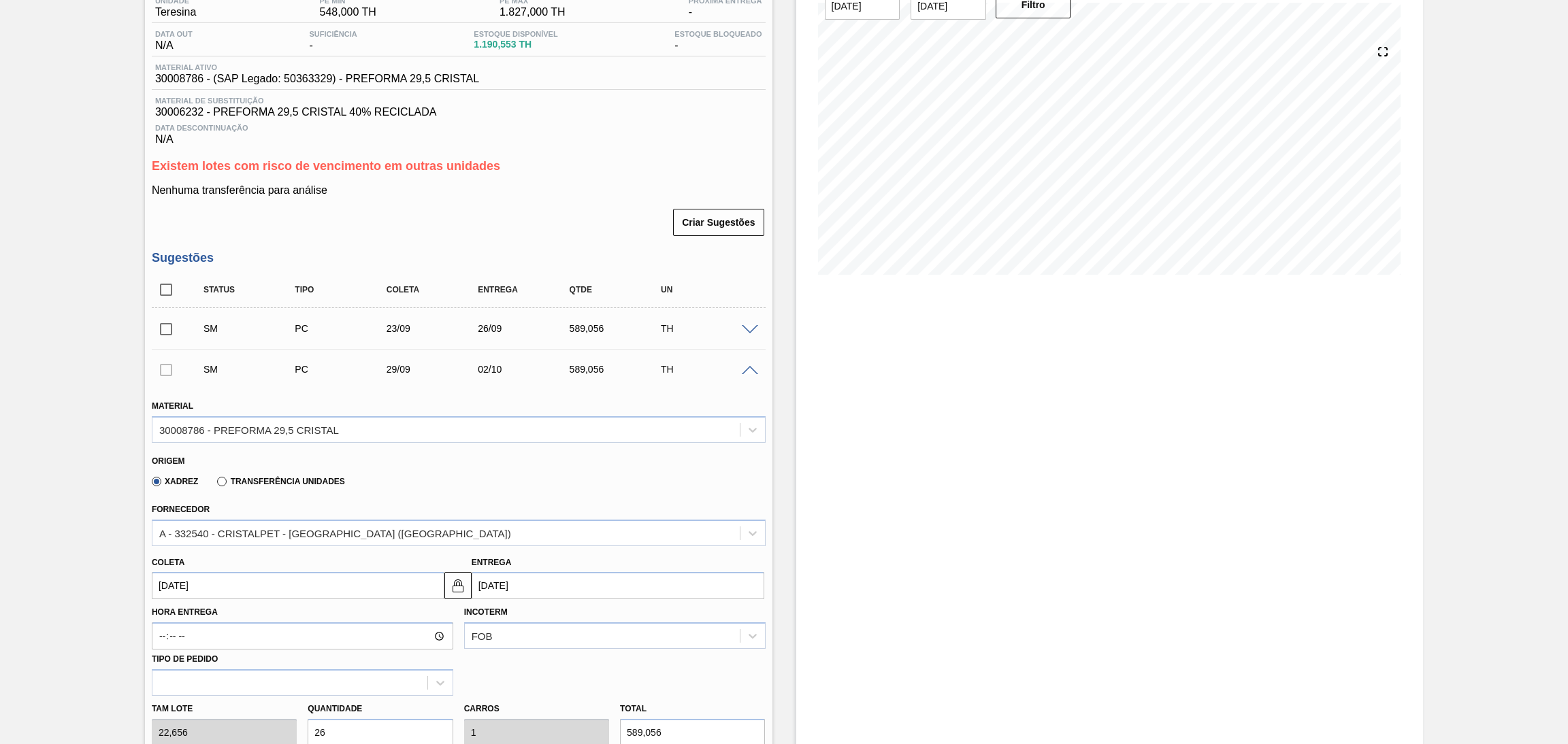
scroll to position [306, 0]
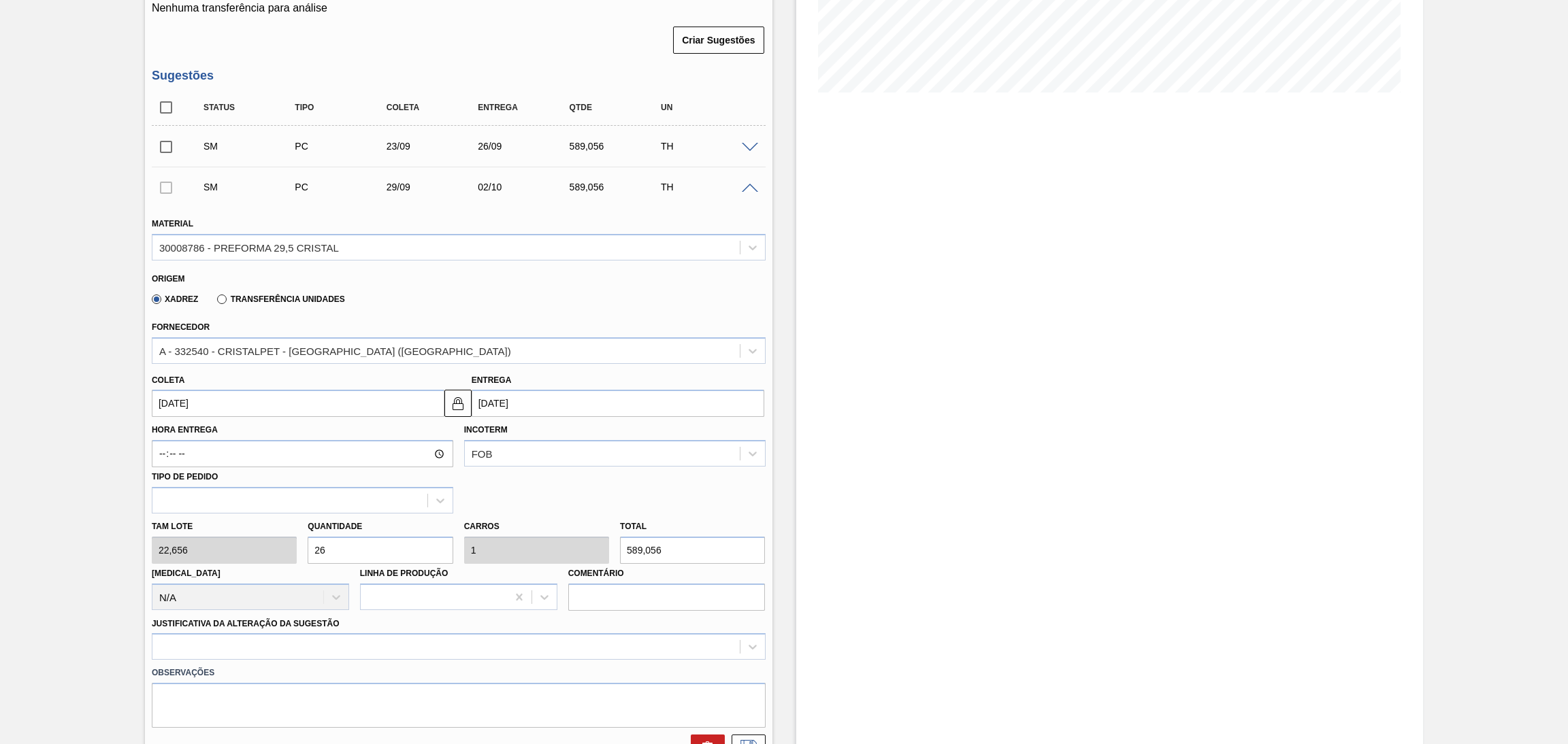
type input "26"
click at [207, 405] on input "29/09/2025" at bounding box center [298, 403] width 292 height 27
click at [214, 563] on div "30" at bounding box center [211, 568] width 18 height 18
type input "[DATE]"
type input "03/10/2025"
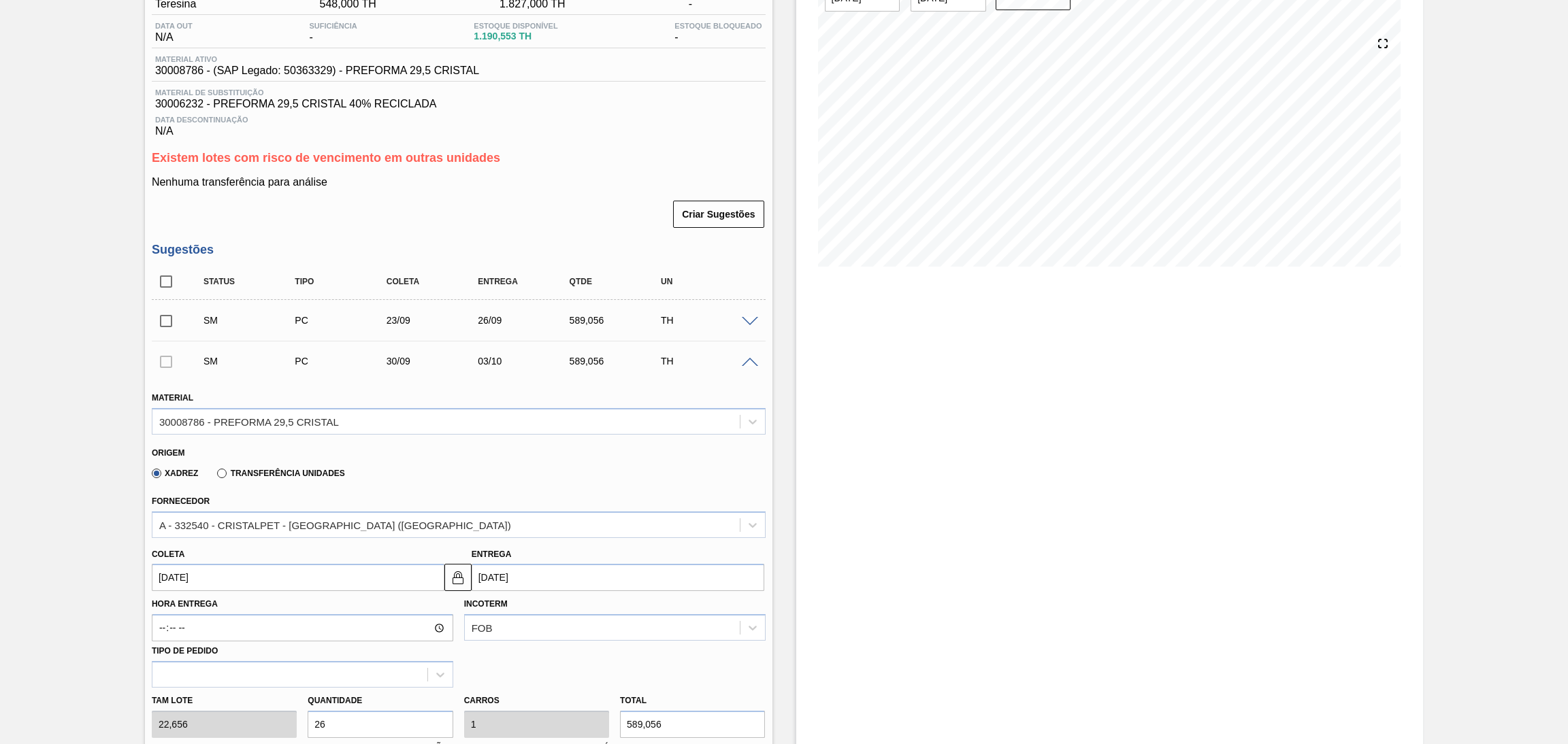
scroll to position [0, 0]
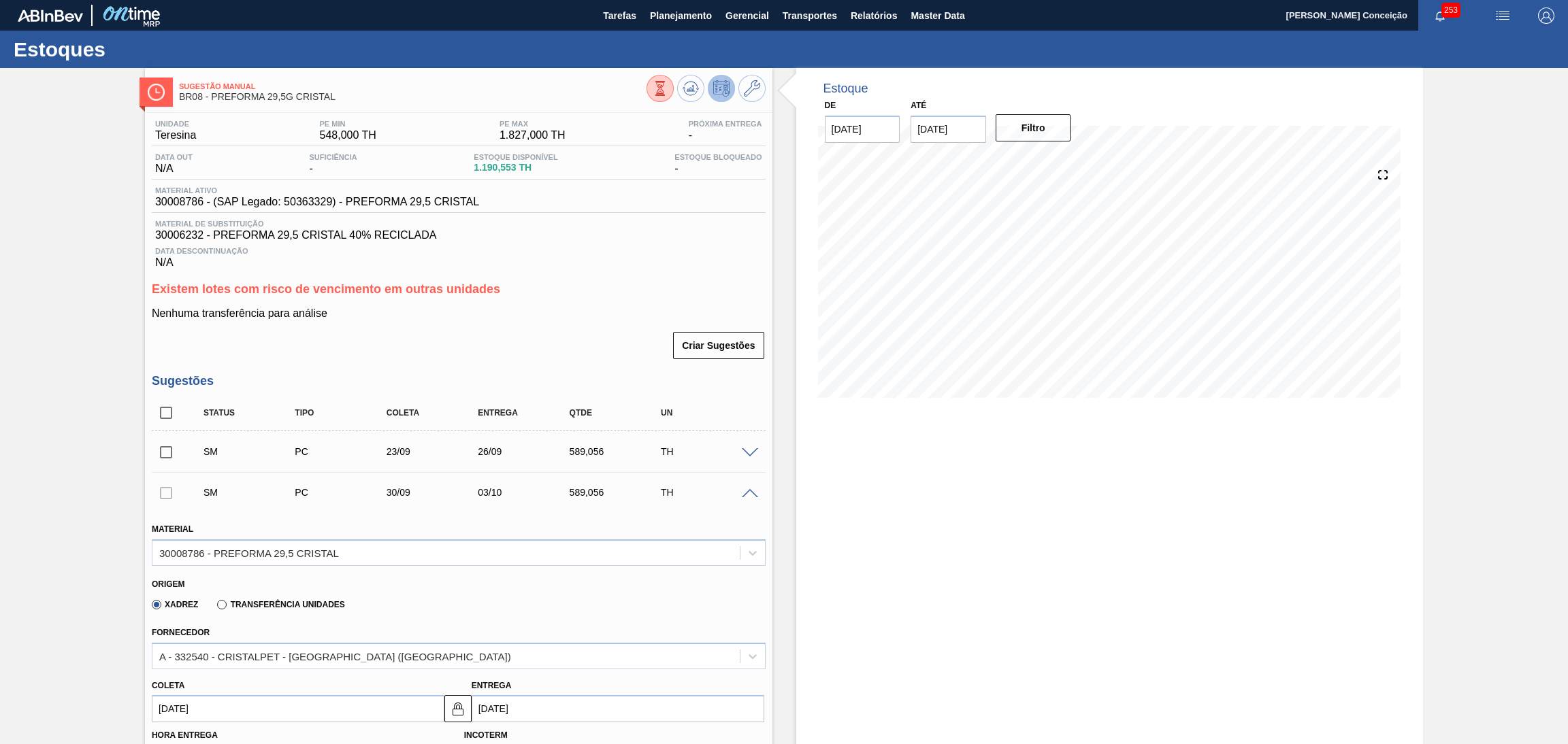
click at [751, 490] on span at bounding box center [750, 494] width 17 height 11
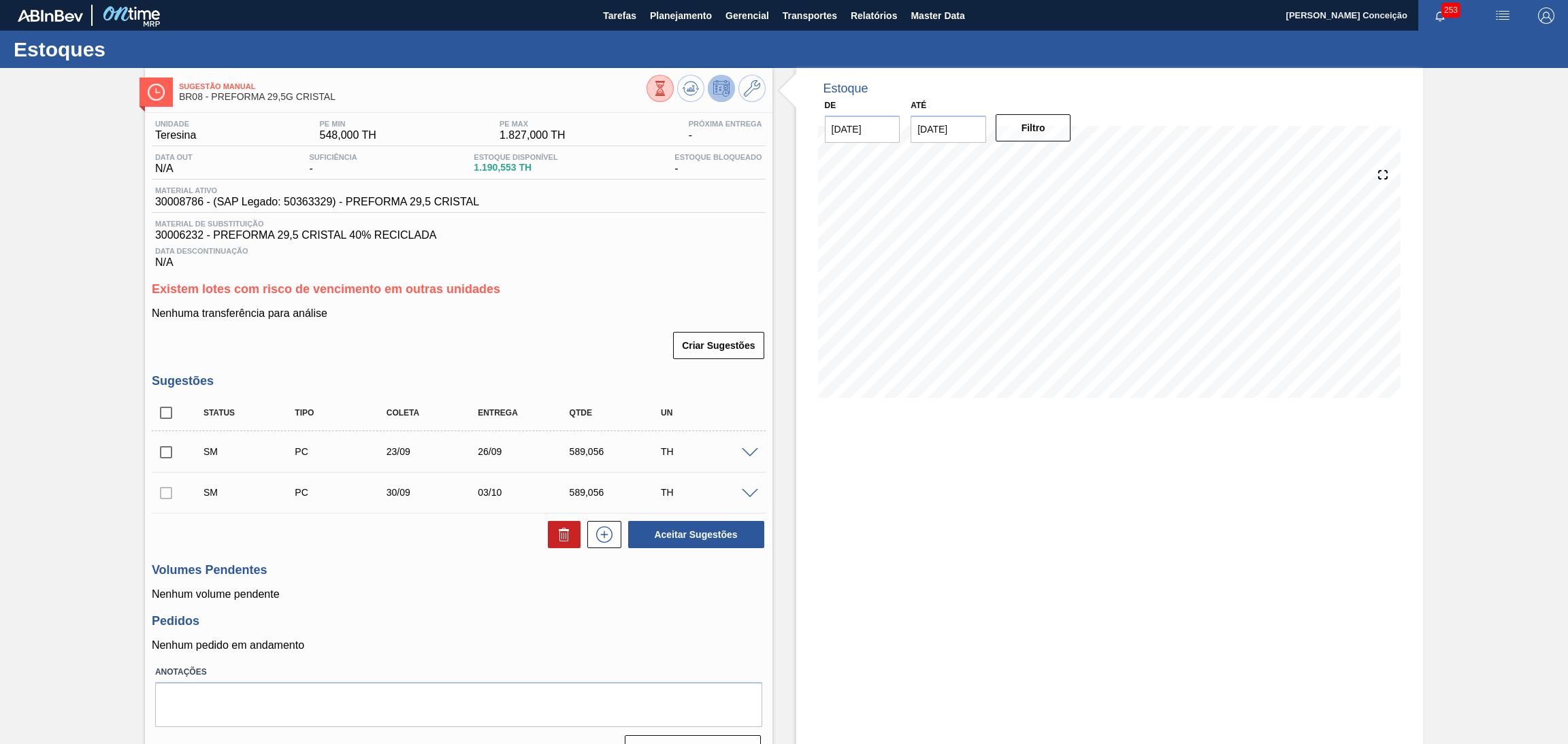
click at [168, 453] on input "checkbox" at bounding box center [166, 452] width 28 height 28
click at [671, 540] on button "Aceitar Sugestões" at bounding box center [696, 534] width 136 height 27
checkbox input "false"
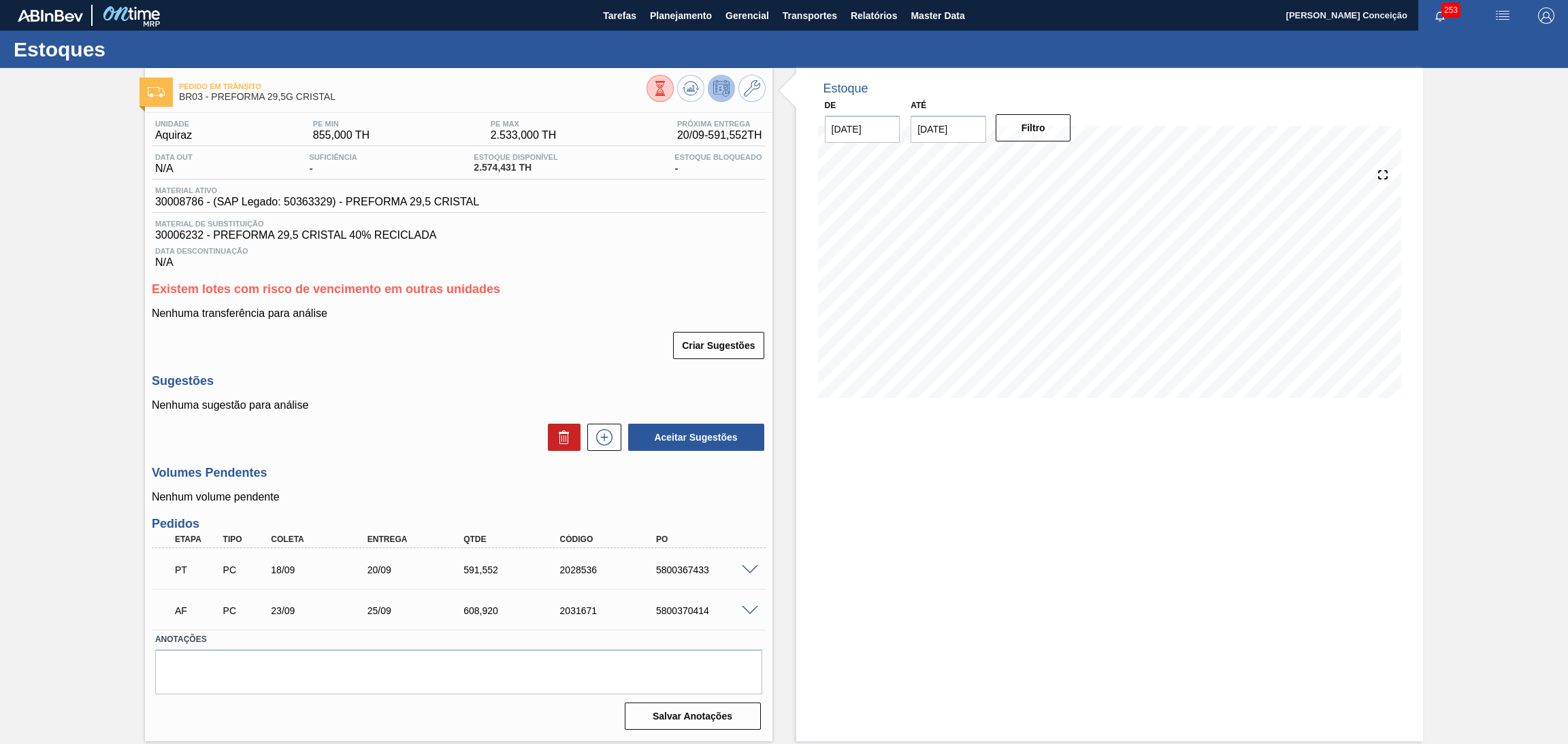
click at [692, 294] on h3 "Existem lotes com risco de vencimento em outras unidades" at bounding box center [458, 290] width 614 height 14
click at [684, 87] on icon at bounding box center [684, 88] width 3 height 2
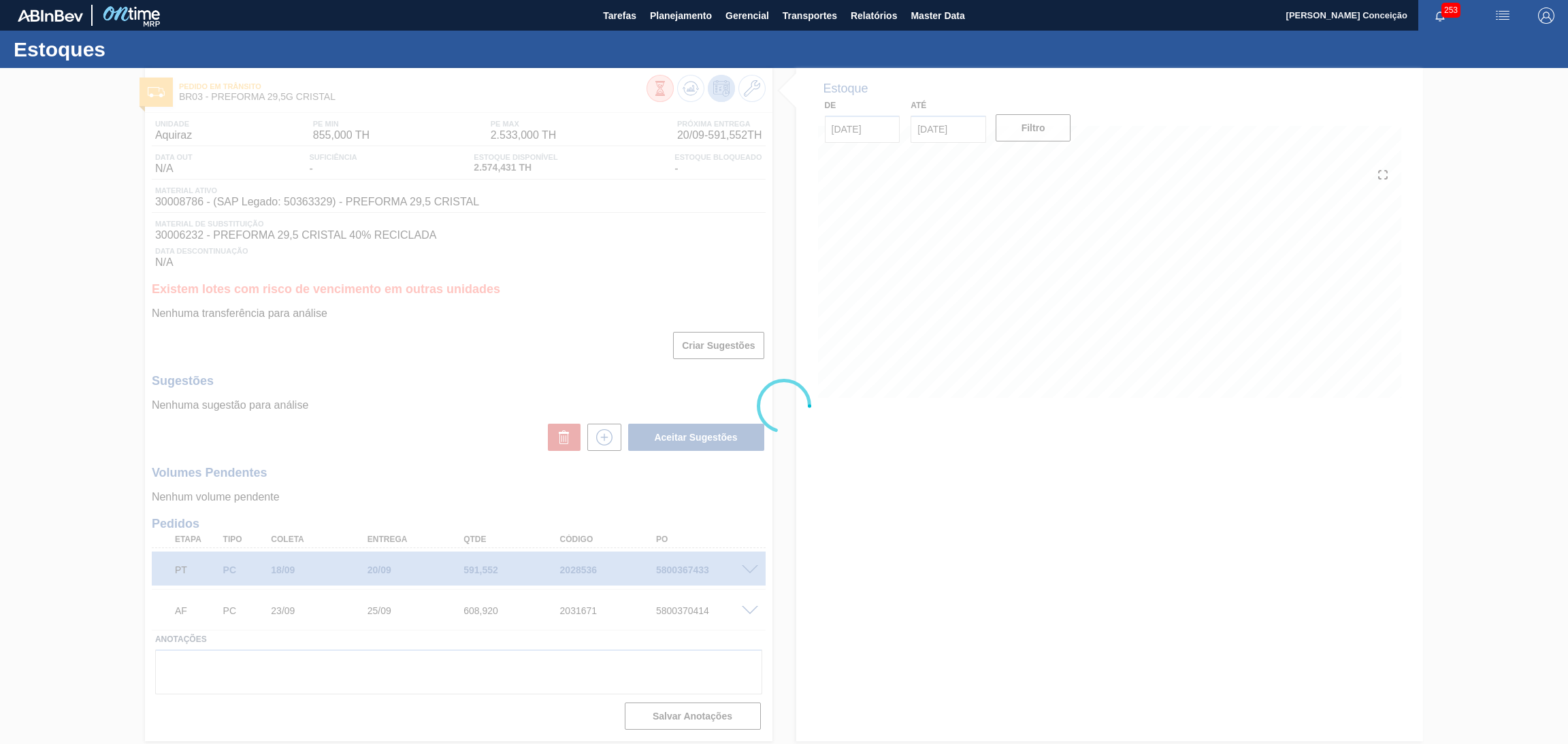
click at [566, 345] on div at bounding box center [784, 406] width 1568 height 676
click at [433, 420] on div at bounding box center [784, 406] width 1568 height 676
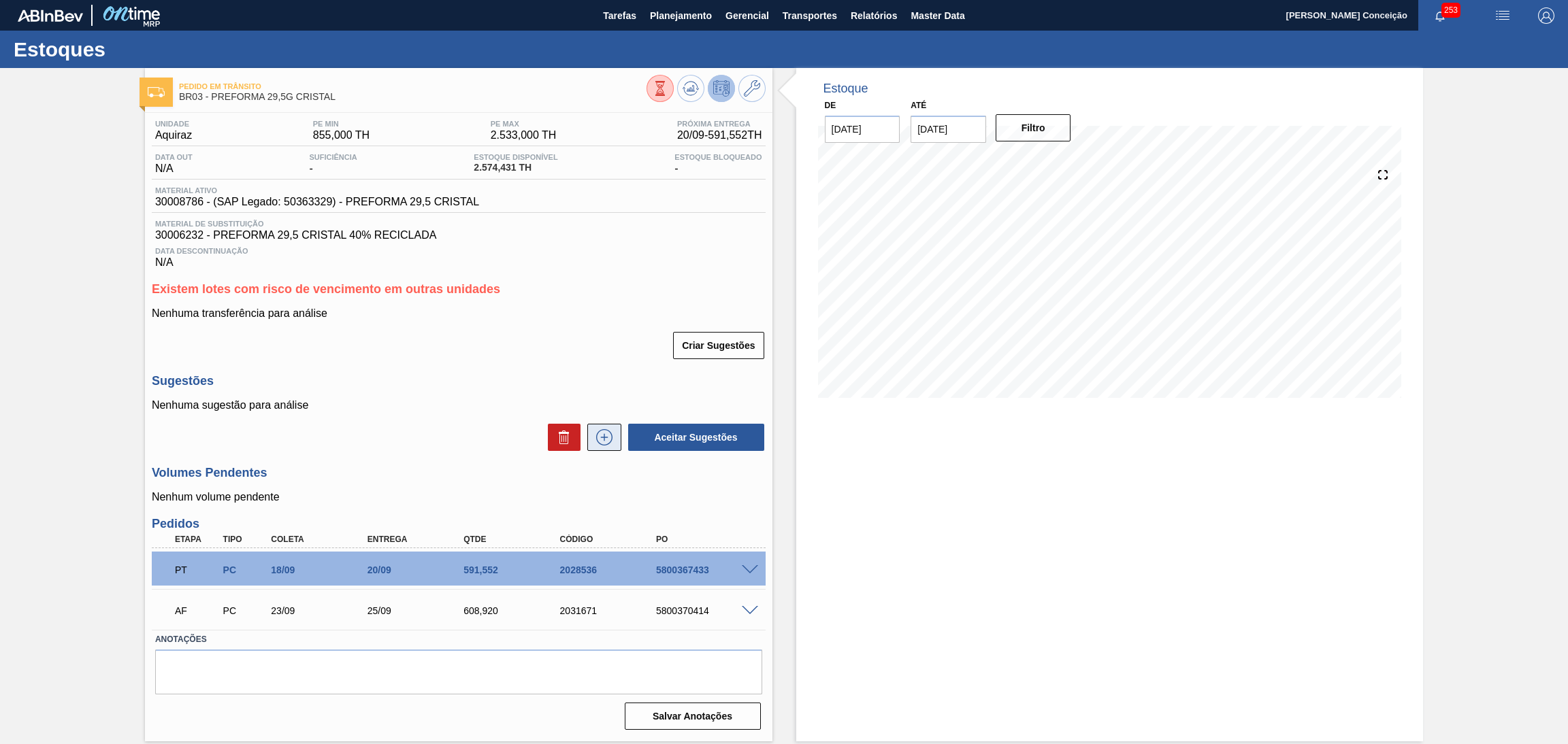
click at [594, 433] on icon at bounding box center [604, 437] width 22 height 17
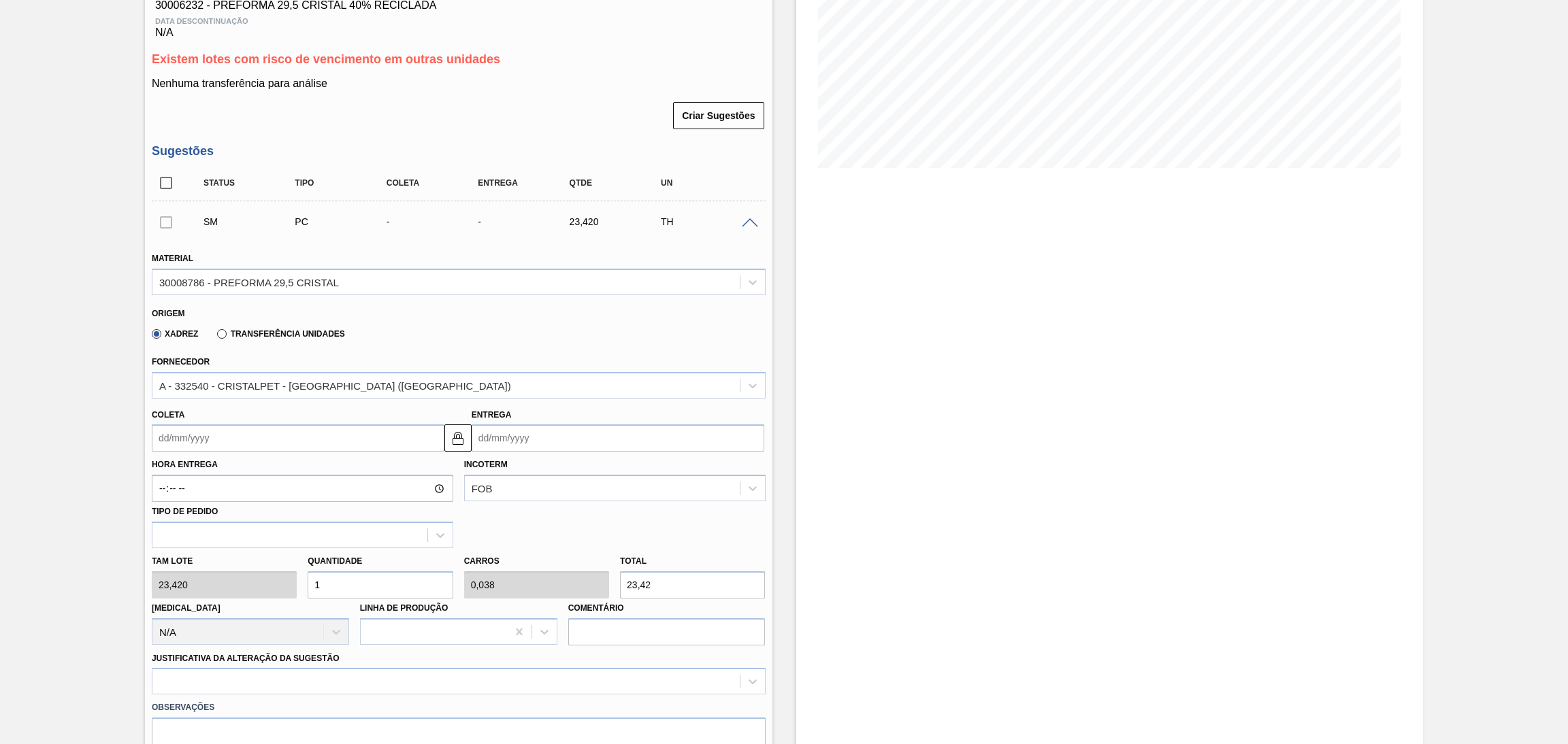
scroll to position [306, 0]
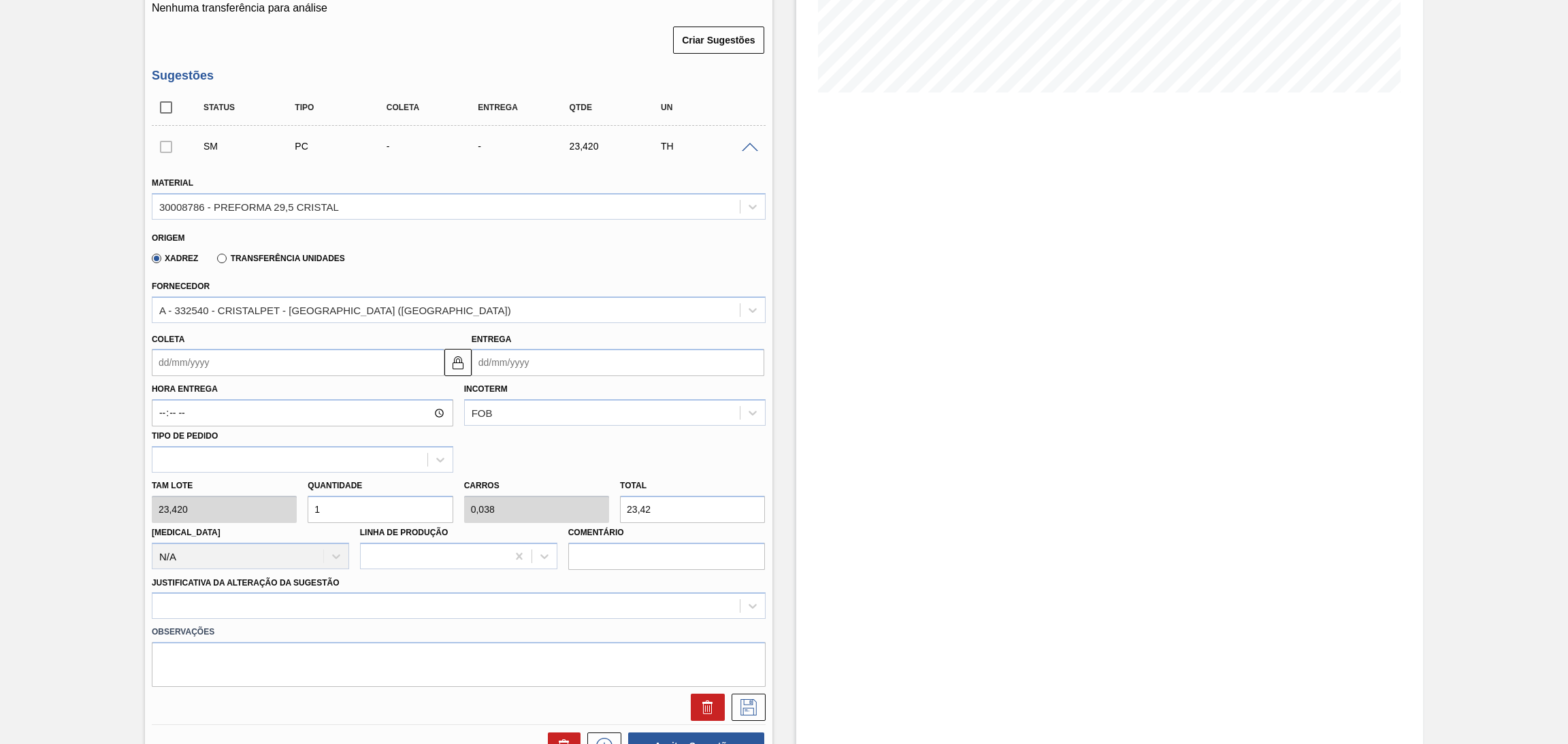
click at [226, 357] on input "Coleta" at bounding box center [298, 362] width 292 height 27
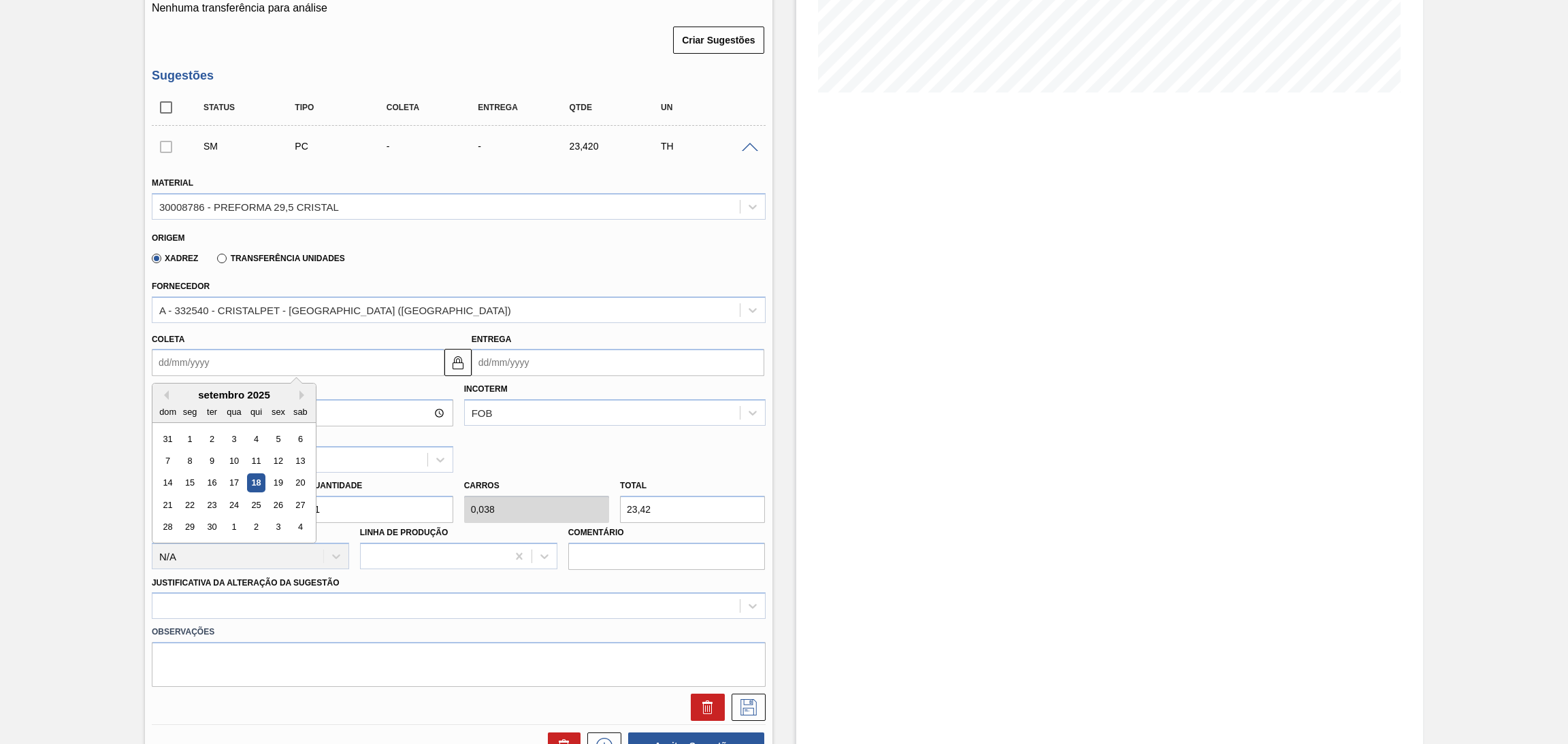
type input "3"
type input "[DATE]"
type input "30"
type input "[DATE]"
click at [211, 527] on div "30" at bounding box center [211, 527] width 18 height 18
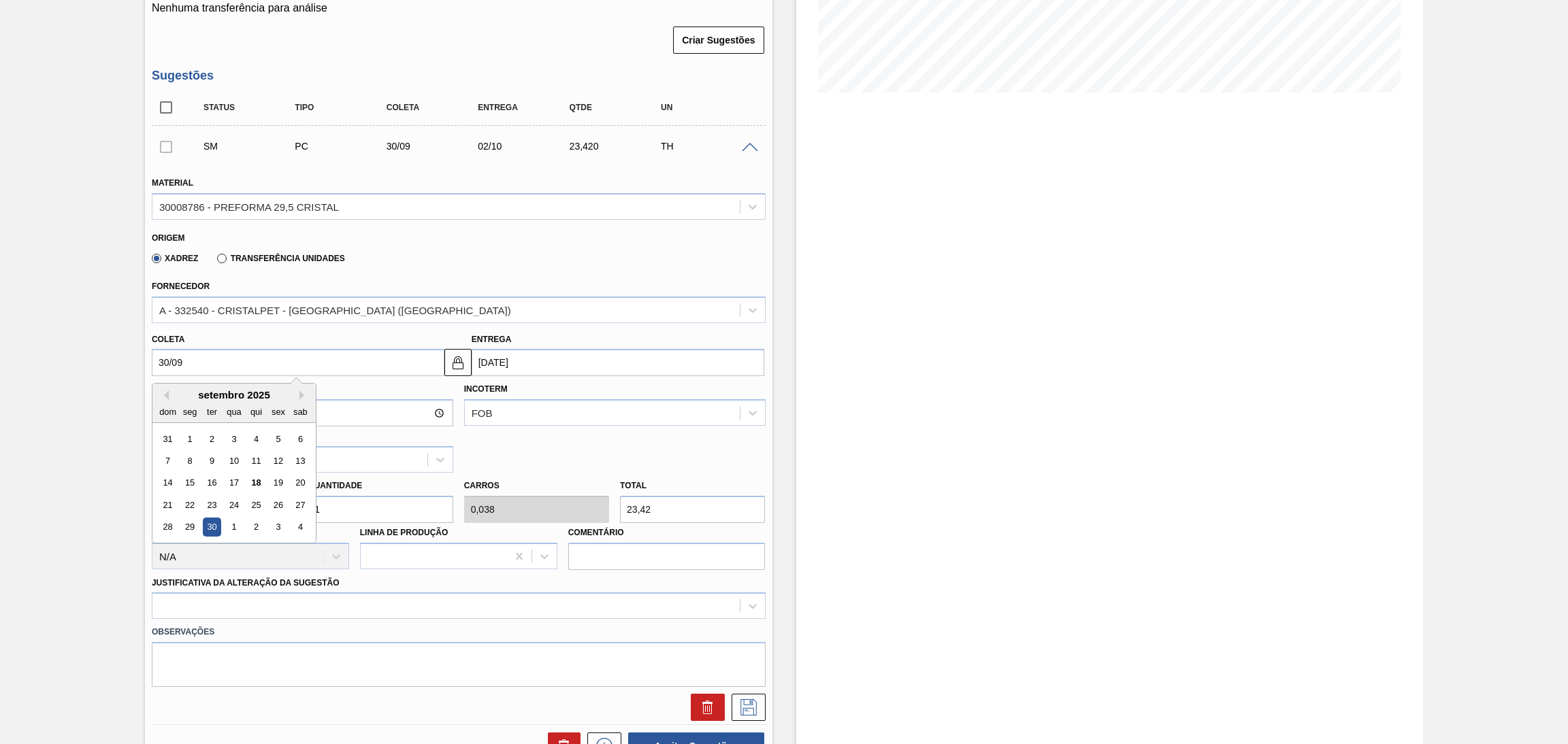
type input "30/09/2025"
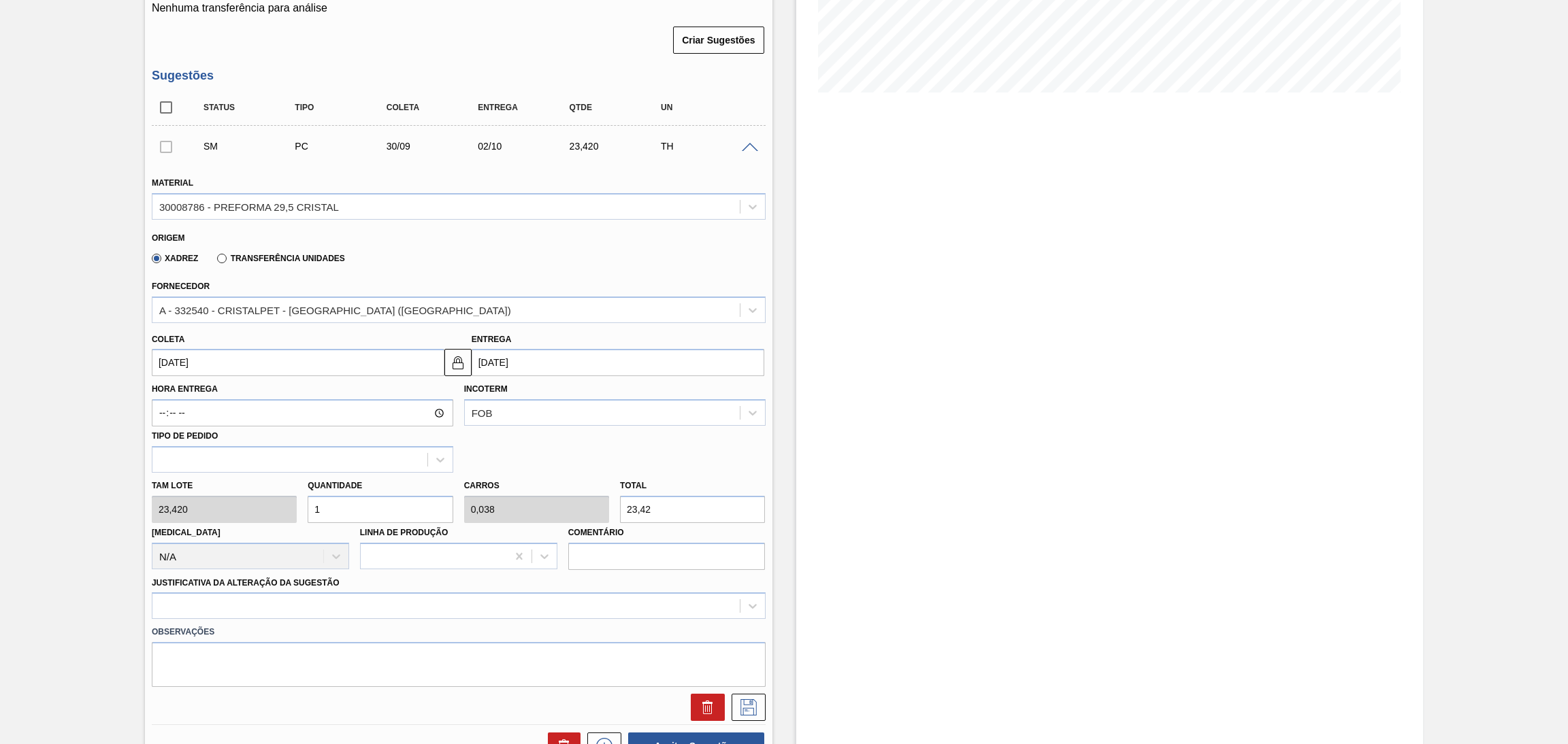
click at [294, 497] on div "Tam lote 23,420 Quantidade 1 Carros 0,038 Total 23,42 Doca N/A Linha de Produçã…" at bounding box center [458, 521] width 625 height 97
type input "2"
type input "0,077"
type input "46,84"
type input "26"
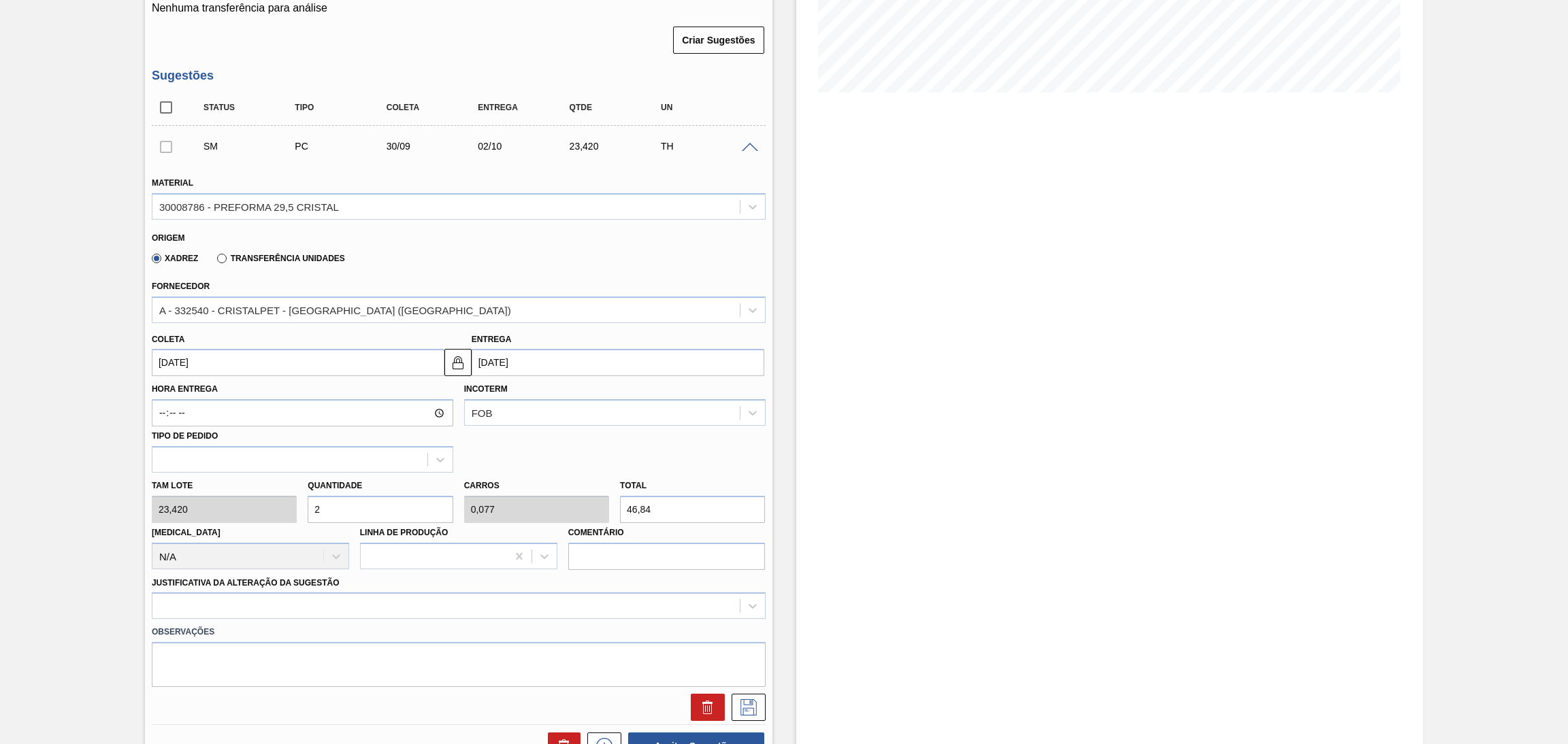
type input "1"
type input "608,92"
type input "26"
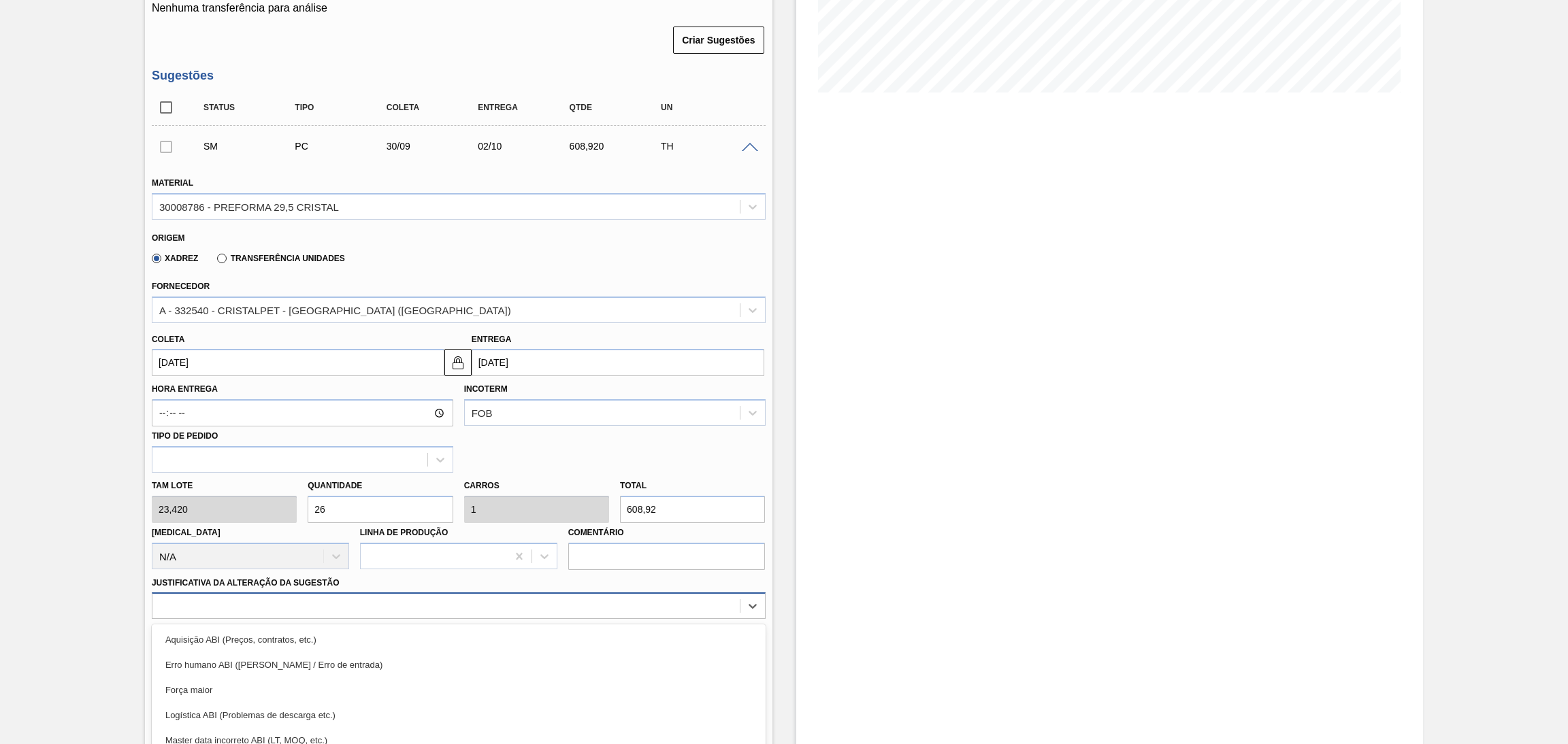
click at [211, 593] on div "option Força maior focused, 3 of 18. 18 results available. Use Up and Down to c…" at bounding box center [458, 606] width 614 height 26
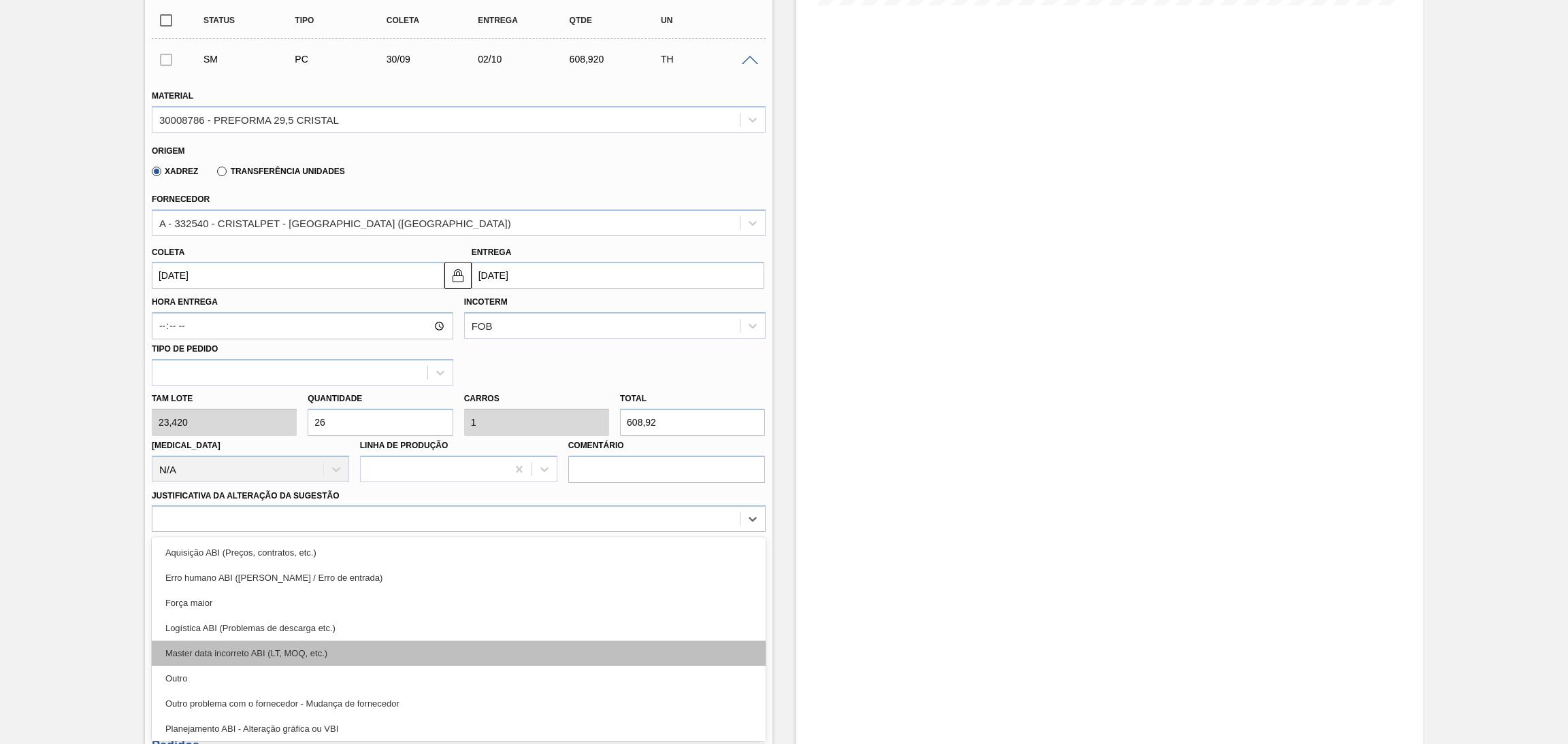
scroll to position [102, 0]
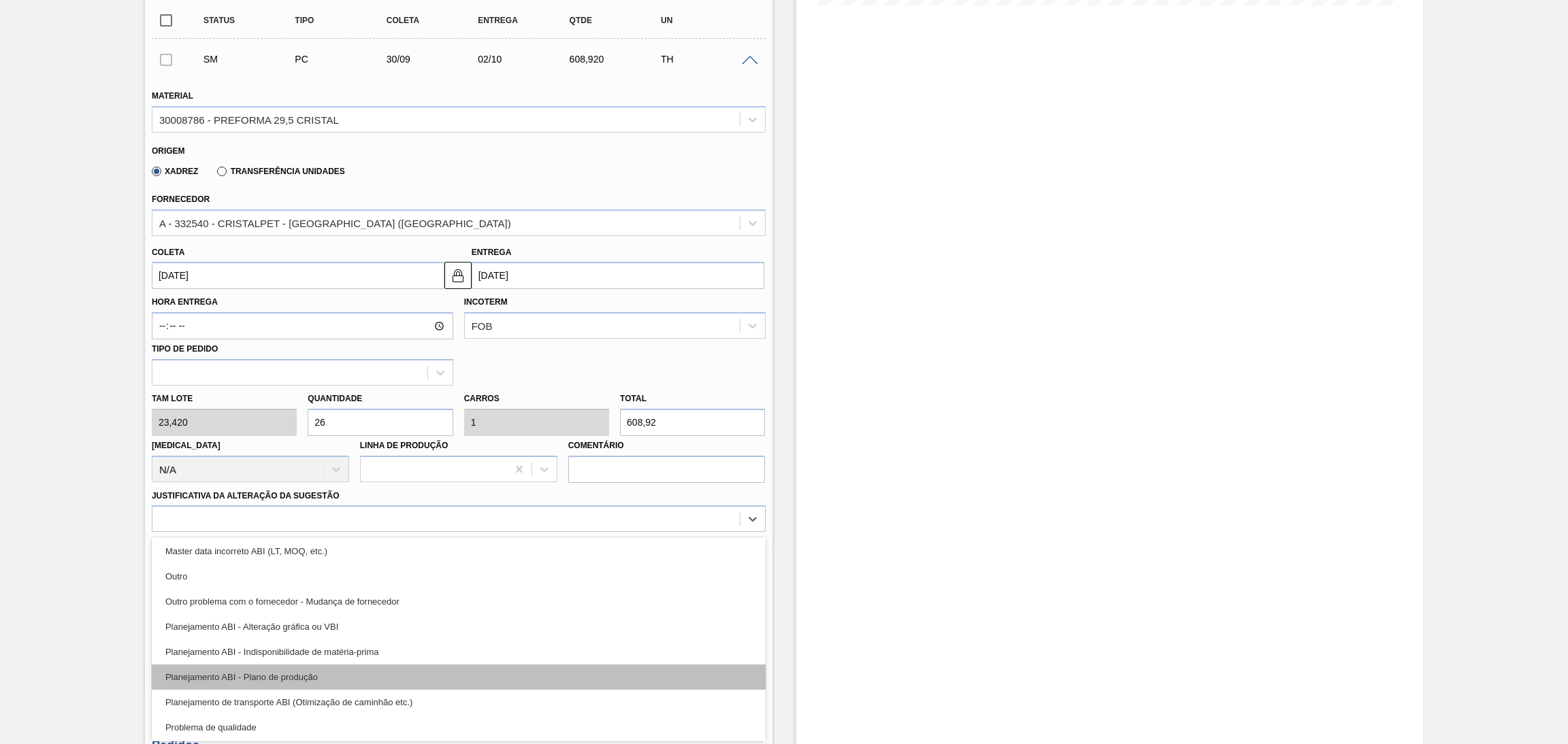
click at [303, 671] on div "Planejamento ABI - Plano de produção" at bounding box center [458, 677] width 614 height 26
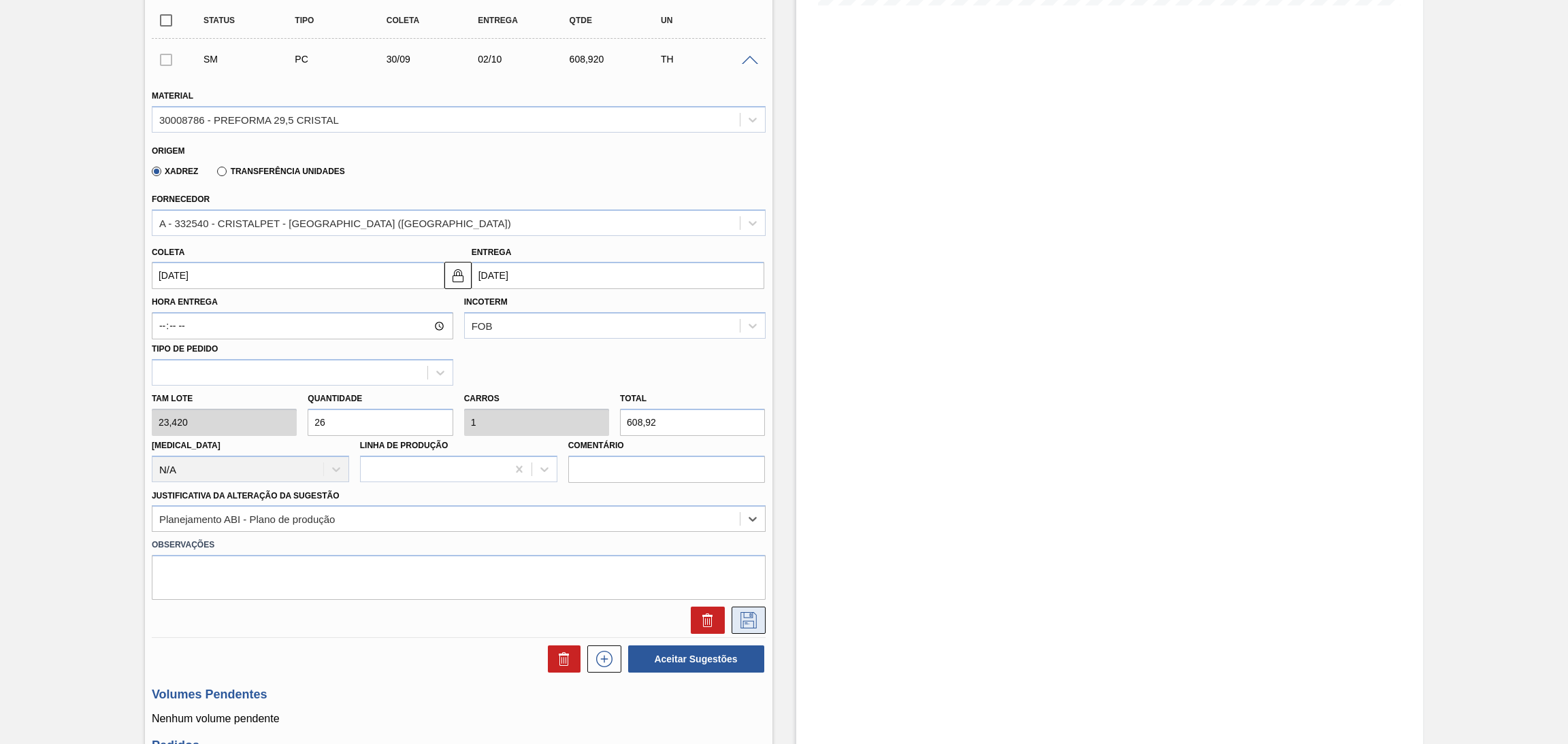
click at [737, 618] on icon at bounding box center [748, 620] width 22 height 17
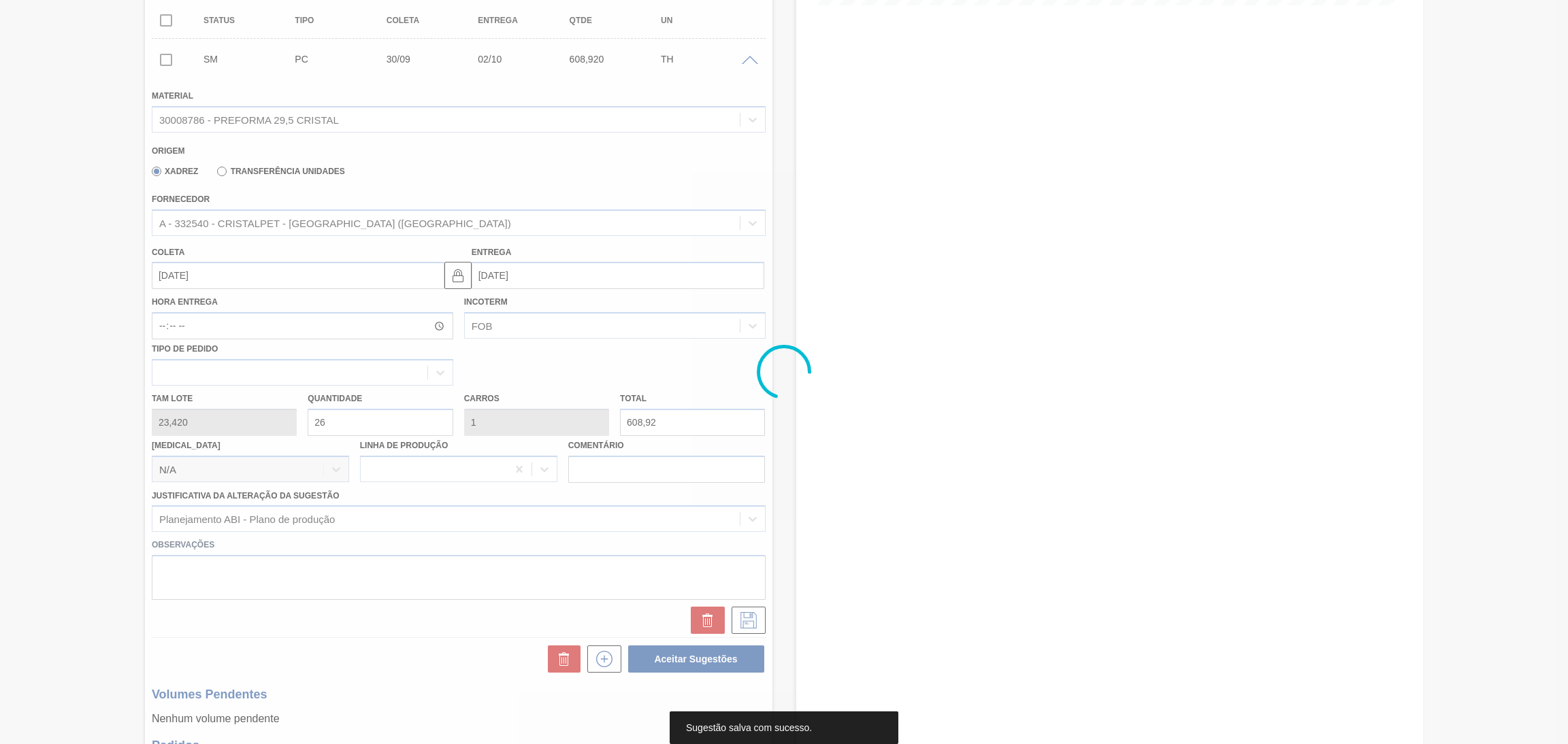
scroll to position [51, 0]
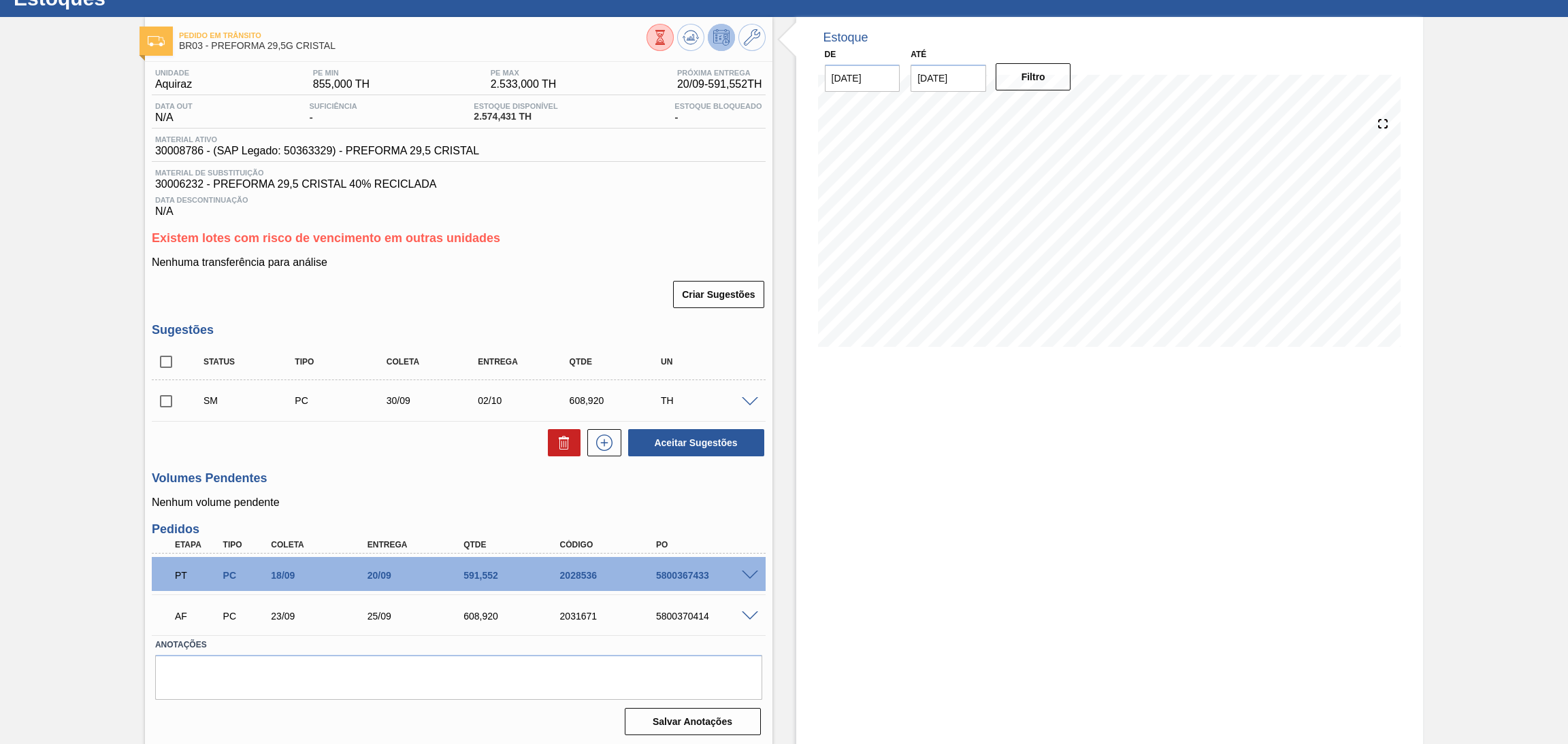
click at [170, 401] on input "checkbox" at bounding box center [166, 401] width 28 height 28
click at [741, 437] on button "Aceitar Sugestões" at bounding box center [696, 442] width 136 height 27
checkbox input "false"
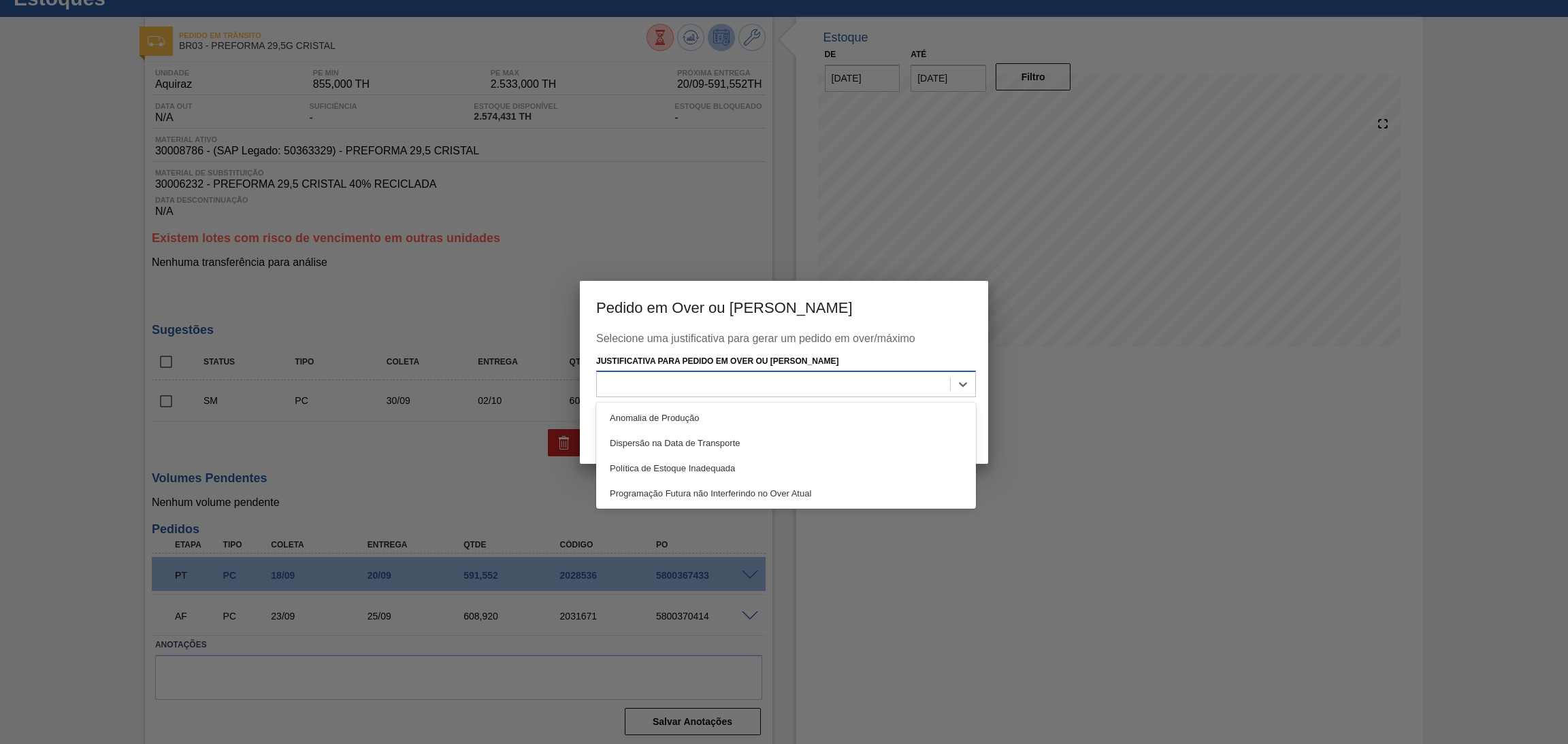
click at [779, 384] on div at bounding box center [773, 385] width 353 height 19
click at [742, 471] on div "Política de Estoque Inadequada" at bounding box center [786, 468] width 380 height 26
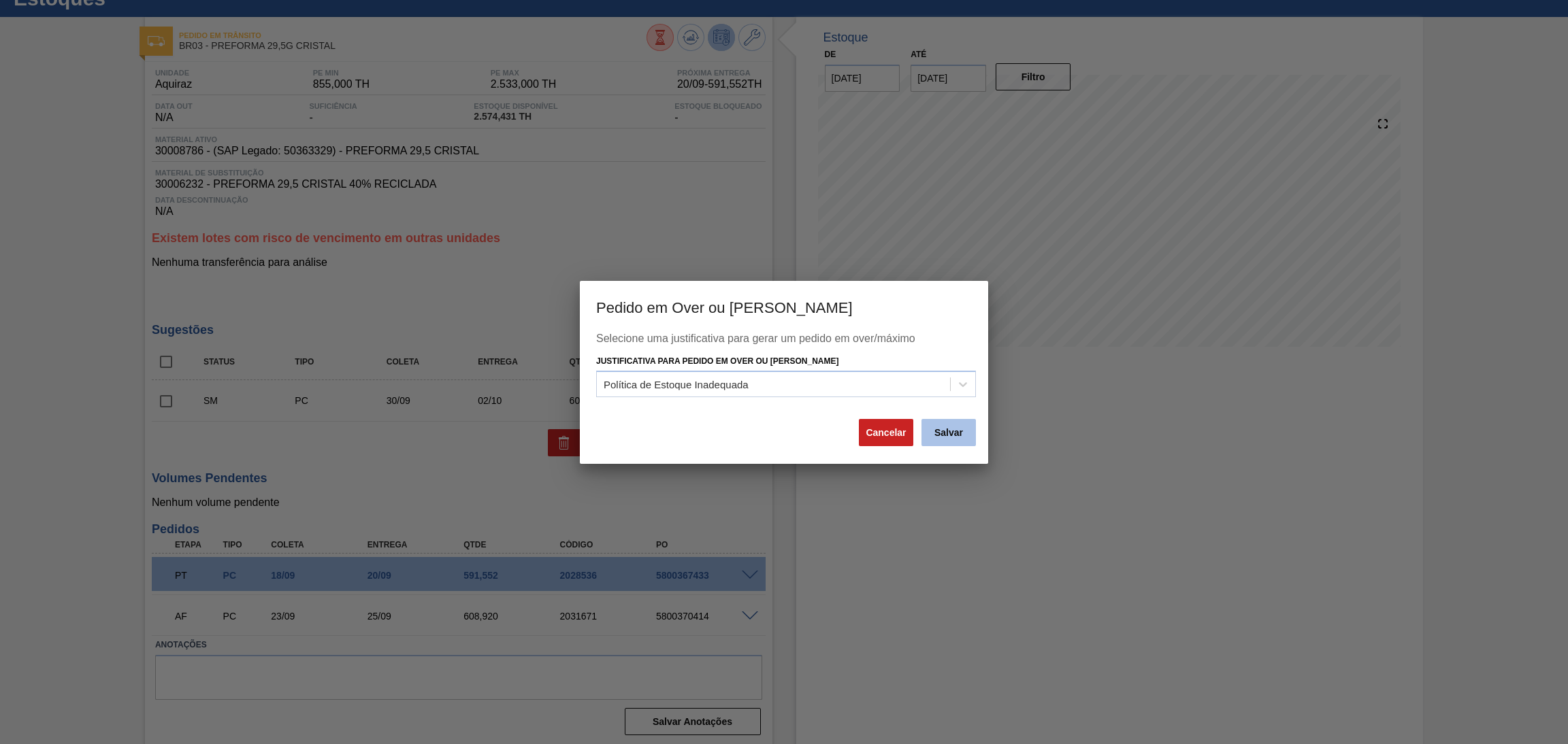
click at [960, 438] on button "Salvar" at bounding box center [949, 432] width 55 height 27
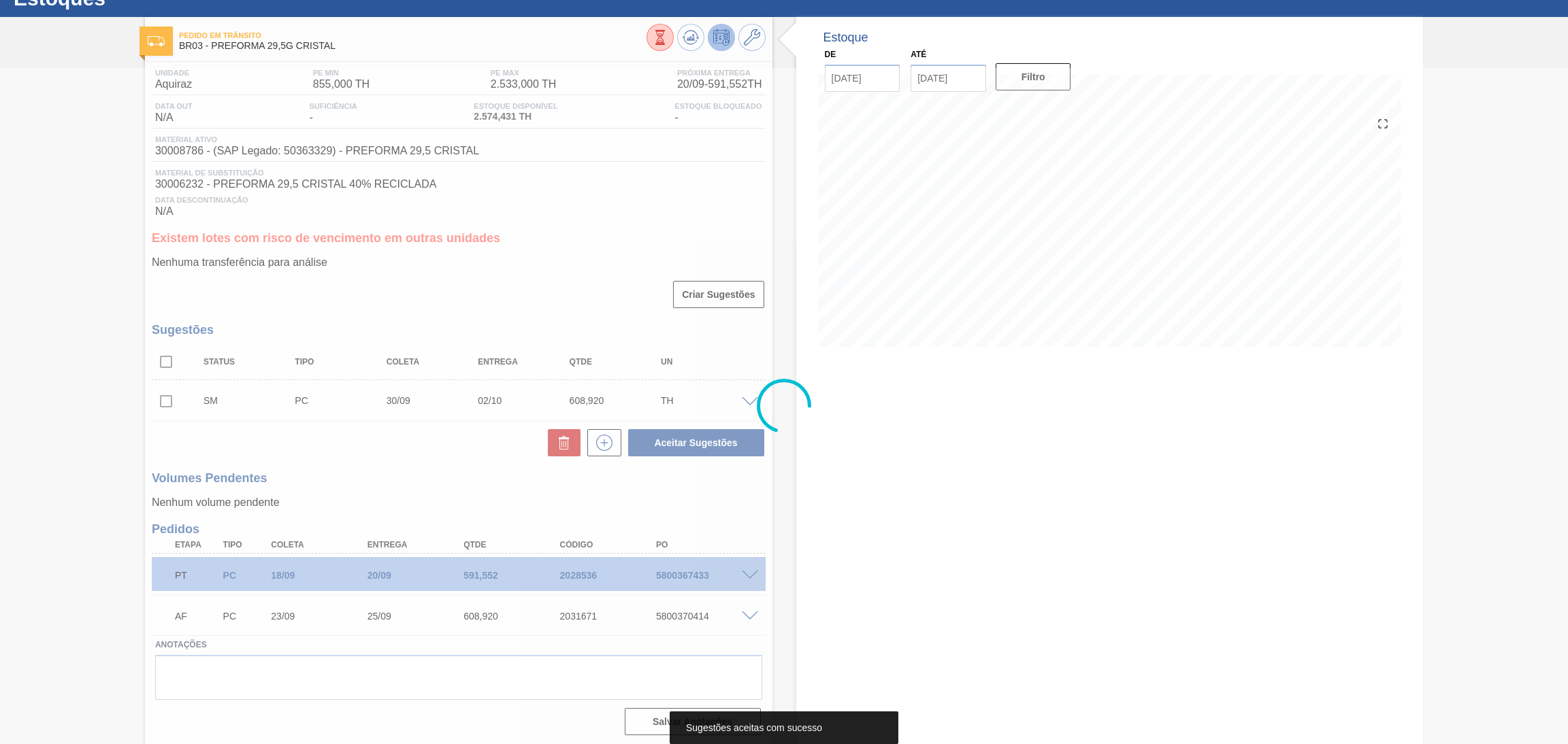
scroll to position [29, 0]
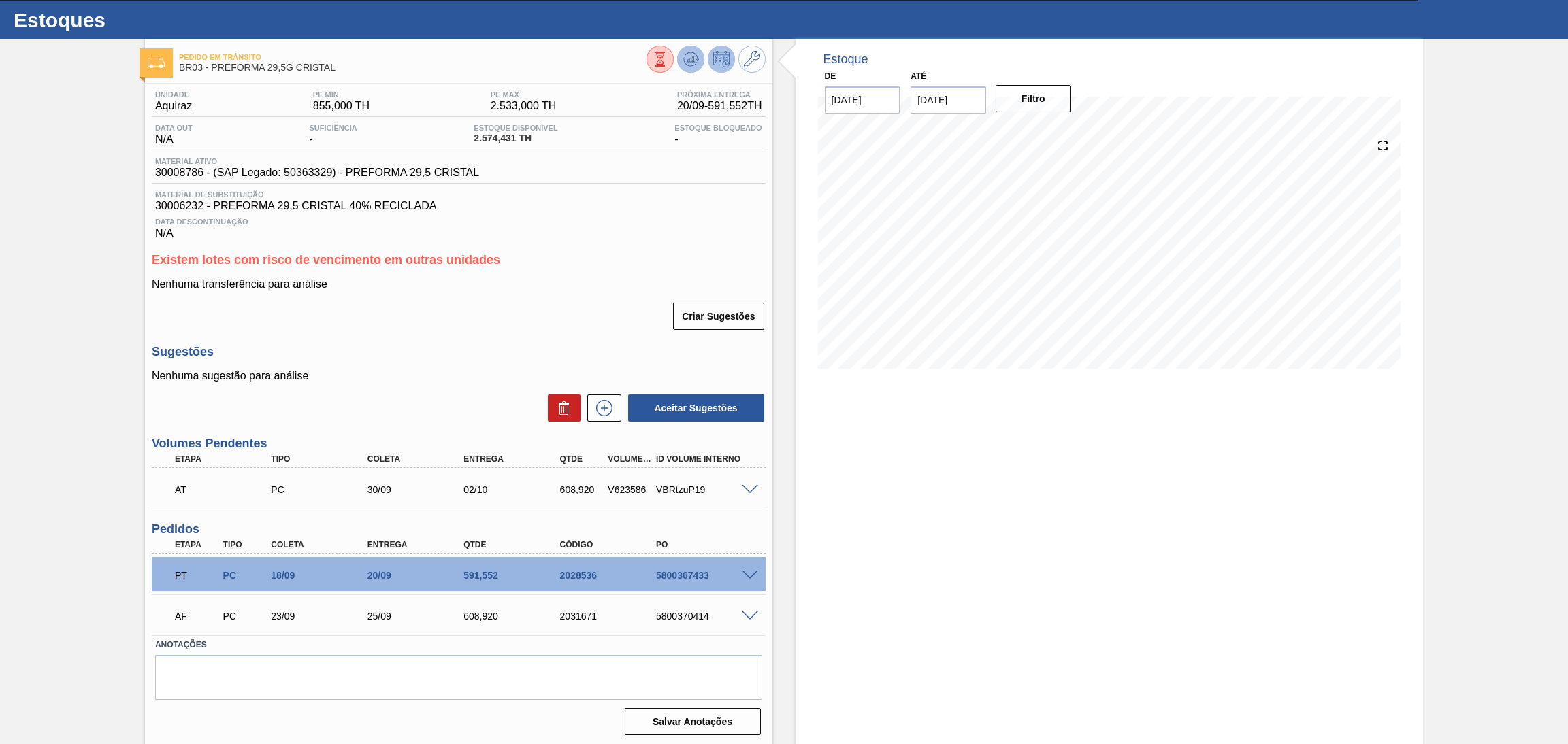
click at [691, 58] on icon at bounding box center [691, 59] width 17 height 17
click at [745, 485] on span at bounding box center [750, 490] width 17 height 11
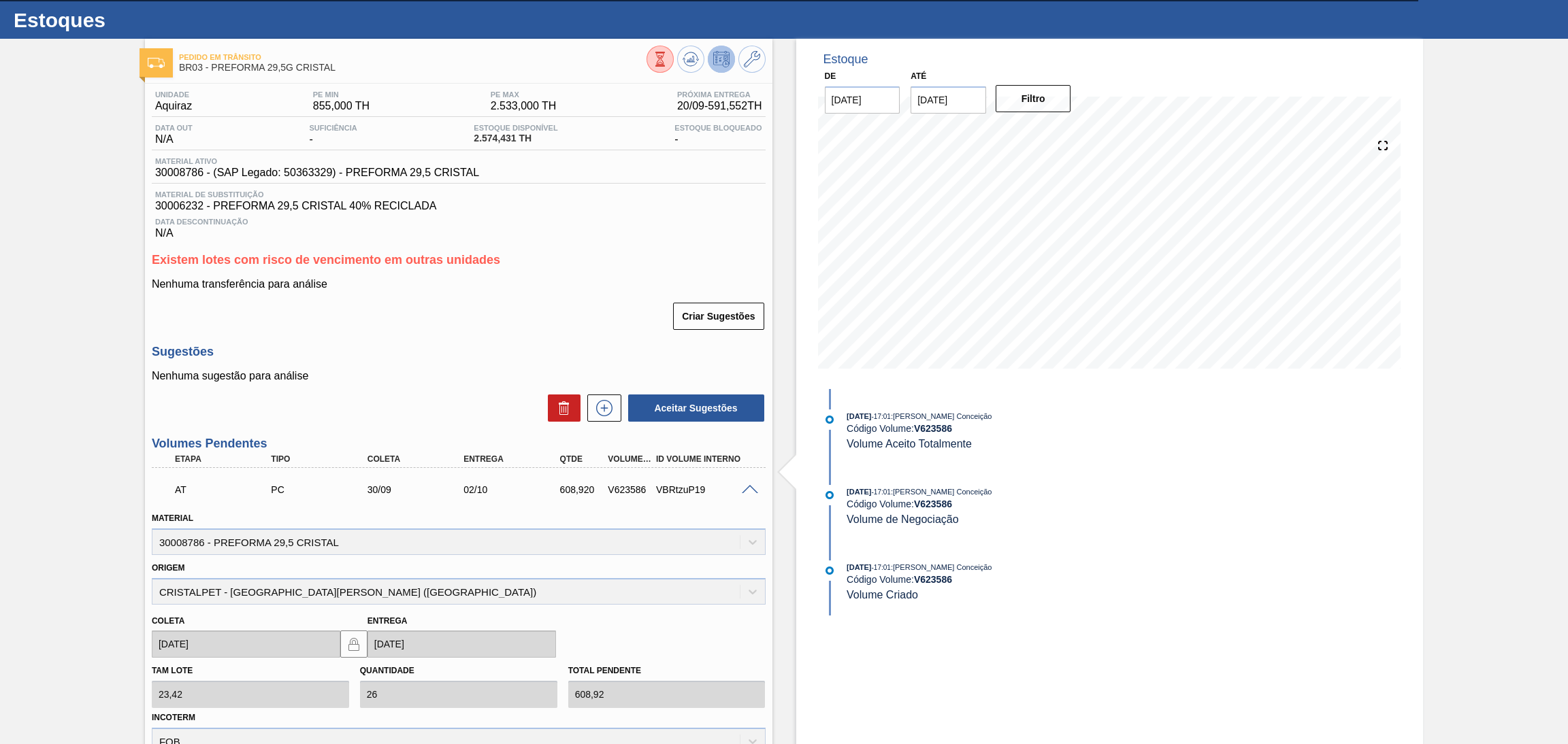
scroll to position [233, 0]
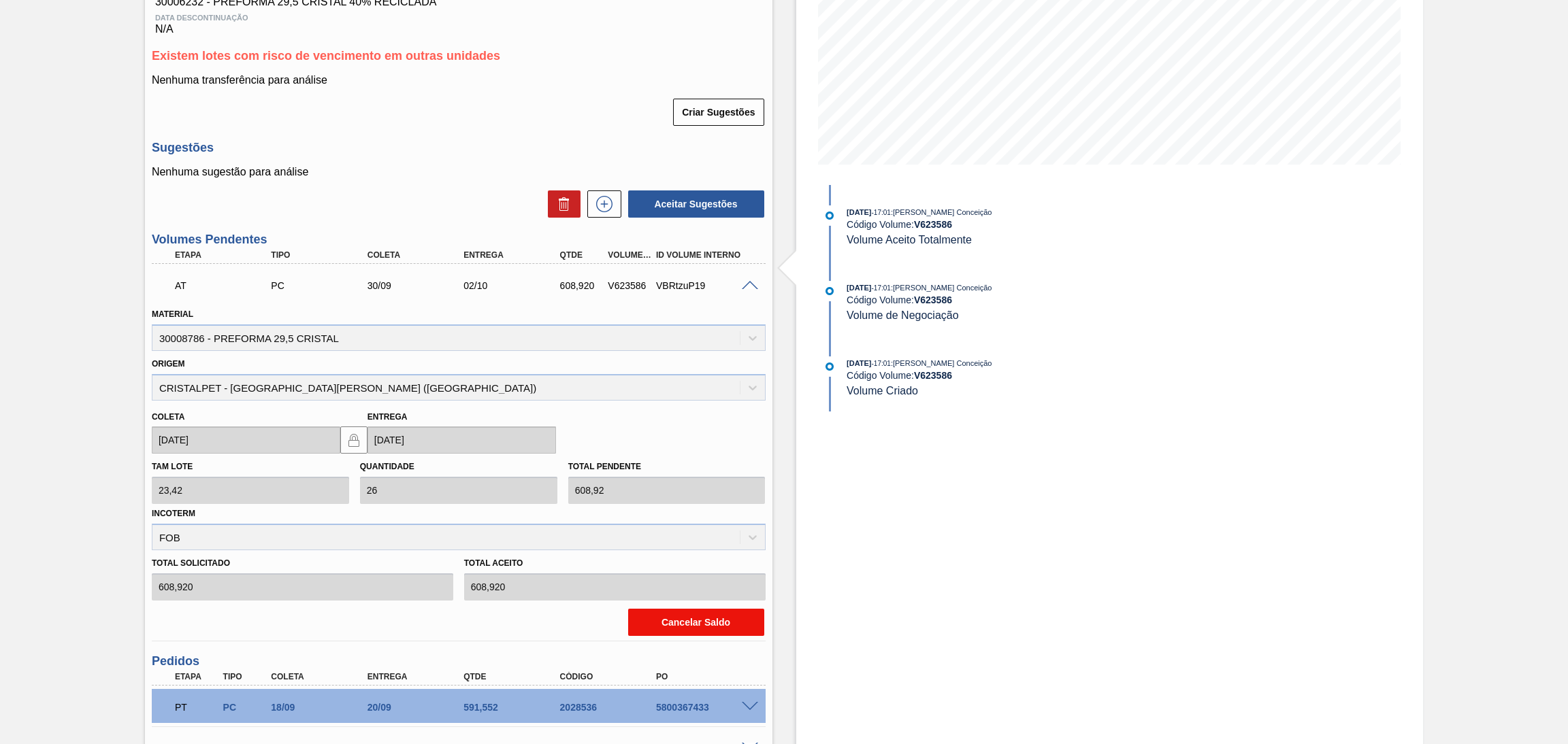
click at [675, 616] on button "Cancelar Saldo" at bounding box center [696, 622] width 136 height 27
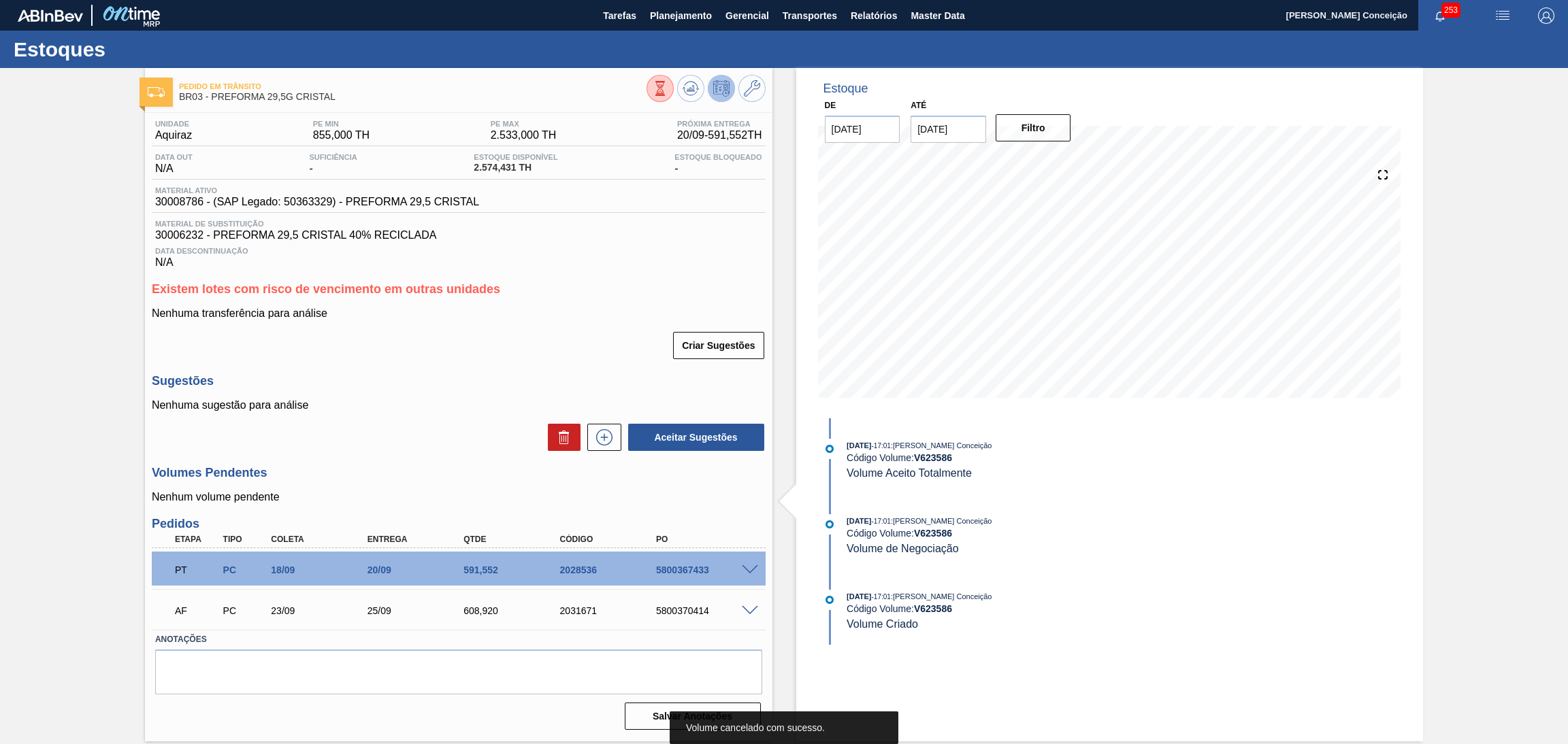
scroll to position [0, 0]
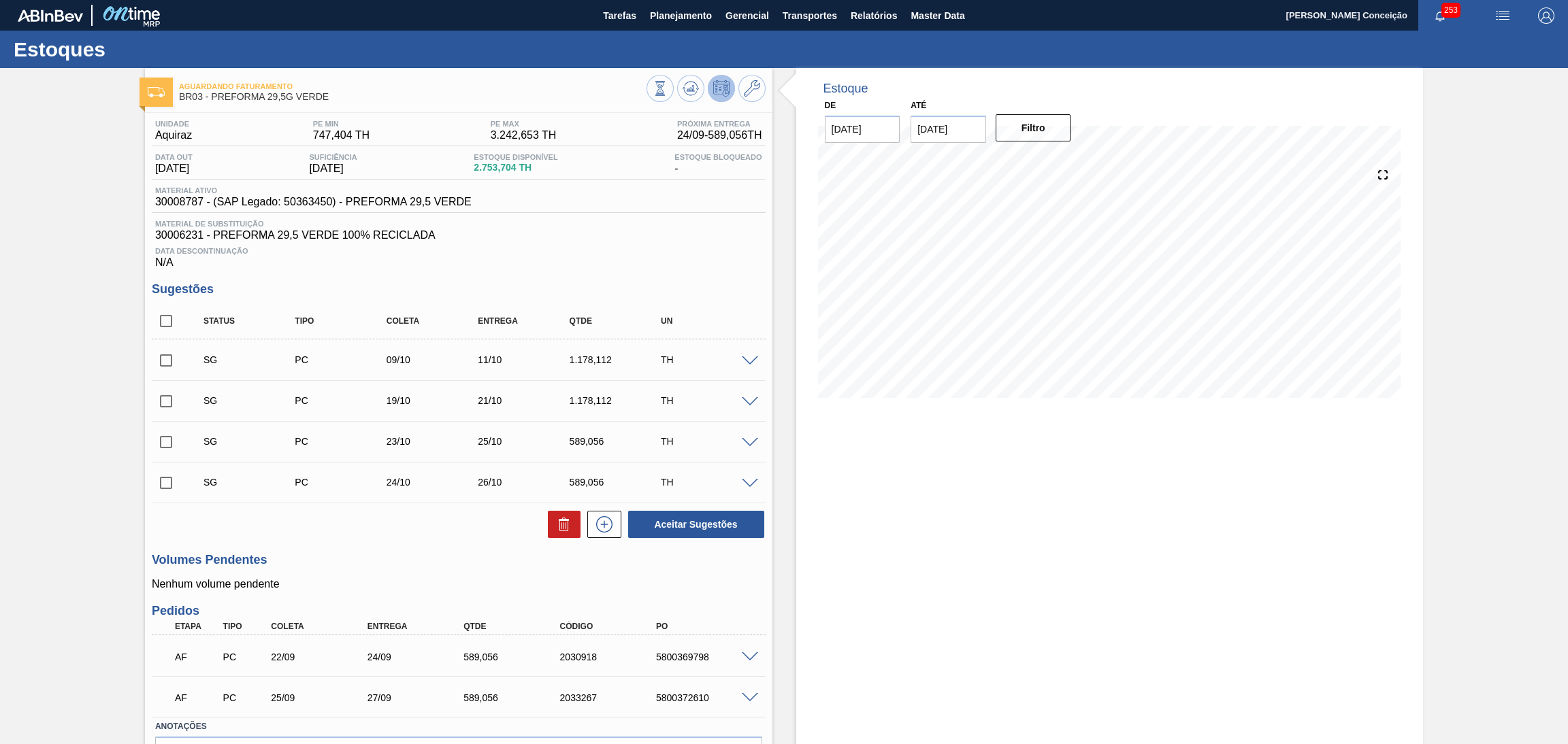
click at [778, 335] on div "Estoque De [DATE] Até [DATE] Filtro 18/09 Projeção de Estoque 2,753.704 [DOMAIN…" at bounding box center [1098, 448] width 651 height 761
click at [616, 268] on div "Data Descontinuação N/A" at bounding box center [458, 254] width 614 height 27
click at [160, 324] on input "checkbox" at bounding box center [166, 320] width 28 height 28
checkbox input "true"
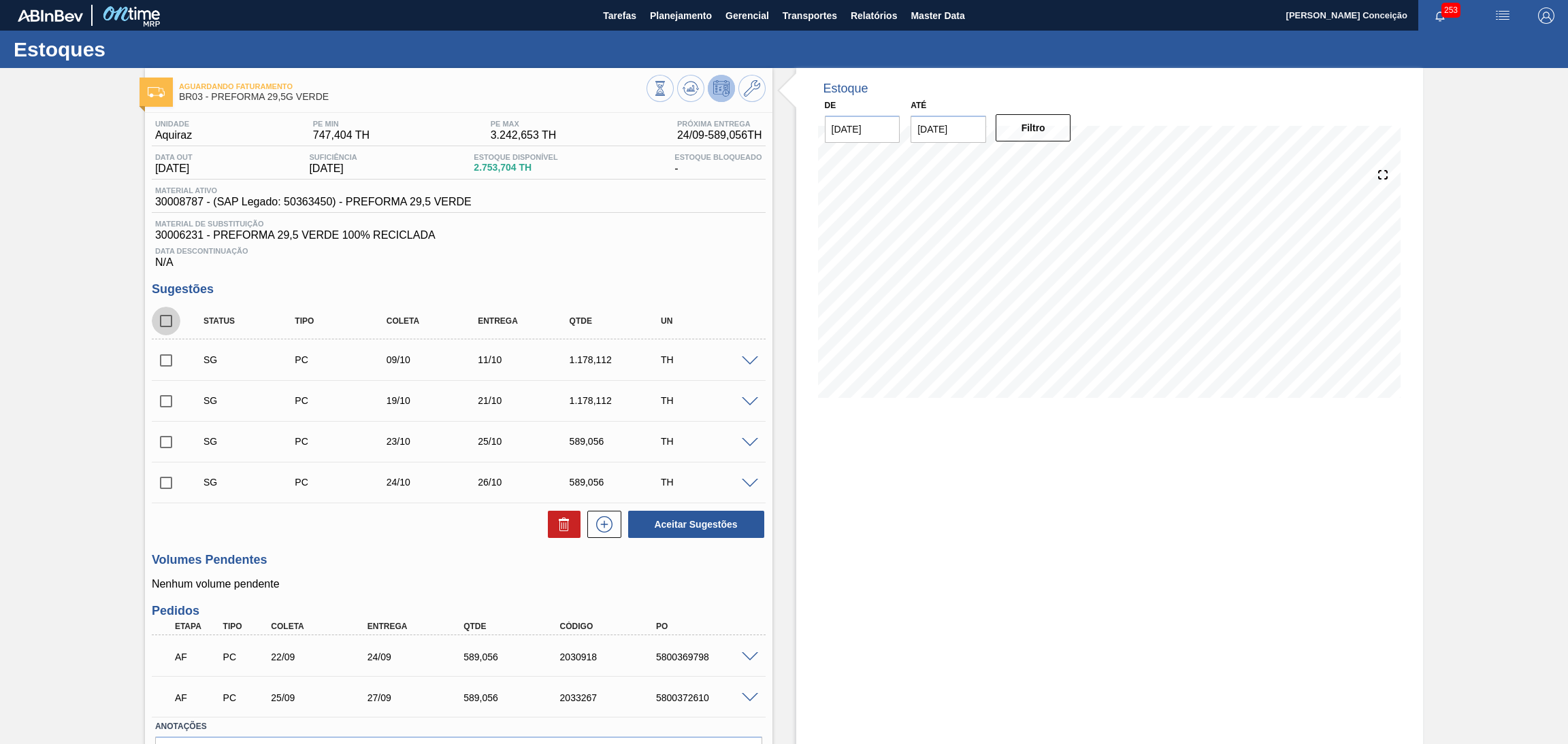
checkbox input "true"
click at [549, 519] on button at bounding box center [564, 524] width 33 height 27
checkbox input "false"
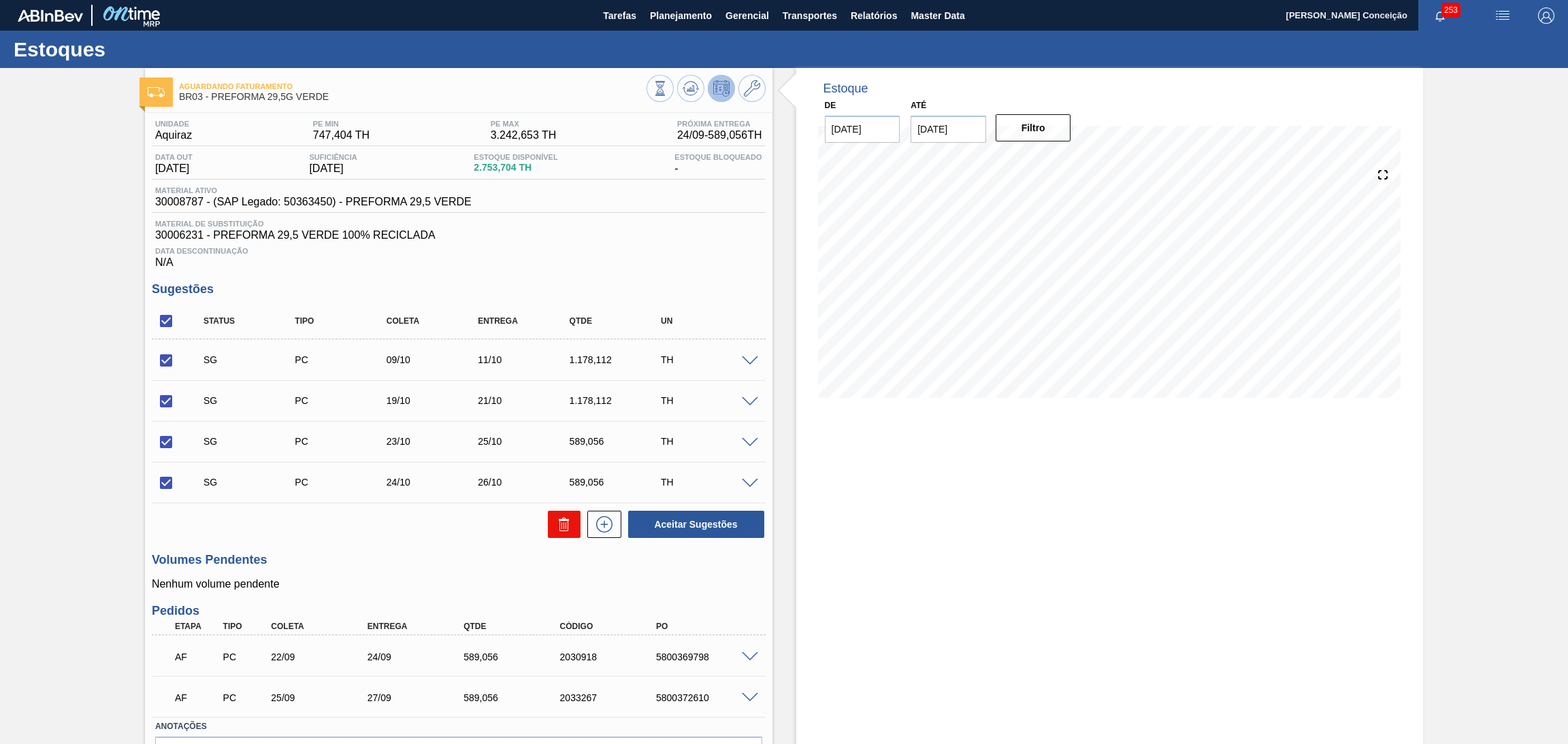
checkbox input "false"
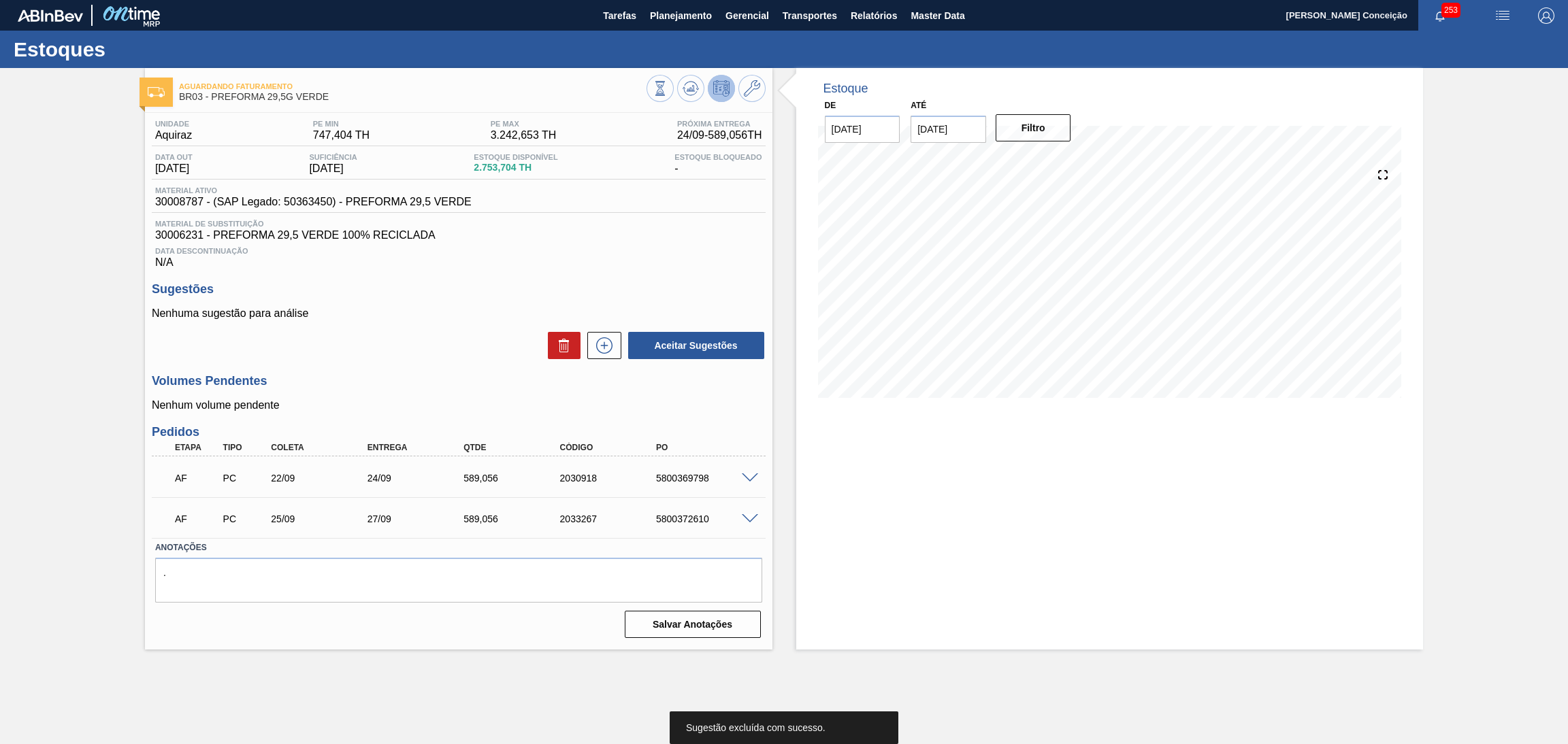
click at [389, 400] on p "Nenhum volume pendente" at bounding box center [458, 405] width 614 height 12
click at [609, 347] on icon at bounding box center [604, 345] width 22 height 17
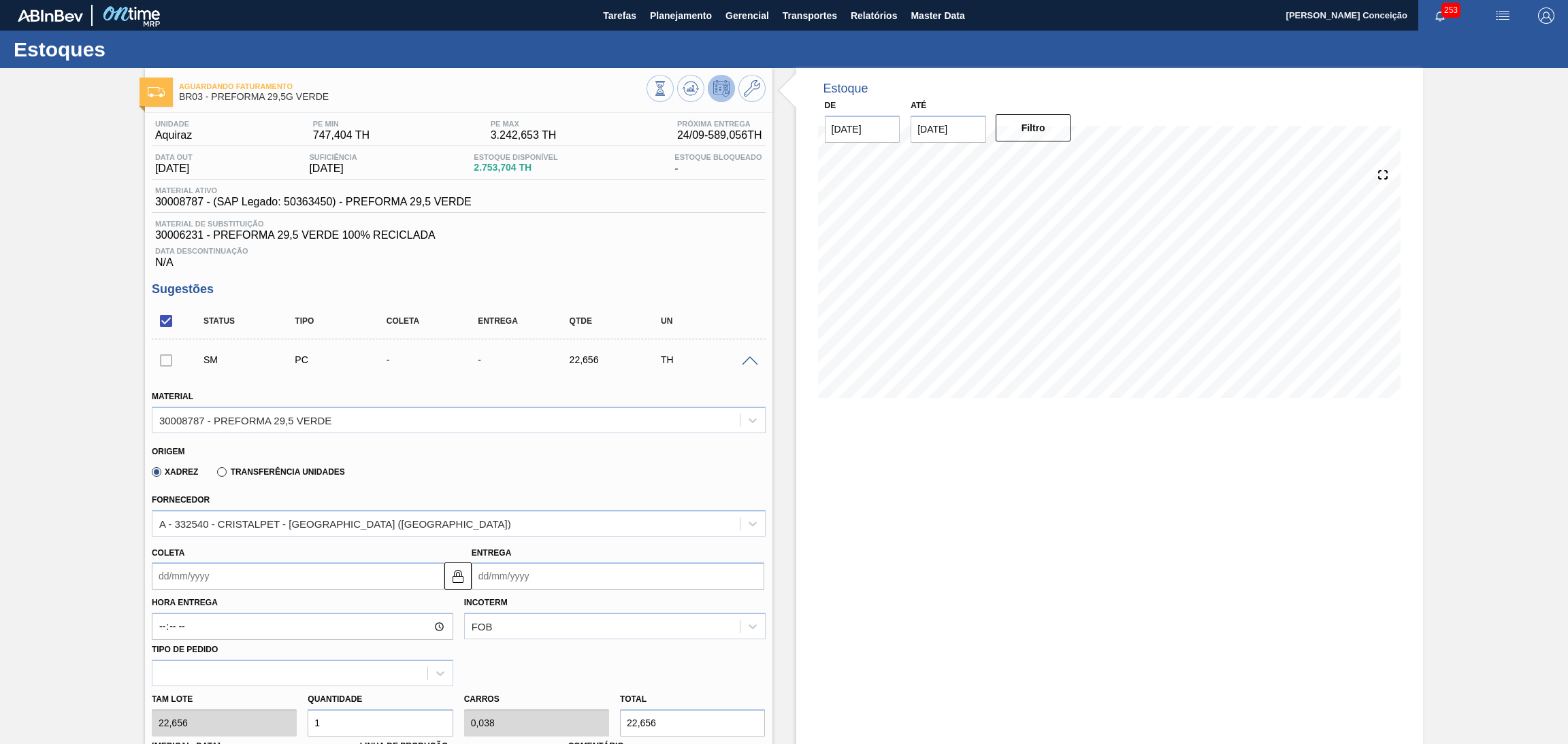
click at [187, 576] on input "Coleta" at bounding box center [298, 576] width 292 height 27
type input "2"
type input "04/09/2025"
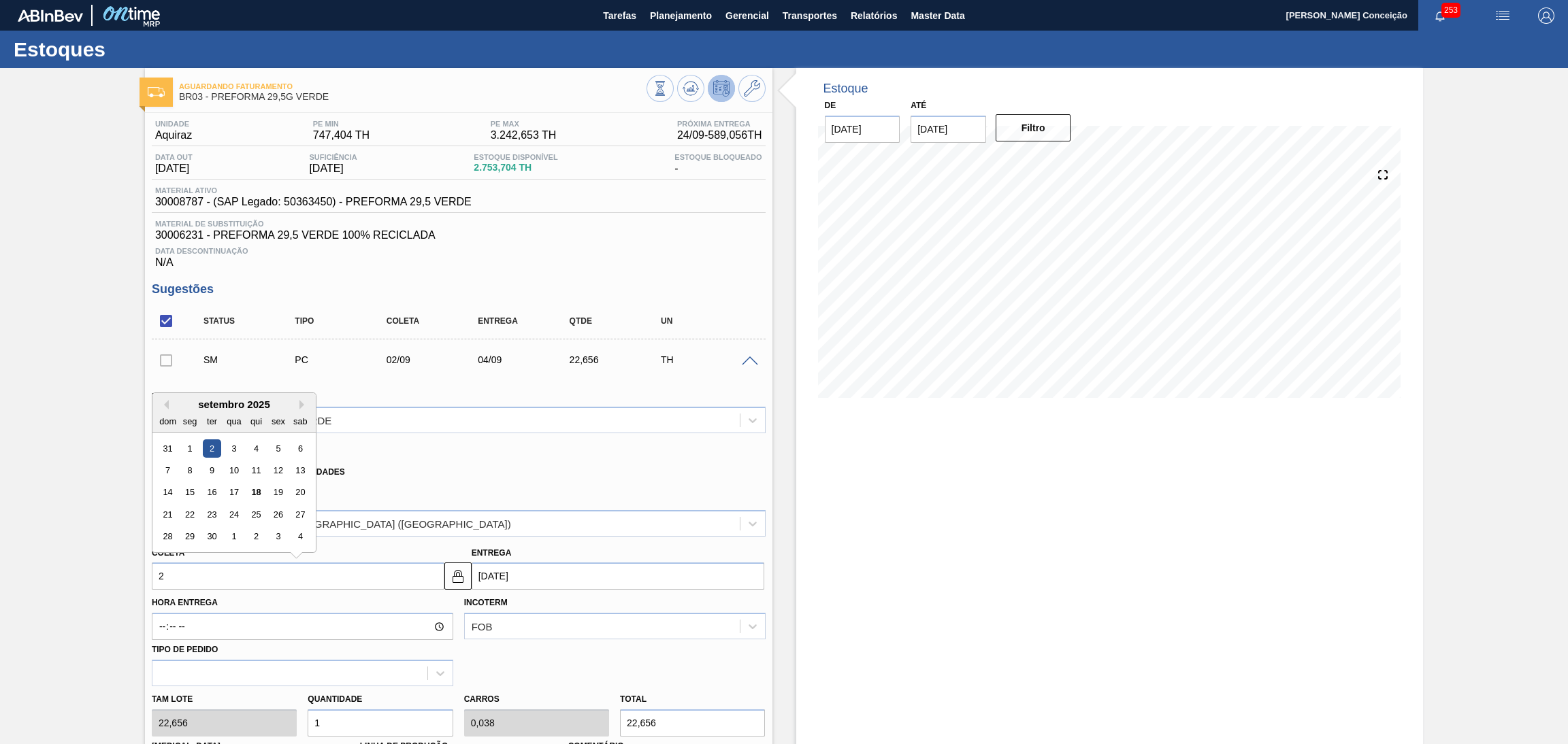
type input "22"
type input "24/09/2025"
click at [187, 516] on div "22" at bounding box center [189, 514] width 18 height 18
type input "22/09/2025"
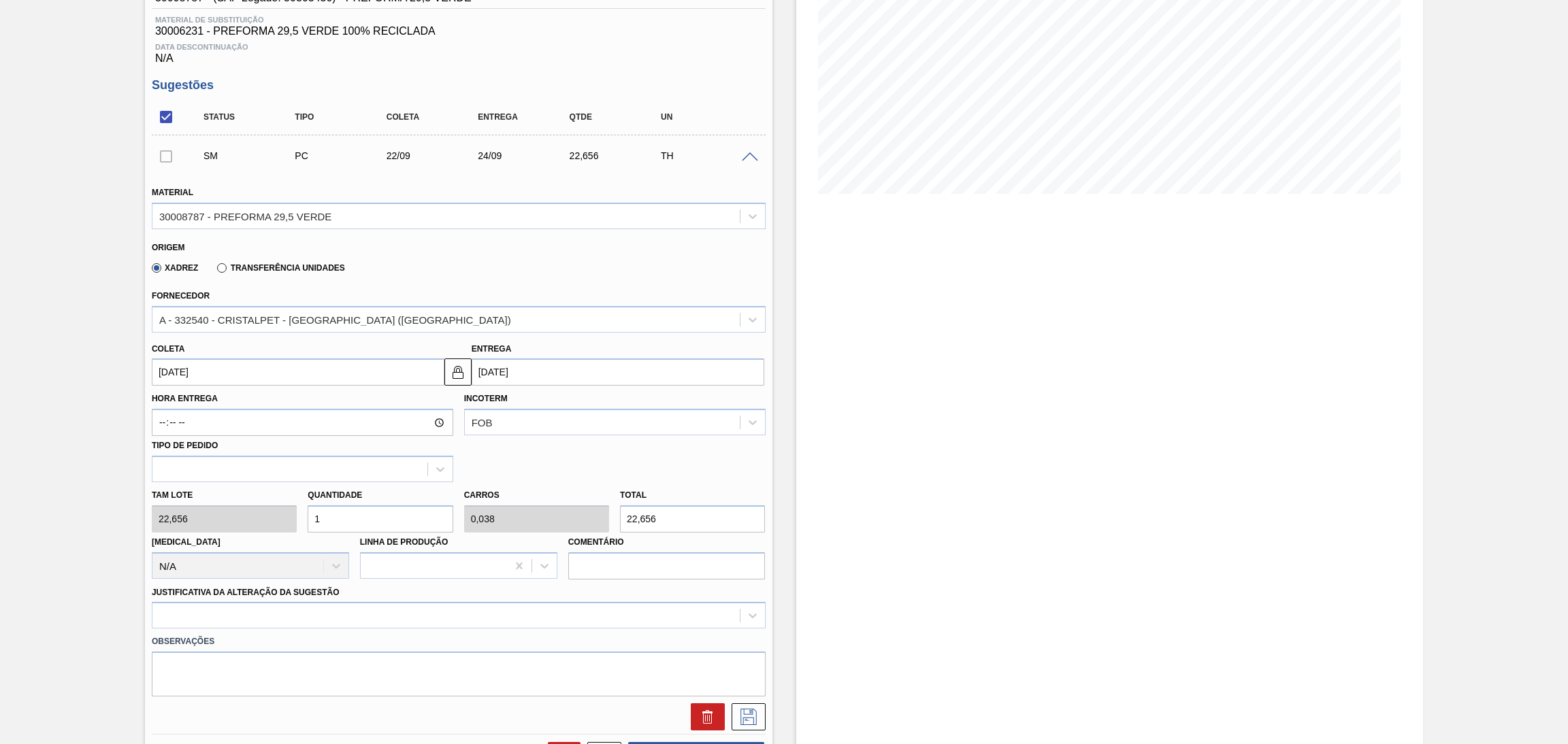
click at [278, 506] on div "Tam lote 22,656 Quantidade 1 Carros 0,038 Total 22,656 Doca N/A Linha de Produç…" at bounding box center [458, 531] width 625 height 97
type input "2"
type input "0,077"
type input "45,312"
type input "26"
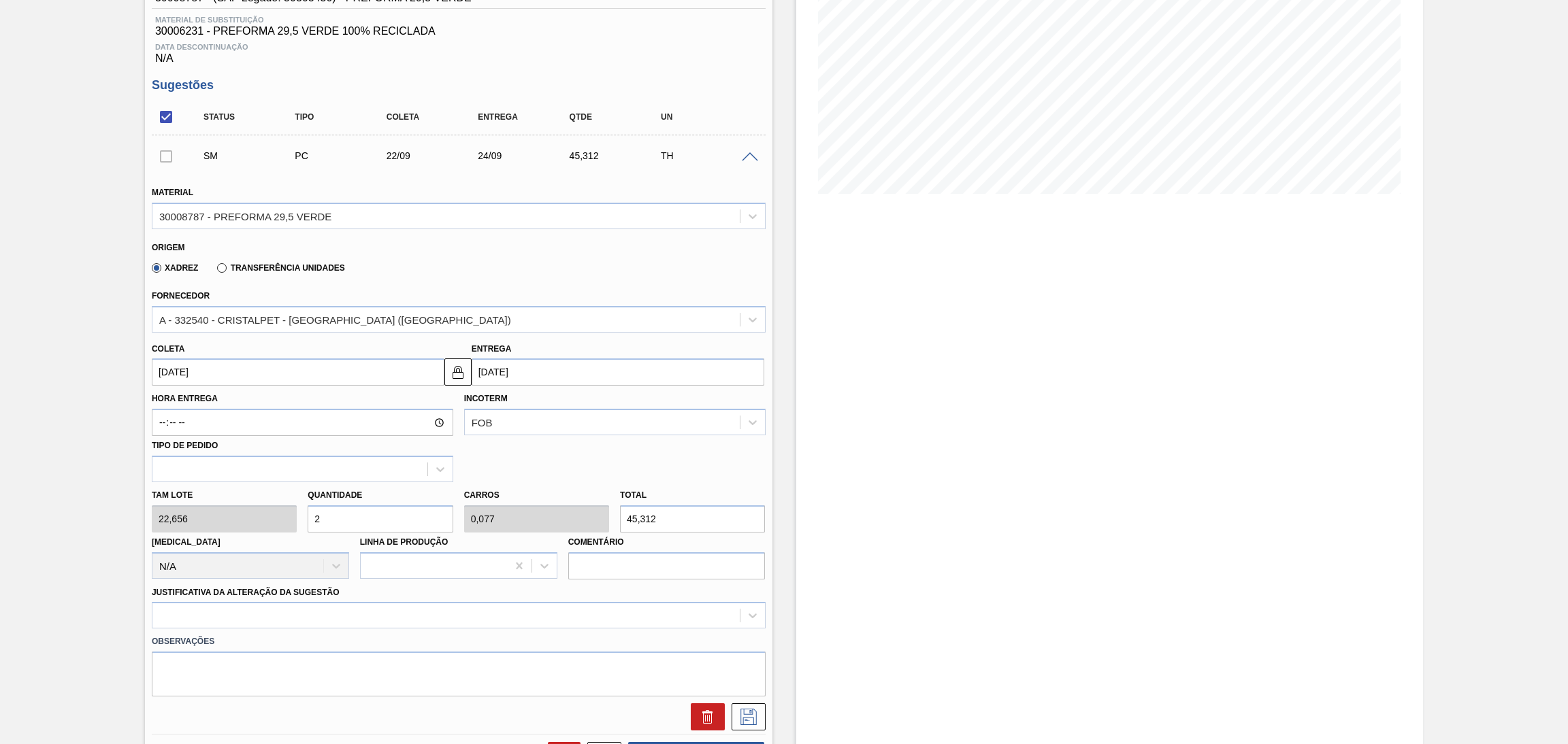
type input "1"
type input "589,056"
type input "26"
click at [236, 615] on div at bounding box center [458, 615] width 614 height 26
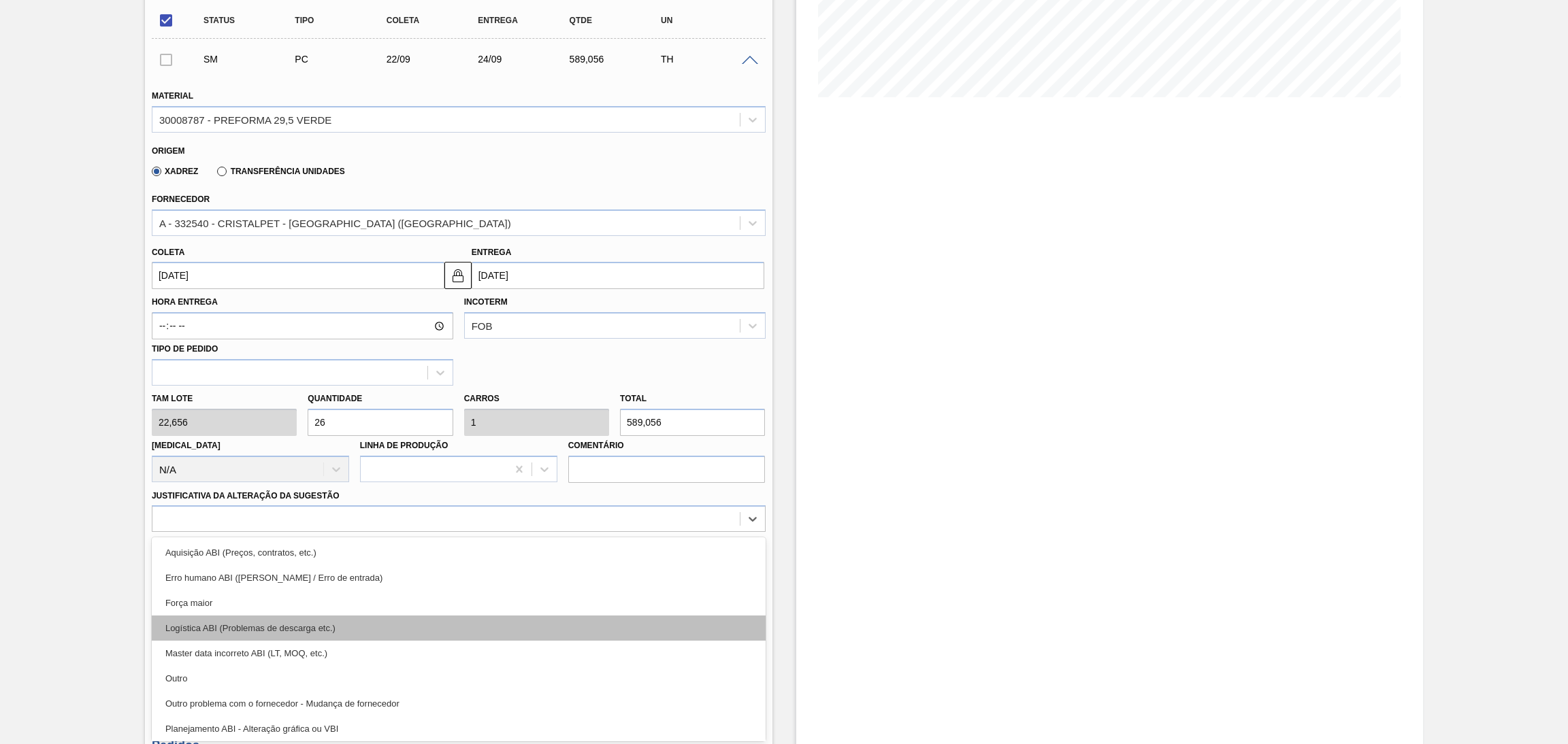
scroll to position [102, 0]
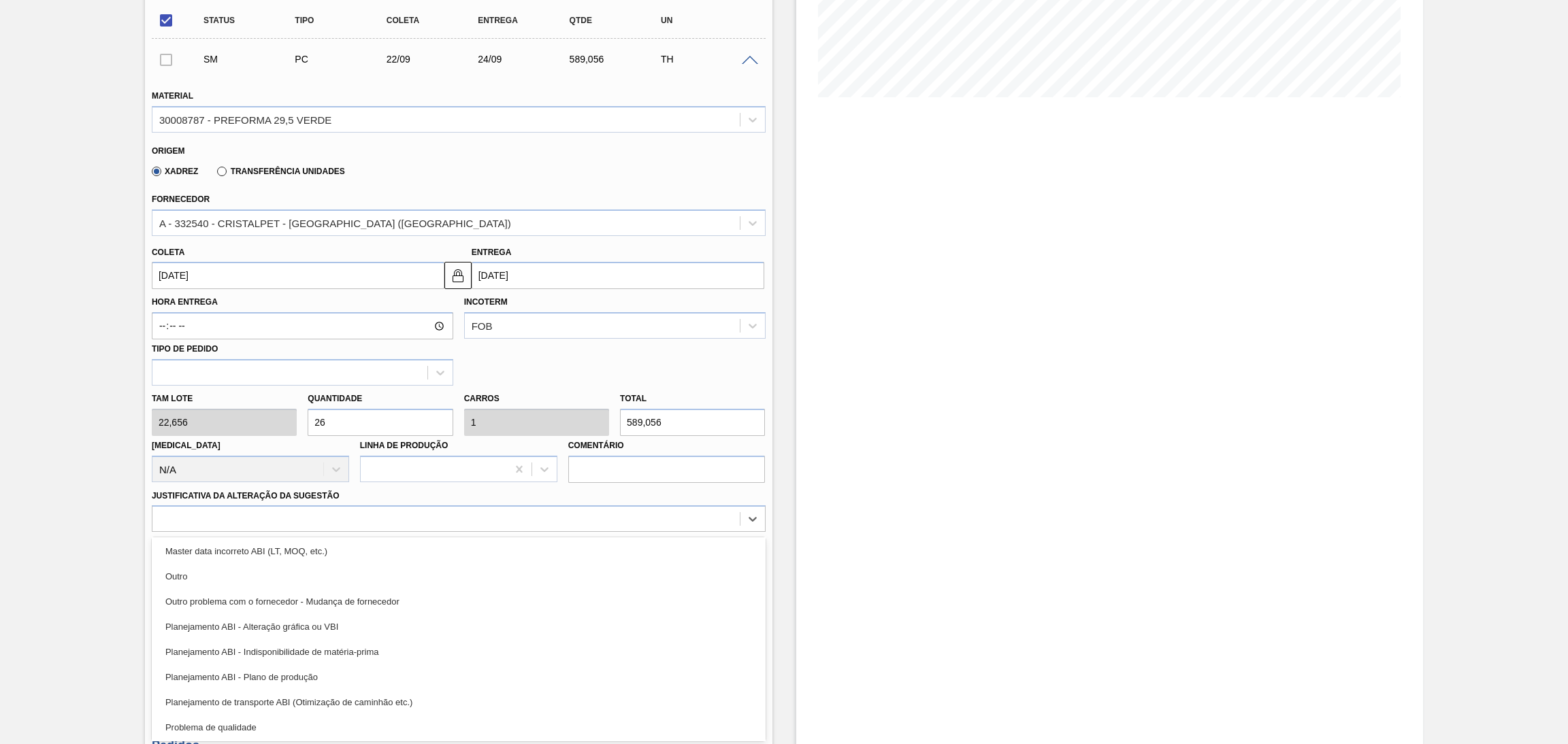
click at [287, 671] on div "Planejamento ABI - Plano de produção" at bounding box center [458, 677] width 614 height 26
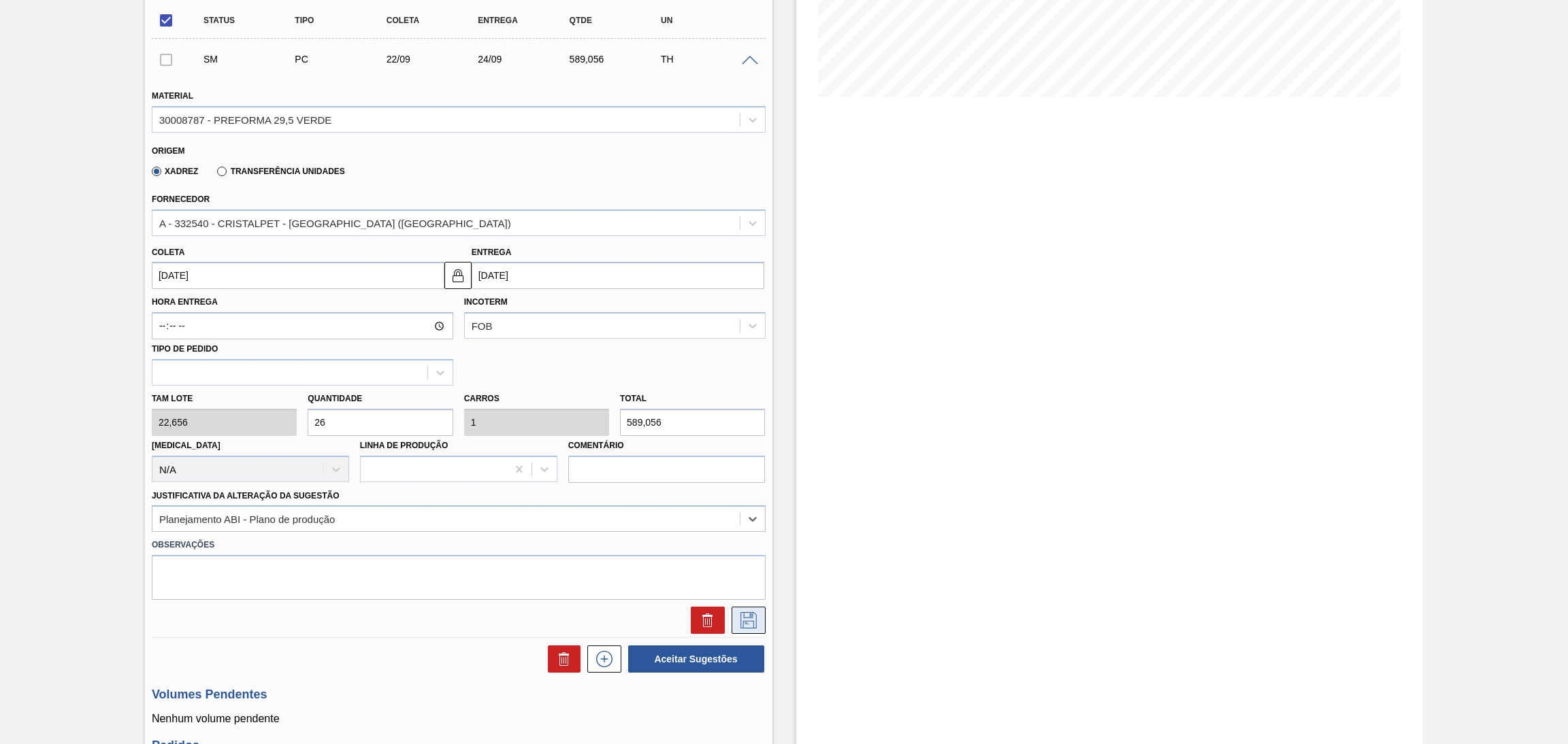
click at [749, 614] on icon at bounding box center [748, 619] width 7 height 11
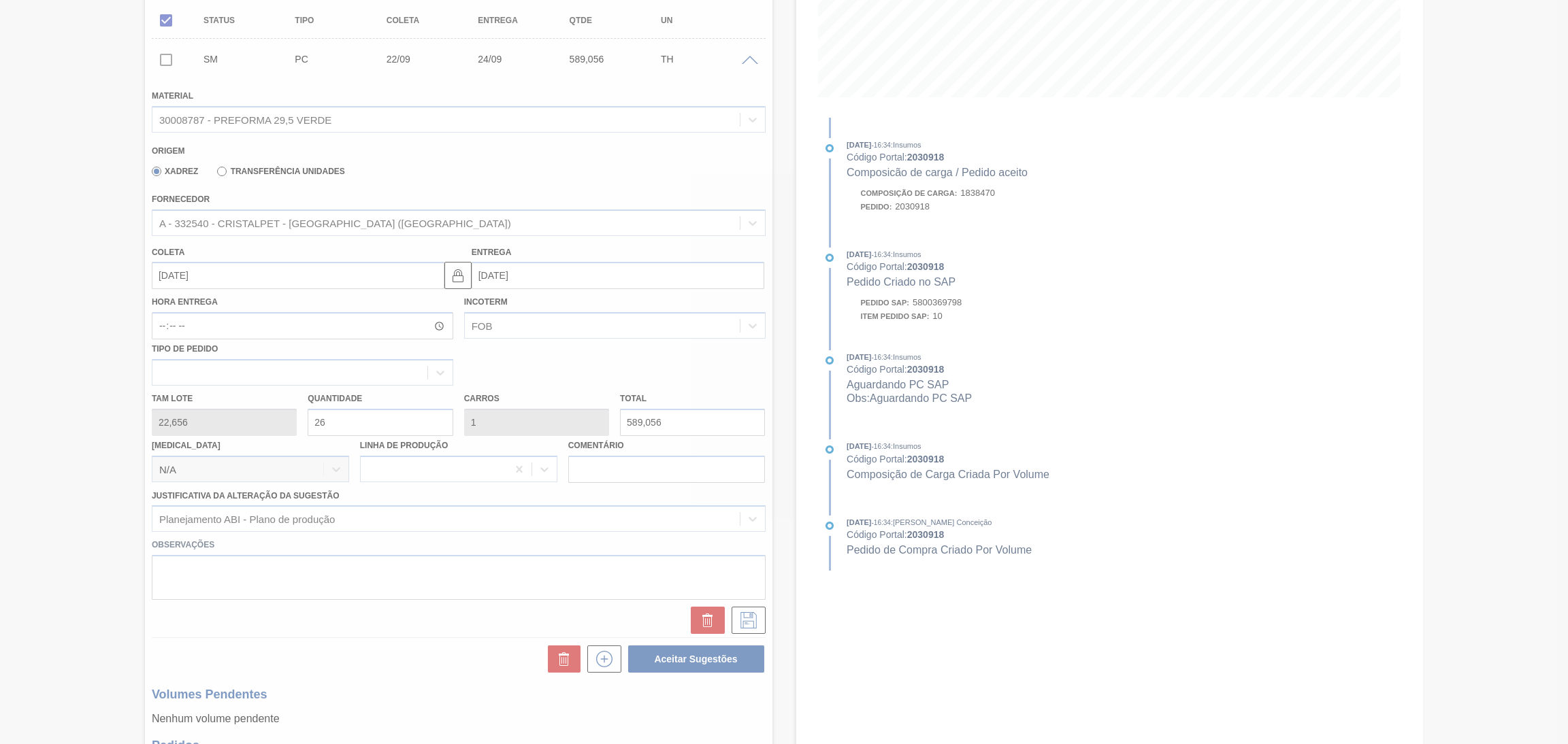
click at [632, 365] on div at bounding box center [784, 372] width 1568 height 744
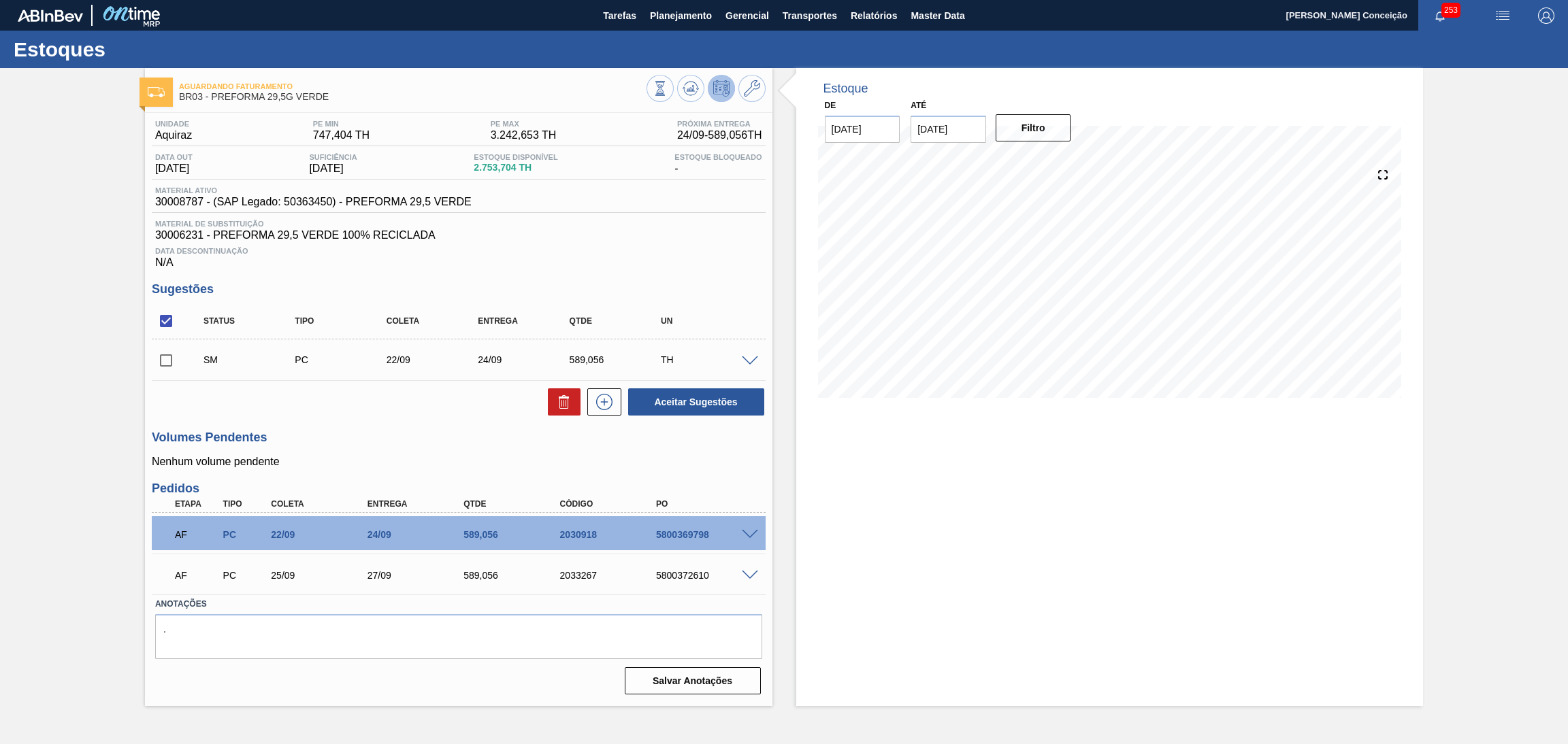
click at [168, 365] on input "checkbox" at bounding box center [166, 360] width 28 height 28
click at [695, 402] on button "Aceitar Sugestões" at bounding box center [696, 401] width 136 height 27
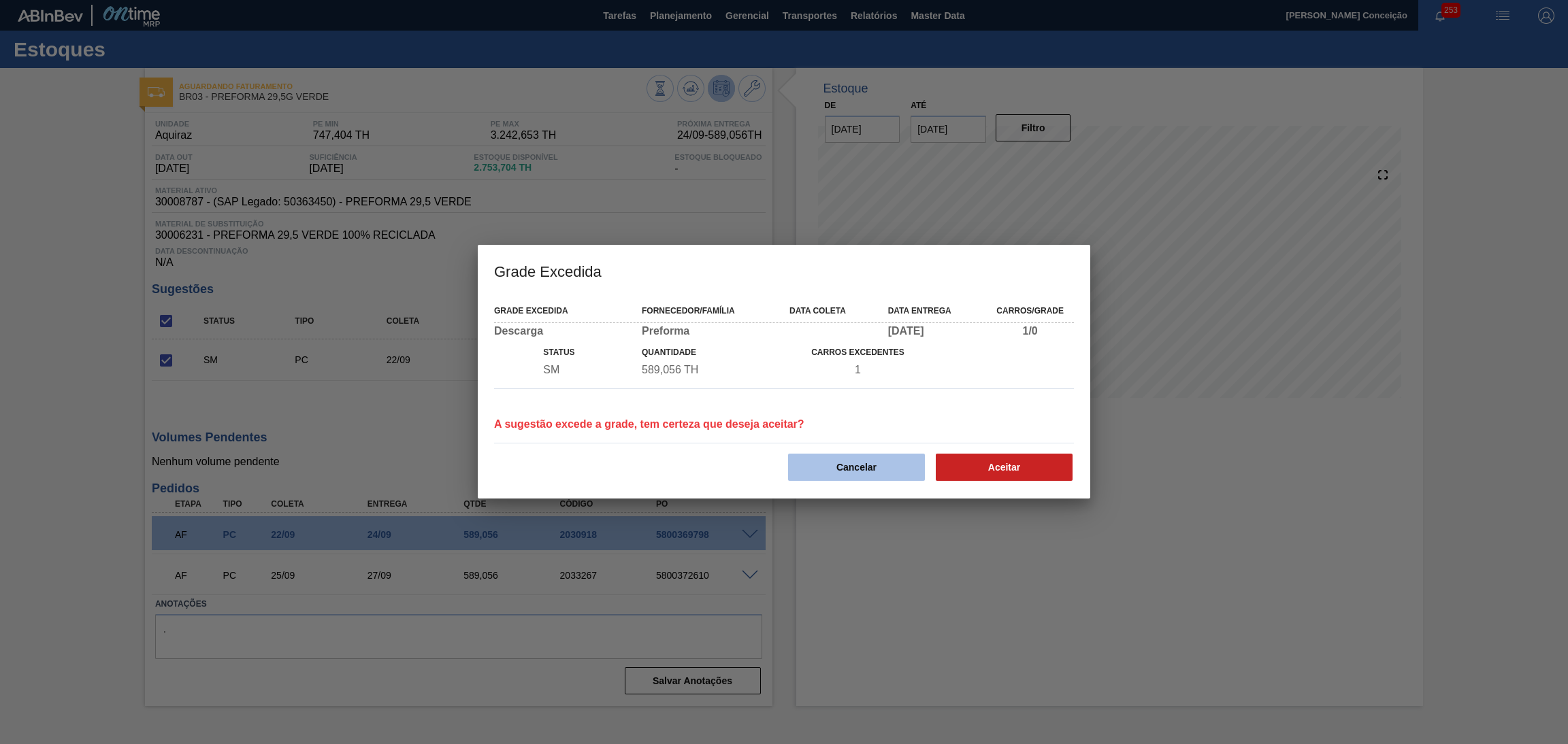
click at [848, 458] on button "Cancelar" at bounding box center [856, 467] width 137 height 27
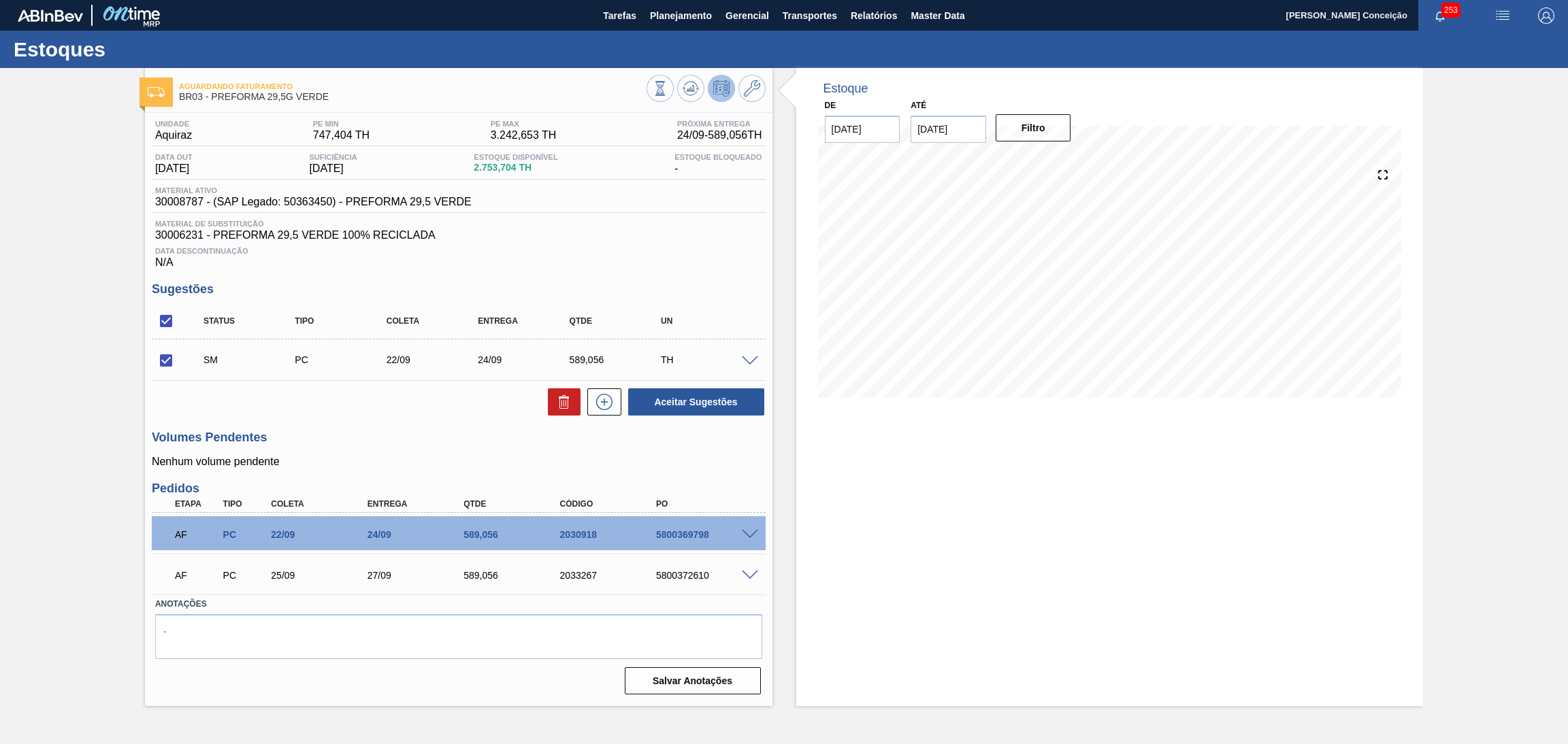
click at [750, 359] on span at bounding box center [750, 362] width 17 height 11
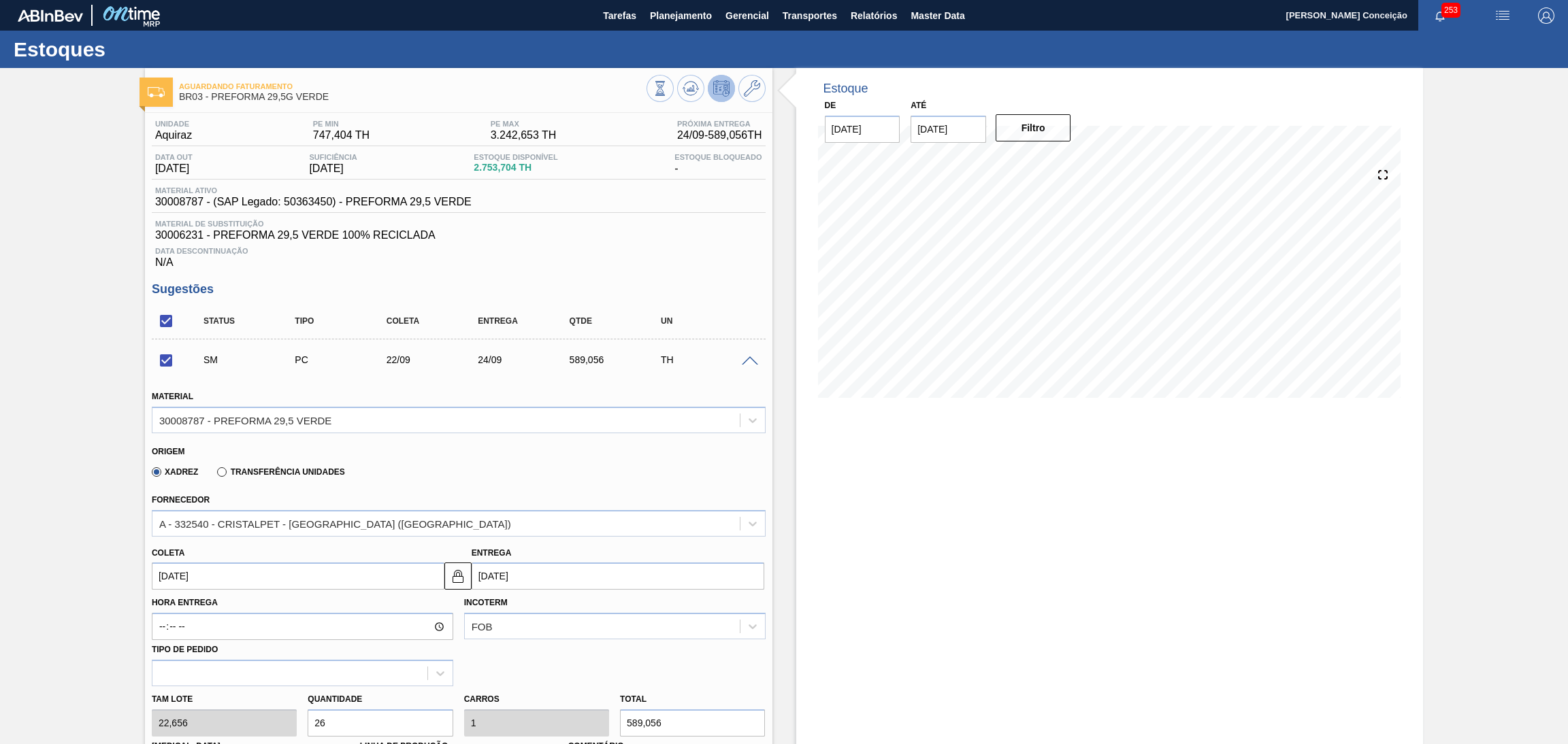
click at [175, 575] on input "[DATE]" at bounding box center [298, 576] width 292 height 27
click at [210, 512] on div "23" at bounding box center [211, 514] width 18 height 18
checkbox input "false"
type input "[DATE]"
type input "25/09/2025"
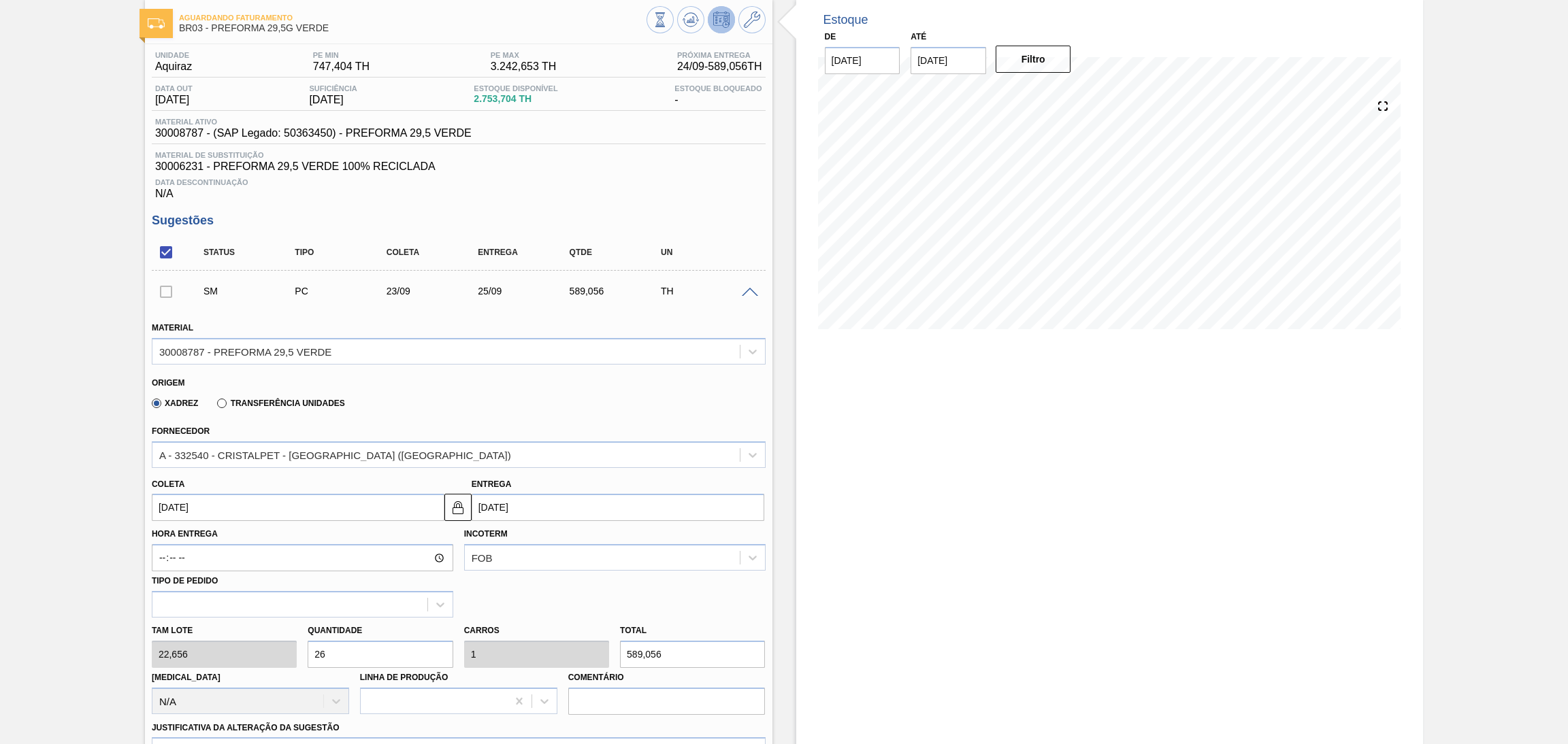
scroll to position [204, 0]
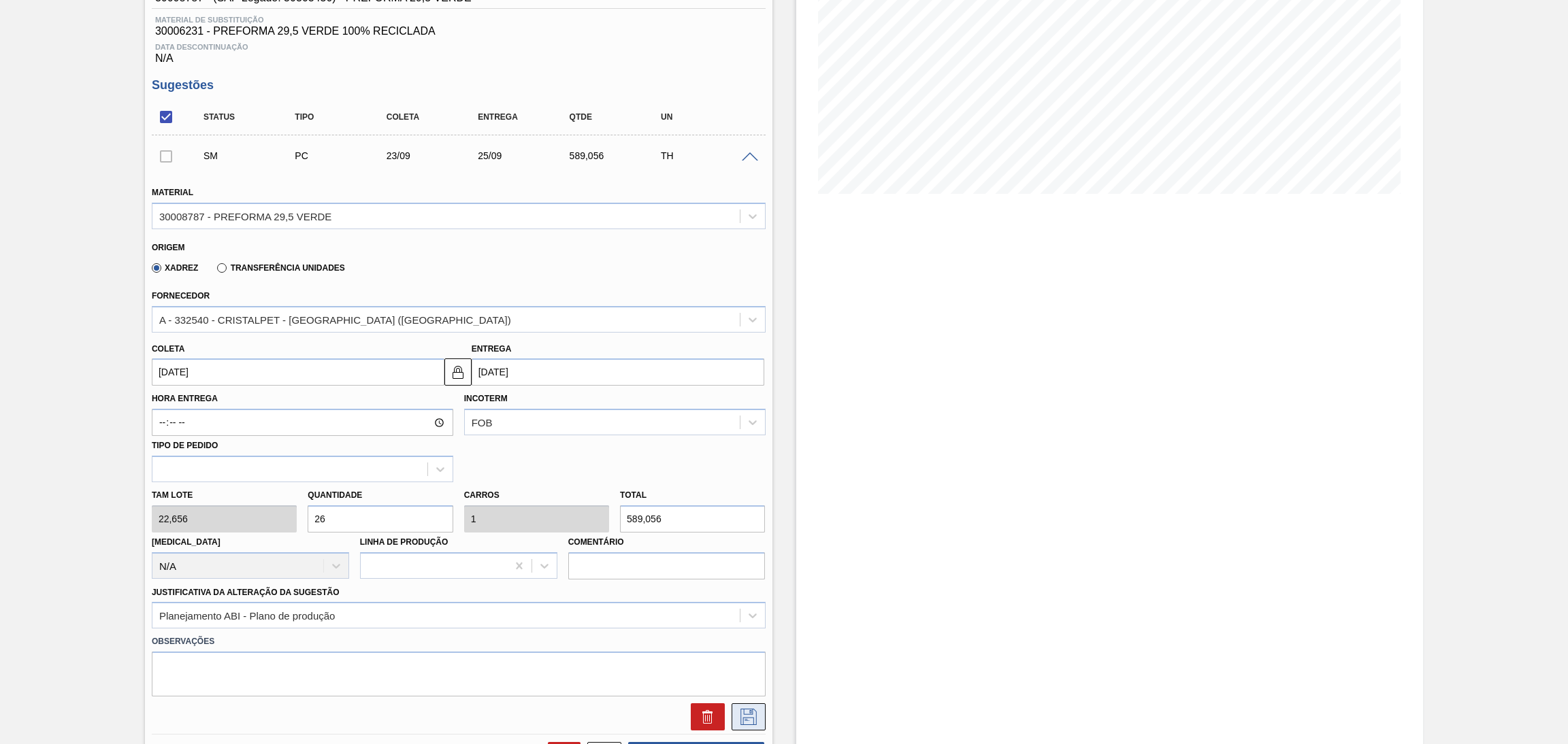
click at [737, 716] on icon at bounding box center [748, 717] width 22 height 17
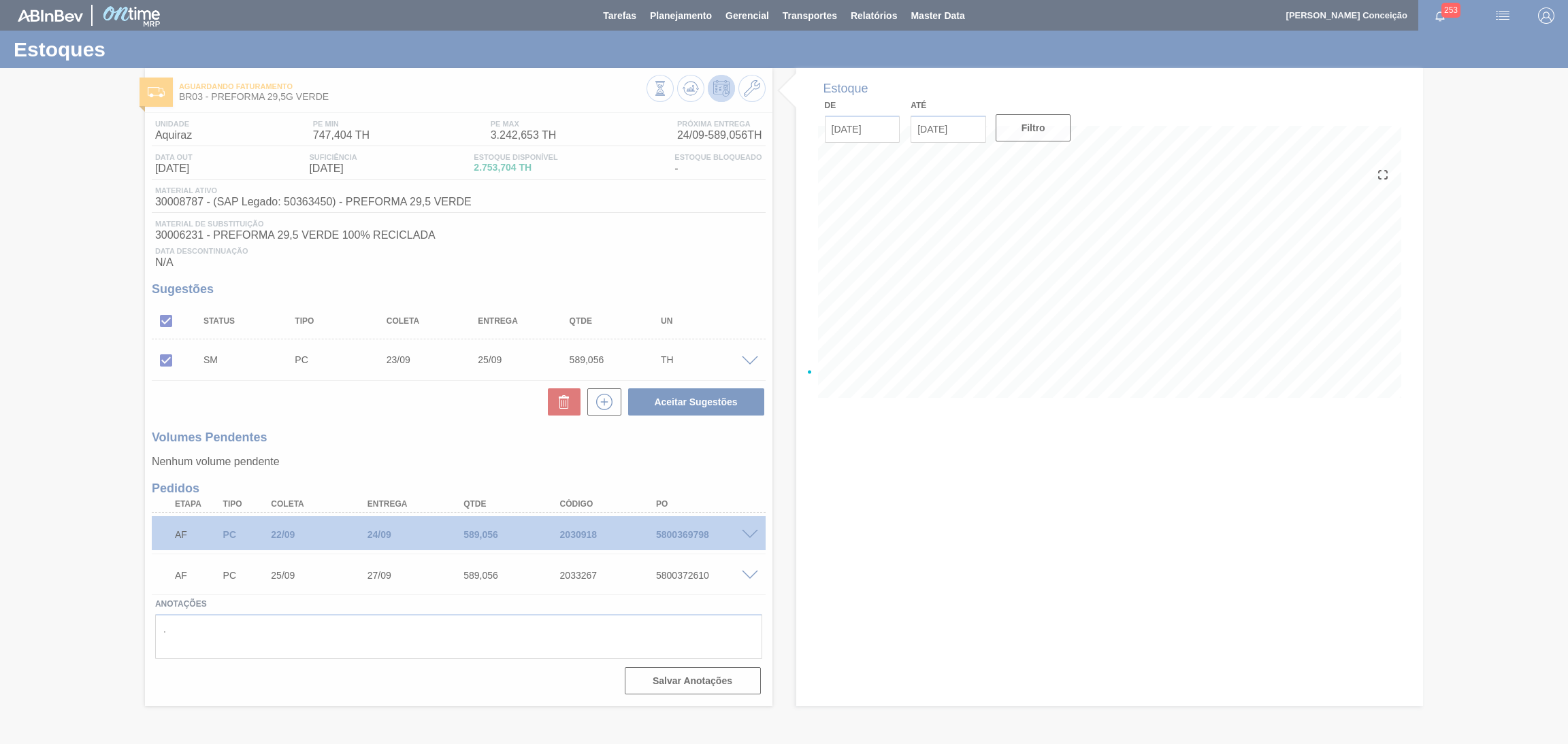
scroll to position [0, 0]
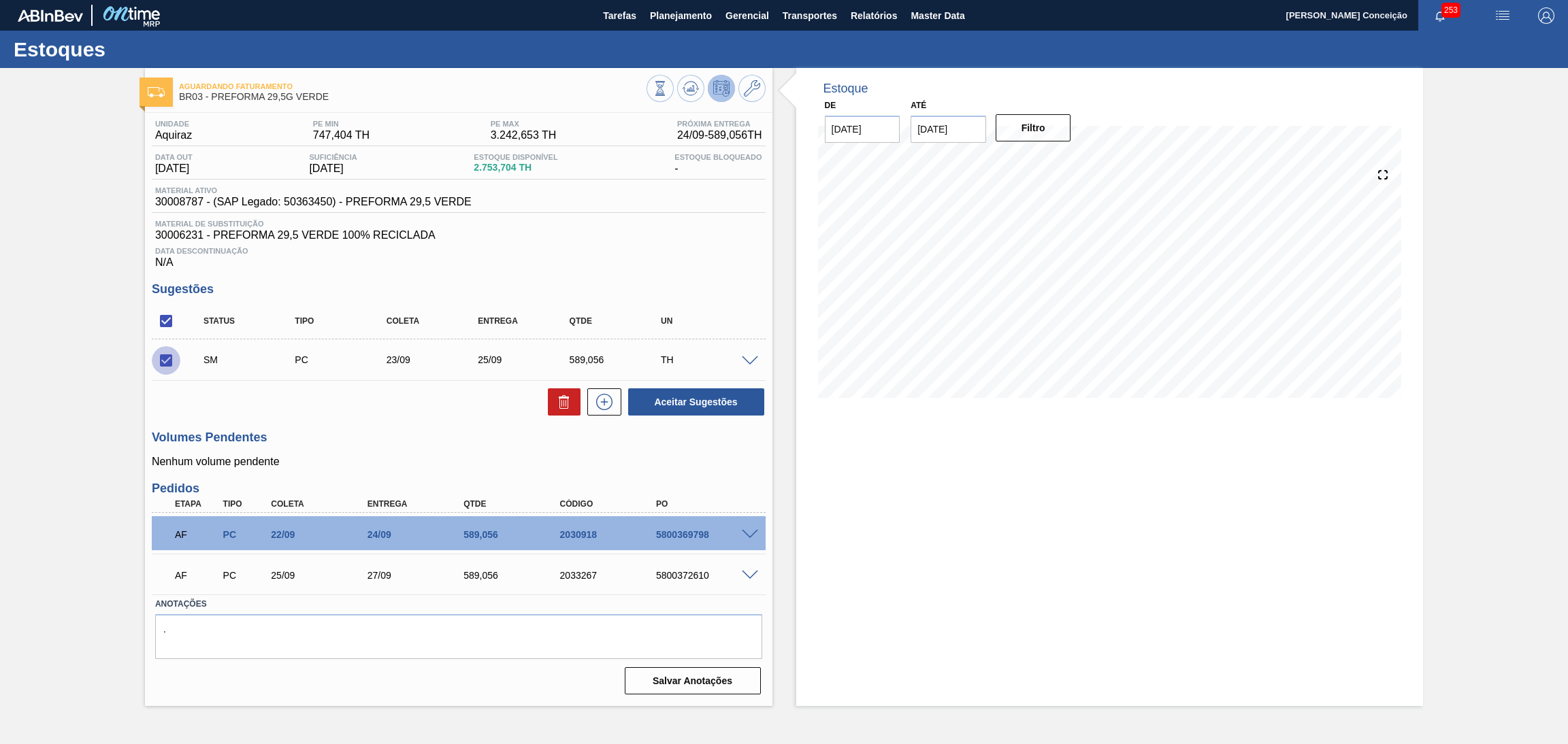
click at [171, 365] on input "checkbox" at bounding box center [166, 360] width 28 height 28
click at [166, 364] on input "checkbox" at bounding box center [166, 360] width 28 height 28
click at [684, 401] on button "Aceitar Sugestões" at bounding box center [696, 401] width 136 height 27
checkbox input "false"
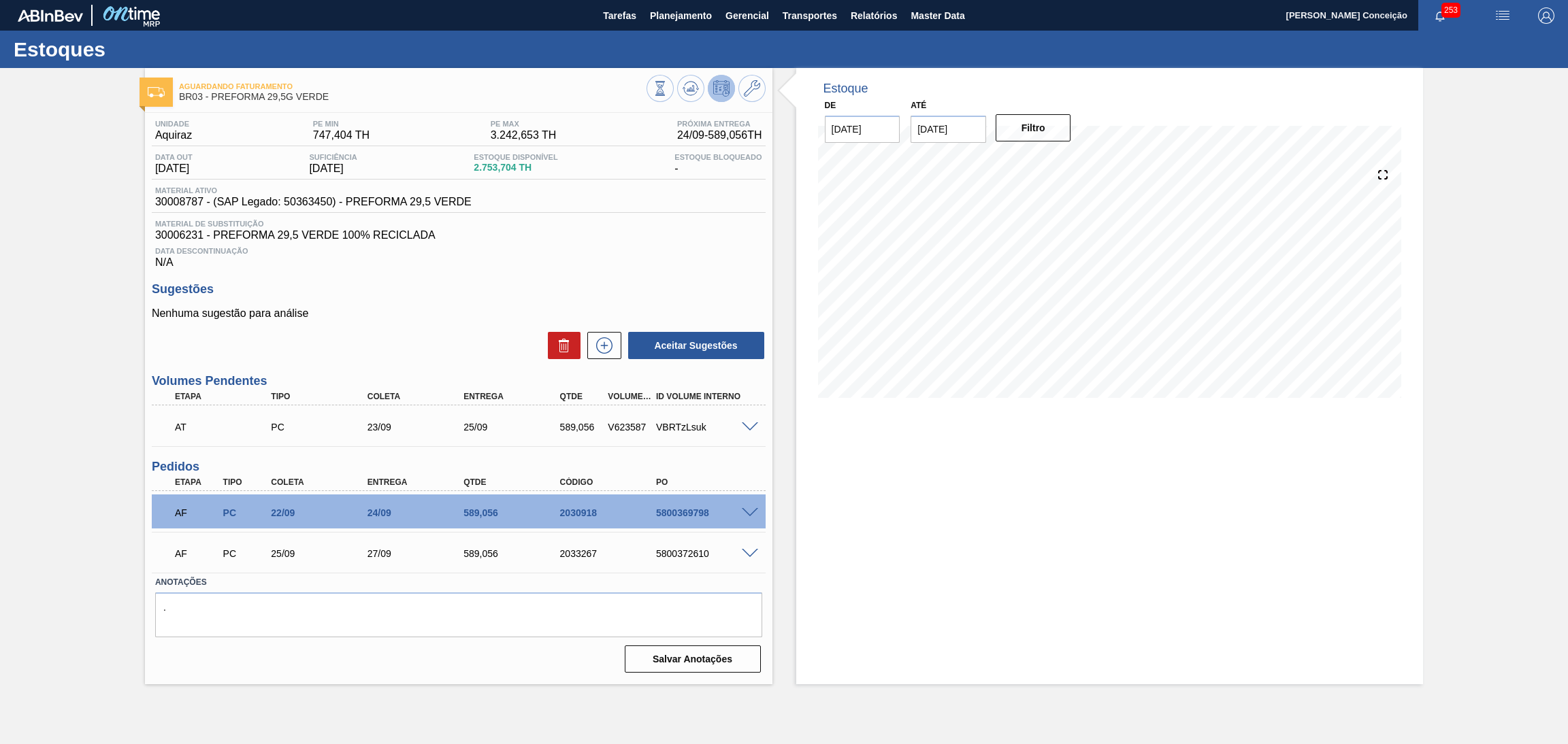
click at [961, 551] on div "Estoque De 18/09/2025 Até 30/11/2025 Filtro" at bounding box center [1110, 376] width 627 height 616
click at [641, 237] on span "30006231 - PREFORMA 29,5 VERDE 100% RECICLADA" at bounding box center [458, 235] width 607 height 12
click at [603, 349] on icon at bounding box center [604, 345] width 22 height 17
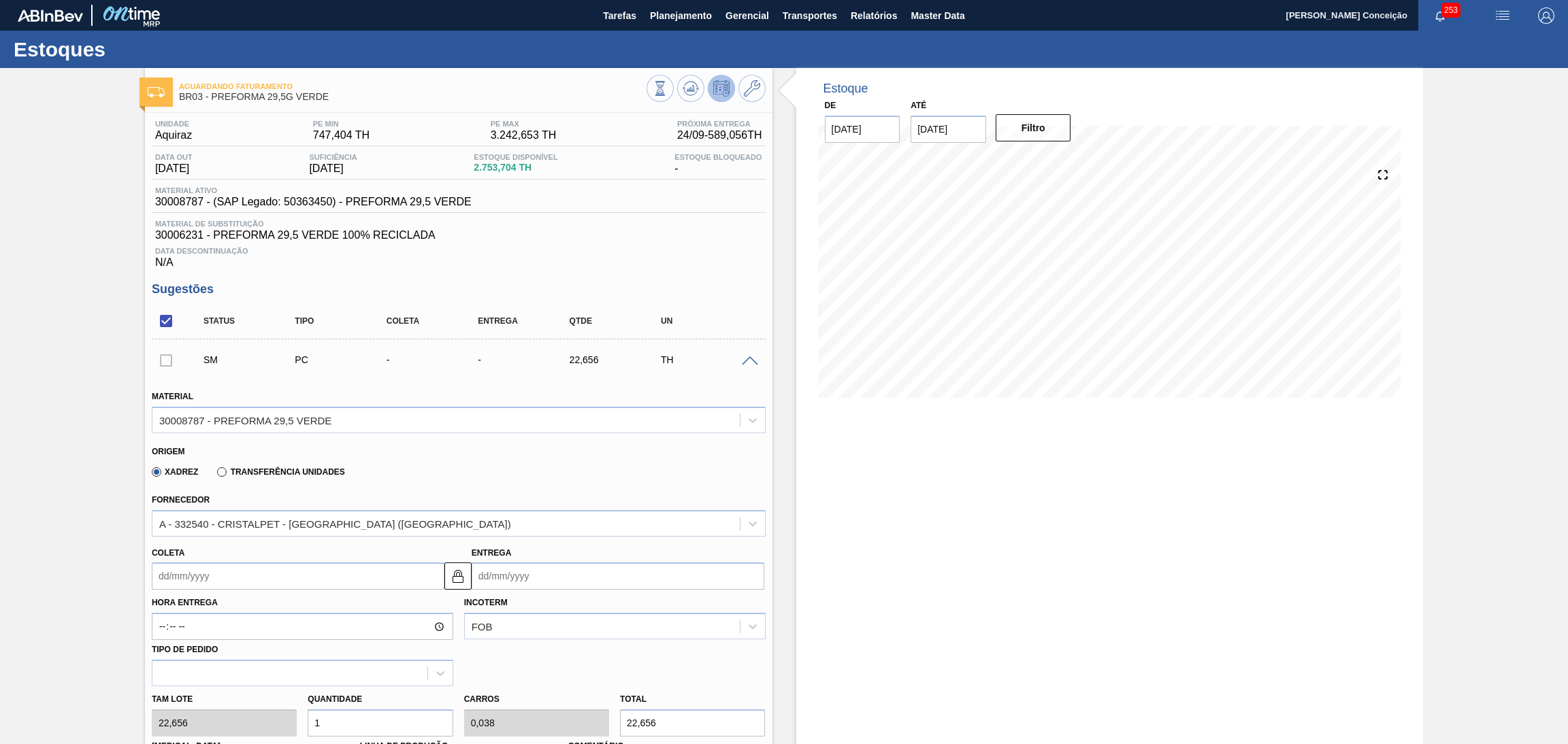
click at [259, 576] on input "Coleta" at bounding box center [298, 576] width 292 height 27
type input "2"
type input "04/09/2025"
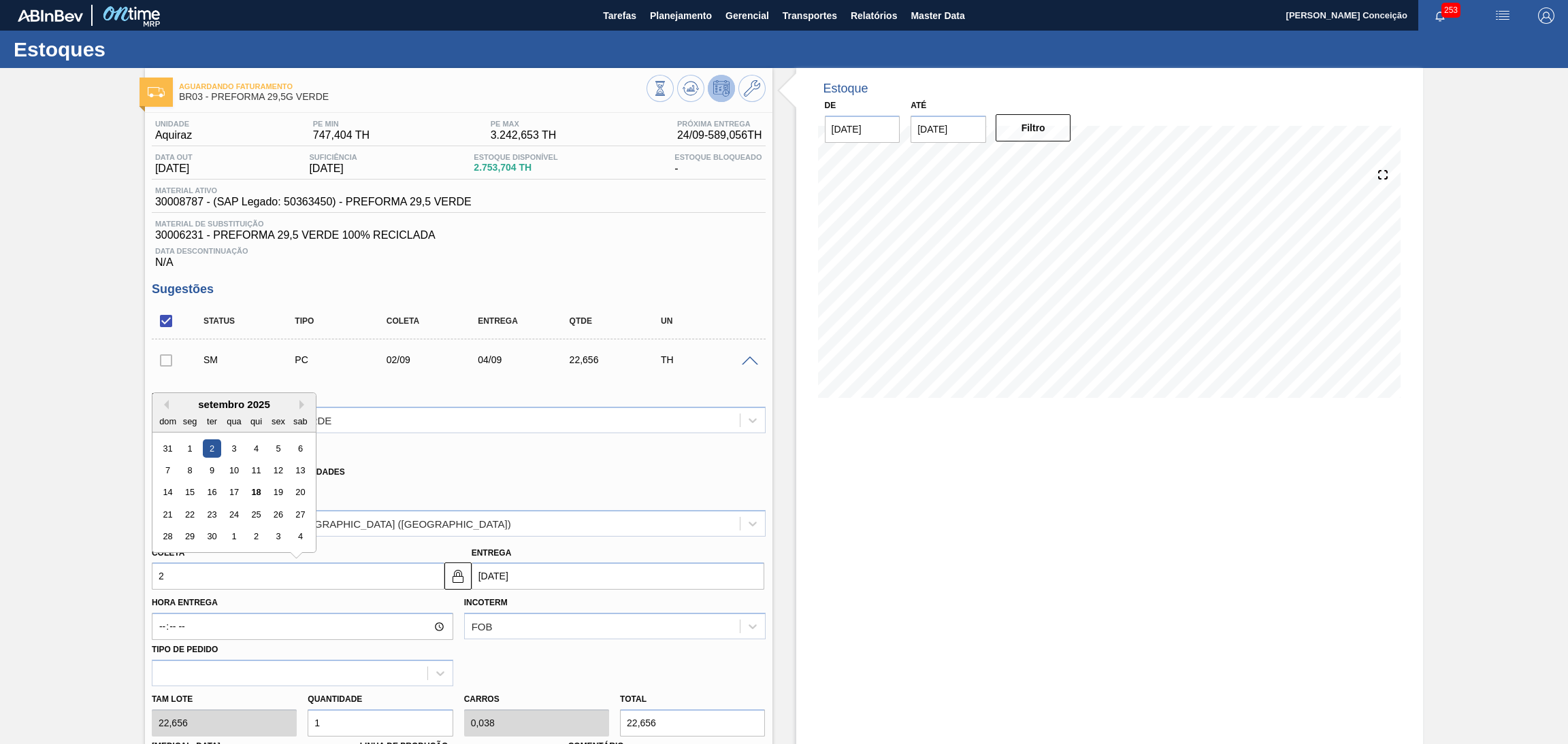
type input "25"
type input "27/09/2025"
click at [259, 507] on div "25" at bounding box center [255, 514] width 18 height 18
type input "25/09/2025"
drag, startPoint x: 334, startPoint y: 718, endPoint x: 296, endPoint y: 711, distance: 38.6
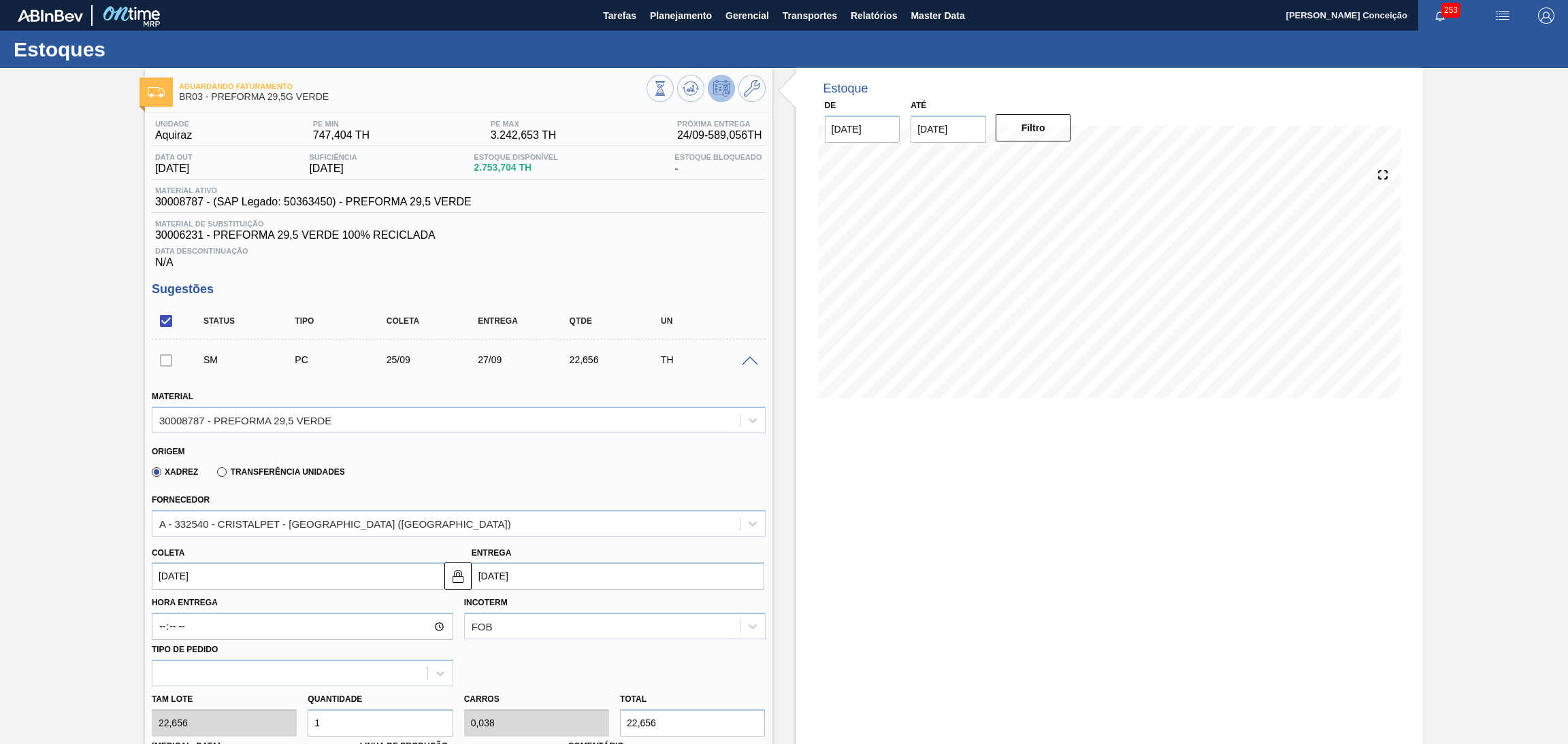
click at [300, 712] on div "Tam lote 22,656 Quantidade 1 Carros 0,038 Total 22,656 Doca N/A Linha de Produç…" at bounding box center [458, 734] width 625 height 97
type input "2"
type input "0,077"
type input "45,312"
type input "26"
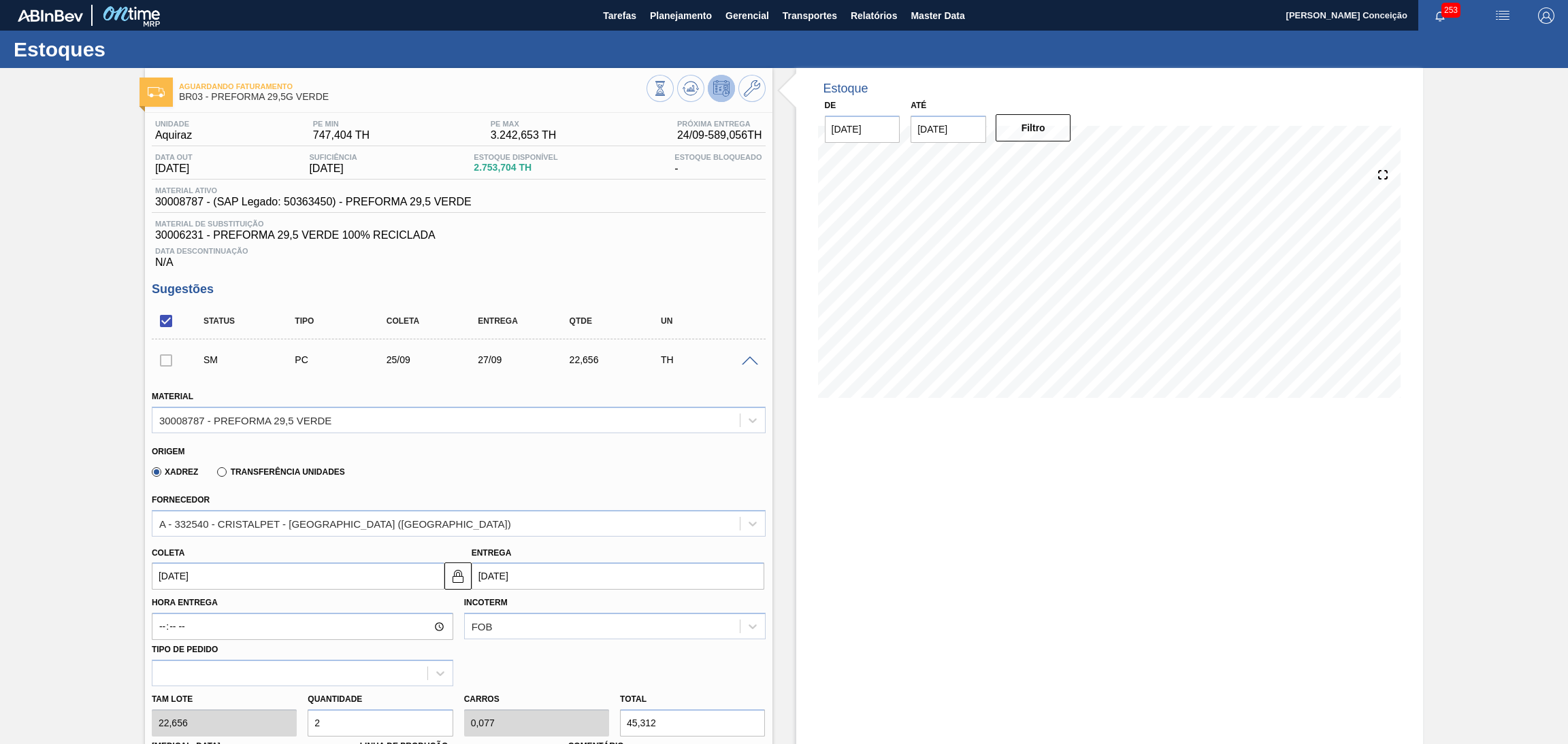
type input "1"
type input "589,056"
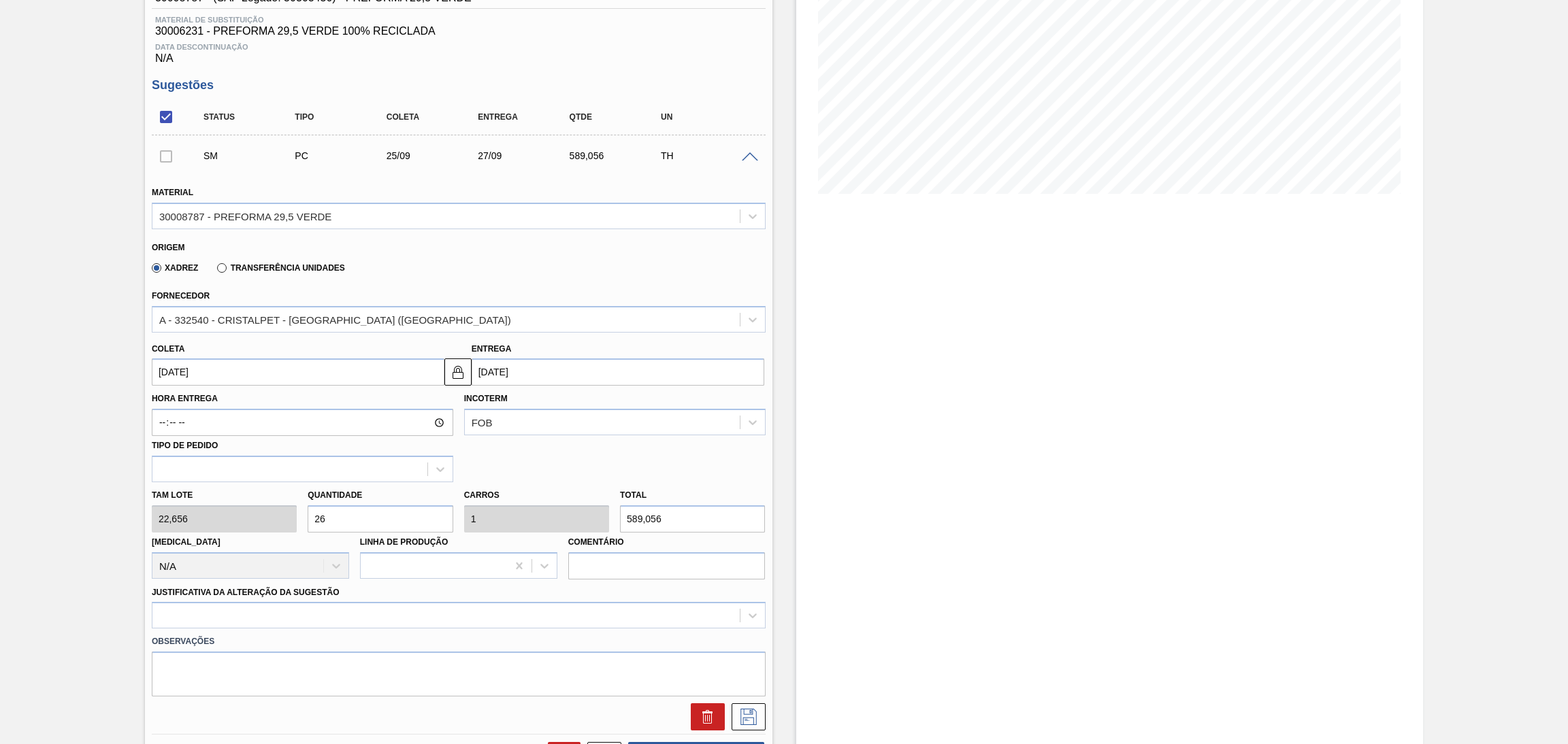
type input "26"
click at [292, 632] on label "Observações" at bounding box center [458, 642] width 614 height 19
click at [298, 622] on div at bounding box center [458, 615] width 614 height 26
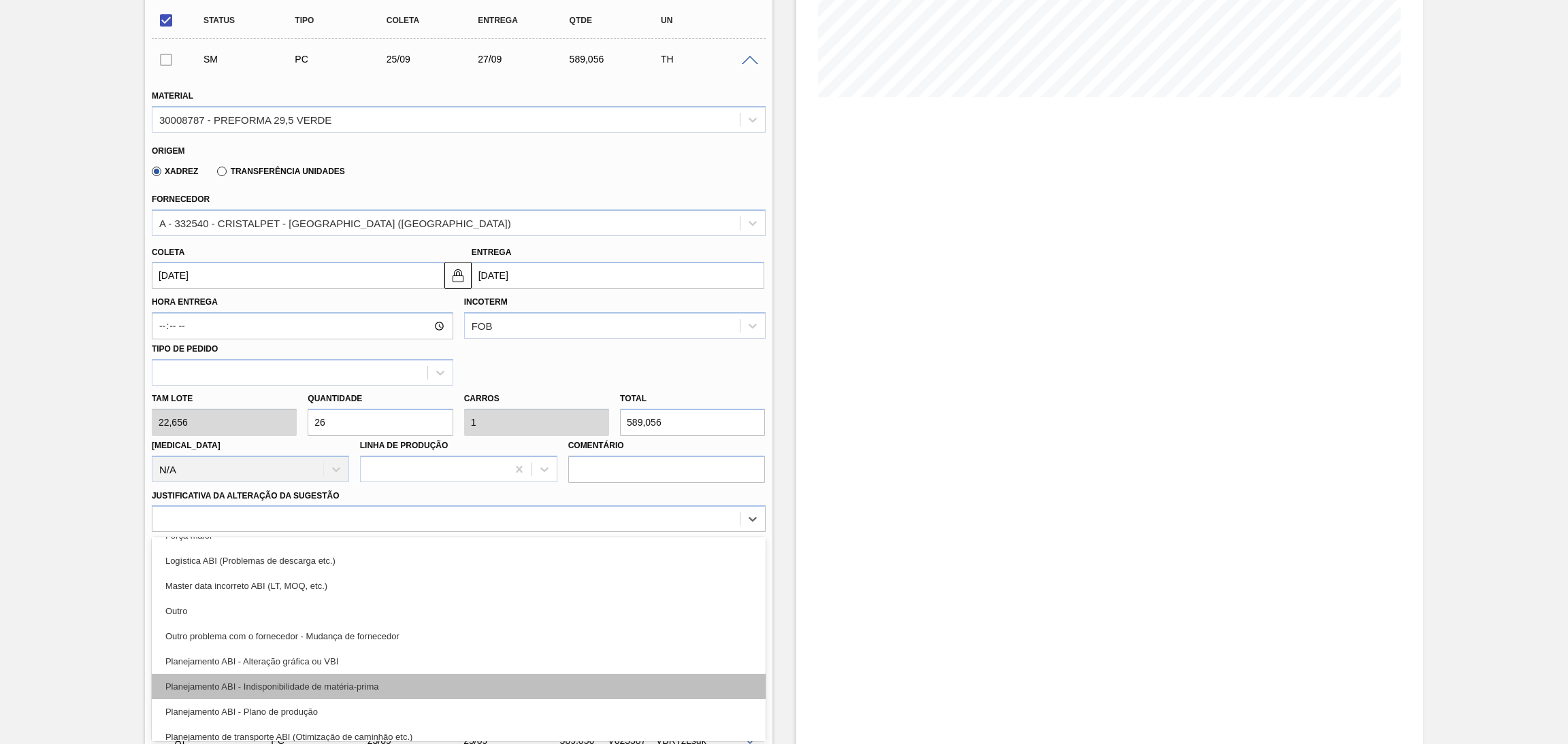
scroll to position [102, 0]
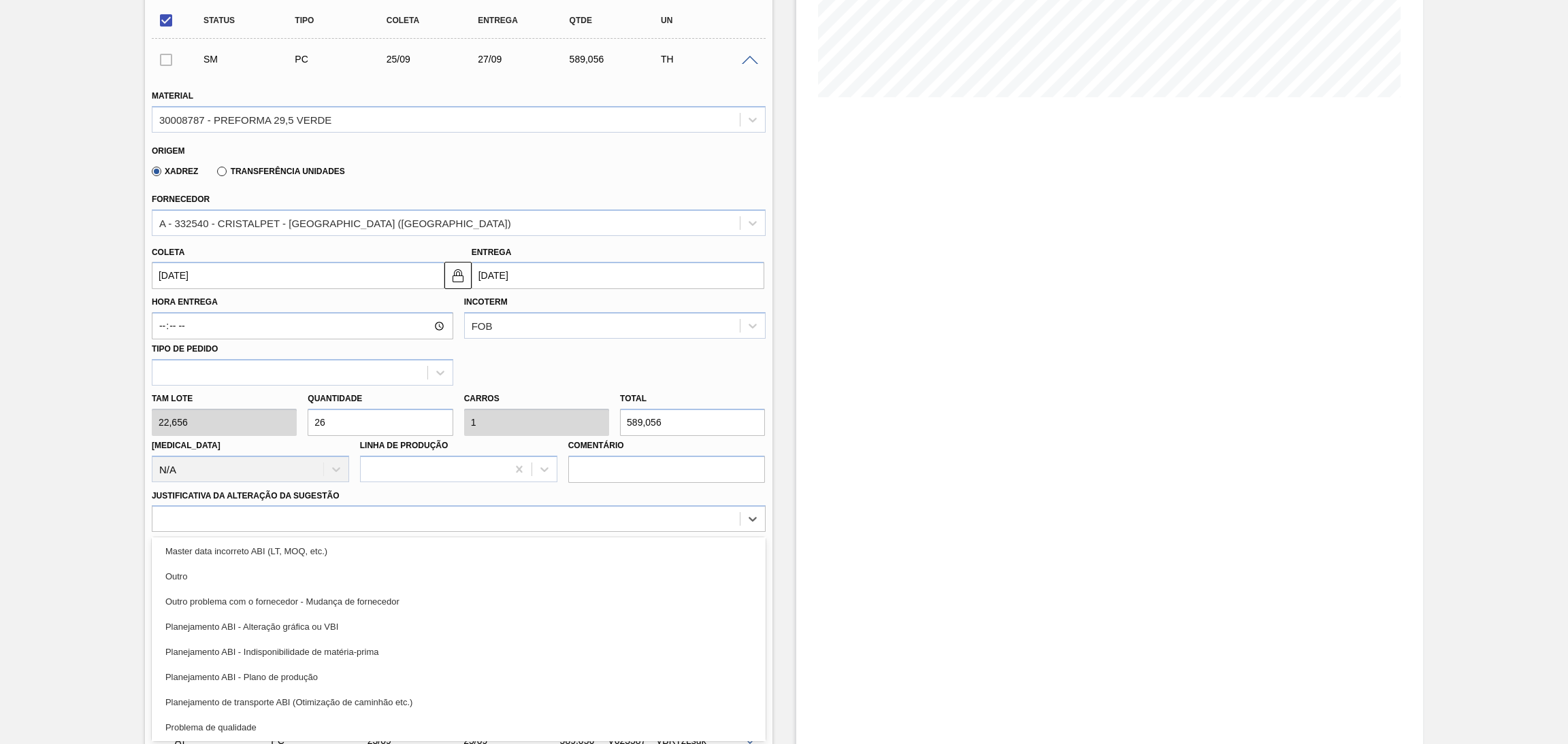
drag, startPoint x: 332, startPoint y: 673, endPoint x: 369, endPoint y: 670, distance: 37.1
click at [332, 674] on div "Planejamento ABI - Plano de produção" at bounding box center [458, 677] width 614 height 26
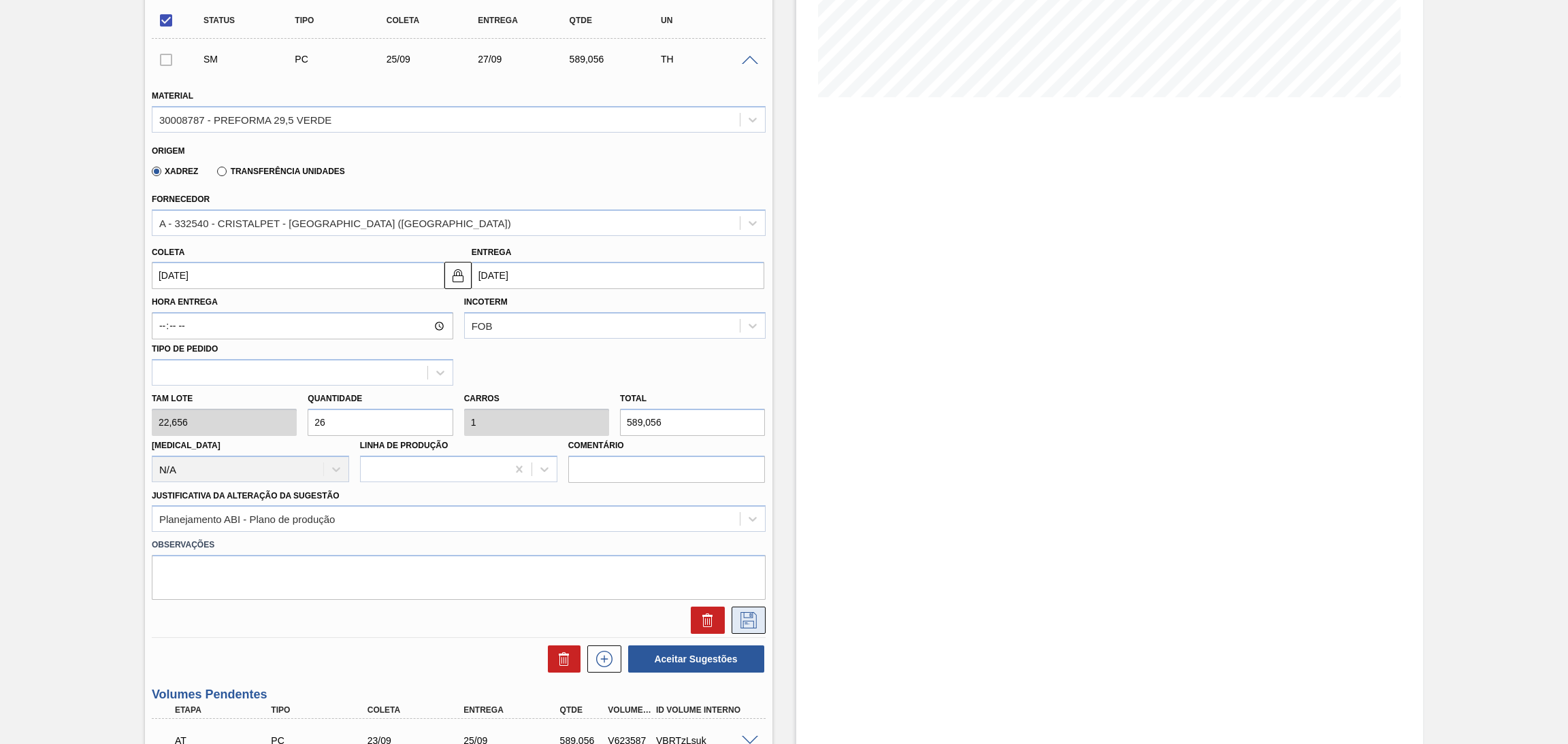
click at [744, 613] on icon at bounding box center [748, 620] width 22 height 17
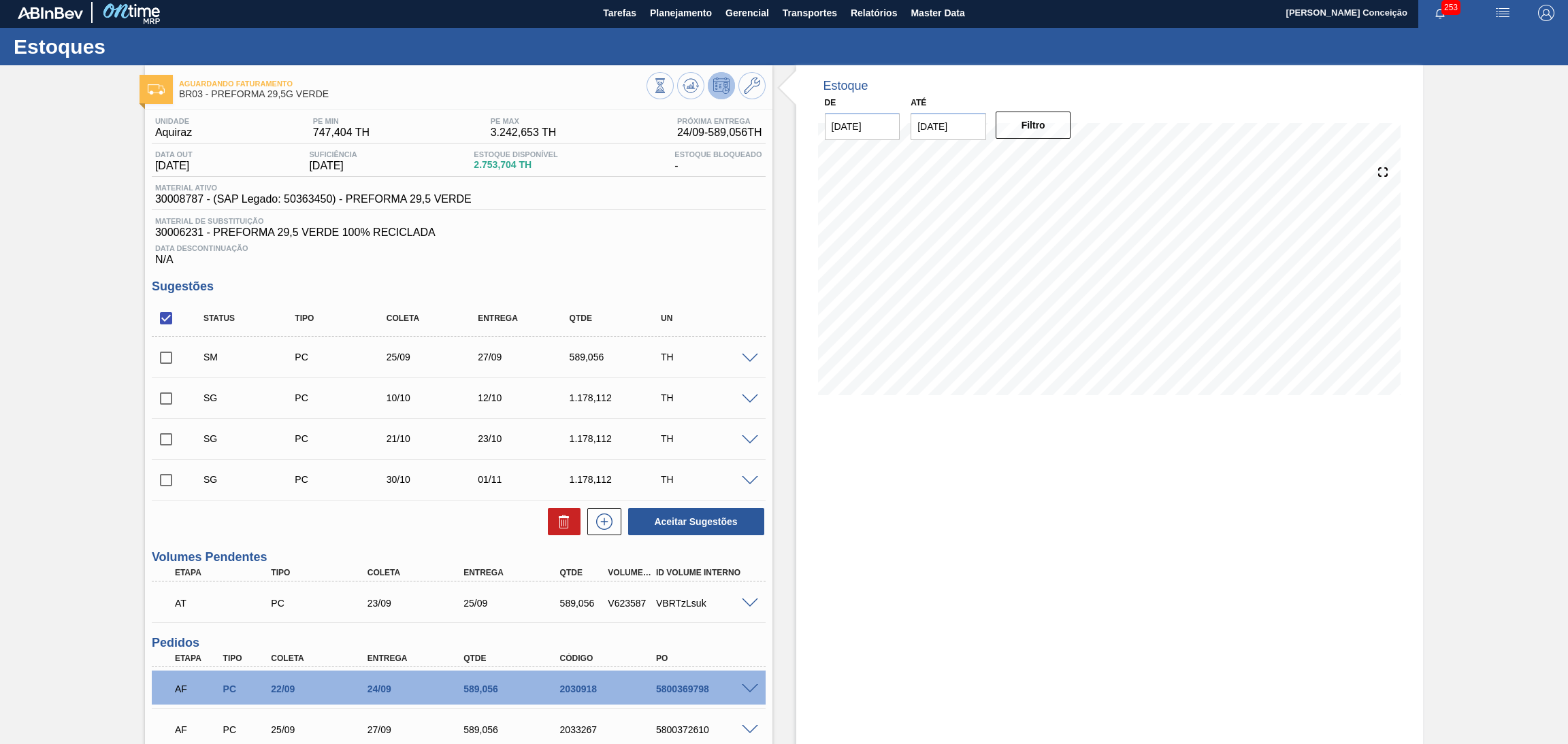
scroll to position [0, 0]
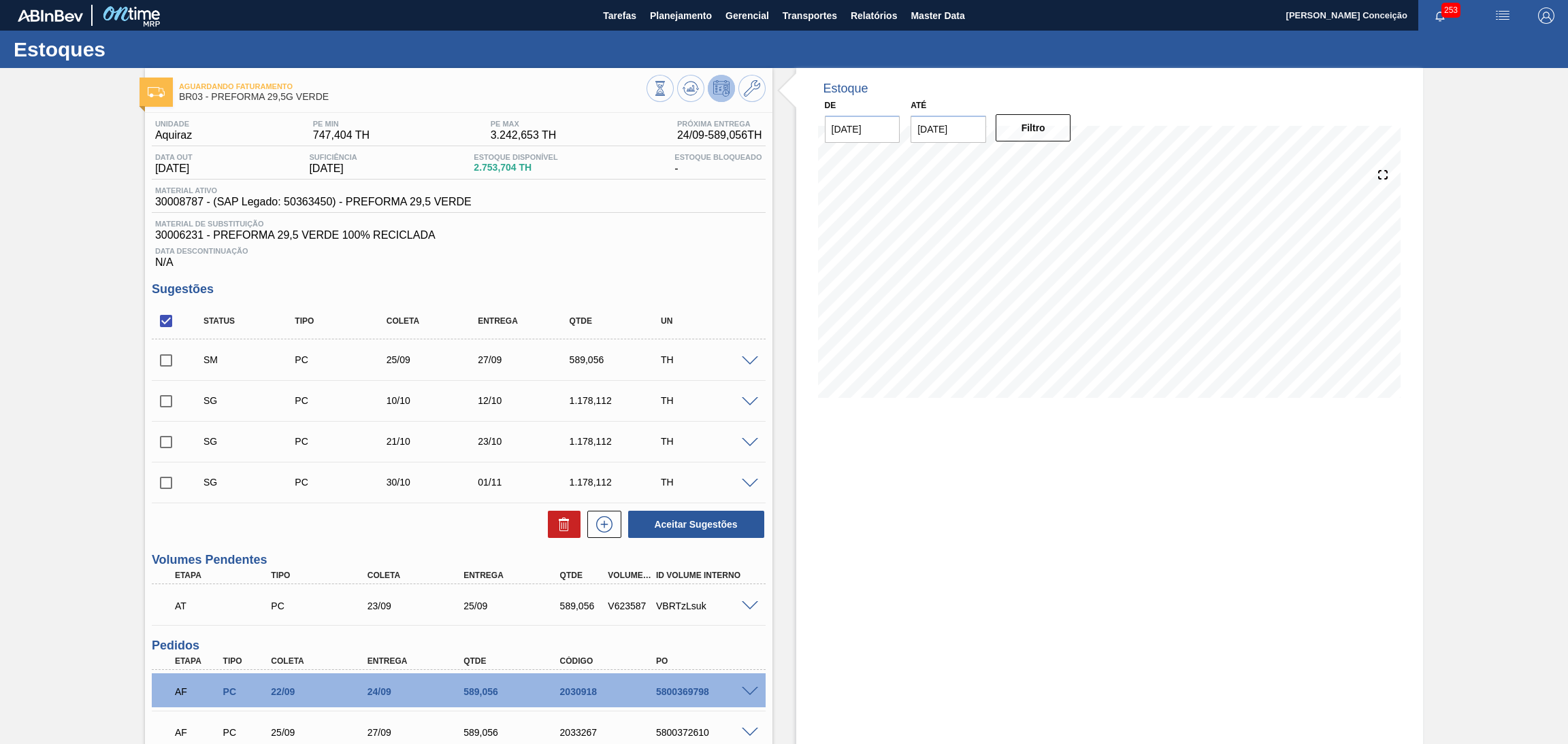
click at [170, 357] on input "checkbox" at bounding box center [166, 360] width 28 height 28
checkbox input "true"
click at [680, 519] on button "Aceitar Sugestões" at bounding box center [696, 524] width 136 height 27
click at [164, 405] on input "checkbox" at bounding box center [166, 401] width 28 height 28
checkbox input "true"
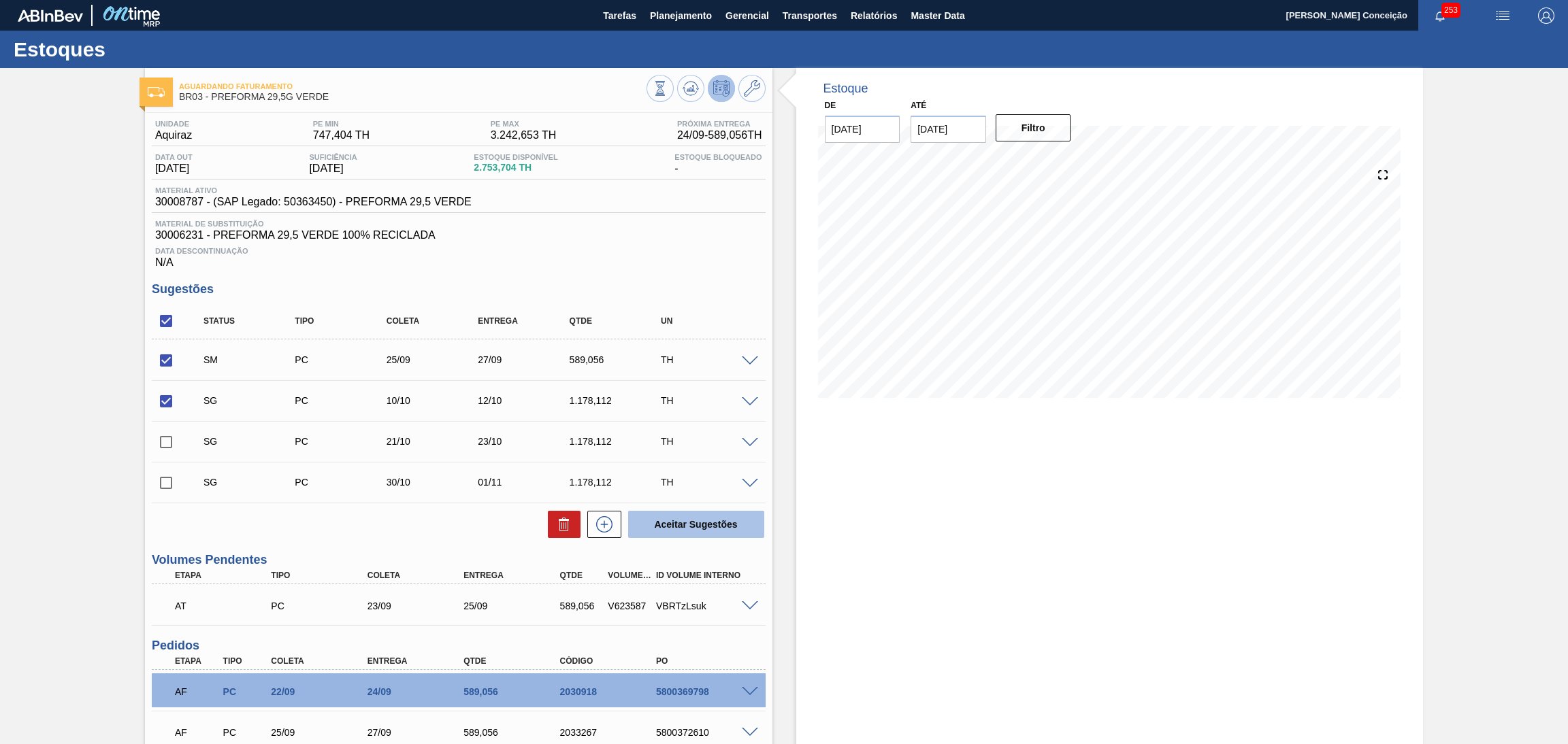
click at [720, 526] on button "Aceitar Sugestões" at bounding box center [696, 524] width 136 height 27
checkbox input "false"
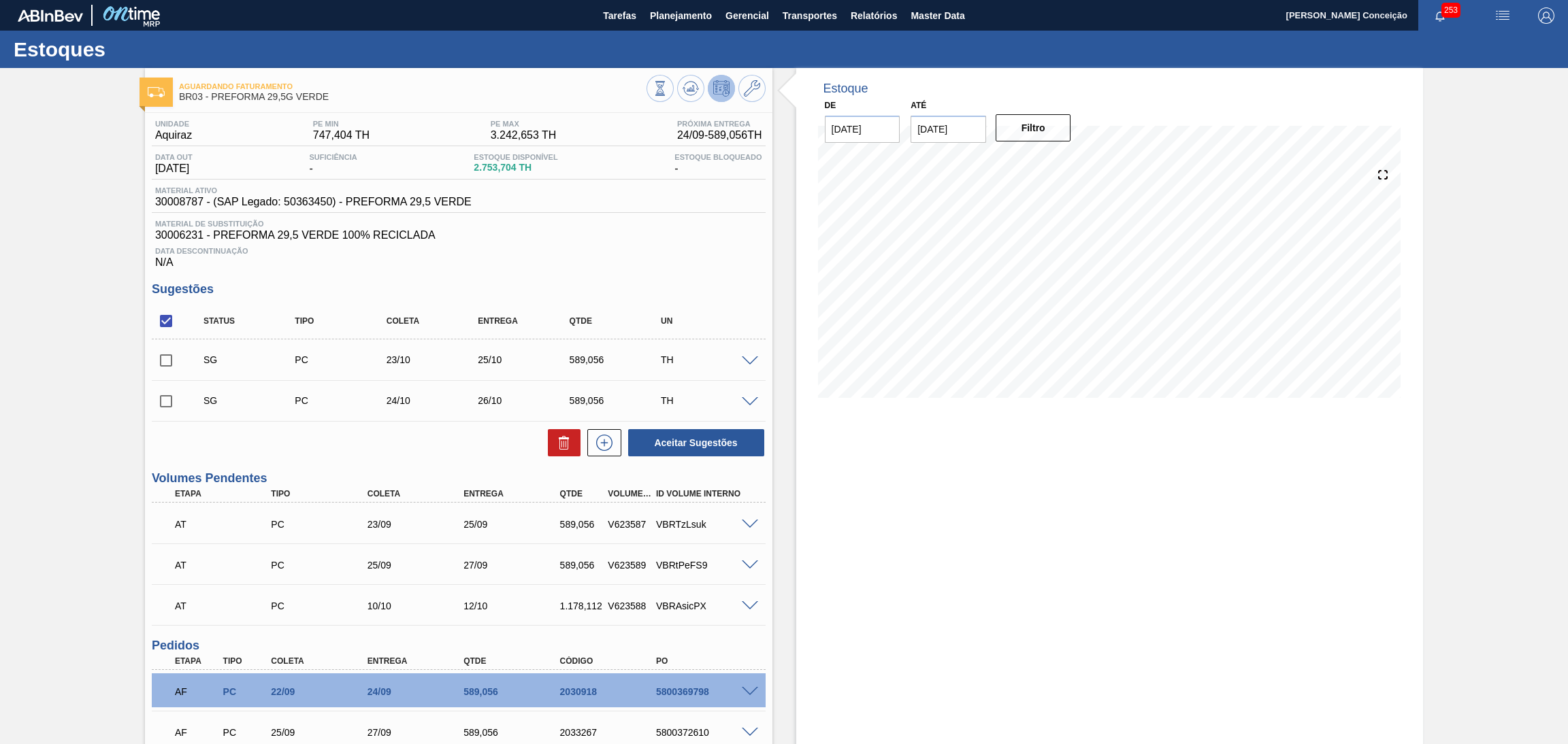
scroll to position [116, 0]
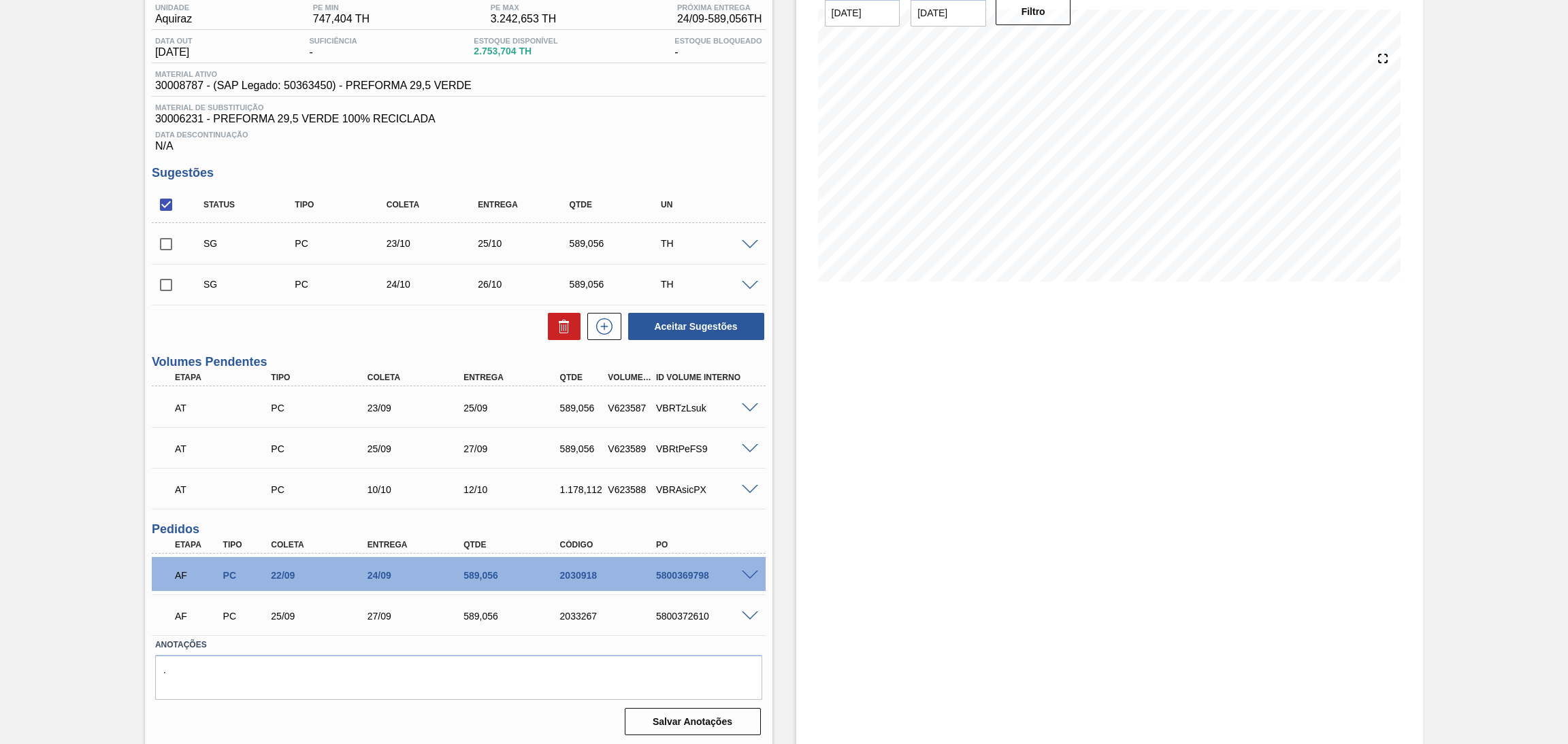
click at [751, 489] on span at bounding box center [750, 490] width 17 height 11
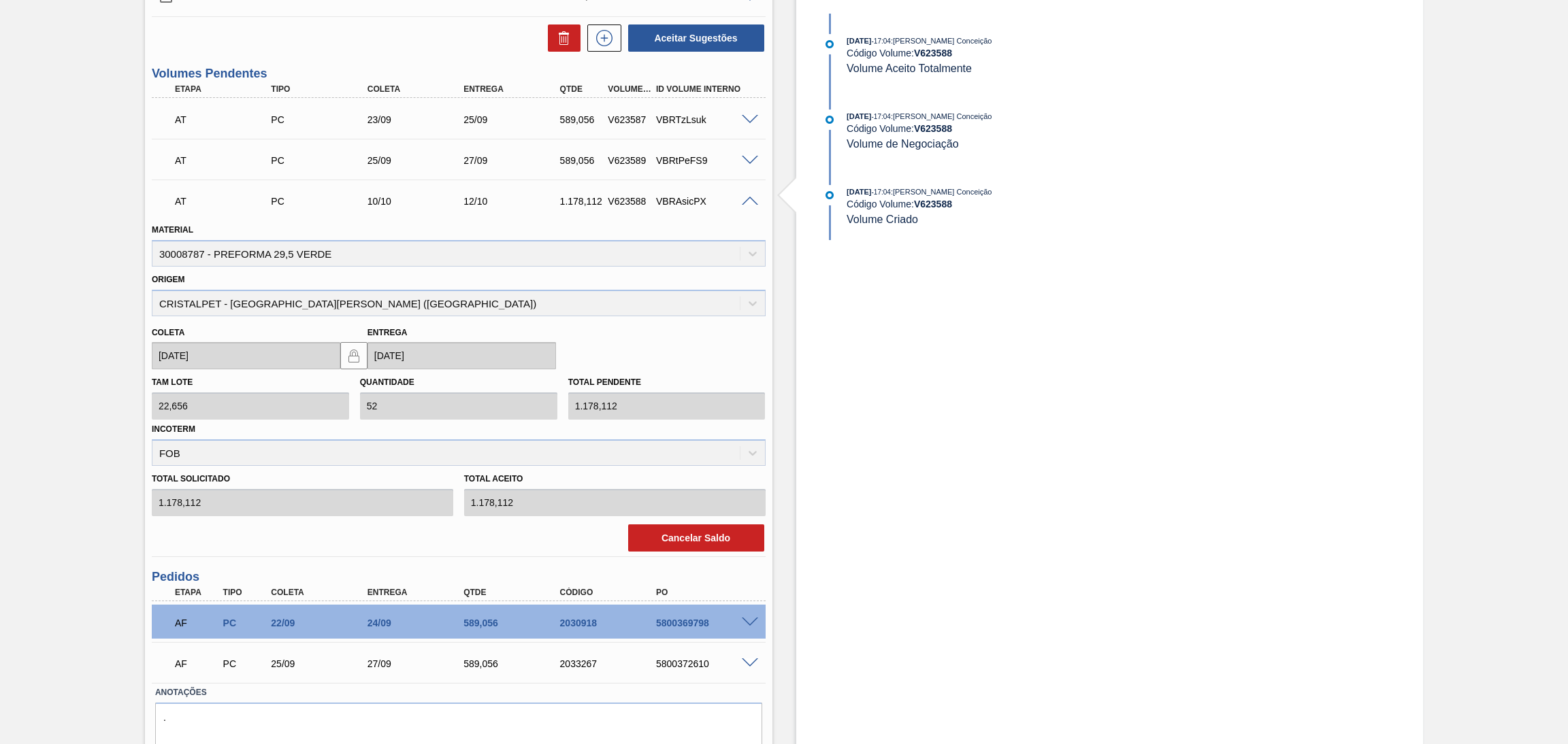
scroll to position [423, 0]
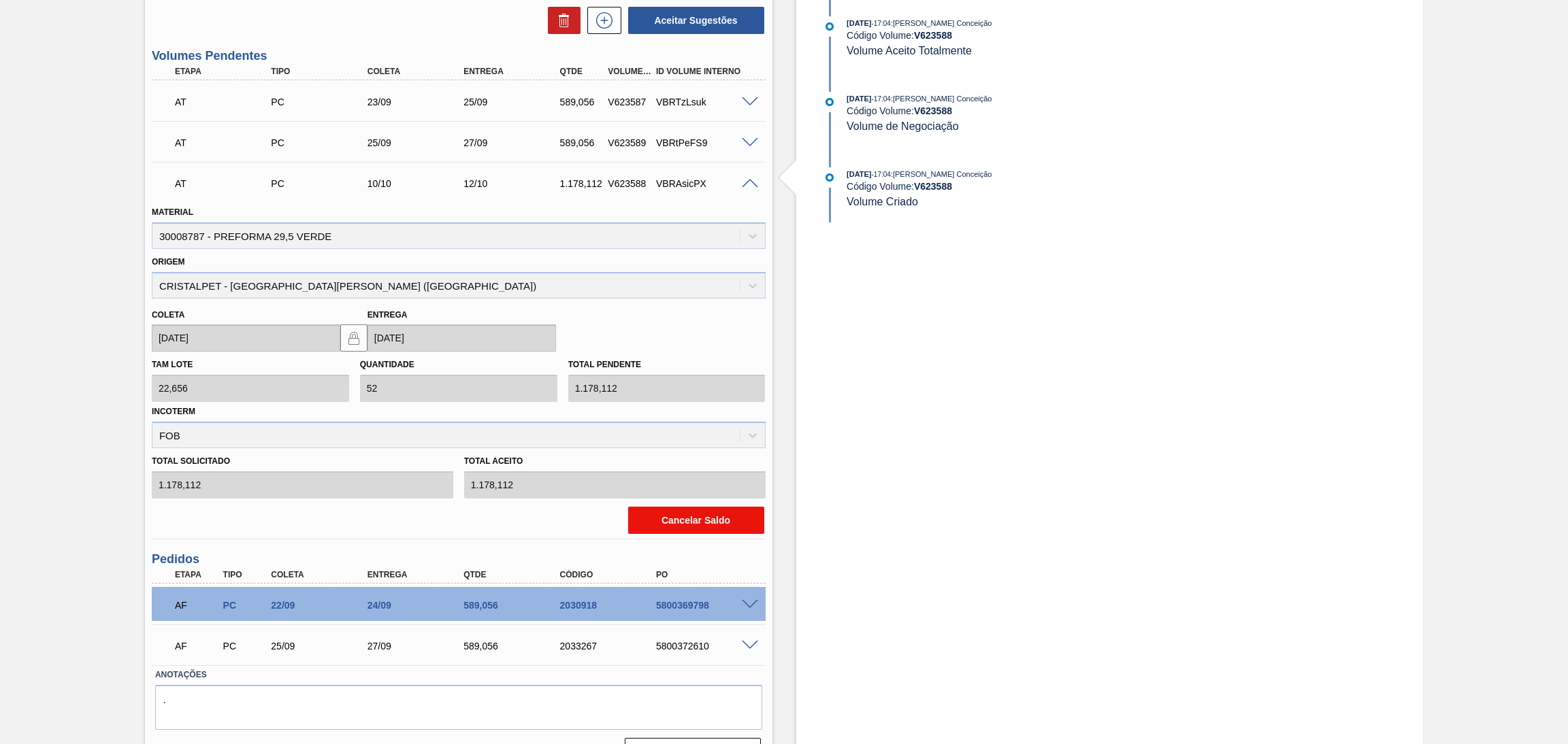
click at [723, 525] on button "Cancelar Saldo" at bounding box center [696, 520] width 136 height 27
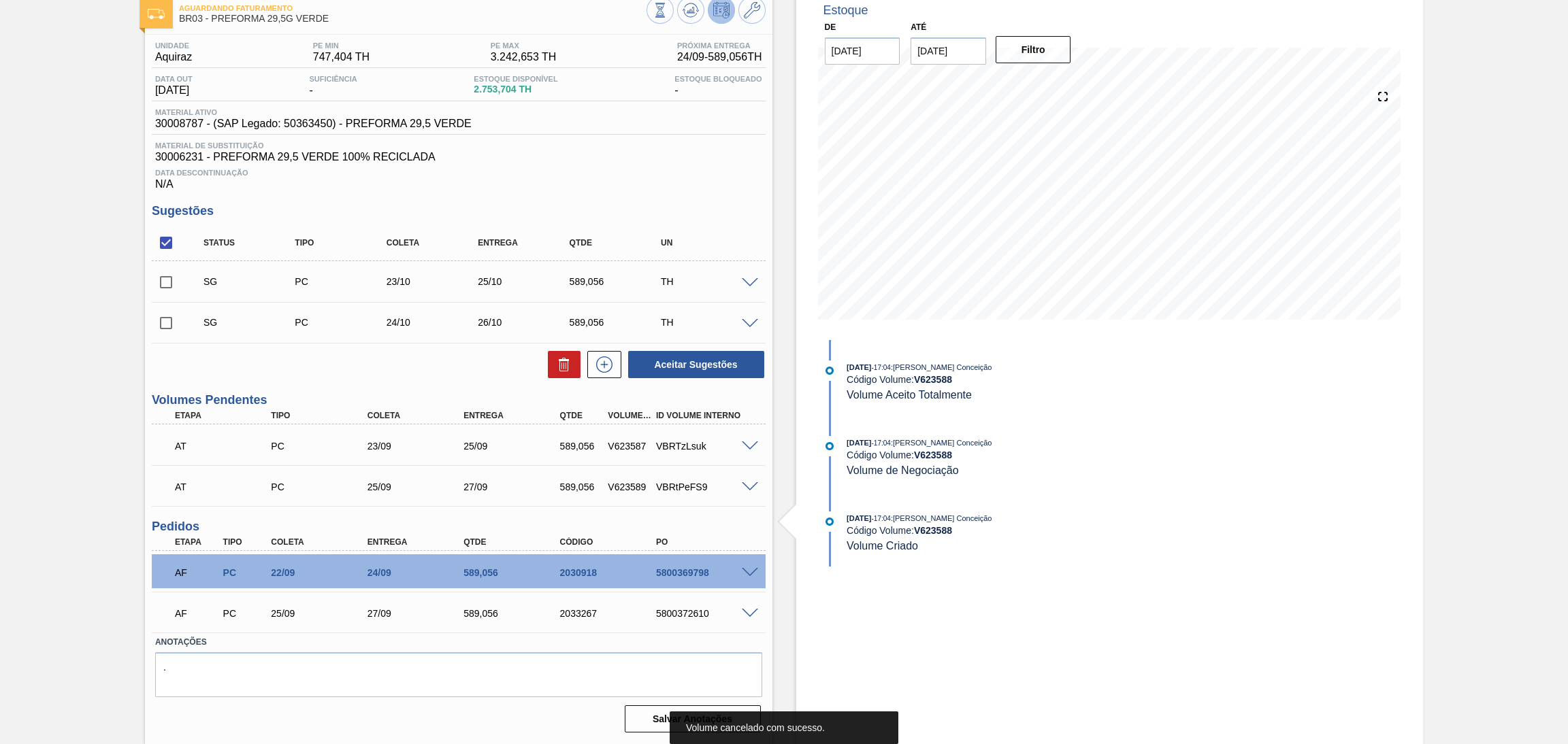
scroll to position [76, 0]
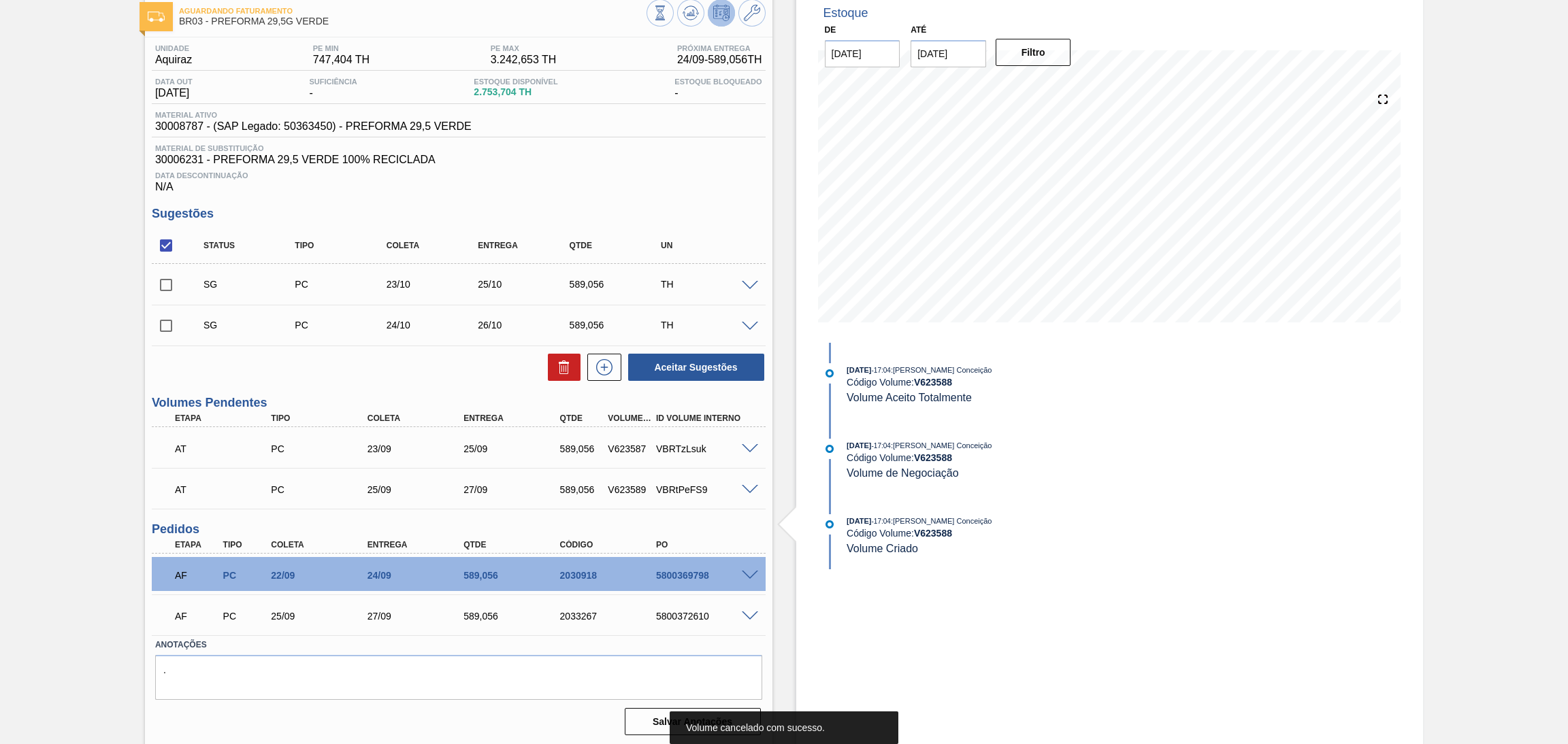
click at [471, 379] on div "Aceitar Sugestões" at bounding box center [458, 367] width 614 height 30
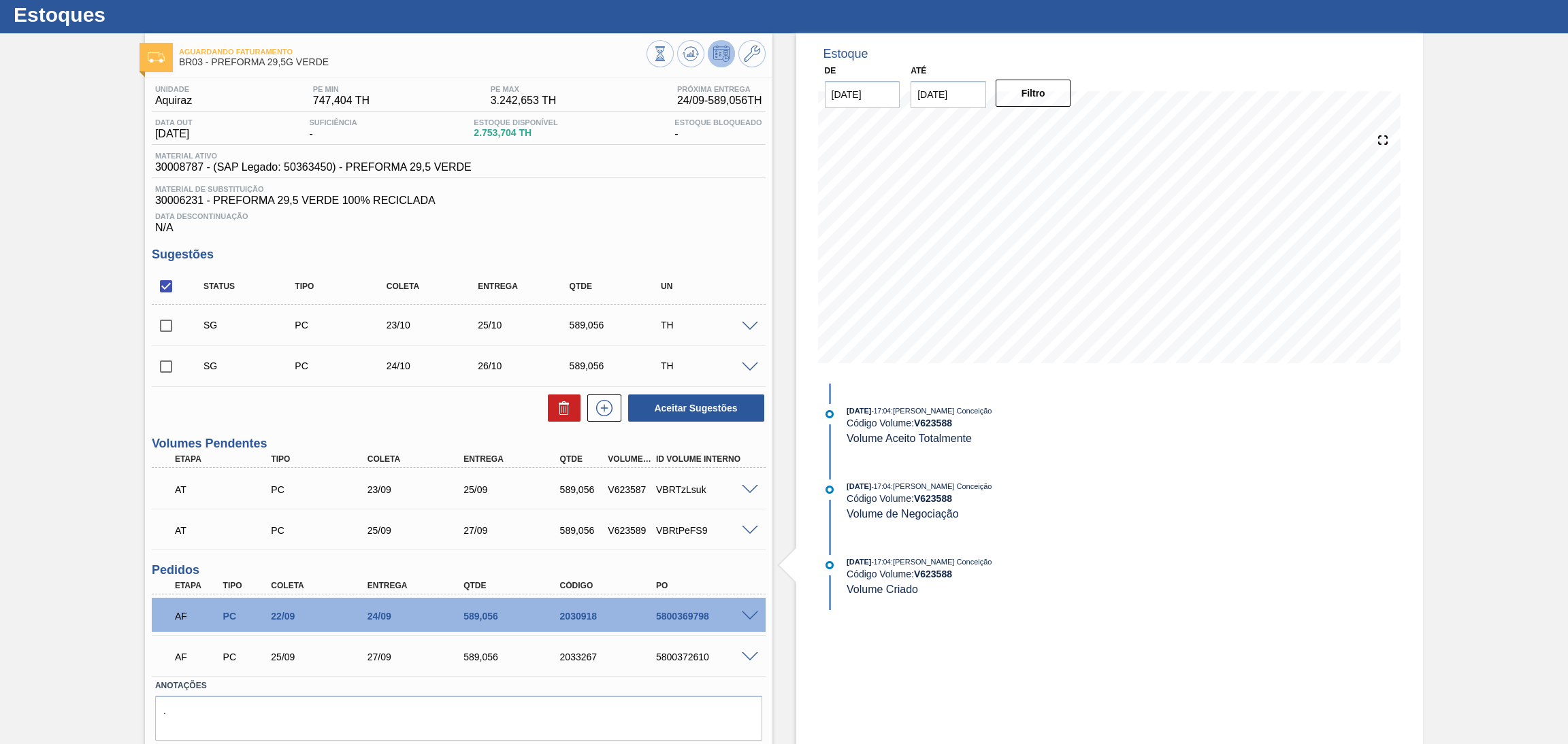
scroll to position [0, 0]
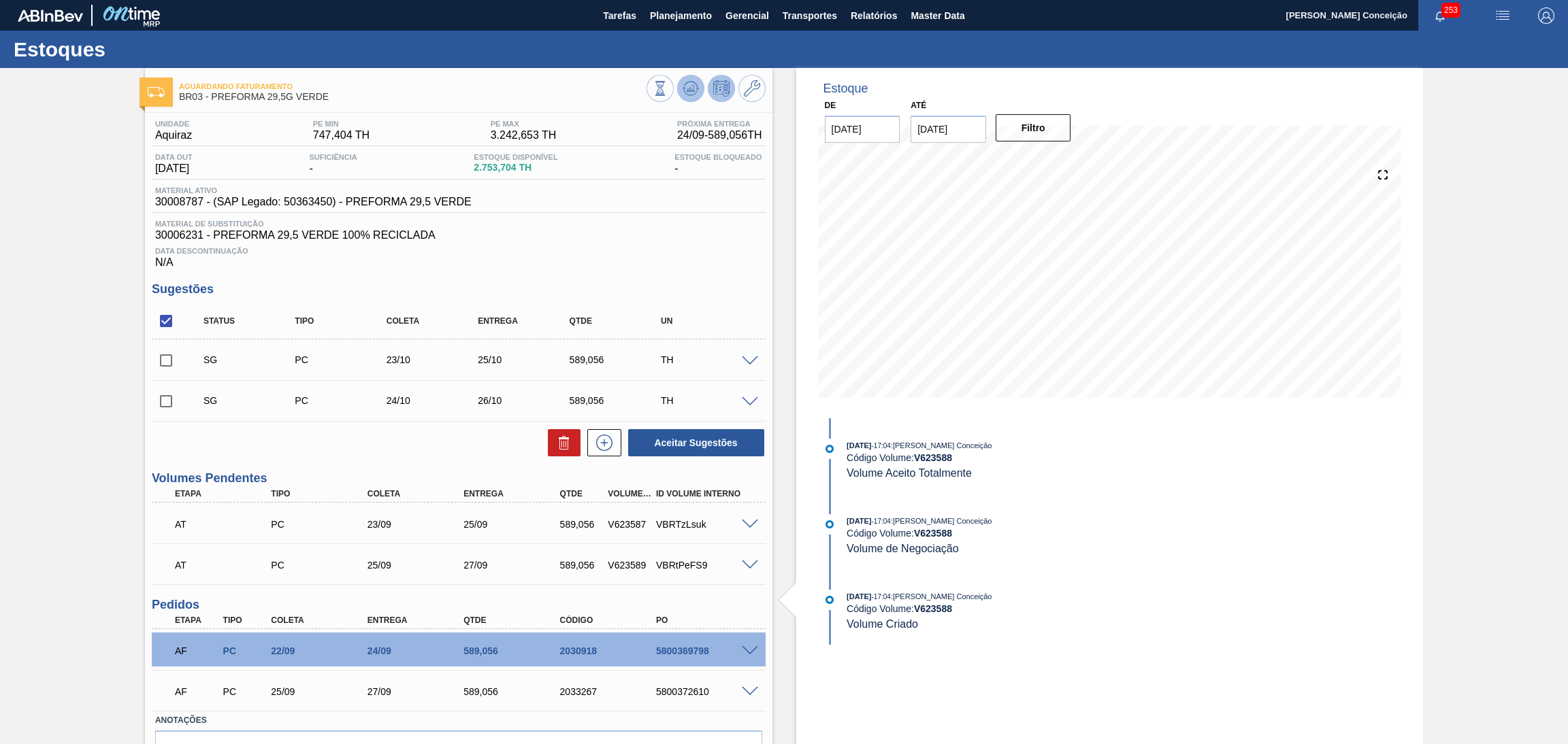
click at [690, 92] on icon at bounding box center [691, 88] width 17 height 17
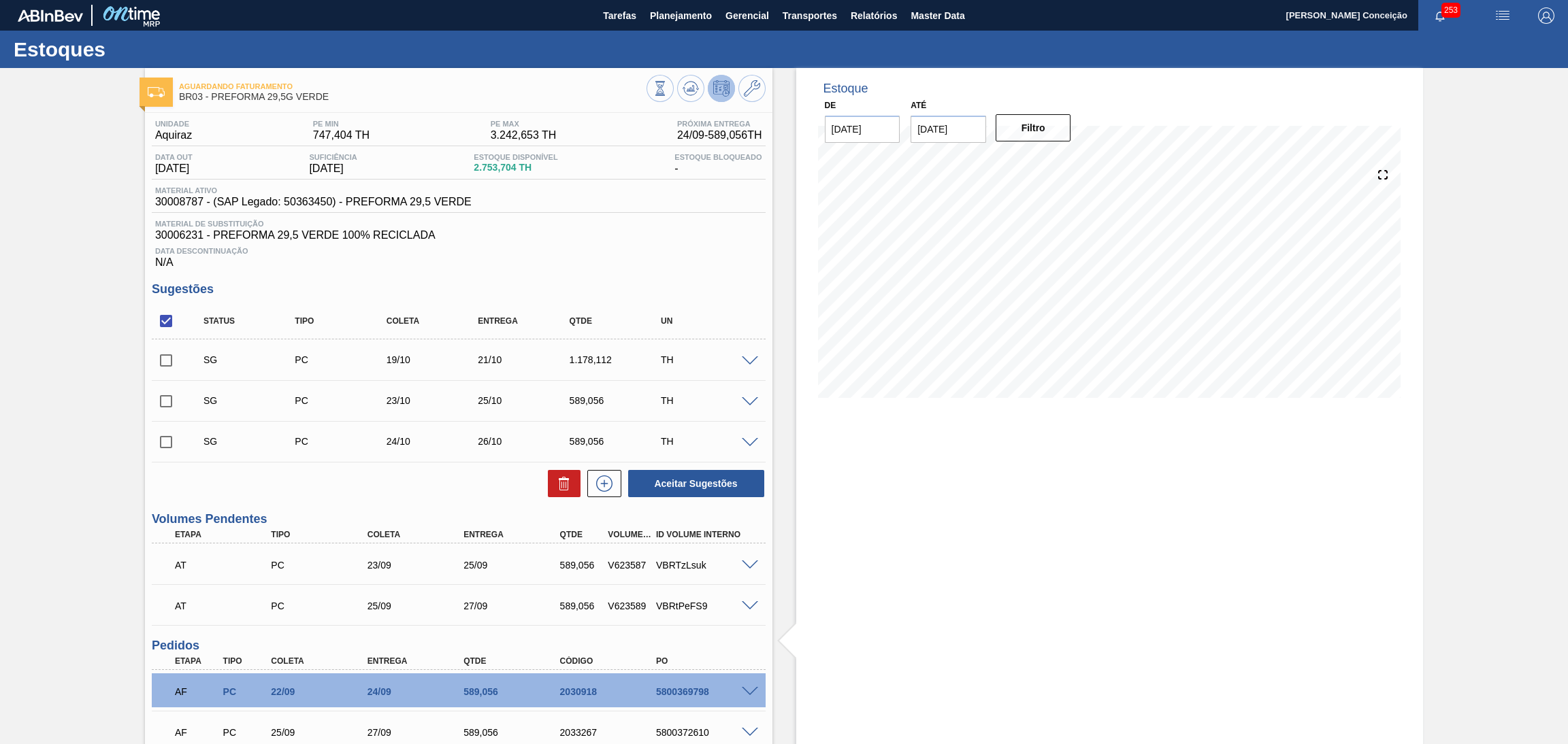
click at [749, 351] on div "SG PC 19/10 21/10 1.178,112 TH" at bounding box center [458, 359] width 614 height 34
click at [746, 357] on span at bounding box center [750, 362] width 17 height 11
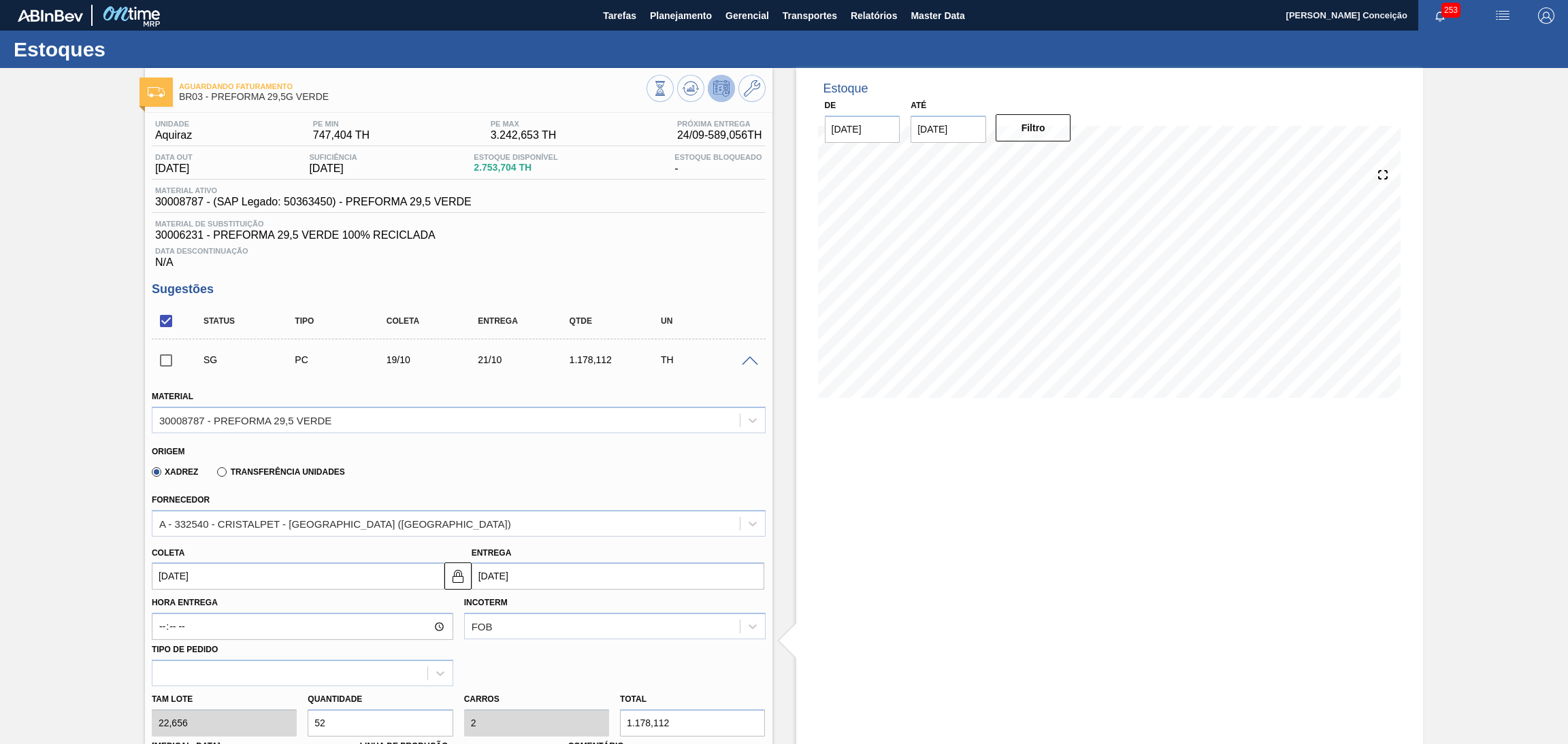
click at [239, 586] on input "19/10/2025" at bounding box center [298, 576] width 292 height 27
click at [169, 403] on div "outubro 2025" at bounding box center [233, 404] width 163 height 11
click at [166, 404] on button "Previous Month" at bounding box center [164, 404] width 10 height 10
click at [280, 514] on div "26" at bounding box center [277, 514] width 18 height 18
type input "26/09/2025"
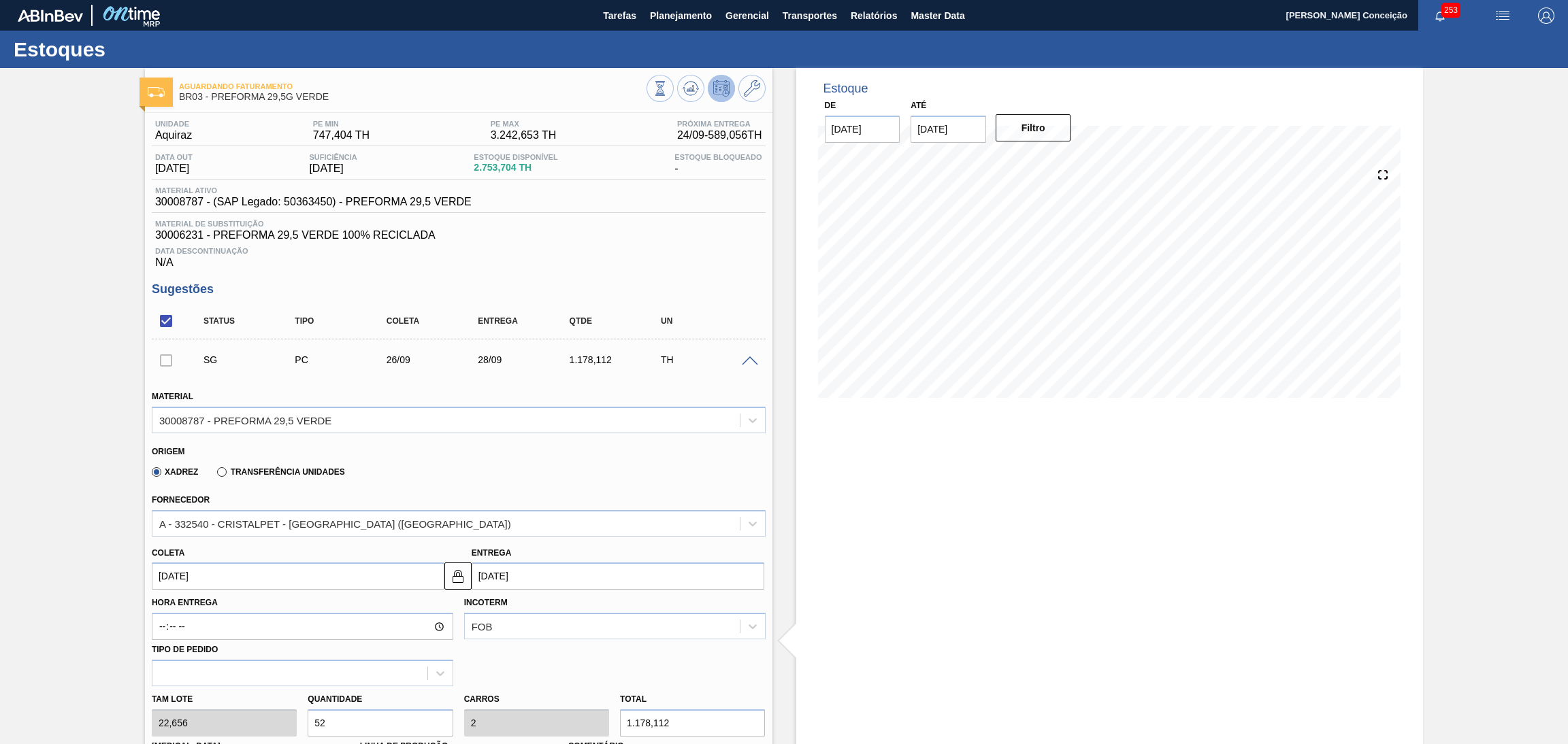
type input "28/09/2025"
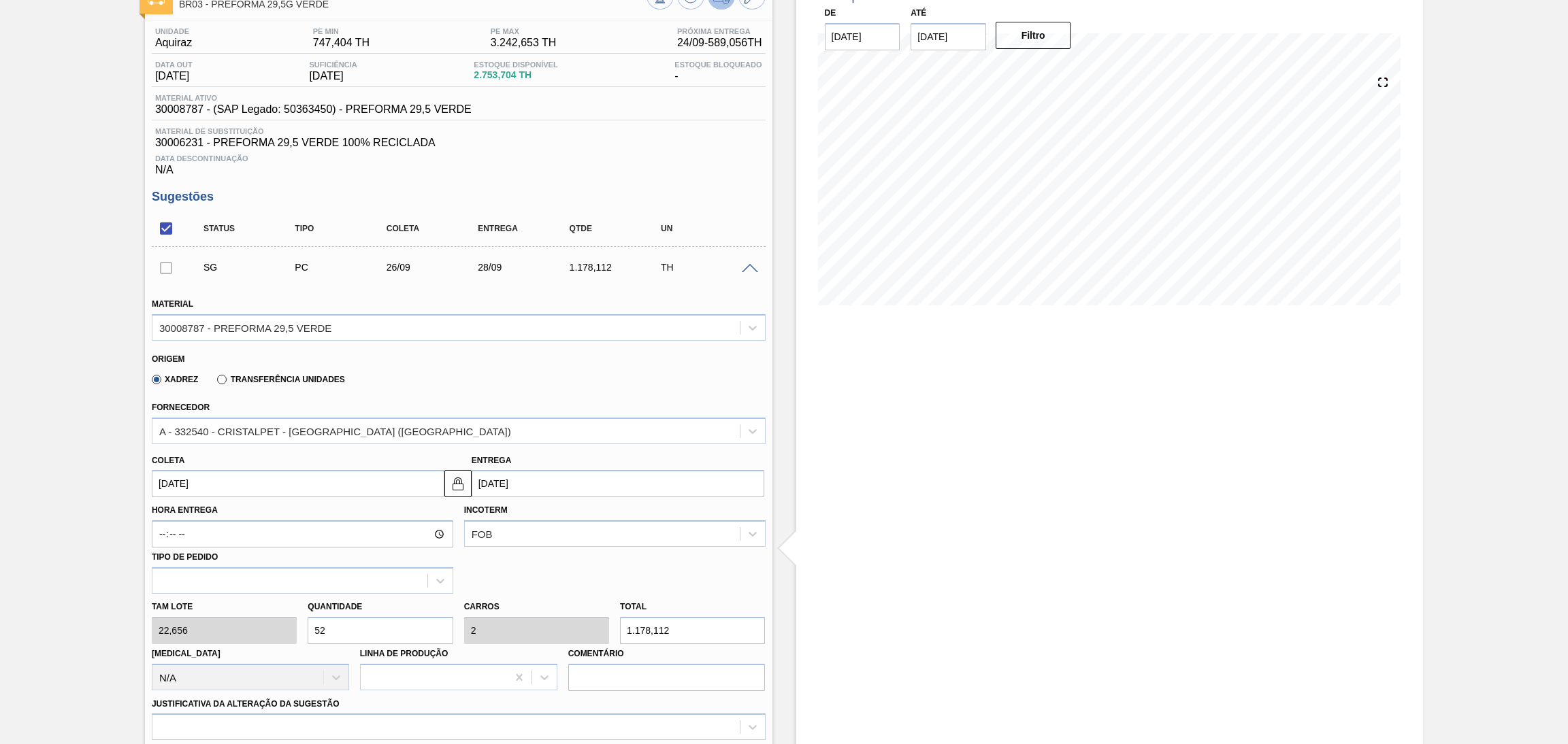
scroll to position [204, 0]
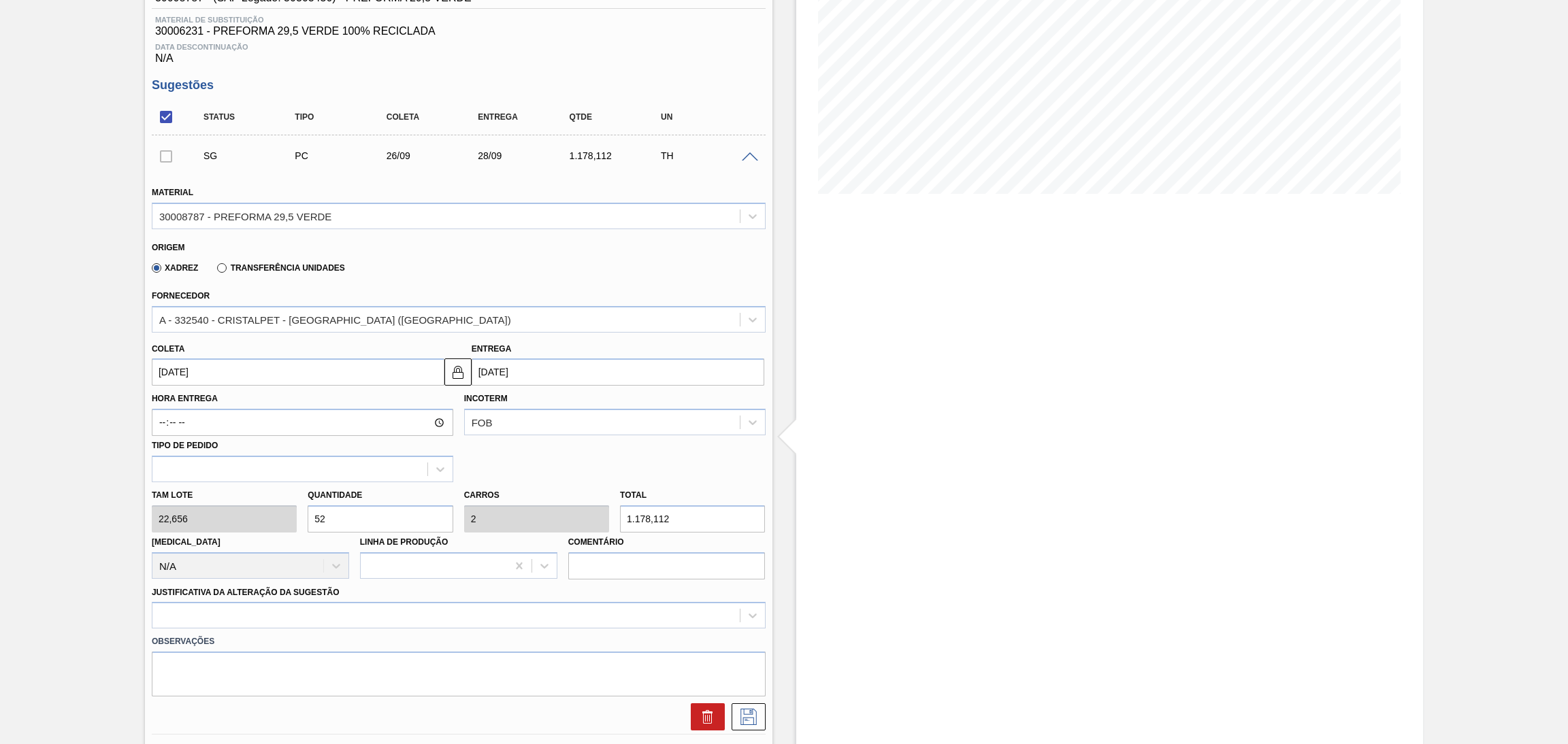
click at [226, 513] on div "Tam lote 22,656 Quantidade 52 Carros 2 Total 1.178,112 Doca N/A Linha de Produç…" at bounding box center [458, 531] width 625 height 97
type input "2"
type input "0,077"
type input "45,312"
type input "26"
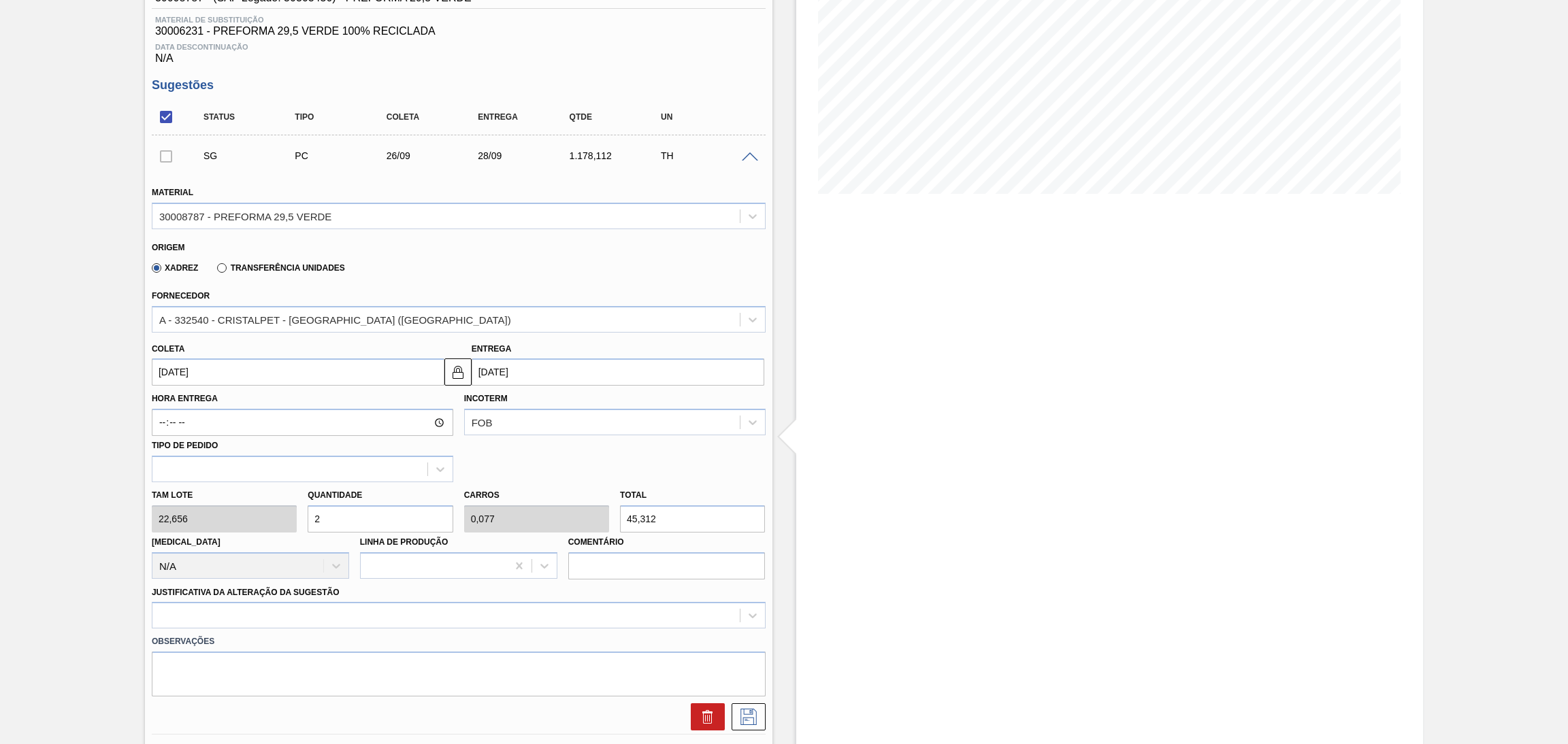
type input "1"
type input "589,056"
type input "26"
click at [210, 606] on div at bounding box center [458, 615] width 614 height 26
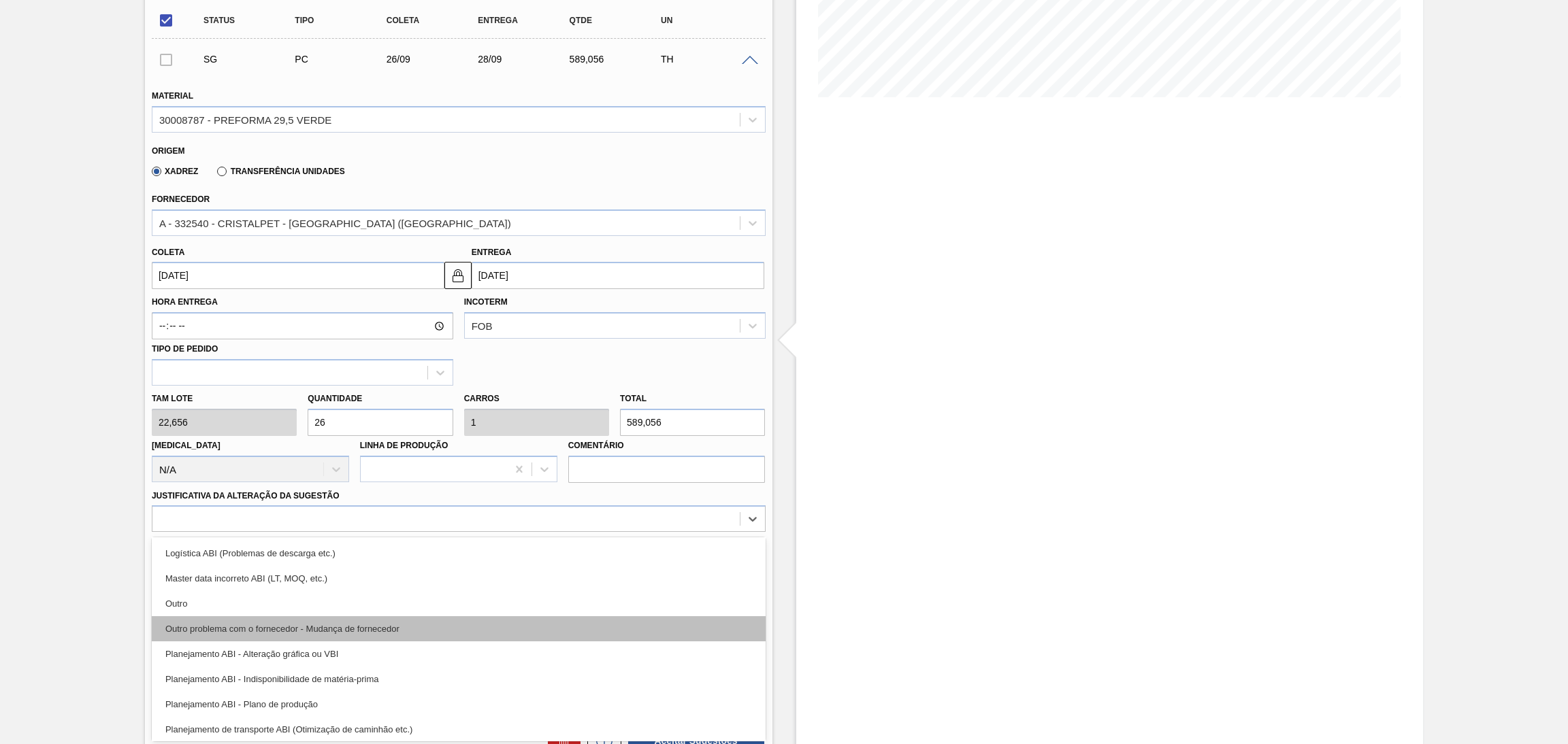
scroll to position [102, 0]
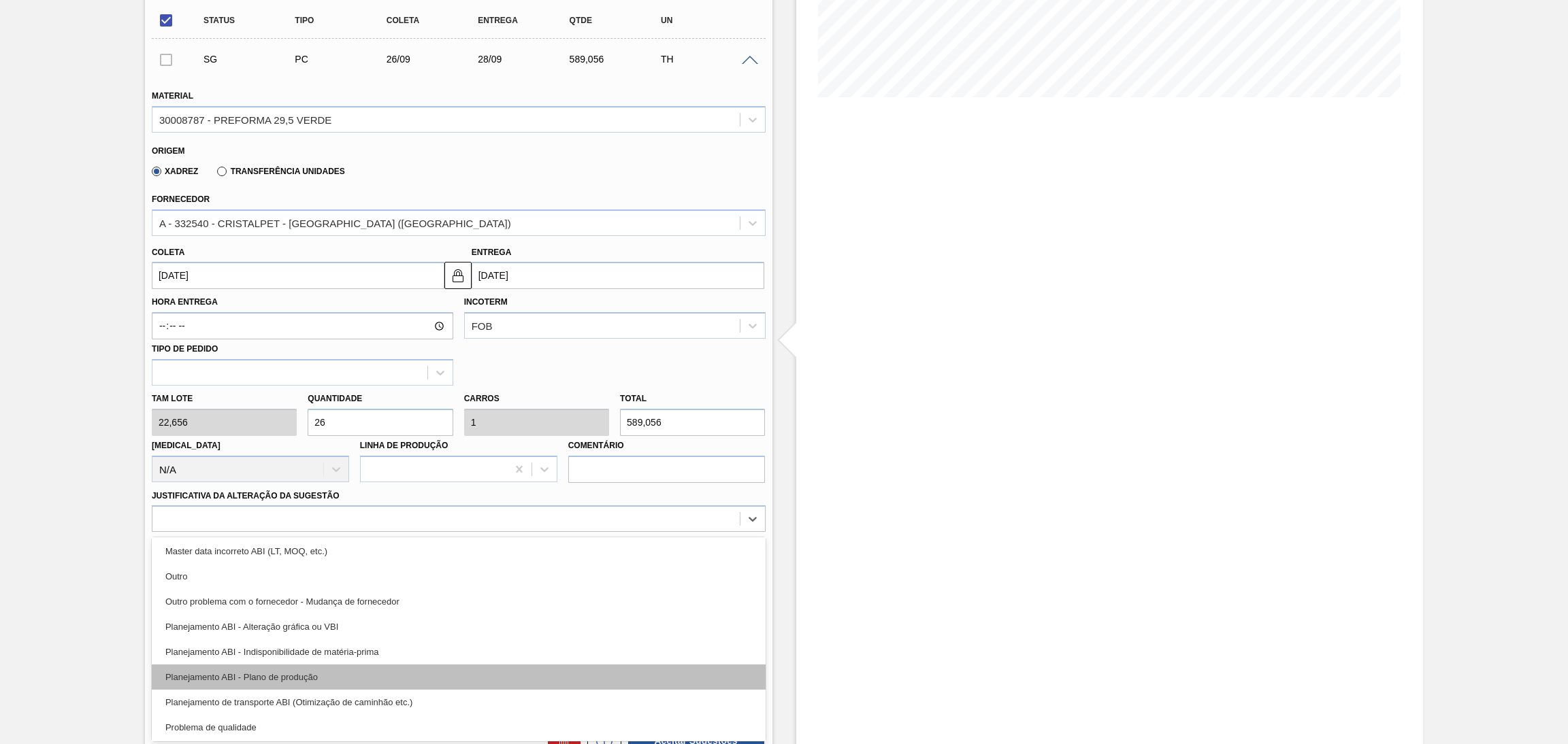
click at [309, 667] on div "Planejamento ABI - Plano de produção" at bounding box center [458, 677] width 614 height 26
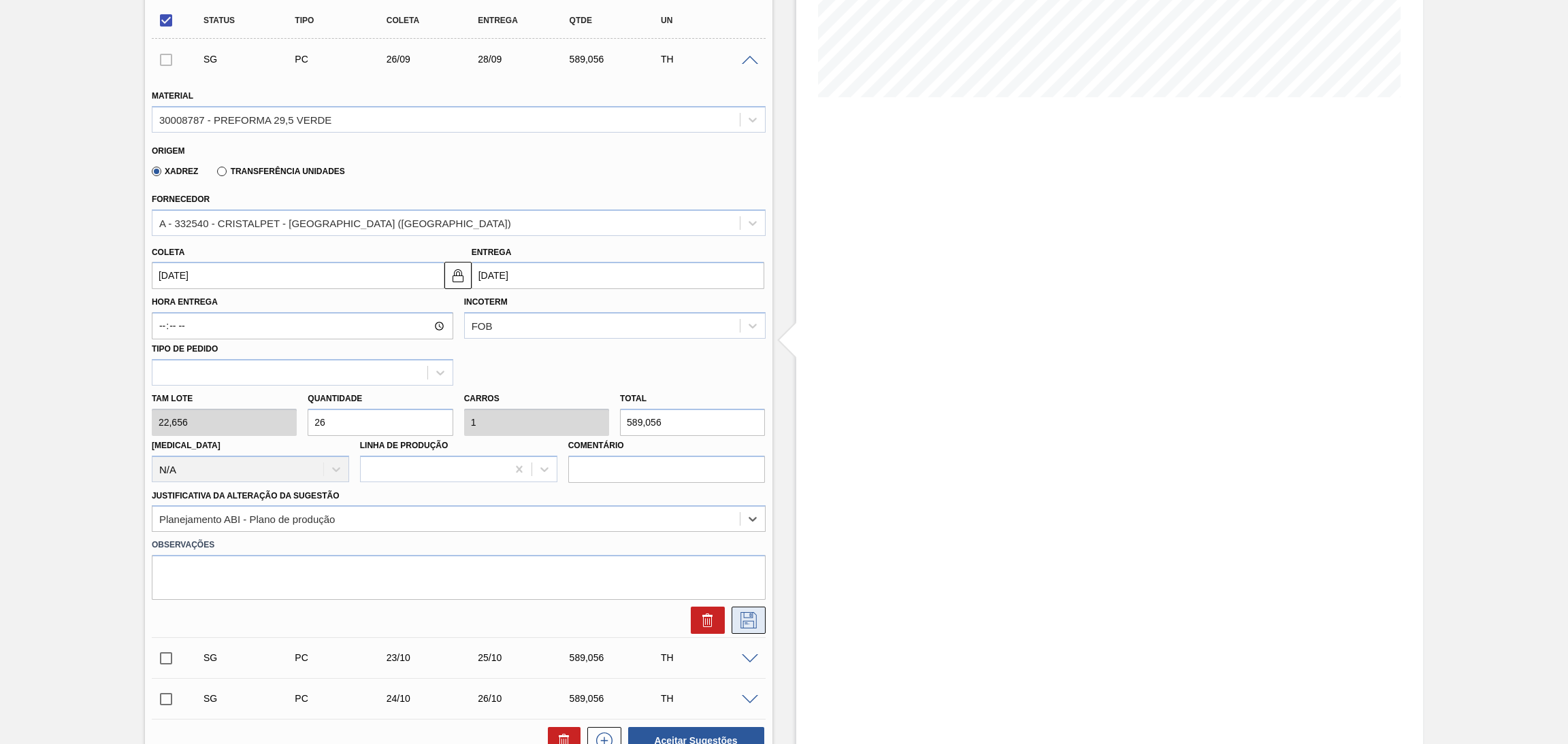
click at [752, 620] on icon at bounding box center [748, 620] width 22 height 17
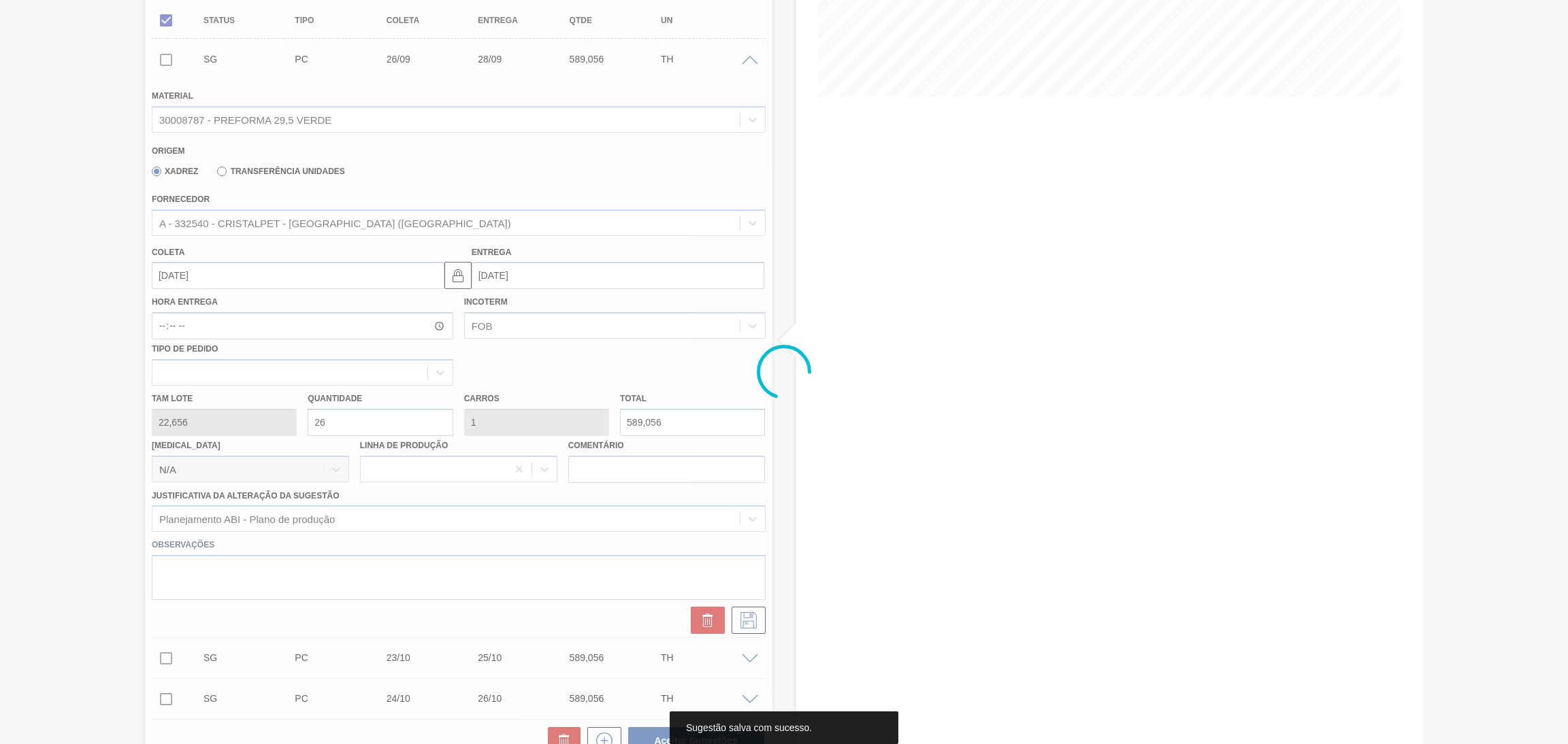
scroll to position [116, 0]
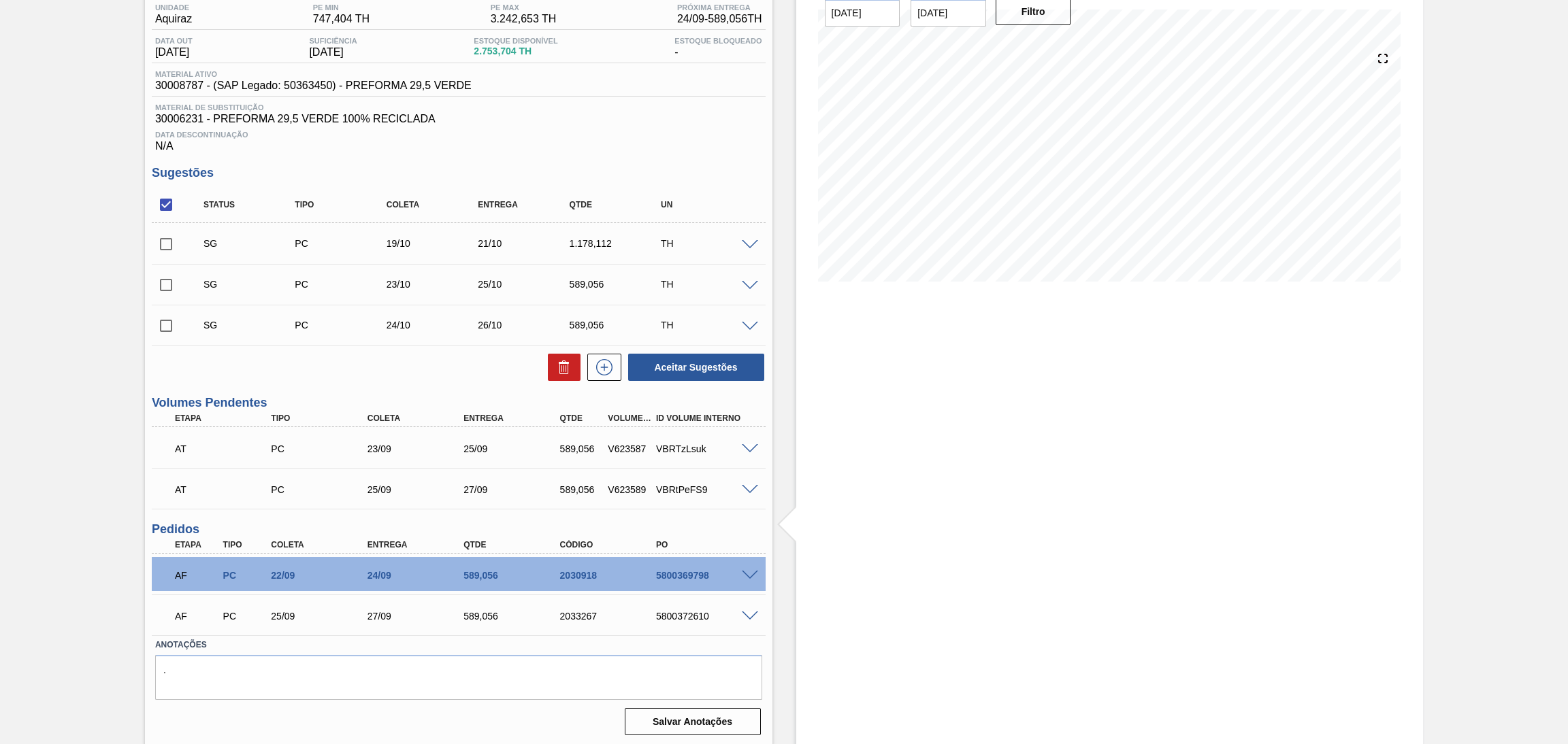
click at [755, 281] on span at bounding box center [750, 286] width 17 height 11
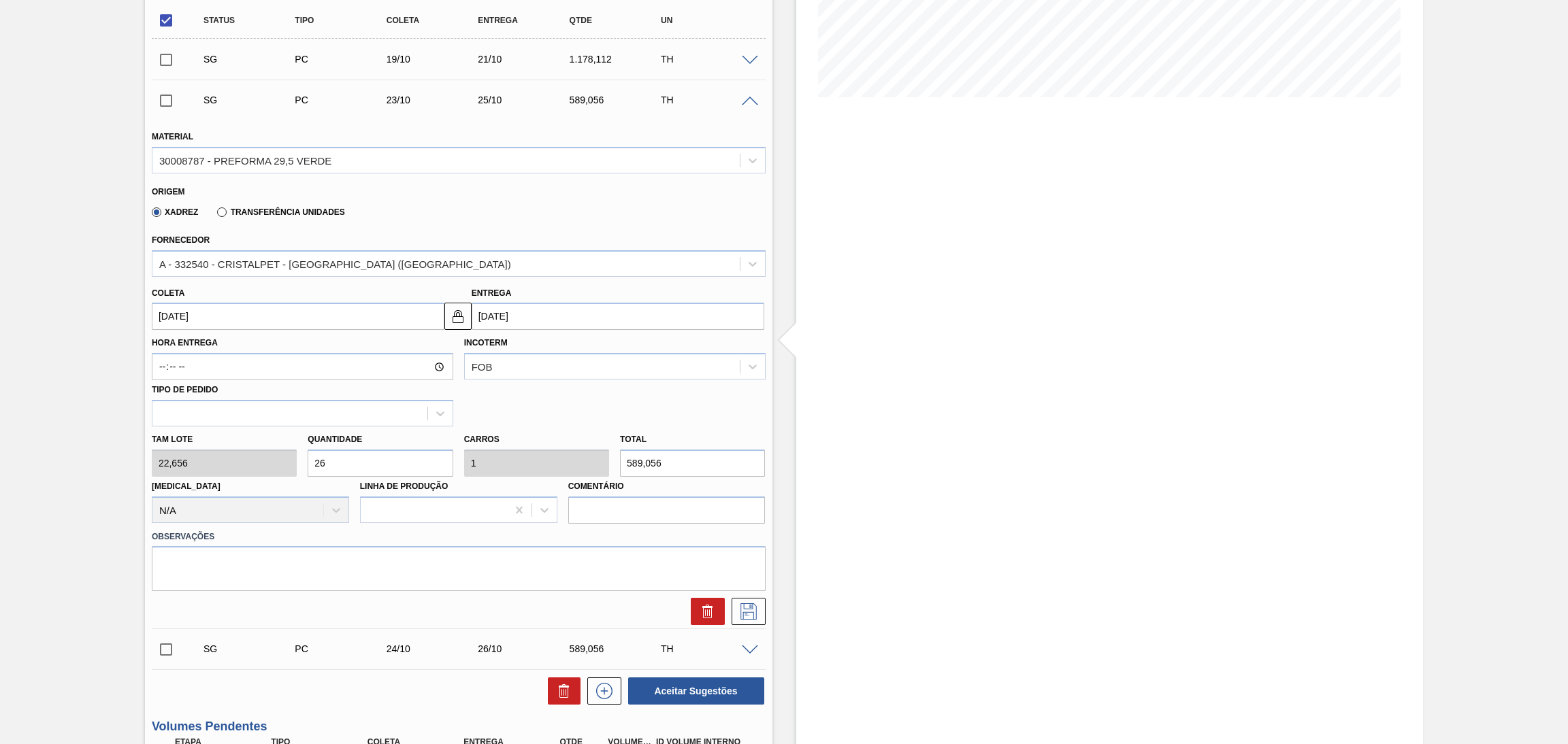
click at [171, 310] on input "23/10/2025" at bounding box center [298, 316] width 292 height 27
click at [168, 344] on button "Previous Month" at bounding box center [164, 349] width 10 height 10
click at [277, 462] on div "26" at bounding box center [277, 459] width 18 height 18
type input "26/09/2025"
type input "28/09/2025"
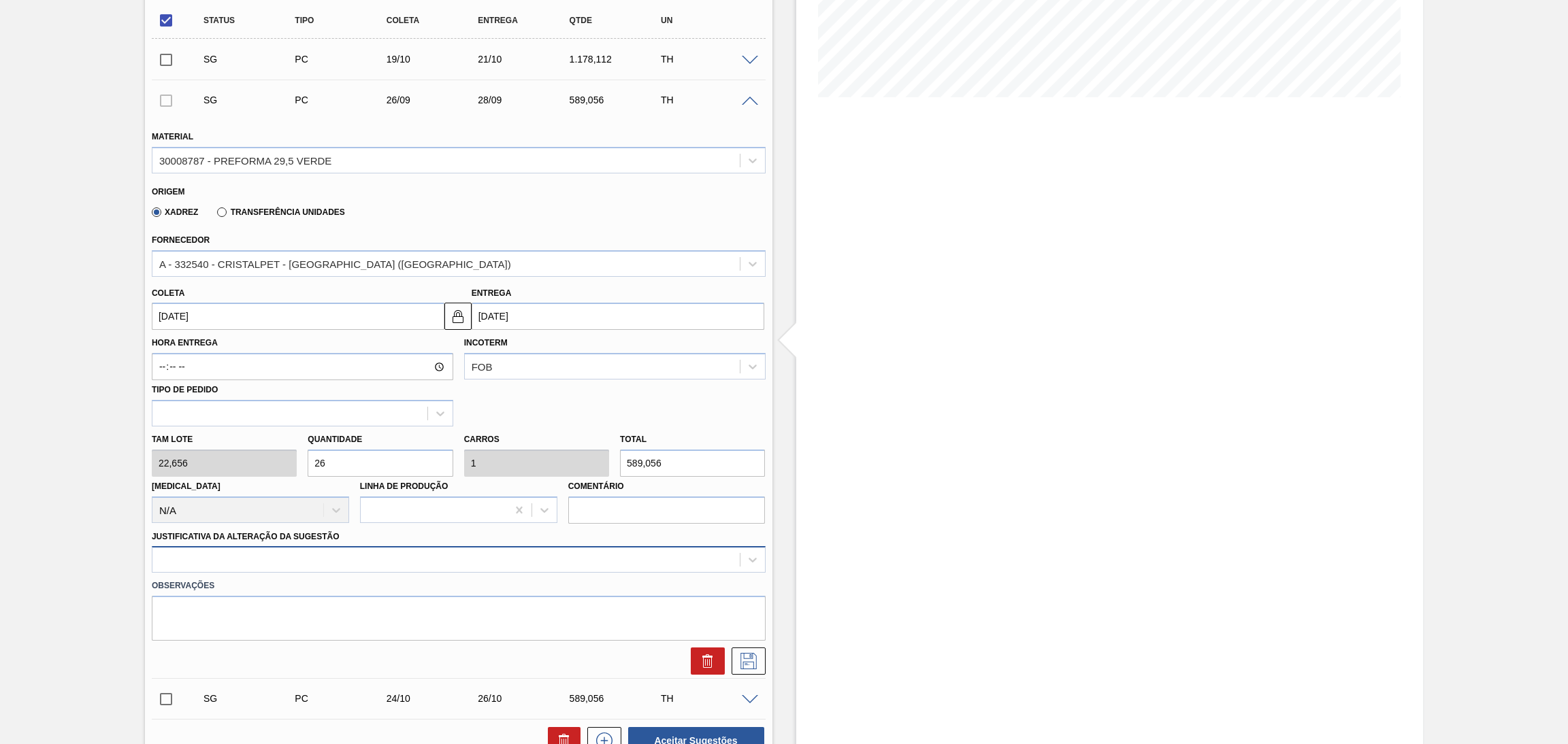
click at [219, 561] on div at bounding box center [458, 559] width 614 height 26
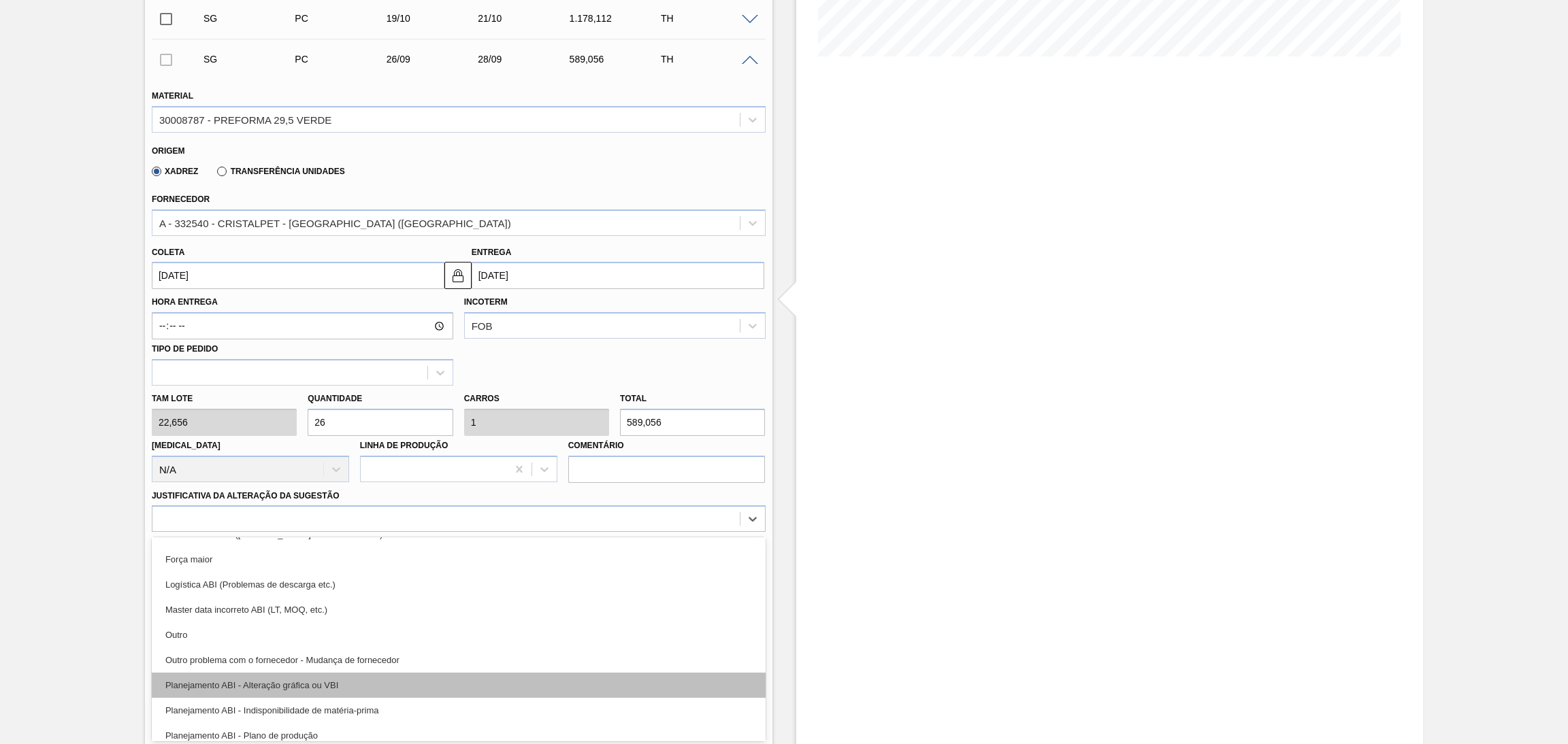
scroll to position [102, 0]
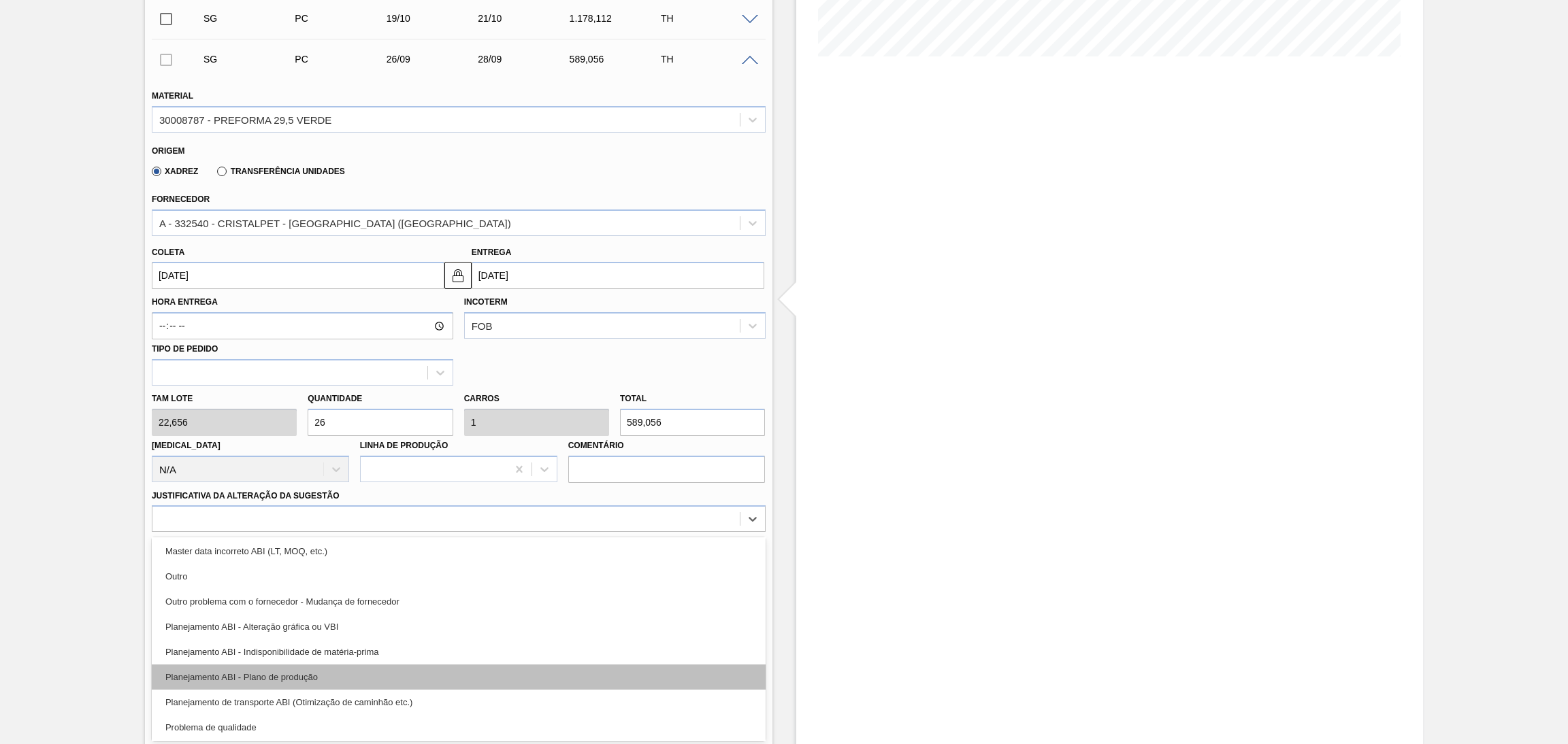
click at [315, 665] on div "Planejamento ABI - Plano de produção" at bounding box center [458, 677] width 614 height 26
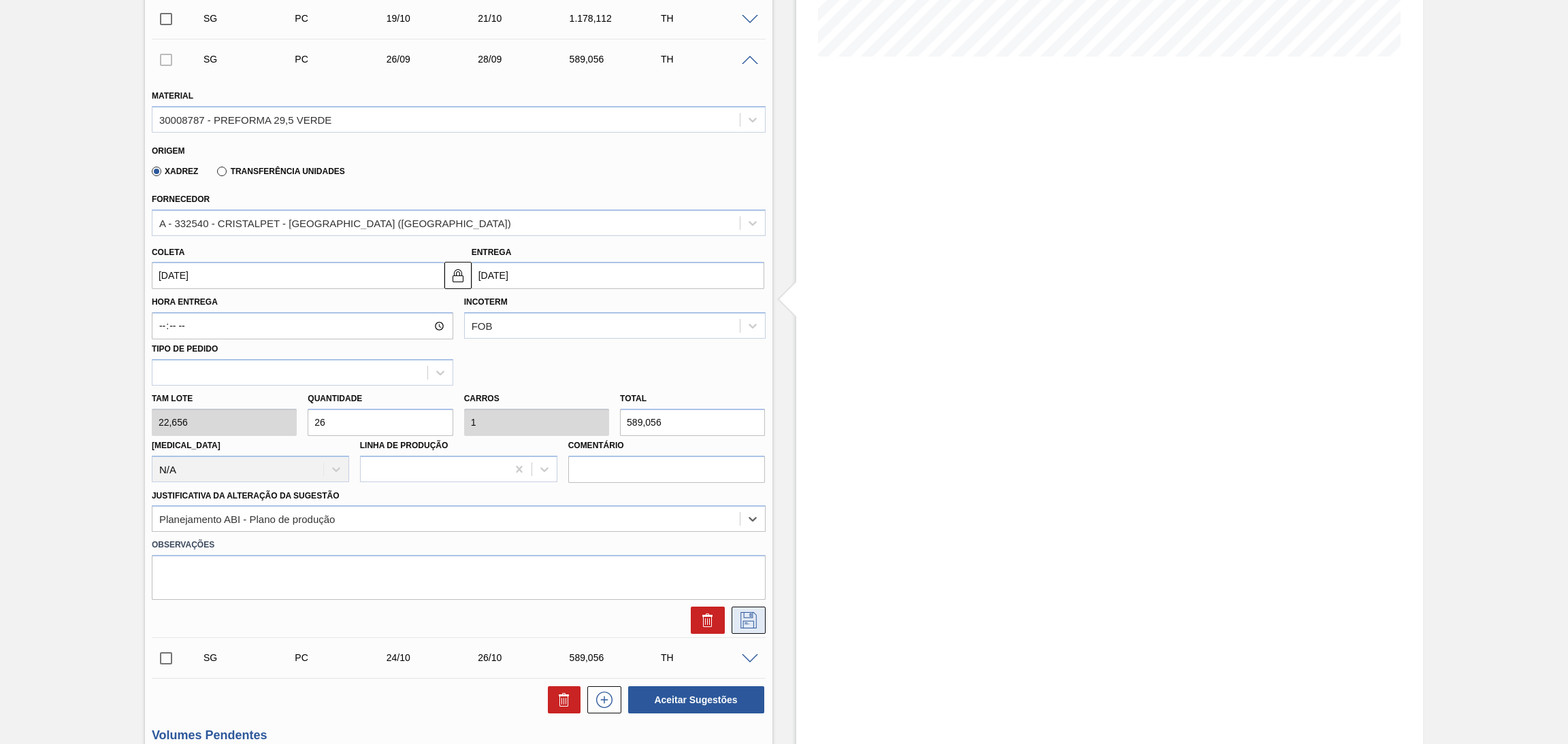
click at [752, 618] on icon at bounding box center [748, 620] width 22 height 17
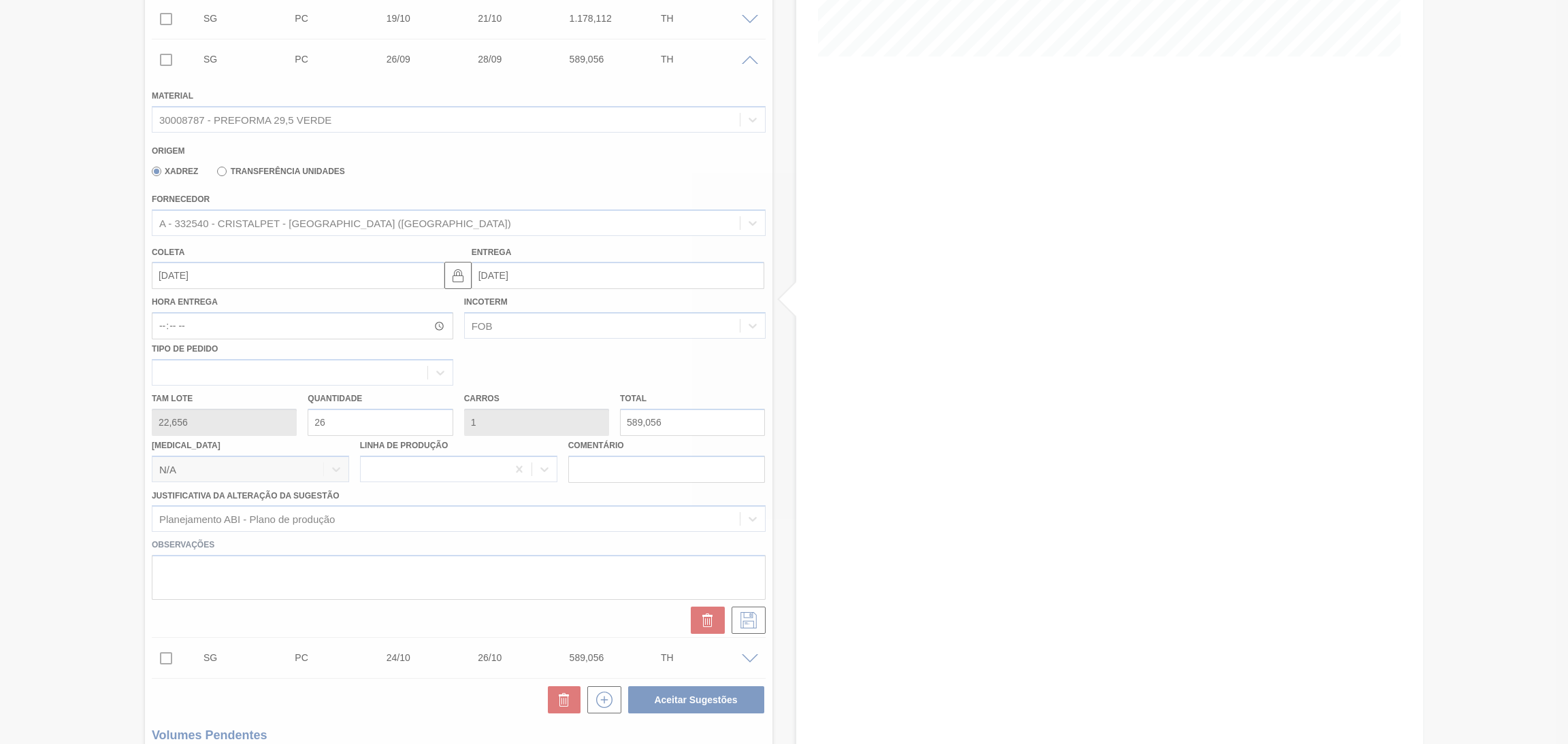
scroll to position [116, 0]
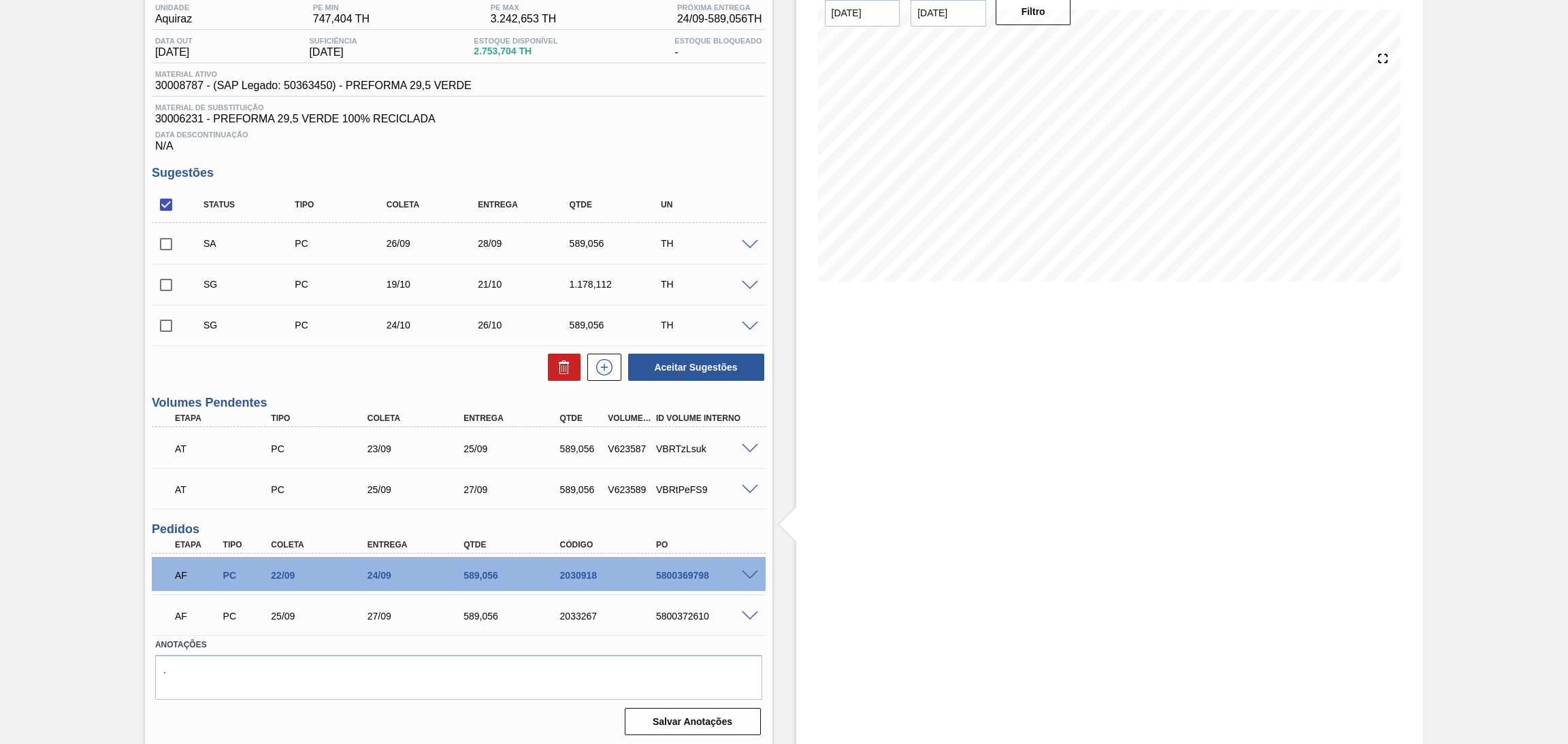
click at [172, 250] on input "checkbox" at bounding box center [166, 244] width 28 height 28
click at [695, 368] on button "Aceitar Sugestões" at bounding box center [696, 367] width 136 height 27
checkbox input "false"
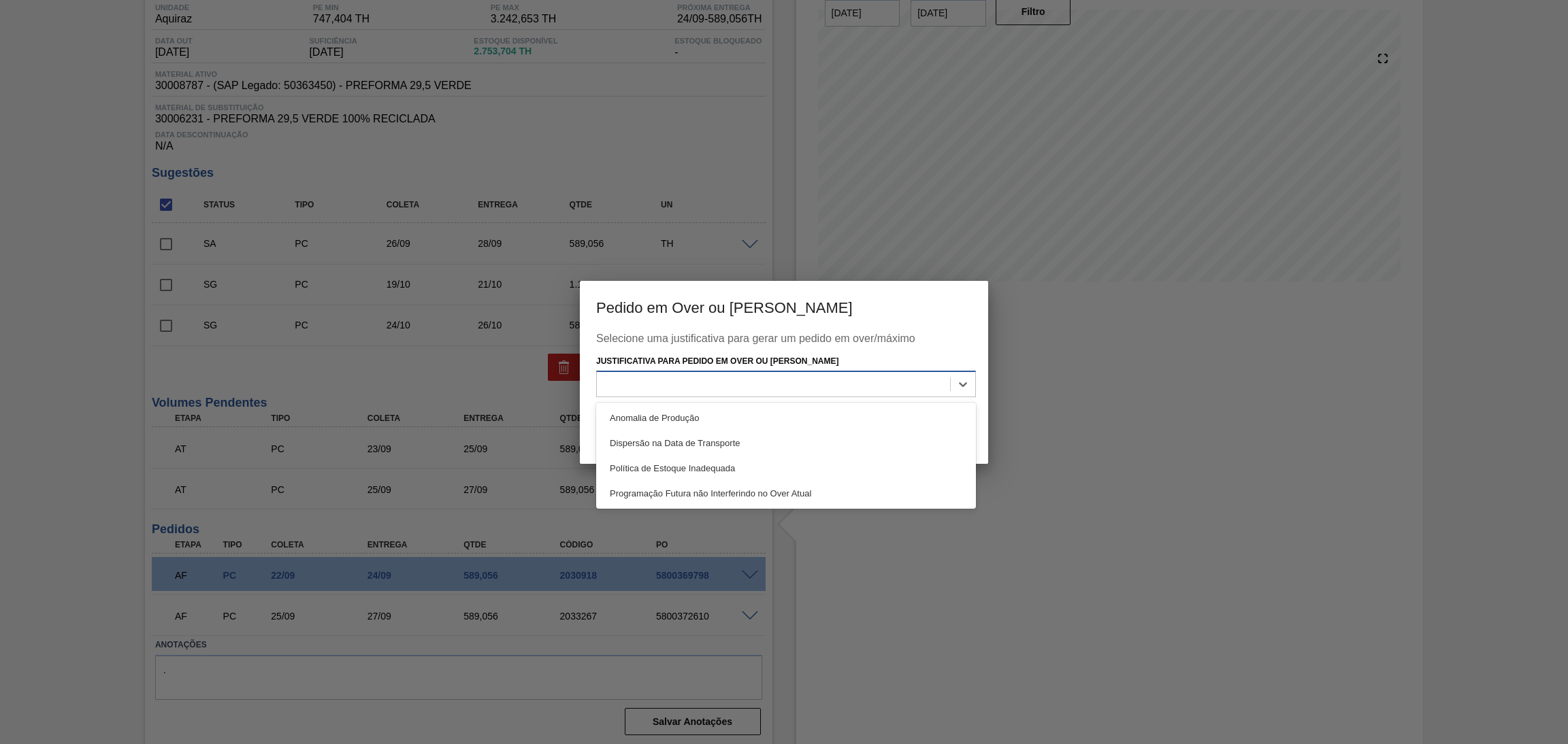
click at [734, 386] on div at bounding box center [773, 385] width 353 height 19
click at [876, 298] on h3 "Pedido em Over ou Máximo Estoque" at bounding box center [783, 306] width 408 height 52
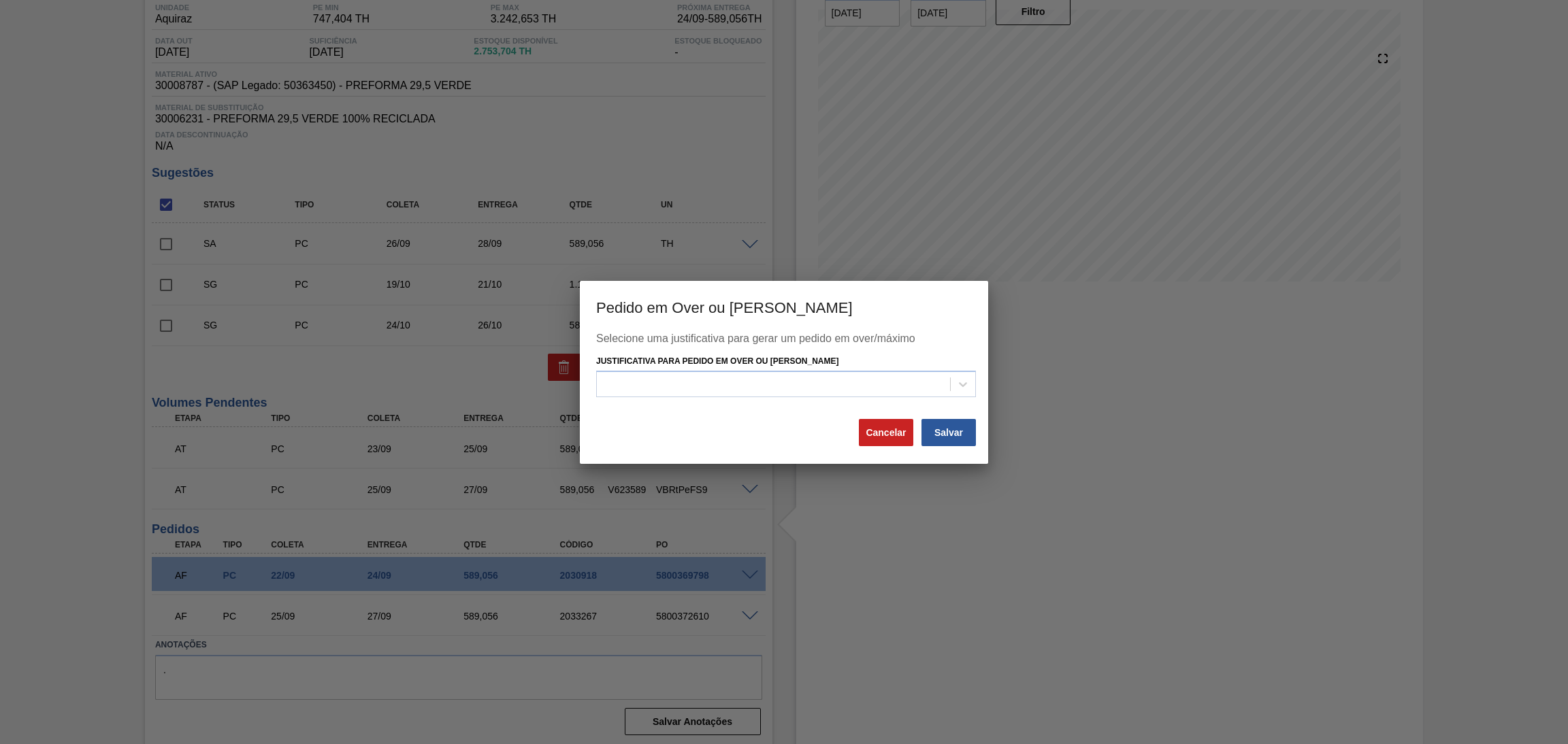
click at [1085, 351] on div at bounding box center [784, 372] width 1568 height 744
click at [890, 431] on button "Cancelar" at bounding box center [886, 432] width 55 height 27
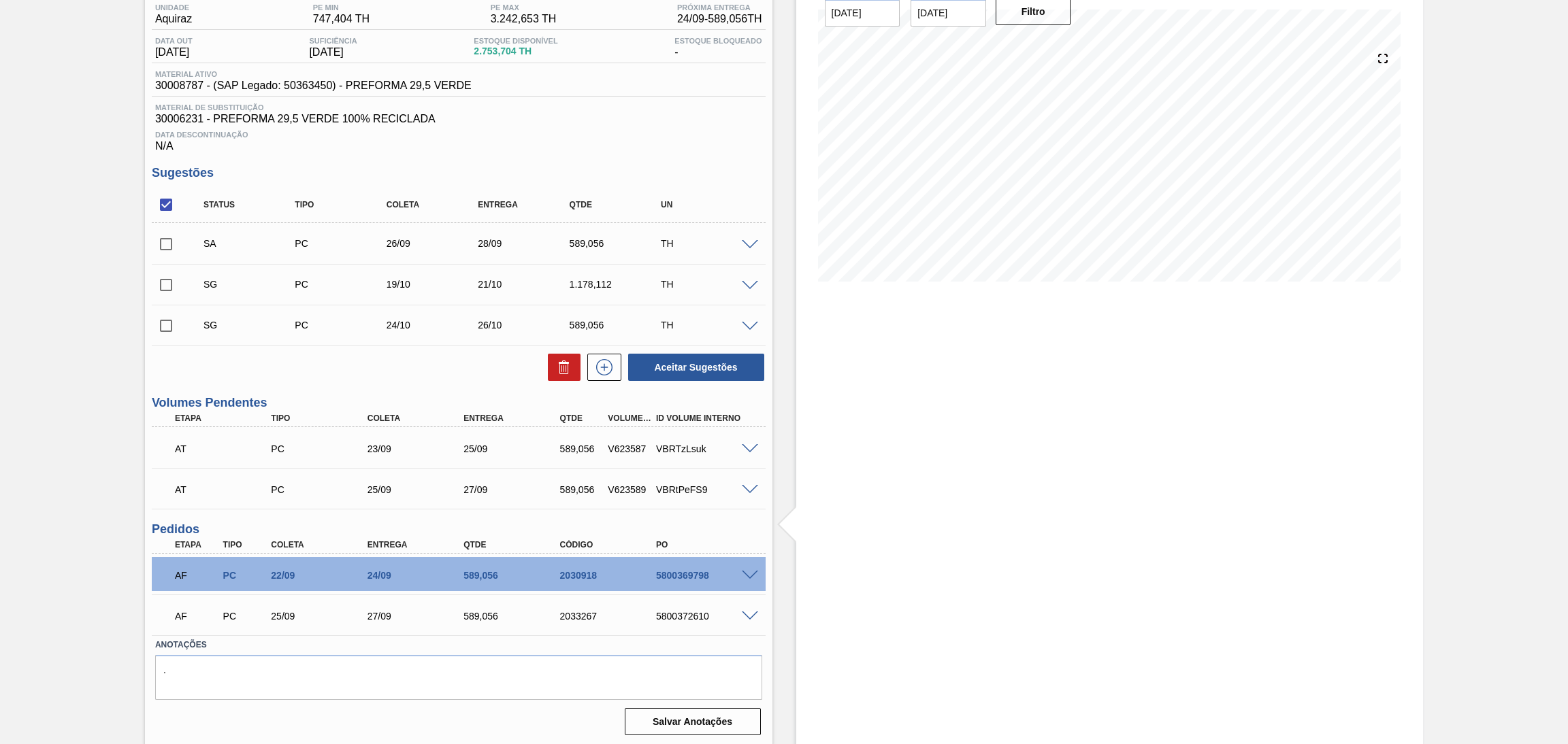
click at [1003, 386] on div "Estoque De 18/09/2025 Até 30/11/2025 Filtro" at bounding box center [1110, 349] width 627 height 795
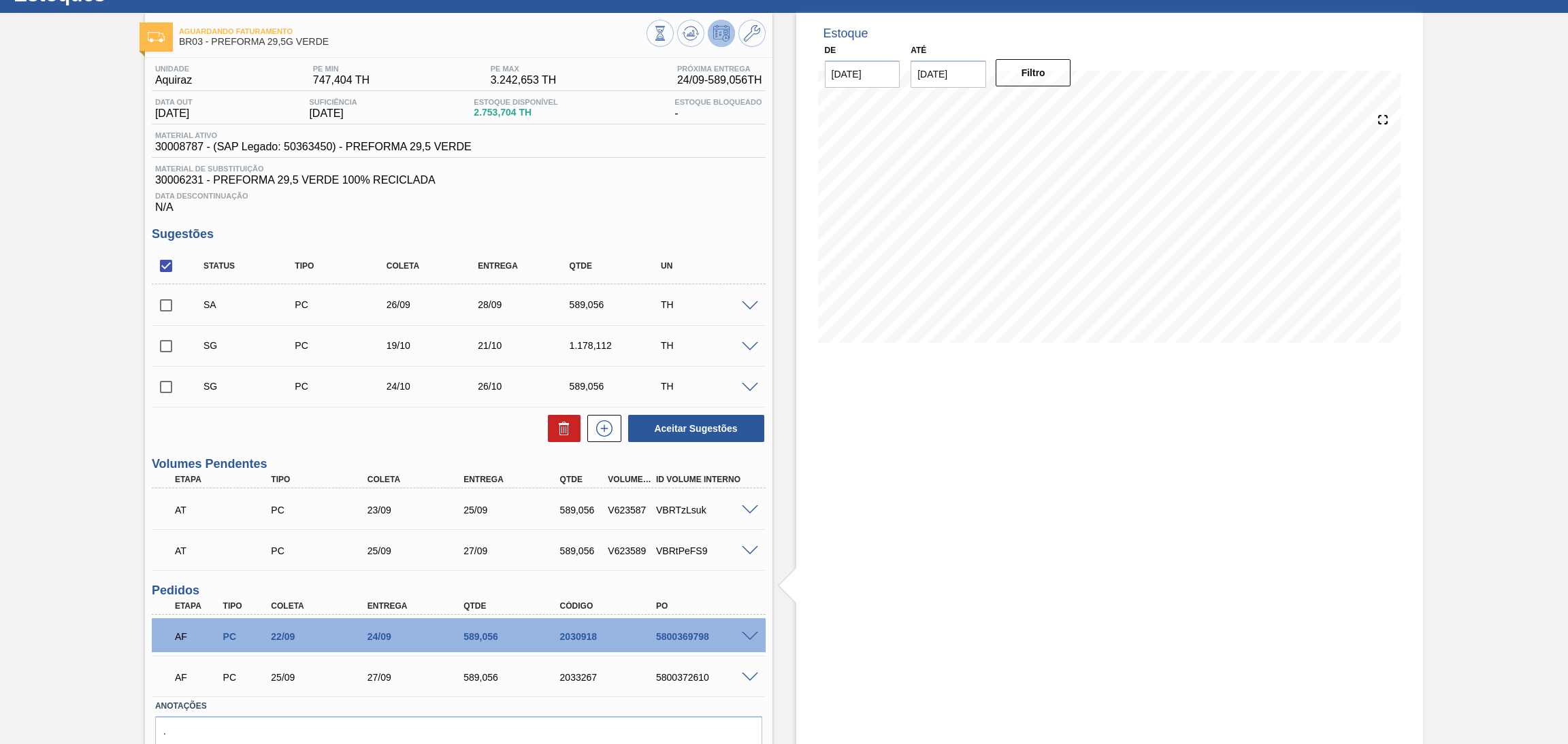
scroll to position [0, 0]
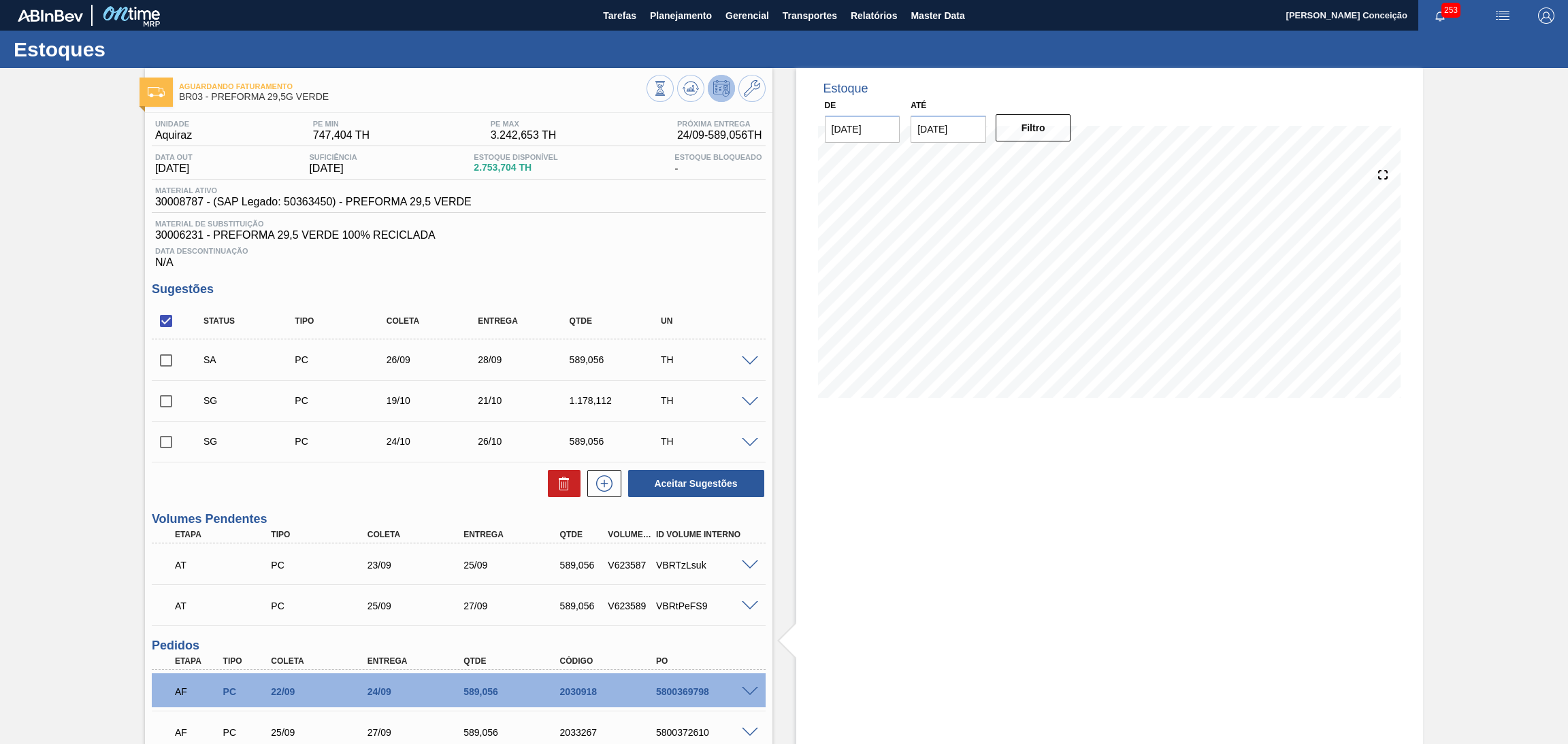
click at [746, 357] on span at bounding box center [750, 362] width 17 height 11
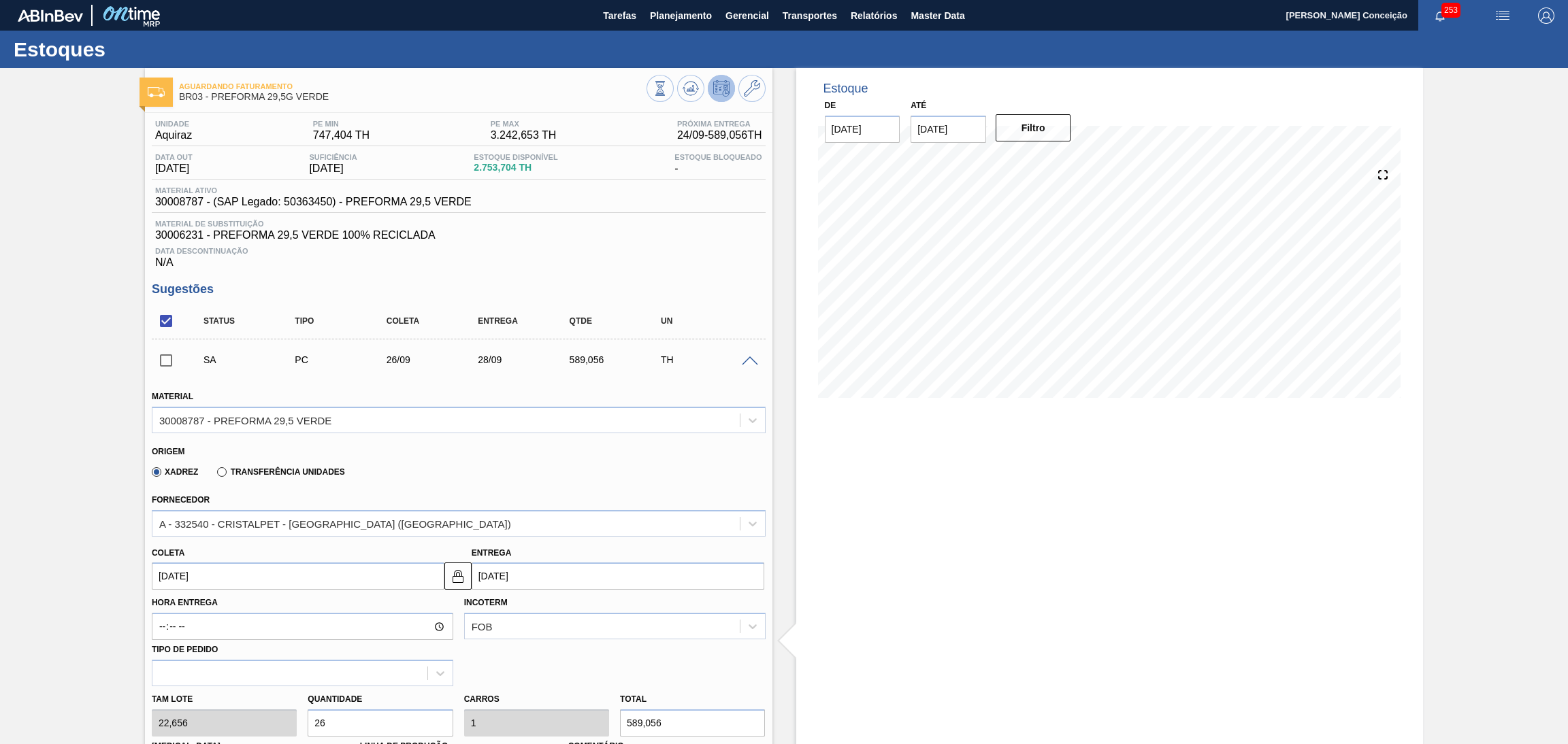
click at [238, 573] on input "26/09/2025" at bounding box center [298, 576] width 292 height 27
click at [195, 535] on div "29" at bounding box center [189, 536] width 18 height 18
type input "29/09/2025"
type input "01/10/2025"
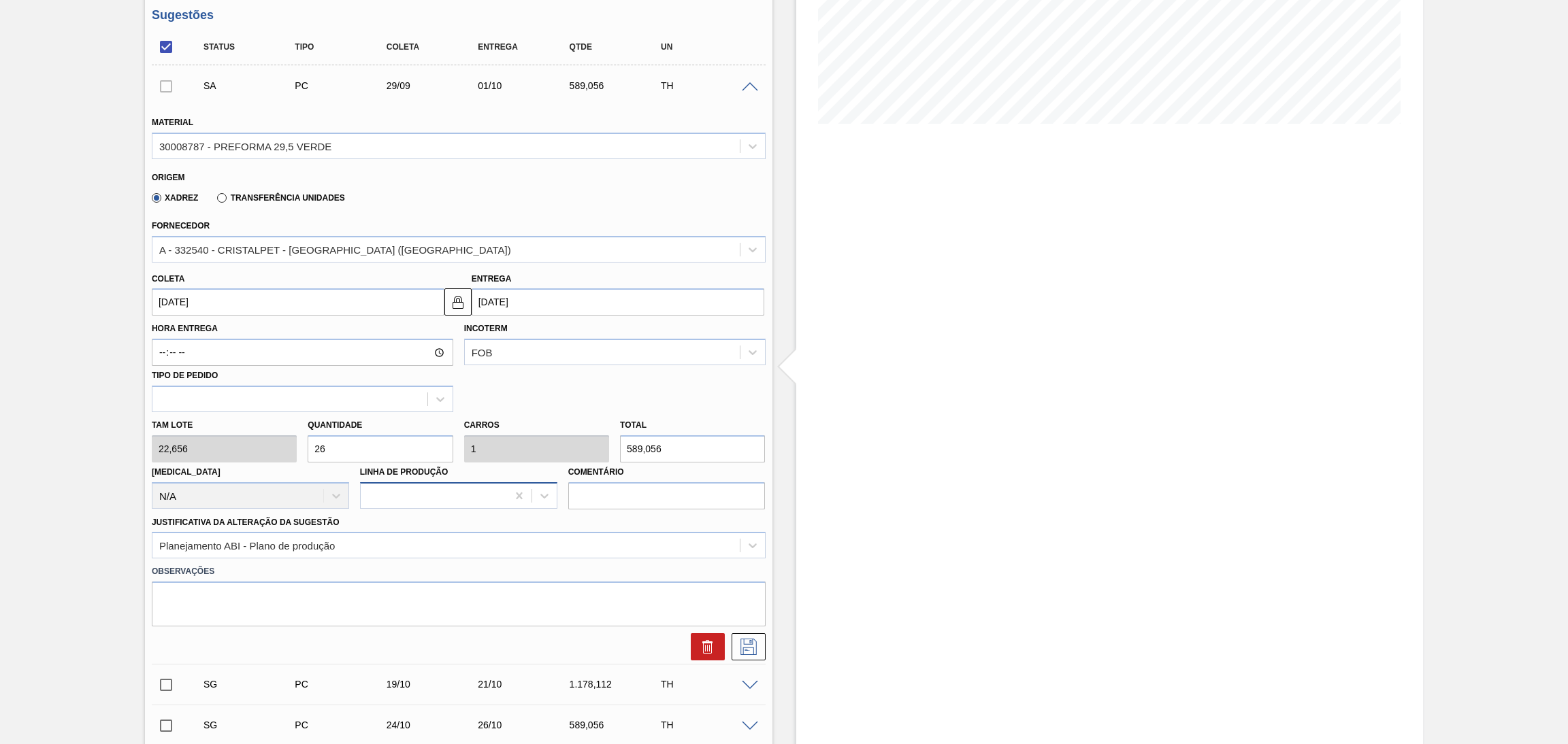
scroll to position [306, 0]
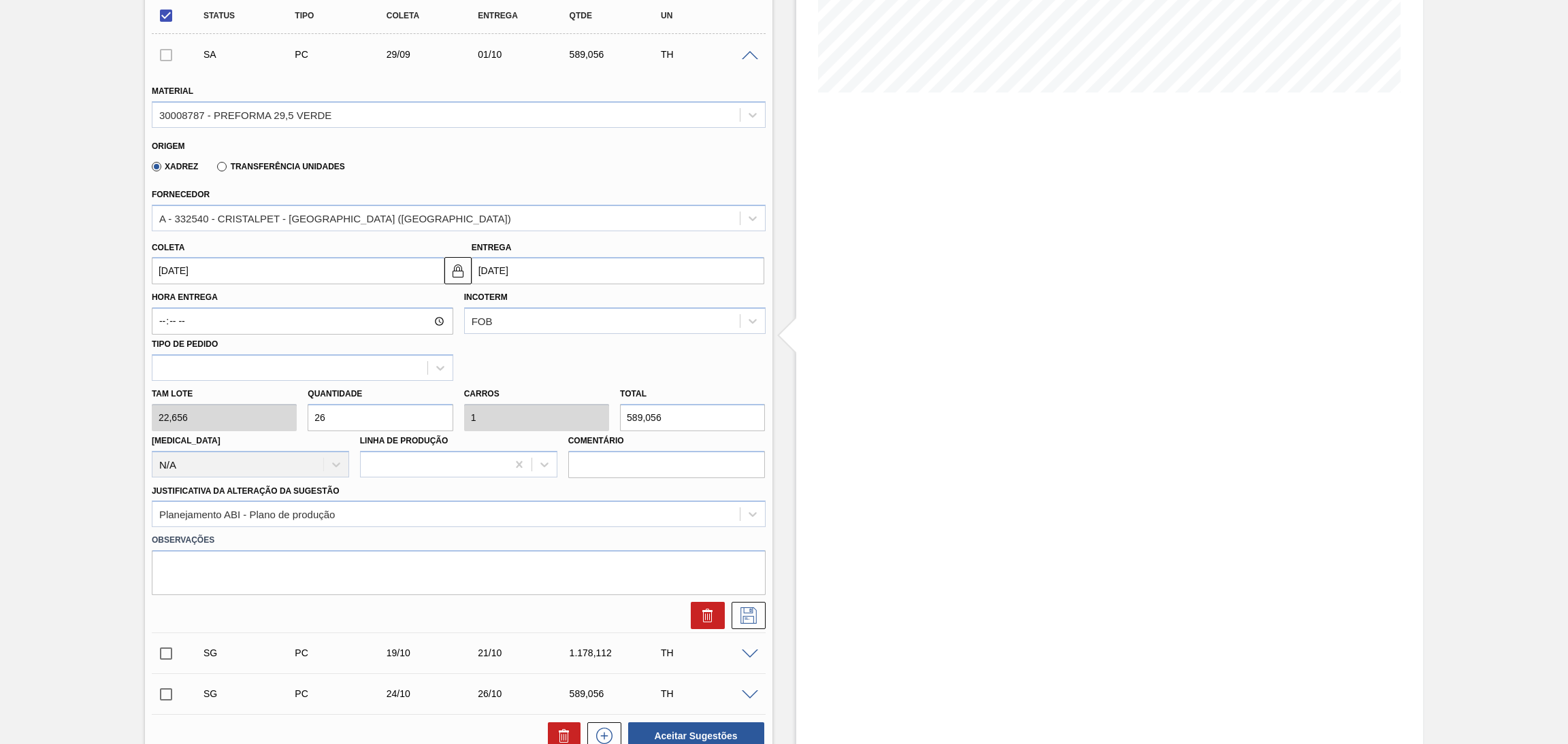
click at [344, 412] on input "26" at bounding box center [380, 417] width 145 height 27
click at [737, 612] on icon at bounding box center [748, 615] width 22 height 17
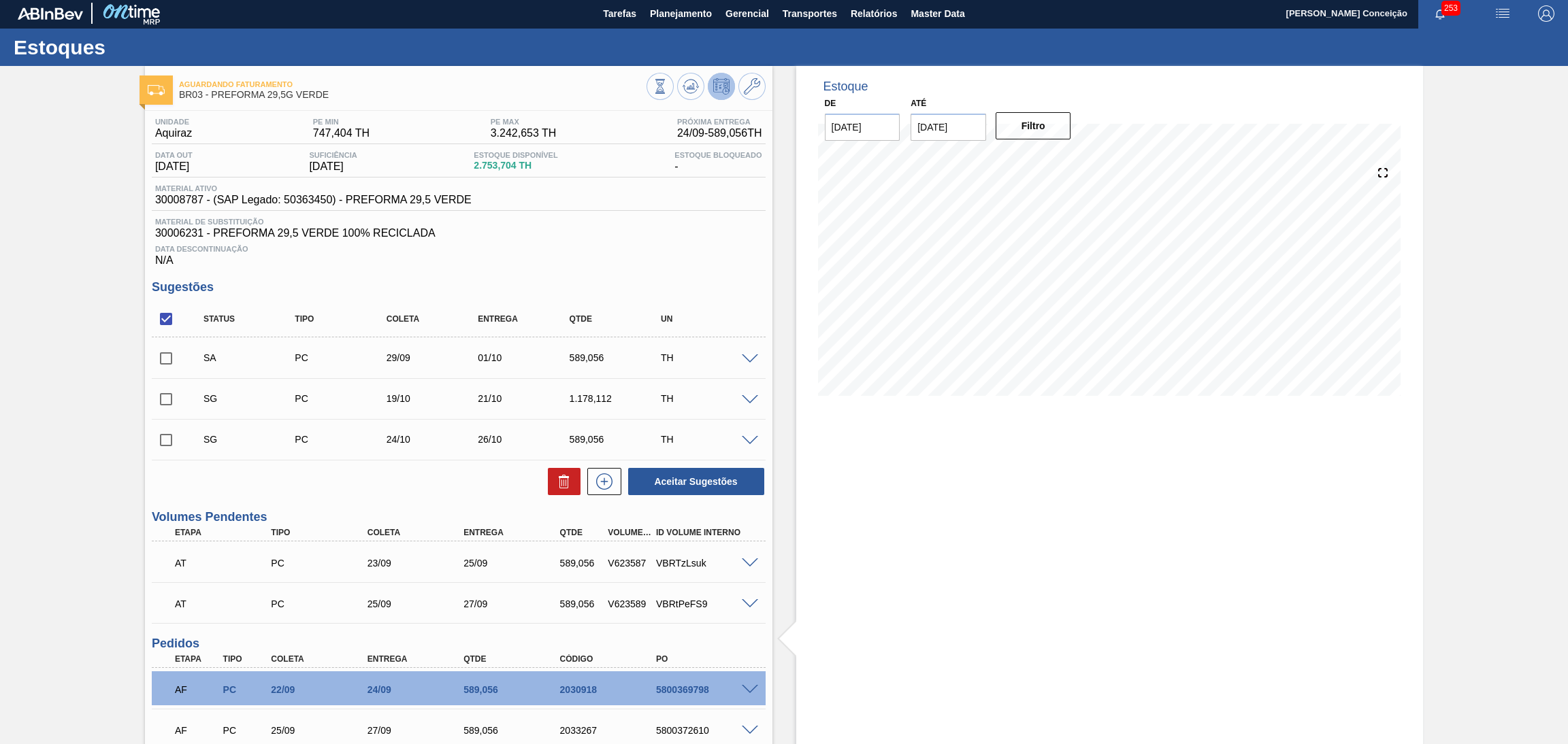
scroll to position [0, 0]
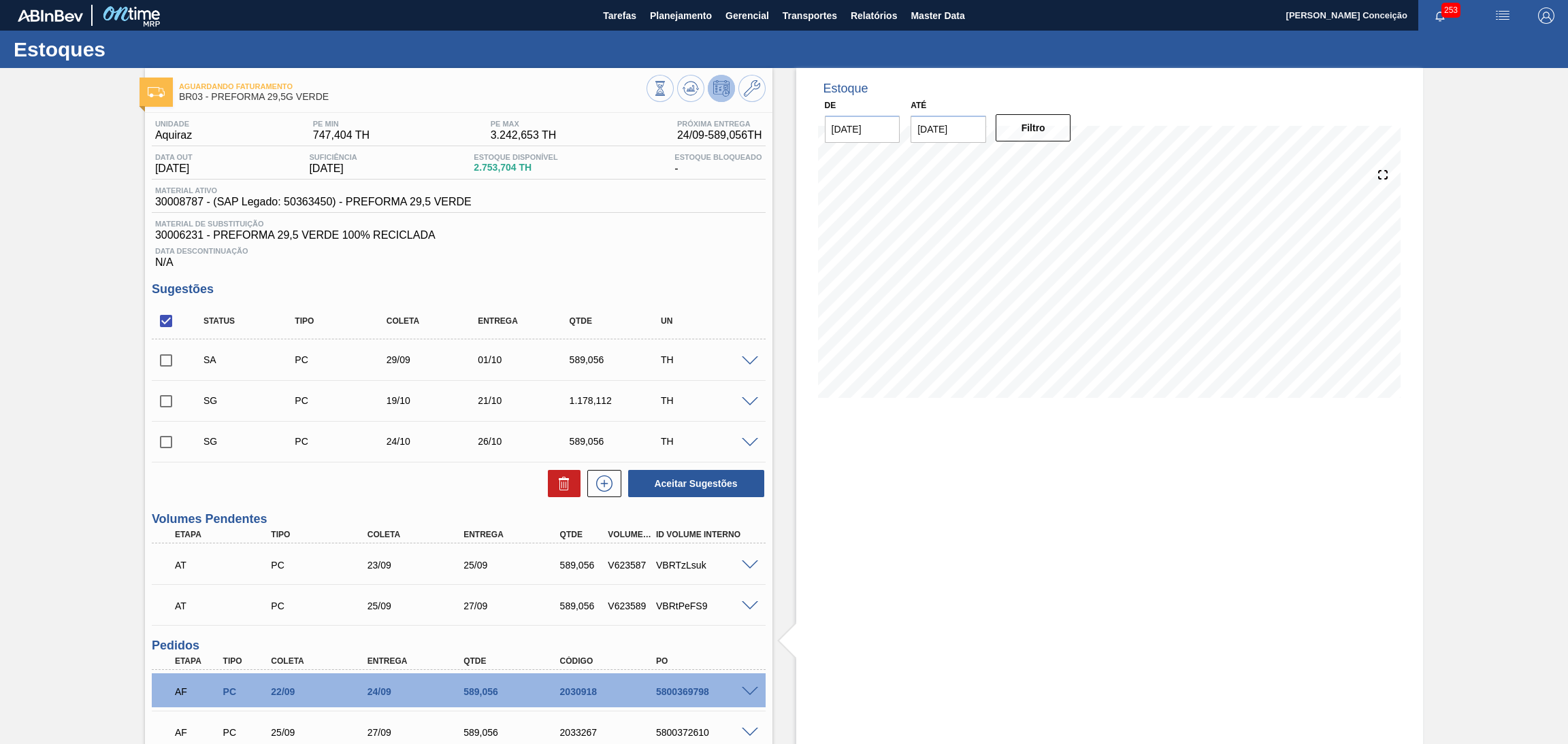
click at [169, 359] on input "checkbox" at bounding box center [166, 360] width 28 height 28
click at [679, 478] on button "Aceitar Sugestões" at bounding box center [696, 483] width 136 height 27
checkbox input "false"
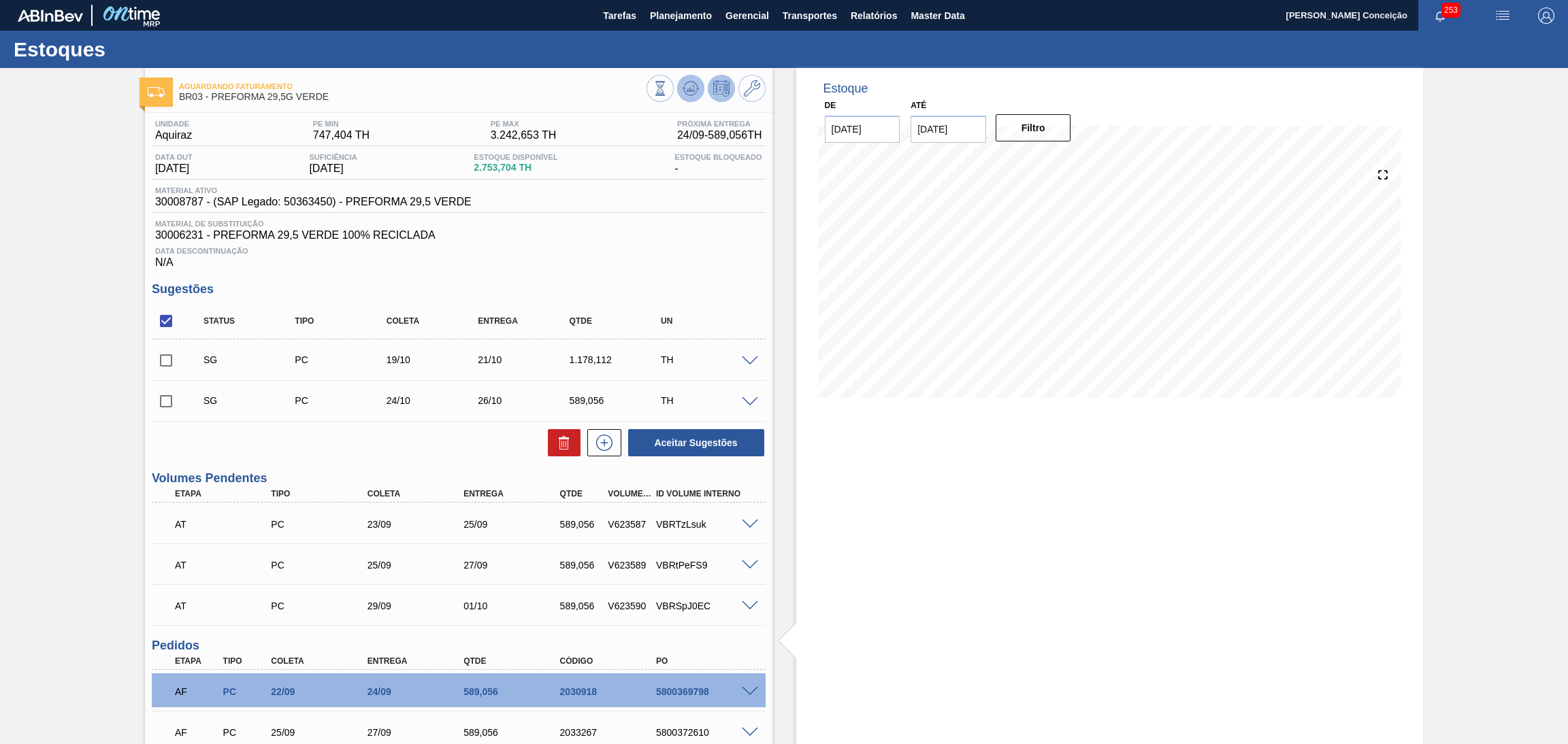
click at [687, 89] on icon at bounding box center [691, 88] width 9 height 6
click at [691, 281] on div "Unidade Aquiraz PE MIN 747,404 TH PE MAX 3.242,653 TH Próxima Entrega 24/09 - 5…" at bounding box center [459, 484] width 627 height 743
click at [166, 328] on input "checkbox" at bounding box center [166, 320] width 28 height 28
click at [165, 323] on input "checkbox" at bounding box center [166, 320] width 28 height 28
checkbox input "true"
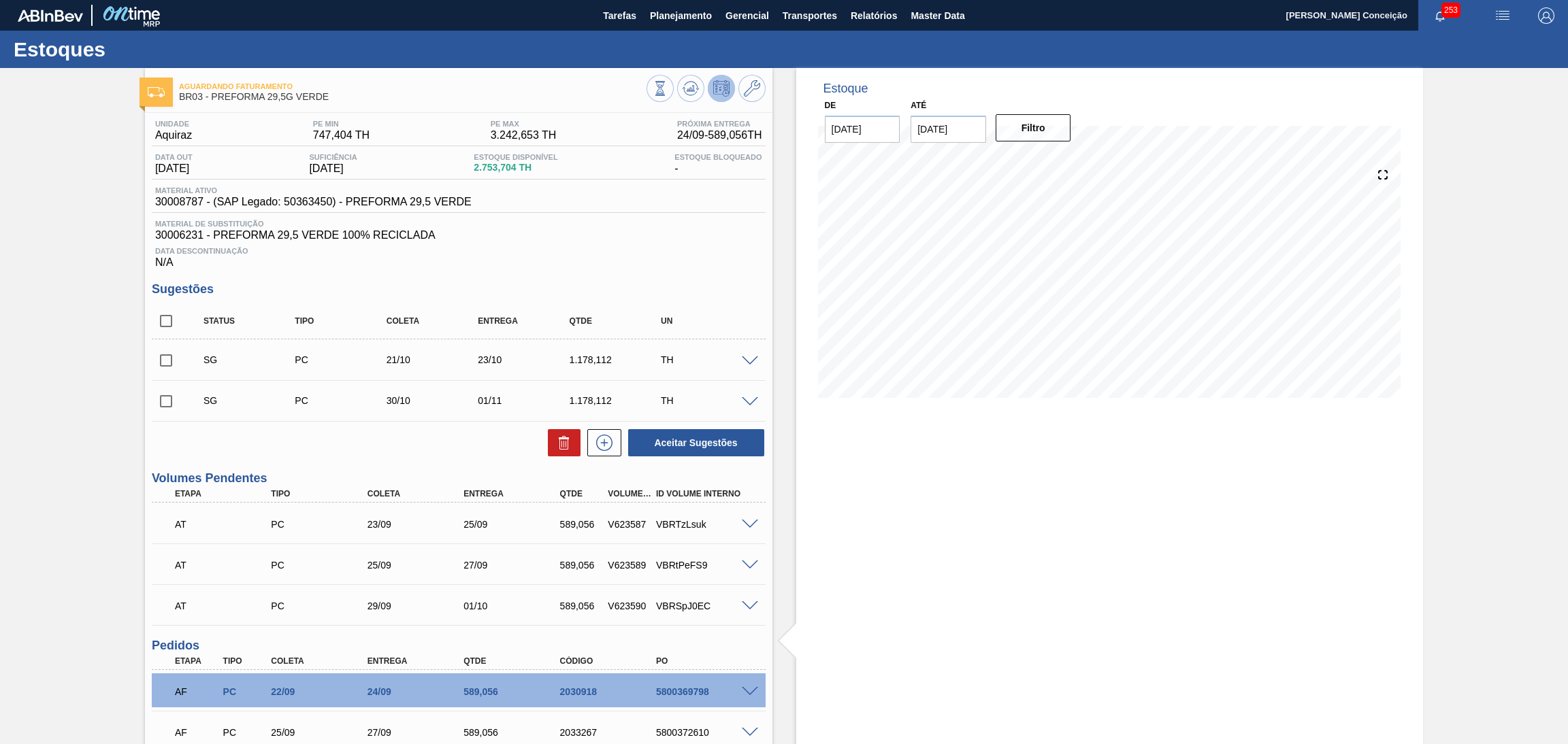
checkbox input "true"
click at [557, 438] on icon at bounding box center [564, 443] width 17 height 17
checkbox input "false"
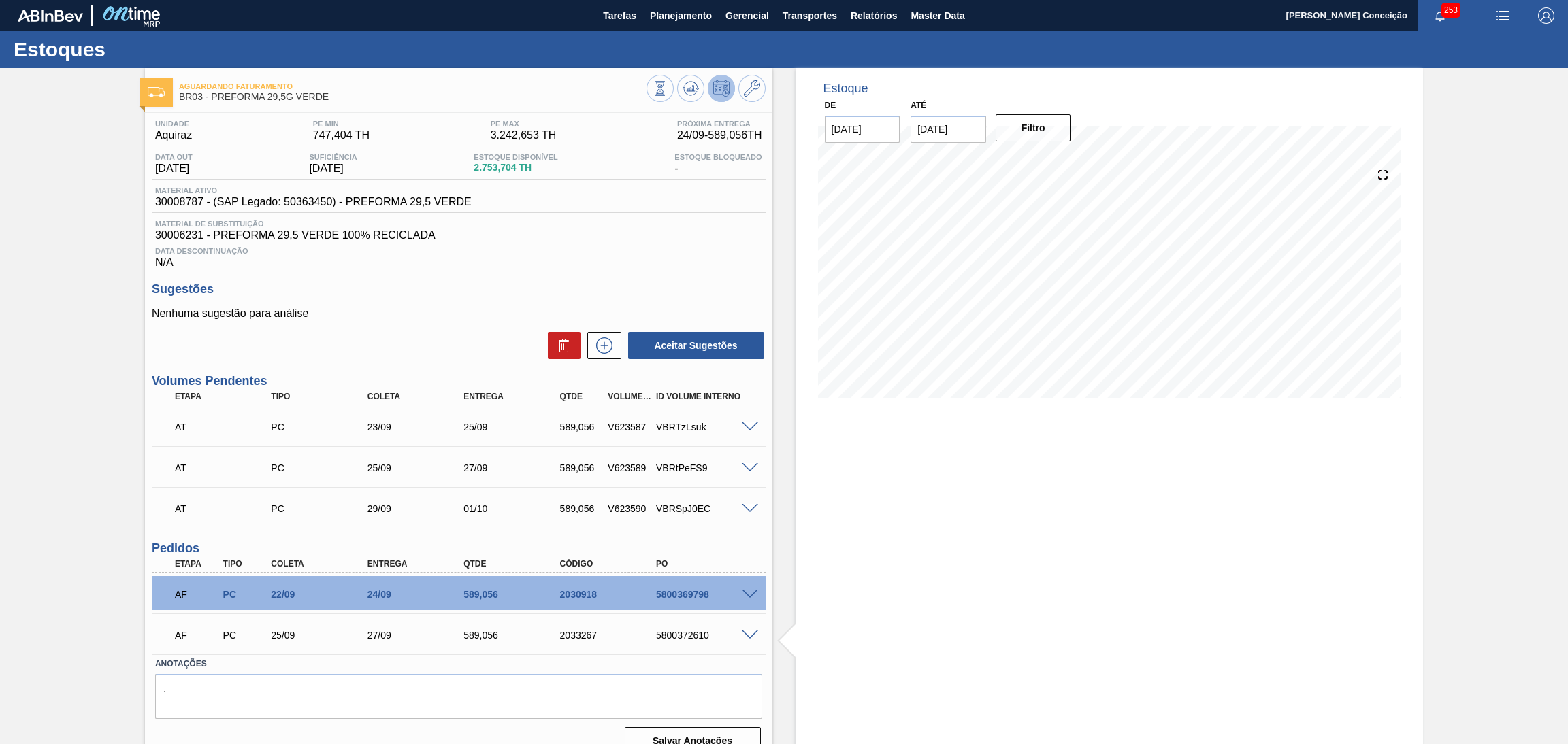
click at [627, 276] on div "Unidade Aquiraz PE MIN 747,404 TH PE MAX 3.242,653 TH Próxima Entrega 24/09 - 5…" at bounding box center [459, 436] width 627 height 646
click at [696, 85] on icon at bounding box center [691, 88] width 17 height 17
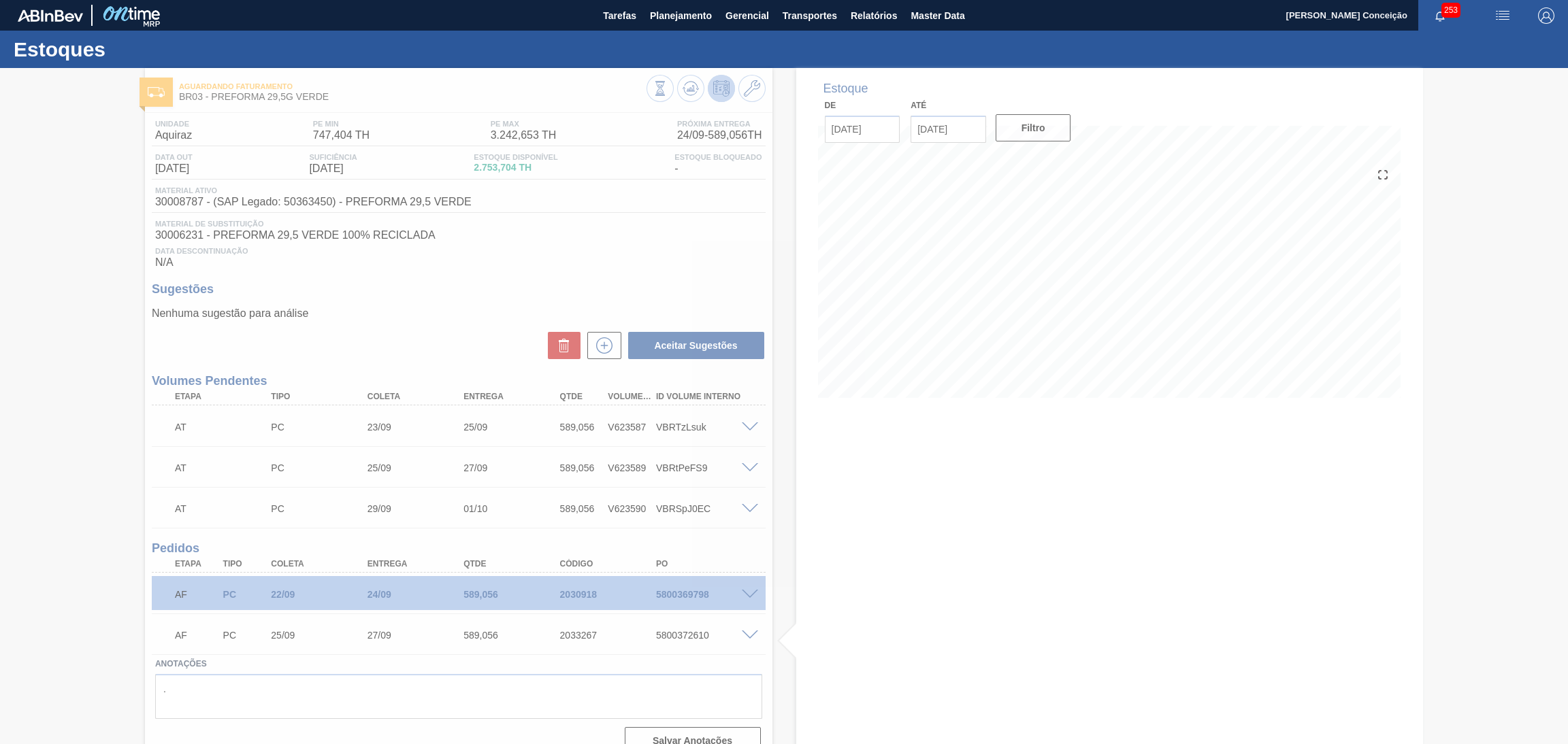
click at [636, 269] on div at bounding box center [784, 406] width 1568 height 676
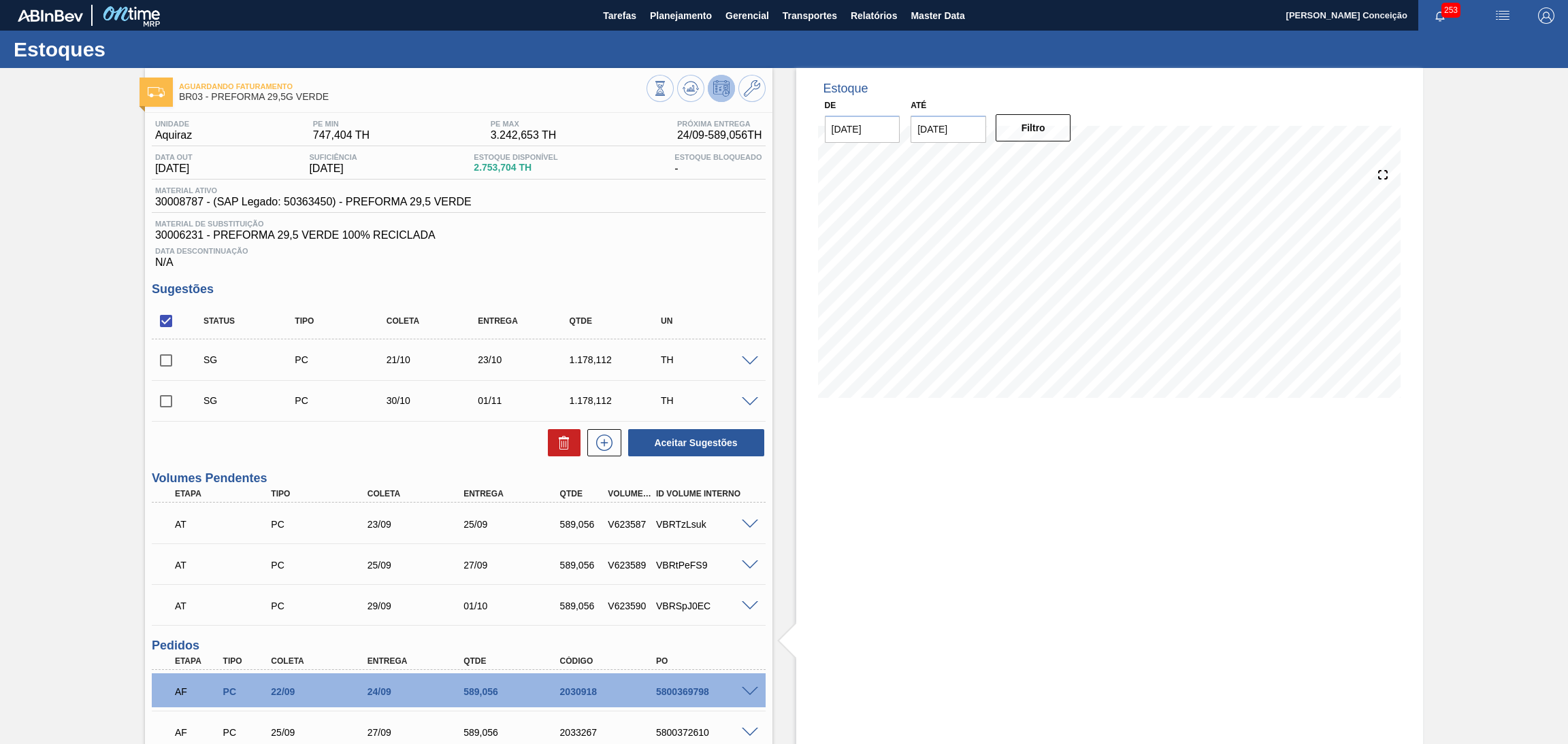
click at [474, 267] on div "Data Descontinuação N/A" at bounding box center [458, 254] width 614 height 27
click at [170, 318] on input "checkbox" at bounding box center [166, 320] width 28 height 28
checkbox input "true"
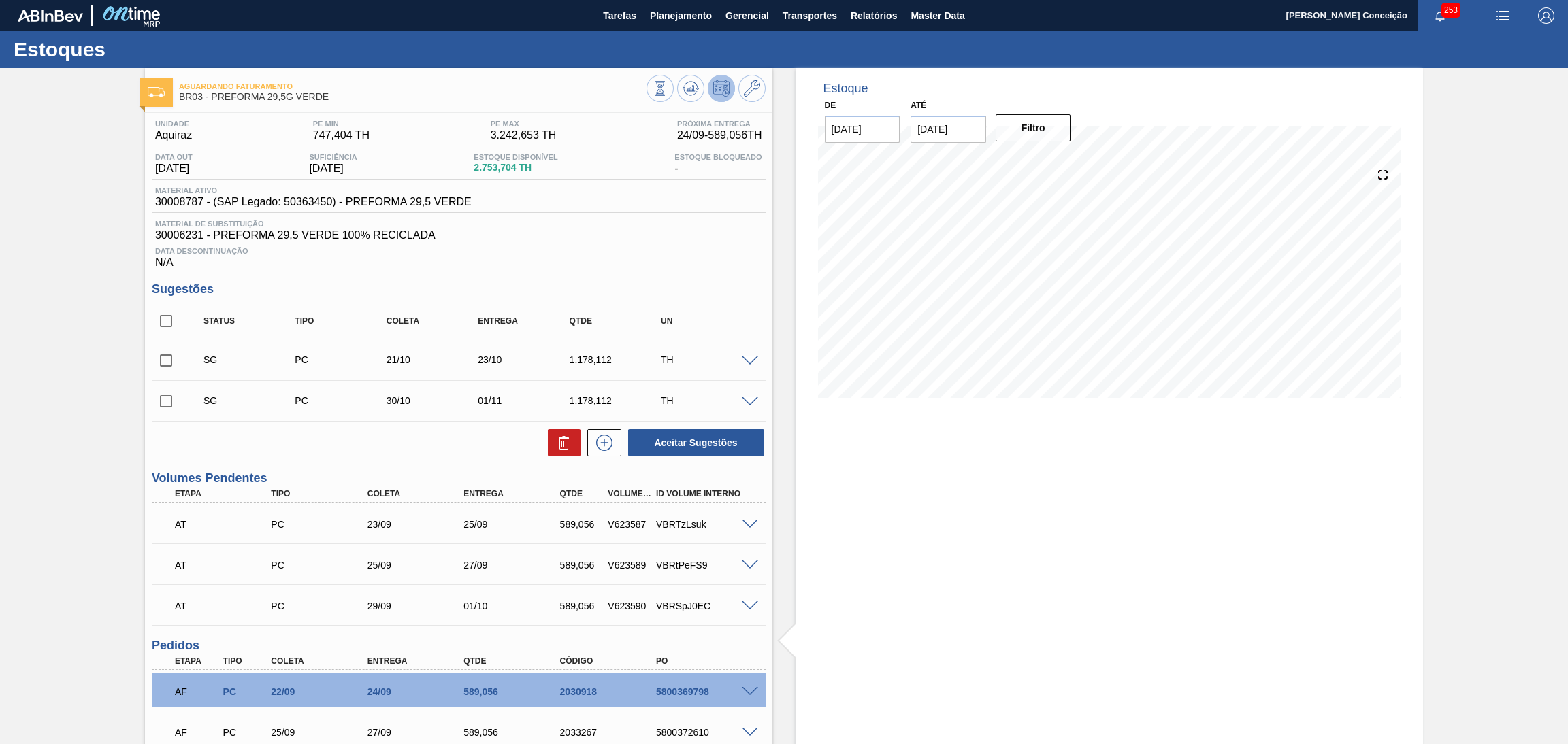
checkbox input "true"
click at [558, 431] on button at bounding box center [564, 442] width 33 height 27
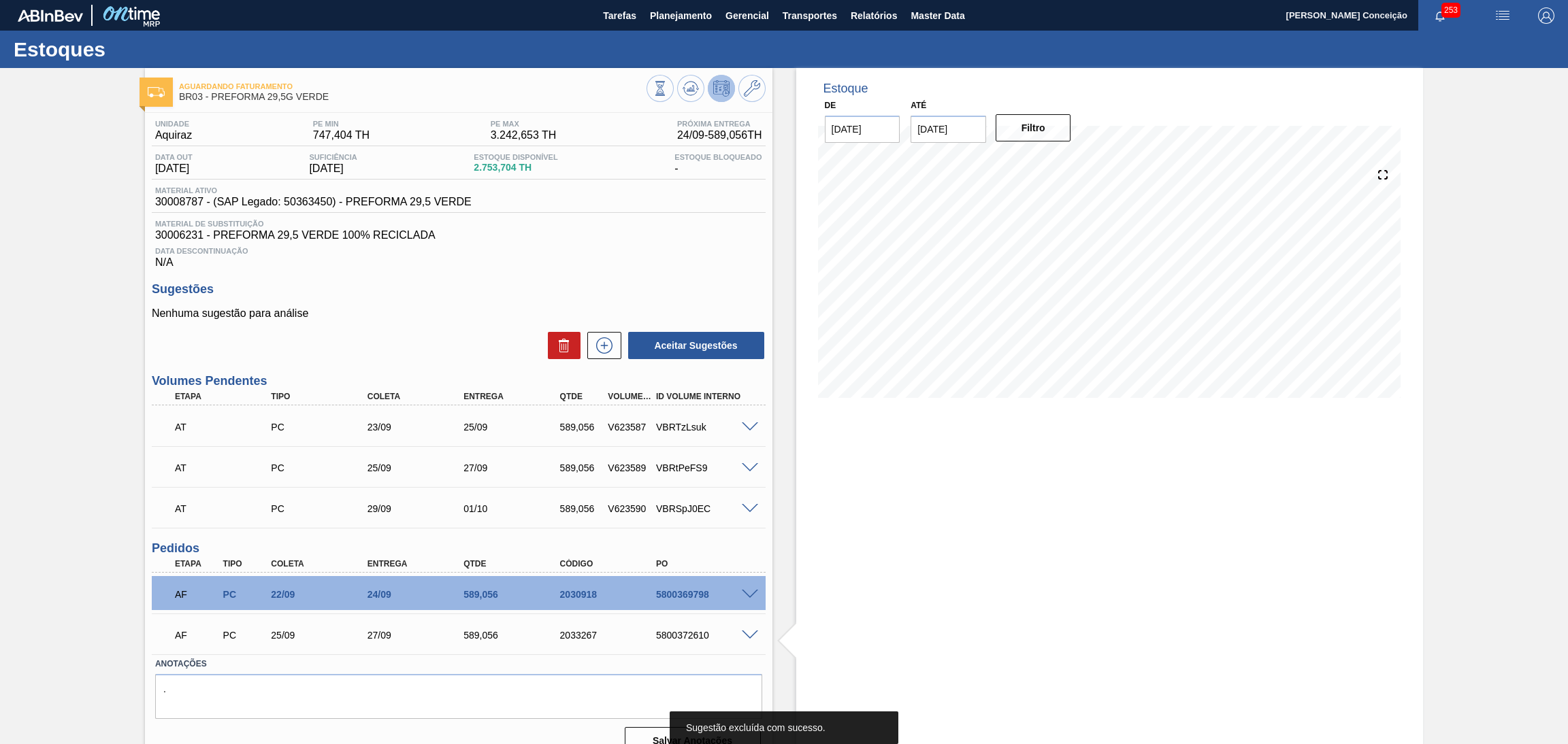
click at [492, 330] on div "Aceitar Sugestões" at bounding box center [458, 345] width 614 height 30
click at [746, 426] on span at bounding box center [750, 428] width 17 height 11
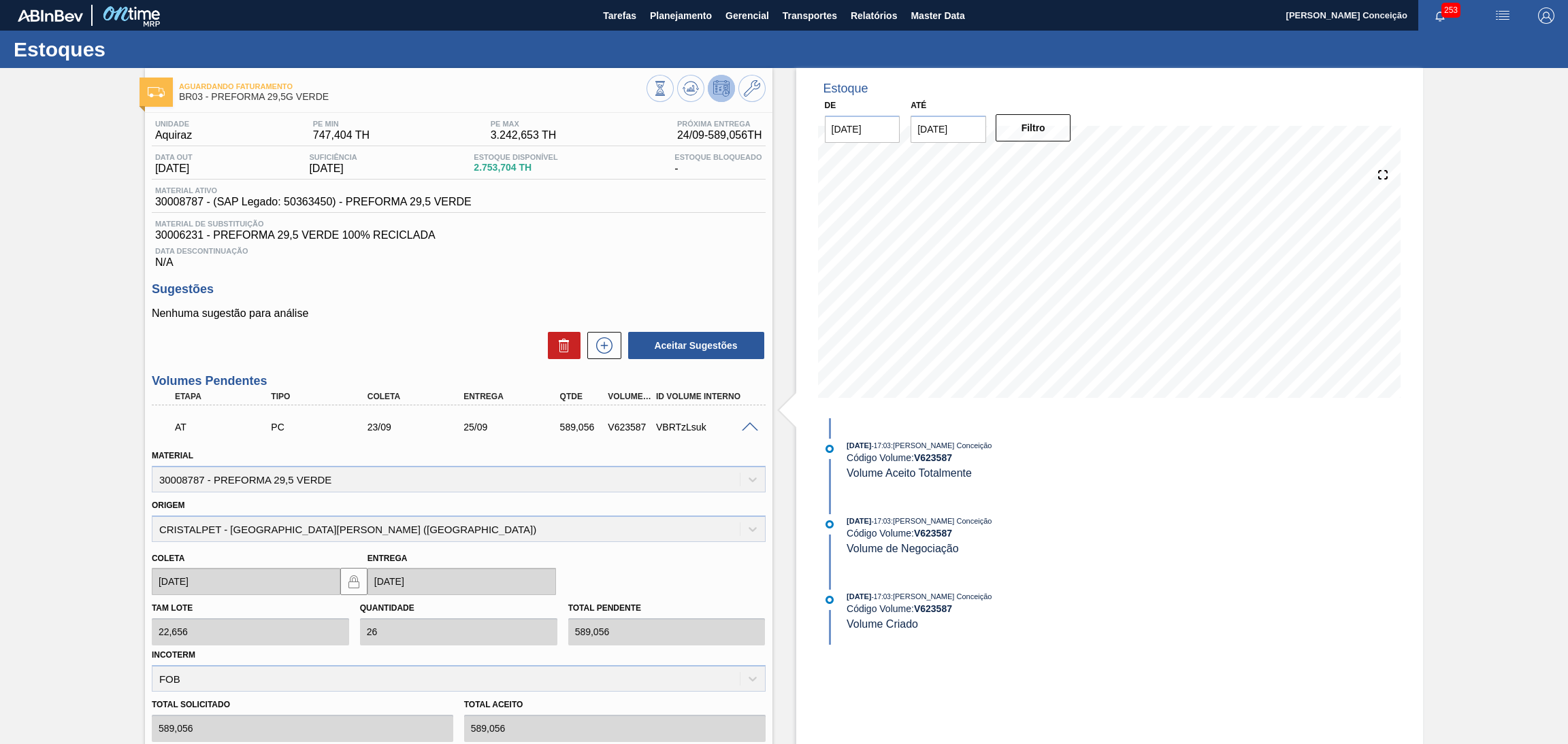
click at [746, 426] on span at bounding box center [750, 428] width 17 height 11
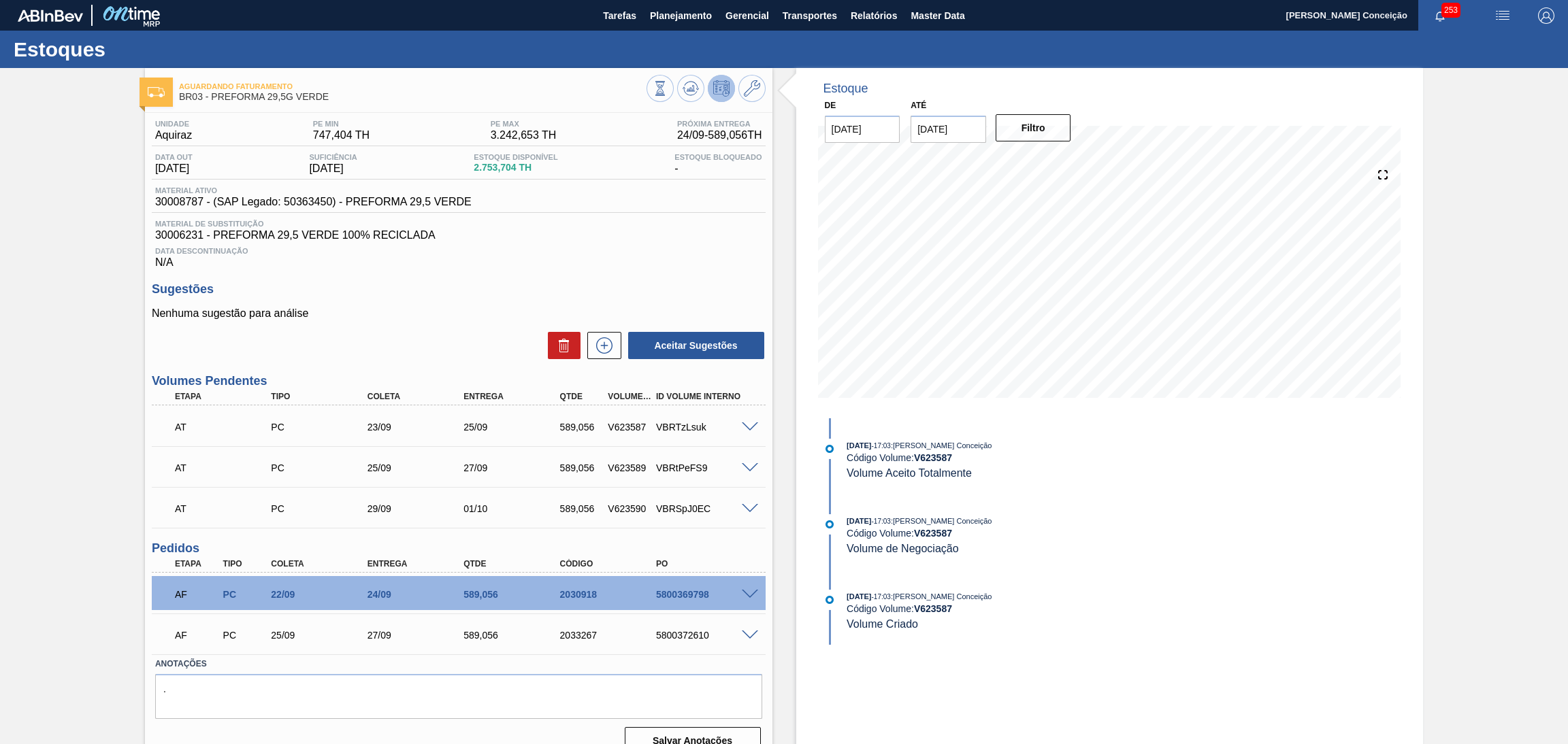
click at [754, 462] on div at bounding box center [751, 468] width 27 height 11
click at [752, 463] on span at bounding box center [750, 468] width 17 height 11
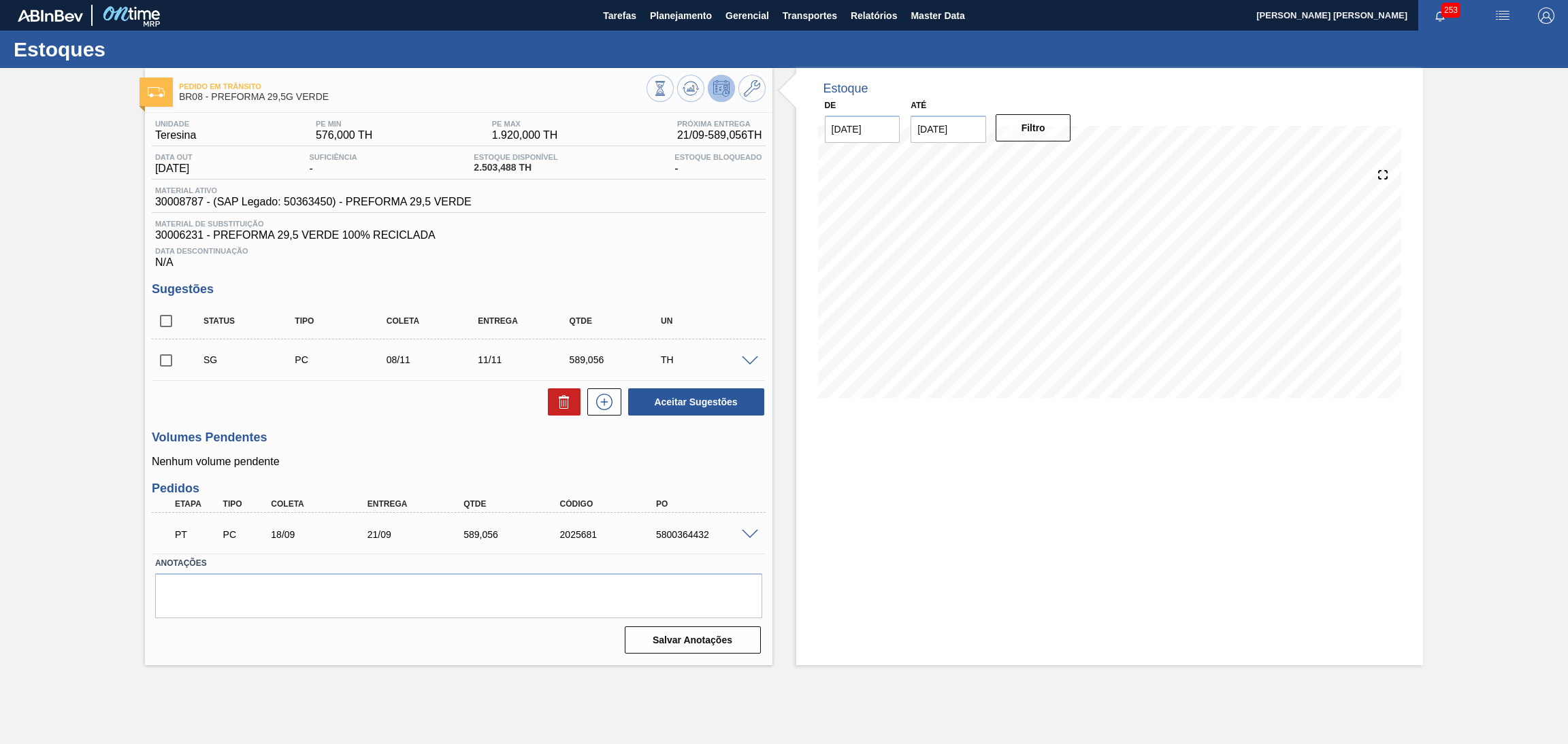
click at [308, 389] on div "Aceitar Sugestões" at bounding box center [458, 402] width 614 height 30
click at [740, 477] on div "Unidade Teresina PE MIN 576,000 TH PE MAX 1.920,000 TH Próxima Entrega 21/09 - …" at bounding box center [459, 386] width 627 height 546
click at [480, 465] on p "Nenhum volume pendente" at bounding box center [458, 462] width 614 height 12
click at [447, 435] on h3 "Volumes Pendentes" at bounding box center [458, 438] width 614 height 14
click at [692, 92] on icon at bounding box center [691, 88] width 17 height 17
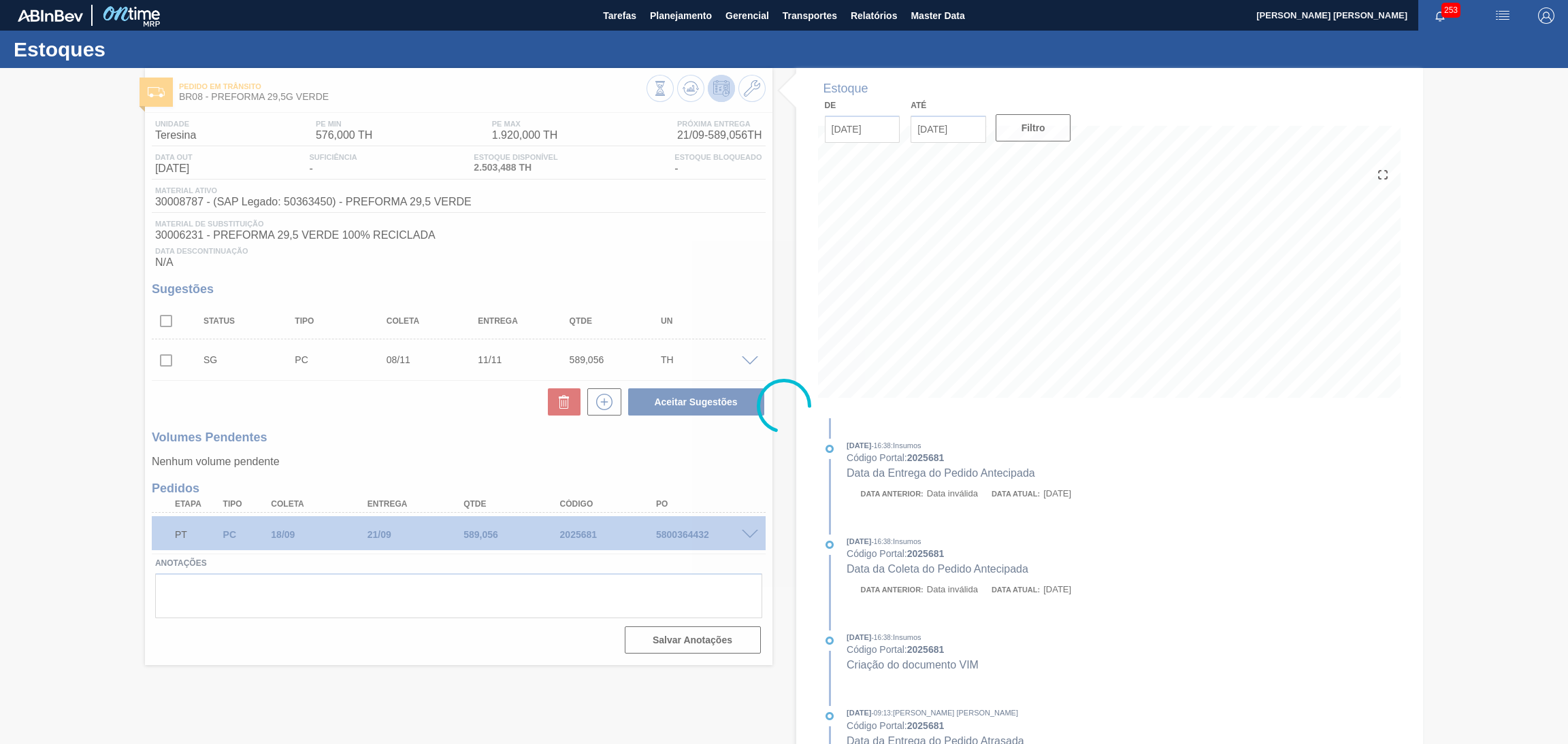
click at [492, 462] on div at bounding box center [784, 406] width 1568 height 676
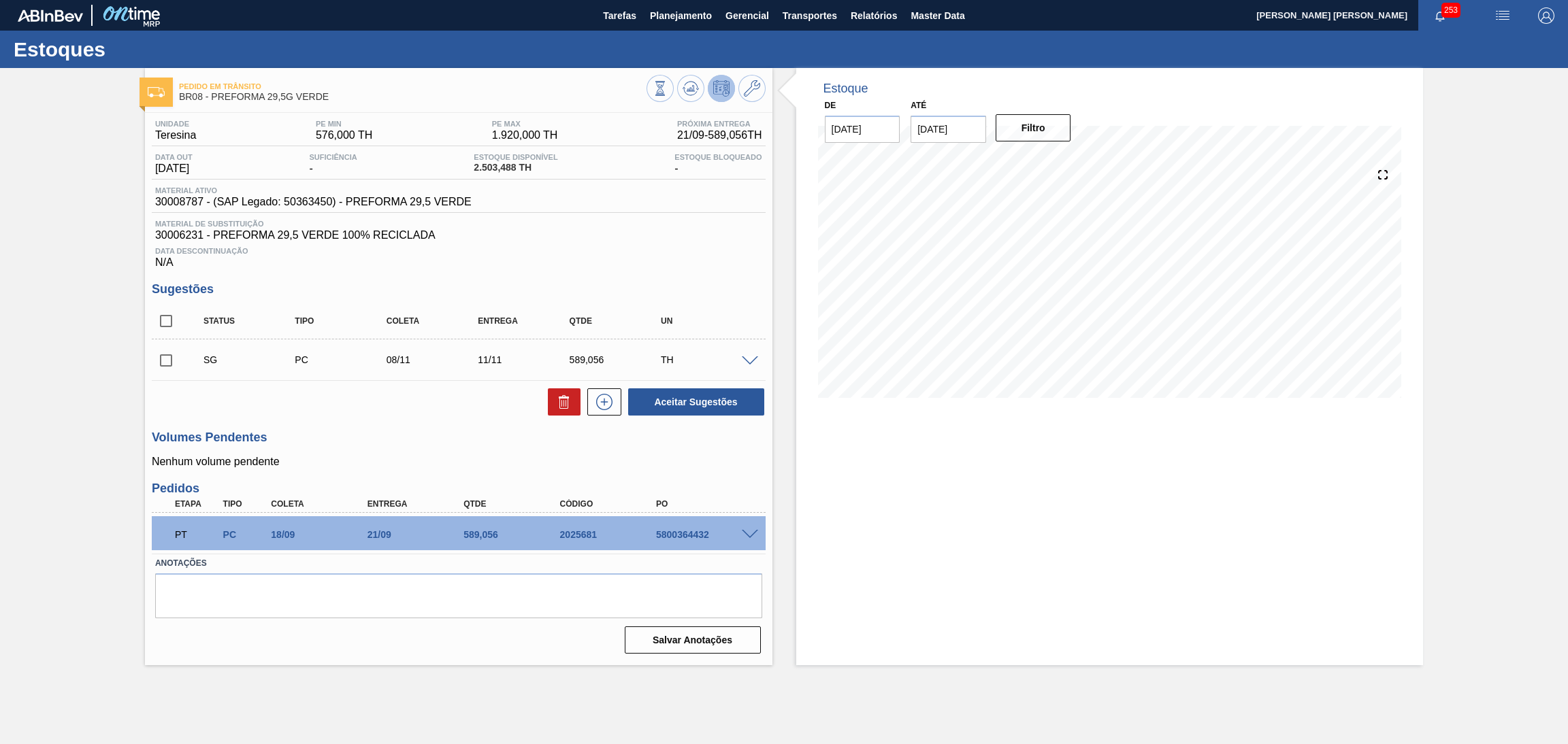
click at [471, 431] on h3 "Volumes Pendentes" at bounding box center [458, 438] width 614 height 14
click at [750, 357] on span at bounding box center [750, 362] width 17 height 11
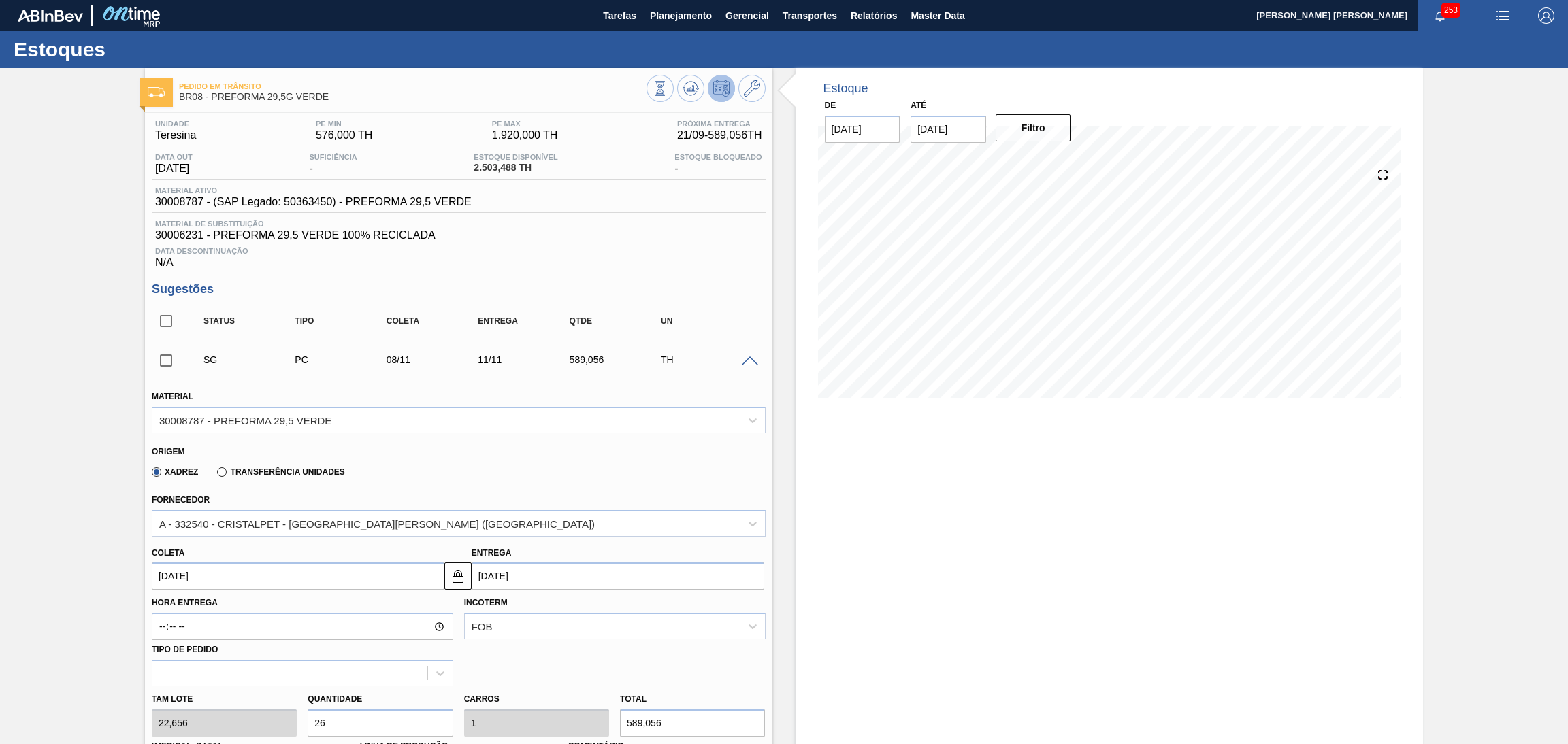
click at [205, 572] on input "08/11/2025" at bounding box center [298, 576] width 292 height 27
click at [168, 380] on button "Previous Month" at bounding box center [164, 383] width 10 height 10
click at [216, 512] on div "30" at bounding box center [211, 515] width 18 height 18
type input "30/09/2025"
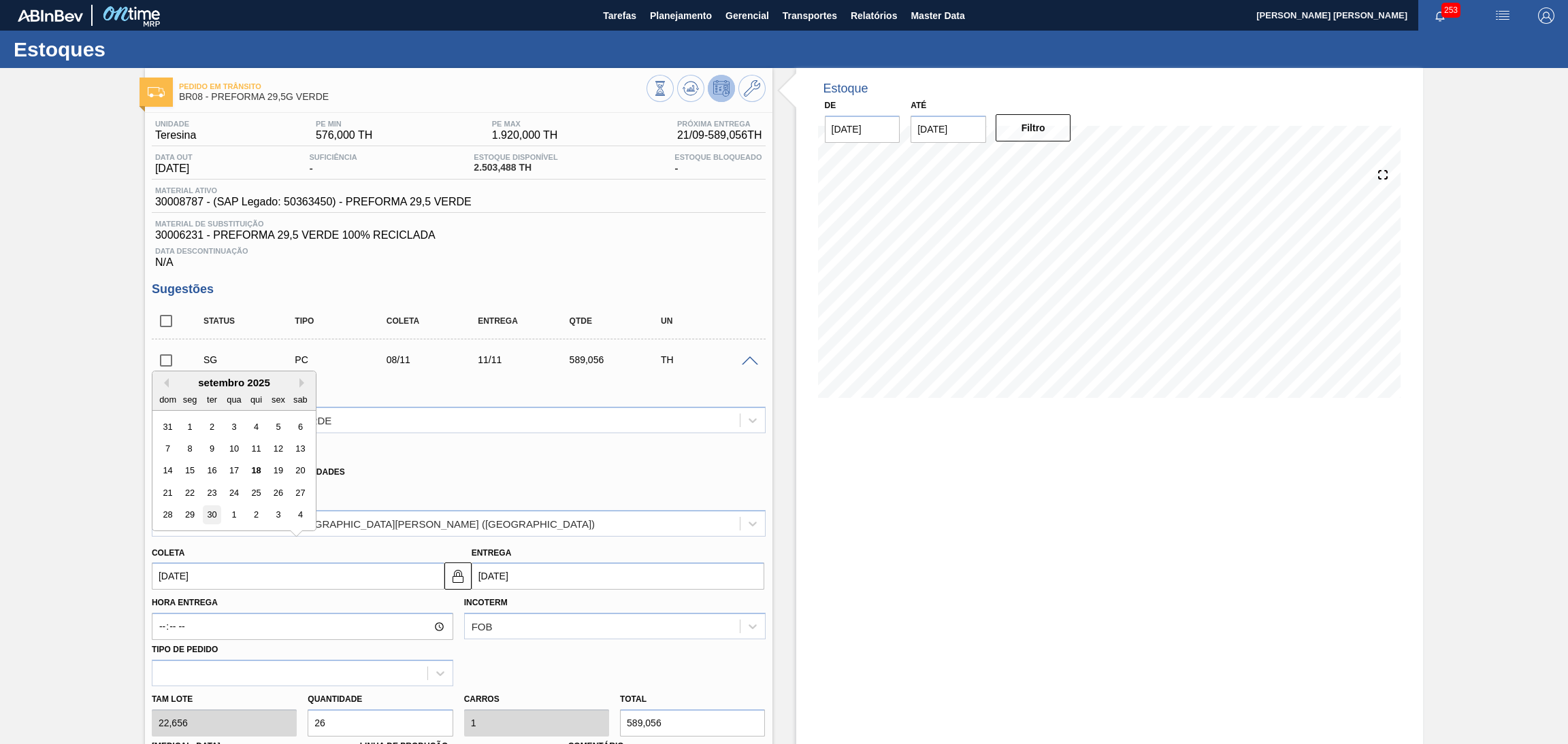
type input "03/10/2025"
click at [496, 450] on div "Origem" at bounding box center [453, 450] width 603 height 13
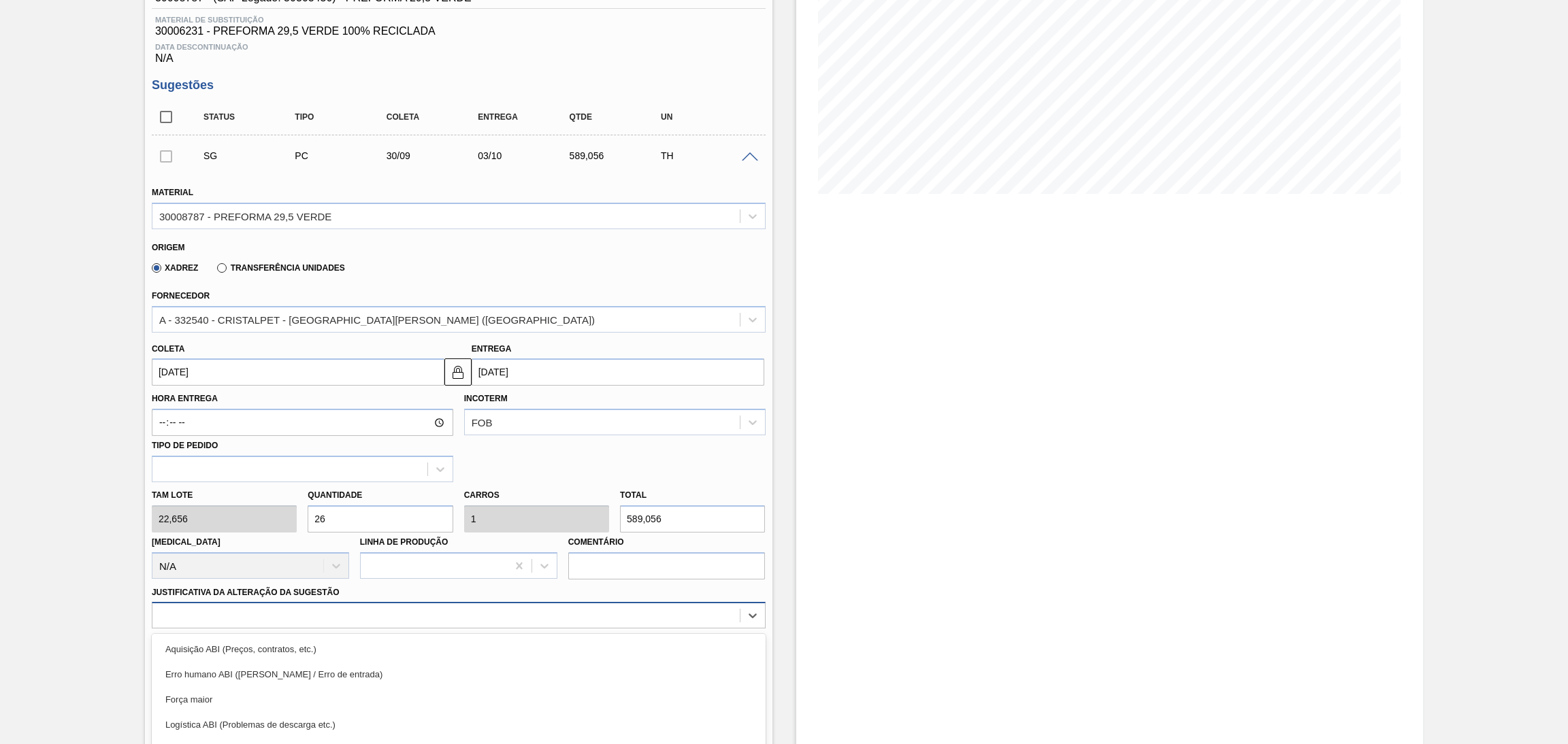
scroll to position [300, 0]
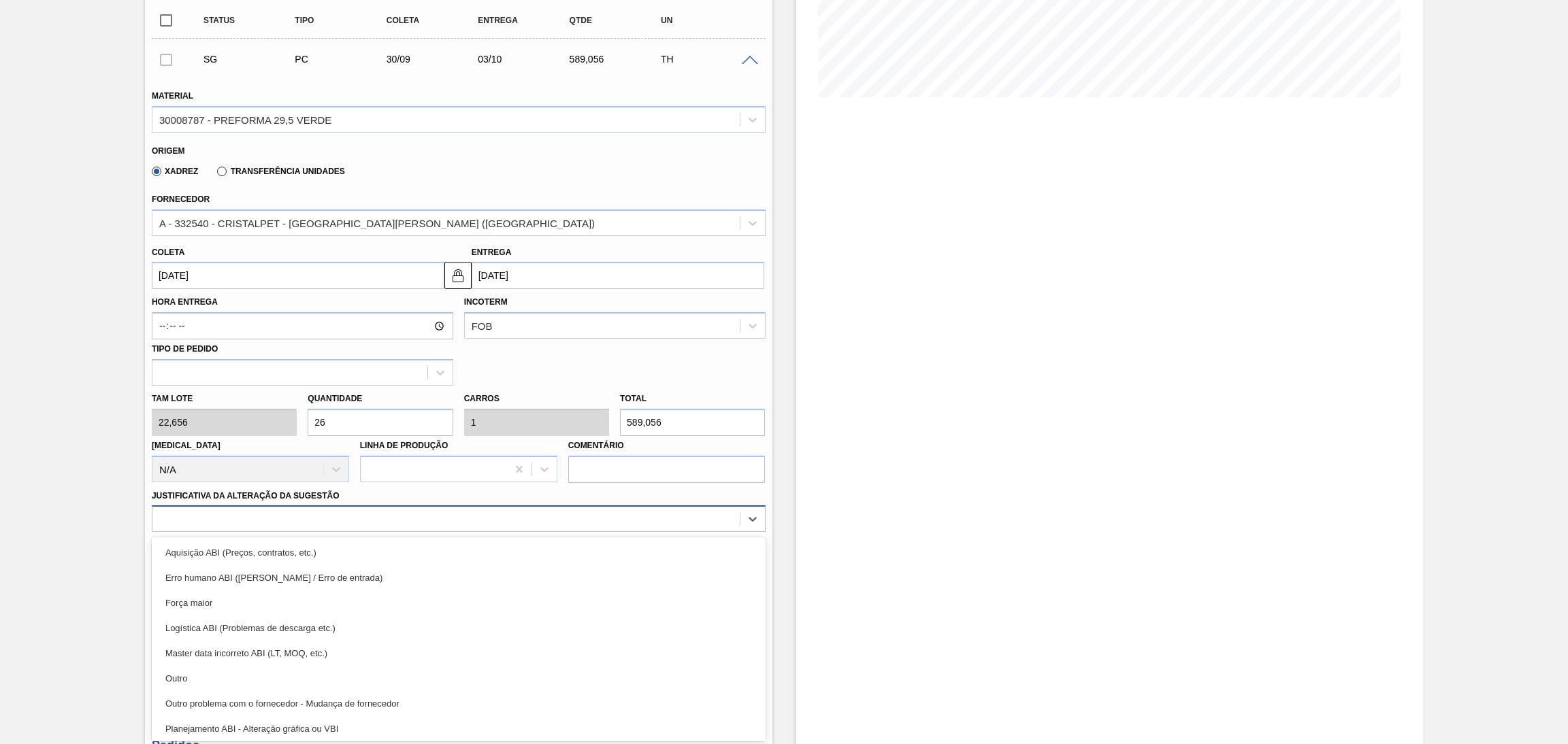
click at [481, 532] on div "option Força maior focused, 3 of 18. 18 results available. Use Up and Down to c…" at bounding box center [458, 519] width 614 height 26
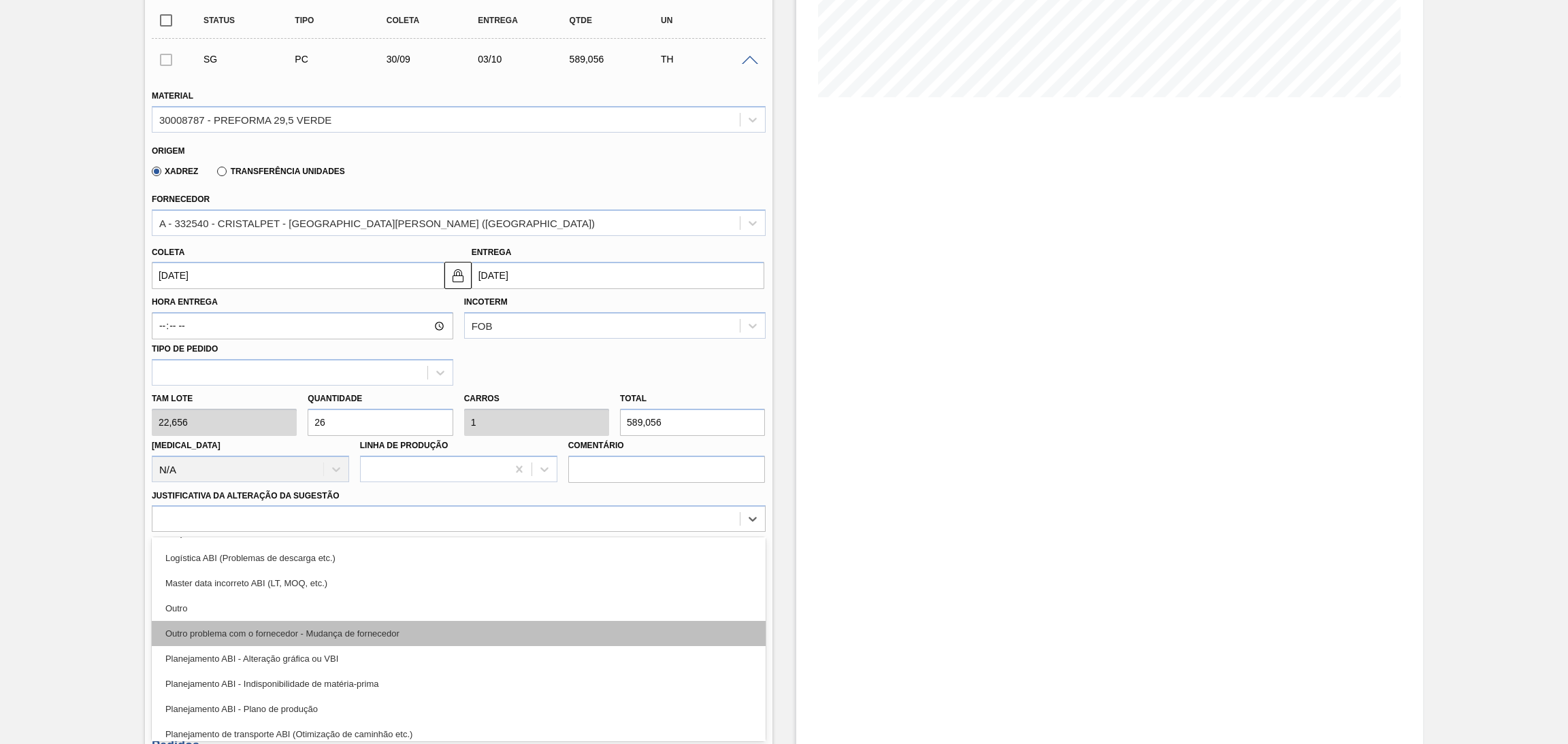
scroll to position [102, 0]
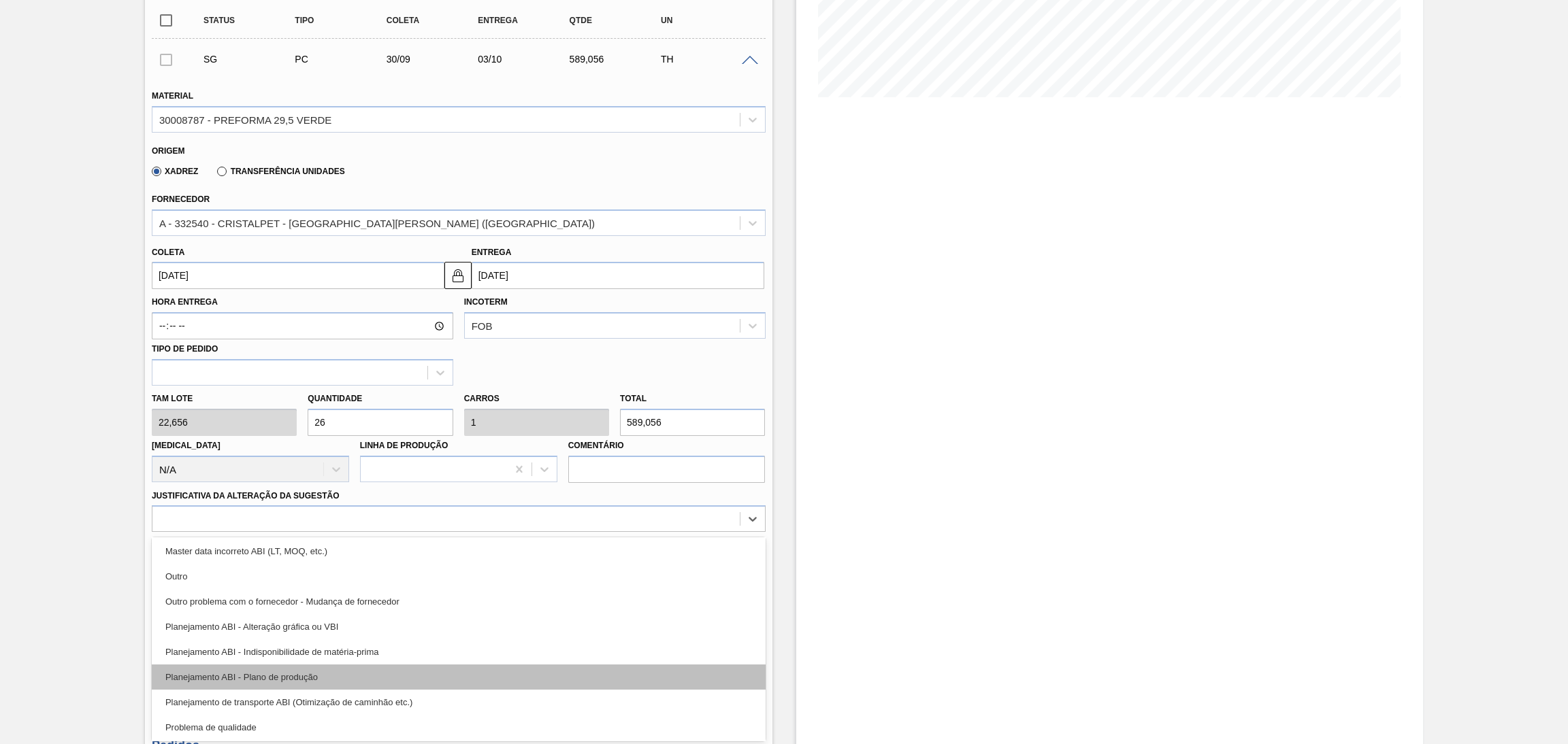
click at [316, 677] on div "Planejamento ABI - Plano de produção" at bounding box center [458, 677] width 614 height 26
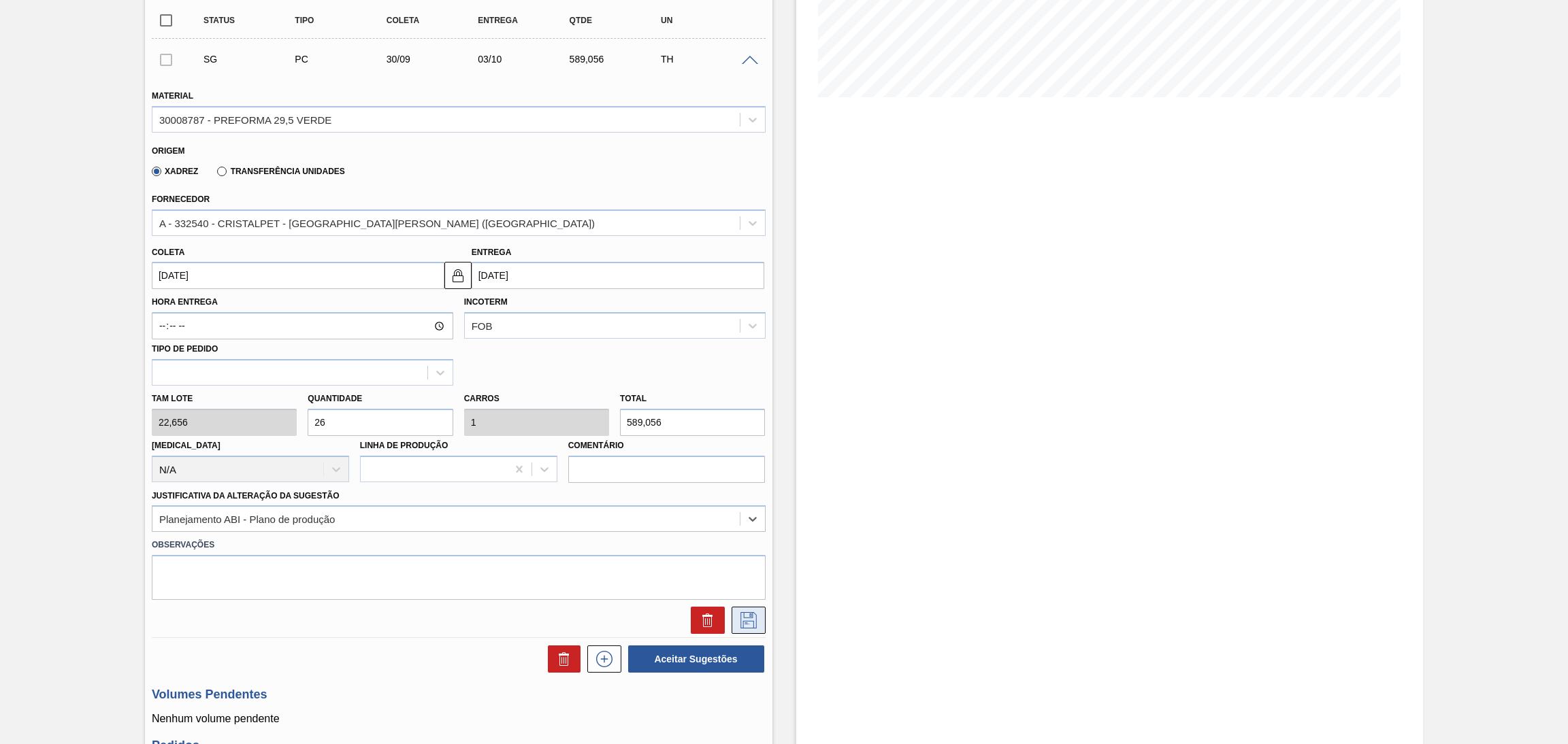
click at [751, 616] on icon at bounding box center [748, 620] width 22 height 17
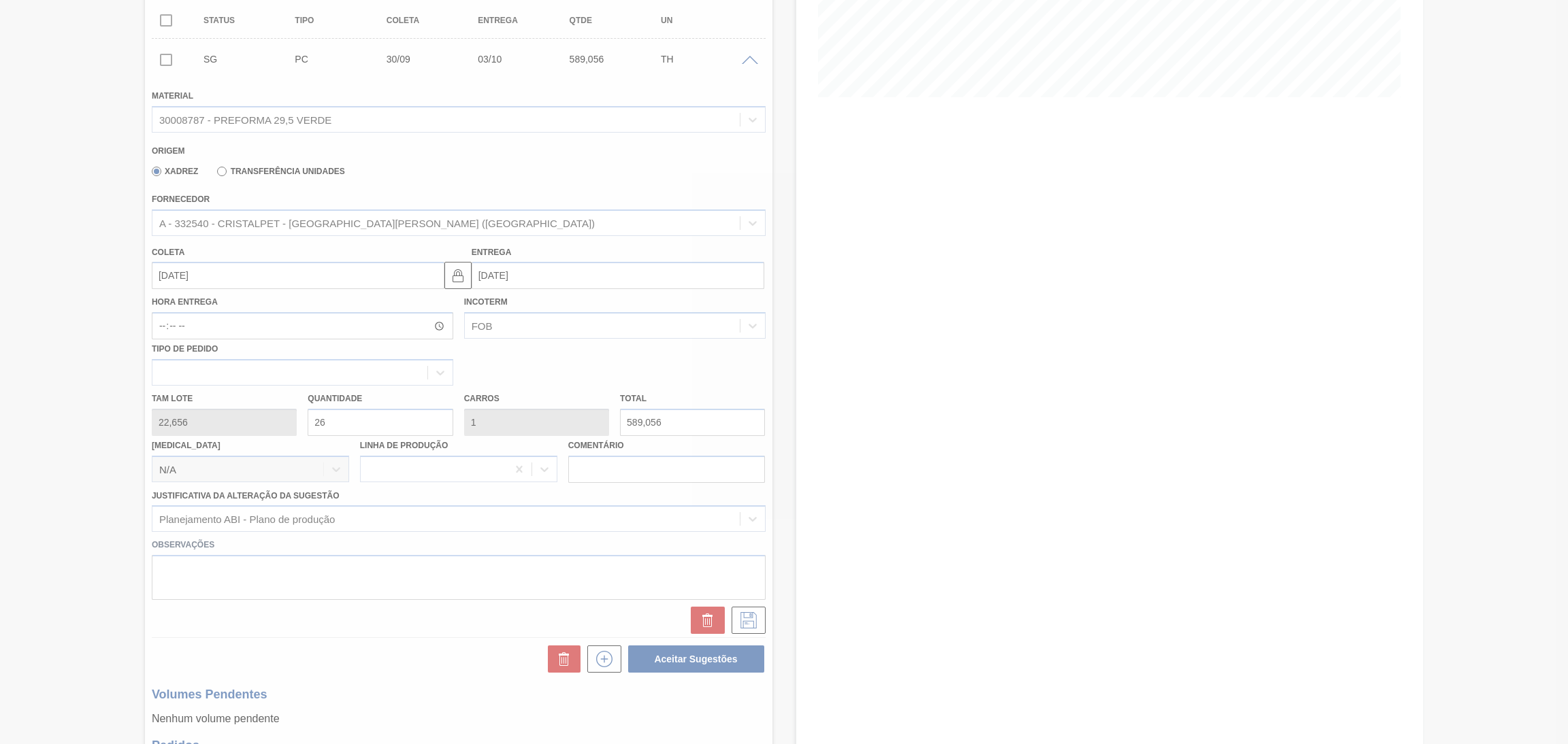
scroll to position [0, 0]
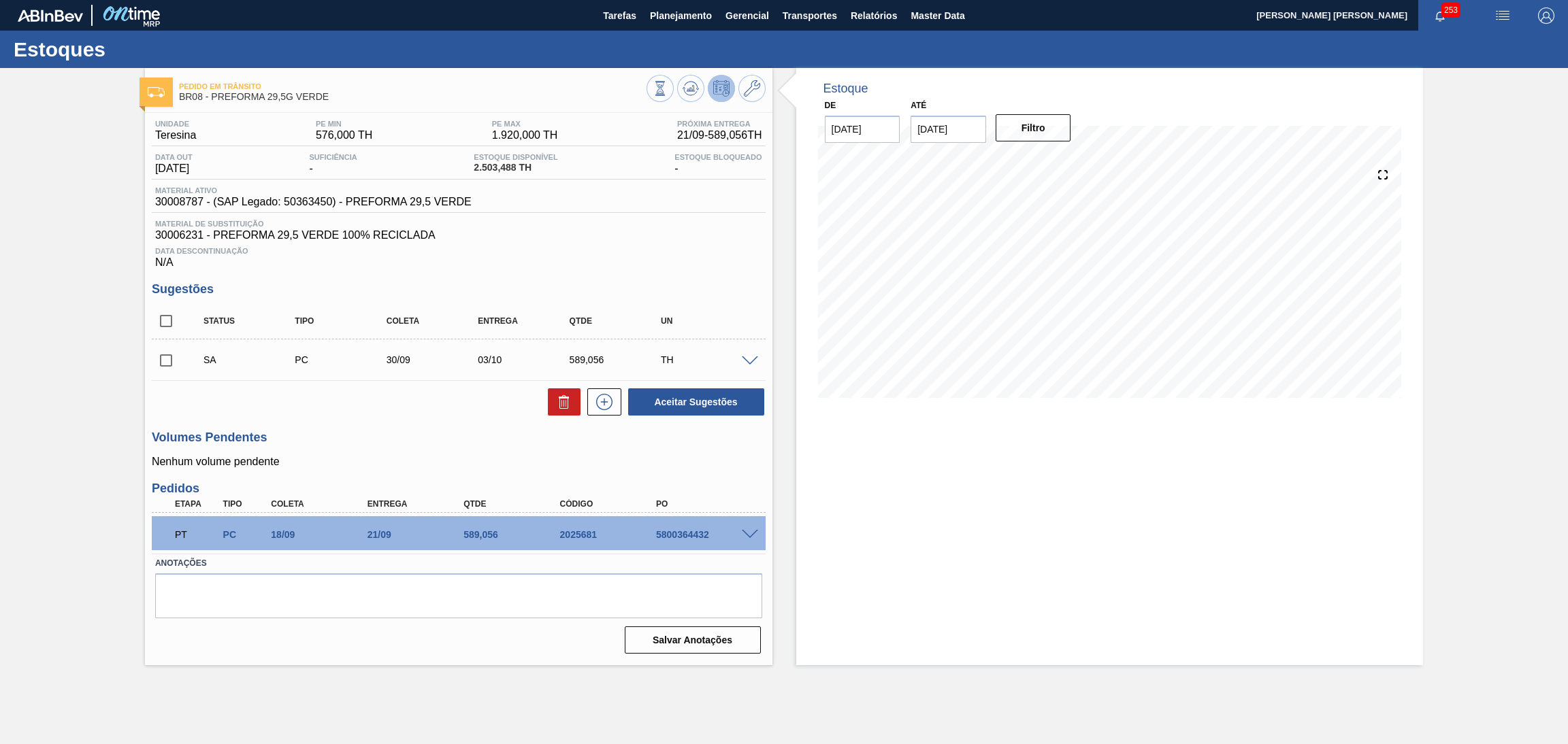
click at [410, 448] on div "Volumes Pendentes Nenhum volume pendente" at bounding box center [458, 449] width 614 height 37
click at [170, 348] on input "checkbox" at bounding box center [166, 360] width 28 height 28
click at [553, 401] on button at bounding box center [564, 401] width 33 height 27
checkbox input "false"
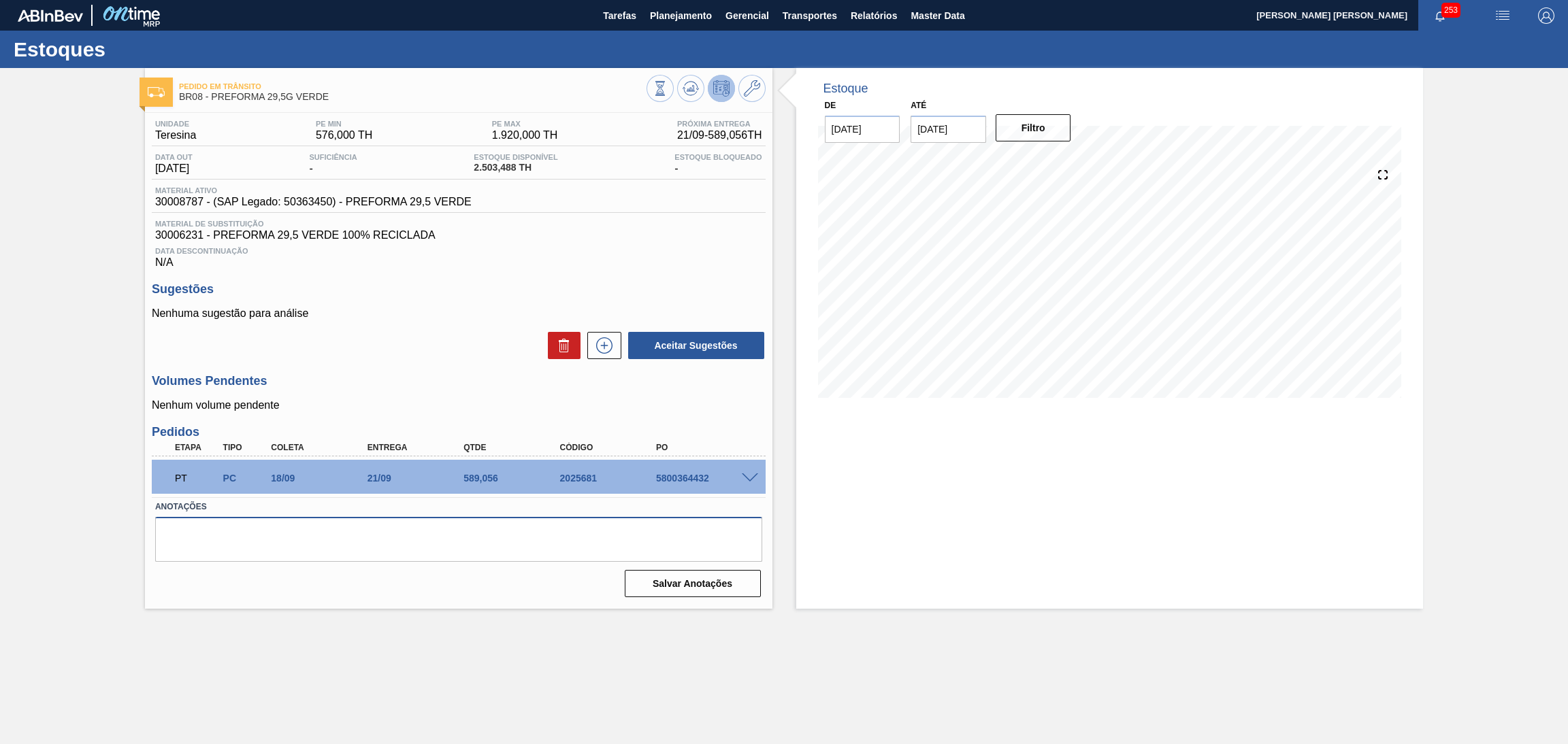
click at [351, 559] on textarea at bounding box center [458, 539] width 607 height 45
click at [362, 372] on div "Unidade Teresina PE MIN 576,000 TH PE MAX 1.920,000 TH Próxima Entrega 21/09 - …" at bounding box center [459, 357] width 627 height 489
click at [585, 263] on div "Data Descontinuação N/A" at bounding box center [458, 254] width 614 height 27
click at [447, 315] on p "Nenhuma sugestão para análise" at bounding box center [458, 313] width 614 height 12
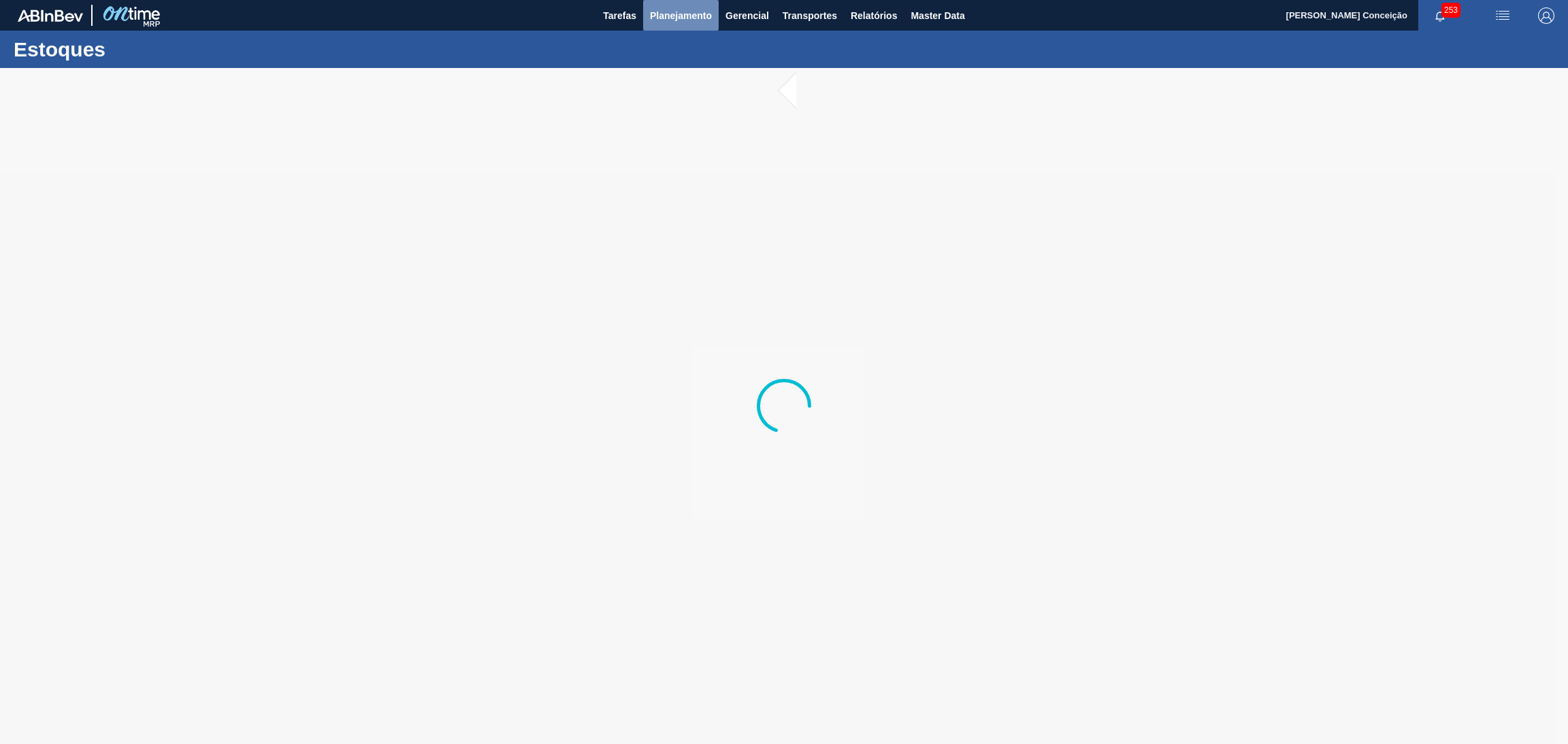
click at [685, 10] on span "Planejamento" at bounding box center [681, 15] width 62 height 17
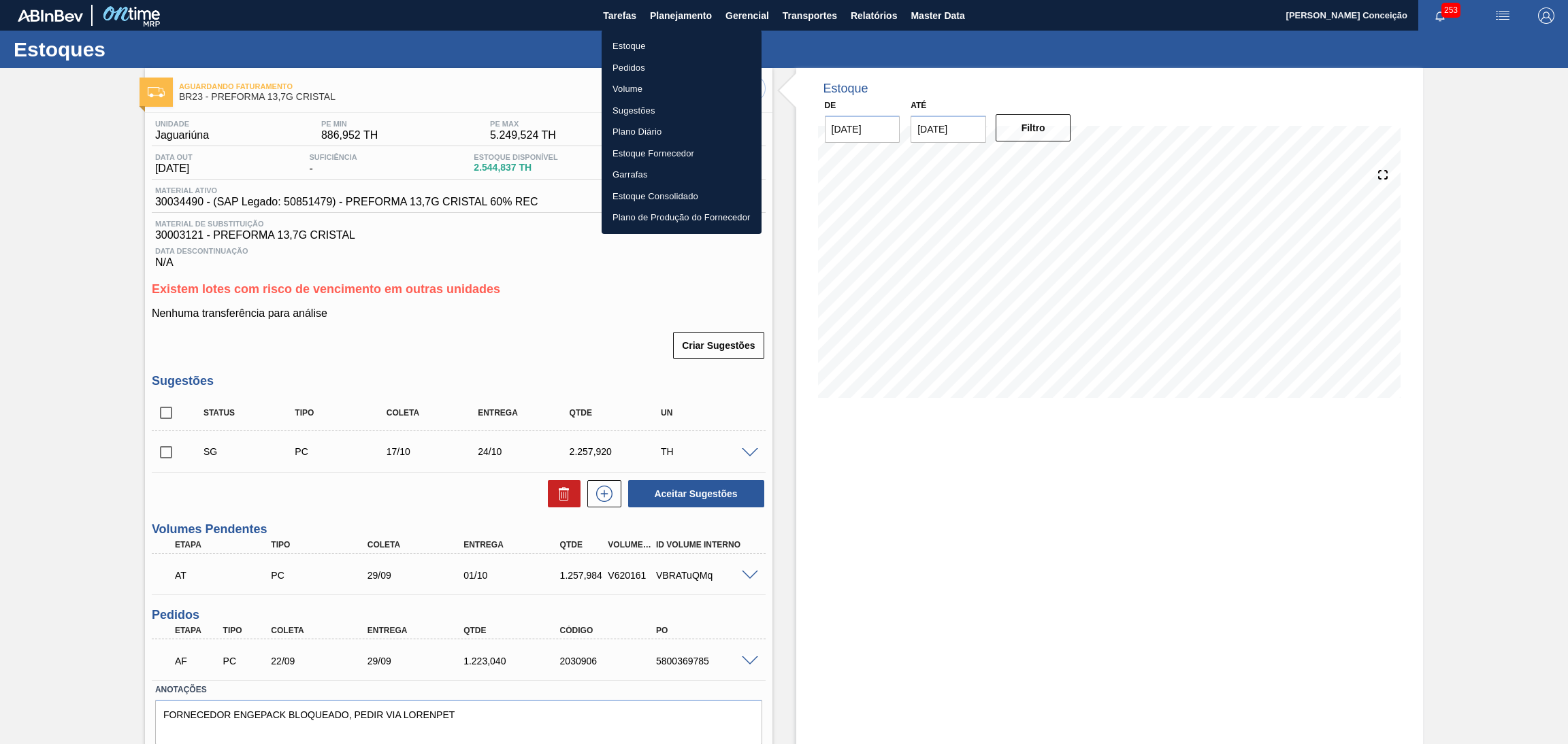
drag, startPoint x: 635, startPoint y: 47, endPoint x: 663, endPoint y: 51, distance: 28.3
click at [635, 47] on li "Estoque" at bounding box center [682, 46] width 160 height 22
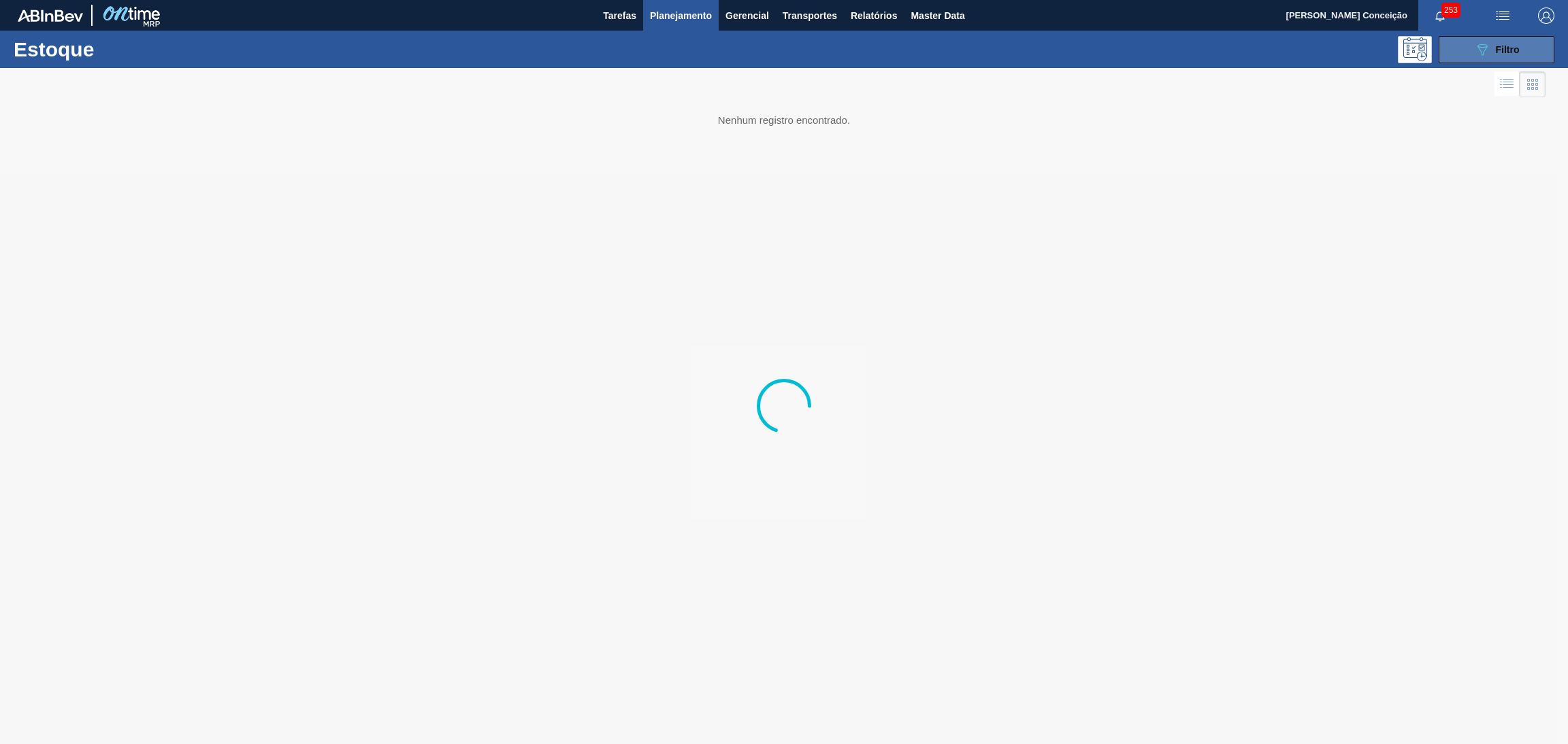
click at [1530, 53] on button "089F7B8B-B2A5-4AFE-B5C0-19BA573D28AC Filtro" at bounding box center [1496, 49] width 115 height 27
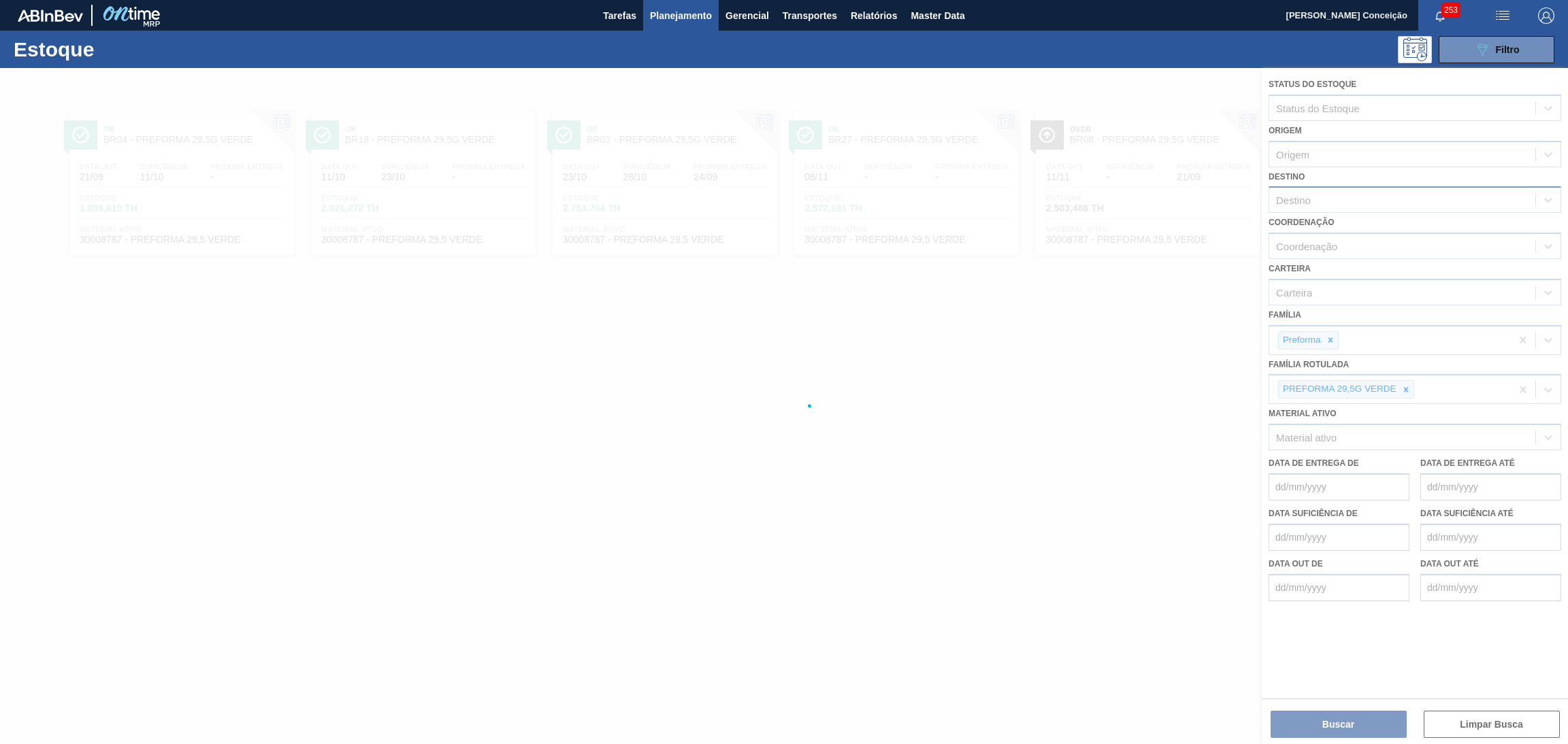
click at [1308, 195] on div "Destino" at bounding box center [1292, 200] width 34 height 11
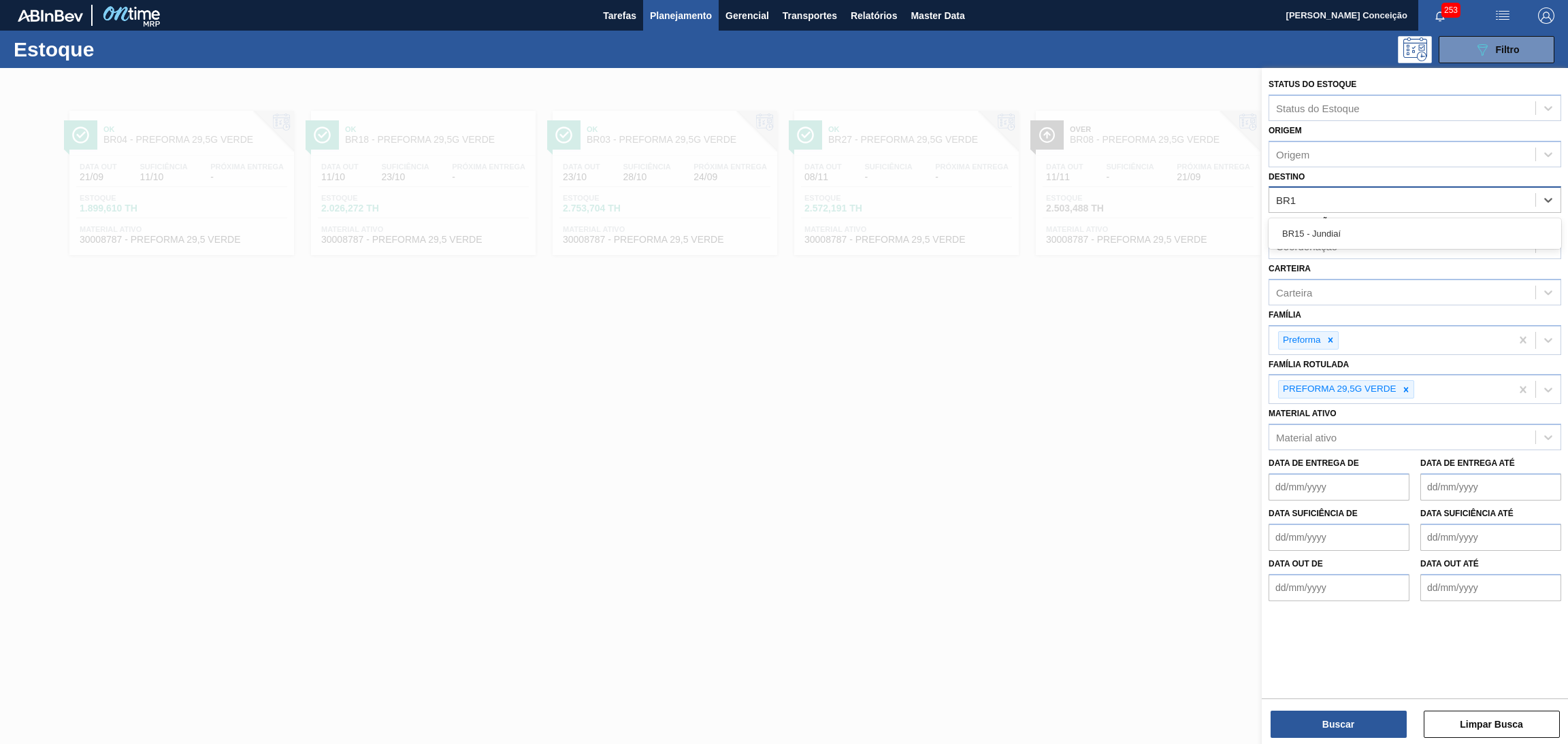
type input "BR15"
click at [1405, 388] on icon at bounding box center [1406, 393] width 10 height 10
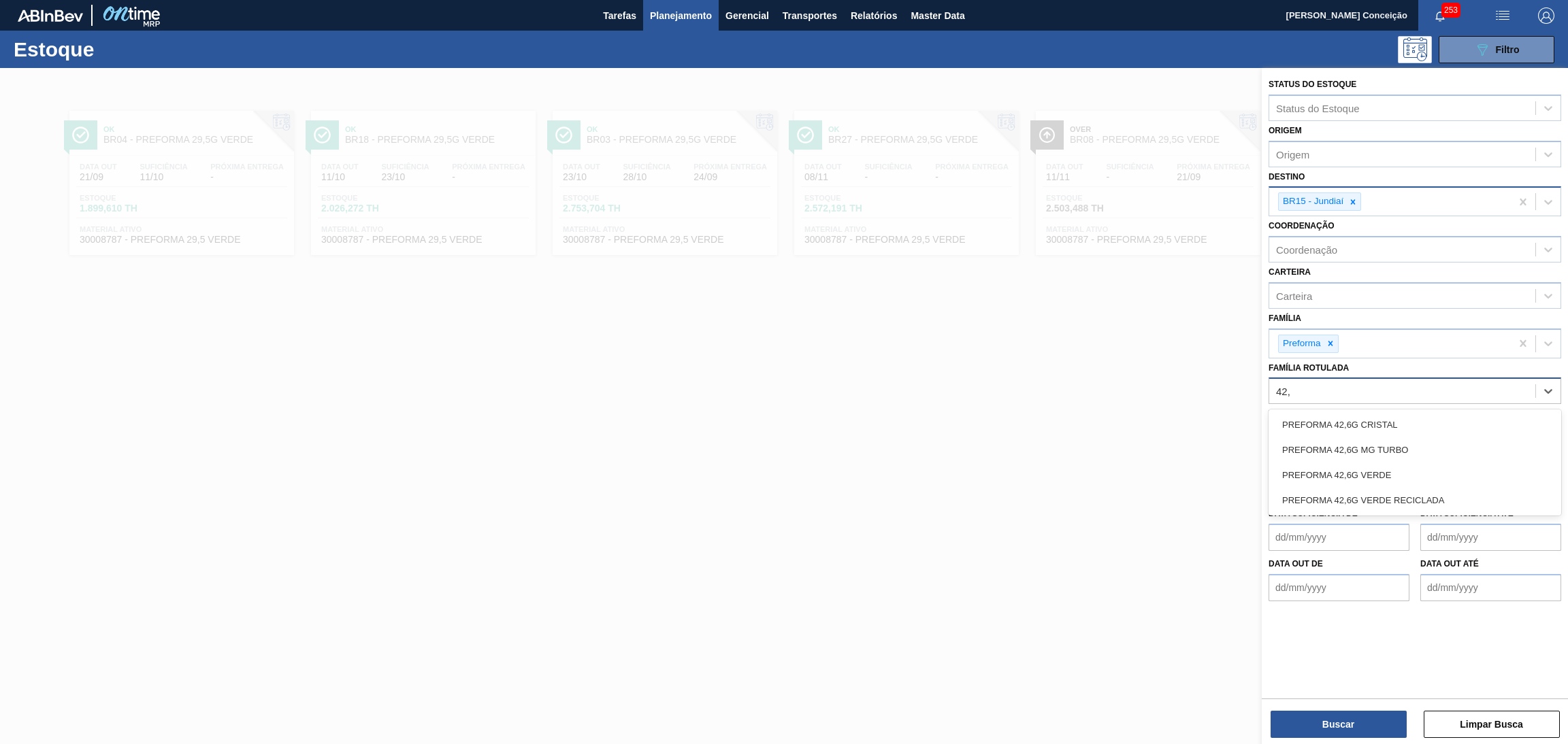
type Rotulada "42,6"
click at [1395, 421] on div "PREFORMA 42,6G CRISTAL" at bounding box center [1415, 424] width 292 height 26
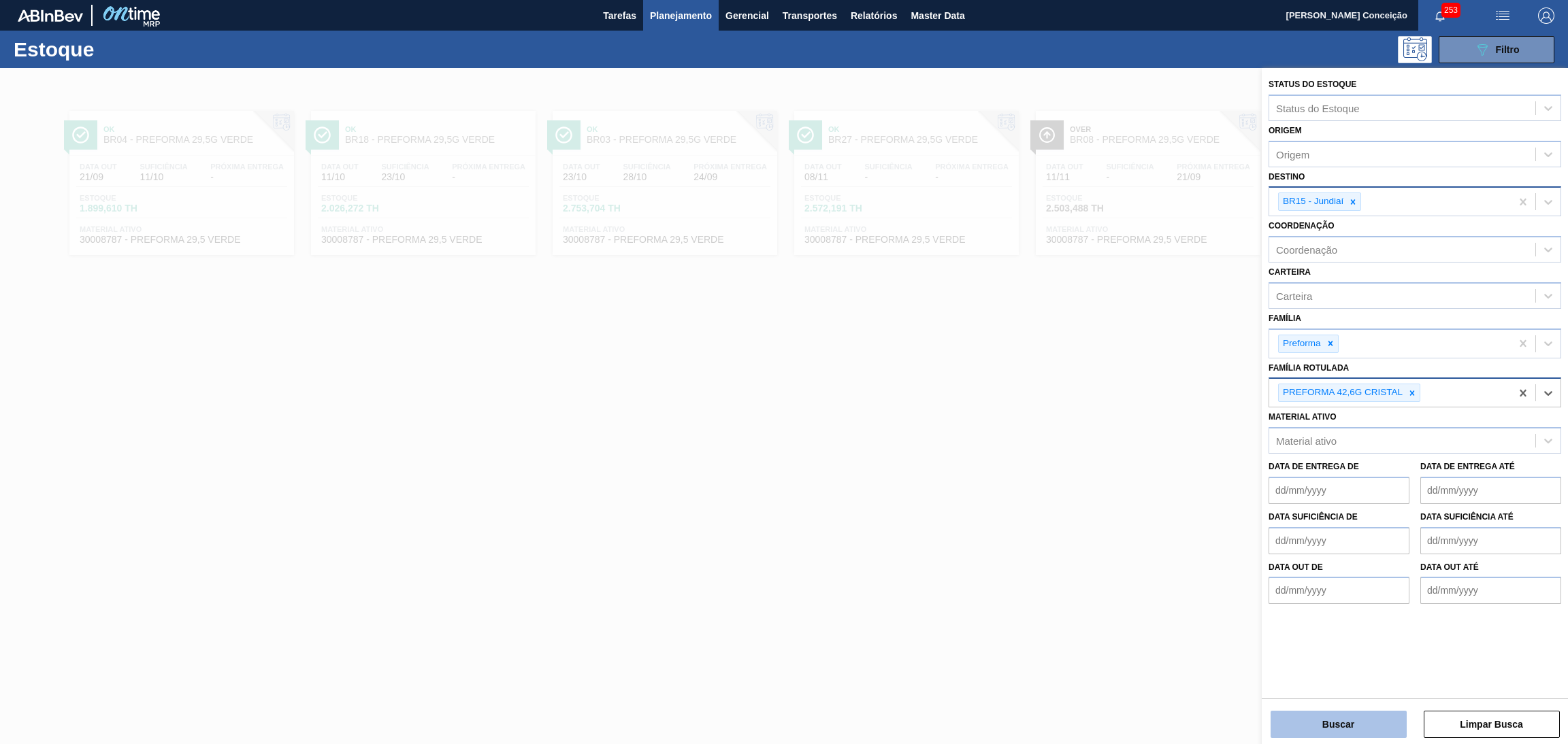
click at [1340, 714] on button "Buscar" at bounding box center [1338, 724] width 136 height 27
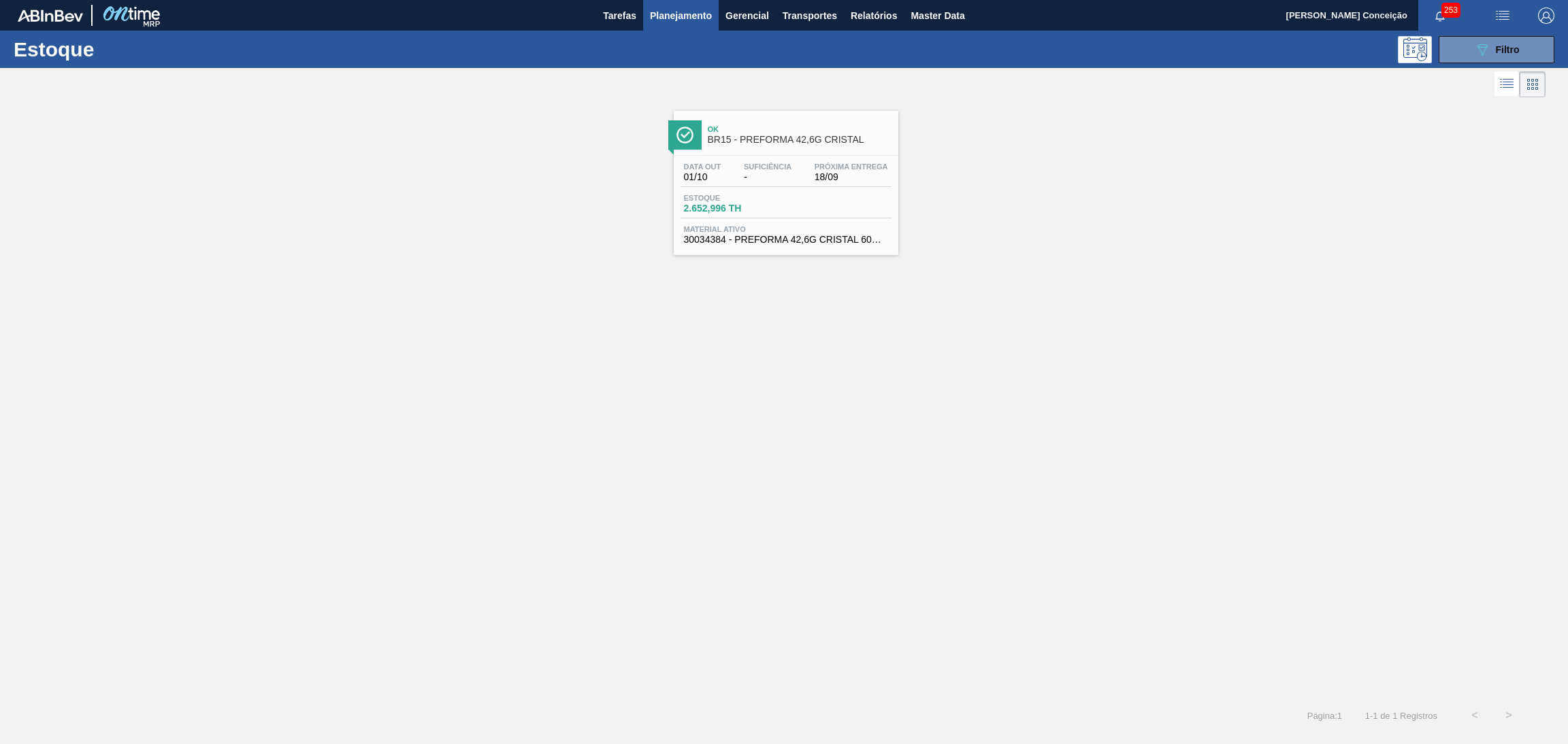
click at [742, 205] on span "2.652,996 TH" at bounding box center [731, 209] width 95 height 11
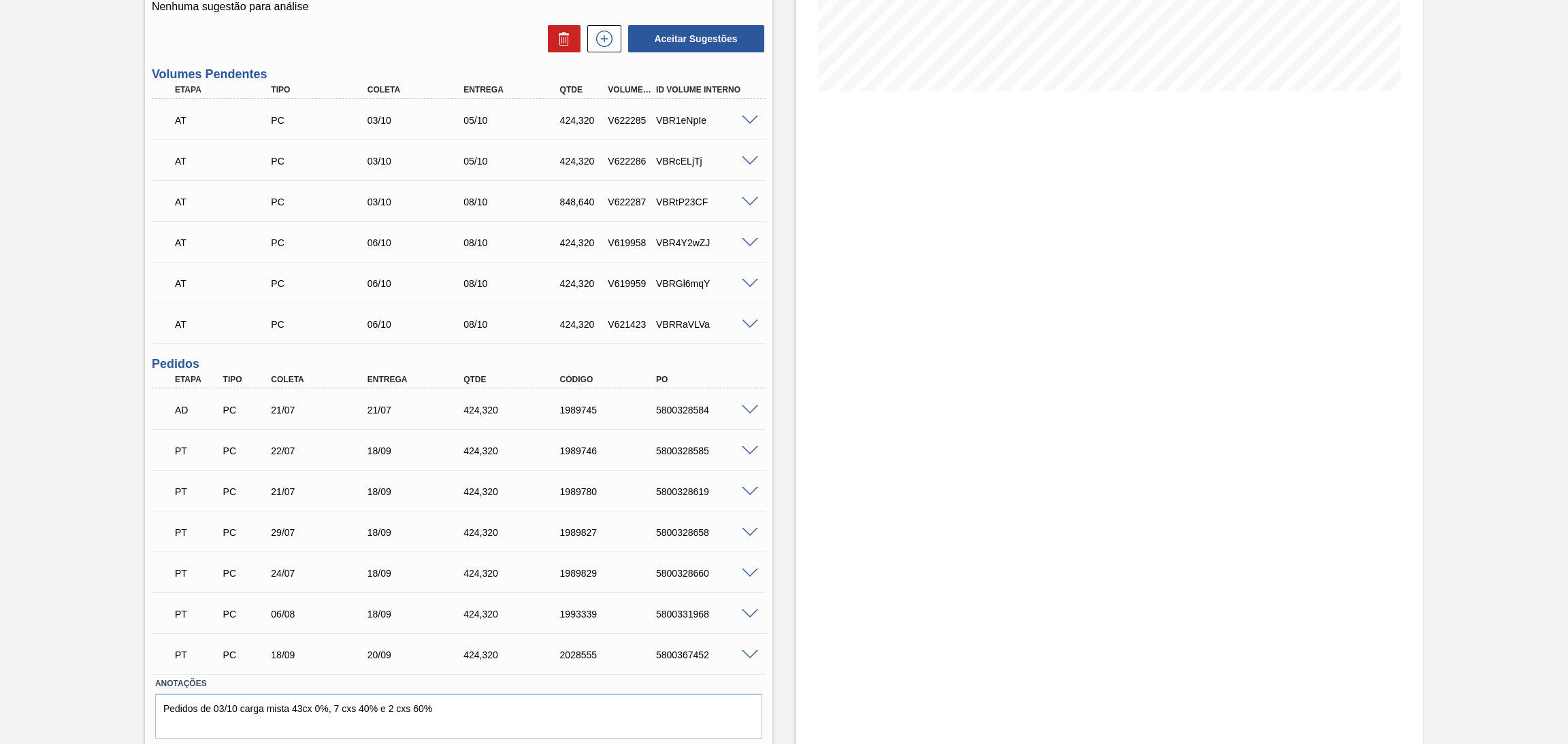
scroll to position [345, 0]
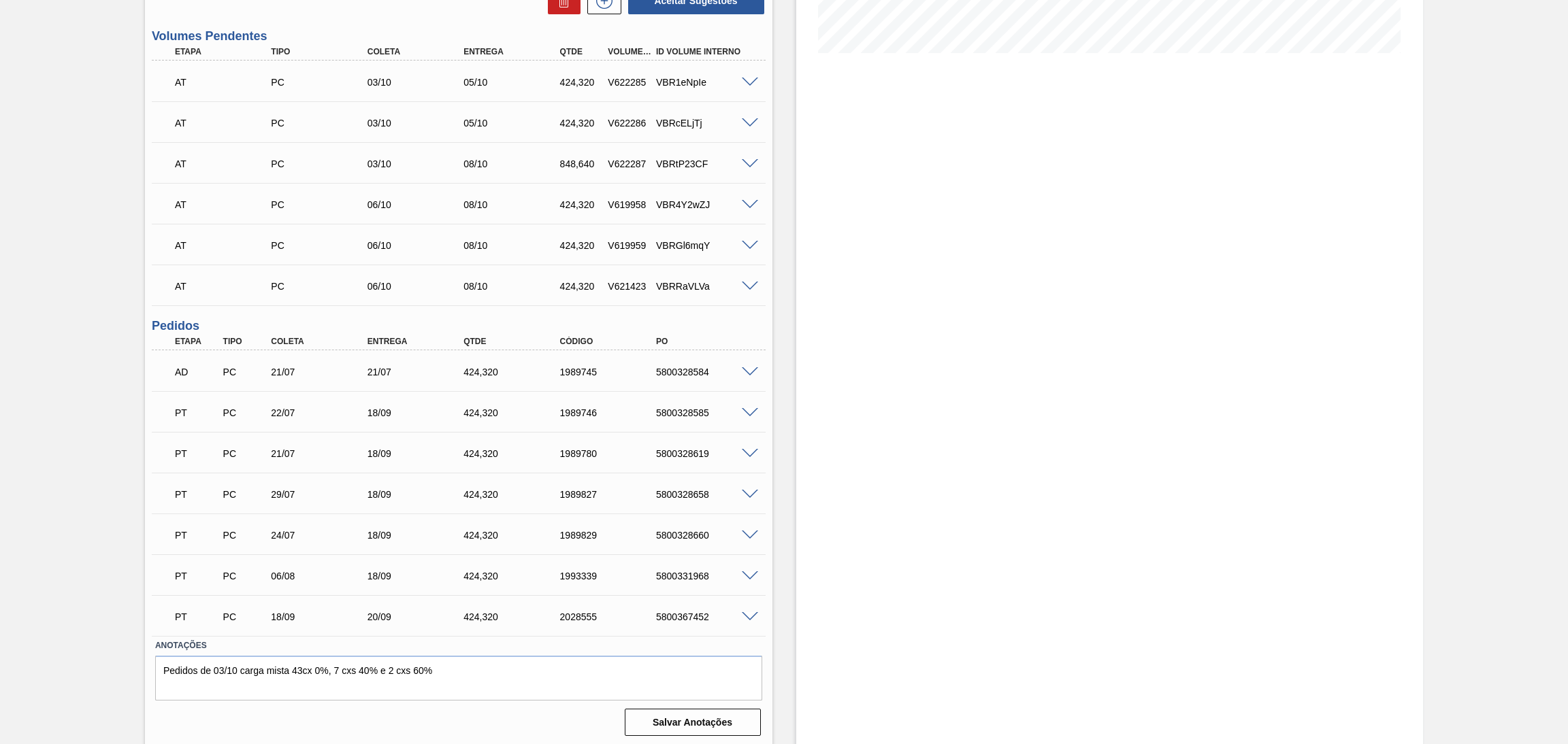
click at [746, 367] on span at bounding box center [750, 372] width 17 height 11
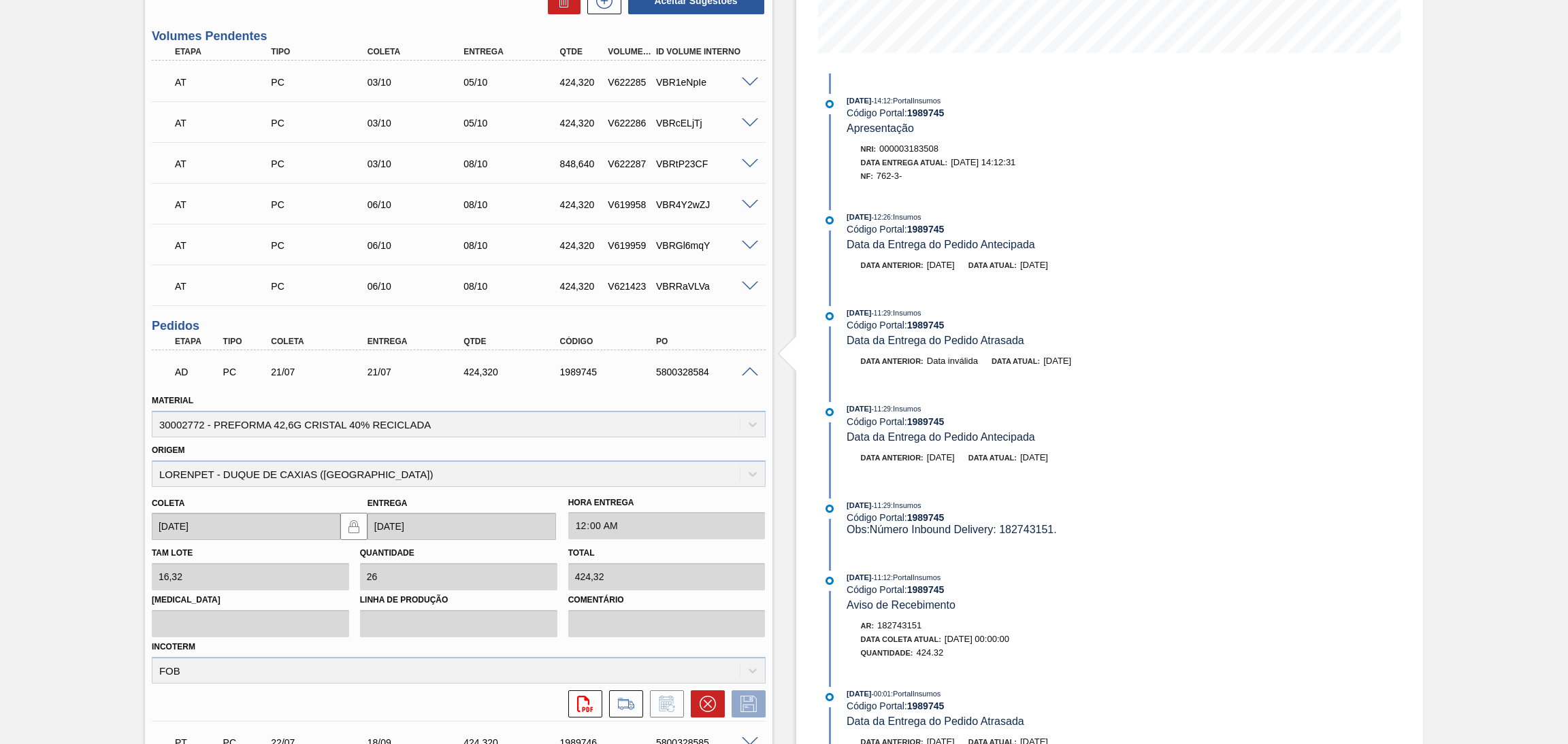
click at [748, 367] on span at bounding box center [750, 372] width 17 height 11
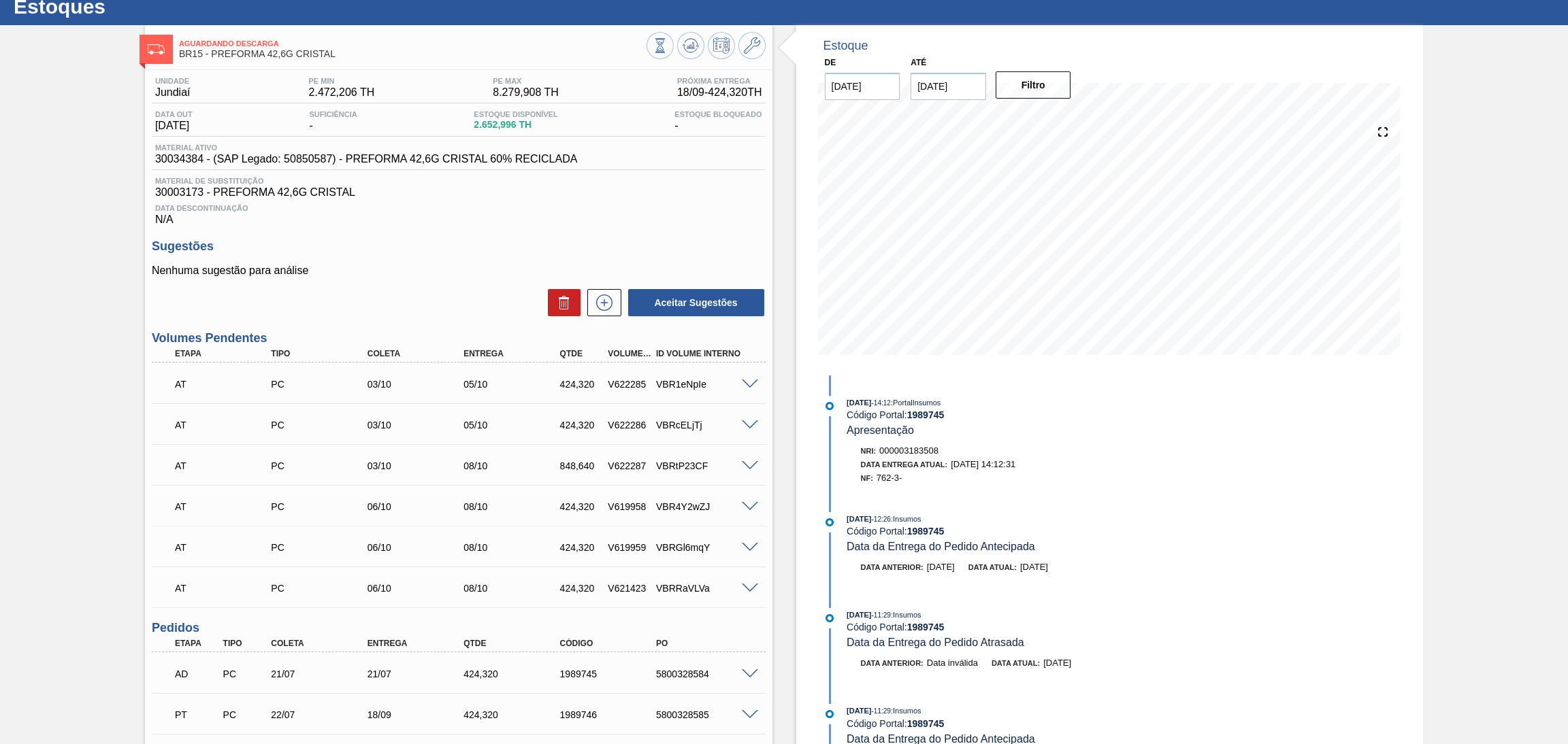
scroll to position [0, 0]
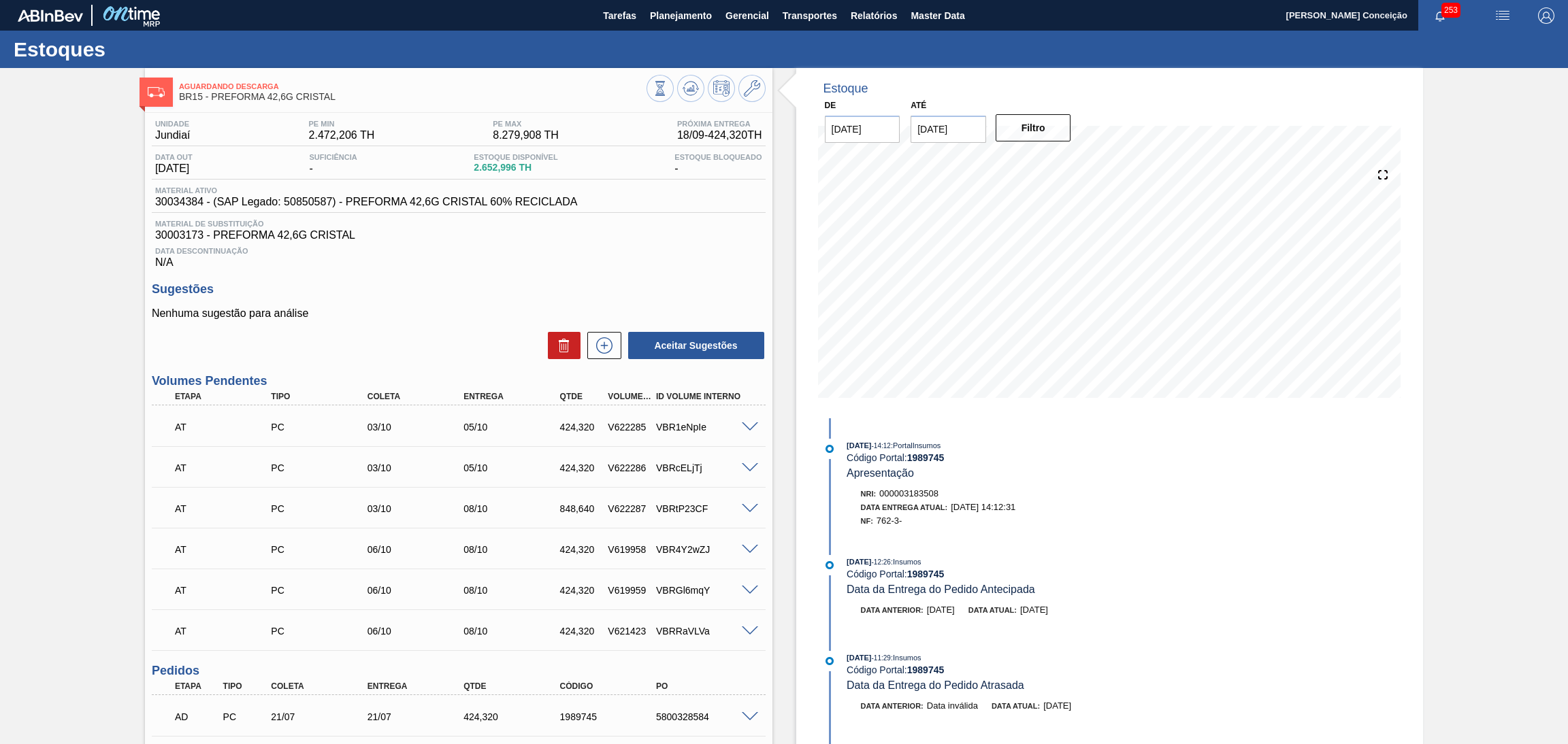
click at [515, 221] on span "Material de Substituição" at bounding box center [458, 224] width 607 height 8
click at [513, 309] on p "Nenhuma sugestão para análise" at bounding box center [458, 313] width 614 height 12
click at [418, 313] on p "Nenhuma sugestão para análise" at bounding box center [458, 313] width 614 height 12
click at [484, 262] on div "Data Descontinuação N/A" at bounding box center [458, 254] width 614 height 27
click at [693, 11] on span "Planejamento" at bounding box center [681, 15] width 62 height 17
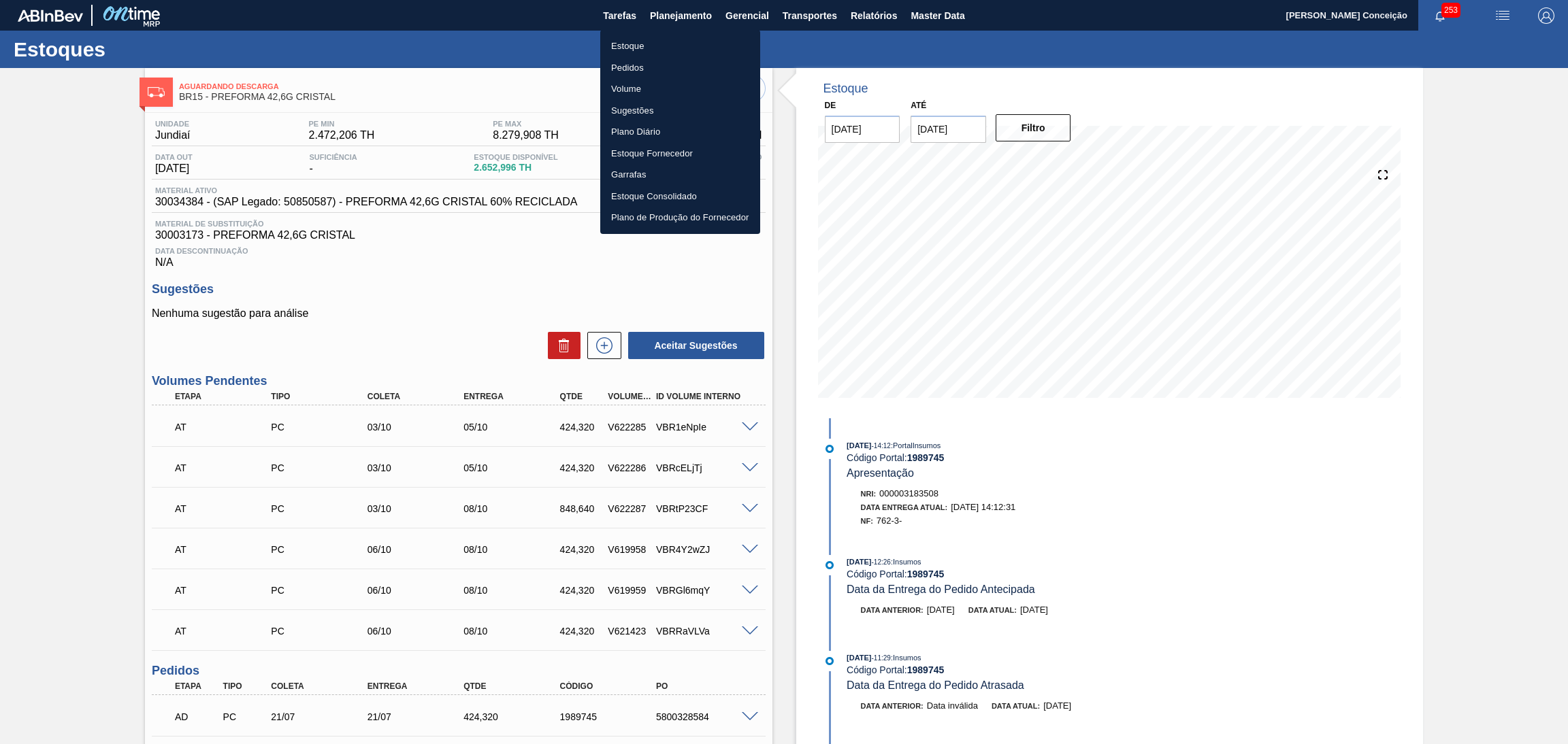
click at [871, 16] on div at bounding box center [784, 372] width 1568 height 744
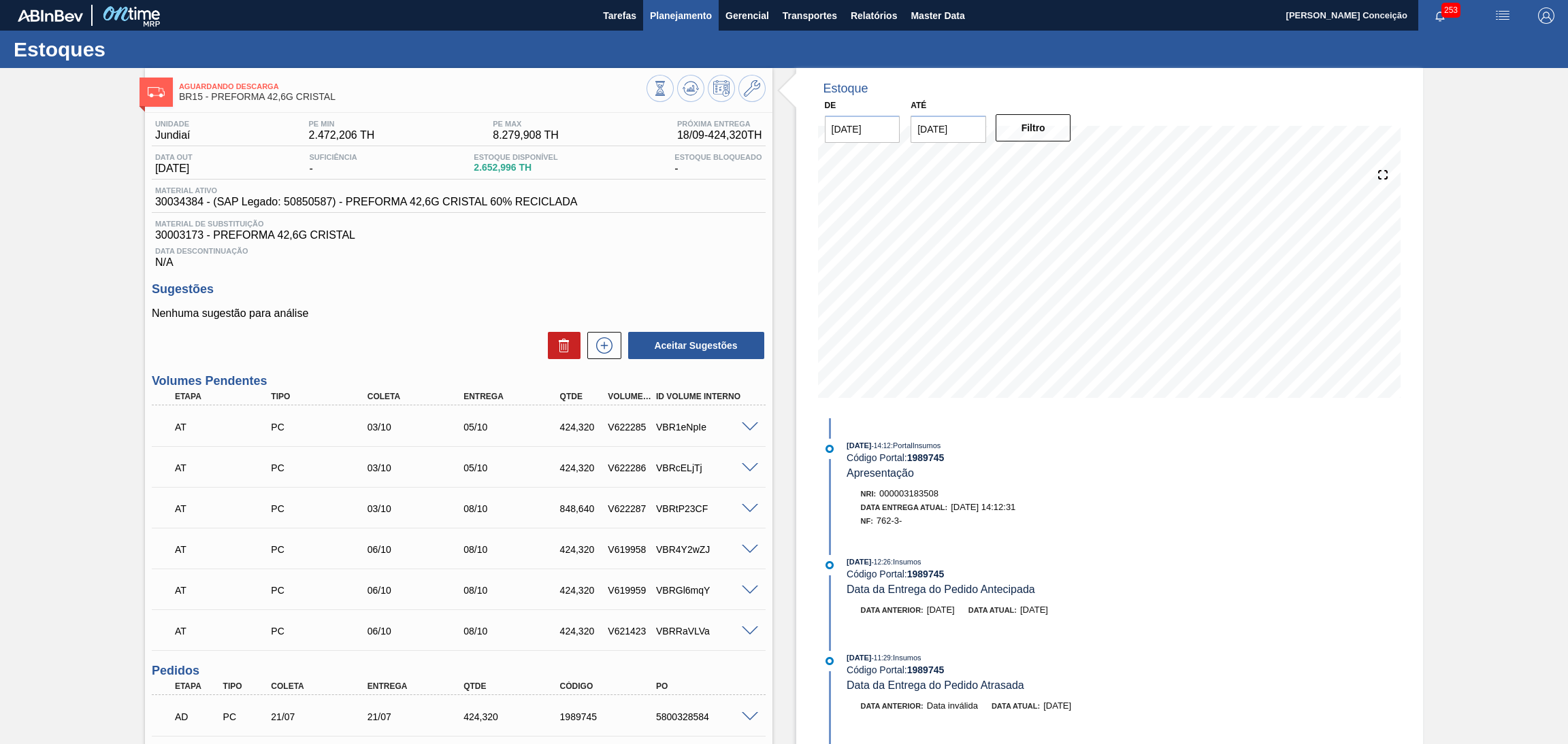
click at [666, 17] on span "Planejamento" at bounding box center [681, 15] width 62 height 17
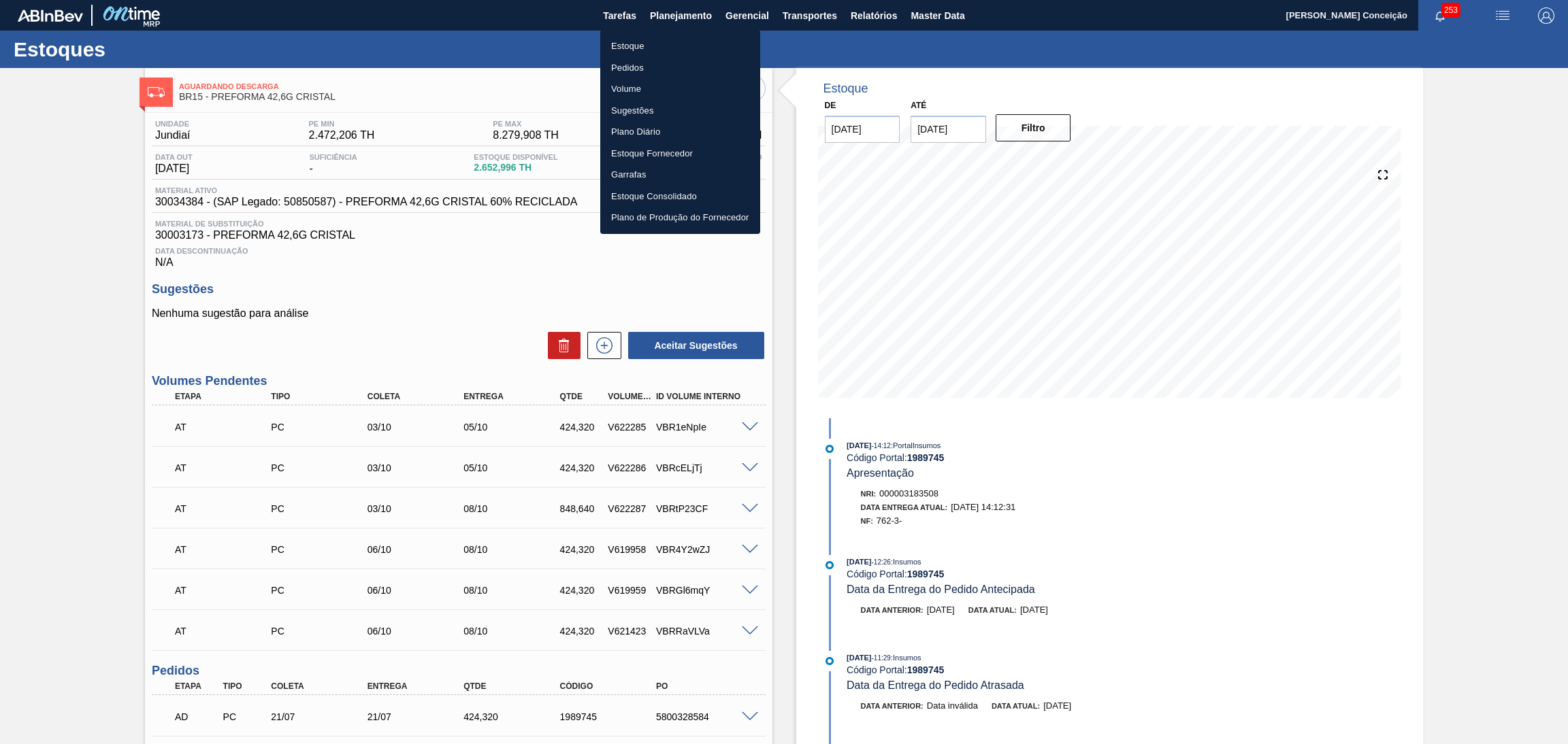
click at [625, 47] on li "Estoque" at bounding box center [680, 46] width 160 height 22
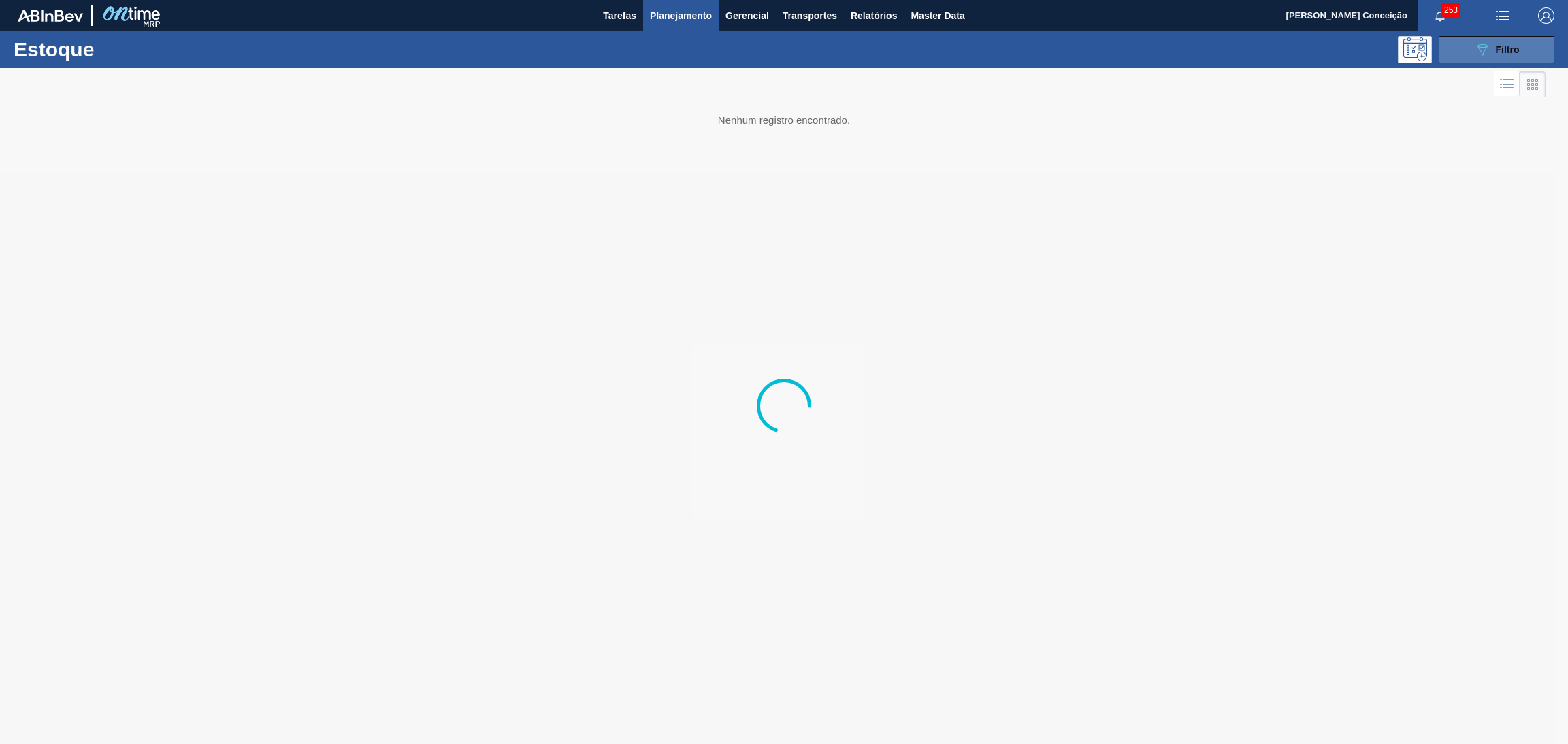
click at [1485, 36] on button "089F7B8B-B2A5-4AFE-B5C0-19BA573D28AC Filtro" at bounding box center [1496, 49] width 115 height 27
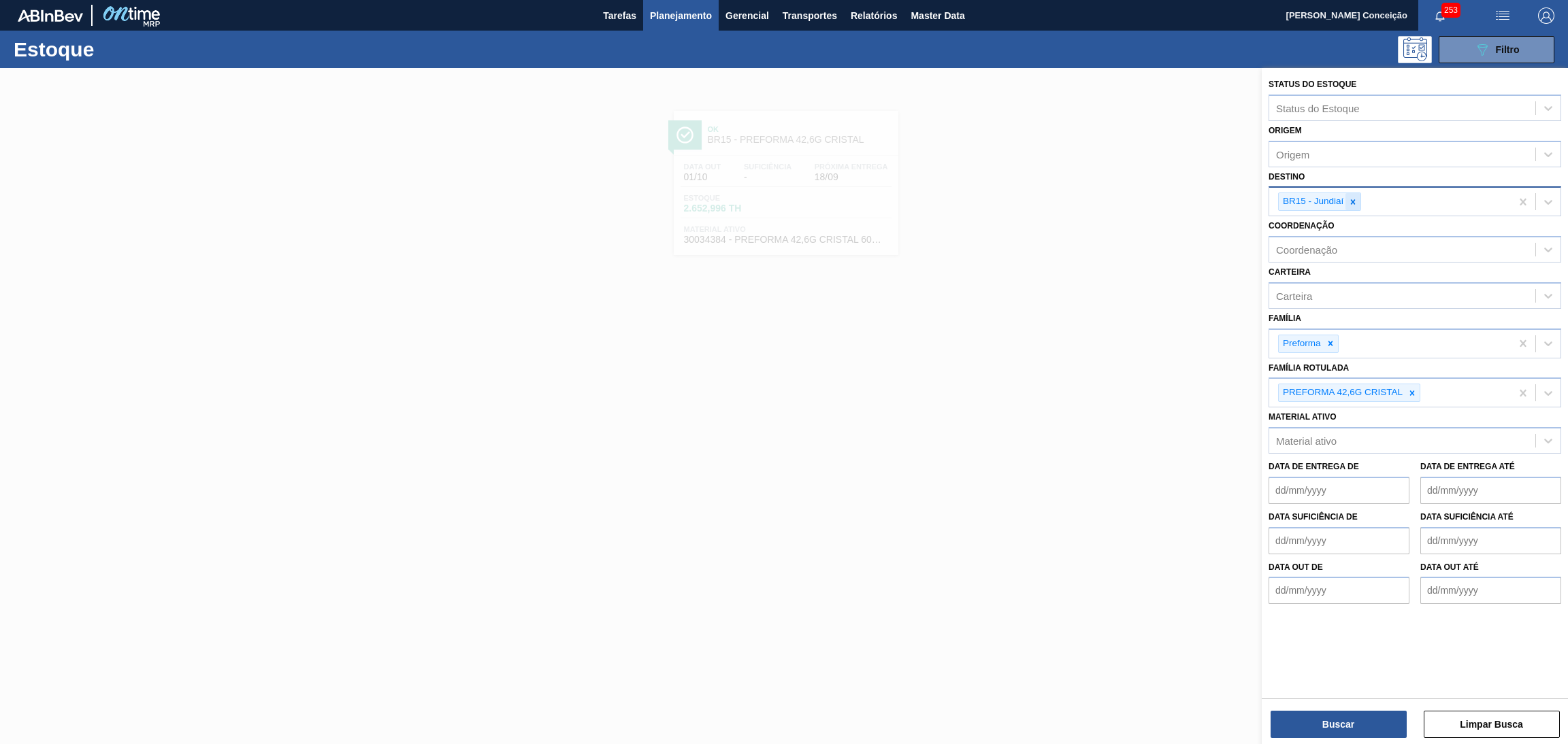
click at [1357, 199] on icon at bounding box center [1352, 202] width 10 height 10
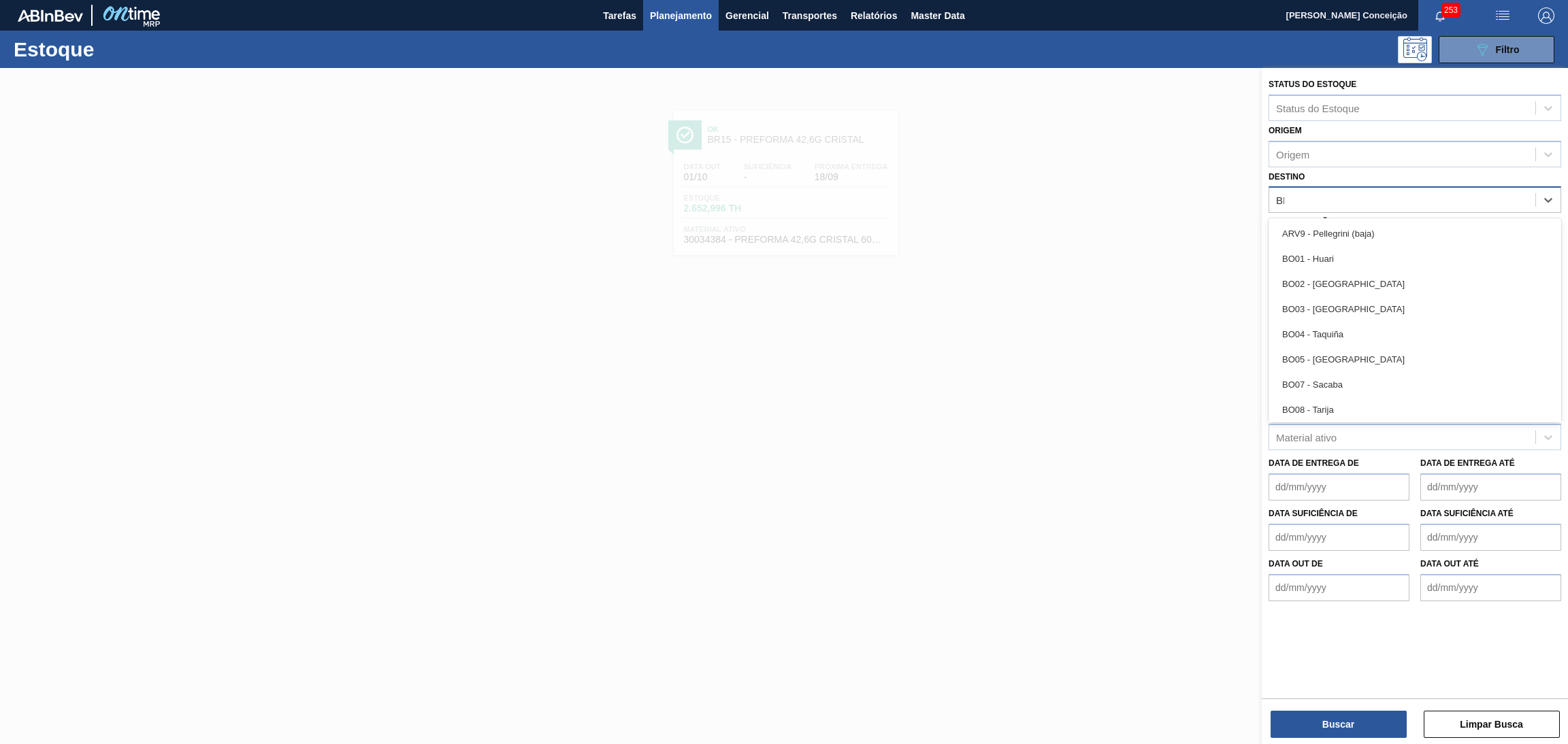
type input "BR05"
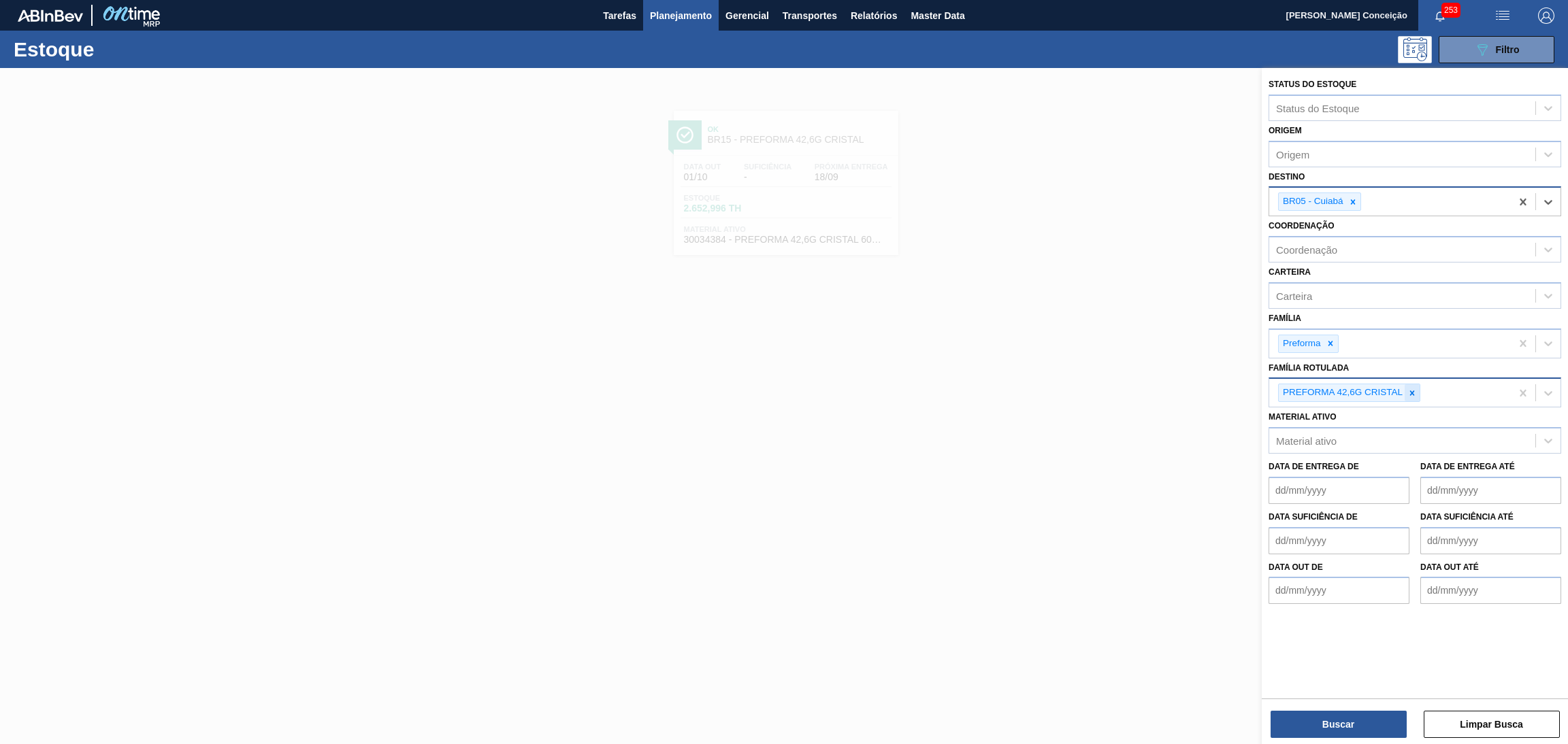
click at [1408, 388] on icon at bounding box center [1411, 393] width 10 height 10
click at [1332, 719] on button "Buscar" at bounding box center [1338, 724] width 136 height 27
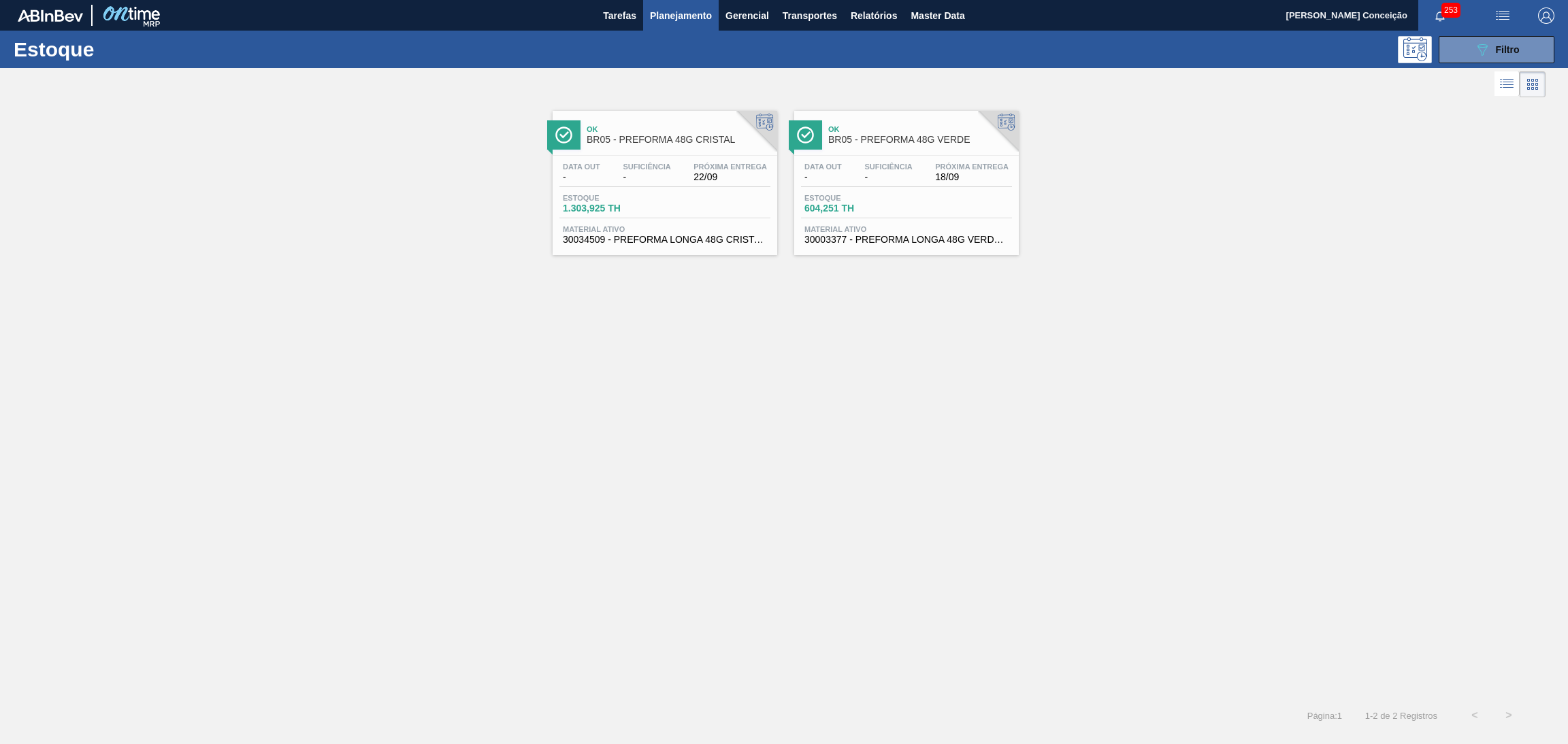
click at [662, 179] on span "-" at bounding box center [647, 177] width 48 height 11
click at [1501, 30] on button "button" at bounding box center [1502, 15] width 43 height 31
click at [1493, 47] on div "089F7B8B-B2A5-4AFE-B5C0-19BA573D28AC Filtro" at bounding box center [1497, 49] width 46 height 17
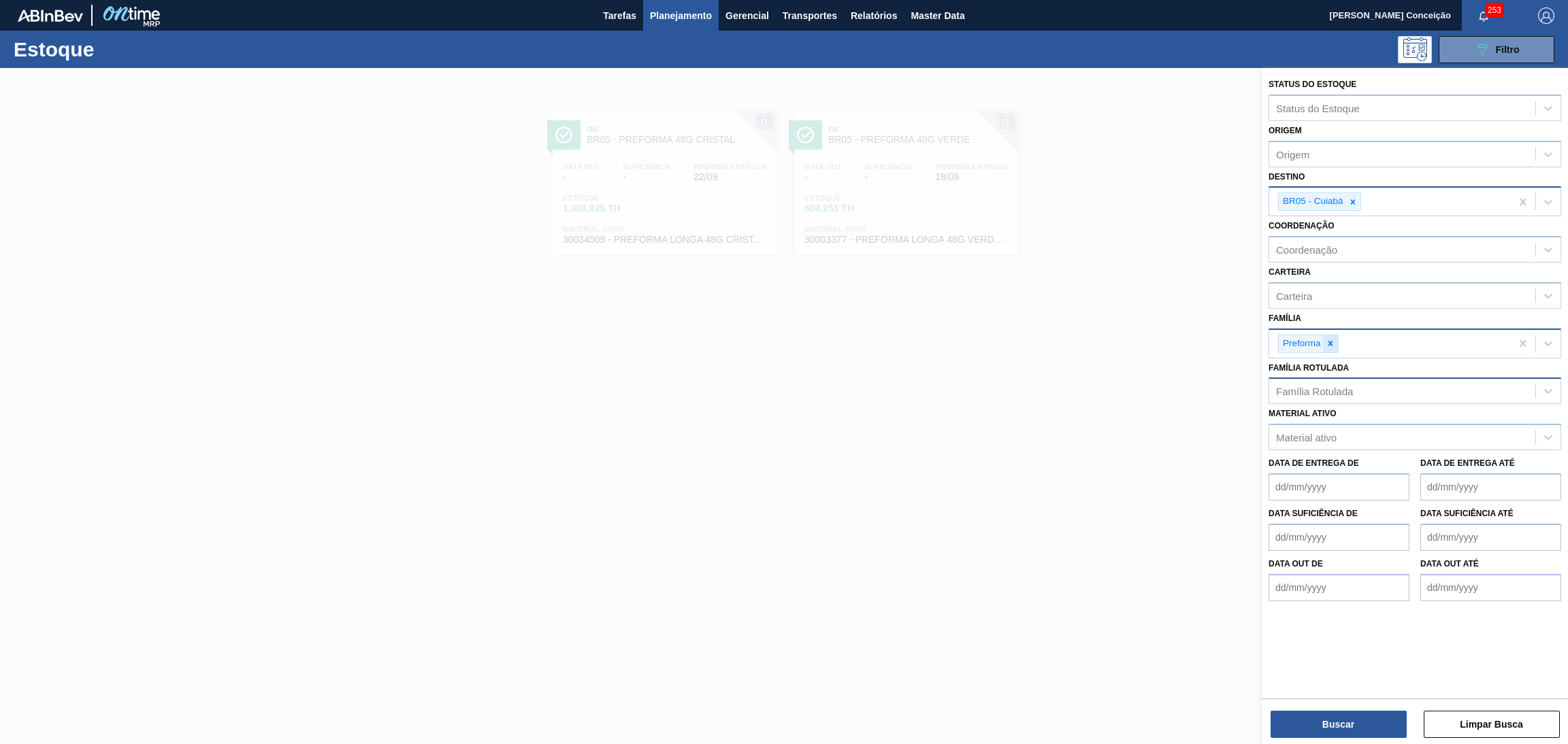
click at [1335, 348] on div at bounding box center [1330, 343] width 15 height 17
type input "ROLHA"
click at [1330, 372] on div "Rolha Plástica" at bounding box center [1415, 376] width 292 height 26
click at [1335, 711] on button "Buscar" at bounding box center [1338, 724] width 136 height 27
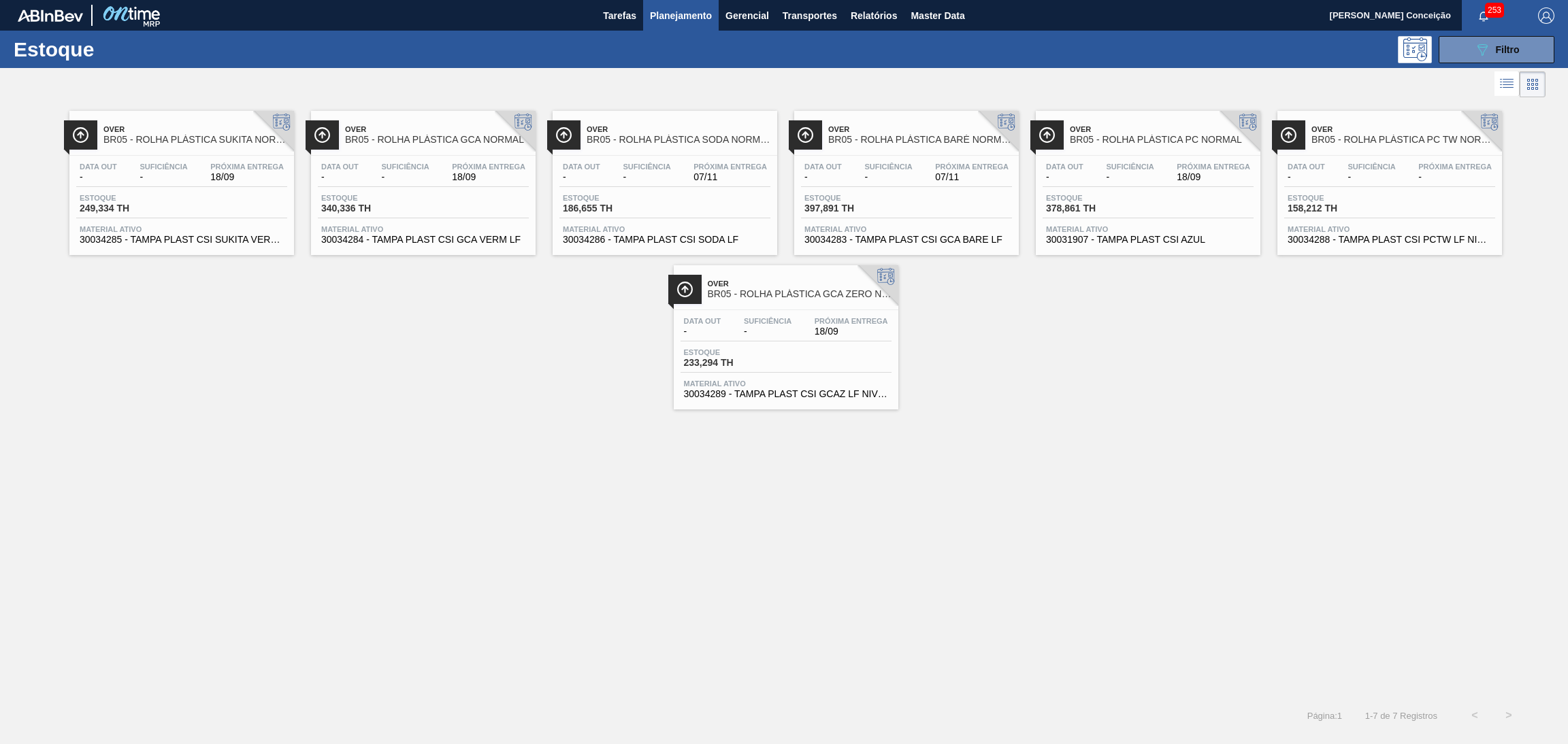
click at [339, 482] on div "Over BR05 - ROLHA PLÁSTICA SUKITA NORMAL Data out - Suficiência - Próxima Entre…" at bounding box center [784, 399] width 1568 height 598
click at [136, 189] on div "Data out - Suficiência - Próxima Entrega 18/09 Estoque 249,334 TH Material ativ…" at bounding box center [181, 202] width 225 height 92
click at [358, 199] on span "Estoque" at bounding box center [369, 197] width 95 height 8
click at [624, 188] on div "Data out - Suficiência - Próxima Entrega 07/11 Estoque 186,655 TH Material ativ…" at bounding box center [664, 202] width 225 height 92
drag, startPoint x: 839, startPoint y: 185, endPoint x: 853, endPoint y: 188, distance: 14.3
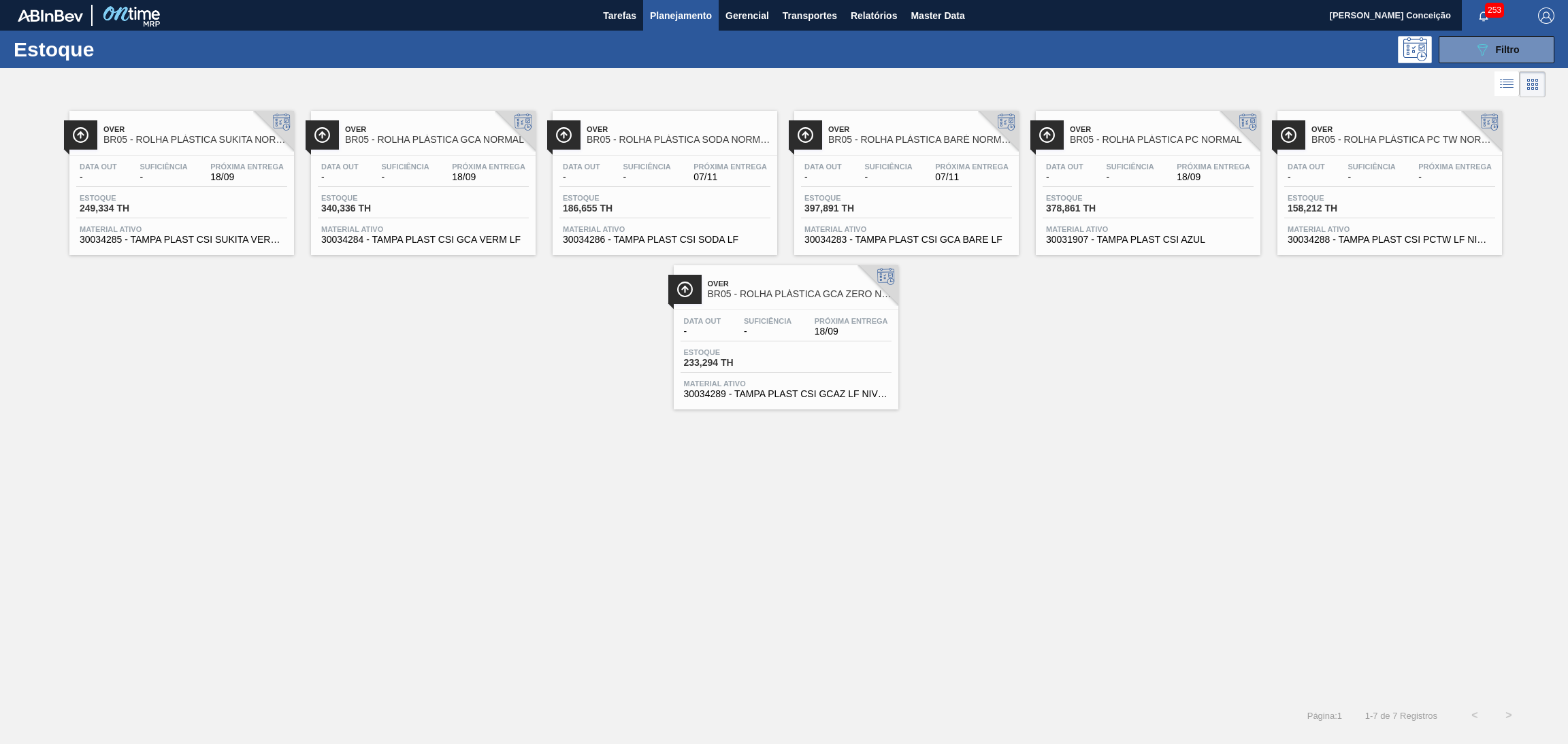
click at [839, 185] on div "Data out - Suficiência - Próxima Entrega 07/11" at bounding box center [906, 175] width 211 height 25
click at [1095, 186] on div "Data out - Suficiência - Próxima Entrega 18/09" at bounding box center [1147, 175] width 211 height 25
drag, startPoint x: 1446, startPoint y: 202, endPoint x: 1408, endPoint y: 226, distance: 44.9
click at [1446, 202] on div "Estoque 158,212 TH" at bounding box center [1389, 206] width 211 height 25
click at [865, 347] on div "Data out - Suficiência - Próxima Entrega 18/09 Estoque 233,294 TH Material ativ…" at bounding box center [786, 356] width 225 height 92
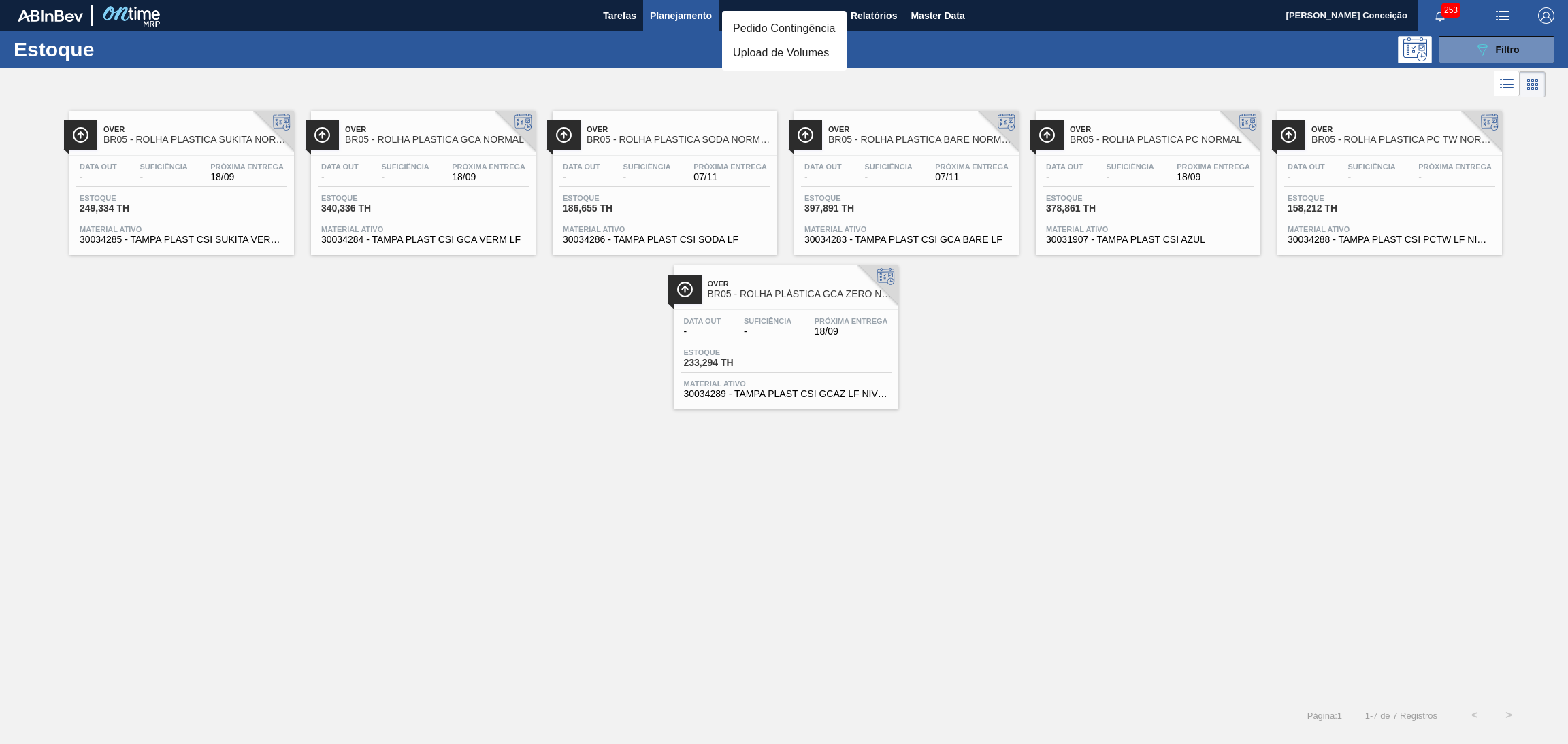
click at [1203, 510] on div at bounding box center [784, 372] width 1568 height 744
click at [447, 287] on div "Over BR05 - ROLHA PLÁSTICA SUKITA NORMAL Data out - Suficiência - Próxima Entre…" at bounding box center [784, 254] width 1568 height 309
click at [403, 156] on div "Data out - Suficiência - Próxima Entrega 18/09 Estoque 340,336 TH Material ativ…" at bounding box center [423, 202] width 225 height 92
click at [1042, 352] on div "Over BR05 - ROLHA PLÁSTICA SUKITA NORMAL Data out - Suficiência - Próxima Entre…" at bounding box center [784, 254] width 1568 height 309
click at [1476, 47] on icon "089F7B8B-B2A5-4AFE-B5C0-19BA573D28AC" at bounding box center [1482, 49] width 17 height 17
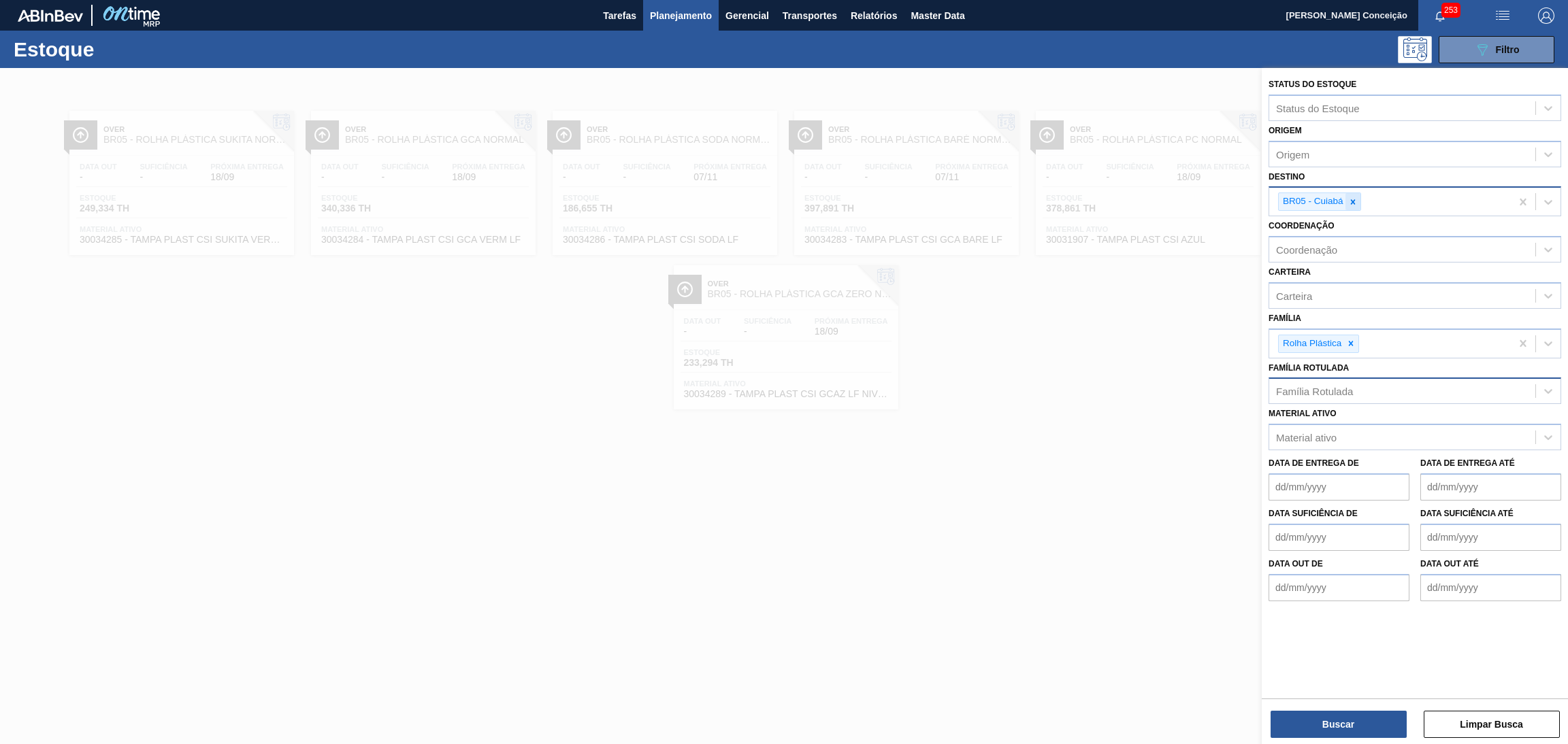
click at [1357, 197] on icon at bounding box center [1352, 202] width 10 height 10
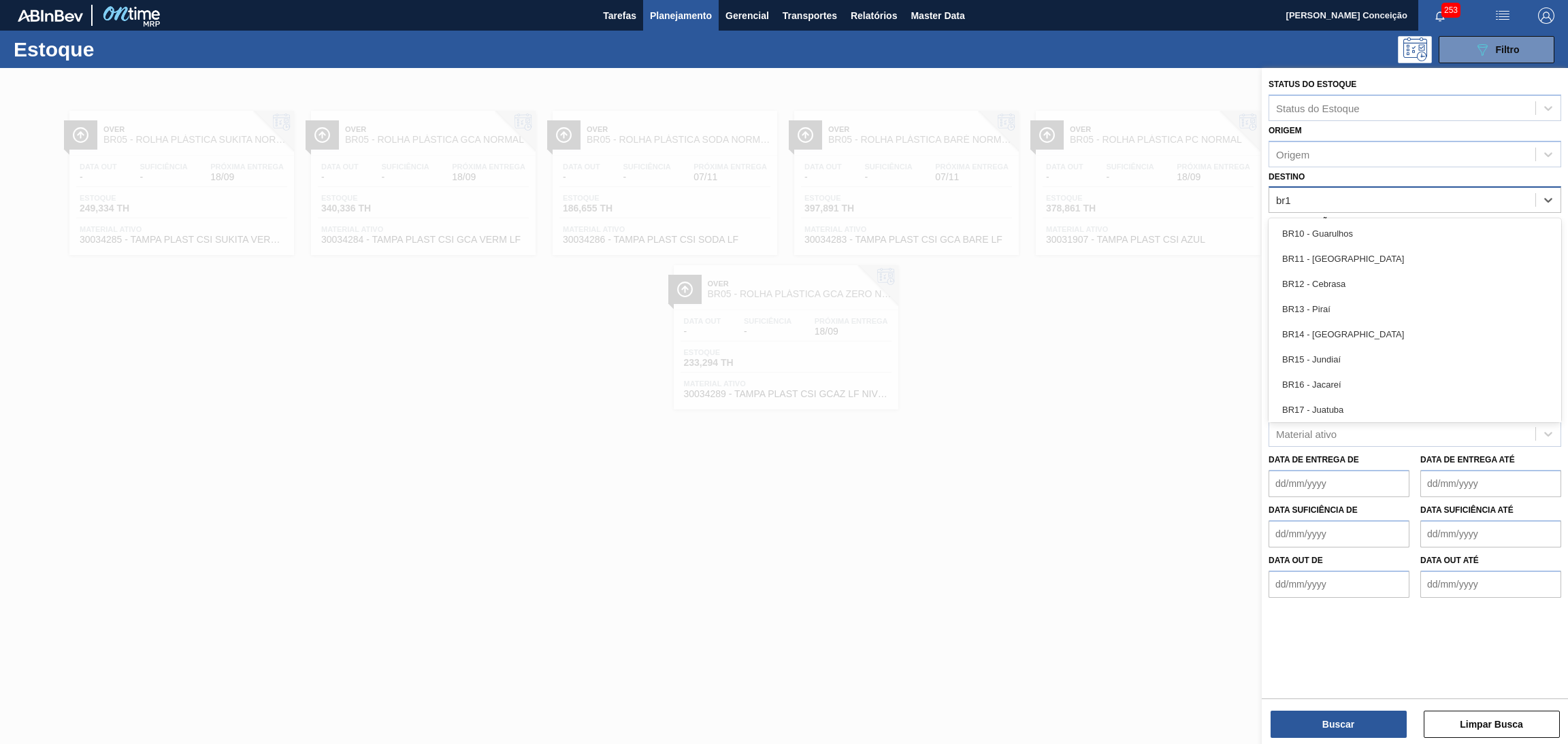
type input "br12"
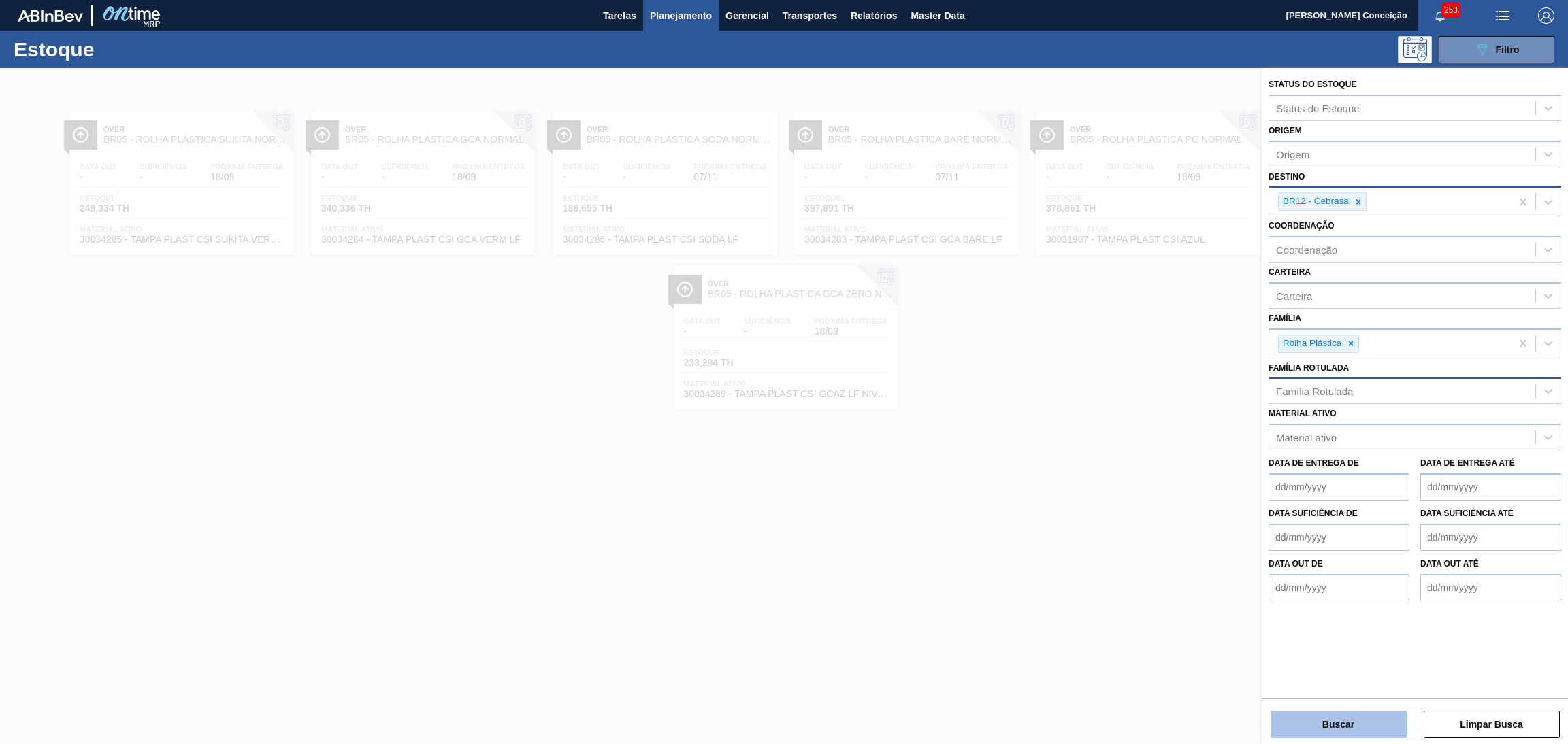
click at [1305, 716] on button "Buscar" at bounding box center [1338, 724] width 136 height 27
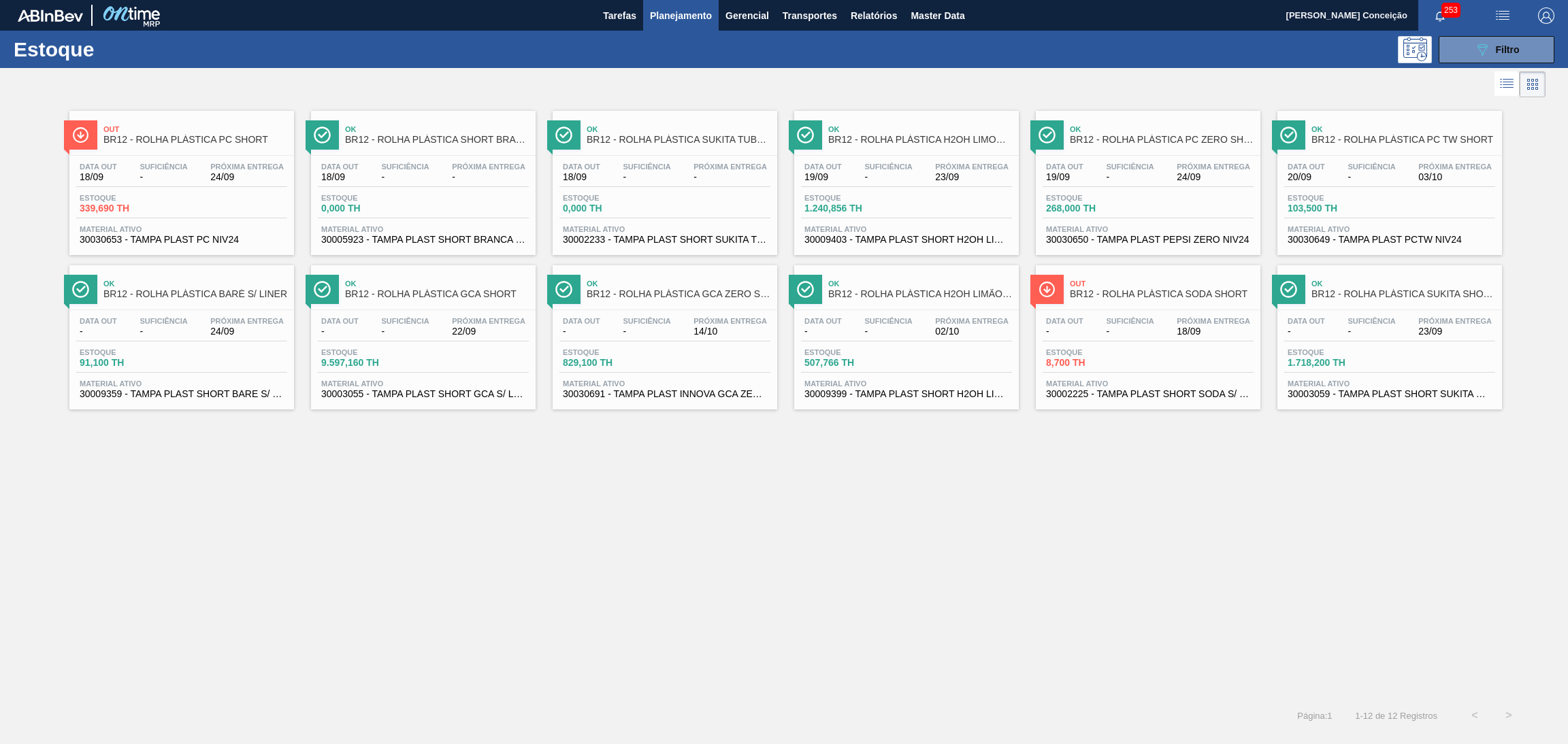
click at [443, 466] on div "Out BR12 - ROLHA PLÁSTICA PC SHORT Data out 18/09 Suficiência - Próxima Entrega…" at bounding box center [784, 399] width 1568 height 598
click at [137, 177] on div "Suficiência -" at bounding box center [163, 173] width 55 height 19
click at [1380, 169] on span "Suficiência" at bounding box center [1372, 166] width 48 height 8
click at [1143, 166] on span "Suficiência" at bounding box center [1129, 166] width 48 height 8
click at [1470, 46] on button "089F7B8B-B2A5-4AFE-B5C0-19BA573D28AC Filtro" at bounding box center [1496, 49] width 115 height 27
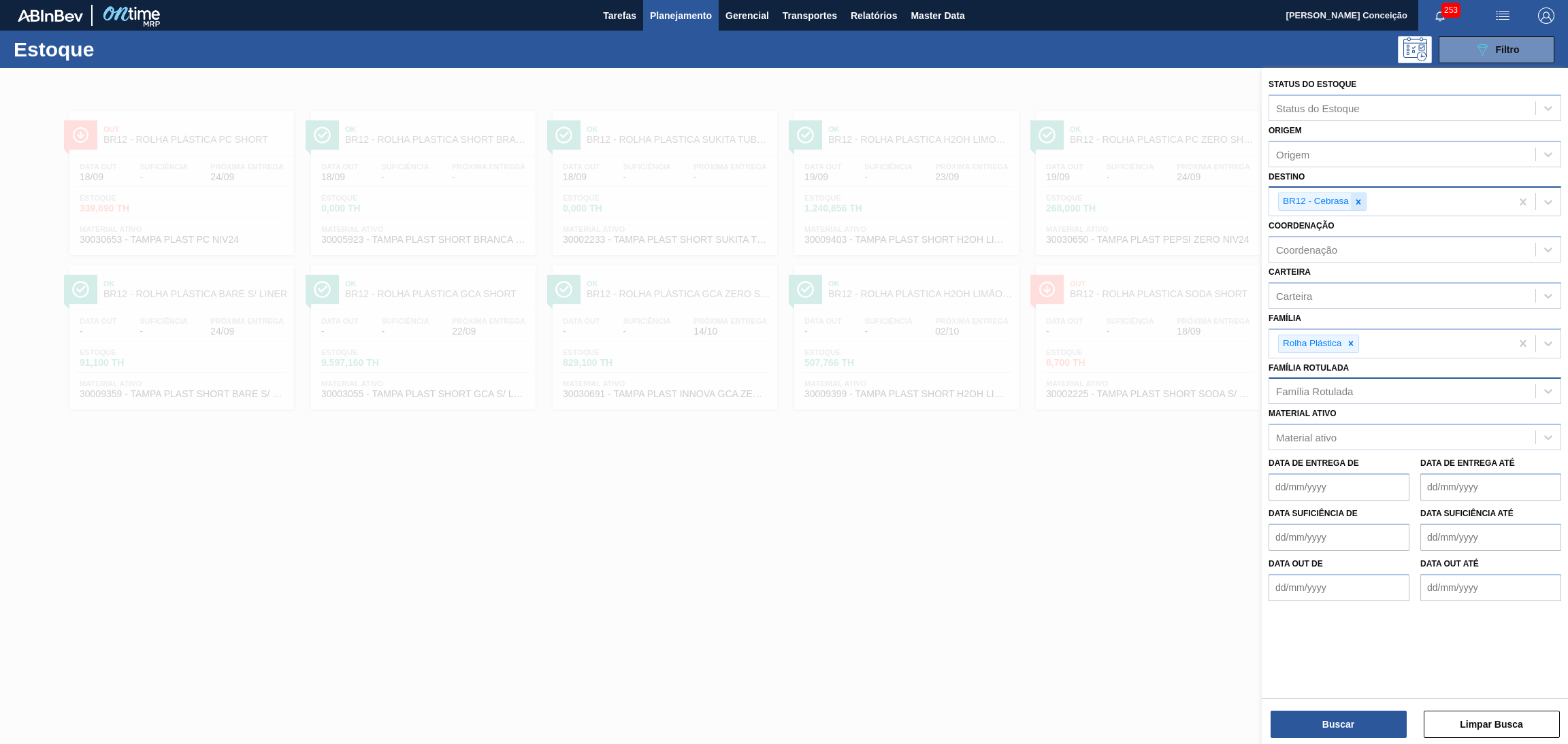
click at [1353, 200] on icon at bounding box center [1357, 202] width 10 height 10
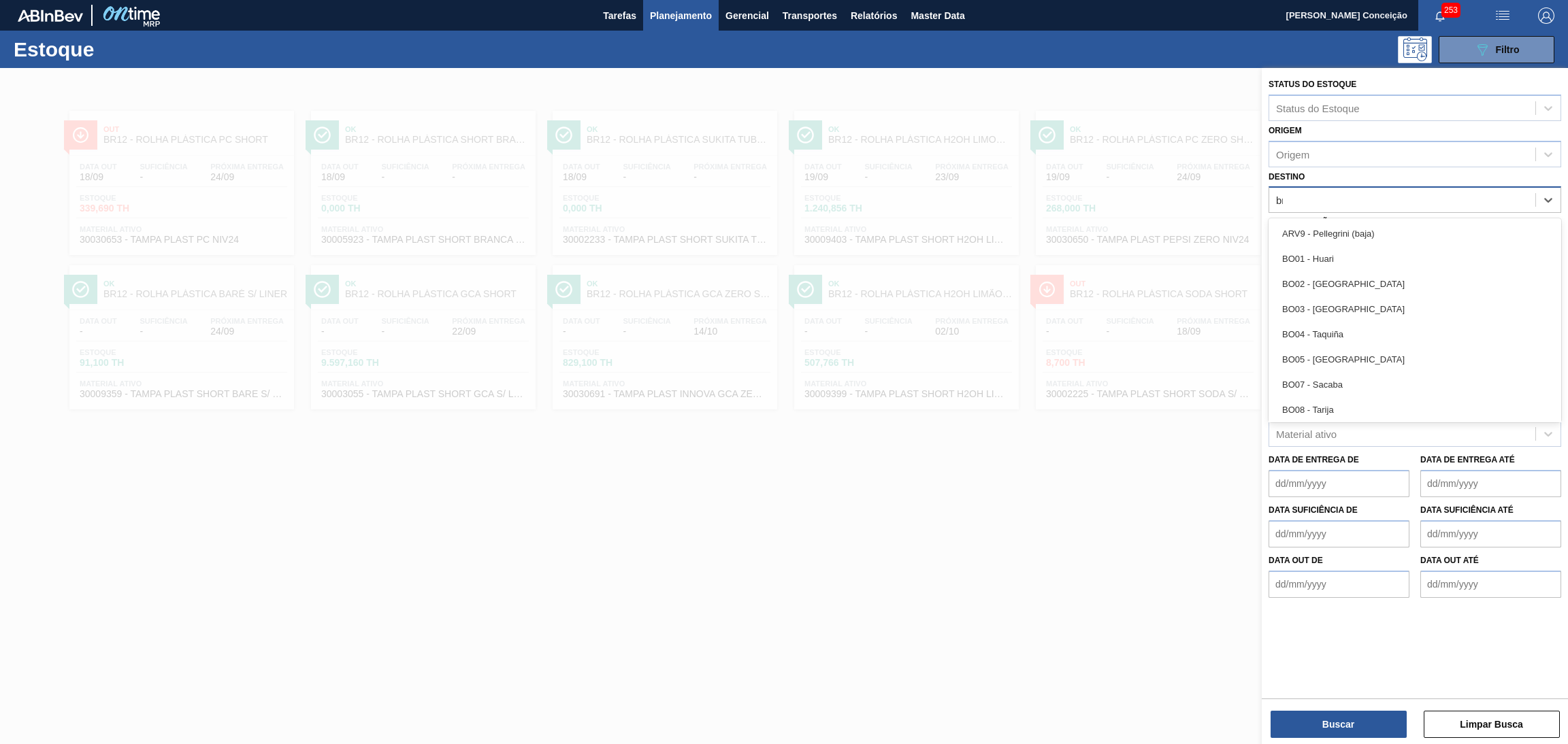
type input "br14"
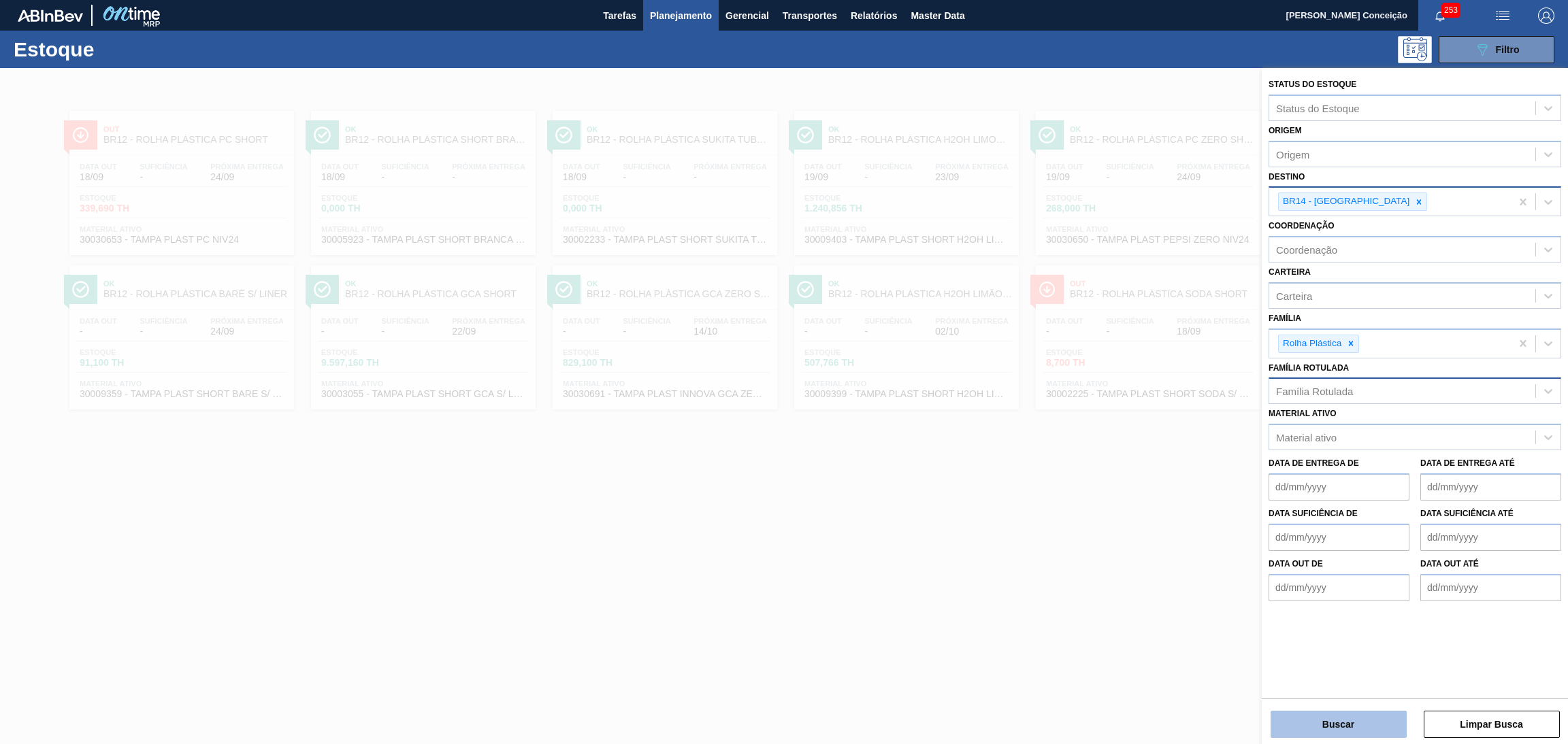
click at [1315, 732] on button "Buscar" at bounding box center [1338, 724] width 136 height 27
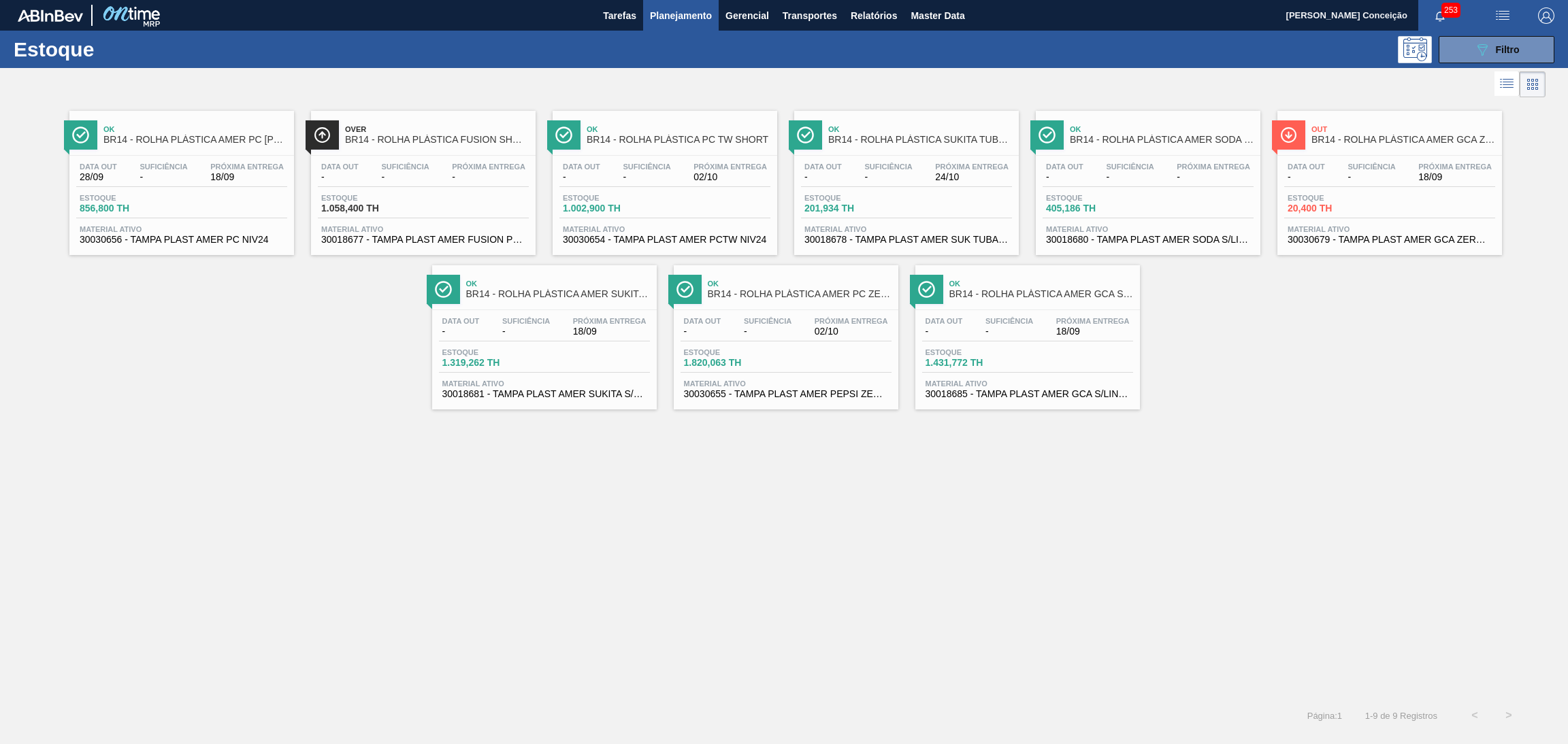
click at [677, 212] on div "Estoque 1.002,900 TH" at bounding box center [664, 206] width 211 height 25
click at [1431, 208] on div "Estoque 20,400 TH" at bounding box center [1389, 206] width 211 height 25
click at [1498, 58] on button "089F7B8B-B2A5-4AFE-B5C0-19BA573D28AC Filtro" at bounding box center [1496, 49] width 115 height 27
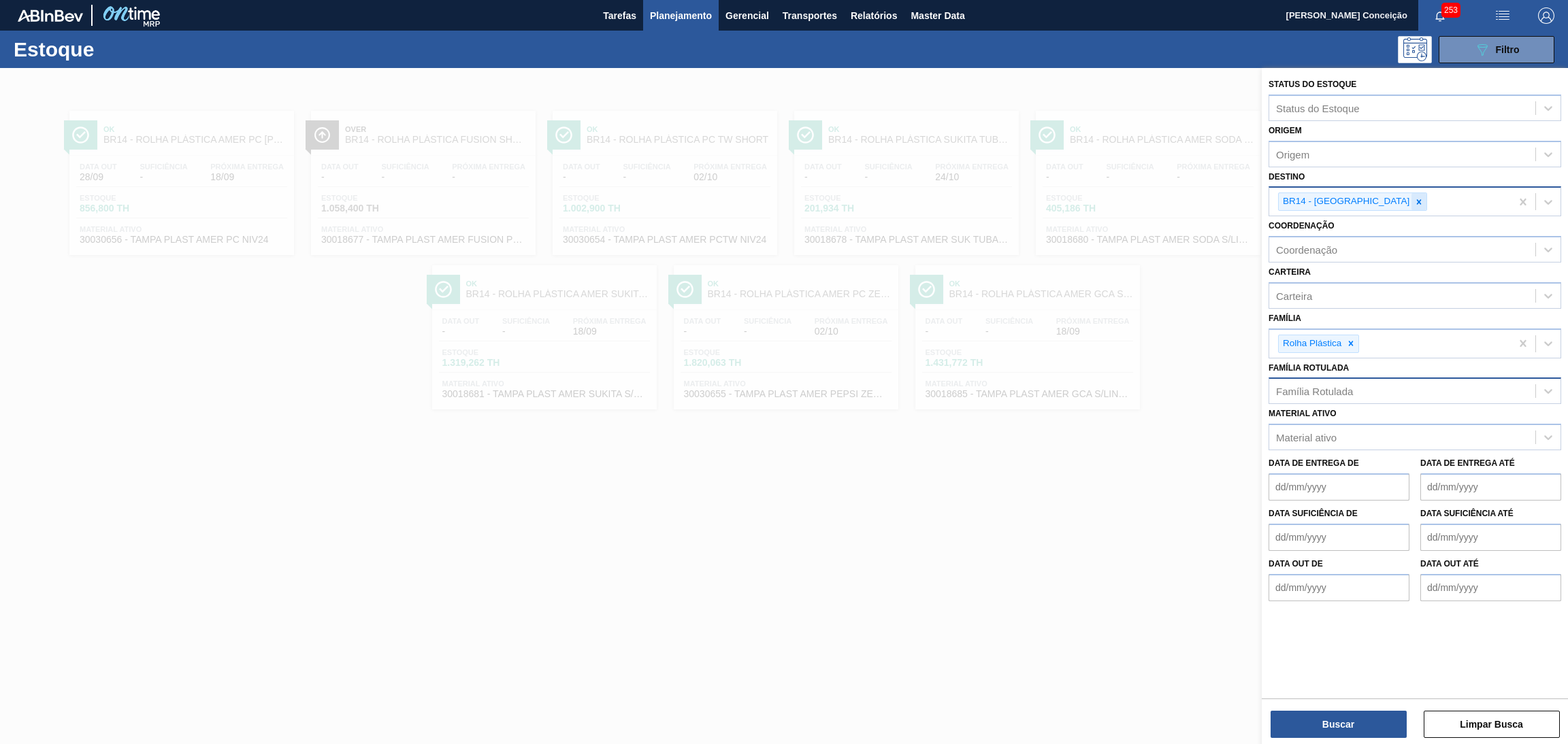
click at [1414, 197] on icon at bounding box center [1418, 202] width 10 height 10
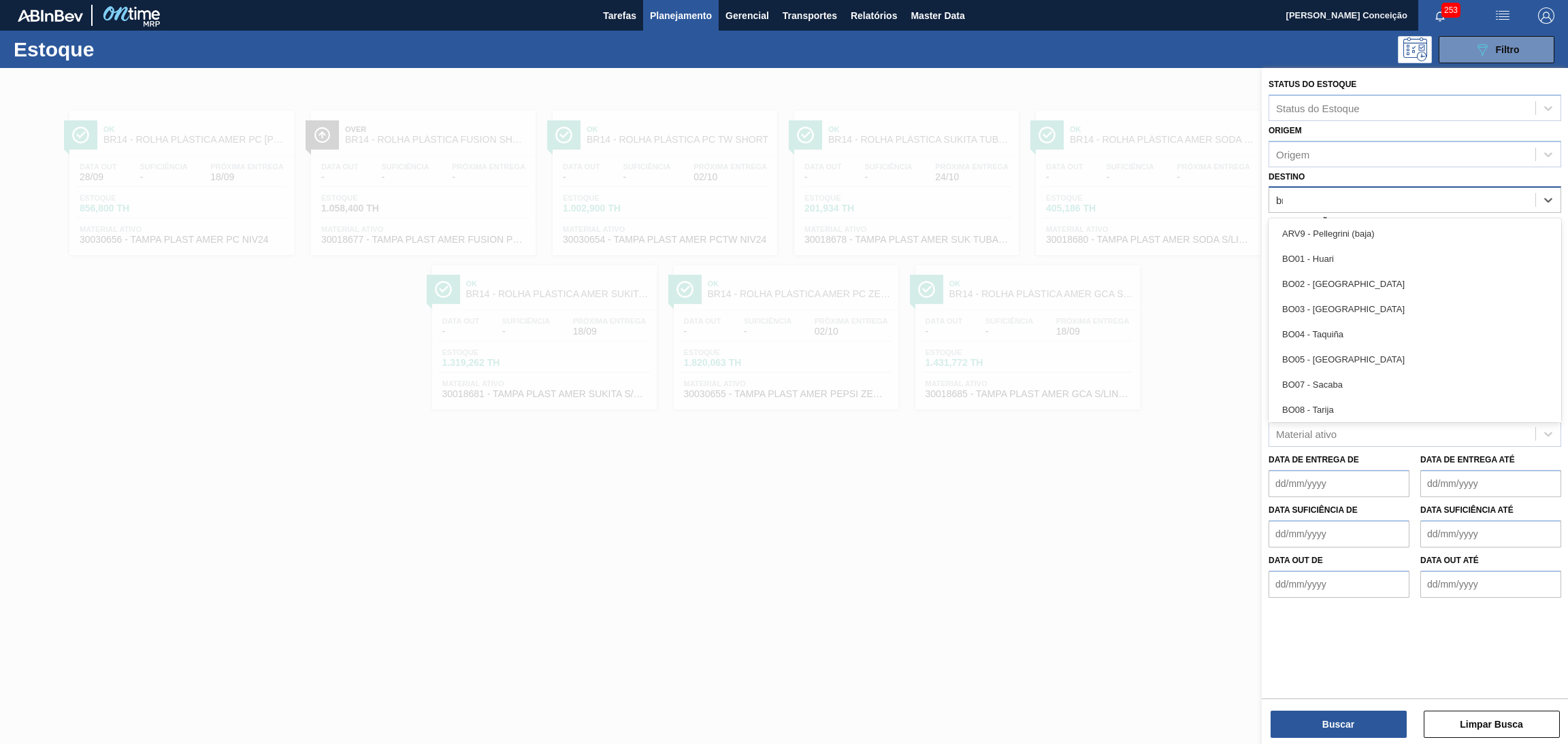
type input "br27"
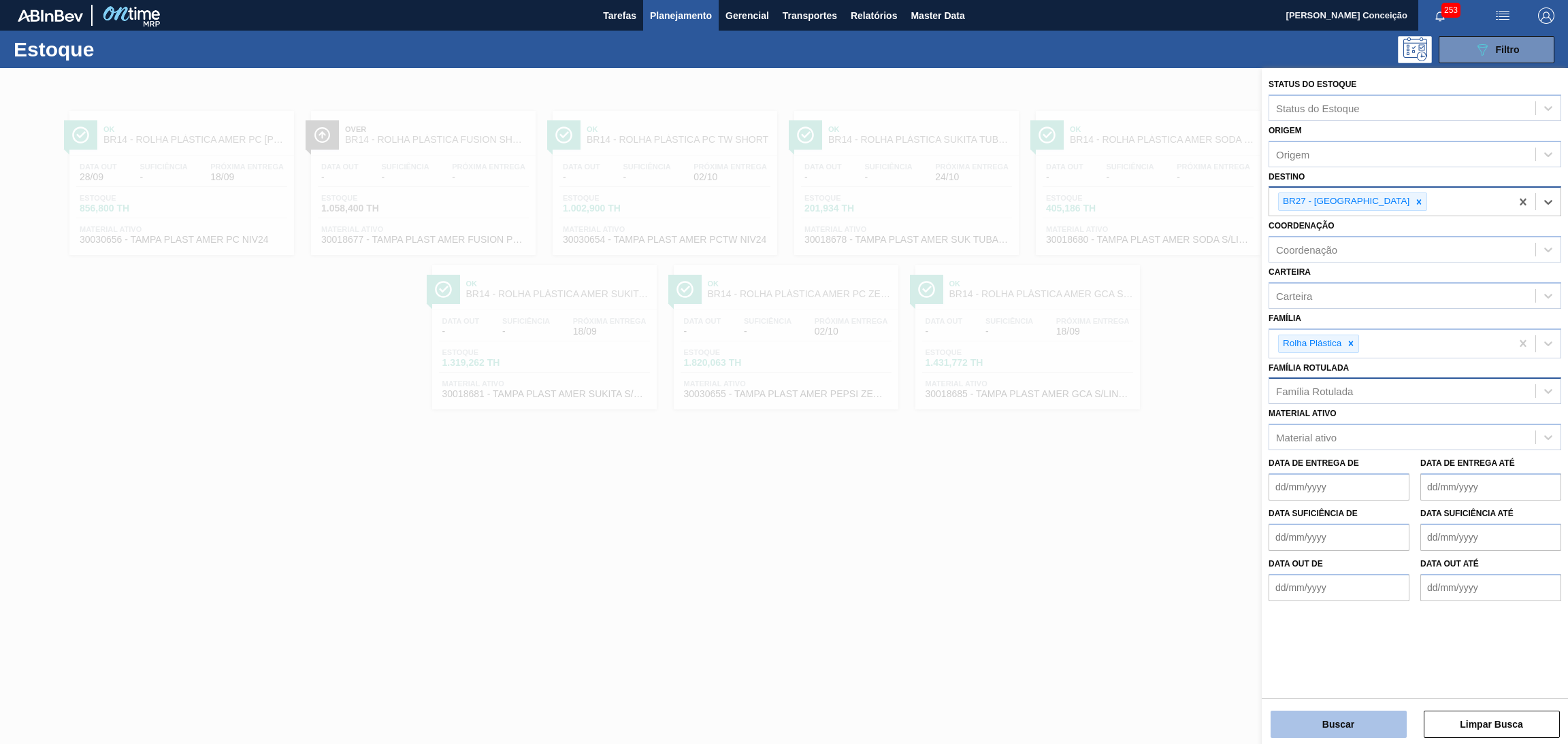
click at [1367, 728] on button "Buscar" at bounding box center [1338, 724] width 136 height 27
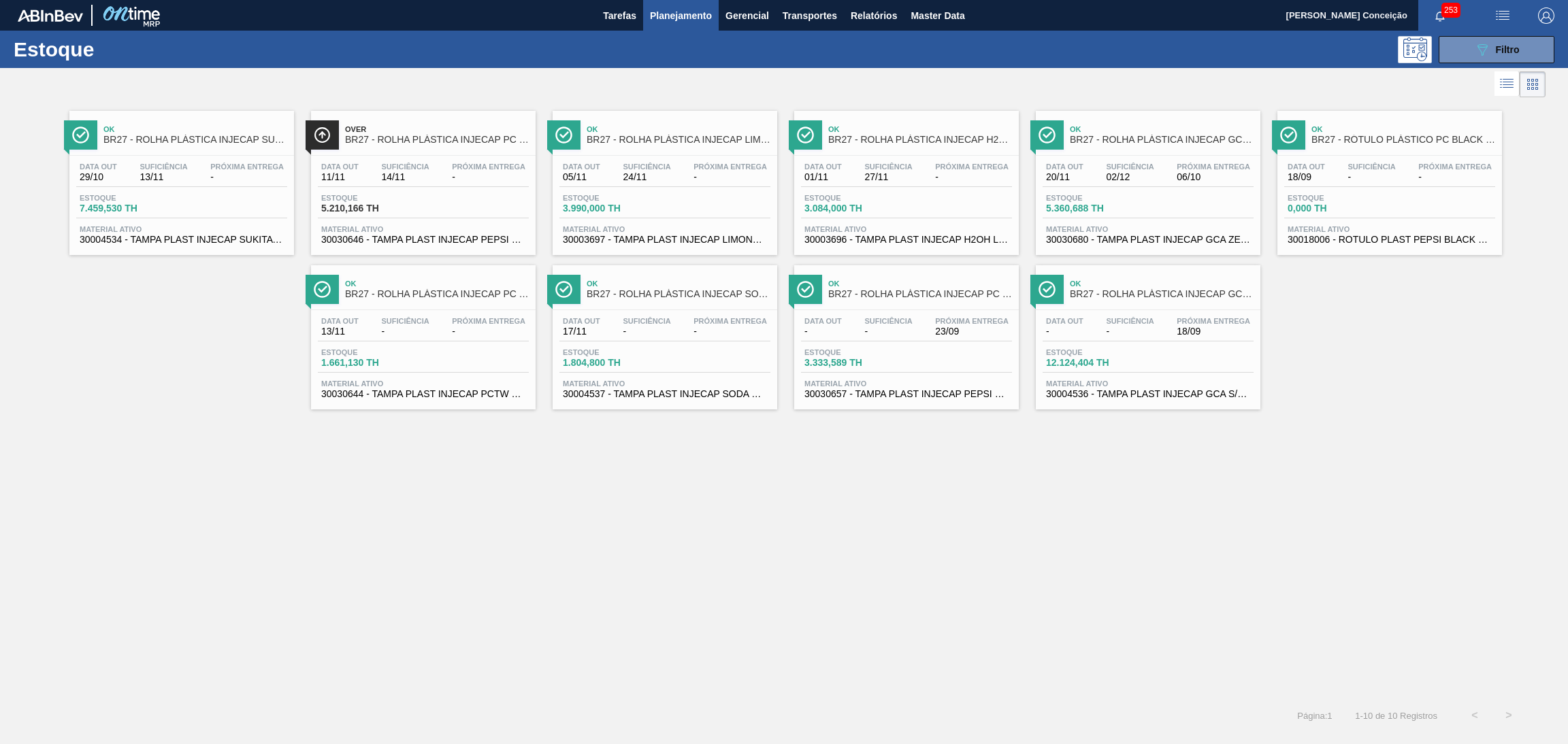
click at [387, 510] on div "Ok BR27 - ROLHA PLÁSTICA INJECAP SUKITA SHORT Data out 29/10 Suficiência 13/11 …" at bounding box center [784, 399] width 1568 height 598
click at [458, 175] on span "-" at bounding box center [488, 177] width 73 height 11
click at [881, 371] on div "Estoque 3.333,589 TH" at bounding box center [906, 361] width 211 height 25
click at [455, 505] on div "Ok BR27 - ROLHA PLÁSTICA INJECAP SUKITA SHORT Data out 29/10 Suficiência 13/11 …" at bounding box center [784, 399] width 1568 height 598
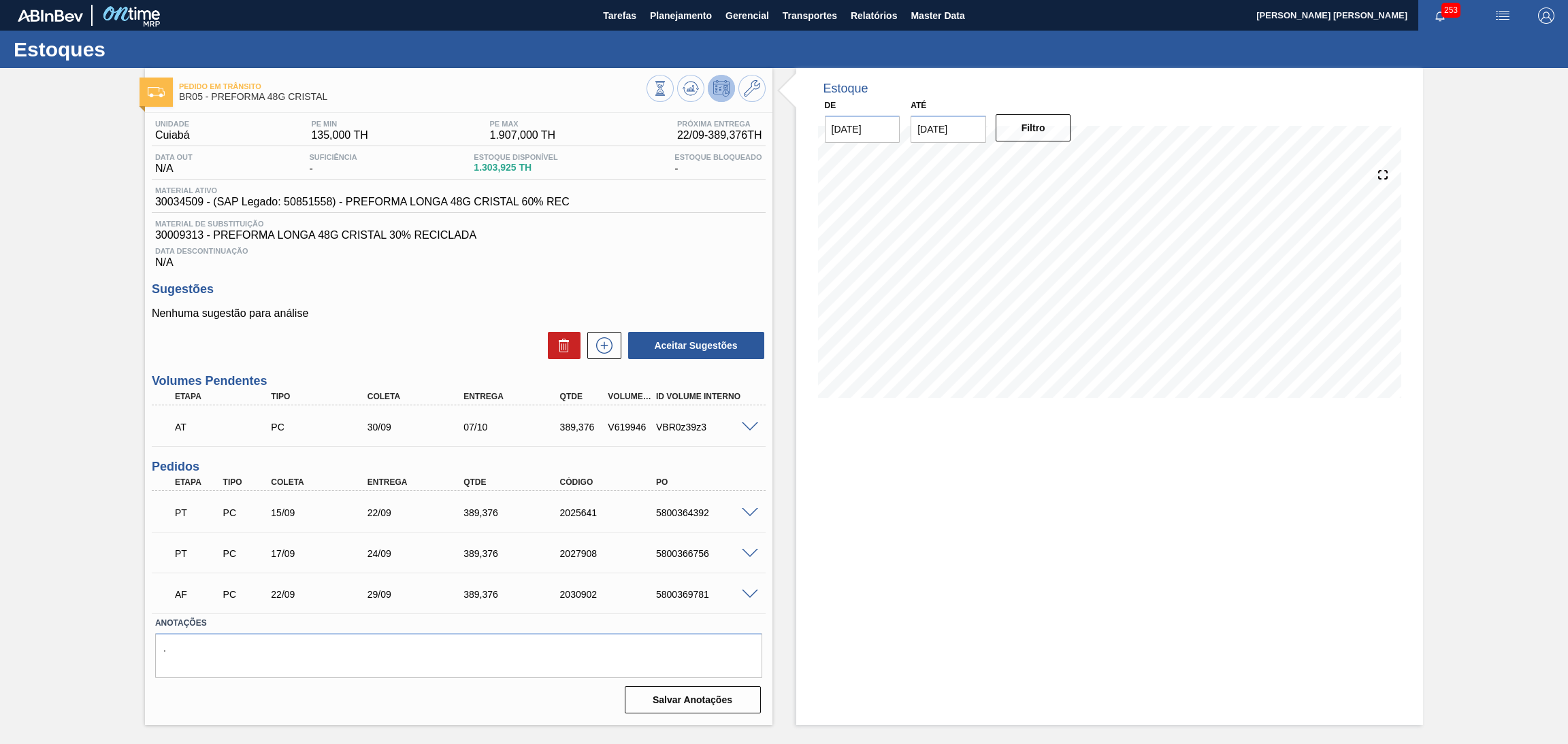
click at [606, 259] on div "Data Descontinuação N/A" at bounding box center [458, 254] width 614 height 27
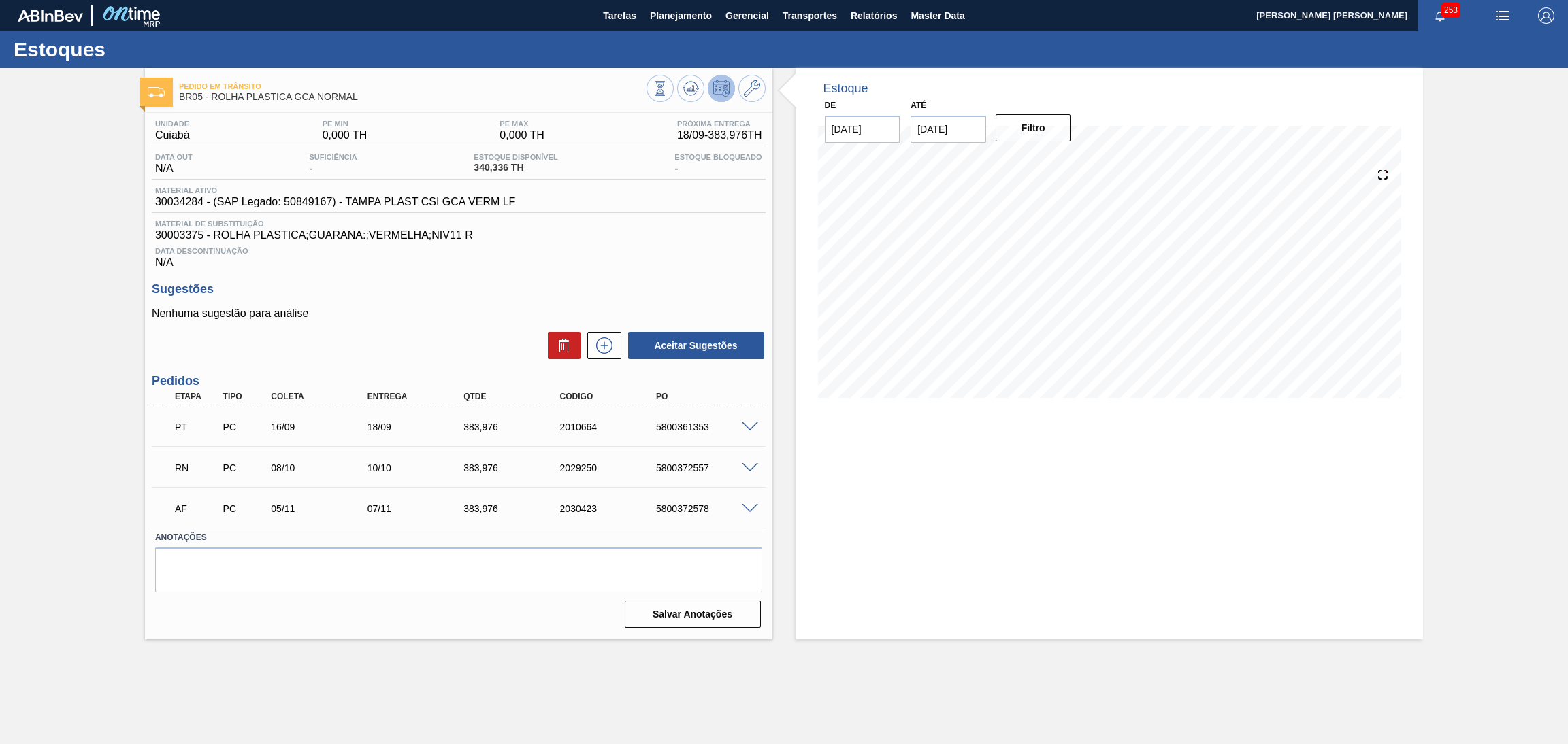
click at [362, 332] on div "Aceitar Sugestões" at bounding box center [458, 345] width 614 height 30
click at [693, 90] on icon at bounding box center [691, 88] width 17 height 17
click at [492, 262] on div "Data Descontinuação N/A" at bounding box center [458, 254] width 614 height 27
click at [419, 302] on div "Sugestões Nenhuma sugestão para análise Aceitar Sugestões" at bounding box center [458, 321] width 614 height 78
click at [640, 257] on div "Data Descontinuação N/A" at bounding box center [458, 254] width 614 height 27
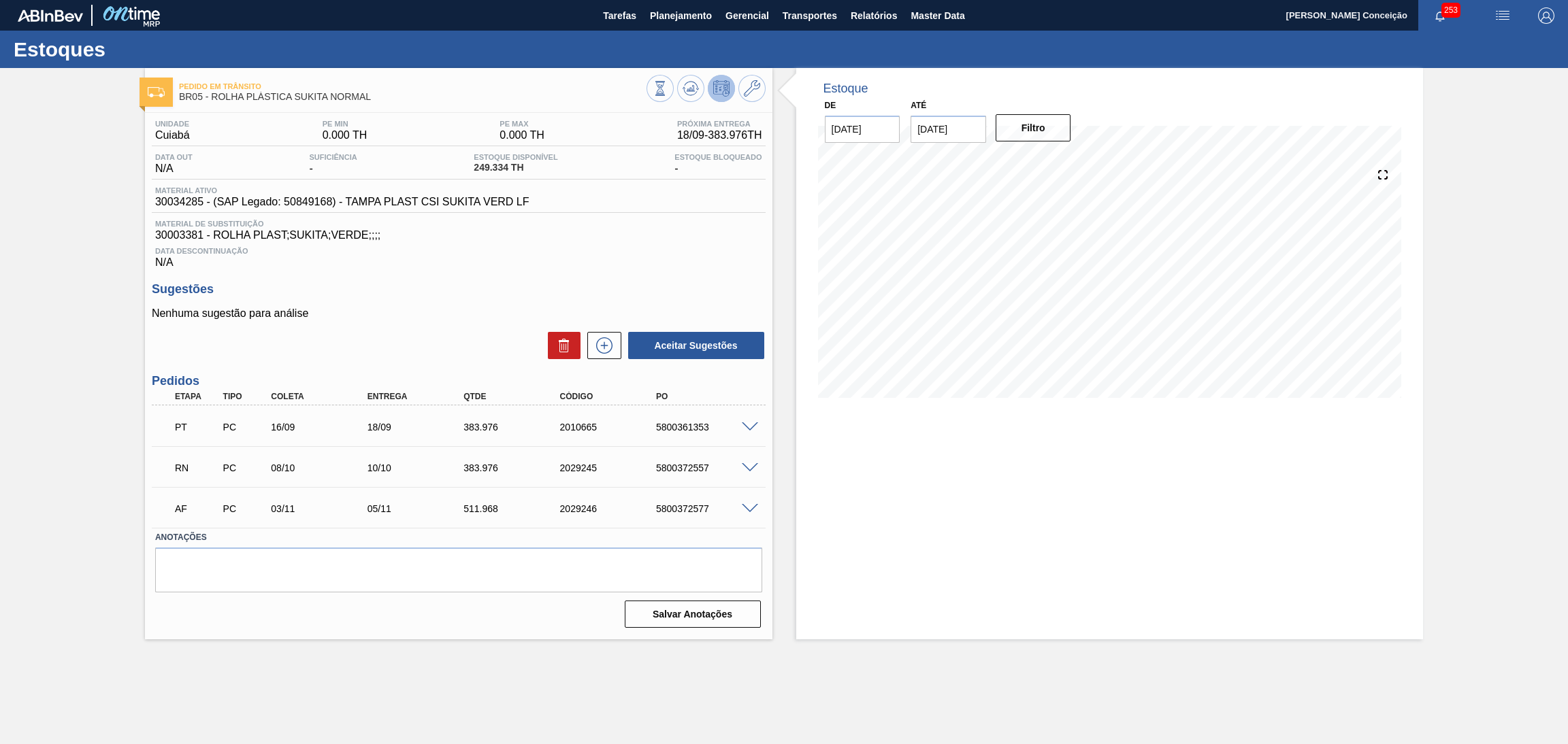
click at [458, 279] on div "Unidade Cuiabá PE MIN 0.000 TH PE MAX 0.000 TH Próxima Entrega 18/09 - 383.976 …" at bounding box center [459, 372] width 627 height 519
click at [684, 82] on icon at bounding box center [691, 88] width 17 height 17
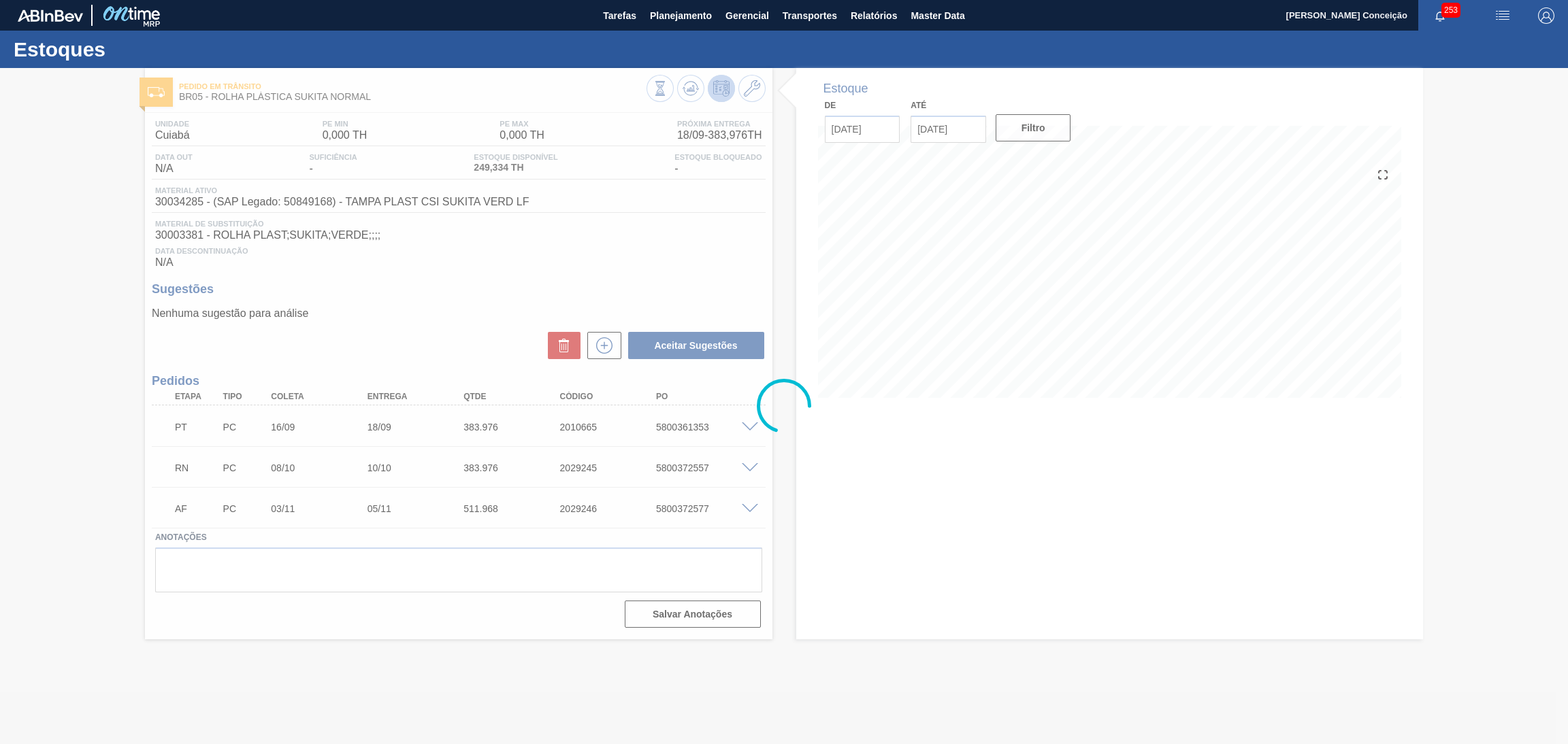
click at [735, 270] on div at bounding box center [784, 406] width 1568 height 676
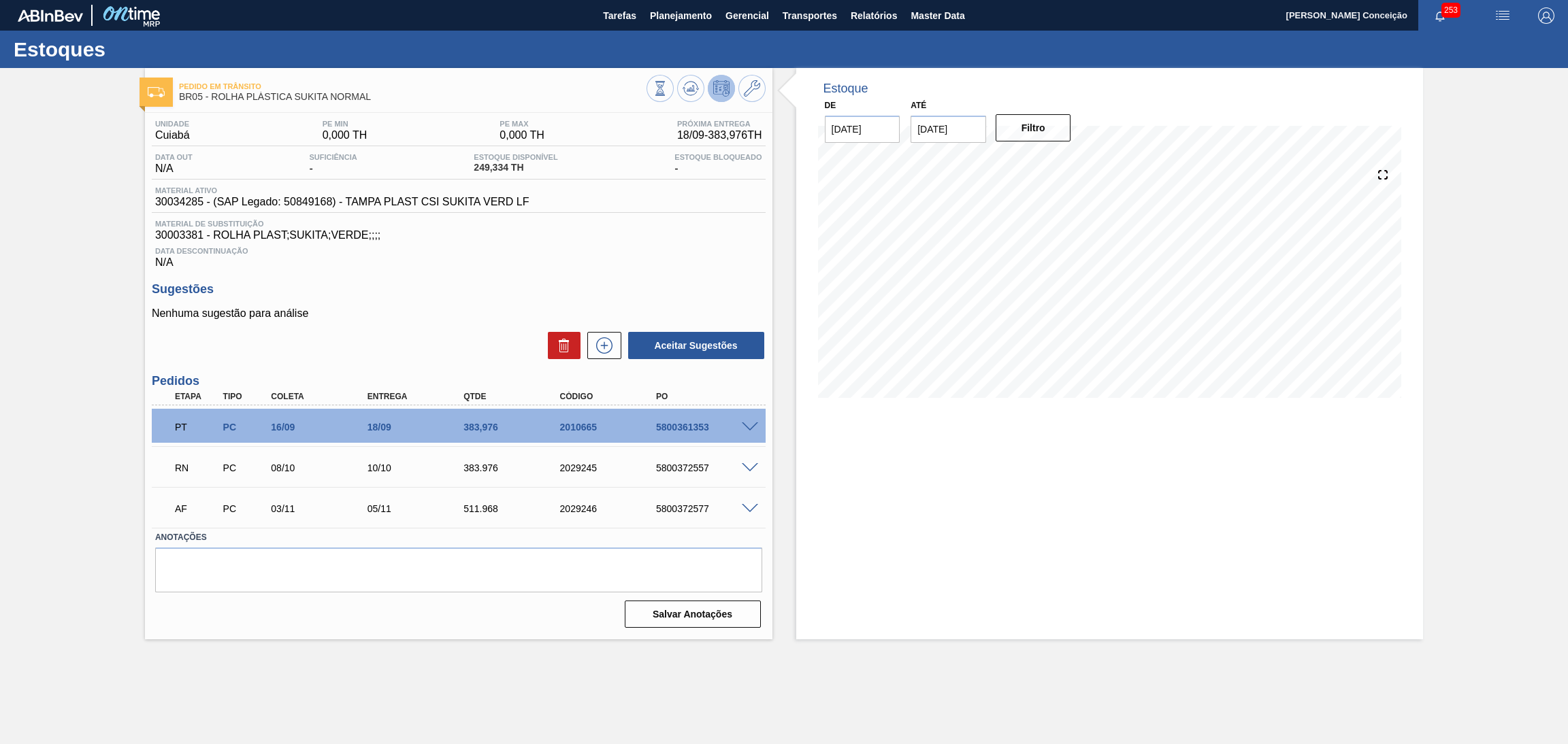
click at [733, 266] on div "Data Descontinuação N/A" at bounding box center [458, 254] width 614 height 27
click at [671, 220] on span "Material de Substituição" at bounding box center [458, 224] width 607 height 8
click at [575, 214] on div "Unidade Cuiabá PE MIN 0,000 TH PE MAX 0,000 TH Próxima Entrega 18/09 - 383,976 …" at bounding box center [458, 194] width 614 height 149
click at [750, 424] on span at bounding box center [750, 428] width 17 height 11
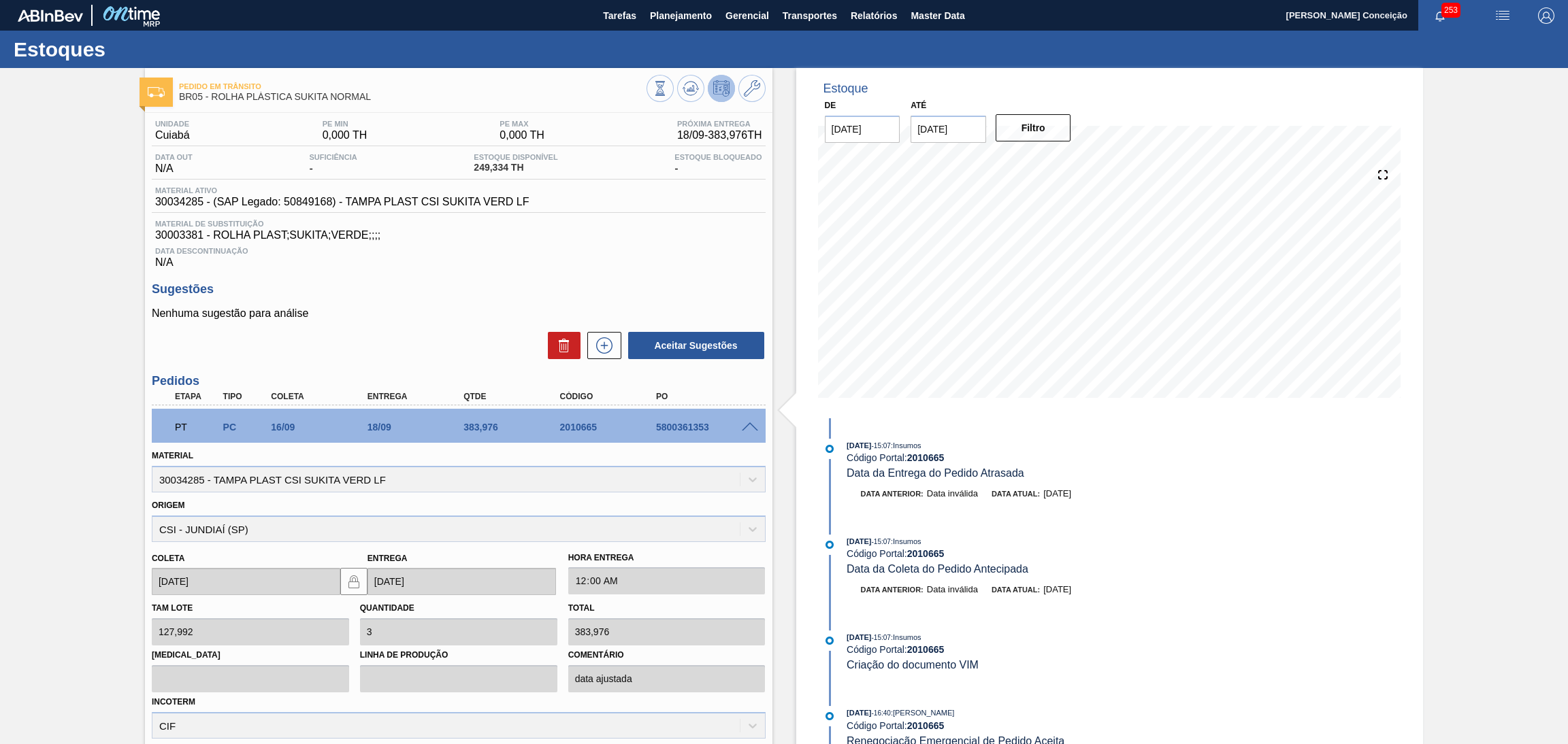
click at [750, 424] on span at bounding box center [750, 428] width 17 height 11
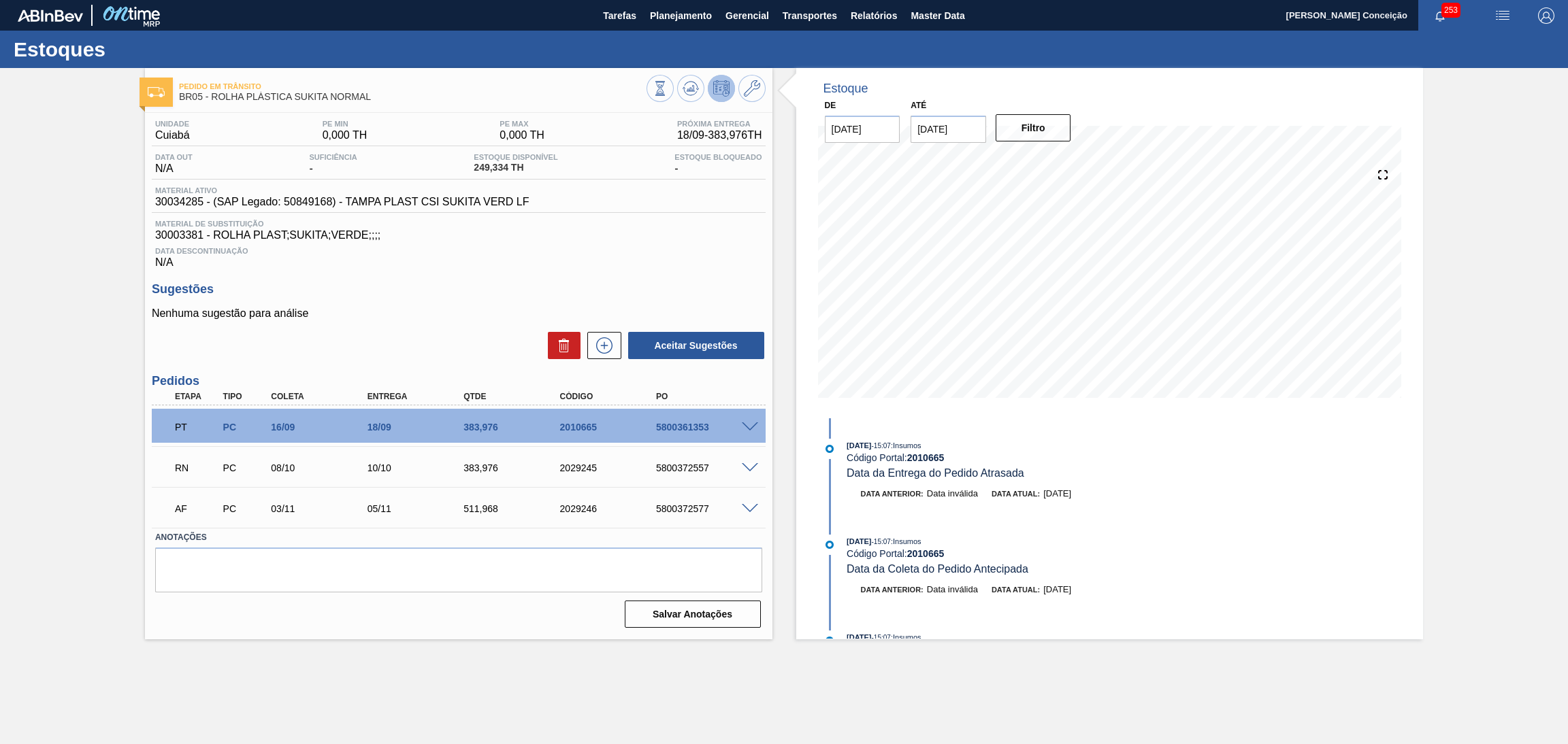
click at [489, 235] on span "30003381 - ROLHA PLAST;SUKITA;VERDE;;;;" at bounding box center [458, 235] width 607 height 12
click at [414, 332] on div "Aceitar Sugestões" at bounding box center [458, 345] width 614 height 30
click at [613, 268] on div "Data Descontinuação N/A" at bounding box center [458, 254] width 614 height 27
click at [695, 99] on button at bounding box center [691, 88] width 27 height 27
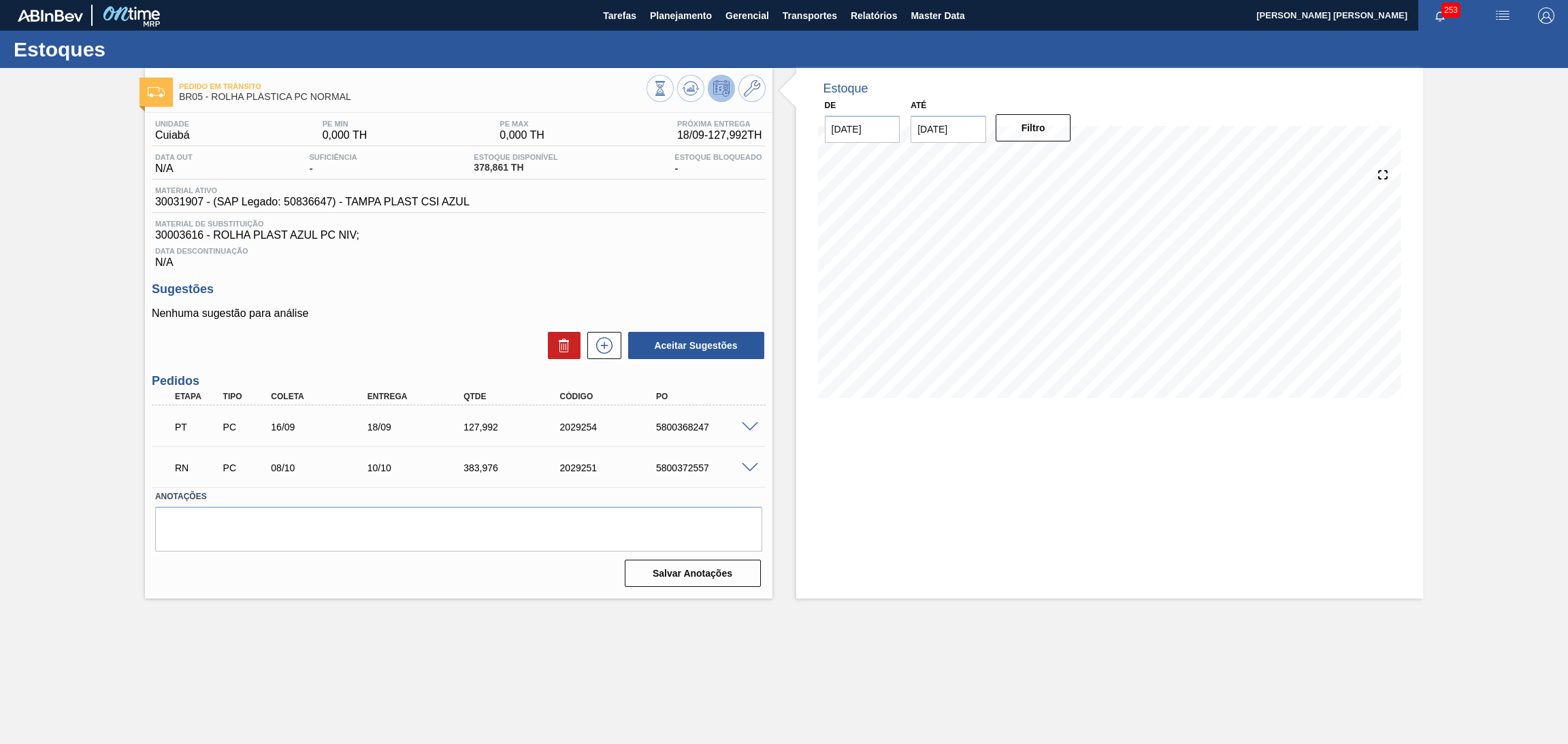
click at [407, 235] on span "30003616 - ROLHA PLAST AZUL PC NIV;" at bounding box center [458, 235] width 607 height 12
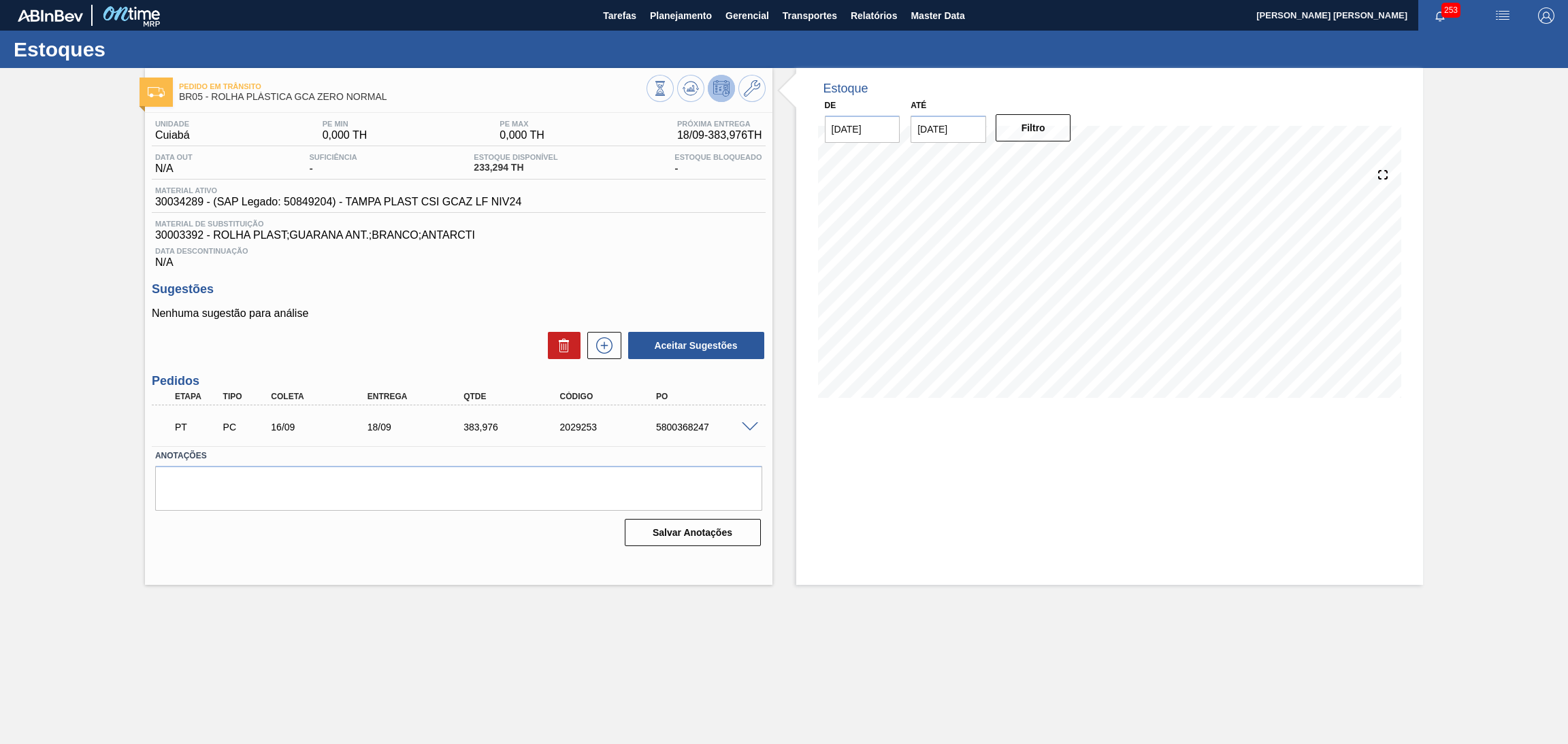
click at [519, 263] on div "Data Descontinuação N/A" at bounding box center [458, 254] width 614 height 27
click at [684, 247] on span "Data Descontinuação" at bounding box center [458, 250] width 607 height 8
click at [618, 276] on div "Unidade Cuiabá PE MIN 0,000 TH PE MAX 0,000 TH Próxima Entrega 07/11 - 383,976 …" at bounding box center [459, 331] width 627 height 438
click at [345, 367] on div "Unidade Cuiabá PE MIN 0,000 TH PE MAX 0,000 TH Próxima Entrega 07/11 - 383,976 …" at bounding box center [459, 331] width 627 height 438
click at [438, 331] on div "Aceitar Sugestões" at bounding box center [458, 345] width 614 height 30
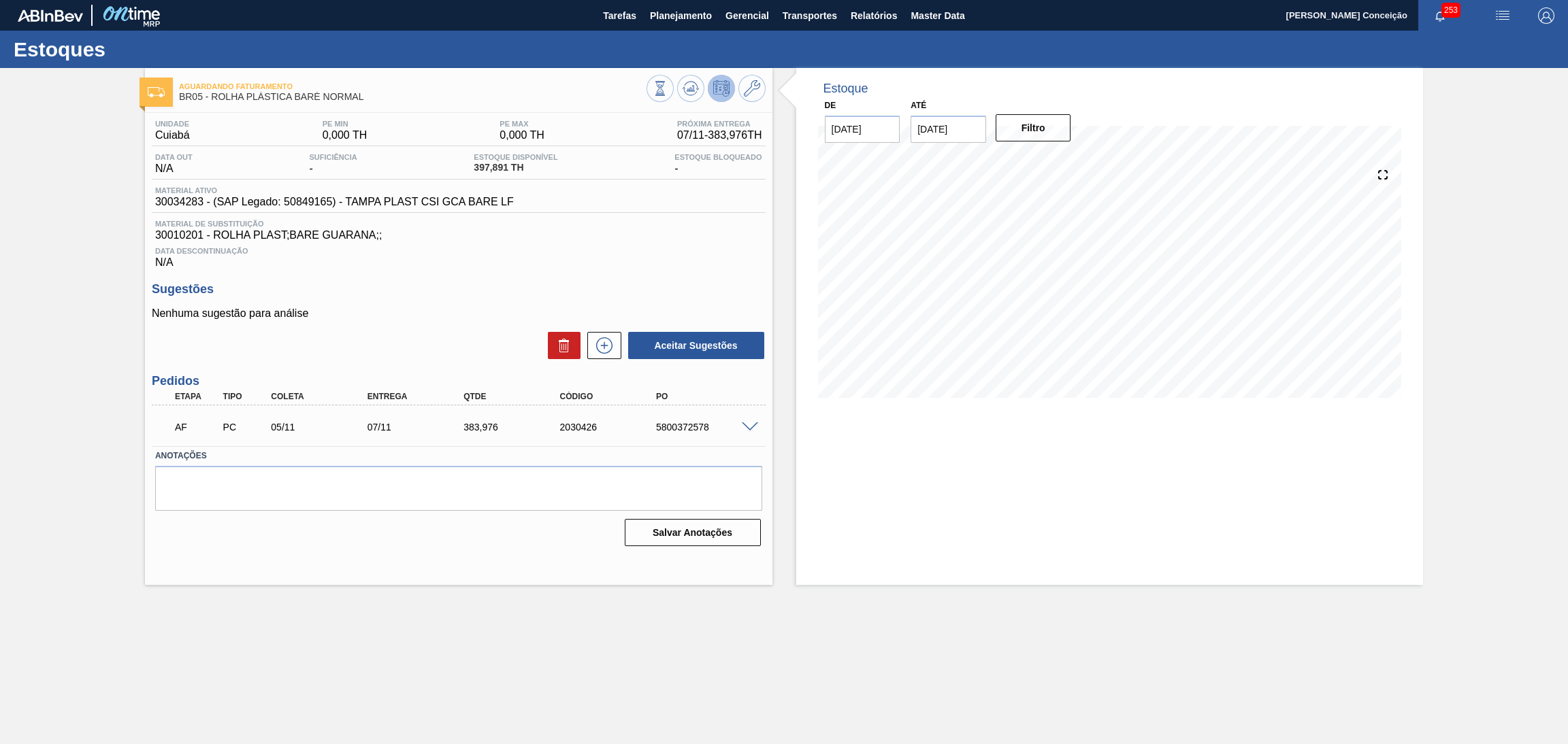
click at [436, 246] on div "Data Descontinuação N/A" at bounding box center [458, 254] width 614 height 27
click at [749, 423] on span at bounding box center [750, 428] width 17 height 11
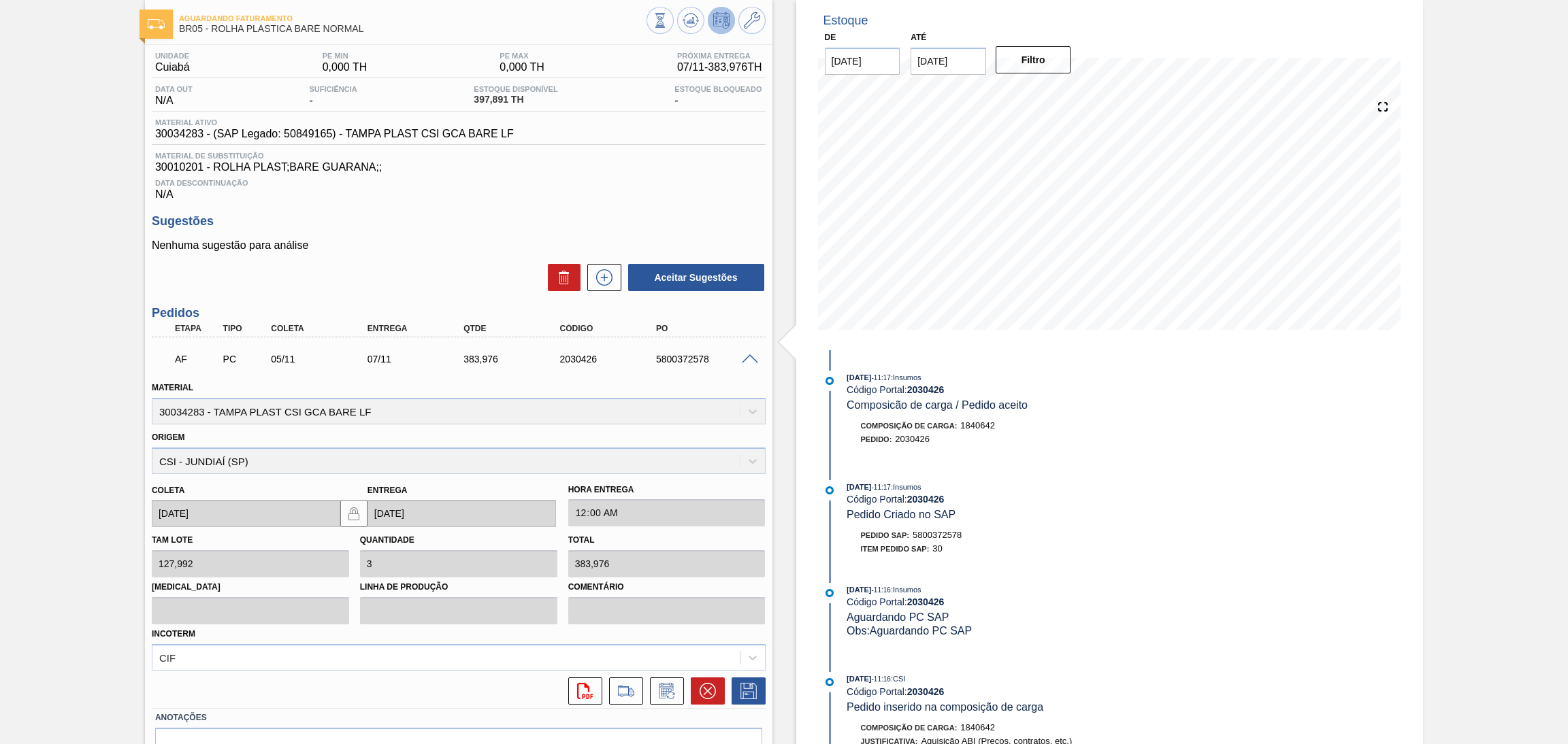
scroll to position [140, 0]
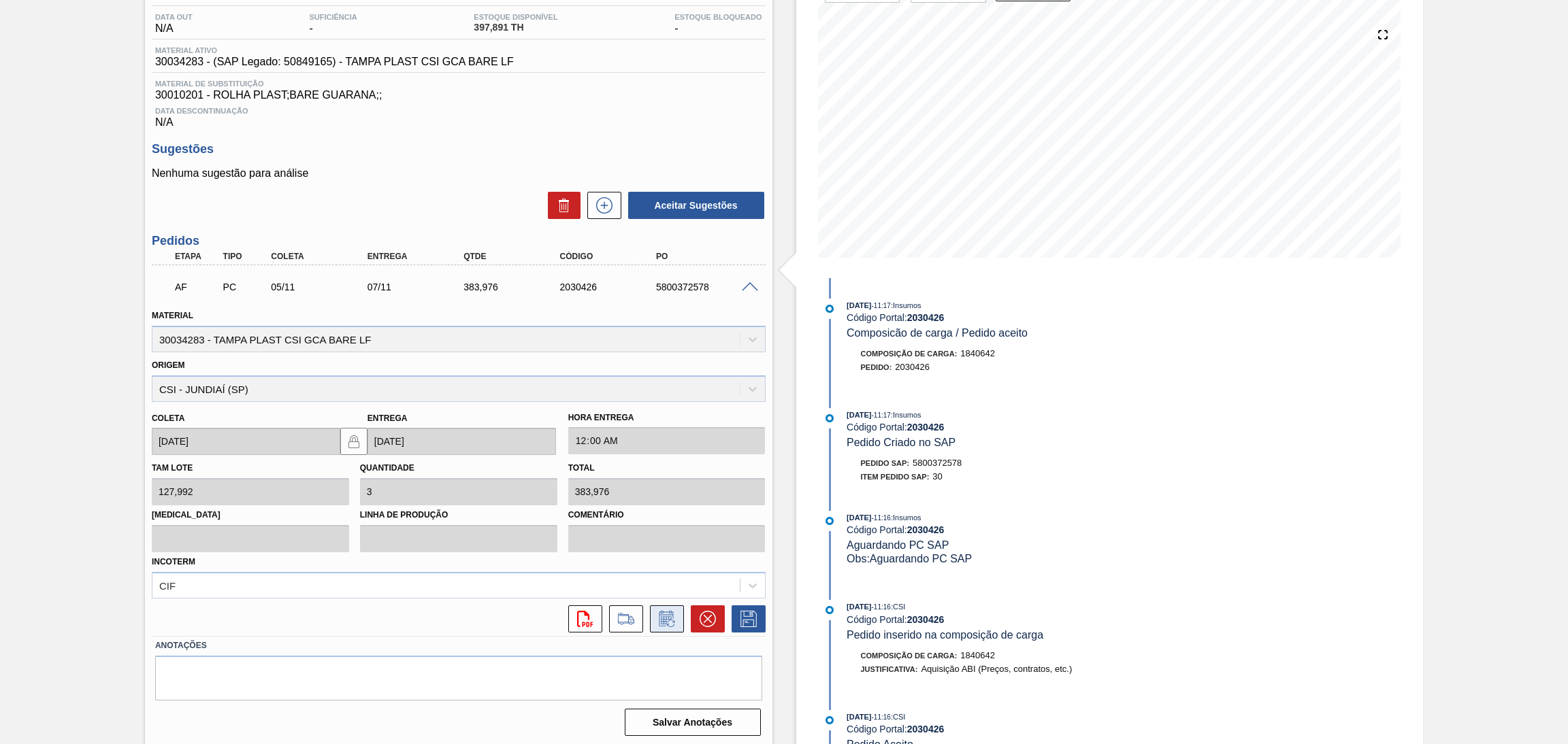
click at [672, 625] on button at bounding box center [667, 619] width 34 height 27
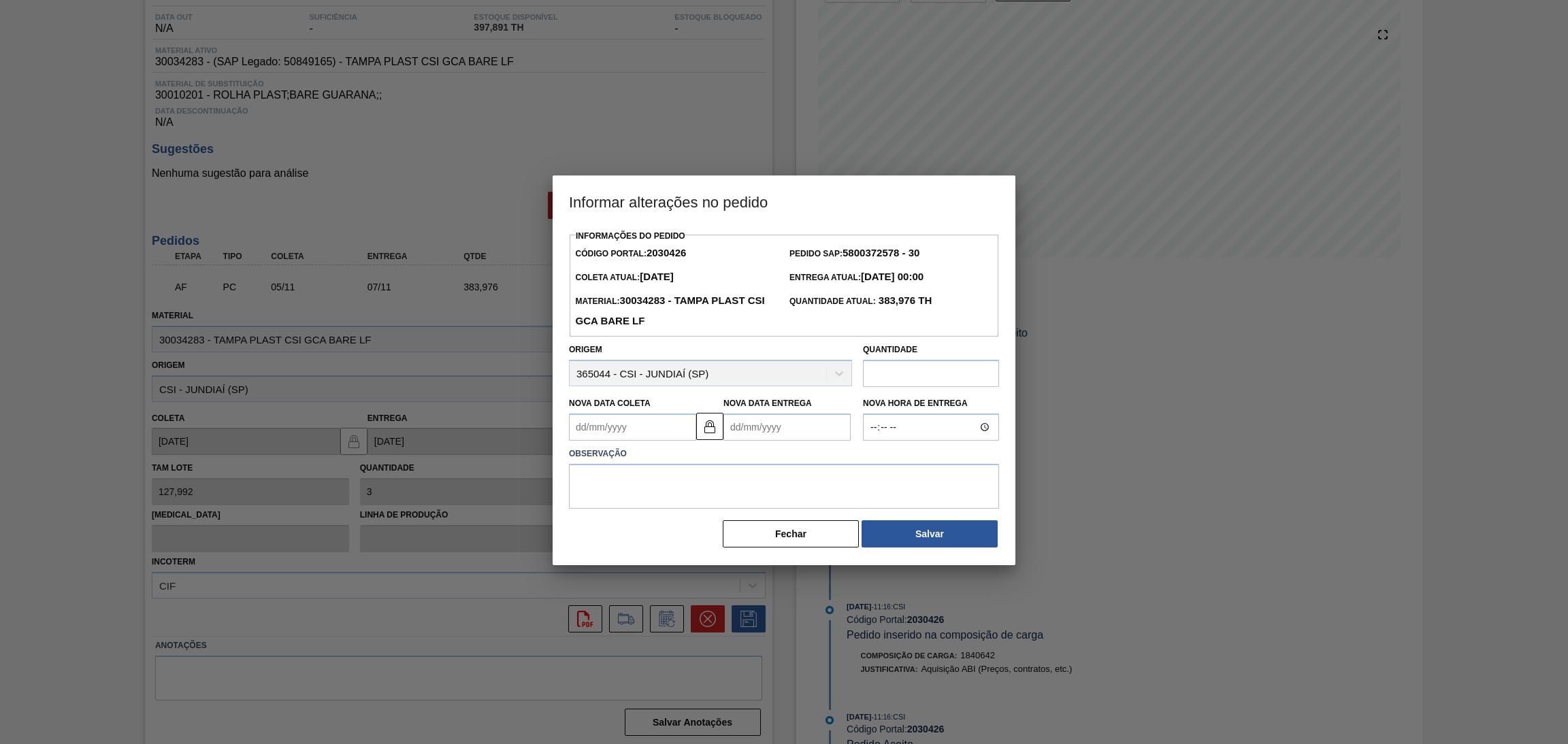
click at [638, 440] on Coleta2030426 "Nova Data Coleta" at bounding box center [632, 427] width 127 height 27
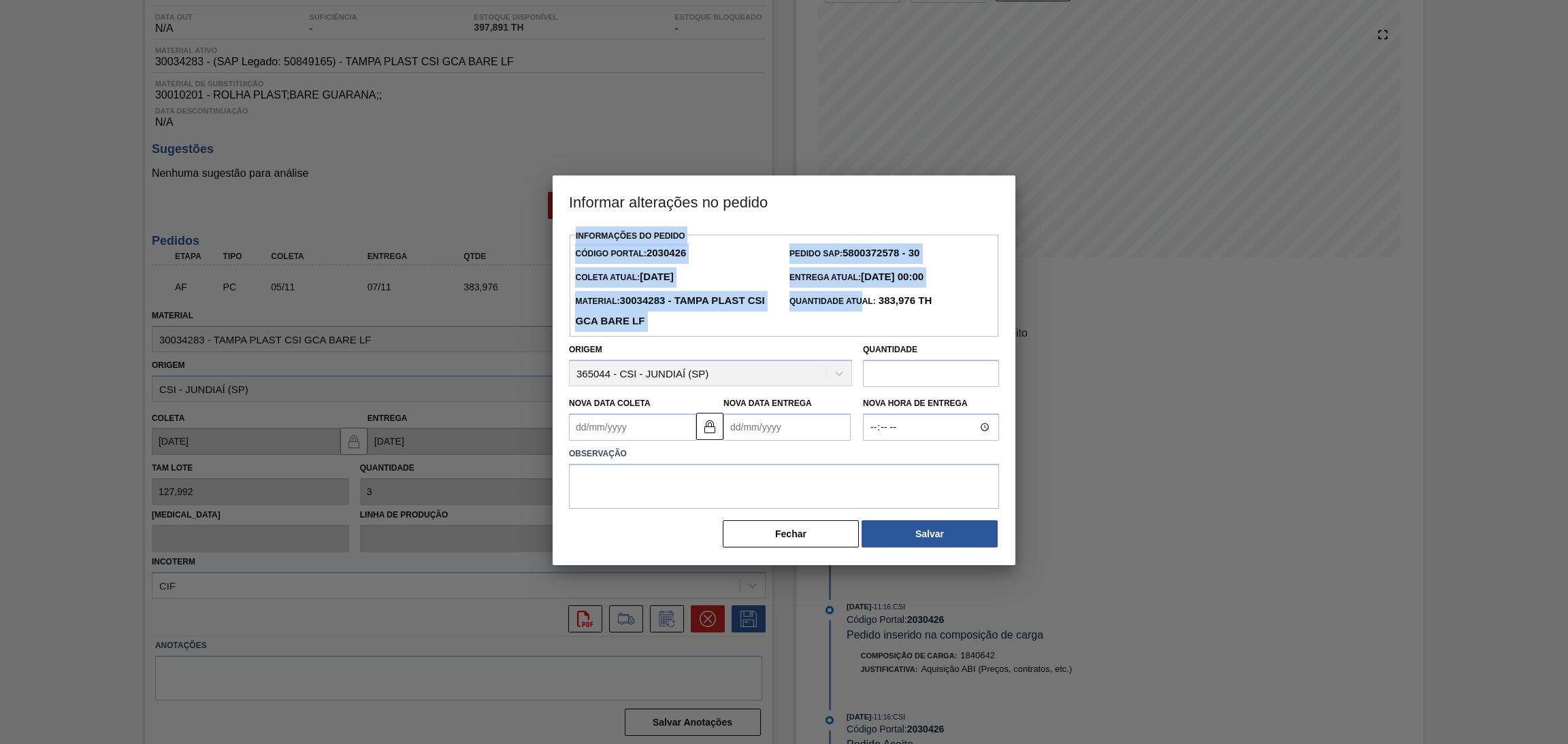
drag, startPoint x: 889, startPoint y: 191, endPoint x: 863, endPoint y: 320, distance: 131.6
click at [863, 320] on div "Informar alterações no pedido Informações do Pedido Código Portal: 2030426 Pedi…" at bounding box center [783, 370] width 462 height 390
click at [787, 536] on button "Fechar" at bounding box center [790, 534] width 136 height 27
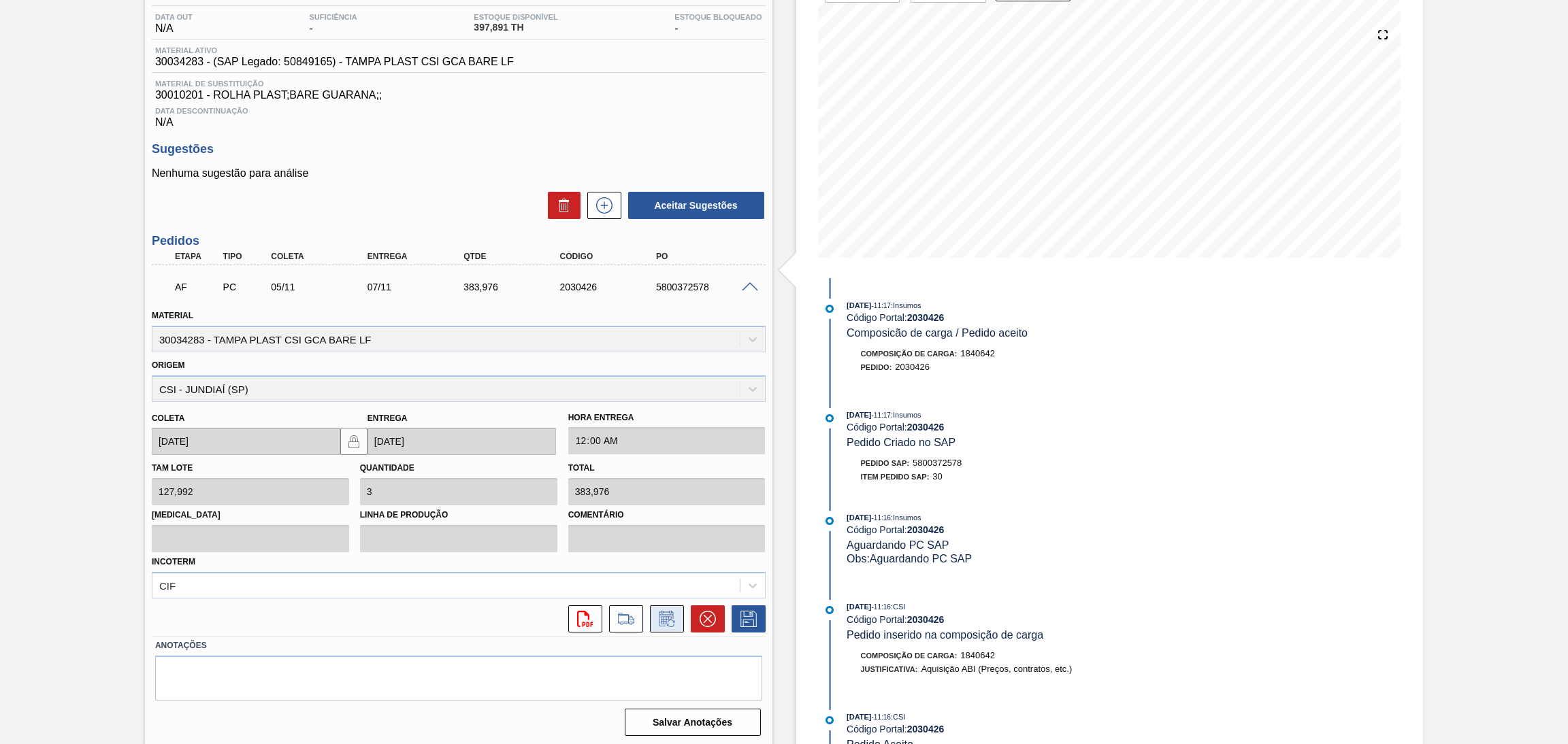
click at [663, 612] on icon at bounding box center [666, 619] width 14 height 16
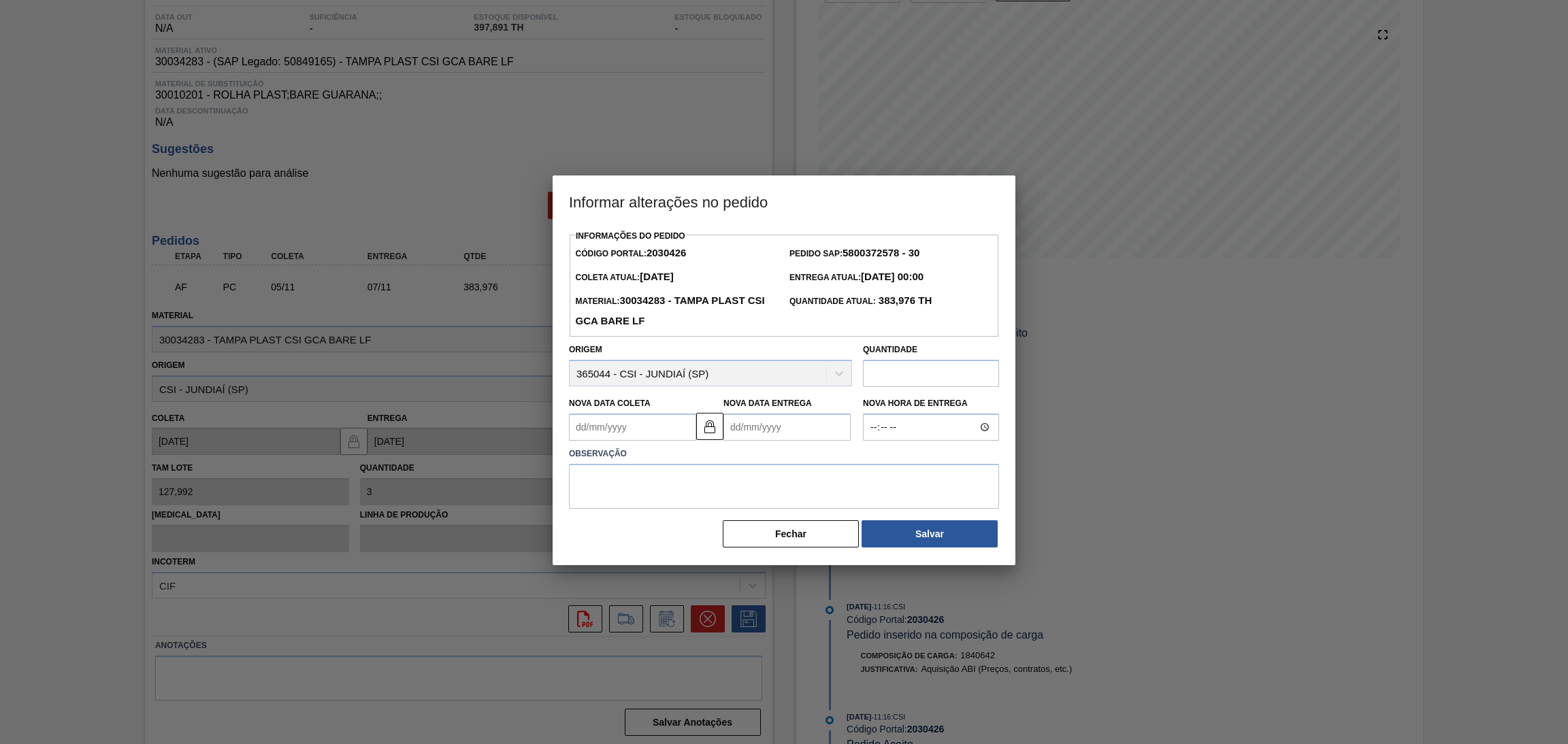
click at [632, 432] on Coleta2030426 "Nova Data Coleta" at bounding box center [632, 427] width 127 height 27
type Coleta2030426 "1"
type Entrega2030426 "03/09/2025"
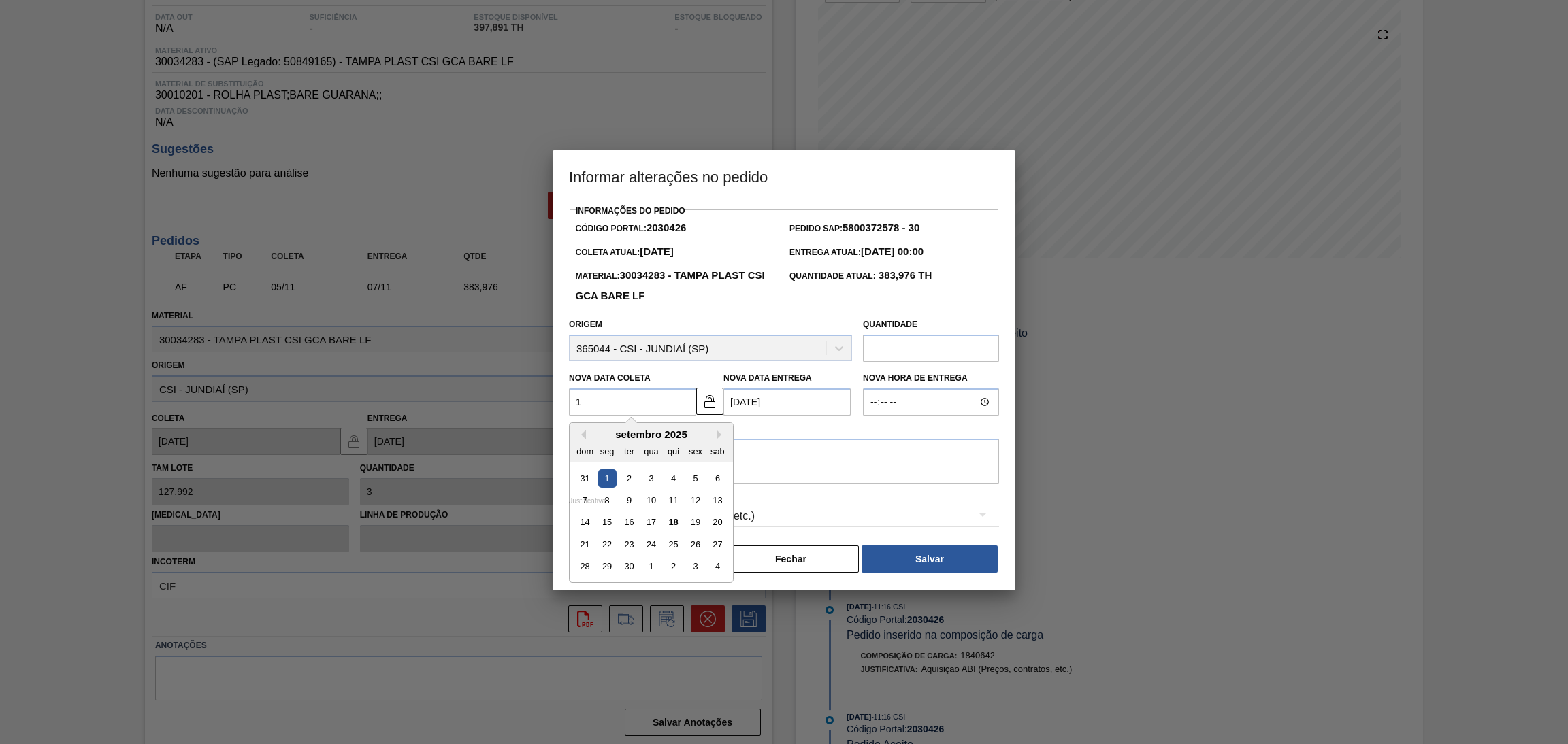
type Coleta2030426 "12"
type Entrega2030426 "14/09/2025"
click at [720, 437] on button "Next Month" at bounding box center [721, 434] width 10 height 10
click at [608, 522] on div "13" at bounding box center [607, 522] width 18 height 18
type Coleta2030426 "13/10/2025"
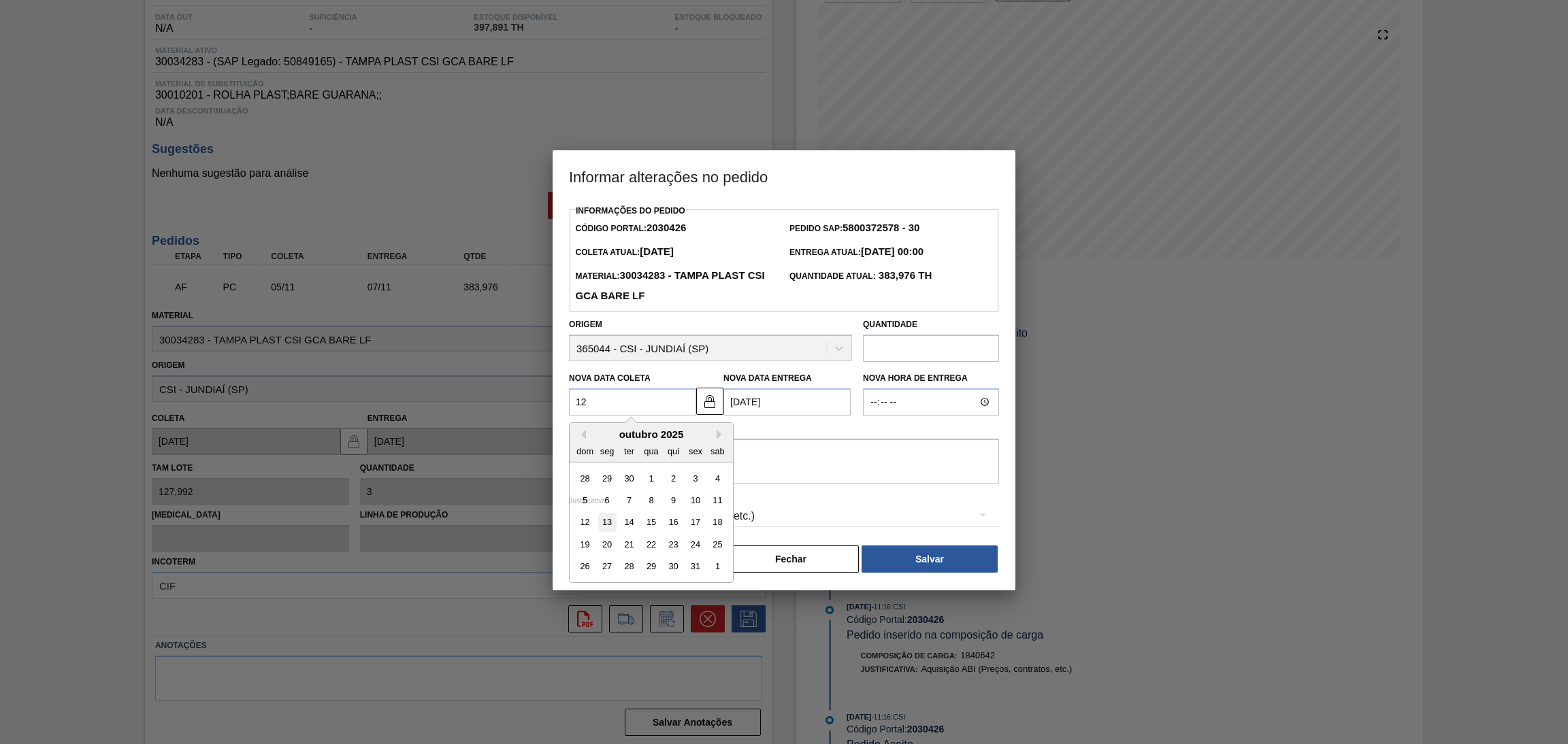
type Entrega2030426 "15/10/2025"
click at [618, 477] on textarea at bounding box center [784, 460] width 430 height 45
click at [692, 455] on textarea "ANTECIPAÇÃO" at bounding box center [784, 460] width 430 height 45
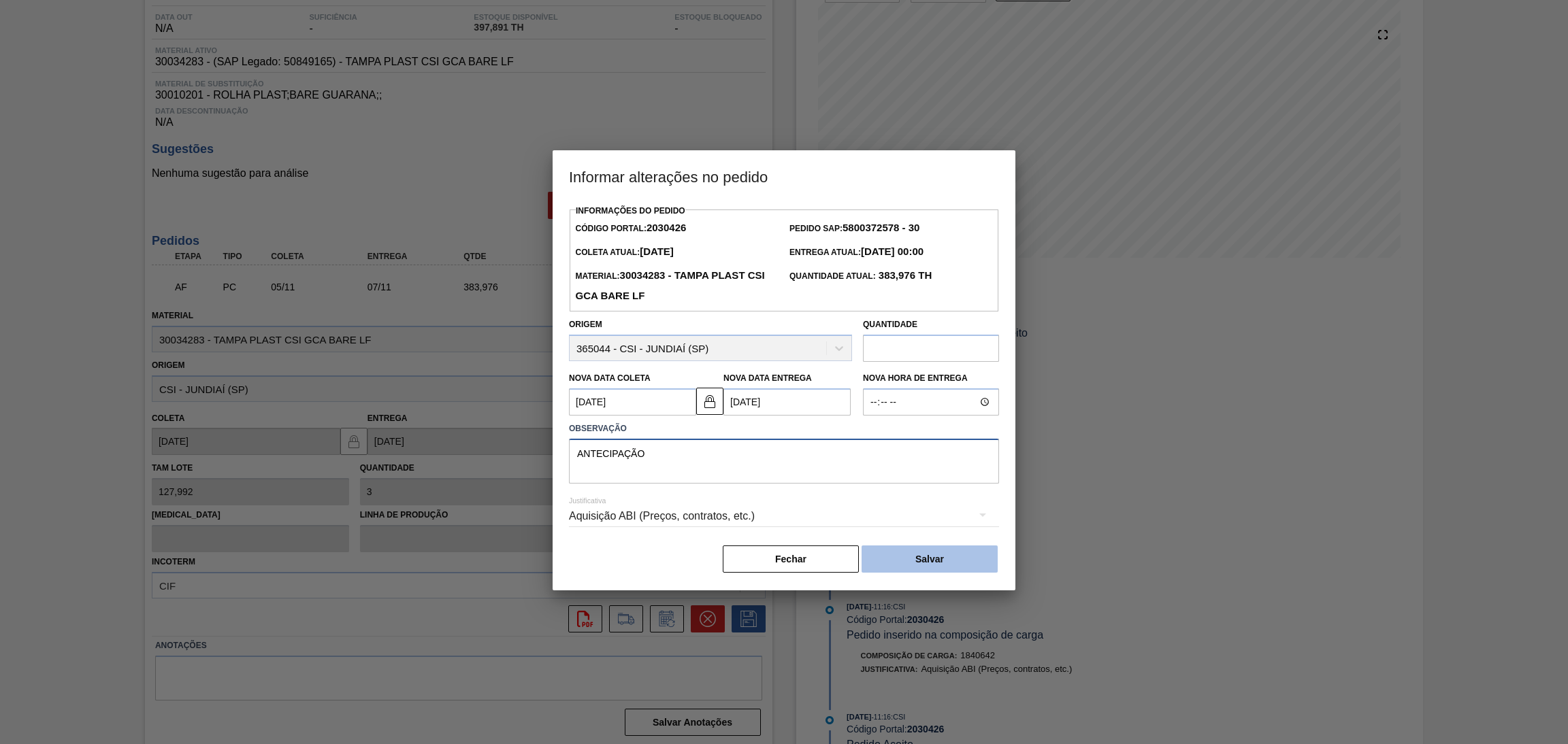
type textarea "ANTECIPAÇÃO"
click at [891, 557] on button "Salvar" at bounding box center [929, 559] width 136 height 27
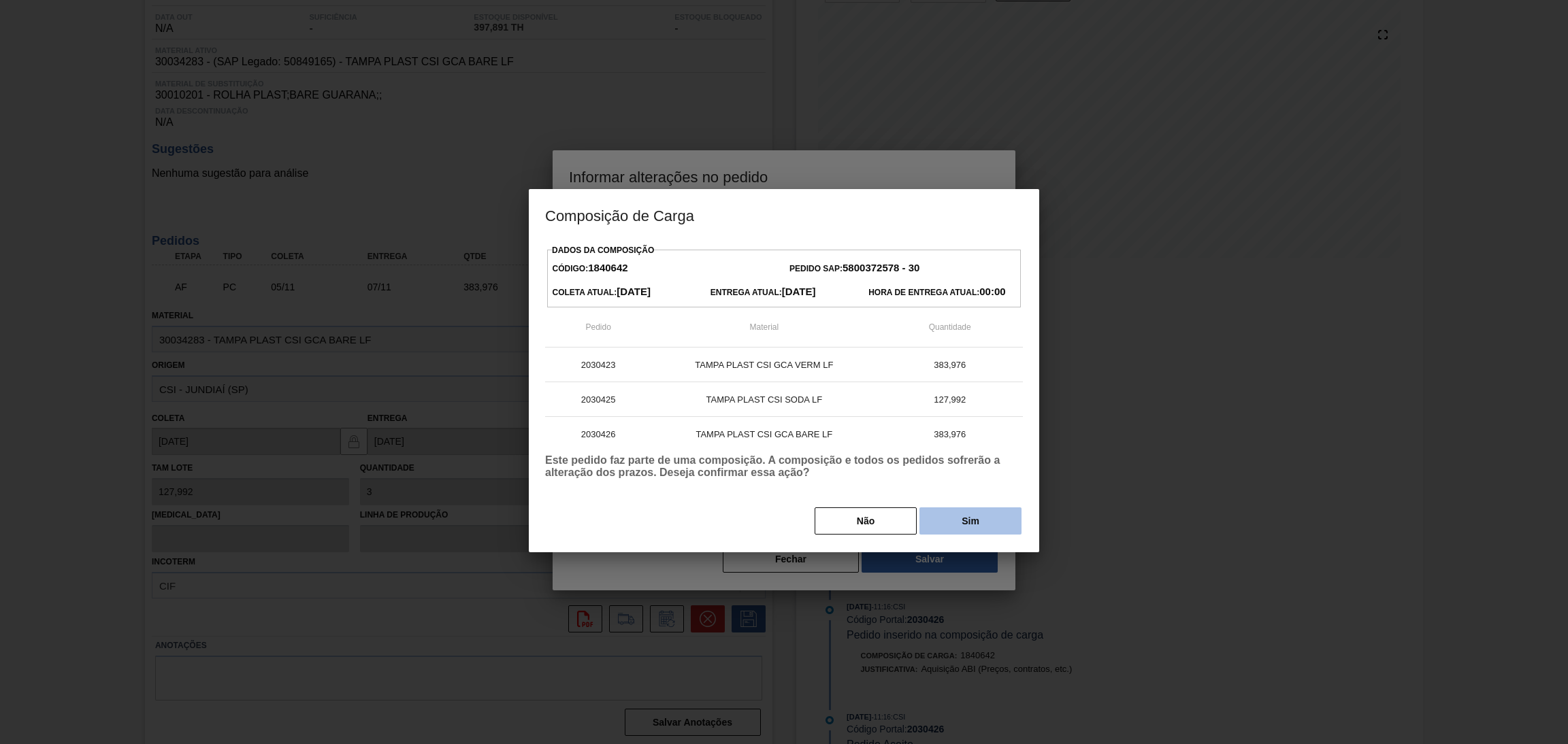
click at [978, 519] on button "Sim" at bounding box center [971, 520] width 102 height 27
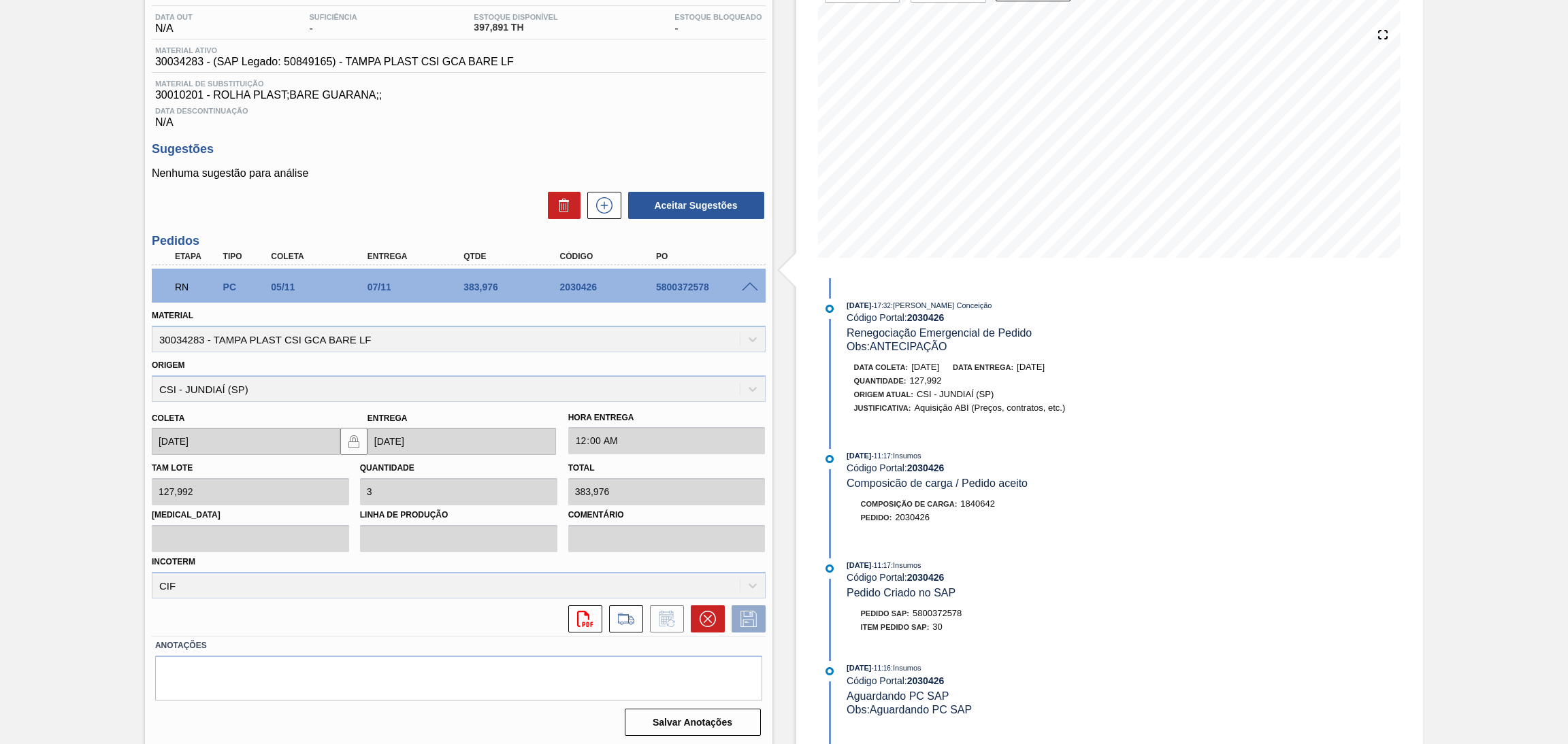
scroll to position [0, 0]
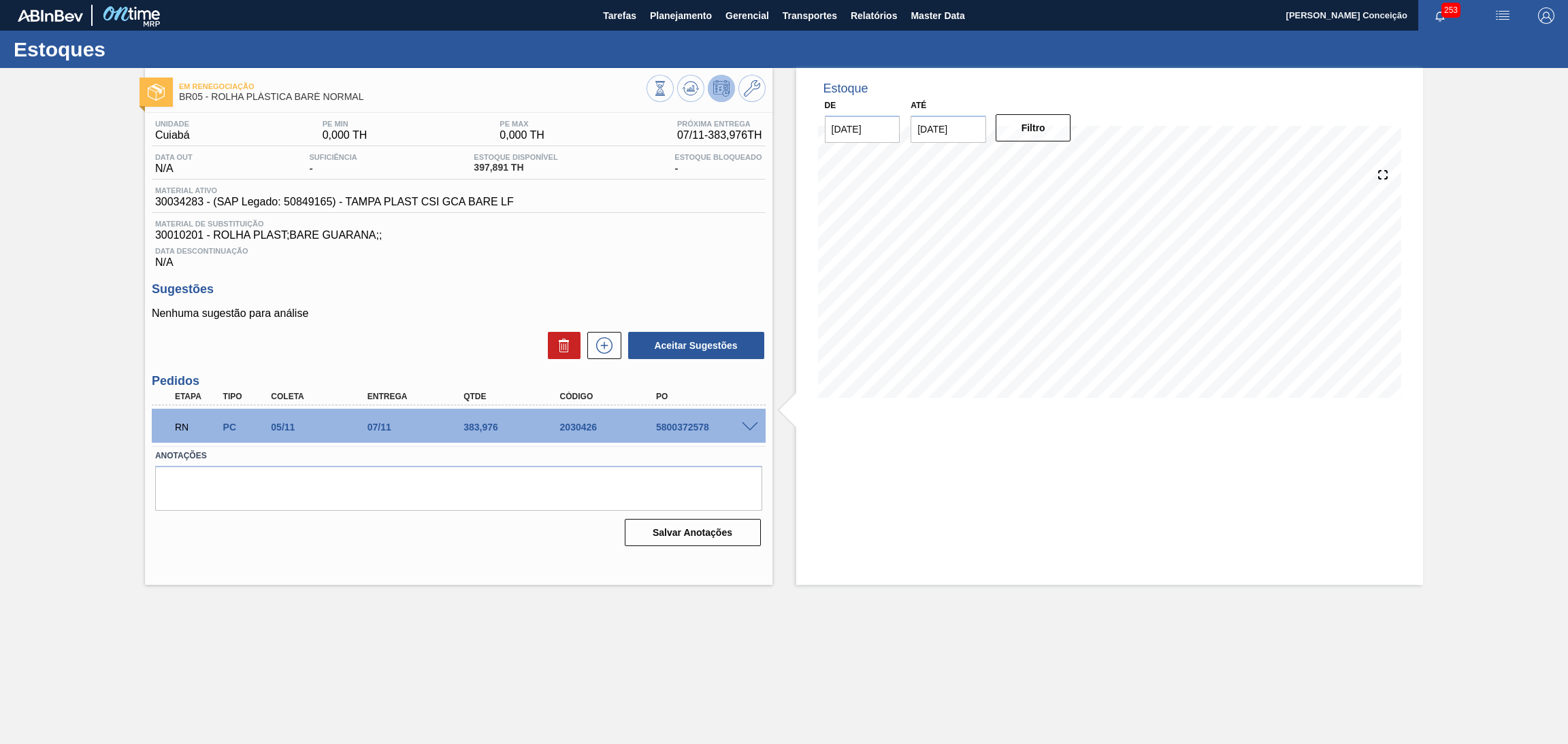
click at [468, 283] on h3 "Sugestões" at bounding box center [458, 290] width 614 height 14
click at [749, 424] on span at bounding box center [750, 428] width 17 height 11
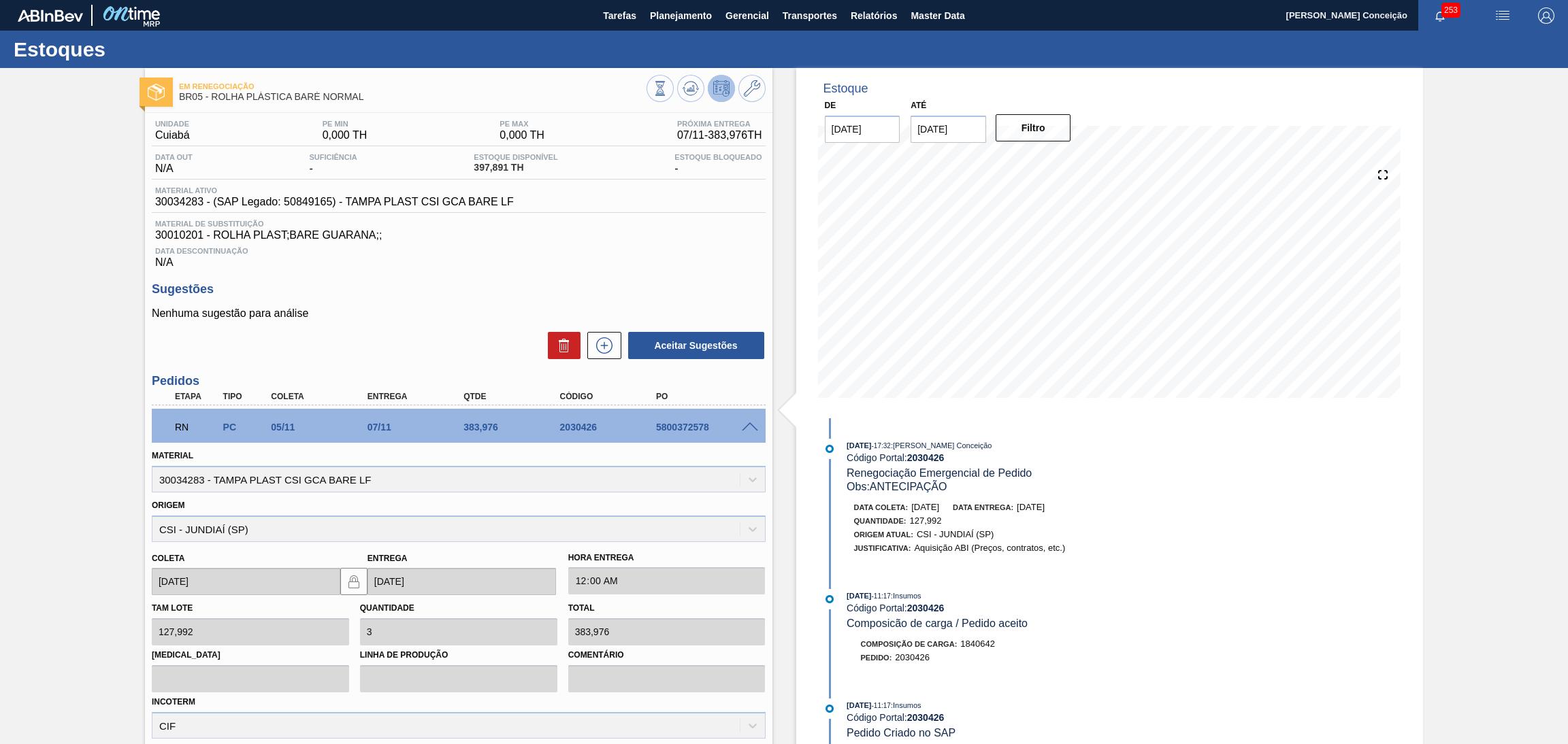
click at [662, 258] on div "Data Descontinuação N/A" at bounding box center [458, 254] width 614 height 27
click at [640, 285] on h3 "Sugestões" at bounding box center [458, 290] width 614 height 14
click at [381, 313] on p "Nenhuma sugestão para análise" at bounding box center [458, 313] width 614 height 12
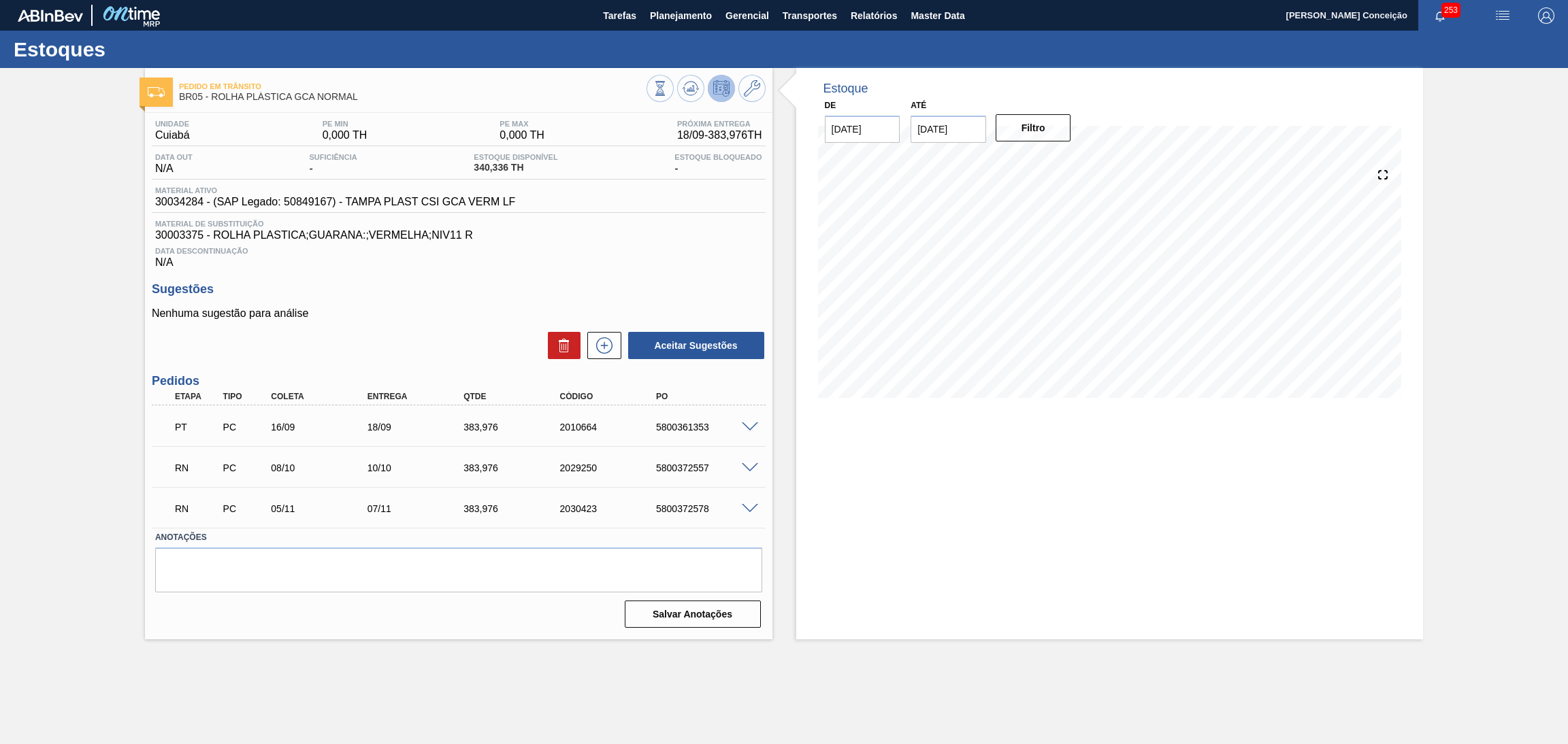
click at [507, 291] on h3 "Sugestões" at bounding box center [458, 290] width 614 height 14
click at [876, 447] on div "Estoque De 18/09/2025 Até 30/11/2025 Filtro 26/09 Projeção de Estoque 724.312 N…" at bounding box center [1110, 353] width 627 height 571
click at [746, 470] on span at bounding box center [750, 468] width 17 height 11
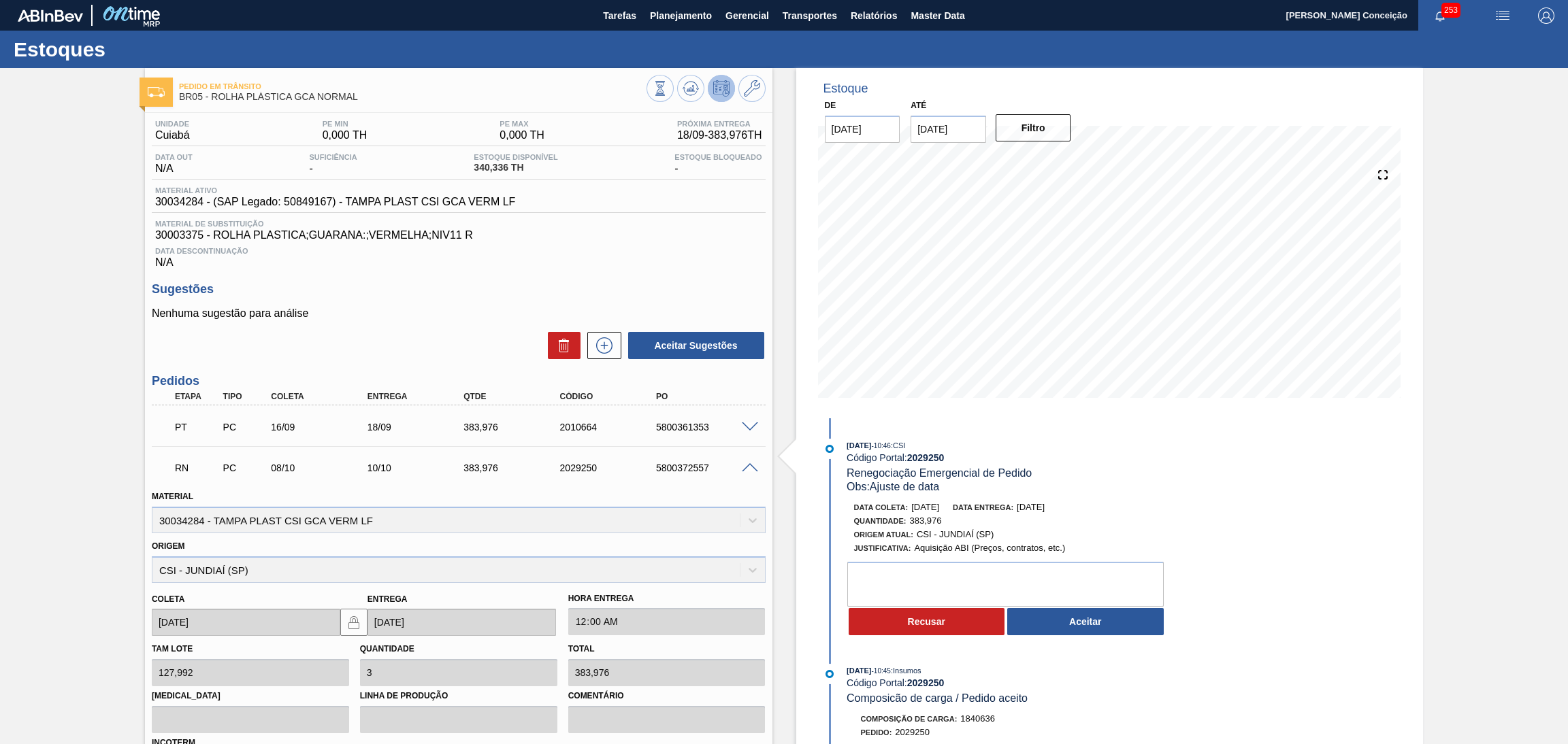
click at [788, 340] on div "Estoque De 18/09/2025 Até 30/11/2025 Filtro 21/09 Projeção de Estoque 724.312 N…" at bounding box center [1098, 519] width 651 height 902
click at [1085, 623] on button "Aceitar" at bounding box center [1085, 622] width 157 height 27
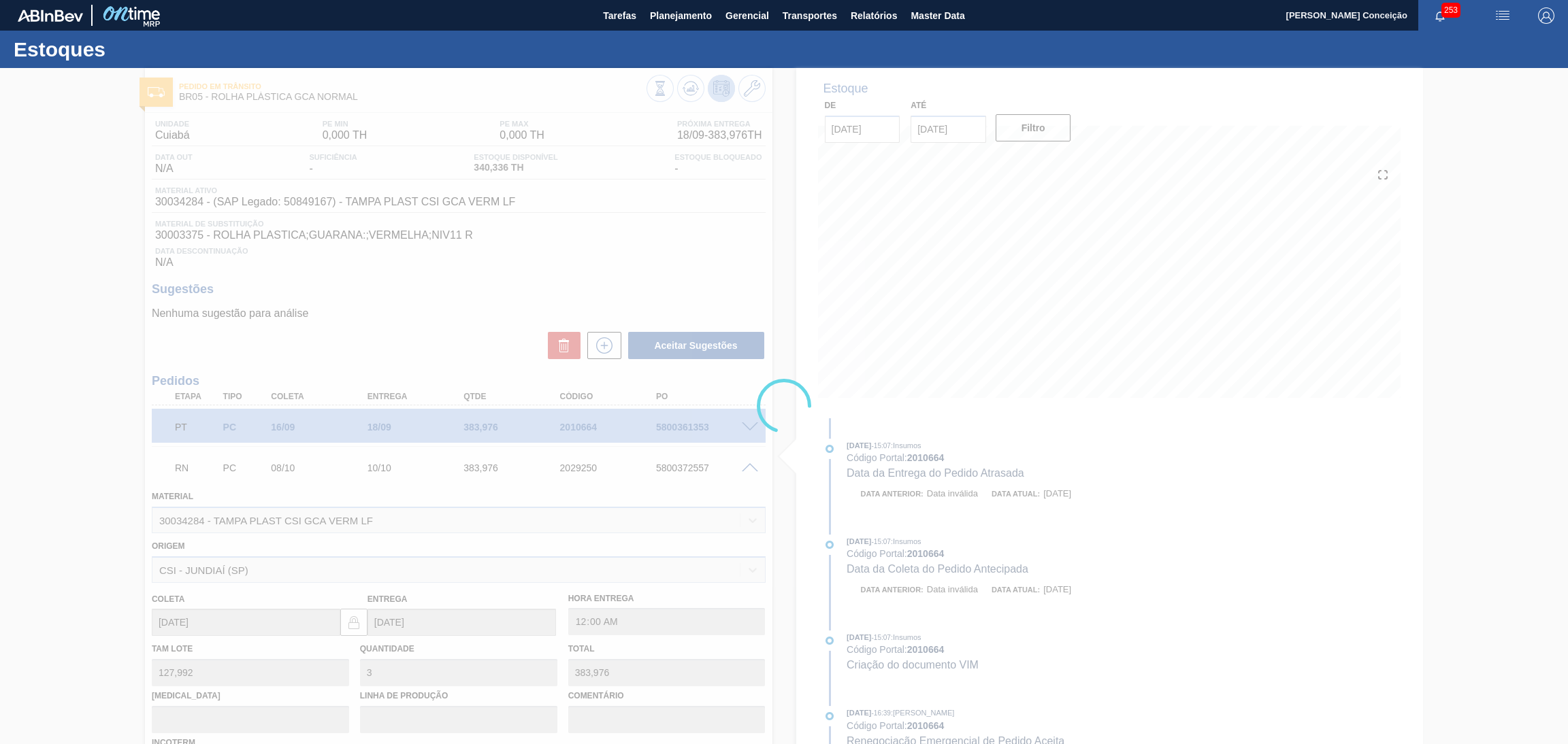
type input "Ajuste de data"
type input "[DATE]"
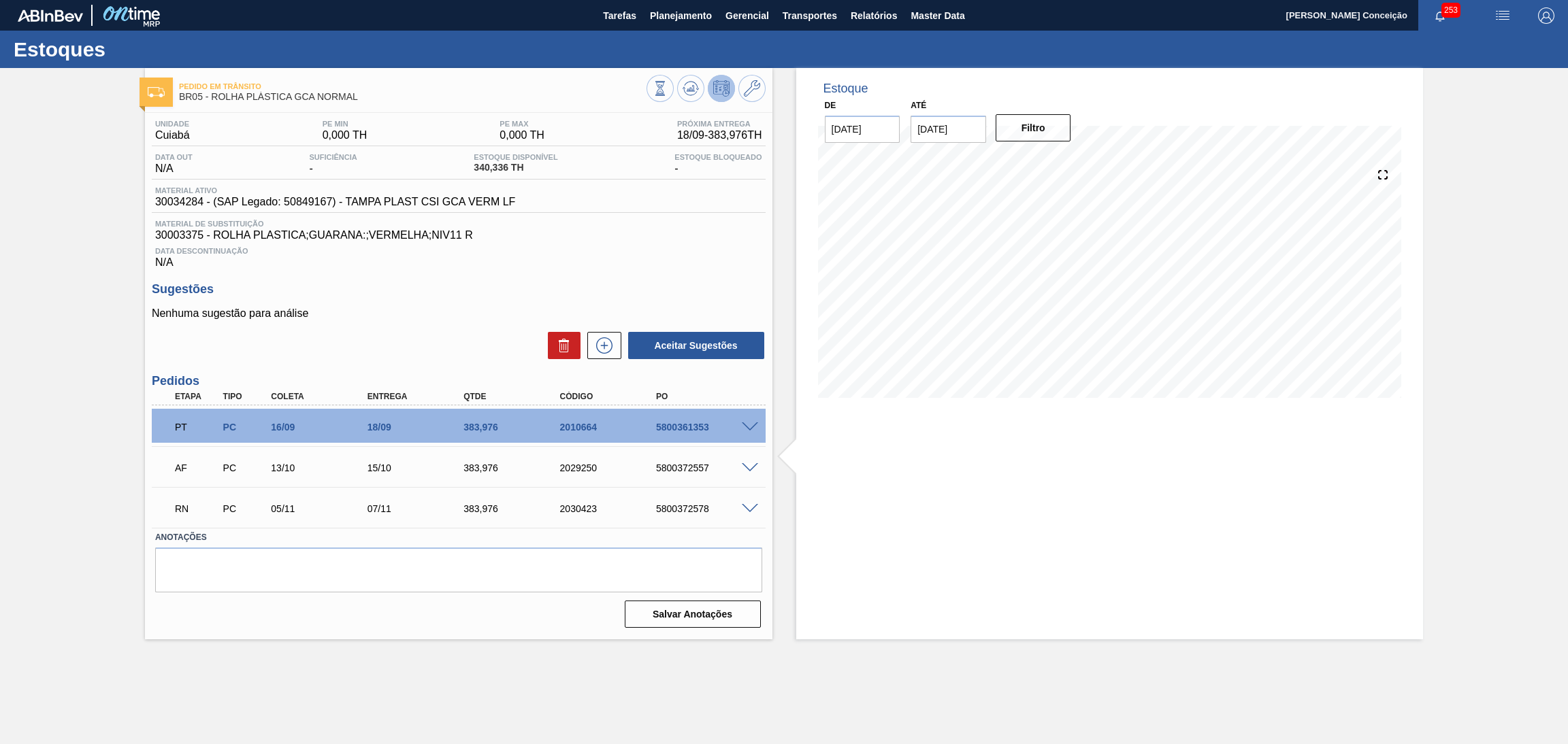
click at [779, 540] on div "Estoque De 18/09/2025 Até 30/11/2025 Filtro 09/10 Projeção de Estoque 664.312 N…" at bounding box center [1098, 353] width 651 height 571
click at [581, 270] on div "Unidade Cuiabá PE MIN 0,000 TH PE MAX 0,000 TH Próxima Entrega 18/09 - 383,976 …" at bounding box center [459, 372] width 627 height 519
click at [692, 88] on icon at bounding box center [693, 88] width 2 height 5
click at [636, 279] on div "Unidade Cuiabá PE MIN 0,000 TH PE MAX 0,000 TH Próxima Entrega 18/09 - 383,976 …" at bounding box center [459, 372] width 627 height 519
click at [419, 279] on div "Unidade Cuiabá PE MIN 0,000 TH PE MAX 0,000 TH Próxima Entrega 18/09 - 383,976 …" at bounding box center [459, 372] width 627 height 519
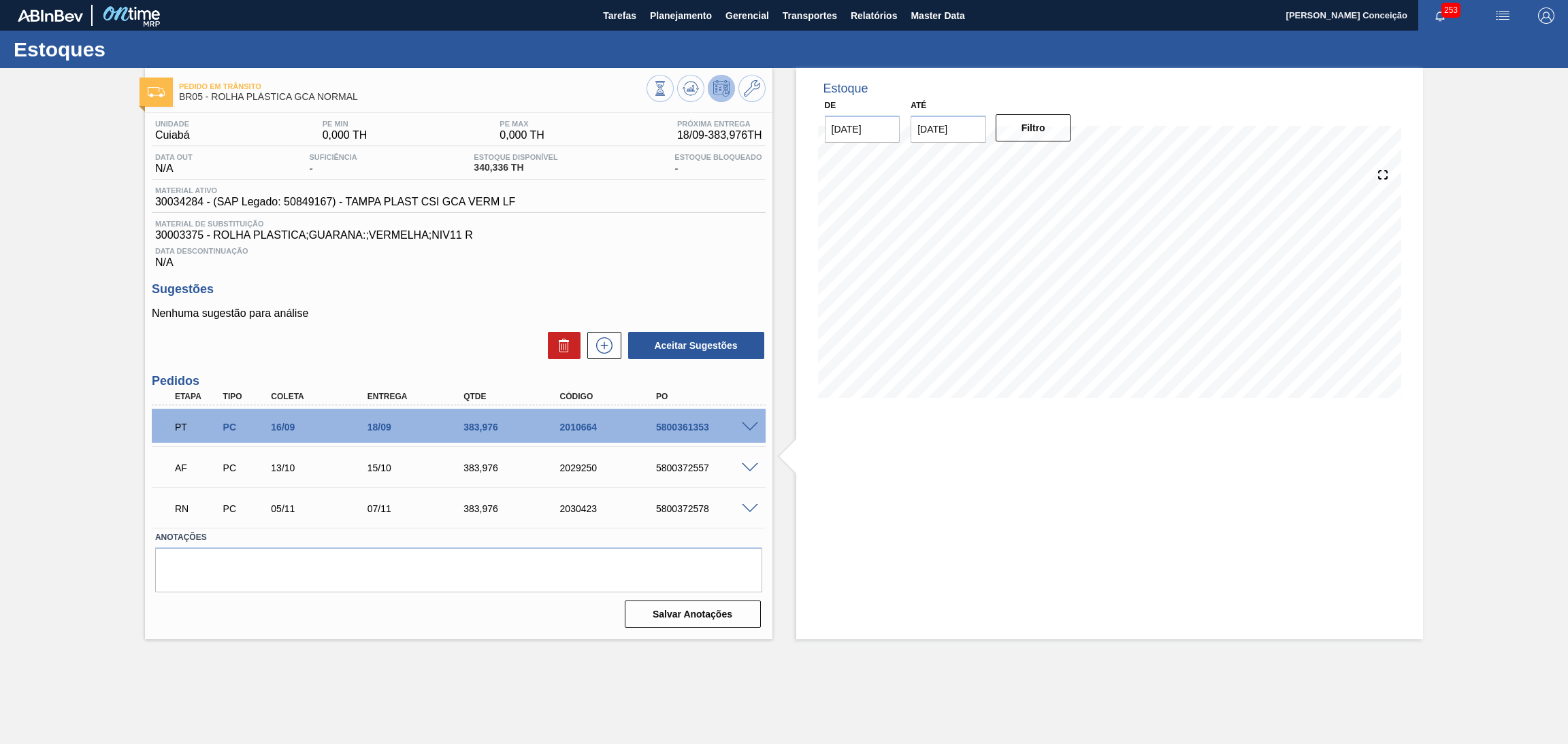
click at [651, 265] on div "Data Descontinuação N/A" at bounding box center [458, 254] width 614 height 27
click at [781, 400] on div "Estoque De 18/09/2025 Até 30/11/2025 Filtro 07/10 Projeção de Estoque 664.312 N…" at bounding box center [1098, 353] width 651 height 571
click at [913, 471] on div "Estoque De 18/09/2025 Até 30/11/2025 Filtro 01/10 Projeção de Estoque 664.312 N…" at bounding box center [1110, 353] width 627 height 571
click at [878, 405] on div "28/09 Projeção de Estoque 724.312 Nec.SAP 0 Política Objetiva 0 Pedidos 0" at bounding box center [1110, 282] width 584 height 272
click at [753, 504] on span at bounding box center [750, 509] width 17 height 11
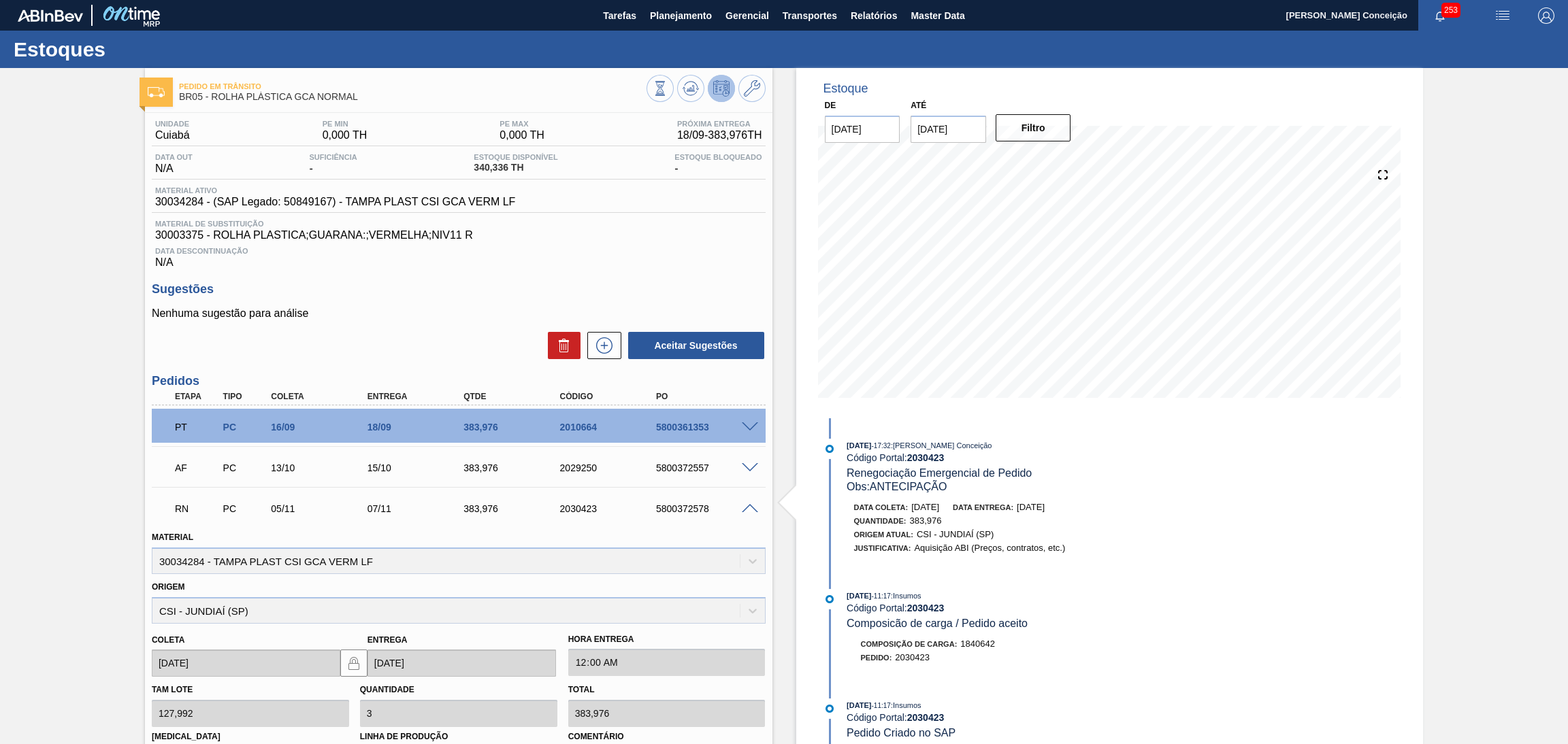
click at [591, 238] on span "30003375 - ROLHA PLASTICA;GUARANA:;VERMELHA;NIV11 R" at bounding box center [458, 235] width 607 height 12
click at [750, 507] on span at bounding box center [750, 509] width 17 height 11
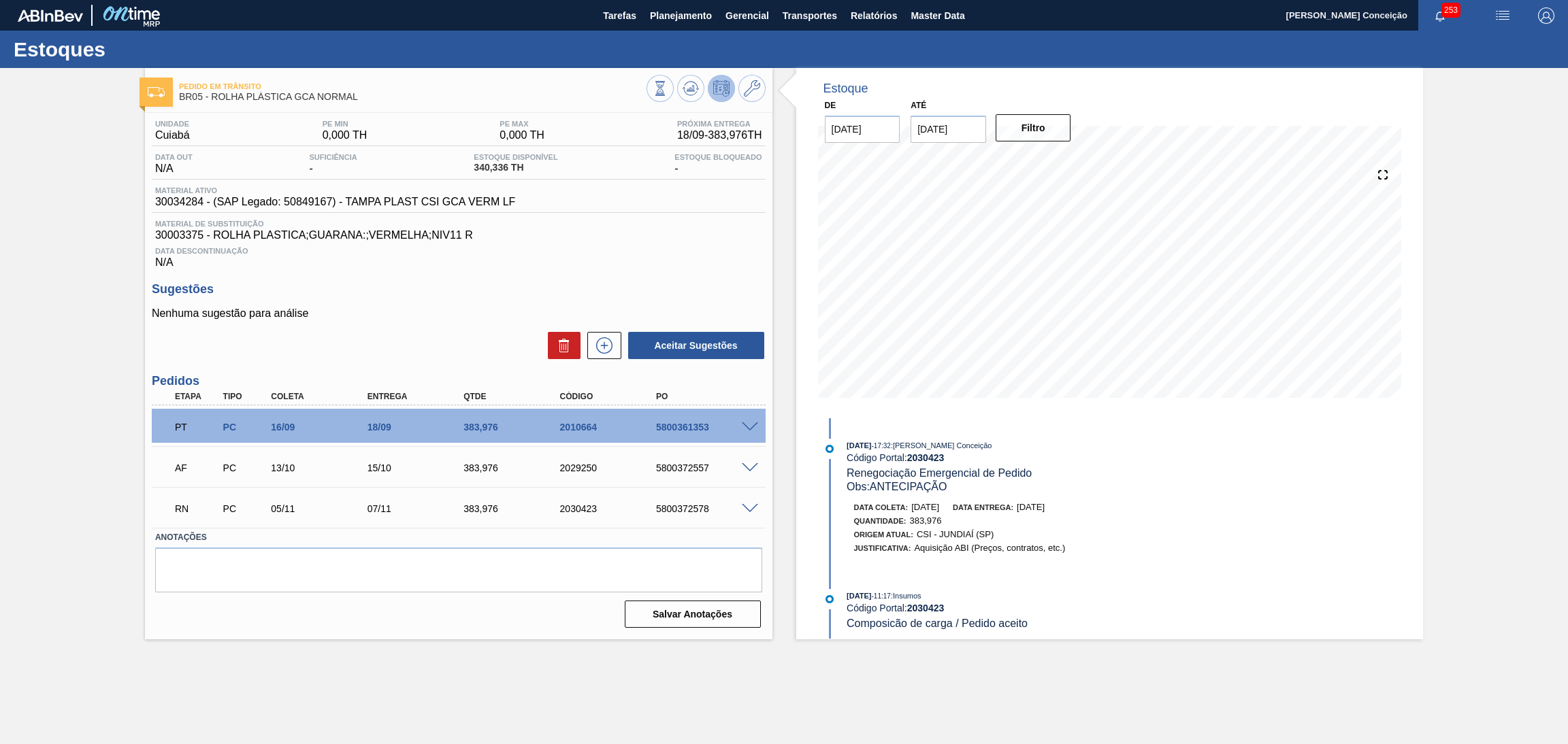
click at [683, 259] on div "Data Descontinuação N/A" at bounding box center [458, 254] width 614 height 27
click at [751, 507] on span at bounding box center [750, 509] width 17 height 11
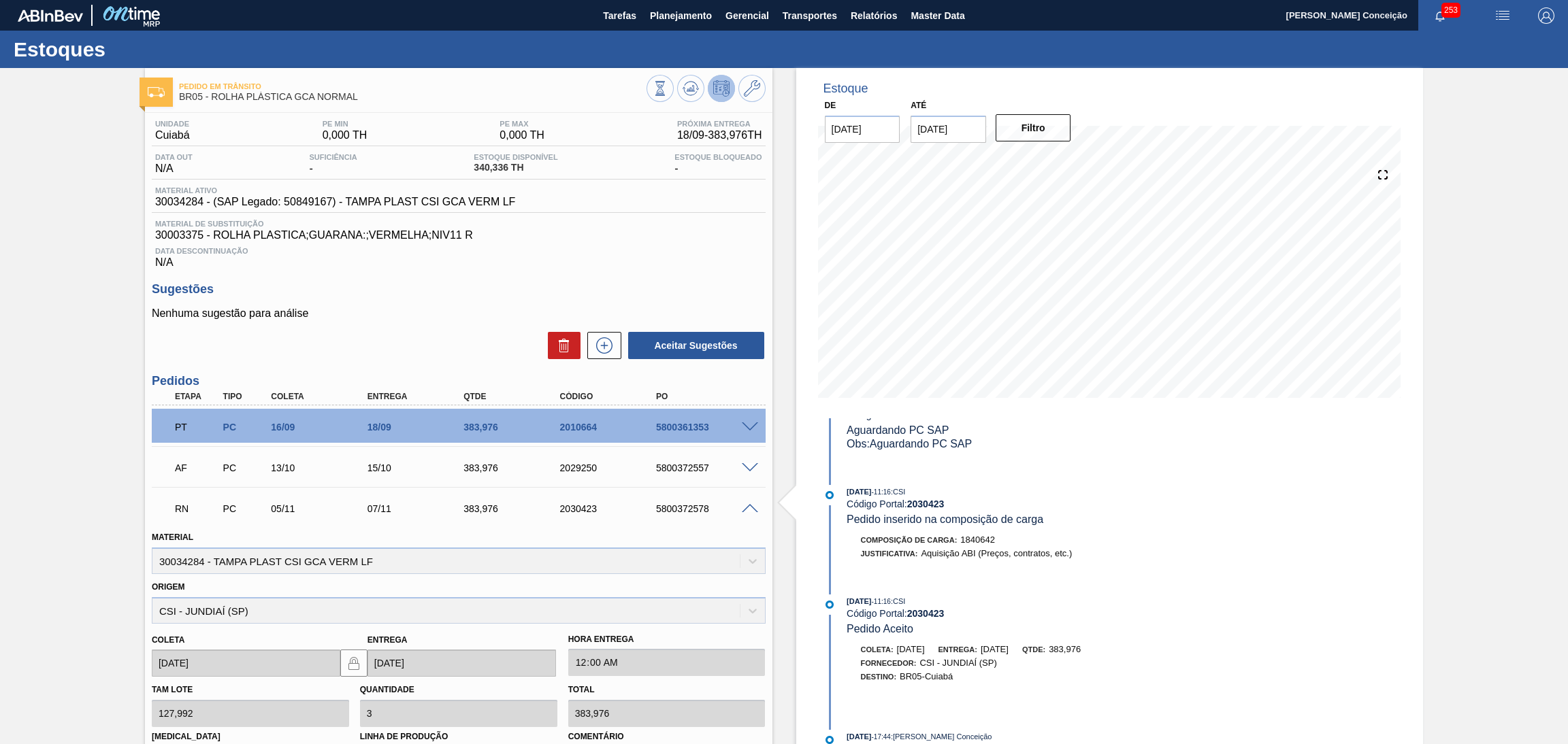
click at [750, 511] on span at bounding box center [750, 509] width 17 height 11
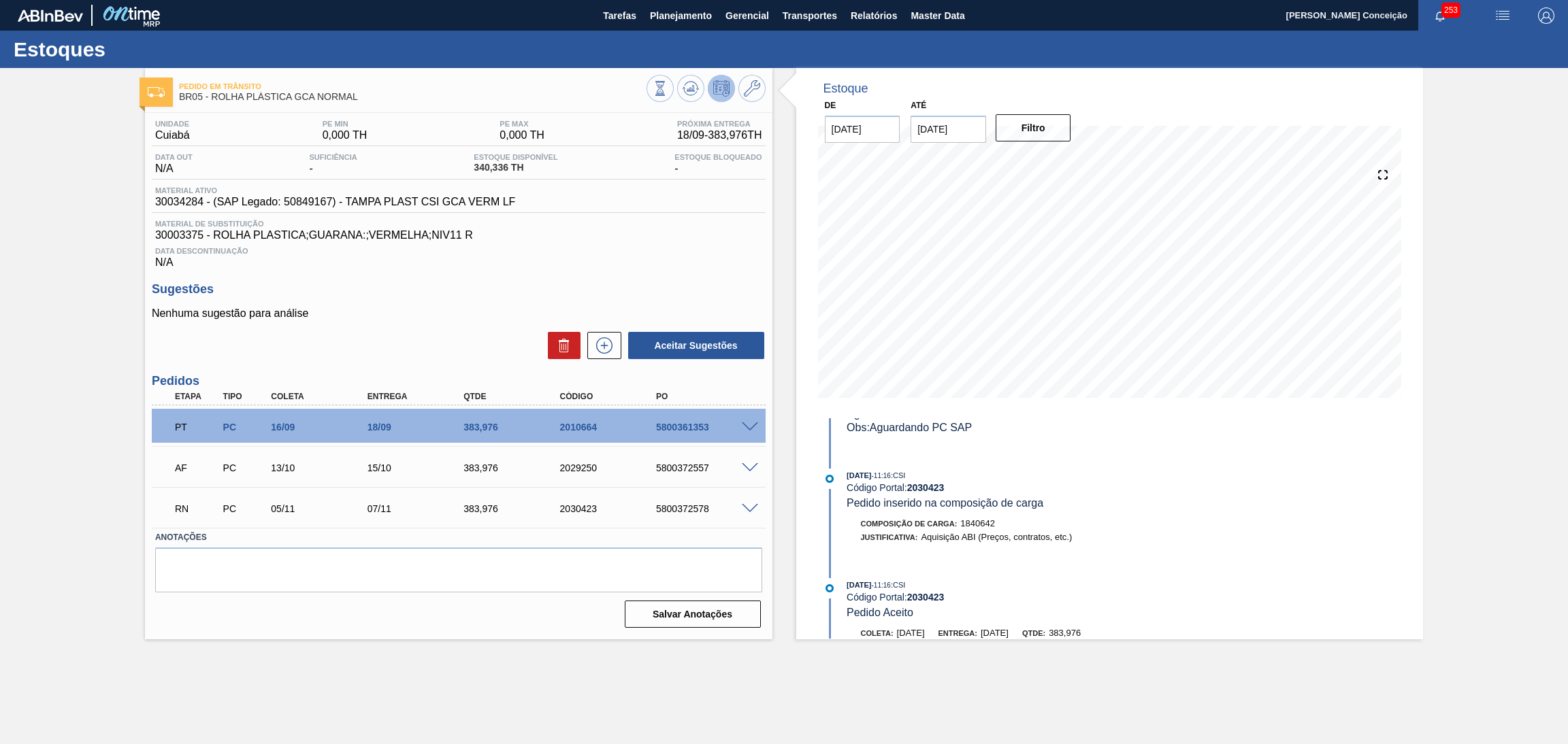
click at [648, 253] on span "Data Descontinuação" at bounding box center [458, 250] width 607 height 8
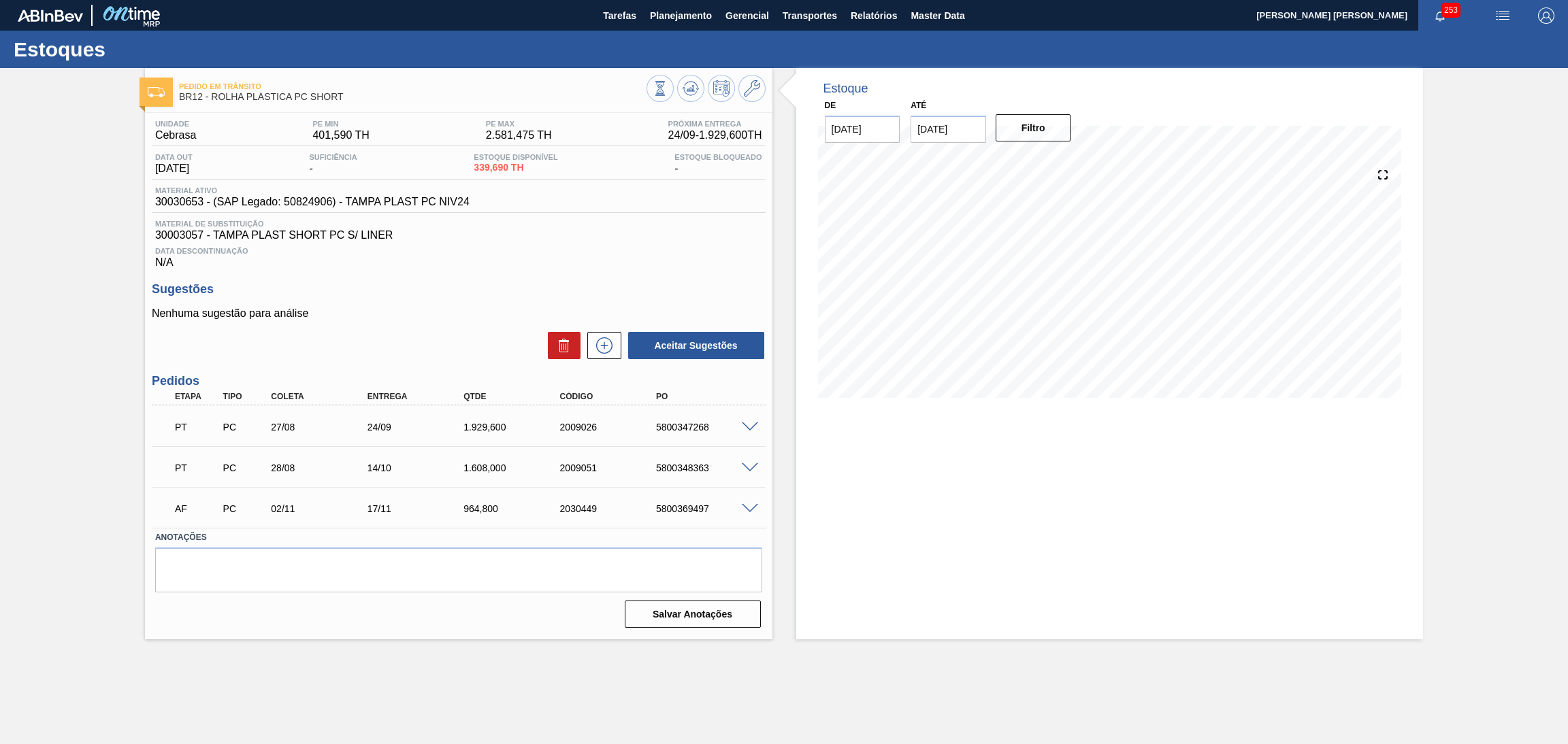
click at [525, 262] on div "Data Descontinuação N/A" at bounding box center [458, 254] width 614 height 27
click at [746, 425] on span at bounding box center [750, 428] width 17 height 11
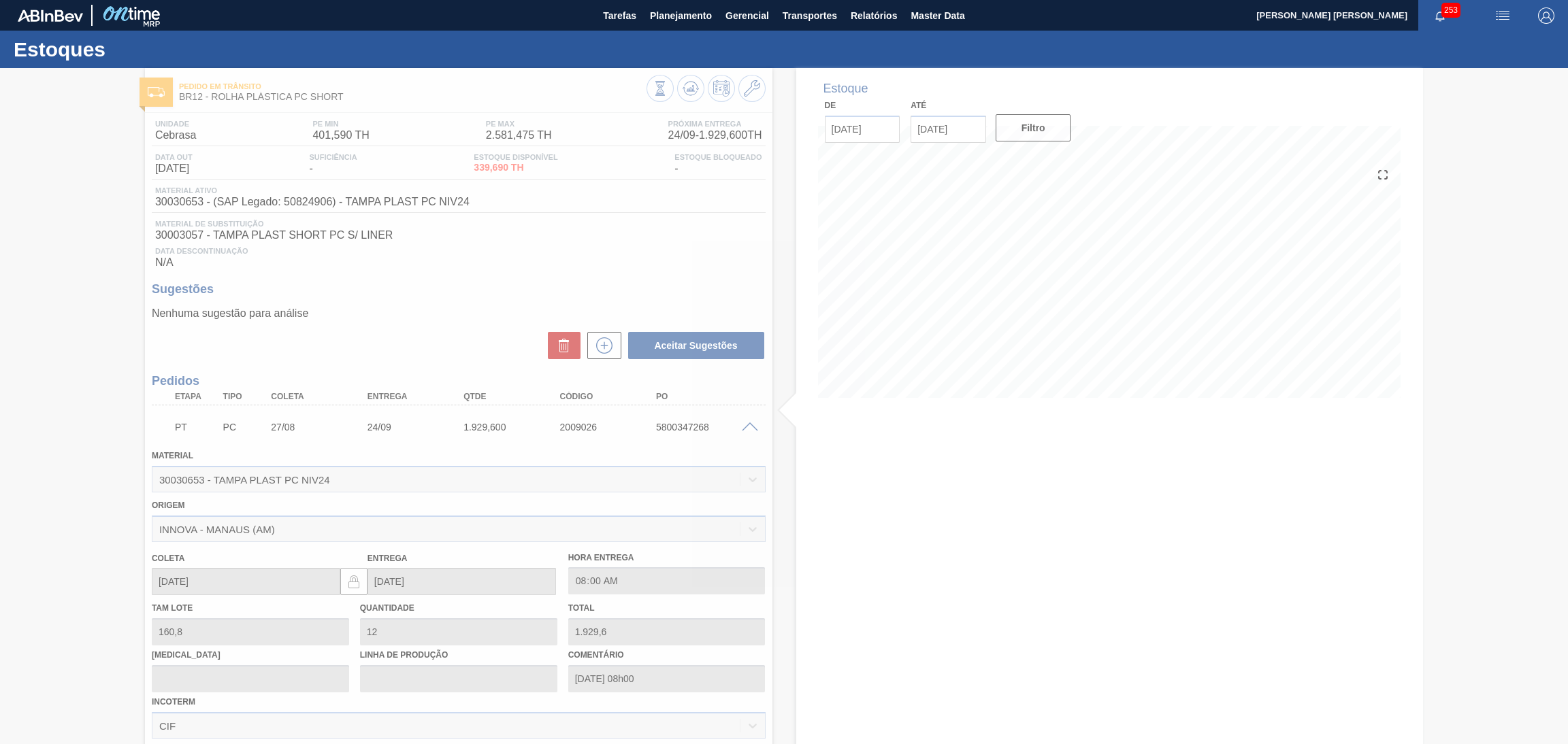
click at [746, 425] on div at bounding box center [784, 406] width 1568 height 676
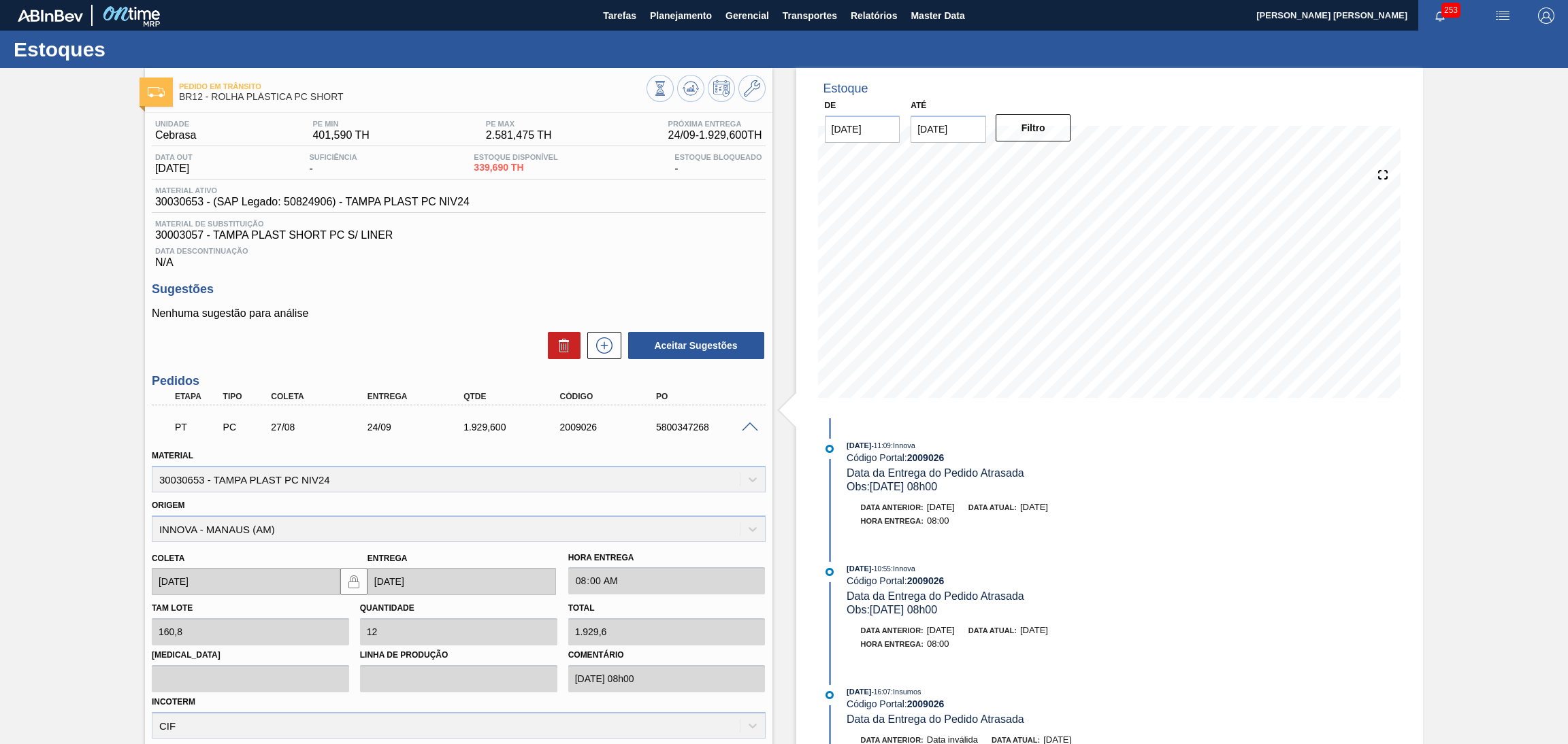
click at [746, 425] on span at bounding box center [750, 428] width 17 height 11
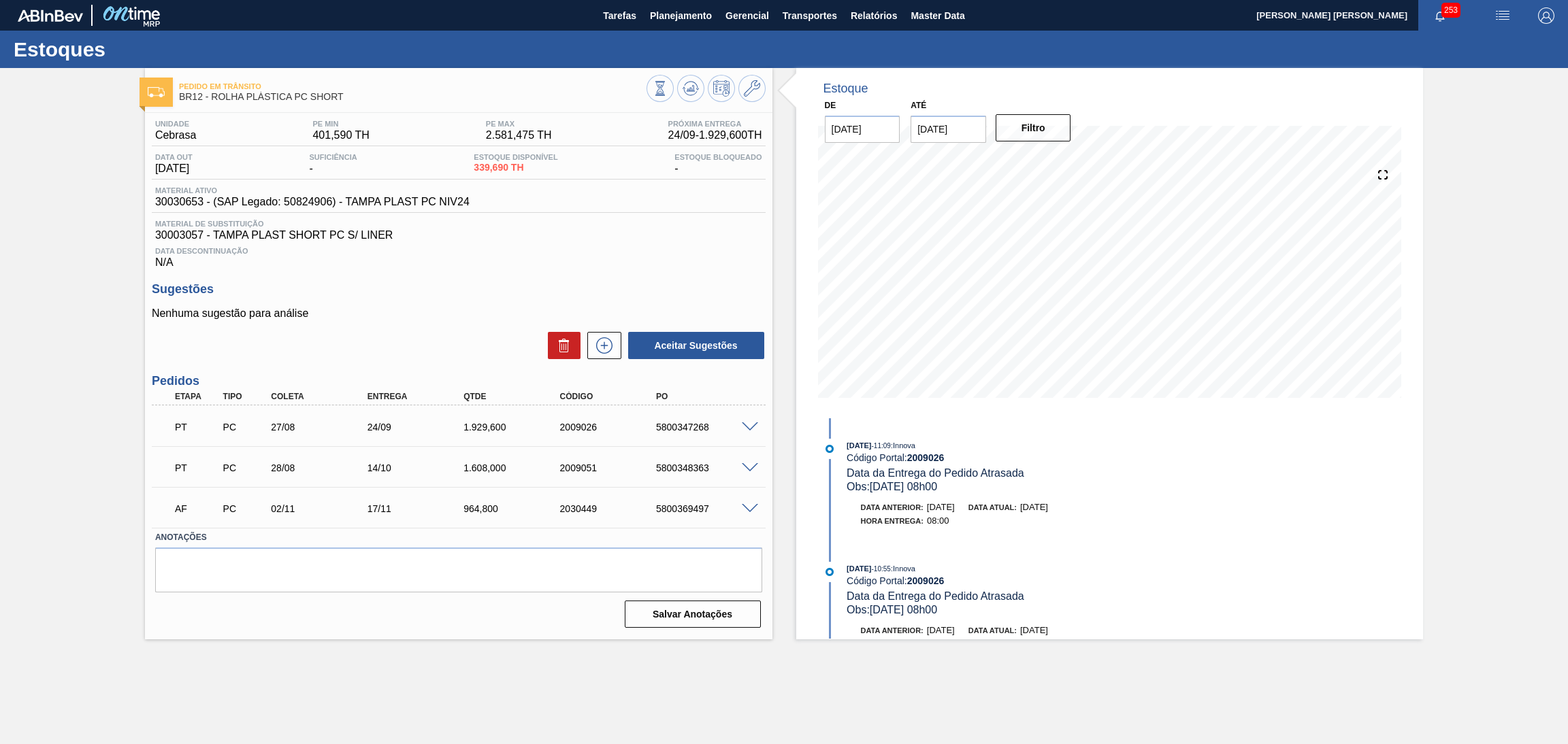
click at [690, 429] on div "5800347268" at bounding box center [707, 427] width 109 height 11
copy div "5800347268"
click at [687, 426] on div "5800347268" at bounding box center [707, 427] width 109 height 11
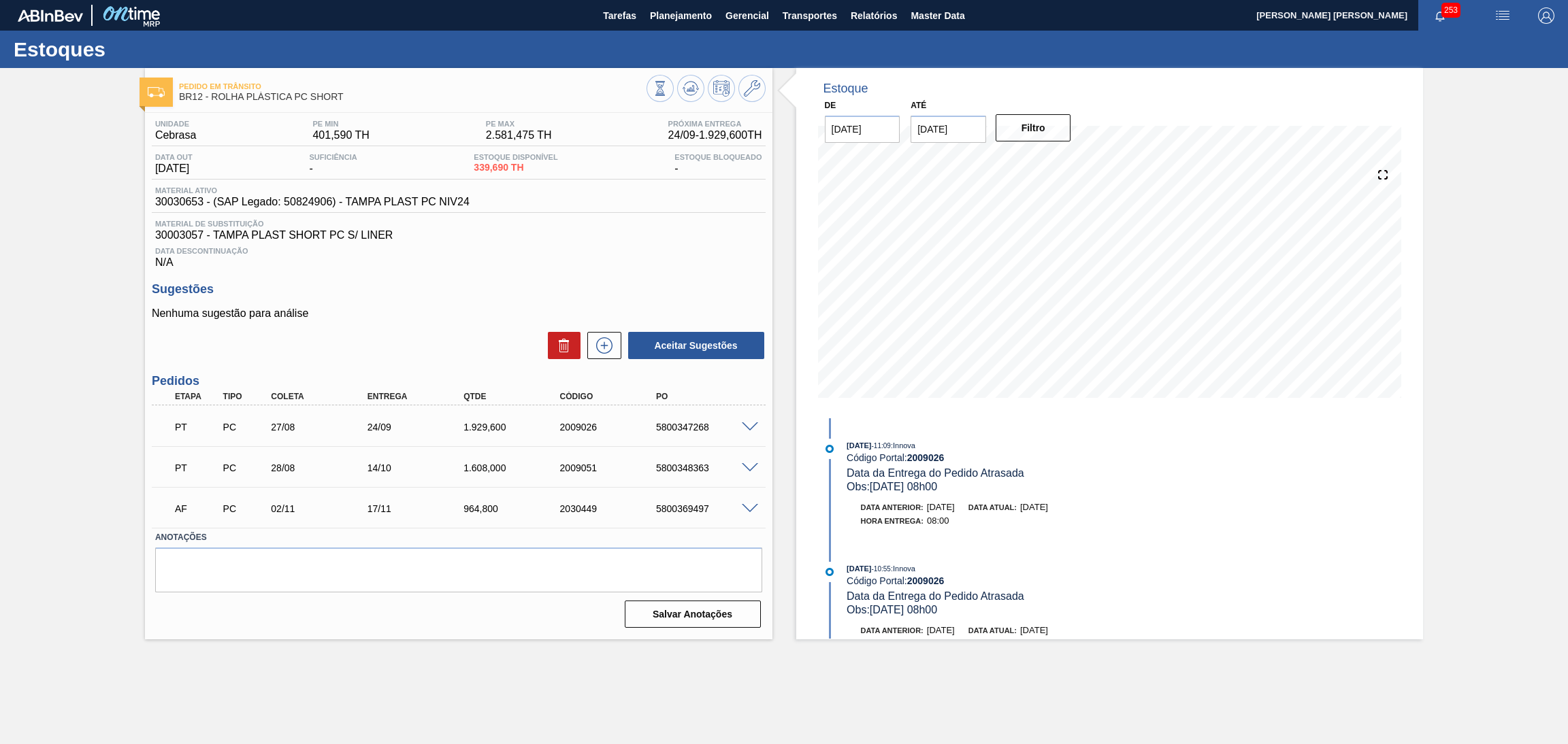
click at [558, 284] on h3 "Sugestões" at bounding box center [458, 290] width 614 height 14
click at [467, 320] on div "Nenhuma sugestão para análise Aceitar Sugestões" at bounding box center [458, 334] width 614 height 53
click at [496, 267] on div "Data Descontinuação N/A" at bounding box center [458, 254] width 614 height 27
click at [455, 261] on div "Data Descontinuação N/A" at bounding box center [458, 254] width 614 height 27
click at [406, 298] on div "Sugestões Nenhuma sugestão para análise Aceitar Sugestões" at bounding box center [458, 321] width 614 height 78
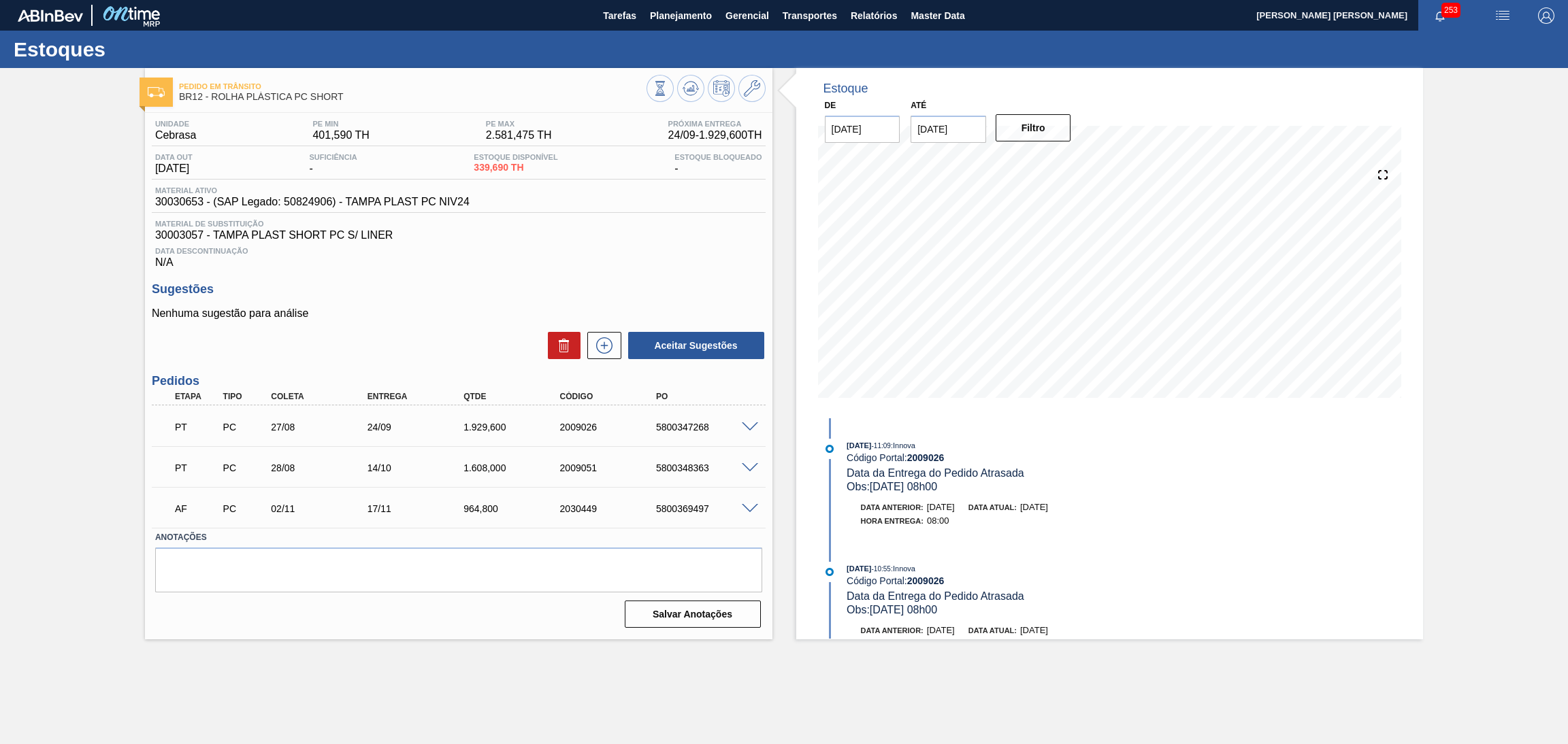
click at [536, 286] on h3 "Sugestões" at bounding box center [458, 290] width 614 height 14
click at [681, 432] on div "PT PC 27/08 24/09 1.929,600 2009026 5800347268" at bounding box center [455, 425] width 578 height 27
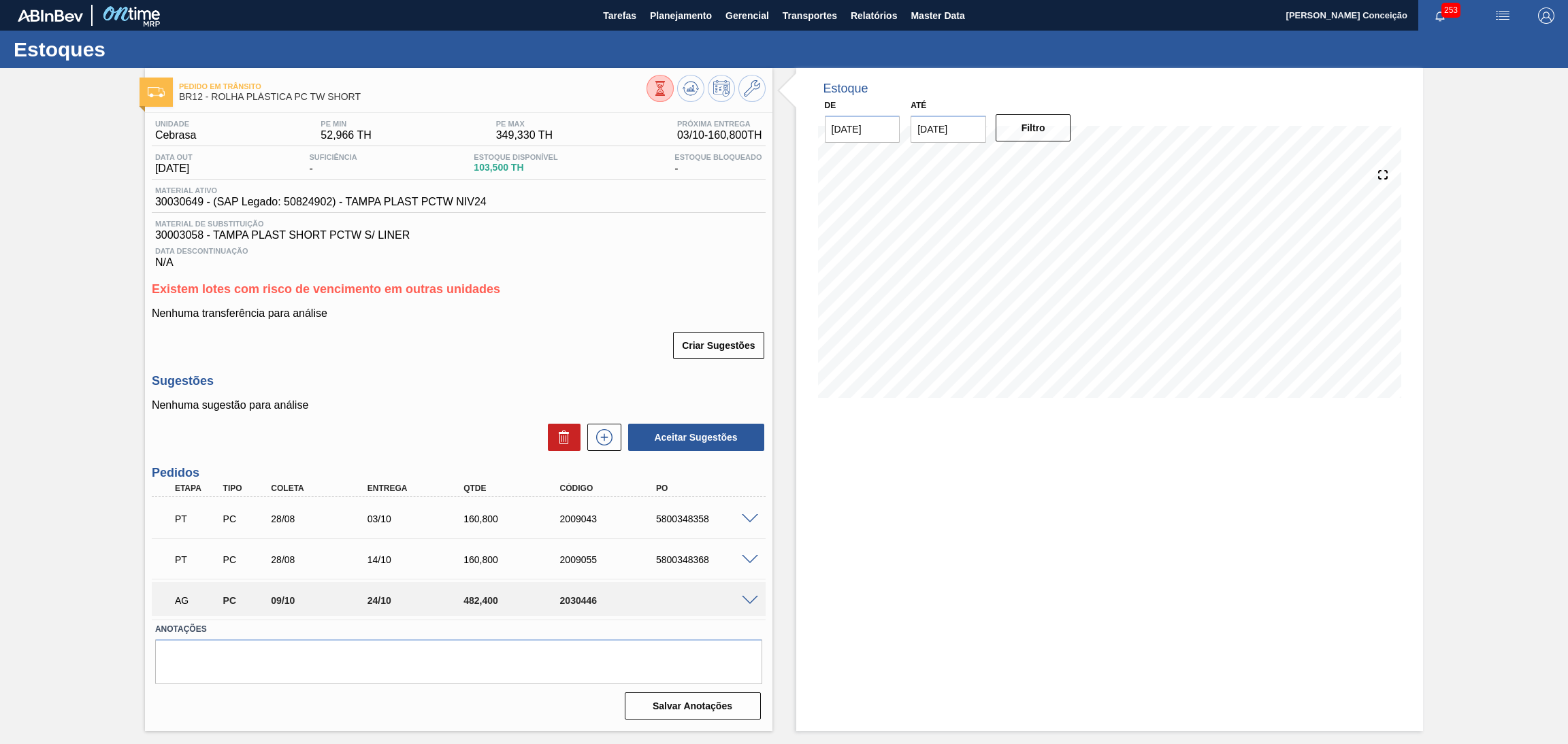
click at [423, 363] on div "Unidade Cebrasa PE MIN 52,966 TH PE MAX 349,330 TH Próxima Entrega 03/10 - 160,…" at bounding box center [459, 418] width 627 height 611
click at [478, 375] on h3 "Sugestões" at bounding box center [458, 381] width 614 height 14
click at [464, 354] on div "Criar Sugestões" at bounding box center [458, 345] width 614 height 30
click at [469, 433] on div "Aceitar Sugestões" at bounding box center [458, 438] width 614 height 30
click at [921, 560] on div "Estoque De 18/09/2025 Até 30/11/2025 Filtro 30/09 Projeção de Estoque 23.502 Ne…" at bounding box center [1110, 399] width 627 height 663
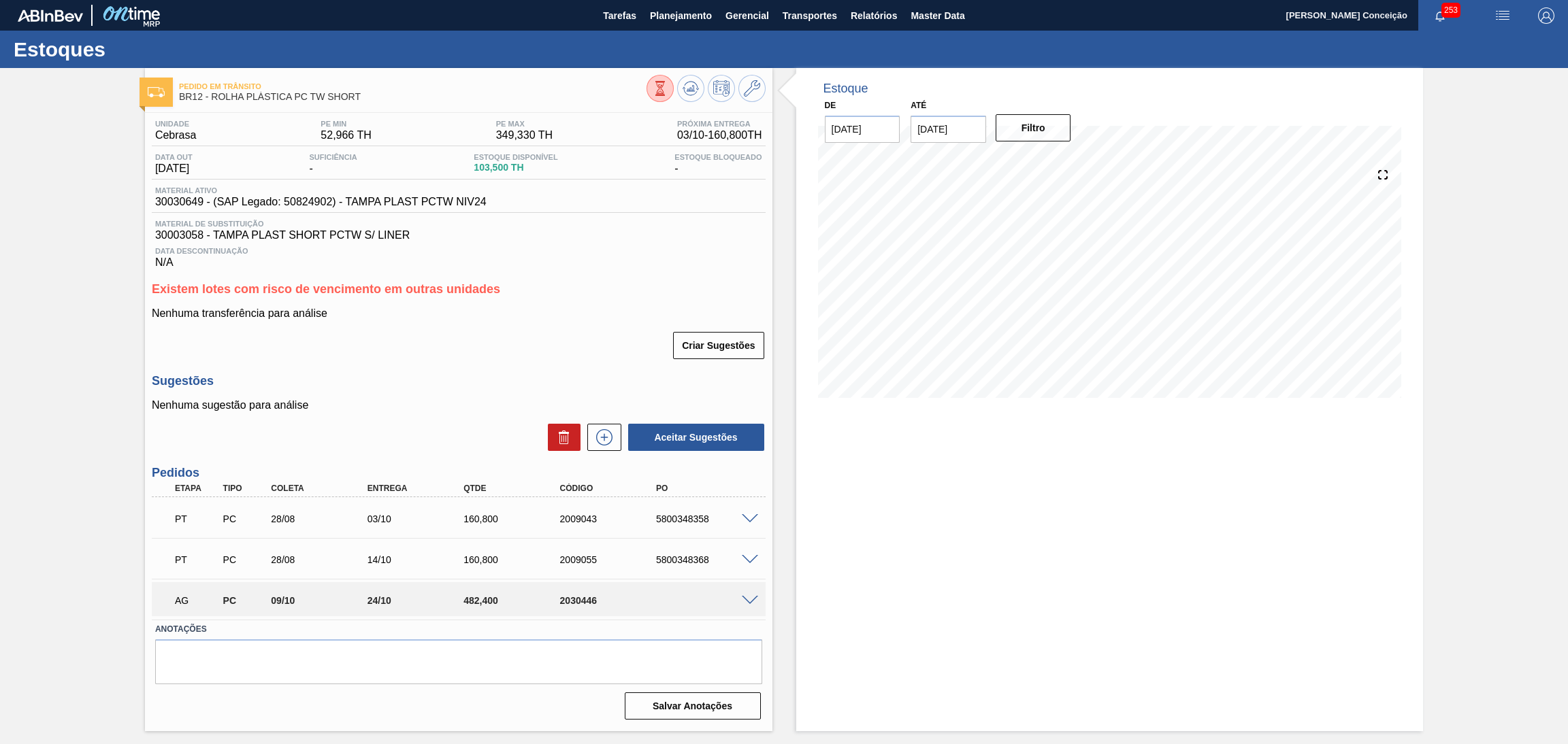
click at [753, 515] on span at bounding box center [750, 519] width 17 height 11
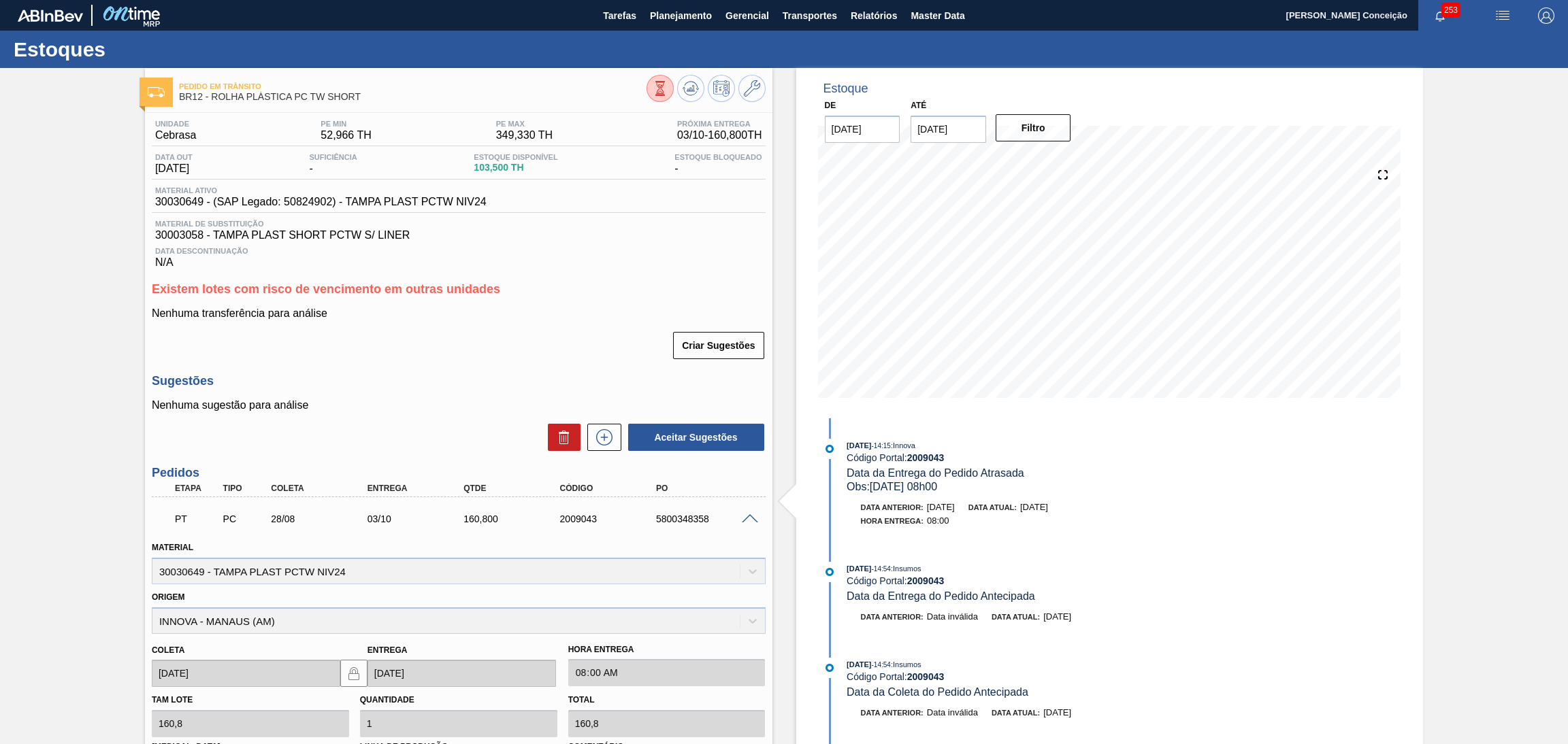
click at [752, 515] on span at bounding box center [750, 519] width 17 height 11
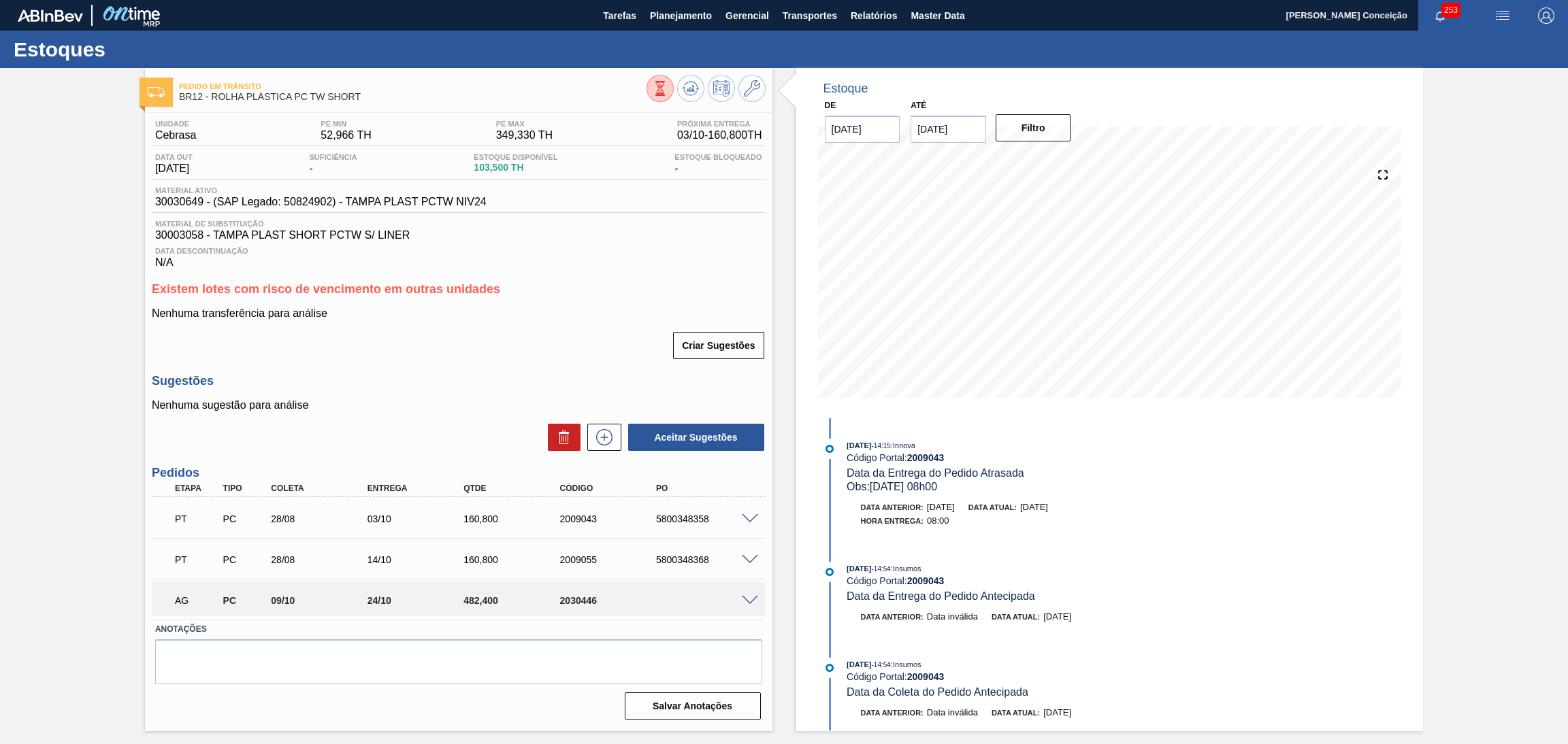
click at [492, 414] on div "Nenhuma sugestão para análise Aceitar Sugestões" at bounding box center [458, 425] width 614 height 53
click at [537, 364] on div "Unidade Cebrasa PE MIN 52,966 TH PE MAX 349,330 TH Próxima Entrega 03/10 - 160,…" at bounding box center [459, 418] width 627 height 611
click at [703, 274] on div "Unidade Cebrasa PE MIN 52,966 TH PE MAX 349,330 TH Próxima Entrega 03/10 - 160,…" at bounding box center [459, 418] width 627 height 611
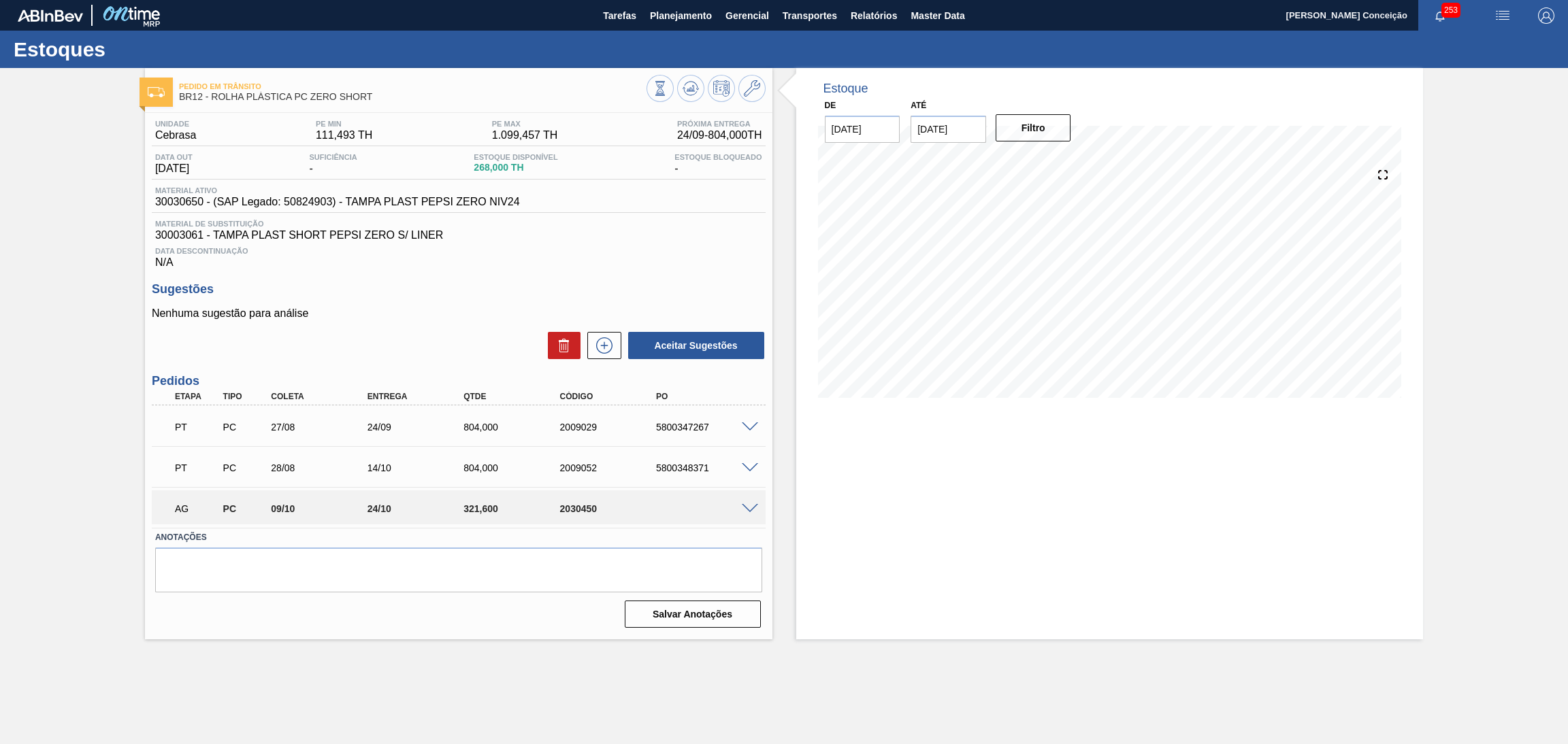
click at [480, 285] on h3 "Sugestões" at bounding box center [458, 290] width 614 height 14
click at [405, 321] on div "Nenhuma sugestão para análise Aceitar Sugestões" at bounding box center [458, 334] width 614 height 53
click at [625, 238] on span "30003061 - TAMPA PLAST SHORT PEPSI ZERO S/ LINER" at bounding box center [458, 235] width 607 height 12
click at [469, 275] on div "Unidade Cebrasa PE MIN 111,493 TH PE MAX 1.099,457 TH Próxima Entrega 24/09 - 8…" at bounding box center [459, 372] width 627 height 519
click at [644, 258] on div "Data Descontinuação N/A" at bounding box center [458, 254] width 614 height 27
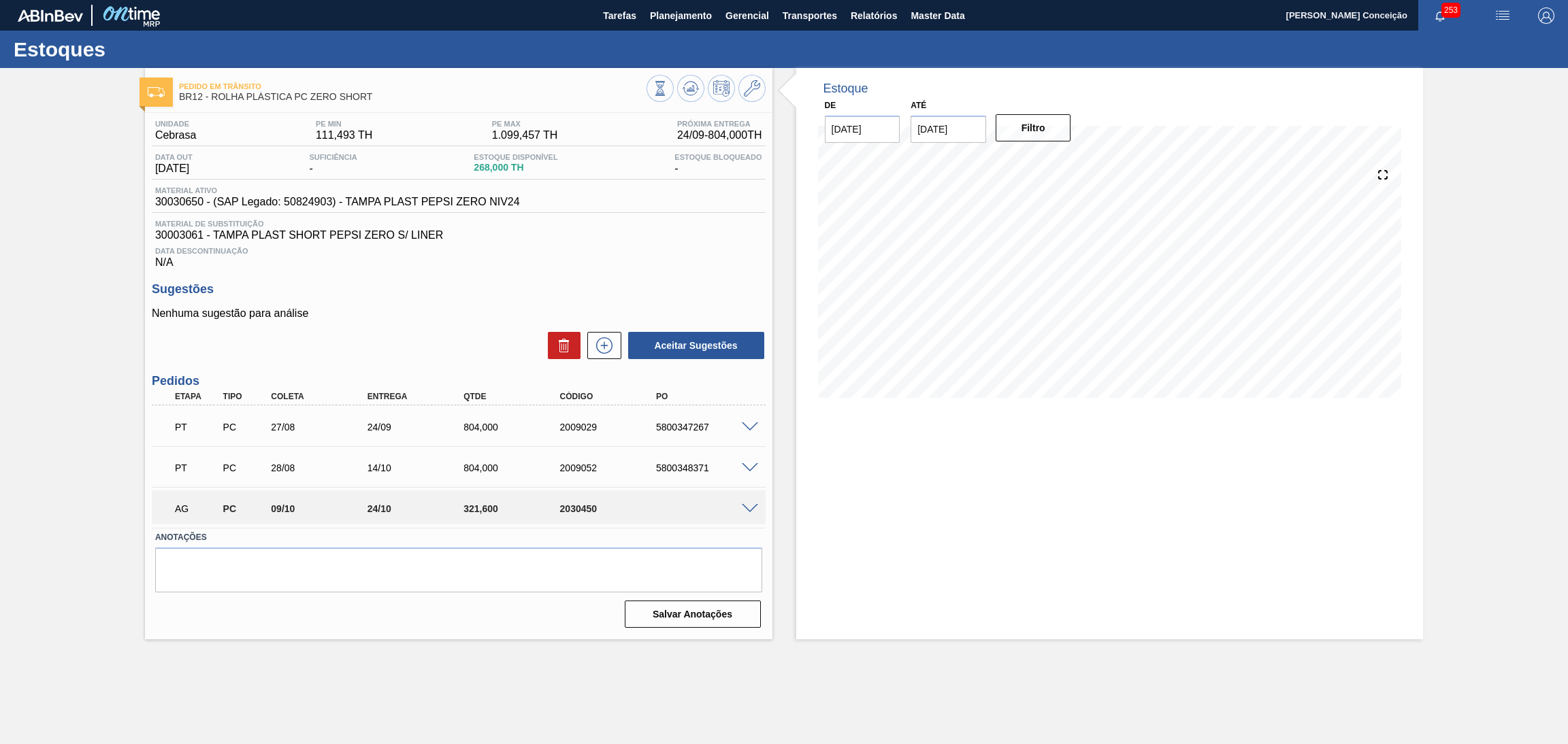
click at [363, 343] on div "Aceitar Sugestões" at bounding box center [458, 345] width 614 height 30
click at [752, 506] on span at bounding box center [750, 509] width 17 height 11
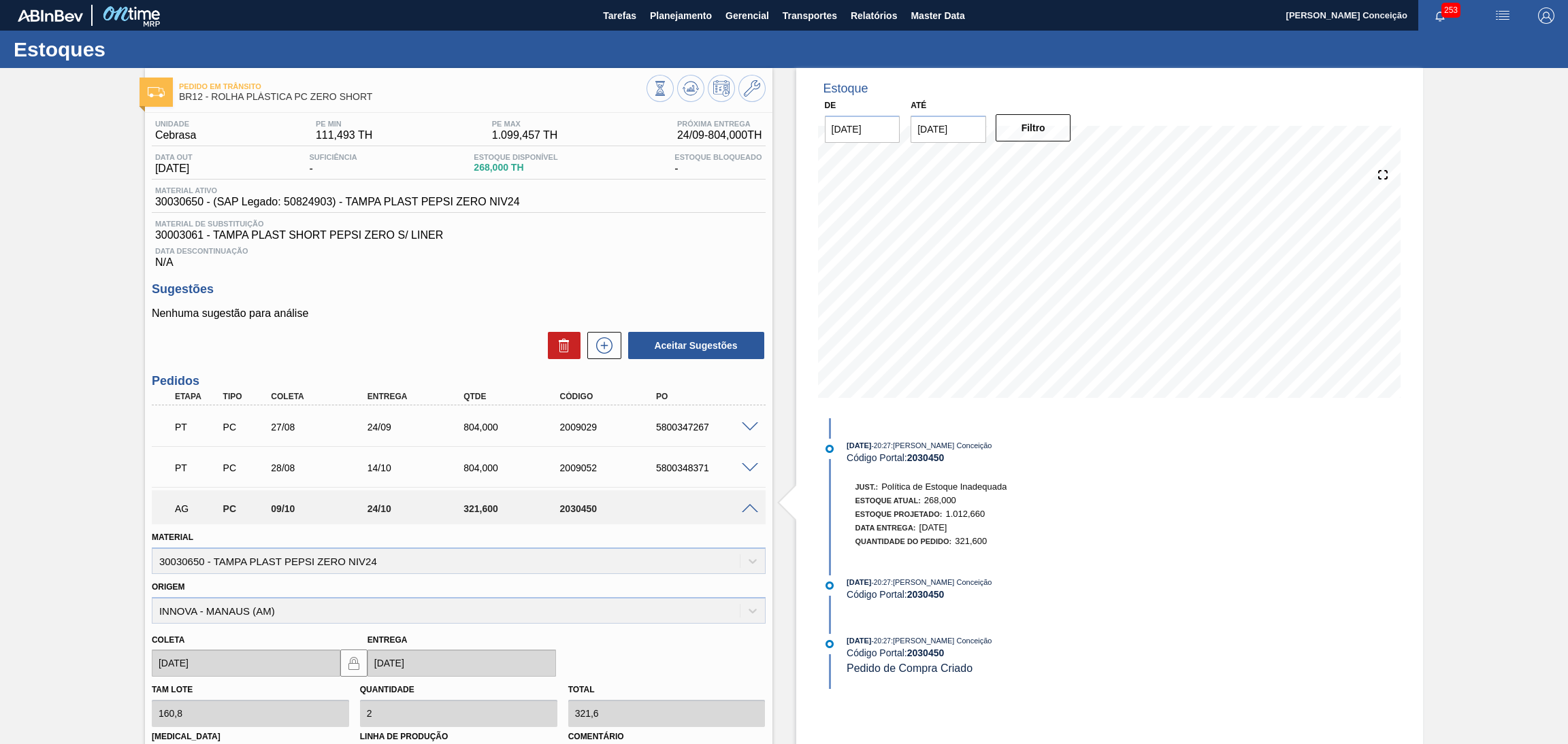
click at [491, 353] on div "Aceitar Sugestões" at bounding box center [458, 345] width 614 height 30
click at [709, 294] on h3 "Sugestões" at bounding box center [458, 290] width 614 height 14
click at [632, 261] on div "Data Descontinuação N/A" at bounding box center [458, 254] width 614 height 27
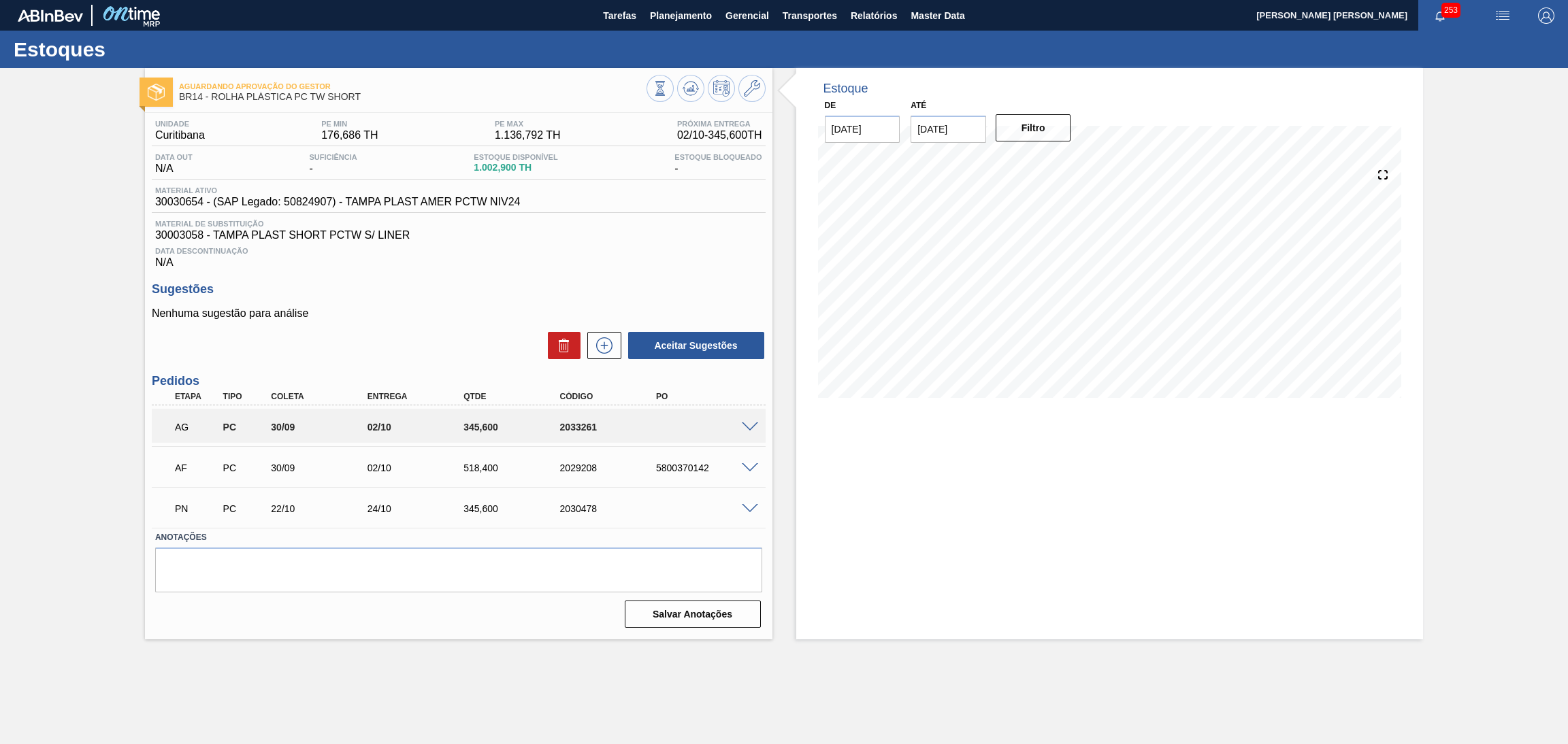
click at [565, 234] on span "30003058 - TAMPA PLAST SHORT PCTW S/ LINER" at bounding box center [458, 235] width 607 height 12
click at [473, 291] on h3 "Sugestões" at bounding box center [458, 290] width 614 height 14
click at [750, 424] on span at bounding box center [750, 428] width 17 height 11
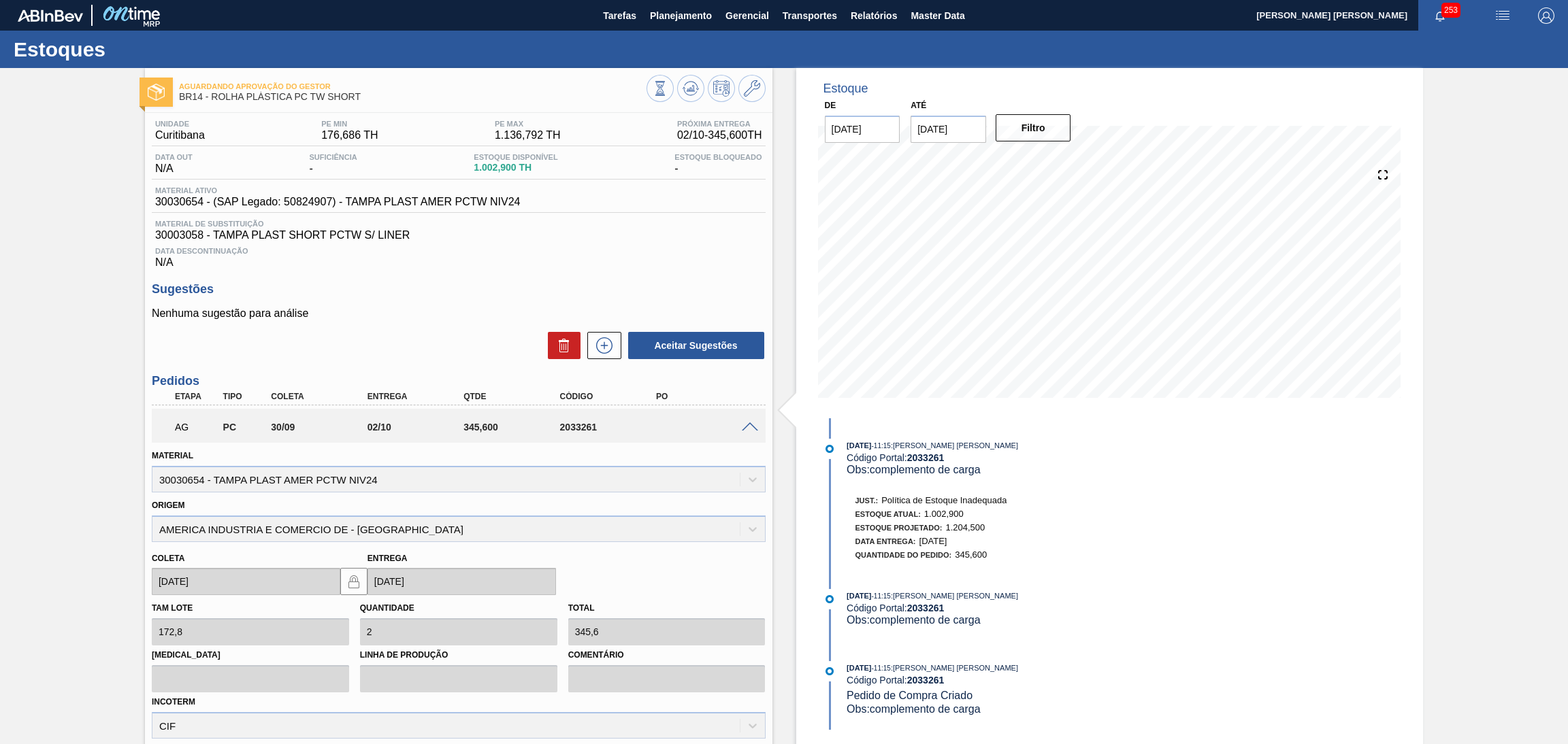
click at [752, 423] on span at bounding box center [750, 428] width 17 height 11
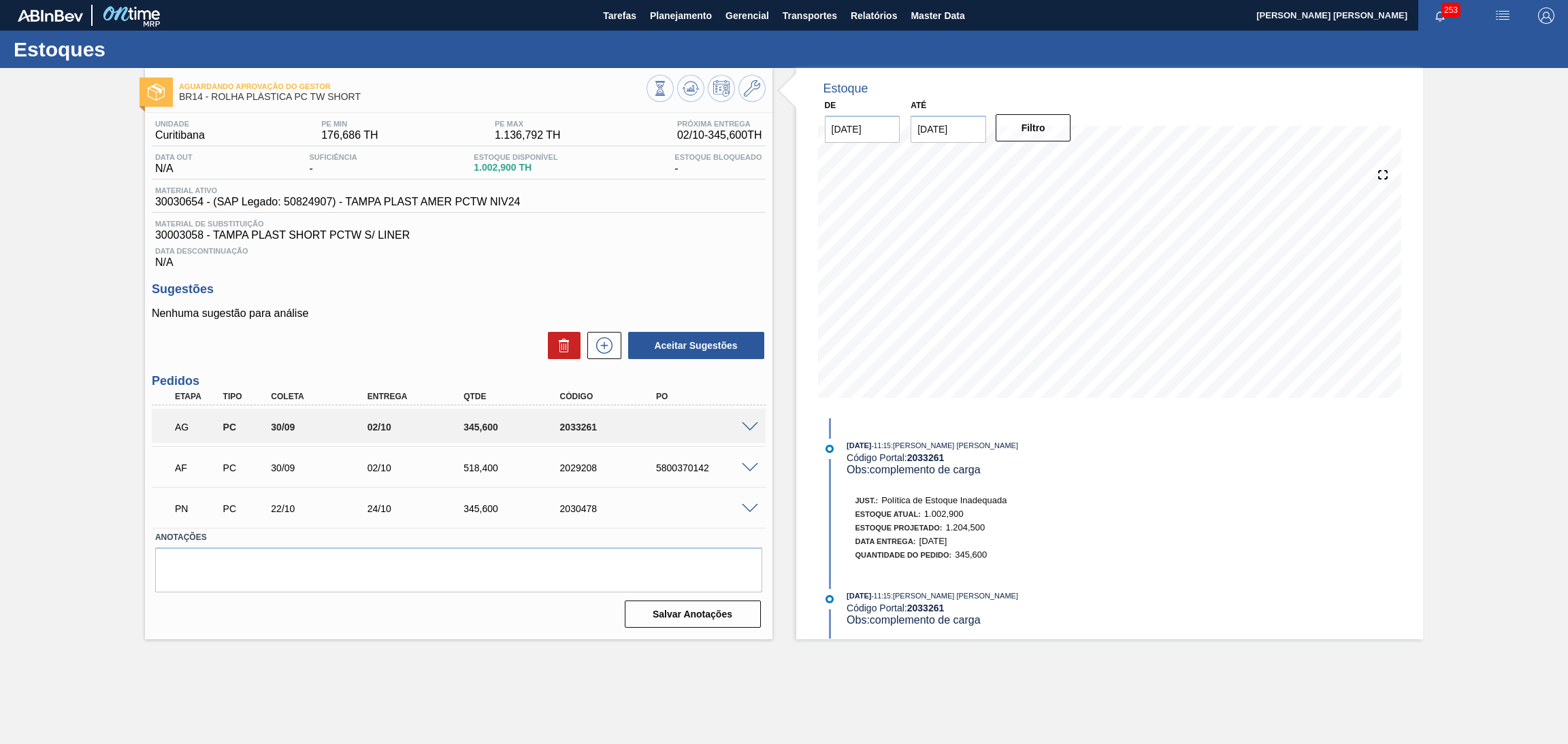
click at [639, 262] on div "Data Descontinuação N/A" at bounding box center [458, 254] width 614 height 27
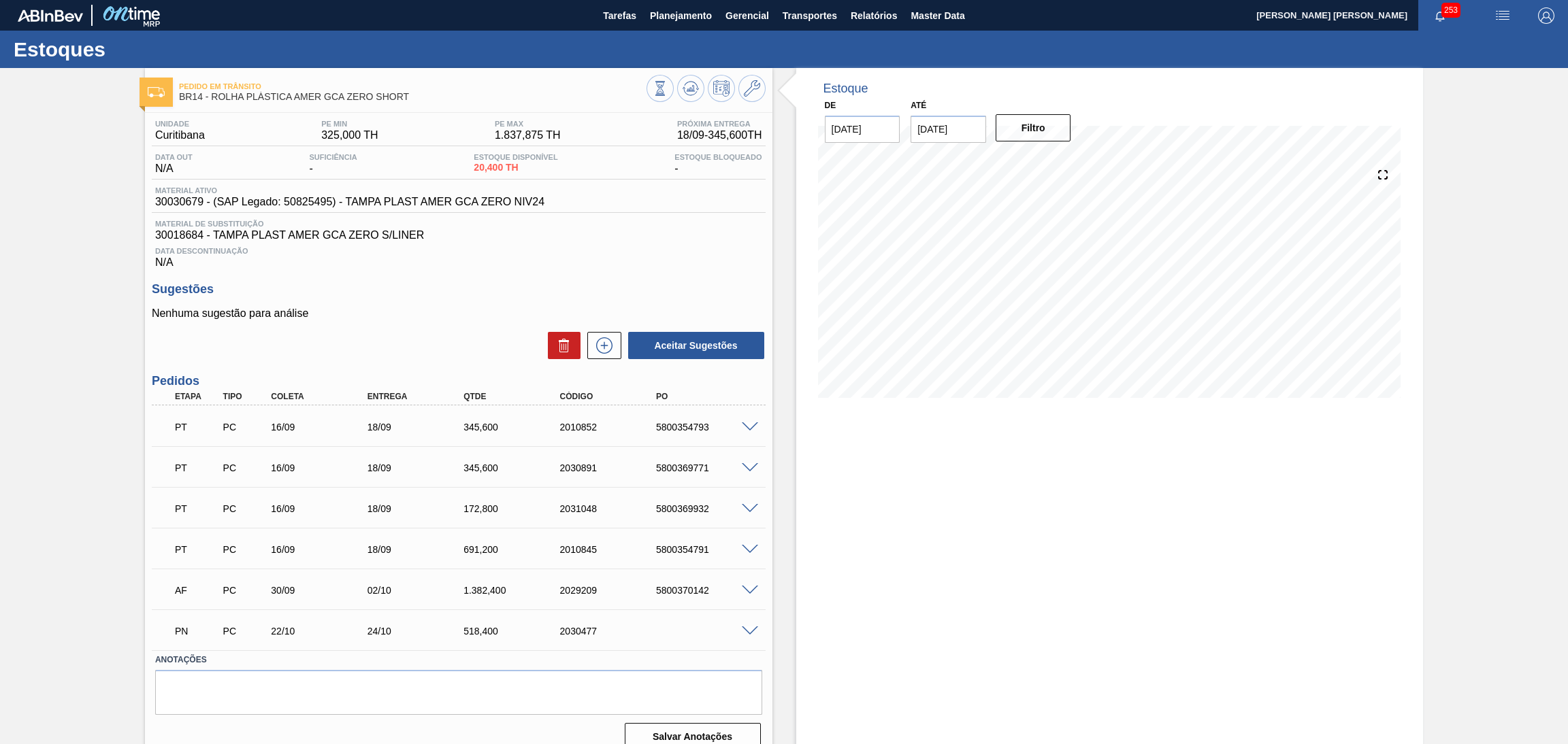
click at [456, 335] on div "Aceitar Sugestões" at bounding box center [458, 345] width 614 height 30
click at [433, 300] on div "Sugestões Nenhuma sugestão para análise Aceitar Sugestões" at bounding box center [458, 321] width 614 height 78
click at [746, 426] on span at bounding box center [750, 428] width 17 height 11
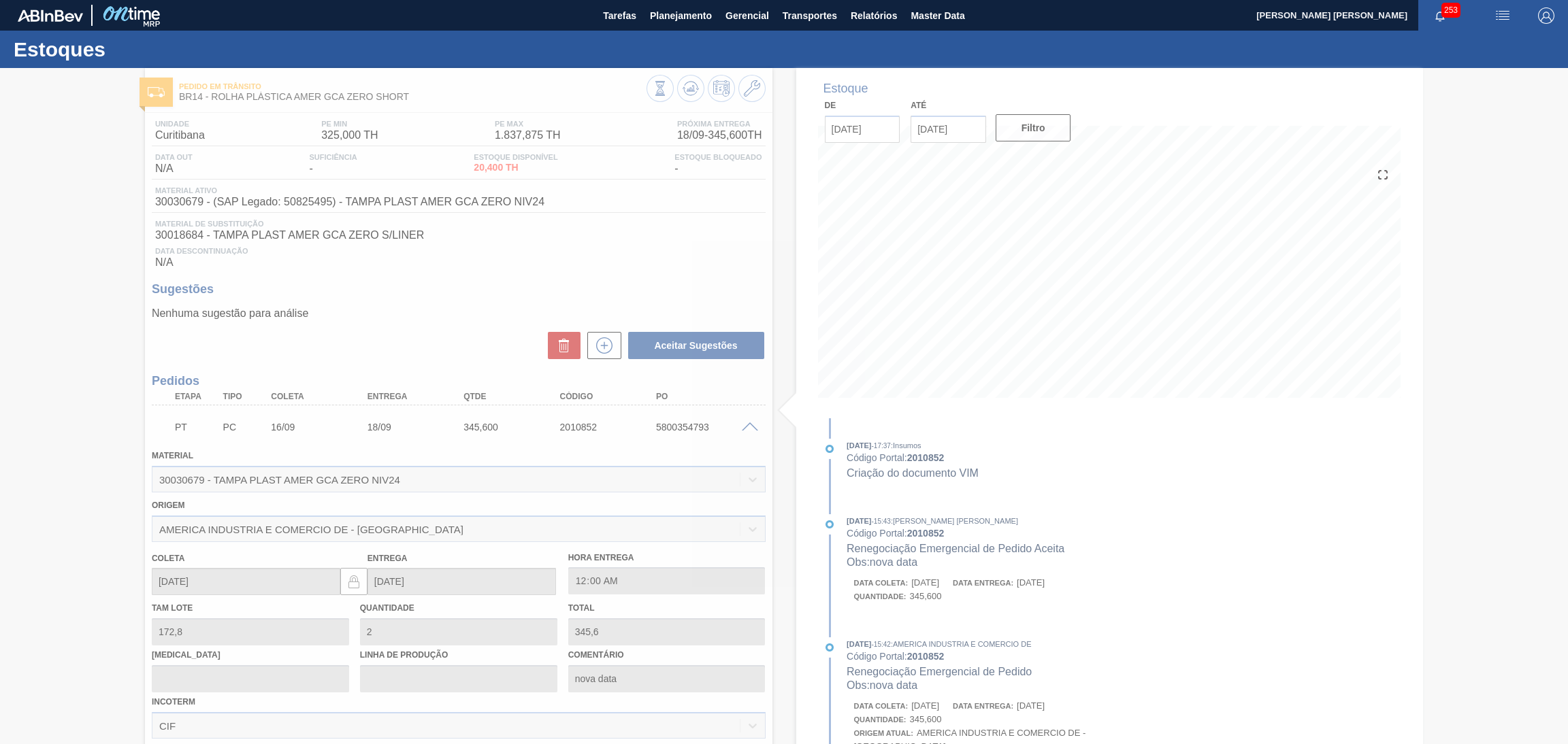
click at [745, 426] on div at bounding box center [784, 406] width 1568 height 676
click at [717, 289] on div at bounding box center [784, 406] width 1568 height 676
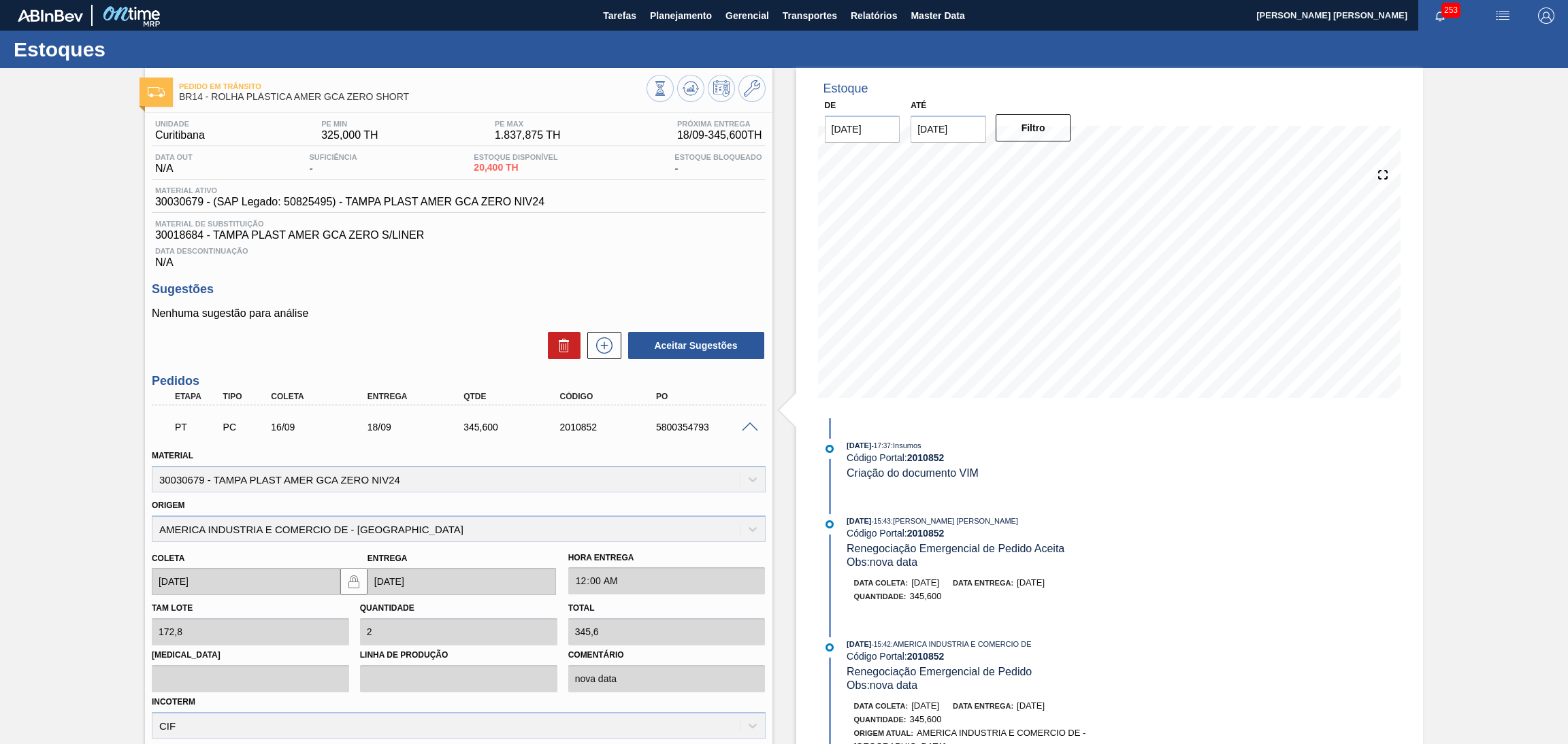
click at [749, 426] on span at bounding box center [750, 428] width 17 height 11
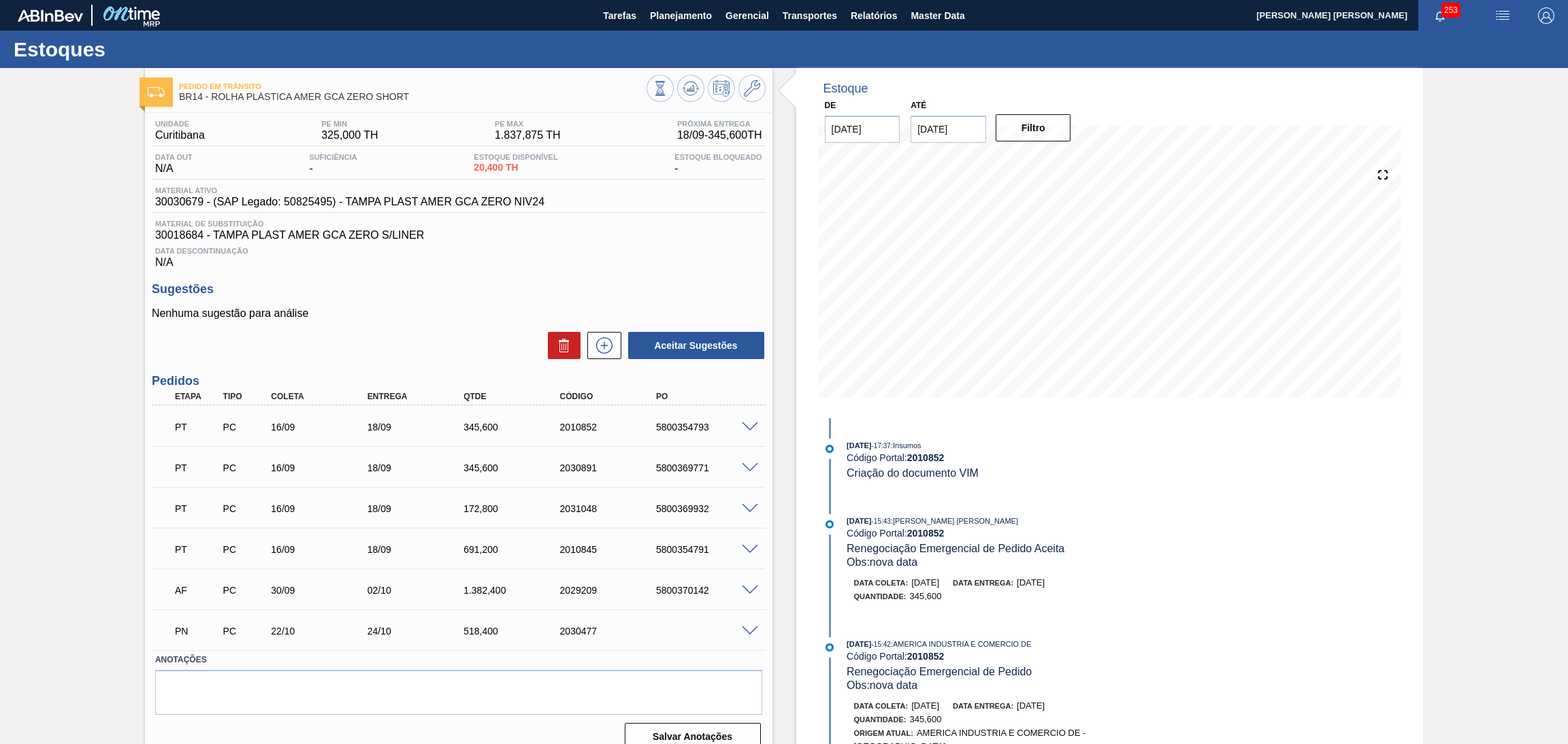
click at [578, 247] on span "Data Descontinuação" at bounding box center [458, 250] width 607 height 8
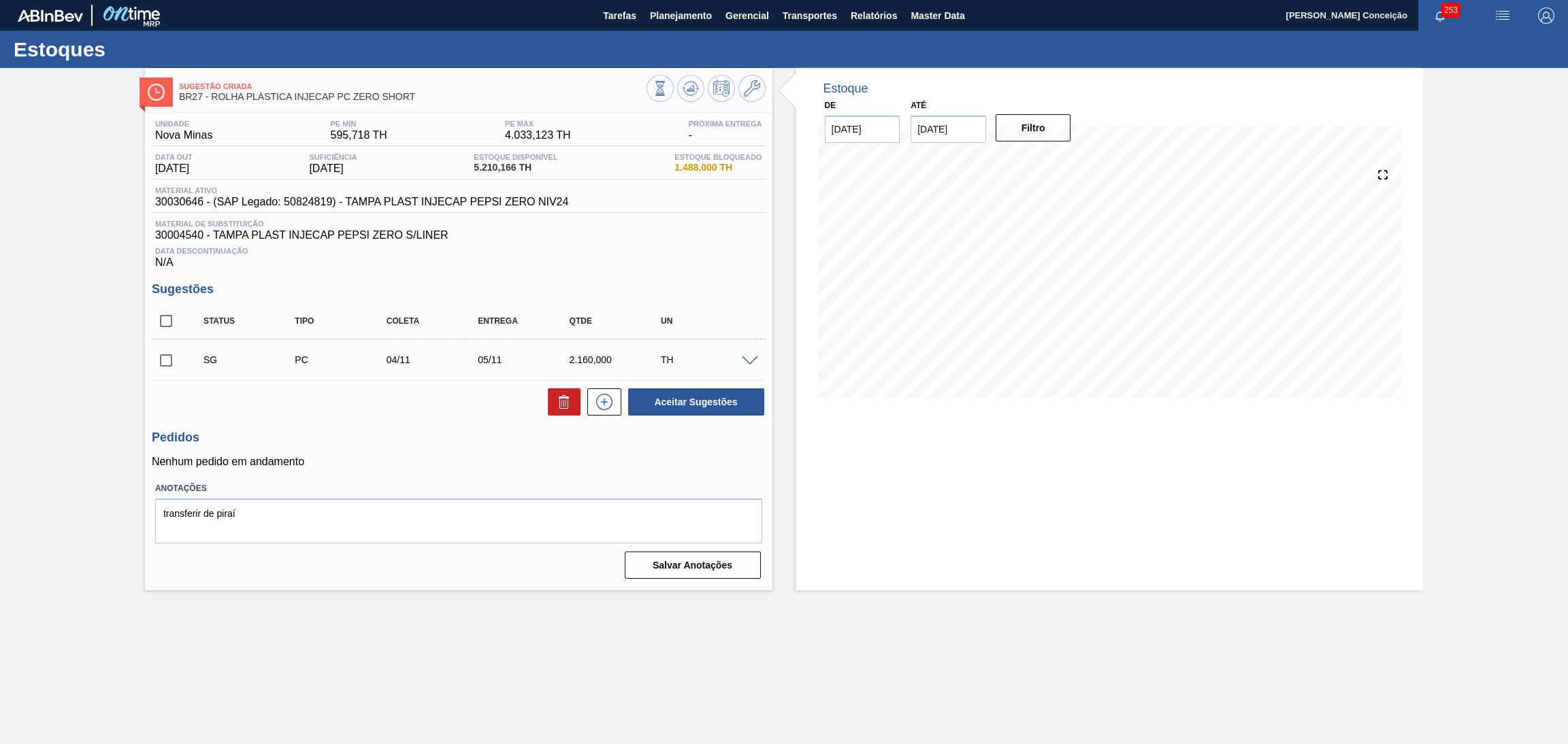
click at [381, 443] on h3 "Pedidos" at bounding box center [458, 438] width 614 height 14
click at [169, 321] on input "checkbox" at bounding box center [166, 320] width 28 height 28
checkbox input "true"
click at [556, 409] on icon at bounding box center [564, 401] width 17 height 17
checkbox input "false"
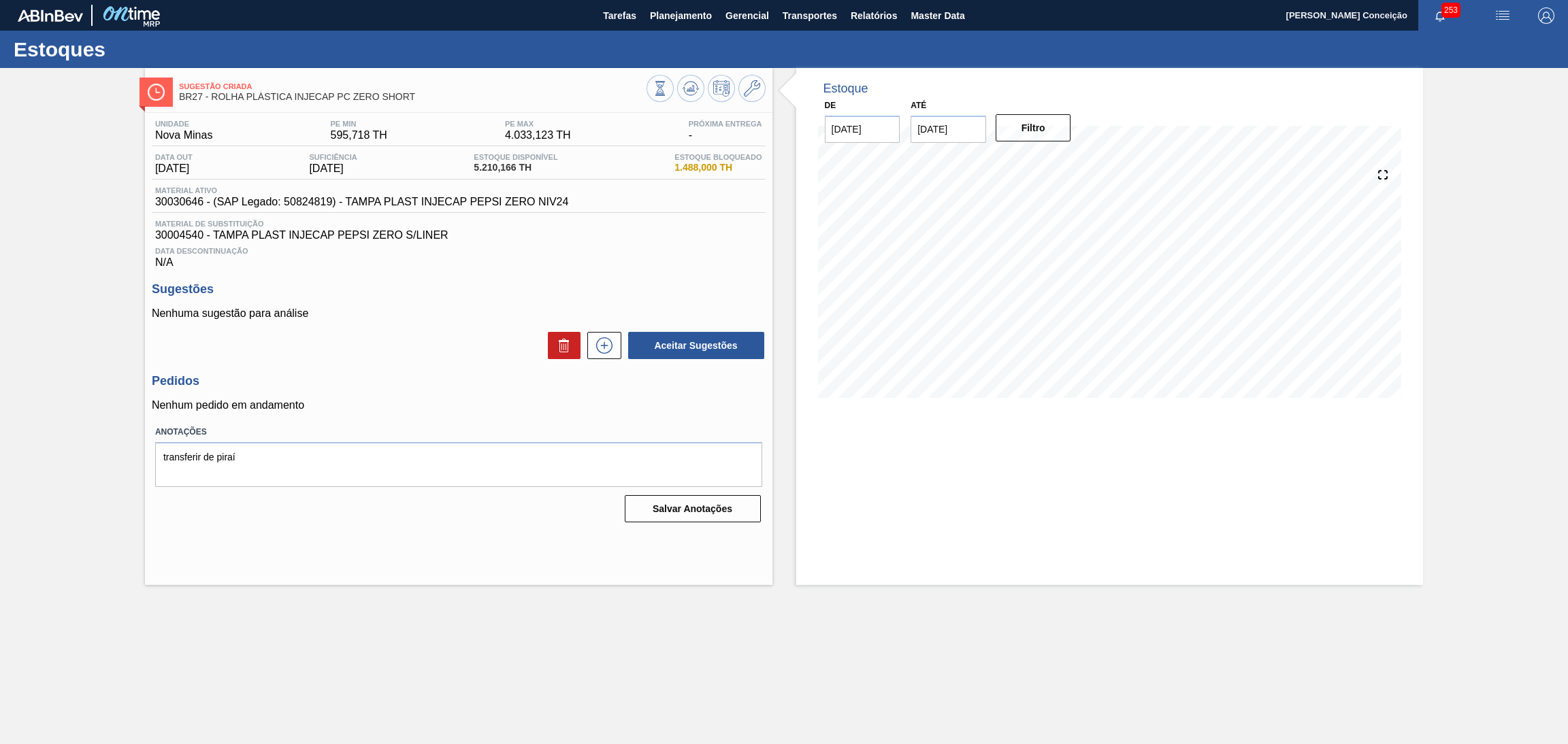
click at [438, 313] on p "Nenhuma sugestão para análise" at bounding box center [458, 313] width 614 height 12
click at [708, 269] on div "Unidade Nova Minas PE MIN 595,718 TH PE MAX 4.033,123 TH Próxima Entrega - Data…" at bounding box center [459, 320] width 627 height 414
click at [684, 79] on button at bounding box center [691, 88] width 27 height 27
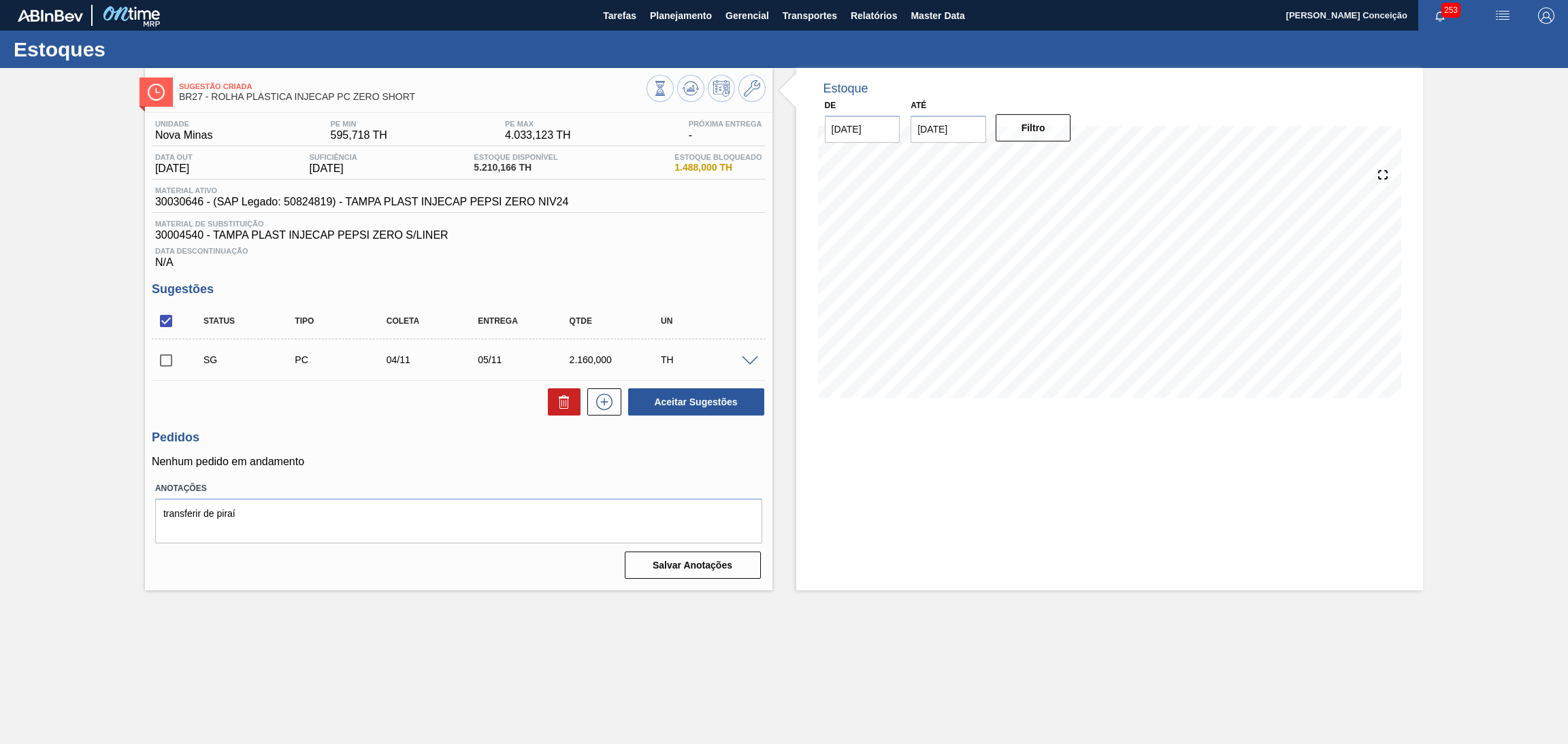
click at [407, 429] on div "Unidade Nova Minas PE MIN 595,718 TH PE MAX 4.033,123 TH Próxima Entrega - Data…" at bounding box center [459, 348] width 627 height 471
click at [418, 441] on h3 "Pedidos" at bounding box center [458, 438] width 614 height 14
click at [596, 264] on div "Data Descontinuação N/A" at bounding box center [458, 254] width 614 height 27
click at [670, 16] on span "Planejamento" at bounding box center [681, 15] width 62 height 17
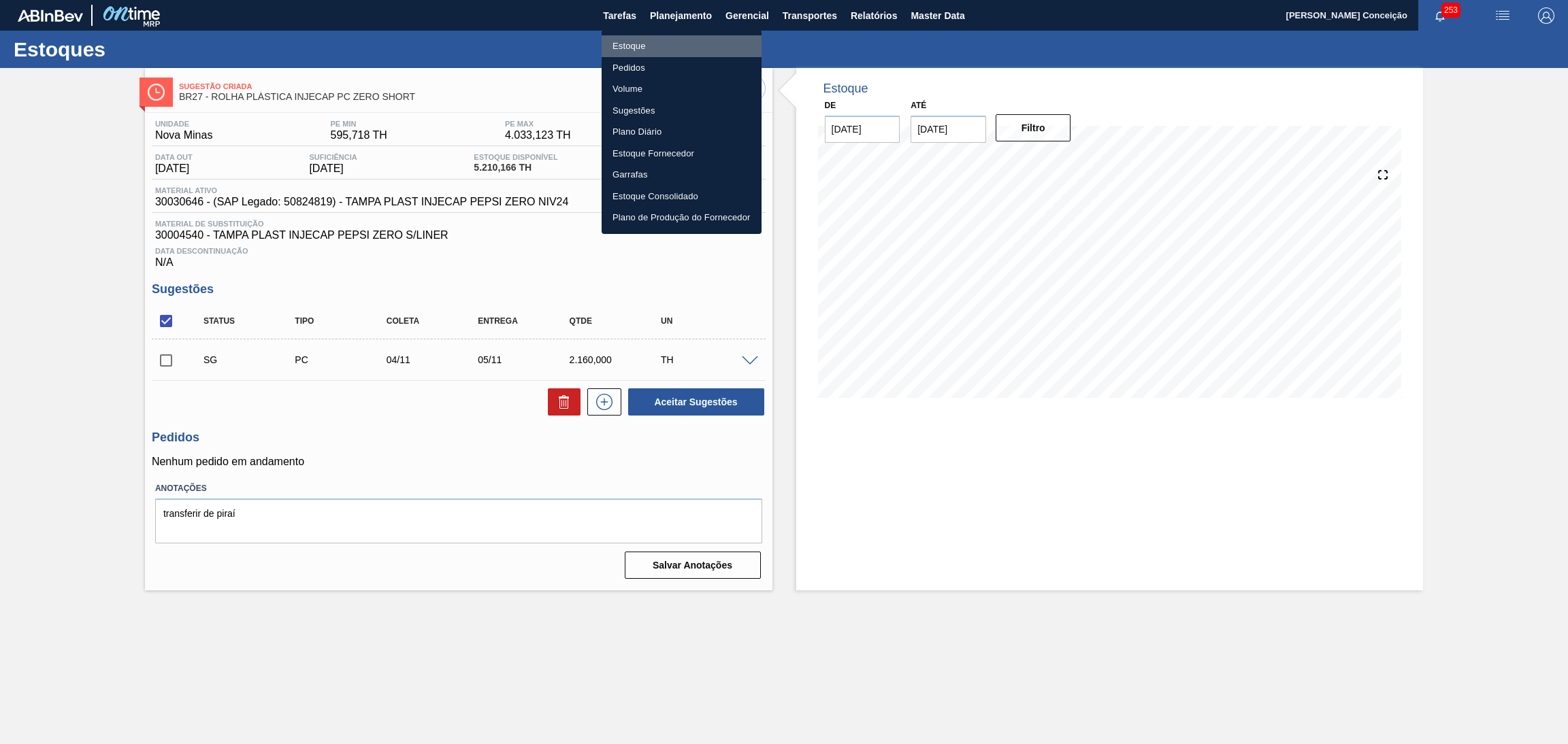
click at [671, 46] on li "Estoque" at bounding box center [682, 46] width 160 height 22
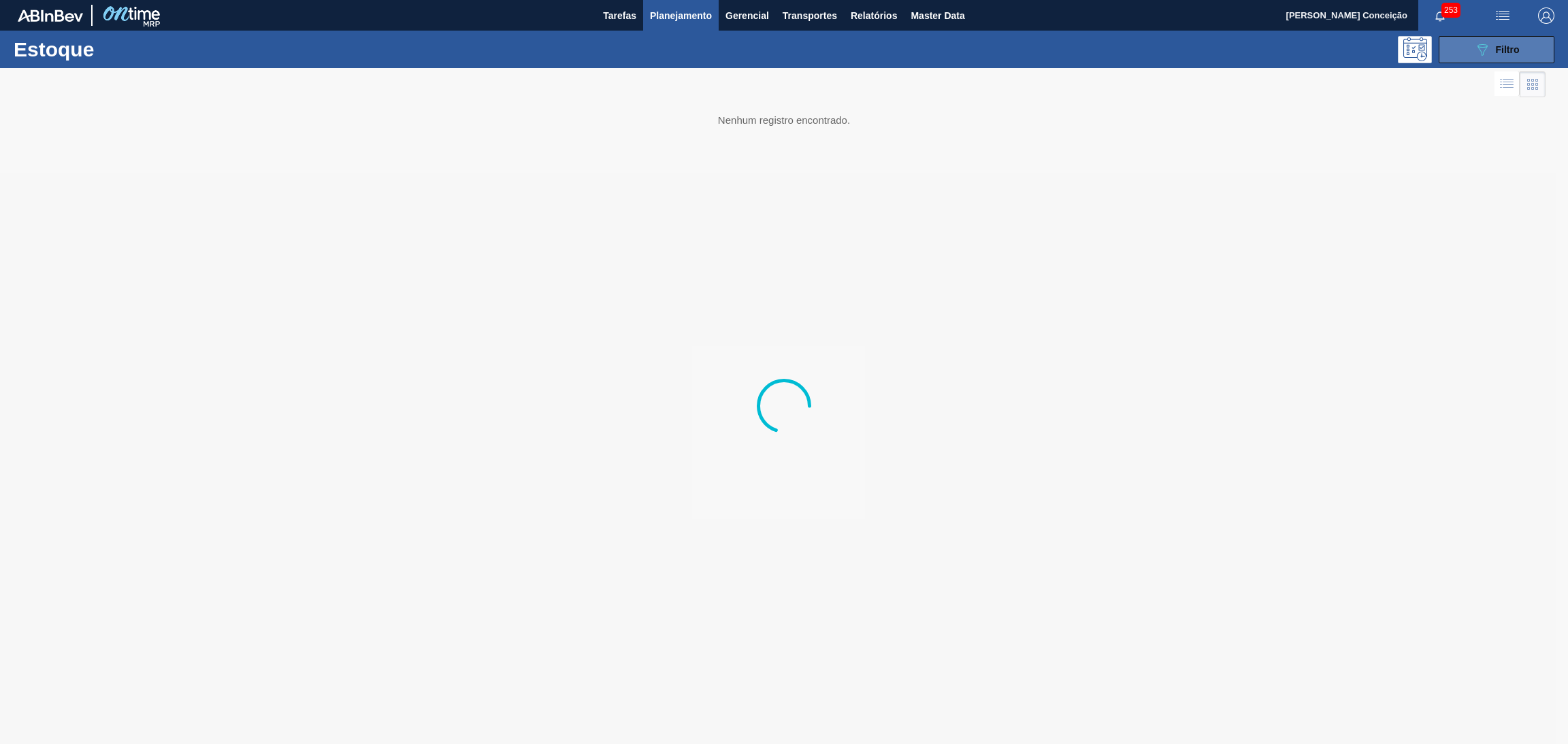
click at [1507, 48] on span "Filtro" at bounding box center [1507, 49] width 24 height 11
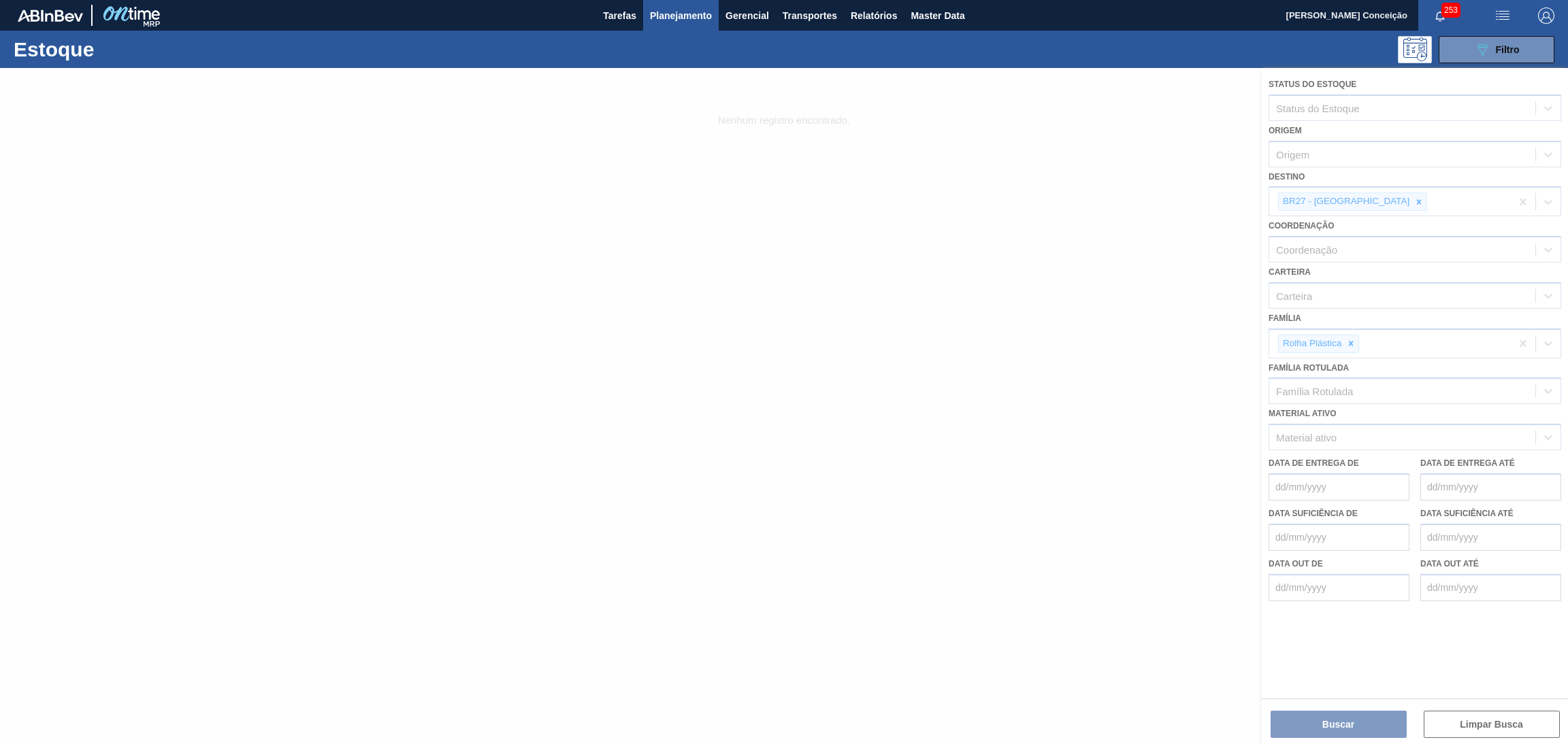
click at [1358, 199] on div at bounding box center [784, 406] width 1568 height 676
click at [1366, 203] on div at bounding box center [784, 406] width 1568 height 676
click at [1368, 203] on div at bounding box center [784, 406] width 1568 height 676
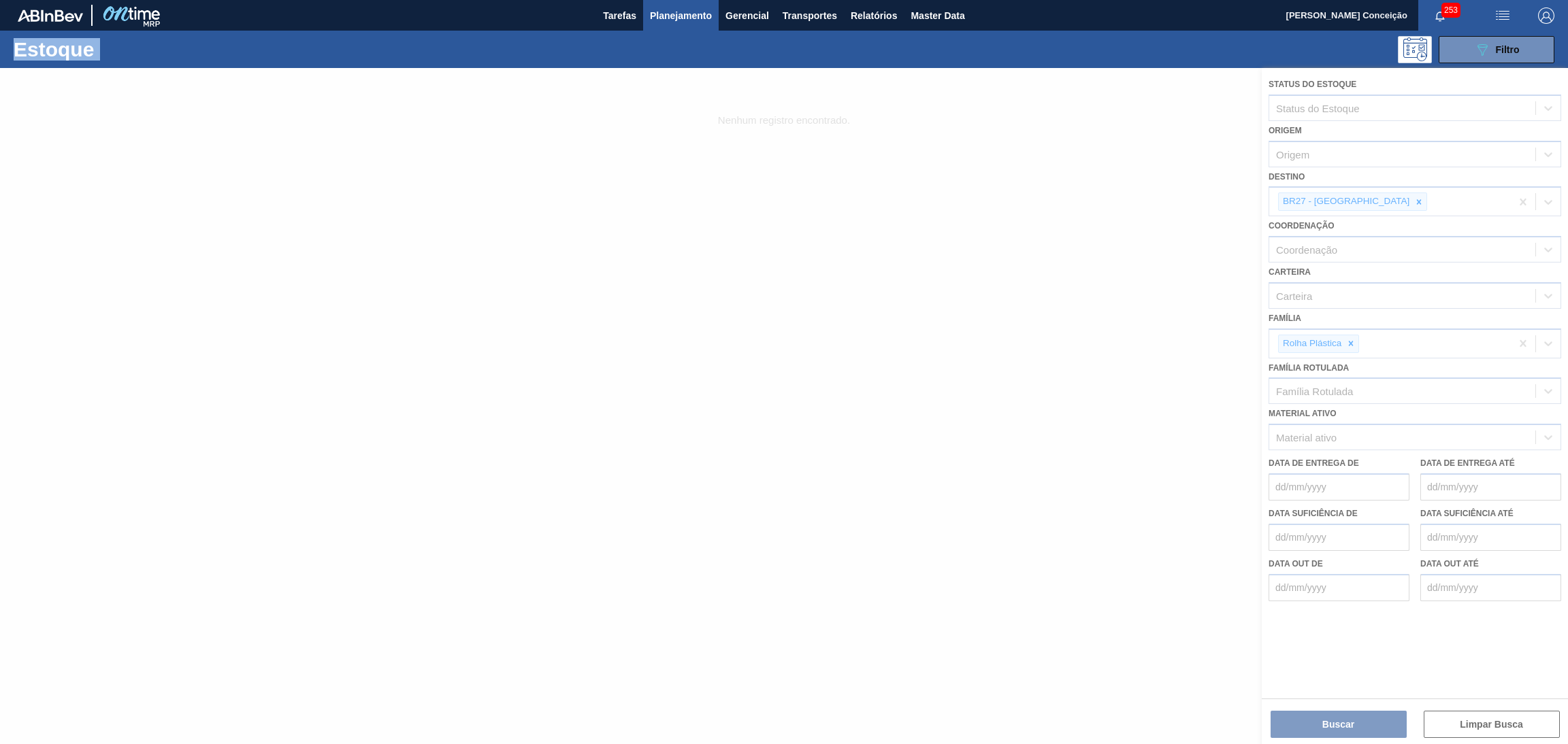
click at [1371, 203] on div at bounding box center [784, 406] width 1568 height 676
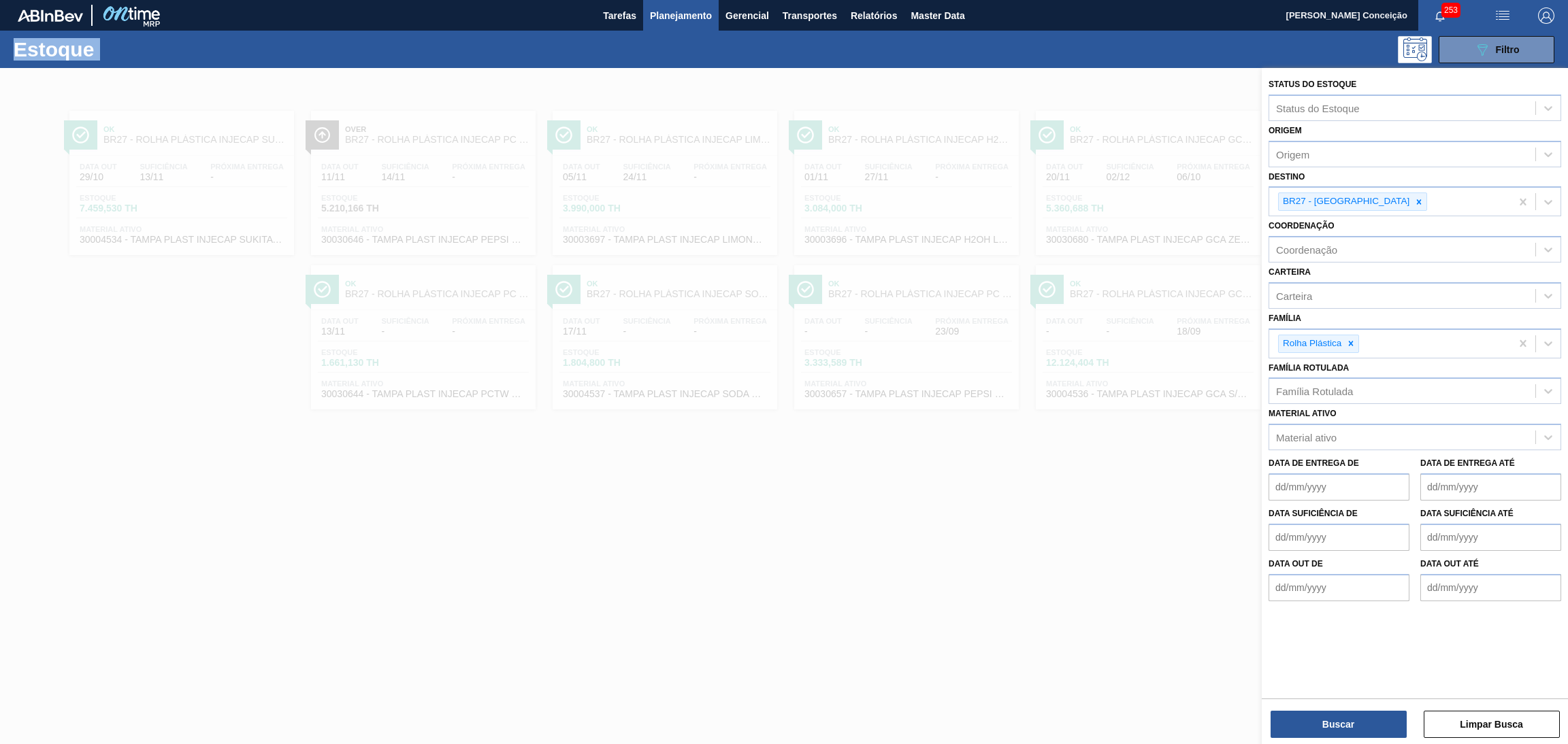
click at [1414, 203] on icon at bounding box center [1418, 202] width 10 height 10
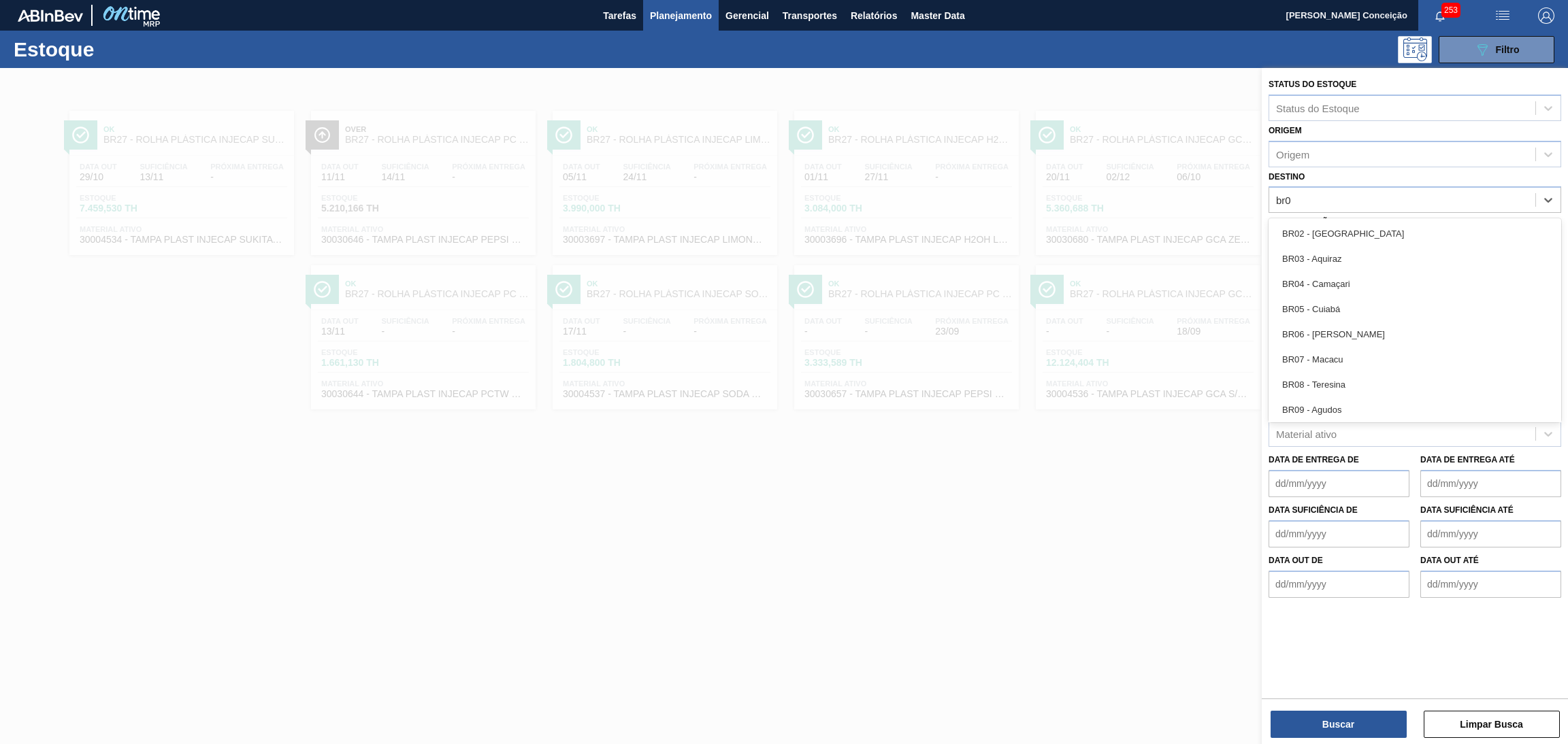
type input "br07"
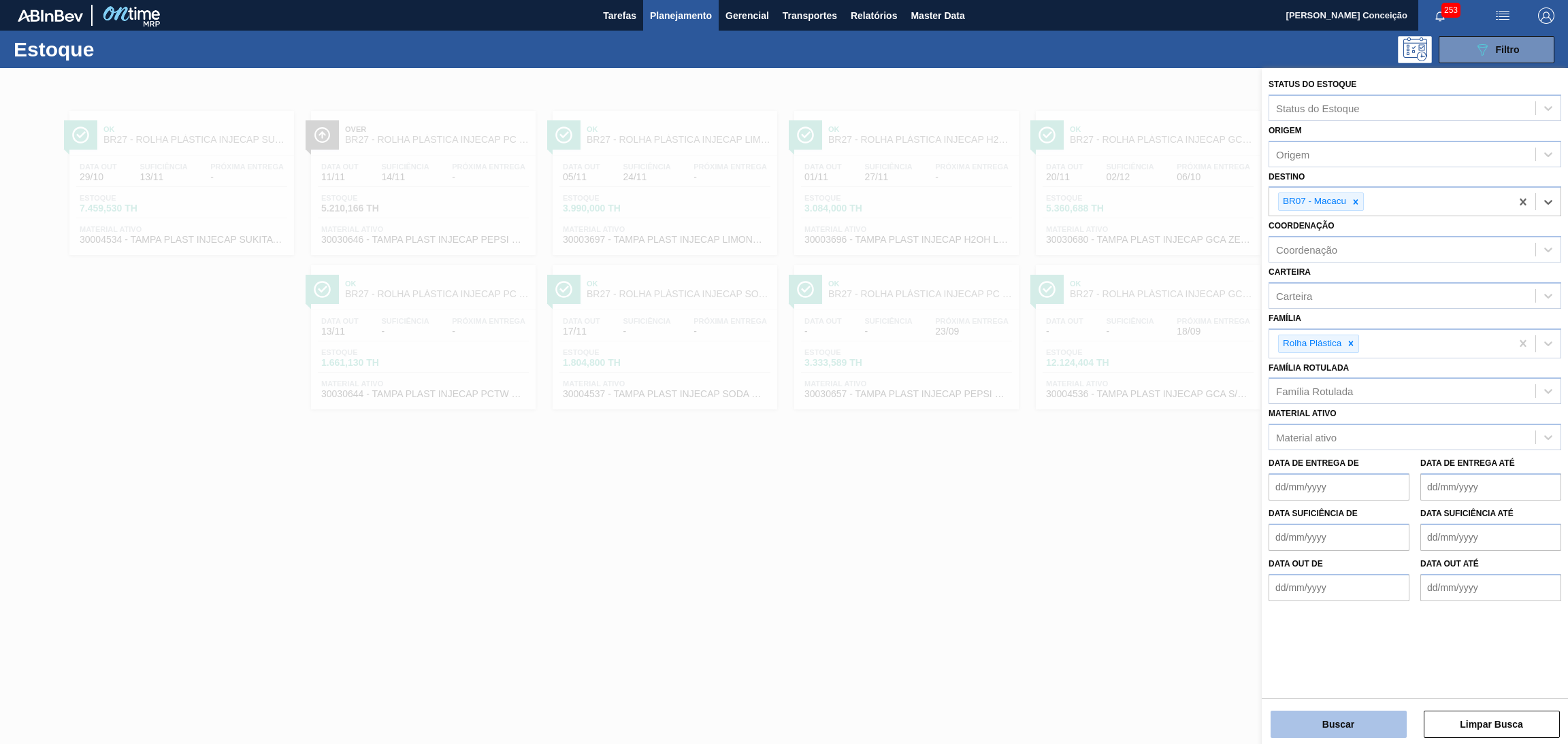
click at [1329, 716] on button "Buscar" at bounding box center [1338, 724] width 136 height 27
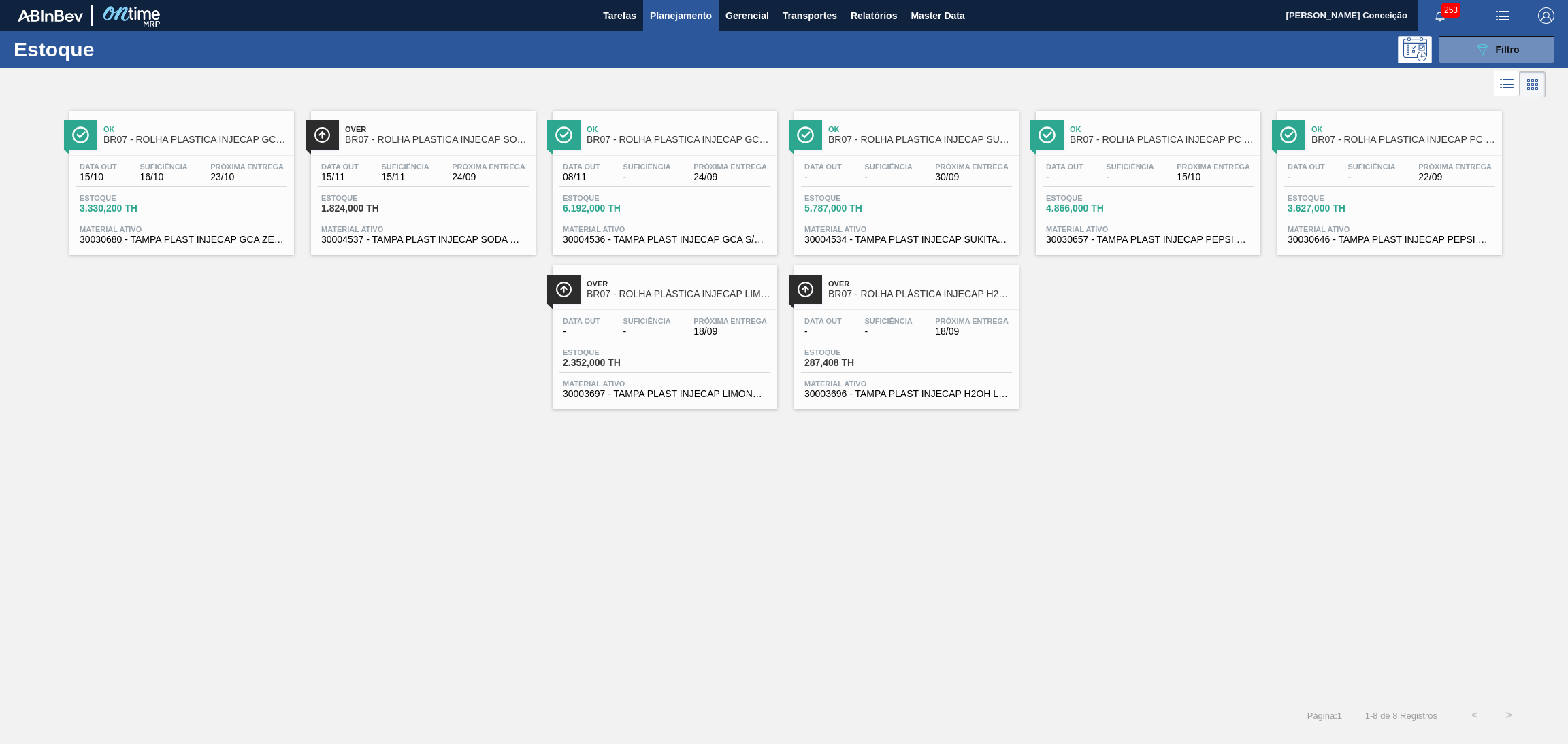
click at [707, 392] on span "30003697 - TAMPA PLAST INJECAP LIMONETO S/LINER" at bounding box center [665, 394] width 204 height 11
click at [1481, 54] on icon at bounding box center [1483, 49] width 11 height 11
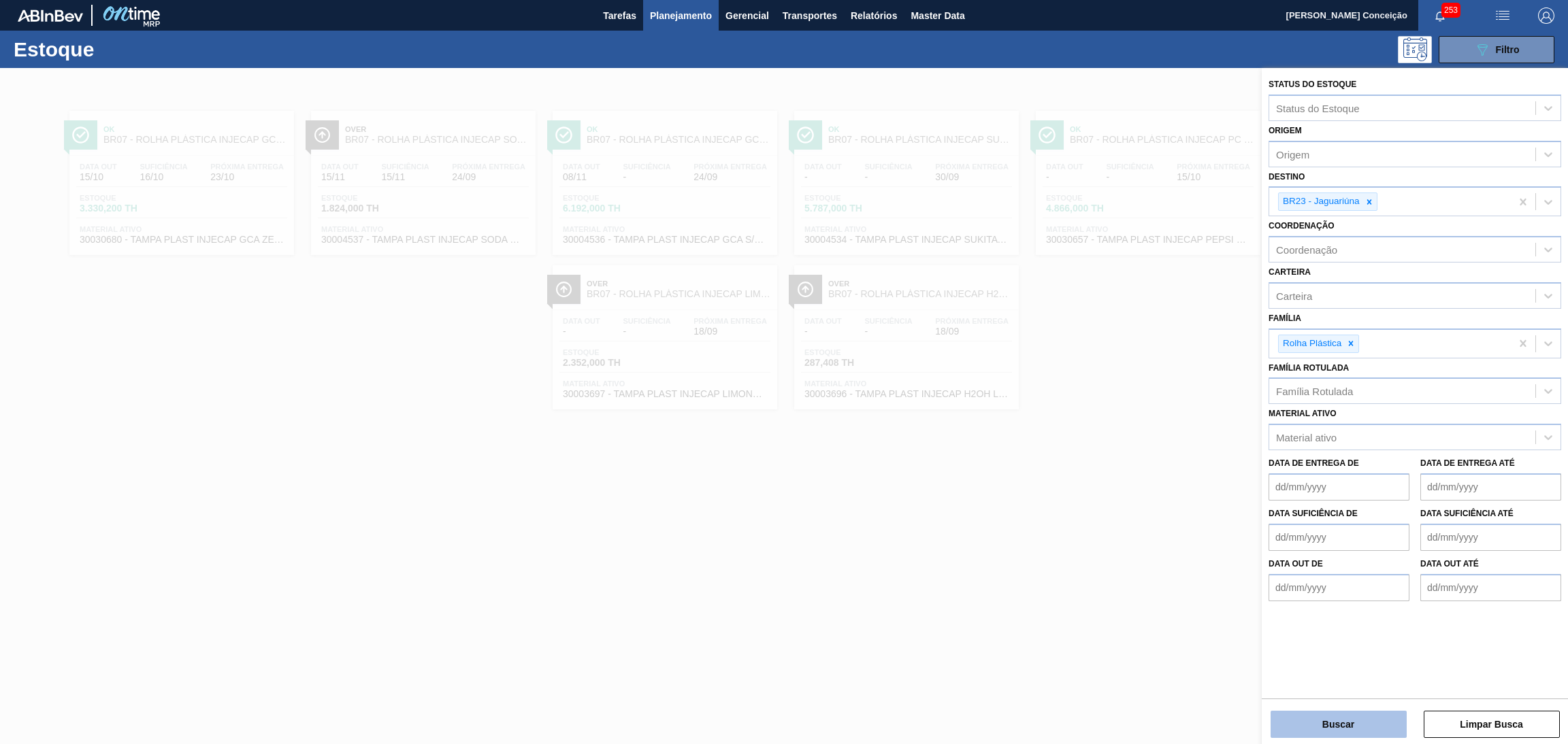
click at [1333, 720] on button "Buscar" at bounding box center [1338, 724] width 136 height 27
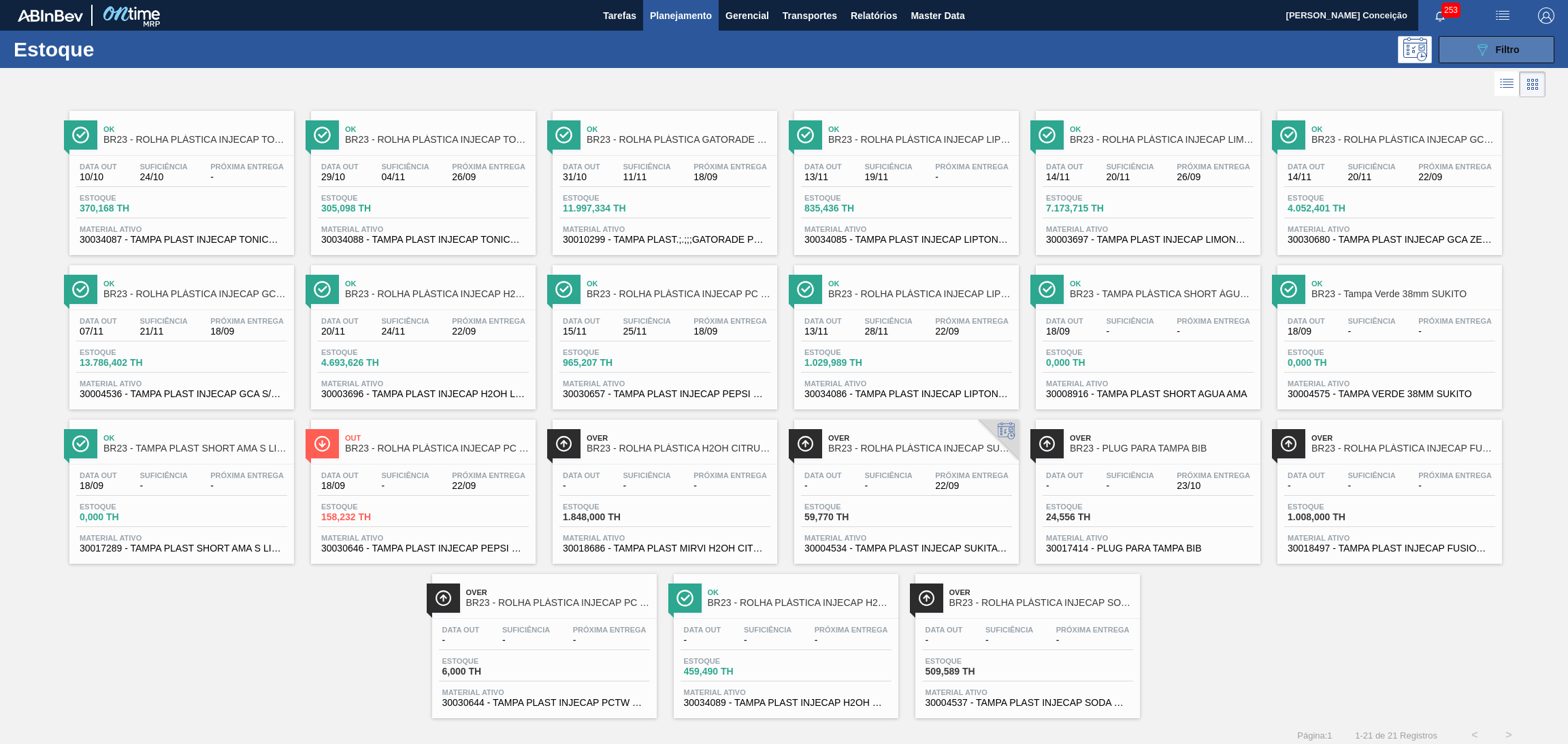
click at [1504, 61] on button "089F7B8B-B2A5-4AFE-B5C0-19BA573D28AC Filtro" at bounding box center [1496, 49] width 115 height 27
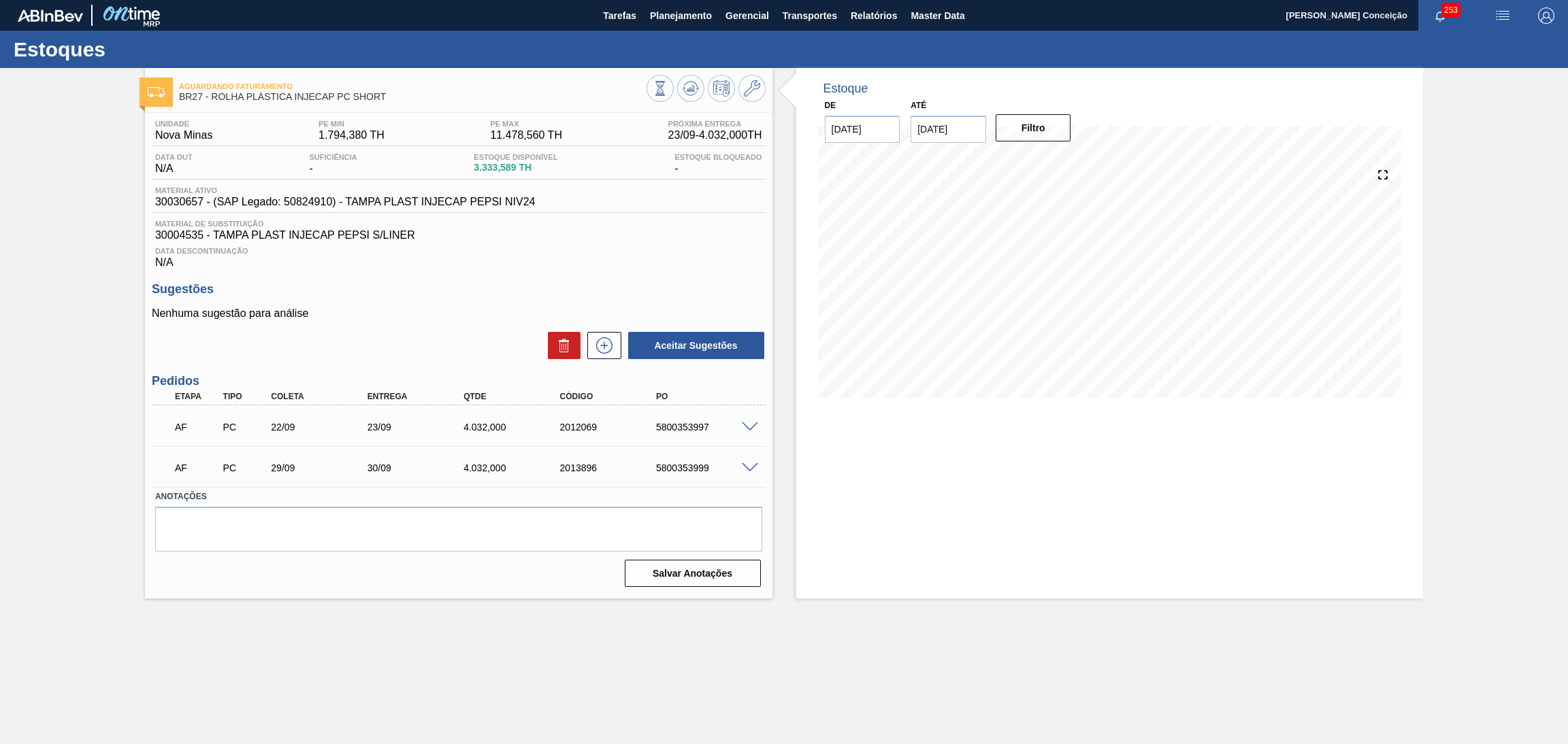
click at [948, 479] on div "Estoque De [DATE] Até [DATE] Filtro 26/09 Projeção de Estoque 6,165.595 [DOMAIN…" at bounding box center [1110, 333] width 627 height 531
click at [405, 339] on div "Aceitar Sugestões" at bounding box center [458, 345] width 614 height 30
click at [278, 446] on div "AF PC 29/09 30/09 4.032,000 2013896 5800353999 Material 30030657 - TAMPA PLAST …" at bounding box center [458, 467] width 614 height 41
click at [750, 429] on span at bounding box center [750, 428] width 17 height 11
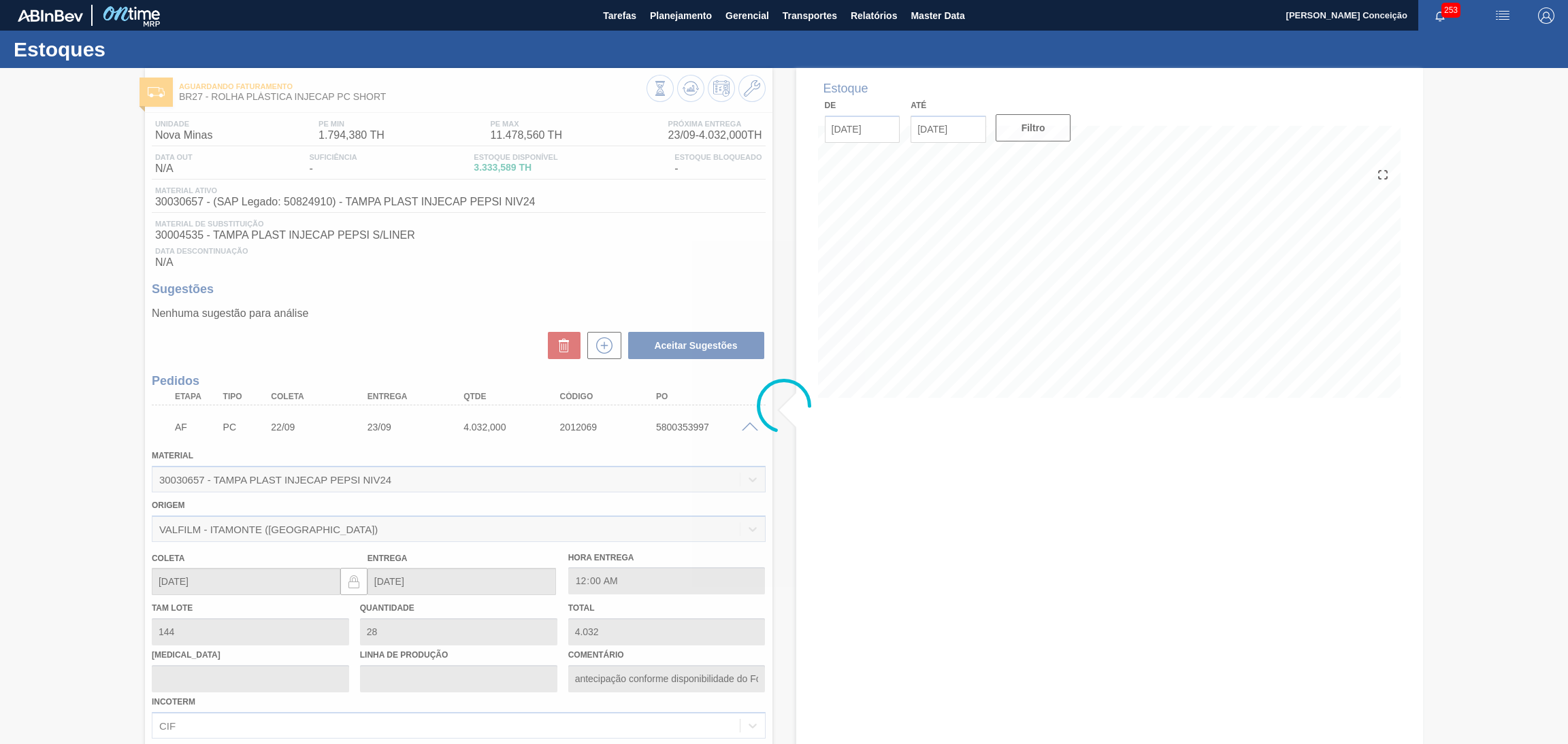
click at [750, 429] on div at bounding box center [784, 406] width 1568 height 676
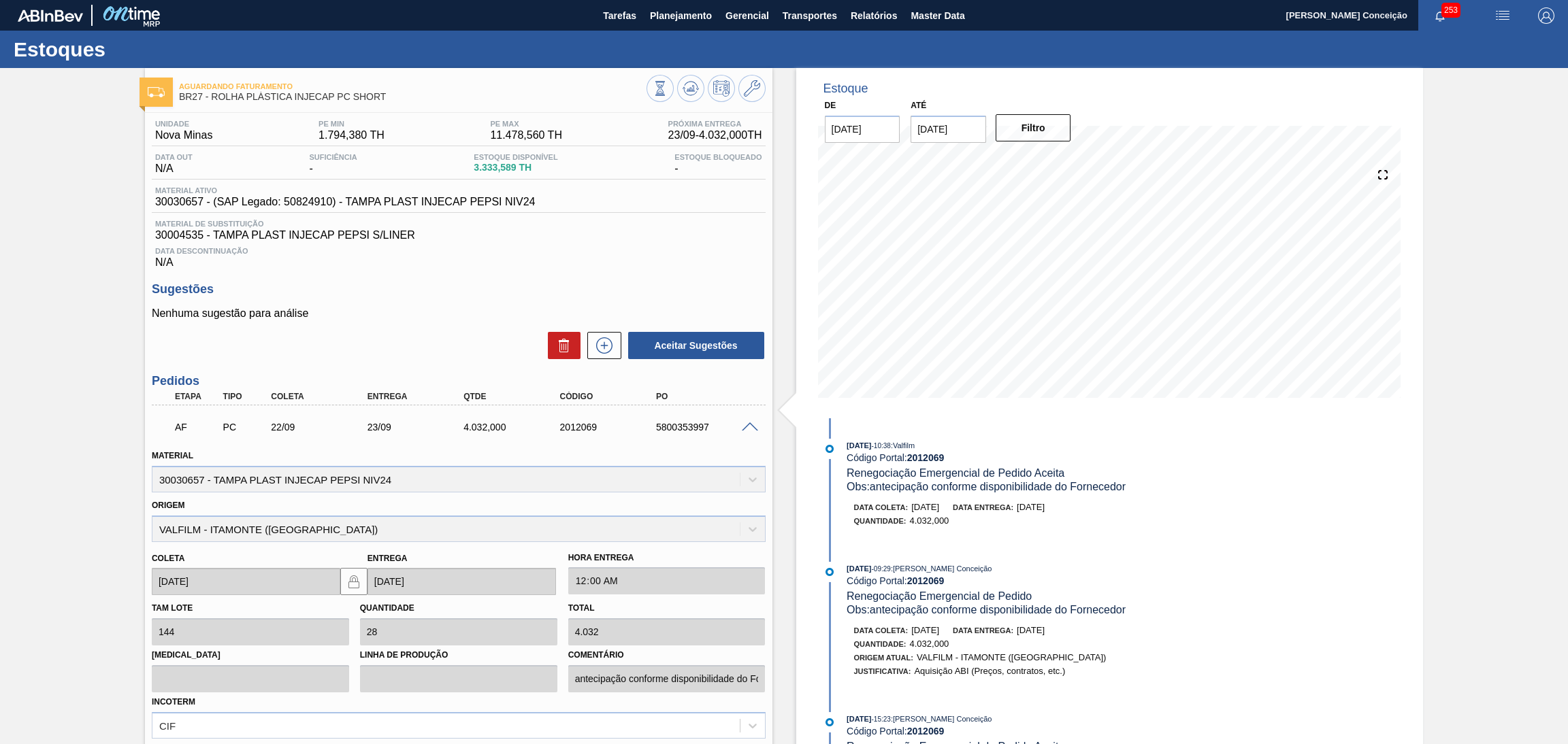
click at [418, 340] on div "Aceitar Sugestões" at bounding box center [458, 345] width 614 height 30
click at [750, 425] on span at bounding box center [750, 428] width 17 height 11
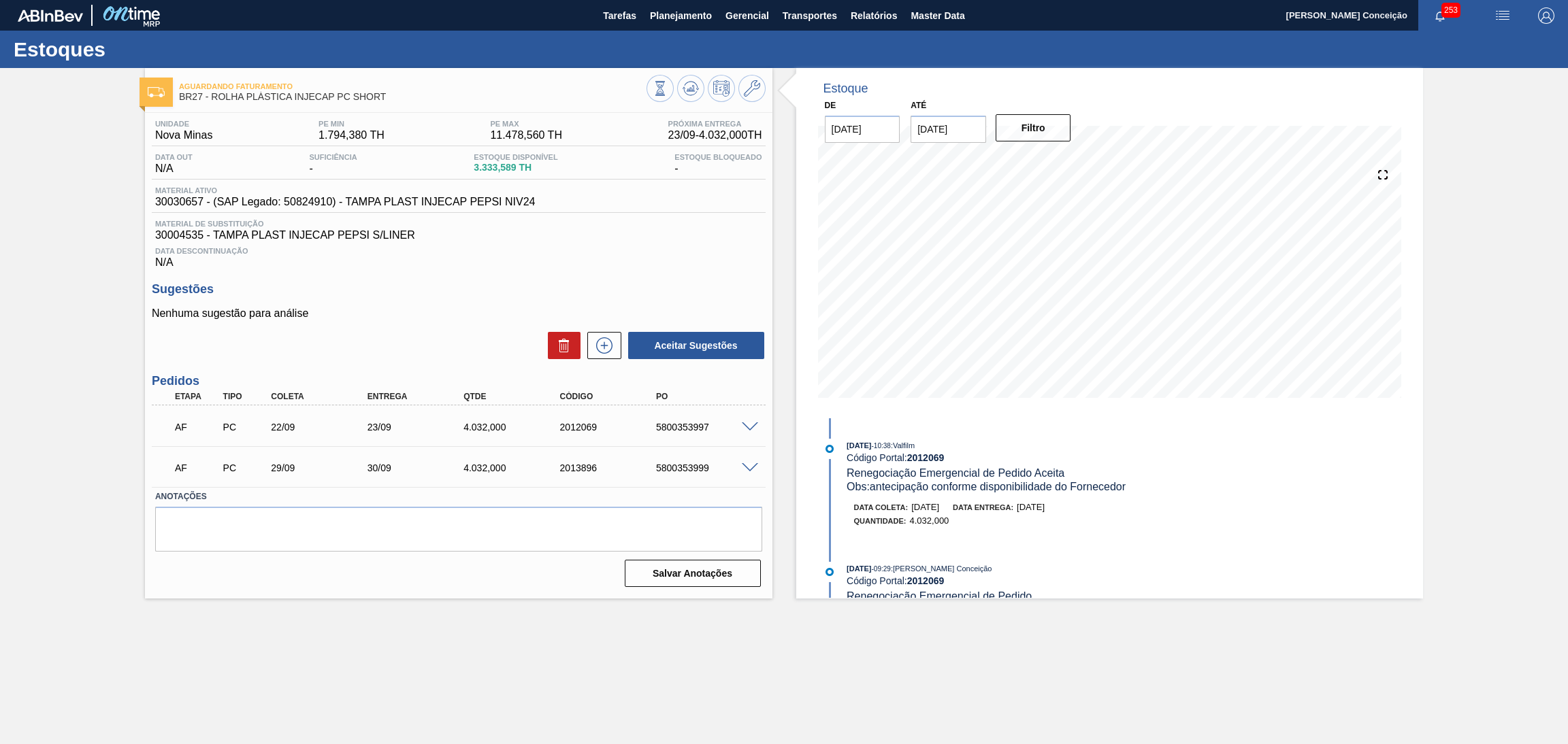
click at [938, 418] on div "[DATE] 10:38 : Valfilm Código Portal: 2012069 Renegociação Emergencial de Pedid…" at bounding box center [995, 508] width 351 height 180
click at [609, 231] on span "30004535 - TAMPA PLAST INJECAP PEPSI S/LINER" at bounding box center [458, 235] width 607 height 12
click at [391, 306] on div "Sugestões Nenhuma sugestão para análise Aceitar Sugestões" at bounding box center [458, 321] width 614 height 78
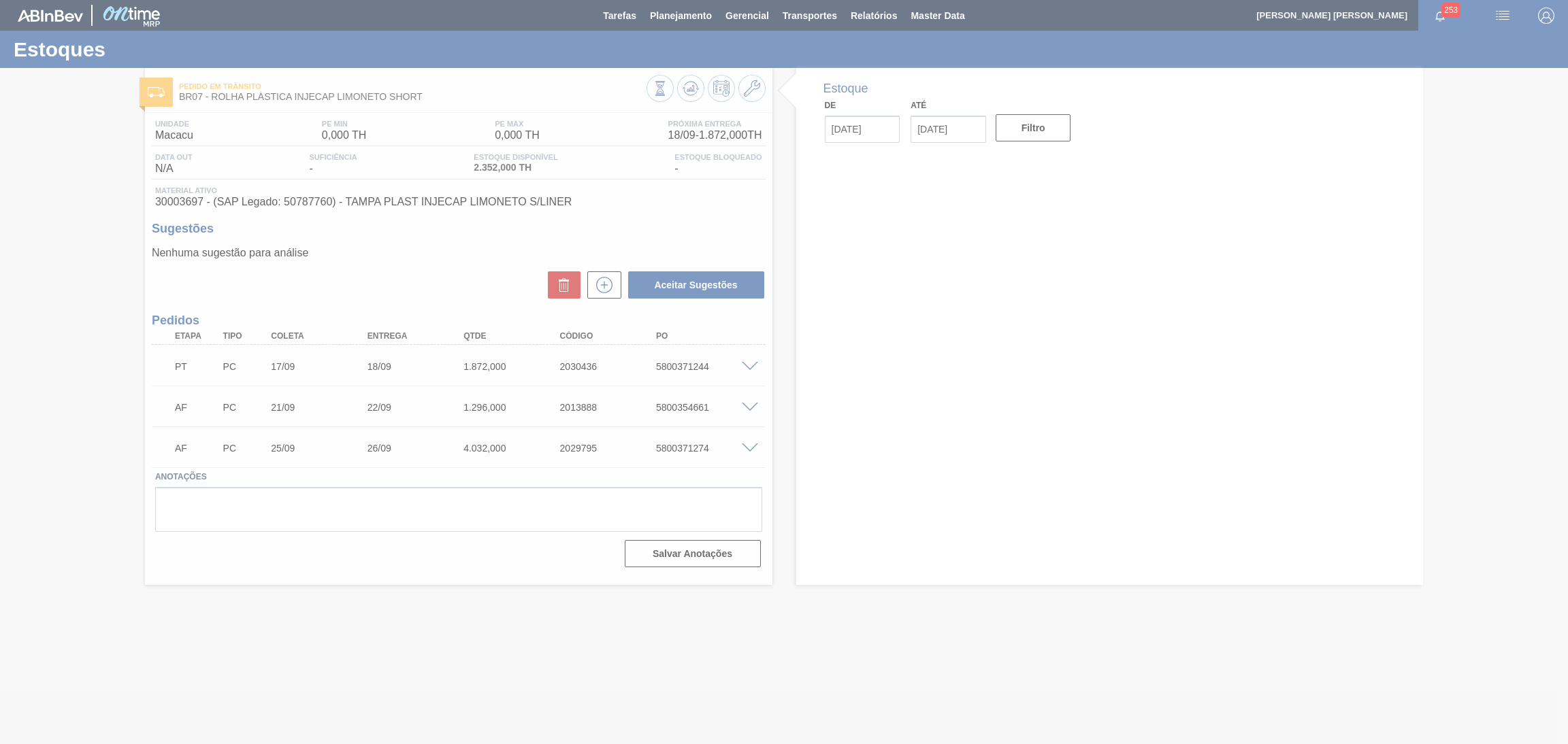
click at [441, 251] on div at bounding box center [784, 372] width 1568 height 744
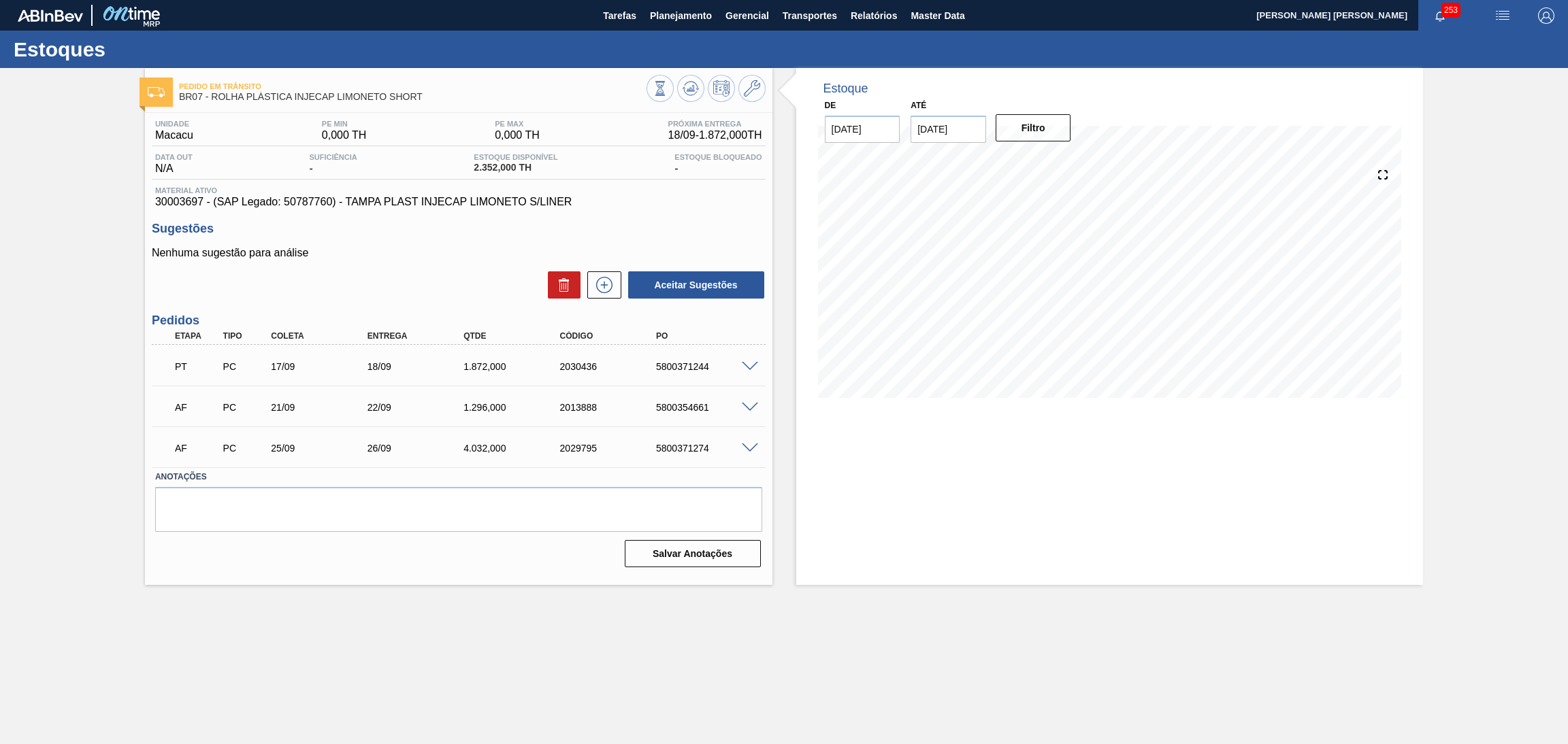
click at [754, 362] on span at bounding box center [750, 367] width 17 height 11
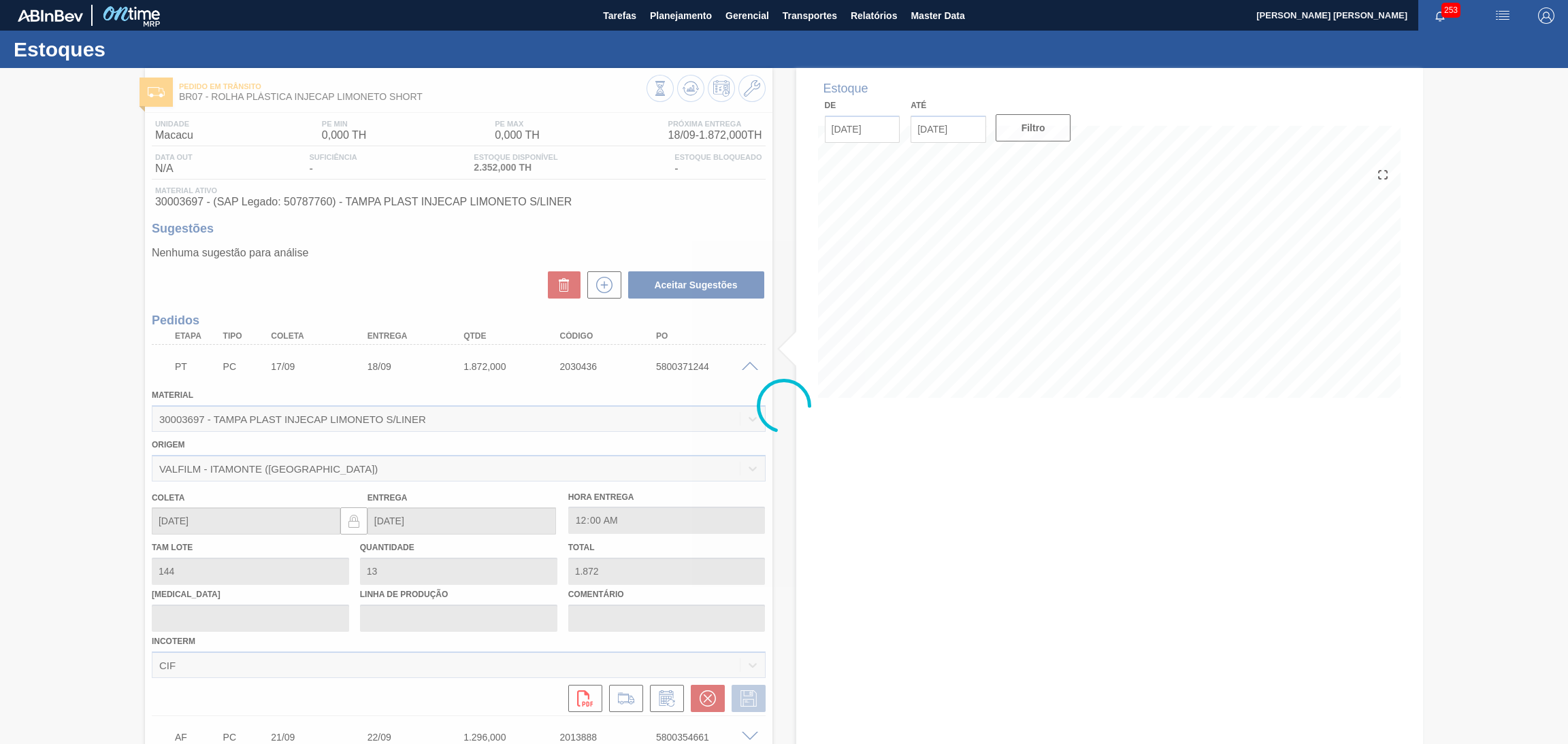
click at [753, 360] on div at bounding box center [784, 406] width 1568 height 676
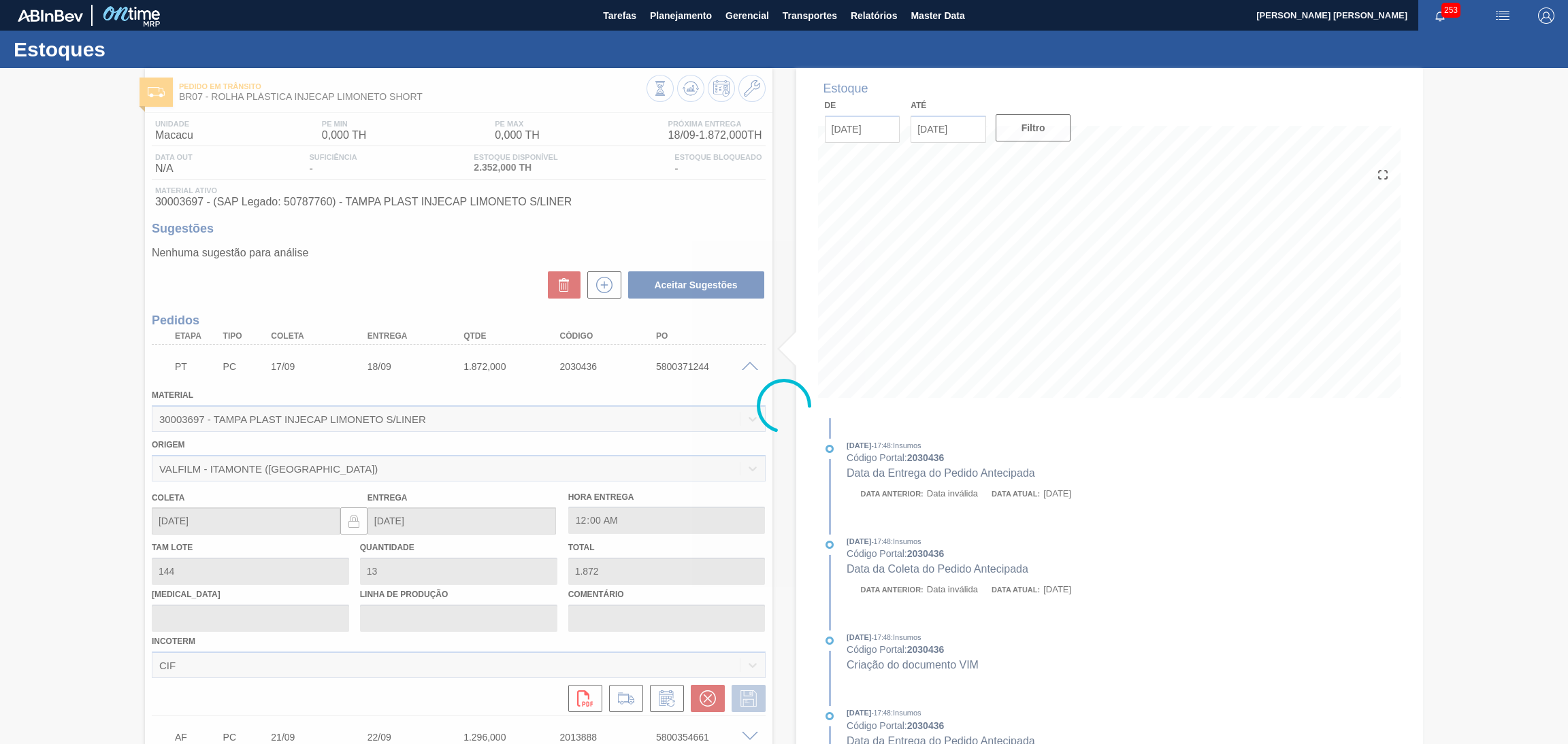
click at [741, 369] on div at bounding box center [784, 406] width 1568 height 676
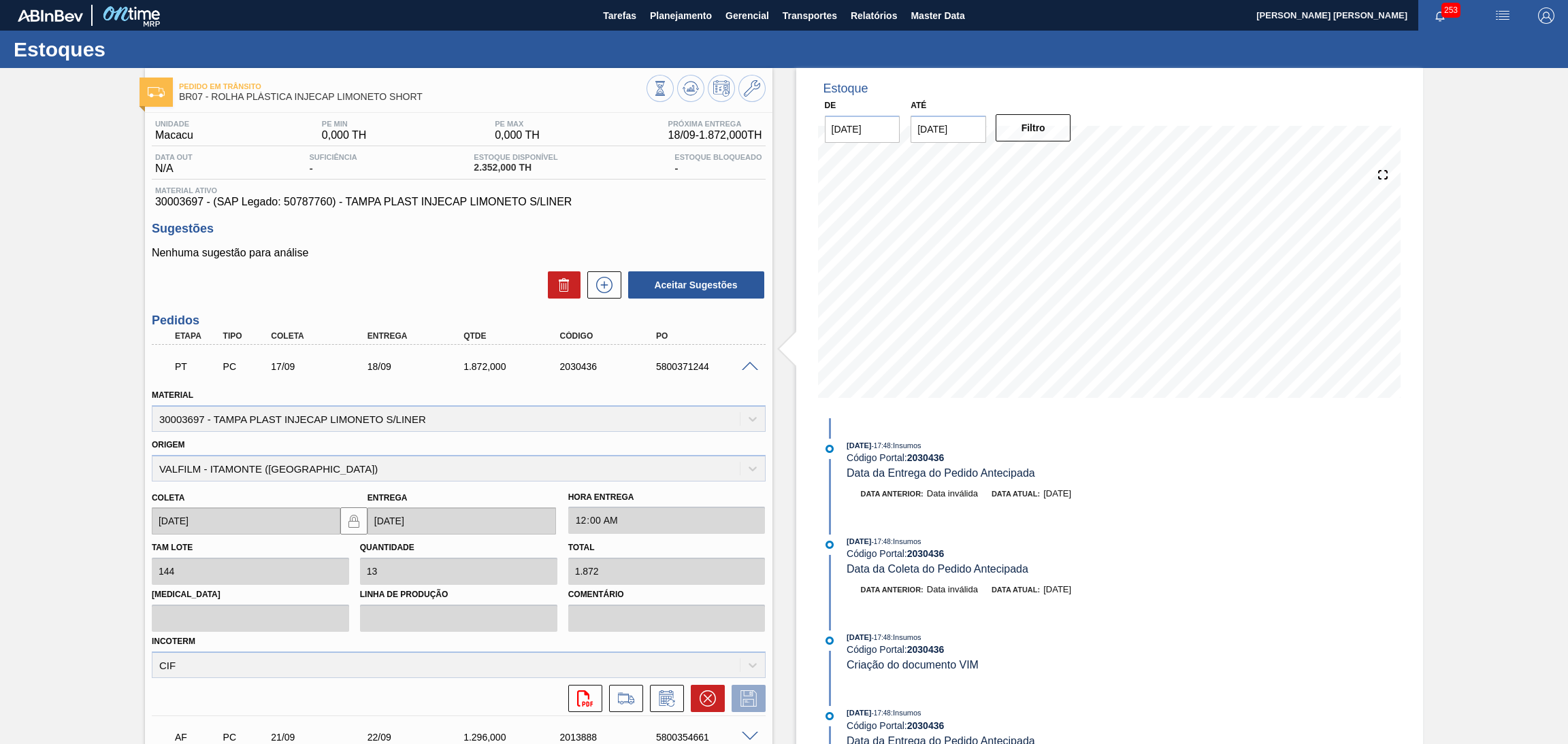
click at [743, 369] on div "5800371244" at bounding box center [707, 366] width 109 height 11
click at [692, 367] on div "5800371244" at bounding box center [707, 366] width 109 height 11
copy div "5800371244"
click at [687, 16] on span "Planejamento" at bounding box center [681, 15] width 62 height 17
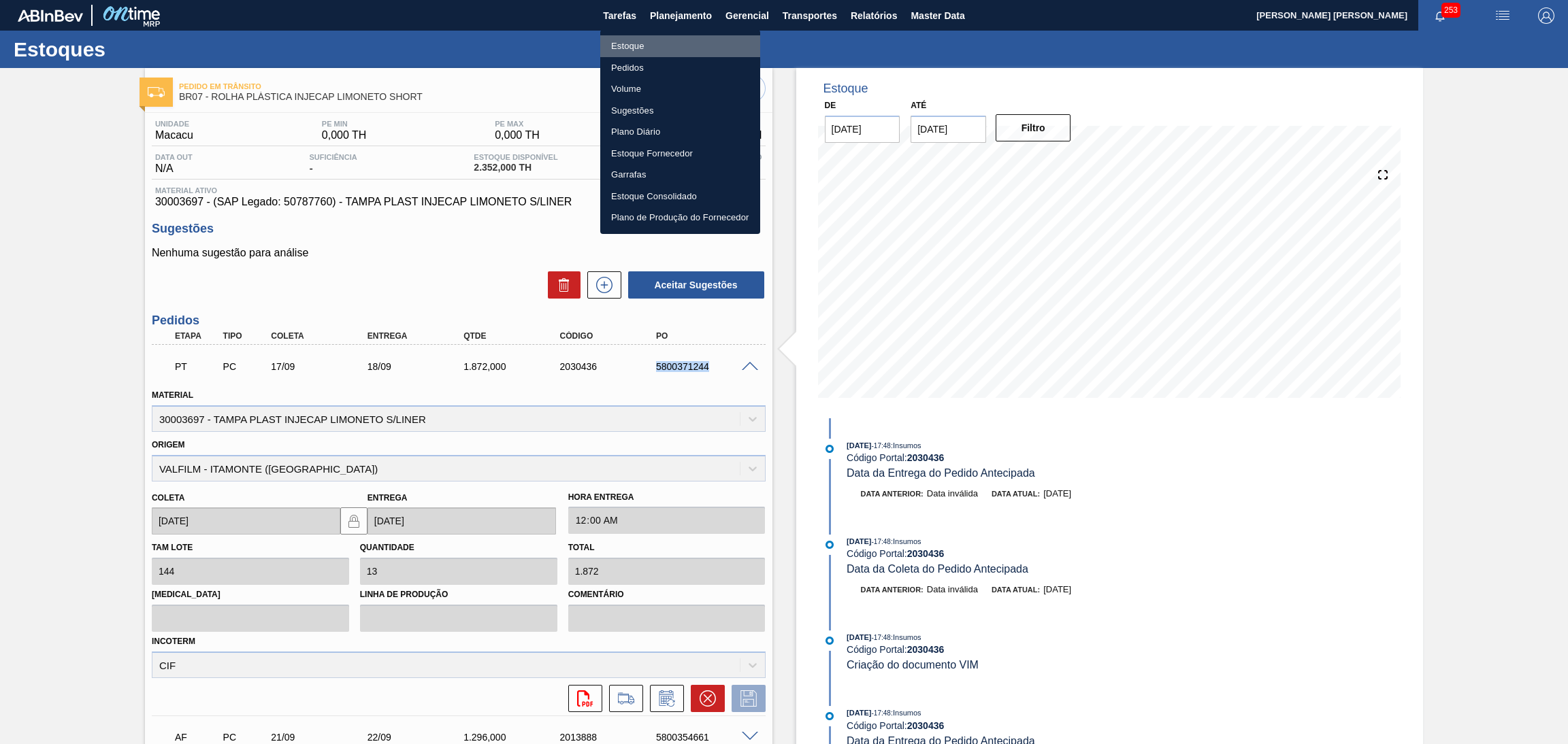
click at [648, 46] on li "Estoque" at bounding box center [680, 46] width 160 height 22
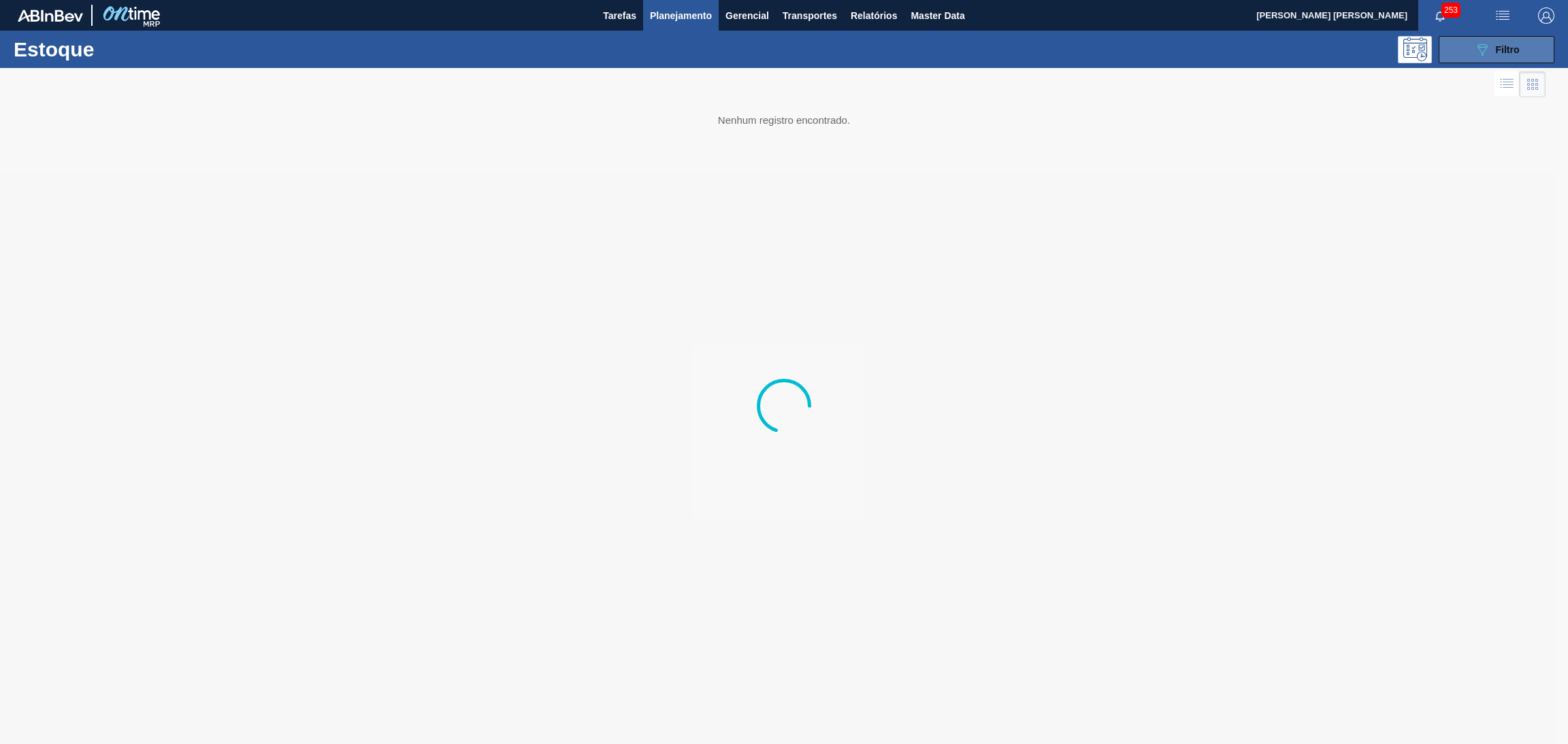
click at [1469, 50] on button "089F7B8B-B2A5-4AFE-B5C0-19BA573D28AC Filtro" at bounding box center [1496, 49] width 115 height 27
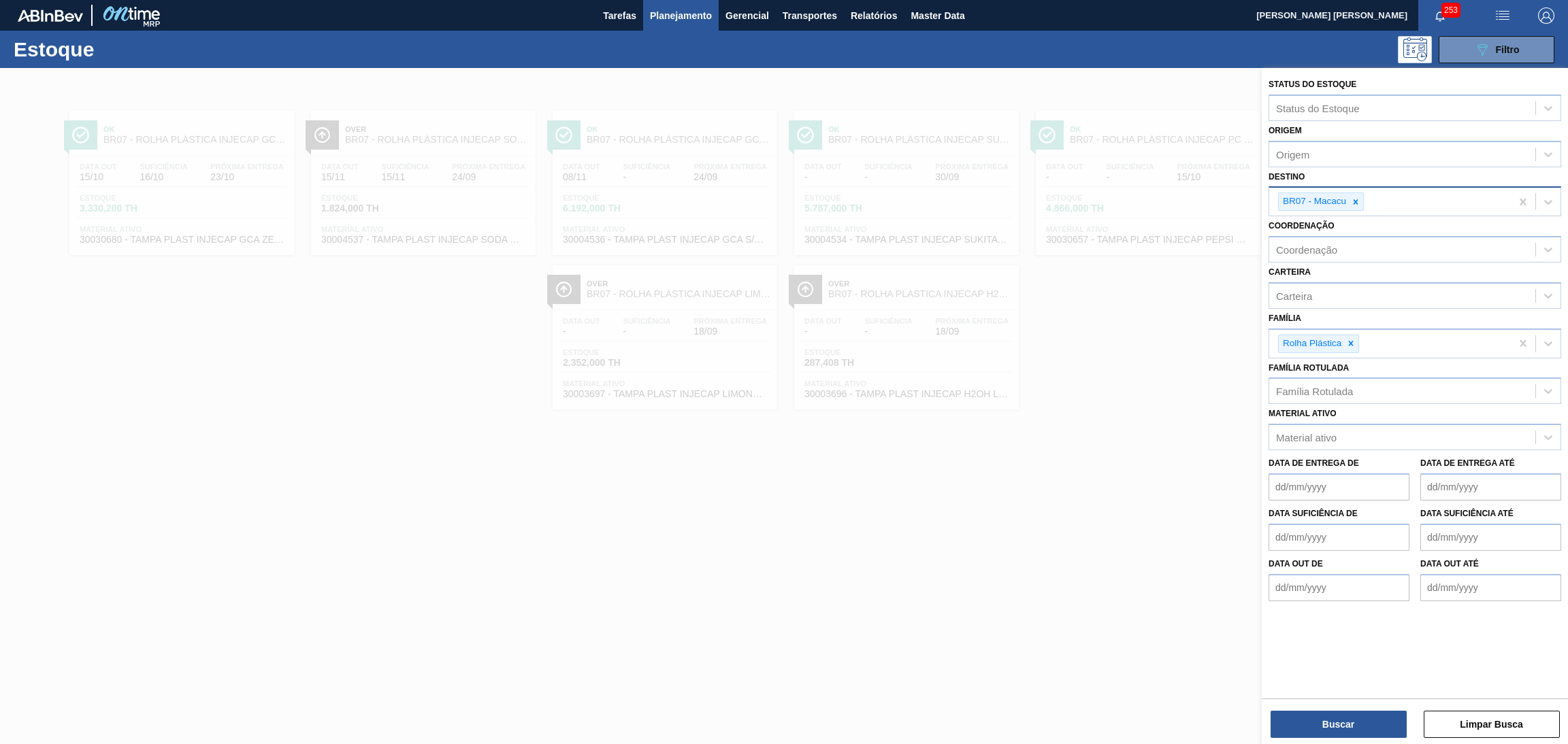
click at [1357, 202] on icon at bounding box center [1355, 202] width 10 height 10
click at [1330, 194] on div "Destino" at bounding box center [1402, 200] width 266 height 19
type input "br08"
click at [1328, 722] on button "Buscar" at bounding box center [1338, 724] width 136 height 27
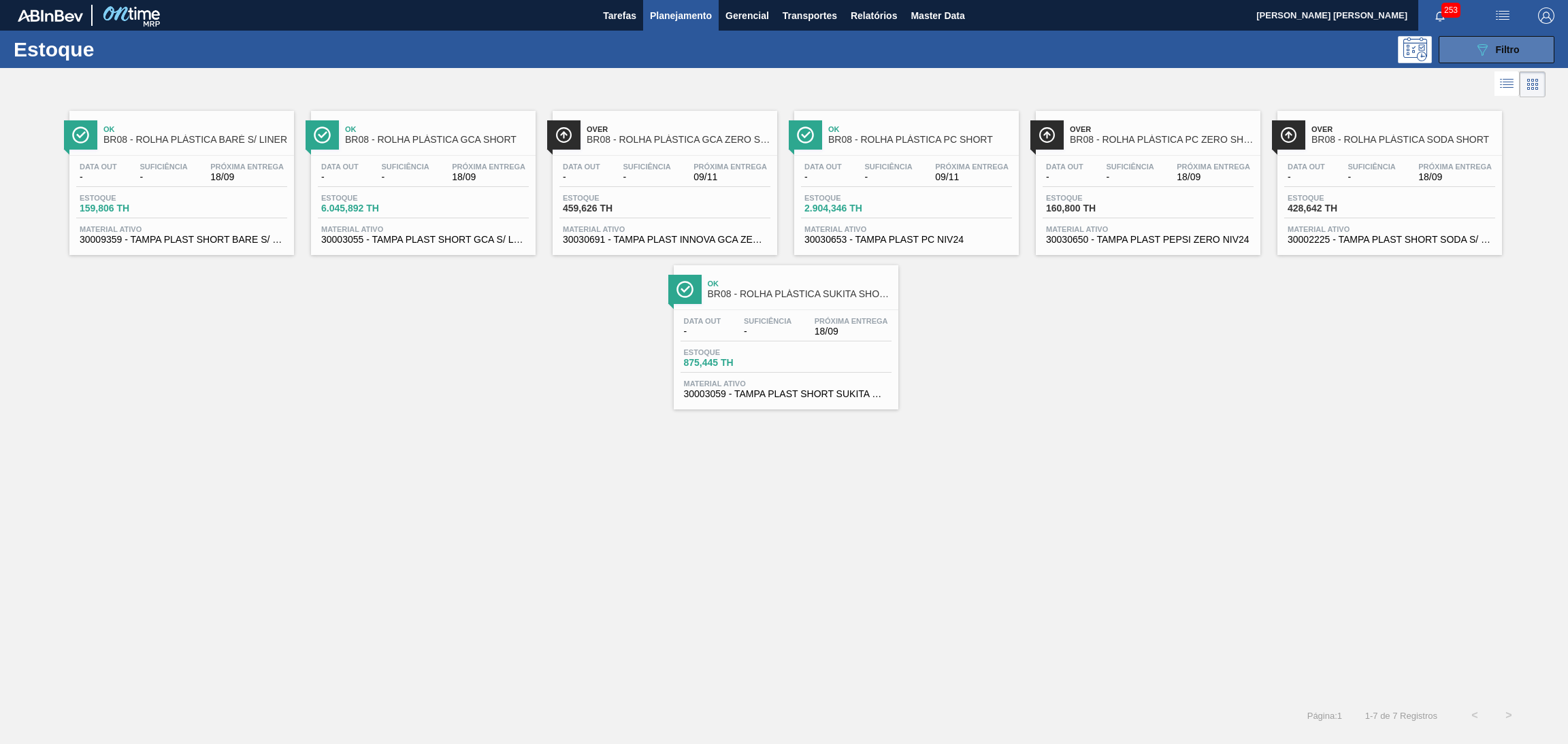
click at [1509, 55] on div "089F7B8B-B2A5-4AFE-B5C0-19BA573D28AC Filtro" at bounding box center [1497, 49] width 46 height 17
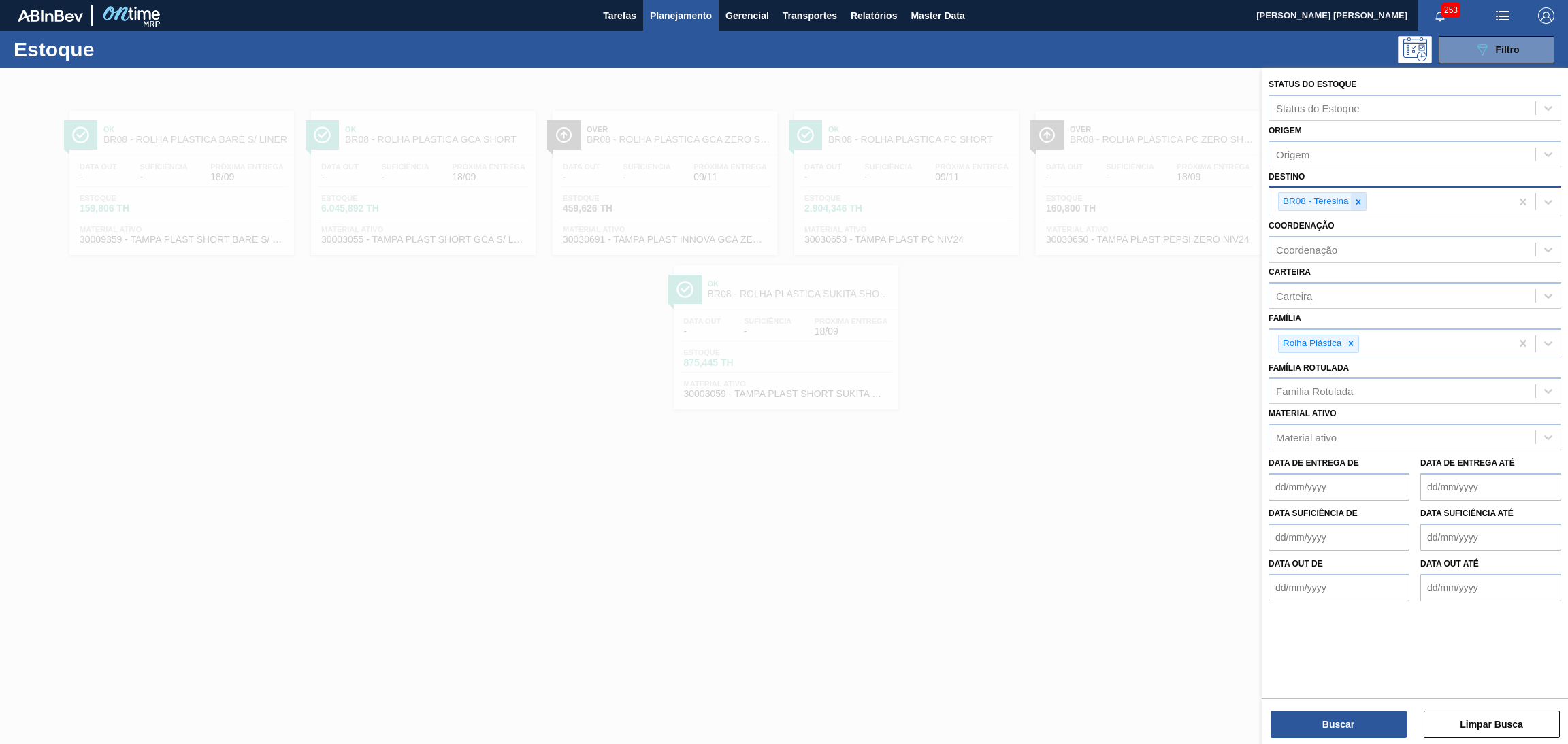
click at [1359, 199] on icon at bounding box center [1357, 201] width 4 height 4
type input "r"
type input "br23"
click at [1352, 720] on button "Buscar" at bounding box center [1338, 724] width 136 height 27
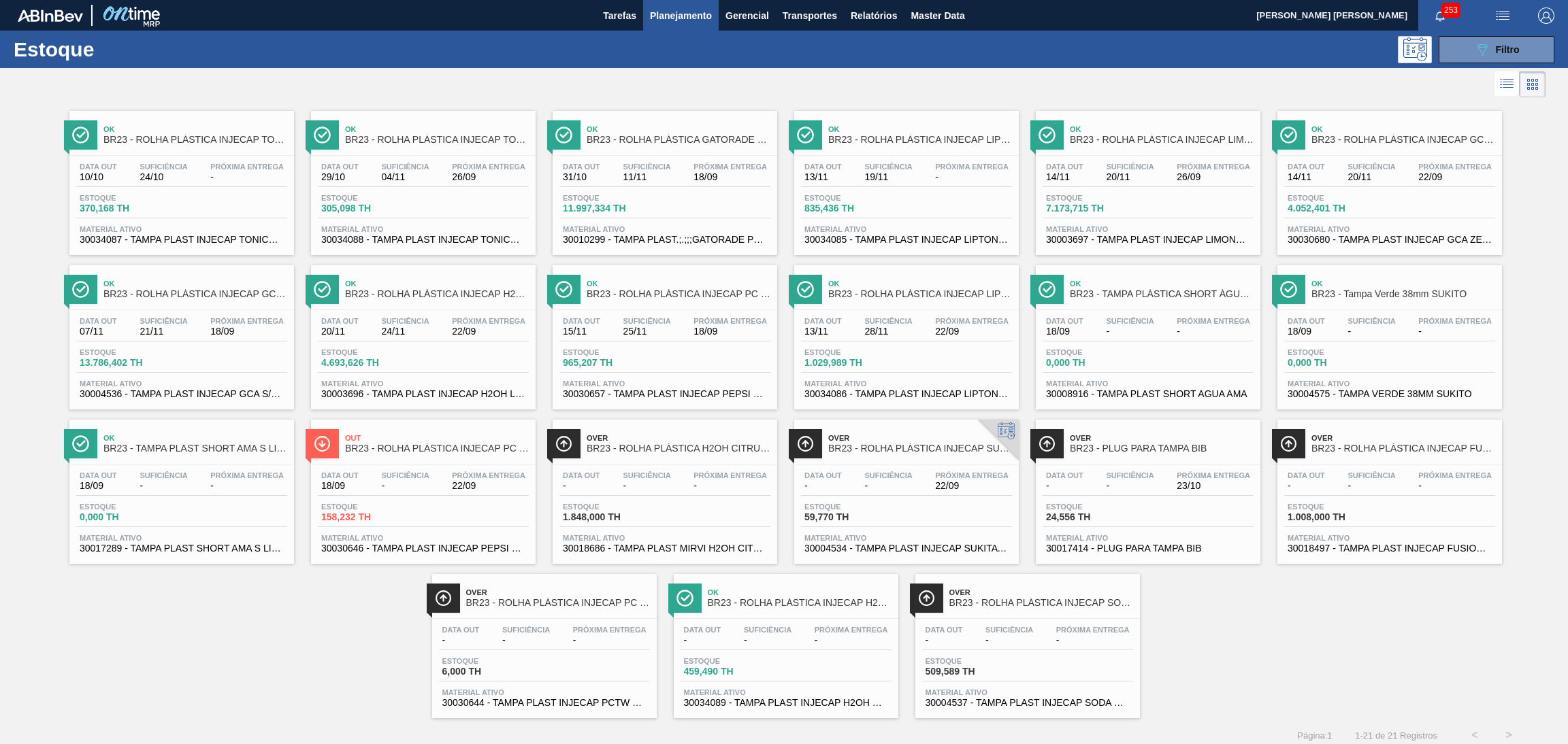
click at [444, 495] on div "Data out 18/09 Suficiência - Próxima Entrega 22/09" at bounding box center [423, 483] width 211 height 25
click at [410, 185] on div "Data out 29/10 Suficiência 04/11 Próxima Entrega 26/09" at bounding box center [423, 175] width 211 height 25
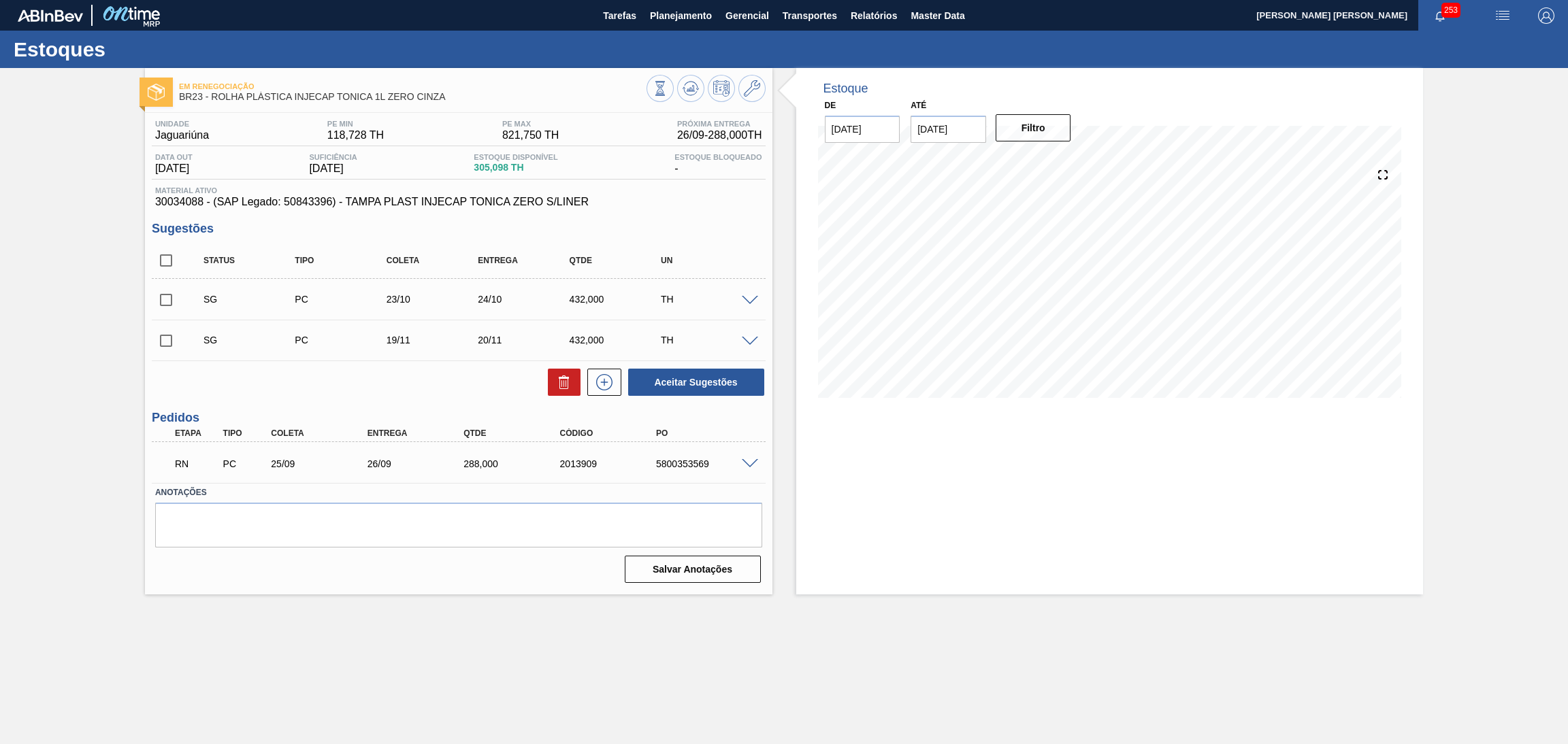
click at [966, 575] on div "Estoque De 18/09/2025 Até 30/11/2025 Filtro" at bounding box center [1110, 331] width 627 height 527
click at [440, 391] on div "Aceitar Sugestões" at bounding box center [458, 382] width 614 height 30
click at [255, 387] on div "Aceitar Sugestões" at bounding box center [458, 382] width 614 height 30
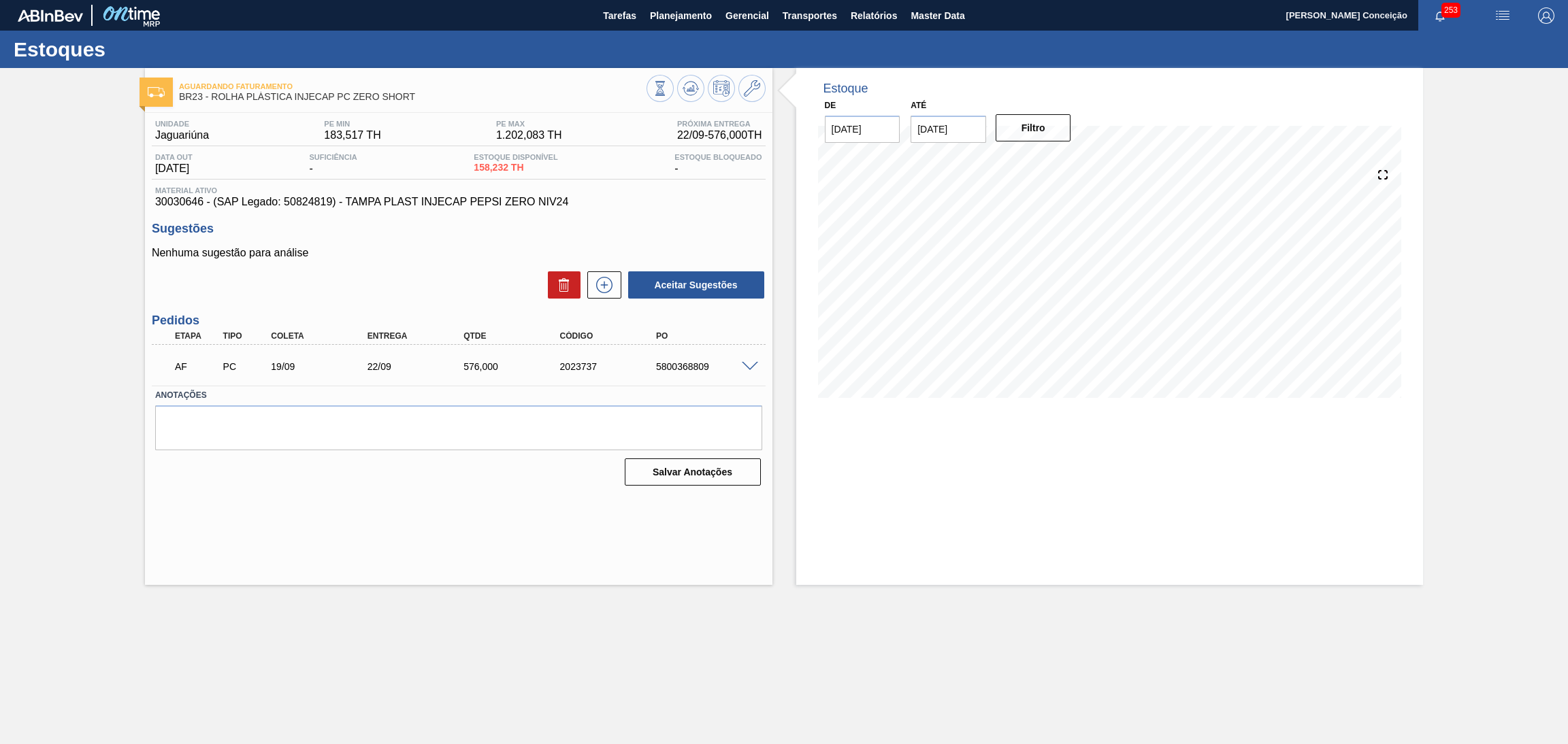
click at [534, 589] on main "Tarefas Planejamento Gerencial Transportes Relatórios Master Data Aline Apareci…" at bounding box center [784, 372] width 1568 height 744
